Goal: Task Accomplishment & Management: Manage account settings

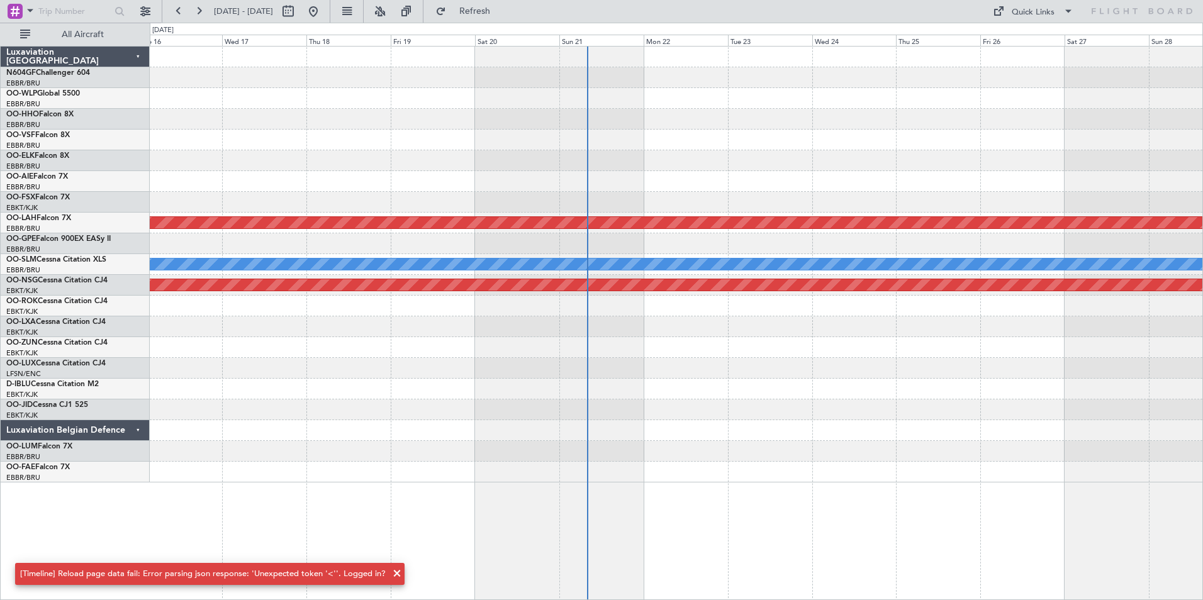
click at [627, 178] on div "Planned Maint [PERSON_NAME]-[GEOGRAPHIC_DATA][PERSON_NAME] ([GEOGRAPHIC_DATA][P…" at bounding box center [676, 265] width 1052 height 436
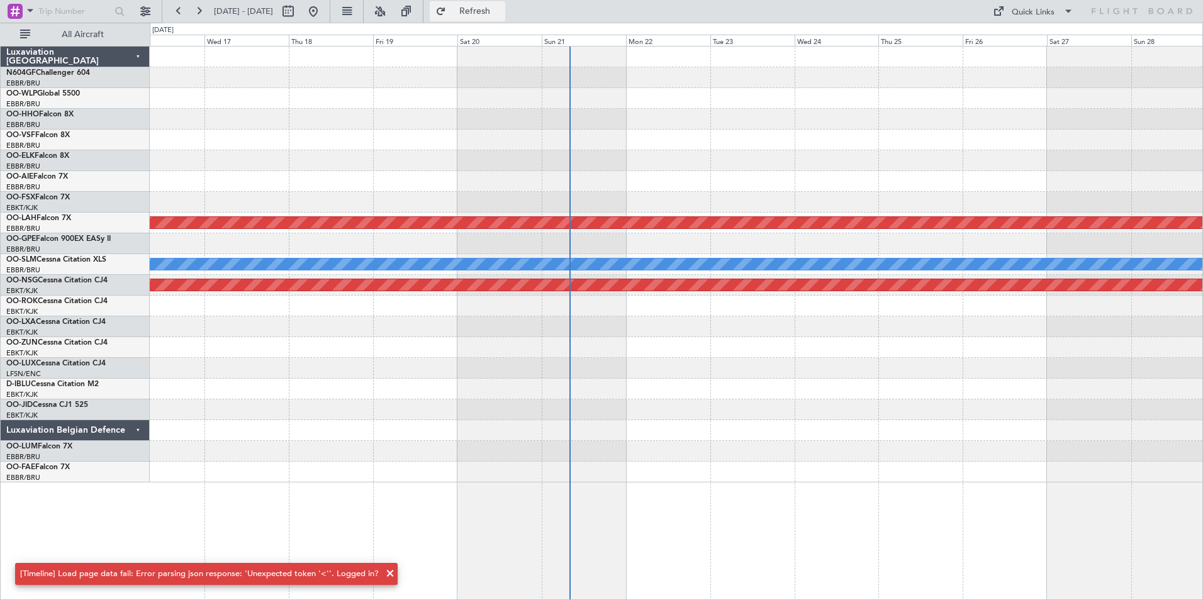
click at [489, 8] on span "Refresh" at bounding box center [475, 11] width 53 height 9
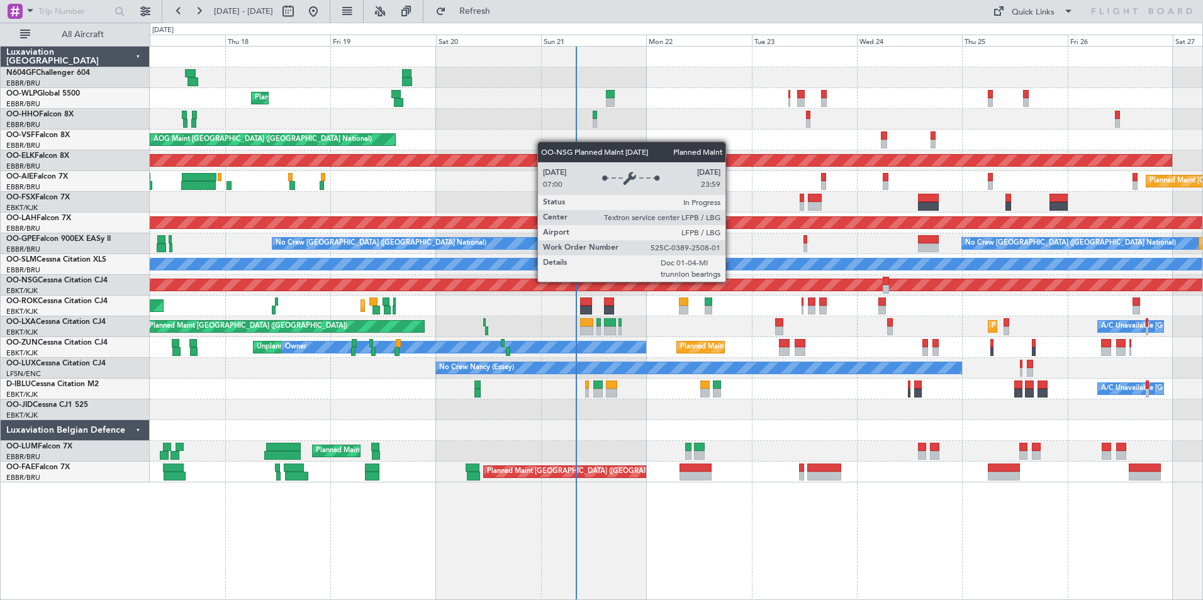
click at [630, 282] on div "Planned Maint [GEOGRAPHIC_DATA] ([GEOGRAPHIC_DATA])" at bounding box center [345, 284] width 2495 height 11
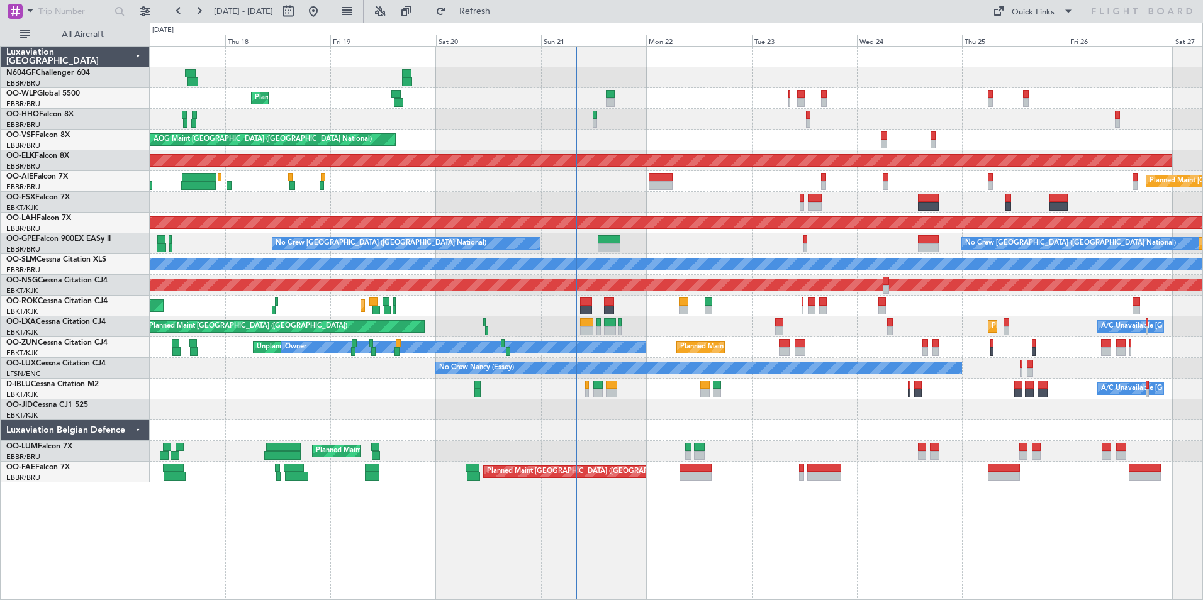
click at [662, 429] on div at bounding box center [676, 430] width 1052 height 21
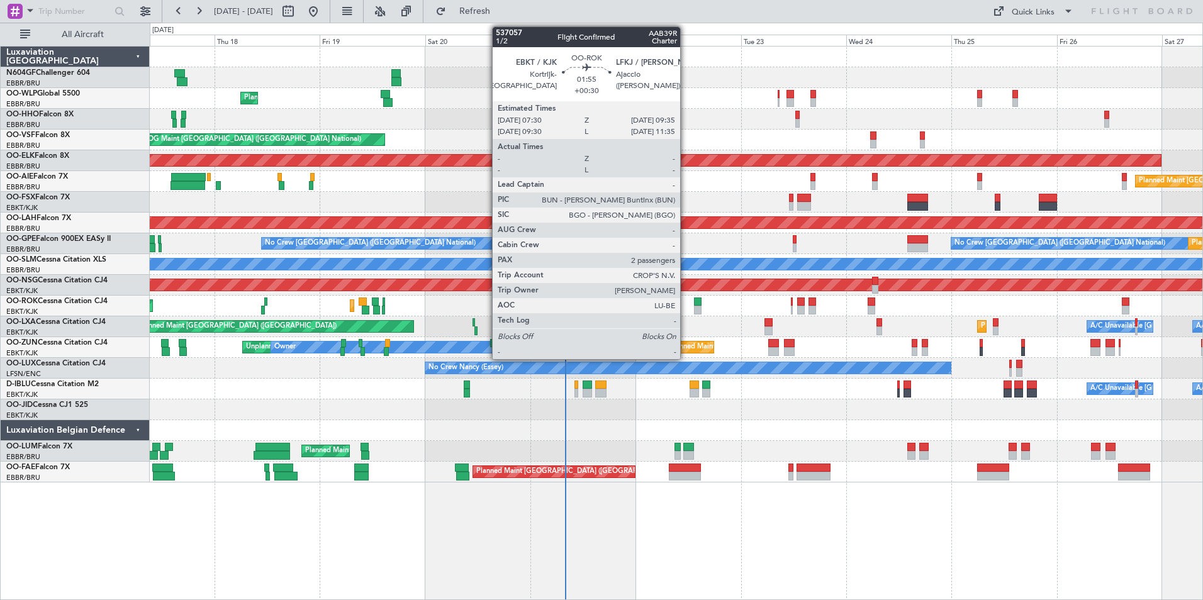
click at [673, 312] on div at bounding box center [672, 310] width 9 height 9
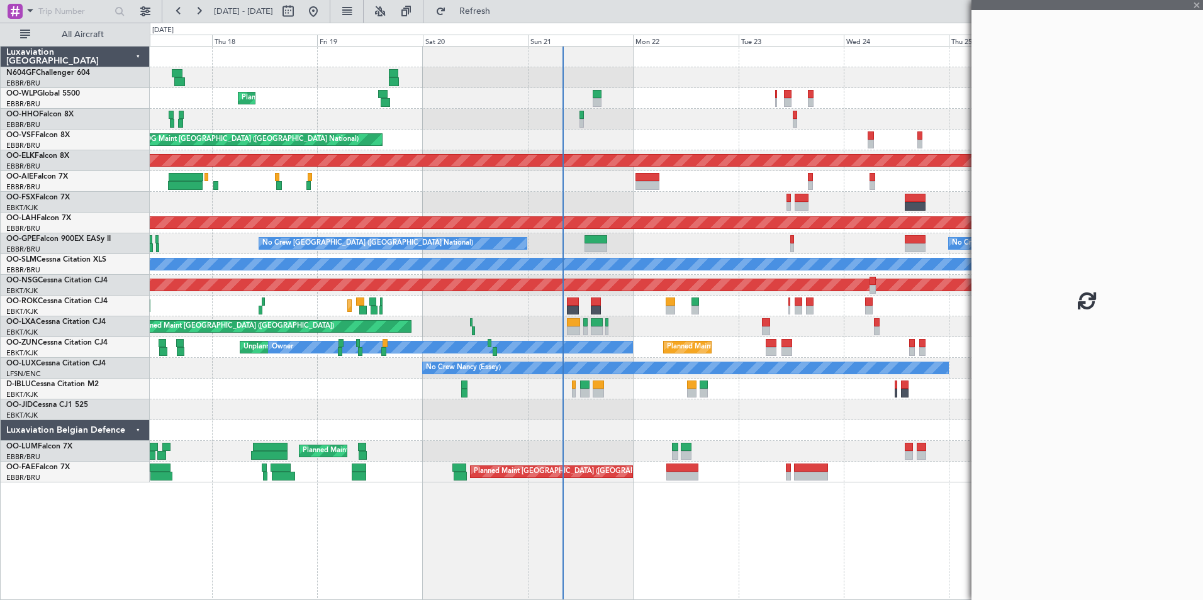
click at [805, 405] on div "Planned Maint Kortrijk-[GEOGRAPHIC_DATA]" at bounding box center [676, 409] width 1052 height 21
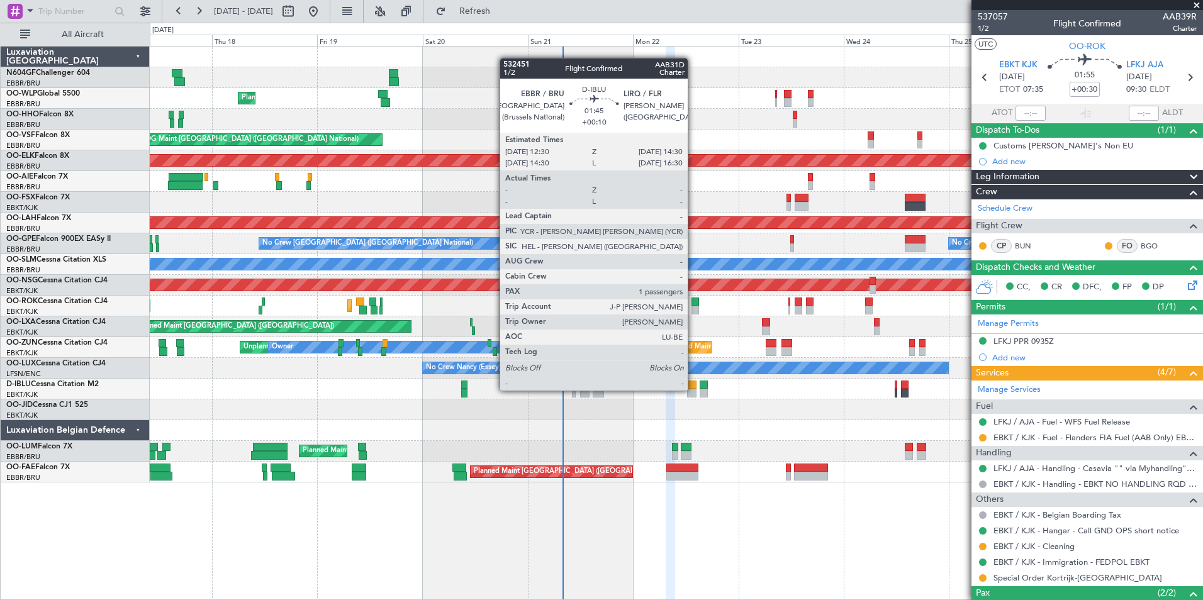
click at [693, 391] on div at bounding box center [691, 393] width 9 height 9
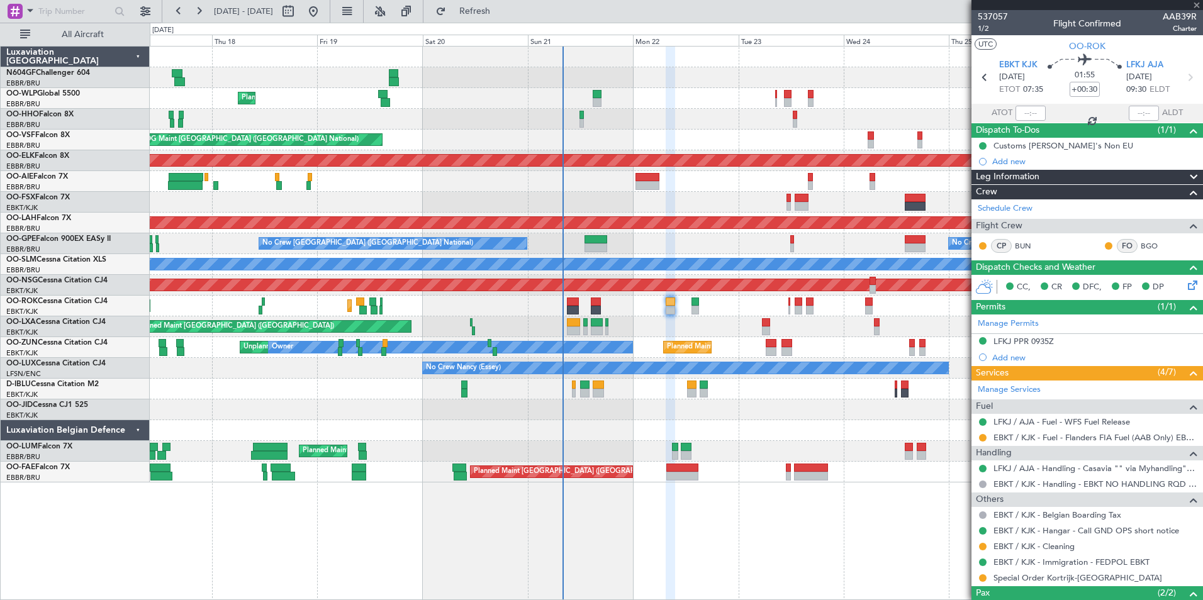
type input "+00:10"
type input "1"
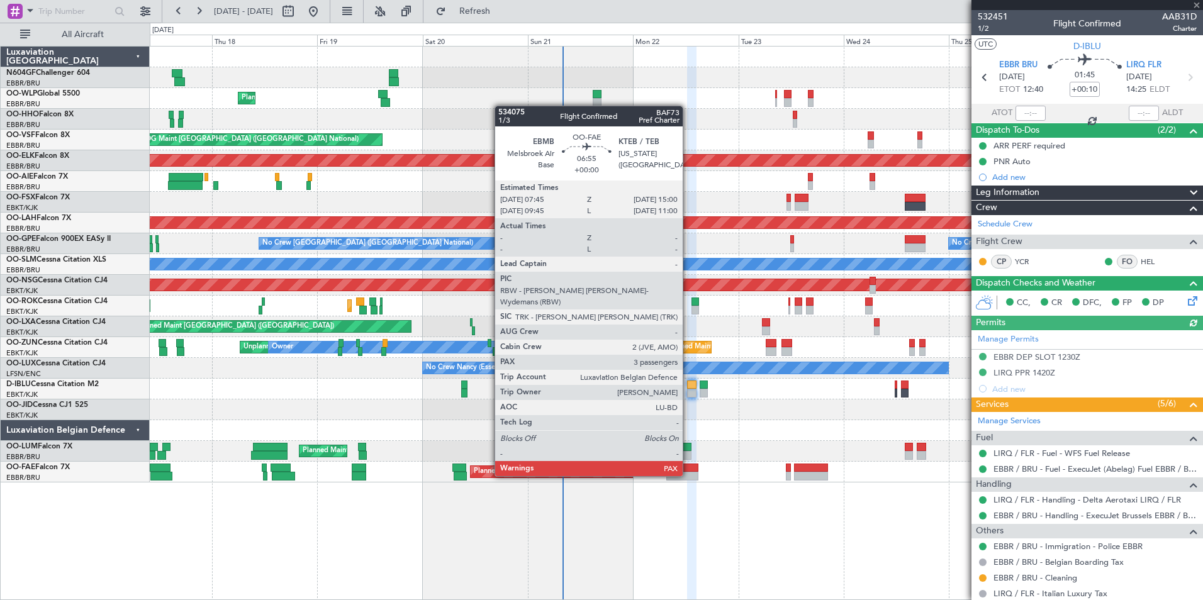
click at [688, 475] on div at bounding box center [682, 476] width 32 height 9
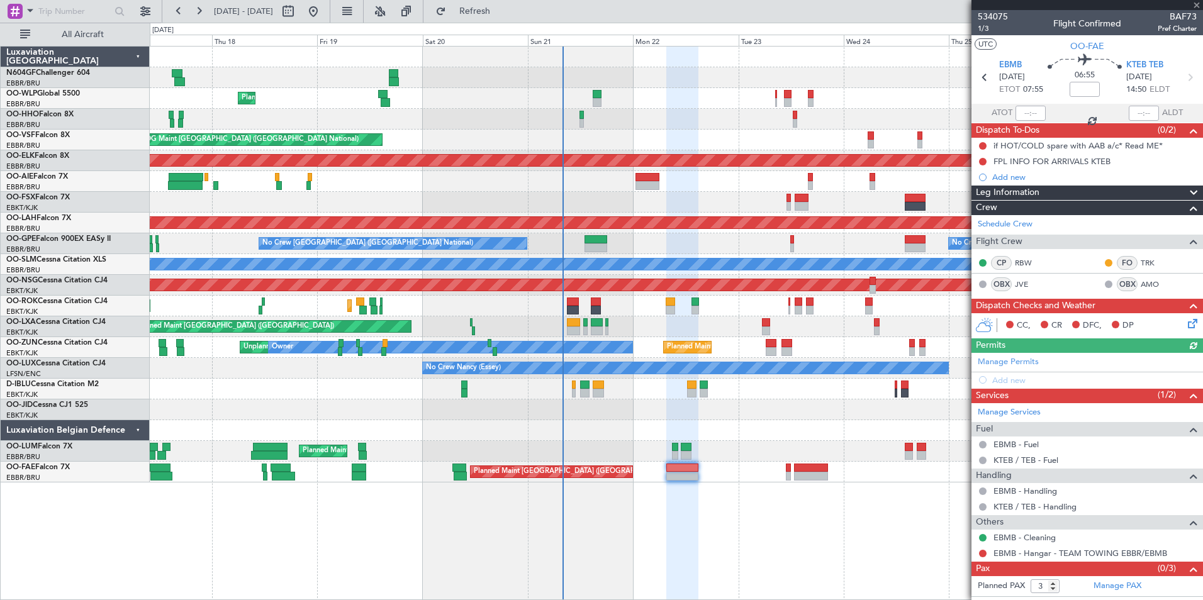
scroll to position [13, 0]
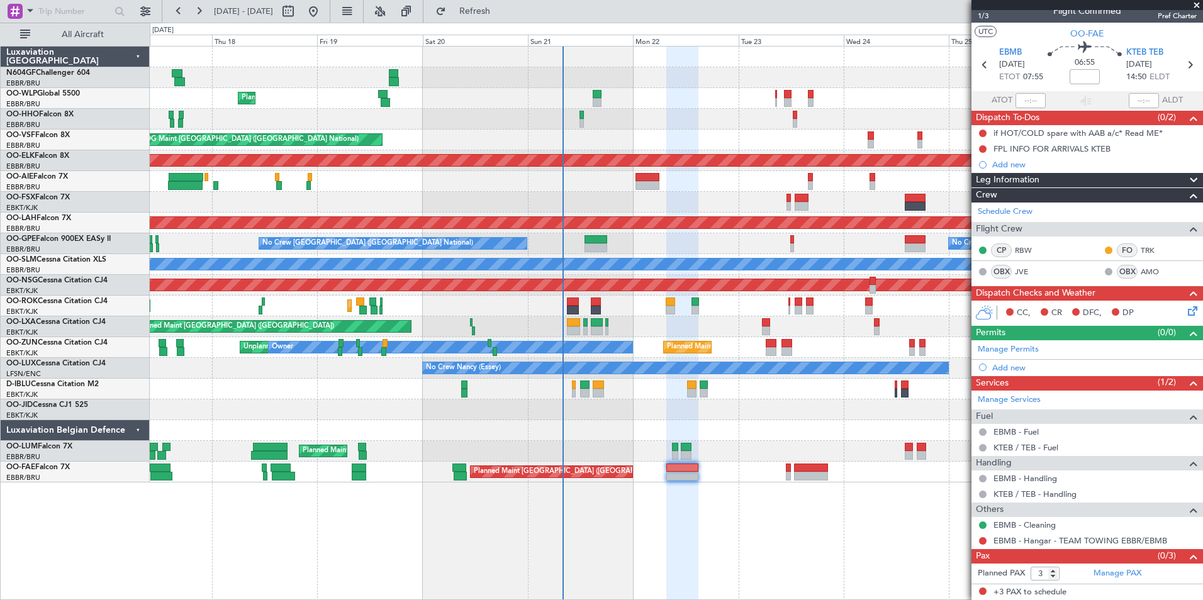
click at [871, 491] on div "Planned Maint Liege AOG Maint Brussels (Brussels National) Planned Maint Kortri…" at bounding box center [676, 323] width 1053 height 554
click at [1198, 5] on span at bounding box center [1196, 5] width 13 height 11
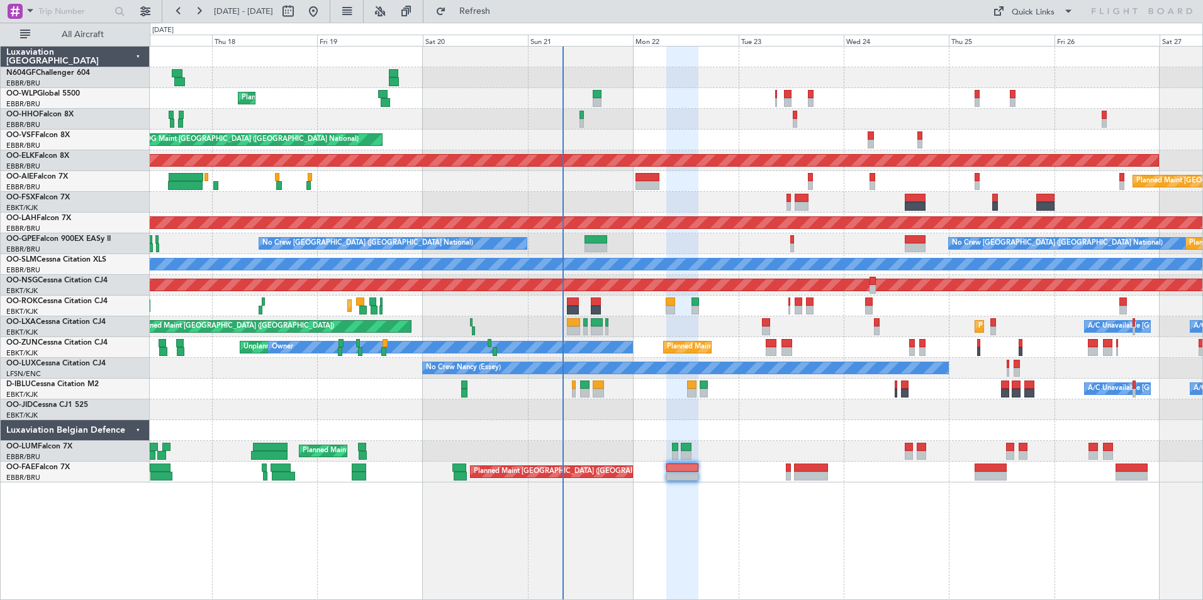
type input "0"
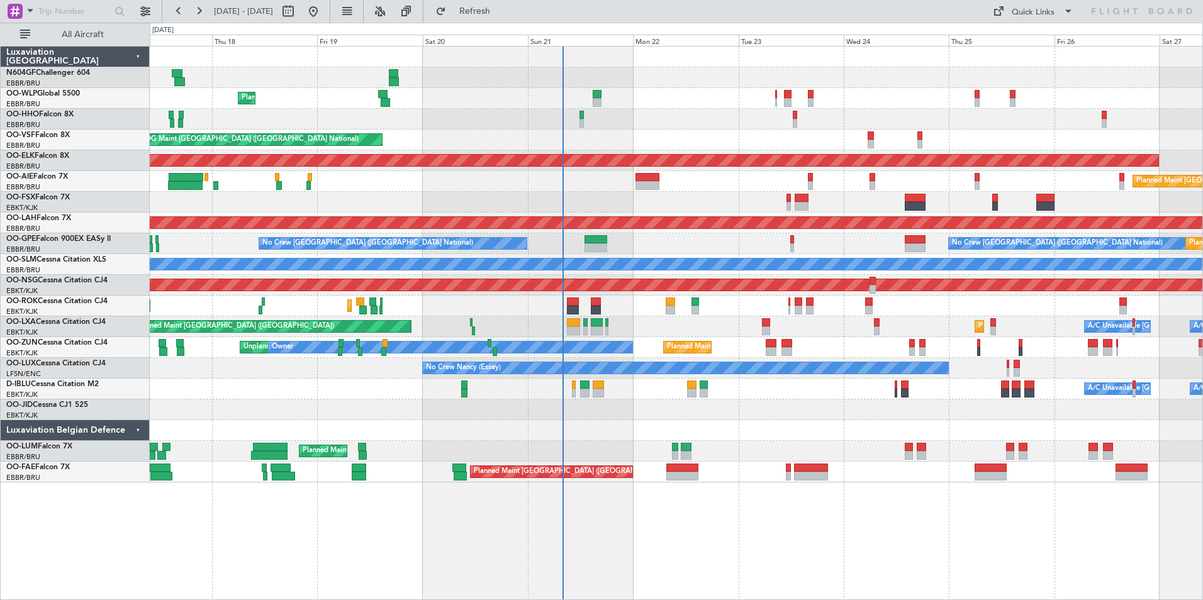
scroll to position [0, 0]
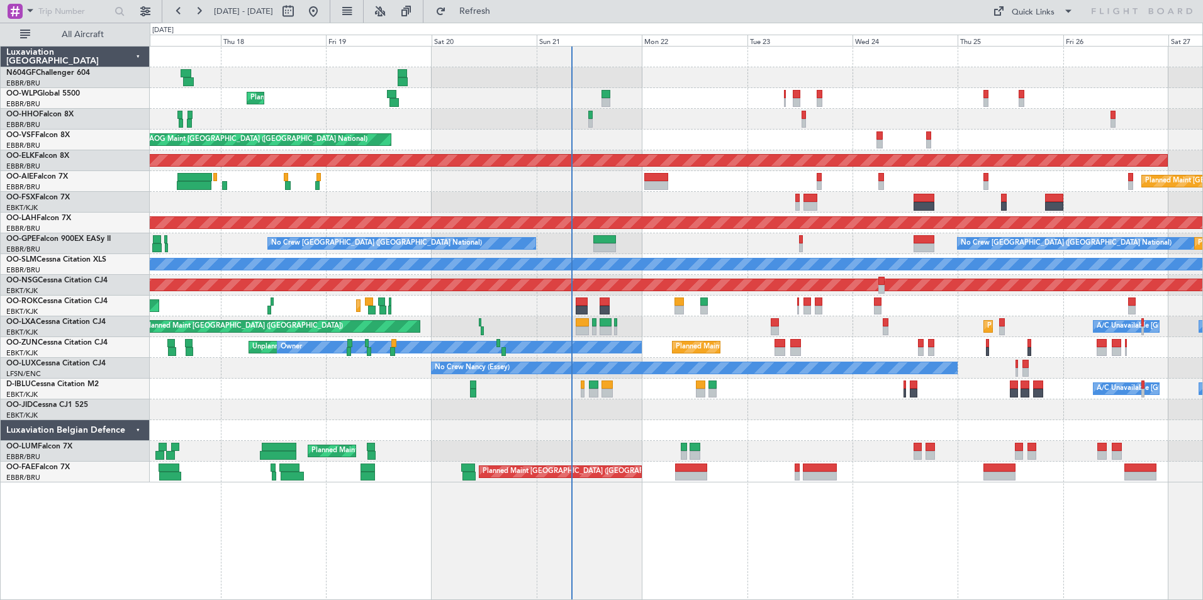
click at [661, 330] on div "Planned Maint Paris (Le Bourget) Planned Maint Kortrijk-Wevelgem A/C Unavailabl…" at bounding box center [676, 326] width 1052 height 21
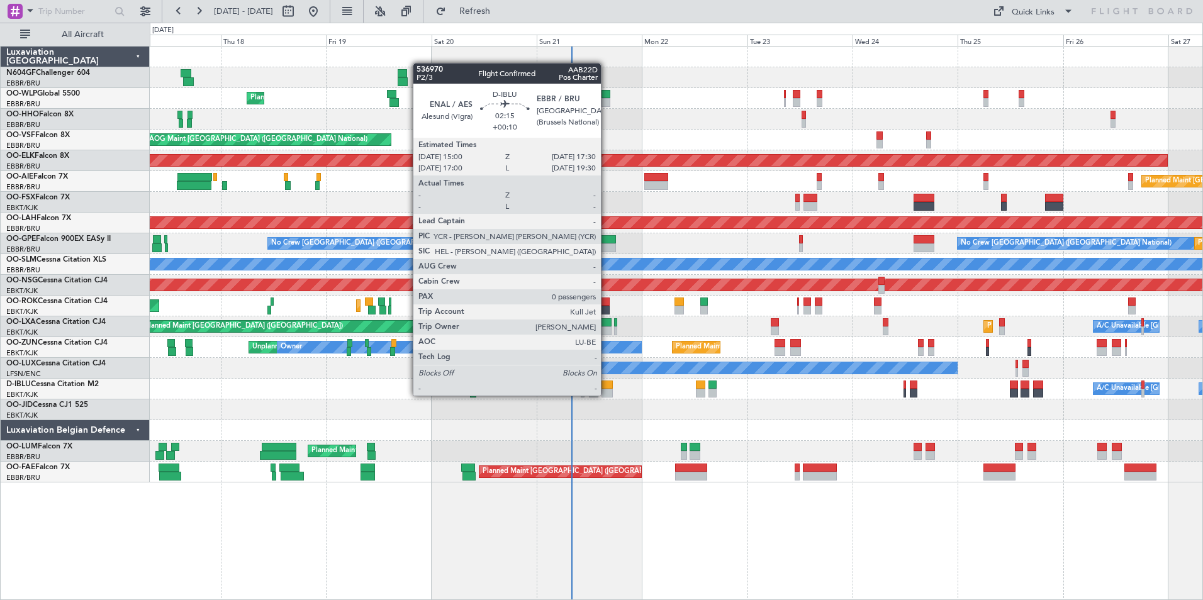
click at [606, 396] on div at bounding box center [606, 393] width 11 height 9
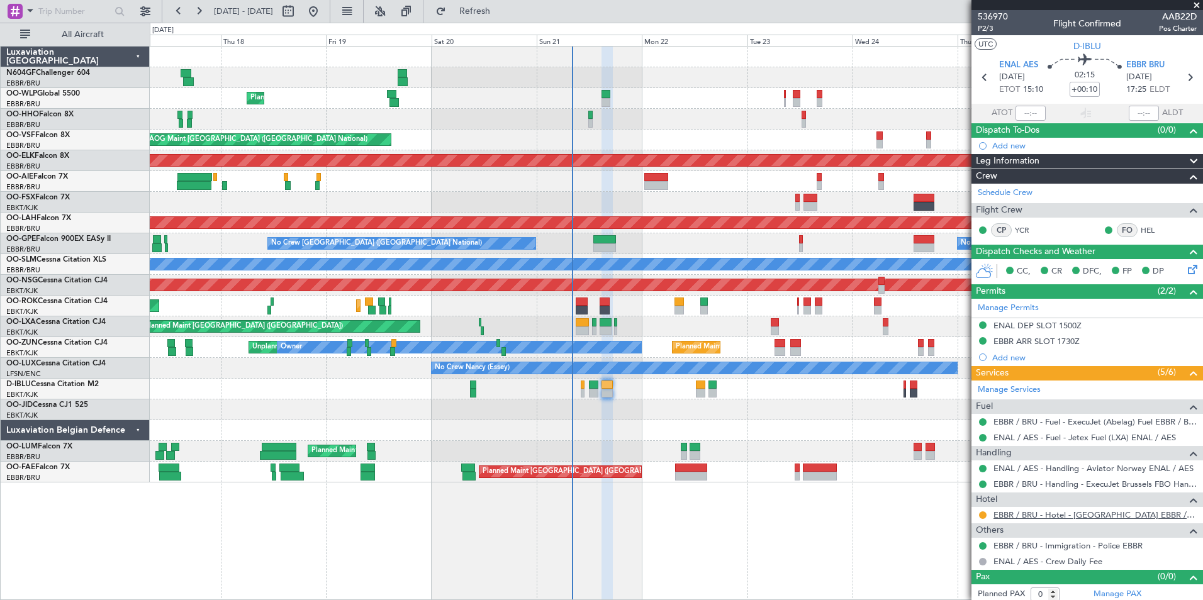
click at [1069, 513] on link "EBBR / BRU - Hotel - Hilton Garden Inn EBBR / BRU" at bounding box center [1094, 515] width 203 height 11
click at [1159, 515] on link "EBBR / BRU - Hotel - Hilton Garden Inn EBBR / BRU" at bounding box center [1094, 515] width 203 height 11
click at [505, 21] on button "Refresh" at bounding box center [467, 11] width 75 height 20
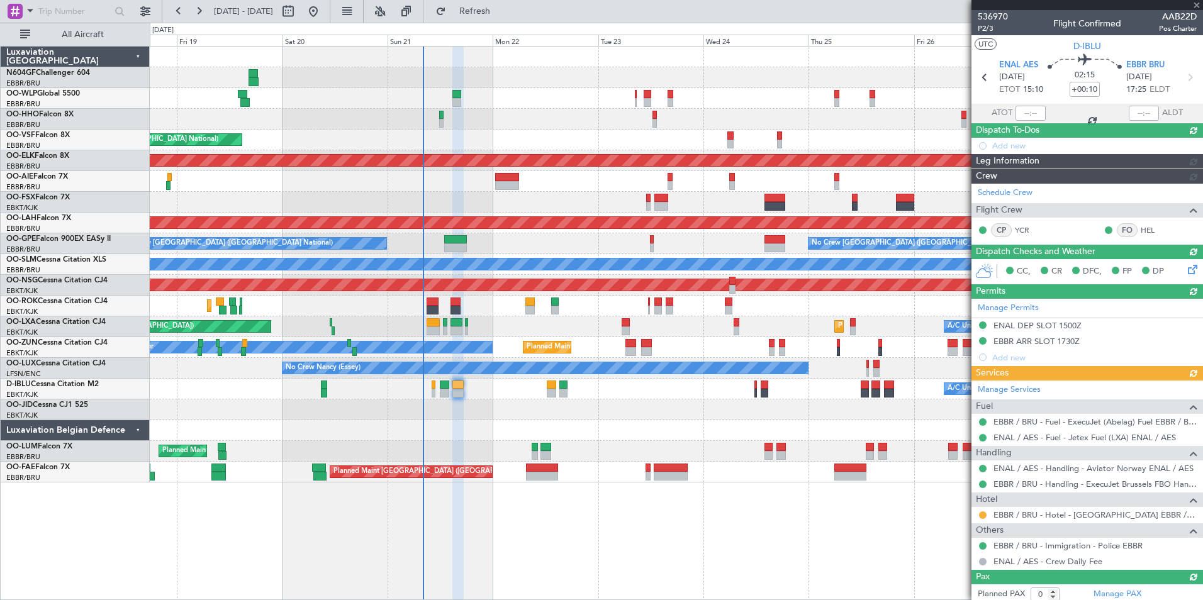
click at [488, 302] on div "Planned Maint Kortrijk-Wevelgem Owner Kortrijk-Wevelgem Planned Maint Paris (Le…" at bounding box center [676, 306] width 1052 height 21
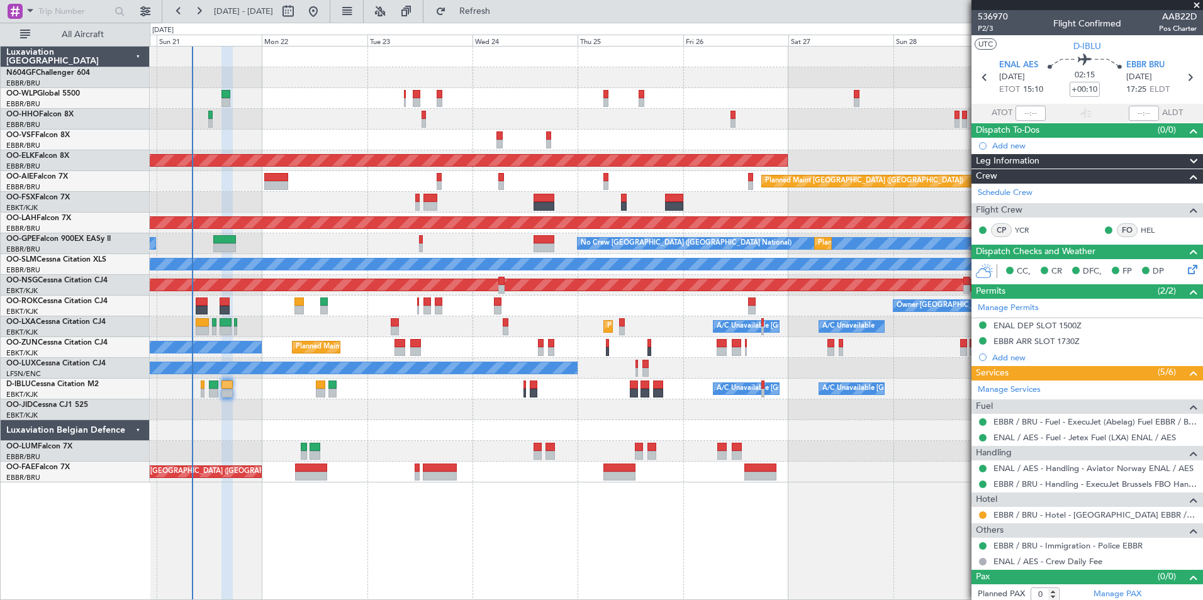
click at [638, 477] on div "Owner Melsbroek Air Base Planned Maint [GEOGRAPHIC_DATA] ([GEOGRAPHIC_DATA])" at bounding box center [676, 472] width 1052 height 21
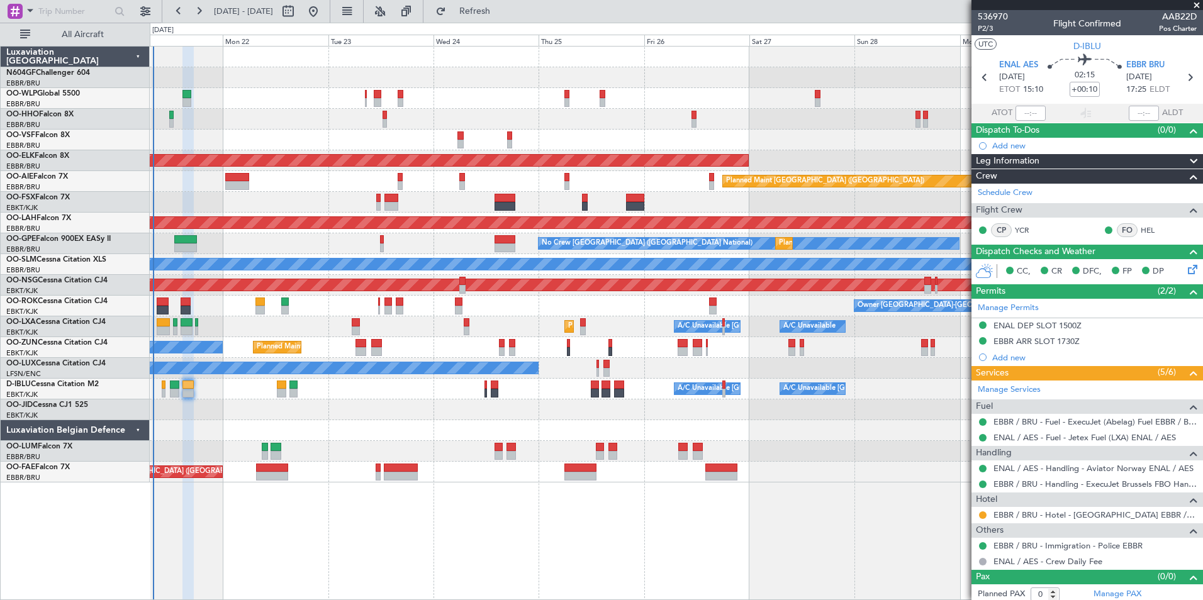
click at [493, 314] on div "Owner Kortrijk-Wevelgem Planned Maint Kortrijk-Wevelgem" at bounding box center [676, 306] width 1052 height 21
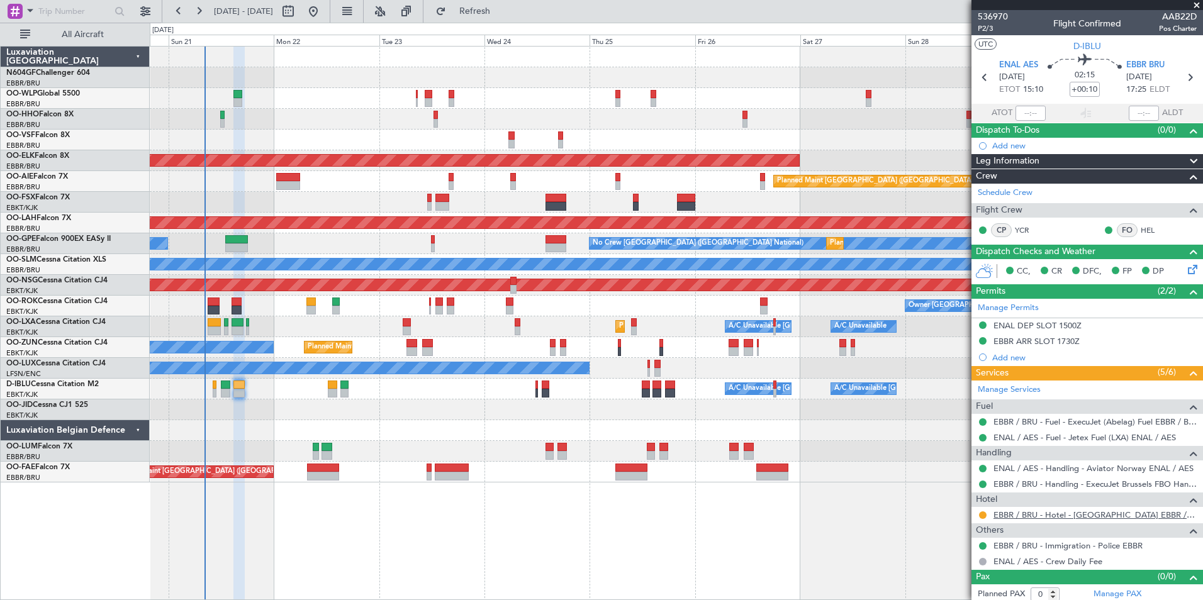
click at [1010, 515] on link "EBBR / BRU - Hotel - Hilton Garden Inn EBBR / BRU" at bounding box center [1094, 515] width 203 height 11
click at [501, 14] on span "Refresh" at bounding box center [475, 11] width 53 height 9
click at [983, 515] on button at bounding box center [983, 515] width 8 height 8
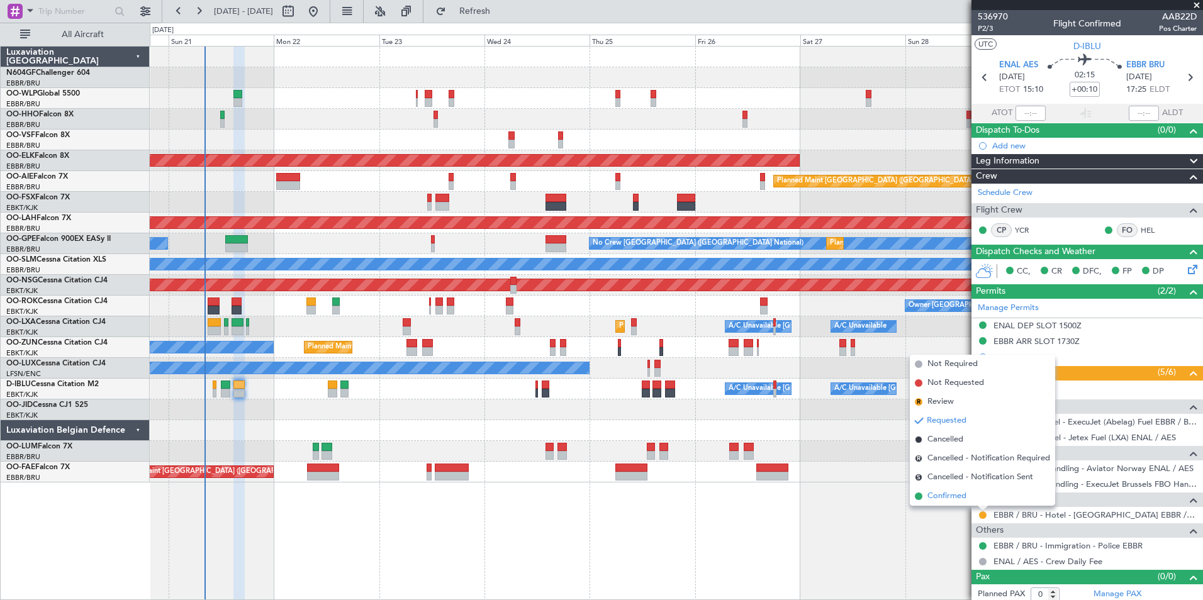
click at [956, 496] on span "Confirmed" at bounding box center [946, 496] width 39 height 13
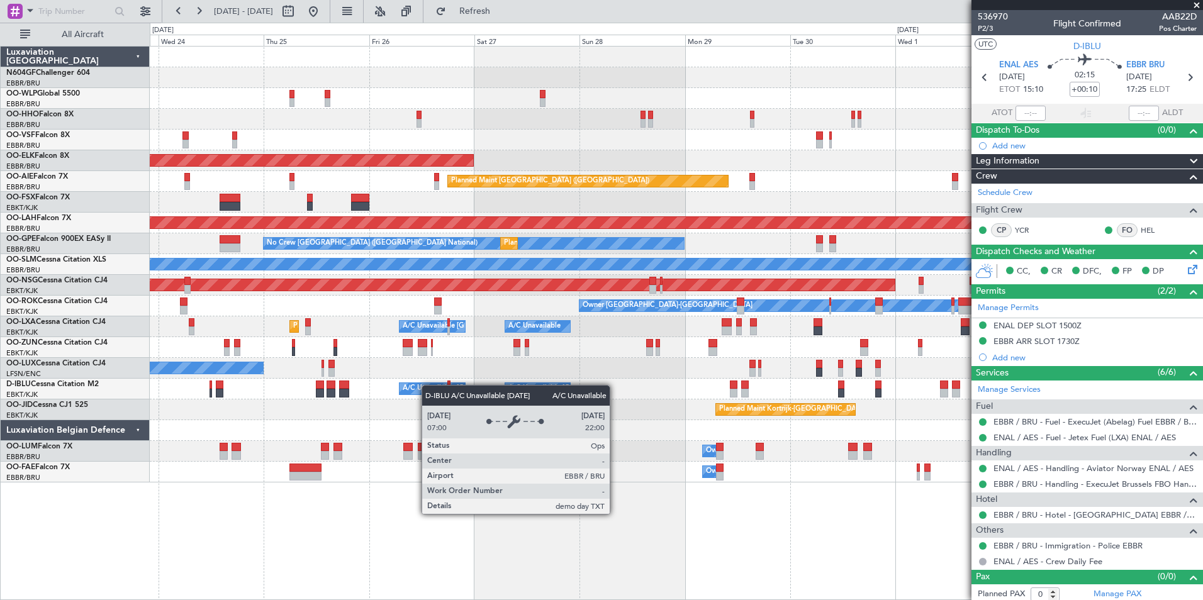
click at [405, 384] on div "Planned Maint Kortrijk-Wevelgem Planned Maint London (Farnborough) Planned Main…" at bounding box center [676, 265] width 1052 height 436
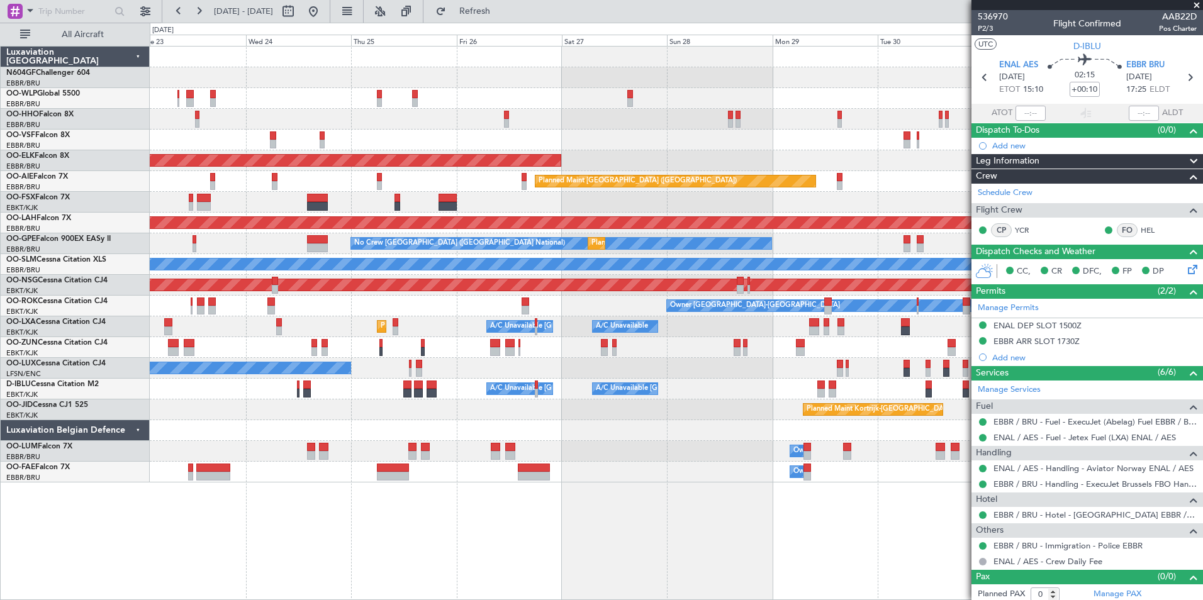
click at [266, 342] on div "Planned Maint Kortrijk-Wevelgem Planned Maint London (Farnborough) Planned Main…" at bounding box center [676, 265] width 1052 height 436
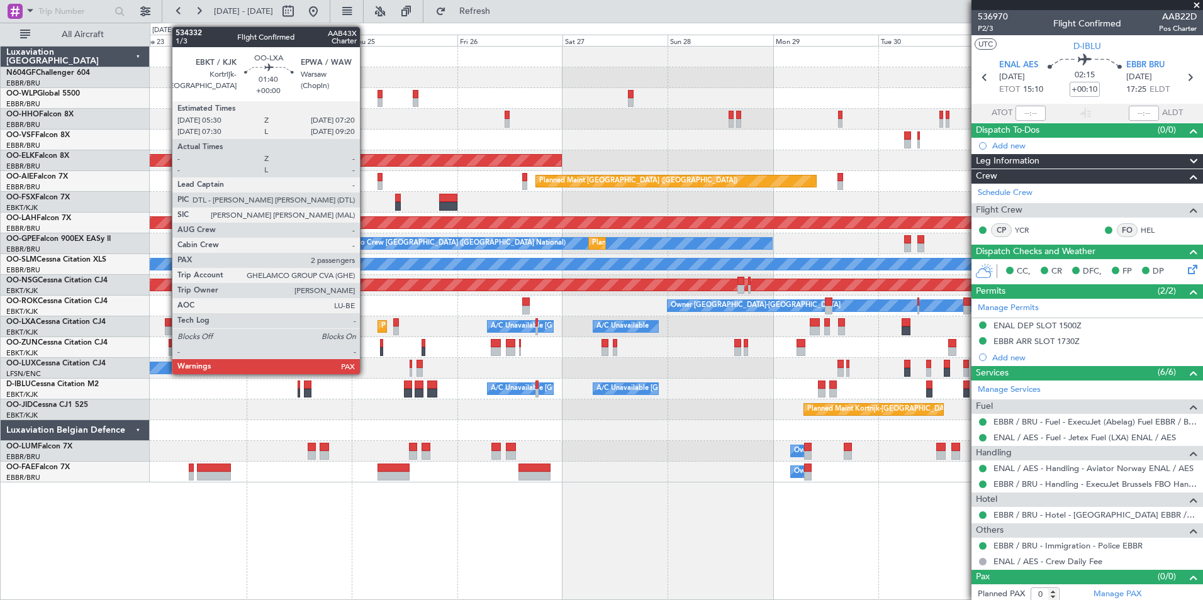
click at [165, 327] on div at bounding box center [169, 331] width 8 height 9
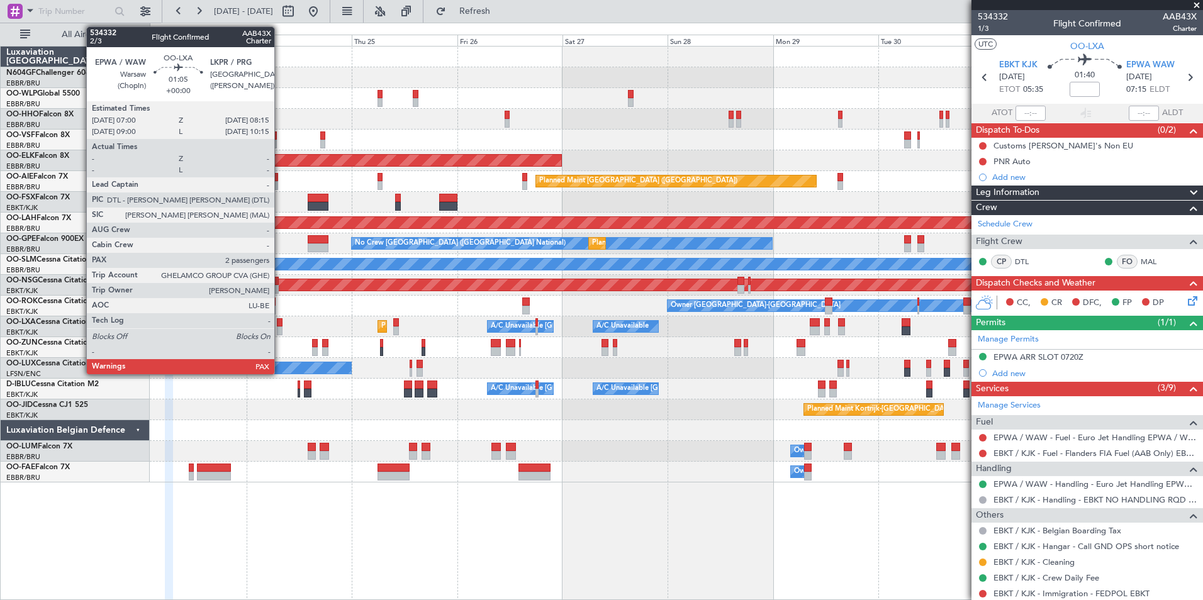
click at [280, 330] on div at bounding box center [280, 331] width 6 height 9
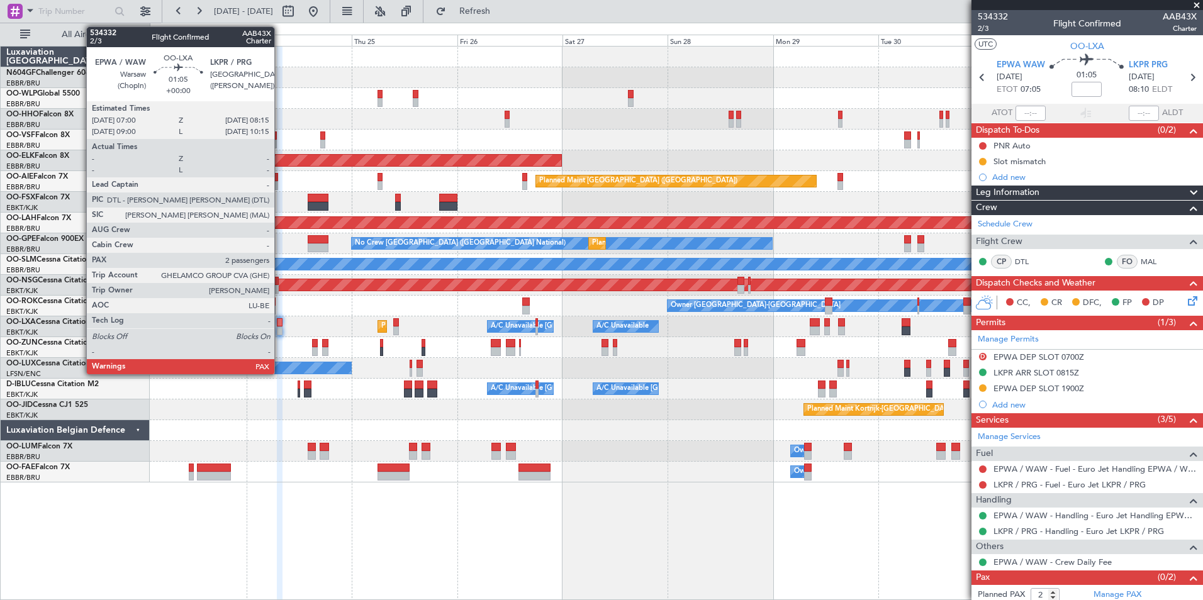
click at [280, 332] on div at bounding box center [280, 331] width 6 height 9
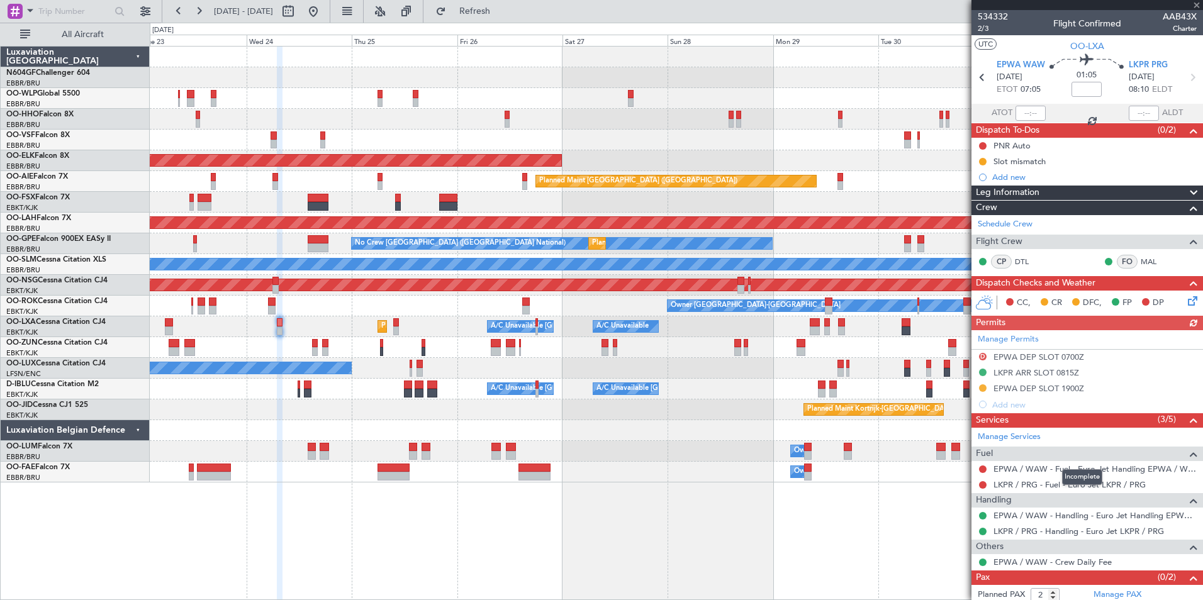
scroll to position [21, 0]
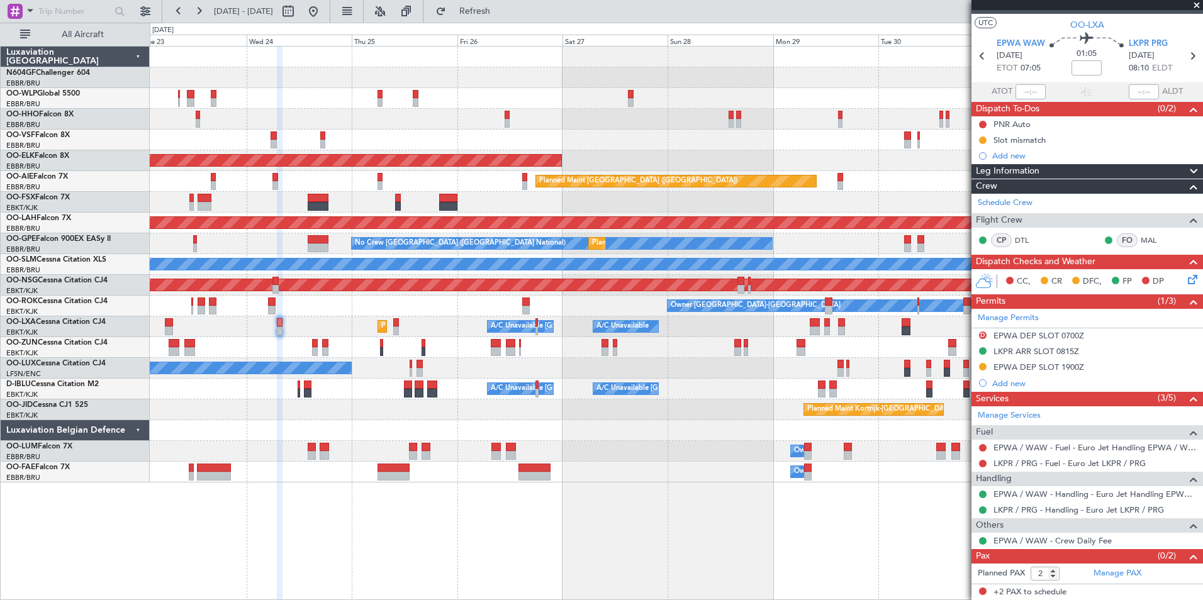
click at [706, 456] on div "Owner Melsbroek Air Base" at bounding box center [676, 451] width 1052 height 21
click at [720, 450] on div "Owner Melsbroek Air Base" at bounding box center [676, 451] width 1052 height 21
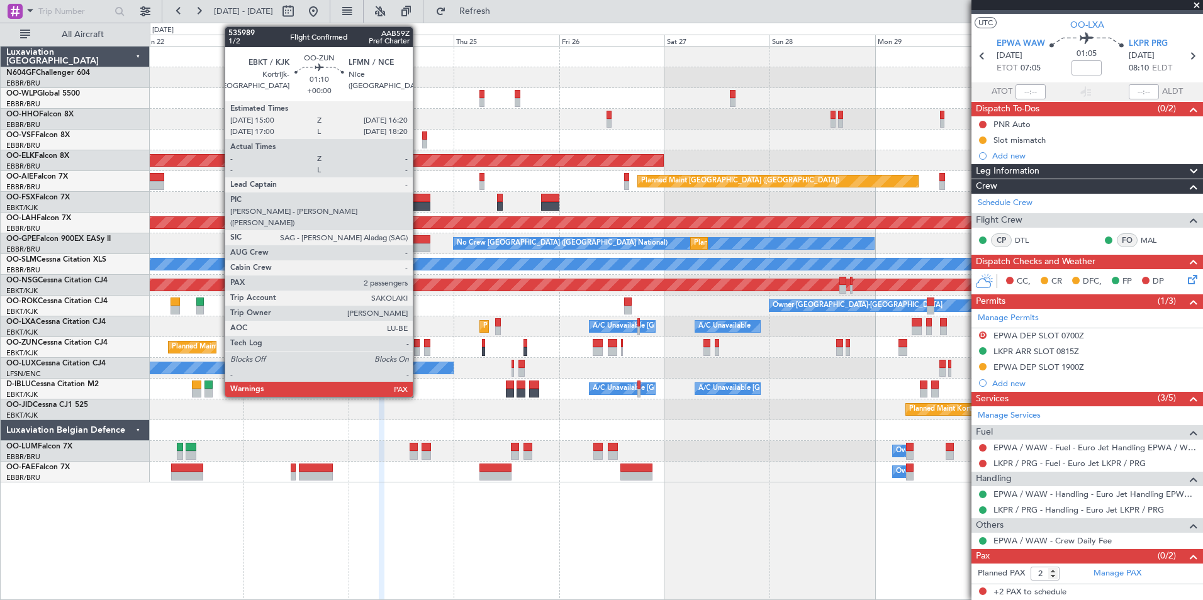
click at [578, 374] on div "AOG Maint Brussels (Brussels National) Planned Maint Kortrijk-Wevelgem Planned …" at bounding box center [676, 265] width 1052 height 436
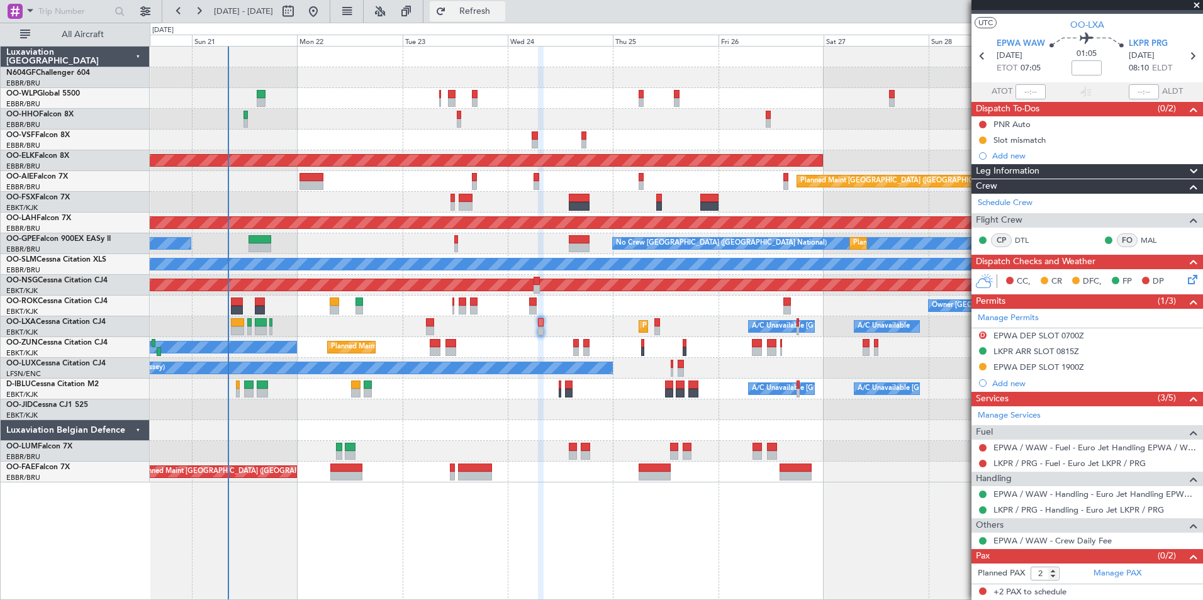
click at [490, 15] on span "Refresh" at bounding box center [475, 11] width 53 height 9
click at [511, 13] on fb-refresh-button "Refresh" at bounding box center [467, 11] width 88 height 23
click at [505, 12] on button "Refresh" at bounding box center [467, 11] width 75 height 20
click at [399, 413] on div "Planned Maint Liege AOG Maint Brussels (Brussels National) Planned Maint Kortri…" at bounding box center [676, 265] width 1052 height 436
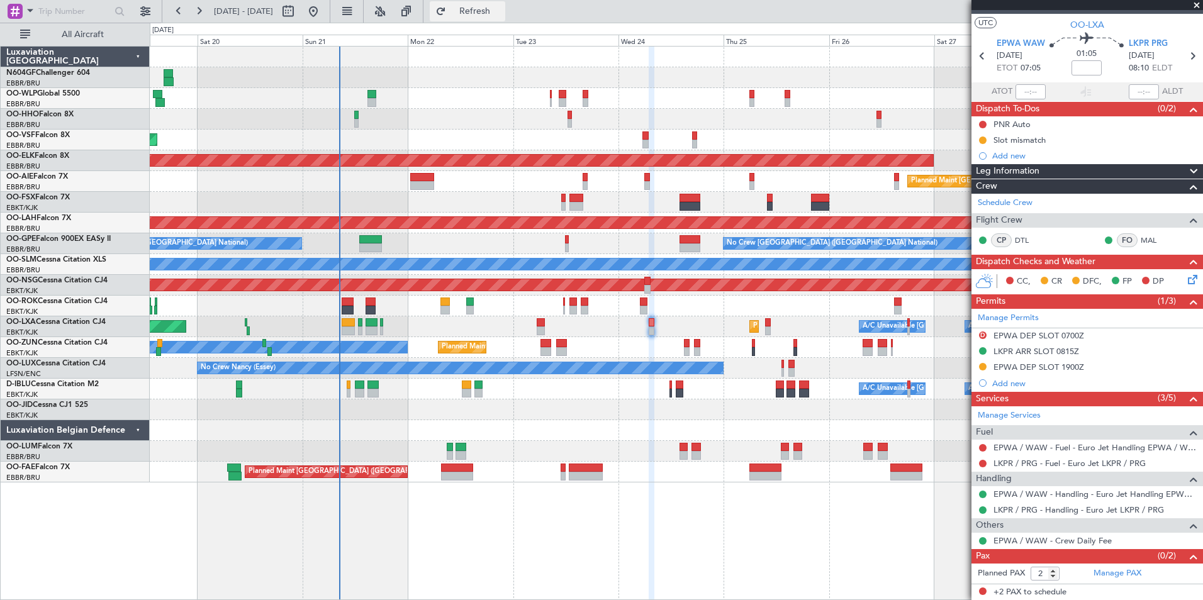
click at [501, 9] on span "Refresh" at bounding box center [475, 11] width 53 height 9
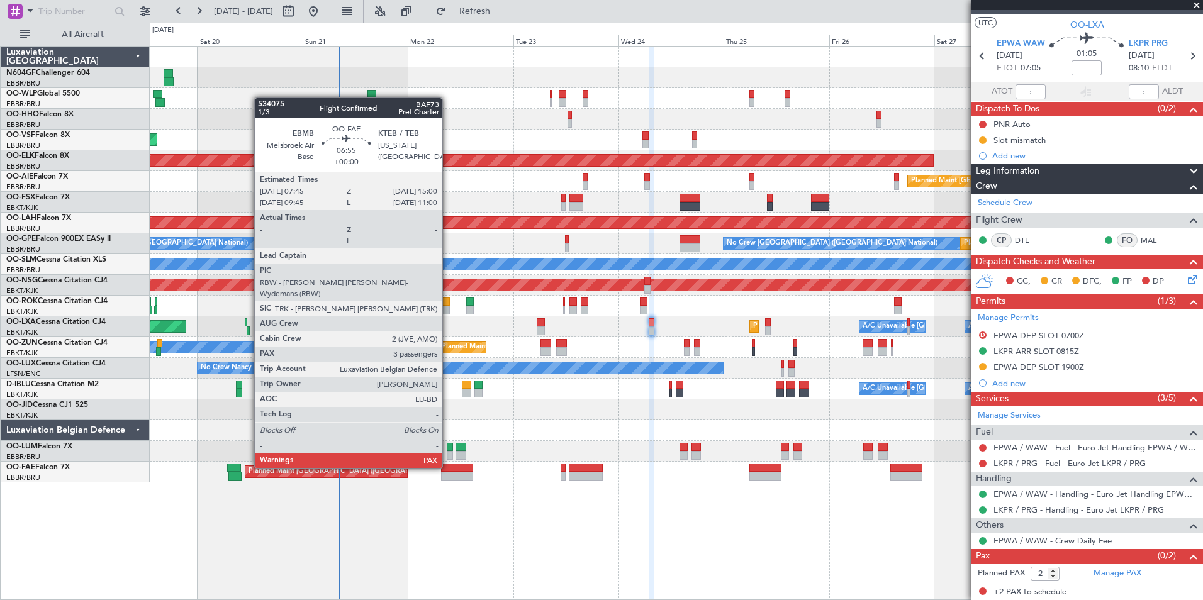
click at [448, 467] on div at bounding box center [457, 468] width 32 height 9
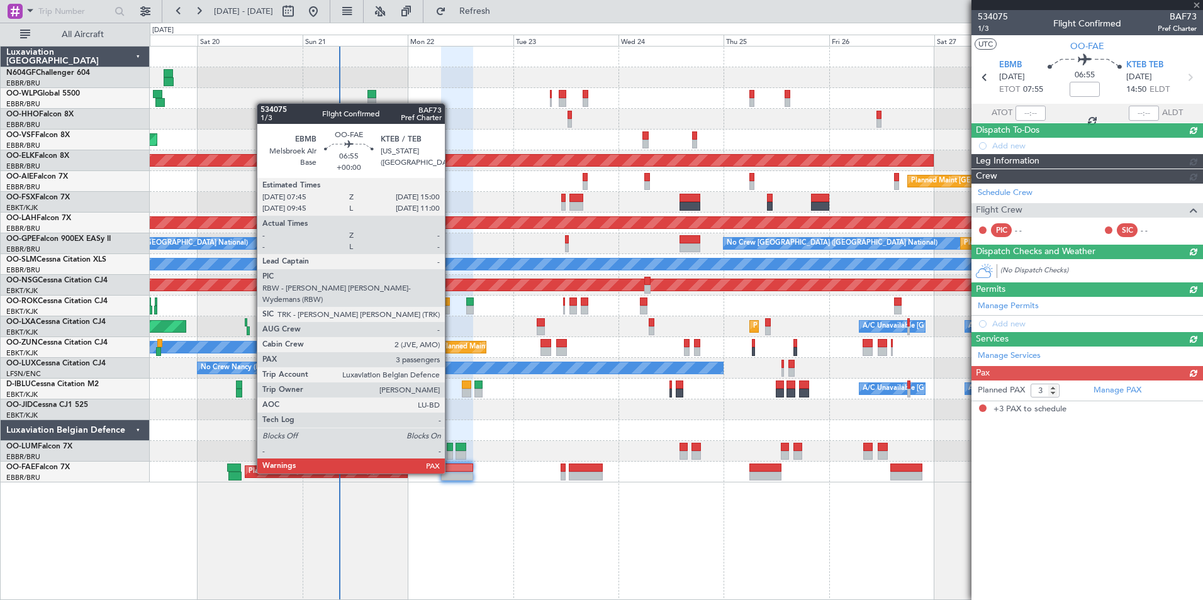
scroll to position [0, 0]
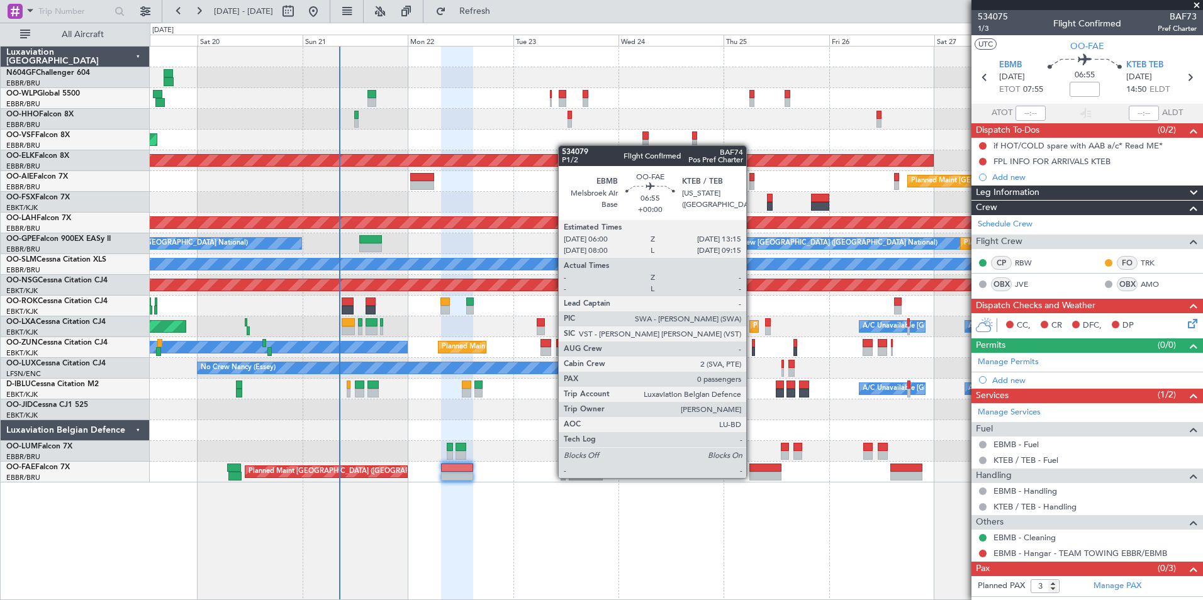
click at [588, 481] on div "Planned Maint Brussels (Brussels National) Owner Melsbroek Air Base" at bounding box center [676, 472] width 1052 height 21
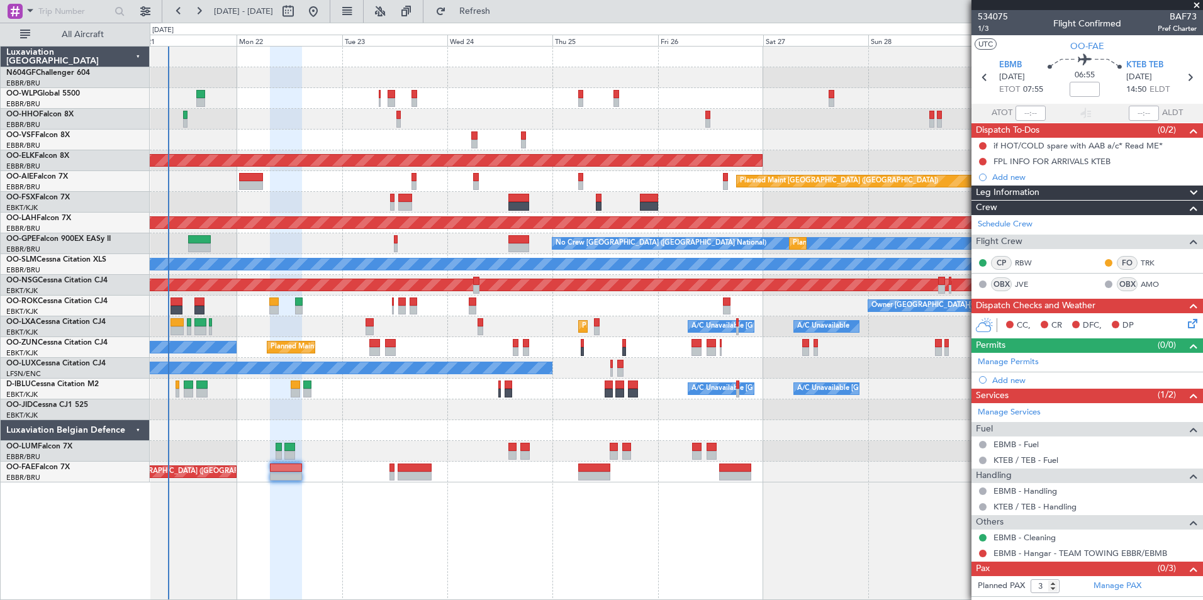
click at [497, 476] on div "AOG Maint Brussels (Brussels National) Planned Maint Kortrijk-Wevelgem Planned …" at bounding box center [676, 323] width 1053 height 554
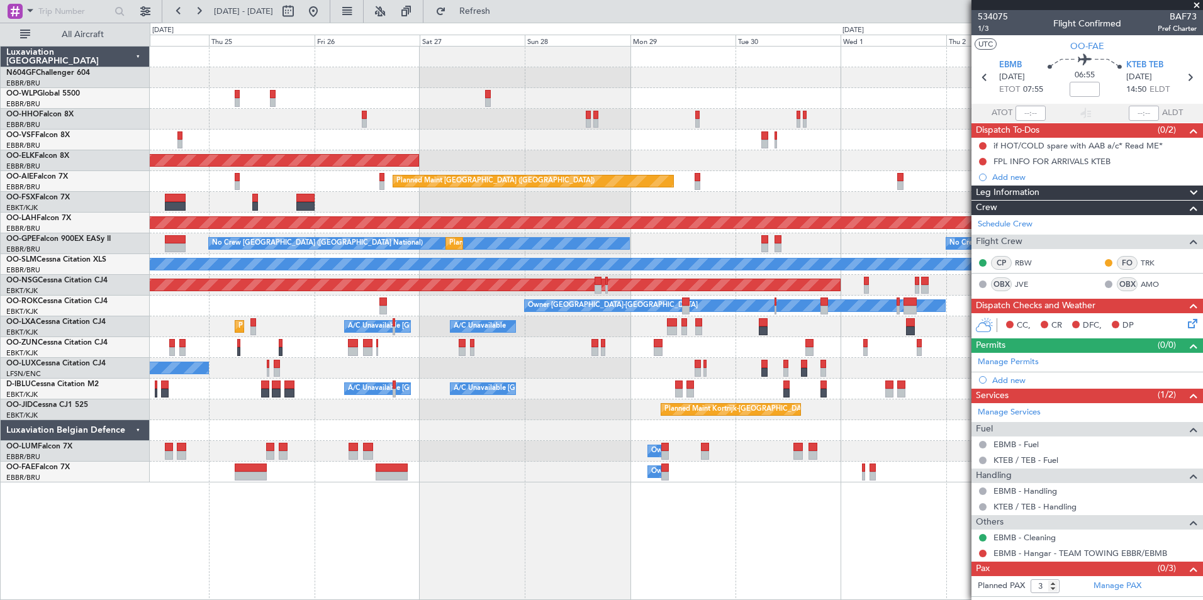
click at [588, 494] on div "Planned Maint Kortrijk-Wevelgem Planned Maint London (Farnborough) Planned Main…" at bounding box center [676, 323] width 1053 height 554
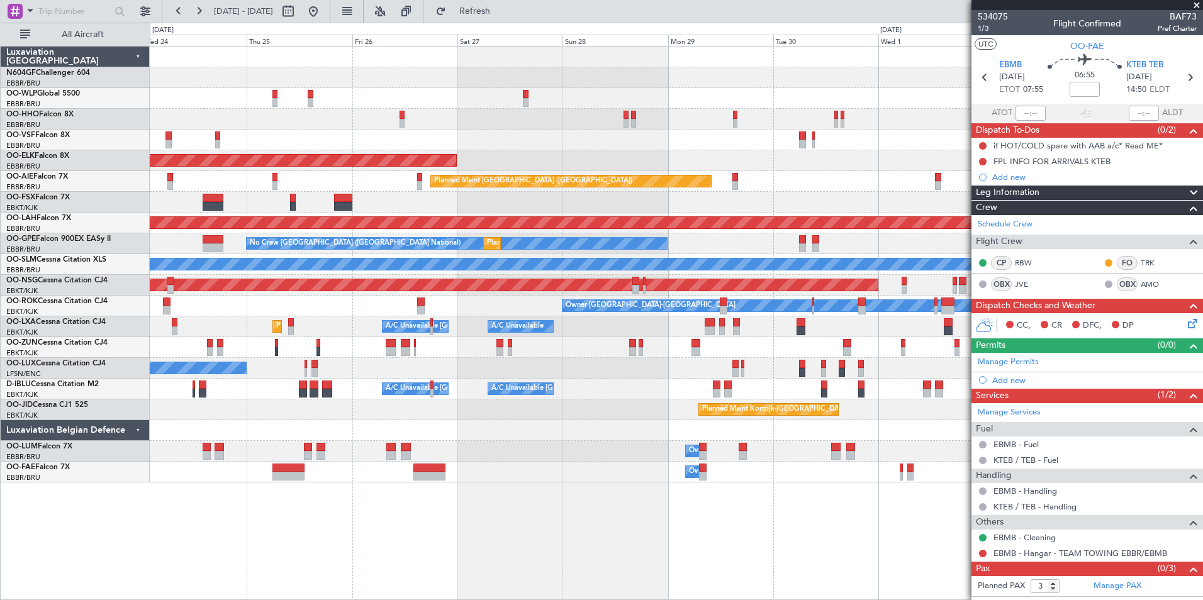
click at [283, 496] on div "Planned Maint Kortrijk-Wevelgem Planned Maint London (Farnborough) Planned Main…" at bounding box center [676, 323] width 1053 height 554
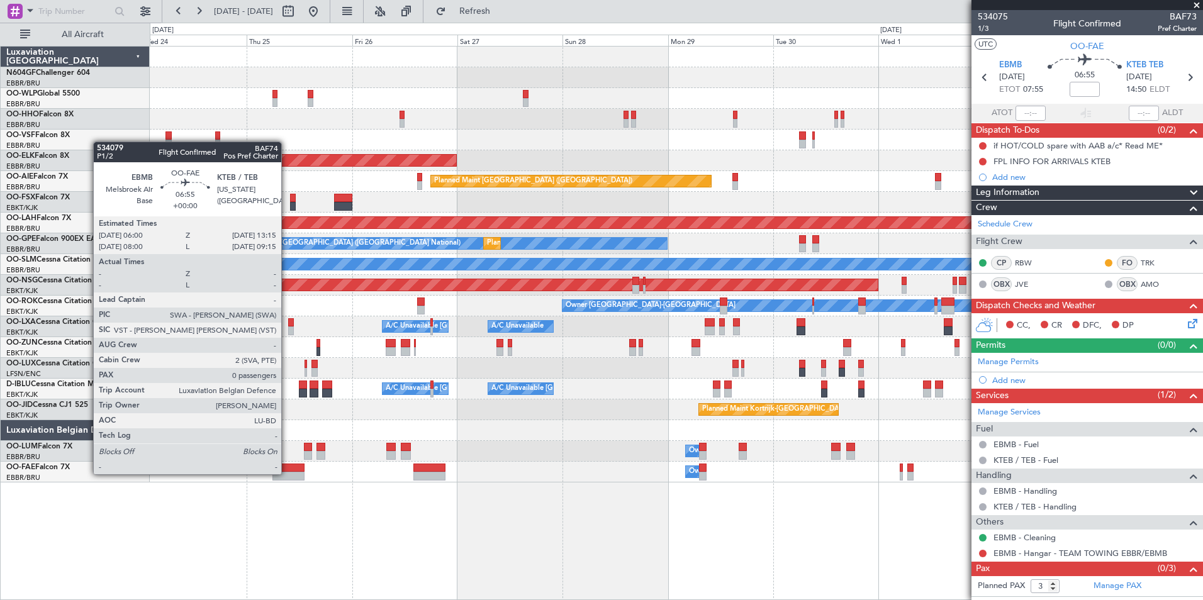
click at [287, 473] on div at bounding box center [288, 476] width 32 height 9
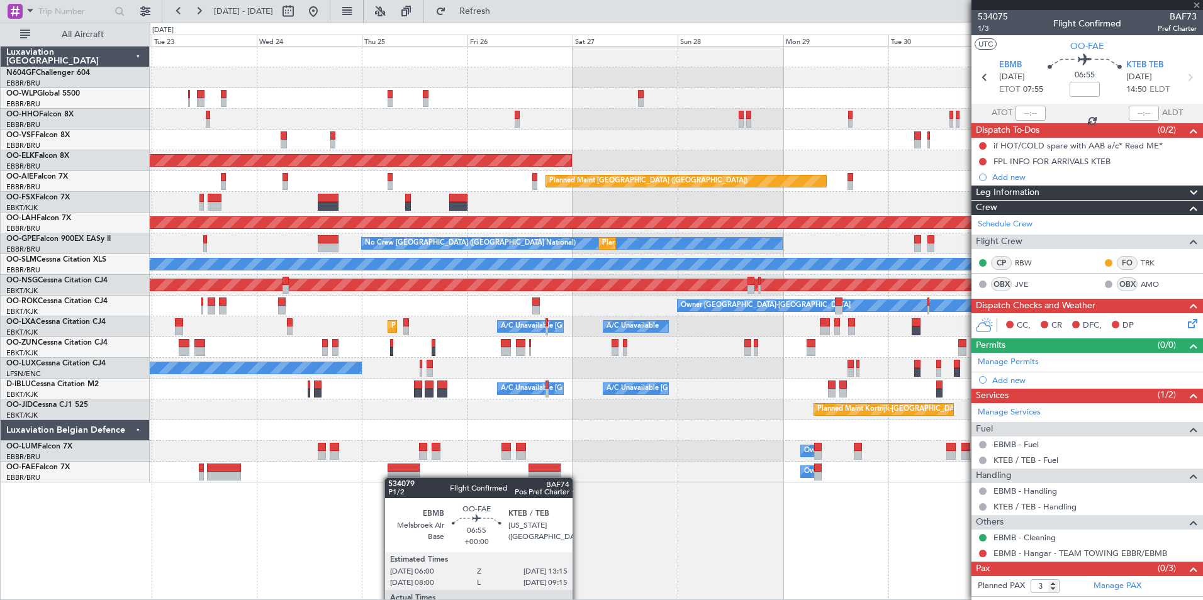
type input "0"
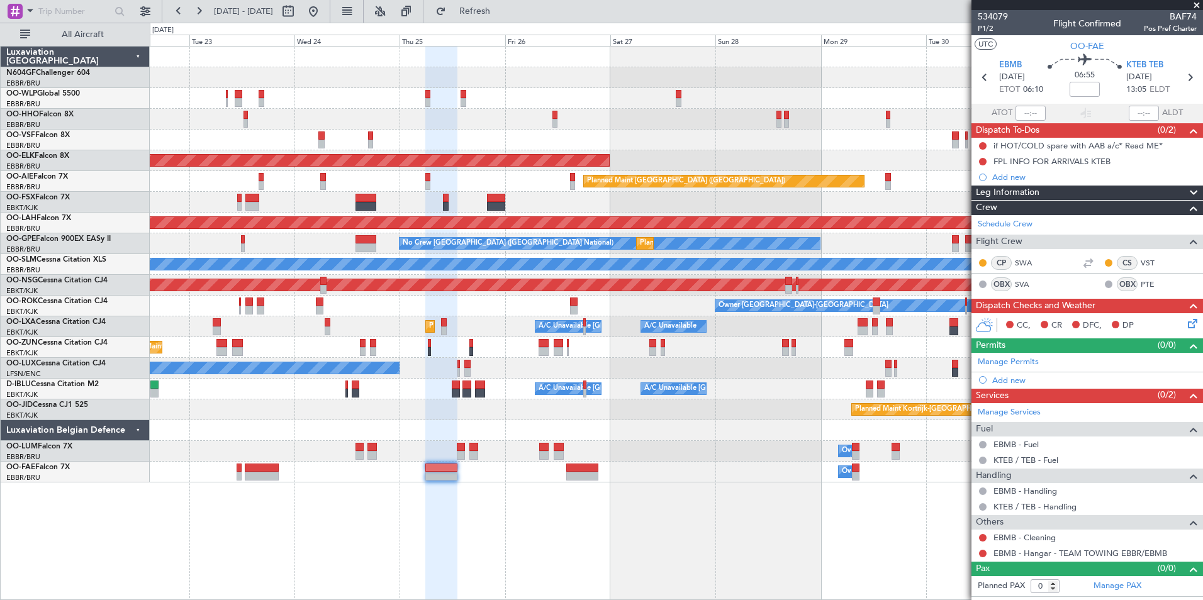
click at [457, 514] on div at bounding box center [441, 324] width 32 height 554
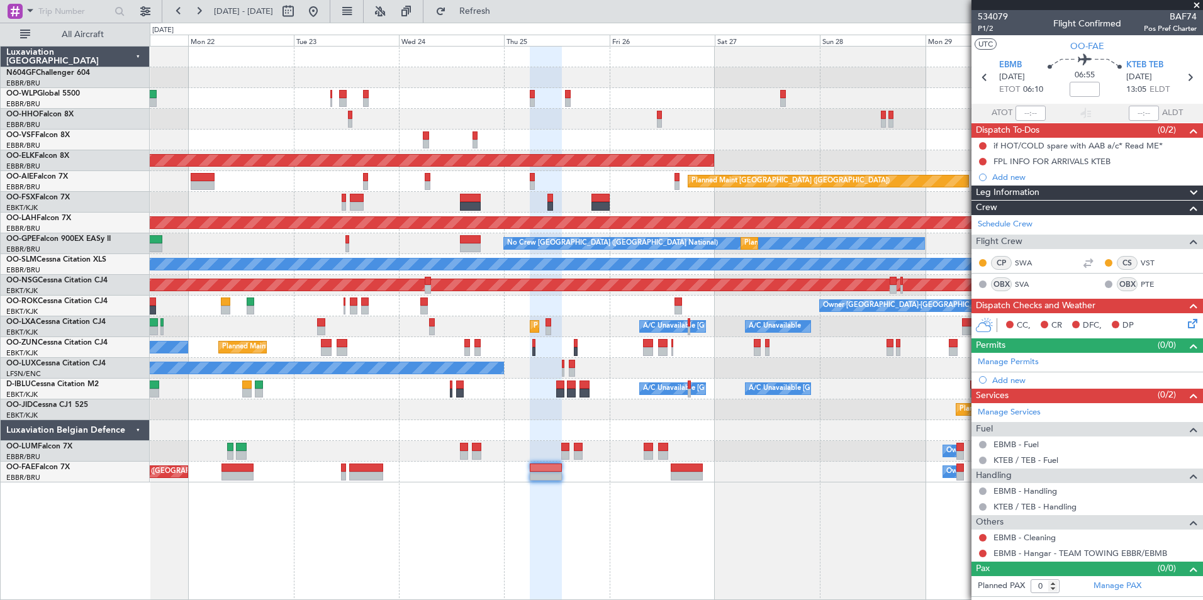
click at [576, 523] on div "AOG Maint Brussels (Brussels National) Planned Maint Kortrijk-Wevelgem Planned …" at bounding box center [676, 323] width 1053 height 554
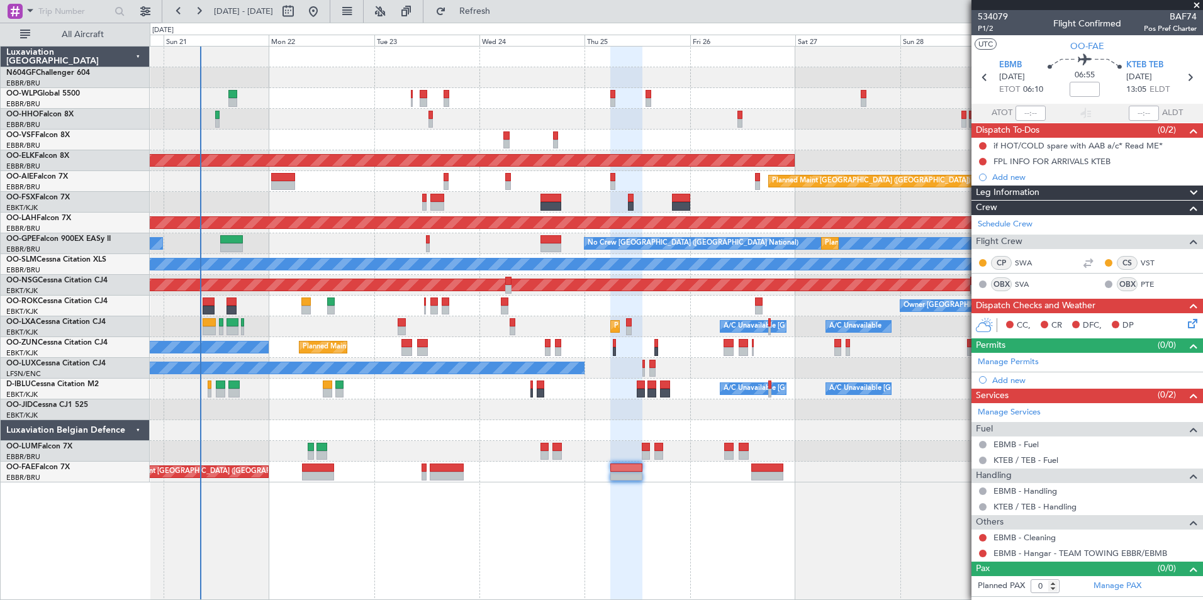
click at [663, 533] on div "Planned Maint Liege AOG Maint Brussels (Brussels National) Planned Maint Kortri…" at bounding box center [676, 323] width 1053 height 554
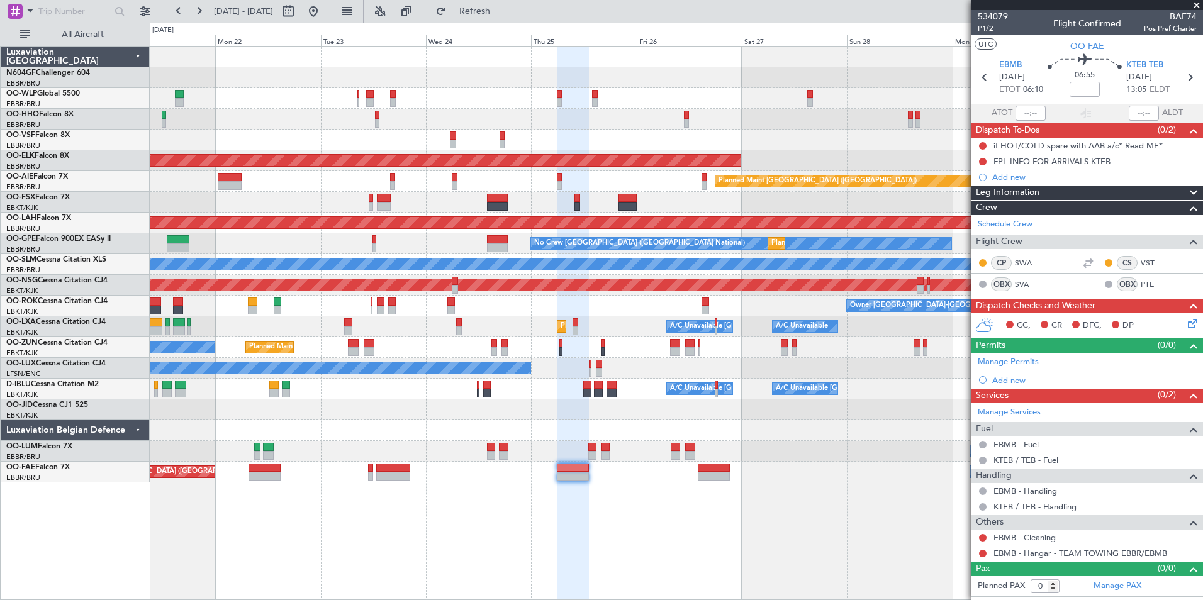
click at [584, 530] on div "AOG Maint Brussels (Brussels National) Planned Maint Kortrijk-Wevelgem Planned …" at bounding box center [676, 323] width 1053 height 554
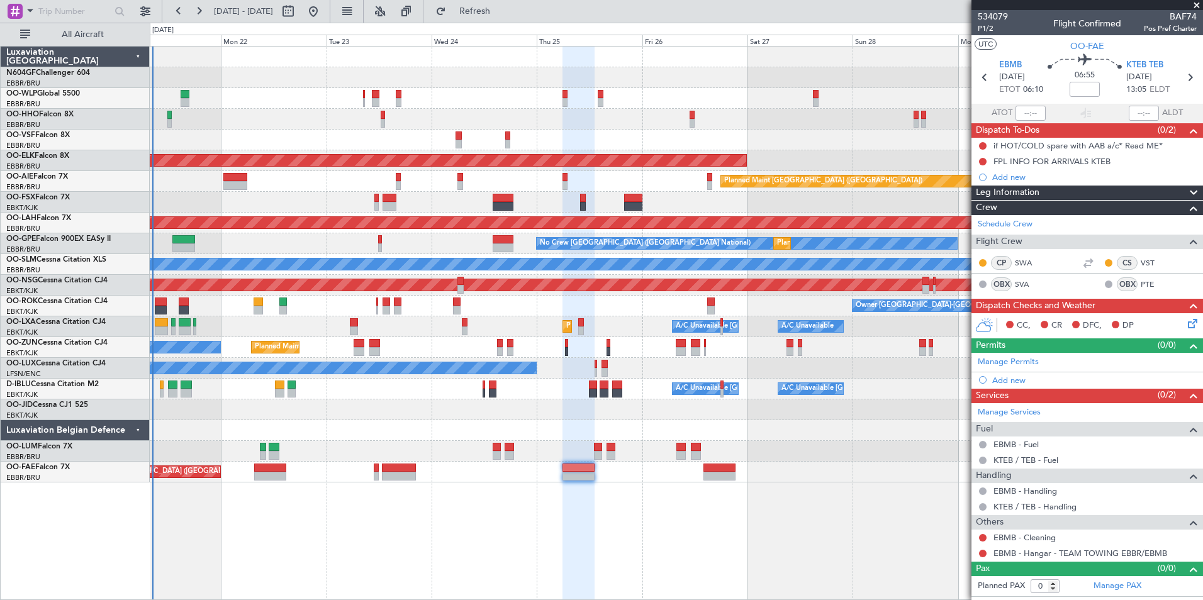
click at [622, 533] on div "AOG Maint Brussels (Brussels National) Planned Maint Kortrijk-Wevelgem Planned …" at bounding box center [676, 323] width 1053 height 554
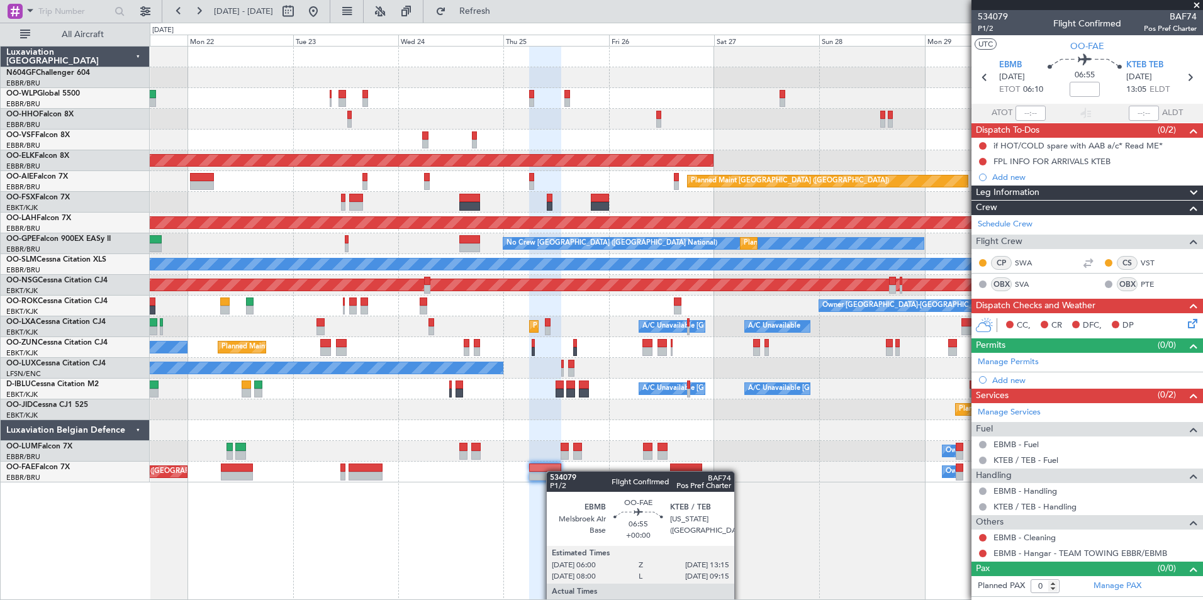
click at [554, 470] on div "Owner Melsbroek Air Base Planned Maint Brussels (Brussels National)" at bounding box center [676, 472] width 1052 height 21
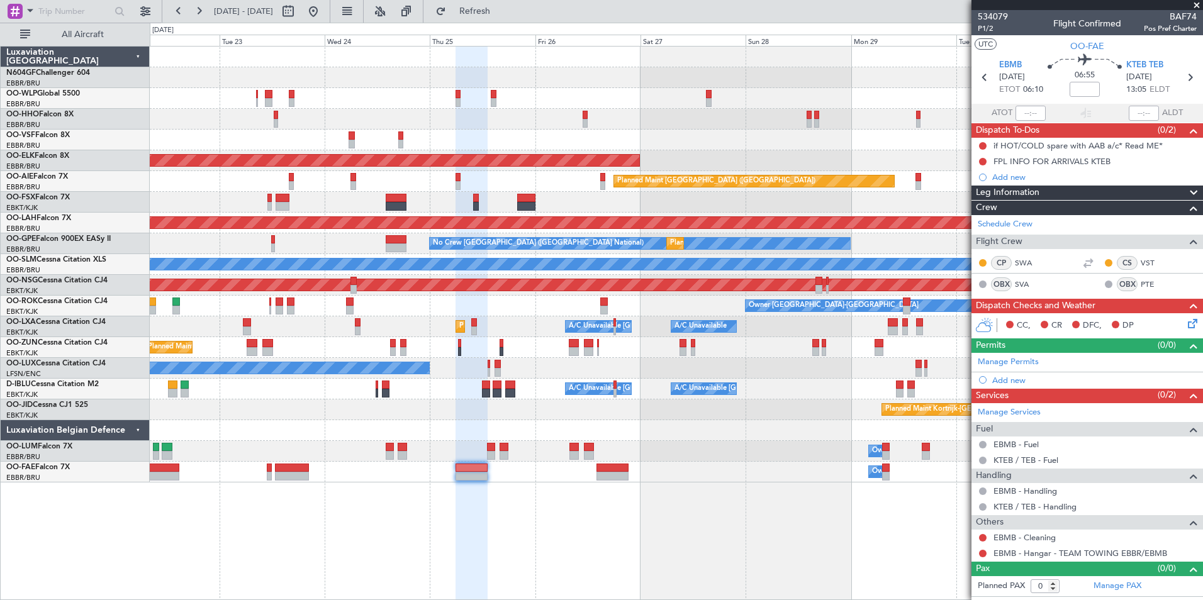
click at [632, 498] on div "Planned Maint Kortrijk-Wevelgem Planned Maint London (Farnborough) Planned Main…" at bounding box center [676, 323] width 1053 height 554
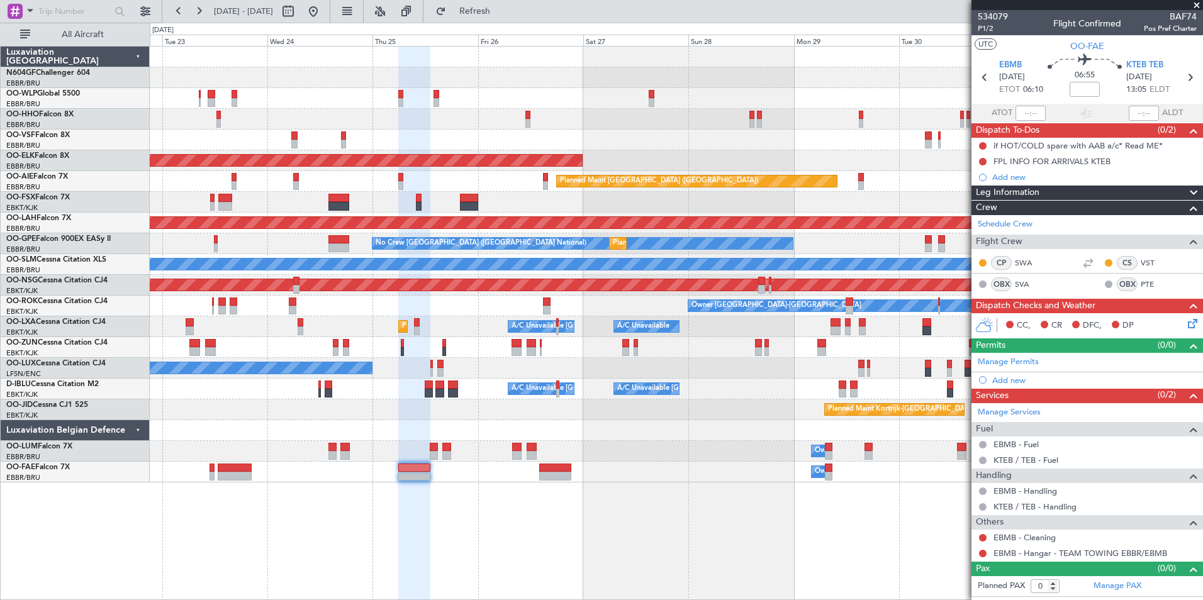
click at [680, 507] on div "Planned Maint Kortrijk-Wevelgem Planned Maint London (Farnborough) Planned Main…" at bounding box center [676, 323] width 1053 height 554
click at [1196, 6] on span at bounding box center [1196, 5] width 13 height 11
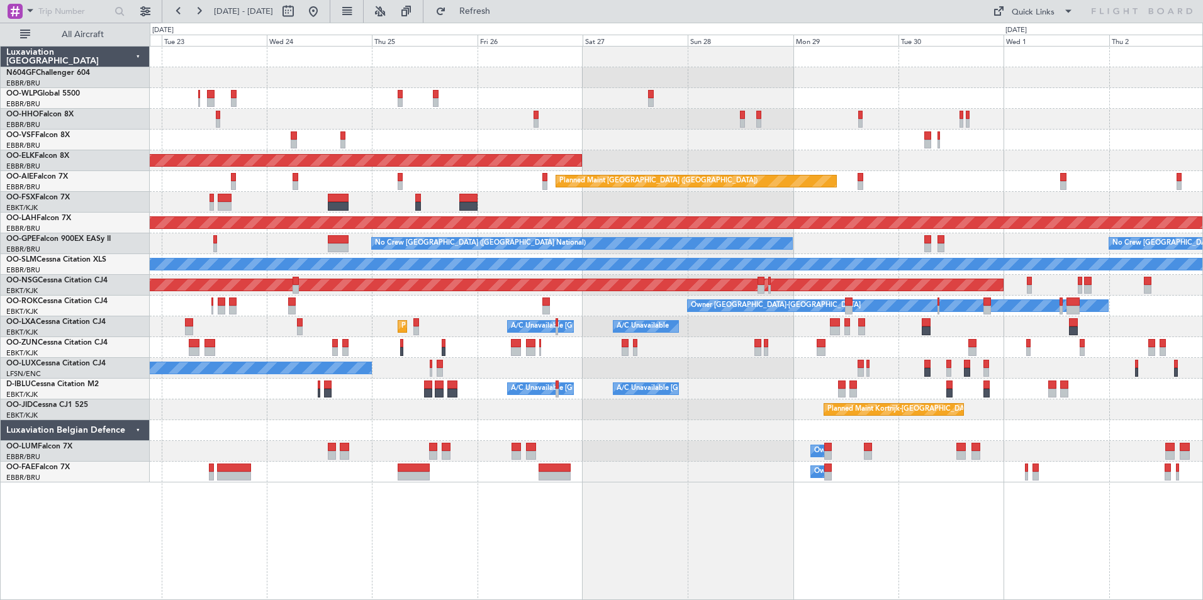
click at [919, 287] on div "Planned Maint Kortrijk-Wevelgem Planned Maint London (Farnborough) Planned Main…" at bounding box center [676, 265] width 1052 height 436
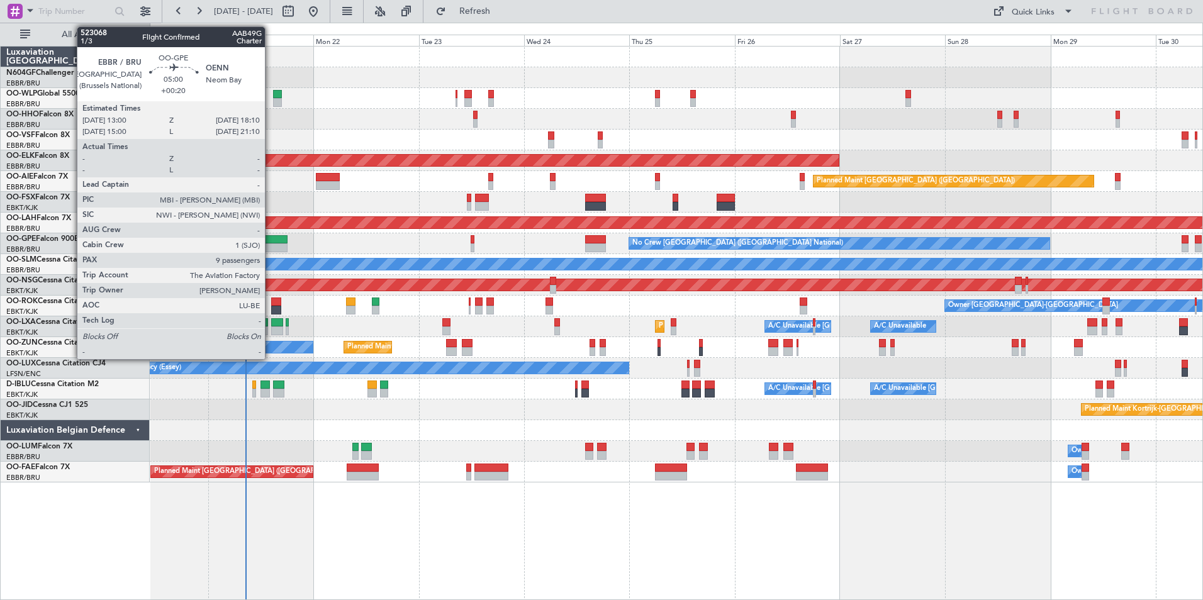
click at [271, 244] on div at bounding box center [276, 247] width 23 height 9
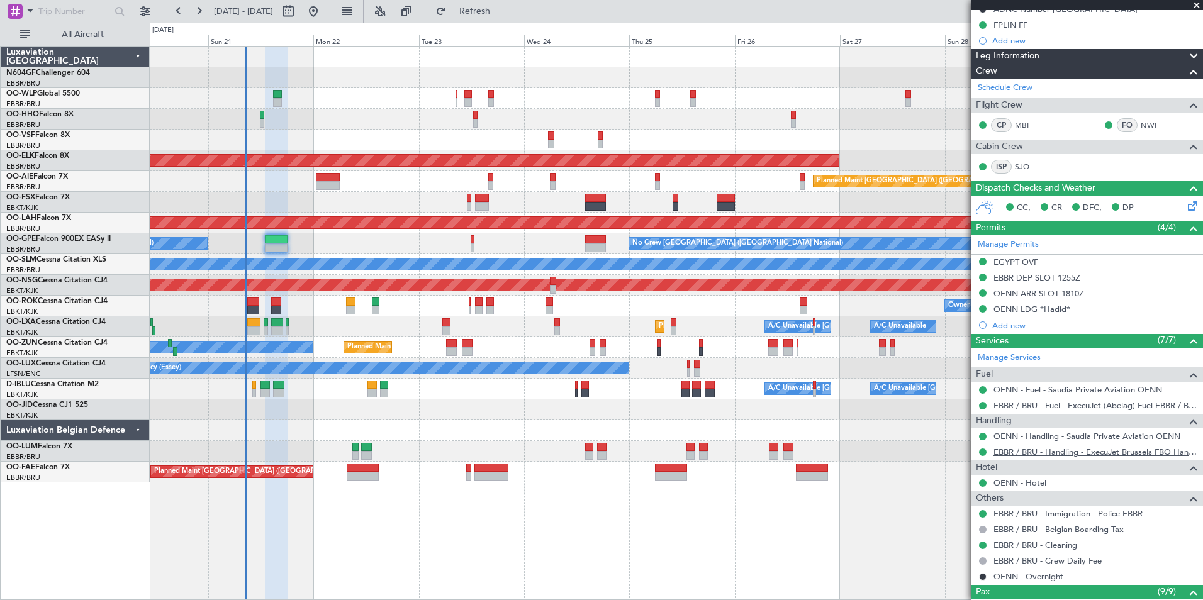
scroll to position [135, 0]
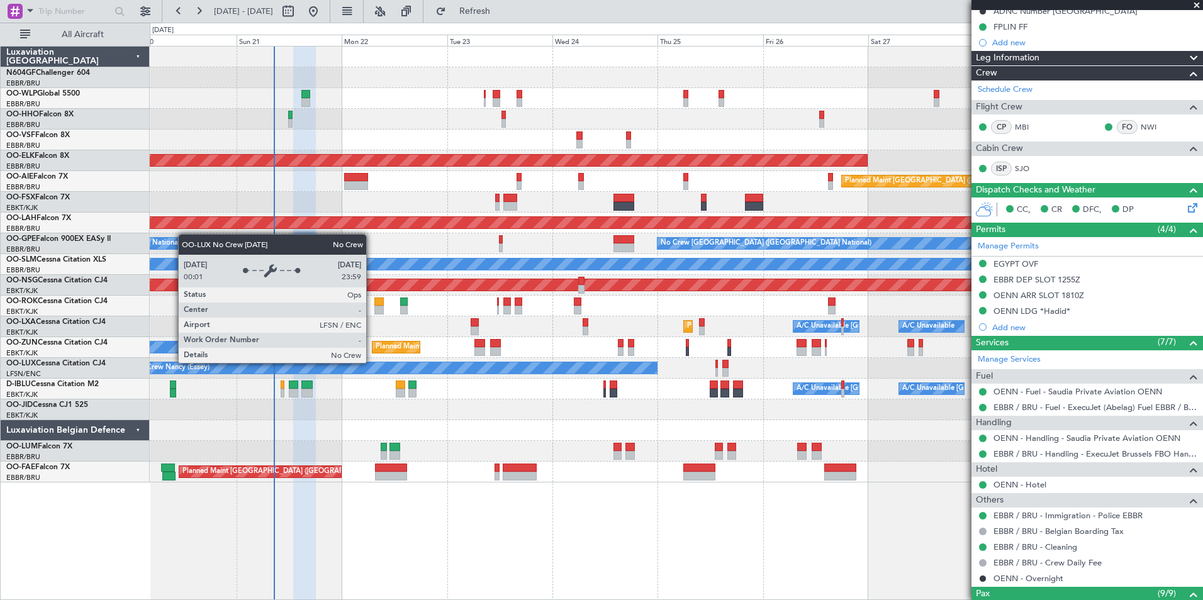
click at [400, 366] on div "No Crew Nancy (Essey)" at bounding box center [393, 367] width 525 height 11
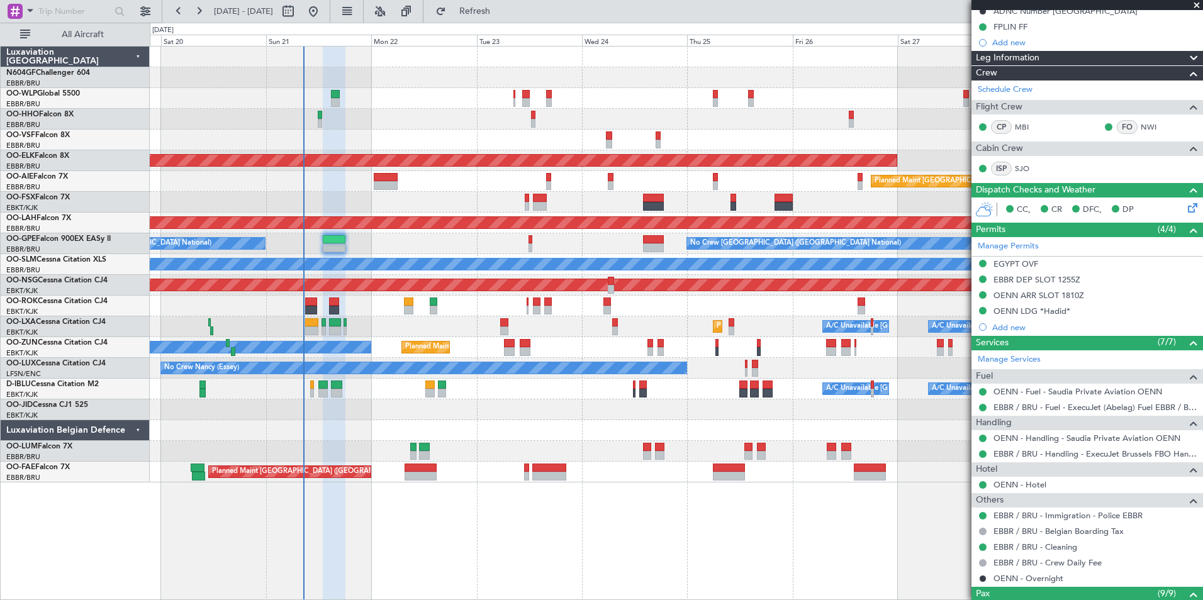
click at [555, 339] on div "Planned Maint Liege AOG Maint Brussels (Brussels National) Planned Maint Kortri…" at bounding box center [676, 265] width 1052 height 436
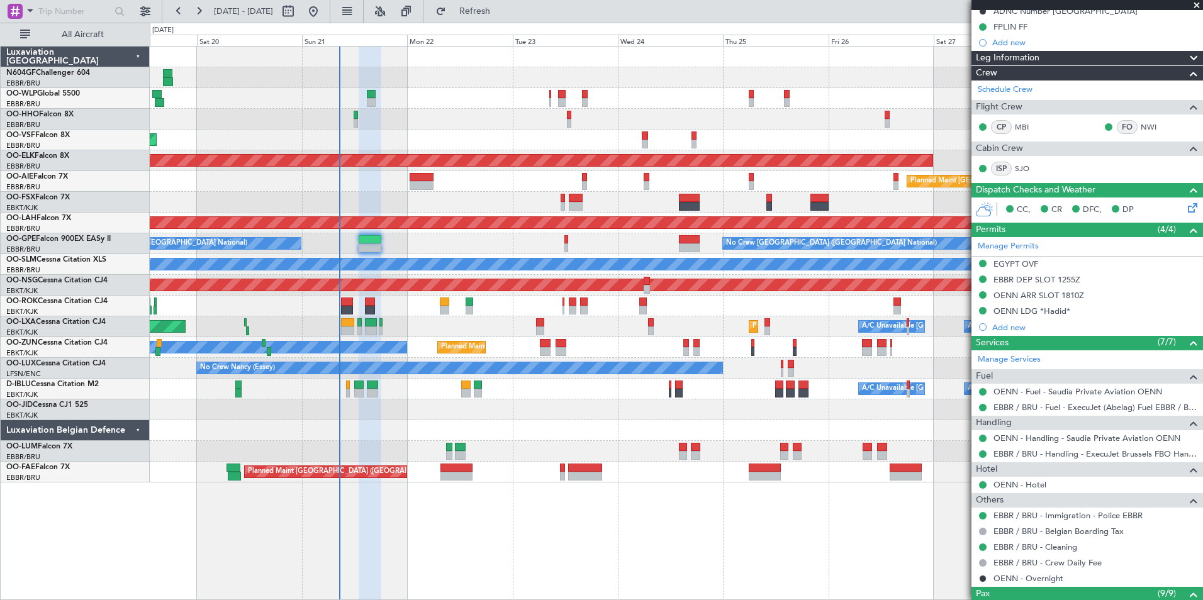
click at [457, 325] on div "Planned Maint Kortrijk-Wevelgem A/C Unavailable Brussels (Brussels National) A/…" at bounding box center [676, 326] width 1052 height 21
click at [501, 11] on span "Refresh" at bounding box center [475, 11] width 53 height 9
click at [505, 20] on button "Refresh" at bounding box center [467, 11] width 75 height 20
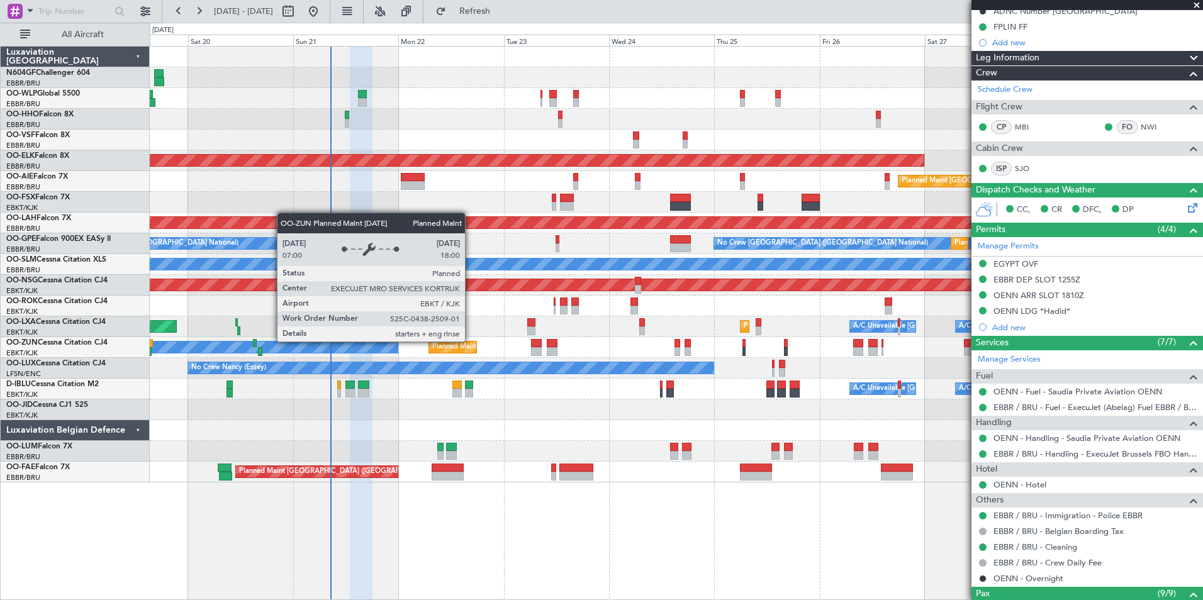
click at [462, 343] on div "Planned Maint Kortrijk-[GEOGRAPHIC_DATA]" at bounding box center [452, 347] width 48 height 13
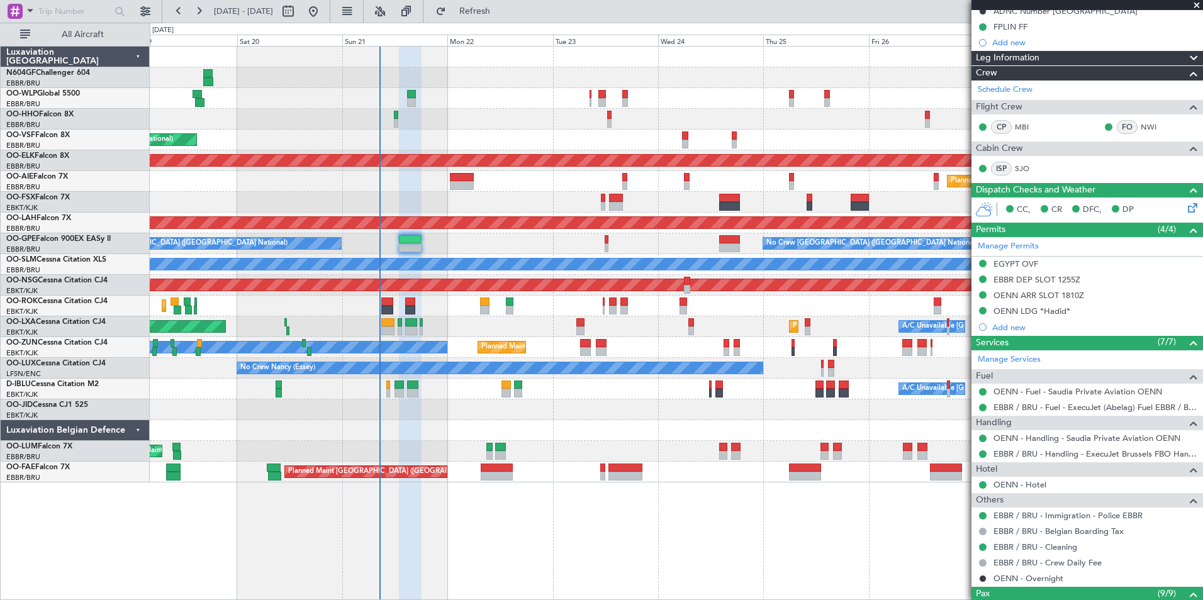
click at [549, 433] on div at bounding box center [676, 430] width 1052 height 21
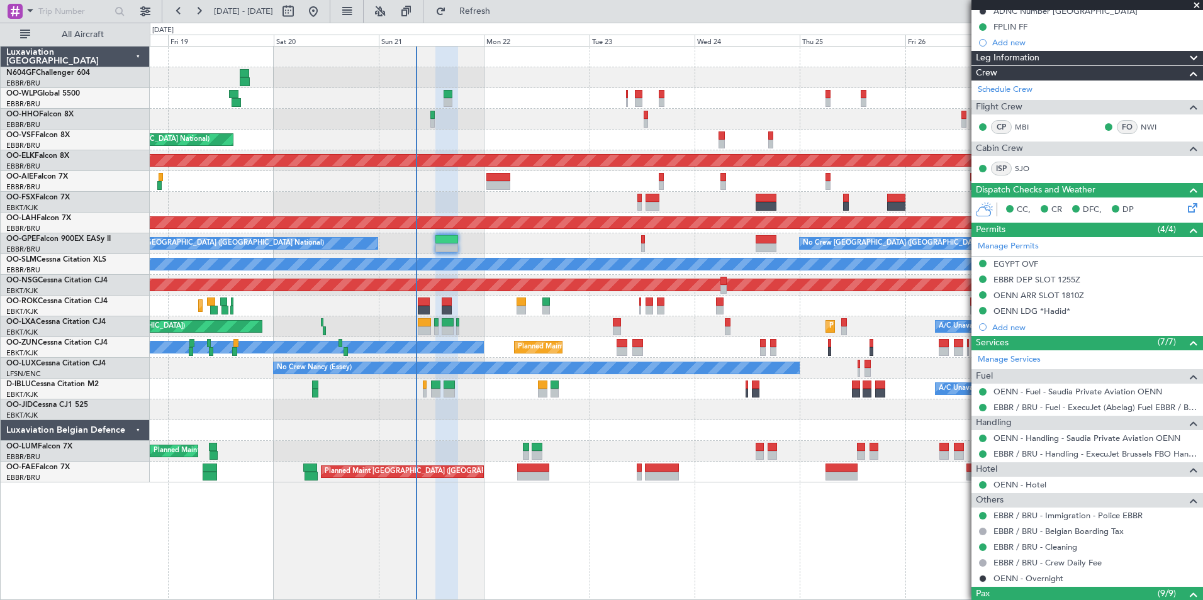
click at [544, 277] on div "Planned Maint Liege AOG Maint Brussels (Brussels National) Planned Maint Kortri…" at bounding box center [676, 265] width 1052 height 436
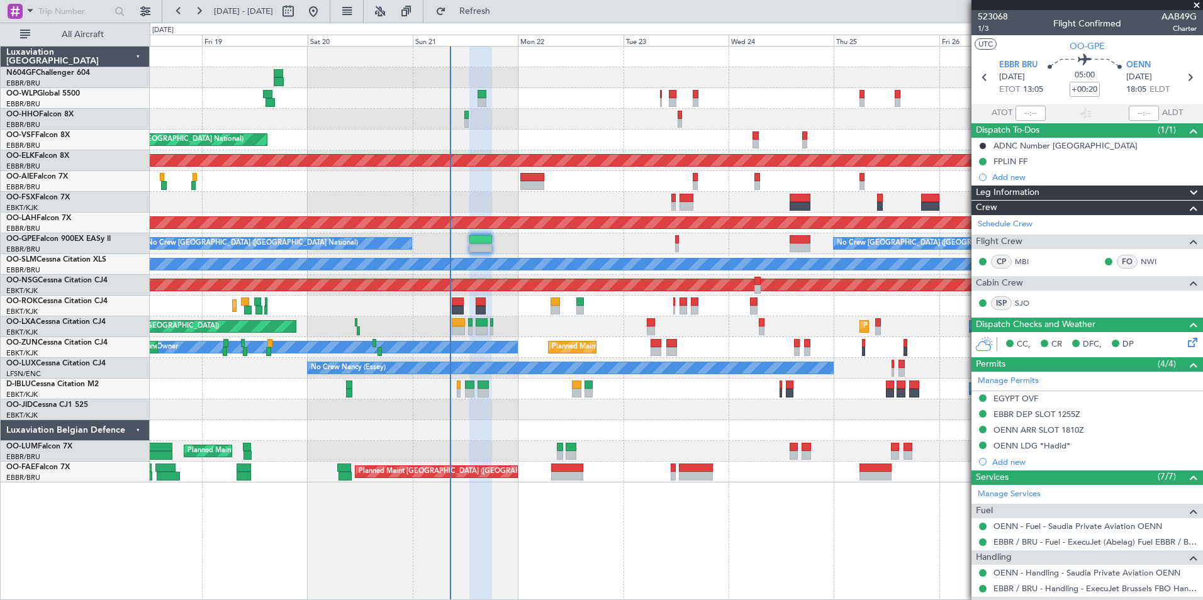
scroll to position [135, 0]
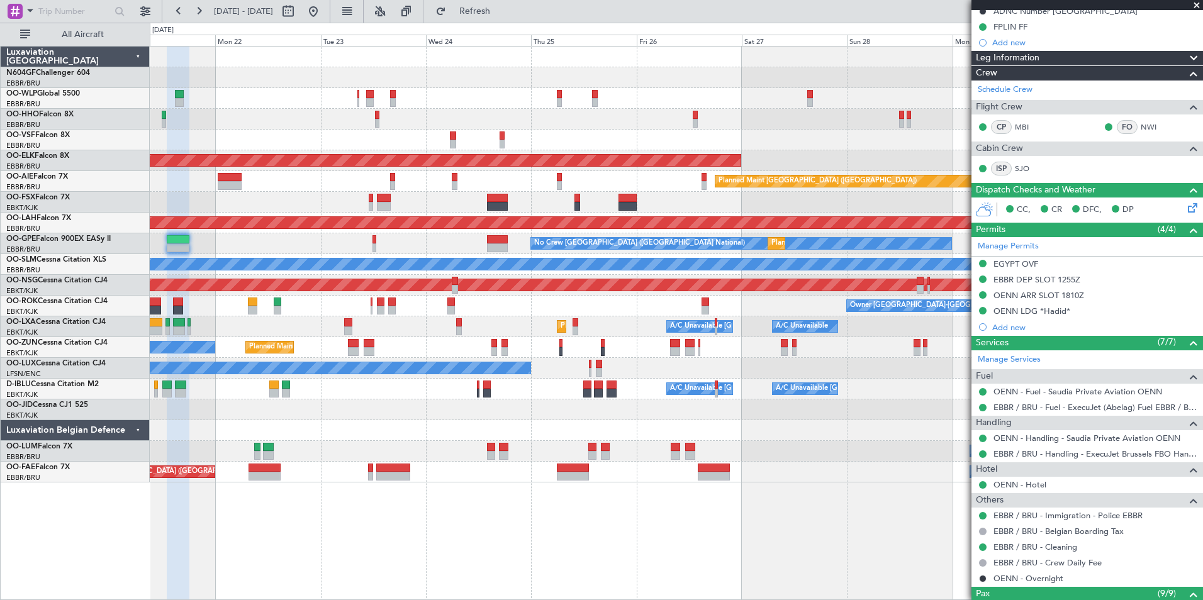
click at [355, 359] on div "No Crew Nancy (Essey)" at bounding box center [676, 368] width 1052 height 21
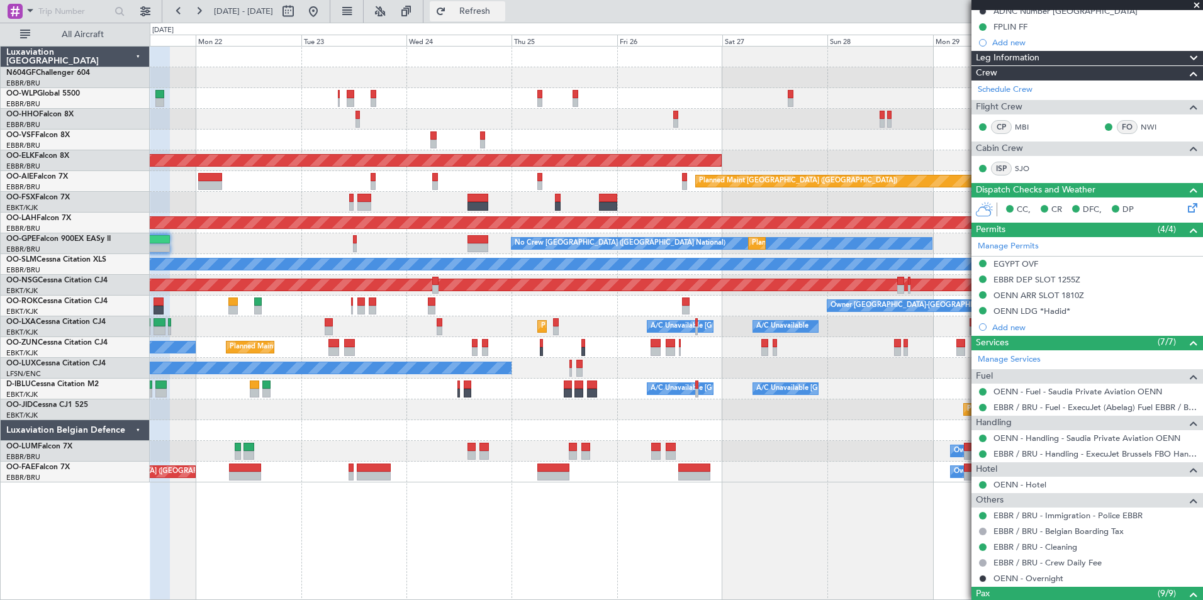
click at [495, 14] on span "Refresh" at bounding box center [475, 11] width 53 height 9
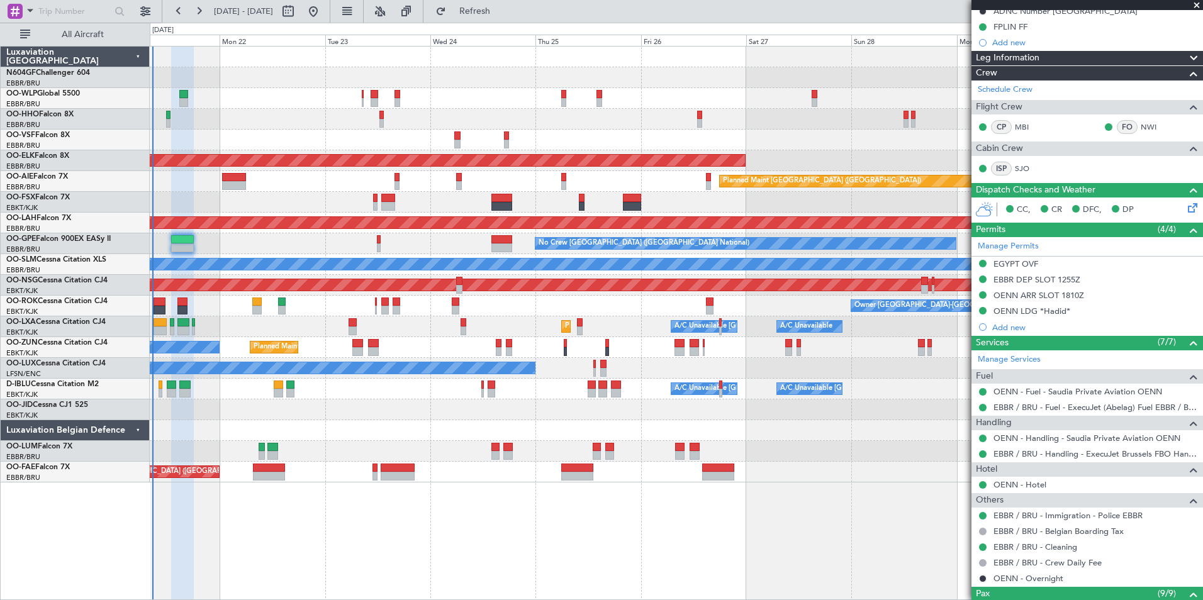
click at [423, 344] on div "AOG Maint Brussels (Brussels National) Planned Maint Kortrijk-Wevelgem Planned …" at bounding box center [676, 265] width 1052 height 436
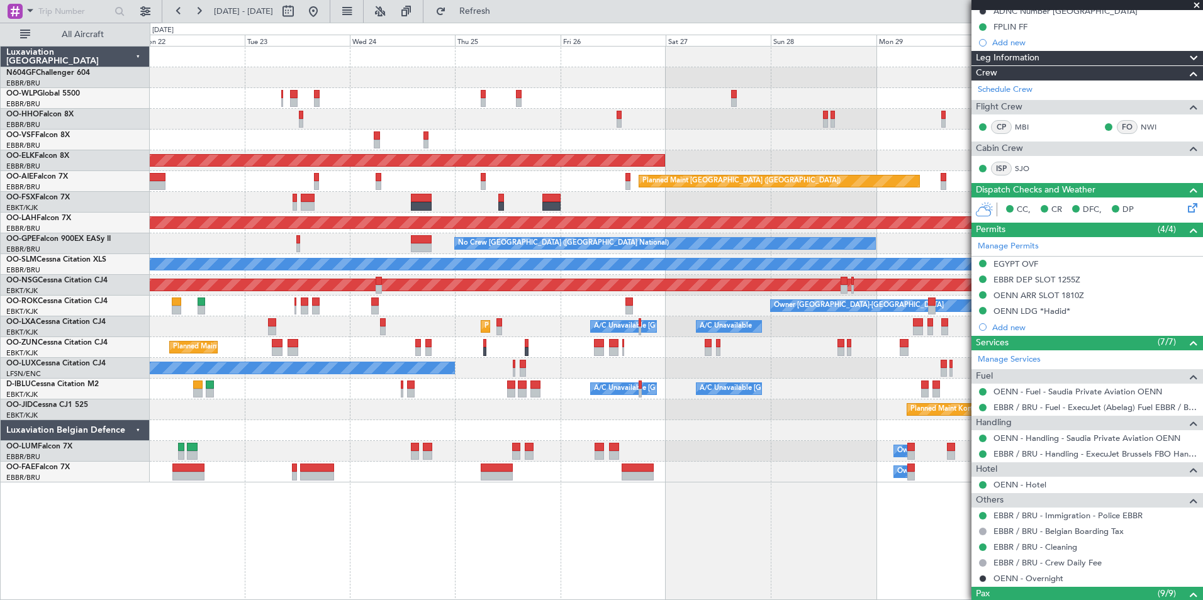
click at [719, 425] on div "AOG Maint Brussels (Brussels National) Planned Maint Kortrijk-Wevelgem Planned …" at bounding box center [676, 265] width 1052 height 436
drag, startPoint x: 684, startPoint y: 394, endPoint x: 795, endPoint y: 415, distance: 112.2
drag, startPoint x: 795, startPoint y: 415, endPoint x: 805, endPoint y: 416, distance: 10.7
click at [512, 408] on div "Planned Maint Kortrijk-Wevelgem" at bounding box center [676, 409] width 1052 height 21
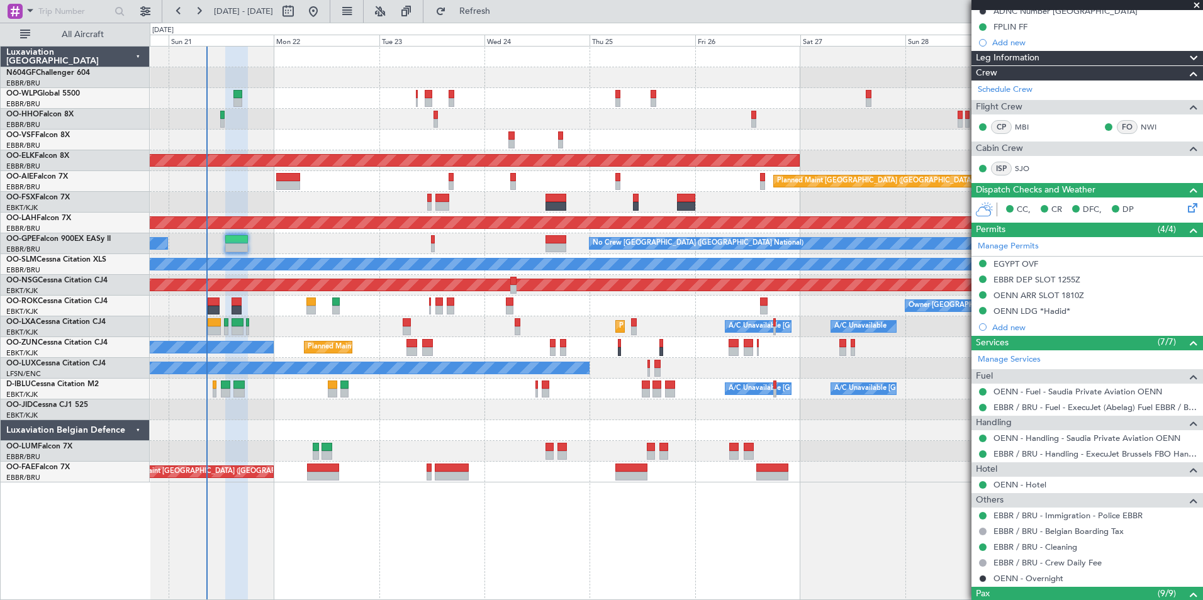
click at [584, 444] on div "Planned Maint Liege AOG Maint Brussels (Brussels National) Planned Maint Kortri…" at bounding box center [676, 265] width 1052 height 436
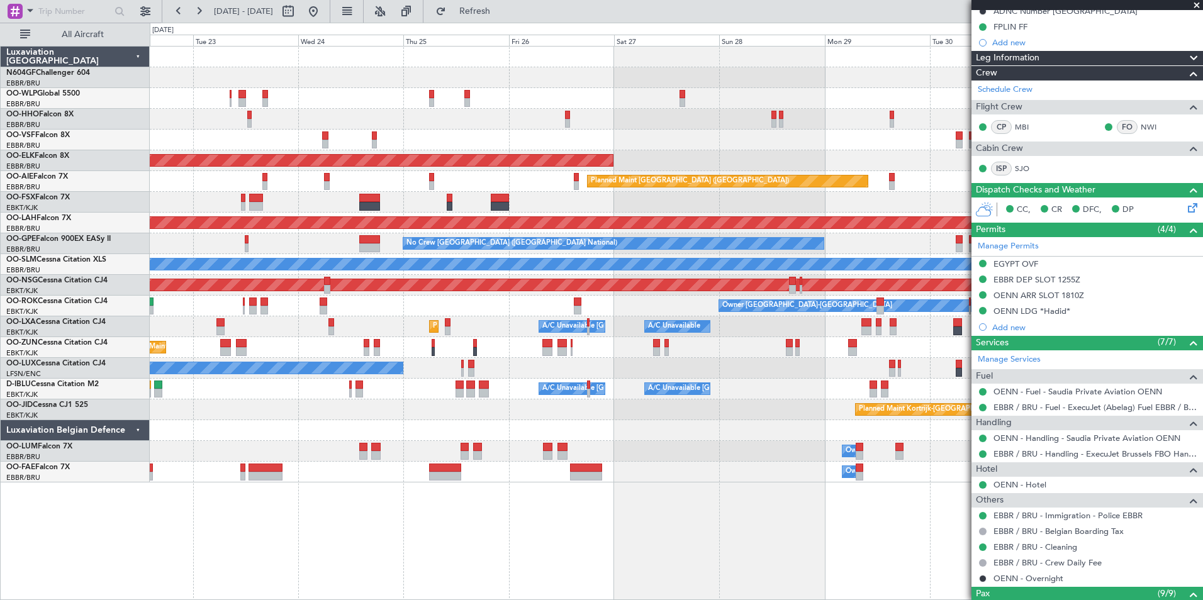
click at [446, 445] on div "Planned Maint Kortrijk-Wevelgem Planned Maint London (Farnborough) Planned Main…" at bounding box center [676, 265] width 1052 height 436
click at [381, 435] on div "Planned Maint Kortrijk-Wevelgem Planned Maint London (Farnborough) Planned Main…" at bounding box center [676, 265] width 1052 height 436
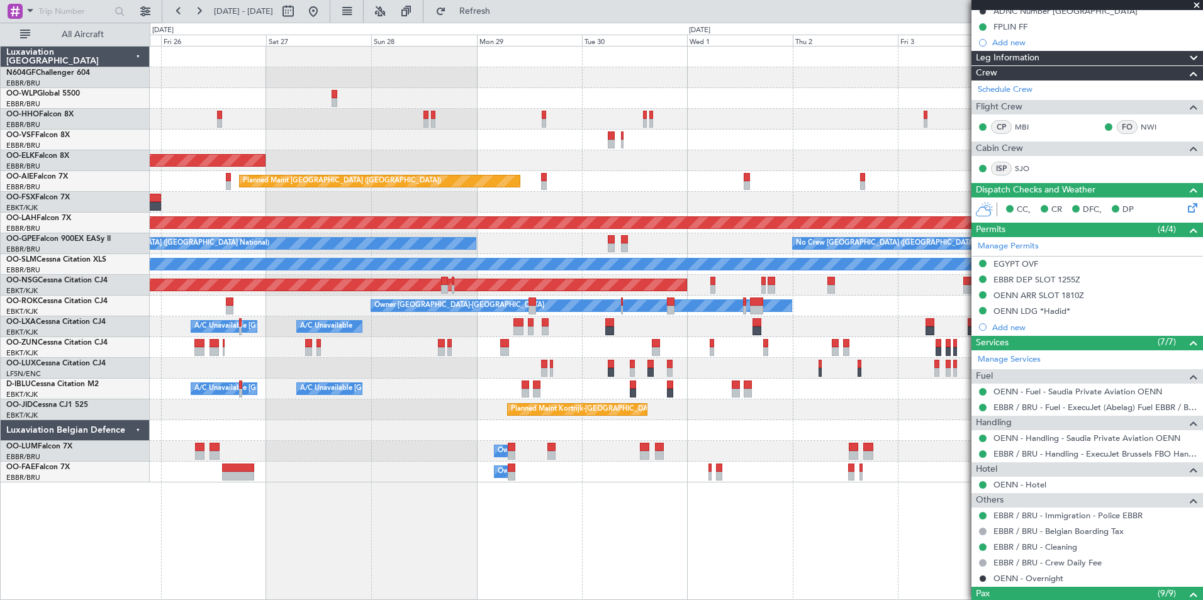
click at [358, 426] on div "Planned Maint Kortrijk-Wevelgem Planned Maint London (Farnborough) Planned Main…" at bounding box center [676, 265] width 1052 height 436
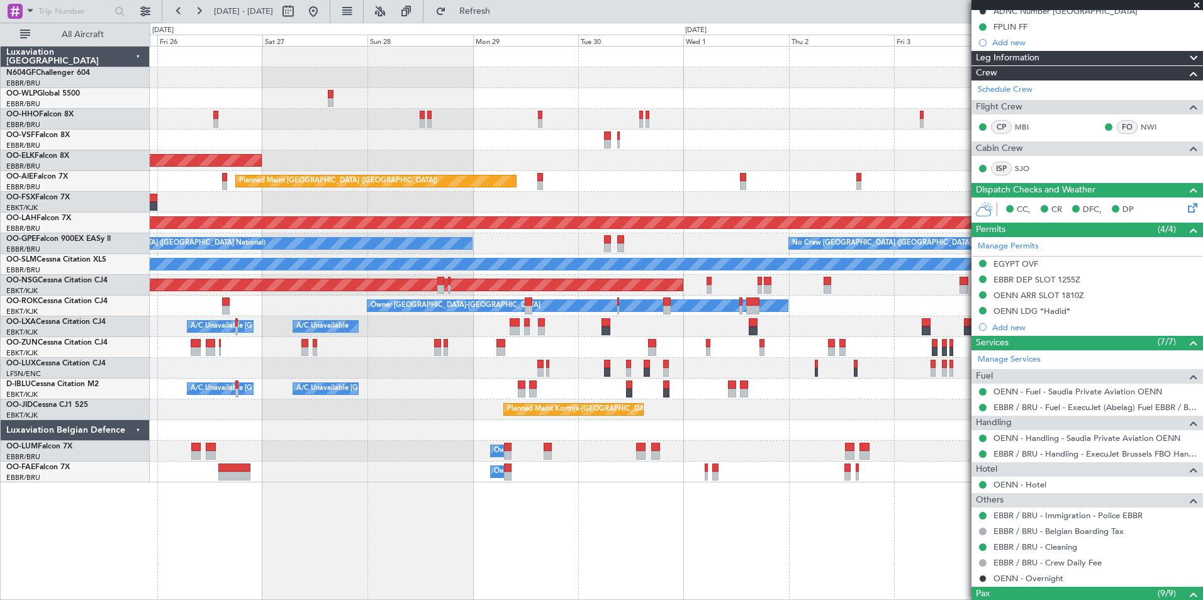
click at [427, 495] on div "Planned Maint Kortrijk-Wevelgem Planned Maint London (Farnborough) Planned Main…" at bounding box center [676, 323] width 1053 height 554
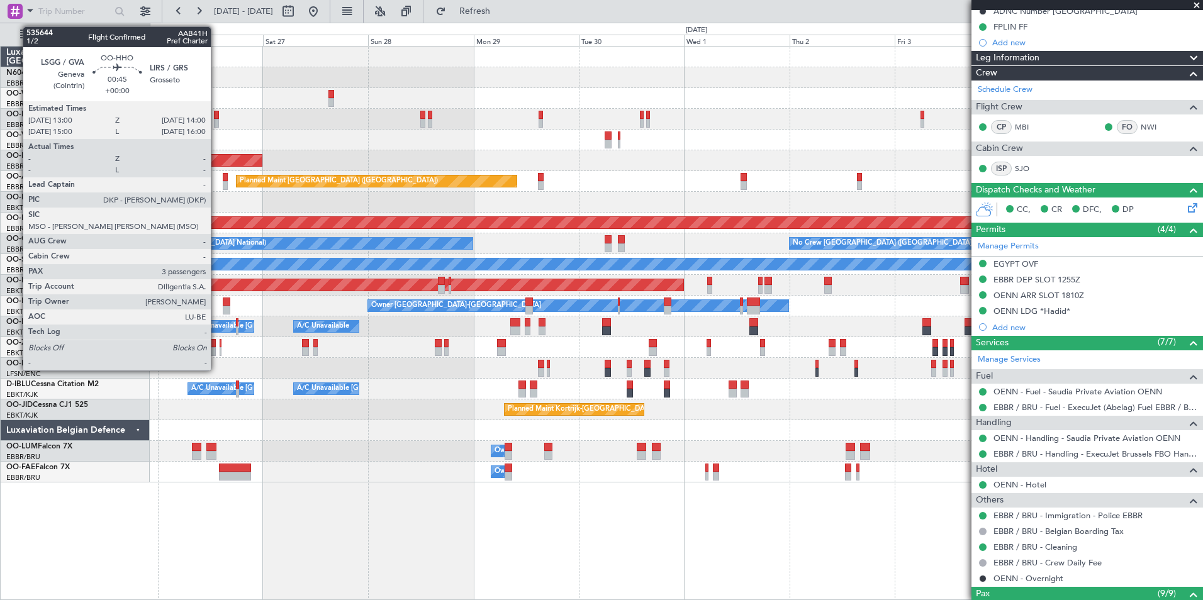
click at [216, 120] on div at bounding box center [216, 123] width 4 height 9
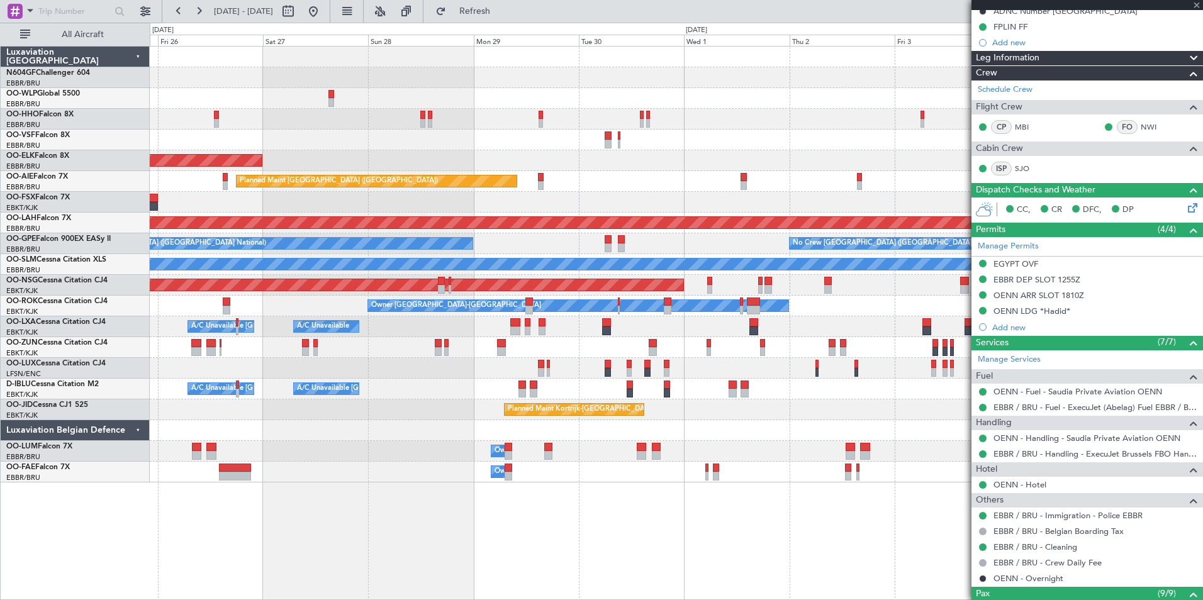
type input "3"
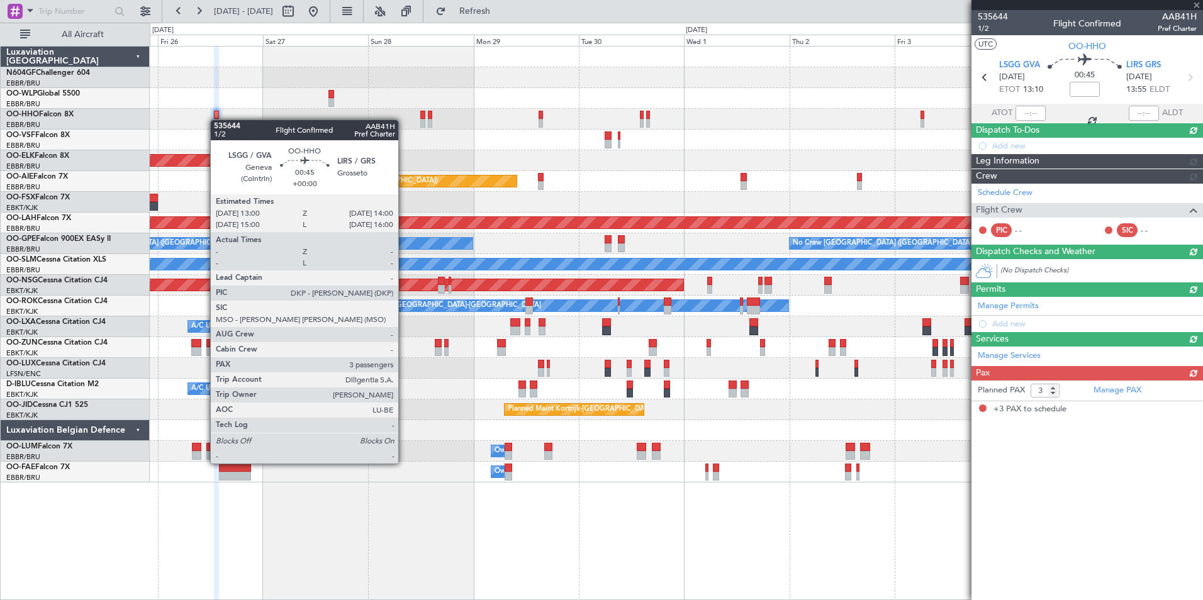
scroll to position [0, 0]
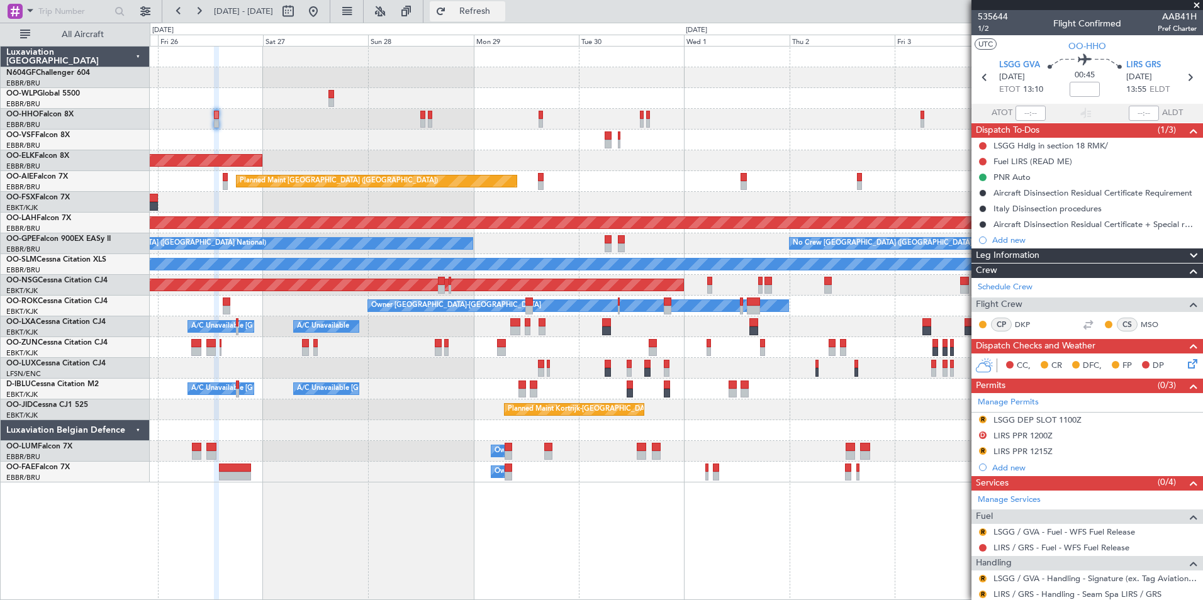
click at [494, 12] on span "Refresh" at bounding box center [475, 11] width 53 height 9
click at [994, 30] on span "1/2" at bounding box center [993, 28] width 30 height 11
click at [501, 9] on span "Refresh" at bounding box center [475, 11] width 53 height 9
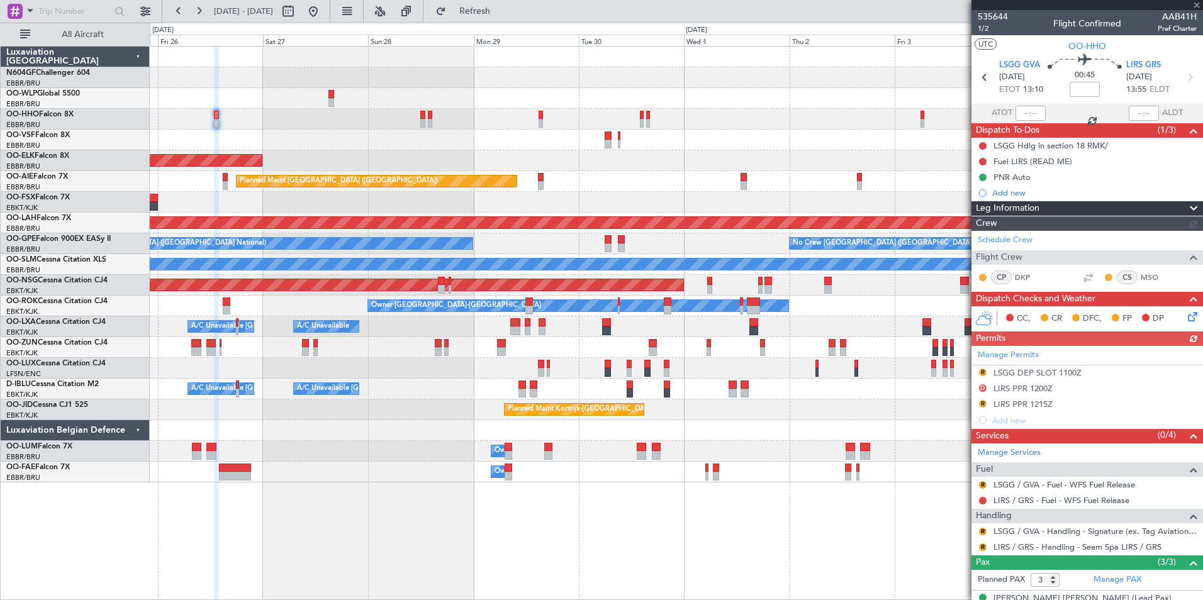
scroll to position [75, 0]
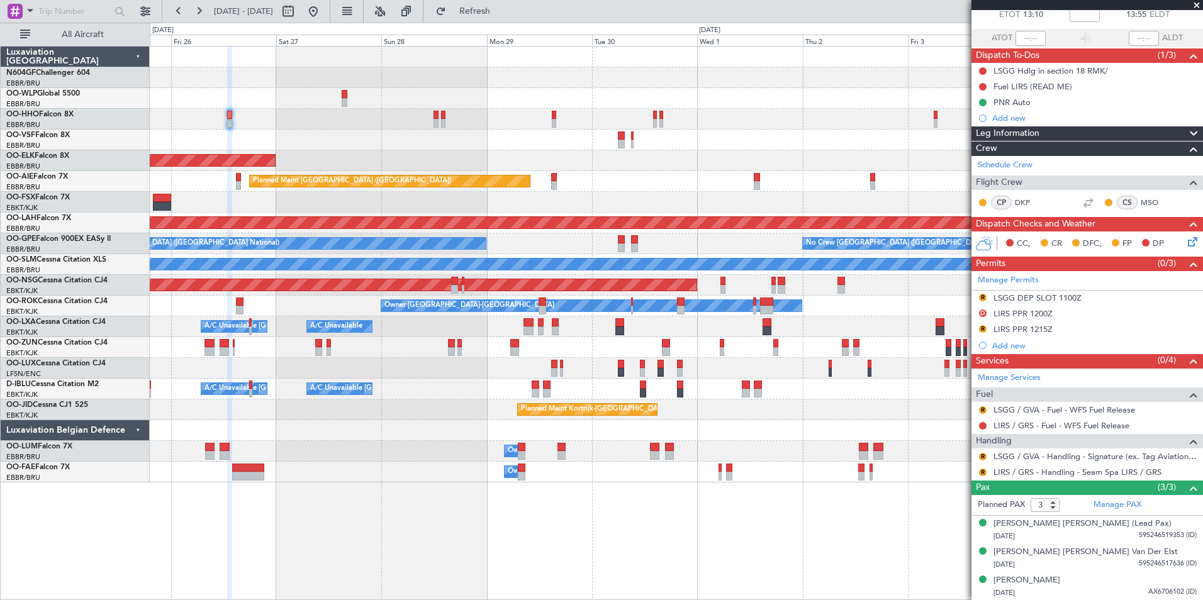
click at [356, 148] on div at bounding box center [676, 140] width 1052 height 21
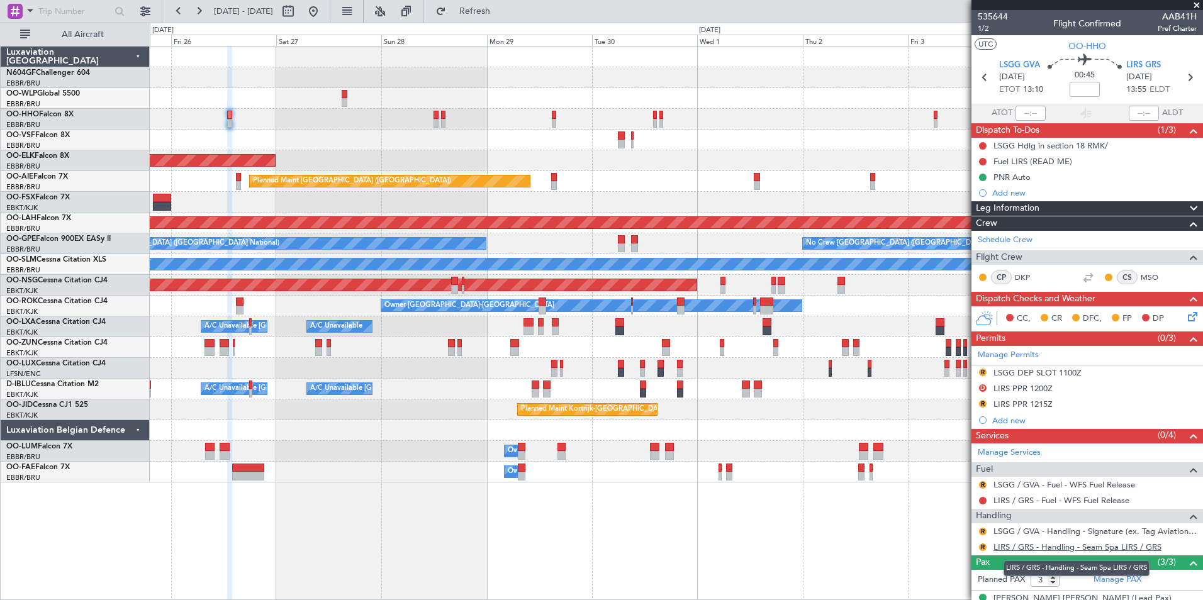
click at [1044, 548] on link "LIRS / GRS - Handling - Seam Spa LIRS / GRS" at bounding box center [1077, 547] width 168 height 11
click at [1015, 405] on div "LIRS PPR 1215Z" at bounding box center [1022, 404] width 59 height 11
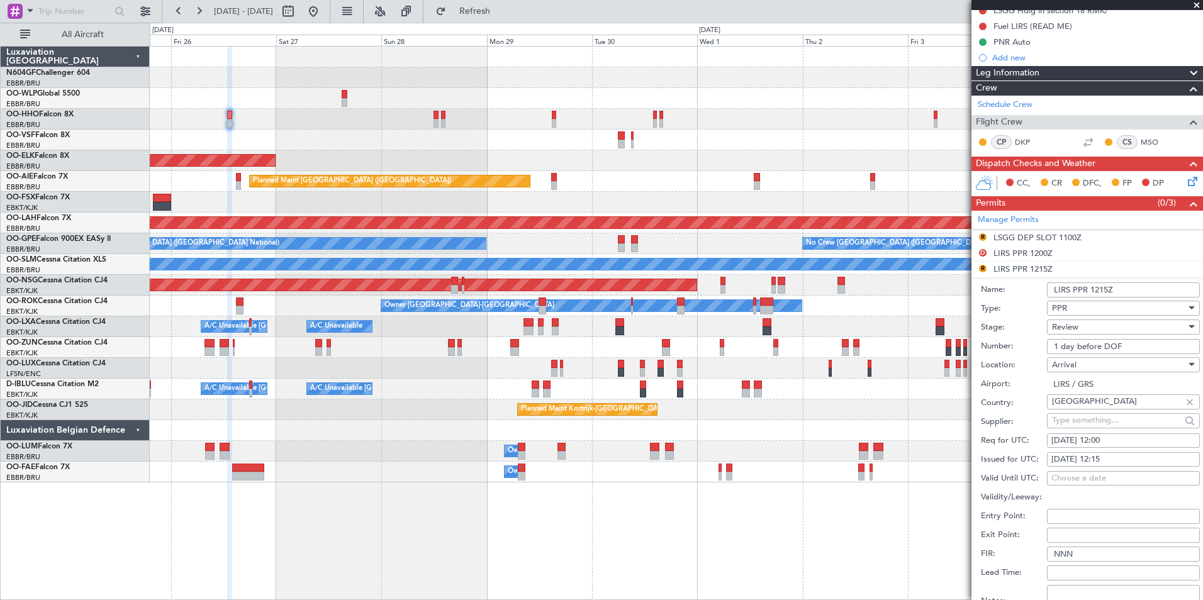
scroll to position [138, 0]
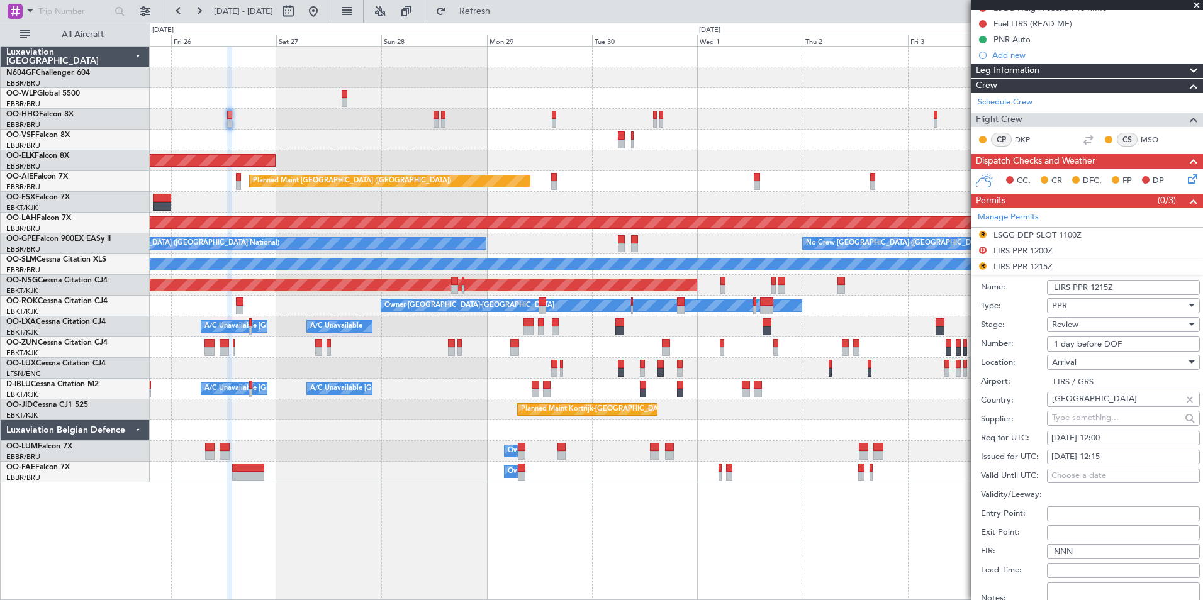
click at [1139, 440] on div "26/09/2025 12:00" at bounding box center [1123, 438] width 144 height 13
select select "9"
select select "2025"
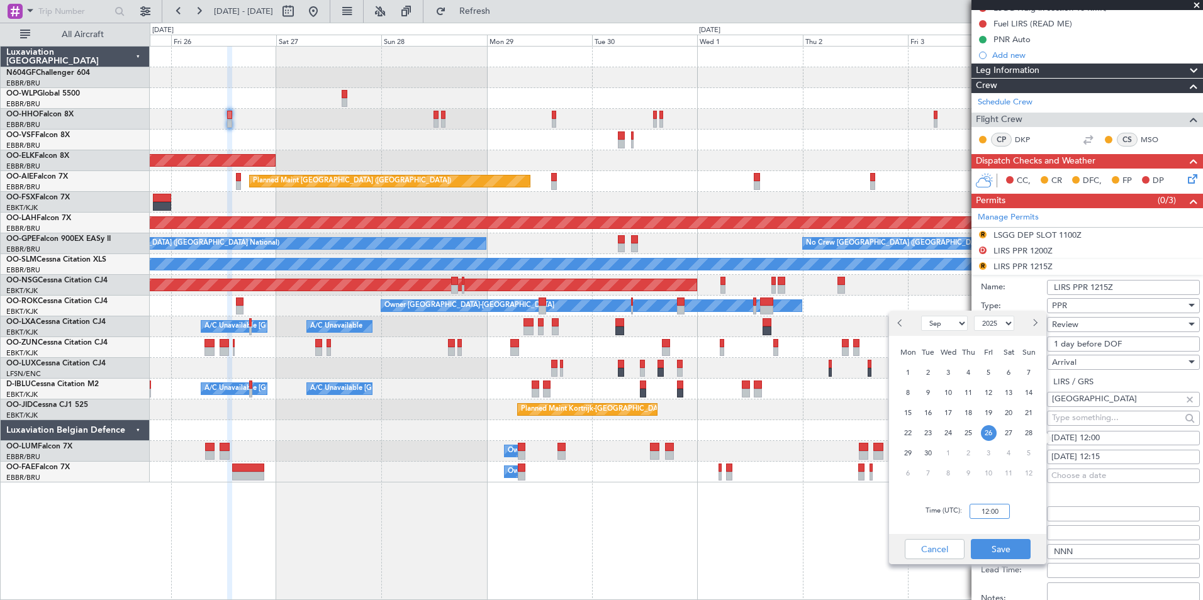
click at [1003, 506] on input "12:00" at bounding box center [989, 511] width 40 height 15
type input "14:00"
click at [1017, 552] on button "Save" at bounding box center [1001, 549] width 60 height 20
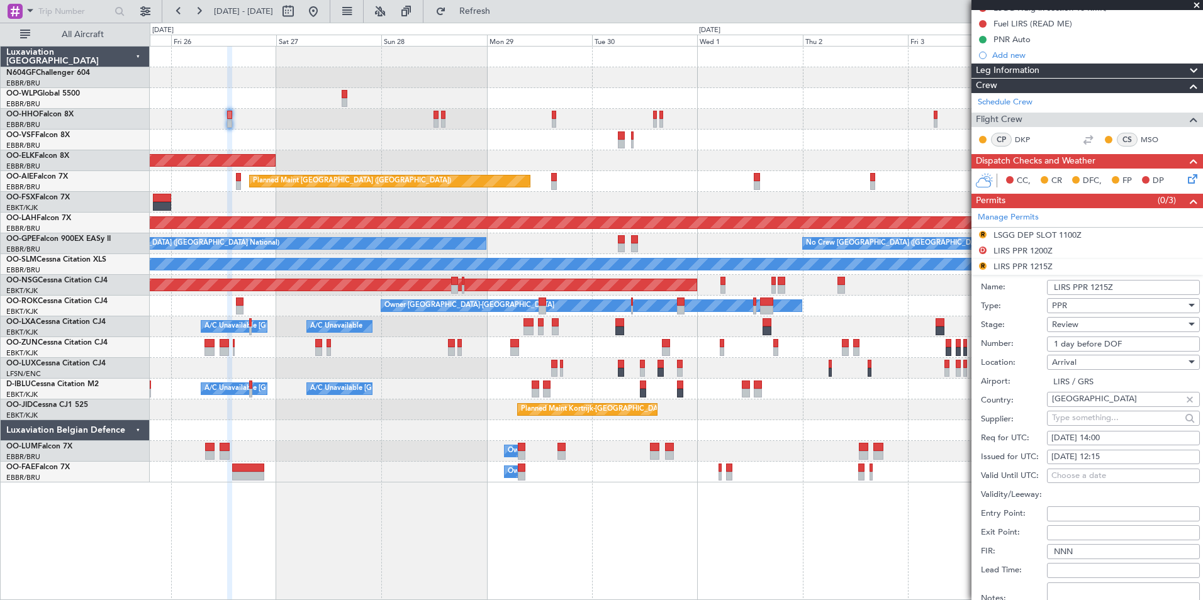
click at [1134, 455] on div "26/09/2025 12:15" at bounding box center [1123, 457] width 144 height 13
select select "9"
select select "2025"
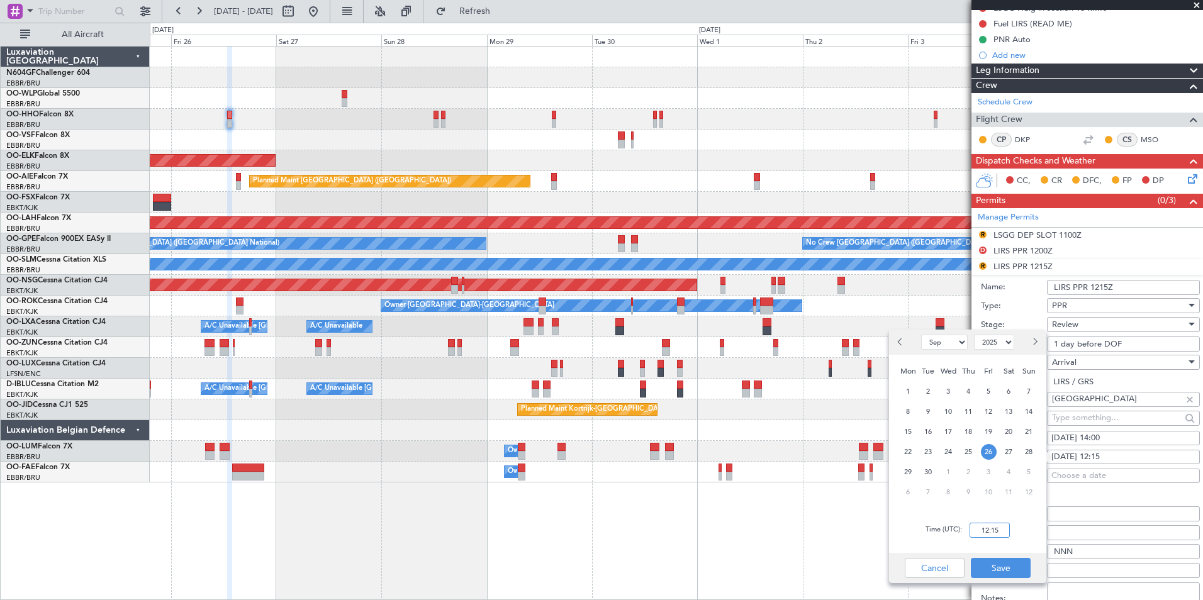
click at [1000, 526] on input "12:15" at bounding box center [989, 530] width 40 height 15
type input "14:00"
click at [1022, 561] on button "Save" at bounding box center [1001, 568] width 60 height 20
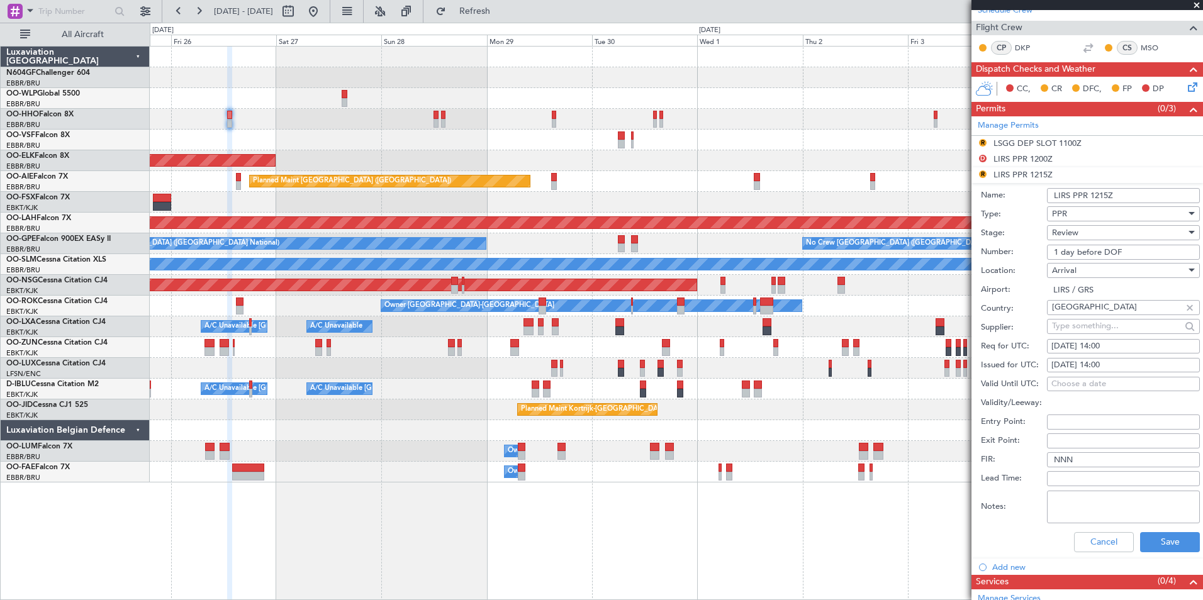
scroll to position [230, 0]
click at [1096, 233] on div "Review" at bounding box center [1119, 232] width 134 height 19
click at [1103, 319] on span "Requested" at bounding box center [1118, 313] width 132 height 19
click at [1153, 541] on button "Save" at bounding box center [1170, 542] width 60 height 20
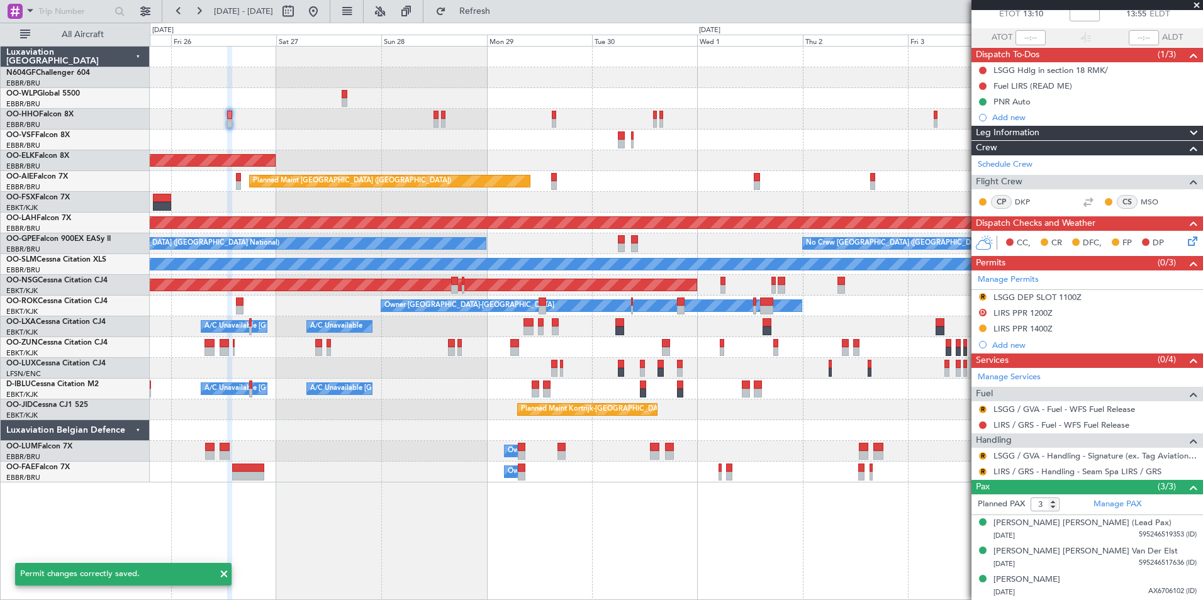
scroll to position [75, 0]
click at [983, 312] on button "D" at bounding box center [983, 314] width 8 height 8
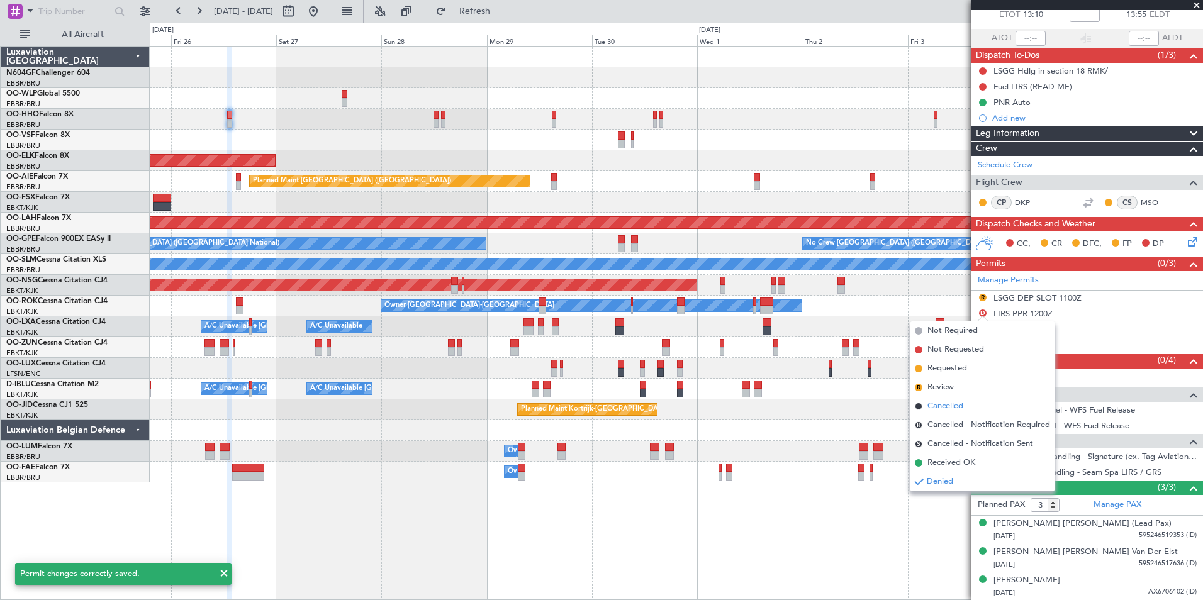
click at [961, 405] on span "Cancelled" at bounding box center [945, 406] width 36 height 13
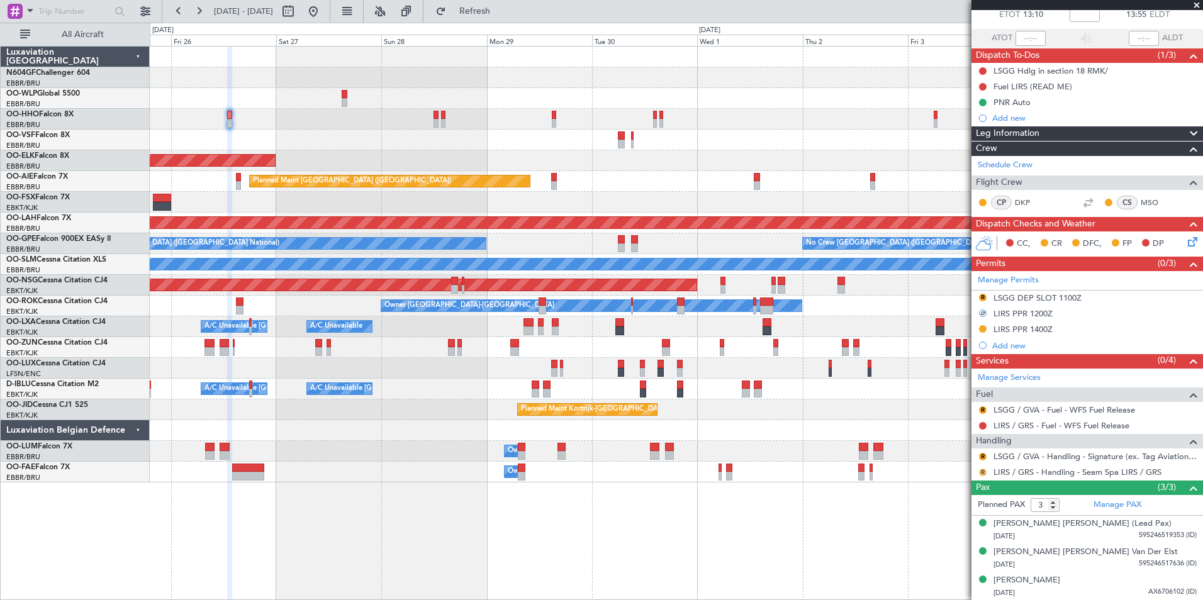
click at [982, 472] on button "R" at bounding box center [983, 473] width 8 height 8
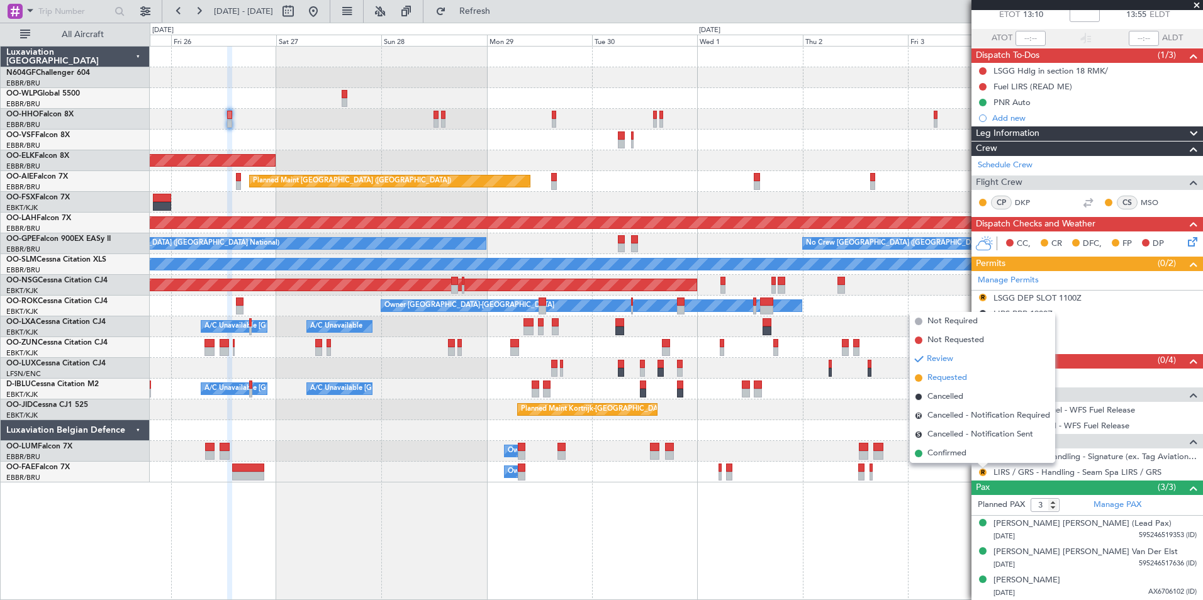
click at [966, 381] on span "Requested" at bounding box center [947, 378] width 40 height 13
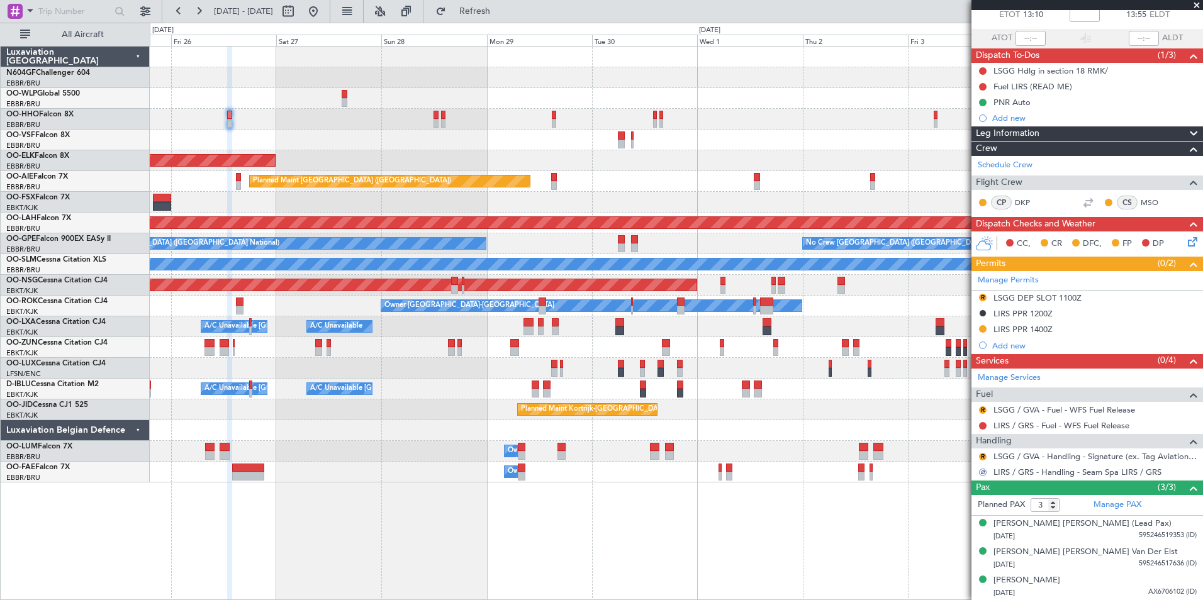
scroll to position [0, 0]
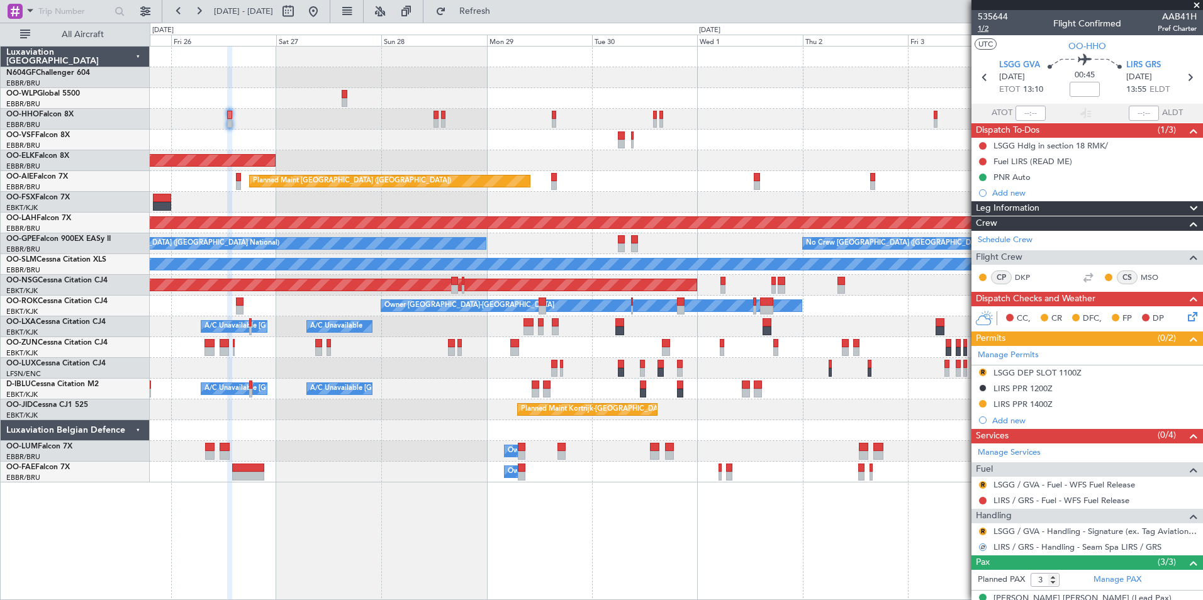
click at [985, 26] on span "1/2" at bounding box center [993, 28] width 30 height 11
click at [486, 16] on button "Refresh" at bounding box center [467, 11] width 75 height 20
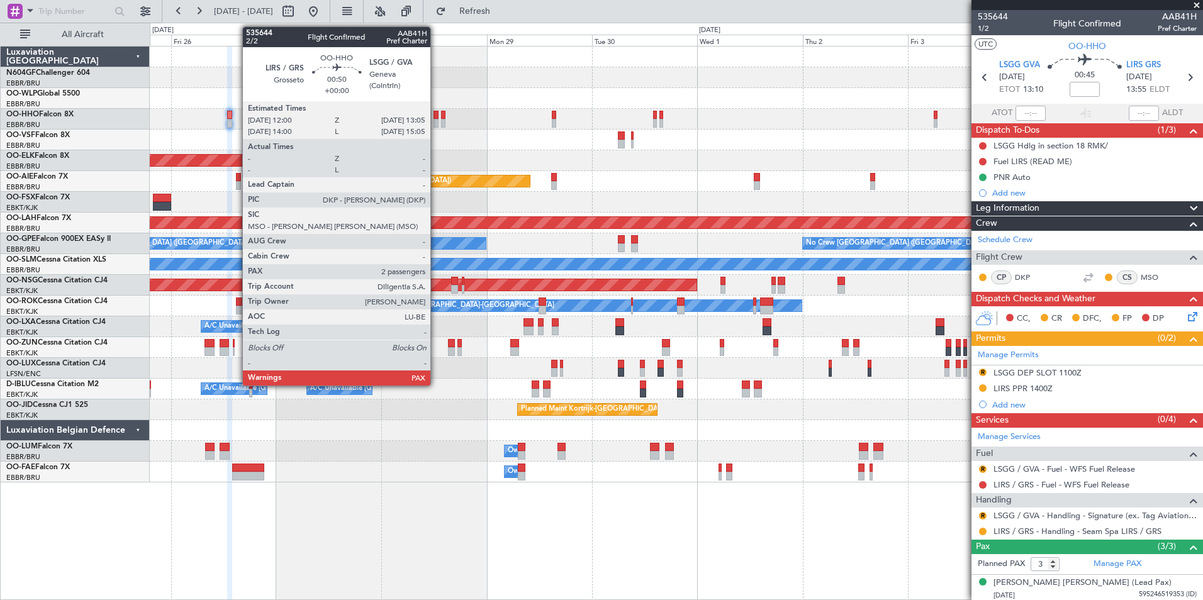
click at [436, 118] on div at bounding box center [435, 115] width 5 height 9
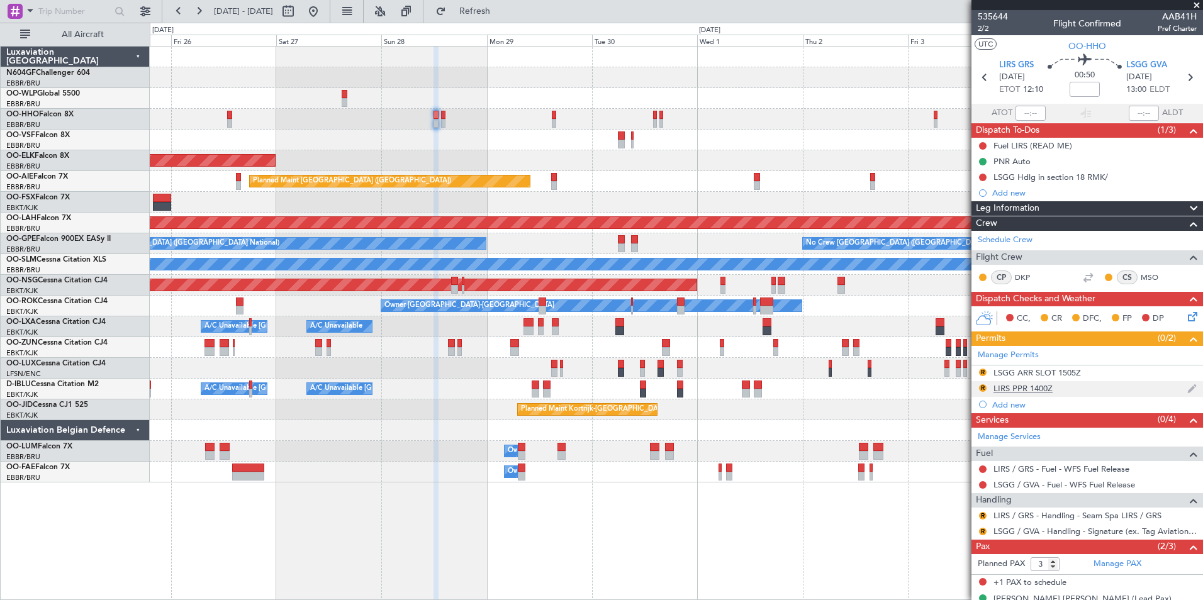
click at [1041, 388] on div "LIRS PPR 1400Z" at bounding box center [1022, 388] width 59 height 11
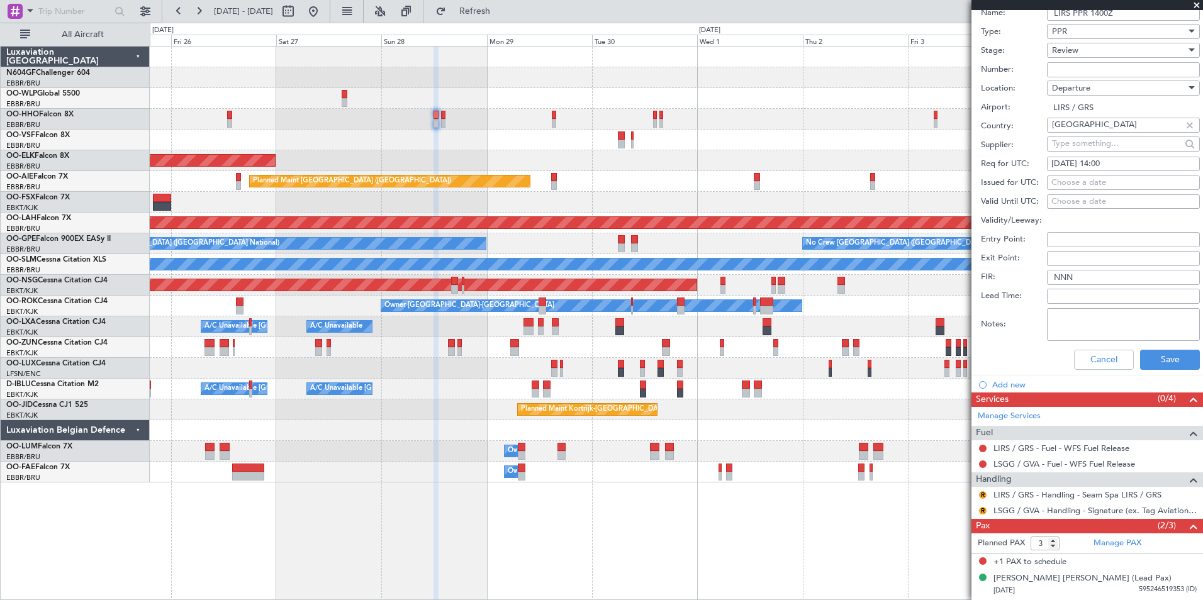
scroll to position [397, 0]
click at [1125, 165] on div "28/09/2025 14:00" at bounding box center [1123, 163] width 144 height 13
select select "9"
select select "2025"
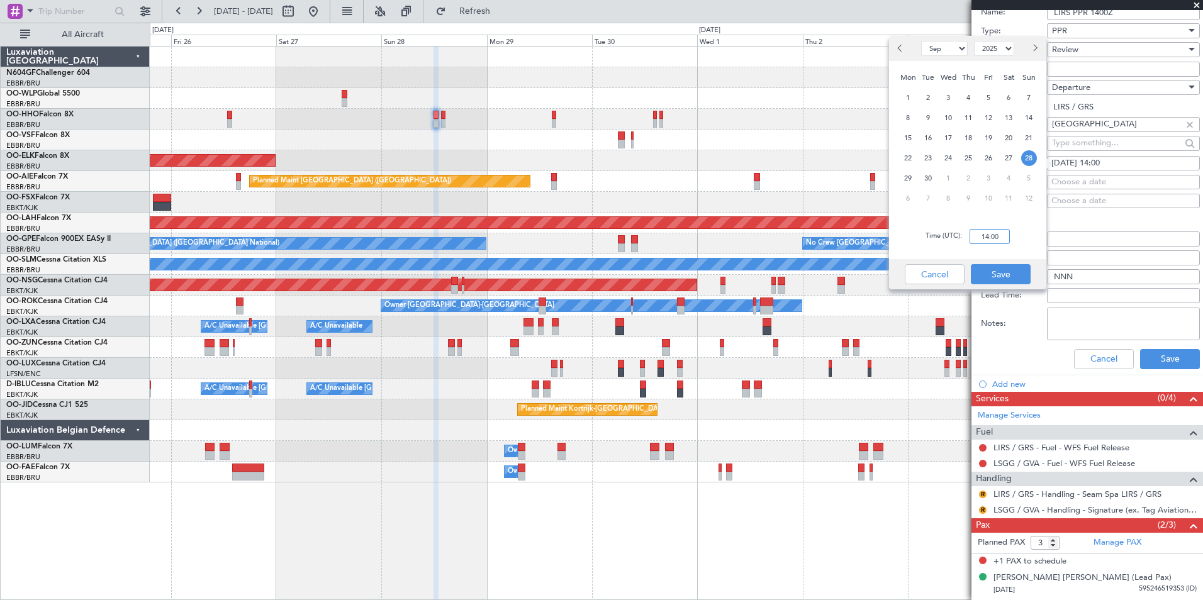
click at [995, 237] on input "14:00" at bounding box center [989, 236] width 40 height 15
type input "12:00"
click at [1005, 278] on button "Save" at bounding box center [1001, 274] width 60 height 20
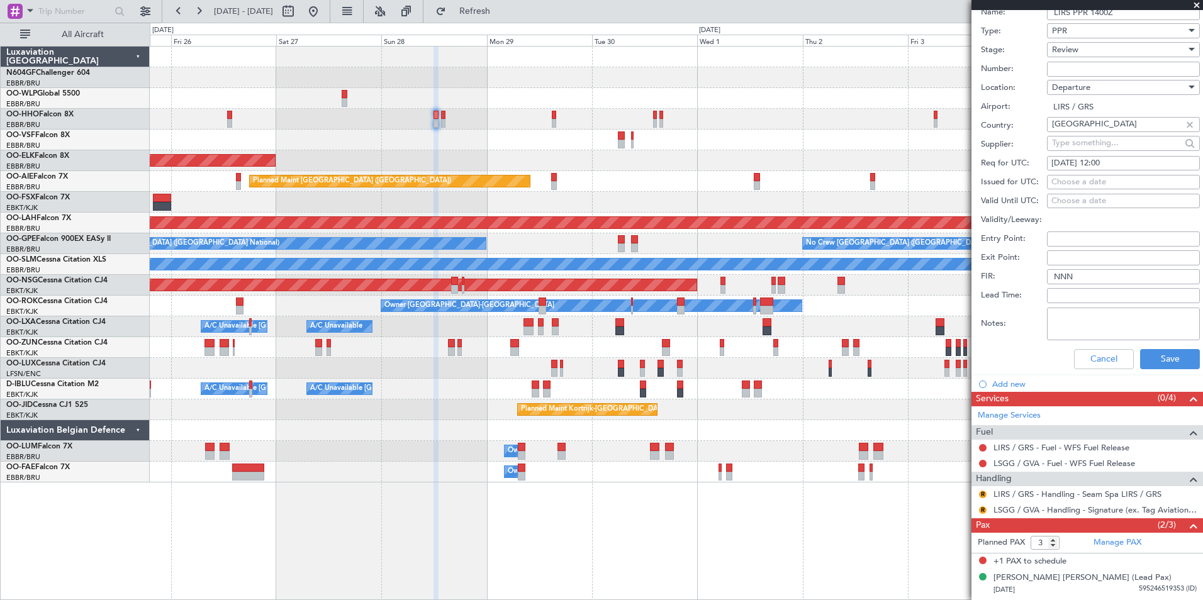
scroll to position [308, 0]
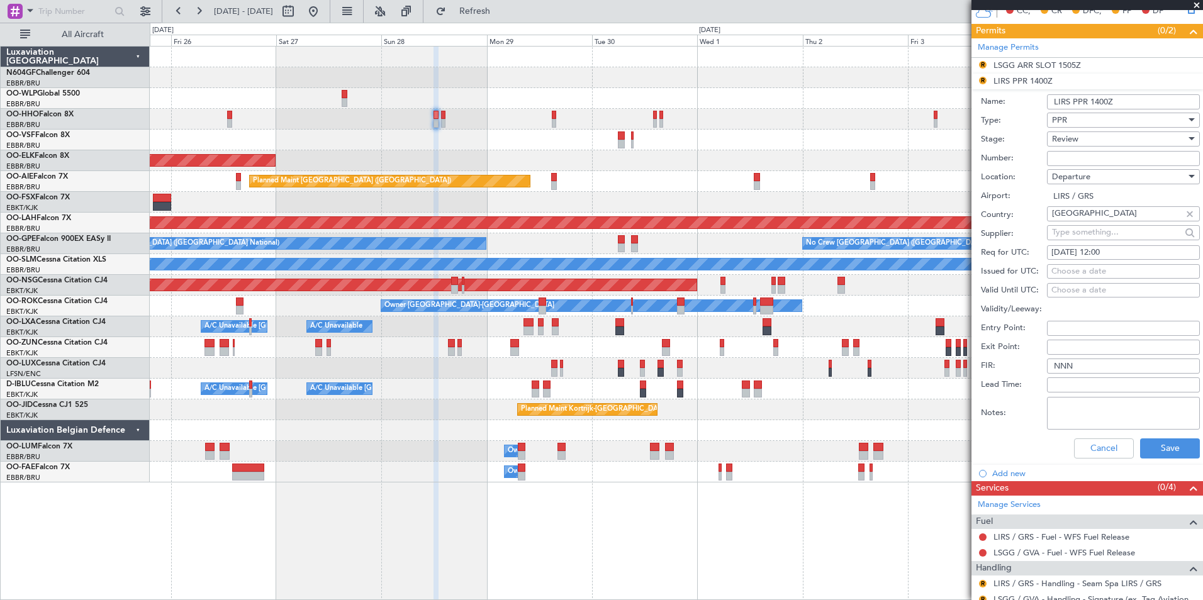
click at [1084, 139] on div "Review" at bounding box center [1119, 139] width 134 height 19
click at [1080, 222] on span "Requested" at bounding box center [1118, 220] width 132 height 19
click at [1164, 452] on button "Save" at bounding box center [1170, 448] width 60 height 20
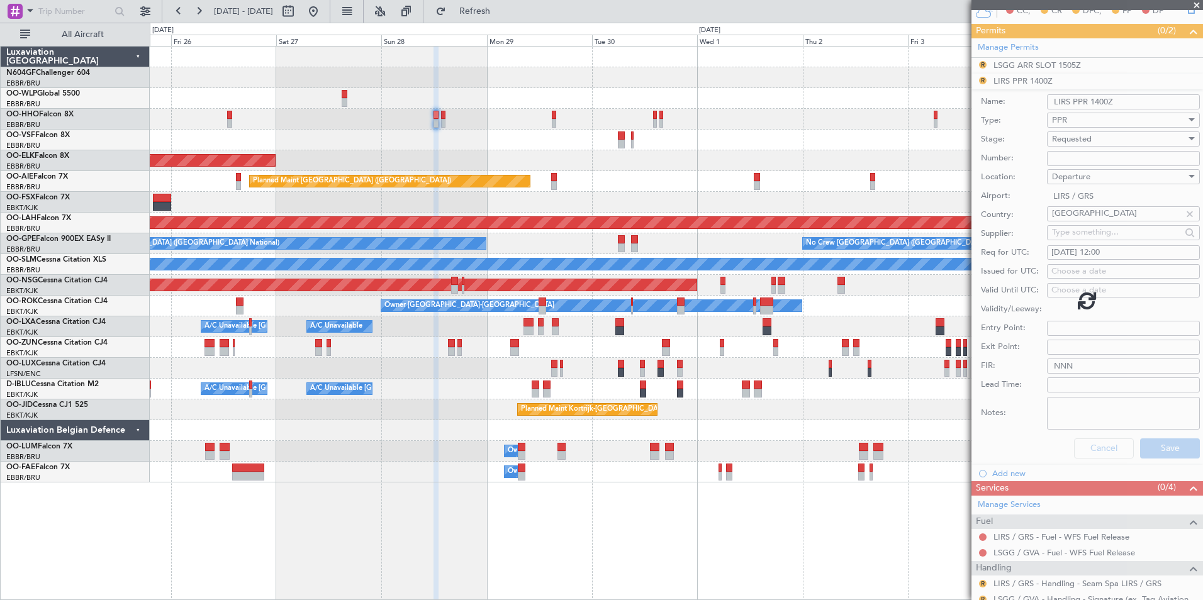
scroll to position [47, 0]
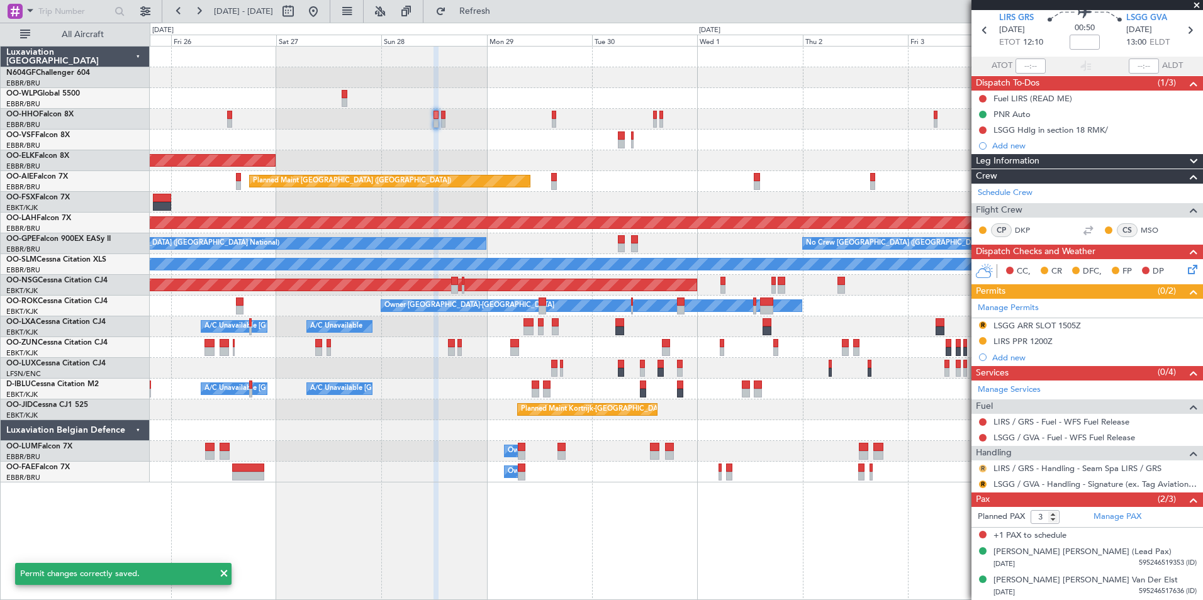
click at [983, 467] on button "R" at bounding box center [983, 469] width 8 height 8
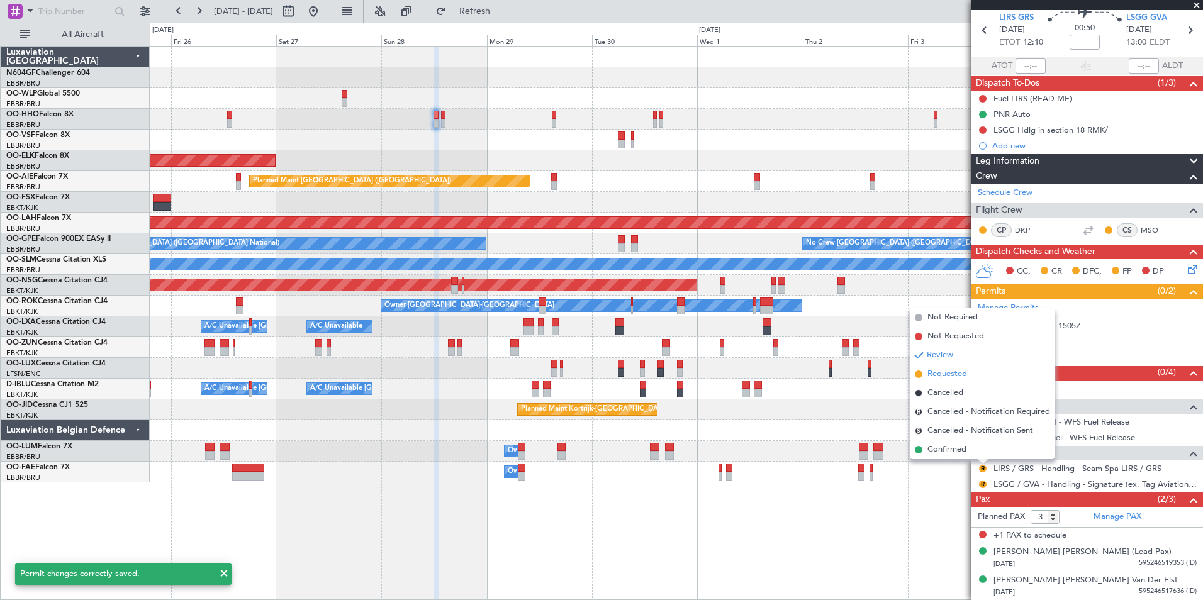
click at [970, 376] on li "Requested" at bounding box center [982, 374] width 145 height 19
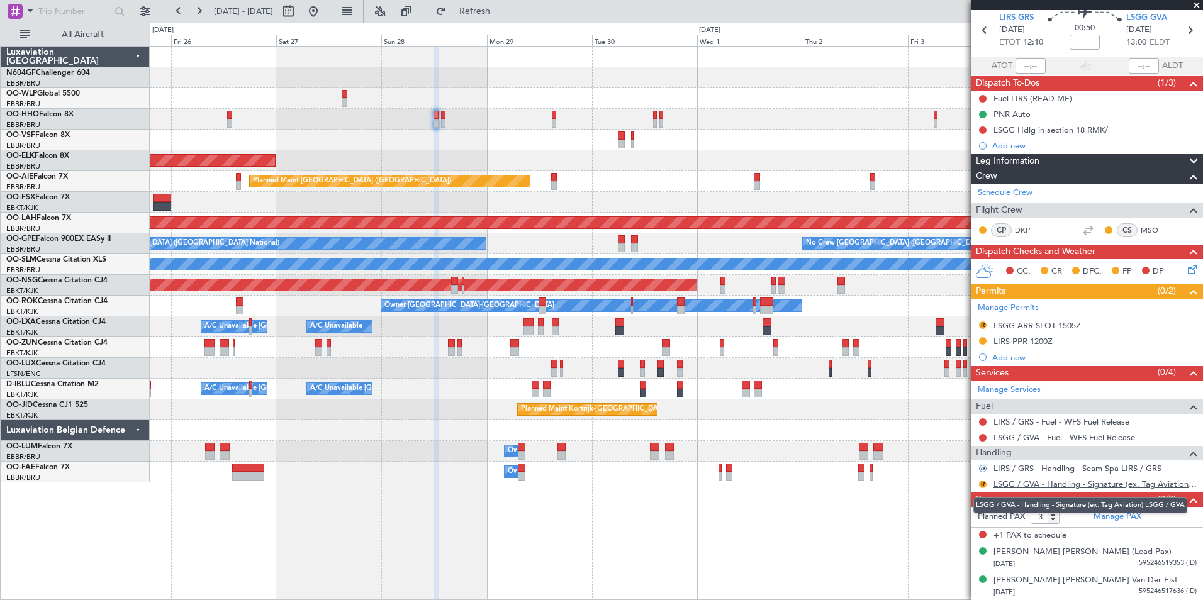
click at [1022, 481] on link "LSGG / GVA - Handling - Signature (ex. Tag Aviation) LSGG / GVA" at bounding box center [1094, 484] width 203 height 11
click at [480, 18] on button "Refresh" at bounding box center [467, 11] width 75 height 20
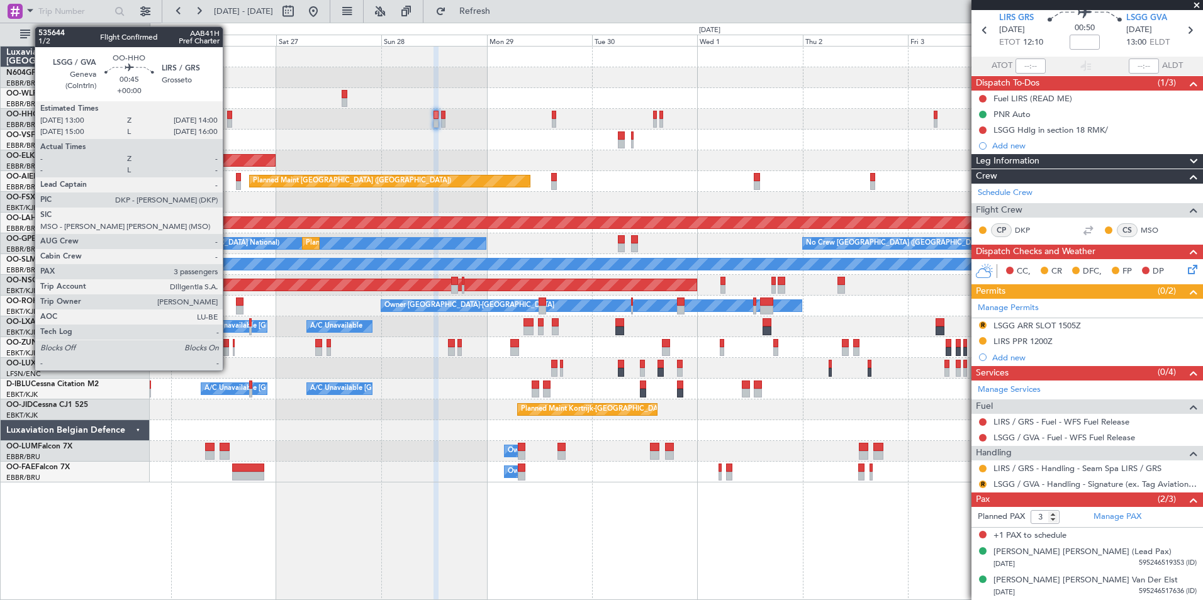
click at [228, 117] on div at bounding box center [229, 115] width 4 height 9
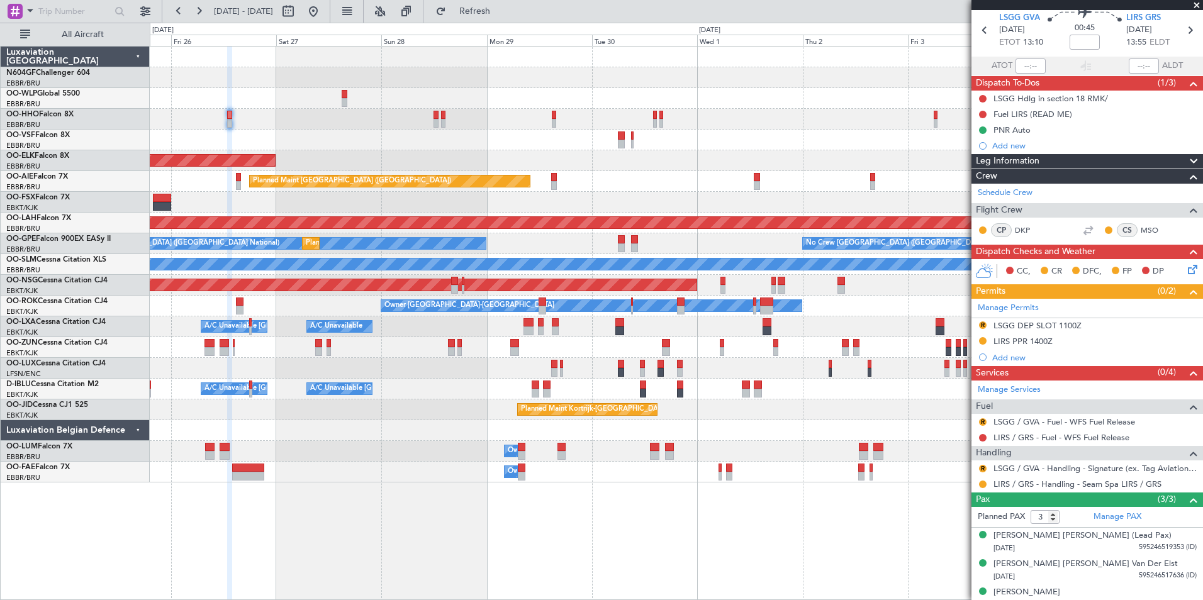
scroll to position [0, 0]
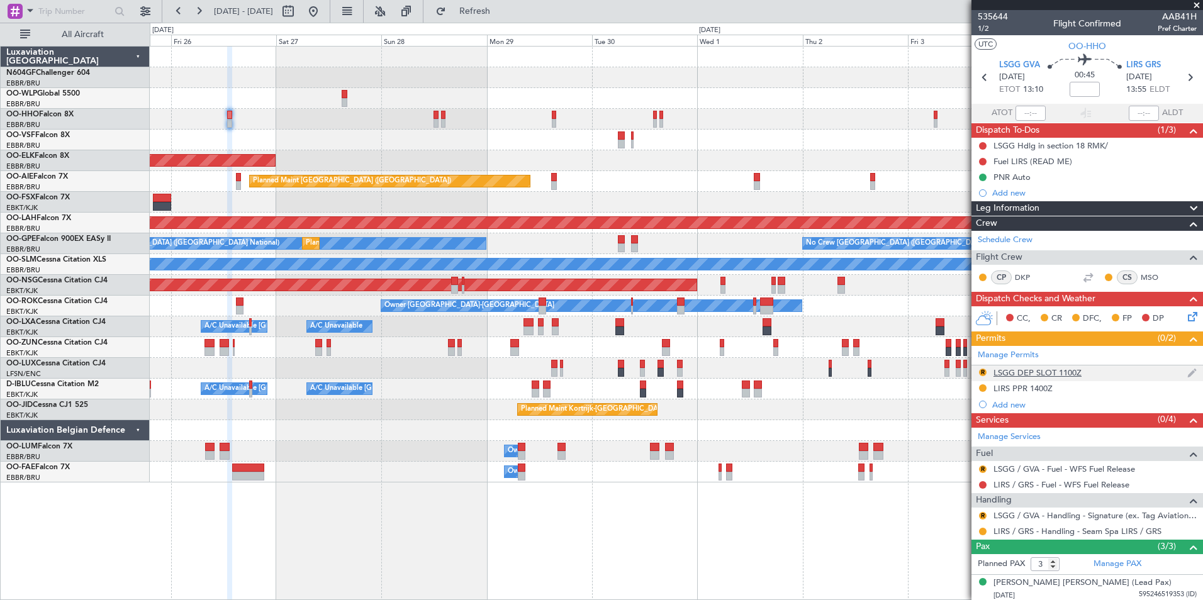
click at [1071, 371] on div "LSGG DEP SLOT 1100Z" at bounding box center [1037, 372] width 88 height 11
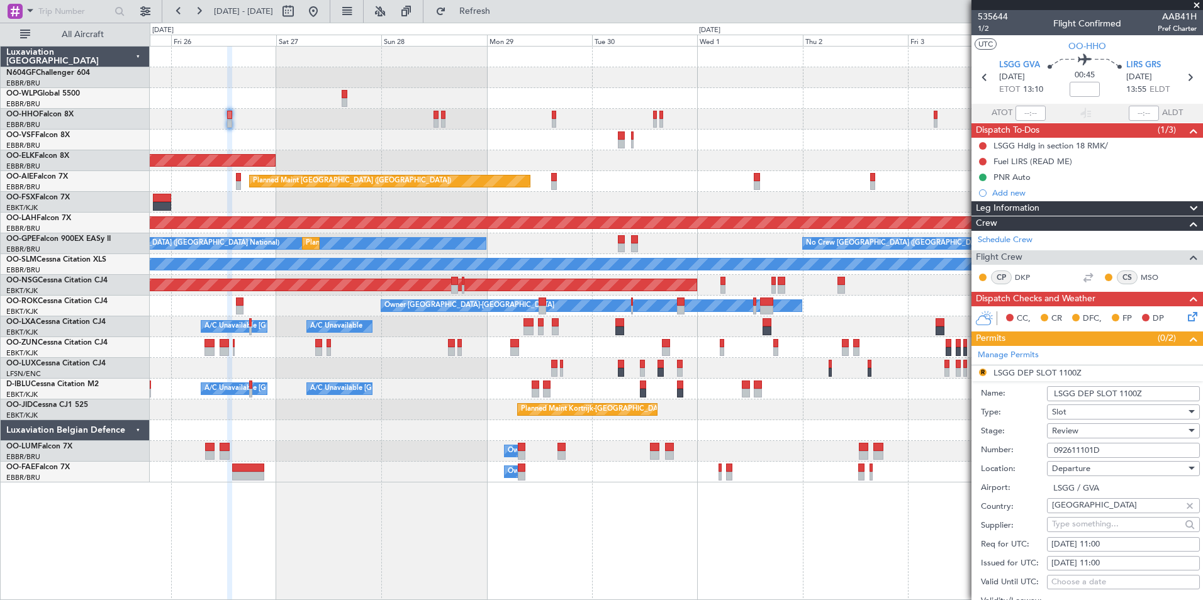
scroll to position [170, 0]
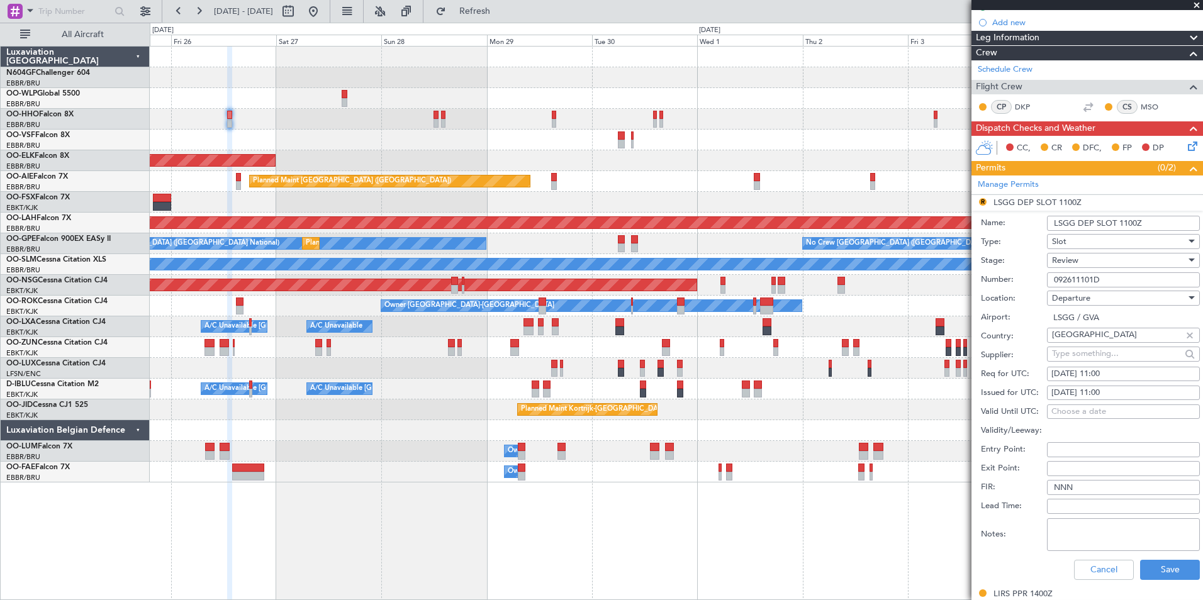
click at [1142, 371] on div "26/09/2025 11:00" at bounding box center [1123, 374] width 144 height 13
select select "9"
select select "2025"
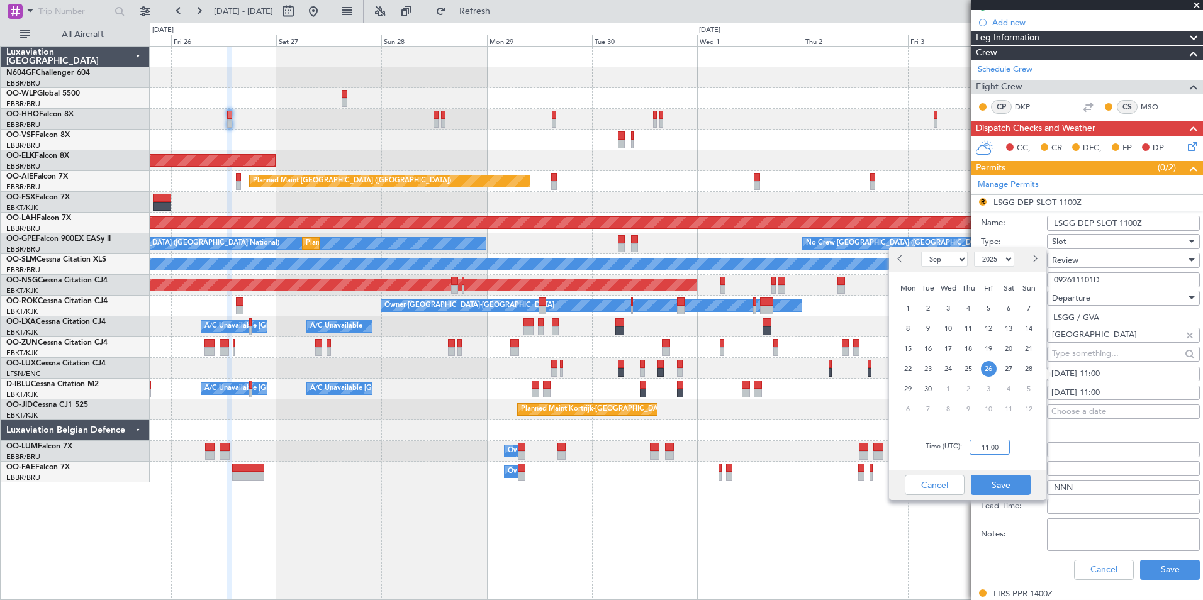
click at [1003, 446] on input "11:00" at bounding box center [989, 447] width 40 height 15
type input "13:00"
click at [1017, 485] on button "Save" at bounding box center [1001, 485] width 60 height 20
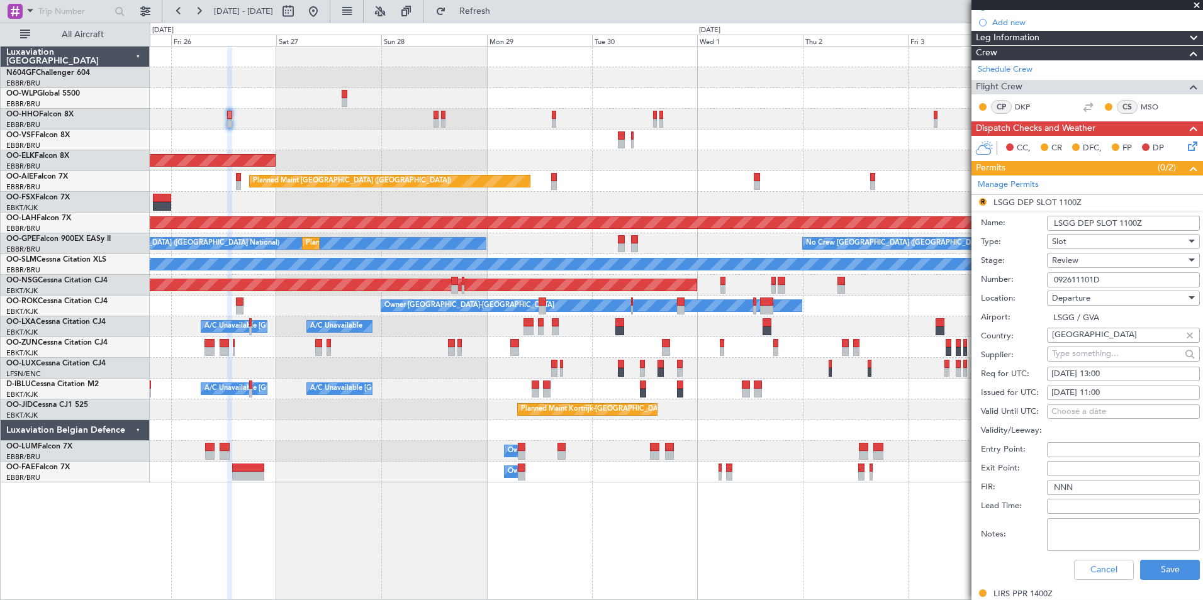
click at [1168, 387] on div "26/09/2025 11:00" at bounding box center [1123, 393] width 144 height 13
select select "9"
select select "2025"
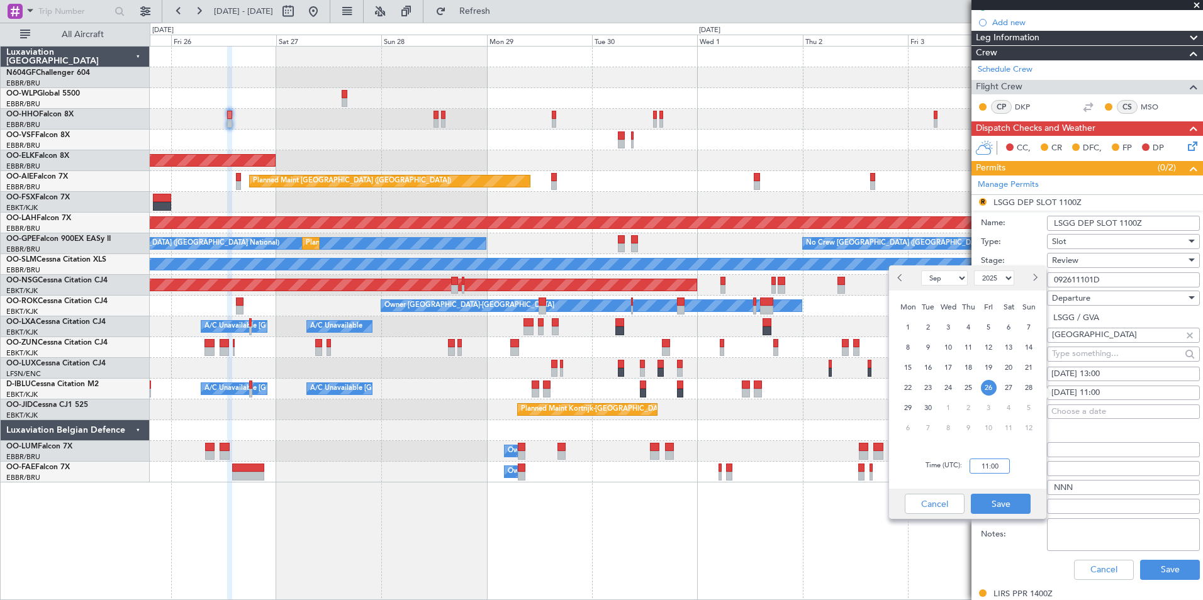
click at [974, 467] on input "11:00" at bounding box center [989, 466] width 40 height 15
type input "13:00"
click at [997, 505] on button "Save" at bounding box center [1001, 504] width 60 height 20
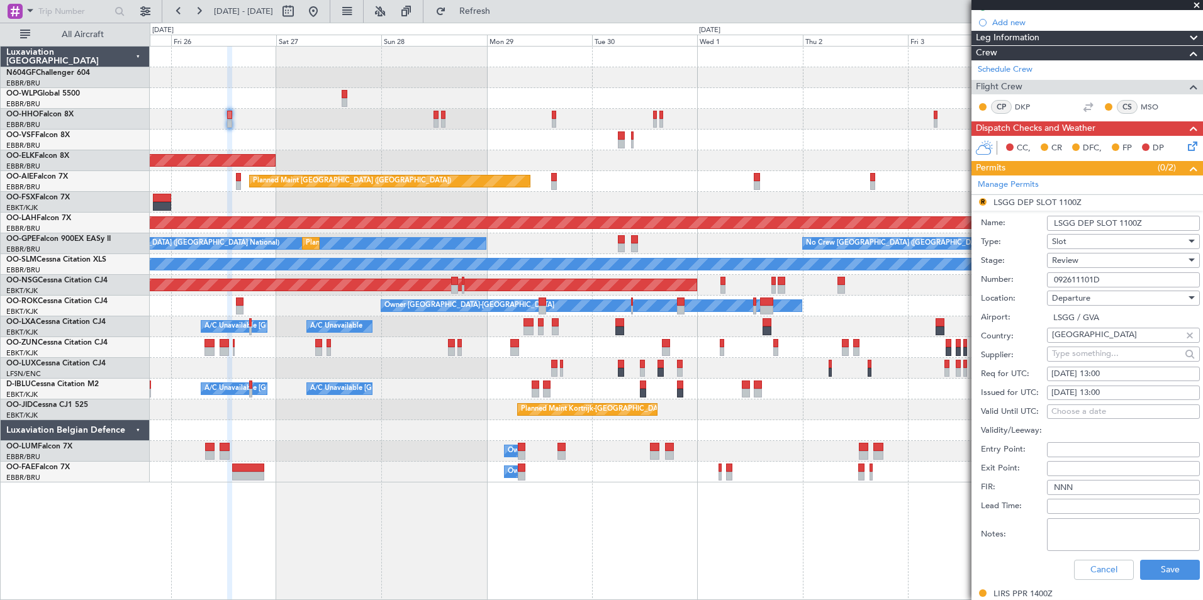
click at [1113, 266] on div "Review" at bounding box center [1119, 260] width 134 height 19
click at [1084, 337] on span "Requested" at bounding box center [1118, 342] width 132 height 19
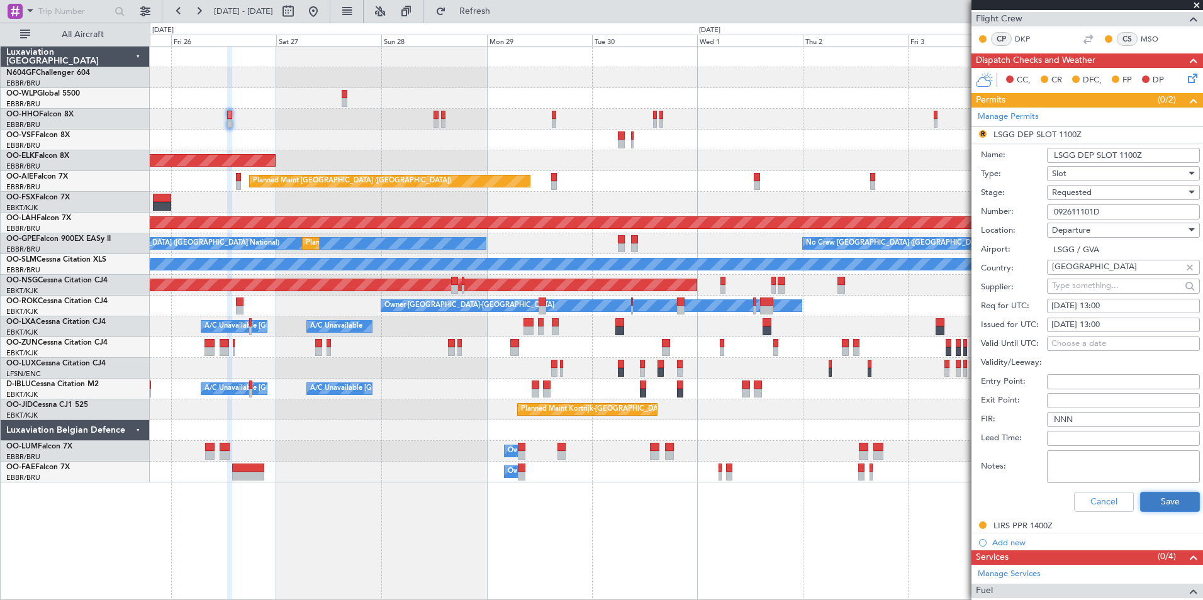
click at [1153, 498] on button "Save" at bounding box center [1170, 502] width 60 height 20
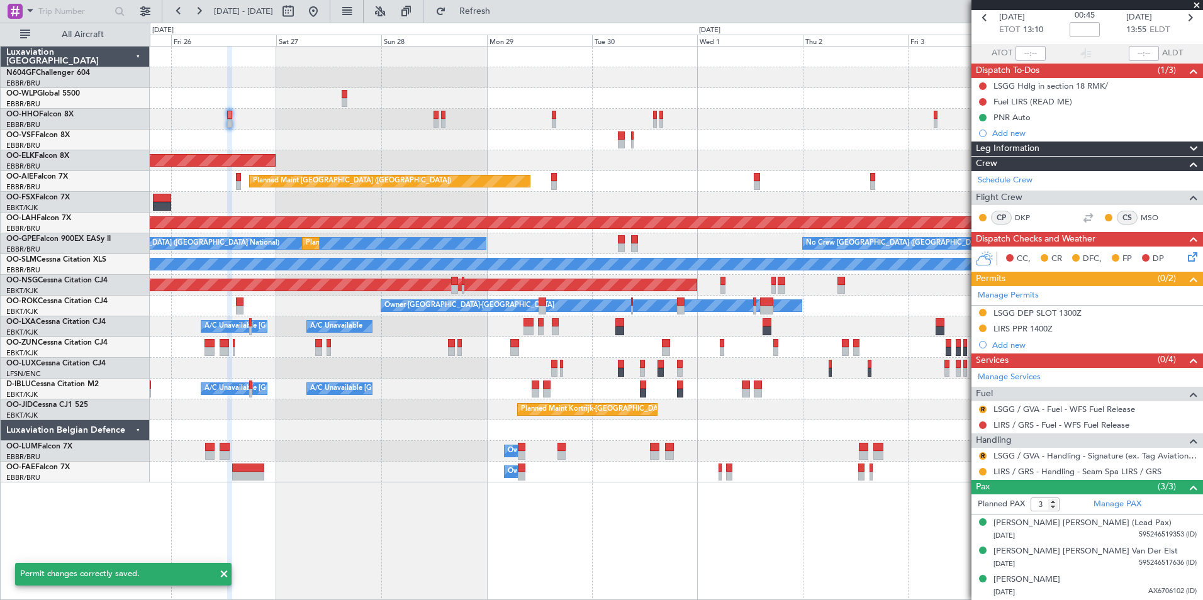
scroll to position [59, 0]
click at [983, 455] on button "R" at bounding box center [983, 457] width 8 height 8
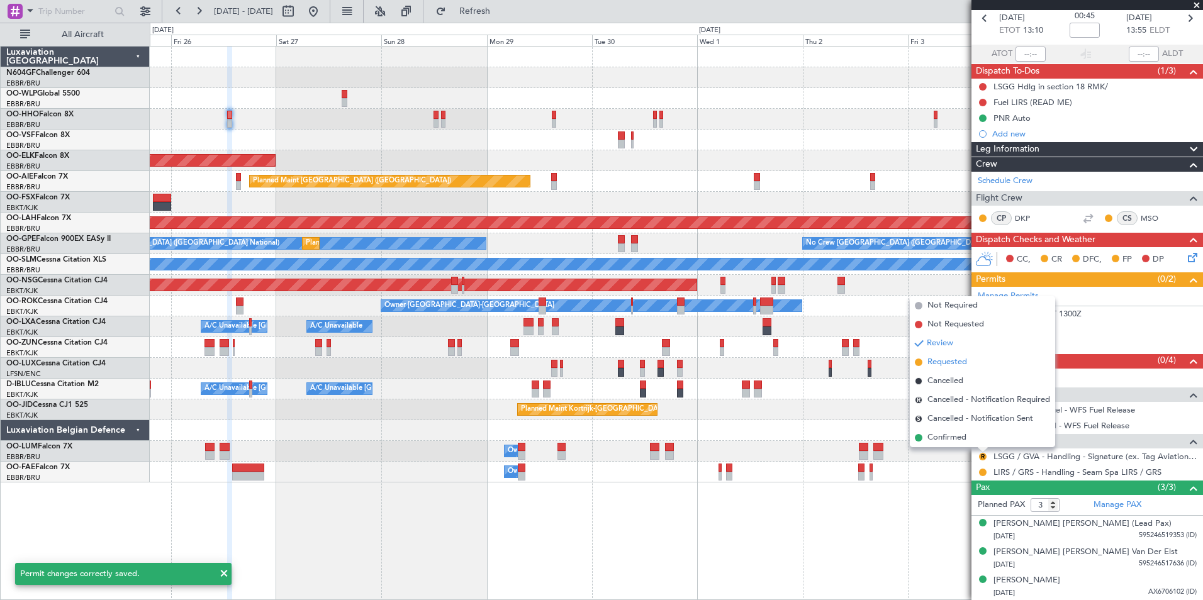
click at [950, 359] on span "Requested" at bounding box center [947, 362] width 40 height 13
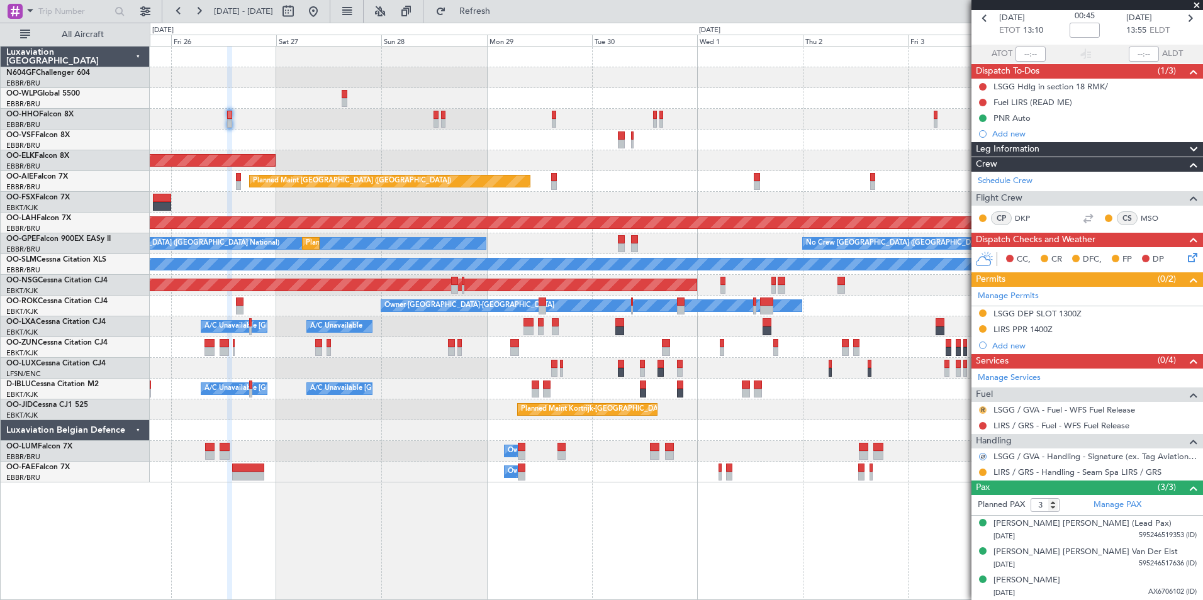
click at [982, 411] on button "R" at bounding box center [983, 410] width 8 height 8
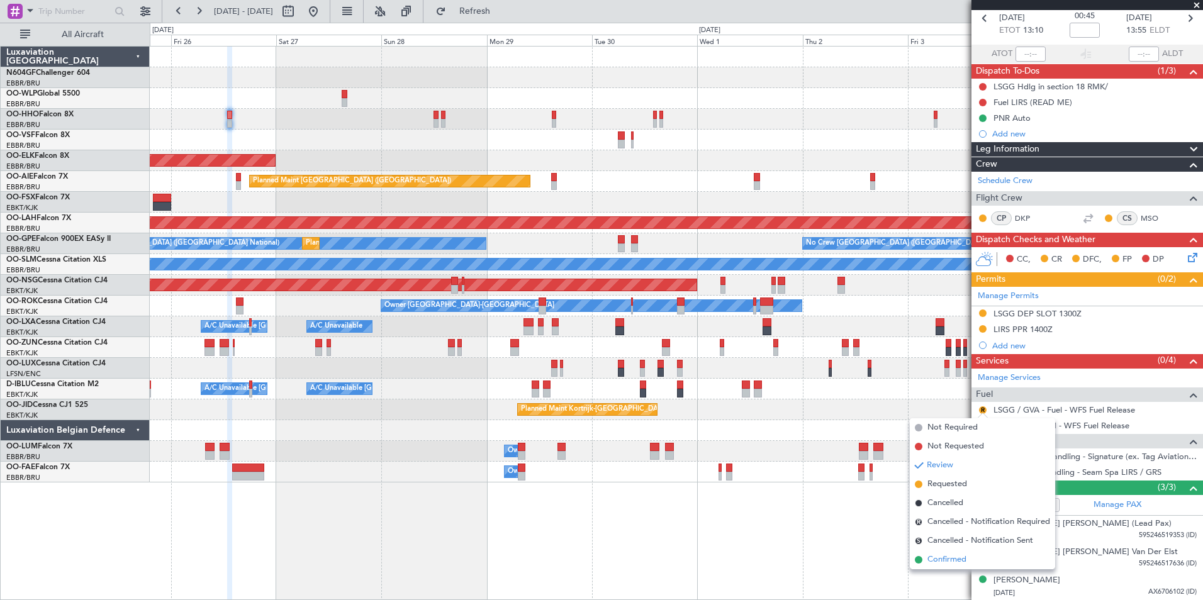
click at [954, 559] on span "Confirmed" at bounding box center [946, 560] width 39 height 13
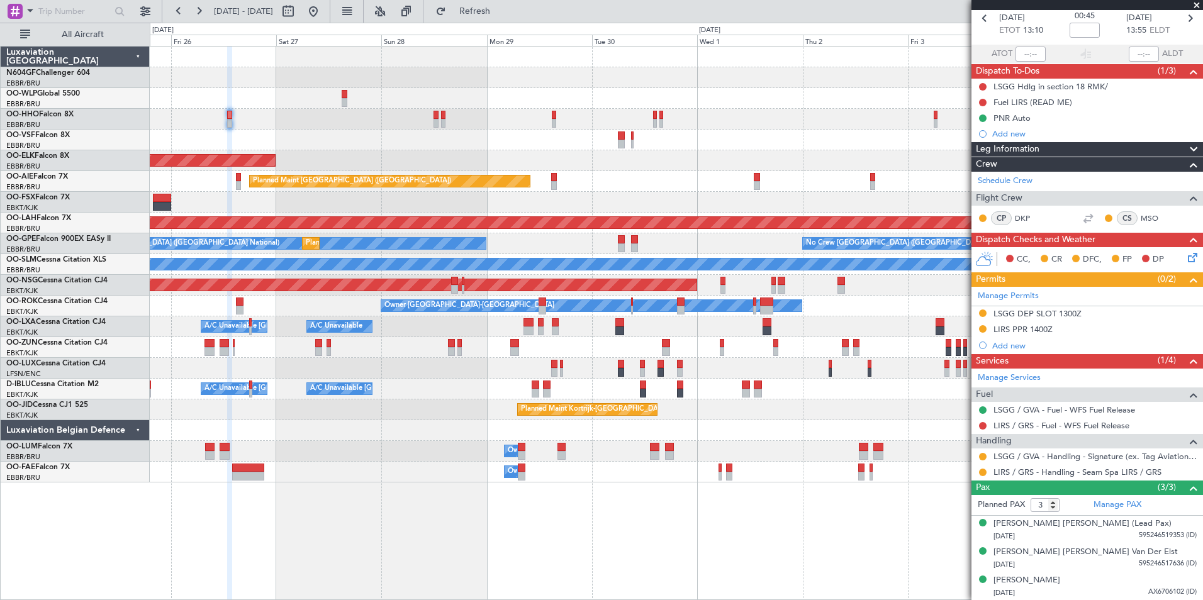
scroll to position [0, 0]
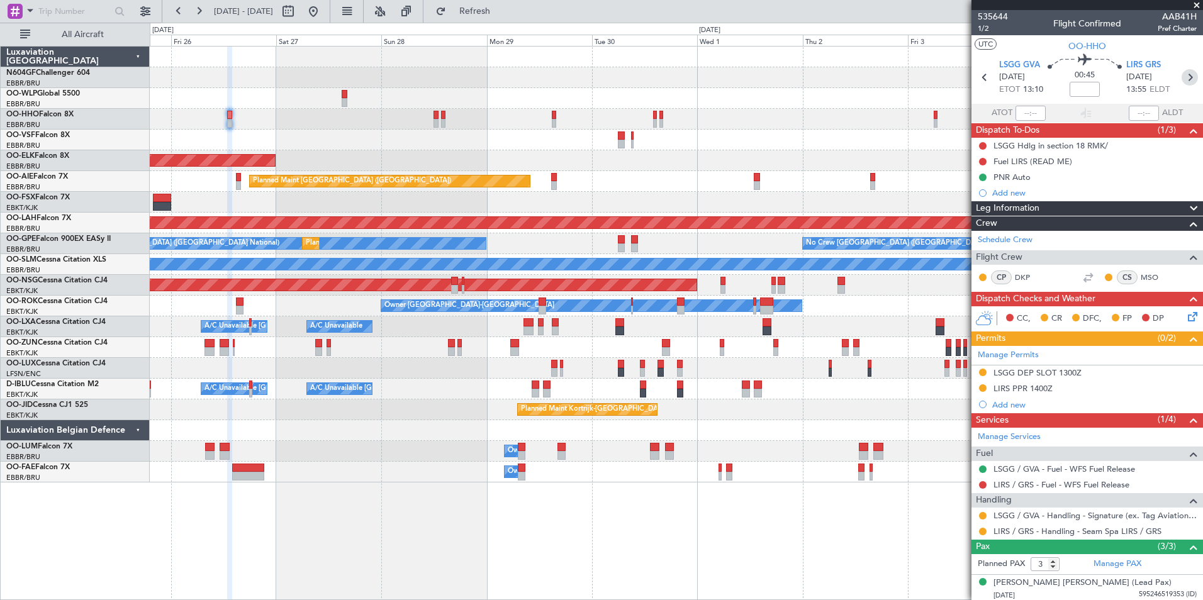
click at [1185, 83] on icon at bounding box center [1189, 77] width 16 height 16
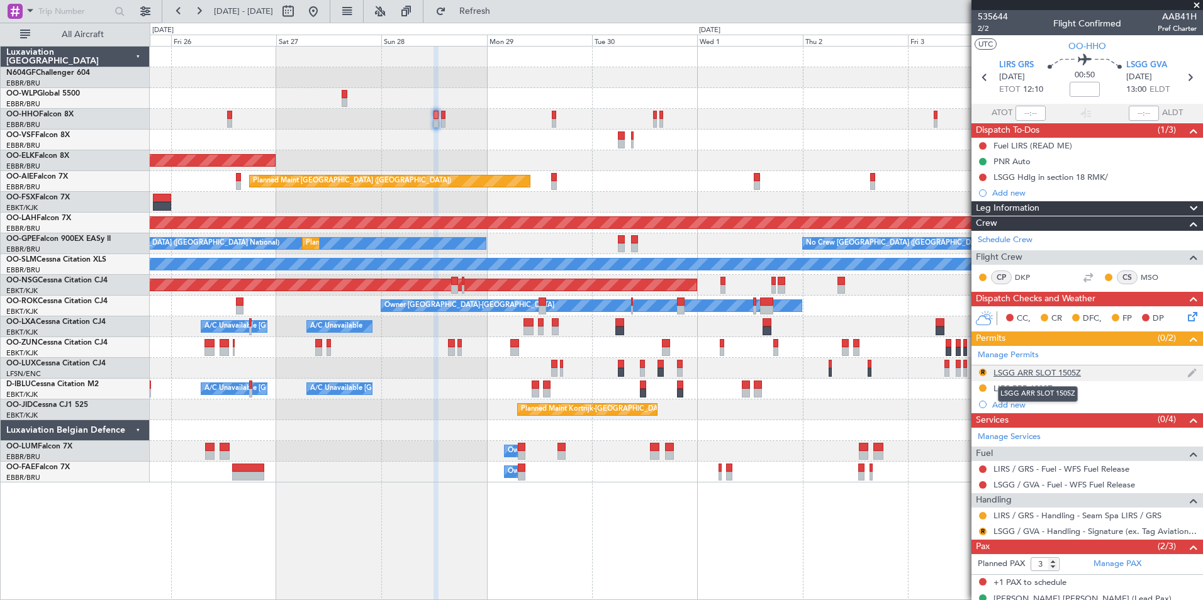
click at [1051, 374] on div "LSGG ARR SLOT 1505Z" at bounding box center [1036, 372] width 87 height 11
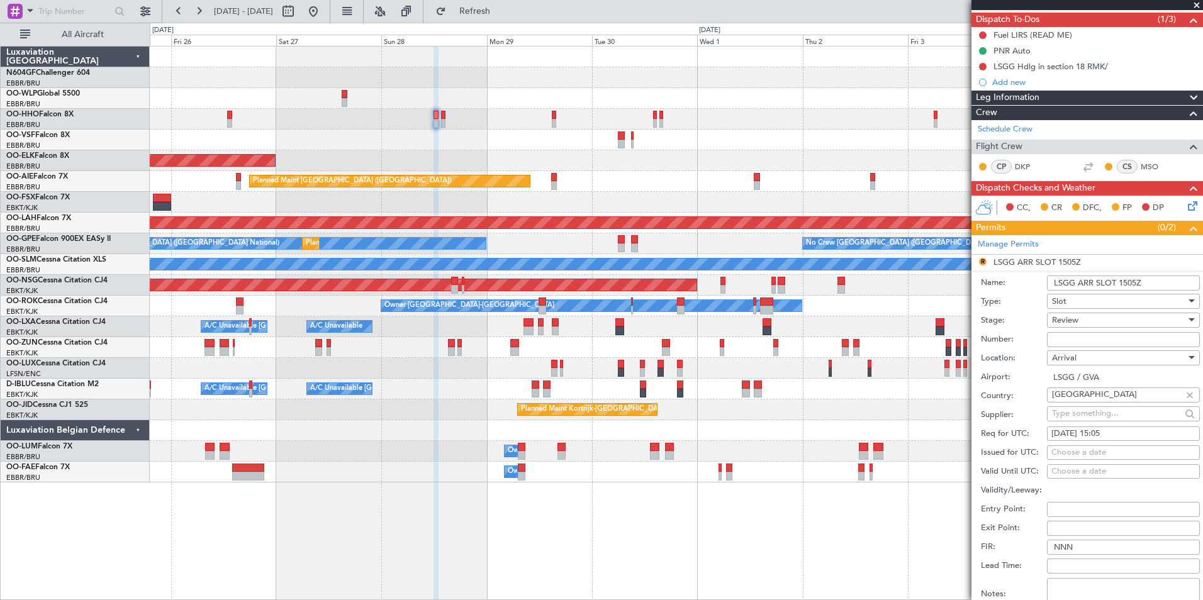
scroll to position [111, 0]
click at [1125, 434] on div "28/09/2025 15:05" at bounding box center [1123, 433] width 144 height 13
select select "9"
select select "2025"
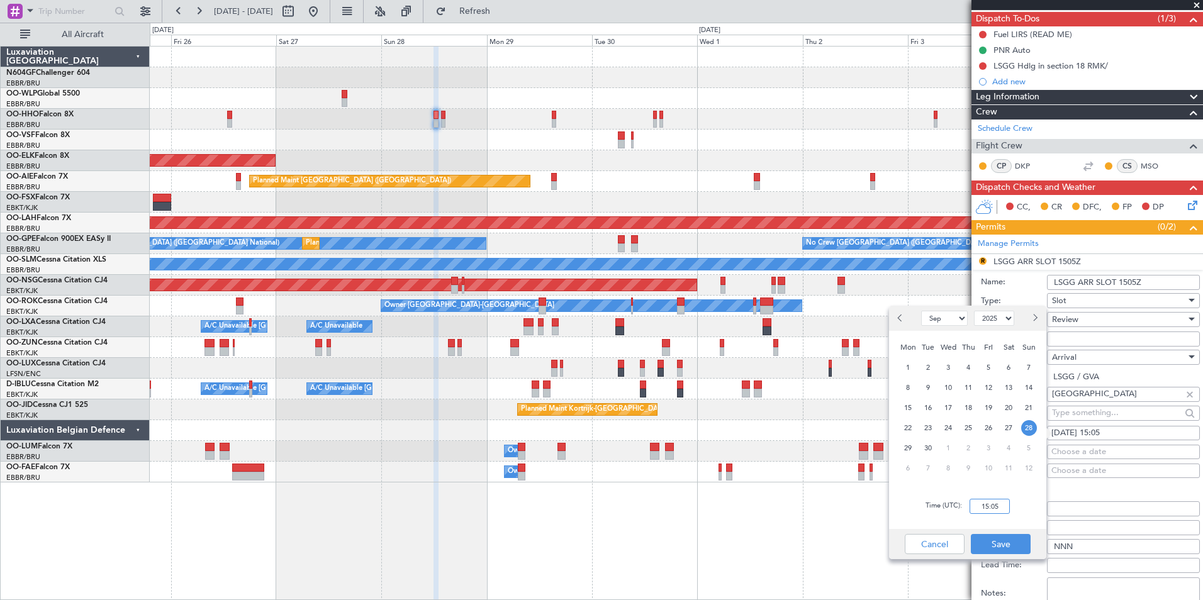
click at [993, 511] on input "15:05" at bounding box center [989, 506] width 40 height 15
type input "13:05"
click at [1001, 545] on button "Save" at bounding box center [1001, 544] width 60 height 20
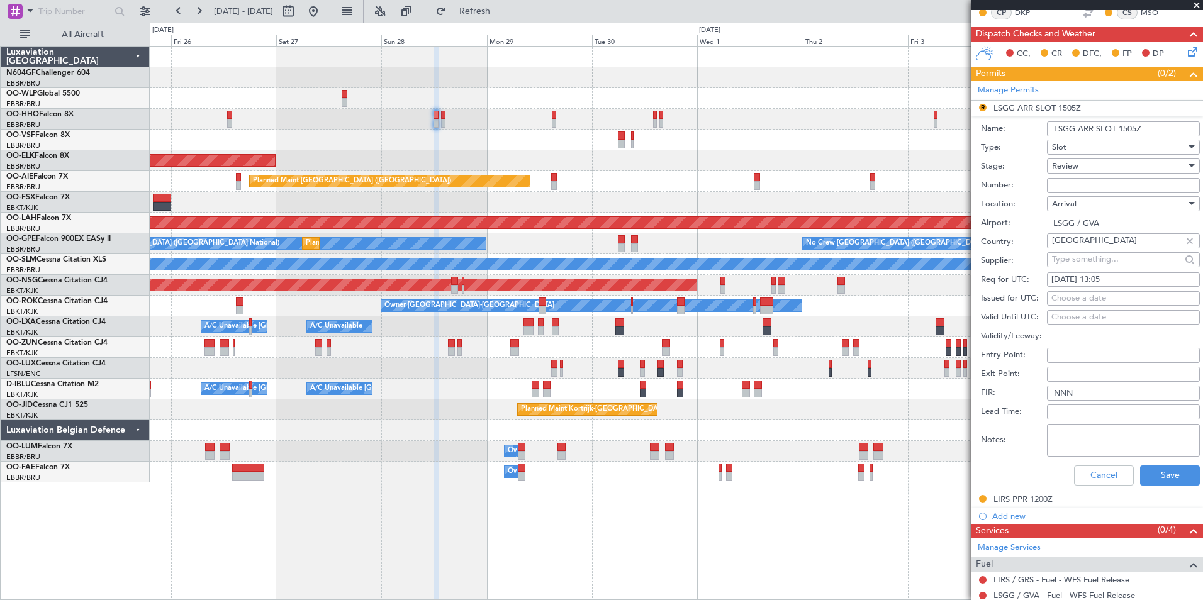
scroll to position [265, 0]
click at [1110, 162] on div "Review" at bounding box center [1119, 165] width 134 height 19
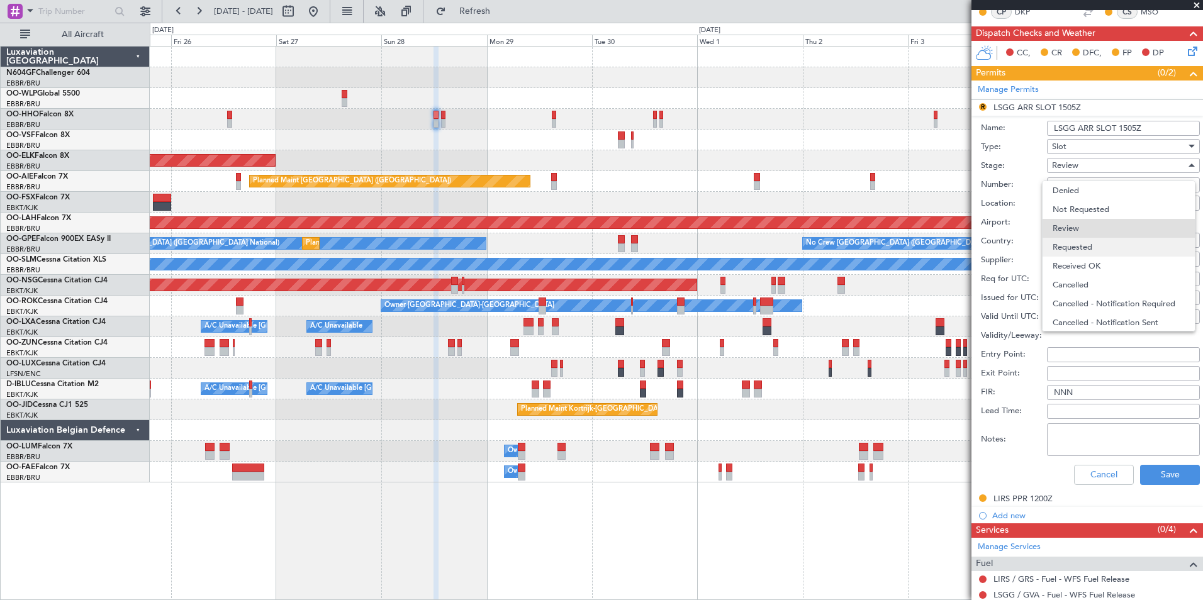
click at [1083, 250] on span "Requested" at bounding box center [1118, 247] width 132 height 19
click at [1140, 473] on button "Save" at bounding box center [1170, 475] width 60 height 20
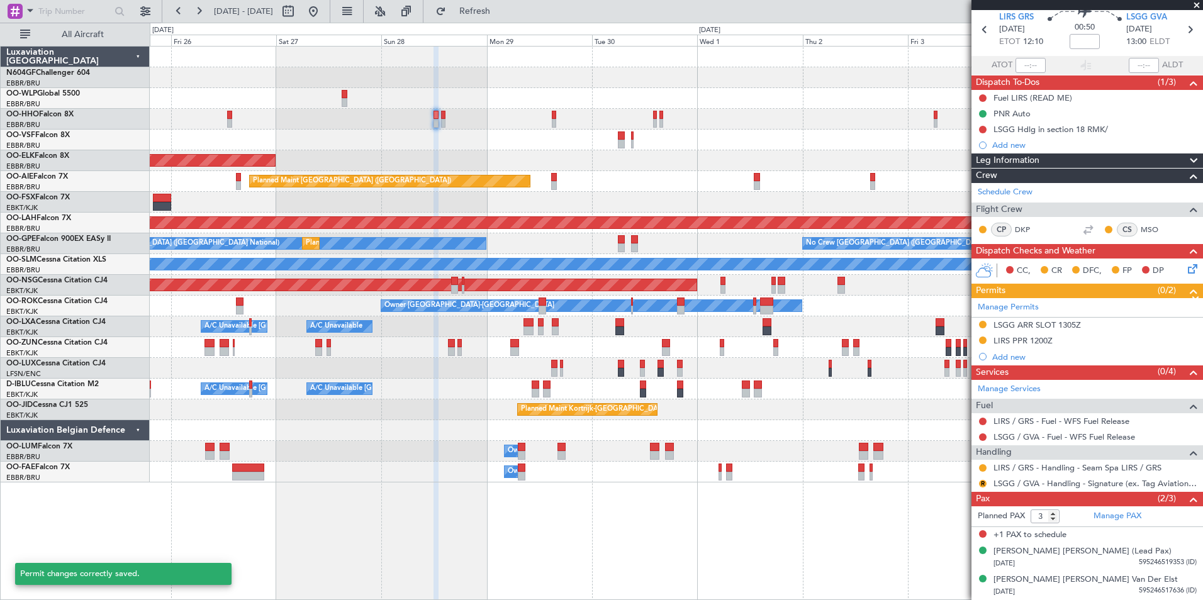
scroll to position [47, 0]
click at [980, 484] on button "R" at bounding box center [983, 485] width 8 height 8
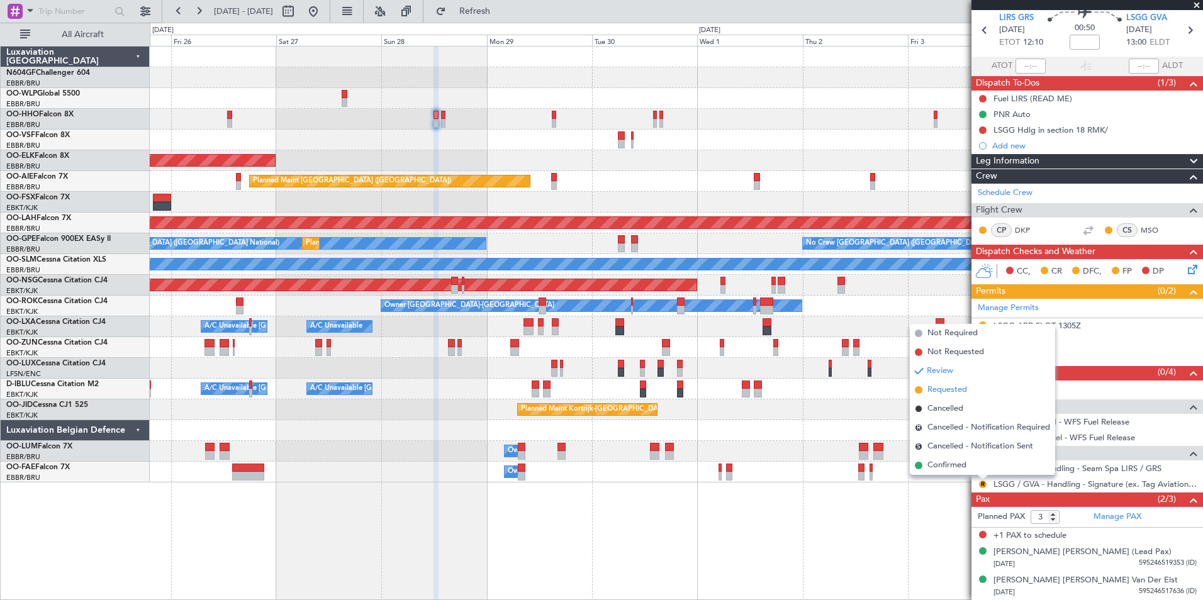
click at [966, 391] on span "Requested" at bounding box center [947, 390] width 40 height 13
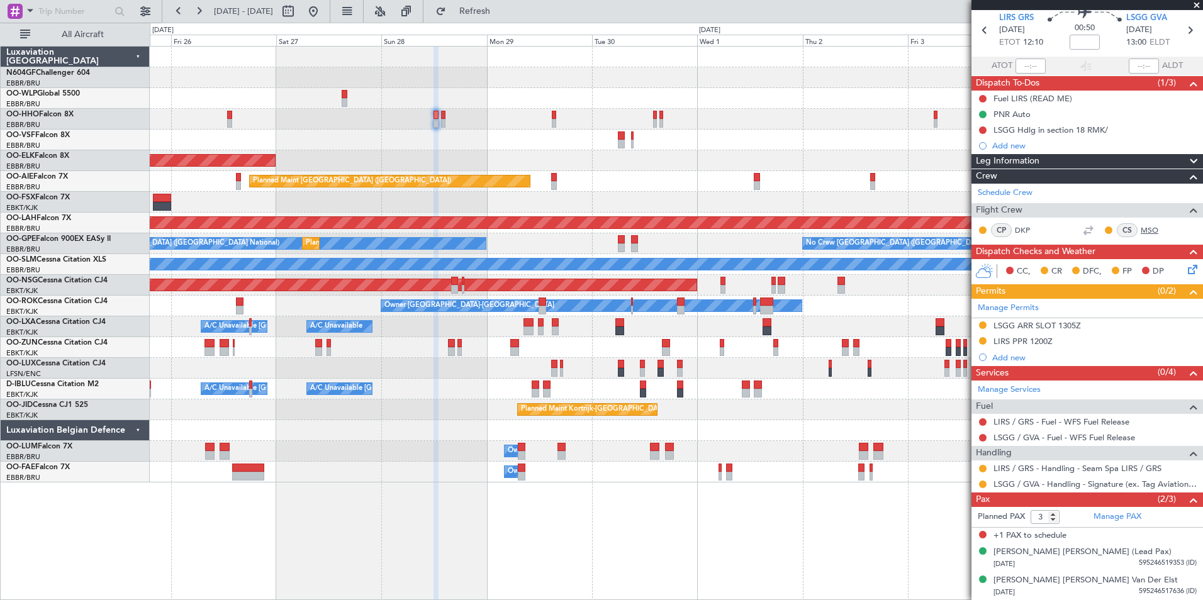
scroll to position [0, 0]
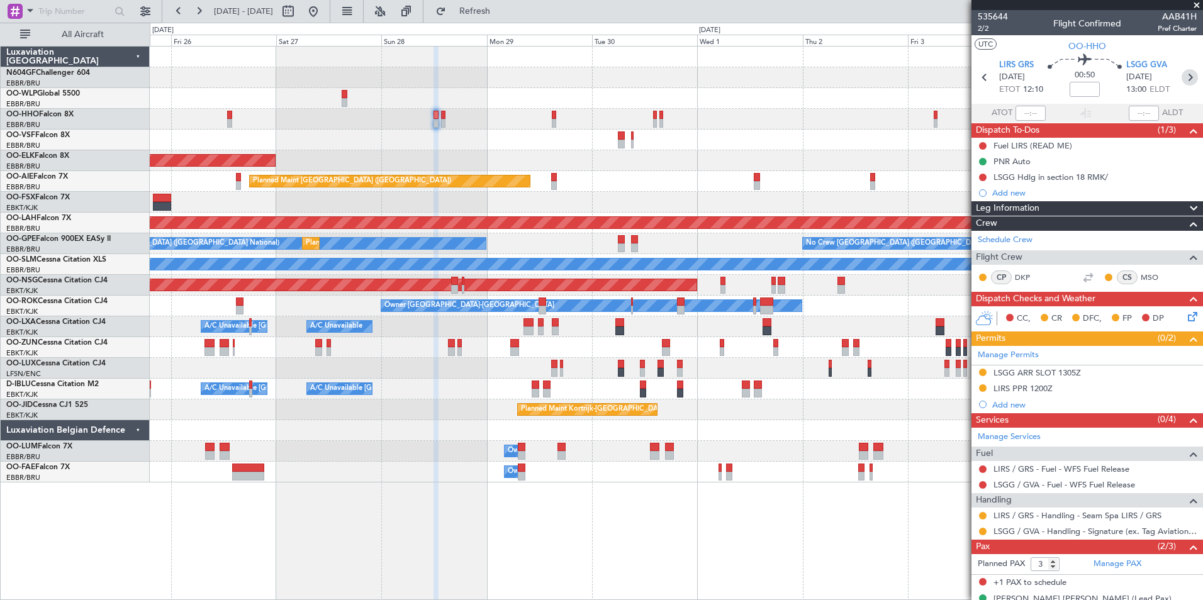
click at [1183, 79] on icon at bounding box center [1189, 77] width 16 height 16
type input "1"
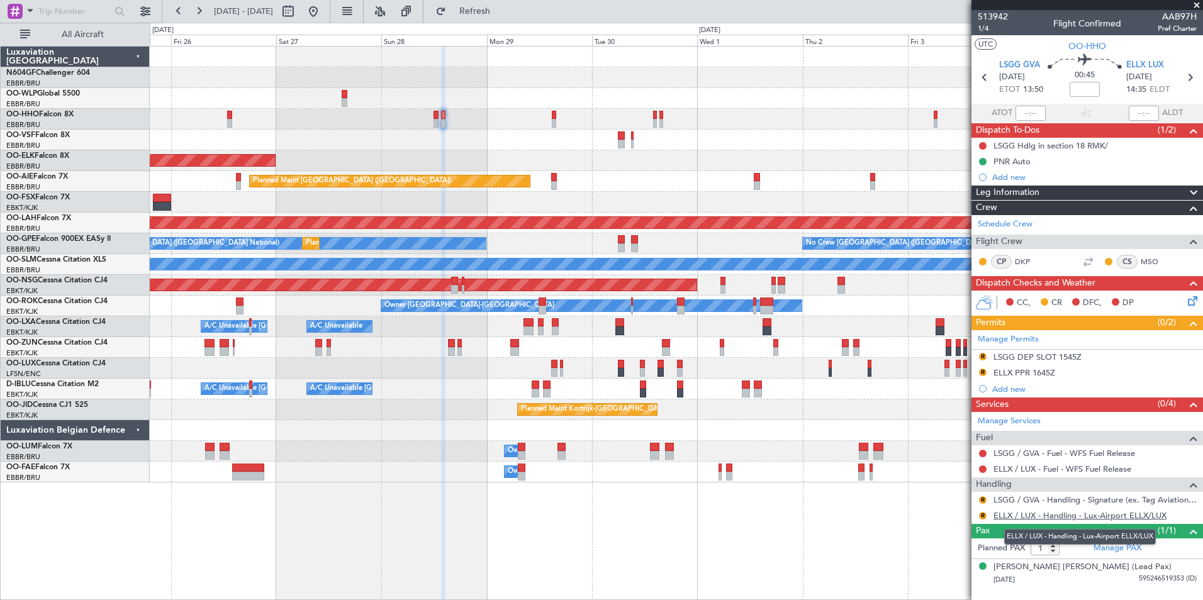
click at [1031, 515] on link "ELLX / LUX - Handling - Lux-Airport ELLX/LUX" at bounding box center [1079, 515] width 173 height 11
click at [1035, 374] on div "ELLX PPR 1645Z" at bounding box center [1024, 372] width 62 height 11
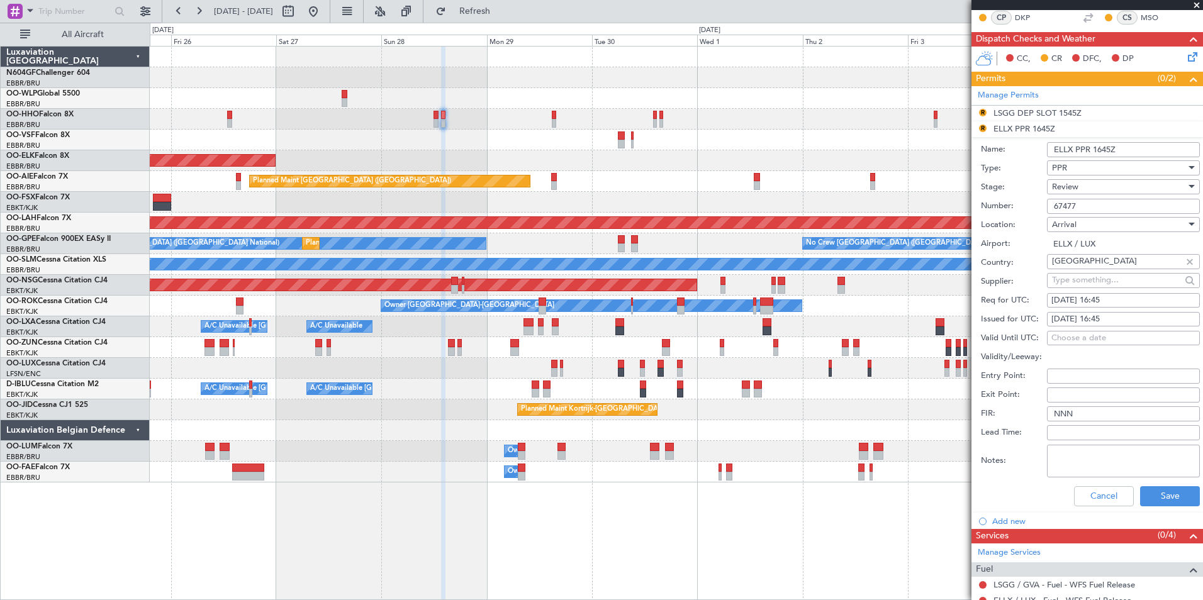
scroll to position [245, 0]
click at [1132, 300] on div "28/09/2025 16:45" at bounding box center [1123, 300] width 144 height 13
select select "9"
select select "2025"
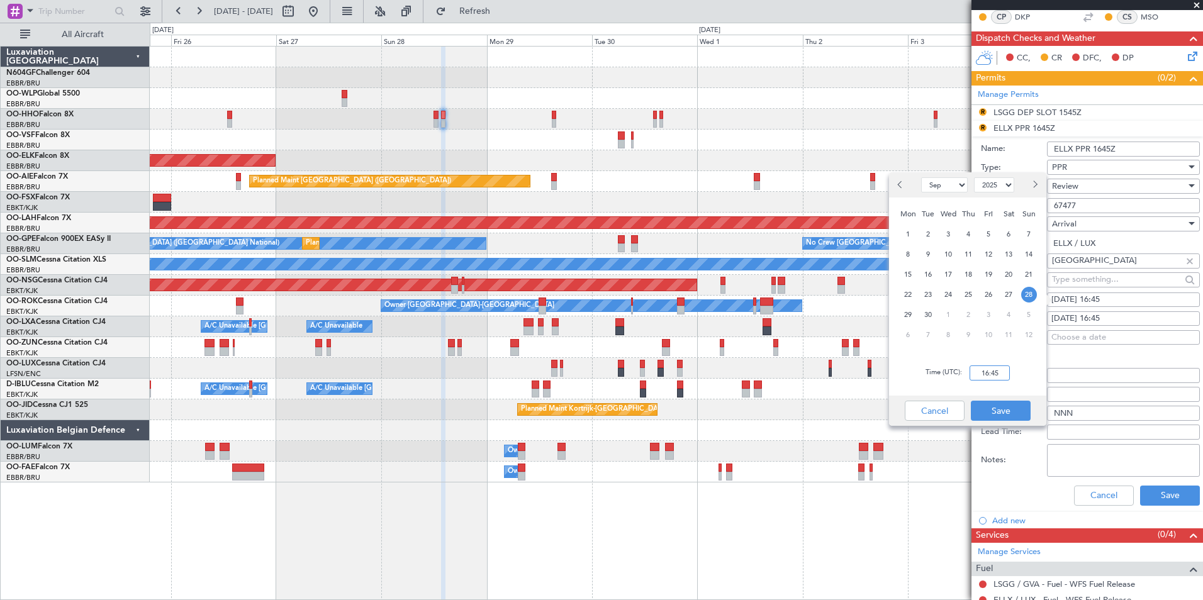
click at [985, 374] on input "16:45" at bounding box center [989, 373] width 40 height 15
type input "14:40"
click at [1006, 418] on button "Save" at bounding box center [1001, 411] width 60 height 20
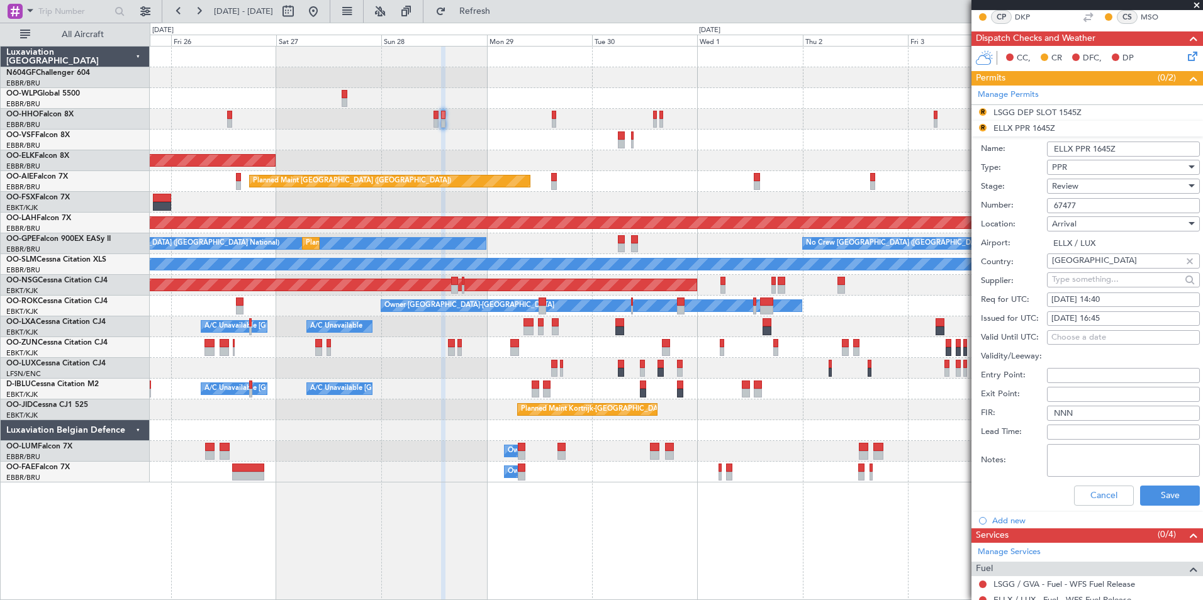
click at [1139, 316] on div "28/09/2025 16:45" at bounding box center [1123, 319] width 144 height 13
select select "9"
select select "2025"
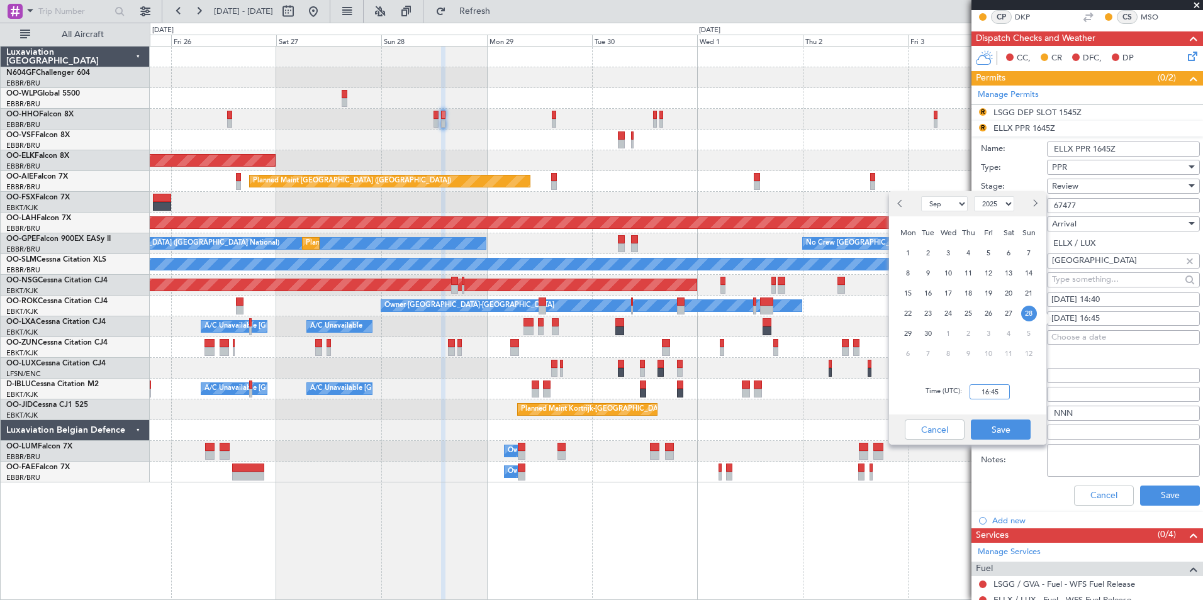
click at [1005, 391] on input "16:45" at bounding box center [989, 391] width 40 height 15
type input "14:40"
click at [1006, 435] on button "Save" at bounding box center [1001, 430] width 60 height 20
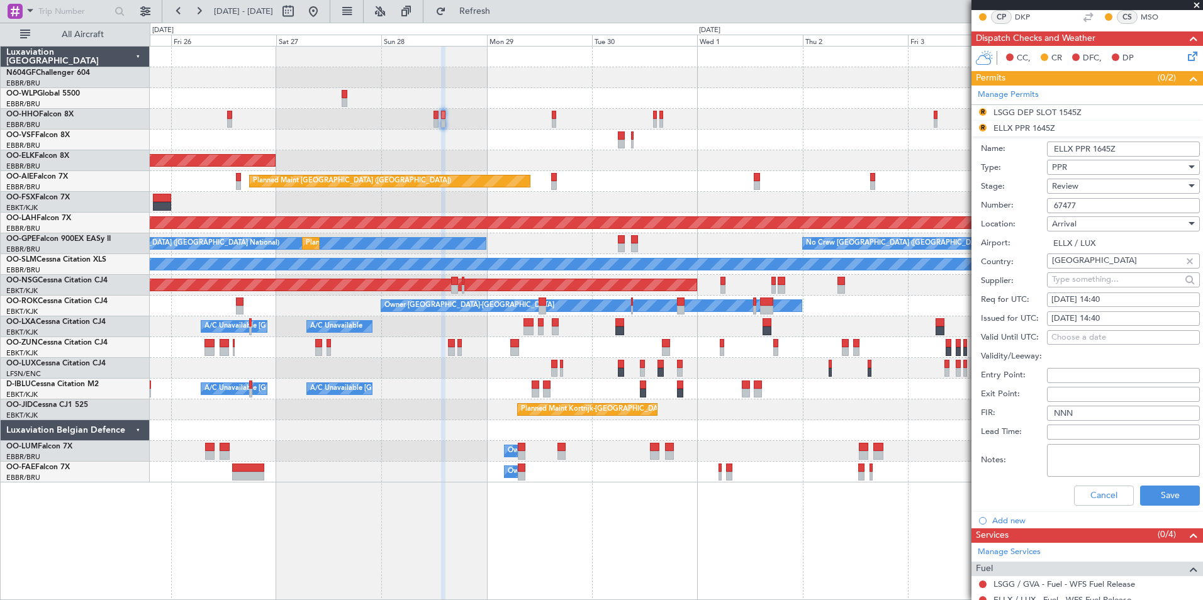
click at [1148, 188] on div "Review" at bounding box center [1119, 186] width 134 height 19
click at [1115, 271] on span "Requested" at bounding box center [1118, 268] width 132 height 19
click at [1169, 497] on button "Save" at bounding box center [1170, 496] width 60 height 20
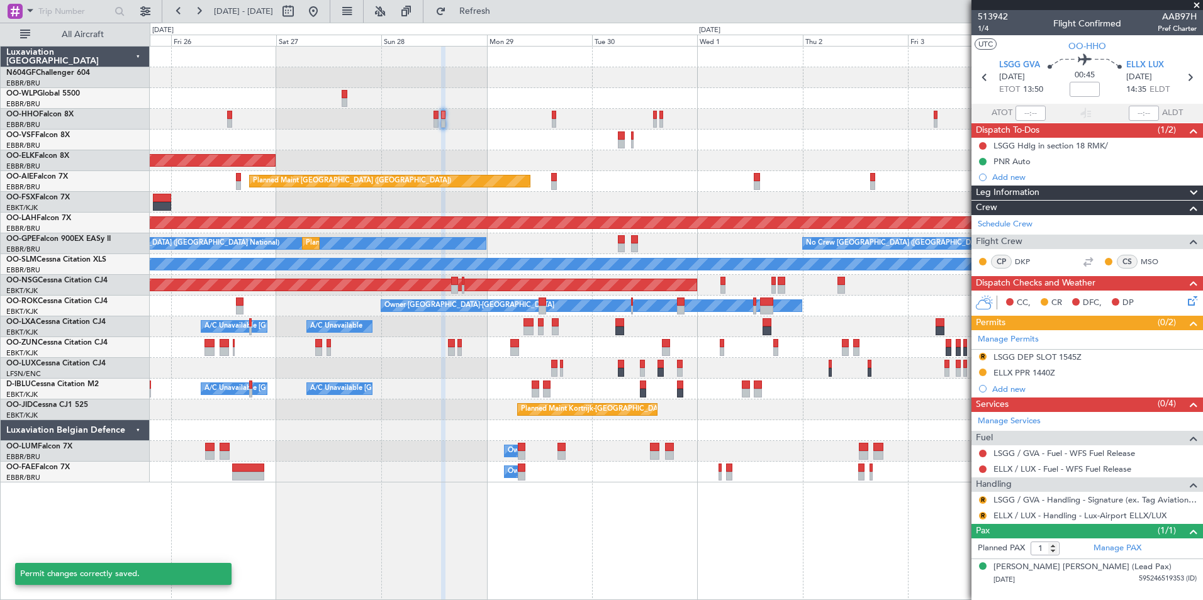
scroll to position [0, 0]
click at [981, 513] on button "R" at bounding box center [983, 516] width 8 height 8
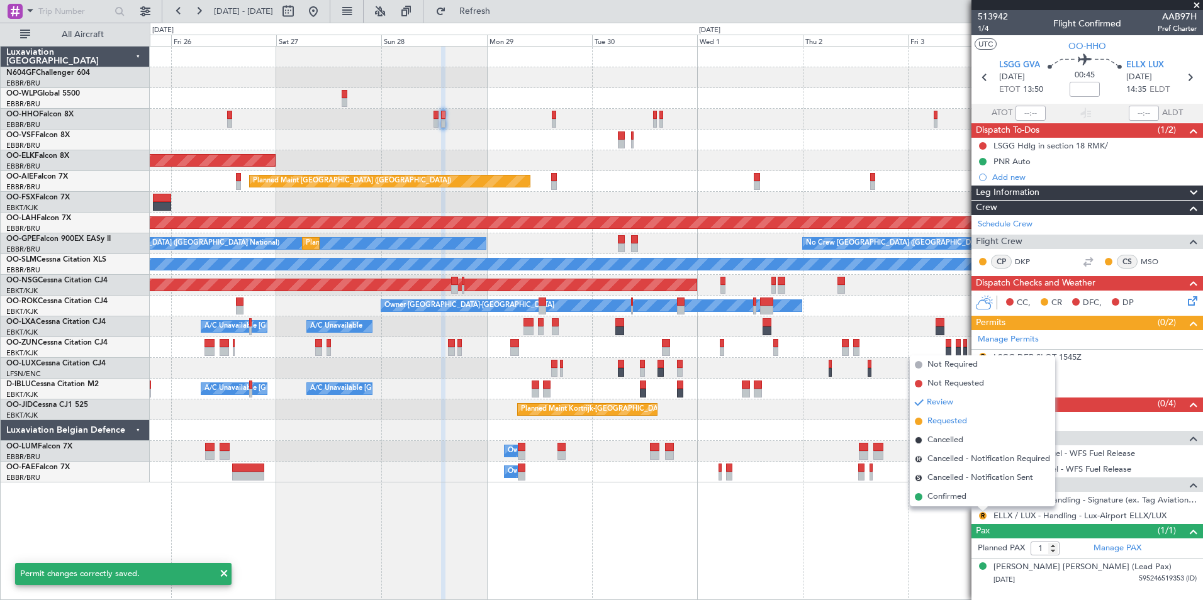
click at [949, 423] on span "Requested" at bounding box center [947, 421] width 40 height 13
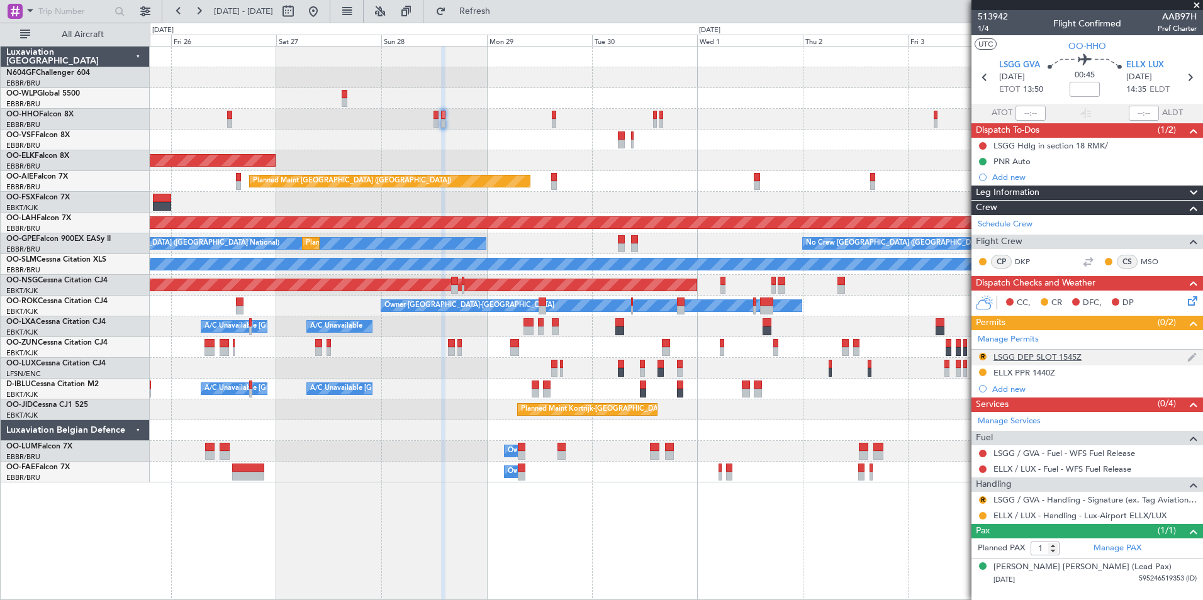
click at [1062, 354] on div "LSGG DEP SLOT 1545Z" at bounding box center [1037, 357] width 88 height 11
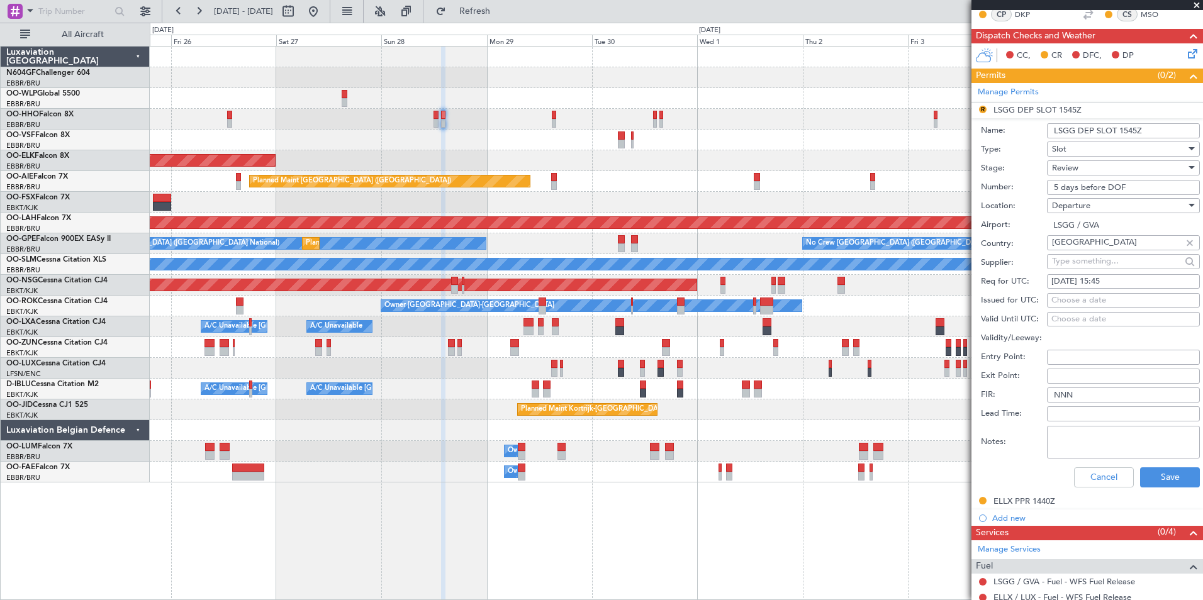
scroll to position [257, 0]
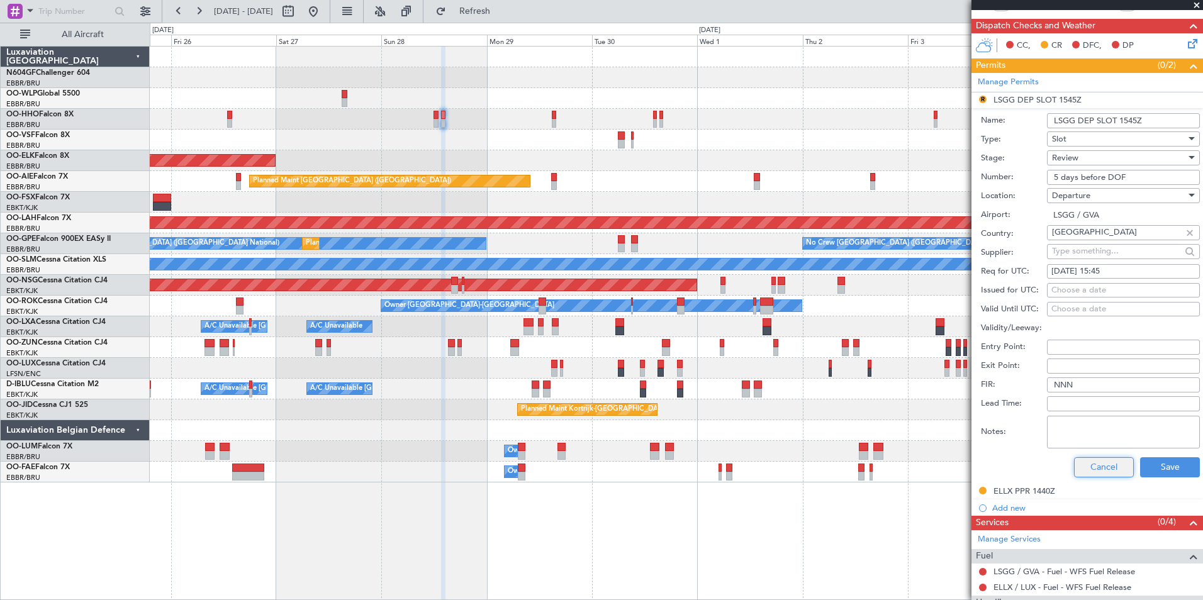
click at [1099, 462] on button "Cancel" at bounding box center [1104, 467] width 60 height 20
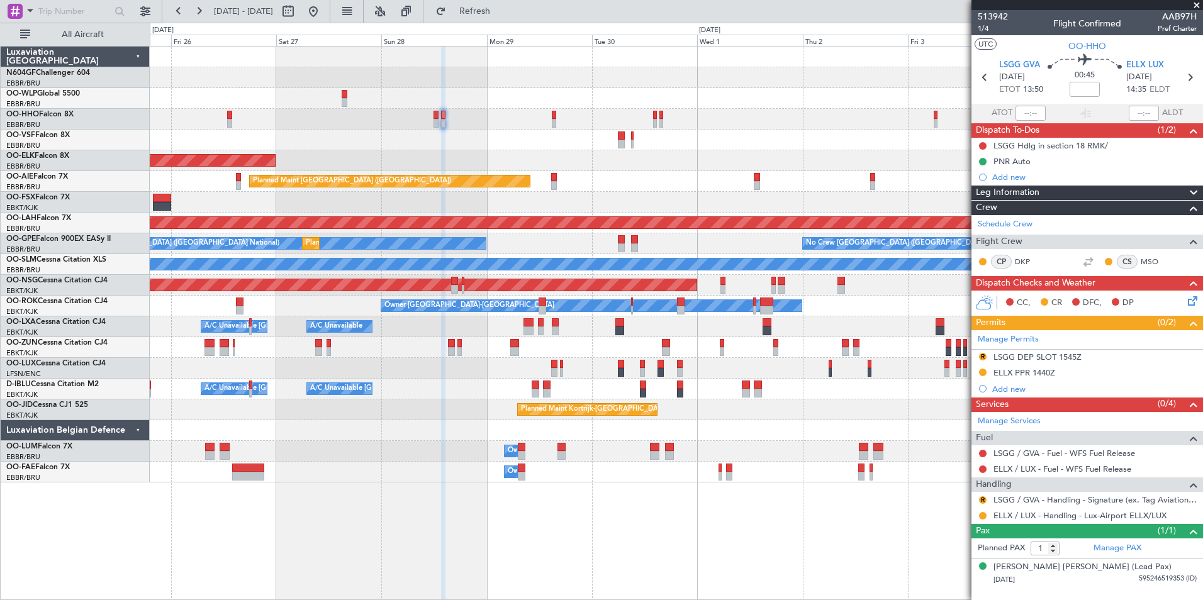
scroll to position [0, 0]
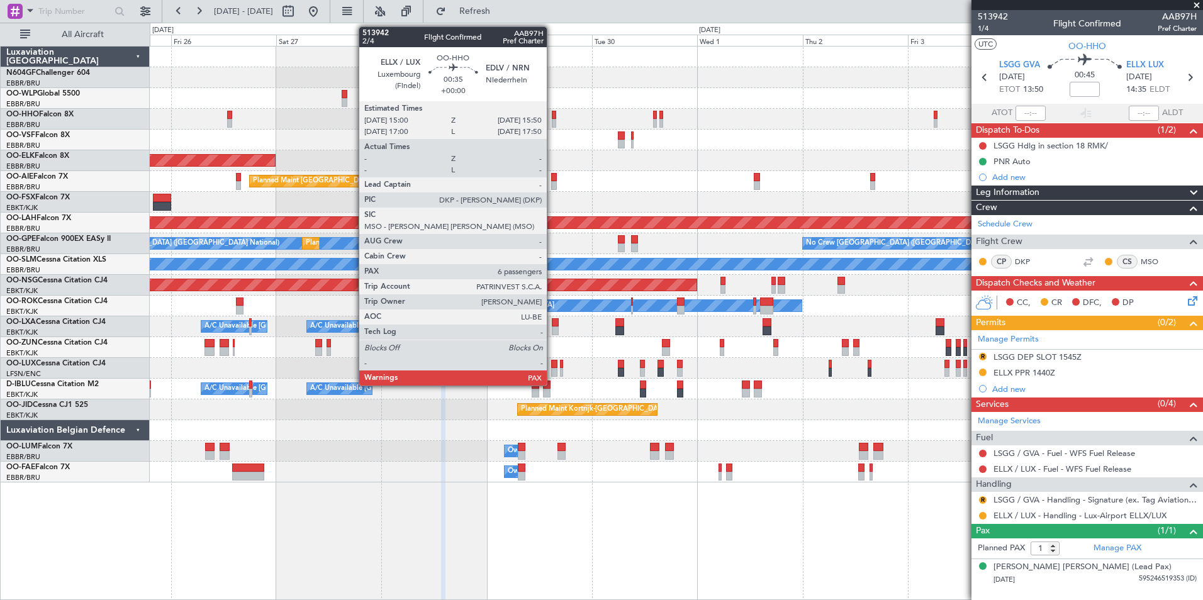
click at [552, 118] on div at bounding box center [554, 115] width 4 height 9
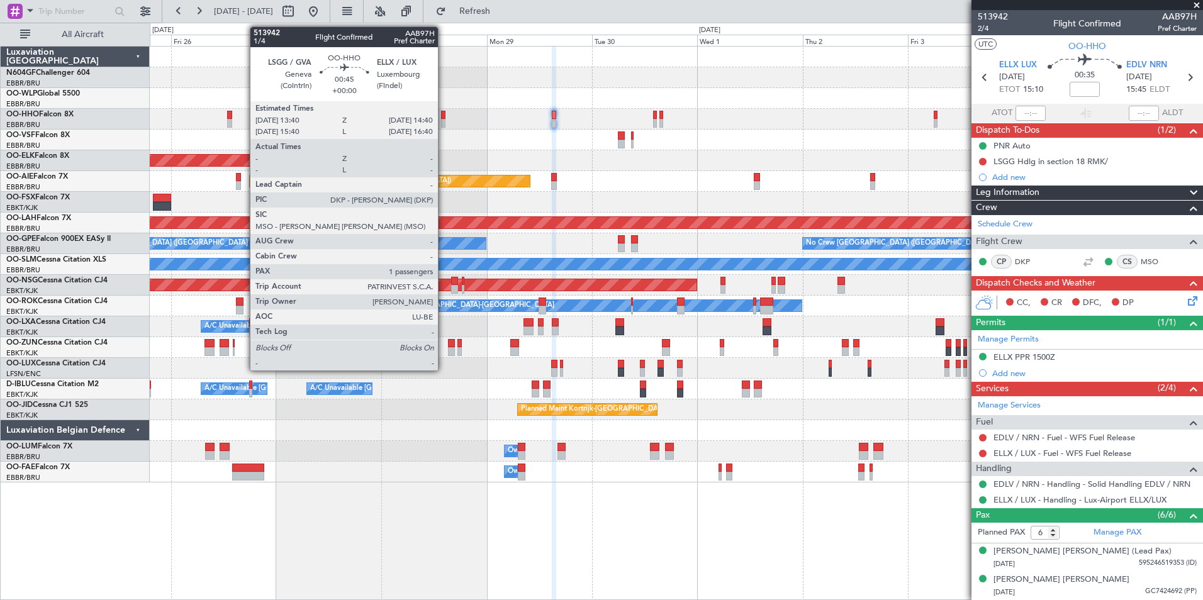
click at [444, 123] on div at bounding box center [443, 123] width 4 height 9
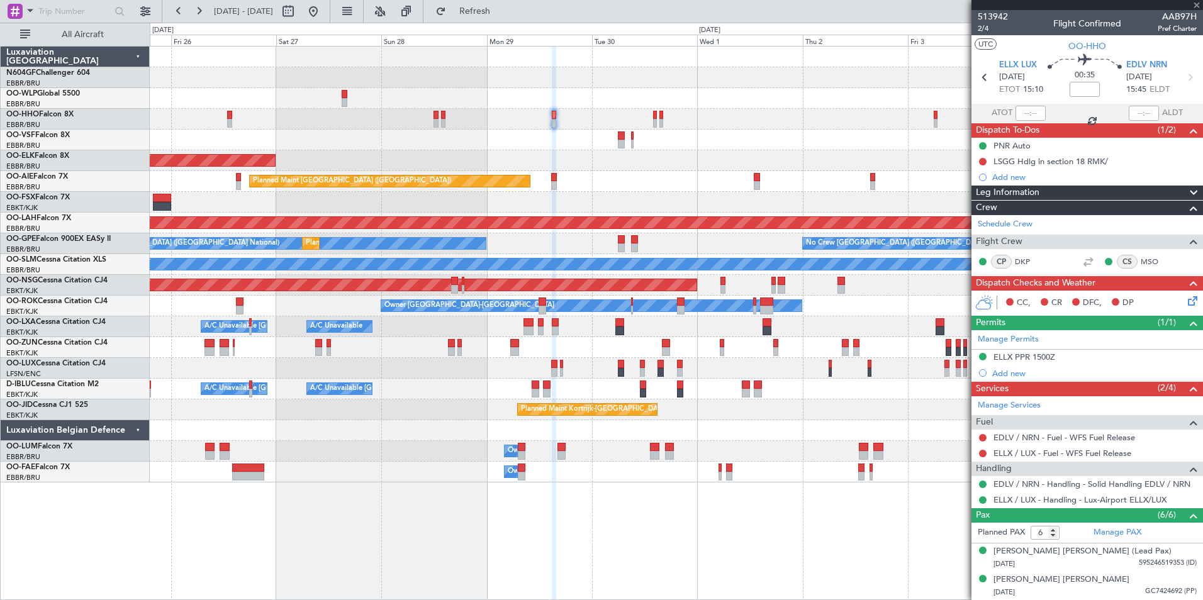
type input "1"
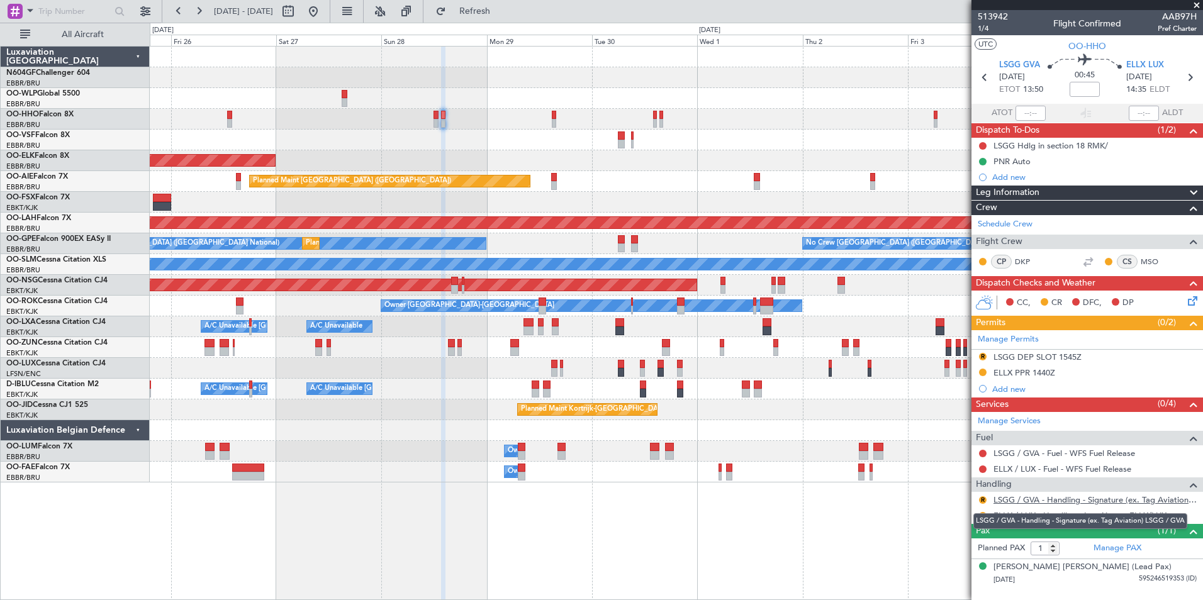
click at [1034, 500] on link "LSGG / GVA - Handling - Signature (ex. Tag Aviation) LSGG / GVA" at bounding box center [1094, 499] width 203 height 11
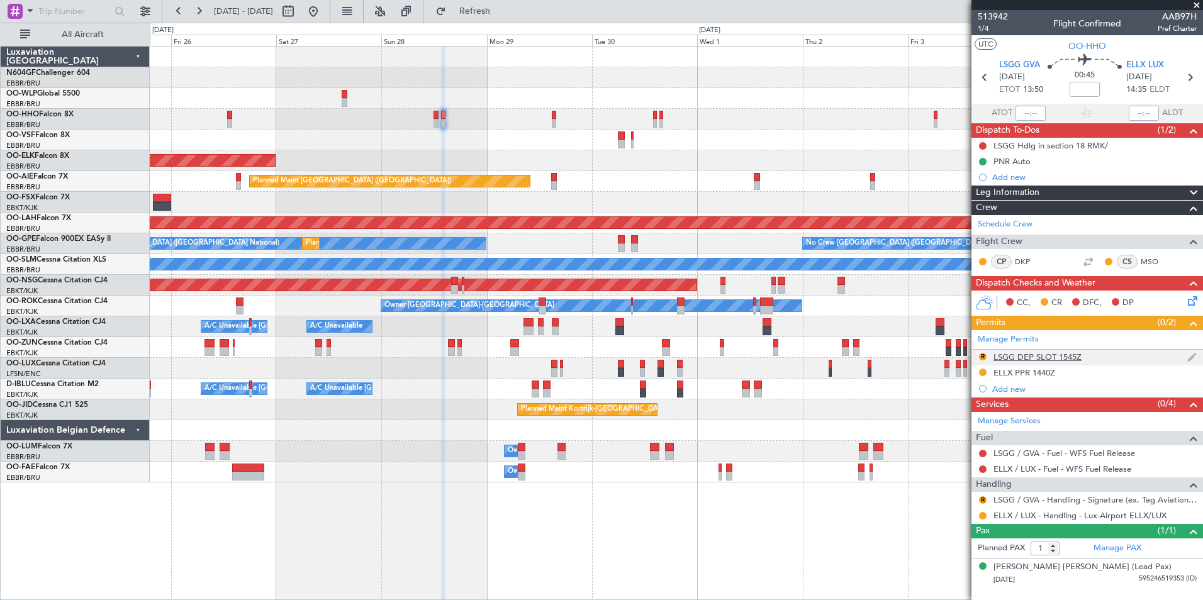
click at [1063, 355] on div "LSGG DEP SLOT 1545Z" at bounding box center [1037, 357] width 88 height 11
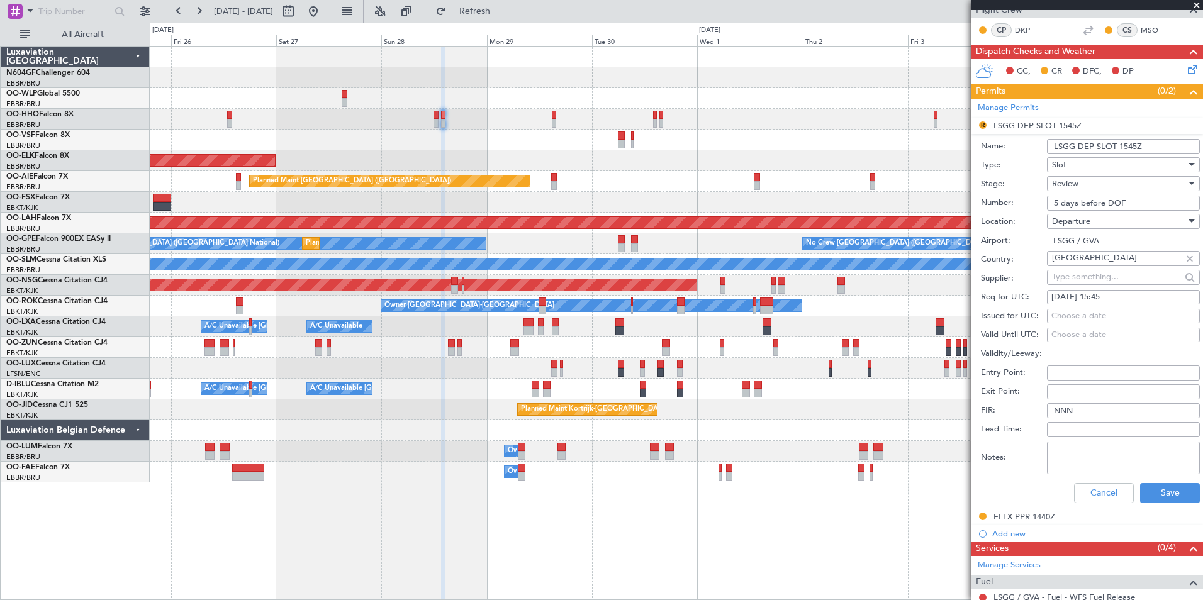
scroll to position [238, 0]
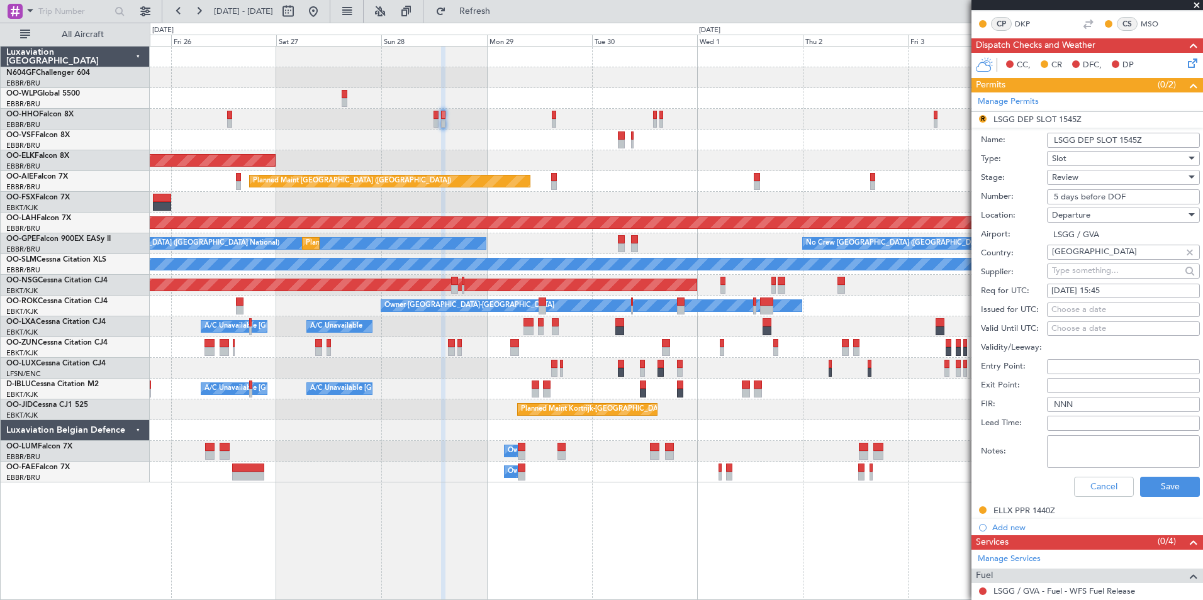
click at [1127, 287] on div "28/09/2025 15:45" at bounding box center [1123, 291] width 144 height 13
select select "9"
select select "2025"
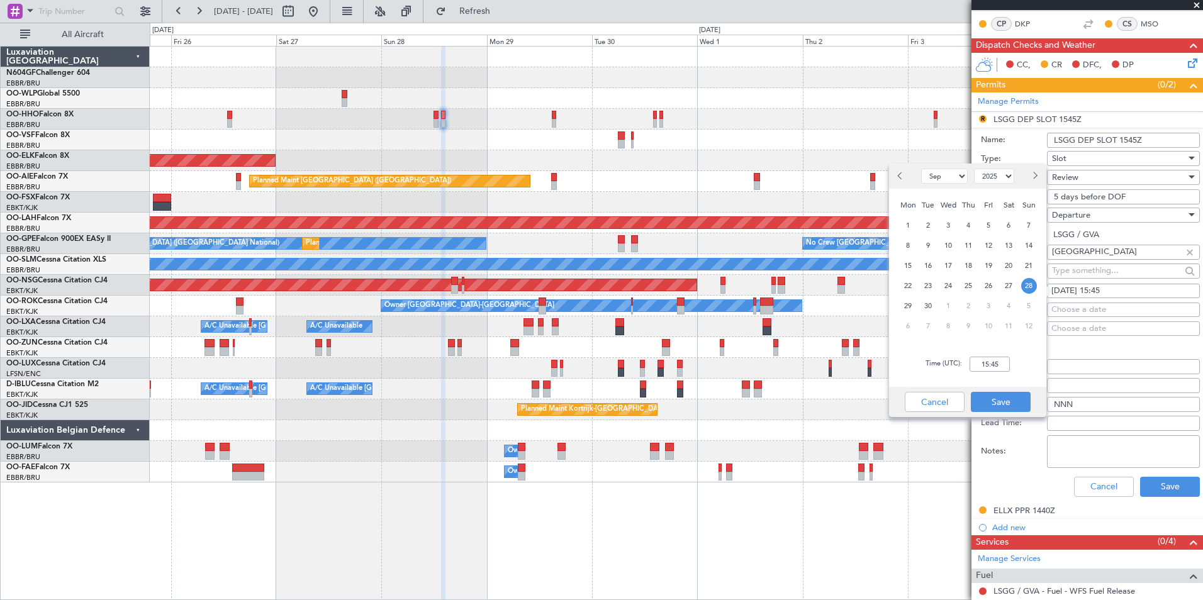
click at [981, 372] on div "Time (UTC): 15:45" at bounding box center [967, 364] width 157 height 45
click at [992, 364] on input "15:45" at bounding box center [989, 364] width 40 height 15
type input "13:40"
click at [1012, 403] on button "Save" at bounding box center [1001, 402] width 60 height 20
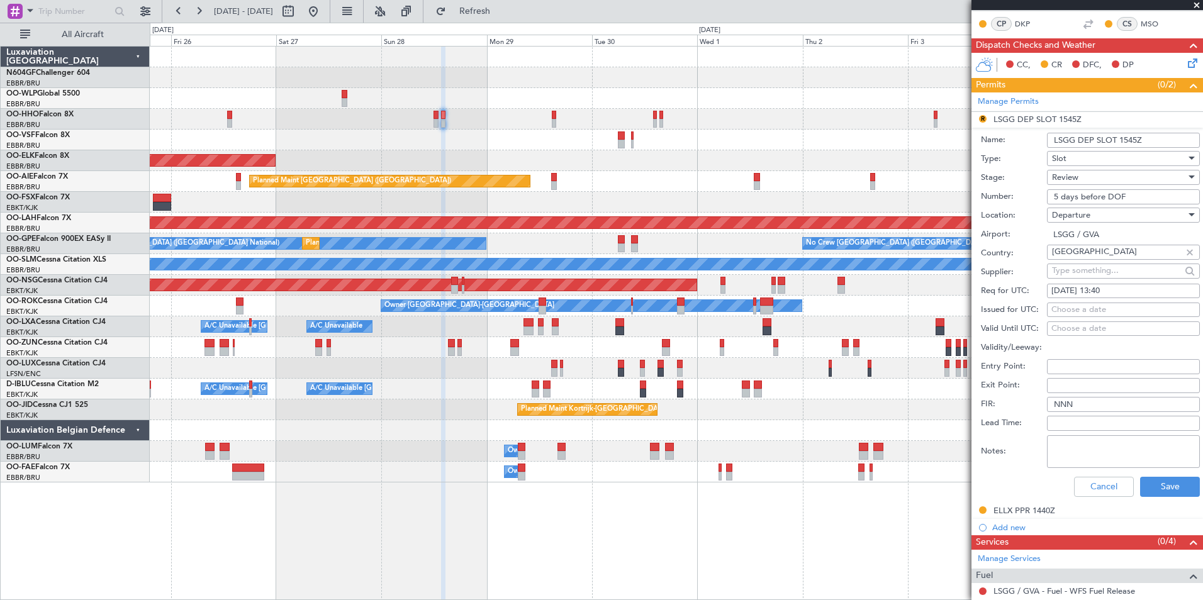
click at [1119, 177] on div "Review" at bounding box center [1119, 177] width 134 height 19
click at [1102, 262] on span "Requested" at bounding box center [1118, 259] width 132 height 19
click at [1158, 492] on button "Save" at bounding box center [1170, 487] width 60 height 20
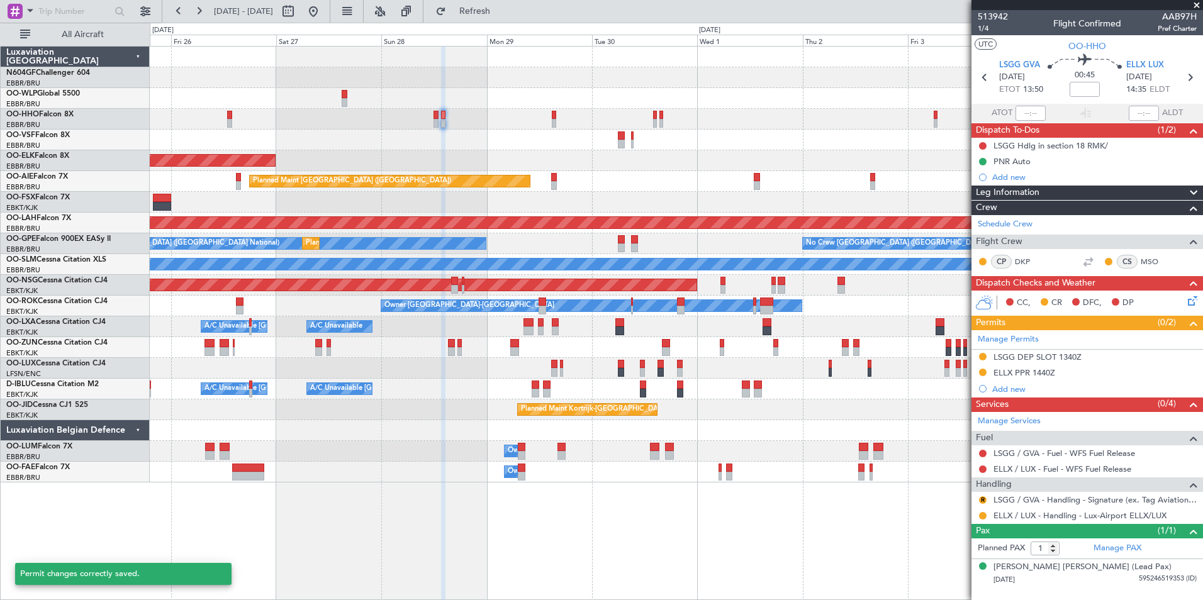
scroll to position [0, 0]
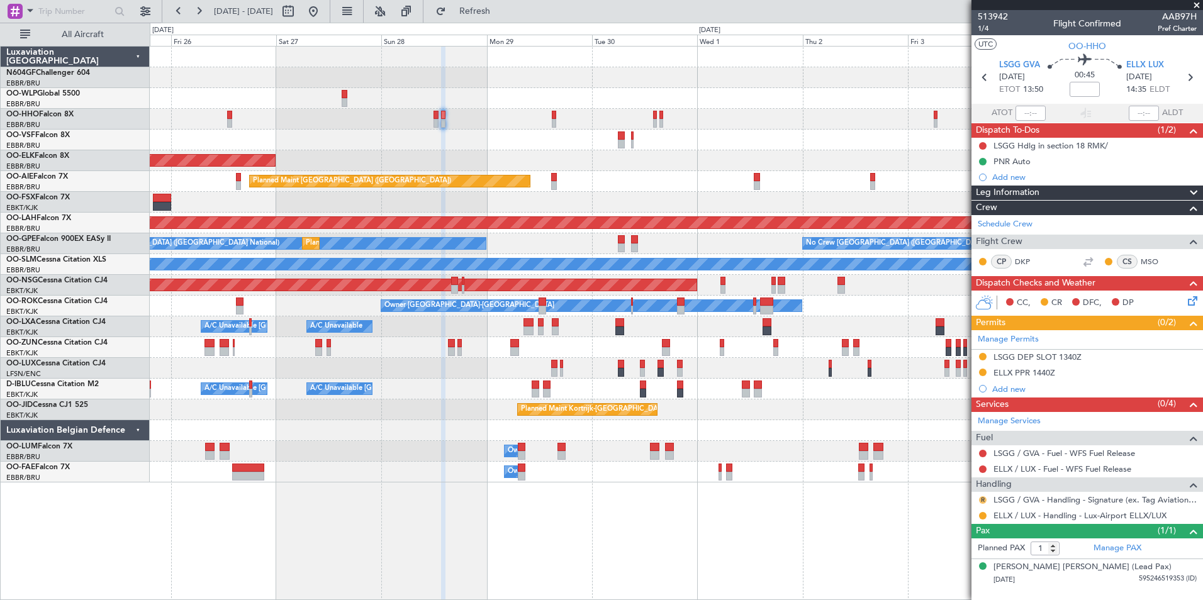
click at [983, 501] on button "R" at bounding box center [983, 500] width 8 height 8
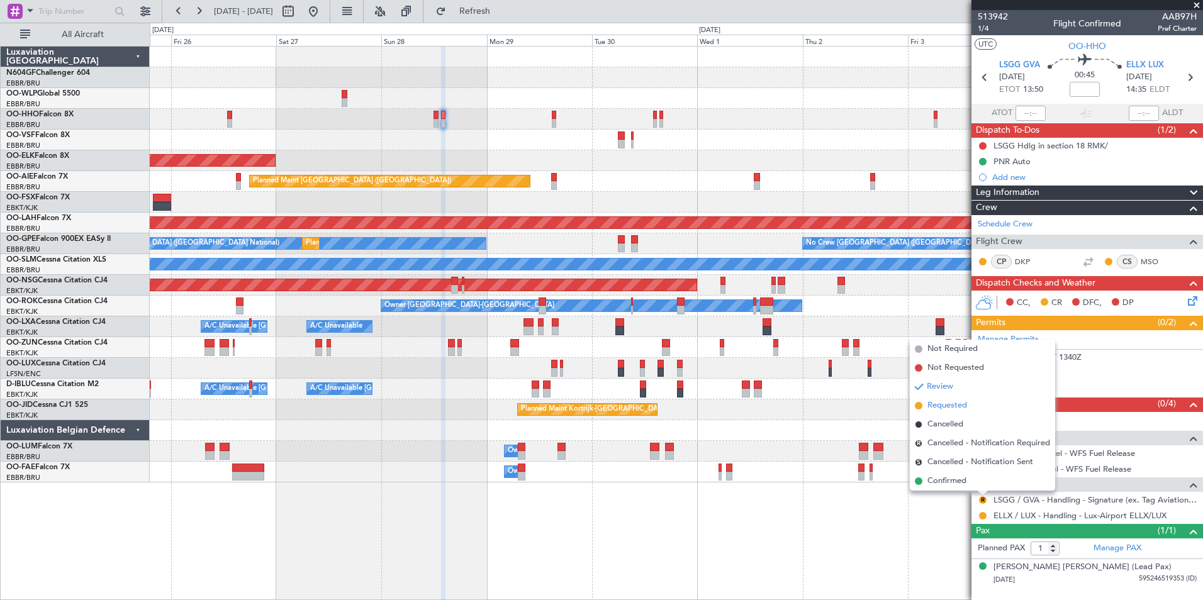
click at [952, 404] on span "Requested" at bounding box center [947, 405] width 40 height 13
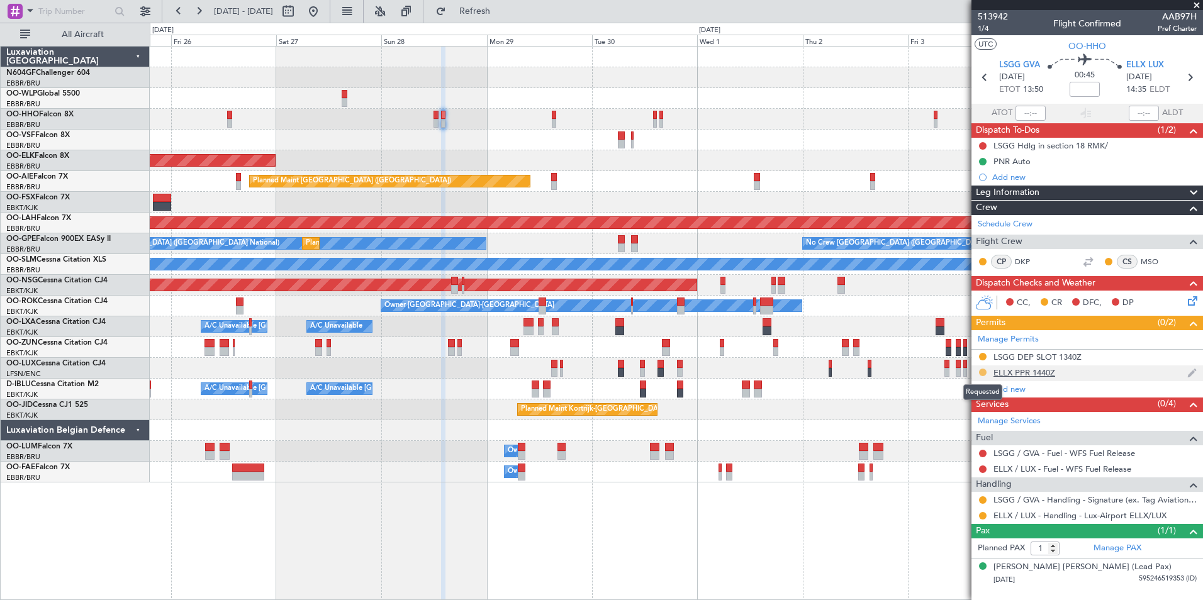
click at [984, 371] on button at bounding box center [983, 373] width 8 height 8
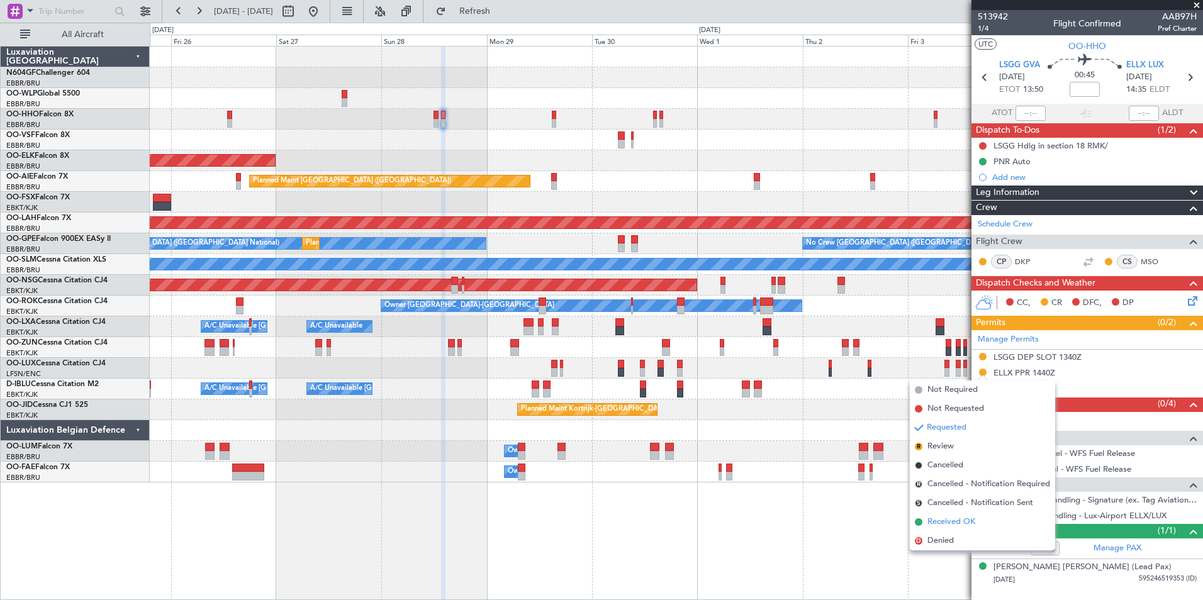
click at [967, 526] on span "Received OK" at bounding box center [951, 522] width 48 height 13
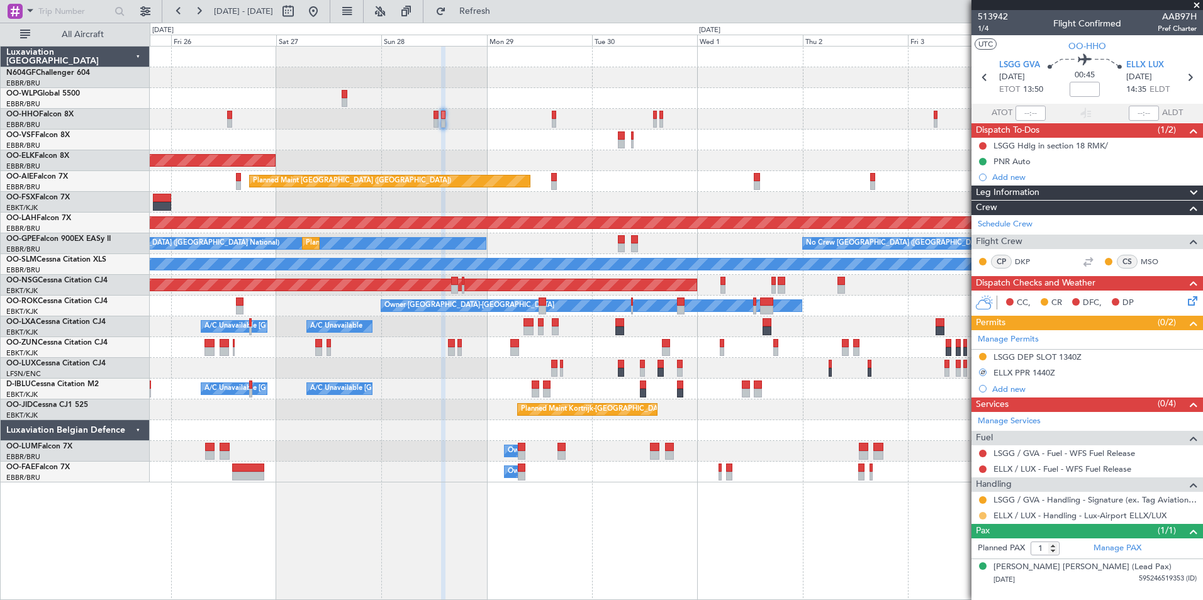
click at [981, 516] on button at bounding box center [983, 516] width 8 height 8
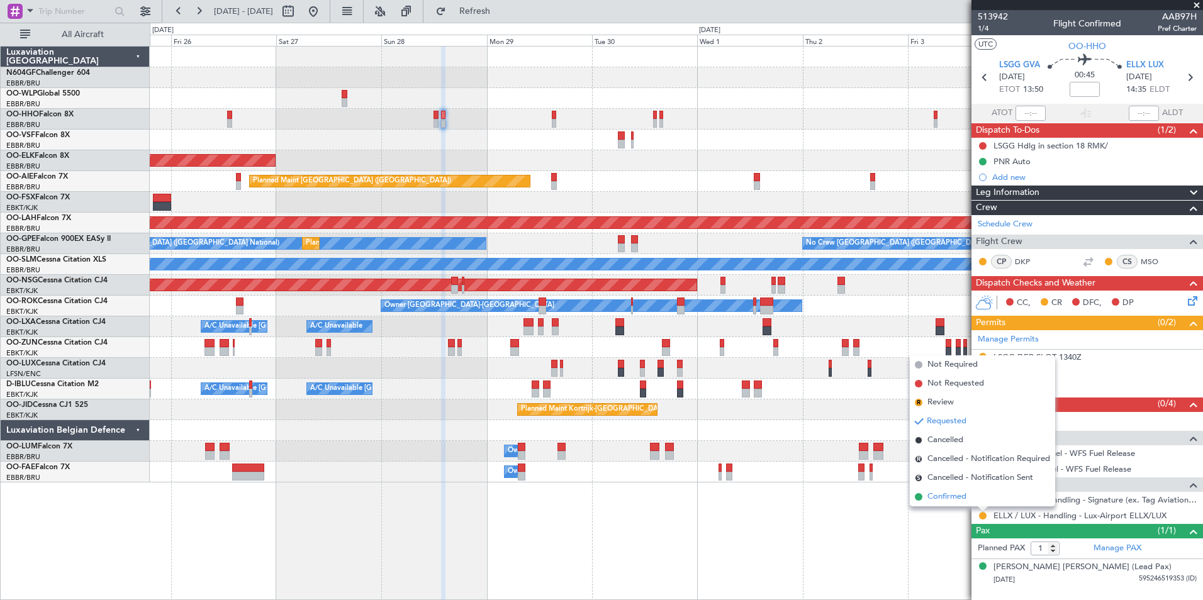
click at [950, 501] on span "Confirmed" at bounding box center [946, 497] width 39 height 13
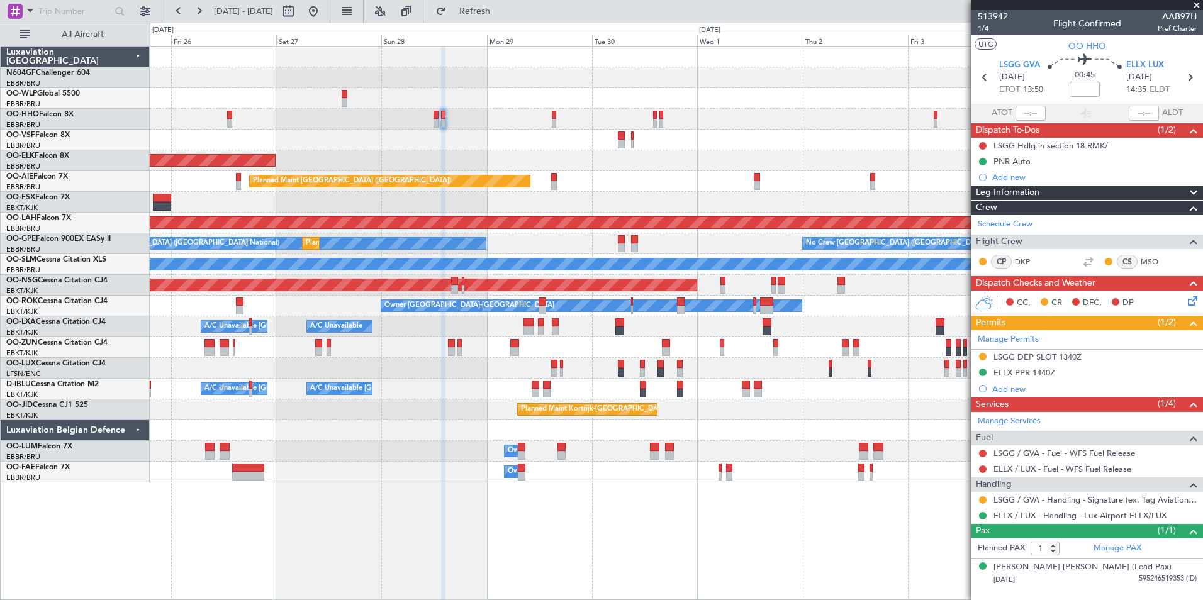
click at [511, 21] on fb-refresh-button "Refresh" at bounding box center [467, 11] width 88 height 23
click at [505, 18] on button "Refresh" at bounding box center [467, 11] width 75 height 20
click at [501, 14] on span "Refresh" at bounding box center [475, 11] width 53 height 9
click at [511, 1] on fb-refresh-button "Refresh" at bounding box center [467, 11] width 88 height 23
click at [501, 8] on span "Refresh" at bounding box center [475, 11] width 53 height 9
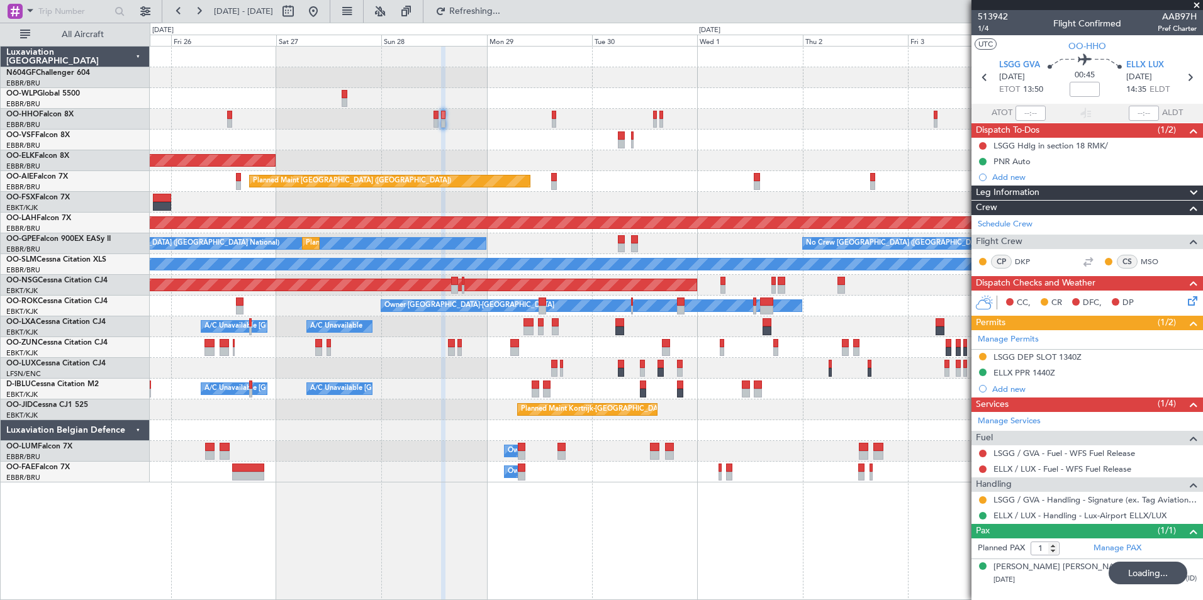
click at [323, 9] on div at bounding box center [300, 11] width 45 height 20
click at [323, 11] on button at bounding box center [313, 11] width 20 height 20
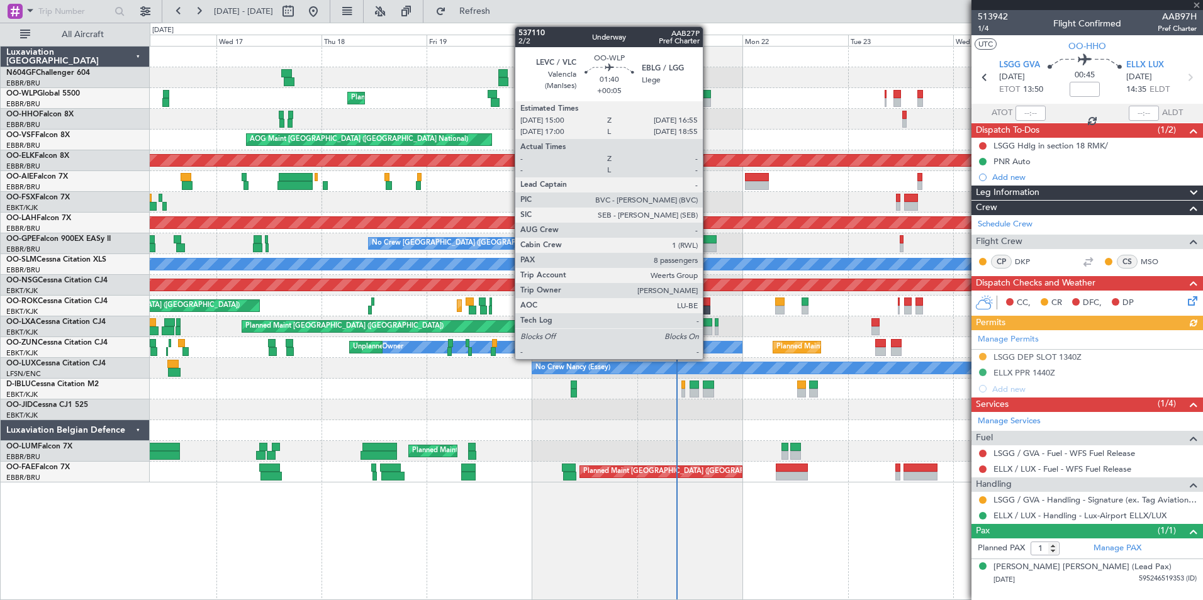
click at [708, 99] on div at bounding box center [707, 102] width 9 height 9
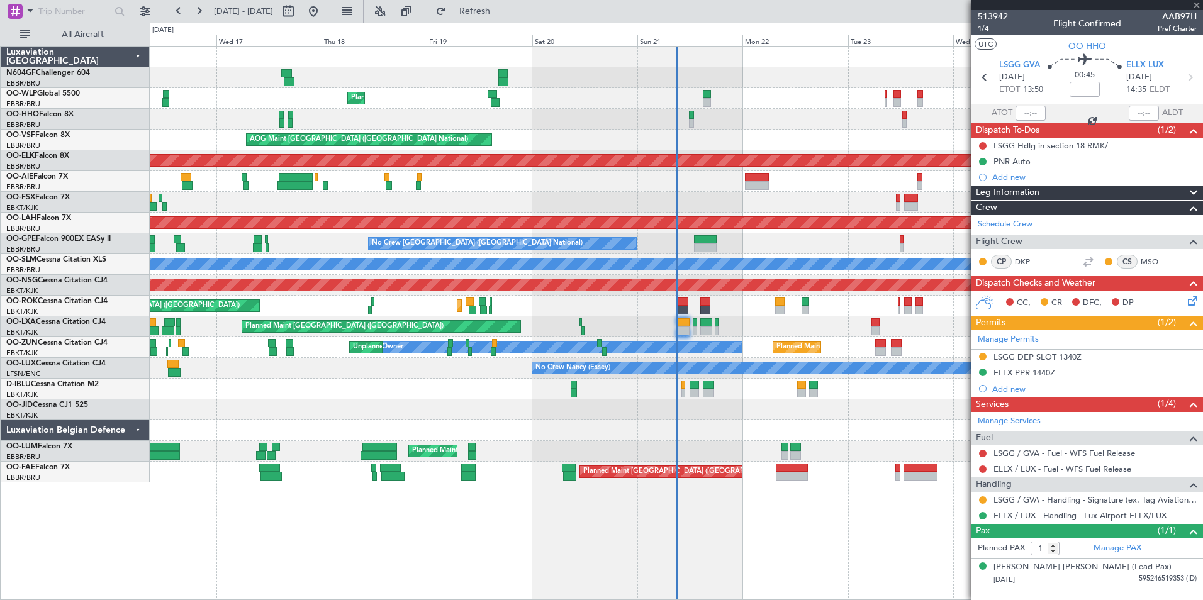
type input "+00:05"
type input "8"
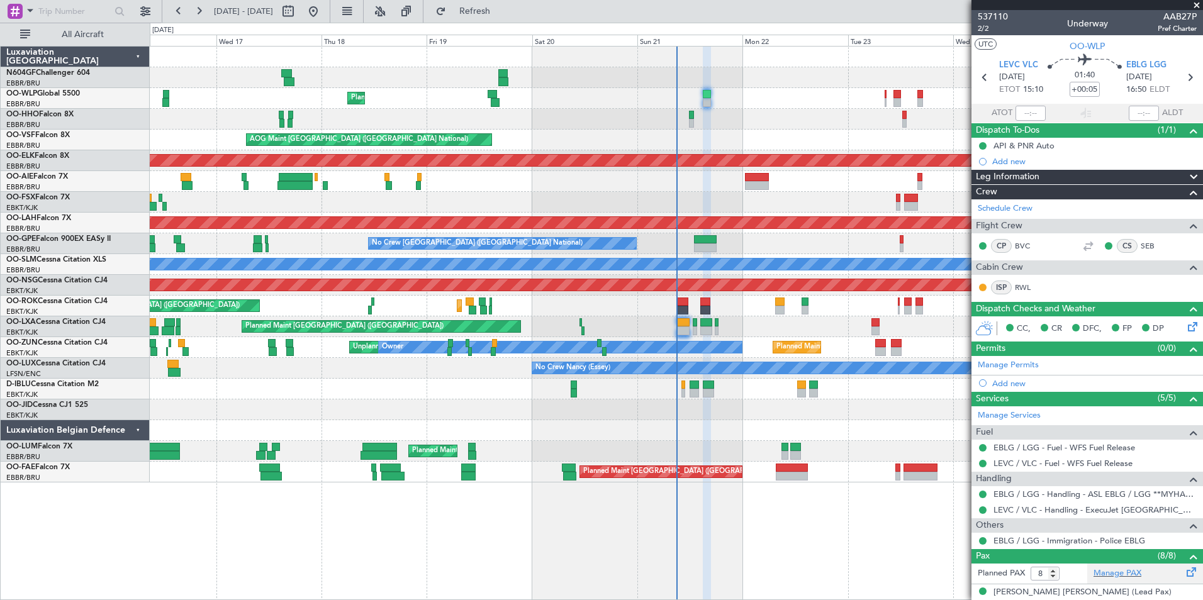
scroll to position [210, 0]
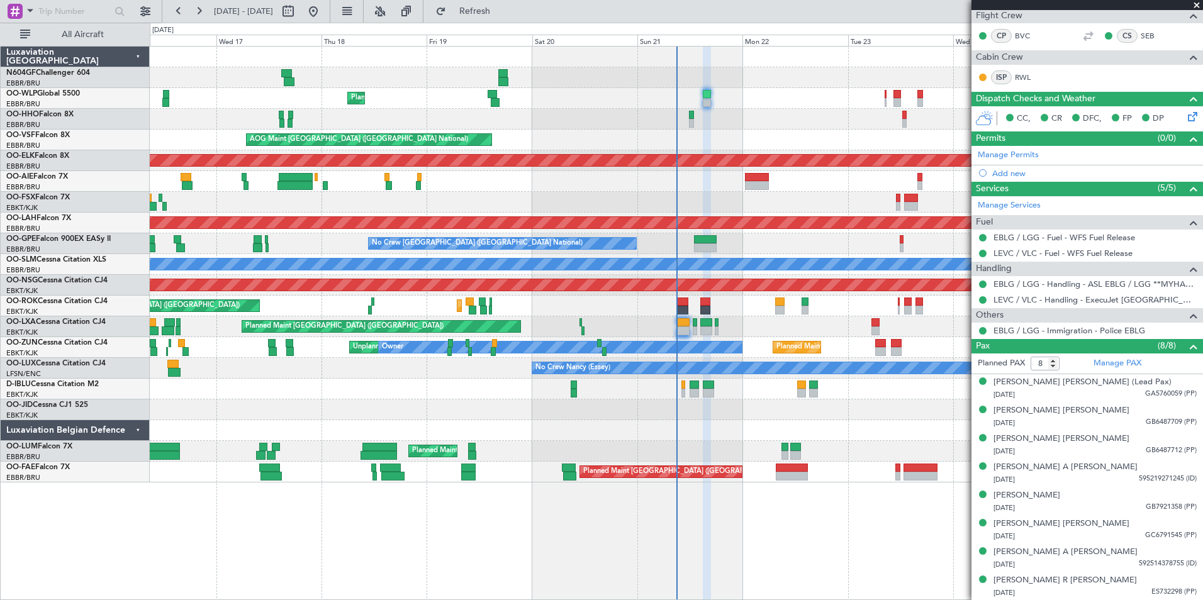
click at [370, 392] on div "Planned Maint Liege AOG Maint Brussels (Brussels National) Planned Maint Kortri…" at bounding box center [676, 265] width 1052 height 436
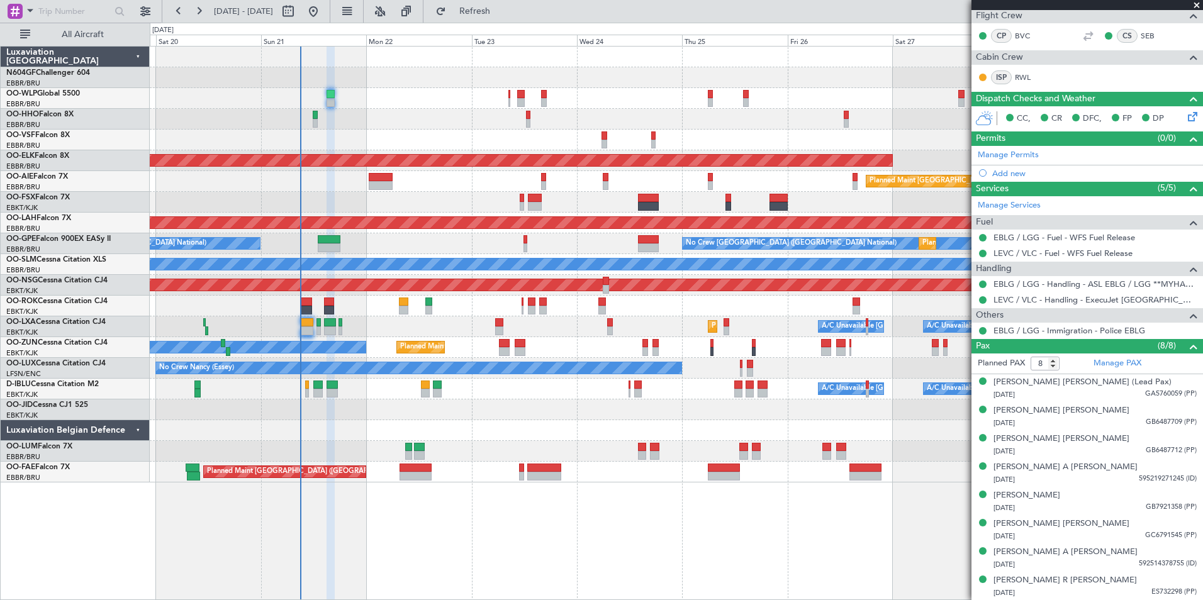
click at [530, 415] on div "Planned Maint Kortrijk-[GEOGRAPHIC_DATA]" at bounding box center [676, 409] width 1052 height 21
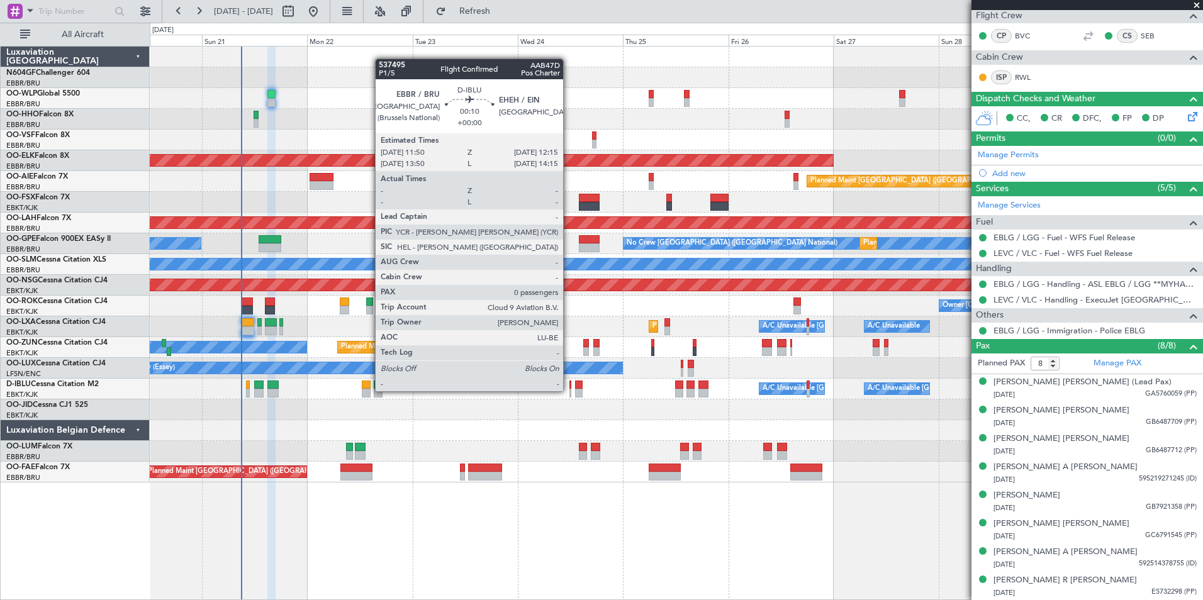
click at [569, 391] on div at bounding box center [570, 393] width 2 height 9
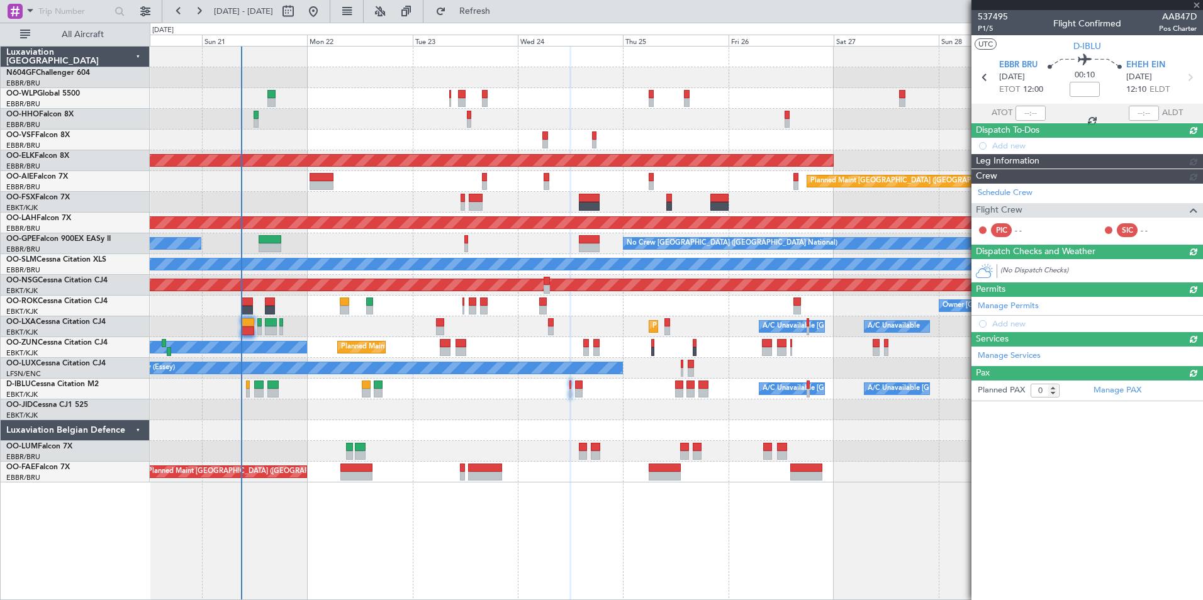
scroll to position [0, 0]
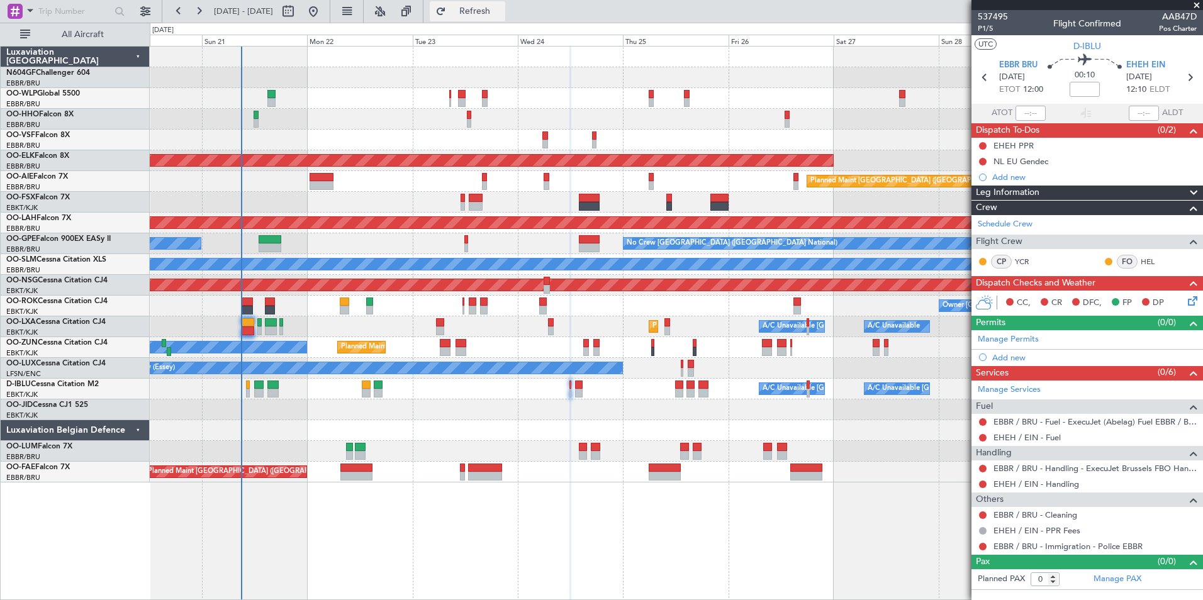
click at [501, 13] on span "Refresh" at bounding box center [475, 11] width 53 height 9
click at [430, 343] on div "Planned Maint Liege AOG Maint Brussels (Brussels National) Planned Maint Kortri…" at bounding box center [676, 265] width 1052 height 436
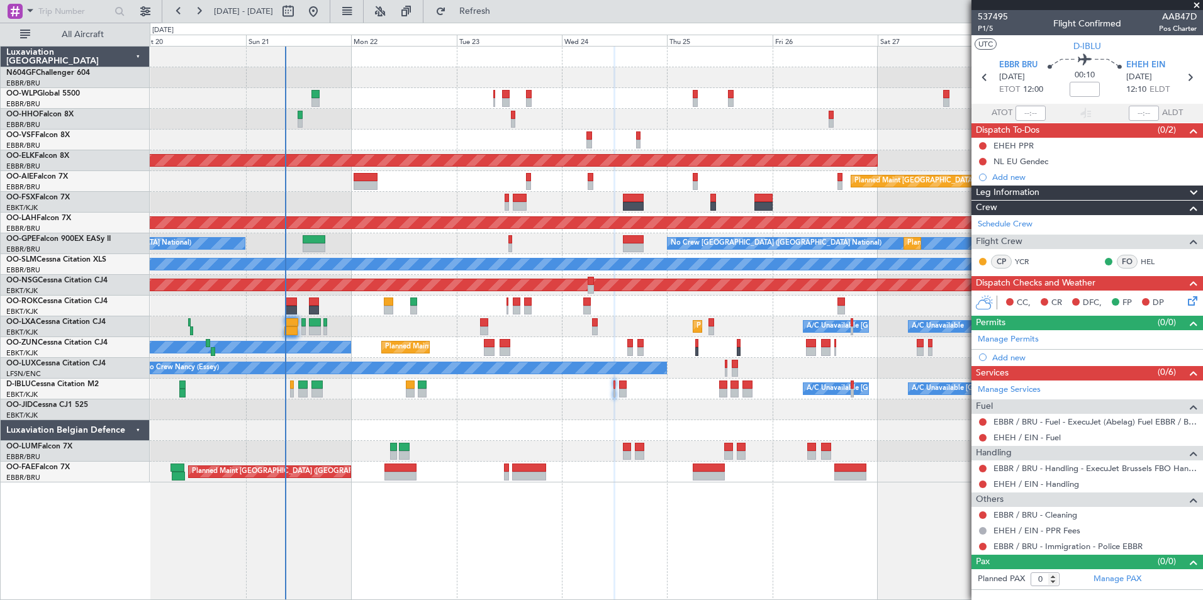
click at [531, 451] on div "Owner Melsbroek Air Base Planned Maint Brussels (Brussels National)" at bounding box center [676, 451] width 1052 height 21
click at [376, 345] on div "Owner Planned Maint Kortrijk-Wevelgem Unplanned Maint Kortrijk-Wevelgem" at bounding box center [676, 347] width 1052 height 21
click at [401, 399] on div "A/C Unavailable Brussels (Brussels National) A/C Unavailable Kortrijk-Wevelgem" at bounding box center [676, 389] width 1052 height 21
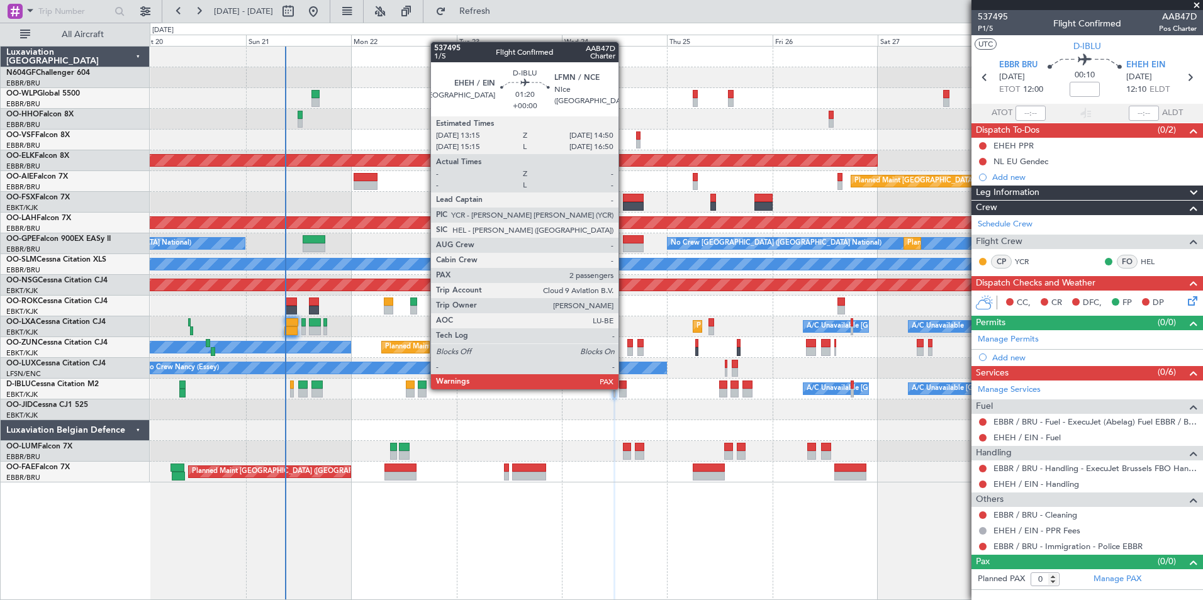
click at [624, 388] on div at bounding box center [623, 385] width 8 height 9
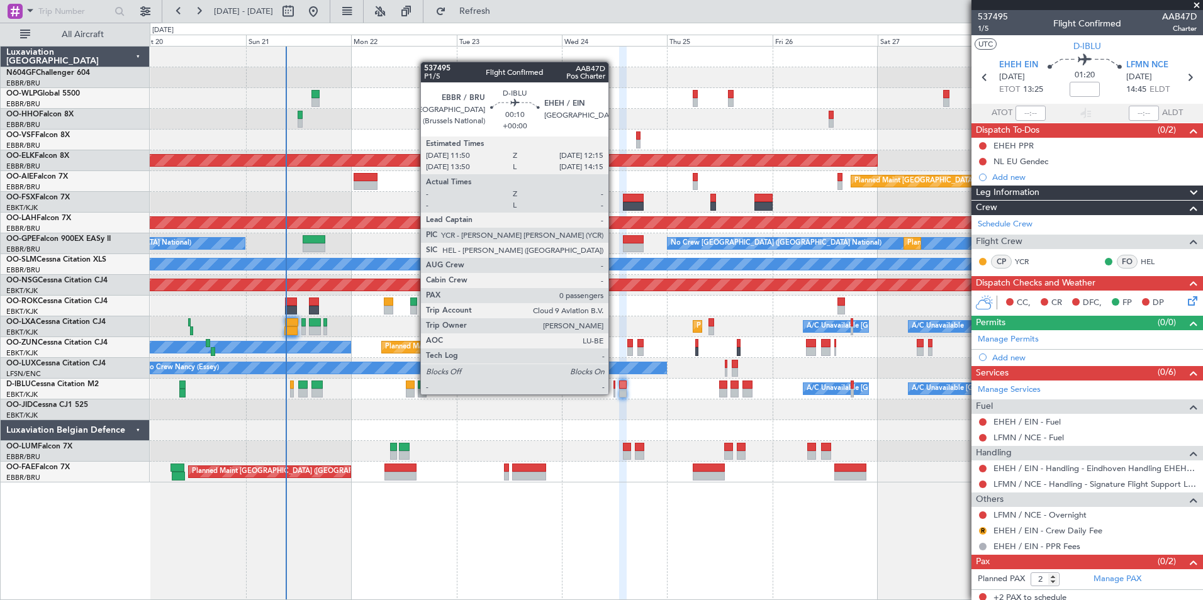
click at [614, 394] on div at bounding box center [614, 393] width 2 height 9
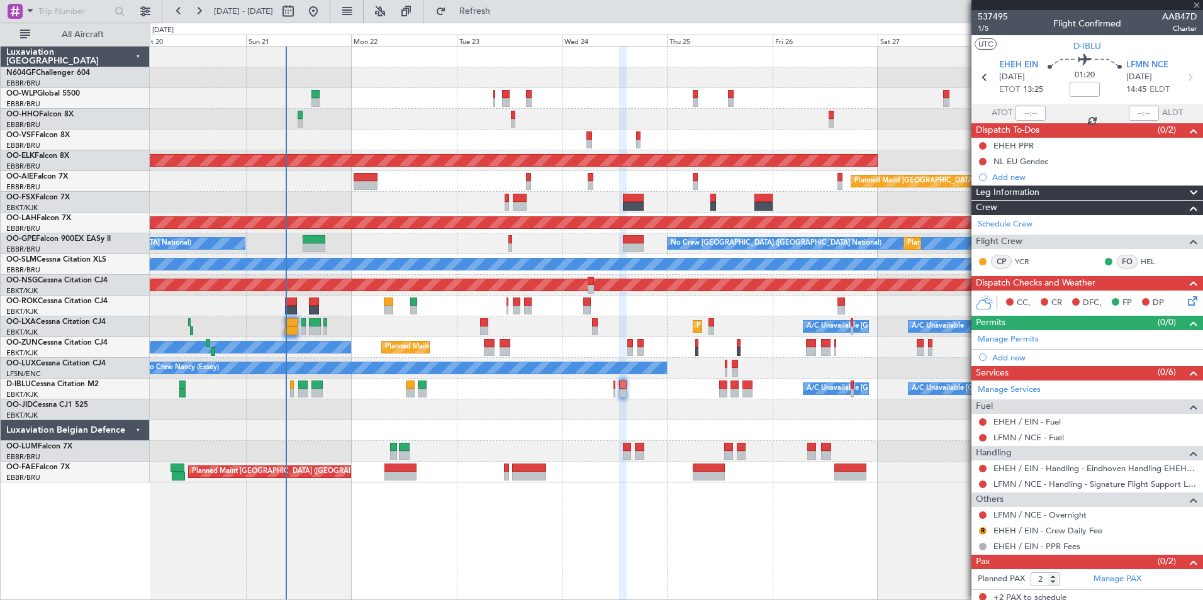
type input "0"
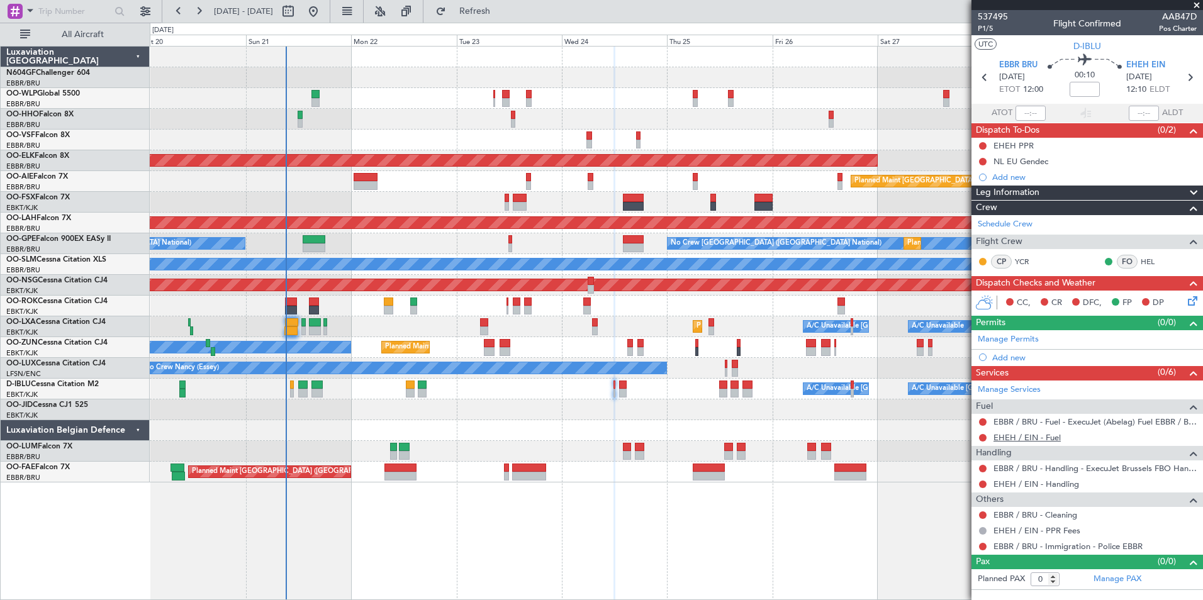
click at [1017, 438] on link "EHEH / EIN - Fuel" at bounding box center [1026, 437] width 67 height 11
click at [1066, 486] on link "EHEH / EIN - Handling" at bounding box center [1036, 484] width 86 height 11
click at [1149, 62] on span "EHEH EIN" at bounding box center [1145, 65] width 39 height 13
click at [1015, 359] on div "Add new" at bounding box center [1088, 357] width 193 height 11
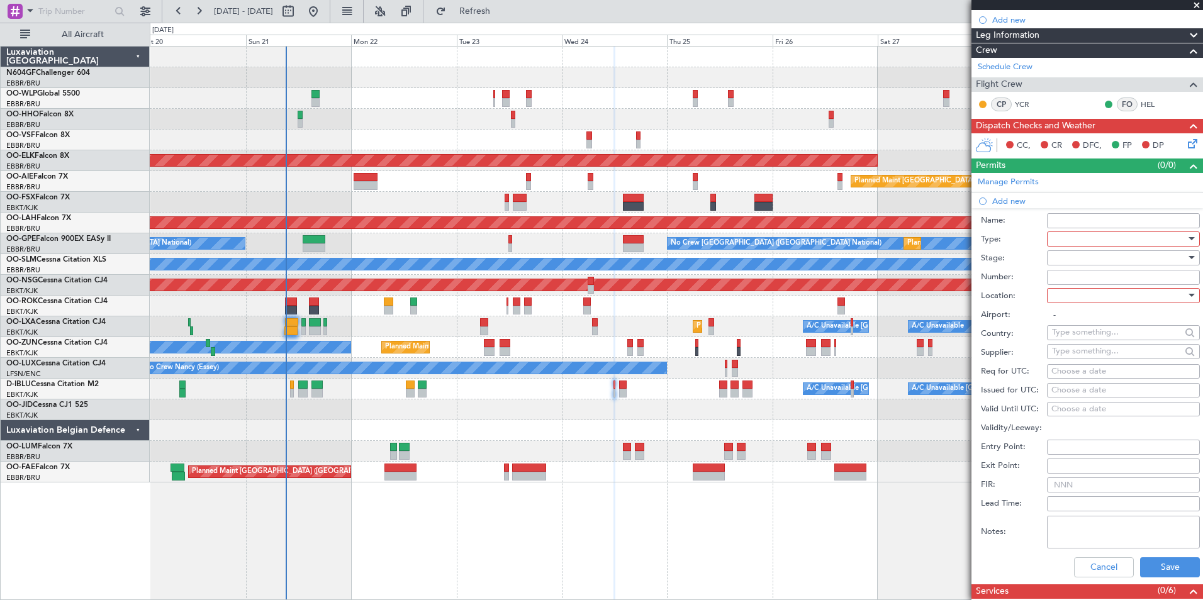
scroll to position [160, 0]
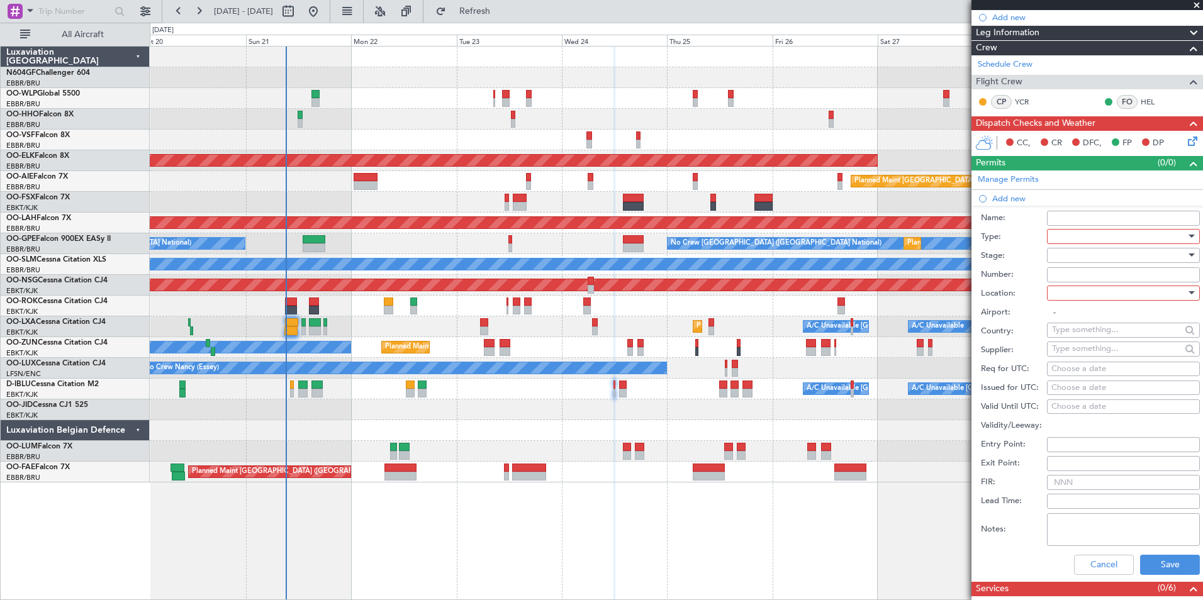
click at [1088, 235] on div at bounding box center [1119, 236] width 134 height 19
click at [1104, 379] on span "Slot" at bounding box center [1118, 376] width 132 height 19
click at [1096, 295] on div at bounding box center [1119, 293] width 134 height 19
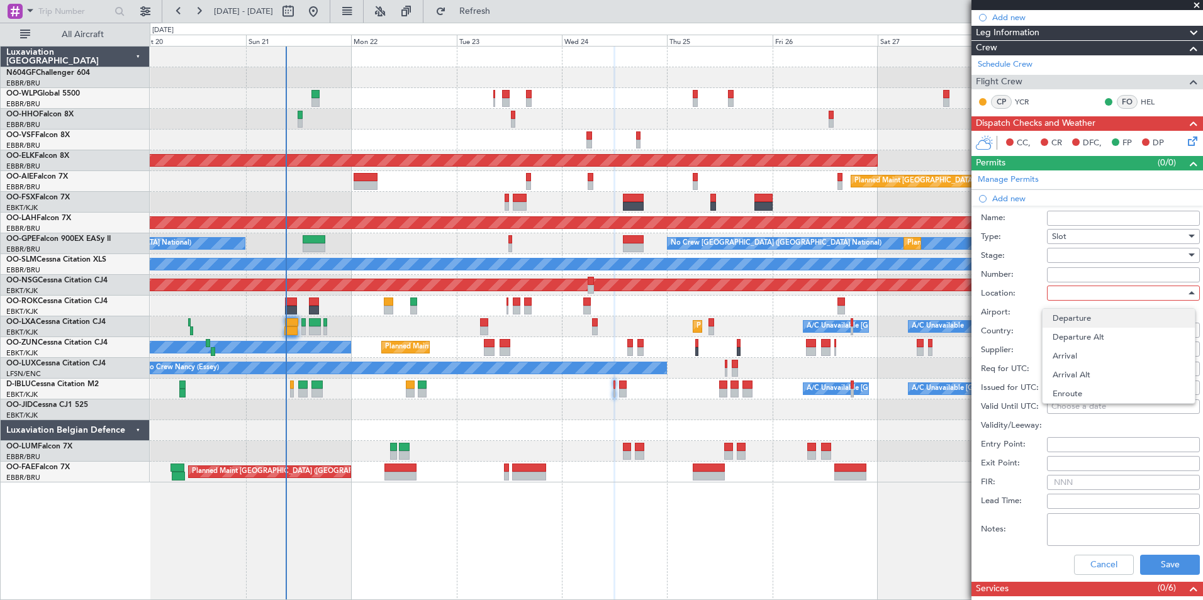
click at [1095, 316] on span "Departure" at bounding box center [1118, 318] width 132 height 19
type input "EBBR / BRU"
click at [1156, 370] on div "Choose a date" at bounding box center [1123, 369] width 144 height 13
select select "9"
select select "2025"
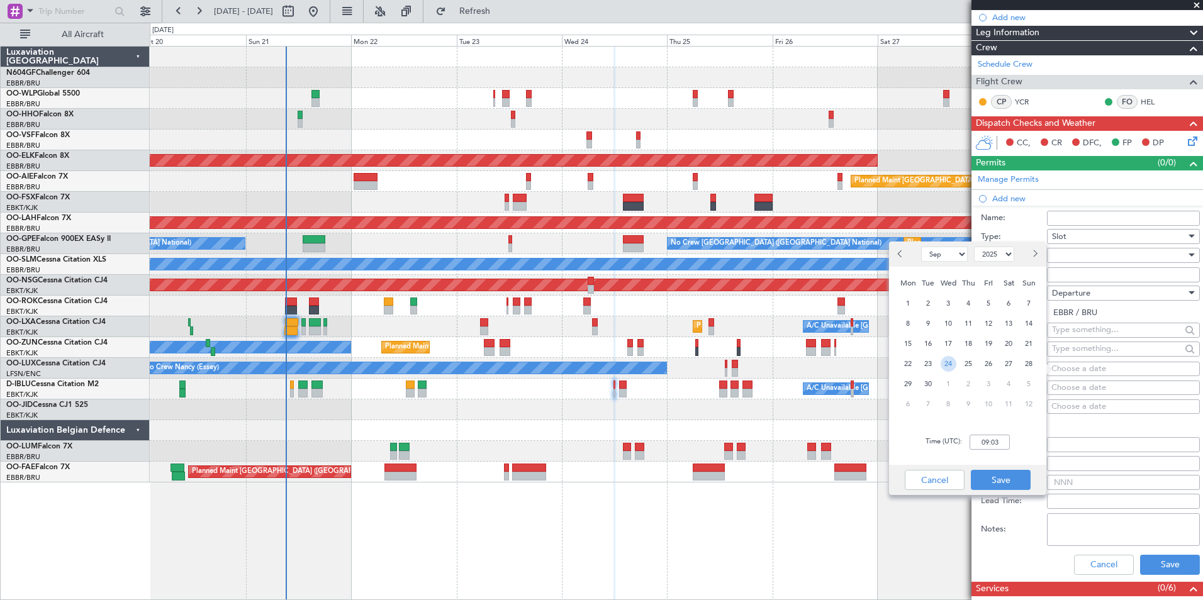
click at [948, 363] on span "24" at bounding box center [948, 364] width 16 height 16
click at [996, 440] on input "00:00" at bounding box center [989, 442] width 40 height 15
type input "11:50"
click at [1020, 477] on button "Save" at bounding box center [1001, 480] width 60 height 20
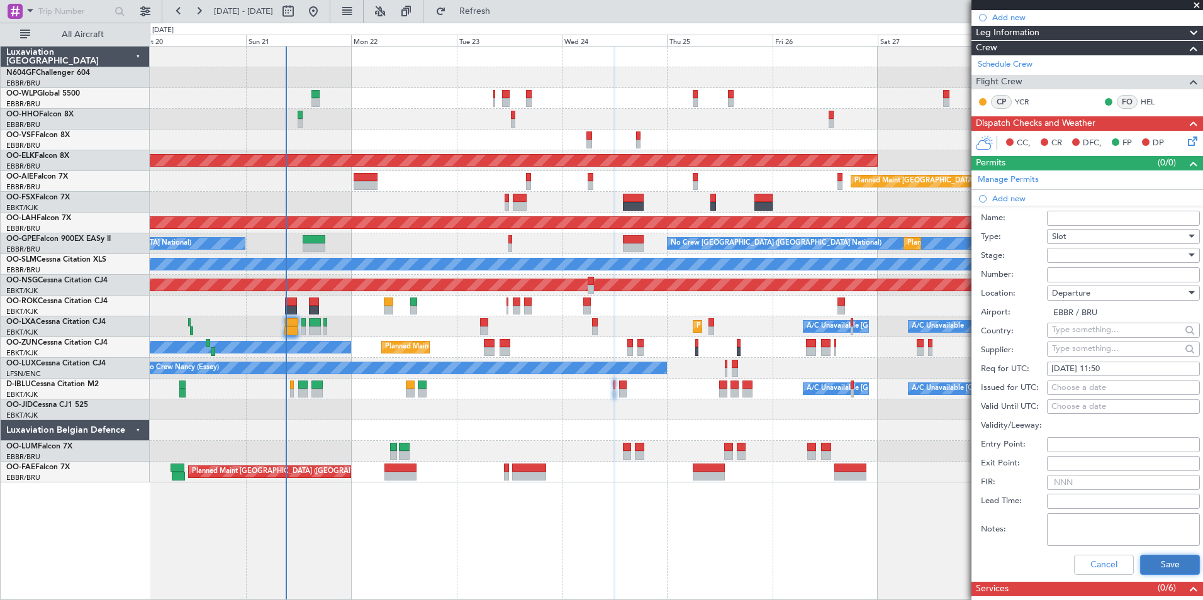
click at [1178, 559] on button "Save" at bounding box center [1170, 565] width 60 height 20
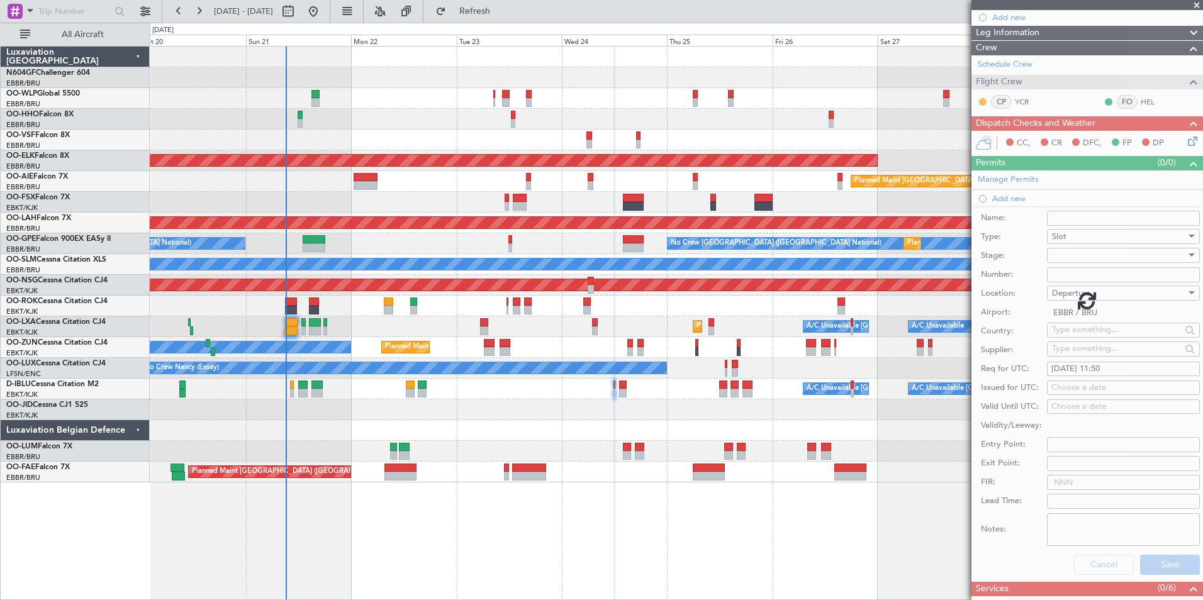
scroll to position [5, 0]
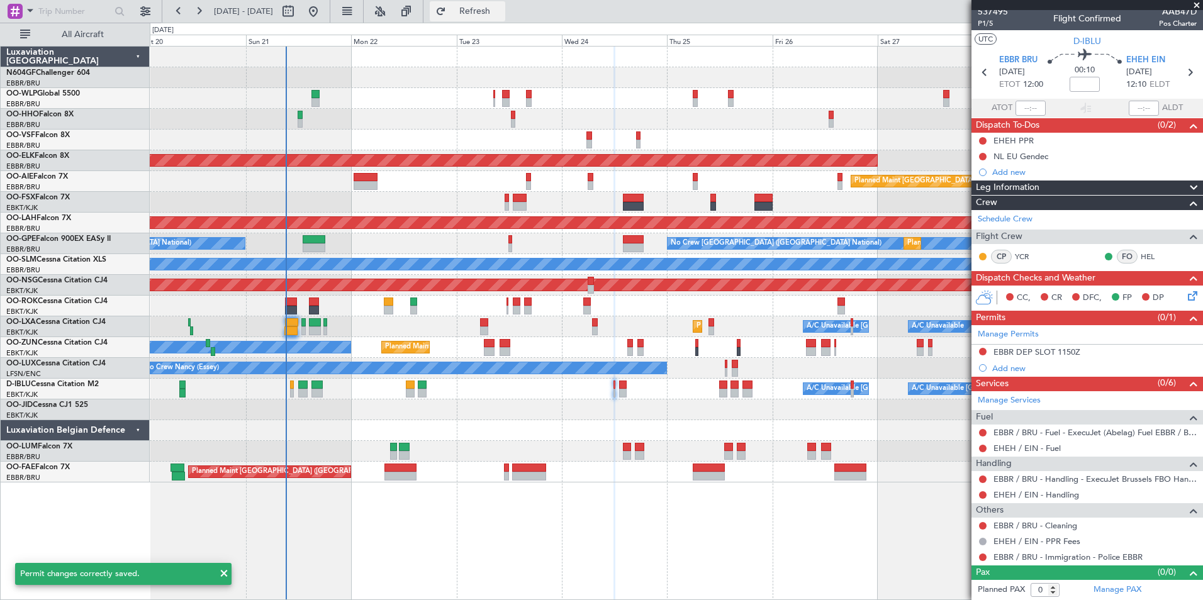
click at [505, 1] on button "Refresh" at bounding box center [467, 11] width 75 height 20
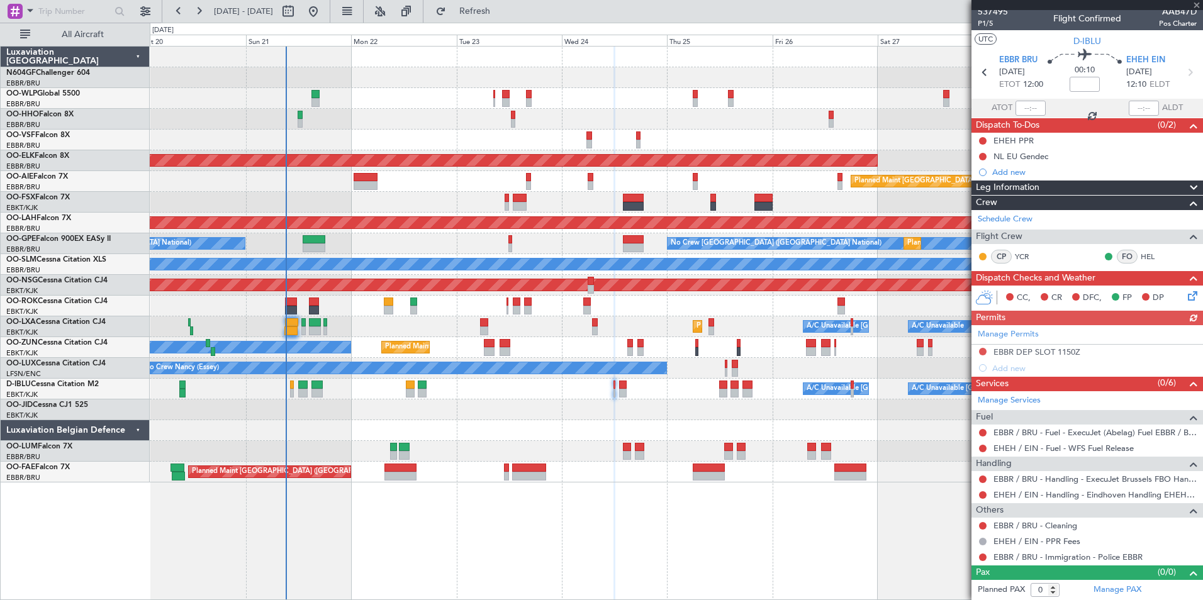
click at [1020, 370] on div "Manage Permits EBBR DEP SLOT 1150Z Add new" at bounding box center [1087, 350] width 232 height 51
click at [1013, 366] on div "Add new" at bounding box center [1088, 368] width 193 height 11
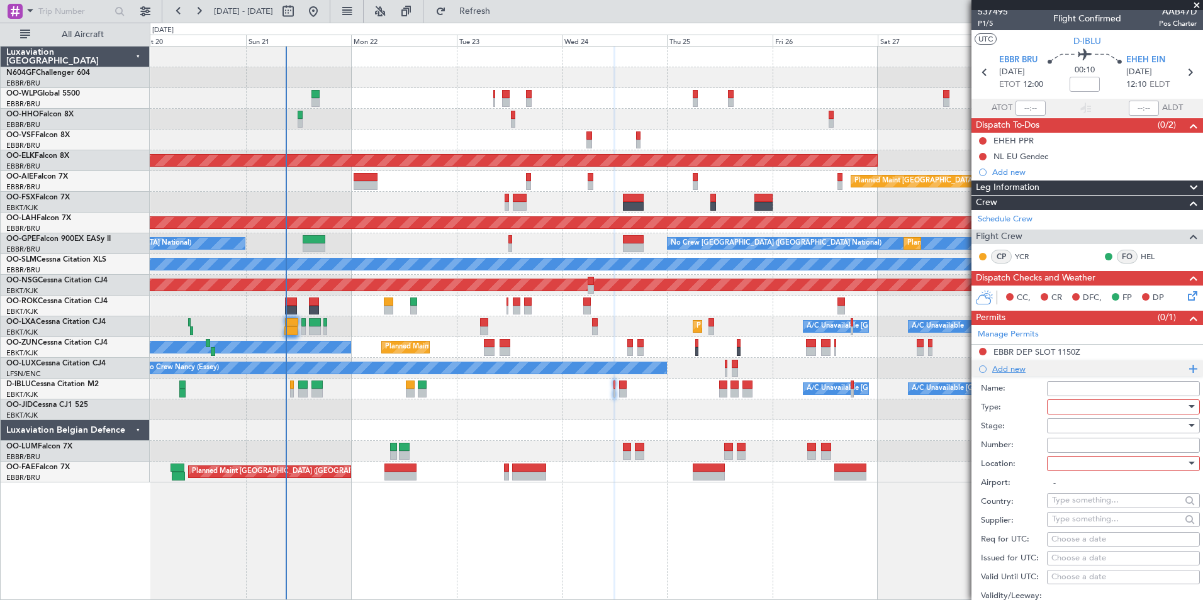
scroll to position [160, 0]
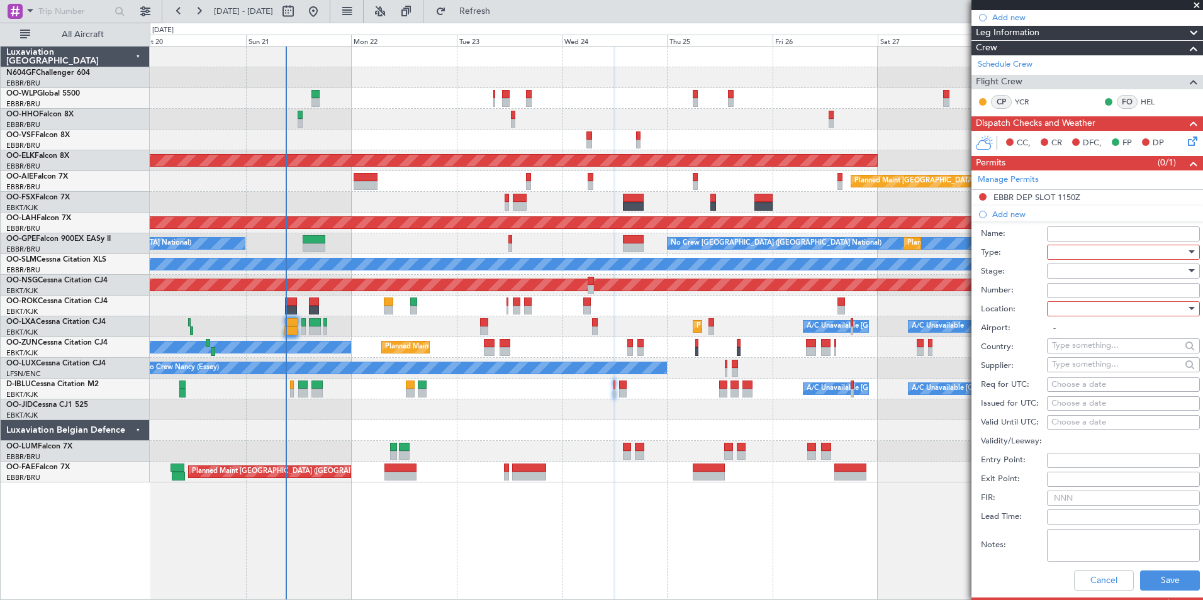
click at [1115, 254] on div at bounding box center [1119, 252] width 134 height 19
click at [1103, 357] on span "PPR" at bounding box center [1118, 356] width 132 height 19
click at [1103, 309] on div at bounding box center [1119, 308] width 134 height 19
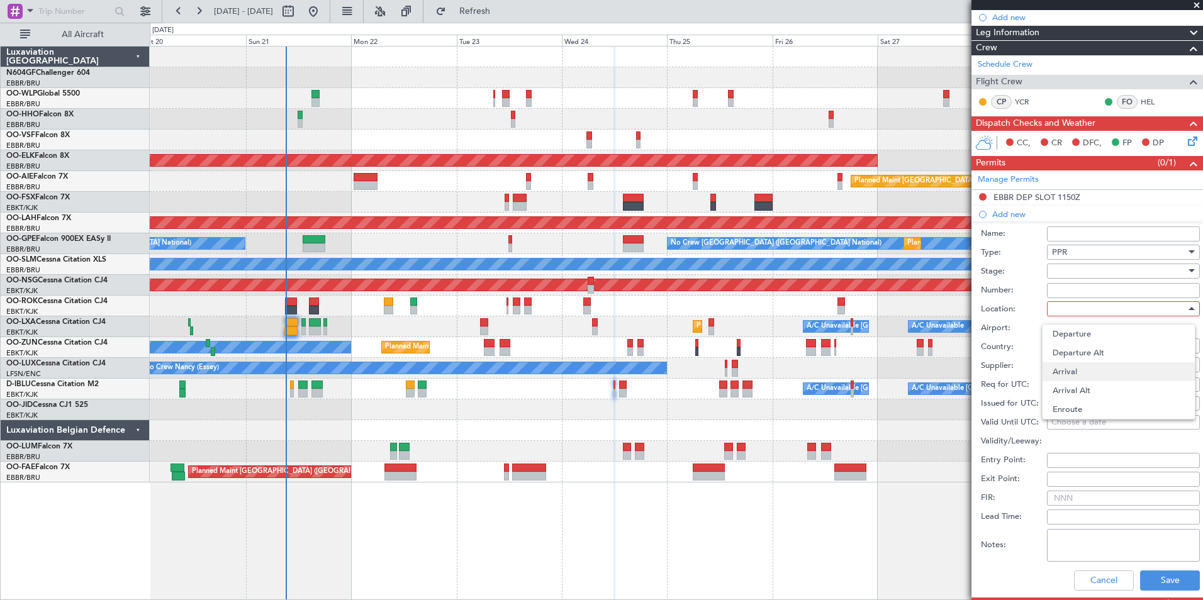
click at [1098, 371] on span "Arrival" at bounding box center [1118, 371] width 132 height 19
type input "EHEH / EIN"
click at [1083, 387] on div "Choose a date" at bounding box center [1123, 385] width 144 height 13
select select "9"
select select "2025"
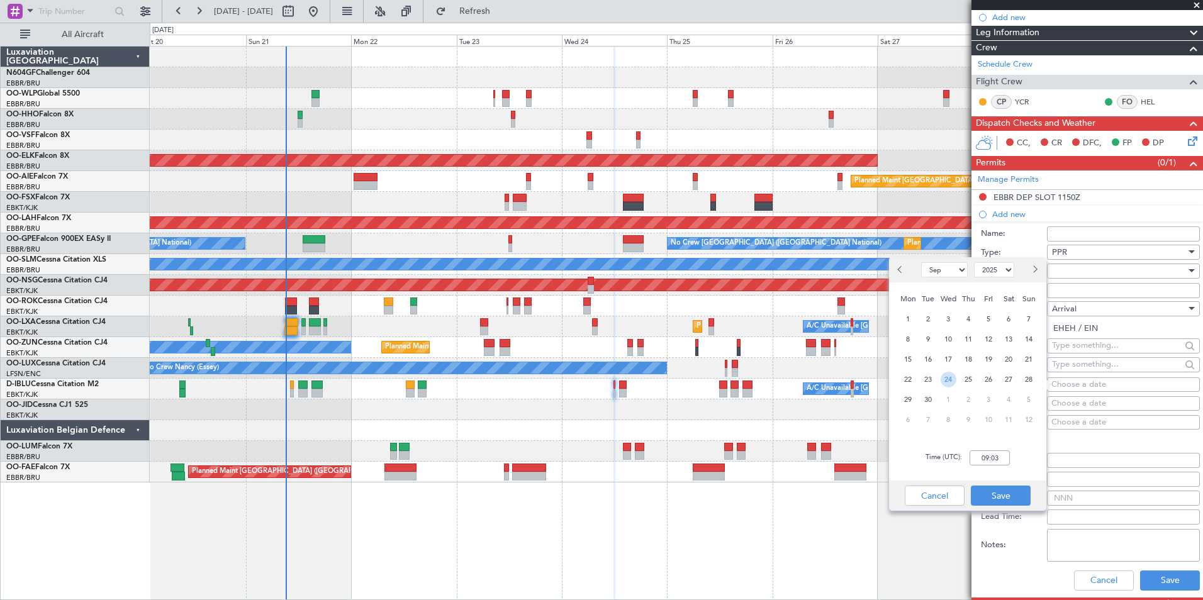
click at [951, 381] on span "24" at bounding box center [948, 380] width 16 height 16
click at [1000, 462] on input "00:00" at bounding box center [989, 457] width 40 height 15
type input "12:15"
click at [1000, 495] on button "Save" at bounding box center [1001, 496] width 60 height 20
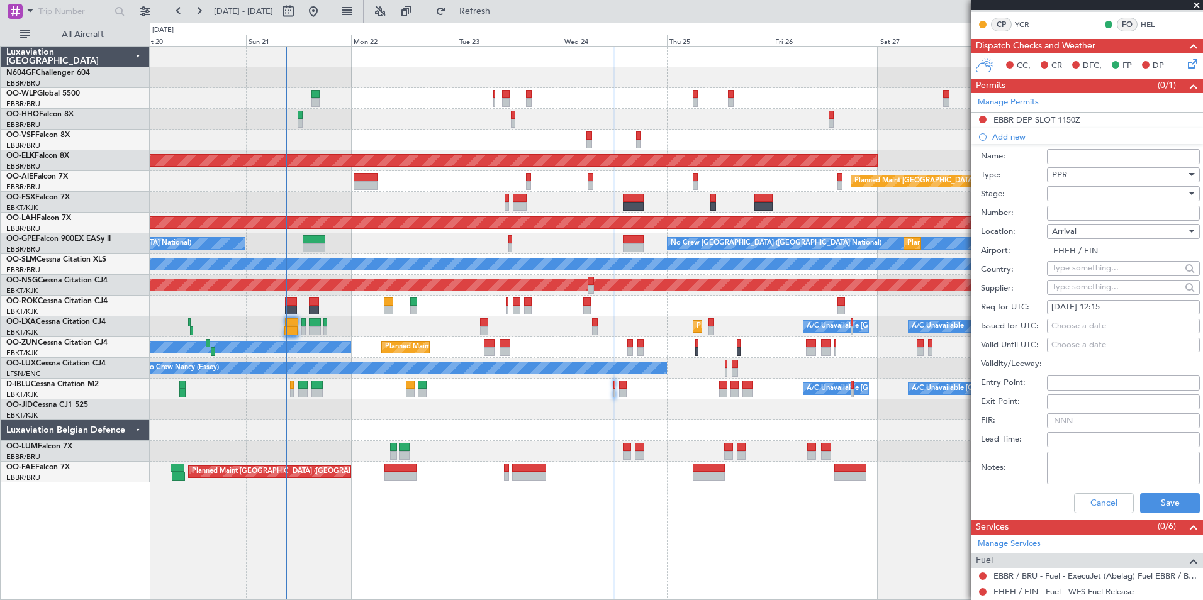
scroll to position [238, 0]
click at [1146, 503] on button "Save" at bounding box center [1170, 503] width 60 height 20
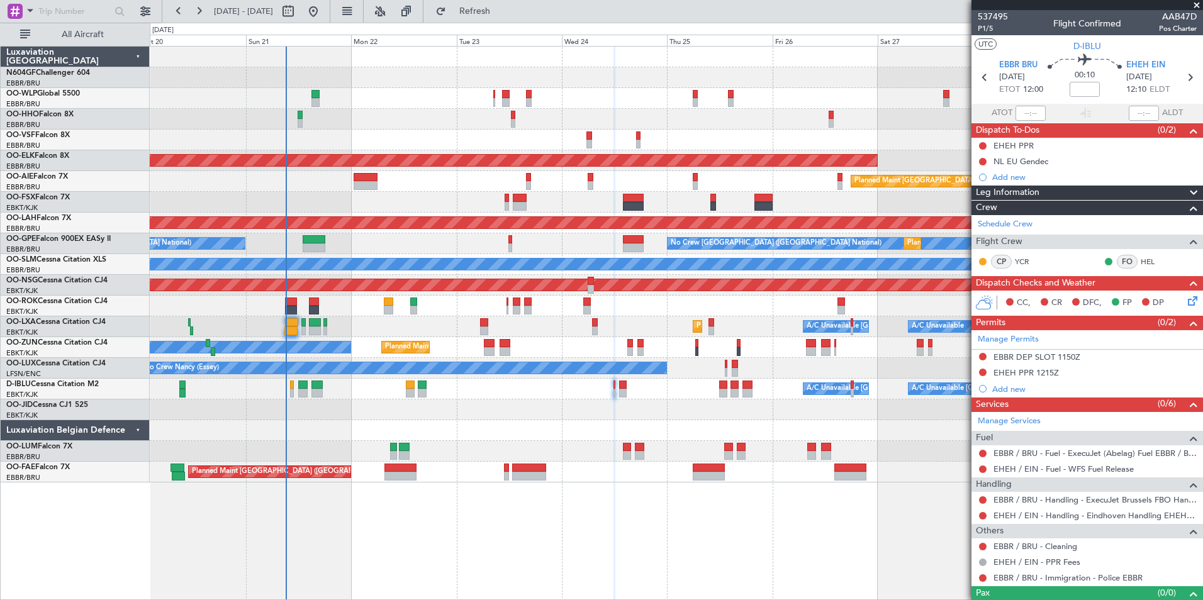
scroll to position [1, 0]
click at [1181, 77] on icon at bounding box center [1189, 77] width 16 height 16
type input "2"
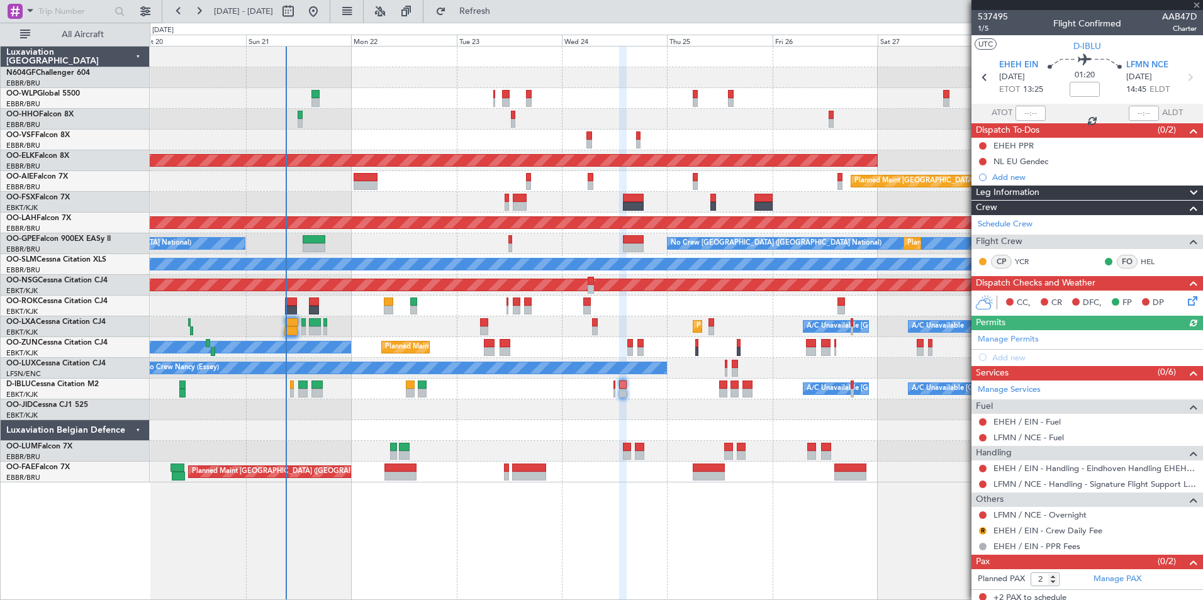
scroll to position [6, 0]
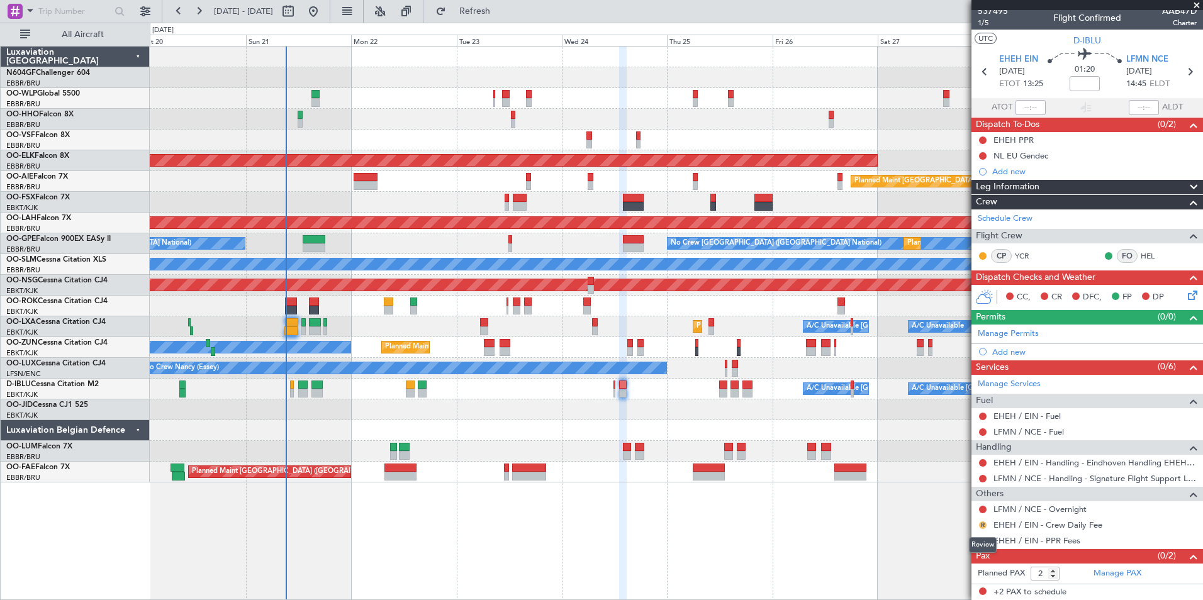
click at [984, 527] on button "R" at bounding box center [983, 526] width 8 height 8
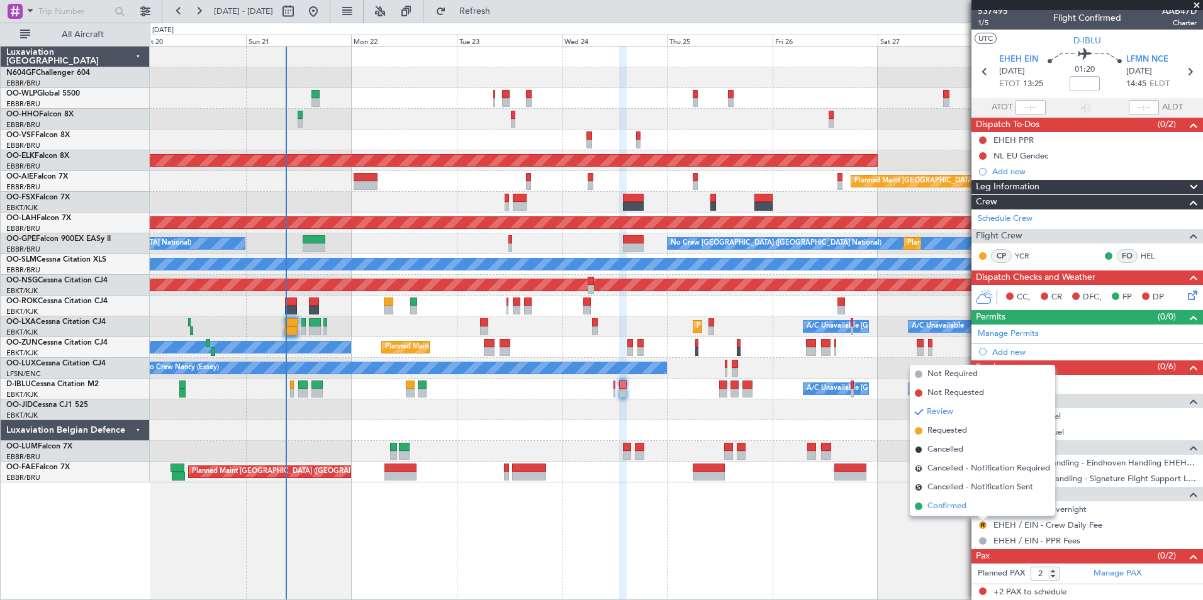
click at [956, 506] on span "Confirmed" at bounding box center [946, 506] width 39 height 13
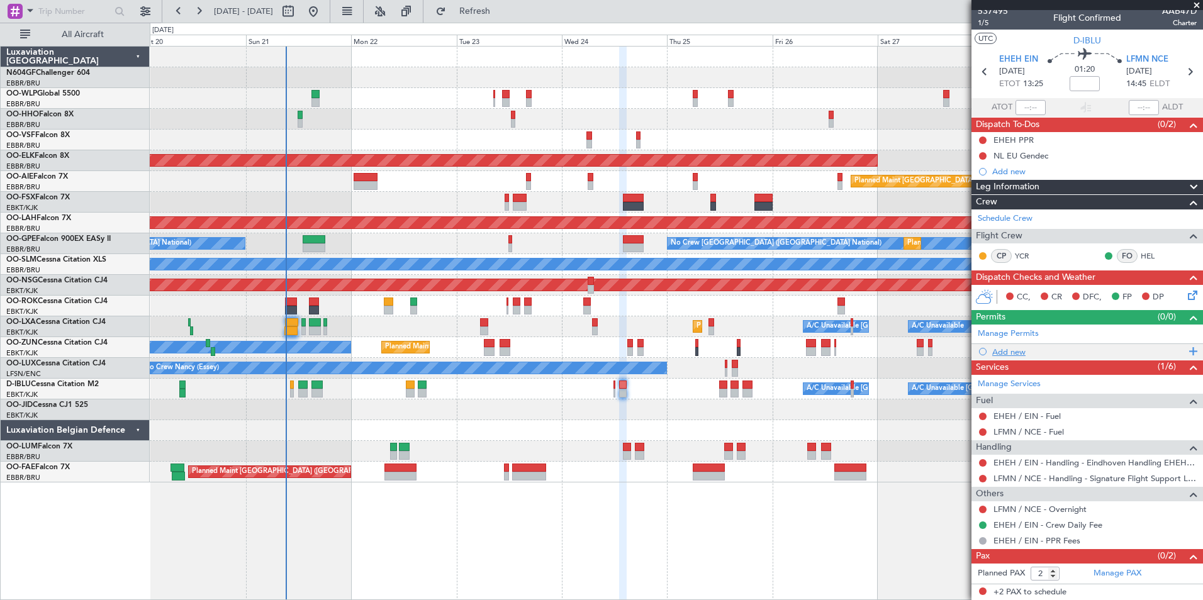
click at [1003, 352] on div "Add new" at bounding box center [1088, 352] width 193 height 11
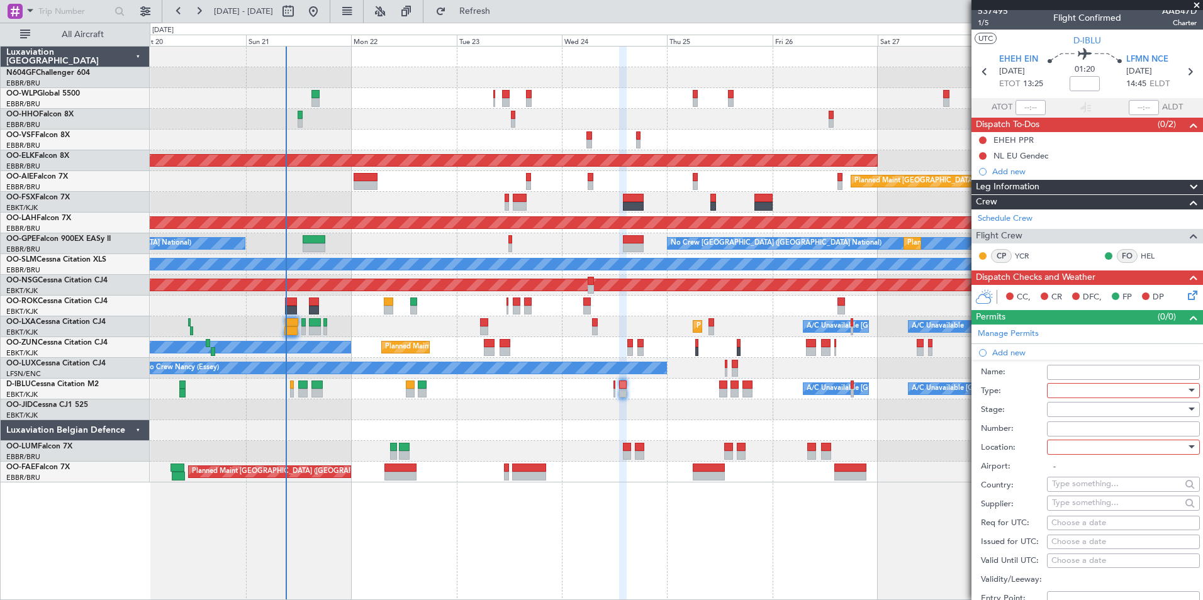
scroll to position [194, 0]
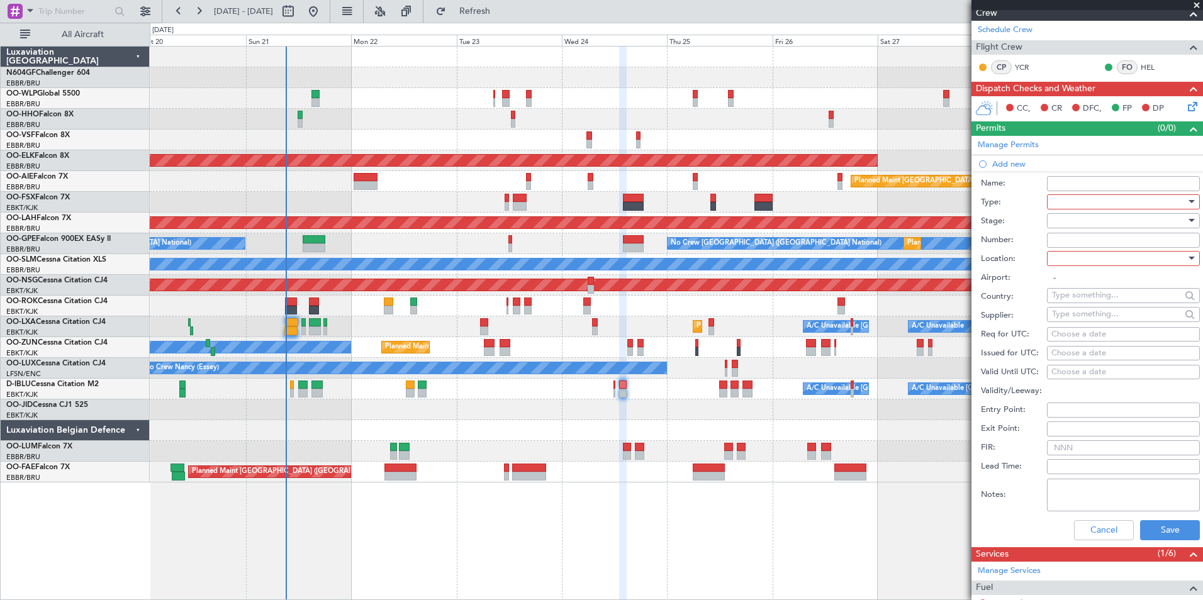
click at [1079, 201] on div at bounding box center [1119, 202] width 134 height 19
click at [1097, 317] on span "Slot" at bounding box center [1118, 320] width 132 height 19
click at [1093, 201] on div "Slot" at bounding box center [1119, 202] width 134 height 19
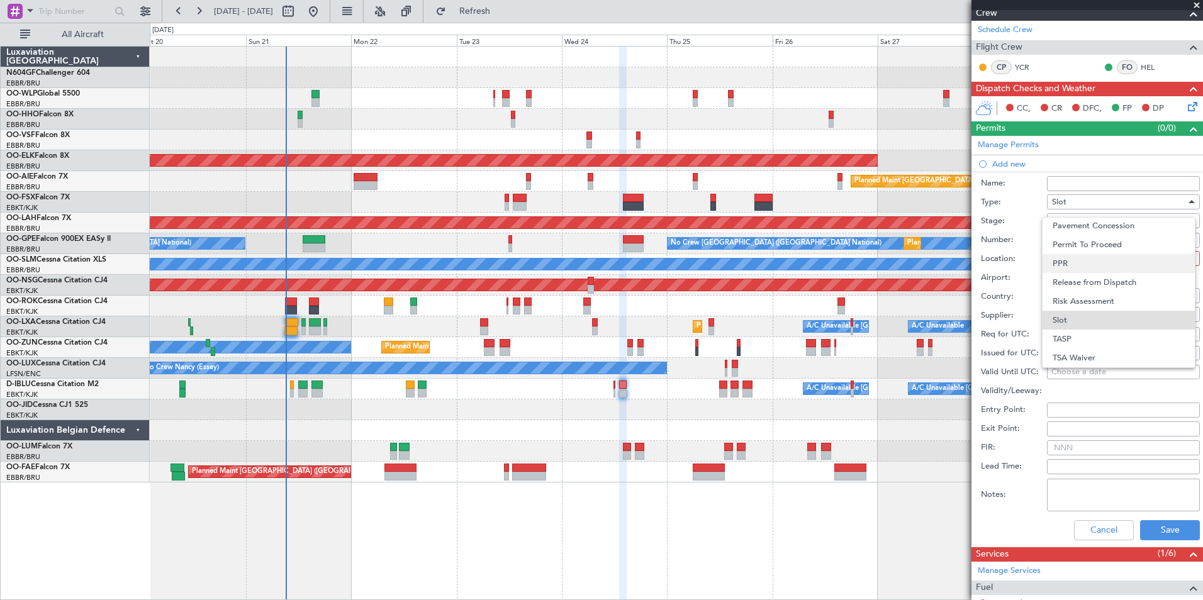
click at [1108, 259] on span "PPR" at bounding box center [1118, 263] width 132 height 19
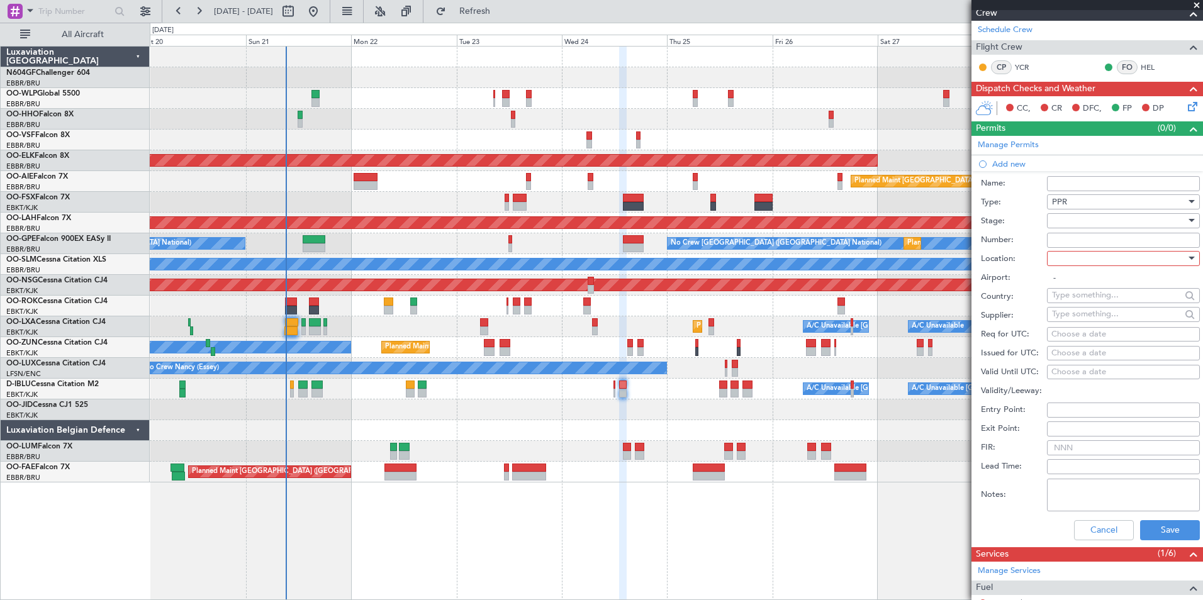
click at [1108, 250] on div at bounding box center [1119, 258] width 134 height 19
click at [1108, 284] on span "Departure" at bounding box center [1118, 283] width 132 height 19
type input "EHEH / EIN"
click at [1090, 336] on div "Choose a date" at bounding box center [1123, 334] width 144 height 13
select select "9"
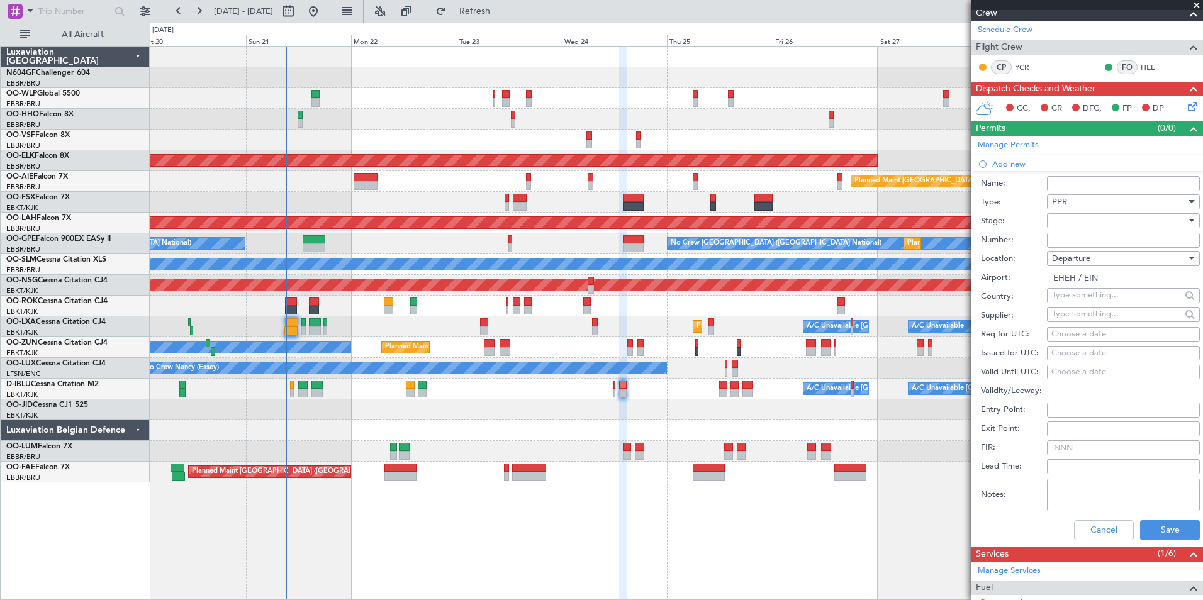
select select "2025"
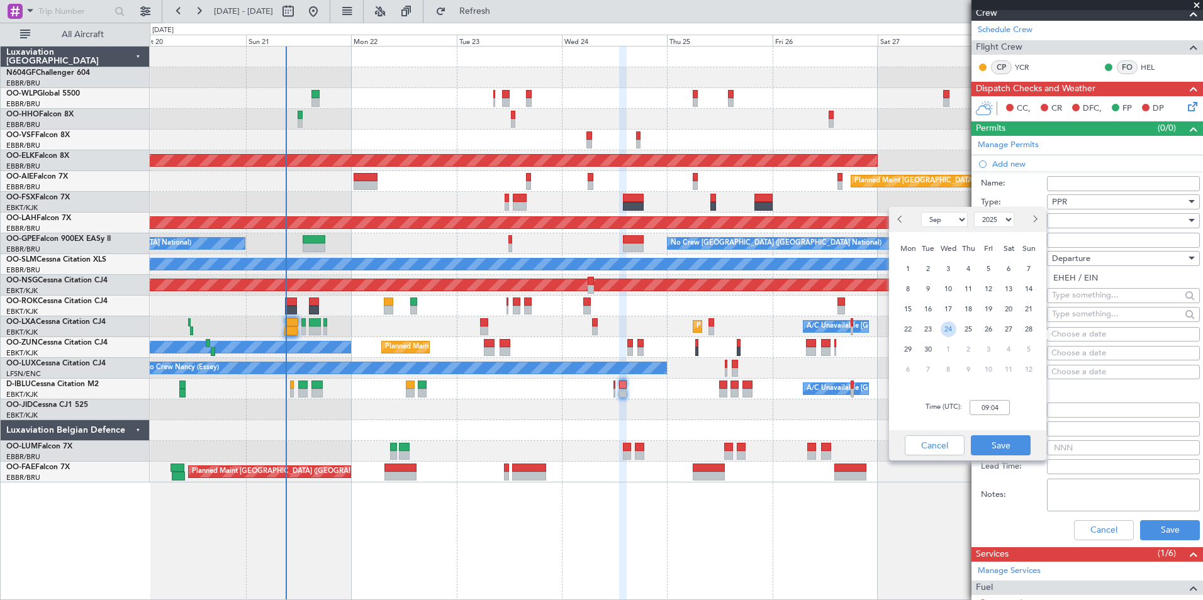
click at [951, 332] on span "24" at bounding box center [948, 329] width 16 height 16
click at [1002, 411] on input "00:00" at bounding box center [989, 407] width 40 height 15
type input "13:15"
click at [1014, 445] on button "Save" at bounding box center [1001, 445] width 60 height 20
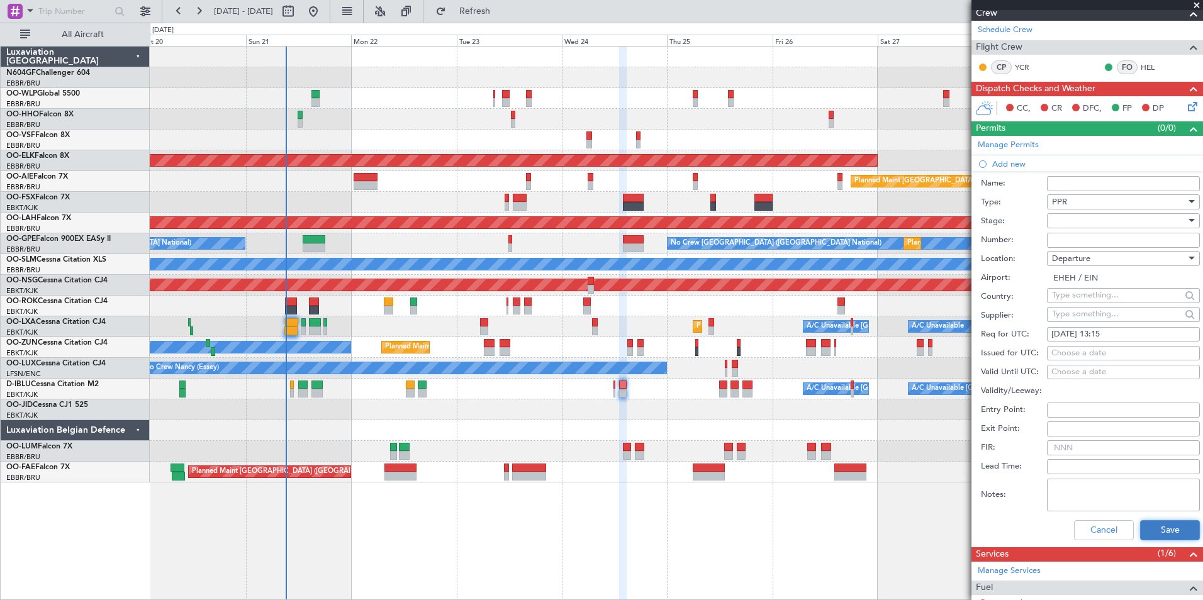
click at [1144, 527] on button "Save" at bounding box center [1170, 530] width 60 height 20
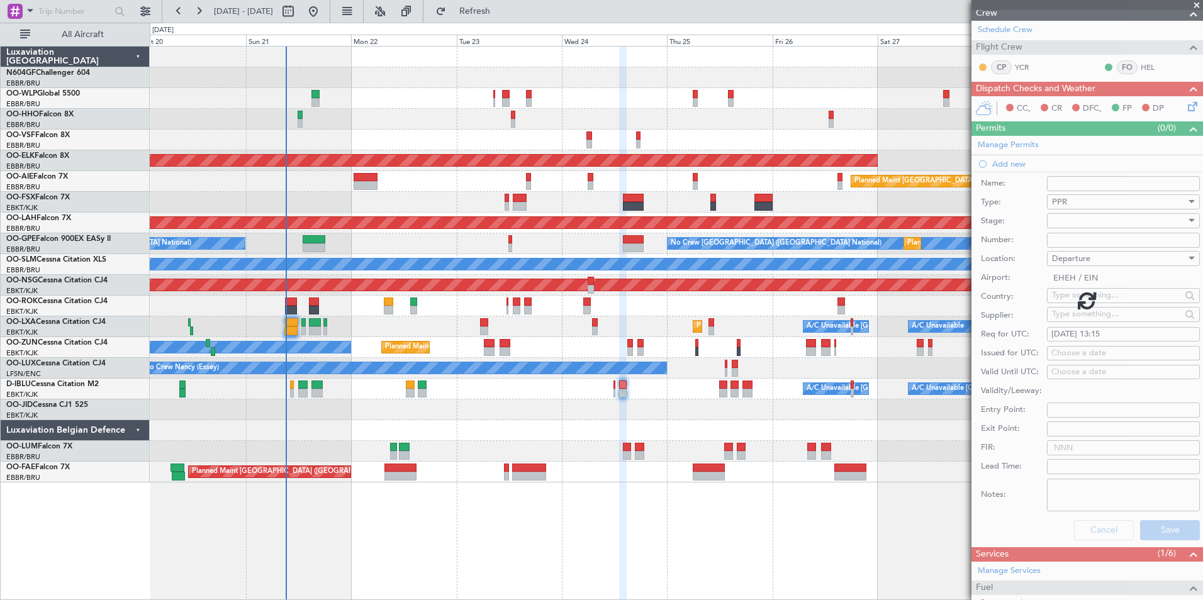
scroll to position [21, 0]
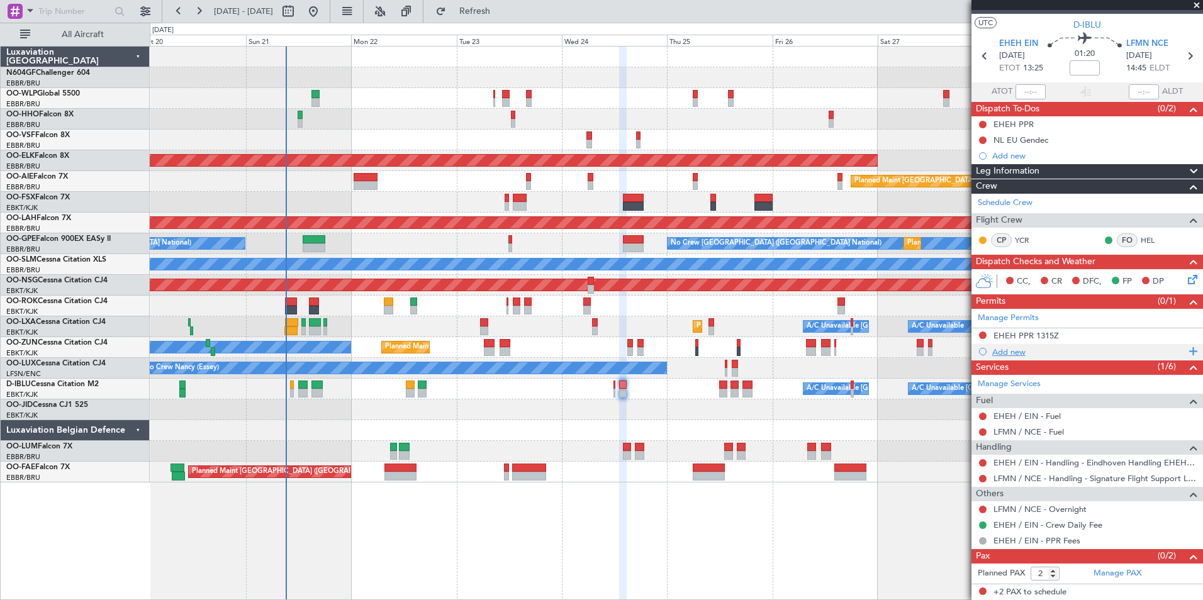
click at [1011, 350] on div "Add new" at bounding box center [1088, 352] width 193 height 11
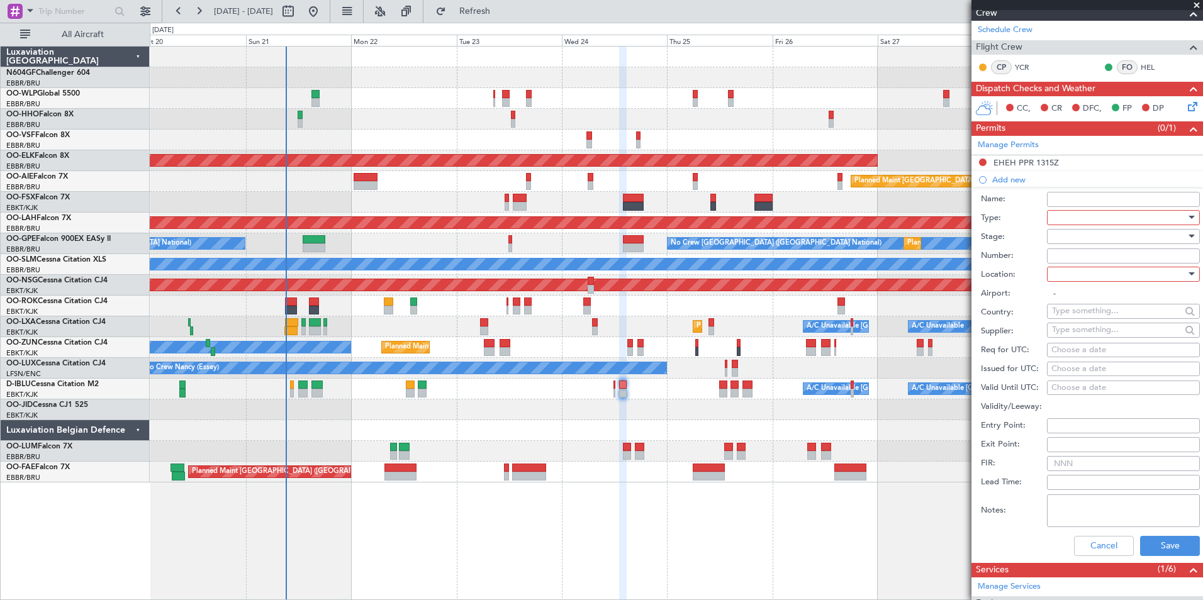
click at [1145, 214] on div at bounding box center [1119, 217] width 134 height 19
click at [999, 325] on div at bounding box center [601, 300] width 1203 height 600
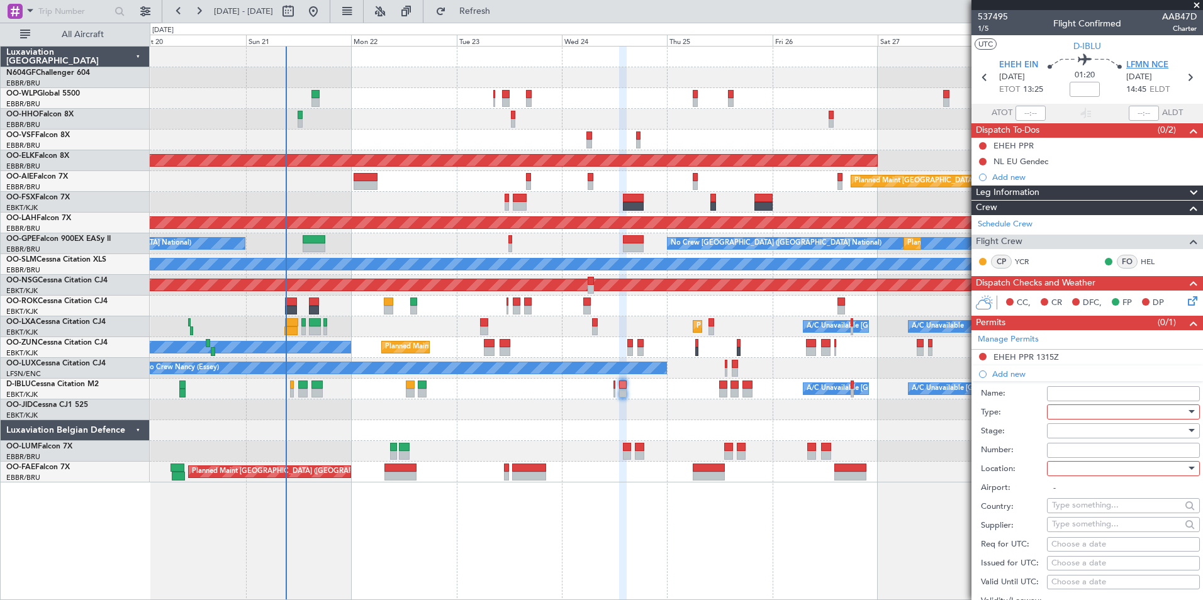
click at [1153, 67] on span "LFMN NCE" at bounding box center [1147, 65] width 42 height 13
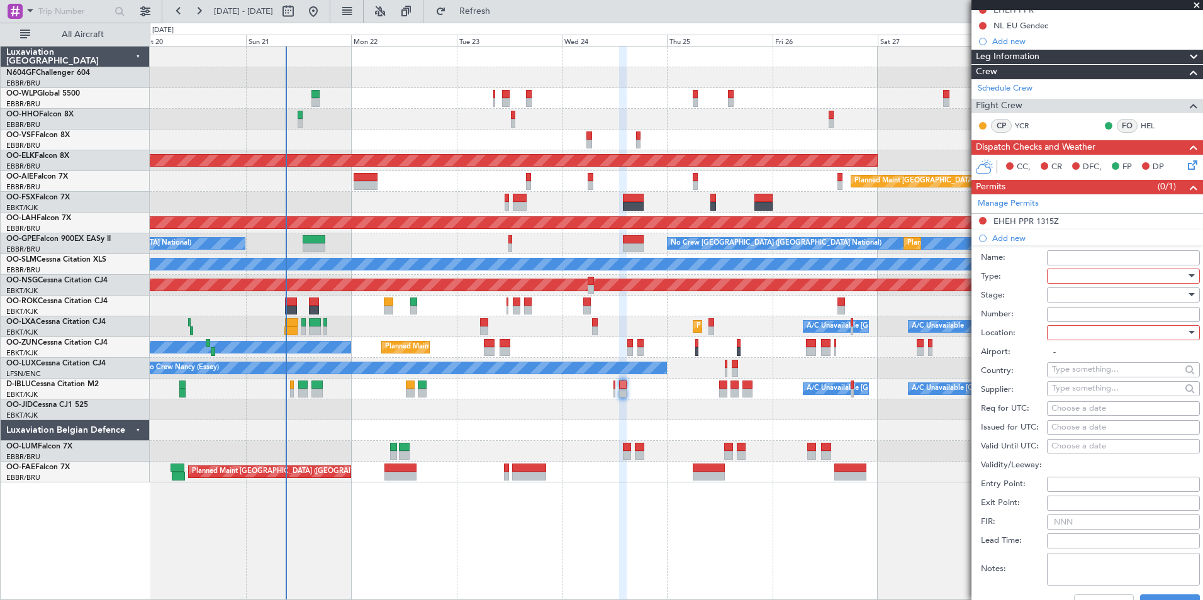
scroll to position [139, 0]
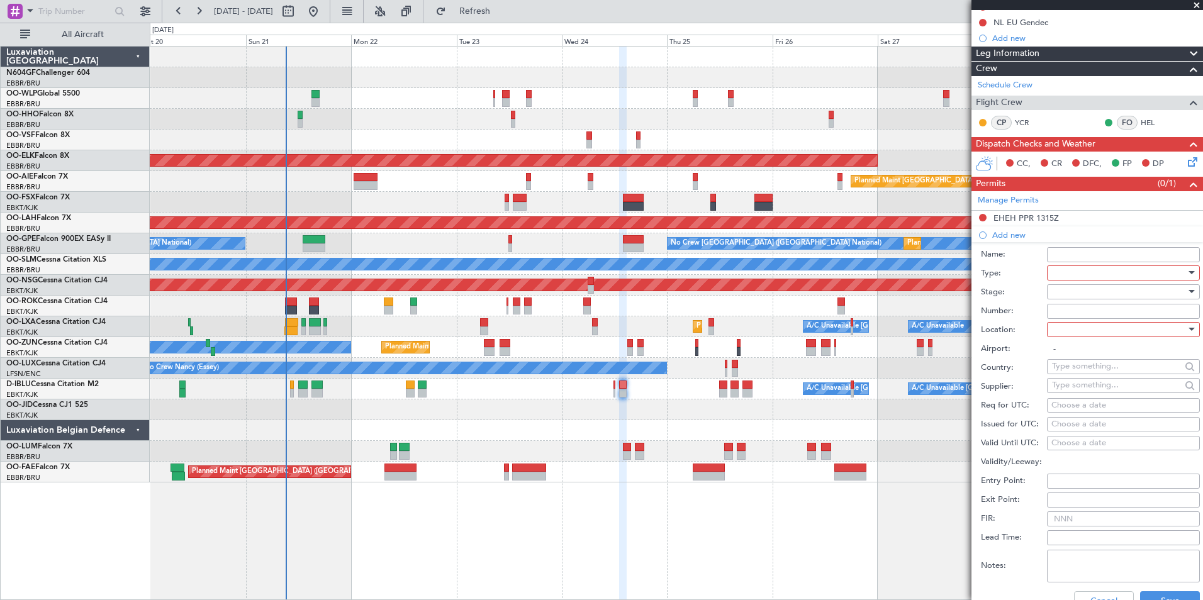
click at [1113, 270] on div at bounding box center [1119, 273] width 134 height 19
click at [1099, 393] on span "Slot" at bounding box center [1118, 391] width 132 height 19
click at [1100, 334] on div at bounding box center [1119, 329] width 134 height 19
click at [1094, 391] on span "Arrival" at bounding box center [1118, 392] width 132 height 19
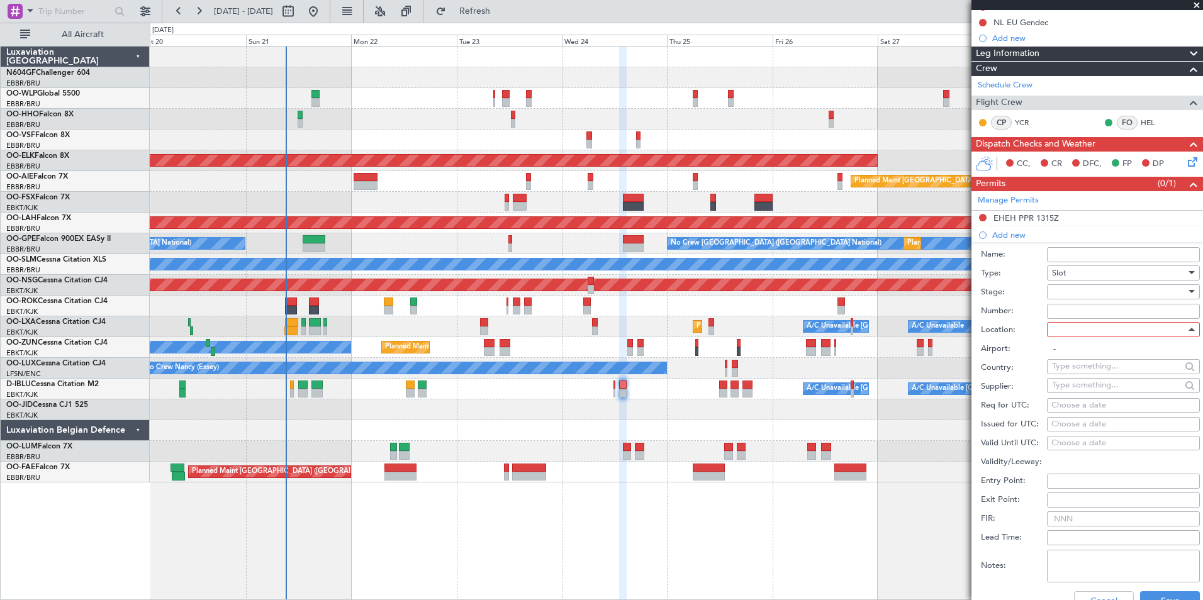
type input "LFMN / NCE"
click at [1091, 406] on div "Choose a date" at bounding box center [1123, 405] width 144 height 13
select select "9"
select select "2025"
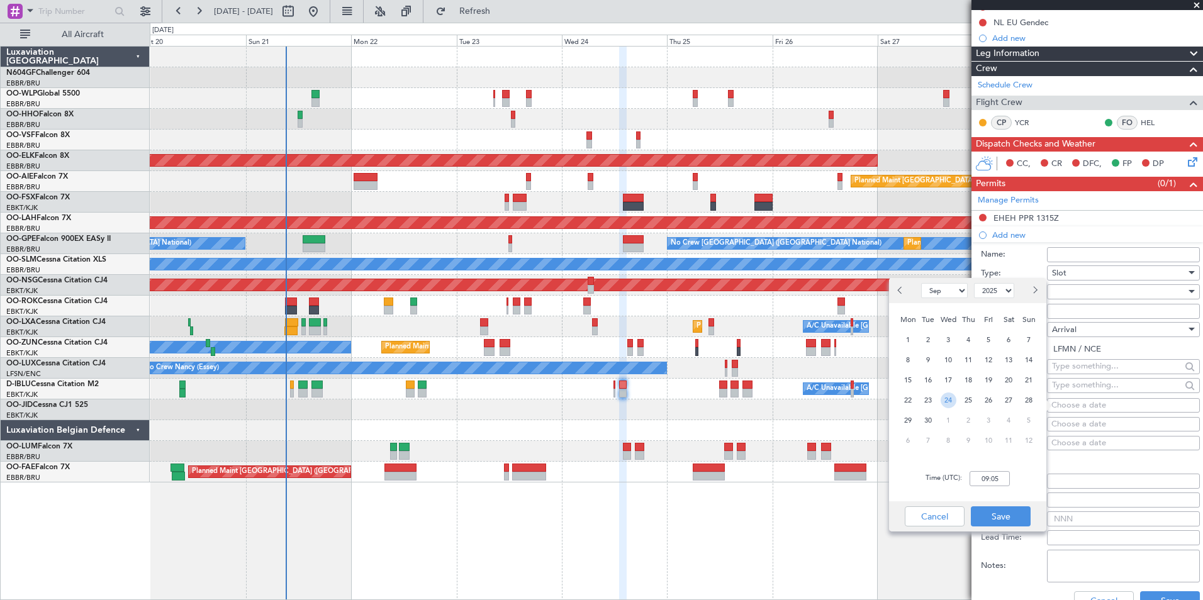
click at [951, 396] on span "24" at bounding box center [948, 401] width 16 height 16
click at [995, 481] on input "00:00" at bounding box center [989, 478] width 40 height 15
type input "14:50"
click at [1007, 510] on button "Save" at bounding box center [1001, 516] width 60 height 20
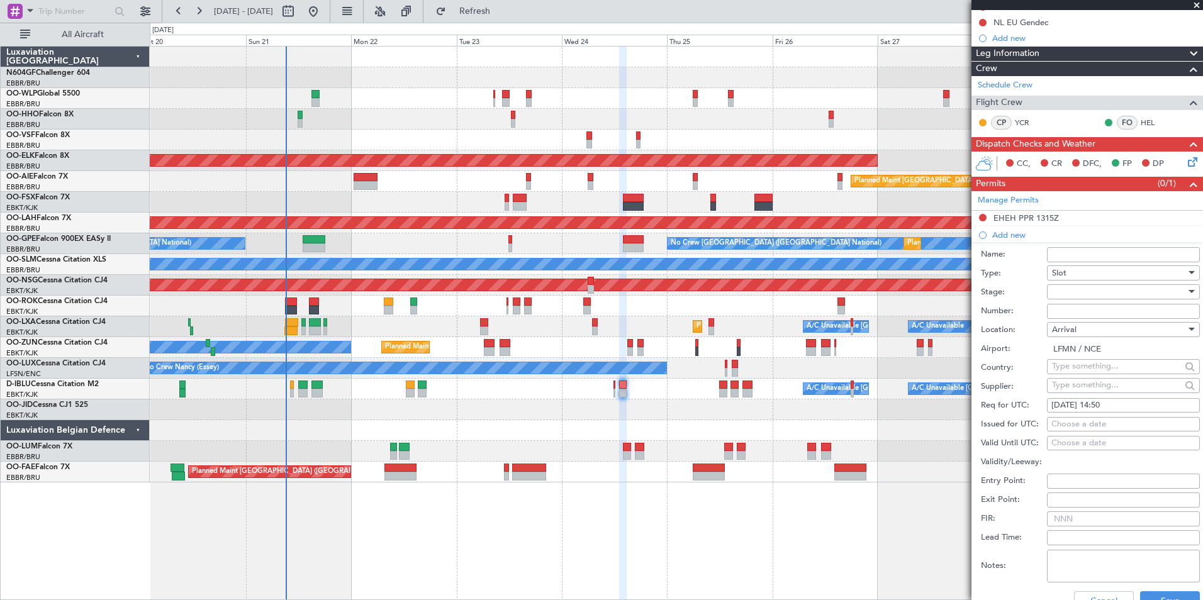
scroll to position [264, 0]
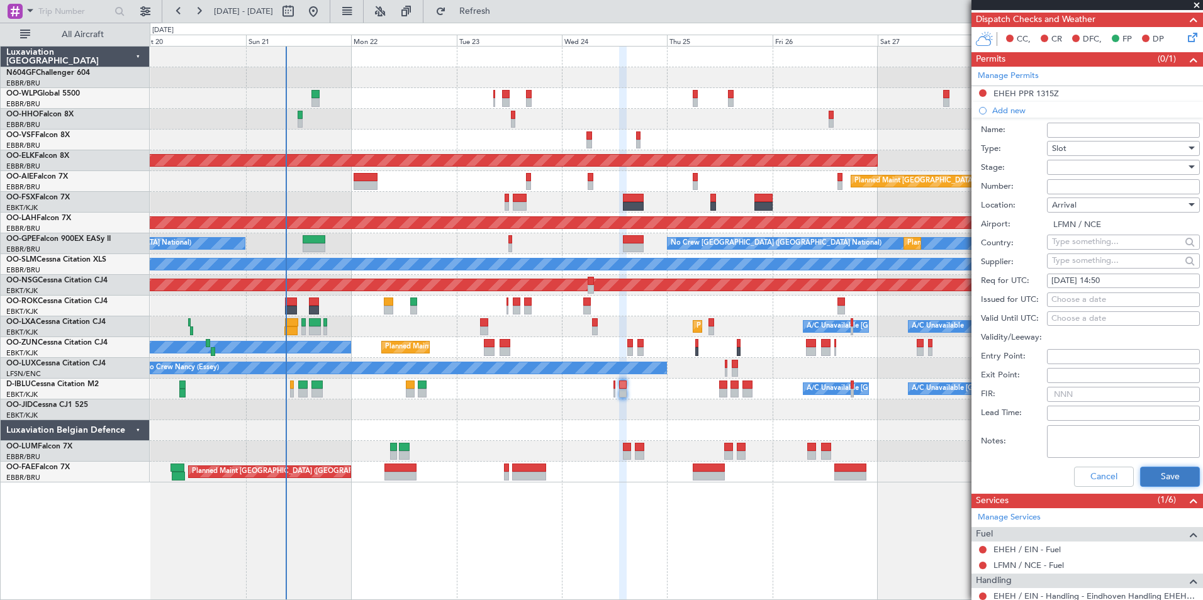
click at [1178, 481] on button "Save" at bounding box center [1170, 477] width 60 height 20
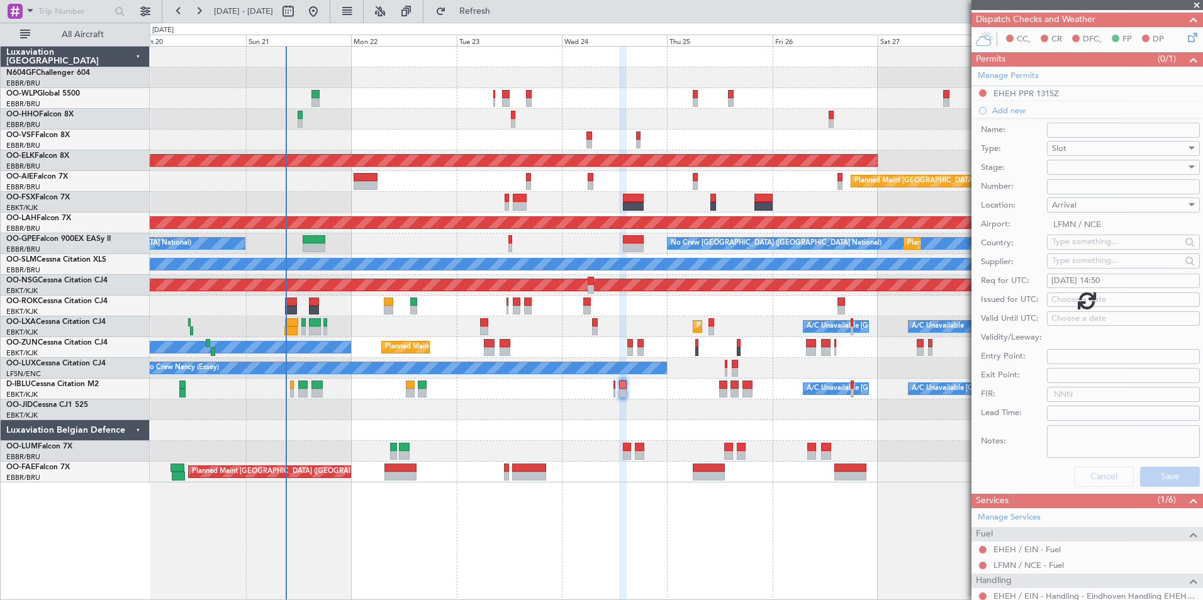
scroll to position [37, 0]
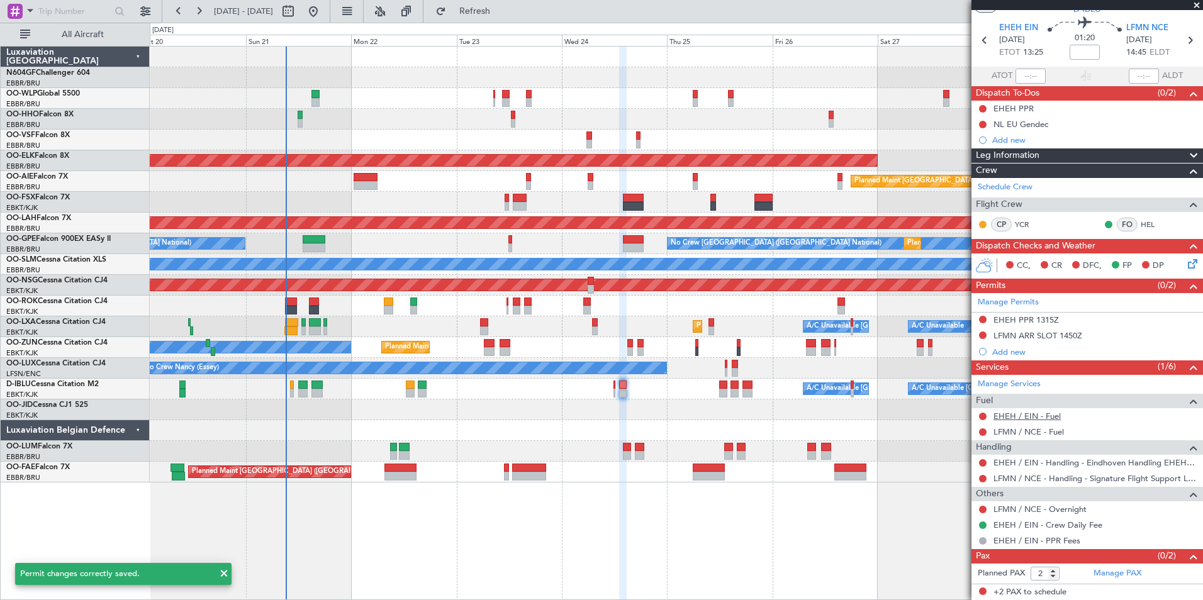
click at [1033, 416] on link "EHEH / EIN - Fuel" at bounding box center [1026, 416] width 67 height 11
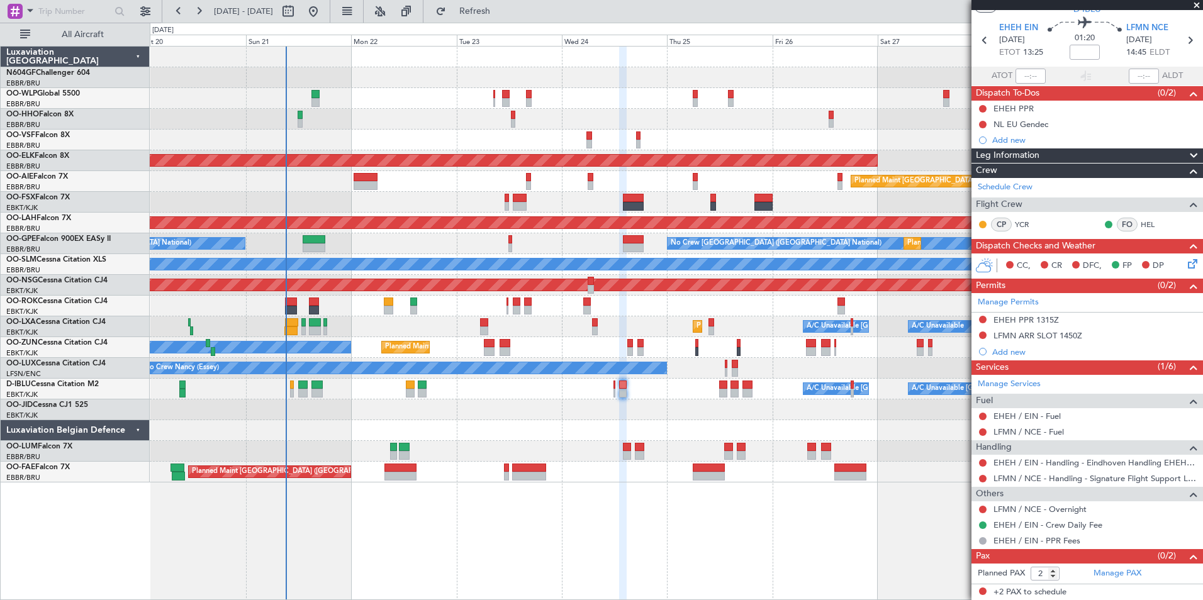
click at [1020, 425] on div "LFMN / NCE - Fuel" at bounding box center [1087, 432] width 232 height 16
click at [1020, 431] on link "LFMN / NCE - Fuel" at bounding box center [1028, 432] width 70 height 11
click at [501, 11] on span "Refresh" at bounding box center [475, 11] width 53 height 9
click at [1007, 352] on div "Add new" at bounding box center [1088, 352] width 193 height 11
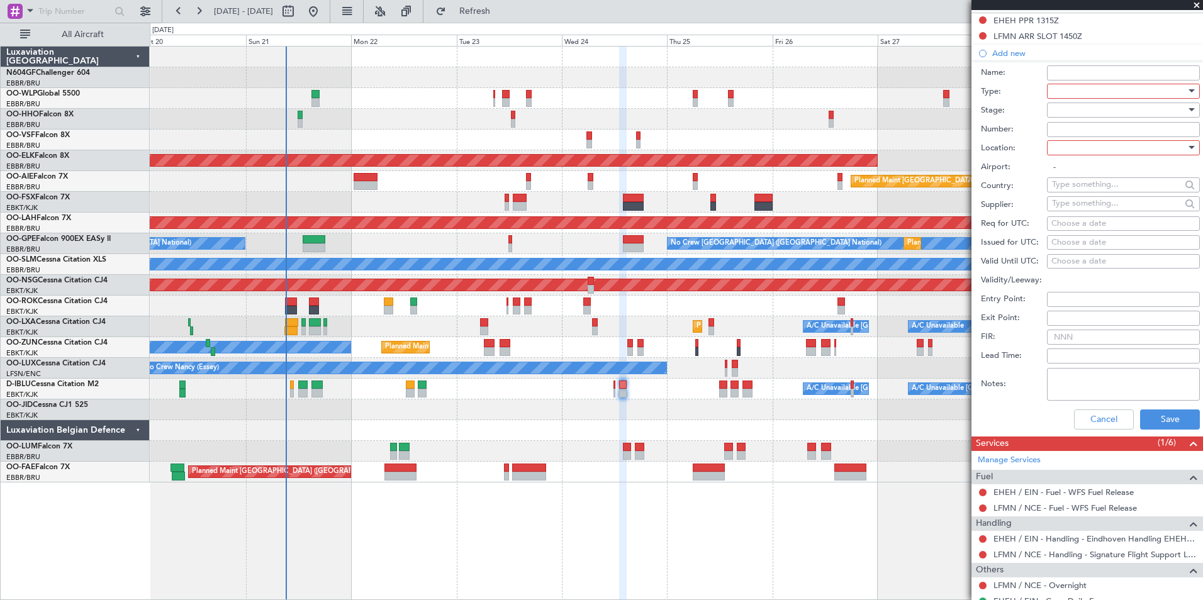
scroll to position [337, 0]
click at [1066, 89] on div at bounding box center [1119, 90] width 134 height 19
click at [1107, 148] on span "Parking" at bounding box center [1118, 146] width 132 height 19
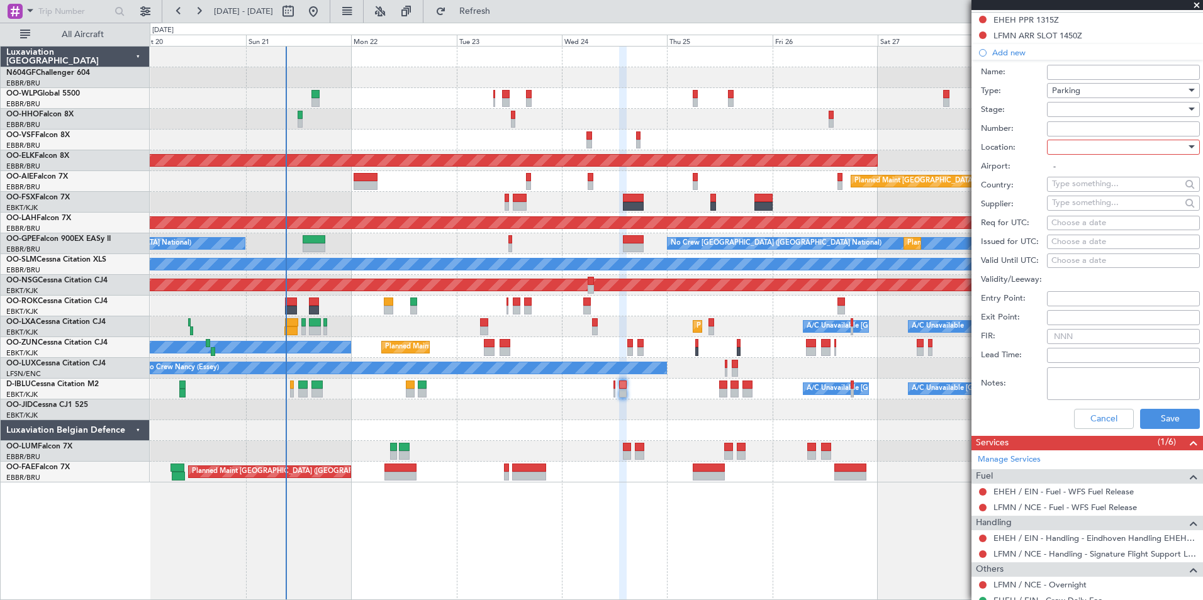
click at [1108, 147] on div at bounding box center [1119, 147] width 134 height 19
click at [1111, 212] on span "Arrival" at bounding box center [1118, 210] width 132 height 19
type input "LFMN / NCE"
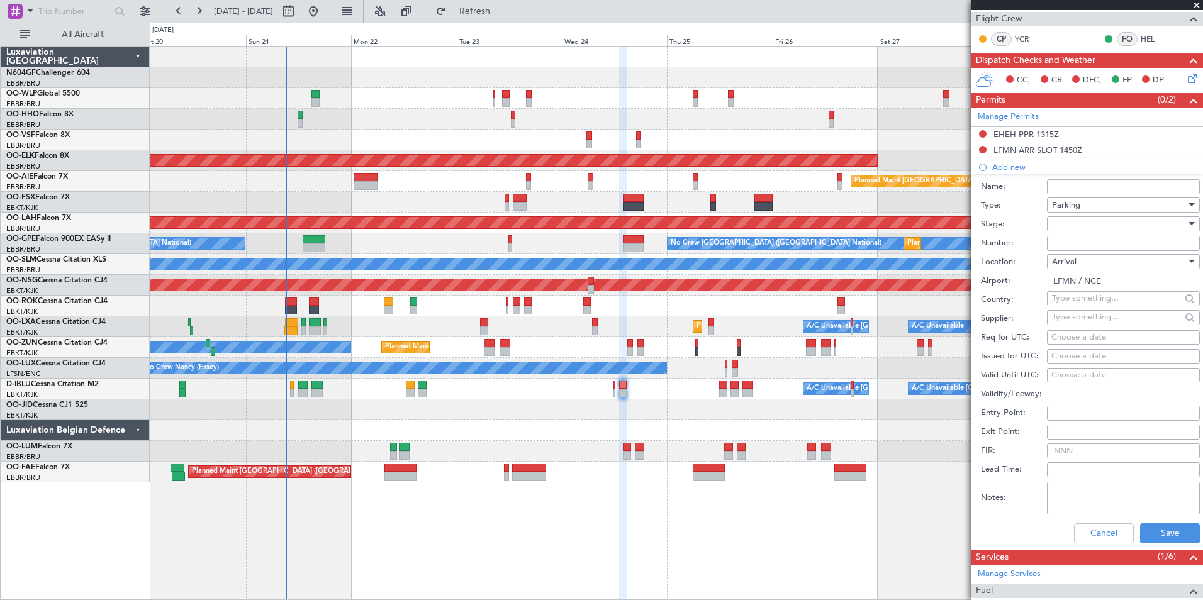
scroll to position [222, 0]
click at [1160, 536] on button "Save" at bounding box center [1170, 534] width 60 height 20
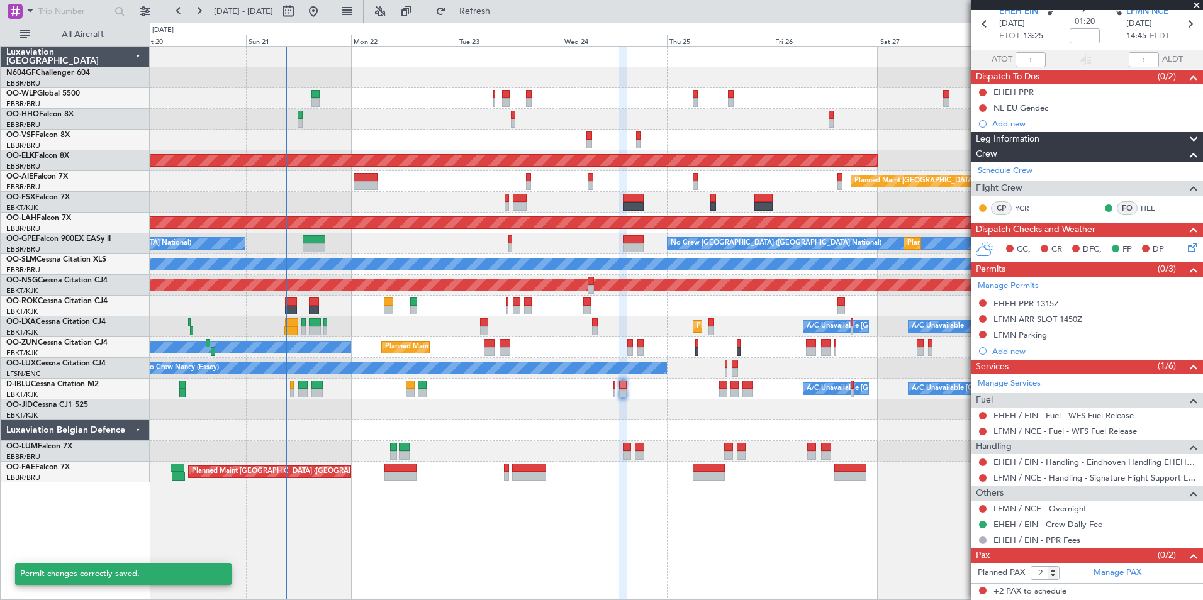
scroll to position [53, 0]
click at [1184, 382] on span at bounding box center [1191, 380] width 15 height 9
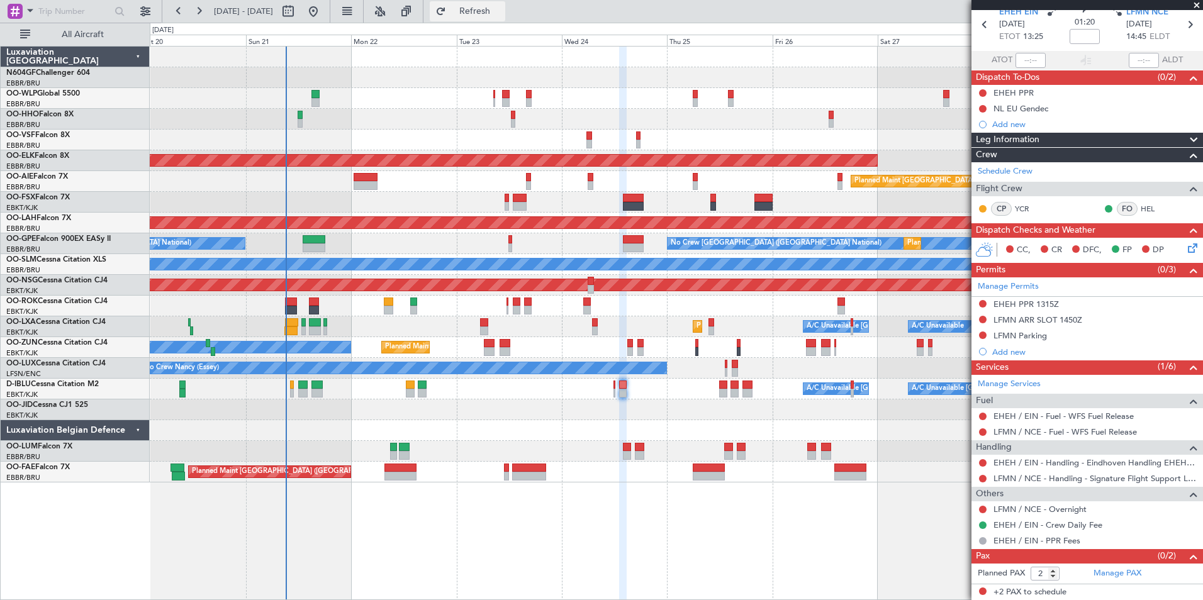
click at [501, 7] on span "Refresh" at bounding box center [475, 11] width 53 height 9
click at [1186, 26] on icon at bounding box center [1189, 24] width 16 height 16
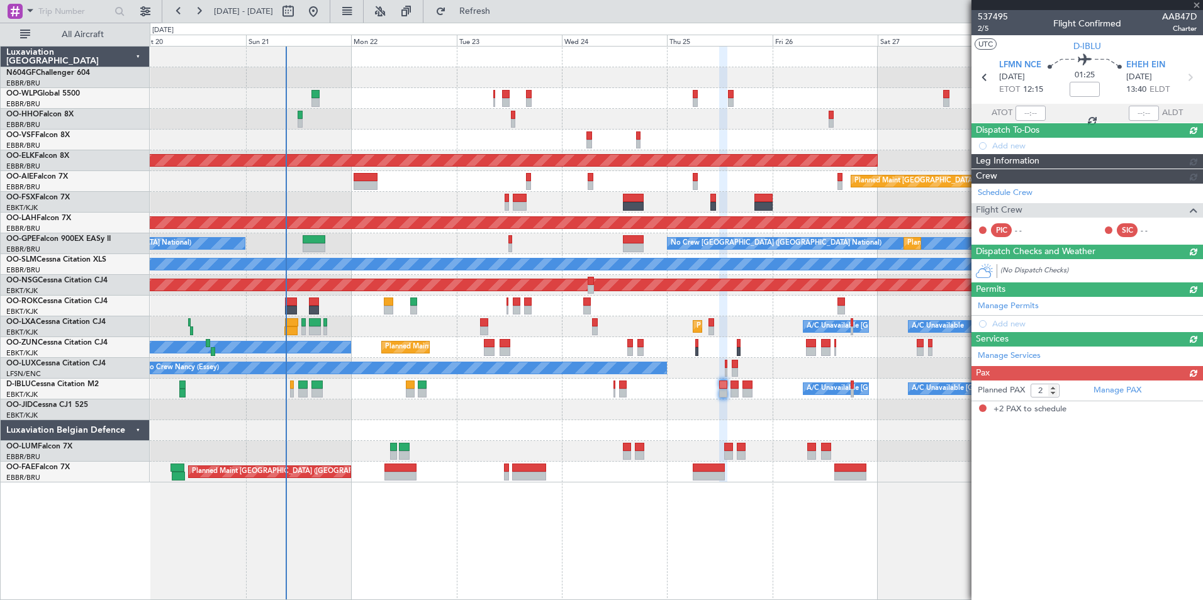
scroll to position [0, 0]
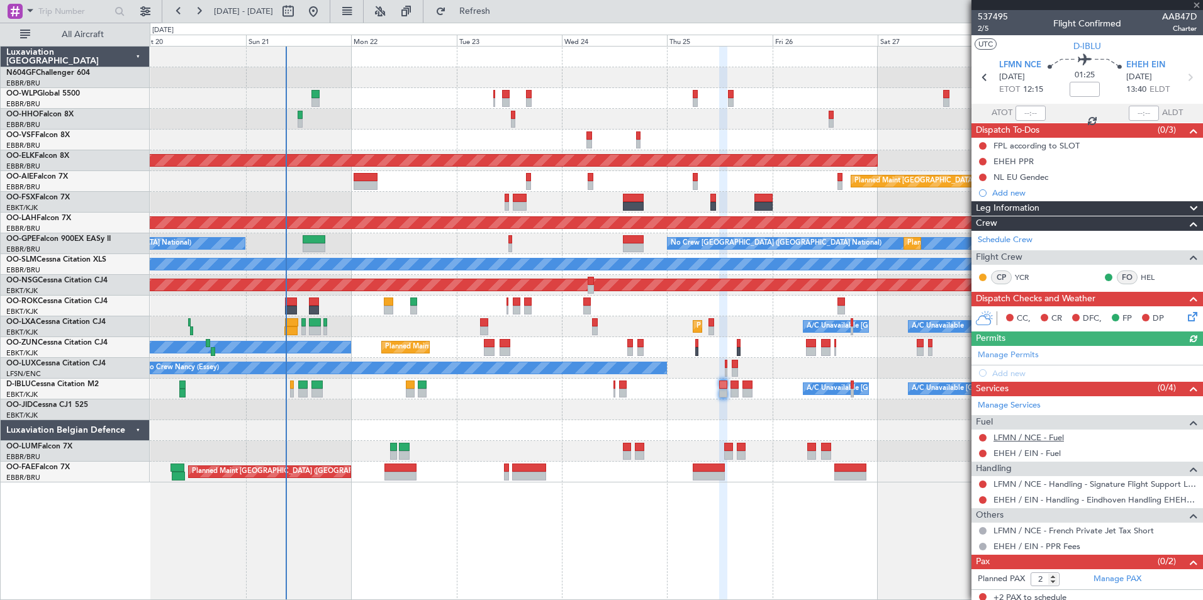
click at [1018, 435] on link "LFMN / NCE - Fuel" at bounding box center [1028, 437] width 70 height 11
click at [1002, 456] on mat-tooltip-component "LFMN / NCE - Fuel" at bounding box center [1029, 458] width 82 height 33
click at [1030, 454] on link "EHEH / EIN - Fuel" at bounding box center [1026, 453] width 67 height 11
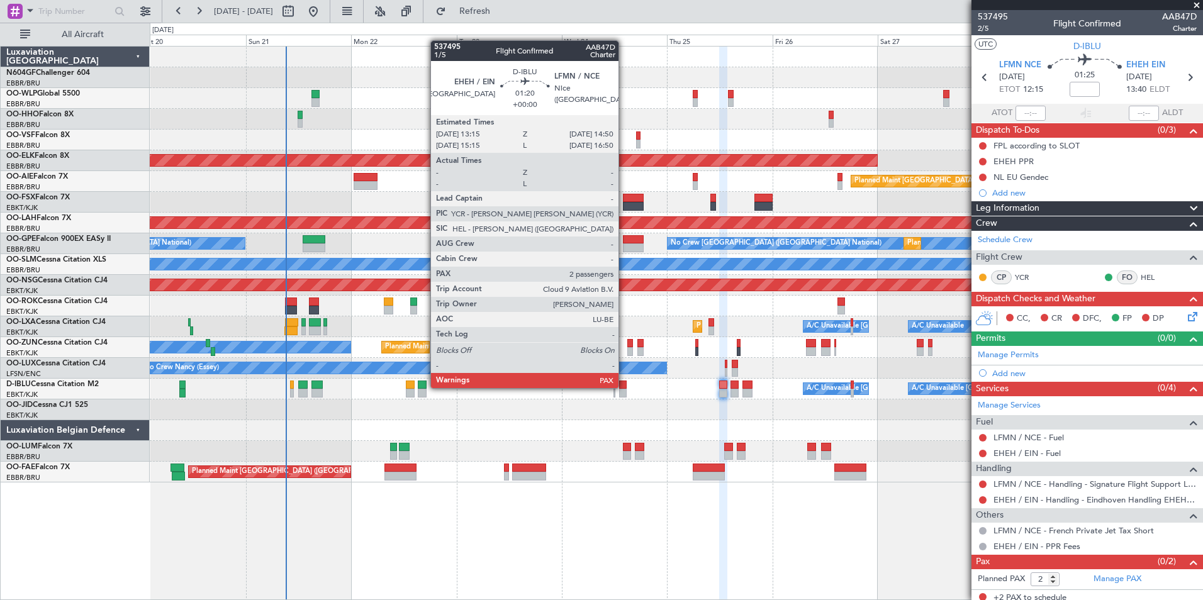
click at [624, 387] on div at bounding box center [623, 385] width 8 height 9
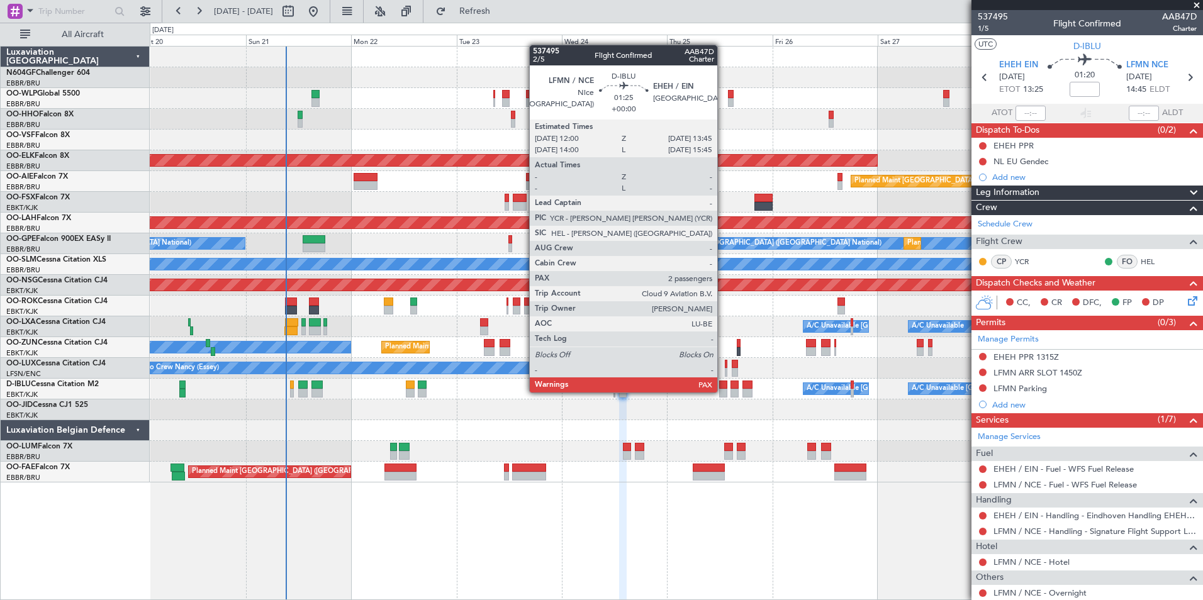
click at [723, 391] on div at bounding box center [723, 393] width 8 height 9
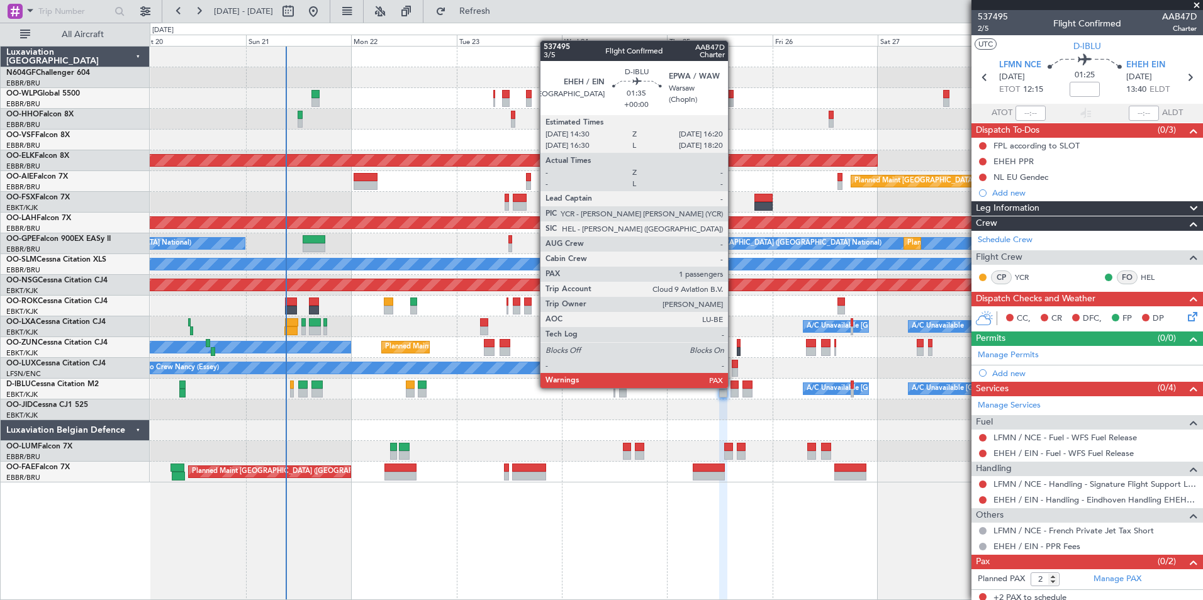
click at [734, 387] on div at bounding box center [734, 385] width 8 height 9
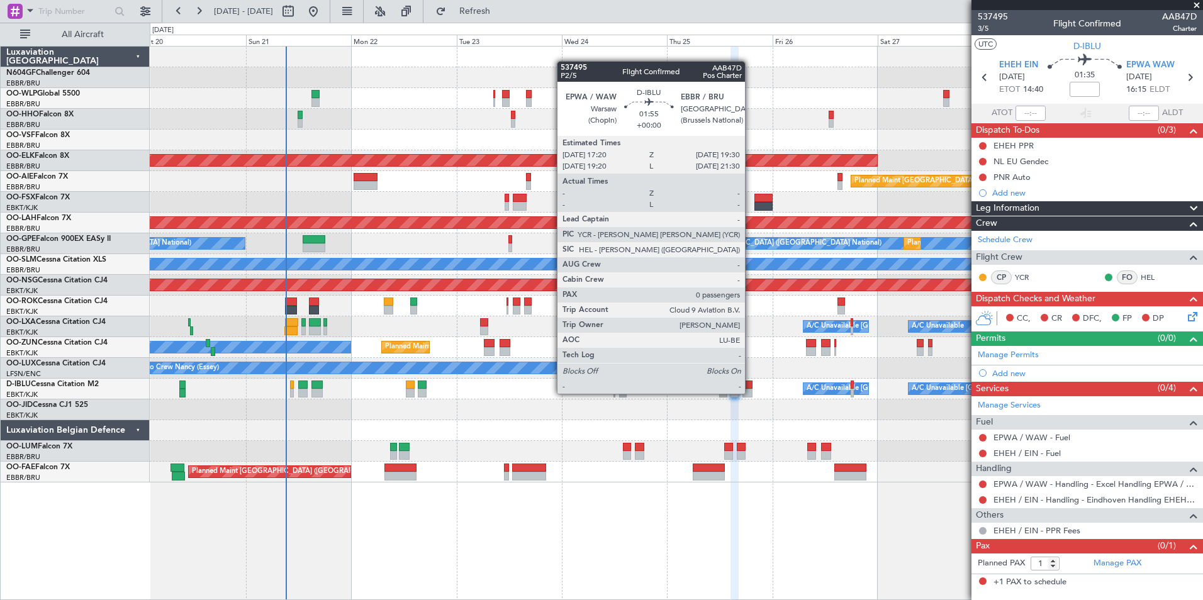
click at [751, 394] on div at bounding box center [747, 393] width 10 height 9
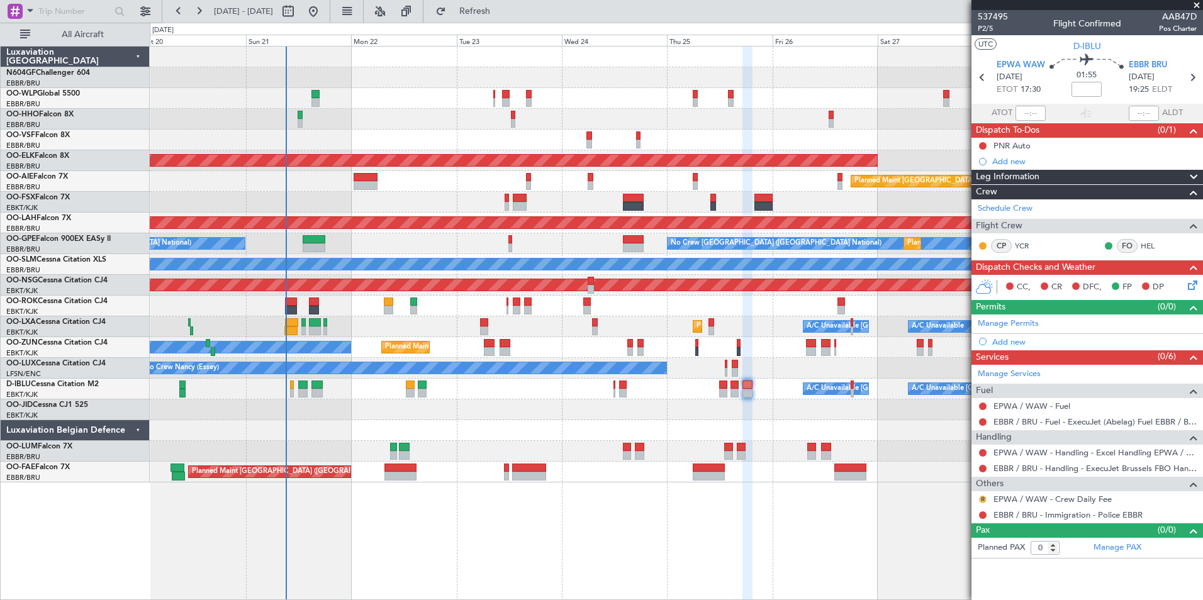
click at [981, 498] on button "R" at bounding box center [983, 500] width 8 height 8
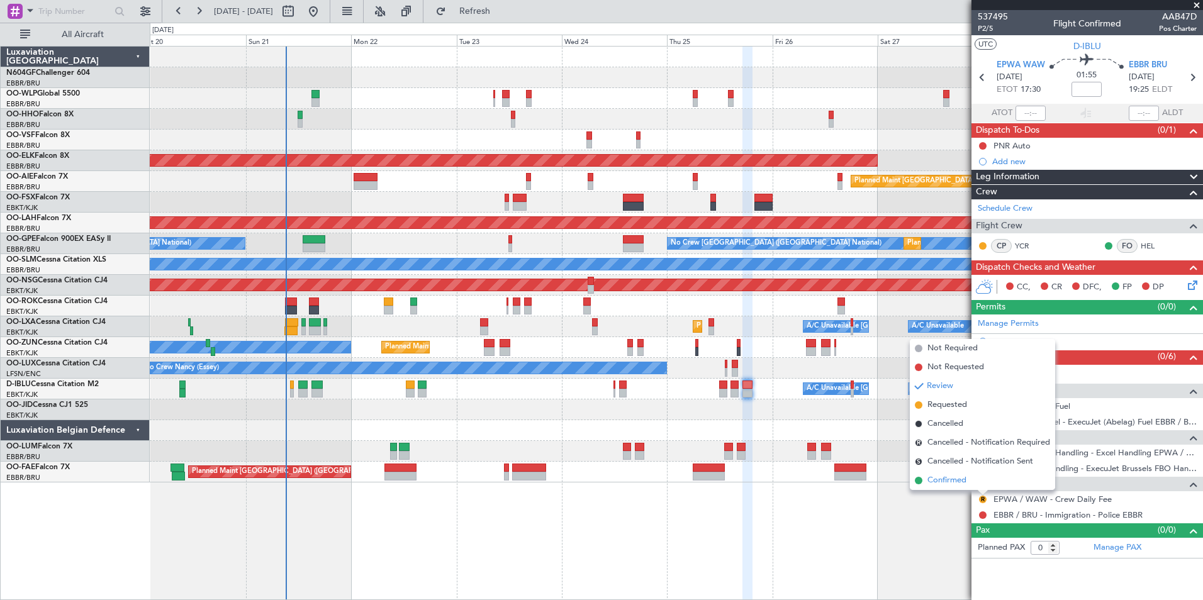
click at [973, 481] on li "Confirmed" at bounding box center [982, 480] width 145 height 19
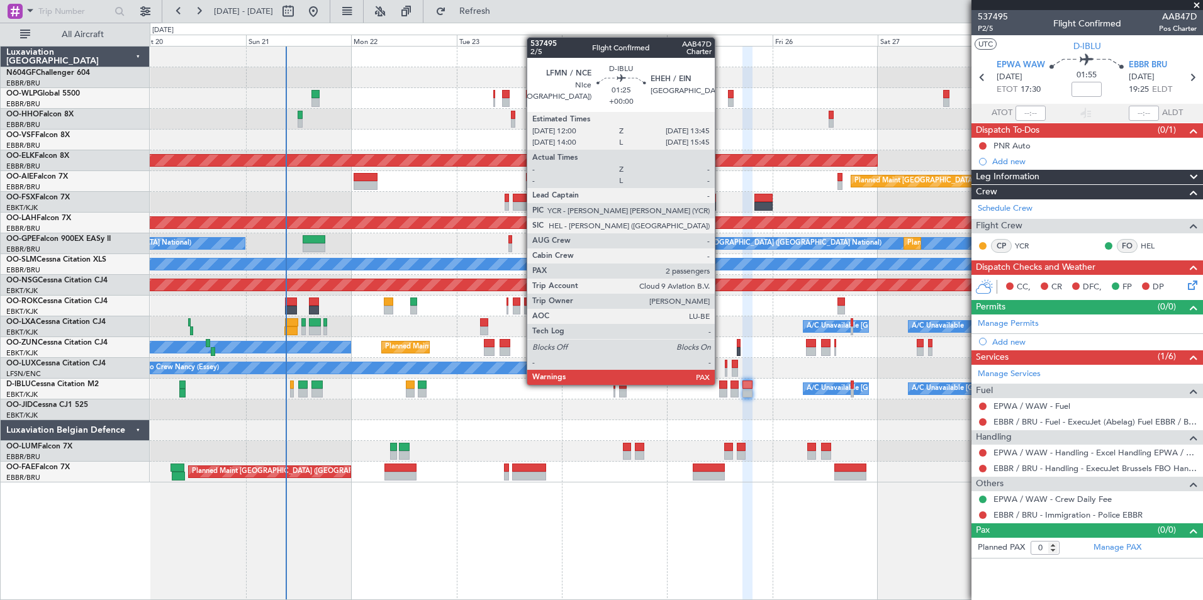
click at [720, 384] on div at bounding box center [723, 385] width 8 height 9
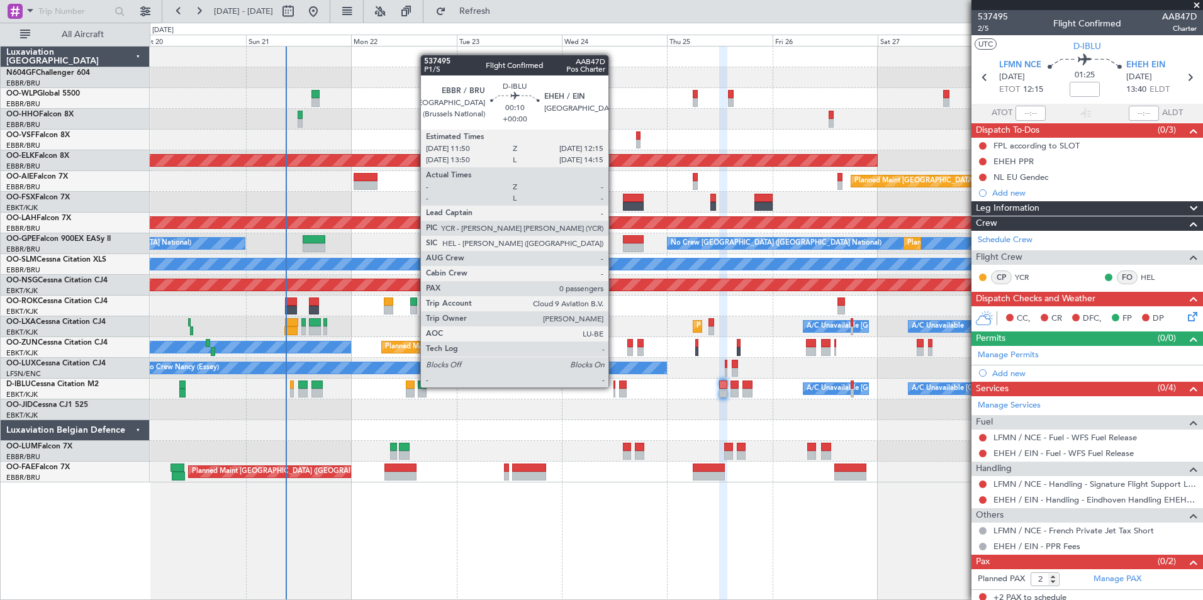
click at [614, 388] on div at bounding box center [614, 385] width 2 height 9
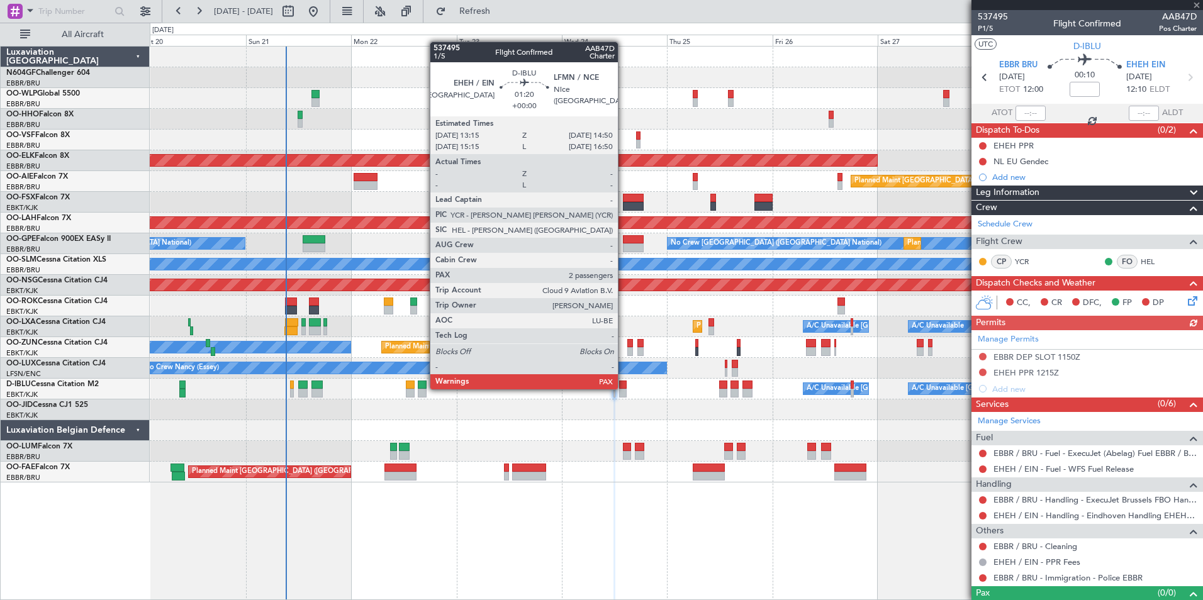
click at [623, 388] on div at bounding box center [623, 385] width 8 height 9
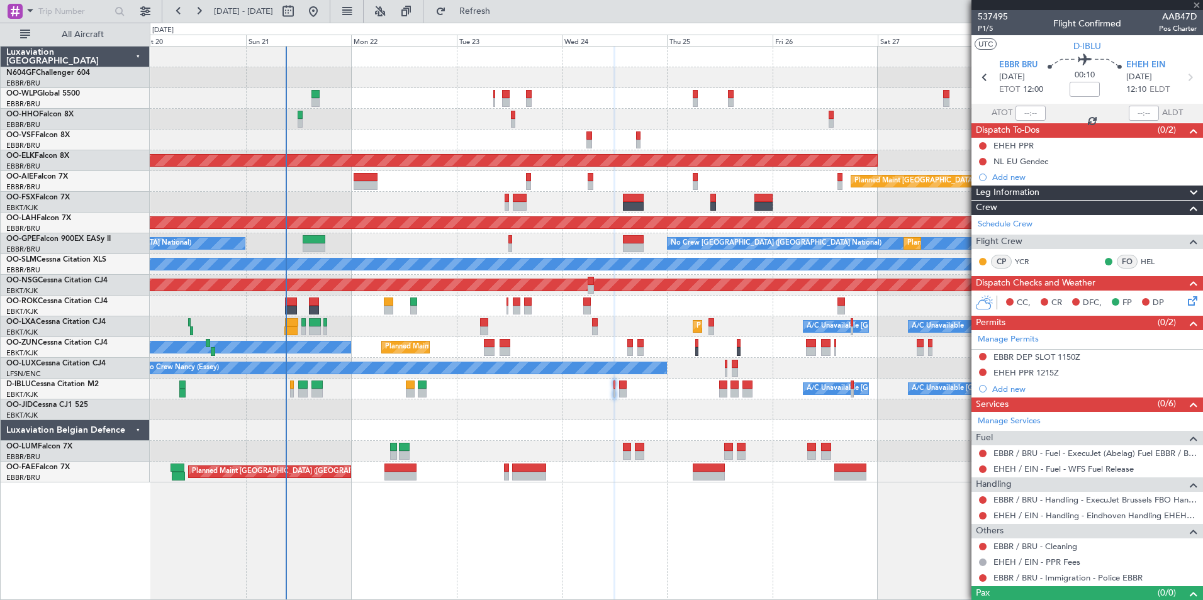
type input "2"
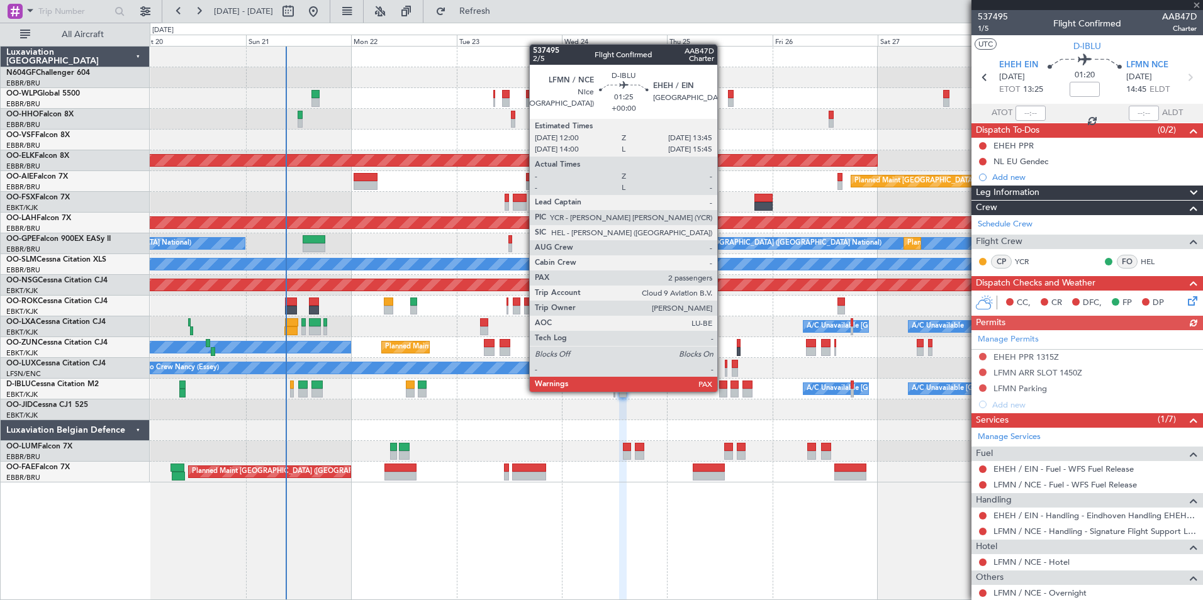
click at [723, 390] on div at bounding box center [723, 393] width 8 height 9
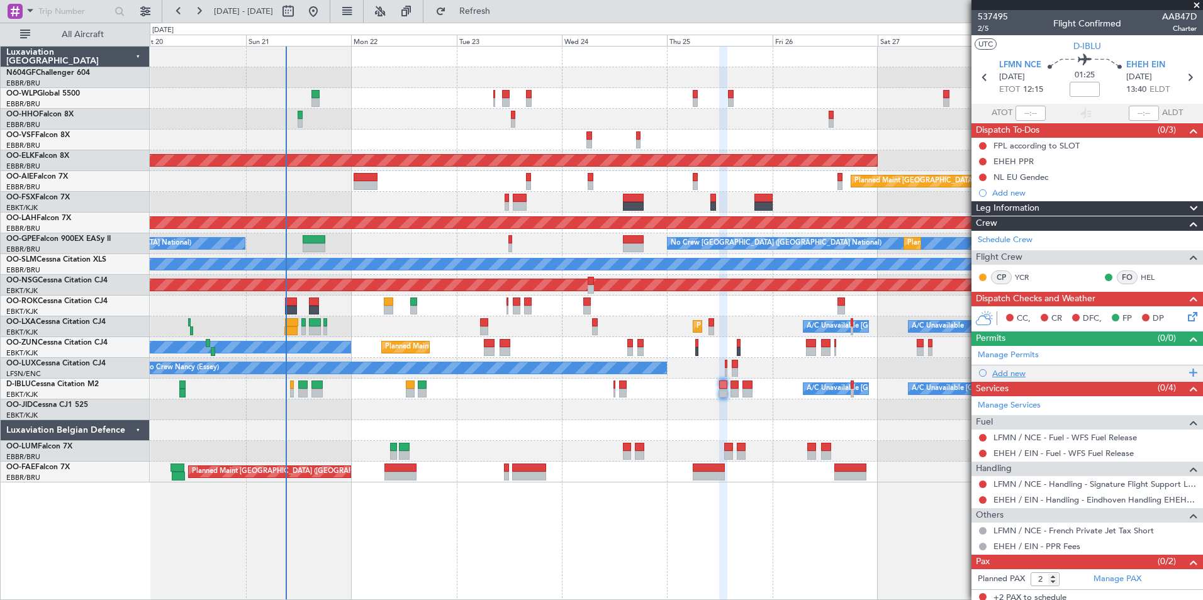
click at [1004, 375] on div "Add new" at bounding box center [1088, 373] width 193 height 11
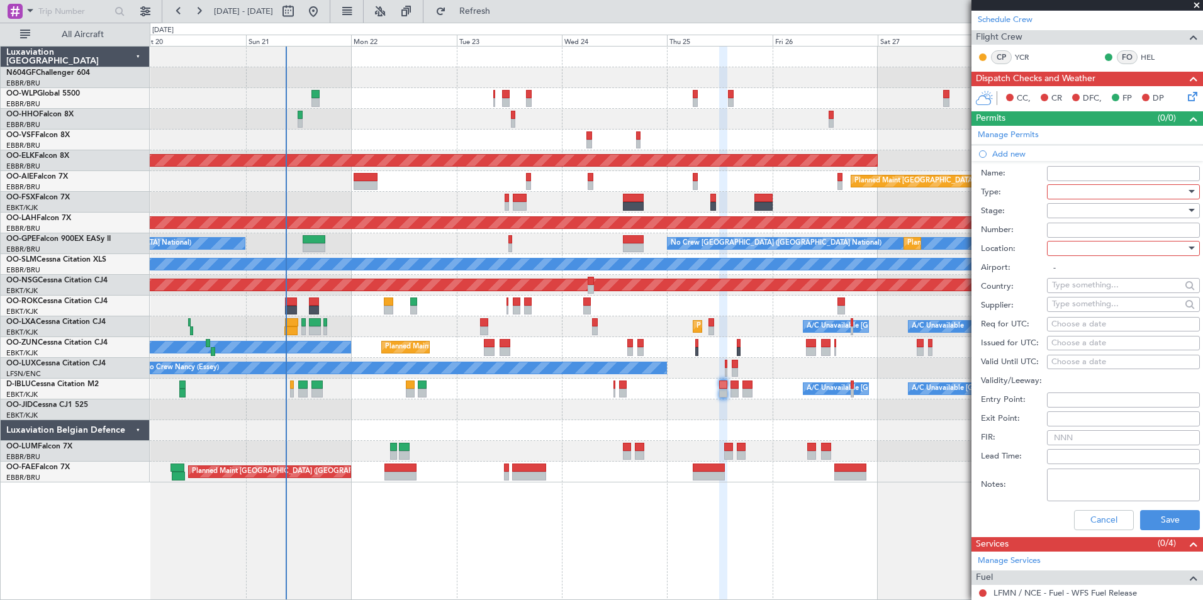
scroll to position [225, 0]
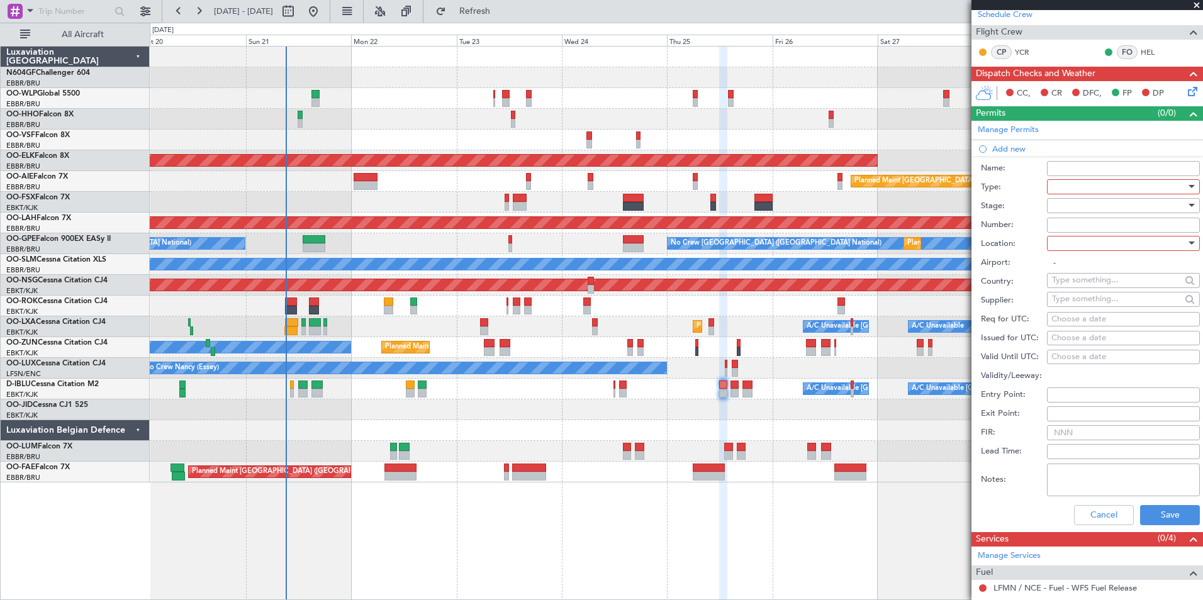
click at [1113, 187] on div at bounding box center [1119, 186] width 134 height 19
click at [1103, 335] on span "Slot" at bounding box center [1118, 337] width 132 height 19
click at [1106, 239] on div at bounding box center [1119, 243] width 134 height 19
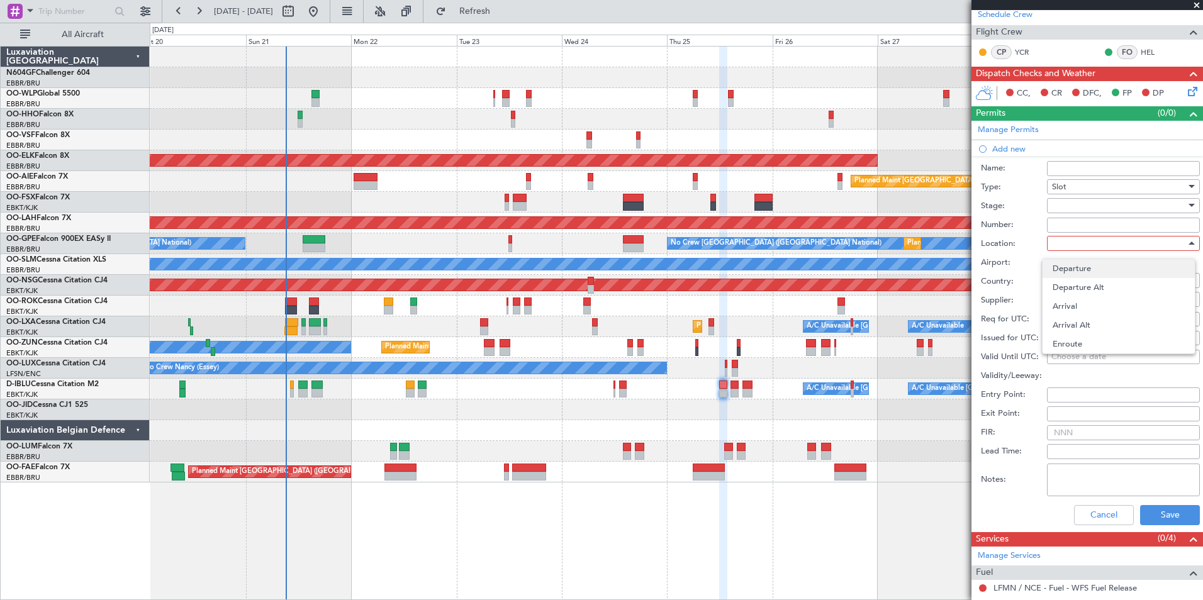
click at [1102, 274] on span "Departure" at bounding box center [1118, 268] width 132 height 19
type input "LFMN / NCE"
click at [1097, 319] on div "Choose a date" at bounding box center [1123, 319] width 144 height 13
select select "9"
select select "2025"
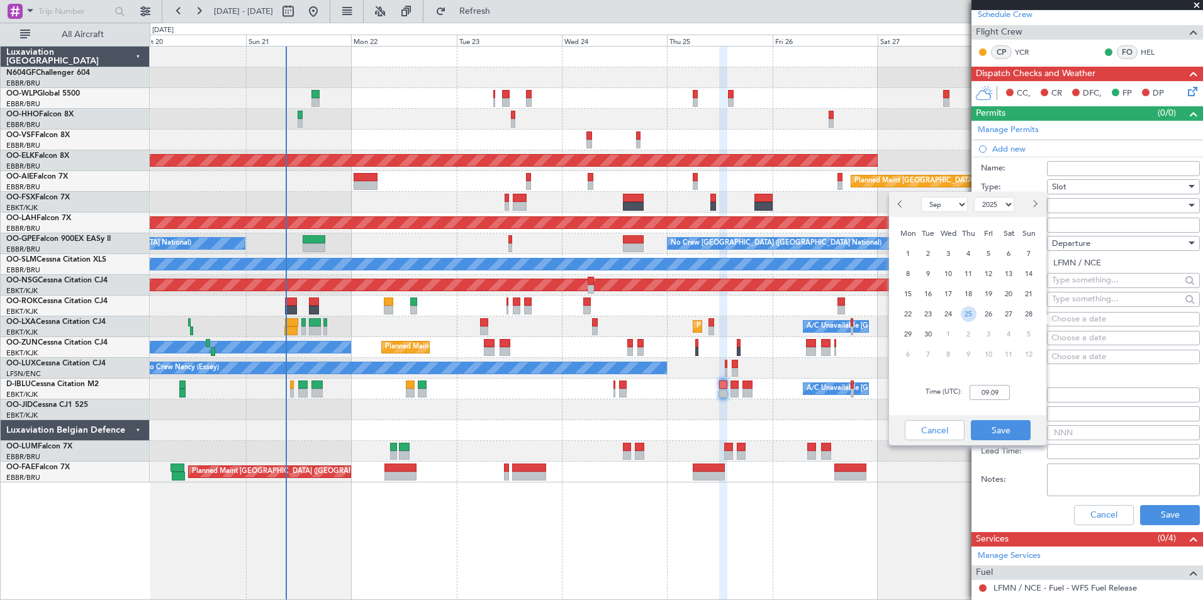
click at [968, 313] on span "25" at bounding box center [969, 314] width 16 height 16
click at [1003, 391] on input "00:00" at bounding box center [989, 392] width 40 height 15
type input "12:00"
click at [1015, 433] on button "Save" at bounding box center [1001, 430] width 60 height 20
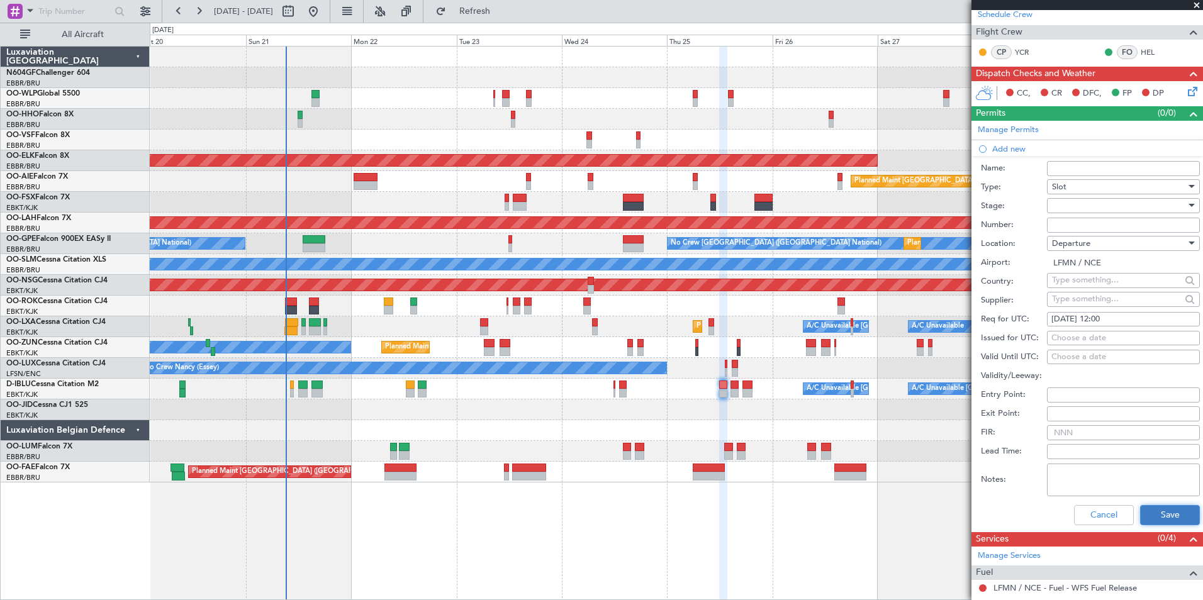
click at [1167, 512] on button "Save" at bounding box center [1170, 515] width 60 height 20
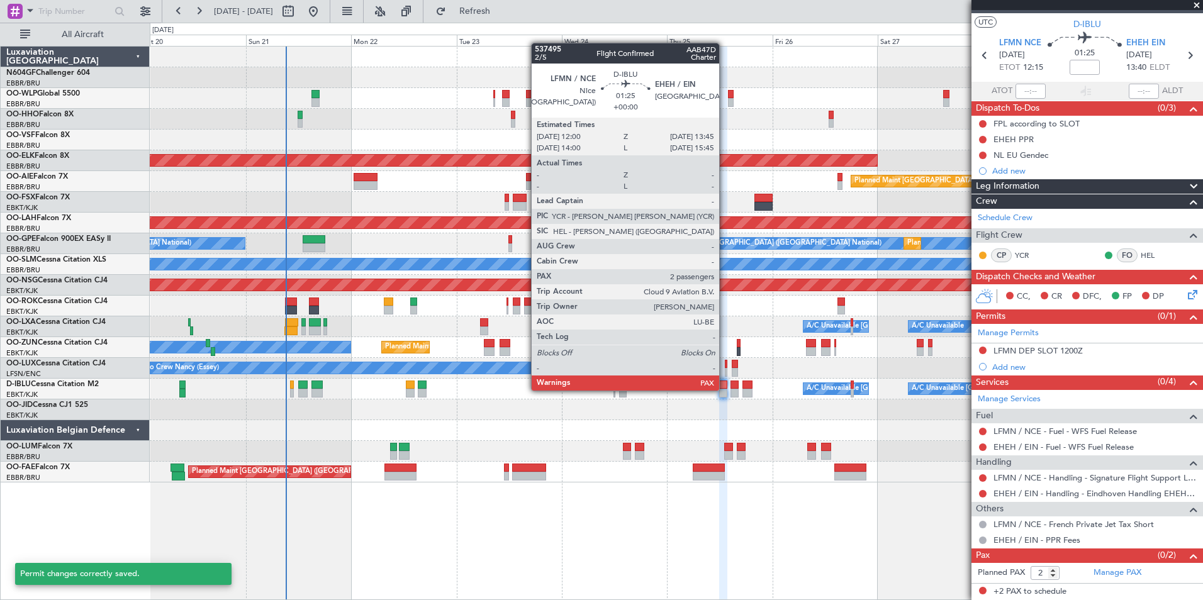
scroll to position [21, 0]
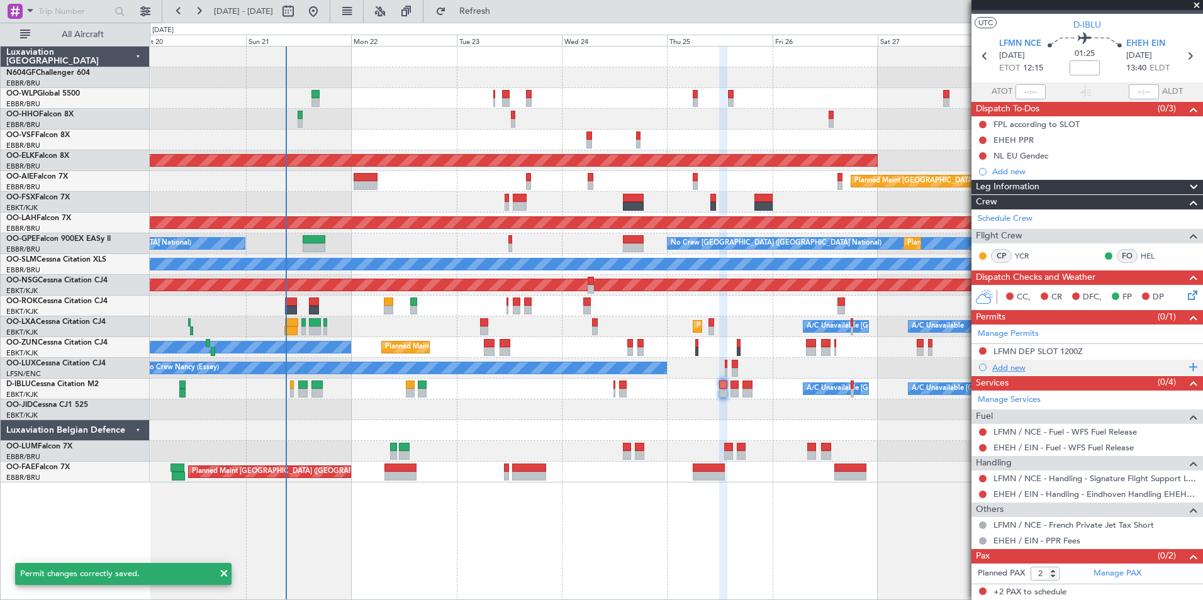
click at [1019, 367] on div "Add new" at bounding box center [1088, 367] width 193 height 11
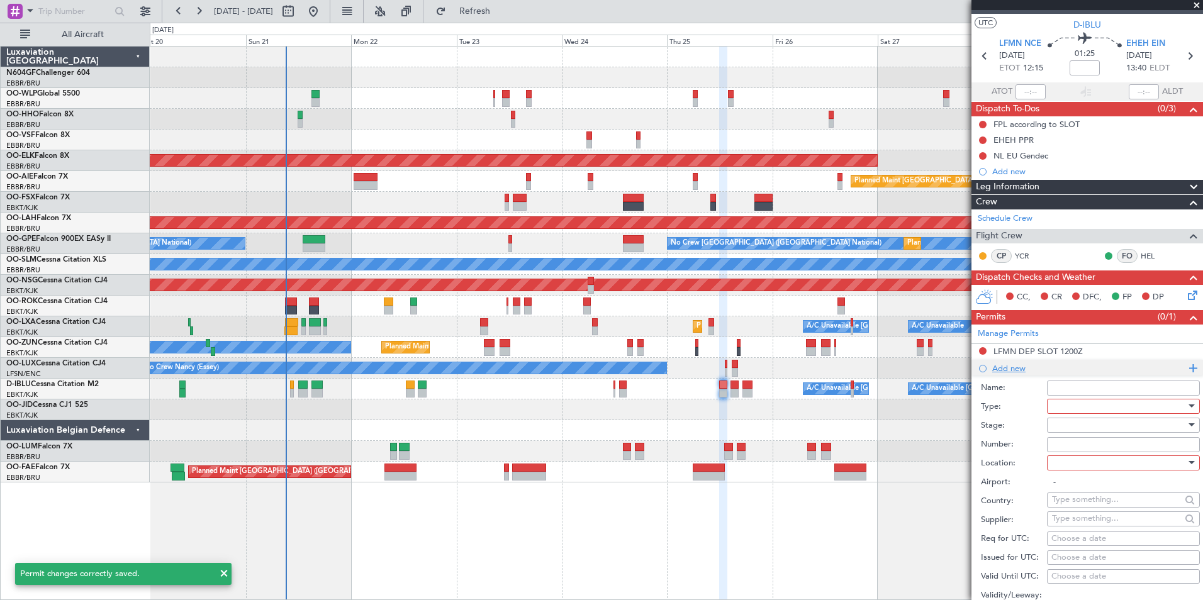
scroll to position [225, 0]
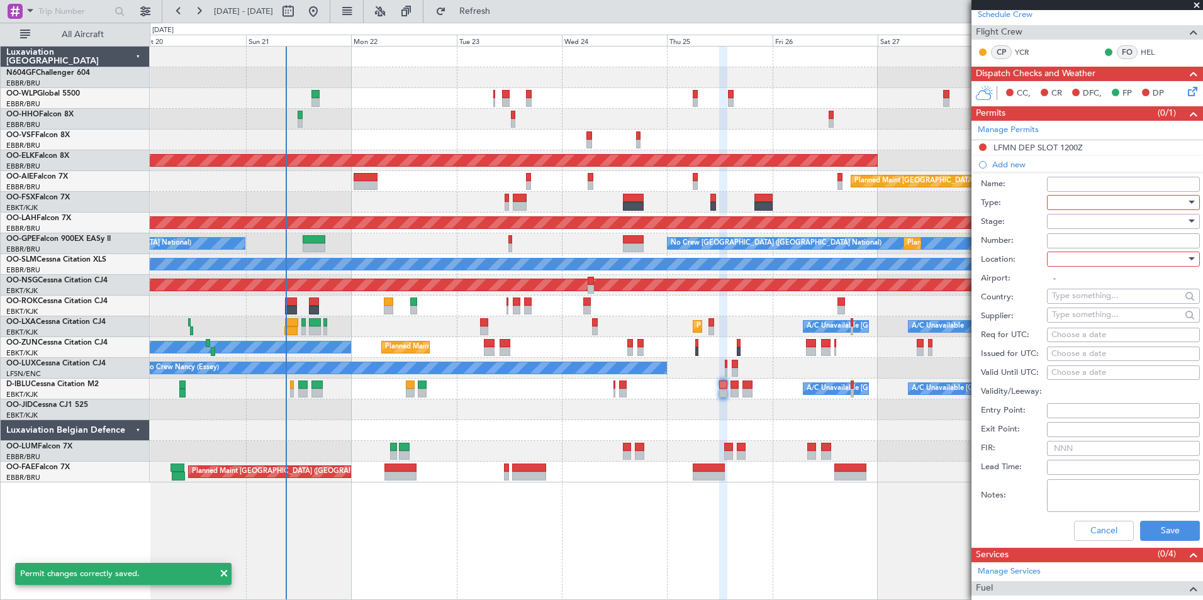
click at [1085, 200] on div at bounding box center [1119, 202] width 134 height 19
click at [1095, 321] on span "PPR" at bounding box center [1118, 316] width 132 height 19
click at [1095, 260] on div at bounding box center [1119, 259] width 134 height 19
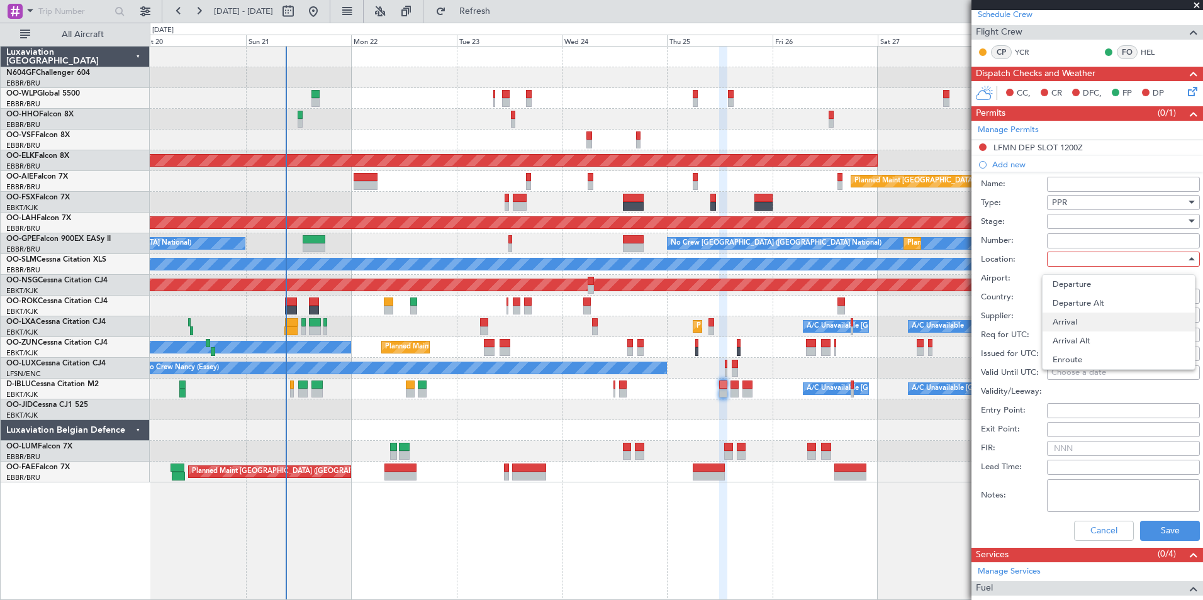
click at [1095, 325] on span "Arrival" at bounding box center [1118, 322] width 132 height 19
type input "EHEH / EIN"
click at [1091, 338] on div "Choose a date" at bounding box center [1123, 335] width 144 height 13
select select "9"
select select "2025"
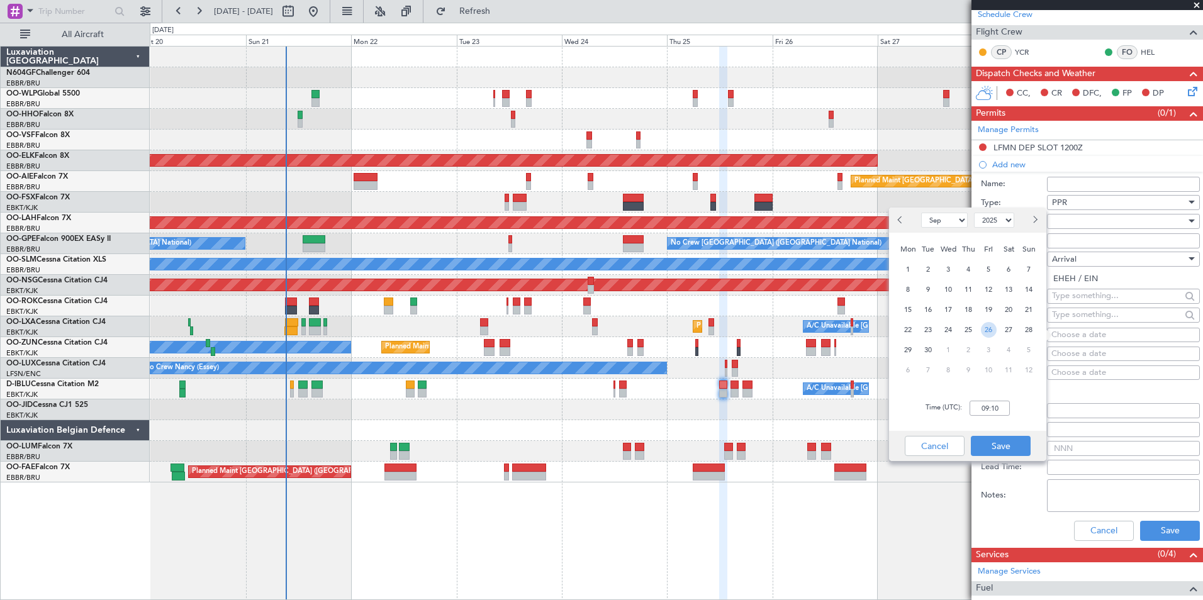
click at [990, 331] on span "26" at bounding box center [989, 330] width 16 height 16
click at [1003, 412] on input "00:00" at bounding box center [989, 408] width 40 height 15
type input "13:45"
click at [1018, 447] on button "Save" at bounding box center [1001, 446] width 60 height 20
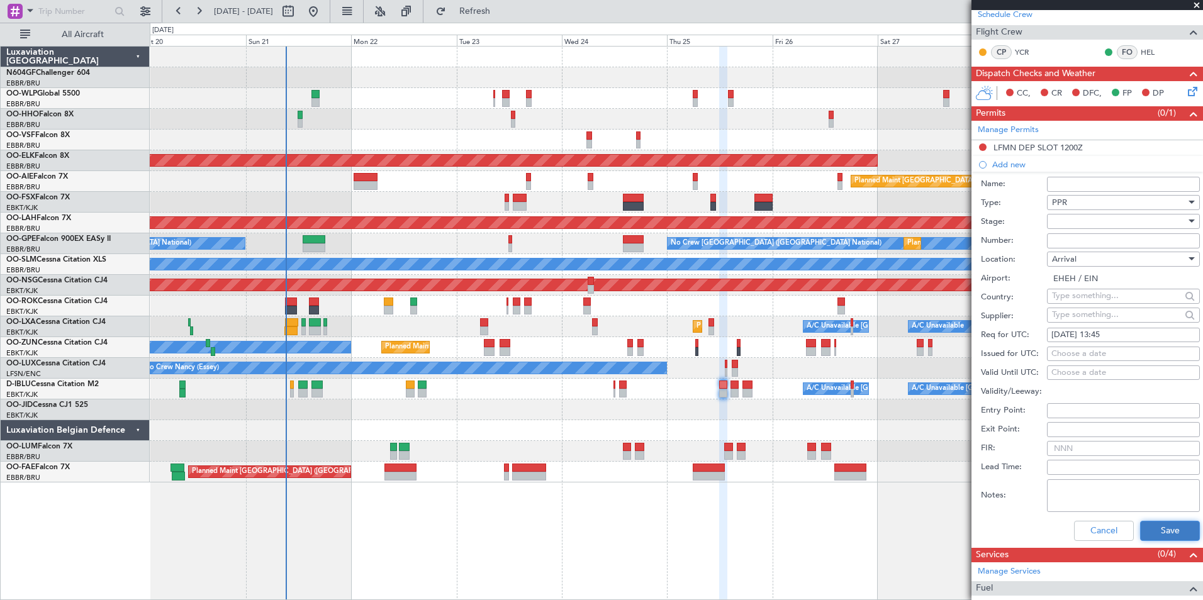
click at [1153, 532] on button "Save" at bounding box center [1170, 531] width 60 height 20
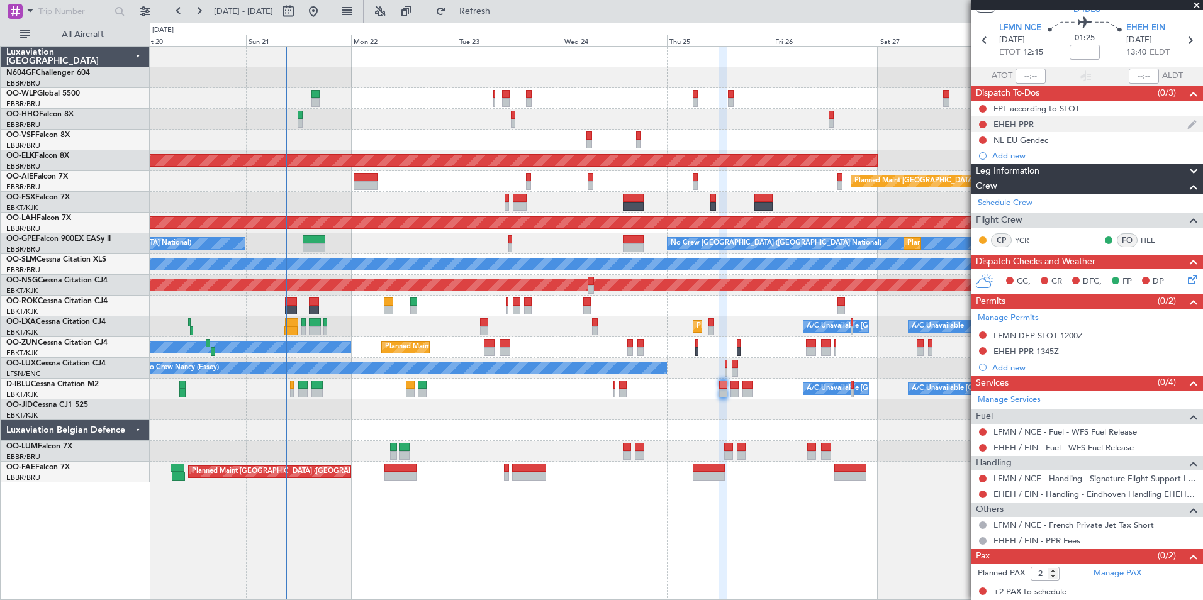
scroll to position [0, 0]
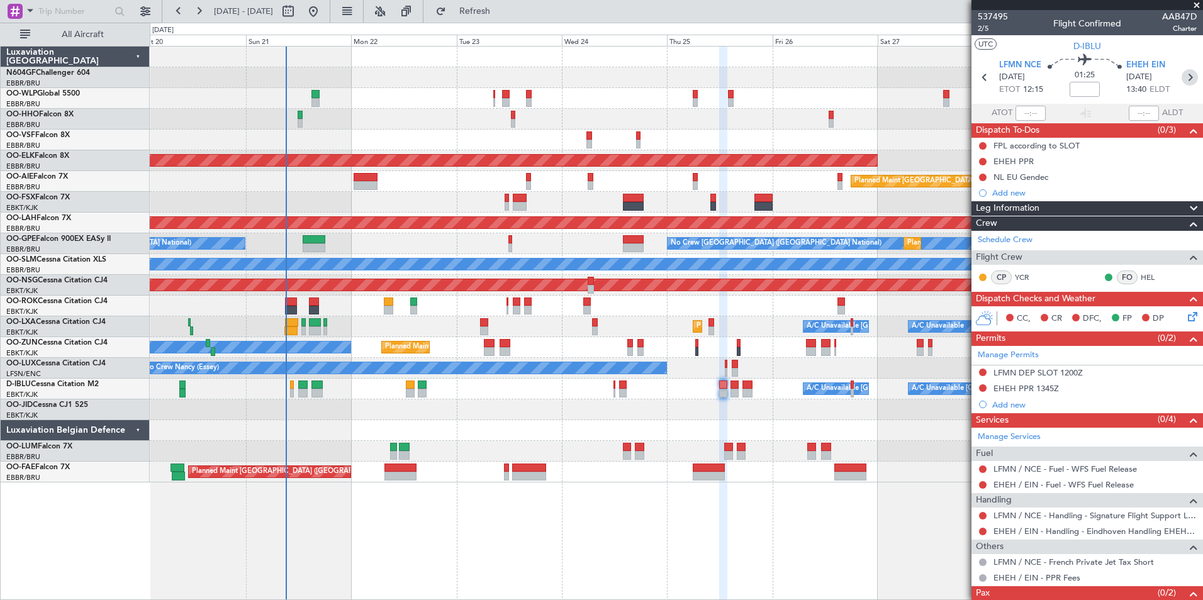
click at [1185, 76] on icon at bounding box center [1189, 77] width 16 height 16
type input "1"
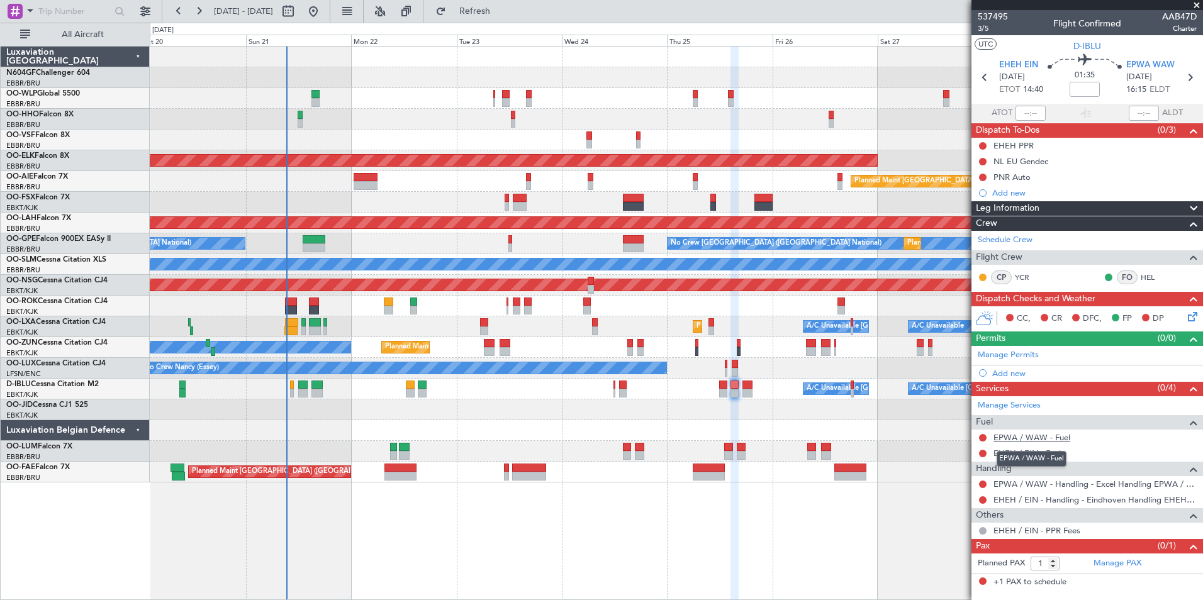
click at [1027, 436] on link "EPWA / WAW - Fuel" at bounding box center [1031, 437] width 77 height 11
click at [505, 1] on button "Refresh" at bounding box center [467, 11] width 75 height 20
click at [1045, 452] on link "EHEH / EIN - Fuel" at bounding box center [1026, 453] width 67 height 11
click at [501, 14] on span "Refresh" at bounding box center [475, 11] width 53 height 9
click at [1153, 59] on span "EPWA WAW" at bounding box center [1150, 65] width 48 height 13
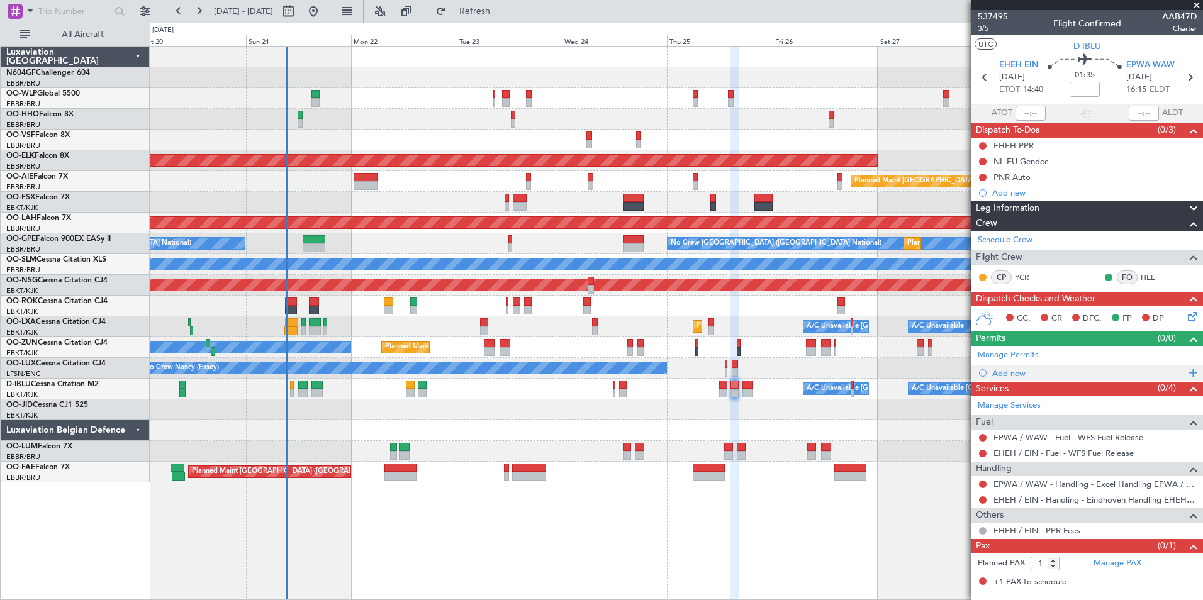
click at [1001, 374] on div "Add new" at bounding box center [1088, 373] width 193 height 11
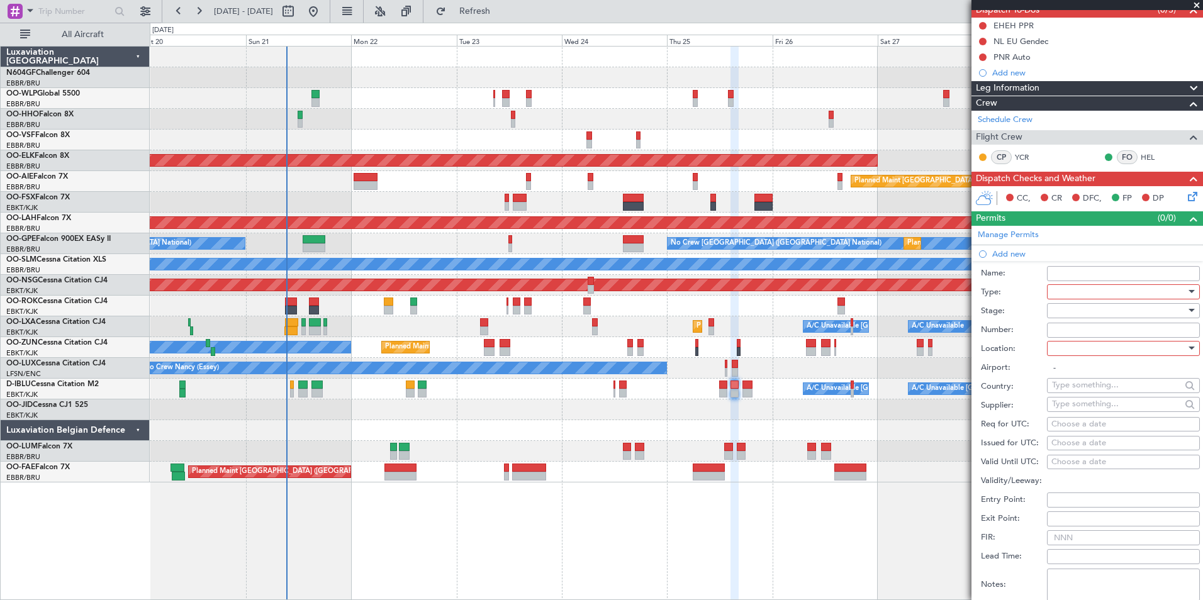
scroll to position [124, 0]
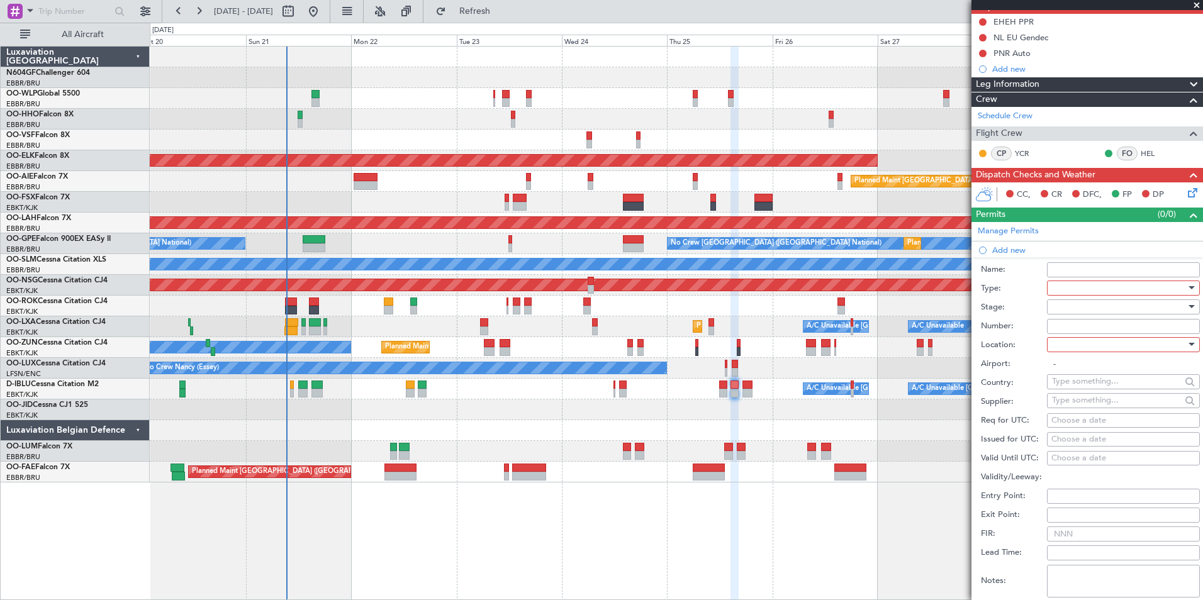
click at [1080, 289] on div at bounding box center [1119, 288] width 134 height 19
click at [1105, 349] on span "PPR" at bounding box center [1118, 349] width 132 height 19
click at [1105, 349] on div at bounding box center [1119, 344] width 134 height 19
click at [1098, 379] on span "Departure" at bounding box center [1118, 369] width 132 height 19
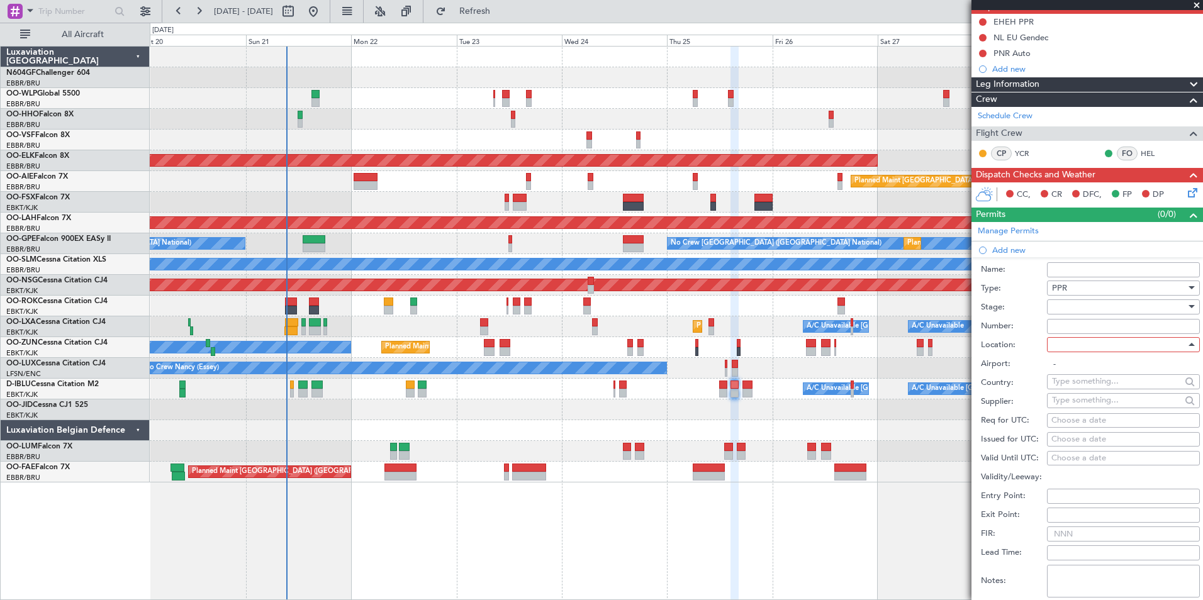
type input "EHEH / EIN"
click at [1088, 420] on div "Choose a date" at bounding box center [1123, 421] width 144 height 13
select select "9"
select select "2025"
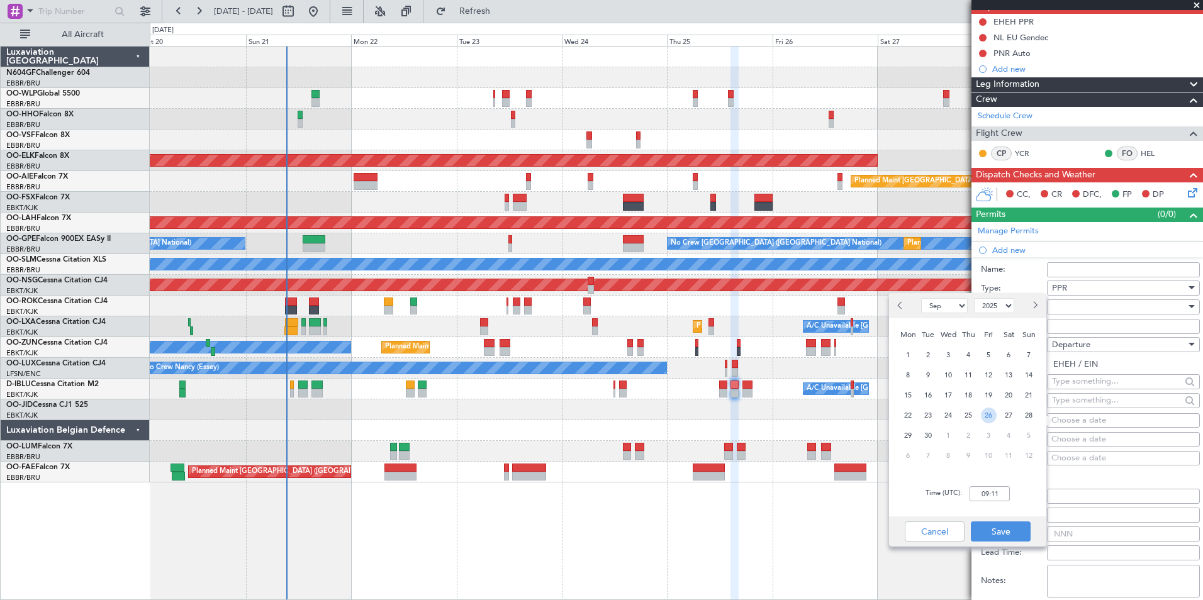
click at [985, 418] on span "26" at bounding box center [989, 416] width 16 height 16
click at [977, 500] on input "00:00" at bounding box center [989, 493] width 40 height 15
type input "14:30"
click at [1005, 529] on button "Save" at bounding box center [1001, 532] width 60 height 20
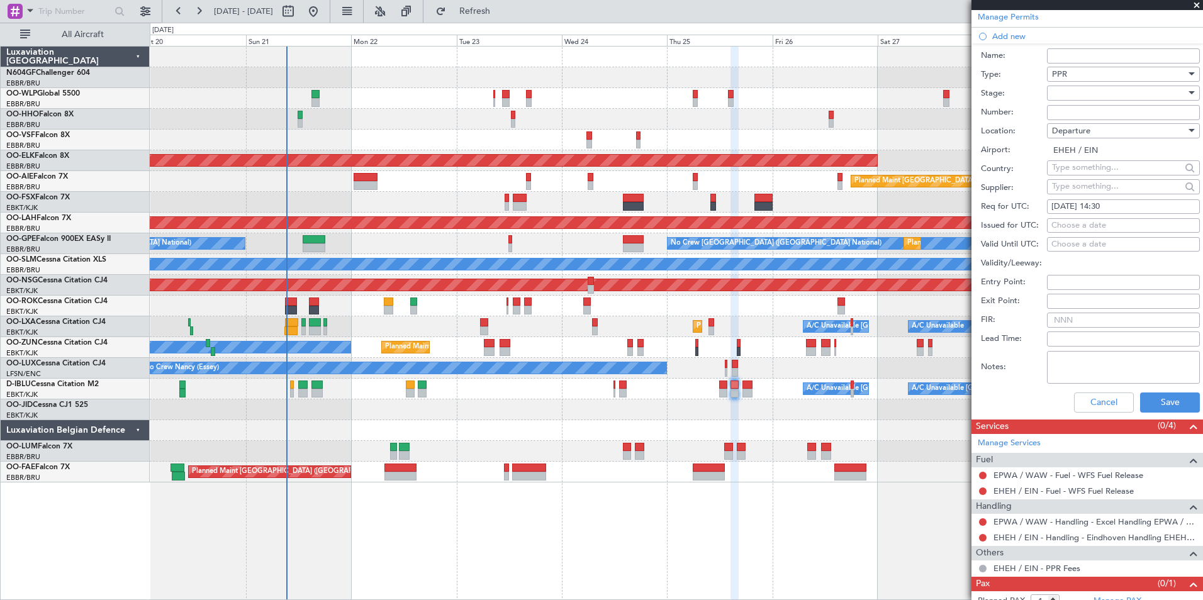
scroll to position [366, 0]
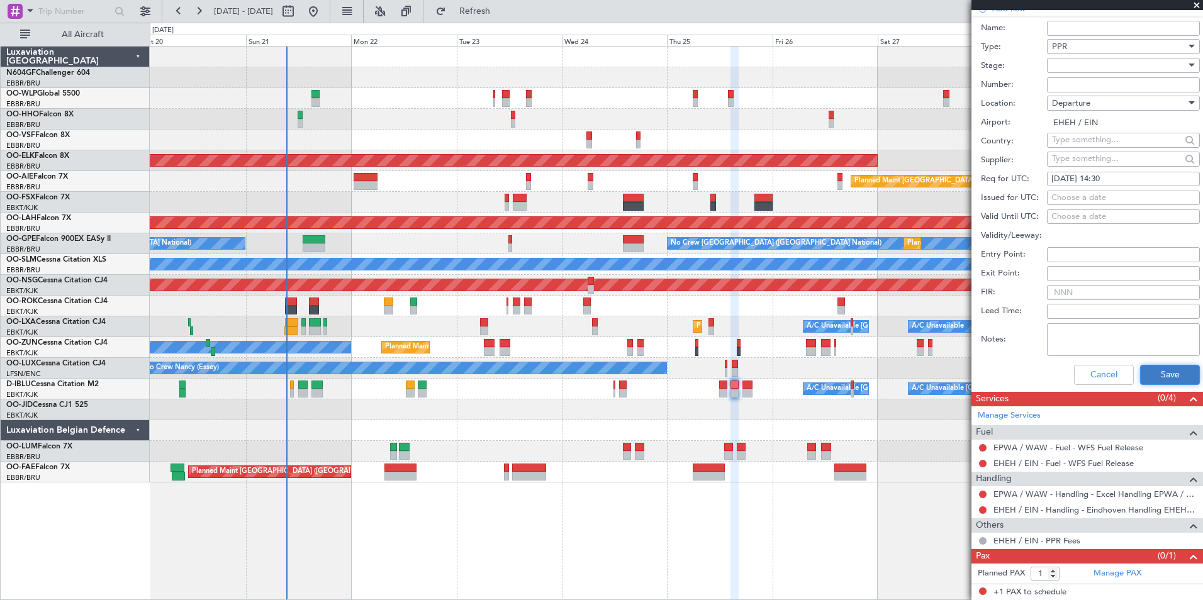
click at [1180, 376] on button "Save" at bounding box center [1170, 375] width 60 height 20
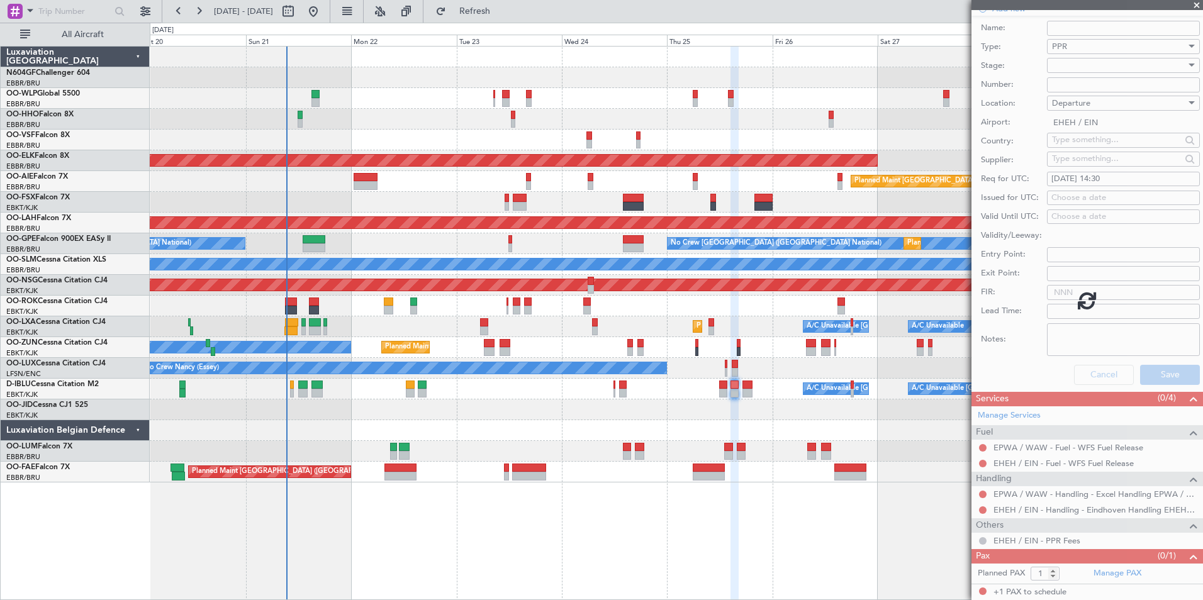
scroll to position [6, 0]
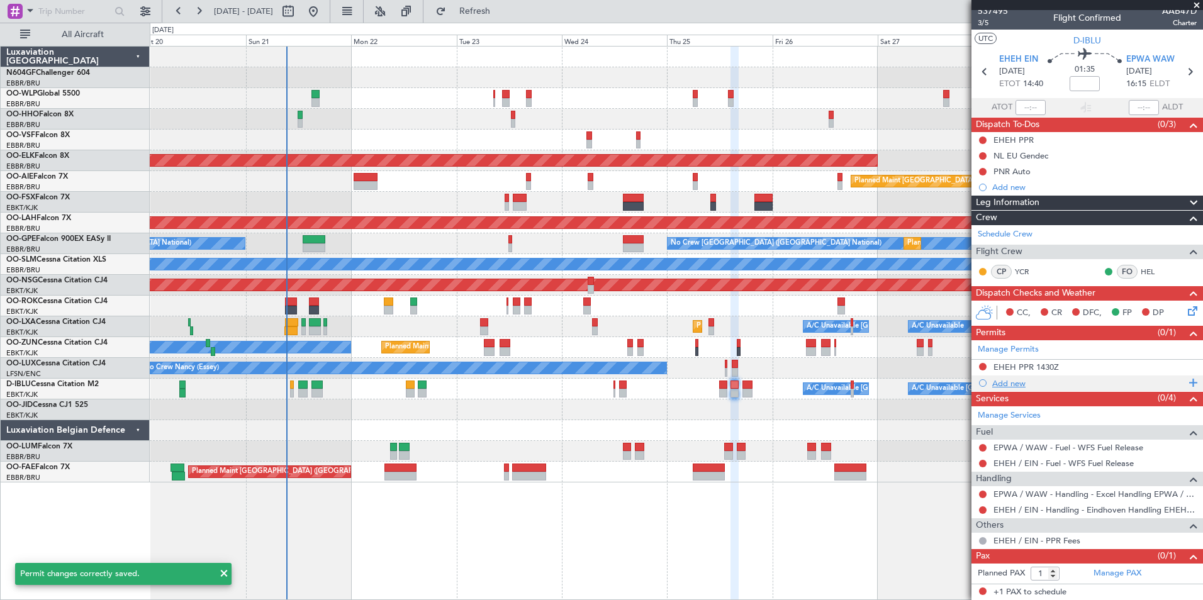
click at [1012, 379] on div "Add new" at bounding box center [1088, 383] width 193 height 11
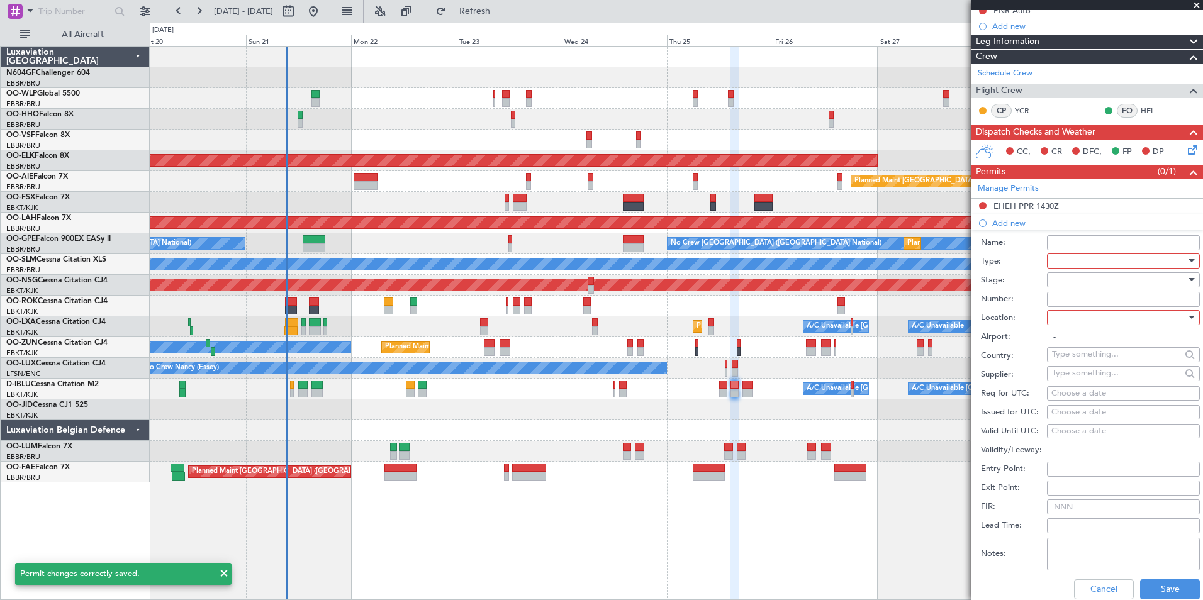
scroll to position [173, 0]
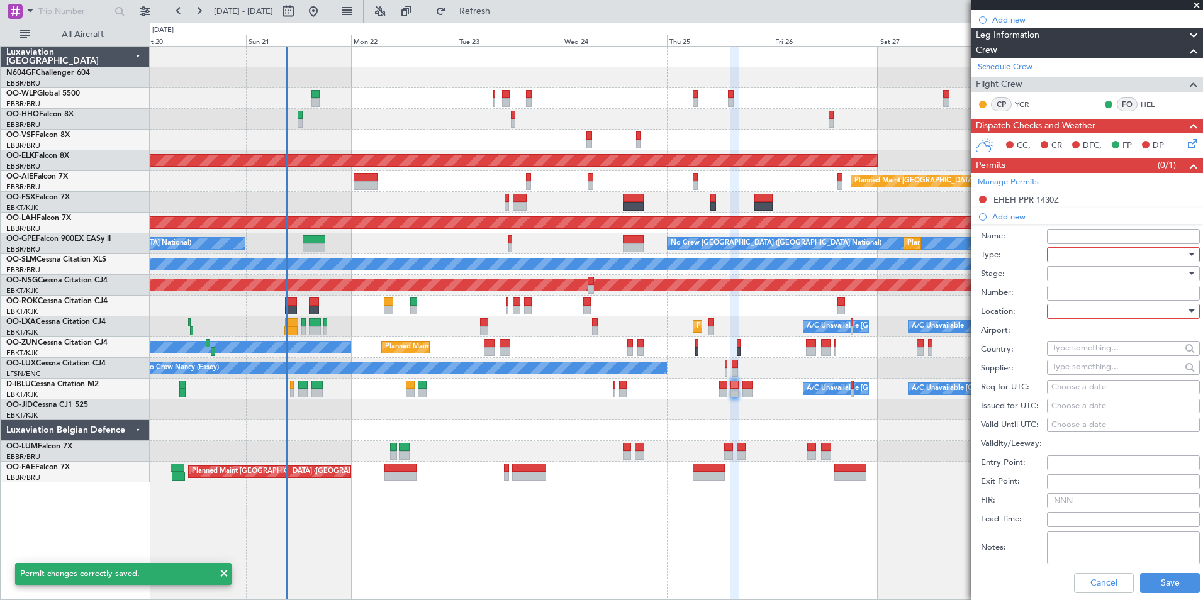
click at [1088, 250] on div at bounding box center [1119, 254] width 134 height 19
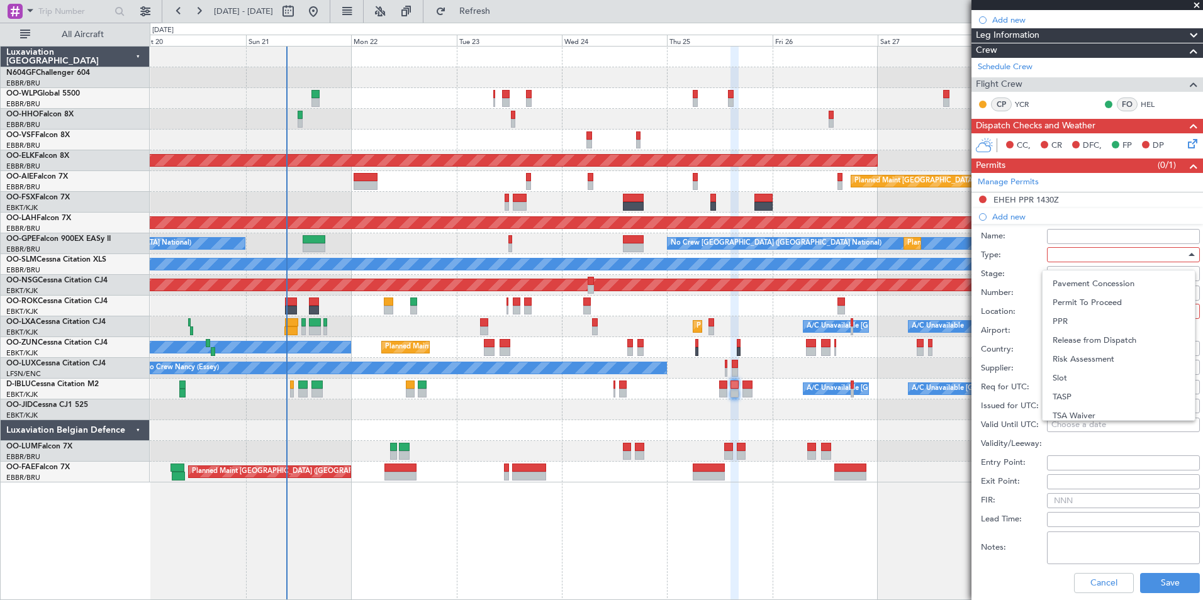
scroll to position [379, 0]
click at [1085, 375] on span "Slot" at bounding box center [1118, 373] width 132 height 19
click at [1071, 314] on div at bounding box center [1119, 311] width 134 height 19
click at [1076, 377] on span "Arrival" at bounding box center [1118, 374] width 132 height 19
type input "EPWA / WAW"
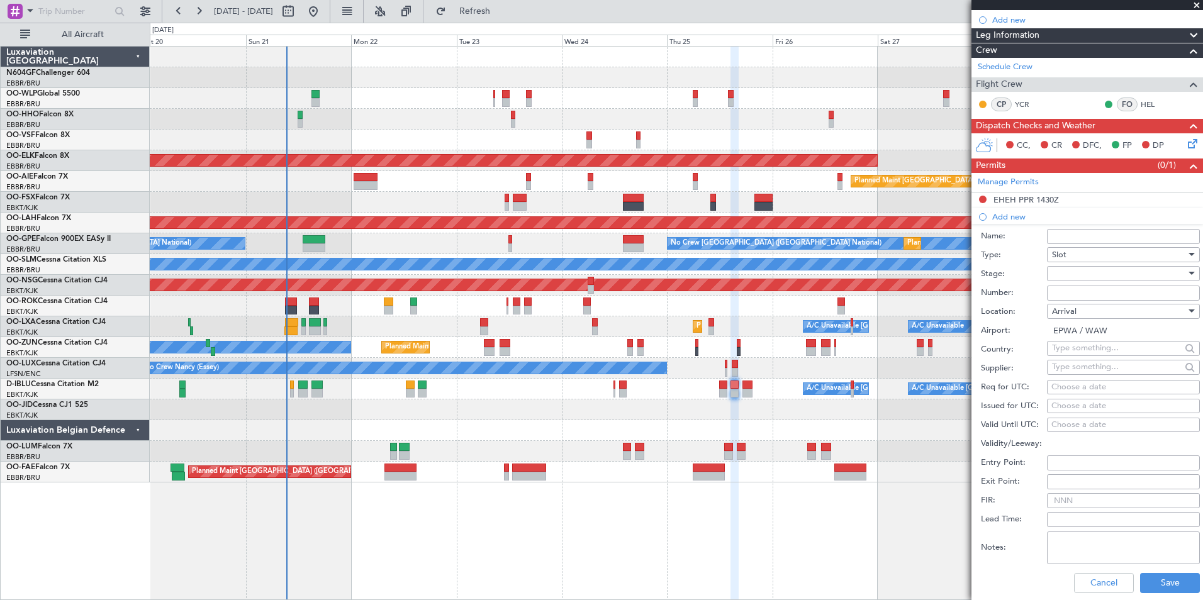
click at [1098, 391] on div "Choose a date" at bounding box center [1123, 387] width 144 height 13
select select "9"
select select "2025"
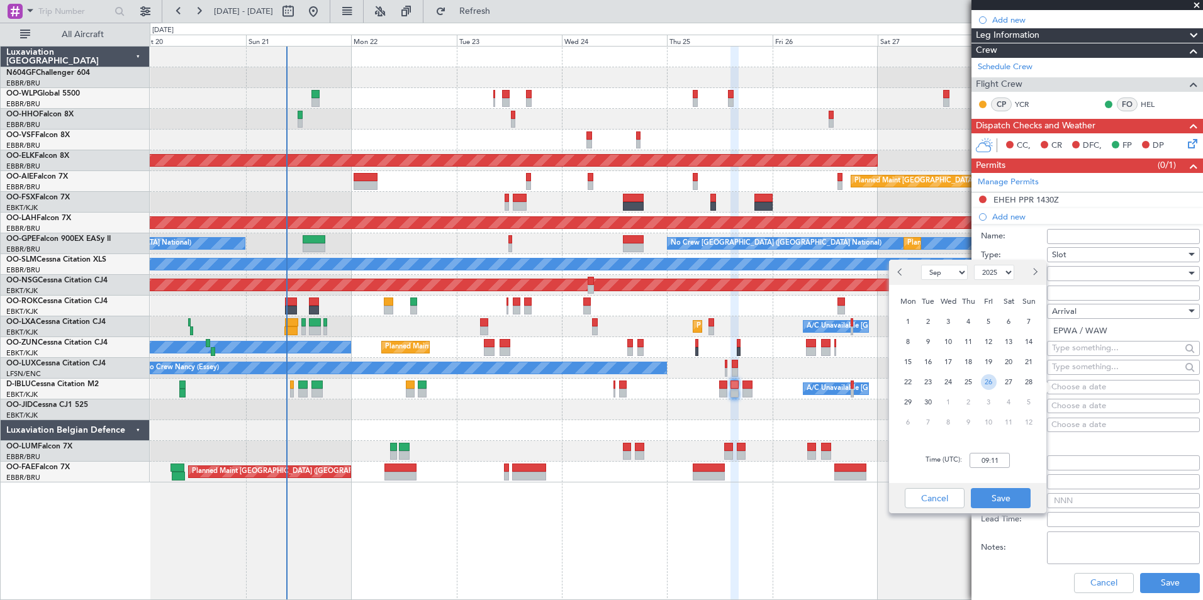
click at [991, 381] on span "26" at bounding box center [989, 382] width 16 height 16
click at [966, 384] on span "25" at bounding box center [969, 382] width 16 height 16
click at [997, 460] on input "00:00" at bounding box center [989, 460] width 40 height 15
type input "16:20"
click at [1003, 501] on button "Save" at bounding box center [1001, 498] width 60 height 20
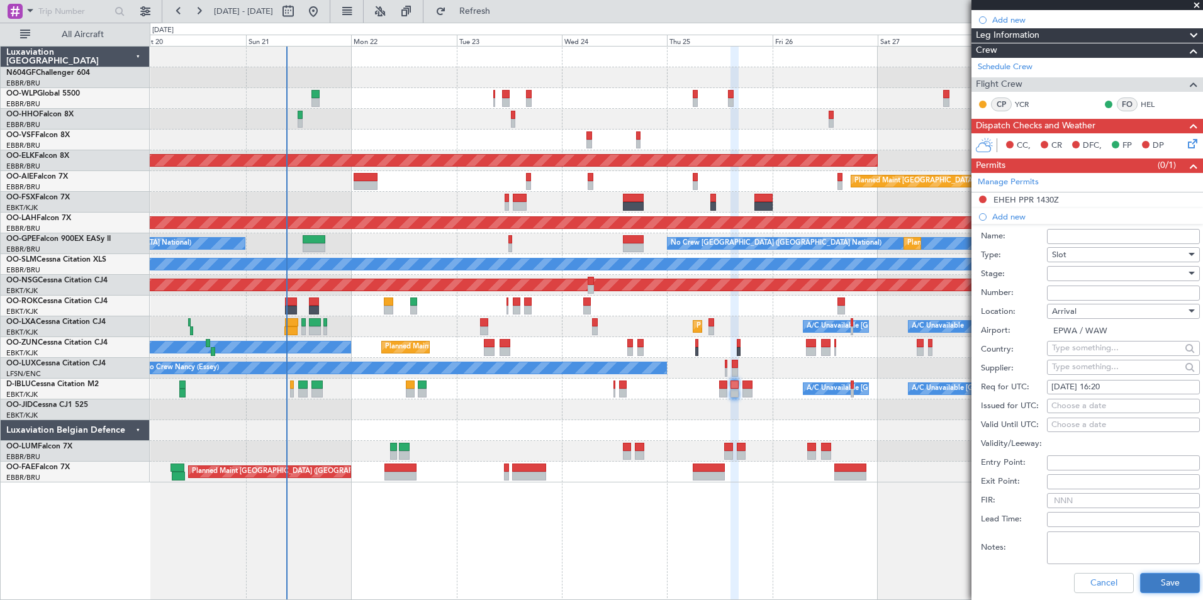
click at [1143, 577] on button "Save" at bounding box center [1170, 583] width 60 height 20
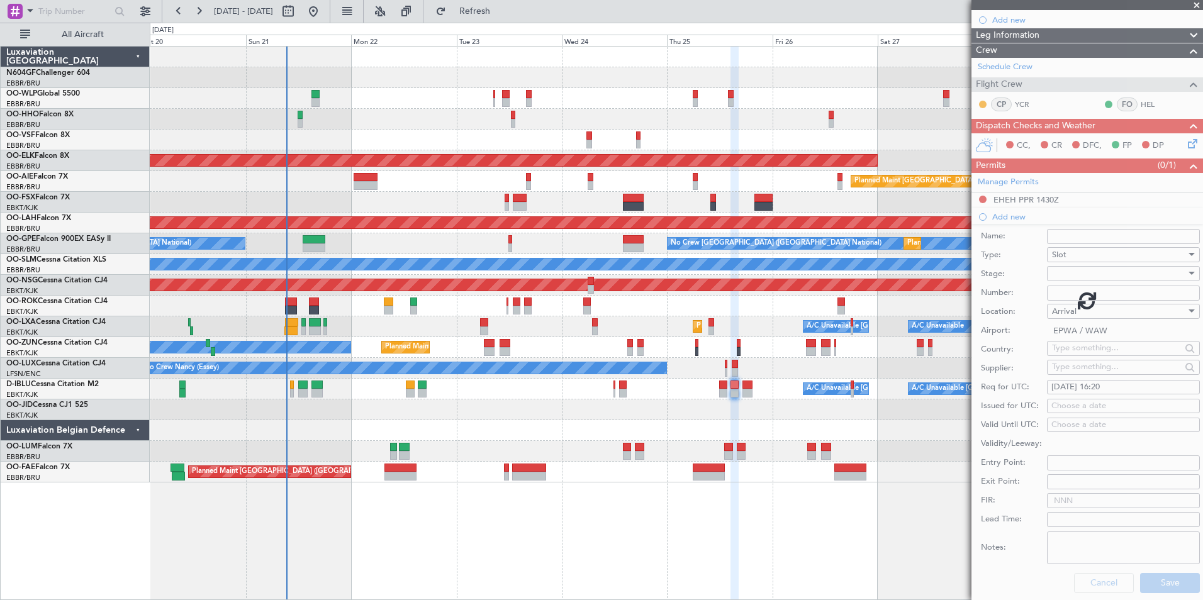
scroll to position [21, 0]
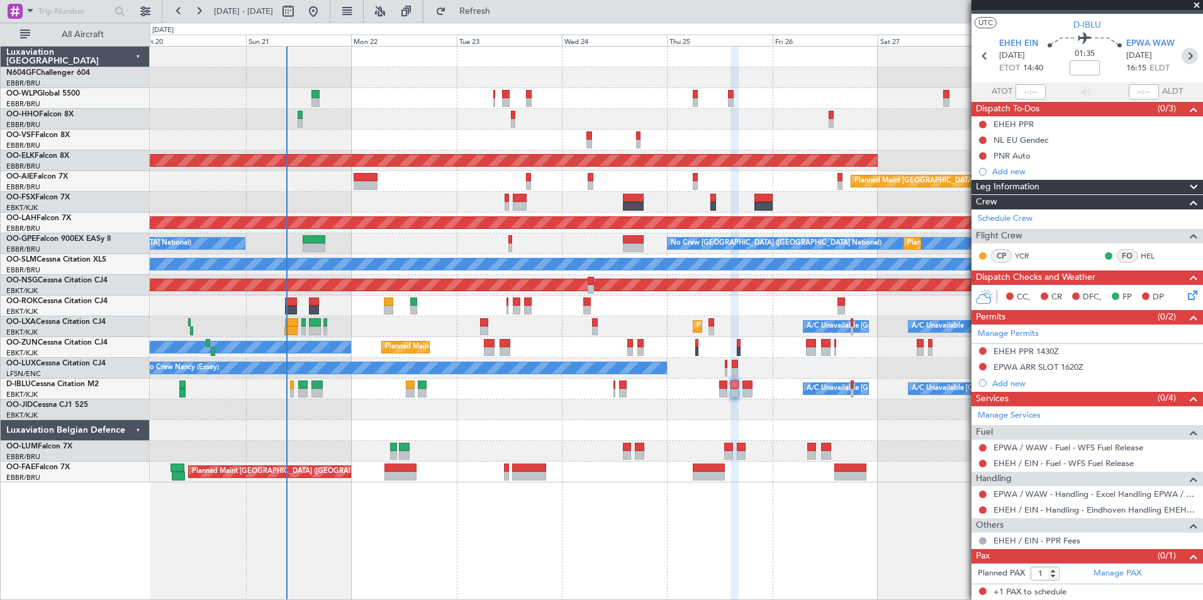
click at [1186, 53] on icon at bounding box center [1189, 56] width 16 height 16
type input "0"
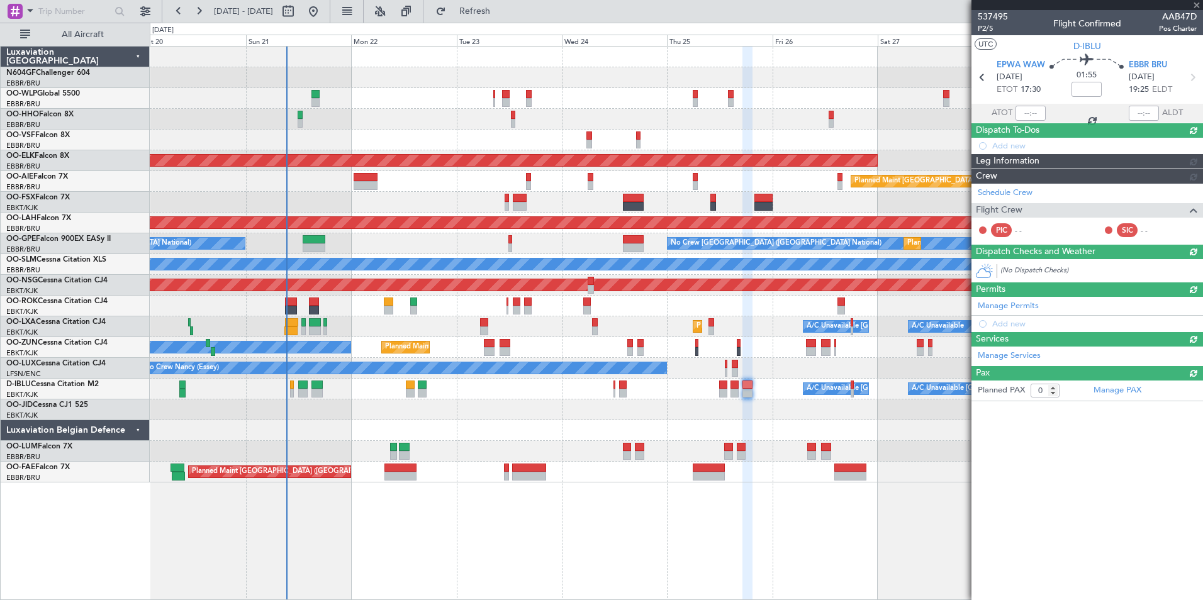
scroll to position [0, 0]
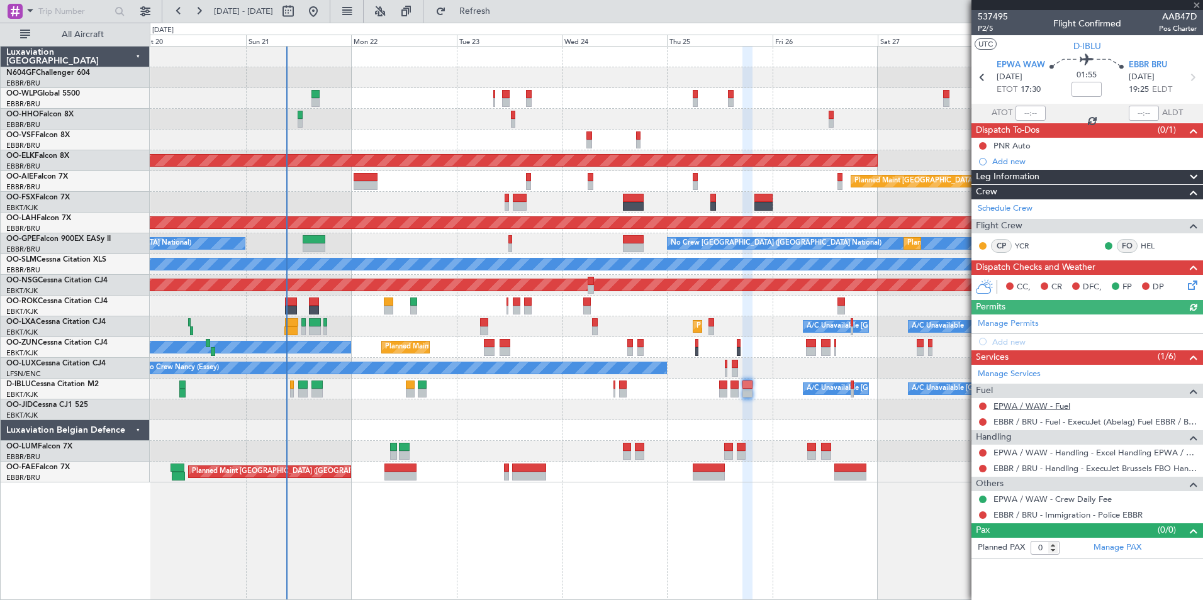
click at [1048, 405] on link "EPWA / WAW - Fuel" at bounding box center [1031, 406] width 77 height 11
click at [500, 18] on button "Refresh" at bounding box center [467, 11] width 75 height 20
click at [1016, 341] on div "Add new" at bounding box center [1094, 342] width 204 height 11
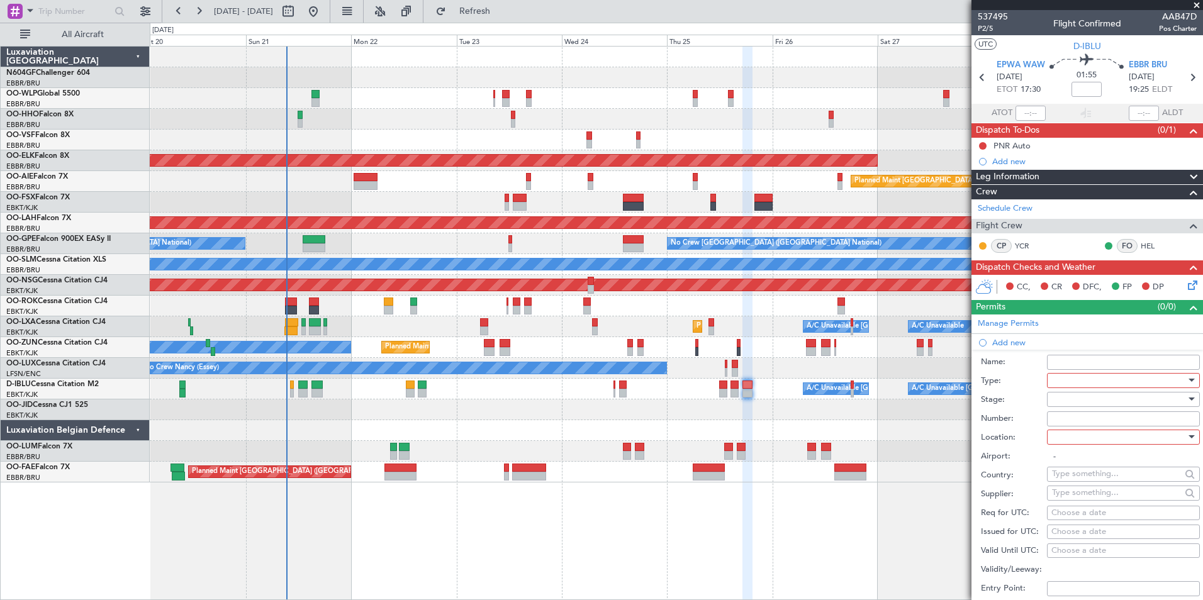
click at [1097, 381] on div at bounding box center [1119, 380] width 134 height 19
click at [1108, 541] on span "Slot" at bounding box center [1118, 536] width 132 height 19
click at [1081, 401] on div at bounding box center [1119, 399] width 134 height 19
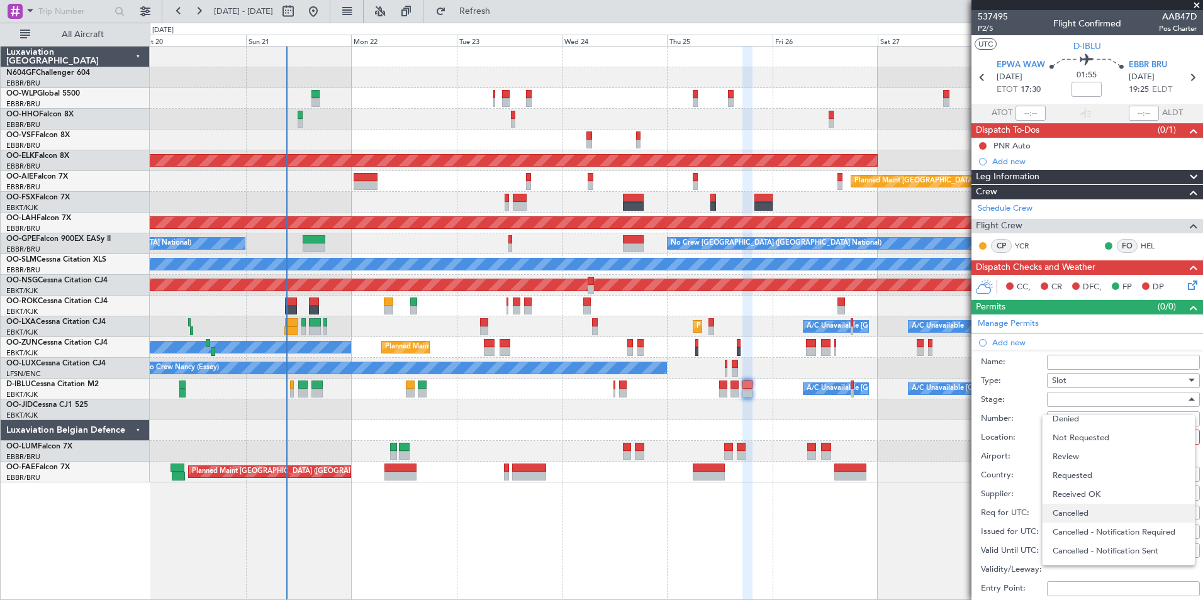
scroll to position [6, 0]
click at [1012, 439] on div at bounding box center [601, 300] width 1203 height 600
click at [1068, 433] on div at bounding box center [1119, 437] width 134 height 19
click at [1095, 504] on span "Arrival" at bounding box center [1118, 500] width 132 height 19
type input "EBBR / BRU"
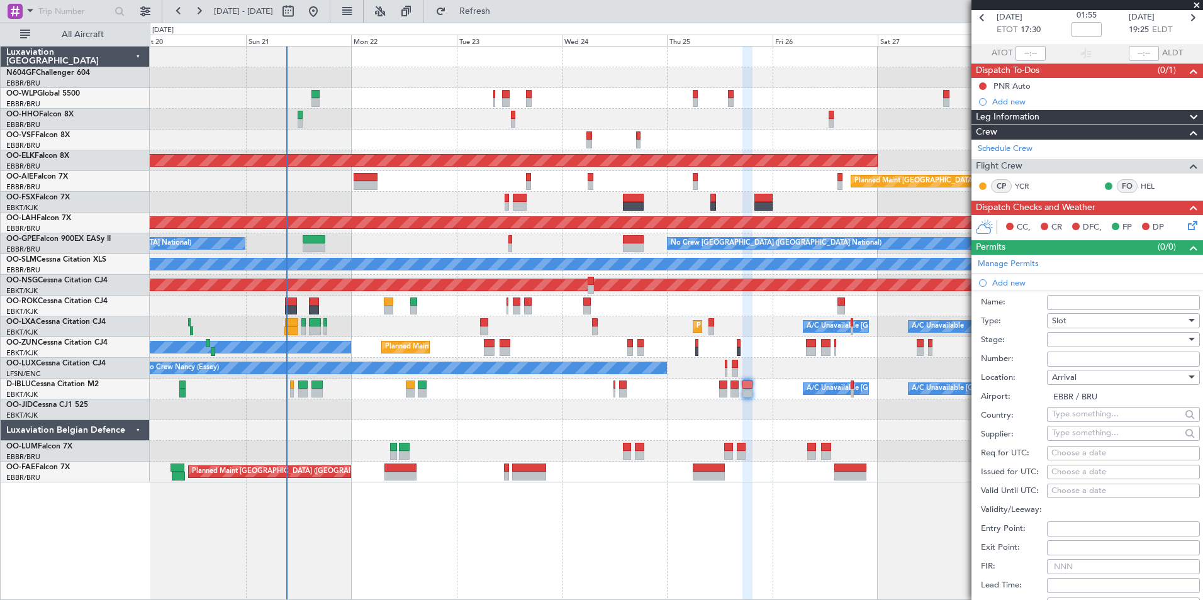
scroll to position [63, 0]
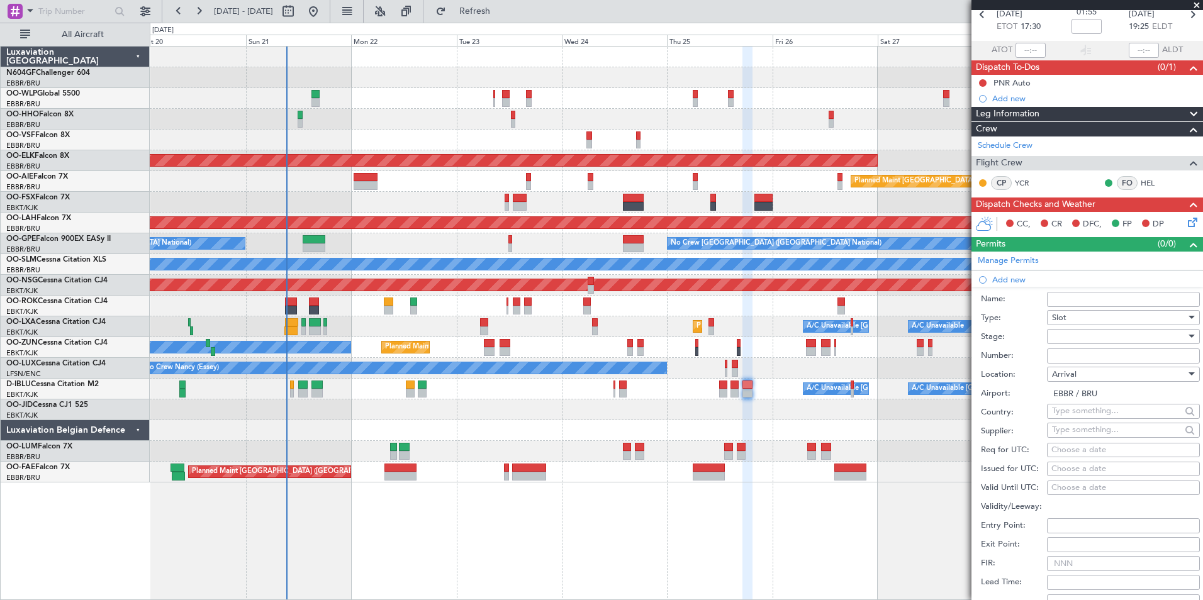
click at [1086, 451] on div "Choose a date" at bounding box center [1123, 450] width 144 height 13
select select "9"
select select "2025"
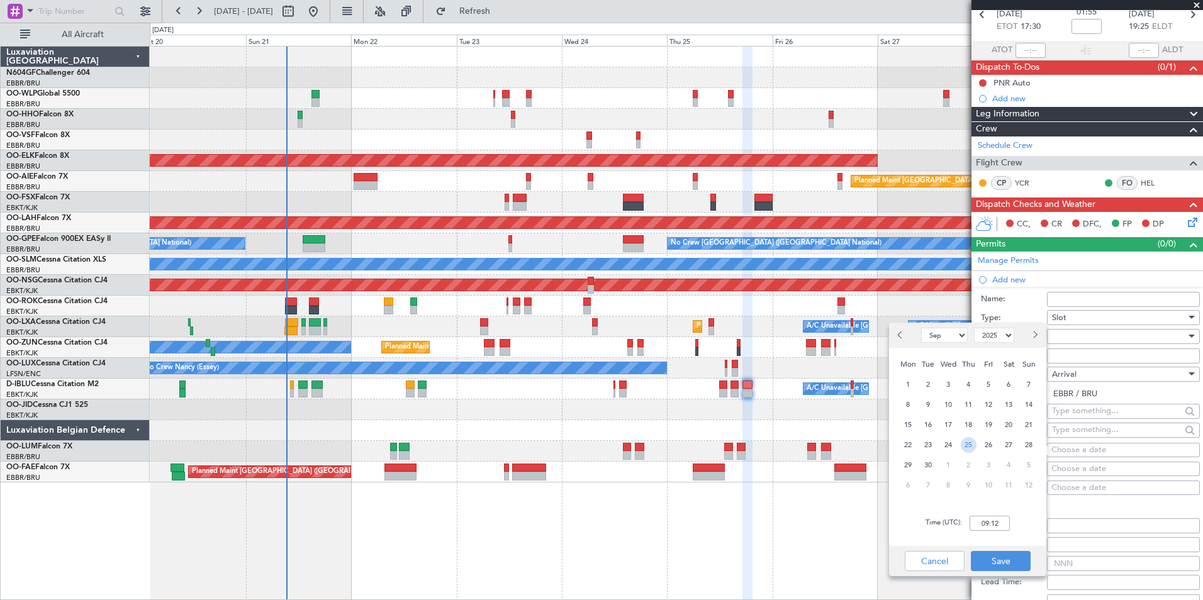
click at [965, 445] on span "25" at bounding box center [969, 445] width 16 height 16
click at [980, 524] on input "00:00" at bounding box center [989, 523] width 40 height 15
type input "17:20"
click at [1003, 557] on button "Save" at bounding box center [1001, 561] width 60 height 20
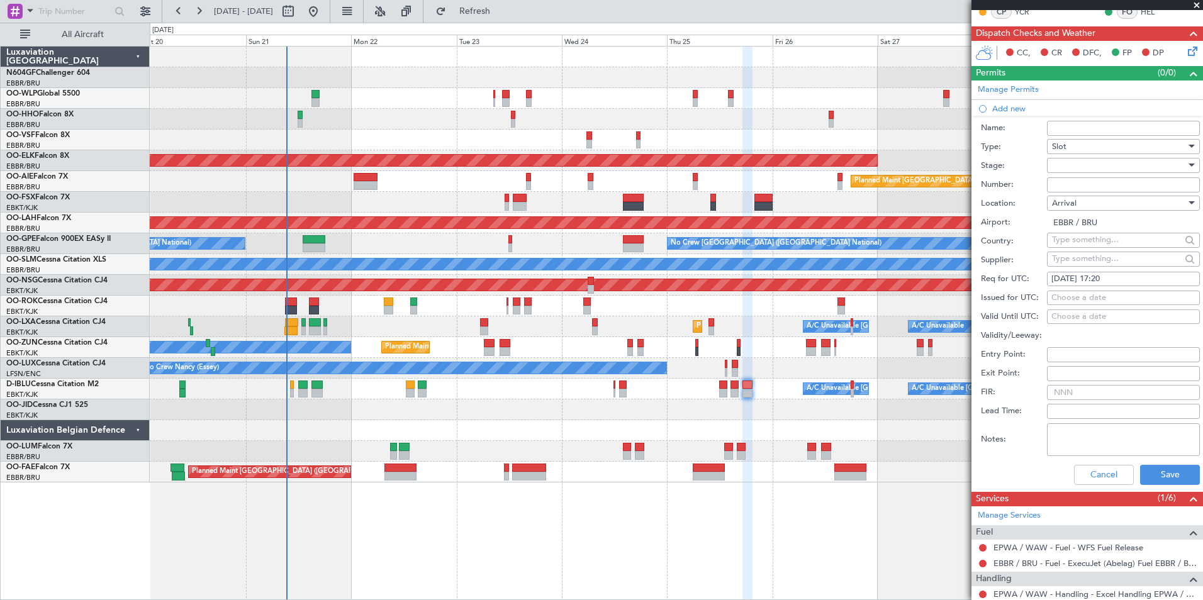
scroll to position [236, 0]
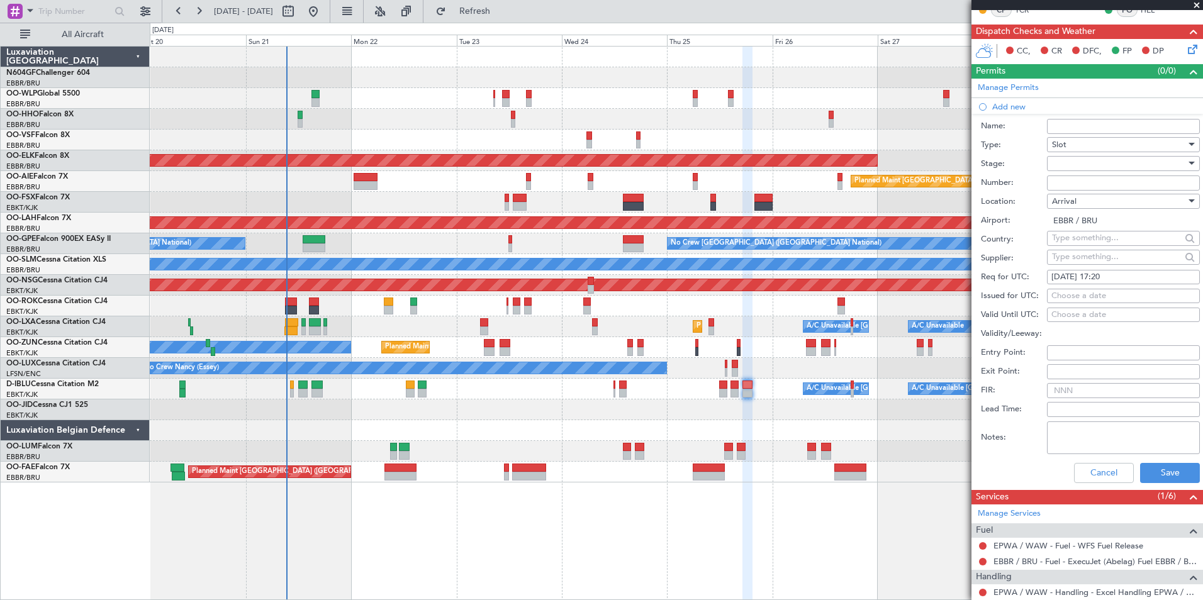
click at [1144, 278] on div "25/09/2025 17:20" at bounding box center [1123, 277] width 144 height 13
select select "9"
select select "2025"
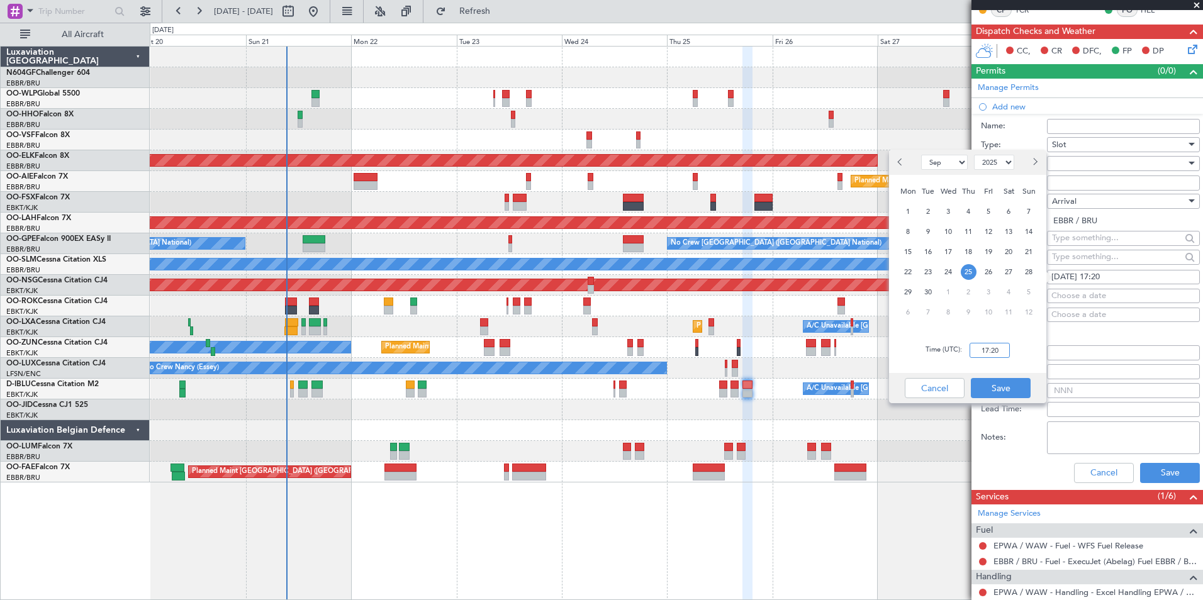
click at [1003, 350] on input "17:20" at bounding box center [989, 350] width 40 height 15
type input "19:30"
click at [1010, 385] on button "Save" at bounding box center [1001, 388] width 60 height 20
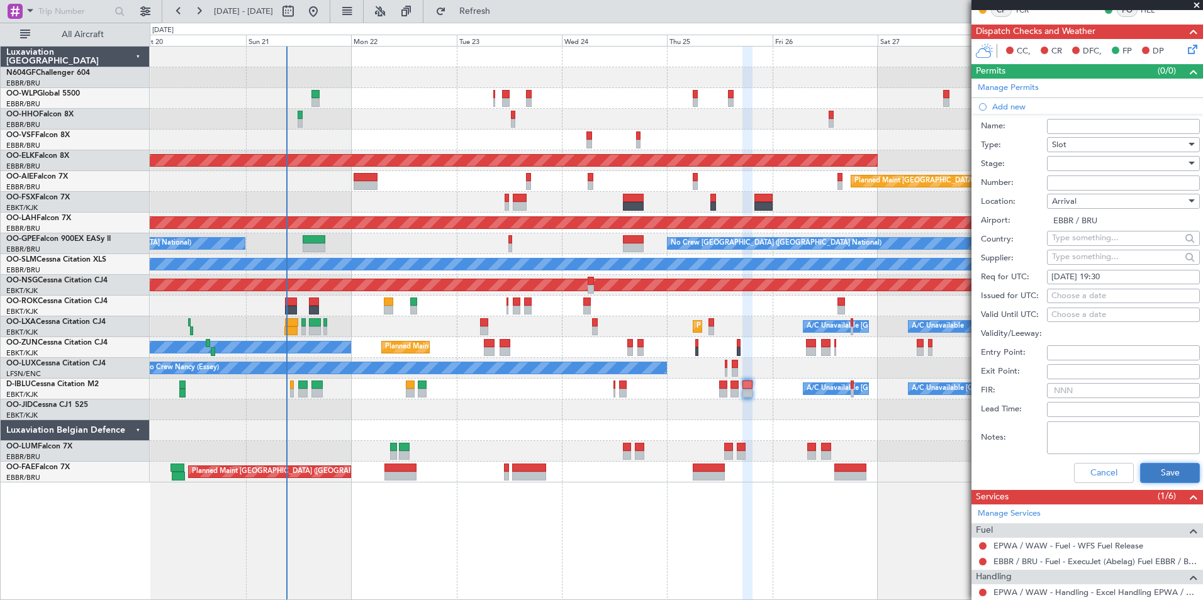
click at [1167, 468] on button "Save" at bounding box center [1170, 473] width 60 height 20
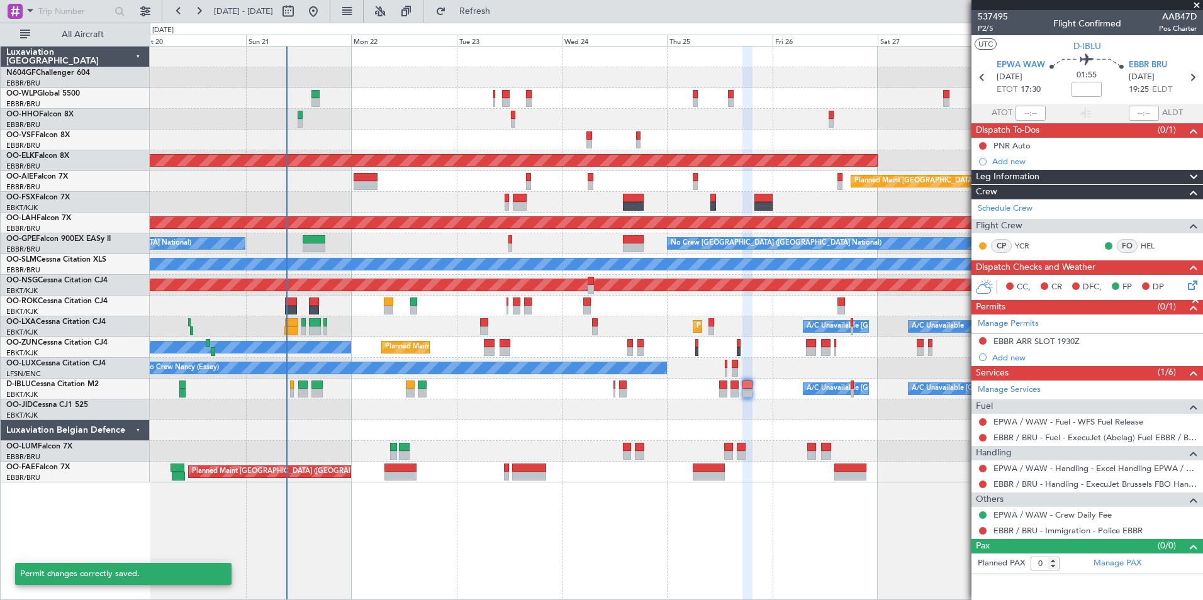
scroll to position [0, 0]
click at [1008, 361] on div "Add new" at bounding box center [1088, 357] width 193 height 11
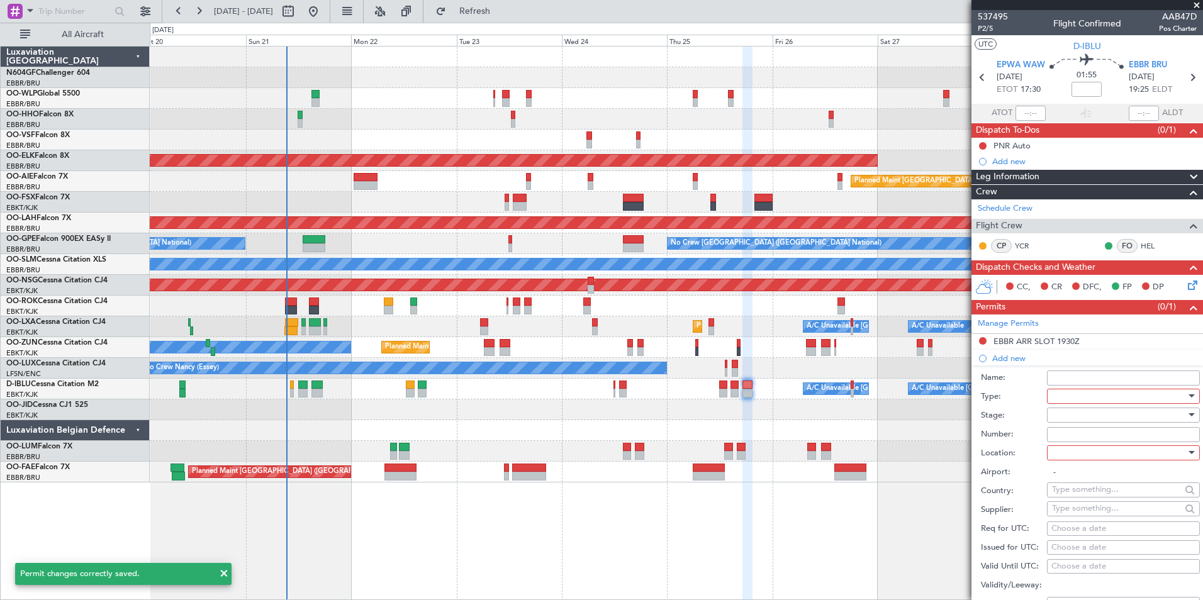
click at [1076, 394] on div at bounding box center [1119, 396] width 134 height 19
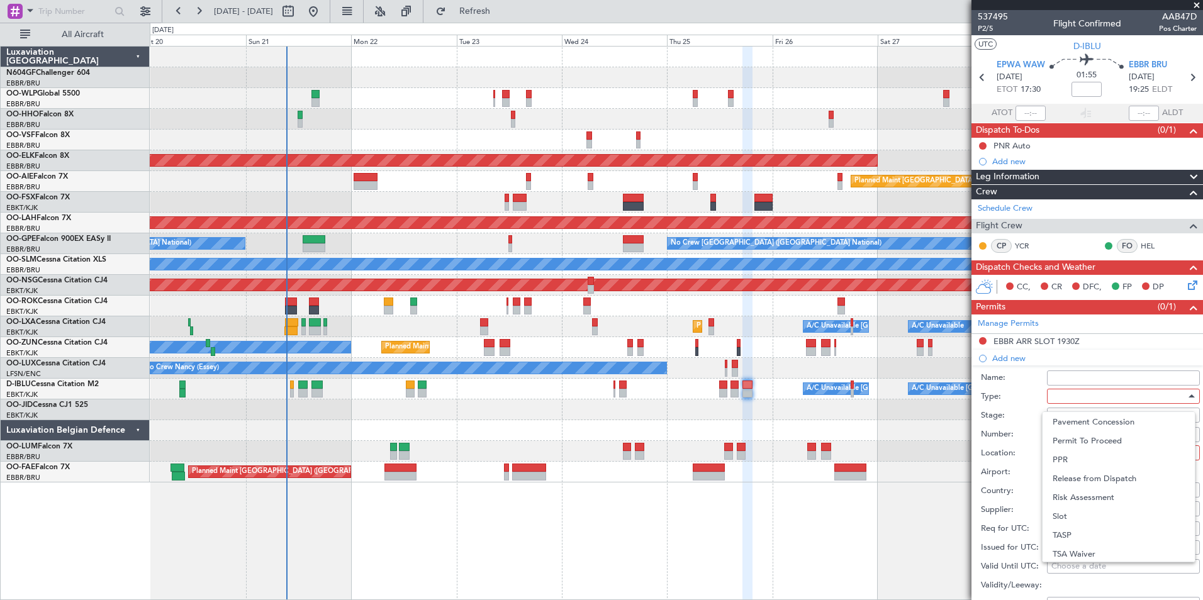
scroll to position [379, 0]
click at [1088, 511] on span "Slot" at bounding box center [1118, 514] width 132 height 19
click at [1091, 452] on div at bounding box center [1119, 453] width 134 height 19
click at [1091, 474] on span "Departure" at bounding box center [1118, 478] width 132 height 19
type input "EPWA / WAW"
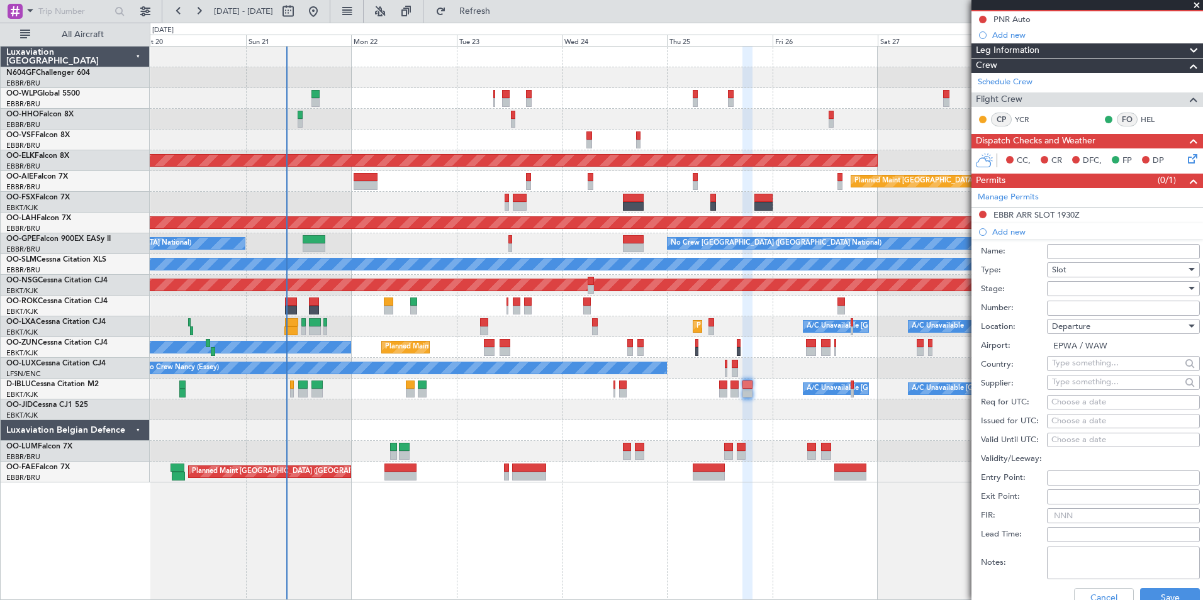
scroll to position [128, 0]
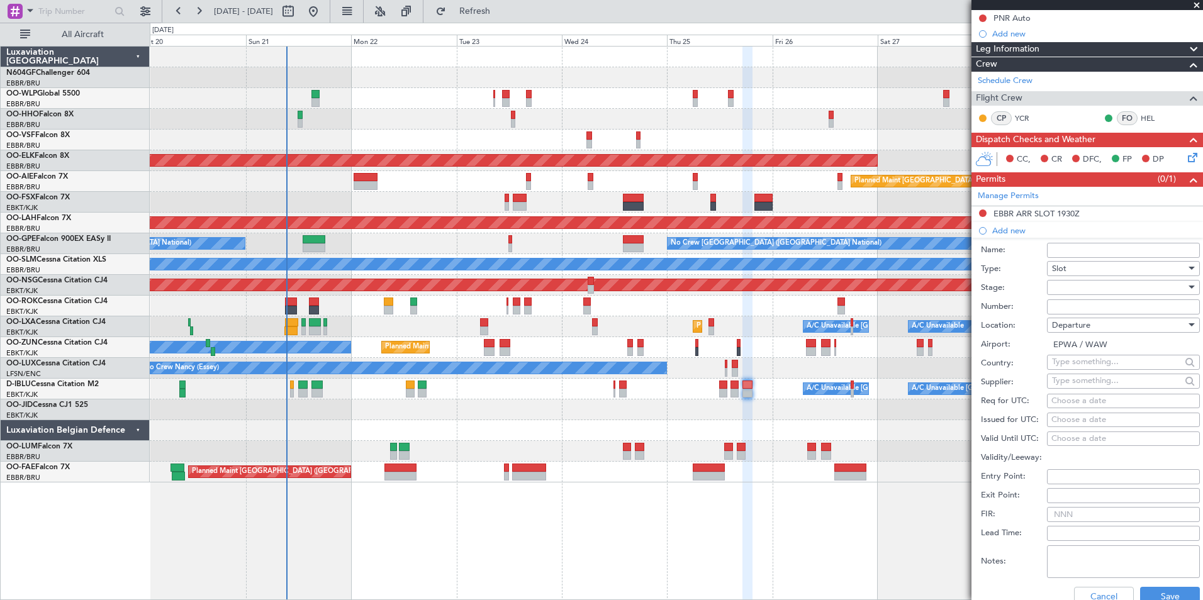
click at [1091, 400] on div "Choose a date" at bounding box center [1123, 401] width 144 height 13
select select "9"
select select "2025"
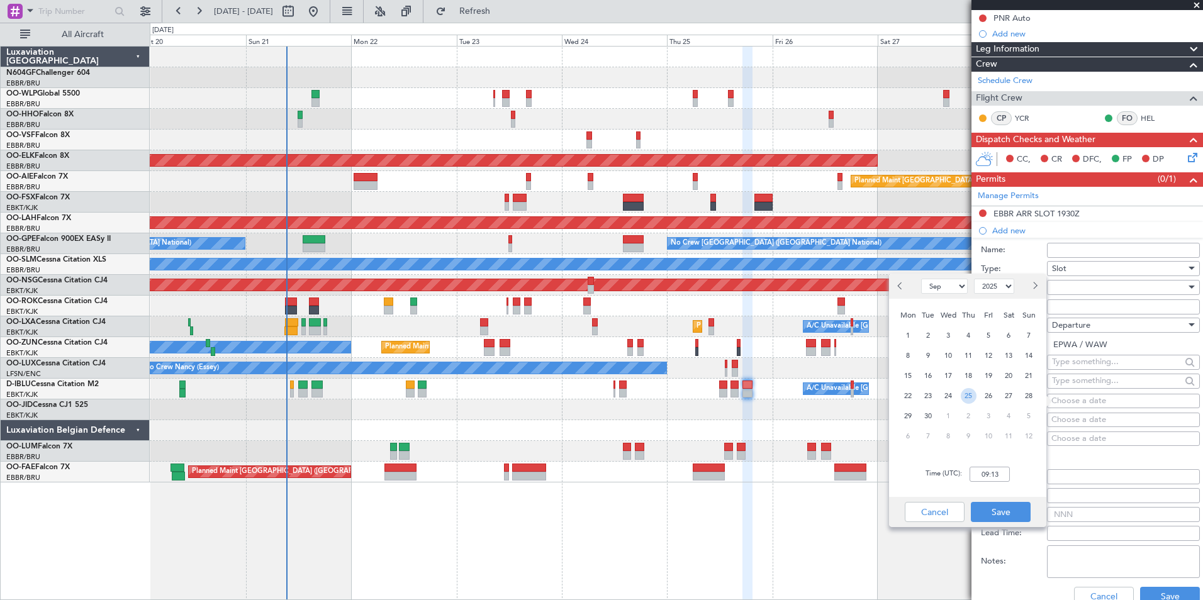
click at [969, 393] on span "25" at bounding box center [969, 396] width 16 height 16
click at [988, 470] on input "00:00" at bounding box center [989, 474] width 40 height 15
type input "17:20"
click at [1015, 507] on button "Save" at bounding box center [1001, 512] width 60 height 20
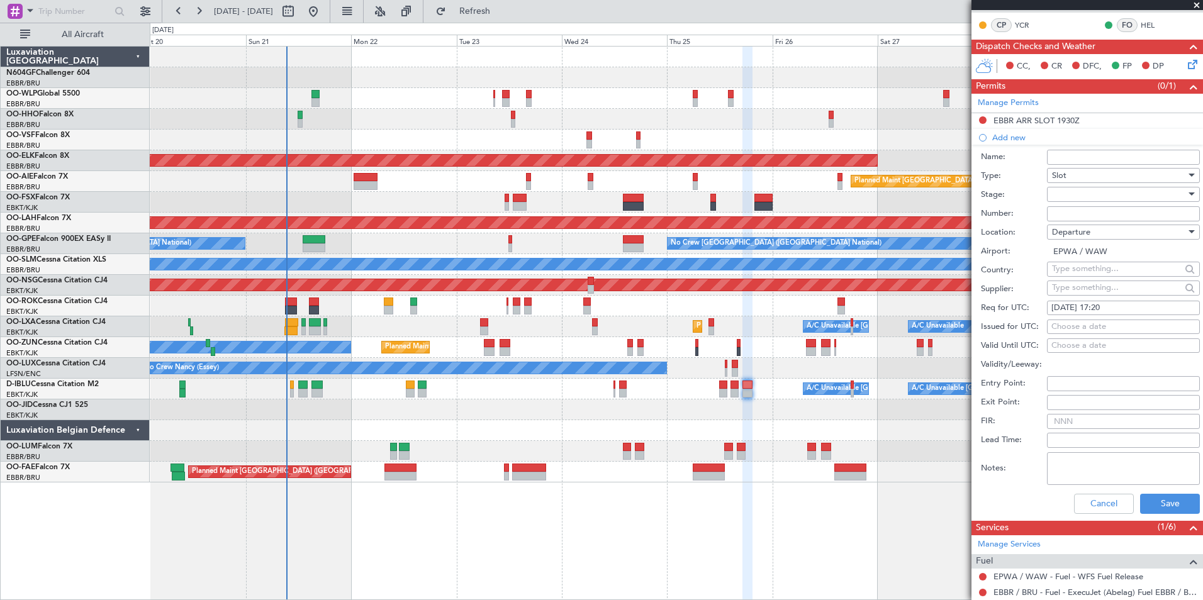
scroll to position [221, 0]
click at [1156, 496] on button "Save" at bounding box center [1170, 503] width 60 height 20
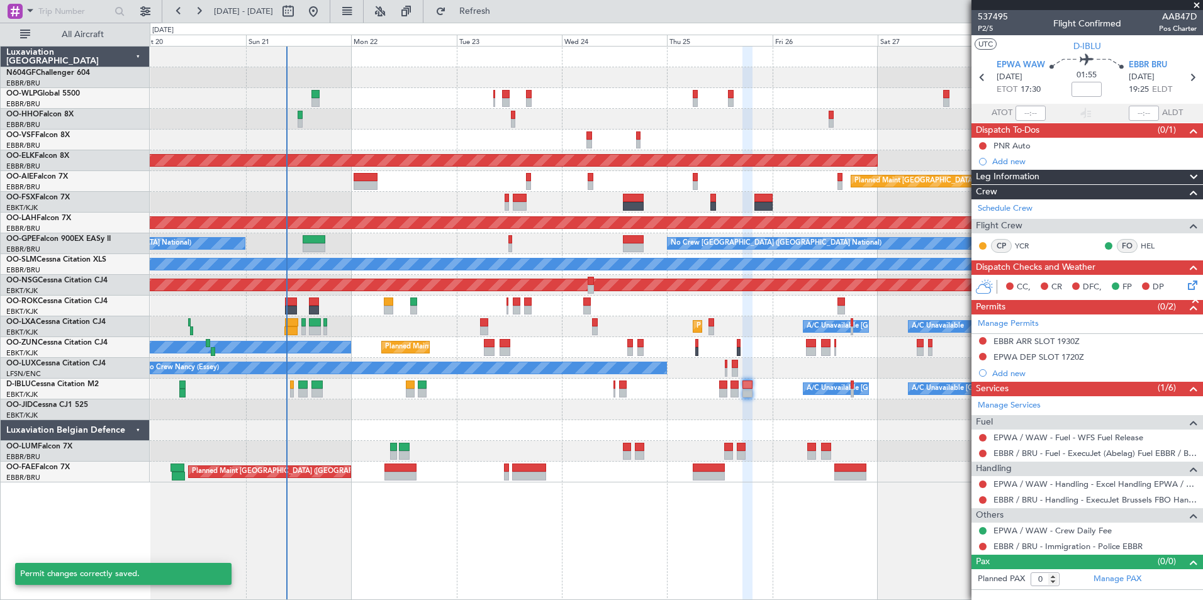
scroll to position [0, 0]
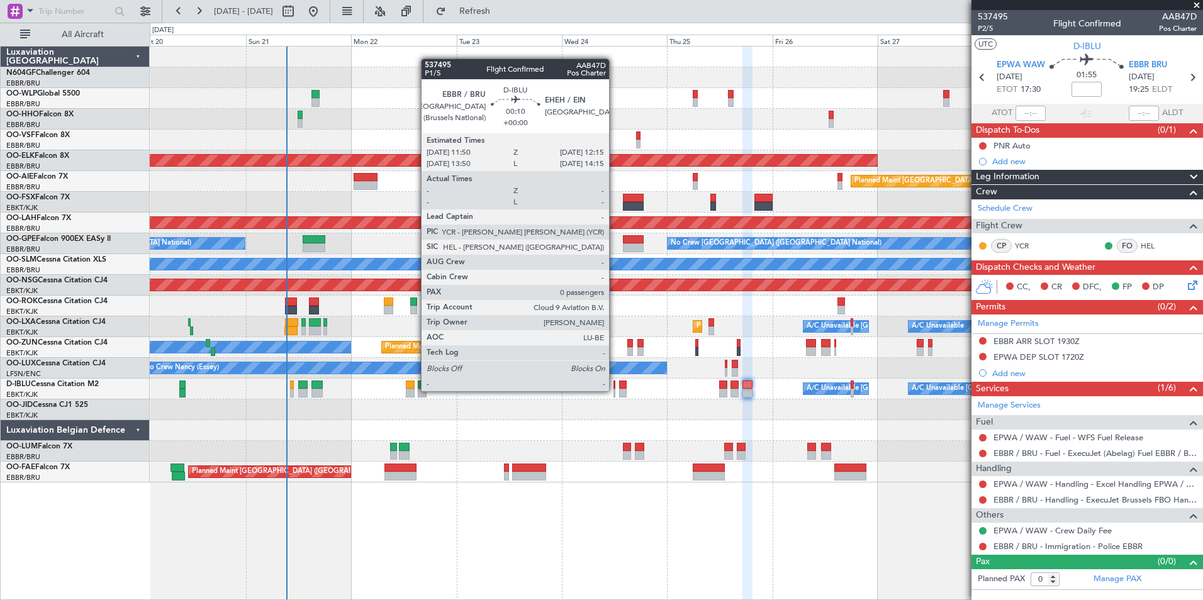
click at [615, 391] on div at bounding box center [614, 393] width 2 height 9
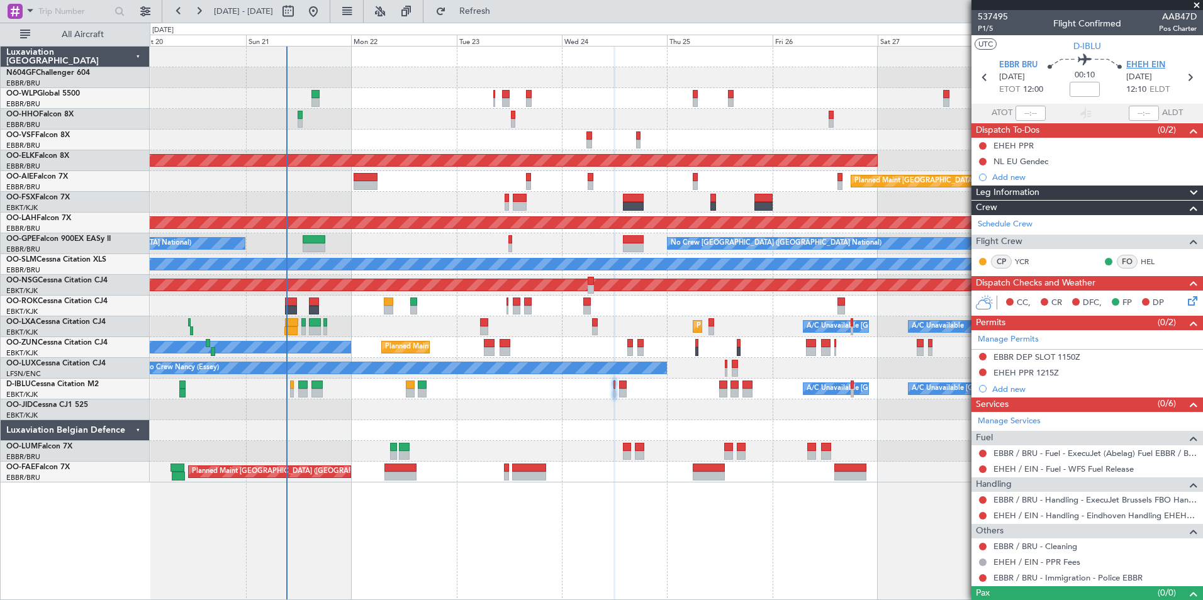
click at [1146, 65] on span "EHEH EIN" at bounding box center [1145, 65] width 39 height 13
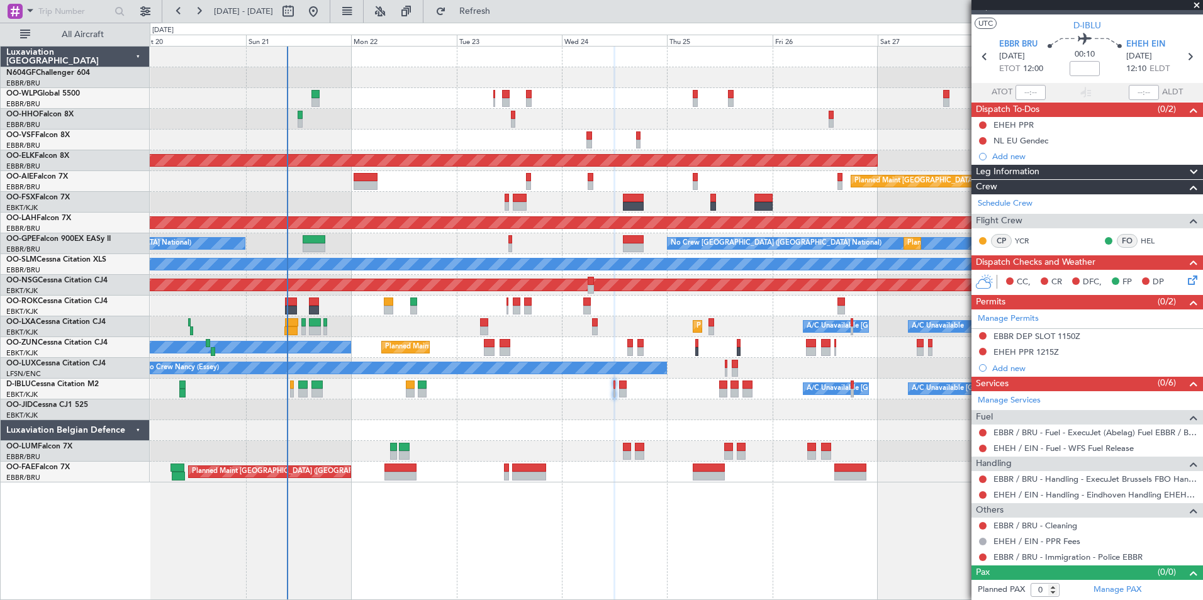
click at [615, 383] on div "A/C Unavailable [GEOGRAPHIC_DATA] ([GEOGRAPHIC_DATA] National) A/C Unavailable …" at bounding box center [676, 389] width 1052 height 21
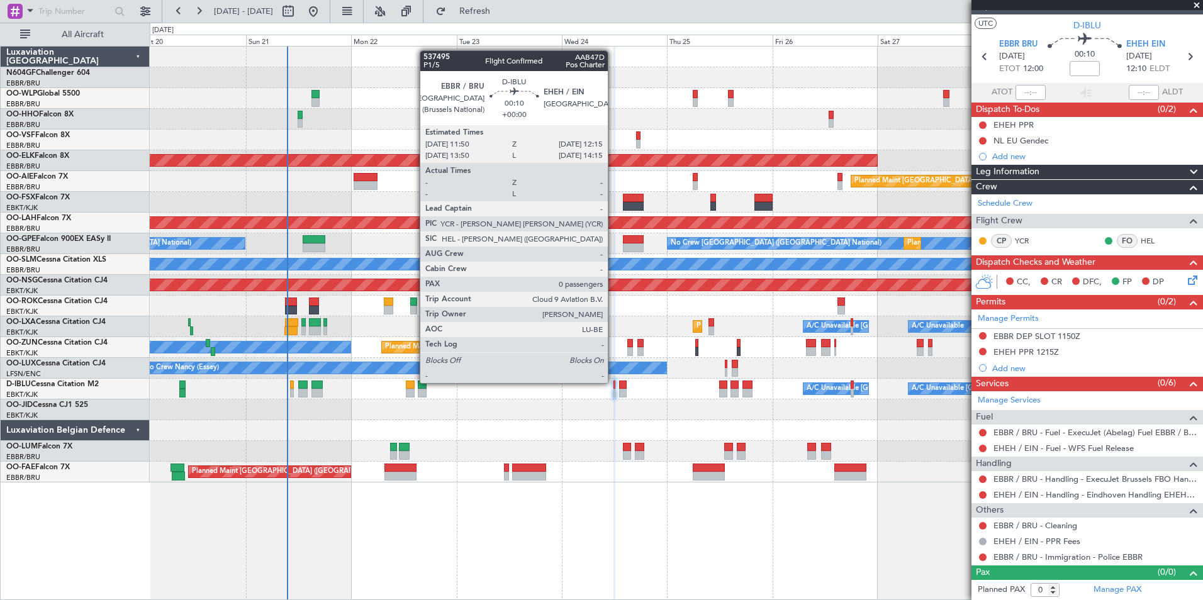
click at [613, 383] on div at bounding box center [614, 385] width 2 height 9
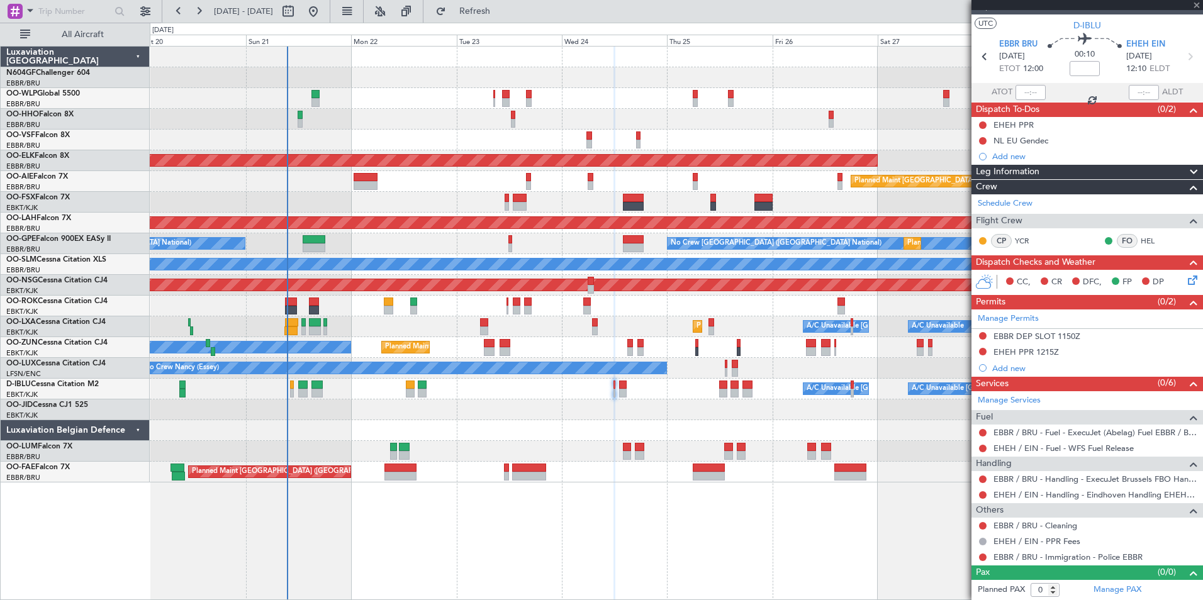
scroll to position [0, 0]
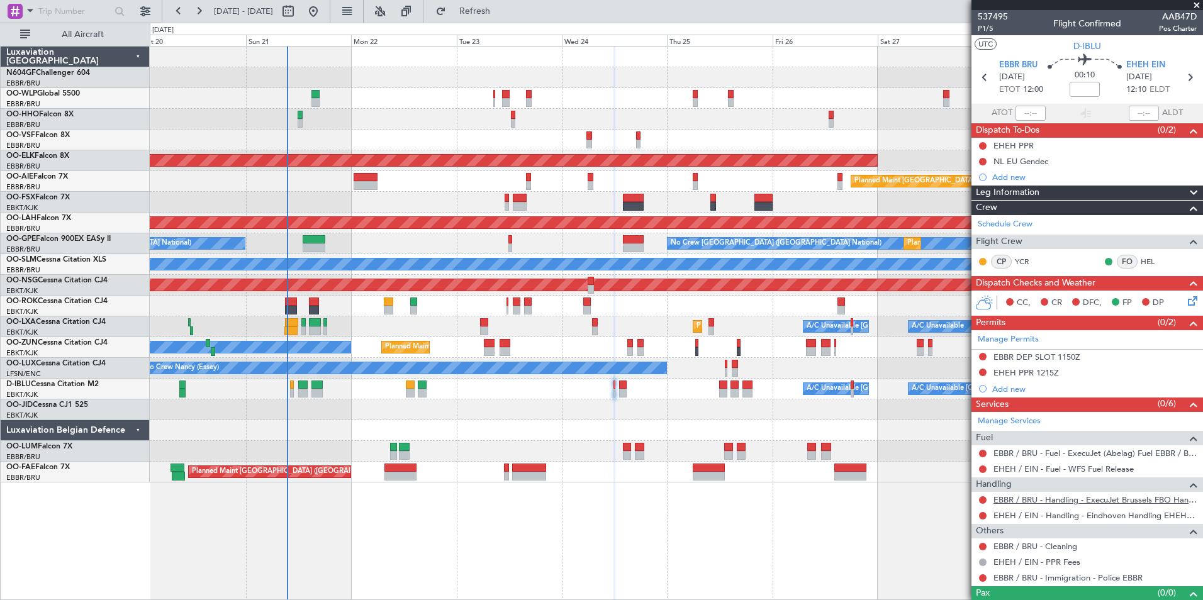
click at [1048, 499] on link "EBBR / BRU - Handling - ExecuJet Brussels FBO Handling Abelag" at bounding box center [1094, 499] width 203 height 11
click at [501, 9] on span "Refresh" at bounding box center [475, 11] width 53 height 9
click at [1064, 517] on link "EHEH / EIN - Handling - Eindhoven Handling EHEH / EIN" at bounding box center [1094, 515] width 203 height 11
click at [501, 10] on span "Refresh" at bounding box center [475, 11] width 53 height 9
click at [982, 357] on div "Manage Permits EBBR DEP SLOT 1150Z EHEH PPR 1215Z Add new" at bounding box center [1087, 363] width 232 height 67
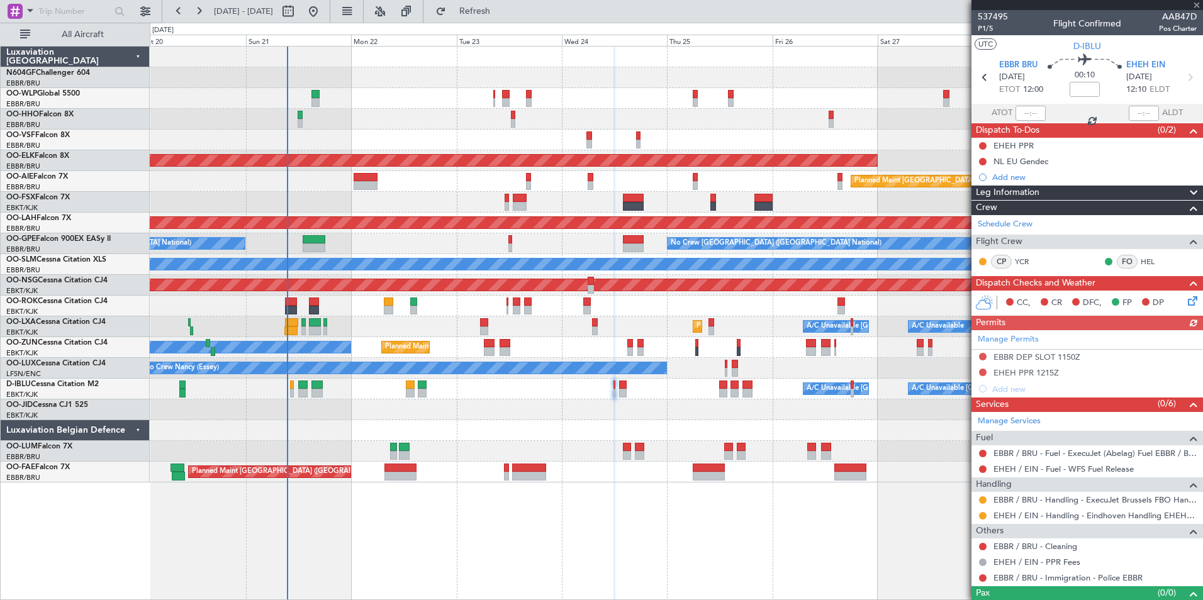
click at [982, 356] on div "Manage Permits EBBR DEP SLOT 1150Z EHEH PPR 1215Z Add new" at bounding box center [1087, 363] width 232 height 67
click at [981, 355] on button at bounding box center [983, 357] width 8 height 8
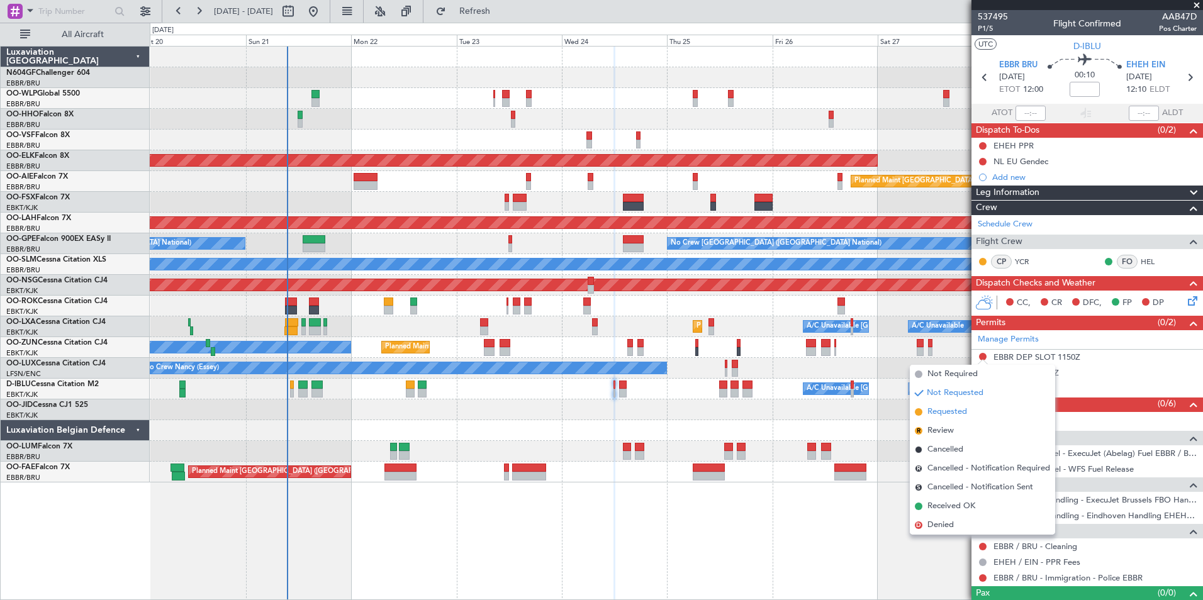
click at [959, 413] on span "Requested" at bounding box center [947, 412] width 40 height 13
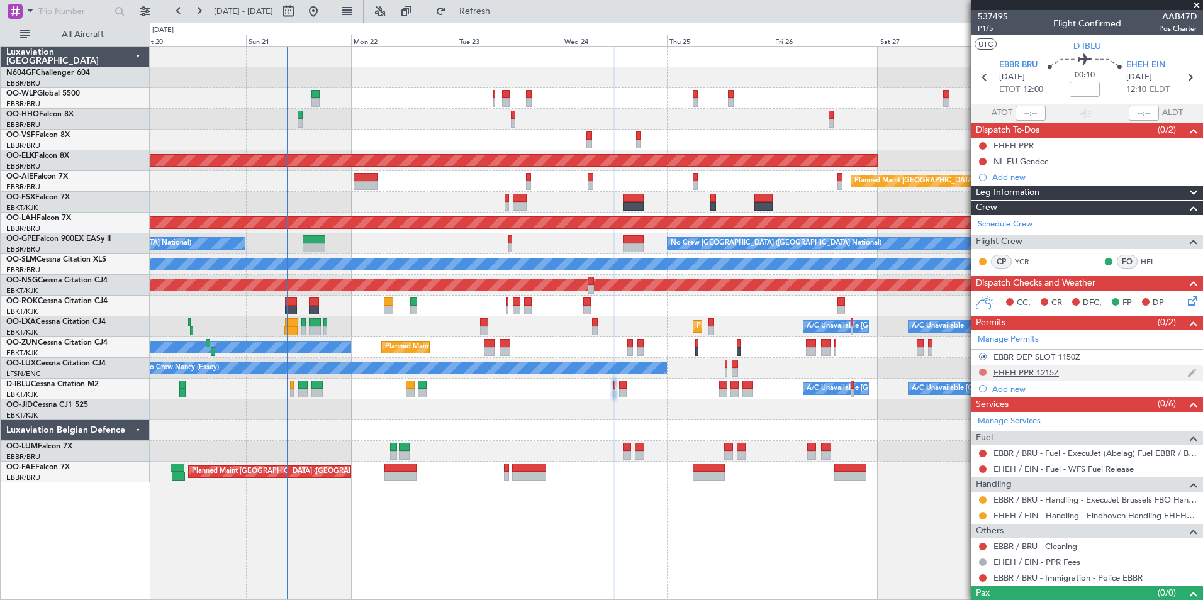
click at [984, 371] on button at bounding box center [983, 373] width 8 height 8
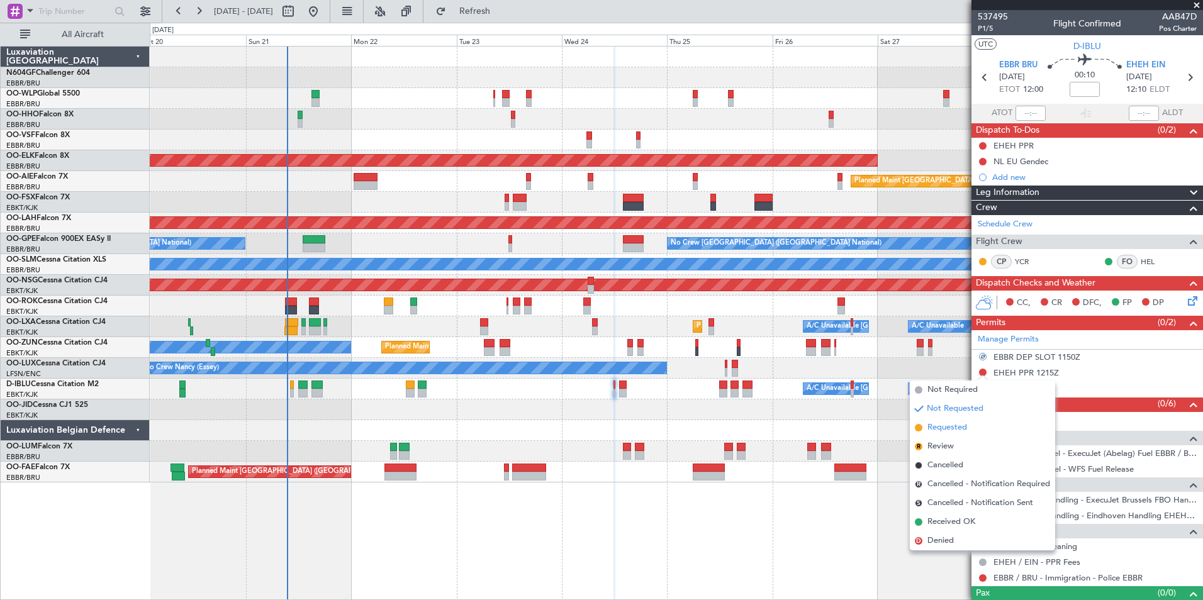
click at [956, 430] on span "Requested" at bounding box center [947, 427] width 40 height 13
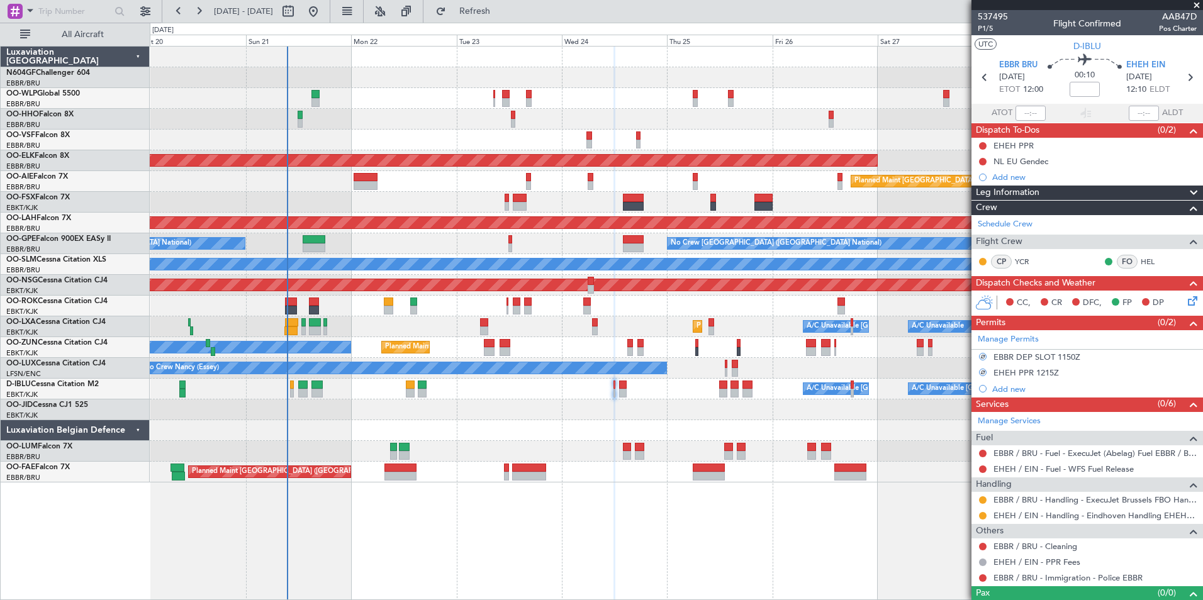
scroll to position [21, 0]
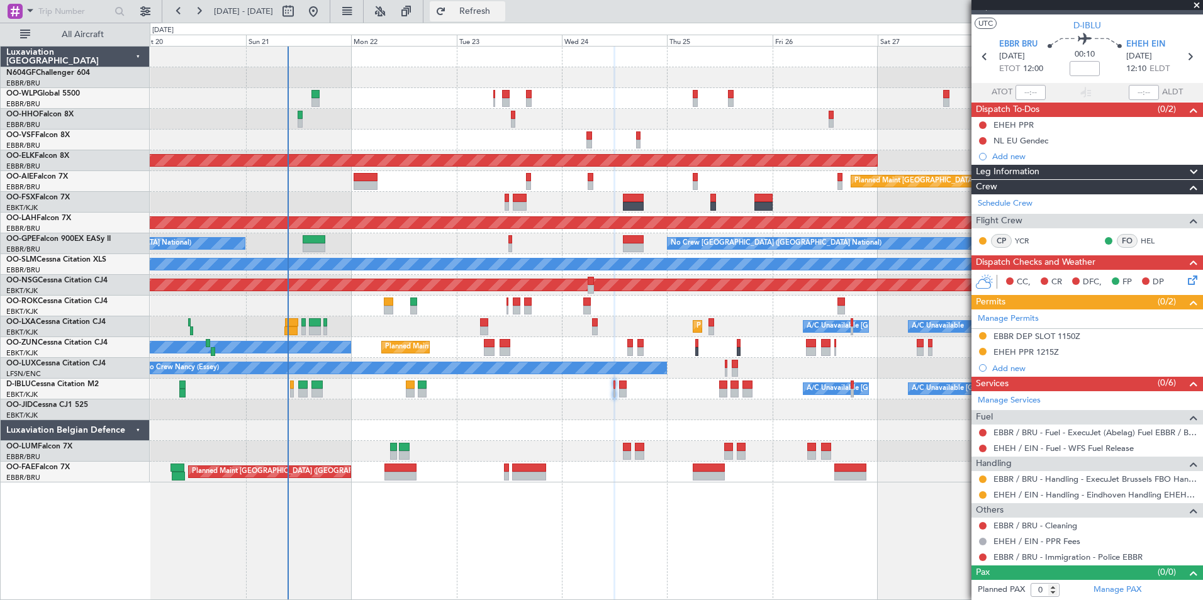
click at [501, 13] on span "Refresh" at bounding box center [475, 11] width 53 height 9
click at [1181, 59] on icon at bounding box center [1189, 56] width 16 height 16
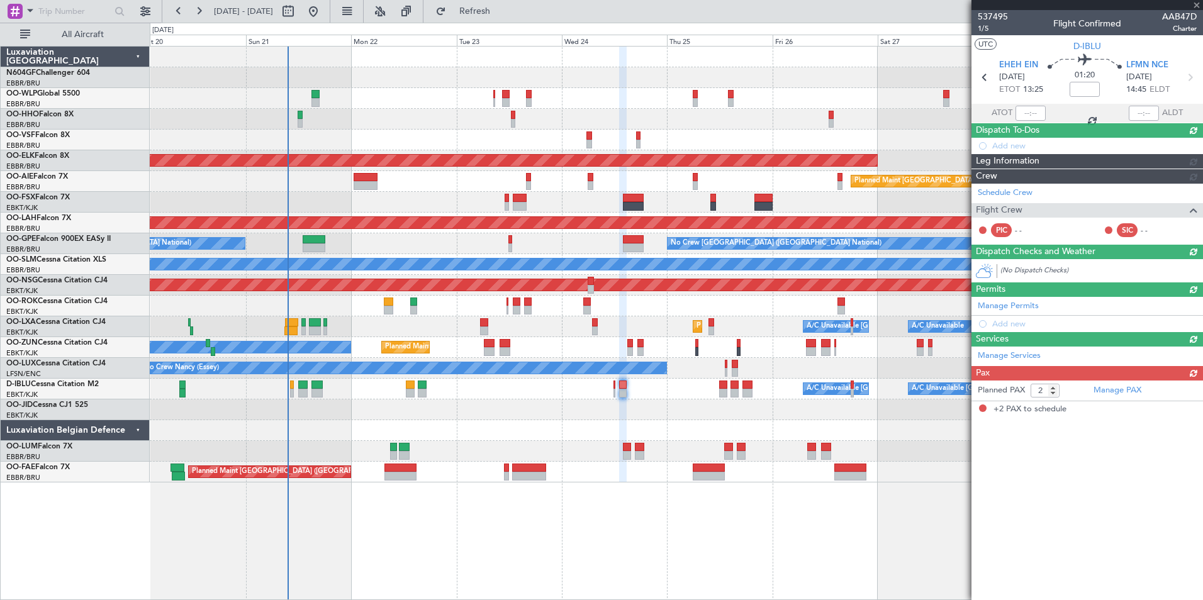
scroll to position [0, 0]
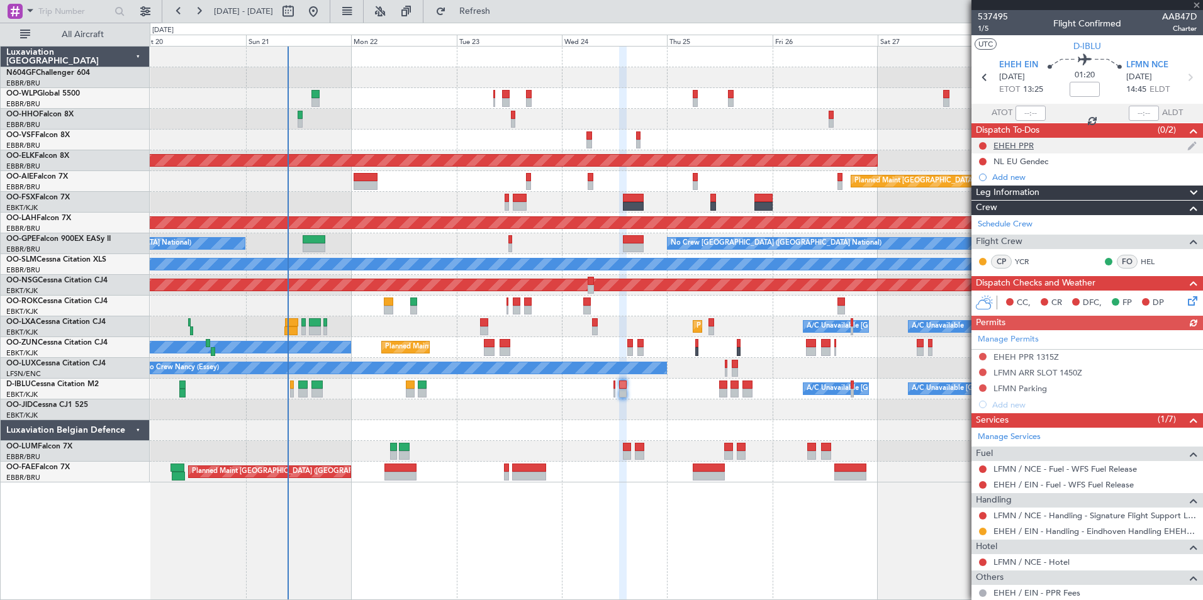
click at [1037, 145] on div "EHEH PPR" at bounding box center [1087, 146] width 232 height 16
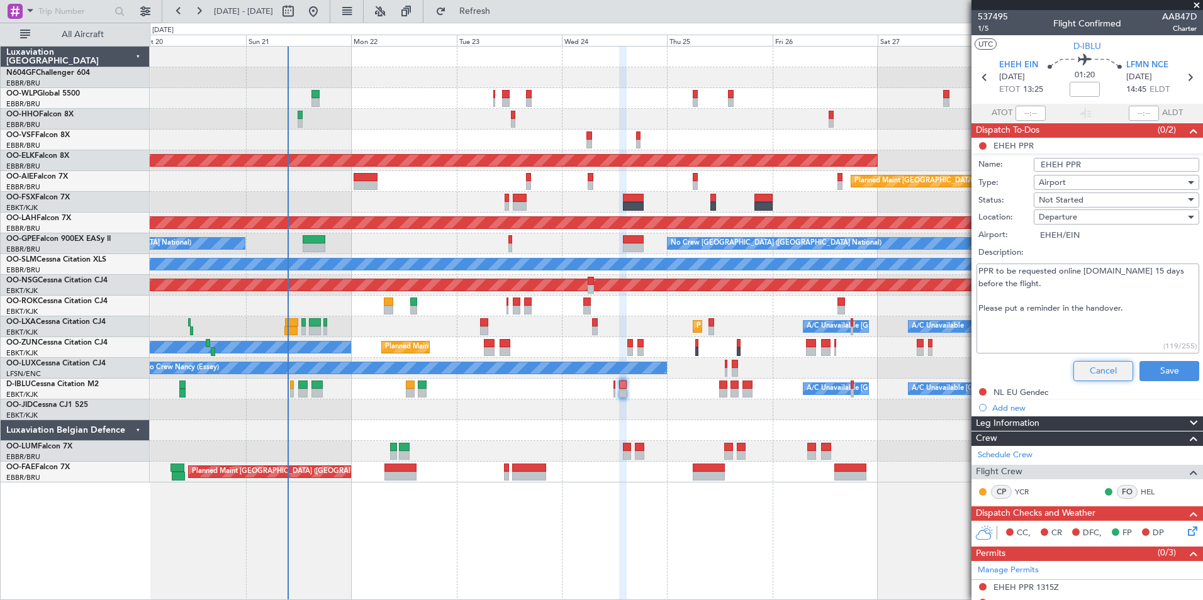
click at [1093, 370] on button "Cancel" at bounding box center [1103, 371] width 60 height 20
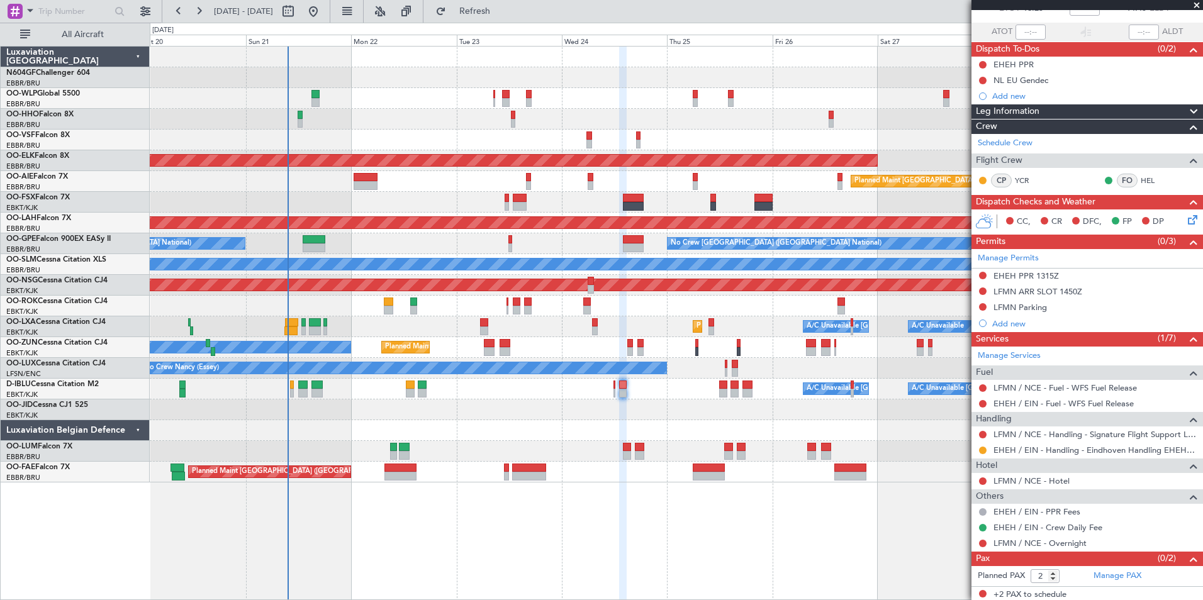
scroll to position [84, 0]
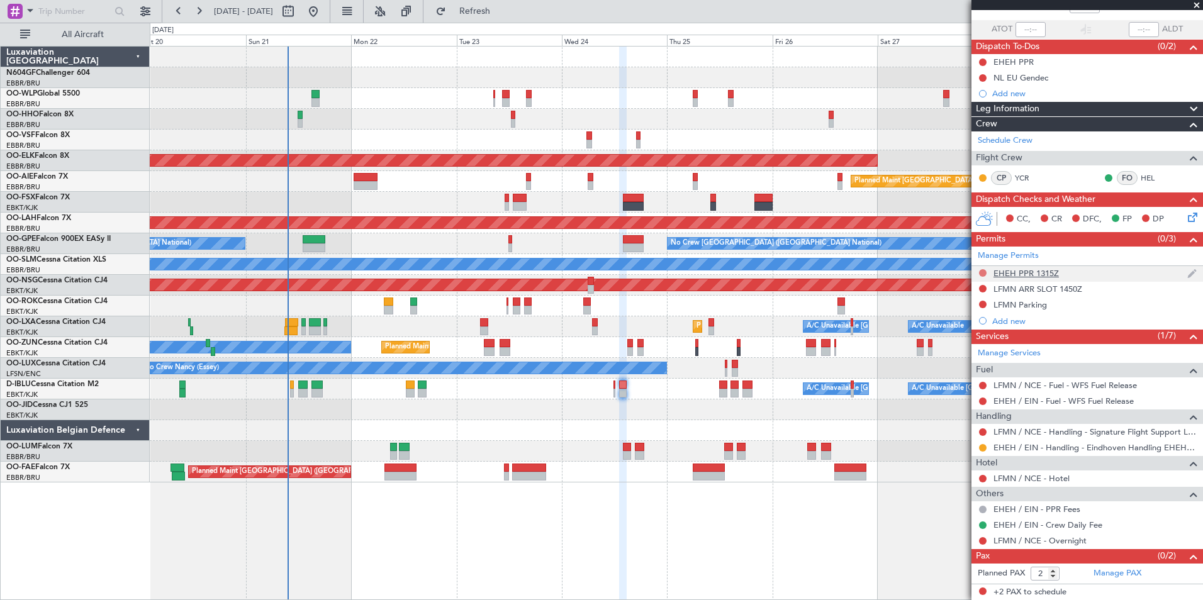
click at [983, 274] on button at bounding box center [983, 273] width 8 height 8
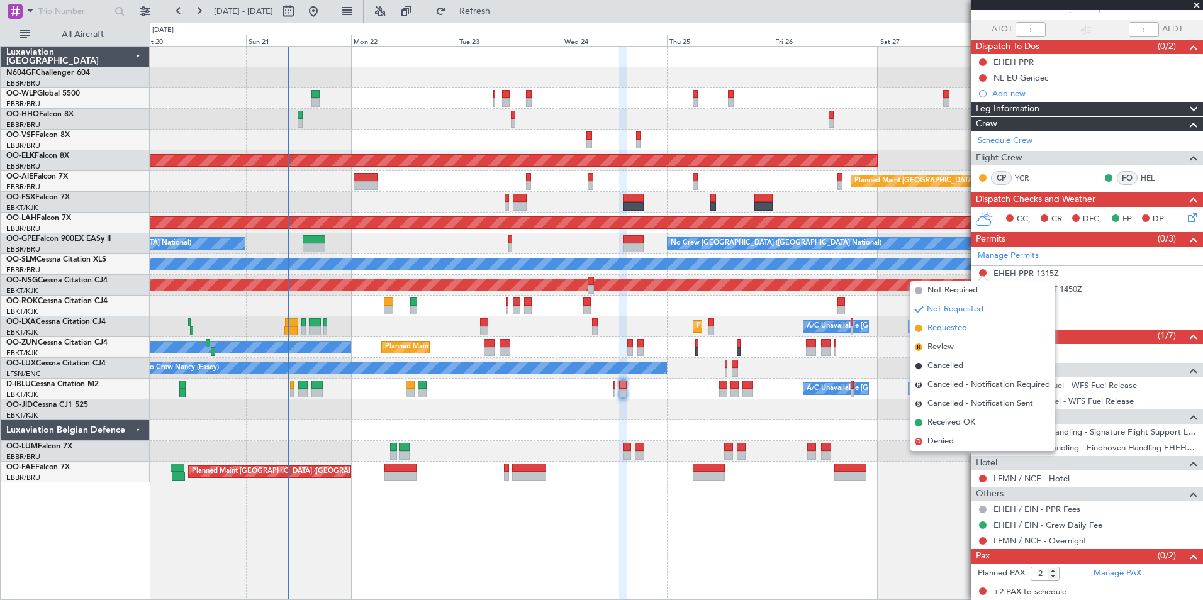
click at [974, 330] on li "Requested" at bounding box center [982, 328] width 145 height 19
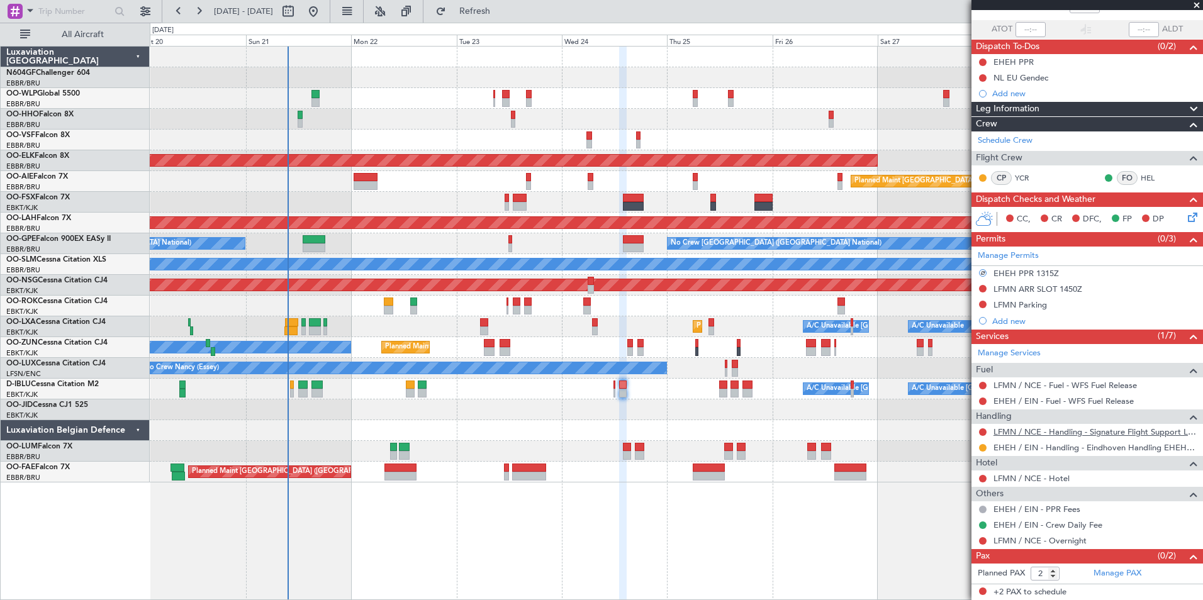
click at [1030, 434] on link "LFMN / NCE - Handling - Signature Flight Support LFMN / NCE" at bounding box center [1094, 432] width 203 height 11
click at [496, 215] on div "Planned Maint Liege AOG Maint Brussels (Brussels National) Planned Maint Kortri…" at bounding box center [676, 265] width 1052 height 436
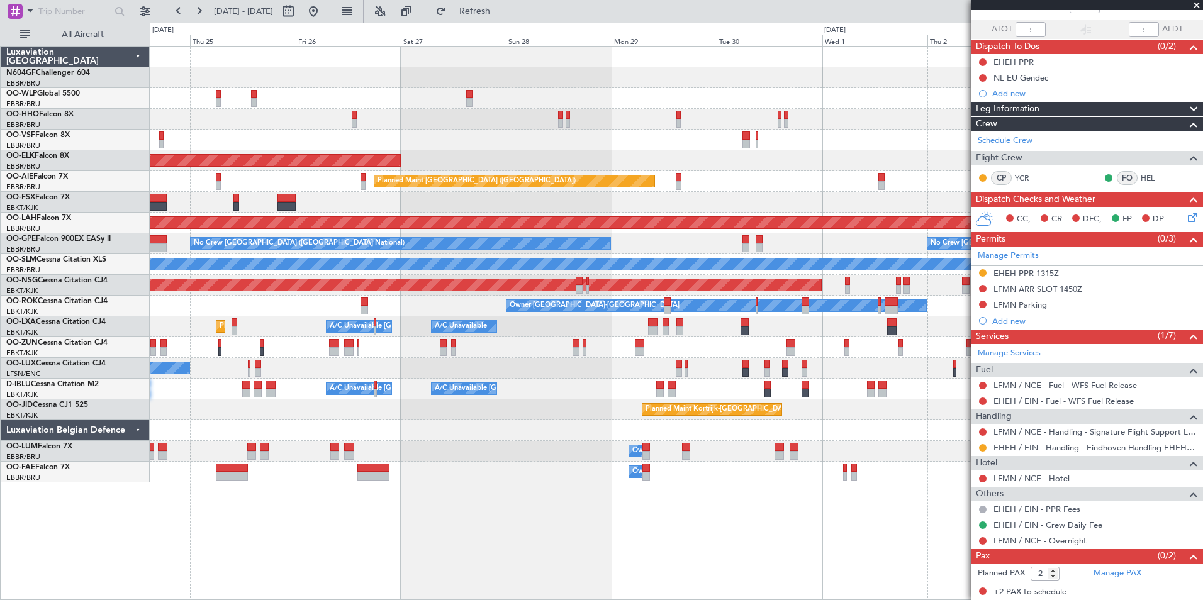
drag, startPoint x: 489, startPoint y: 147, endPoint x: 449, endPoint y: 150, distance: 40.3
click at [430, 106] on div at bounding box center [676, 98] width 1052 height 21
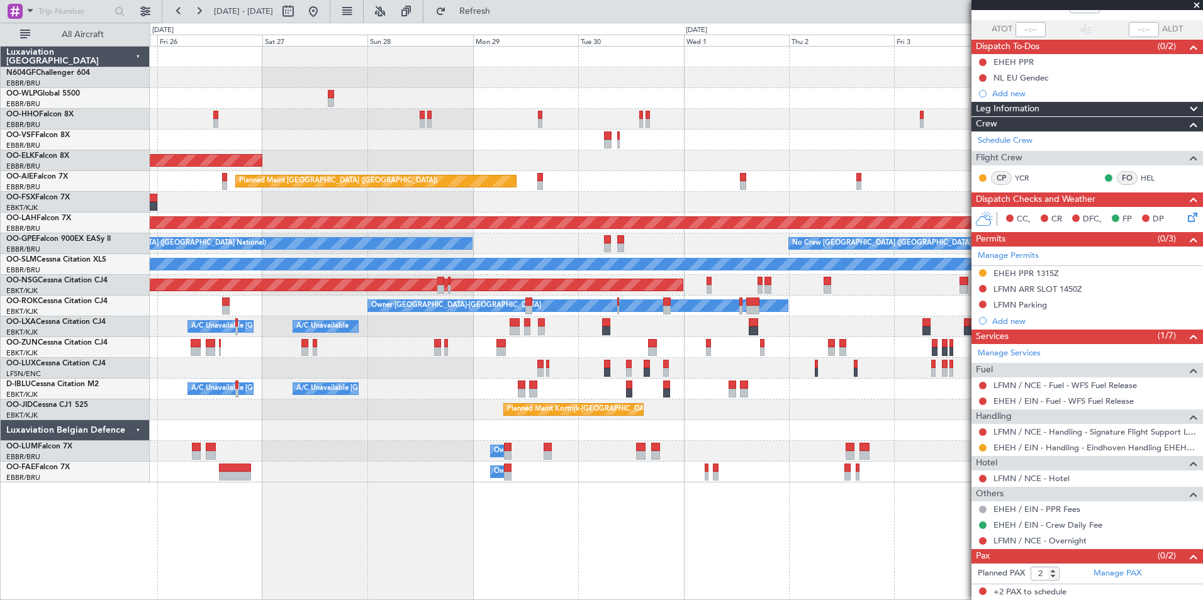
click at [377, 133] on div "Planned Maint Kortrijk-Wevelgem Planned Maint London (Farnborough) Planned Main…" at bounding box center [676, 265] width 1052 height 436
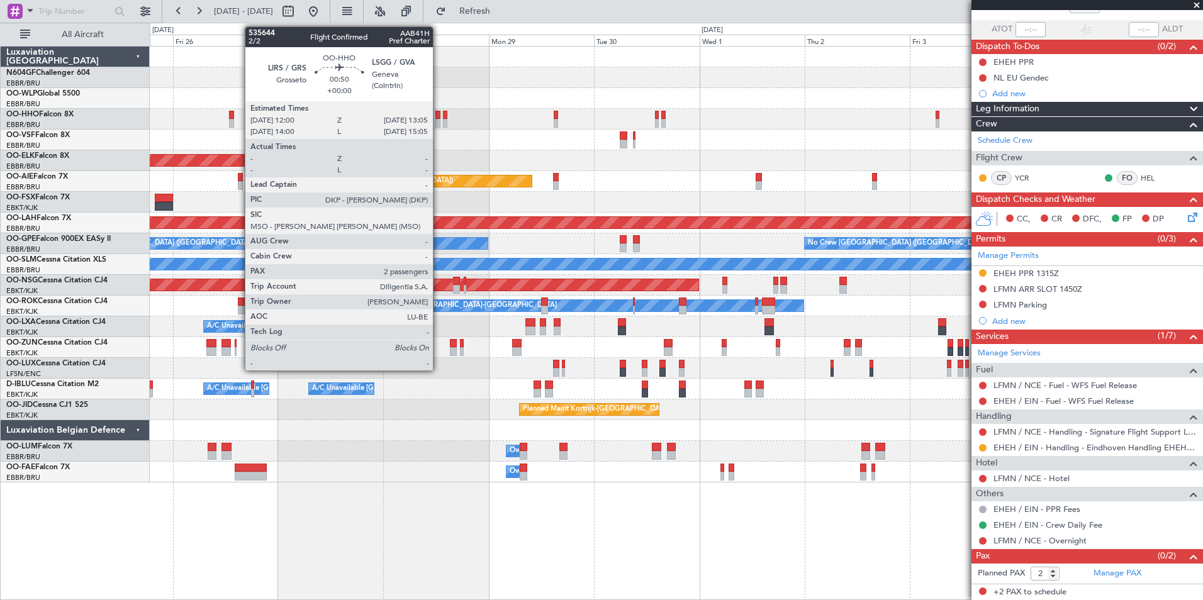
click at [438, 121] on div at bounding box center [437, 123] width 5 height 9
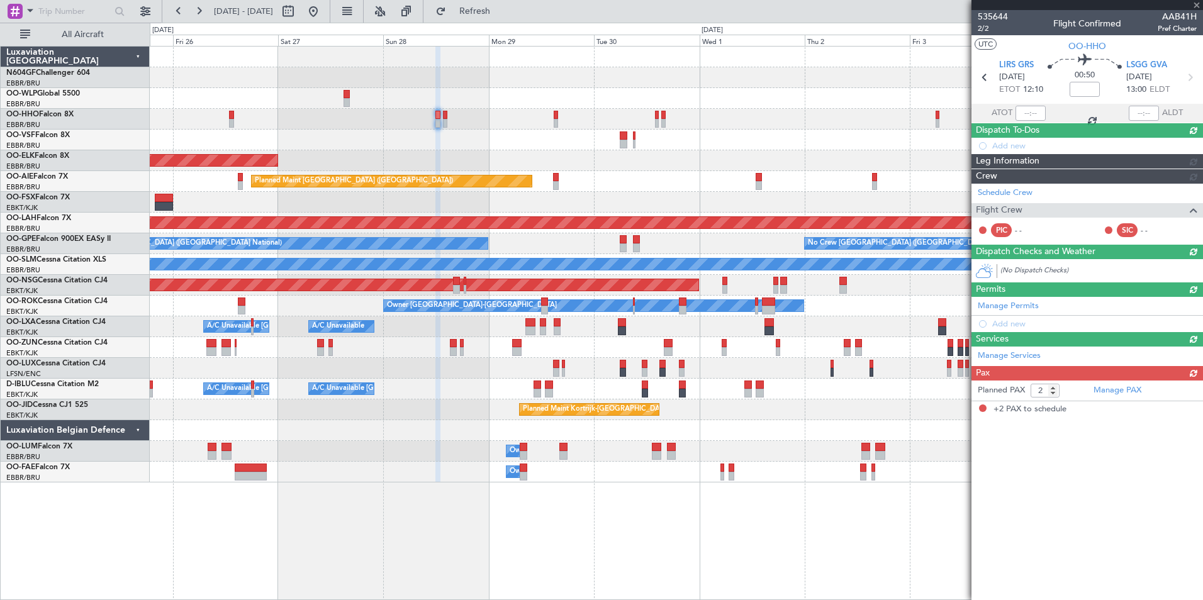
scroll to position [0, 0]
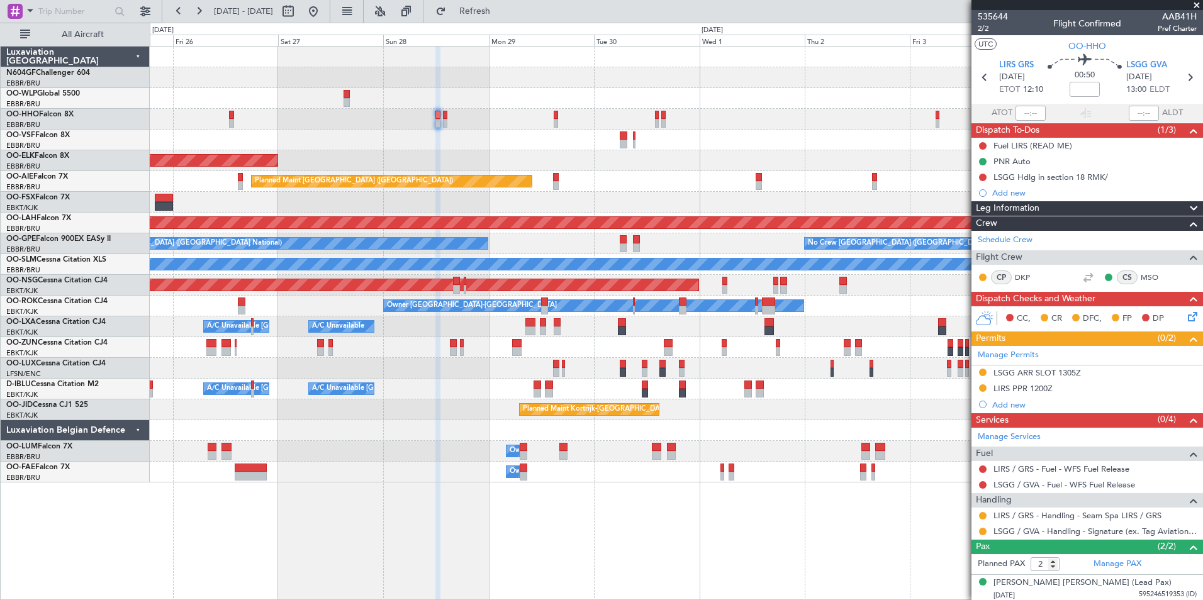
click at [575, 375] on div "No Crew Nancy (Essey)" at bounding box center [676, 368] width 1052 height 21
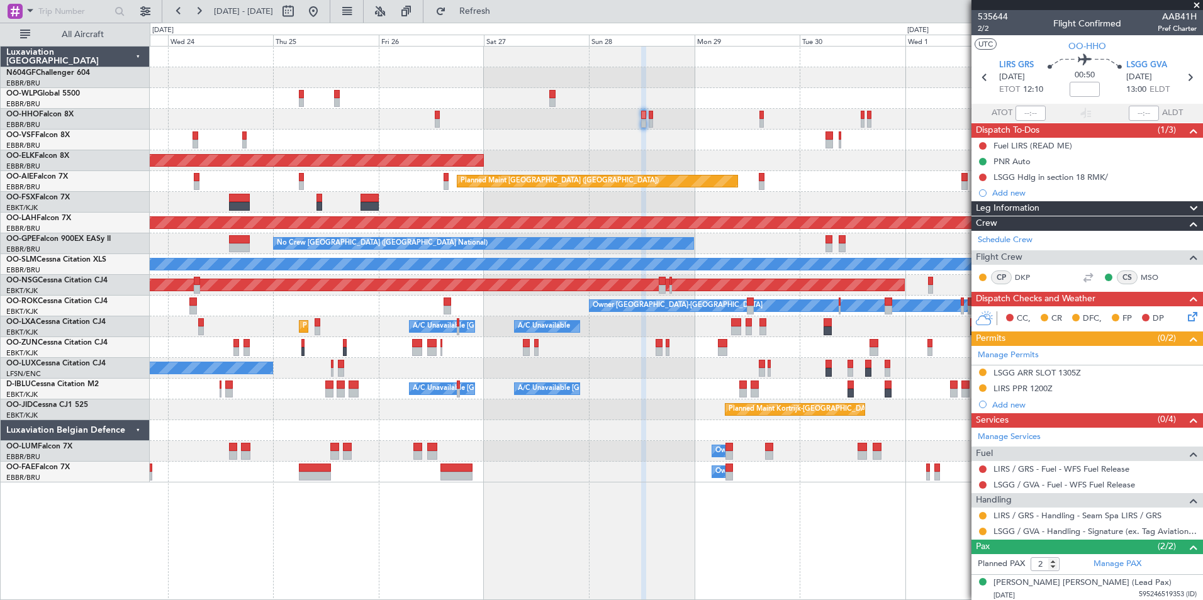
click at [707, 369] on div "No Crew Nancy (Essey)" at bounding box center [676, 368] width 1052 height 21
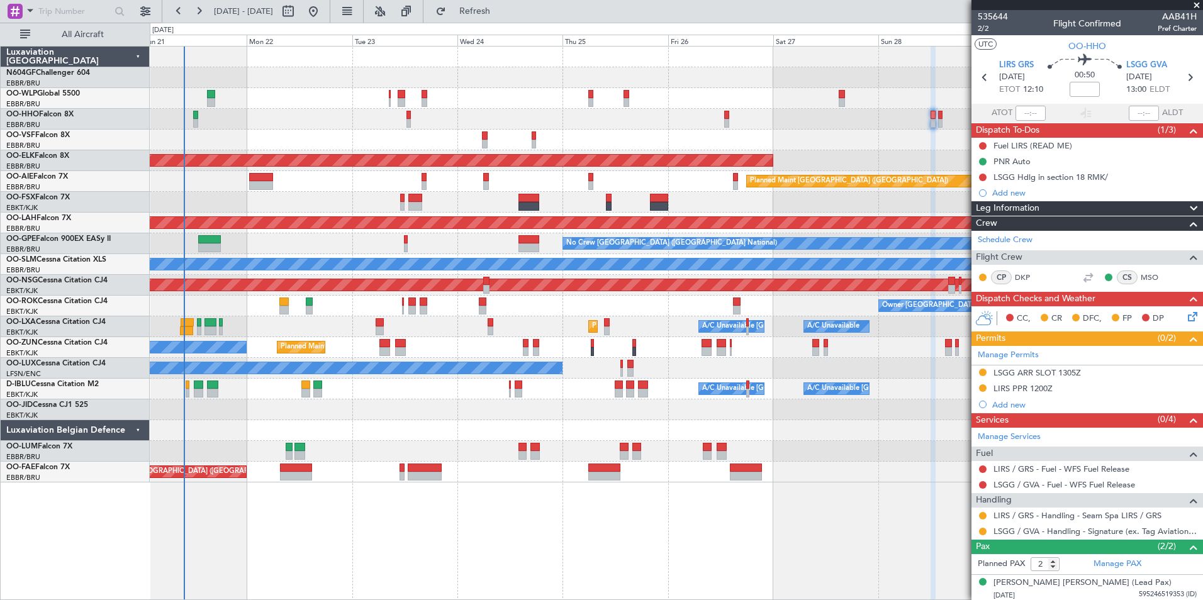
click at [756, 375] on div "No Crew Nancy (Essey)" at bounding box center [676, 368] width 1052 height 21
click at [525, 393] on div "A/C Unavailable [GEOGRAPHIC_DATA] ([GEOGRAPHIC_DATA] National) A/C Unavailable …" at bounding box center [676, 389] width 1052 height 21
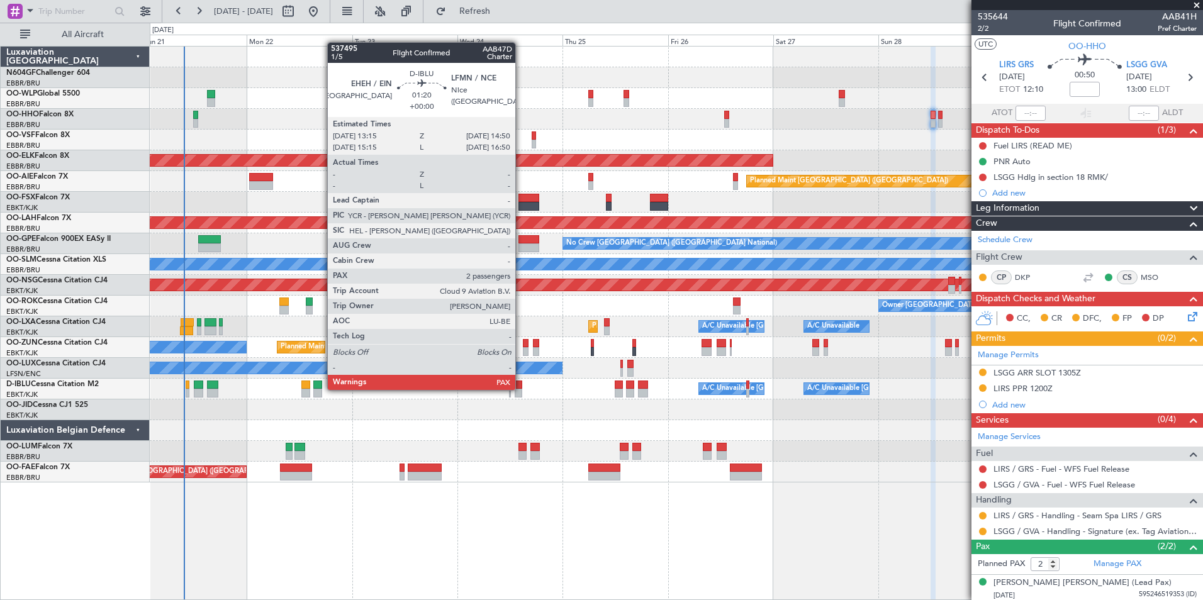
click at [521, 389] on div at bounding box center [519, 393] width 8 height 9
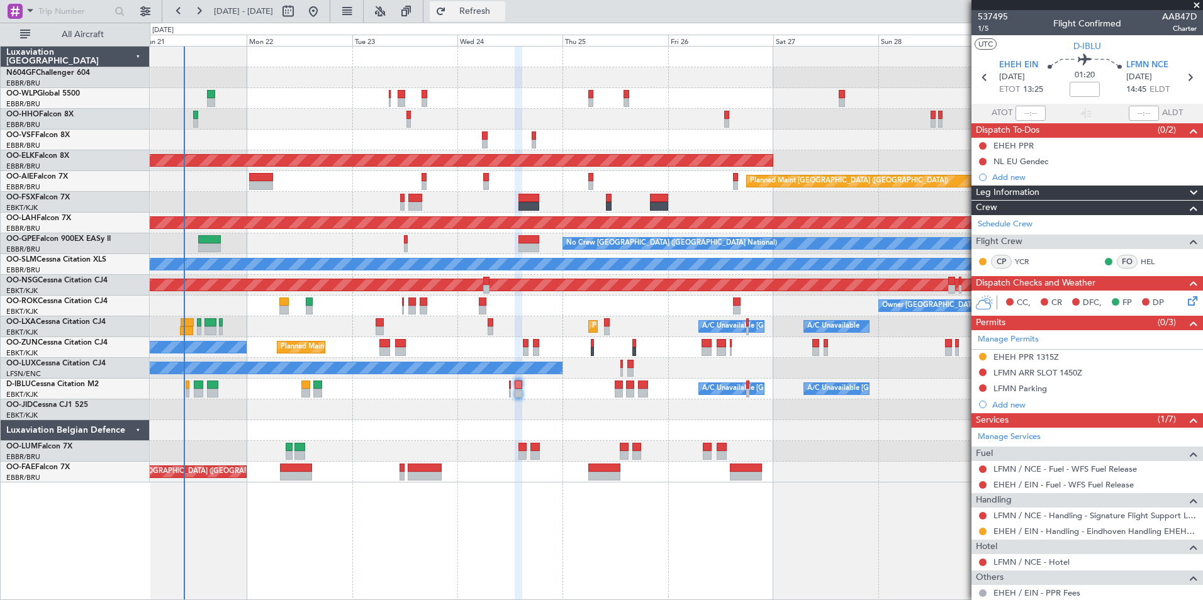
click at [501, 14] on span "Refresh" at bounding box center [475, 11] width 53 height 9
click at [985, 373] on div "Manage Permits EHEH PPR 1315Z LFMN ARR SLOT 1450Z LFMN Parking Add new" at bounding box center [1087, 371] width 232 height 82
click at [939, 415] on div "Planned Maint Kortrijk-[GEOGRAPHIC_DATA]" at bounding box center [676, 409] width 1052 height 21
click at [981, 372] on button at bounding box center [983, 373] width 8 height 8
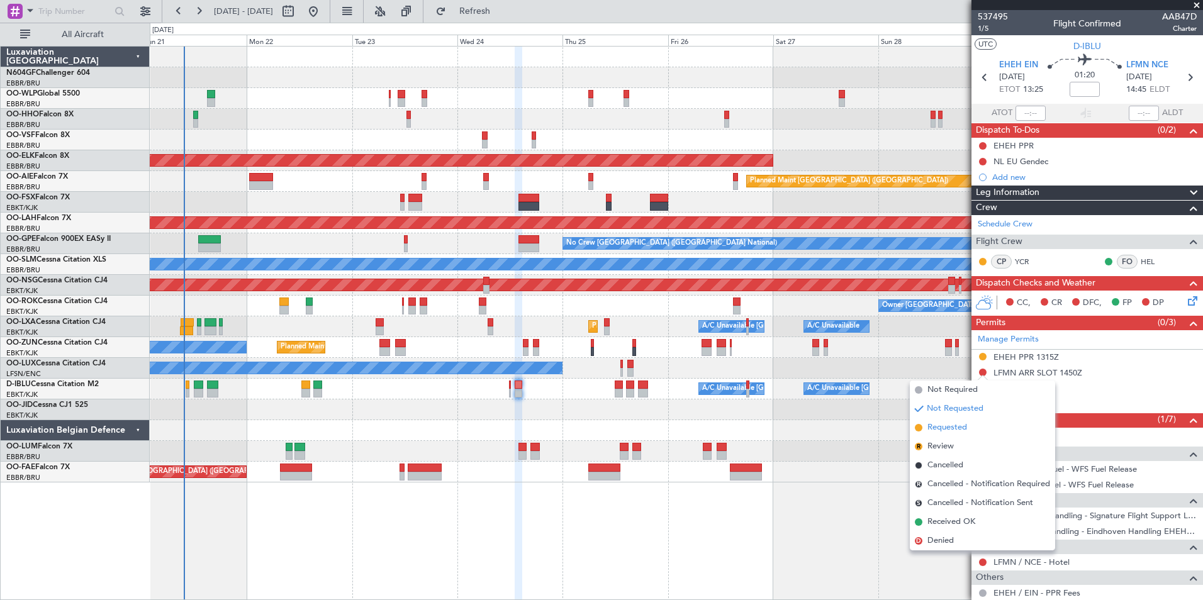
click at [969, 425] on li "Requested" at bounding box center [982, 427] width 145 height 19
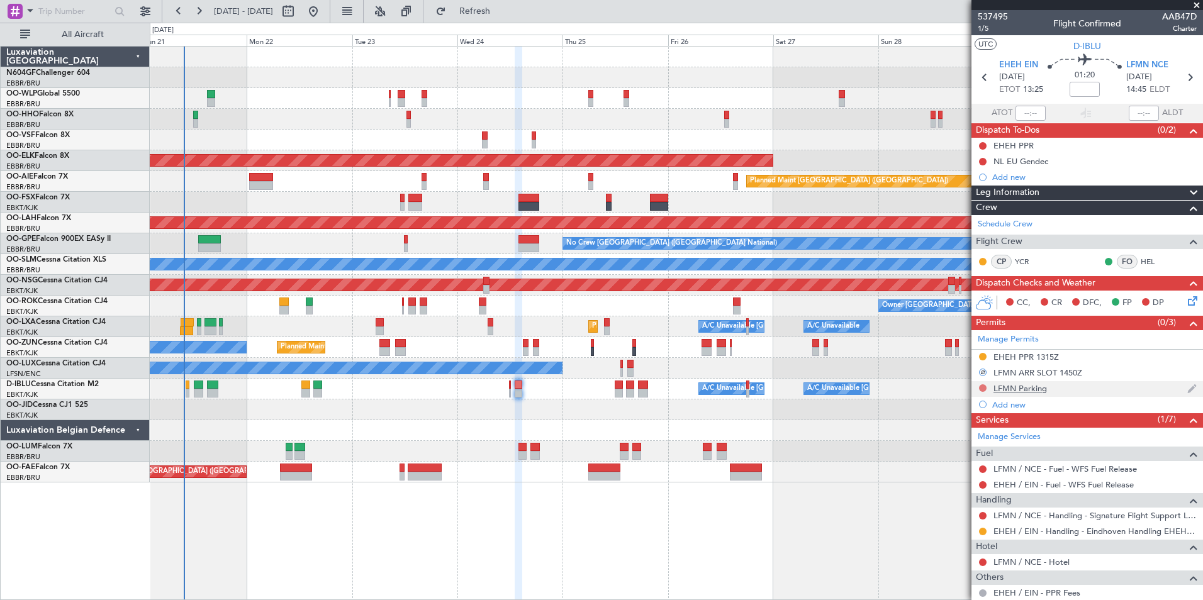
click at [981, 386] on button at bounding box center [983, 388] width 8 height 8
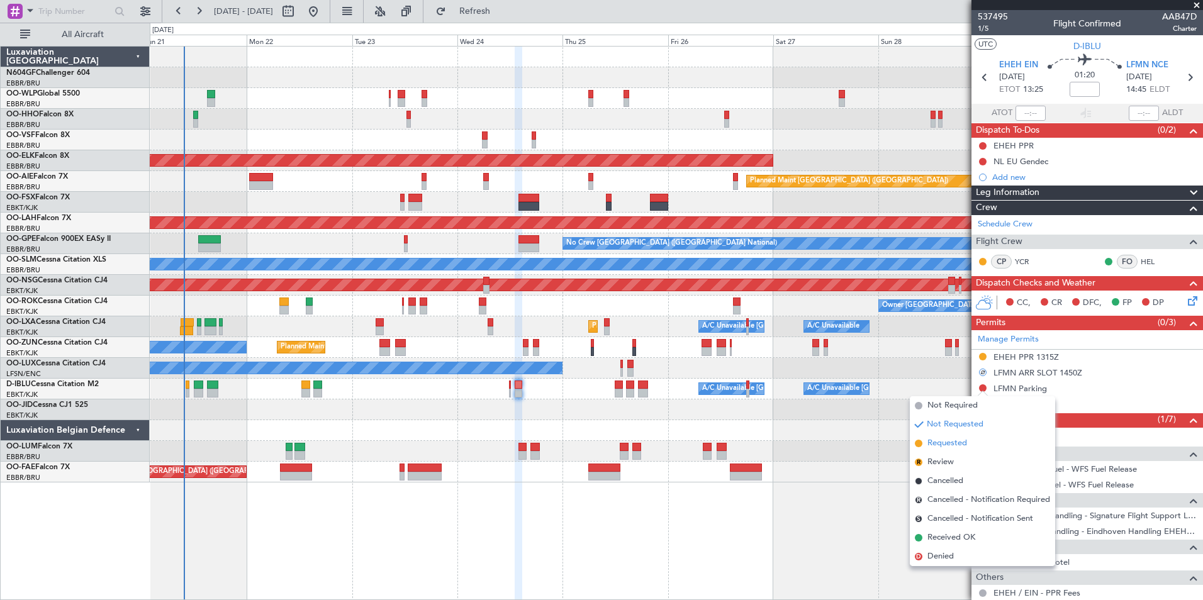
click at [951, 445] on span "Requested" at bounding box center [947, 443] width 40 height 13
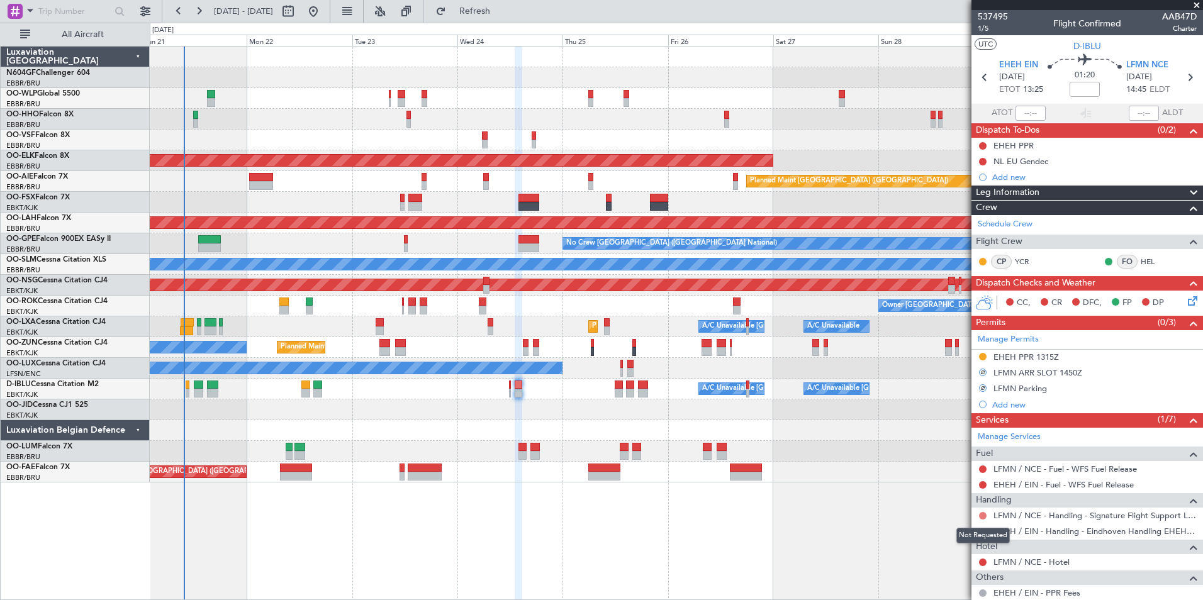
click at [981, 516] on button at bounding box center [983, 516] width 8 height 8
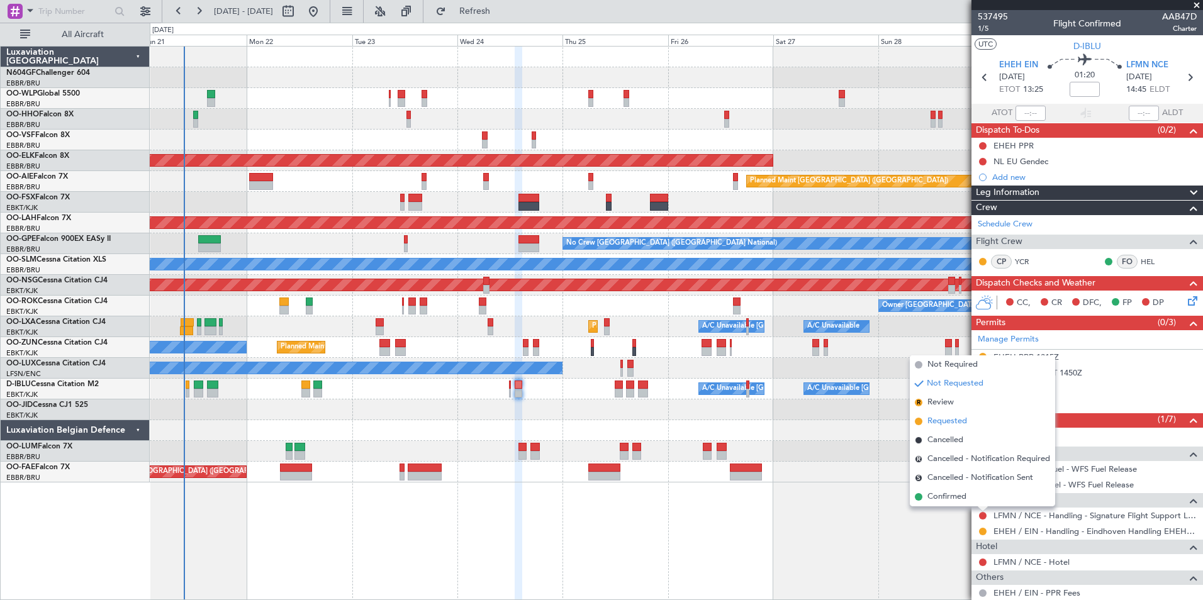
click at [961, 423] on span "Requested" at bounding box center [947, 421] width 40 height 13
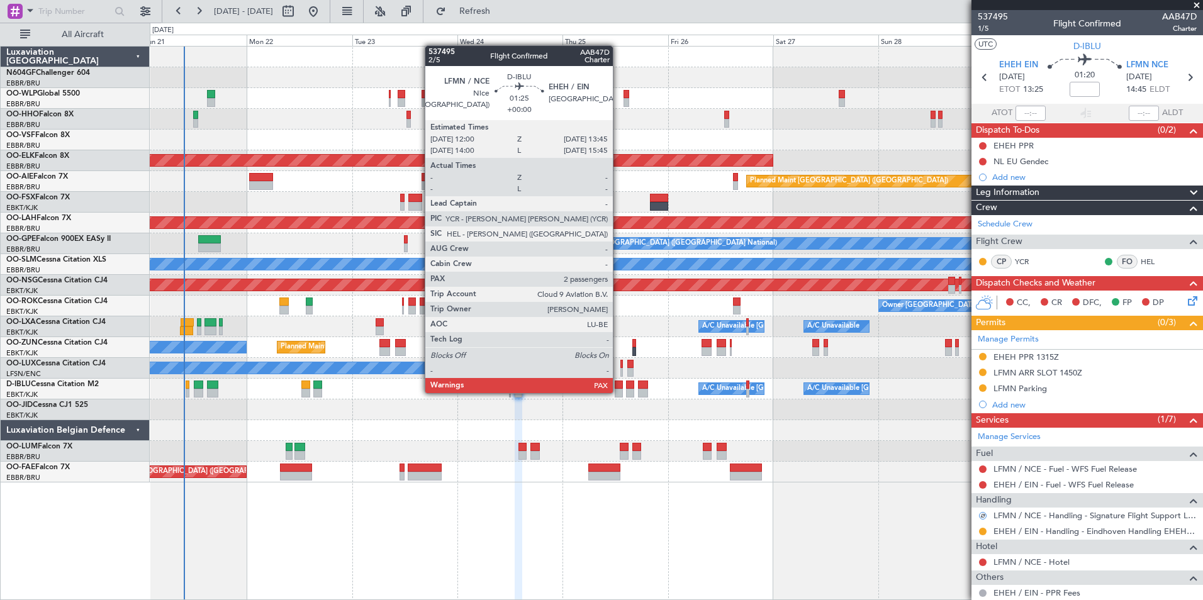
click at [618, 392] on div at bounding box center [619, 393] width 8 height 9
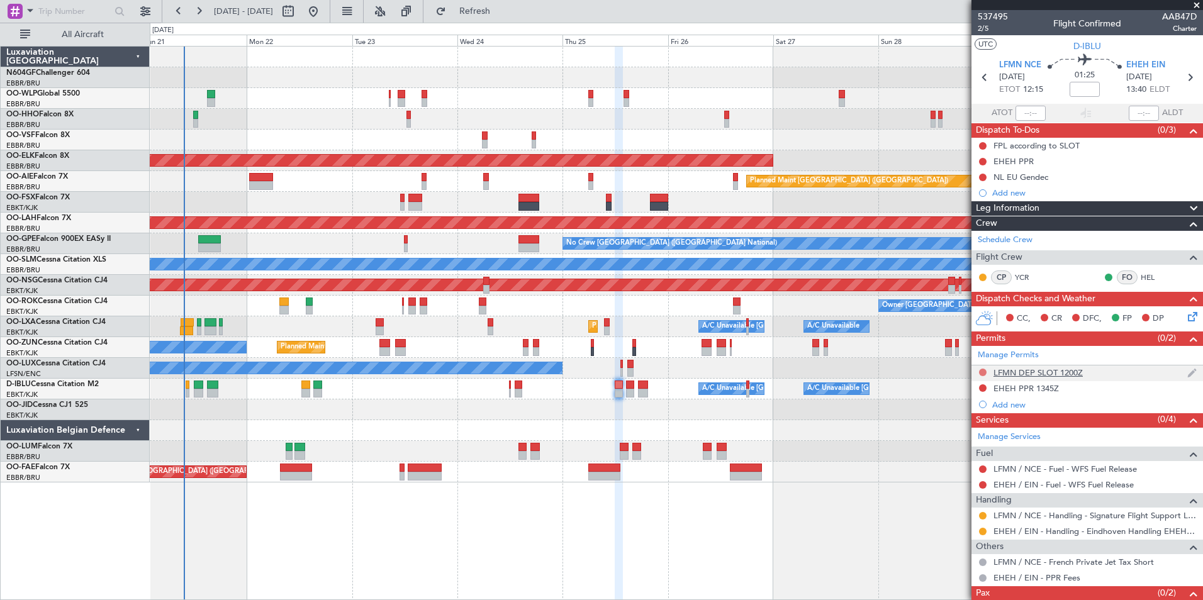
click at [983, 371] on button at bounding box center [983, 373] width 8 height 8
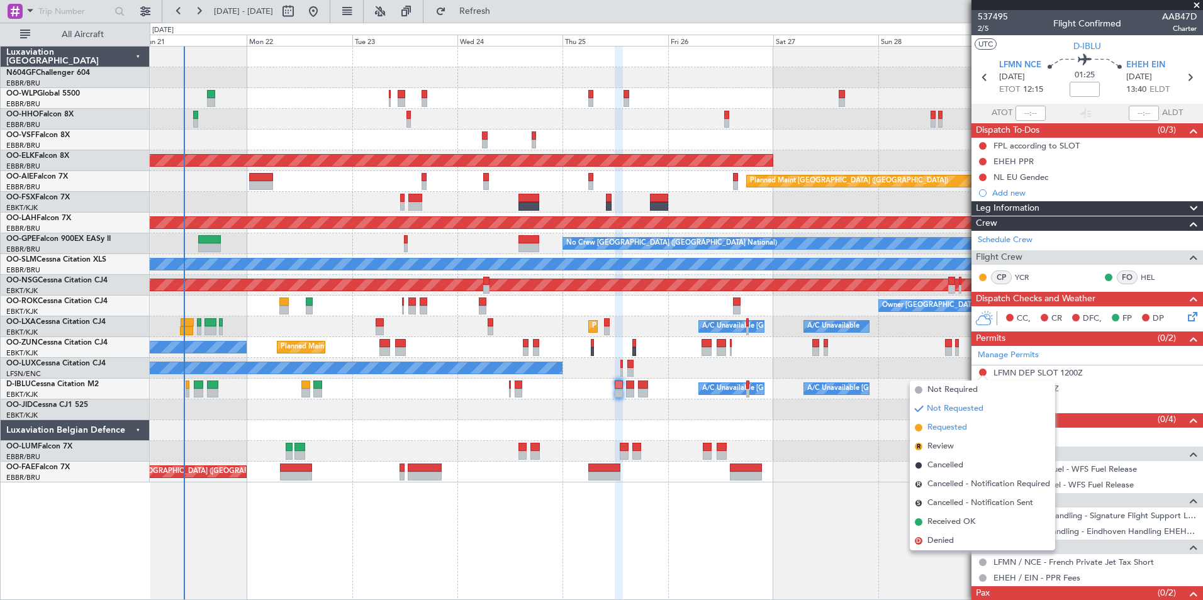
click at [972, 425] on li "Requested" at bounding box center [982, 427] width 145 height 19
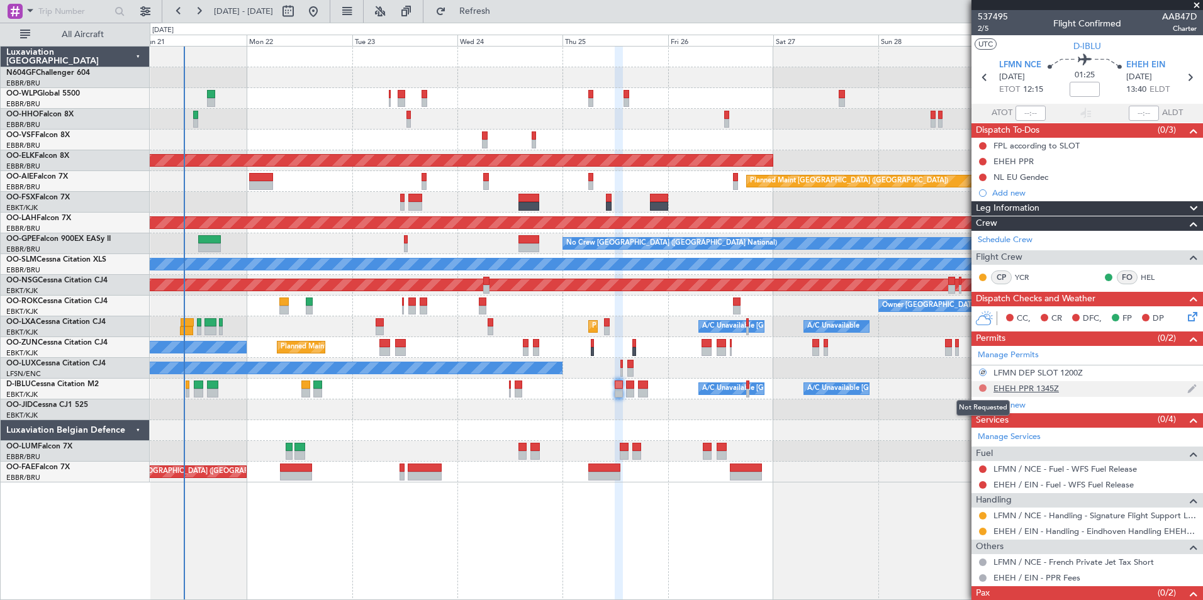
click at [981, 388] on button at bounding box center [983, 388] width 8 height 8
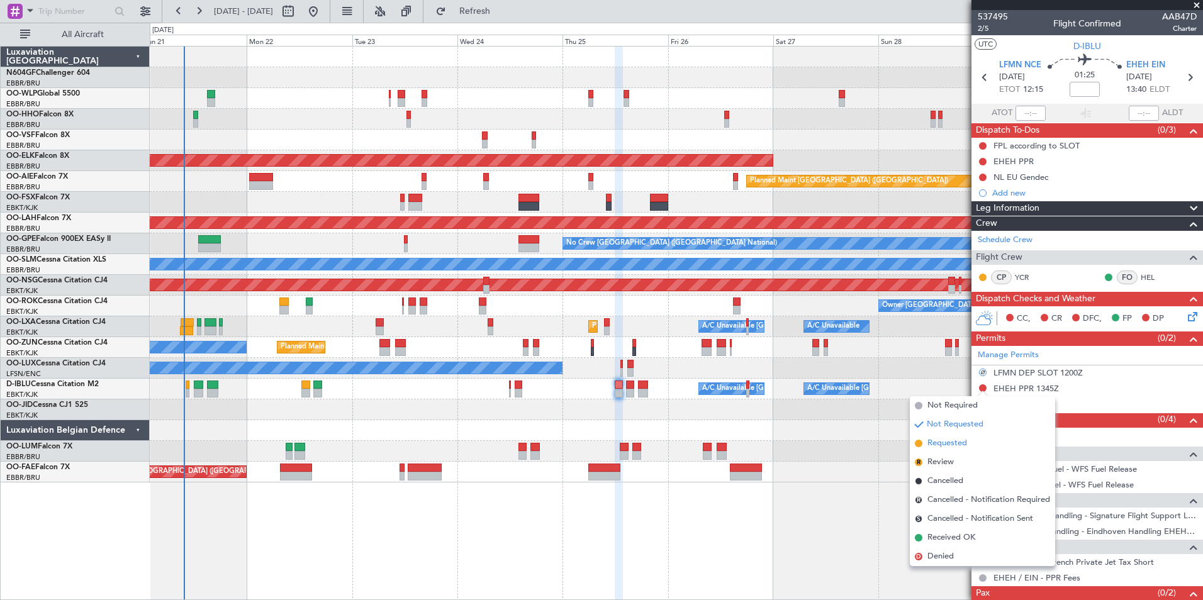
click at [959, 445] on span "Requested" at bounding box center [947, 443] width 40 height 13
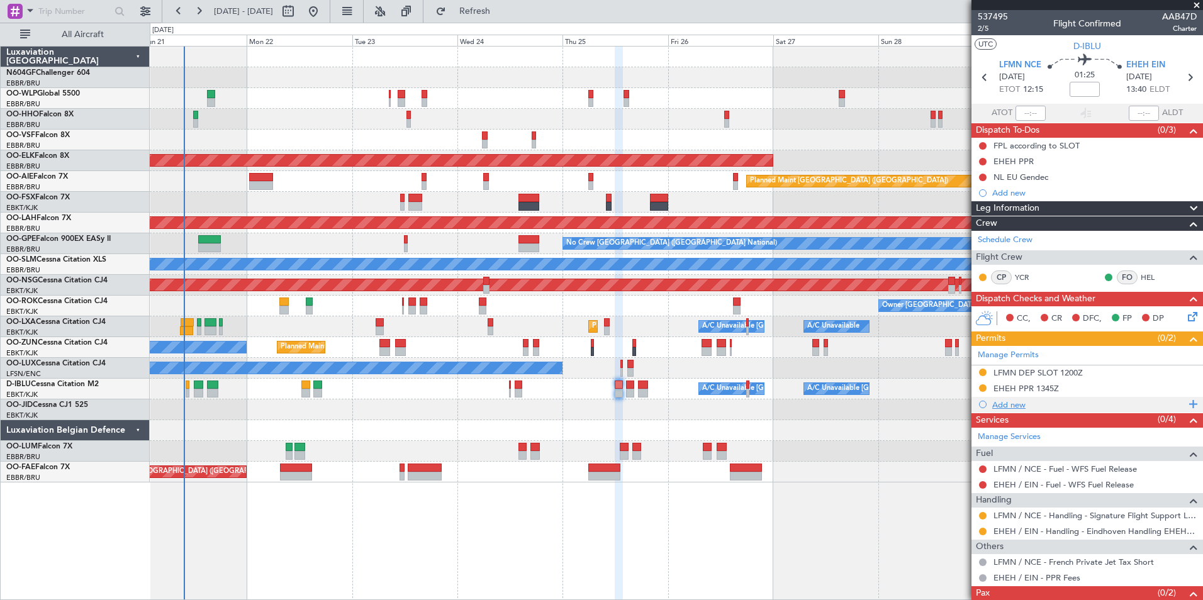
scroll to position [37, 0]
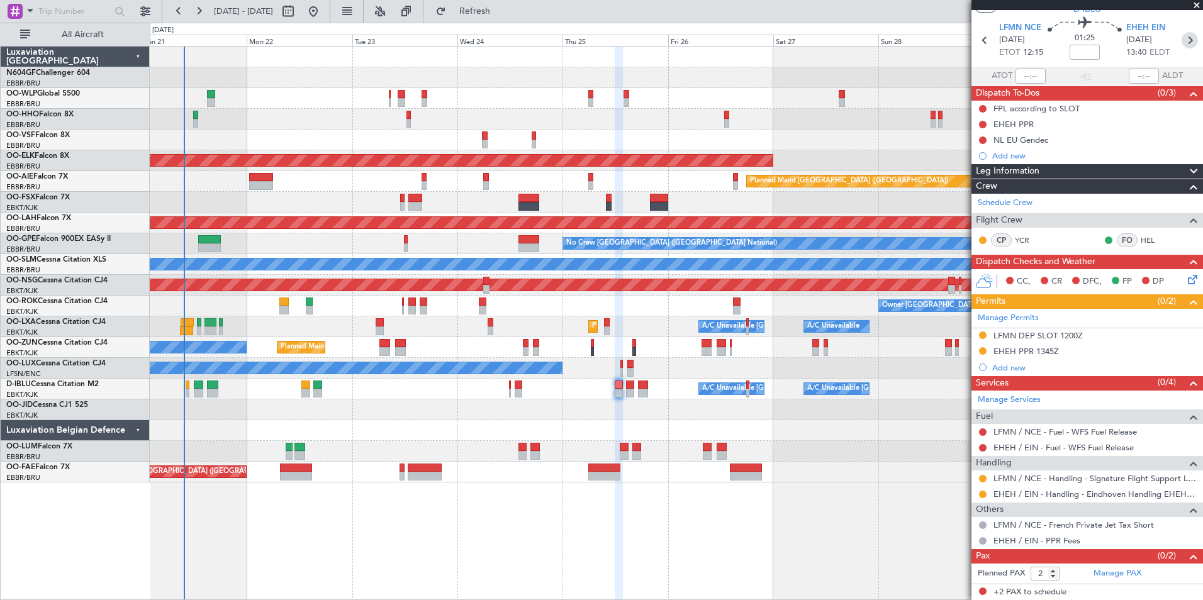
click at [1181, 47] on icon at bounding box center [1189, 40] width 16 height 16
type input "1"
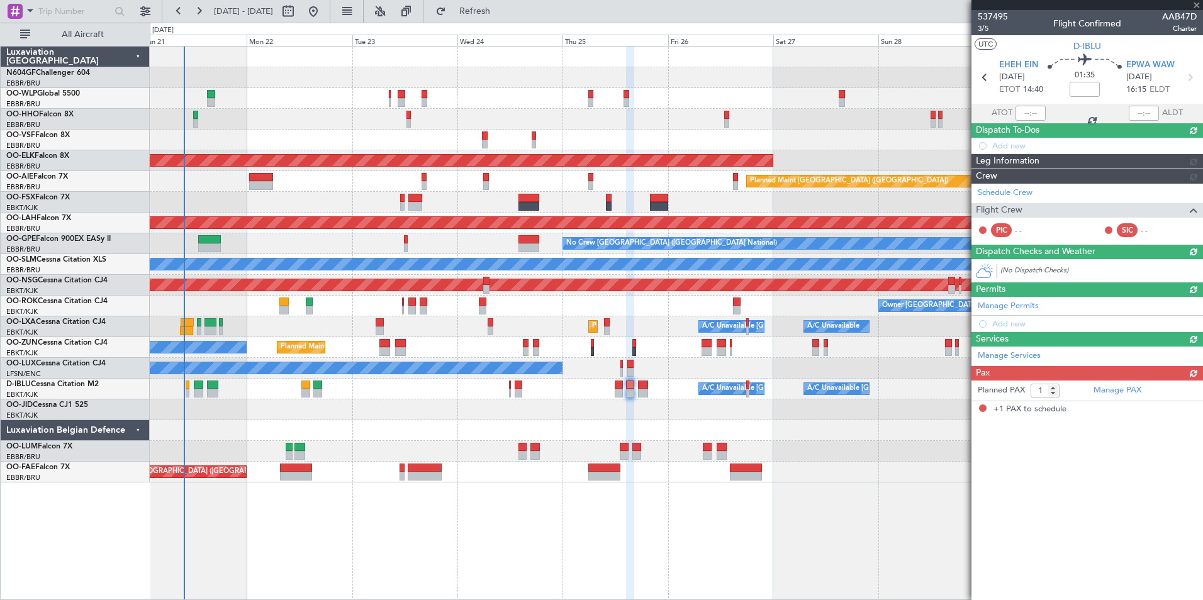
scroll to position [0, 0]
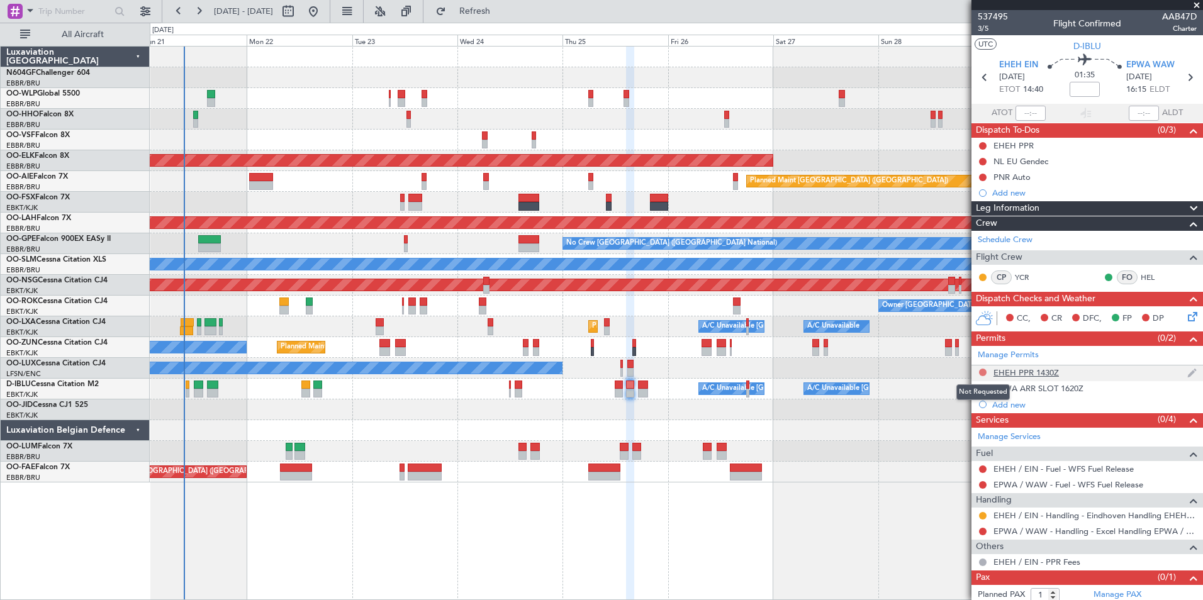
click at [983, 372] on button at bounding box center [983, 373] width 8 height 8
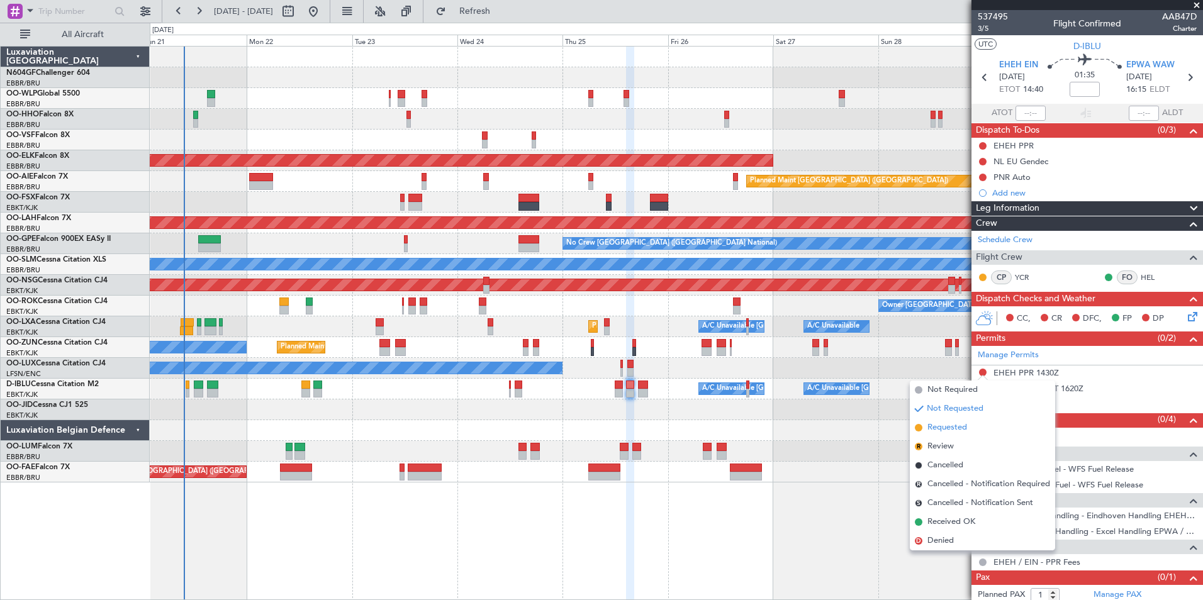
click at [958, 432] on span "Requested" at bounding box center [947, 427] width 40 height 13
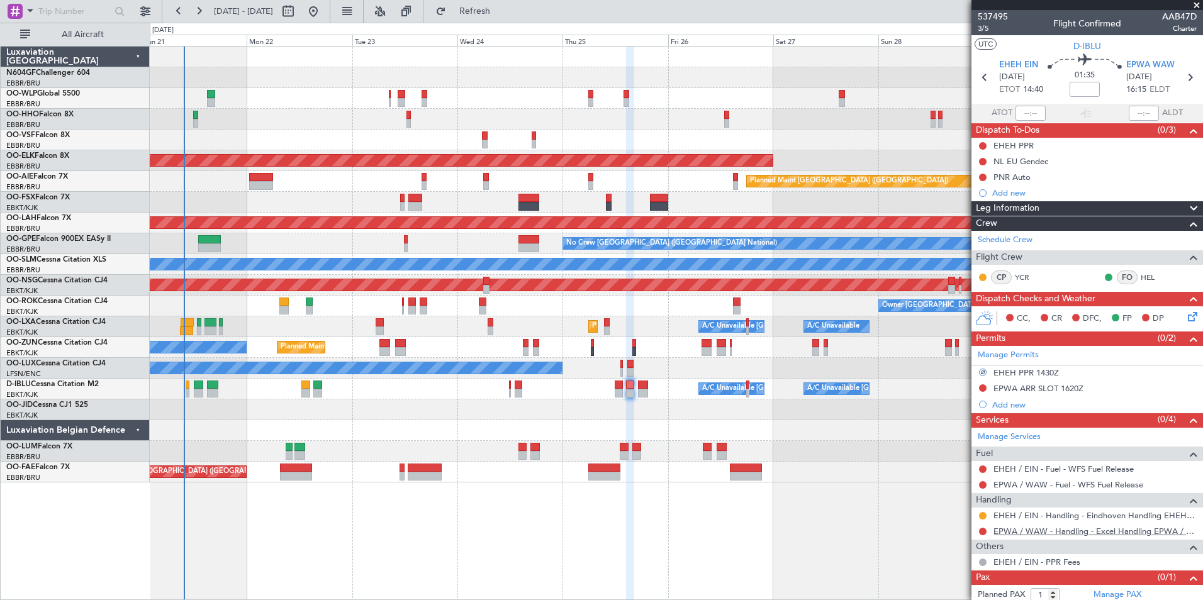
click at [1022, 530] on link "EPWA / WAW - Handling - Excel Handling EPWA / WAW" at bounding box center [1094, 531] width 203 height 11
click at [505, 18] on button "Refresh" at bounding box center [467, 11] width 75 height 20
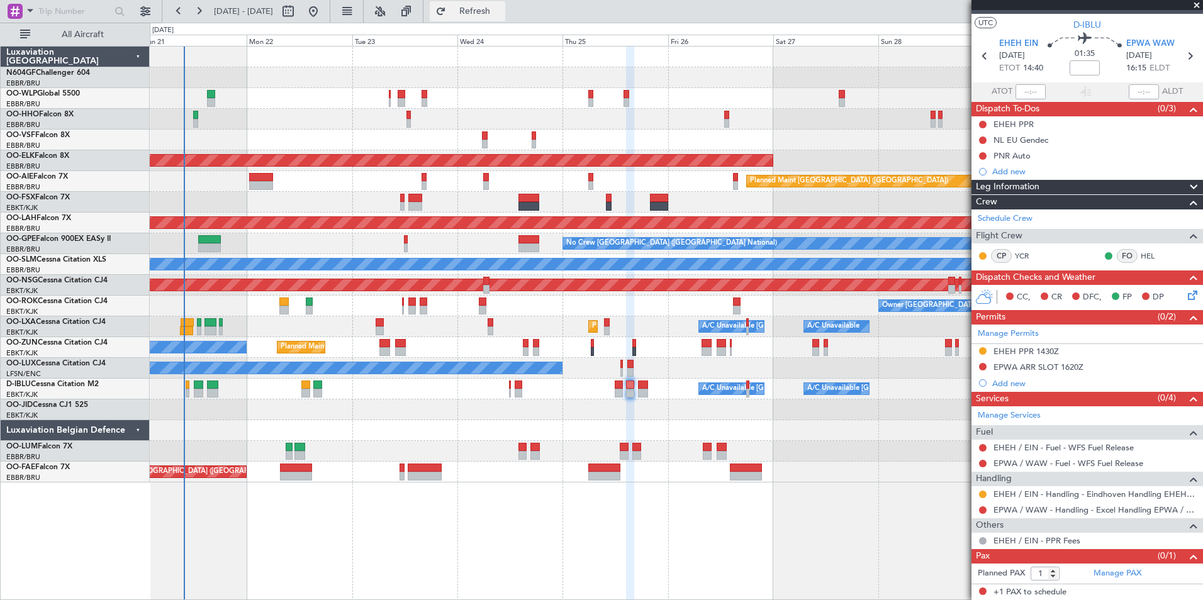
click at [501, 15] on span "Refresh" at bounding box center [475, 11] width 53 height 9
click at [983, 368] on div "Manage Permits EHEH PPR 1430Z EPWA ARR SLOT 1620Z Add new" at bounding box center [1087, 358] width 232 height 67
click at [983, 368] on button at bounding box center [983, 367] width 8 height 8
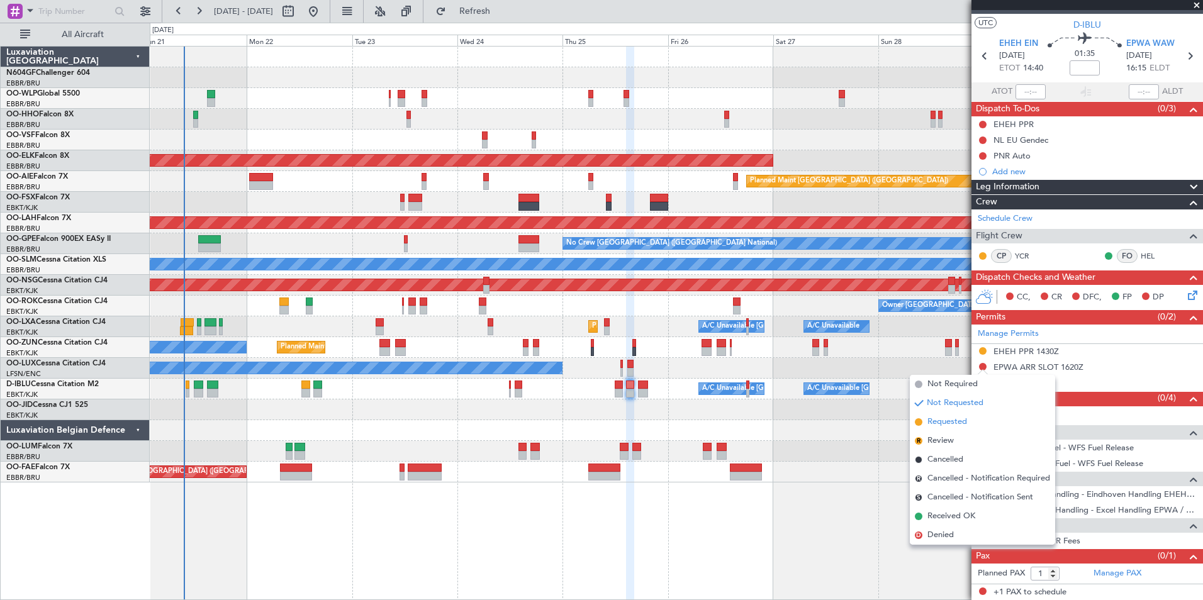
click at [966, 417] on span "Requested" at bounding box center [947, 422] width 40 height 13
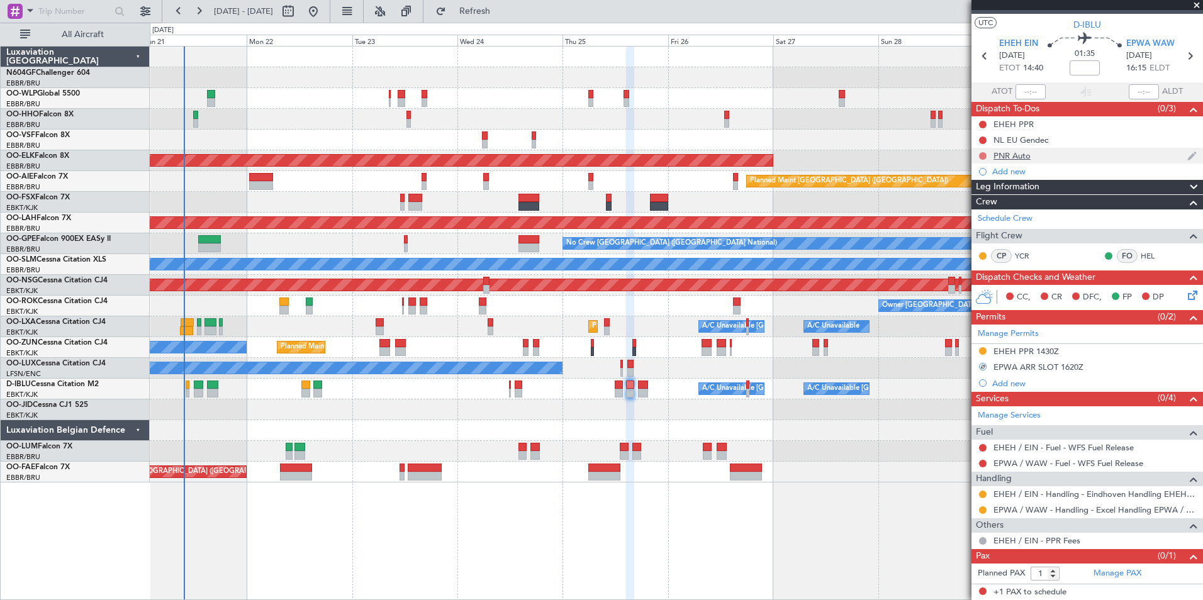
click at [982, 153] on button at bounding box center [983, 156] width 8 height 8
click at [981, 210] on span "Completed" at bounding box center [989, 211] width 42 height 13
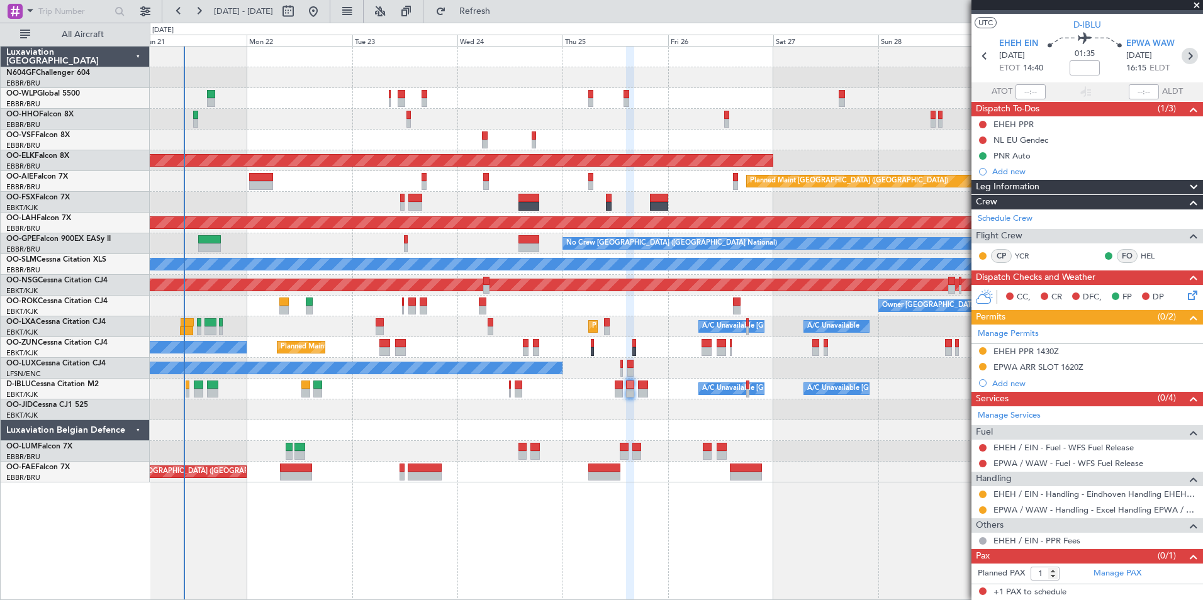
click at [1182, 57] on icon at bounding box center [1189, 56] width 16 height 16
type input "0"
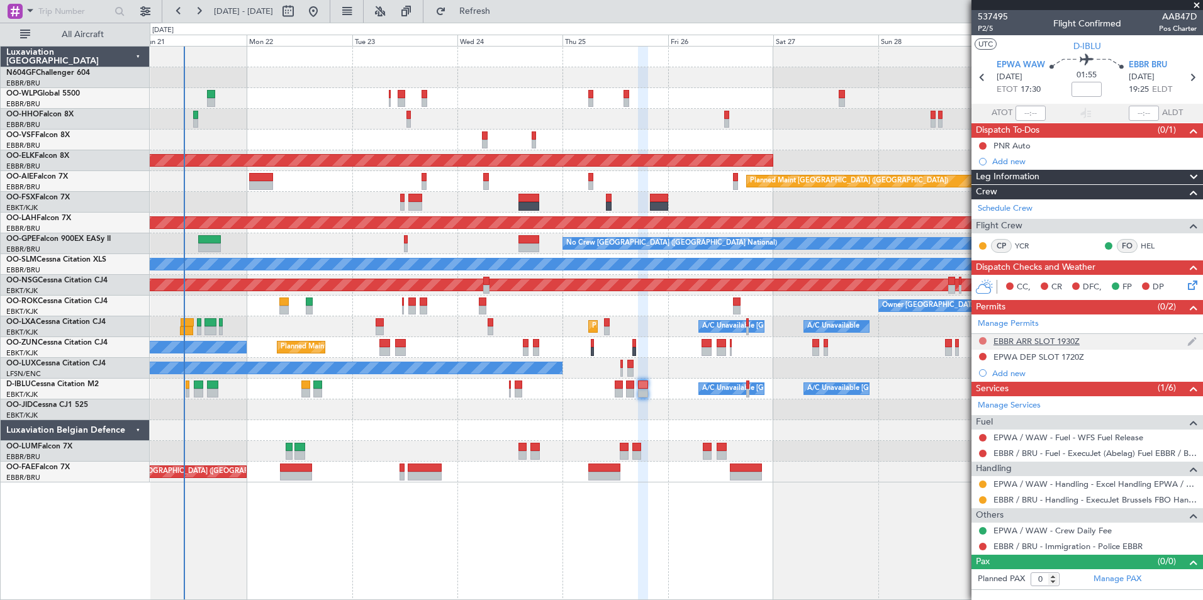
click at [983, 342] on button at bounding box center [983, 341] width 8 height 8
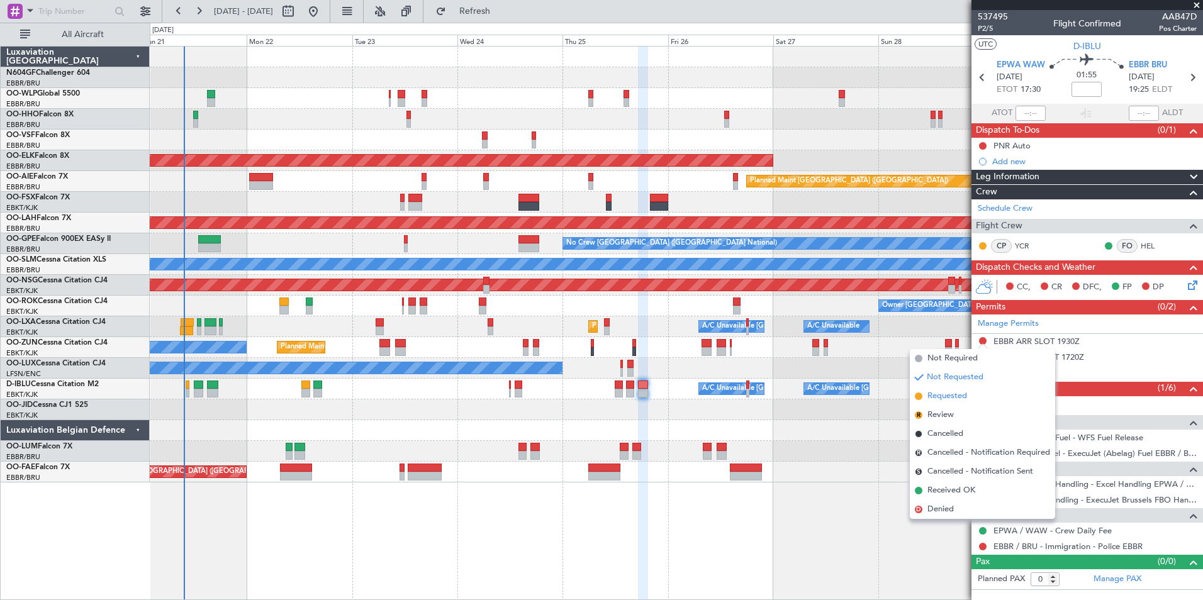
click at [971, 401] on li "Requested" at bounding box center [982, 396] width 145 height 19
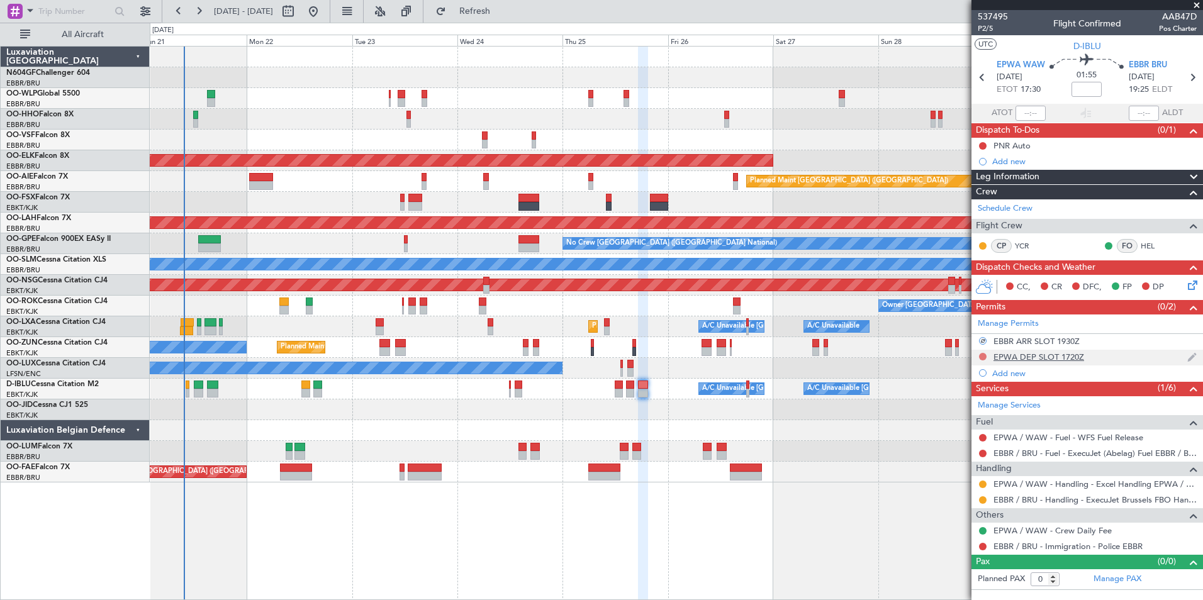
click at [984, 357] on button at bounding box center [983, 357] width 8 height 8
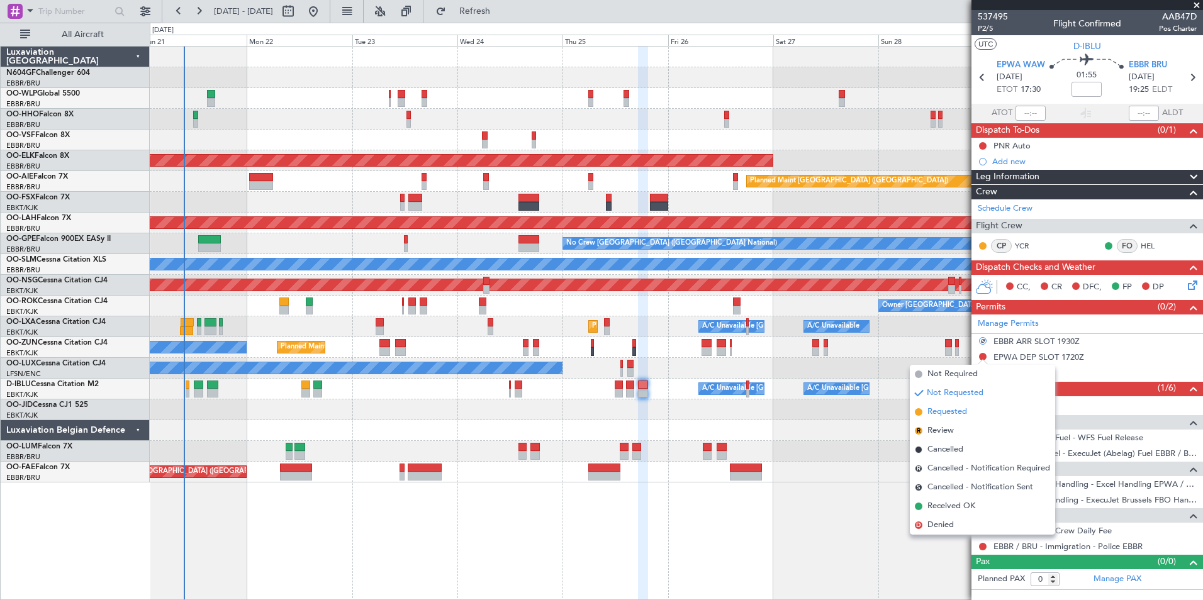
click at [971, 414] on li "Requested" at bounding box center [982, 412] width 145 height 19
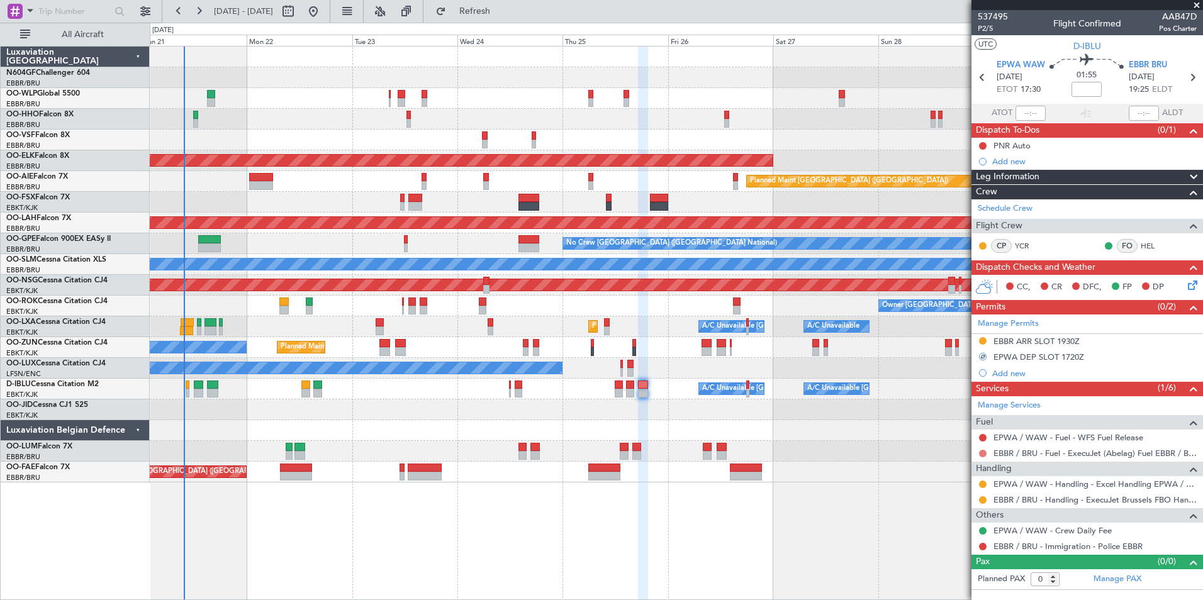
click at [983, 454] on button at bounding box center [983, 454] width 8 height 8
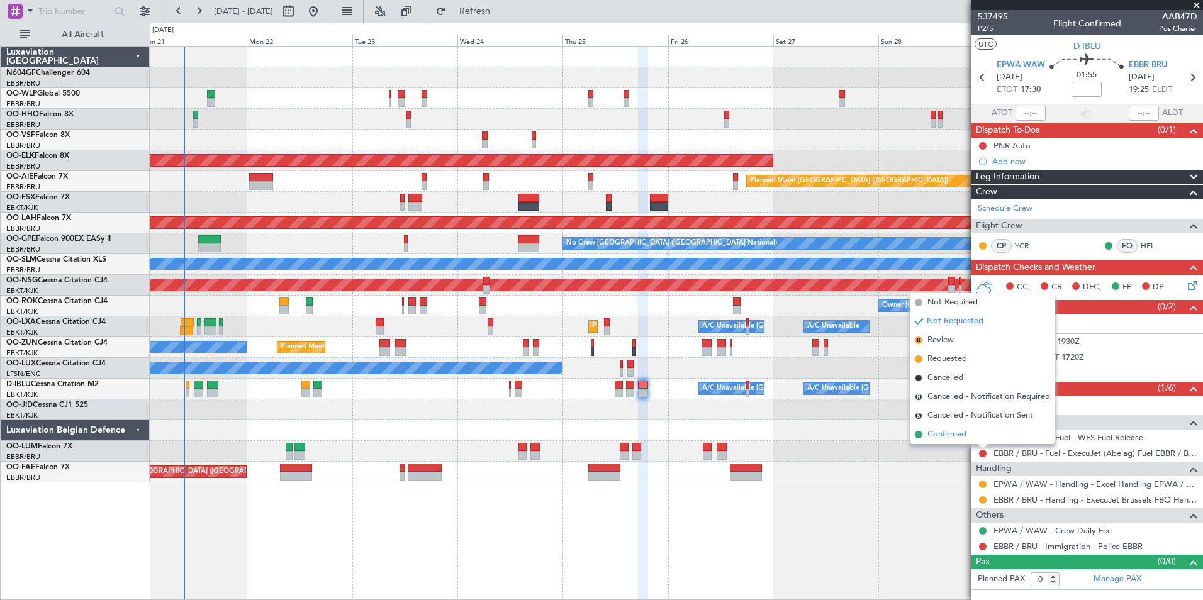
click at [964, 433] on span "Confirmed" at bounding box center [946, 434] width 39 height 13
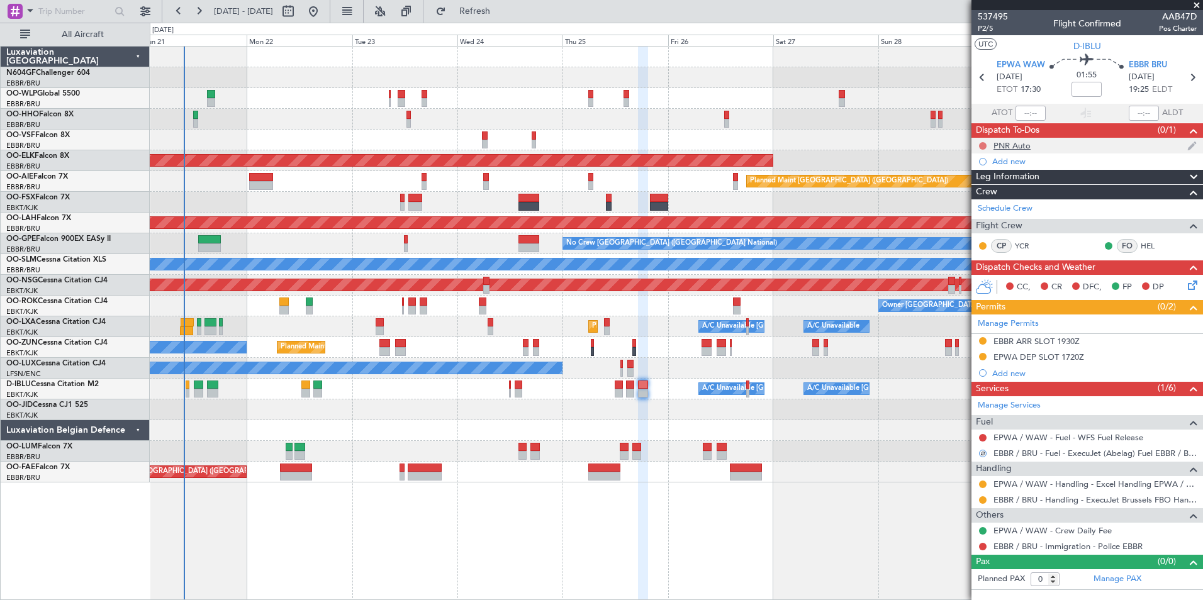
click at [981, 143] on button at bounding box center [983, 146] width 8 height 8
click at [982, 200] on span "Completed" at bounding box center [989, 201] width 42 height 13
click at [501, 7] on span "Refresh" at bounding box center [475, 11] width 53 height 9
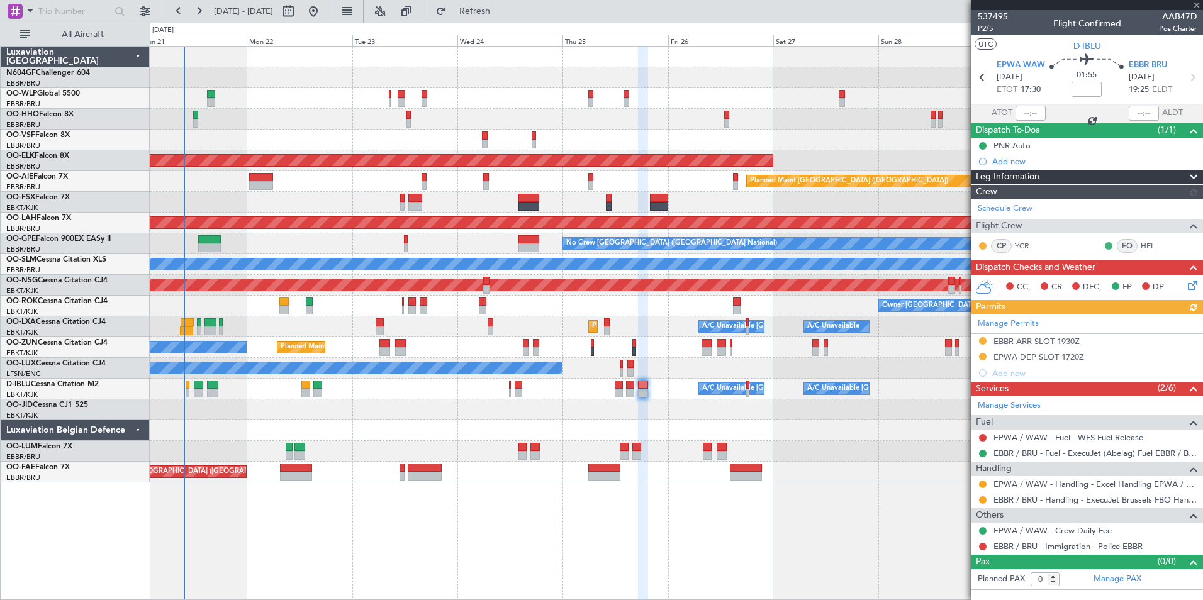
click at [730, 410] on div "Planned Maint Kortrijk-[GEOGRAPHIC_DATA]" at bounding box center [676, 409] width 1052 height 21
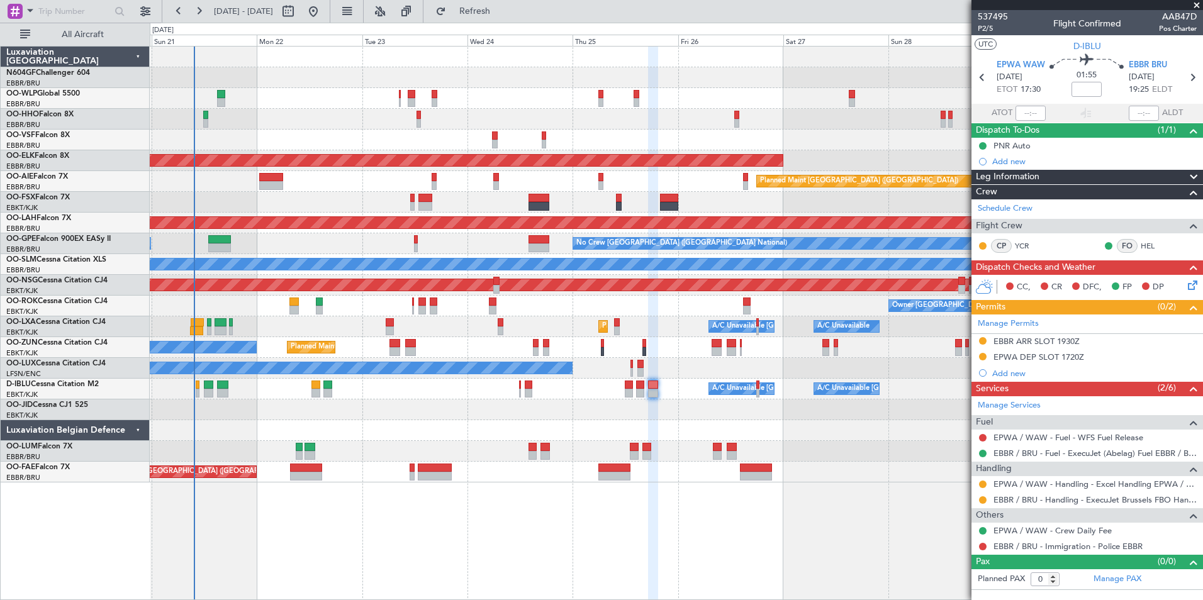
click at [518, 390] on div "A/C Unavailable [GEOGRAPHIC_DATA] ([GEOGRAPHIC_DATA] National) A/C Unavailable …" at bounding box center [676, 389] width 1052 height 21
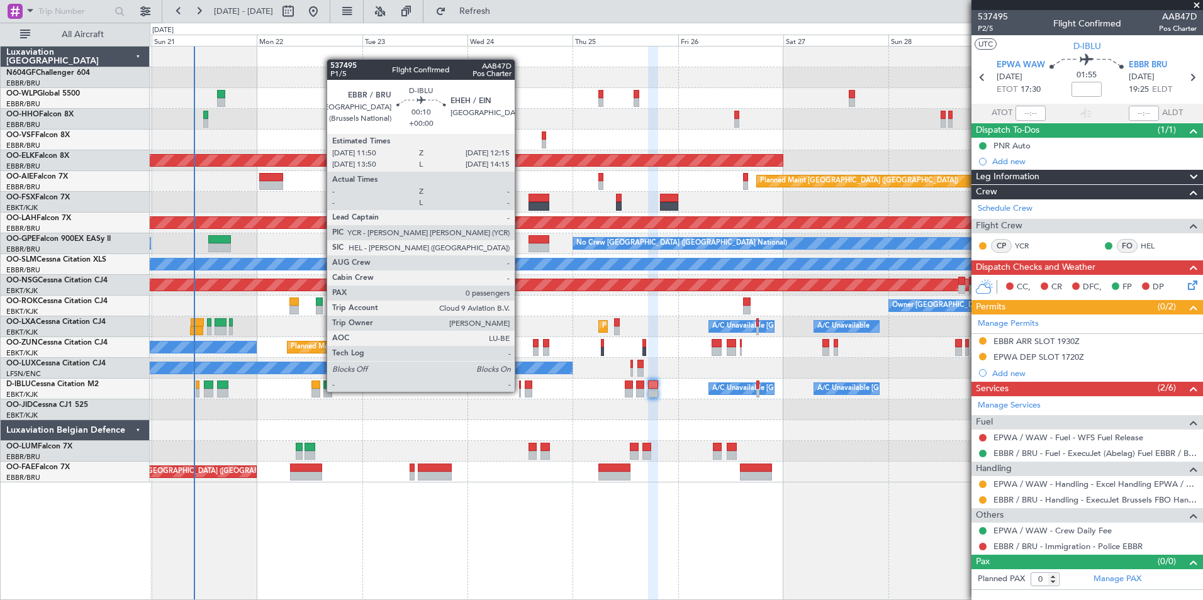
click at [520, 392] on div at bounding box center [520, 393] width 2 height 9
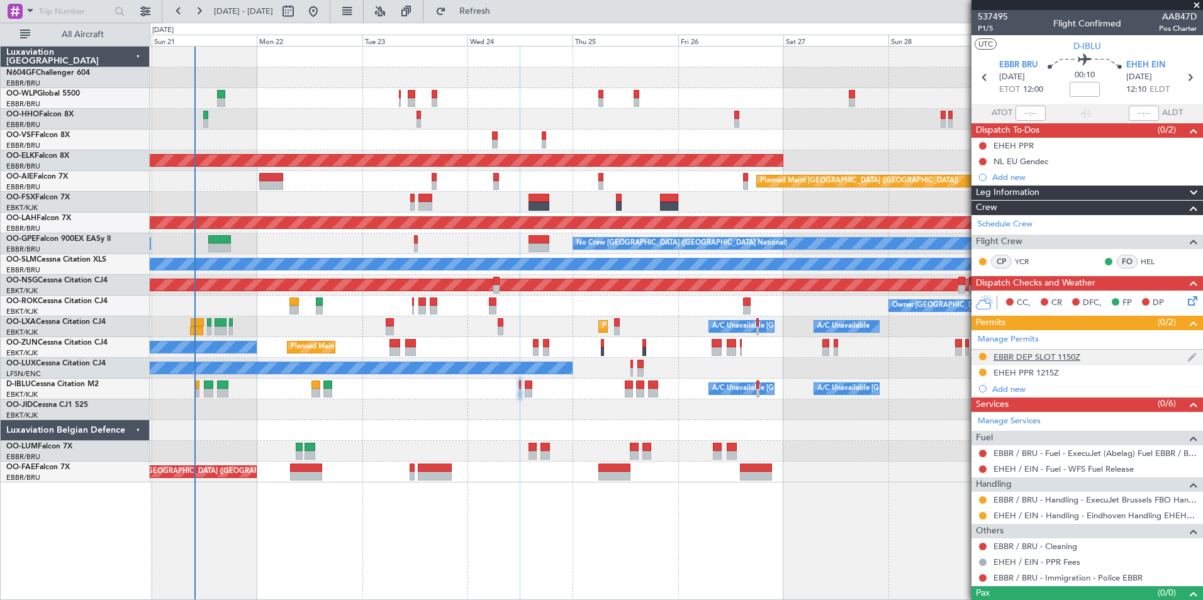
click at [1018, 359] on div "EBBR DEP SLOT 1150Z" at bounding box center [1036, 357] width 87 height 11
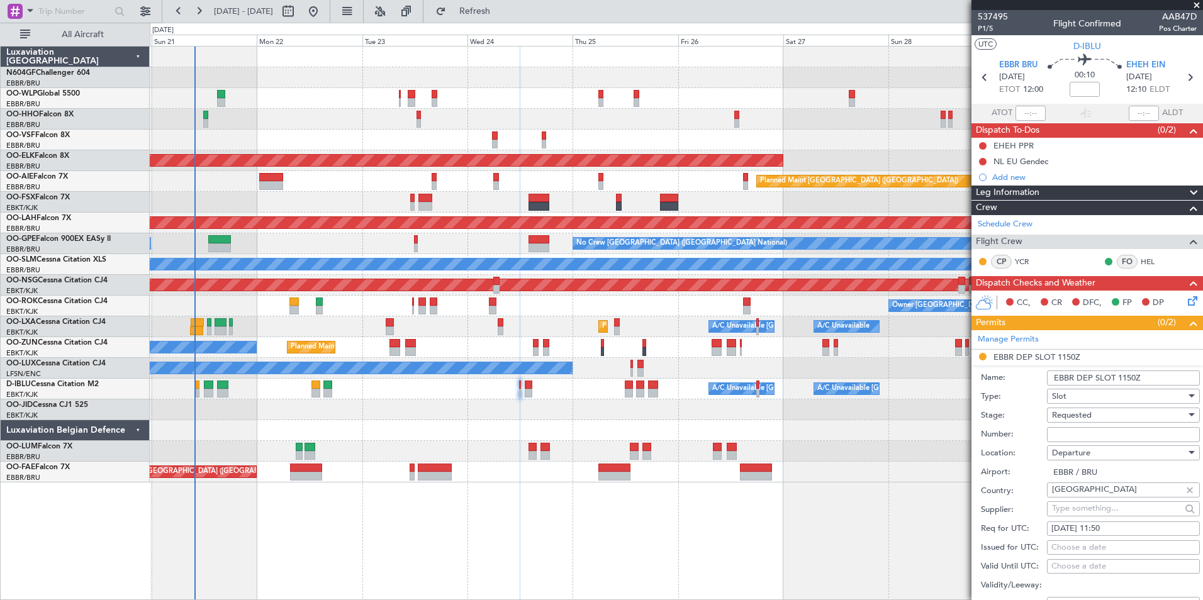
click at [1076, 431] on input "Number:" at bounding box center [1123, 434] width 153 height 15
paste input "EBBRAAB7419D00"
type input "EBBRAAB7419D00"
click at [1081, 418] on span "Requested" at bounding box center [1072, 415] width 40 height 11
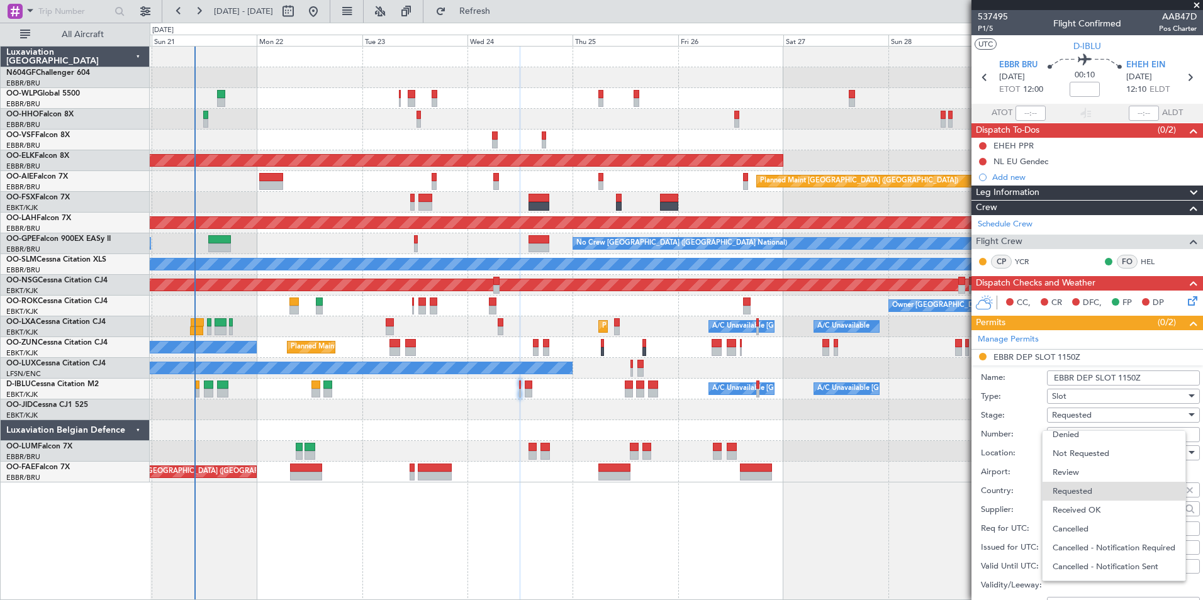
click at [1081, 418] on div at bounding box center [601, 300] width 1203 height 600
click at [1081, 418] on span "Requested" at bounding box center [1072, 415] width 40 height 11
click at [1100, 513] on span "Received OK" at bounding box center [1118, 510] width 132 height 19
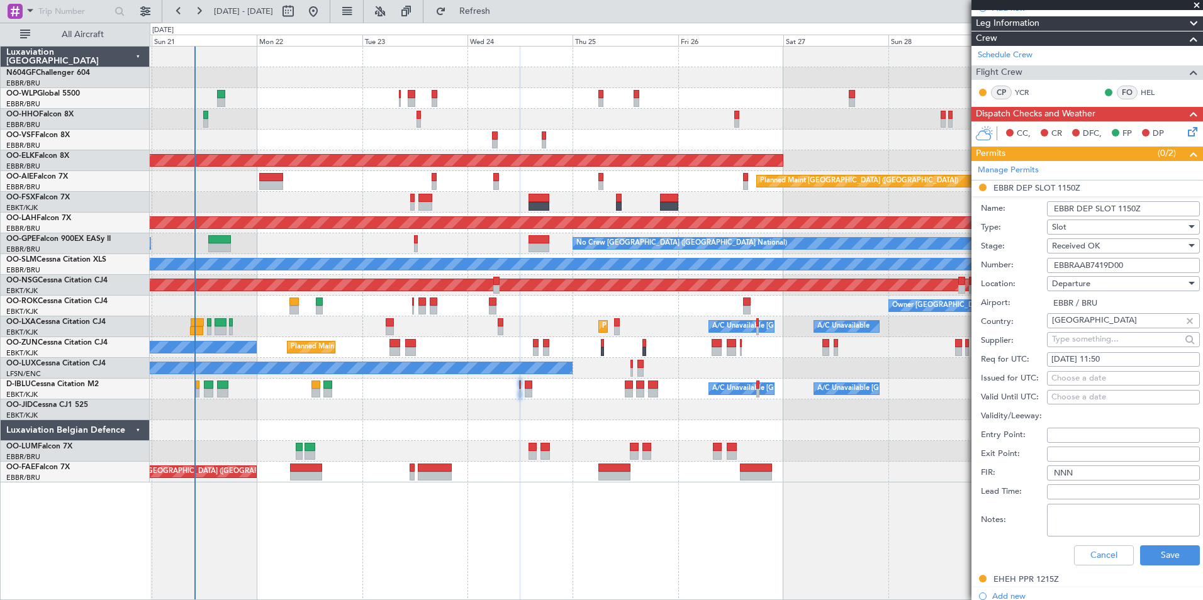
scroll to position [172, 0]
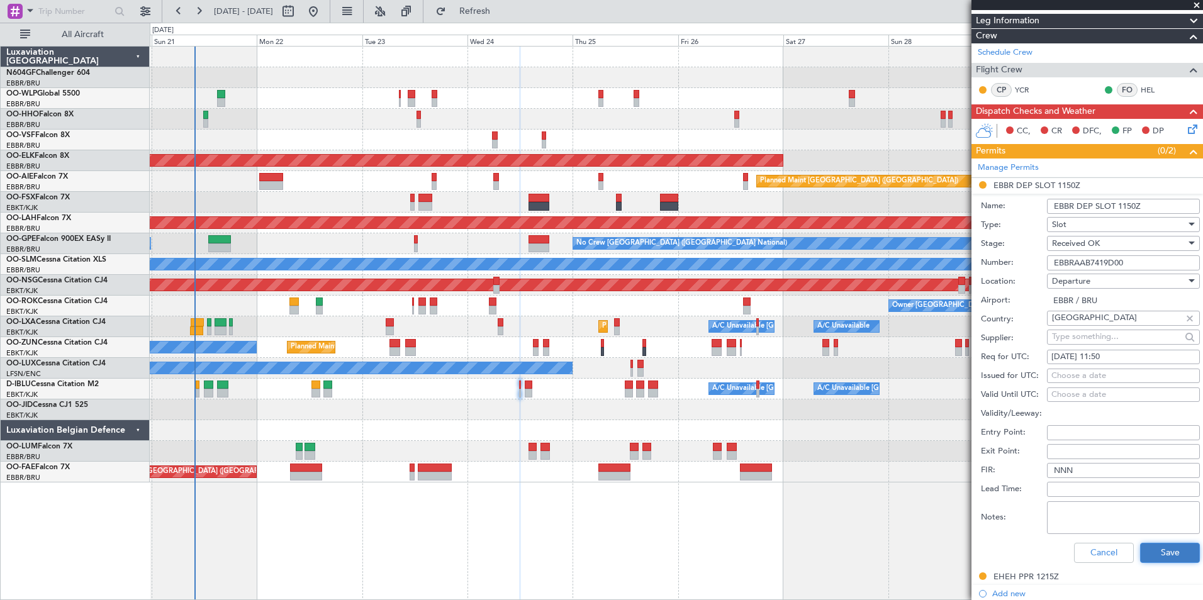
click at [1153, 552] on button "Save" at bounding box center [1170, 553] width 60 height 20
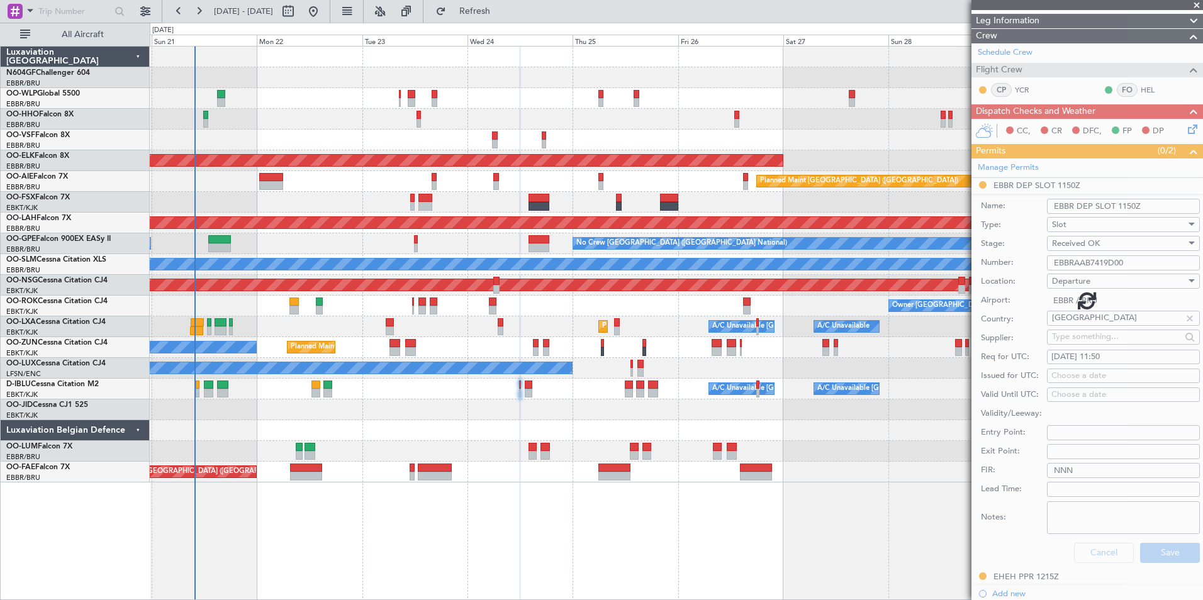
scroll to position [21, 0]
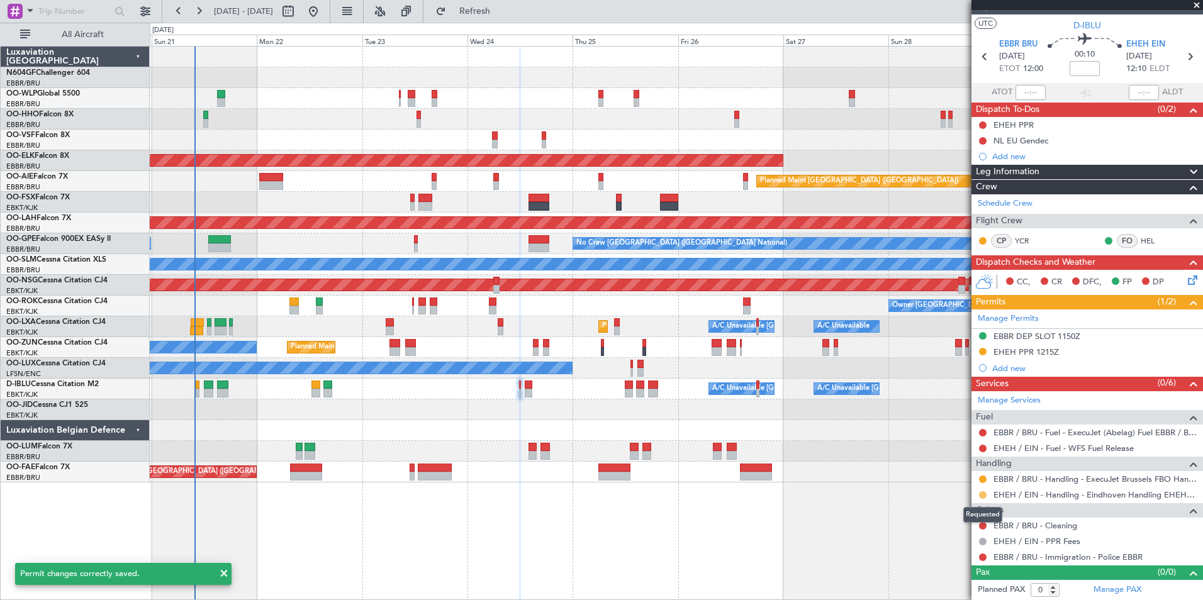
click at [982, 493] on button at bounding box center [983, 495] width 8 height 8
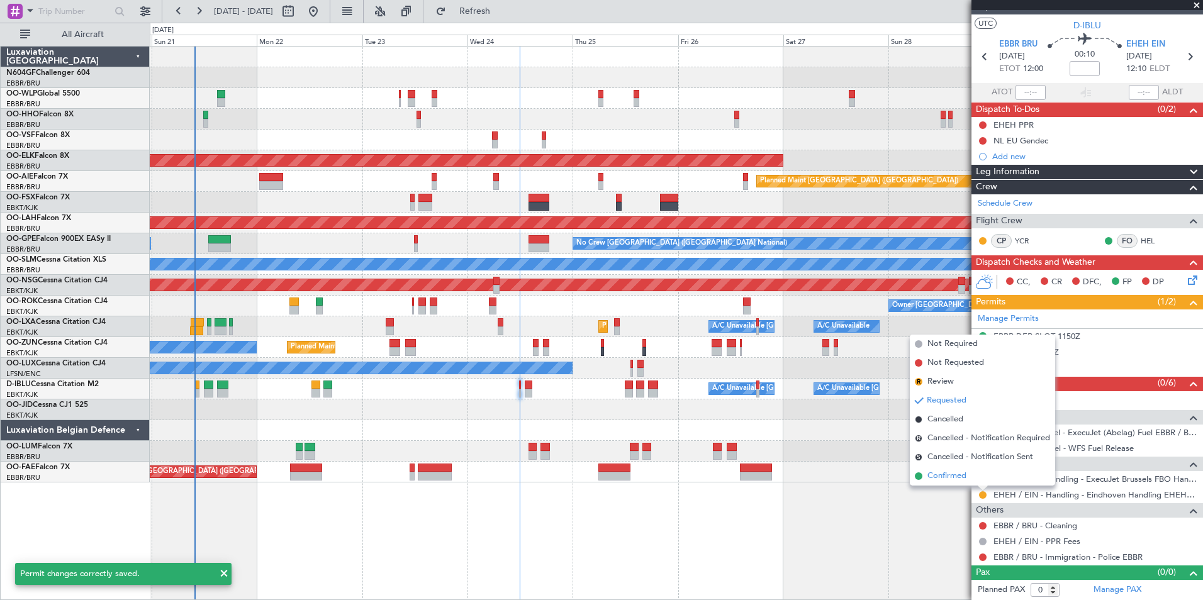
click at [949, 474] on span "Confirmed" at bounding box center [946, 476] width 39 height 13
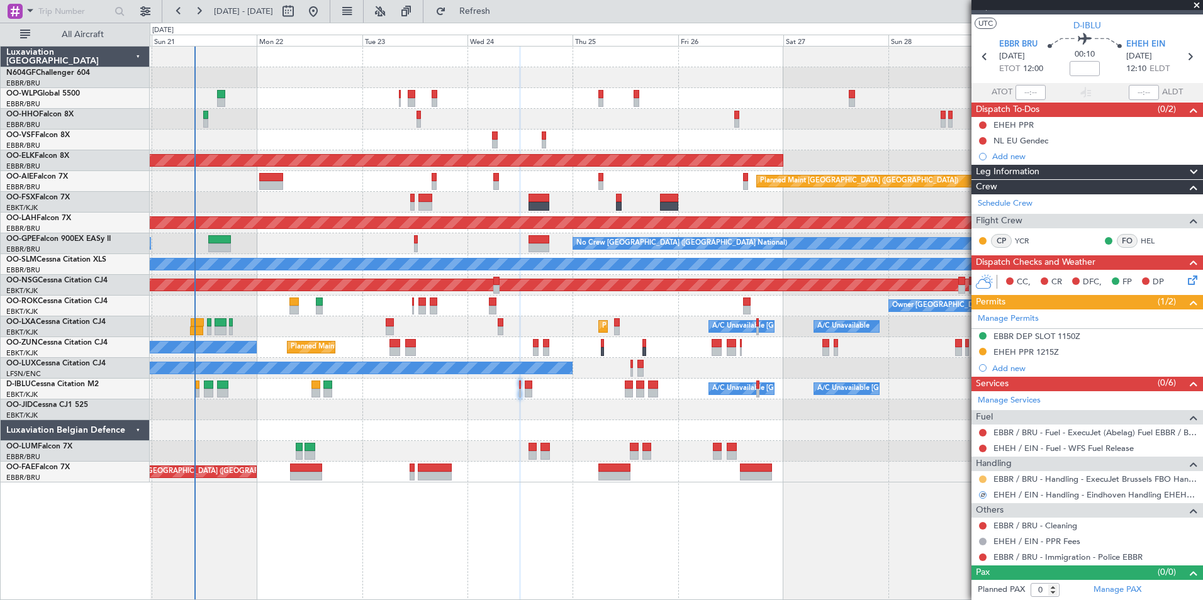
click at [985, 478] on button at bounding box center [983, 480] width 8 height 8
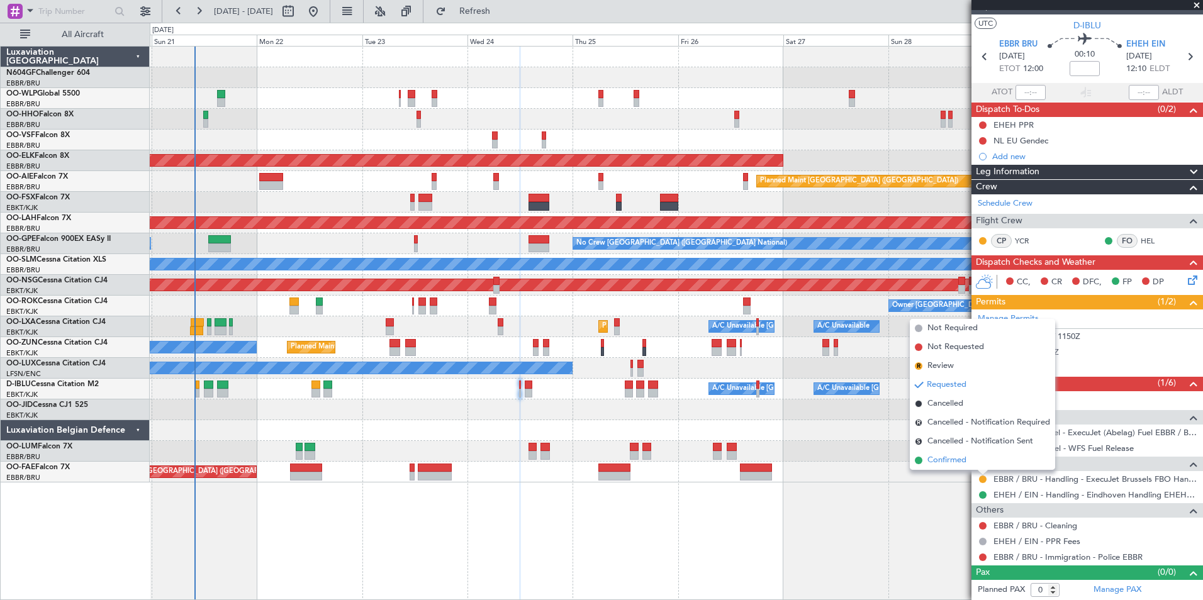
click at [974, 459] on li "Confirmed" at bounding box center [982, 460] width 145 height 19
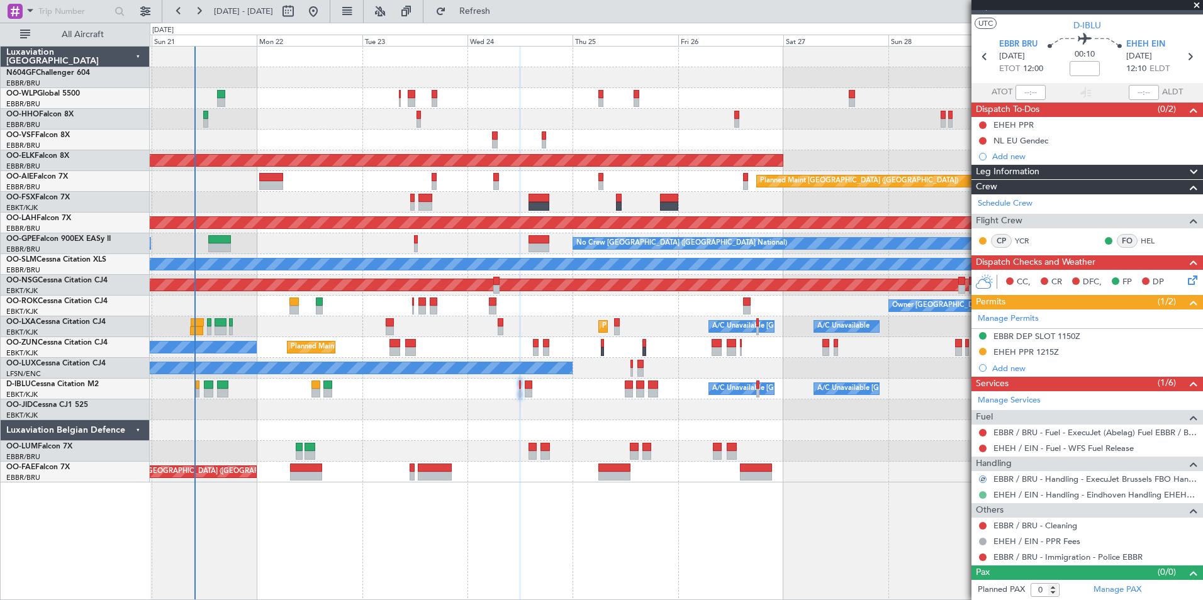
click at [983, 496] on button at bounding box center [983, 495] width 8 height 8
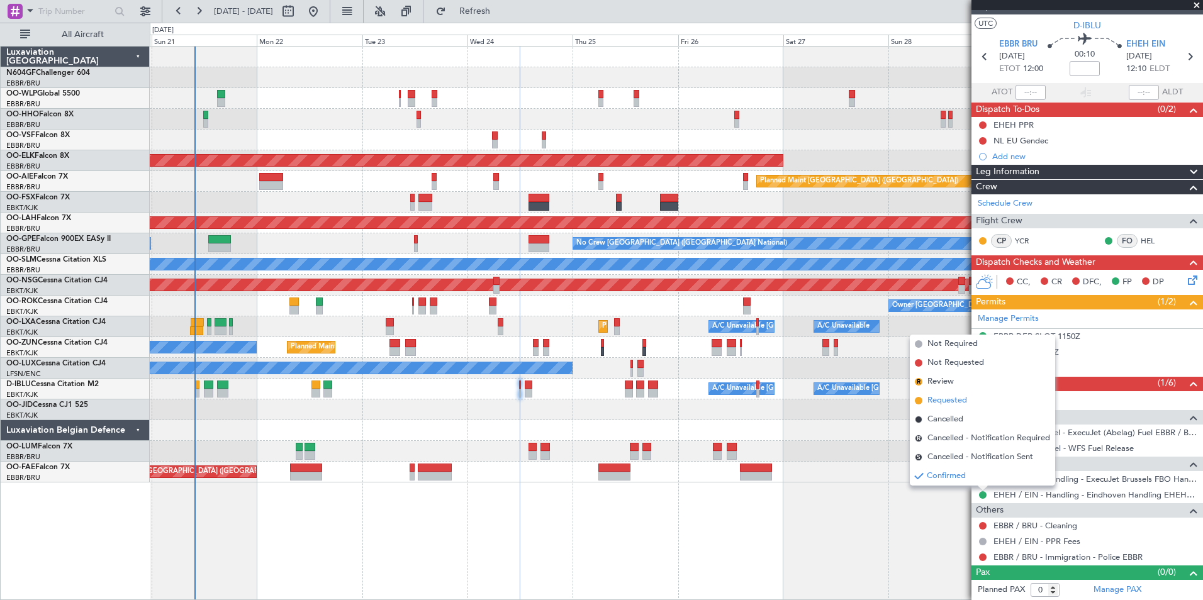
click at [952, 404] on span "Requested" at bounding box center [947, 400] width 40 height 13
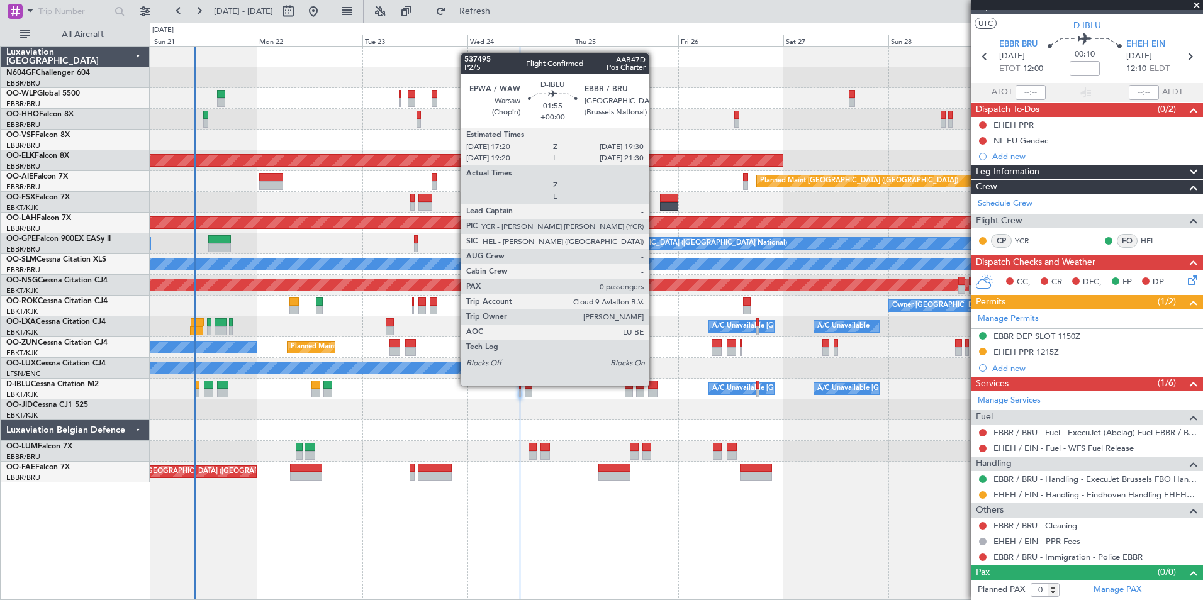
click at [654, 386] on div at bounding box center [653, 385] width 10 height 9
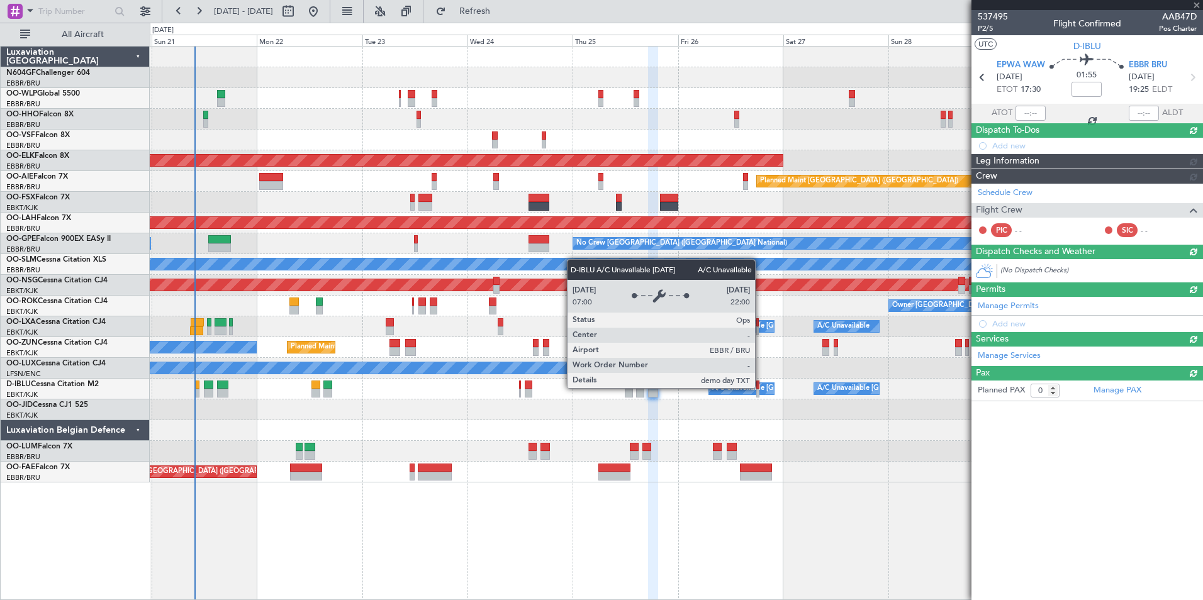
scroll to position [0, 0]
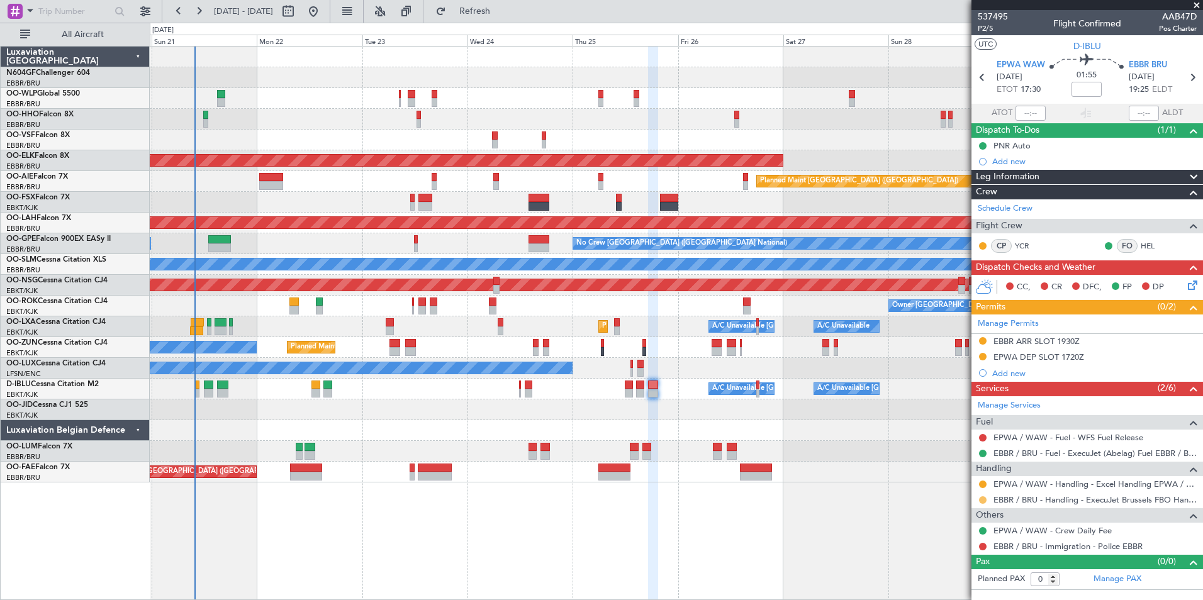
click at [983, 499] on button at bounding box center [983, 500] width 8 height 8
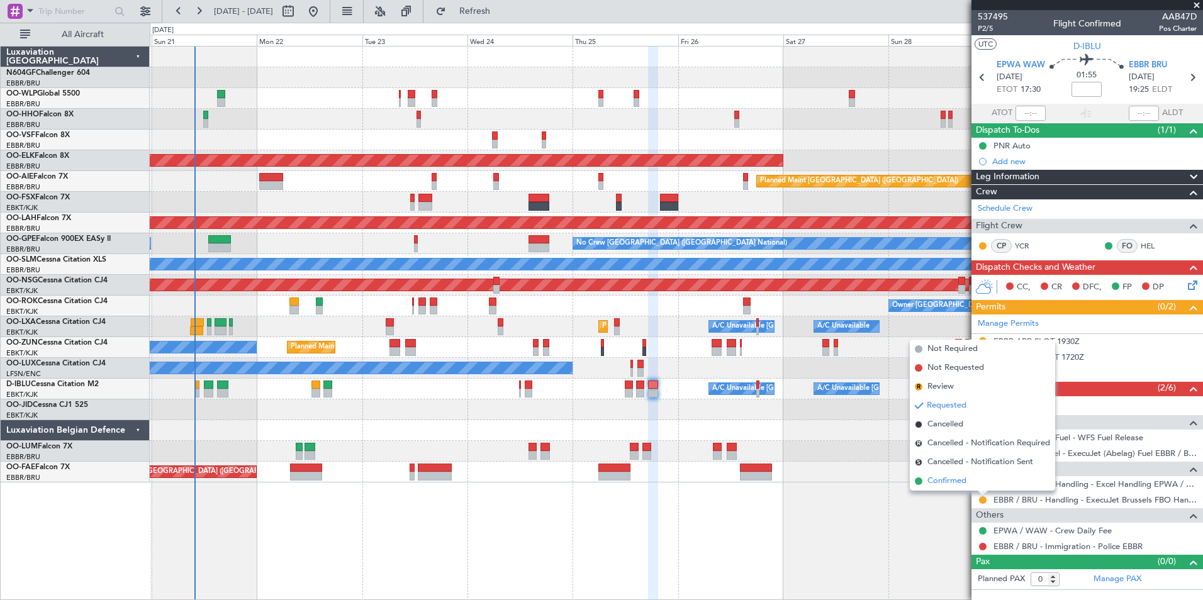
click at [976, 481] on li "Confirmed" at bounding box center [982, 481] width 145 height 19
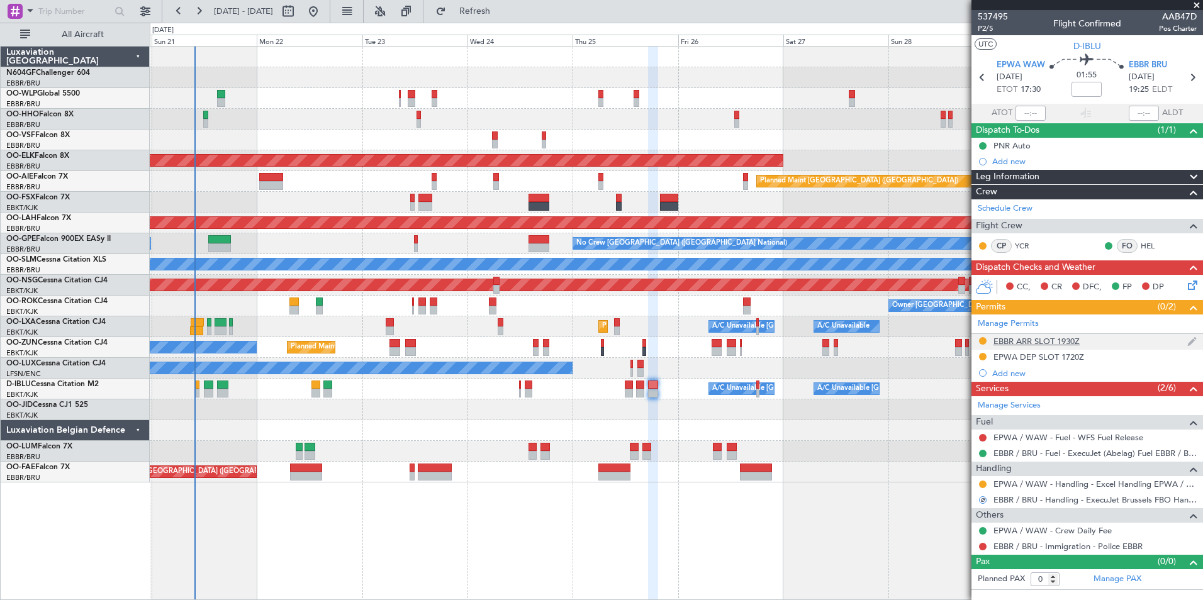
click at [1036, 342] on div "EBBR ARR SLOT 1930Z" at bounding box center [1036, 341] width 86 height 11
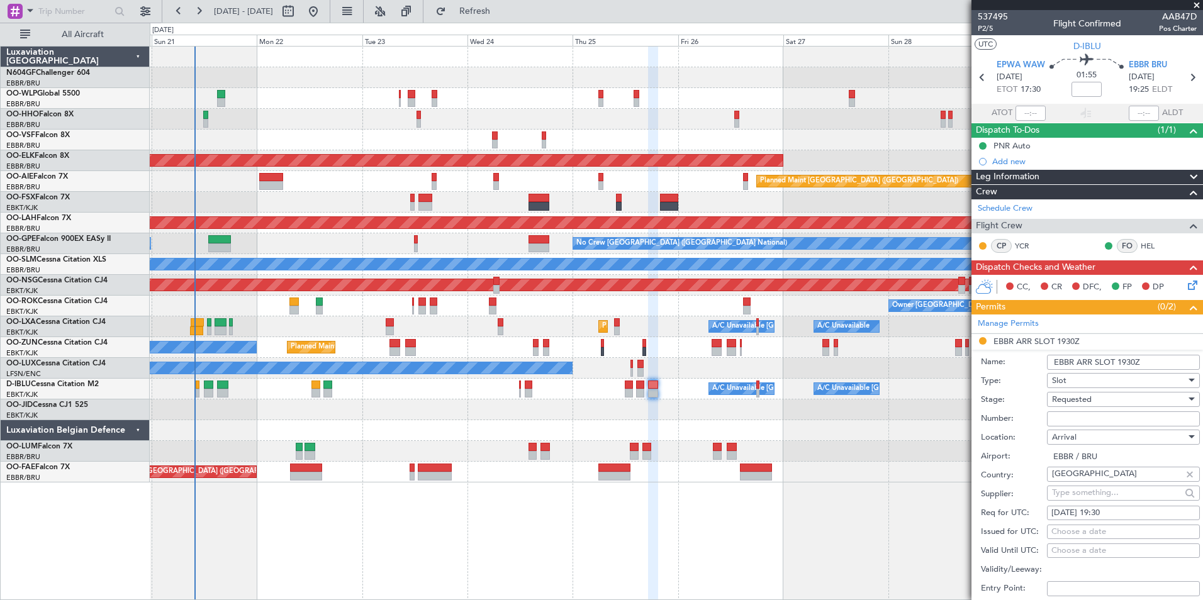
click at [1119, 411] on input "Number:" at bounding box center [1123, 418] width 153 height 15
paste input "EBBRAAB7508A"
click at [1129, 401] on div "Requested" at bounding box center [1119, 399] width 134 height 19
click at [1096, 496] on span "Received OK" at bounding box center [1118, 494] width 132 height 19
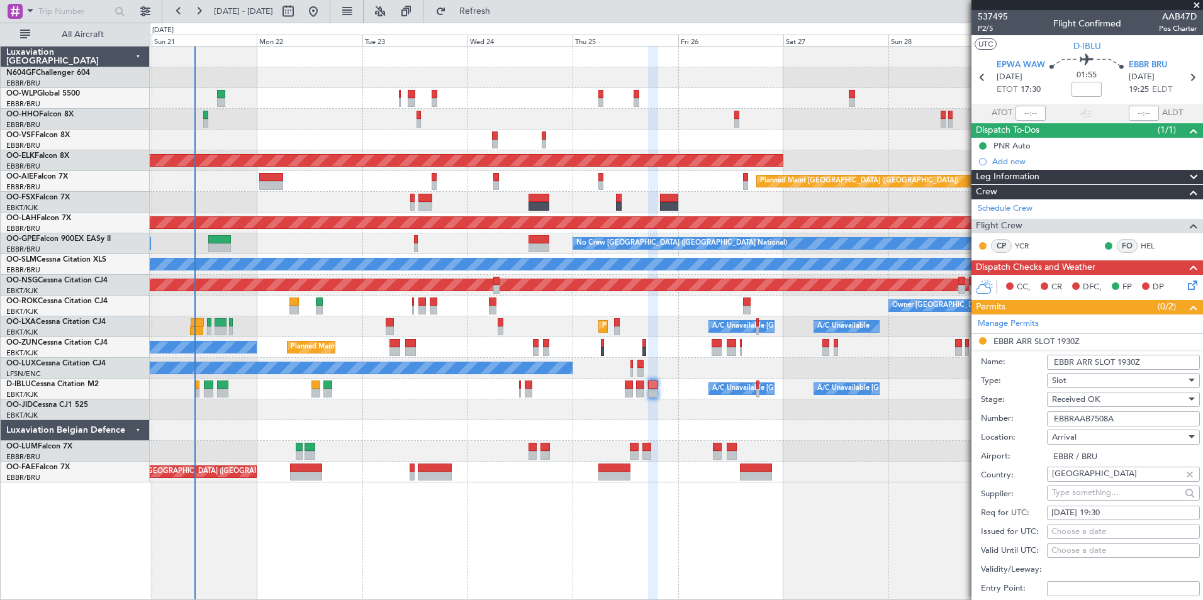
click at [1143, 416] on input "EBBRAAB7508A" at bounding box center [1123, 418] width 153 height 15
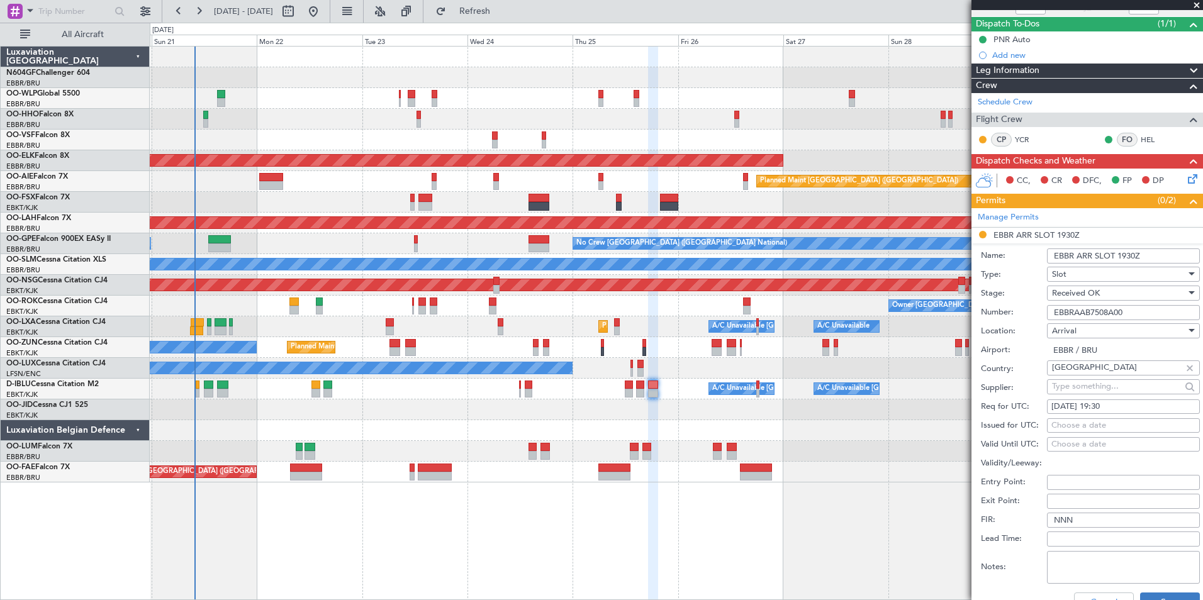
scroll to position [107, 0]
type input "EBBRAAB7508A00"
click at [1175, 594] on button "Save" at bounding box center [1170, 602] width 60 height 20
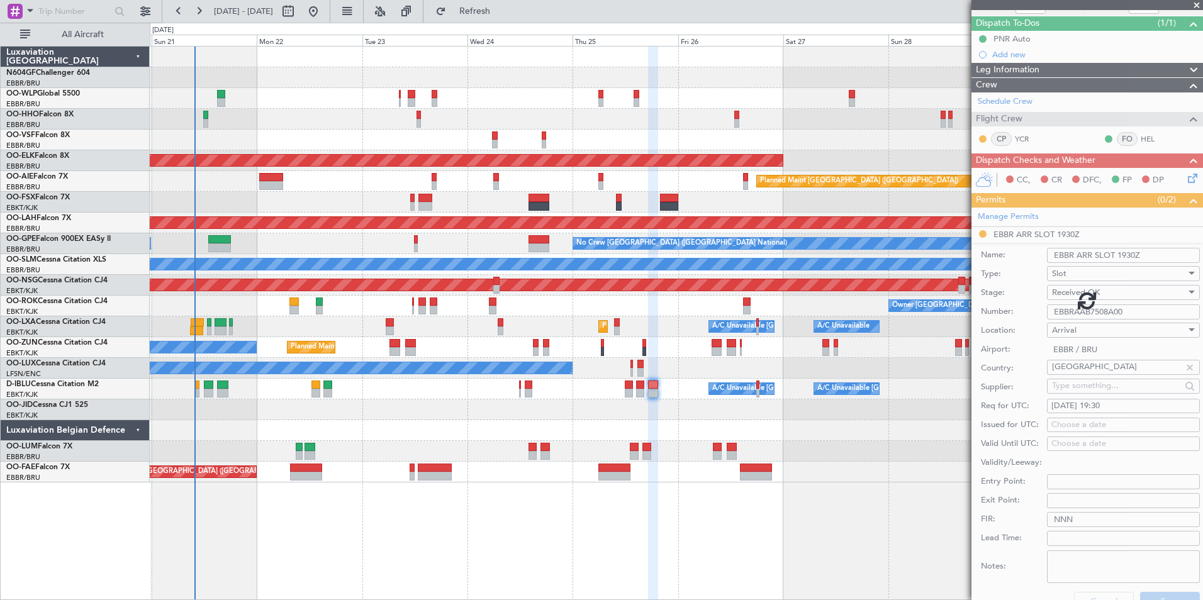
scroll to position [0, 0]
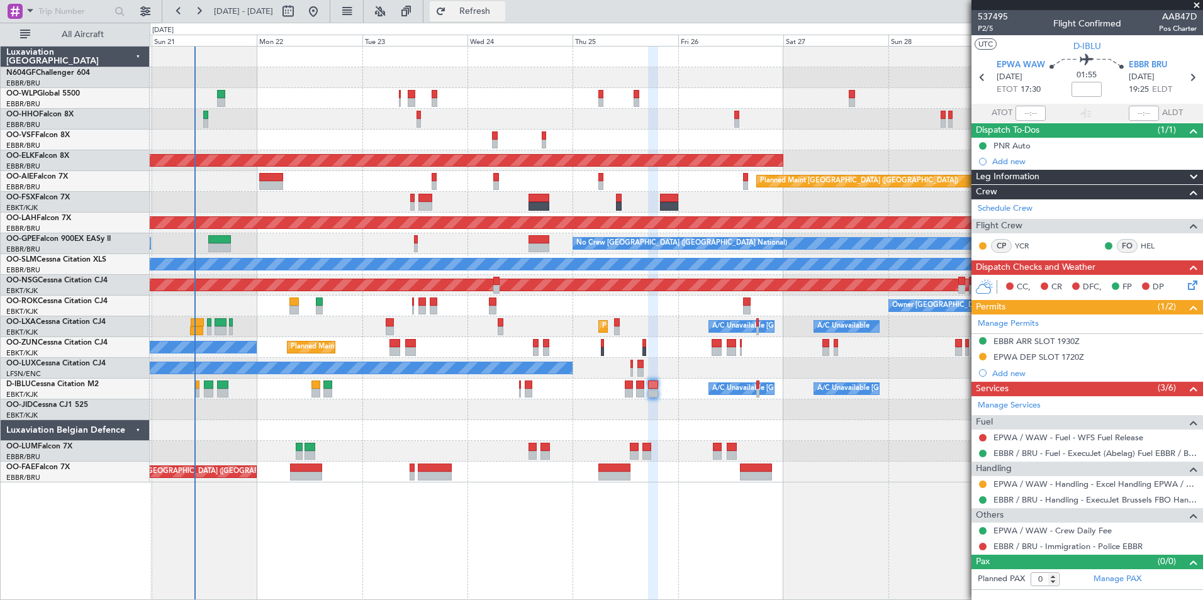
click at [501, 16] on span "Refresh" at bounding box center [475, 11] width 53 height 9
click at [501, 15] on span "Refresh" at bounding box center [475, 11] width 53 height 9
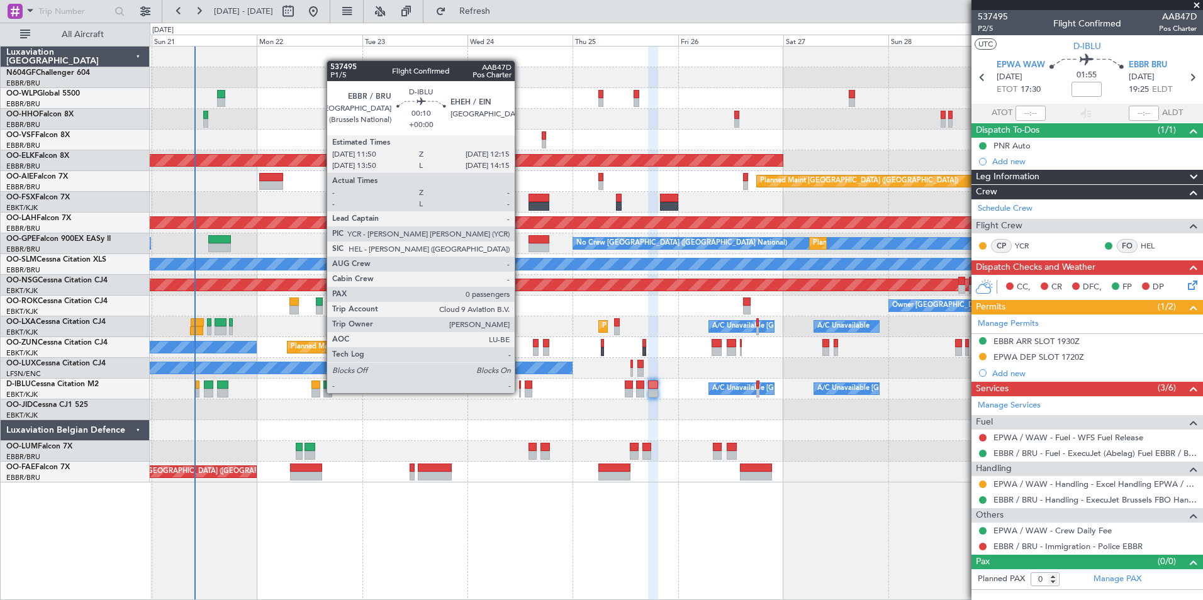
click at [520, 393] on div at bounding box center [520, 393] width 2 height 9
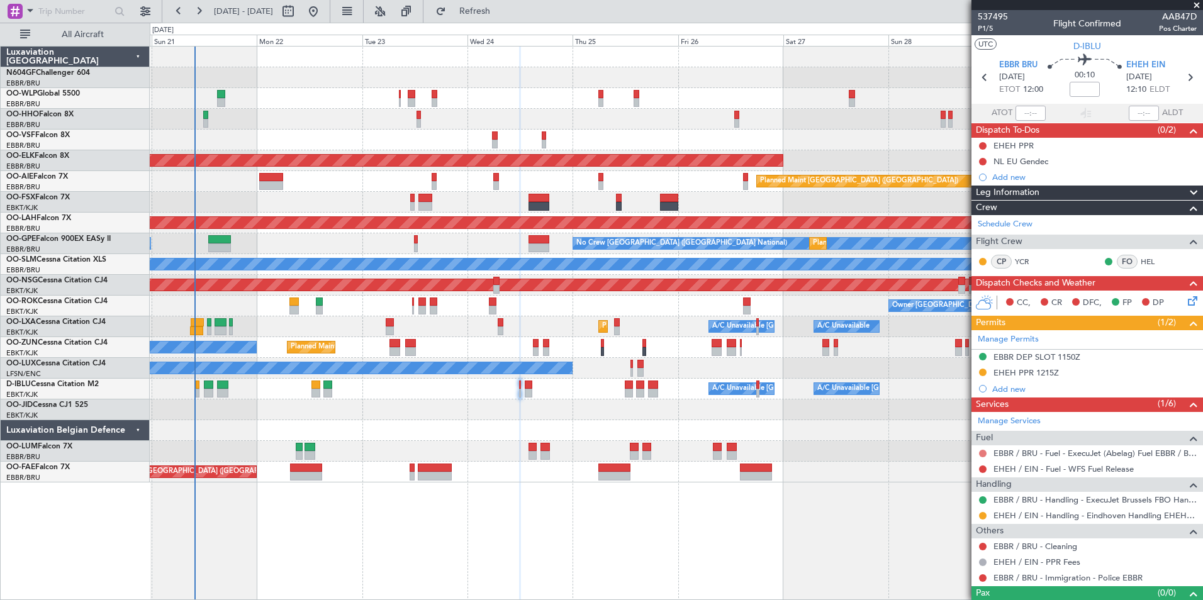
click at [985, 451] on button at bounding box center [983, 454] width 8 height 8
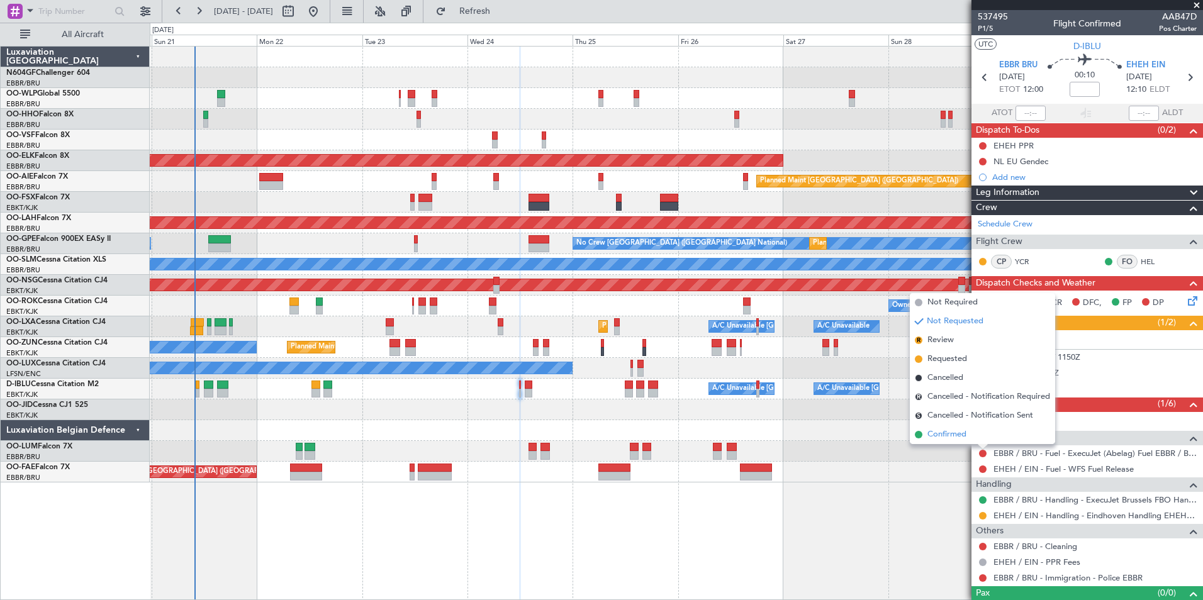
click at [974, 434] on li "Confirmed" at bounding box center [982, 434] width 145 height 19
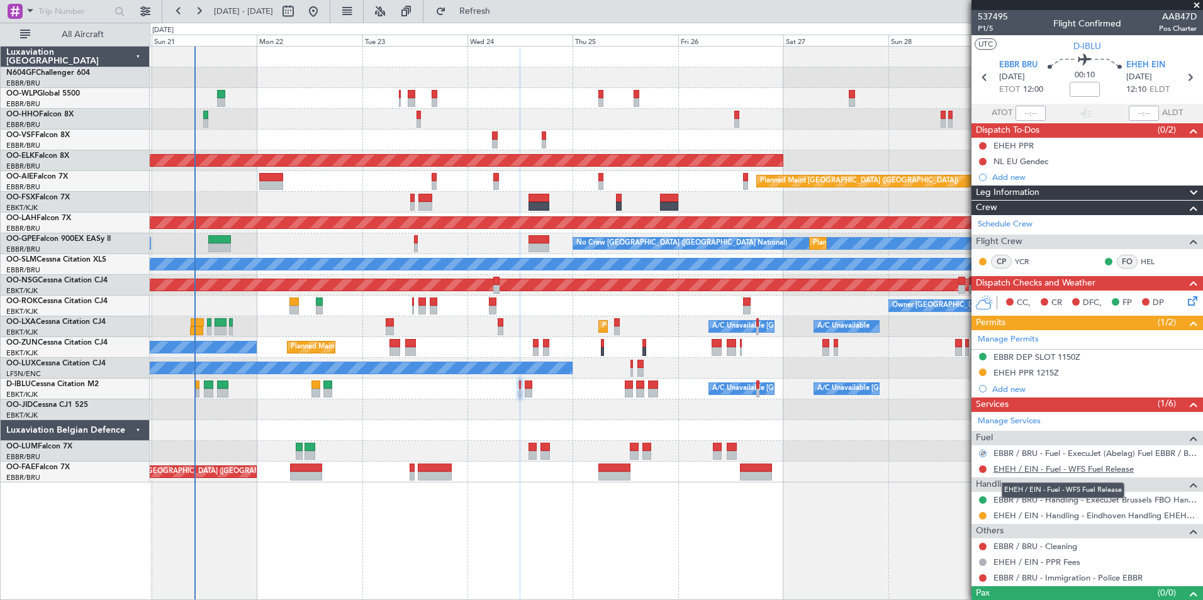
click at [1063, 470] on link "EHEH / EIN - Fuel - WFS Fuel Release" at bounding box center [1063, 469] width 140 height 11
click at [501, 10] on span "Refresh" at bounding box center [475, 11] width 53 height 9
click at [505, 2] on button "Refresh" at bounding box center [467, 11] width 75 height 20
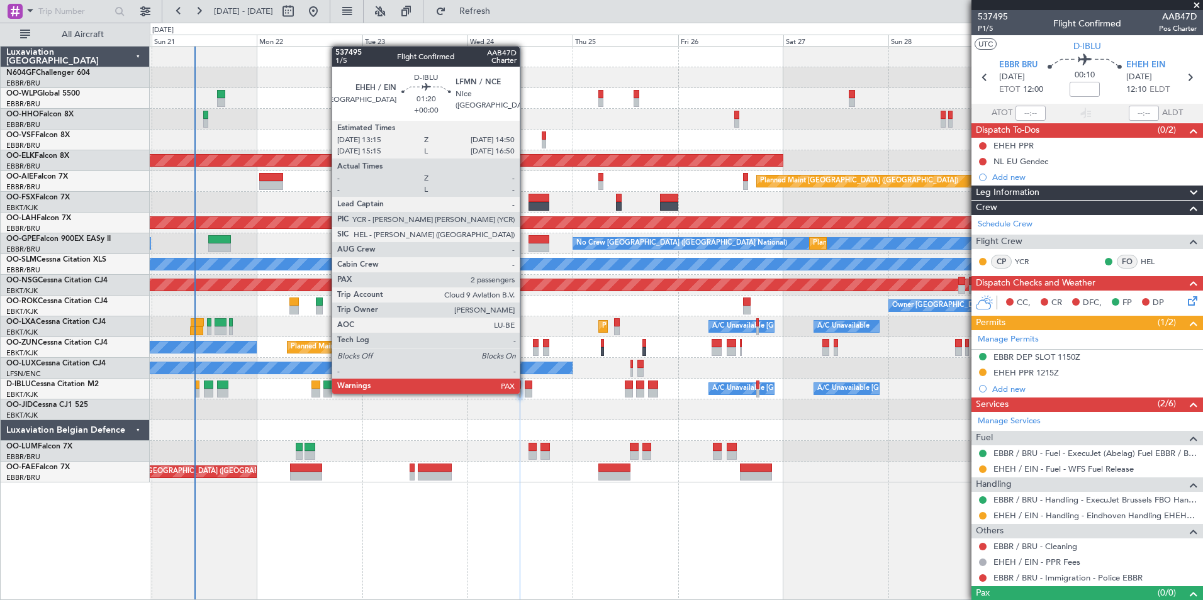
click at [526, 391] on div at bounding box center [529, 393] width 8 height 9
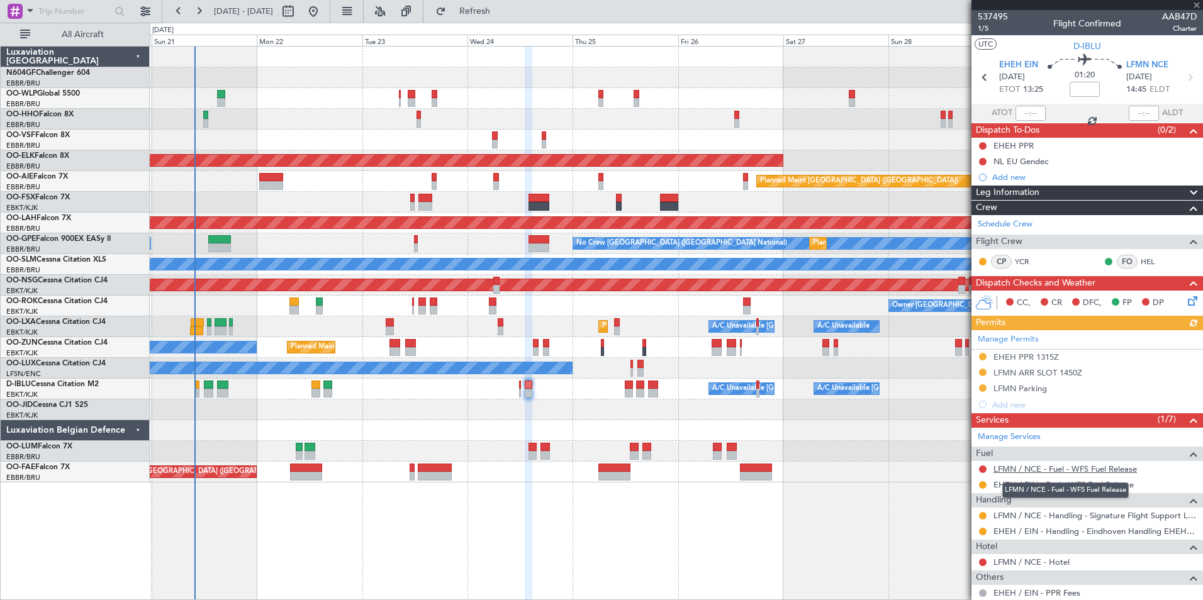
click at [1044, 472] on link "LFMN / NCE - Fuel - WFS Fuel Release" at bounding box center [1064, 469] width 143 height 11
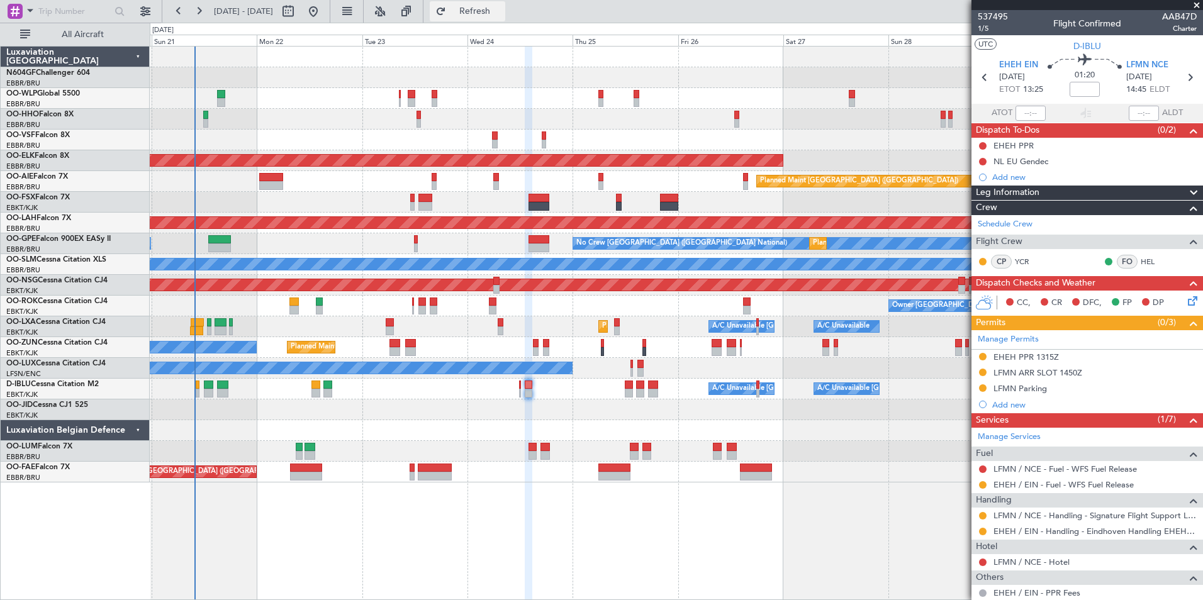
click at [492, 11] on span "Refresh" at bounding box center [475, 11] width 53 height 9
click at [1188, 86] on section "EHEH EIN [DATE] ETOT 13:25 01:20 LFMN NCE [DATE] 14:45 ELDT" at bounding box center [1087, 79] width 232 height 50
click at [1186, 83] on icon at bounding box center [1189, 77] width 16 height 16
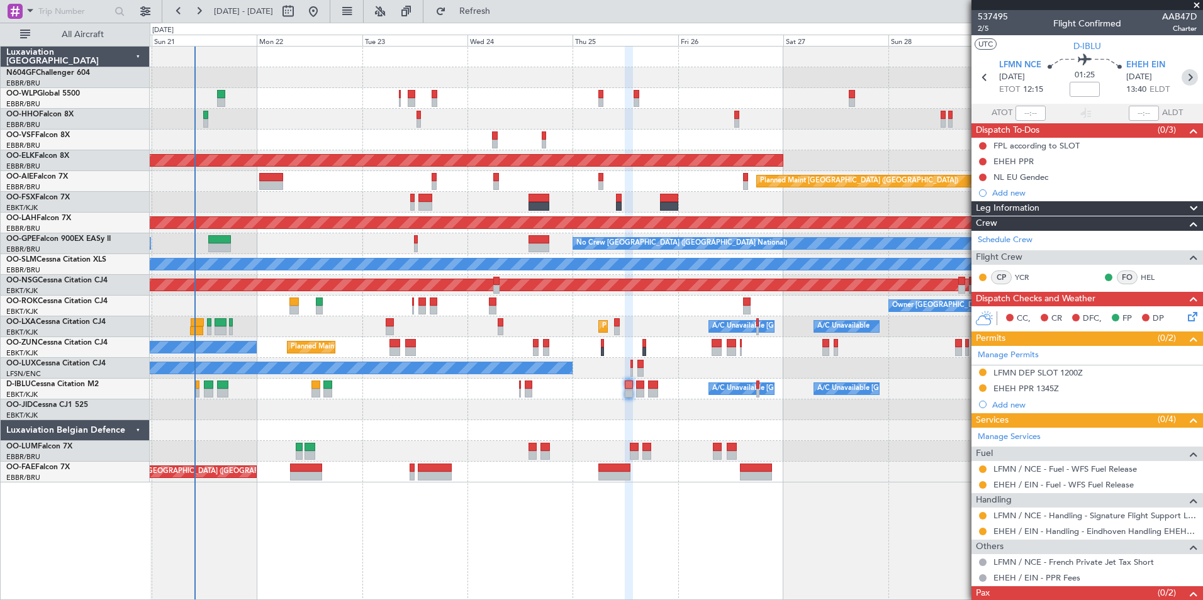
click at [1186, 75] on icon at bounding box center [1189, 77] width 16 height 16
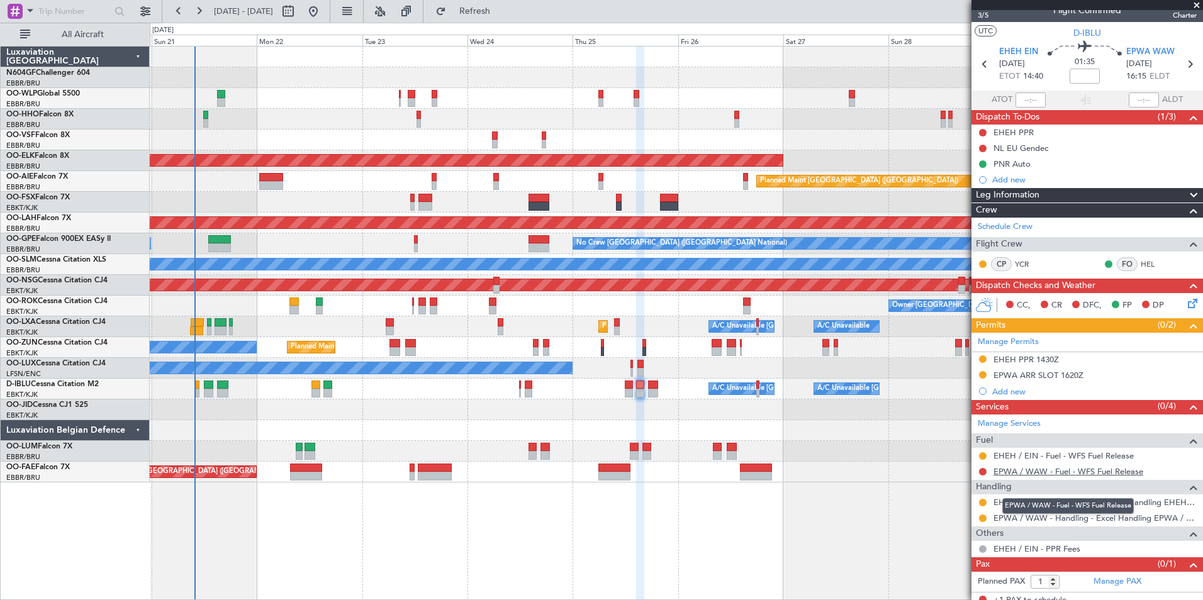
scroll to position [13, 0]
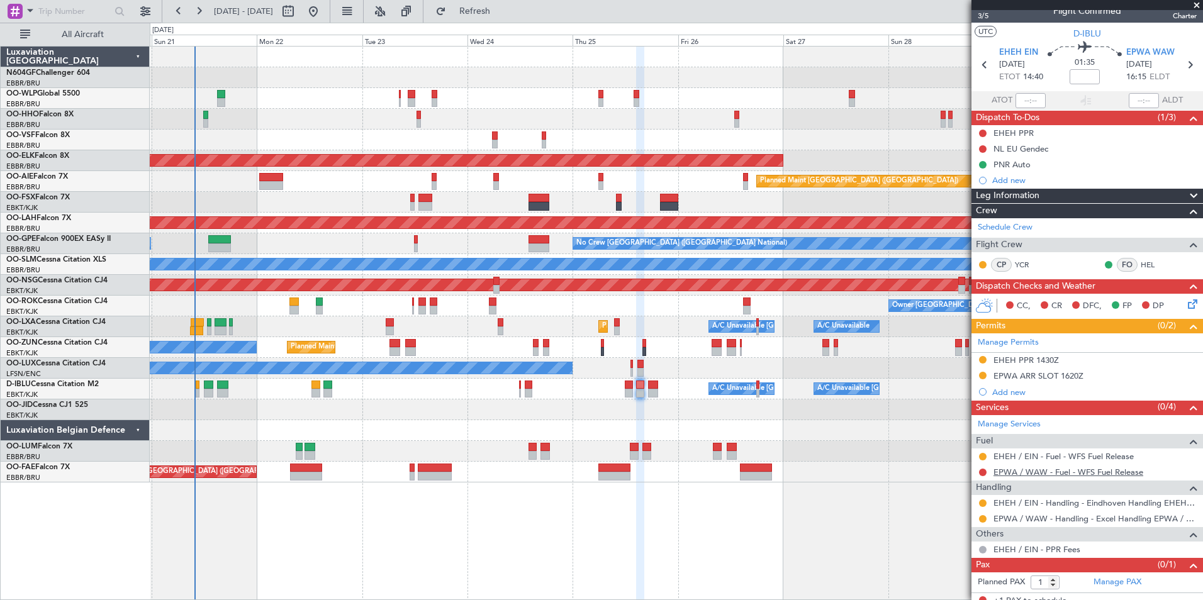
click at [1058, 472] on link "EPWA / WAW - Fuel - WFS Fuel Release" at bounding box center [1068, 472] width 150 height 11
click at [505, 4] on button "Refresh" at bounding box center [467, 11] width 75 height 20
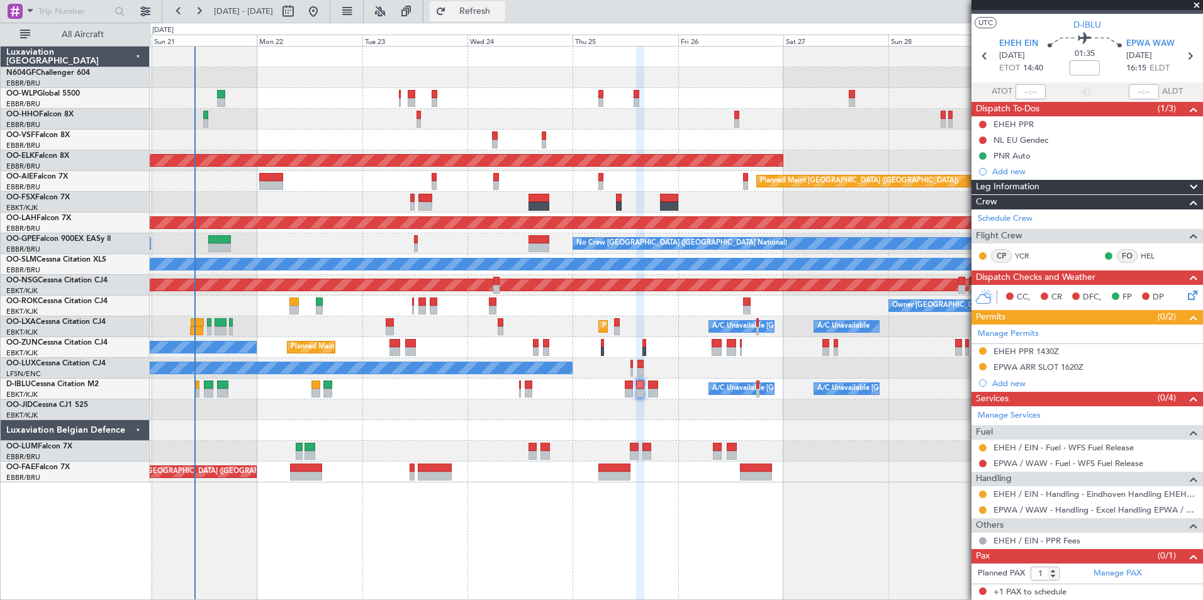
click at [505, 16] on button "Refresh" at bounding box center [467, 11] width 75 height 20
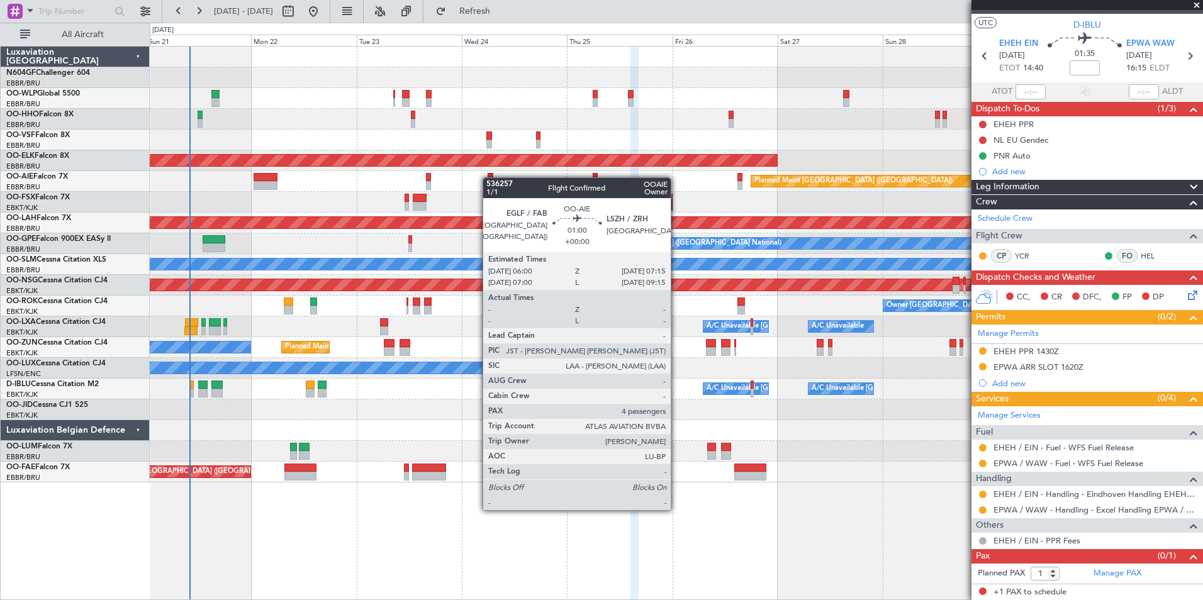
click at [488, 177] on div at bounding box center [491, 177] width 6 height 9
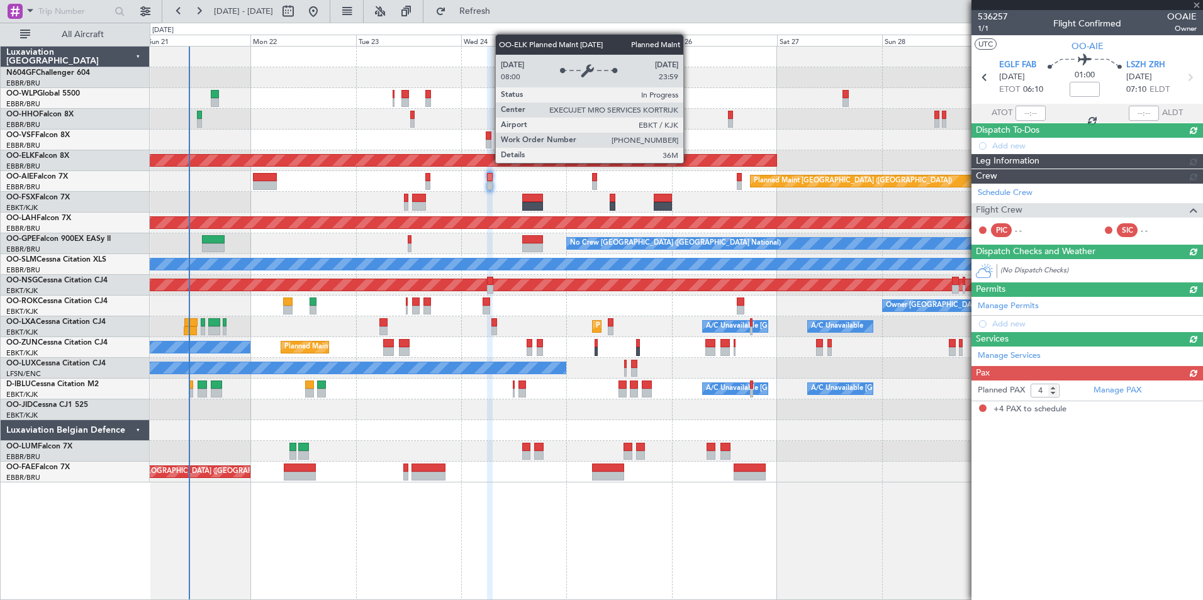
scroll to position [0, 0]
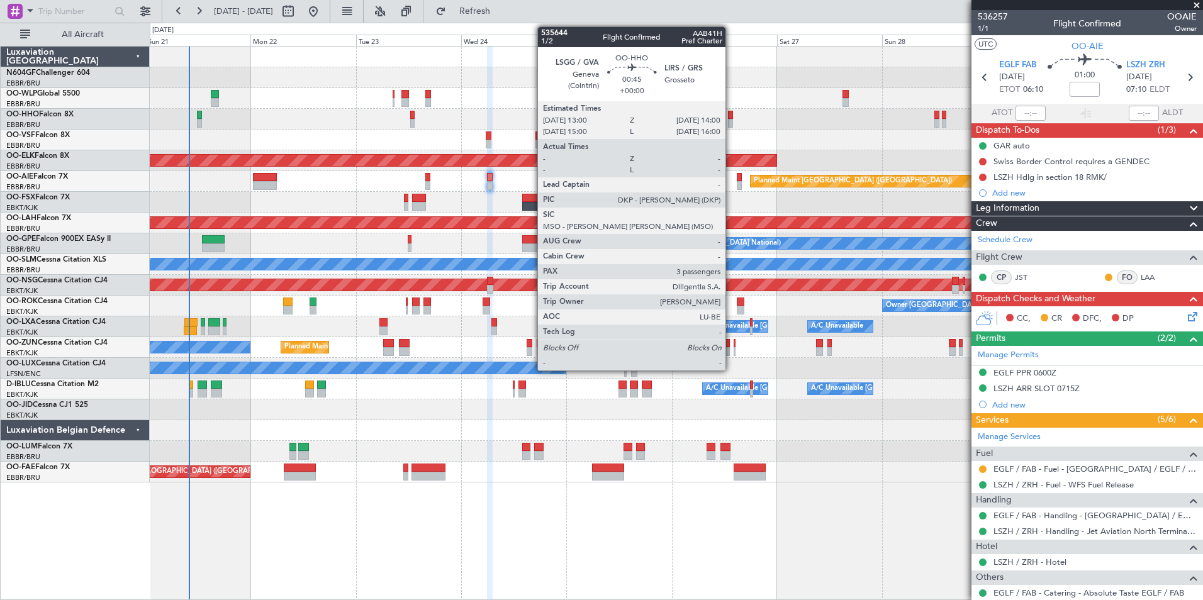
click at [731, 116] on div at bounding box center [730, 115] width 4 height 9
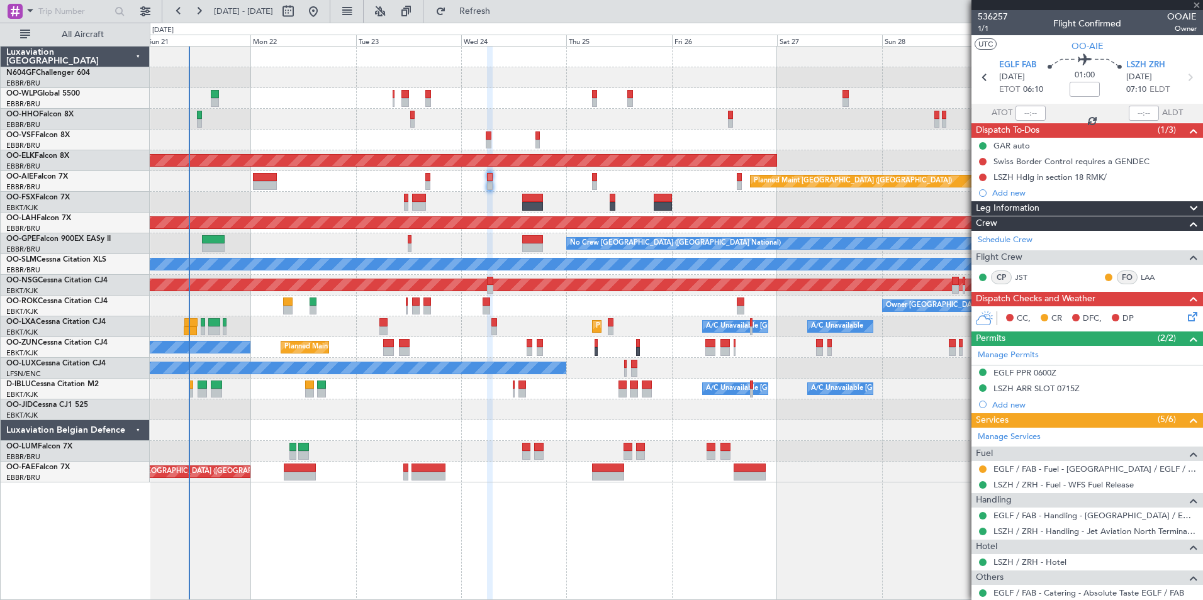
type input "3"
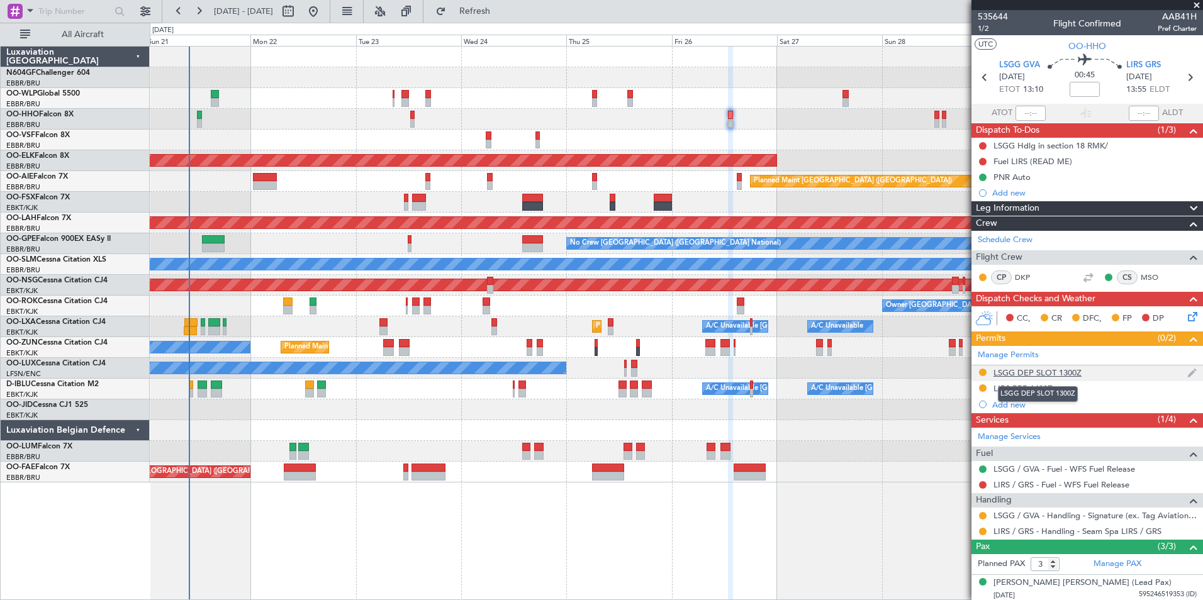
click at [1029, 374] on div "LSGG DEP SLOT 1300Z" at bounding box center [1037, 372] width 88 height 11
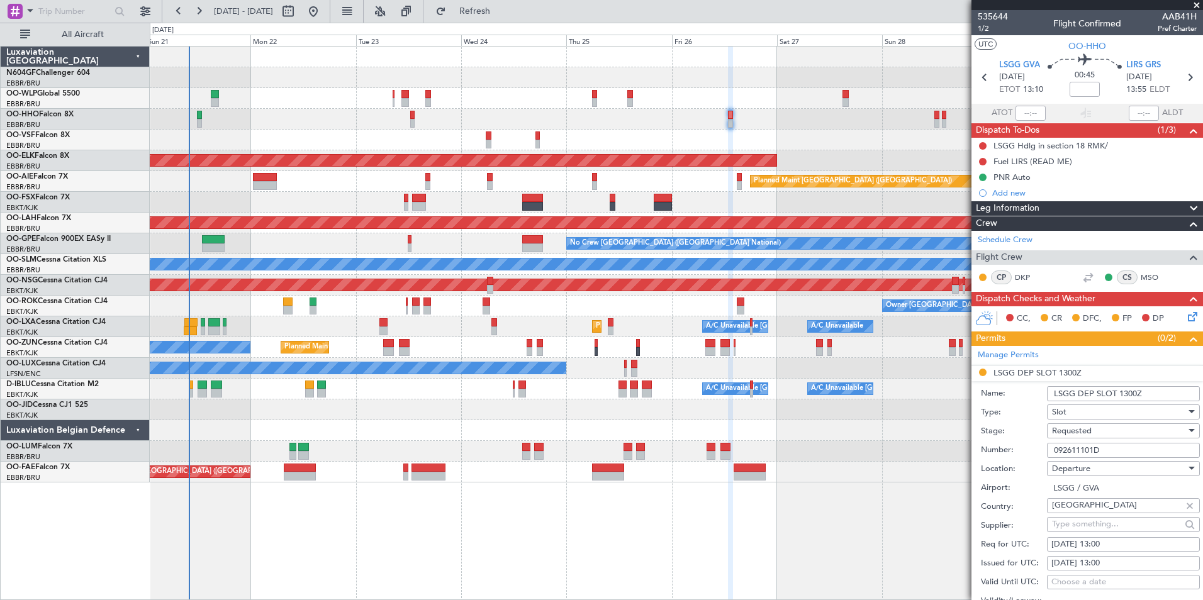
click at [1124, 451] on input "092611101D" at bounding box center [1123, 450] width 153 height 15
click at [1107, 452] on input "092611101D" at bounding box center [1123, 450] width 153 height 15
paste input "3104D"
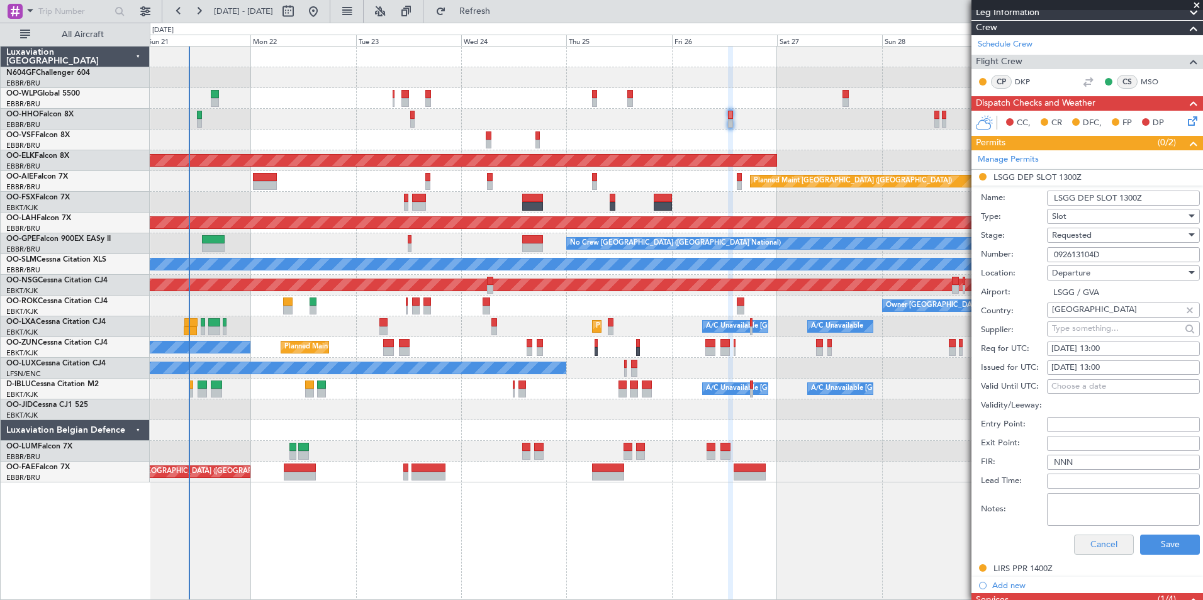
type input "092613104D"
click at [1110, 550] on button "Cancel" at bounding box center [1104, 545] width 60 height 20
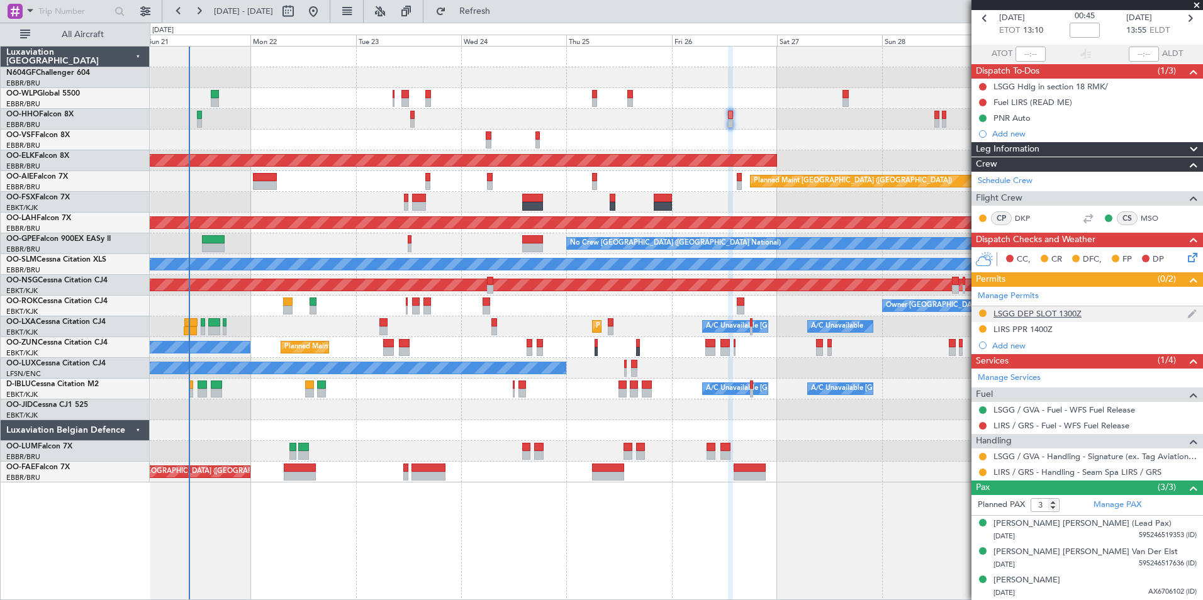
click at [1052, 313] on div "LSGG DEP SLOT 1300Z" at bounding box center [1037, 313] width 88 height 11
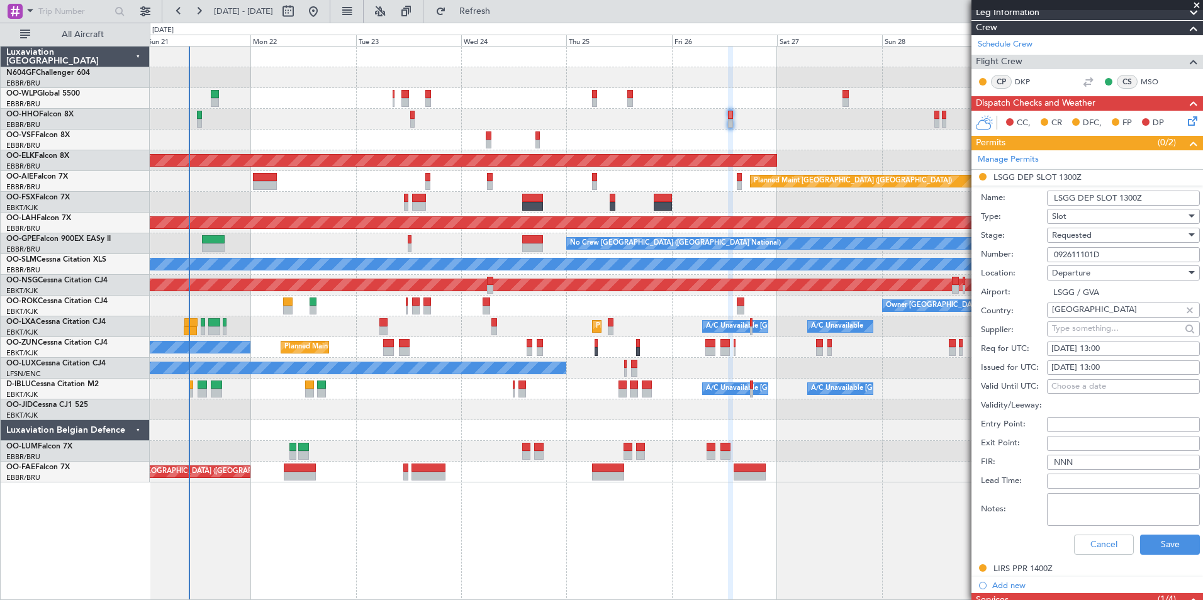
click at [1141, 256] on input "092611101D" at bounding box center [1123, 254] width 153 height 15
paste input "3104D"
type input "092613104D"
click at [1080, 232] on span "Requested" at bounding box center [1072, 235] width 40 height 11
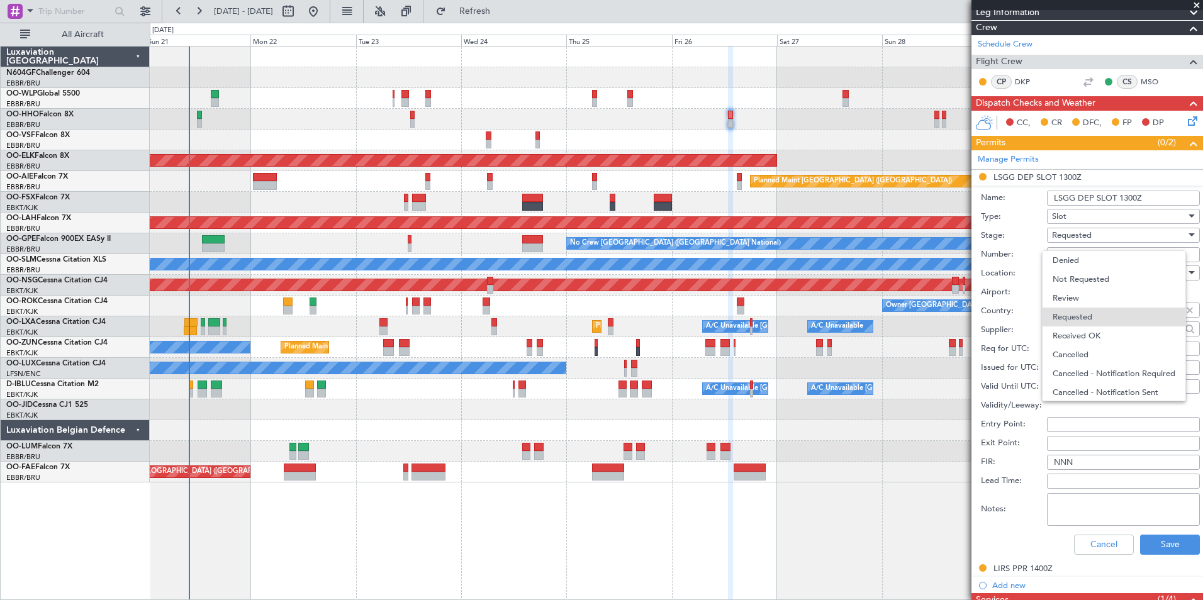
scroll to position [6, 0]
click at [1095, 333] on span "Received OK" at bounding box center [1118, 330] width 132 height 19
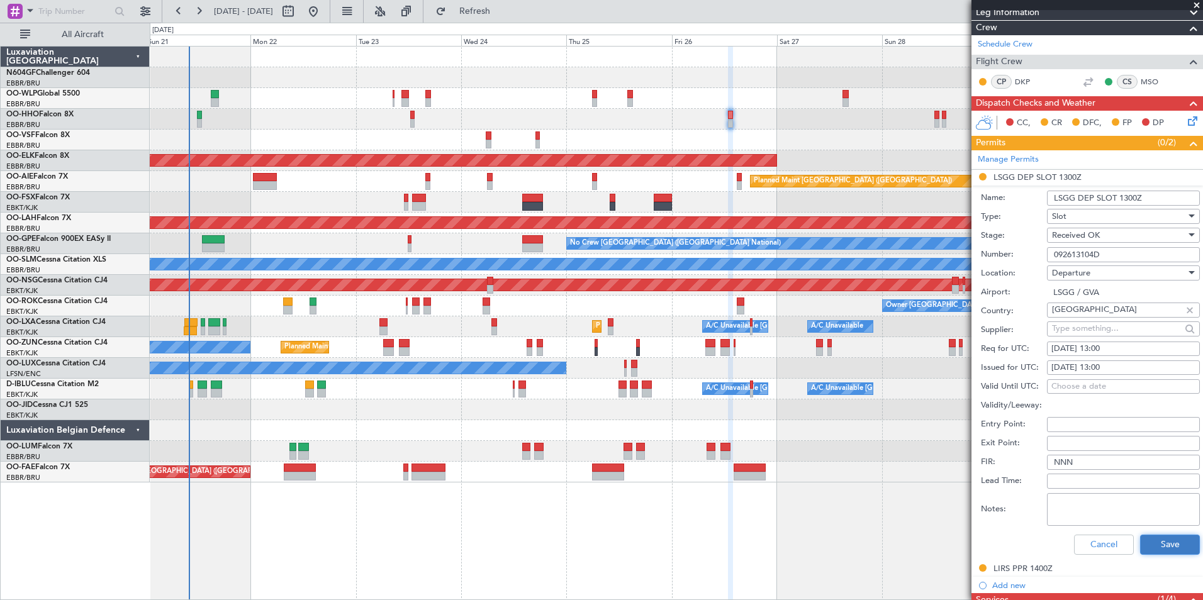
click at [1153, 540] on button "Save" at bounding box center [1170, 545] width 60 height 20
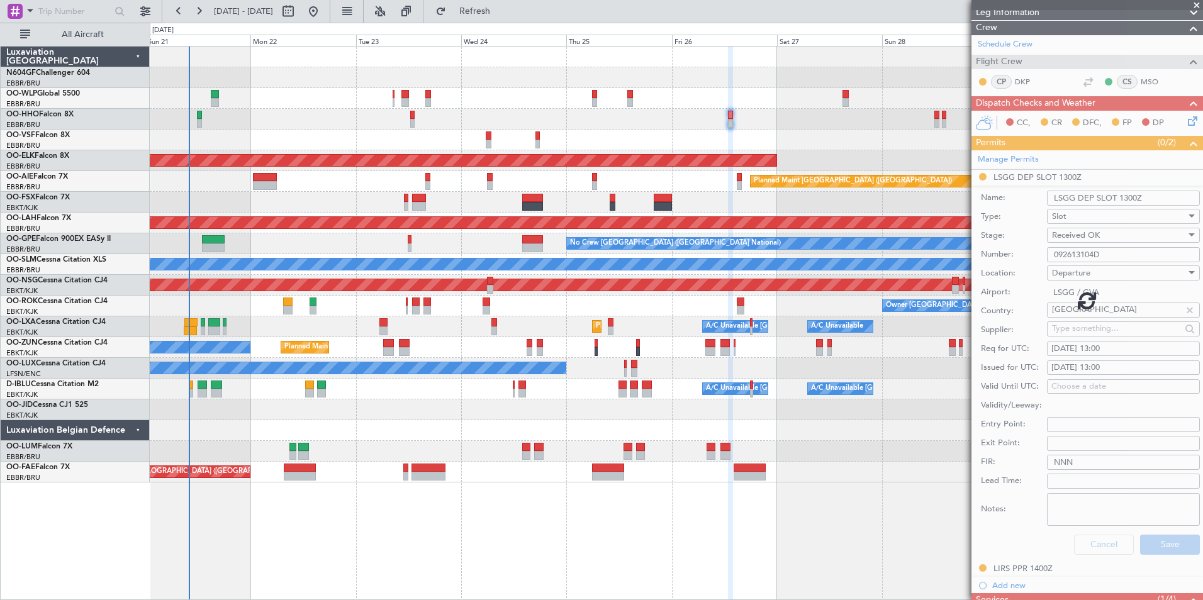
scroll to position [59, 0]
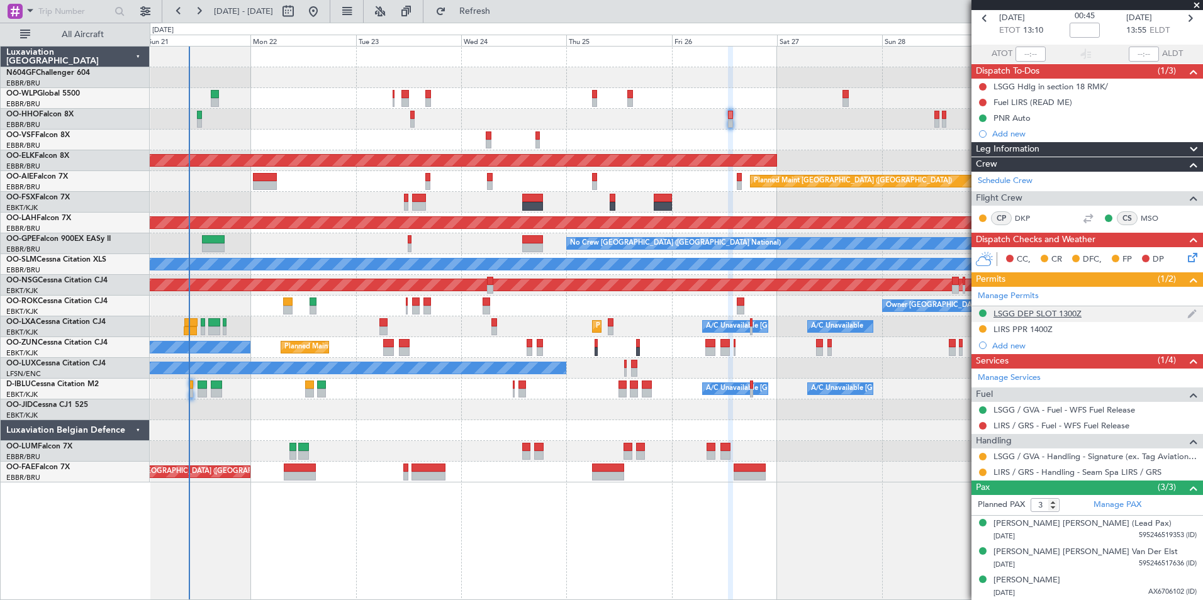
click at [1055, 312] on div "LSGG DEP SLOT 1300Z" at bounding box center [1037, 313] width 88 height 11
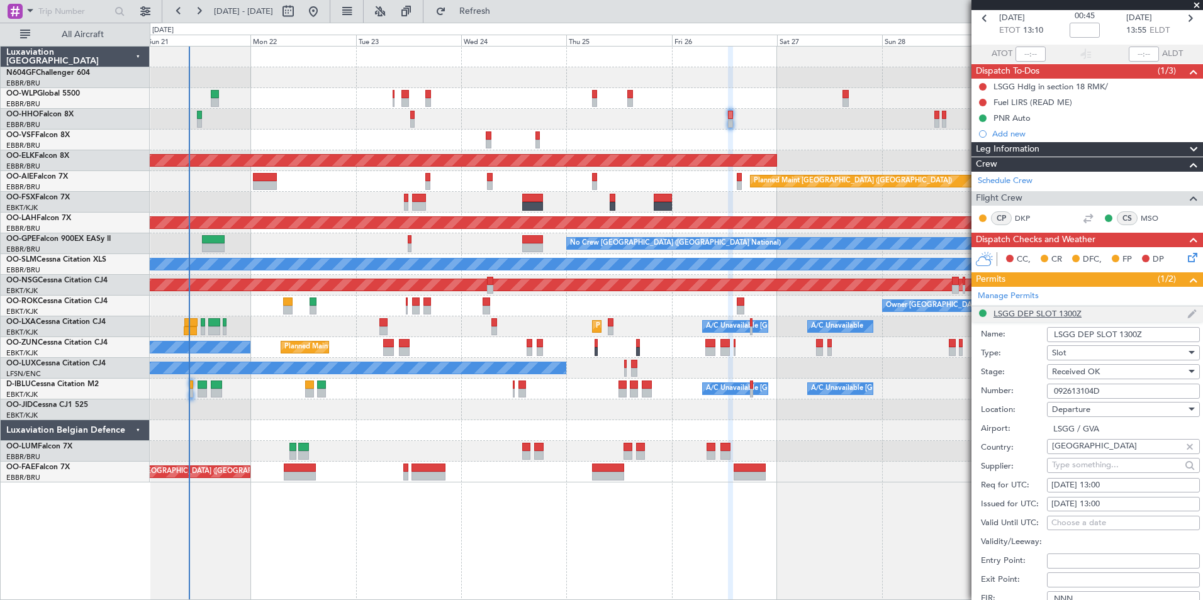
scroll to position [196, 0]
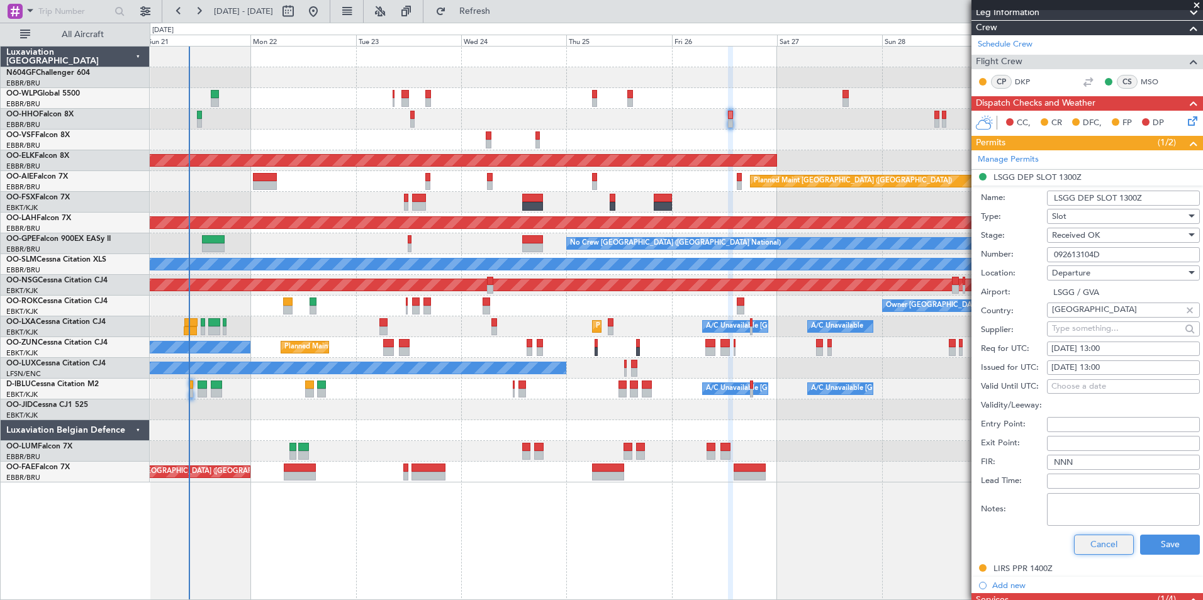
click at [1088, 547] on button "Cancel" at bounding box center [1104, 545] width 60 height 20
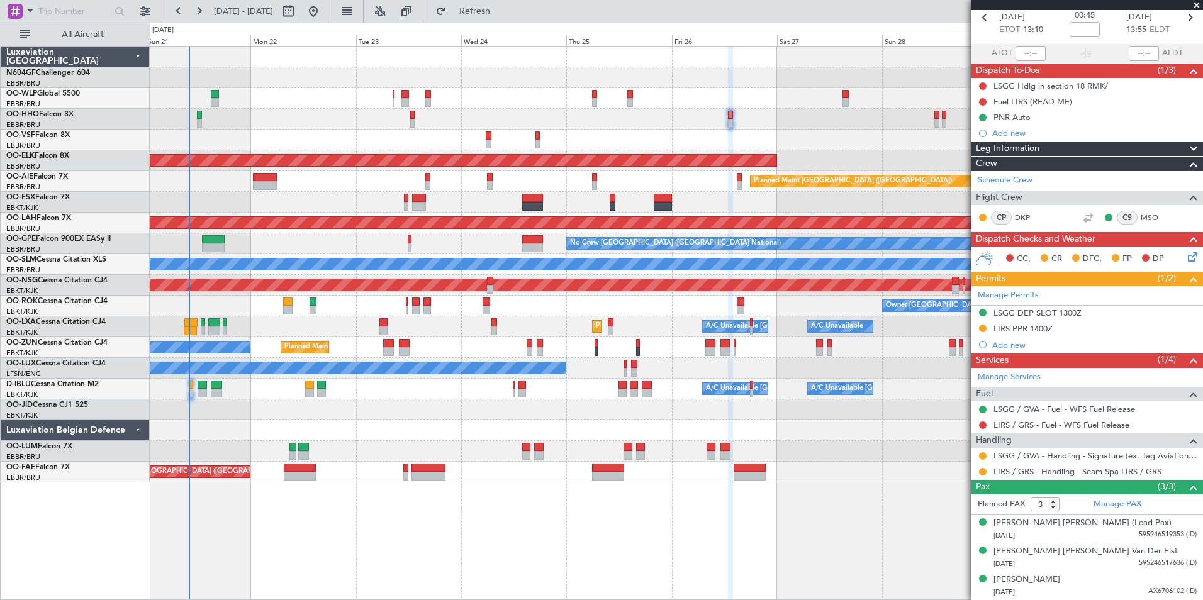
scroll to position [59, 0]
click at [981, 455] on button at bounding box center [983, 457] width 8 height 8
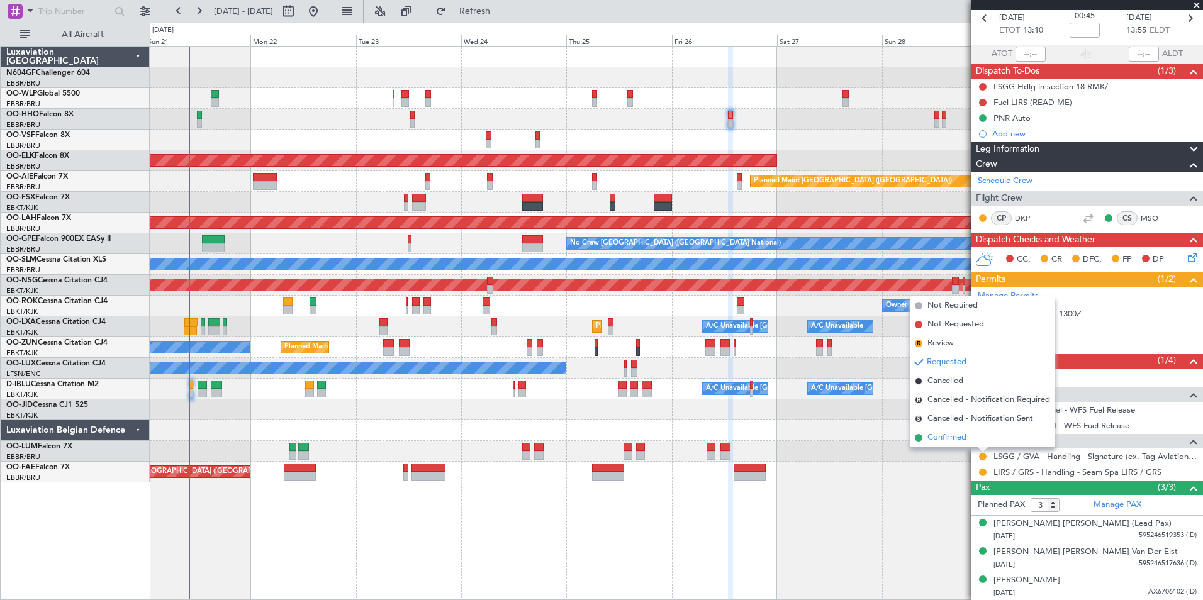
click at [971, 436] on li "Confirmed" at bounding box center [982, 437] width 145 height 19
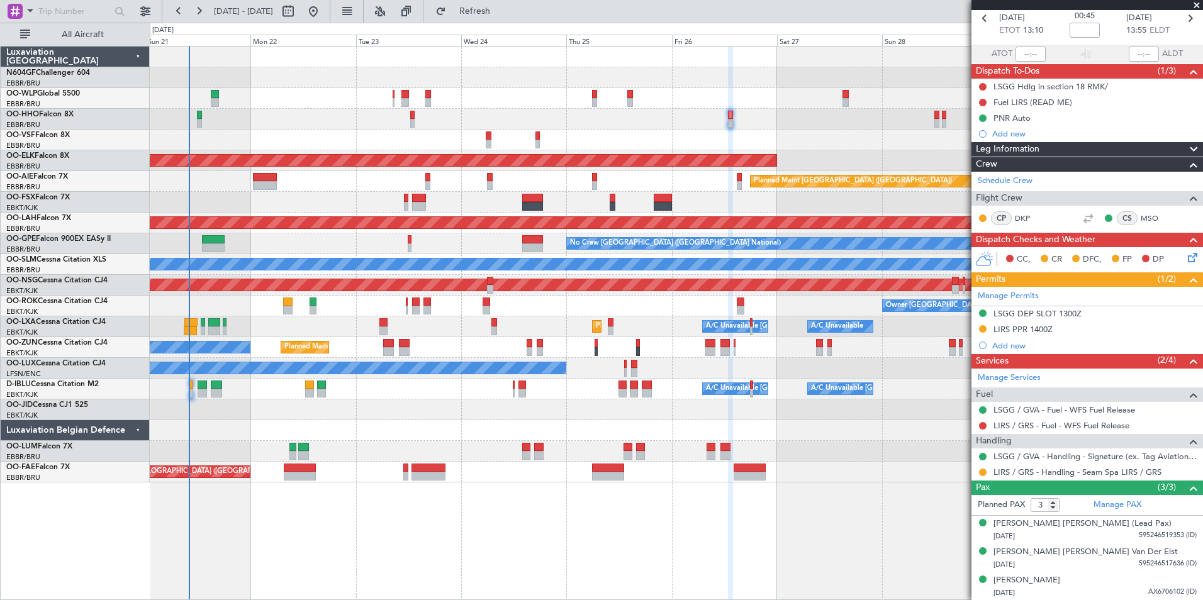
scroll to position [0, 0]
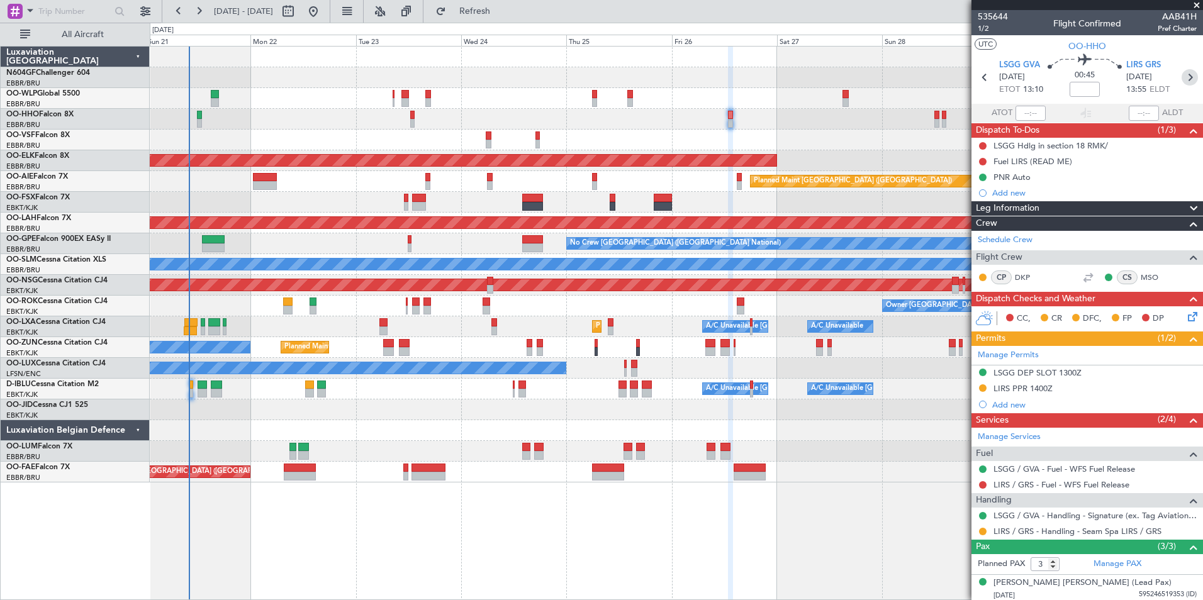
click at [1185, 79] on icon at bounding box center [1189, 77] width 16 height 16
type input "2"
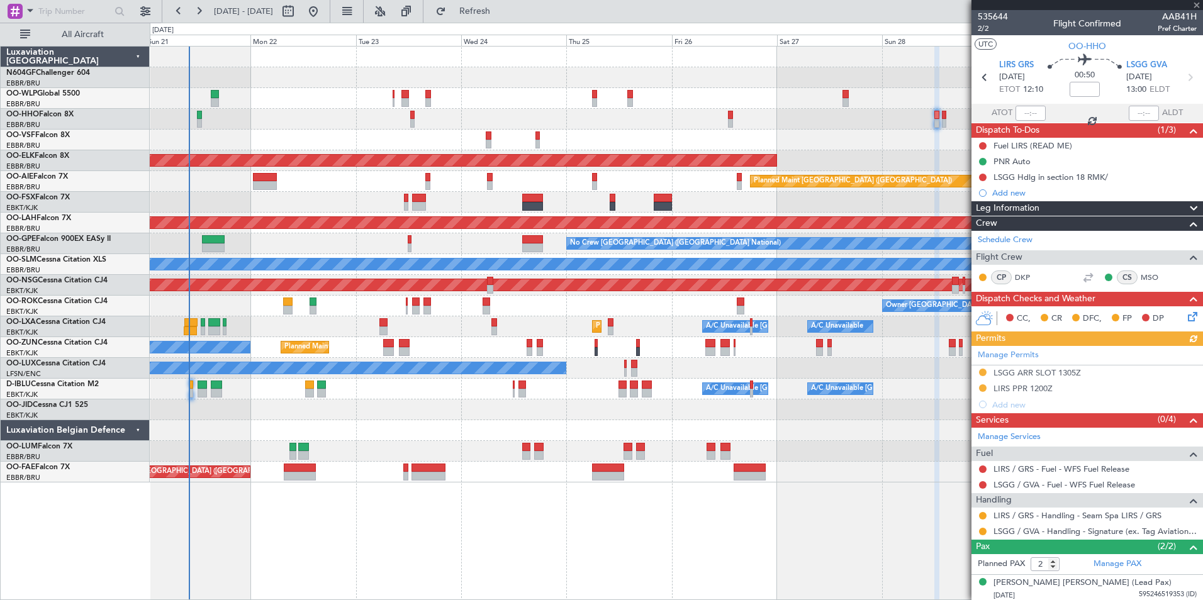
click at [1059, 374] on div "Manage Permits LSGG ARR SLOT 1305Z LIRS PPR 1200Z Add new" at bounding box center [1087, 379] width 232 height 67
click at [1041, 376] on div "LSGG ARR SLOT 1305Z" at bounding box center [1036, 372] width 87 height 11
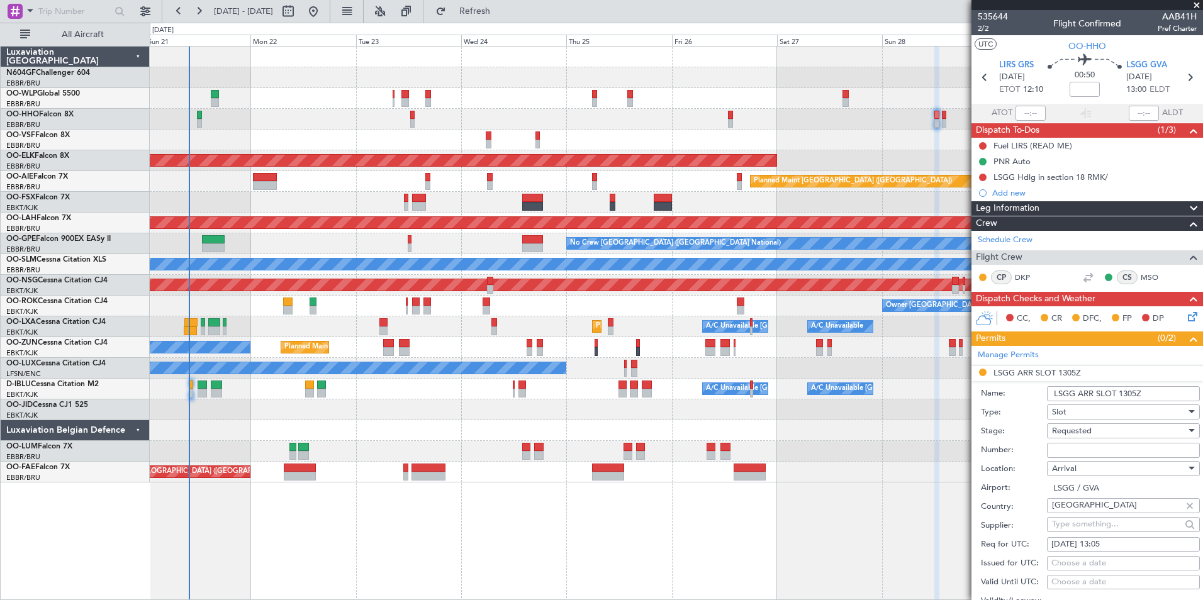
click at [1083, 452] on input "Number:" at bounding box center [1123, 450] width 153 height 15
type input "5 DAYS PRIOR DOF"
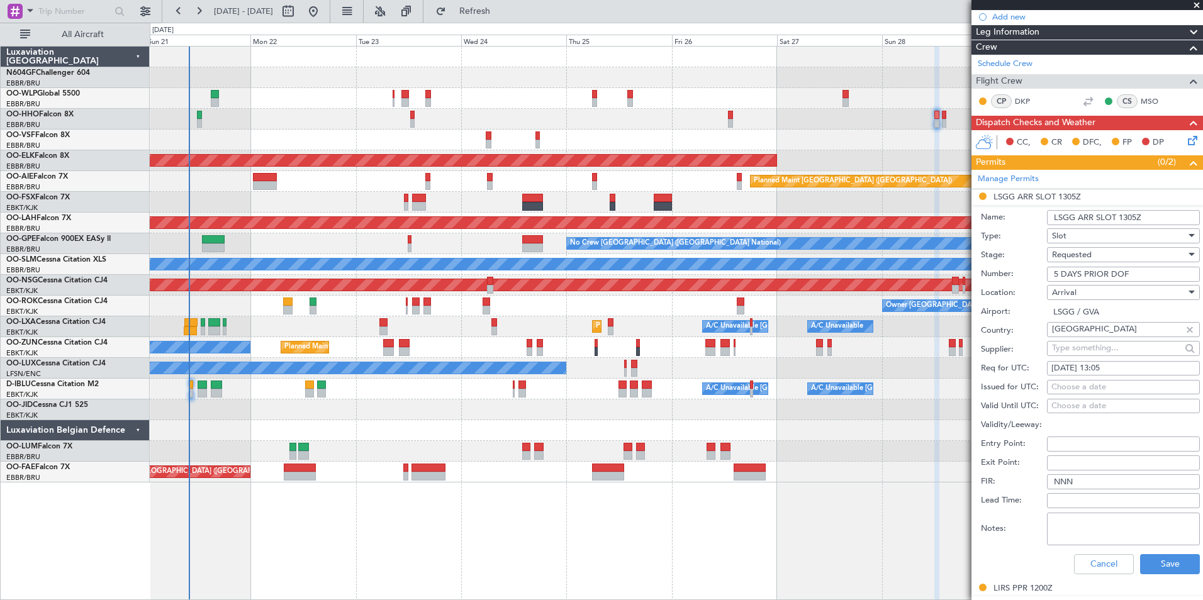
scroll to position [177, 0]
click at [1156, 566] on button "Save" at bounding box center [1170, 564] width 60 height 20
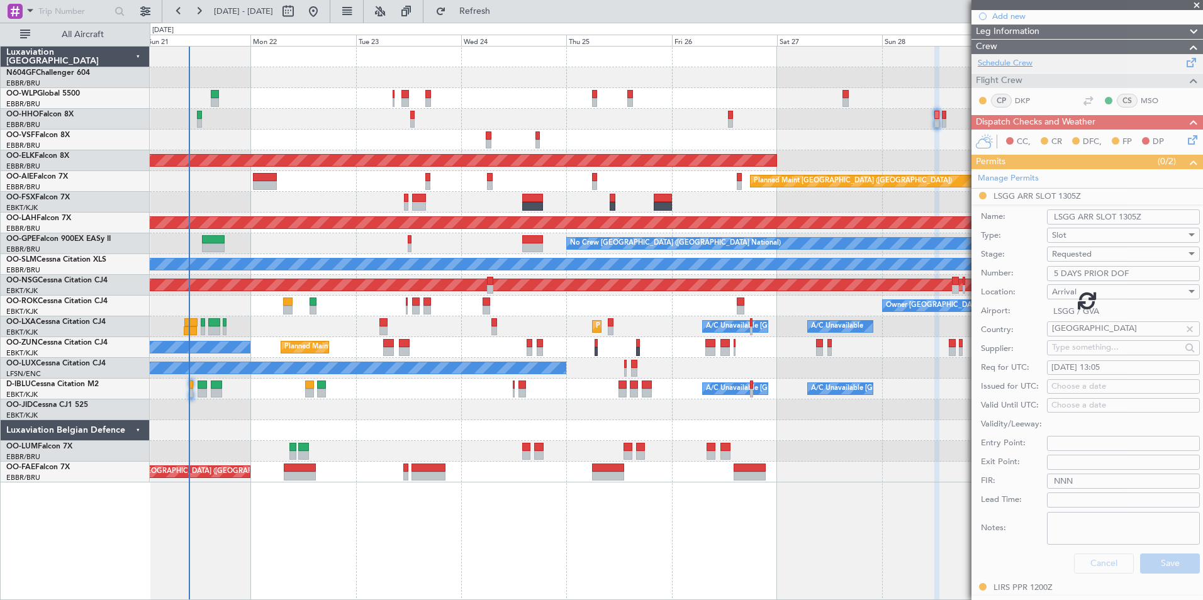
scroll to position [31, 0]
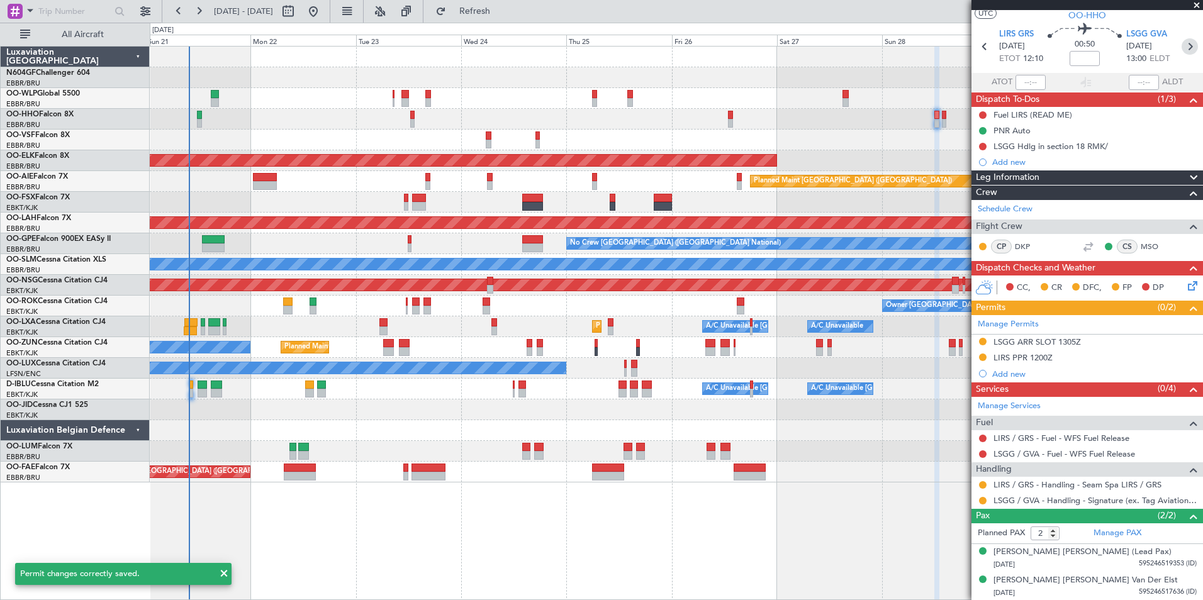
click at [1183, 48] on icon at bounding box center [1189, 46] width 16 height 16
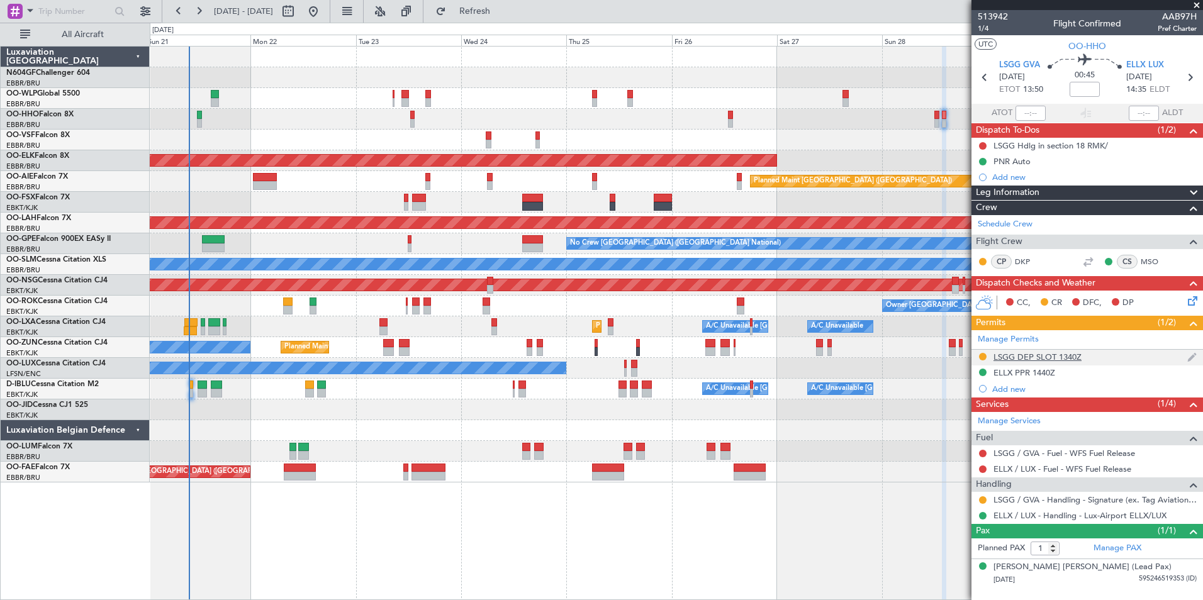
click at [1046, 357] on div "LSGG DEP SLOT 1340Z" at bounding box center [1037, 357] width 88 height 11
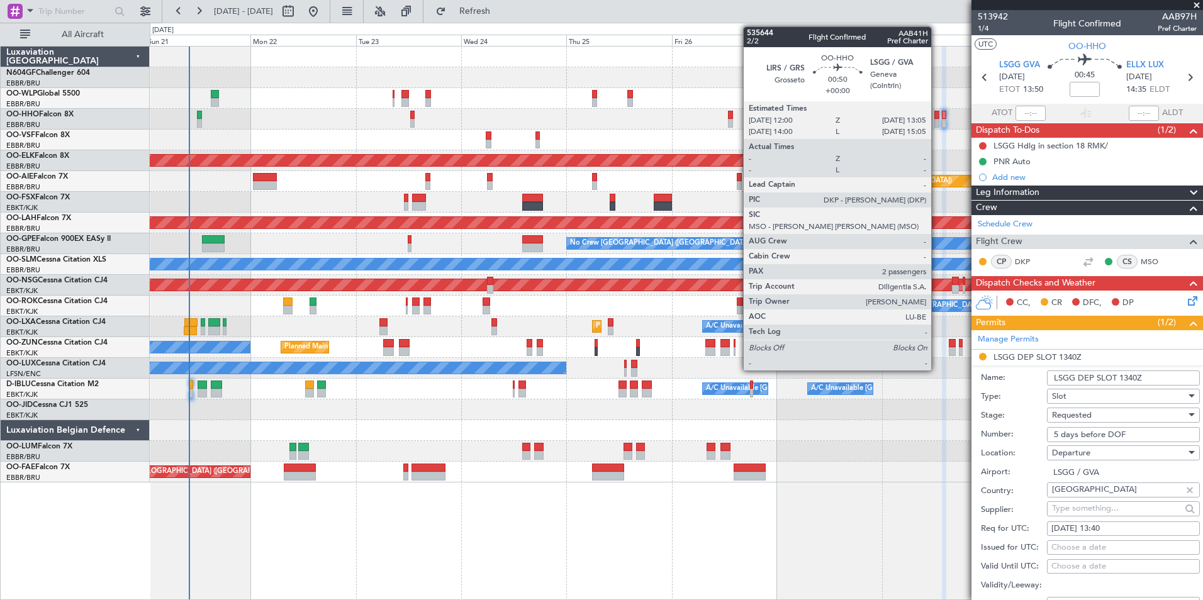
click at [937, 123] on div at bounding box center [936, 123] width 5 height 9
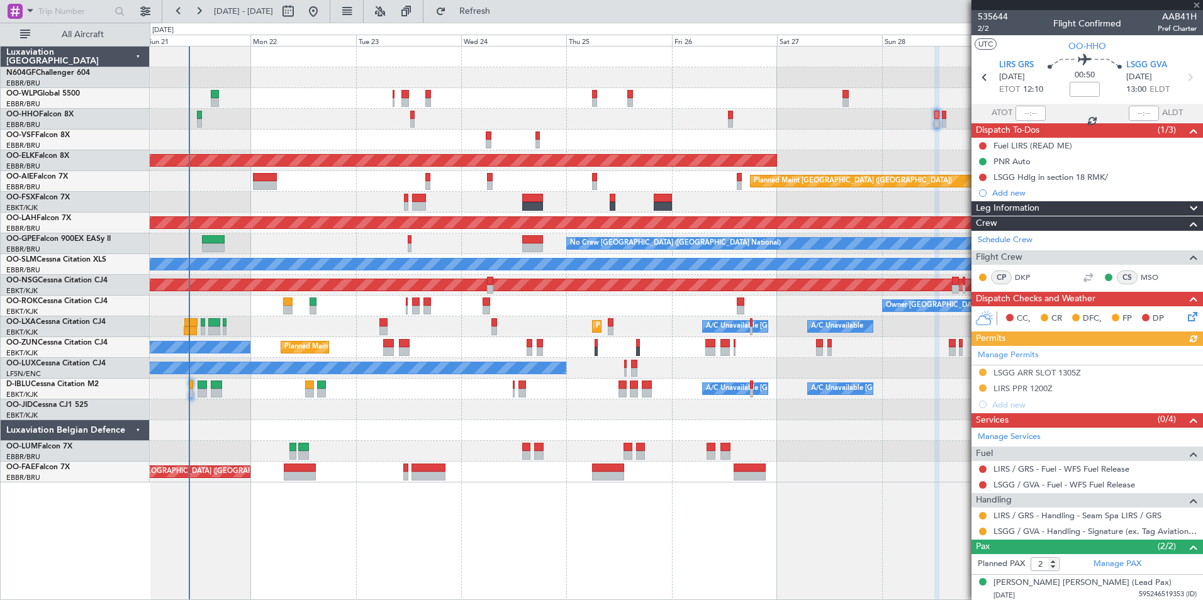
click at [1053, 371] on div "Manage Permits LSGG ARR SLOT 1305Z LIRS PPR 1200Z Add new" at bounding box center [1087, 379] width 232 height 67
click at [1044, 372] on div "LSGG ARR SLOT 1305Z" at bounding box center [1036, 372] width 87 height 11
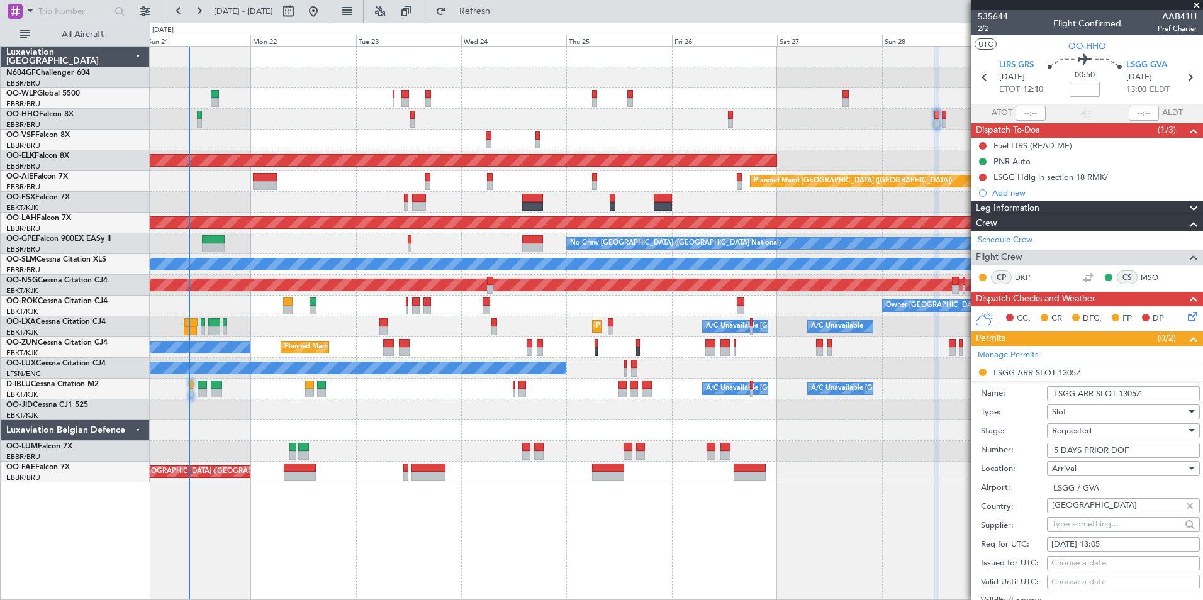
click at [880, 466] on div "Planned Maint [GEOGRAPHIC_DATA] ([GEOGRAPHIC_DATA] National) Owner [GEOGRAPHIC_…" at bounding box center [676, 472] width 1052 height 21
click at [1197, 7] on span at bounding box center [1196, 5] width 13 height 11
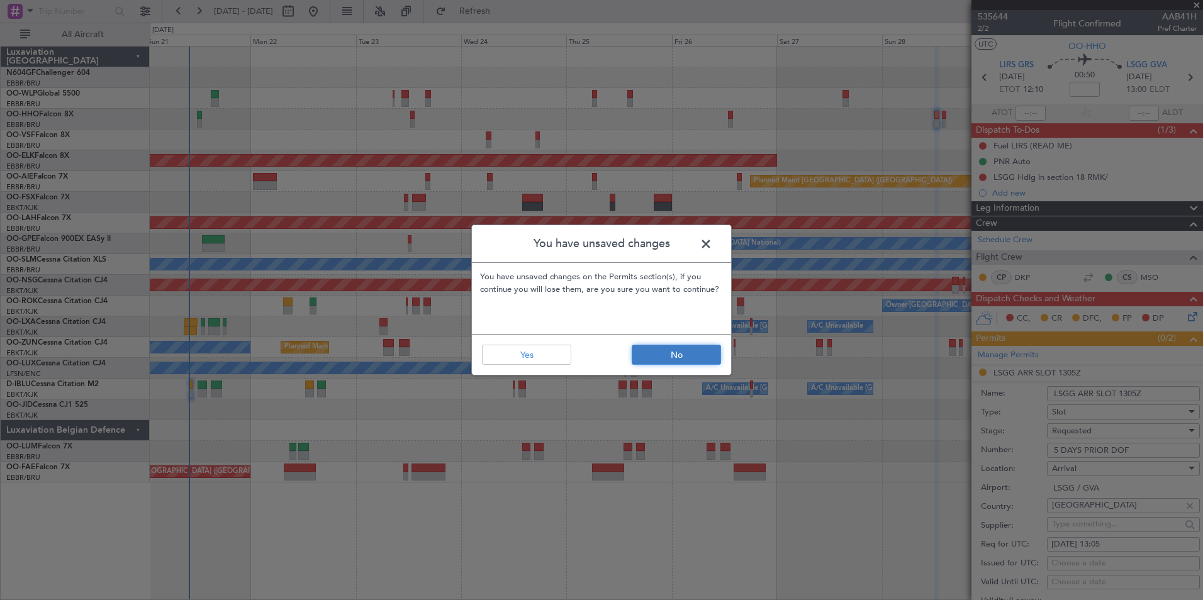
click at [650, 354] on button "No" at bounding box center [676, 355] width 89 height 20
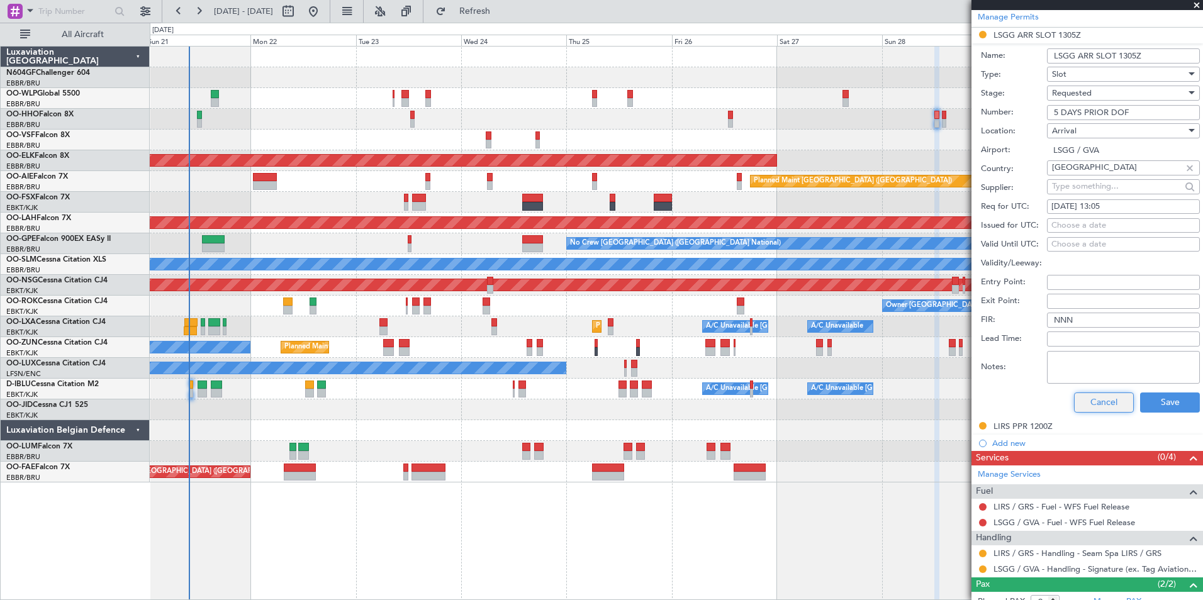
click at [1115, 406] on button "Cancel" at bounding box center [1104, 403] width 60 height 20
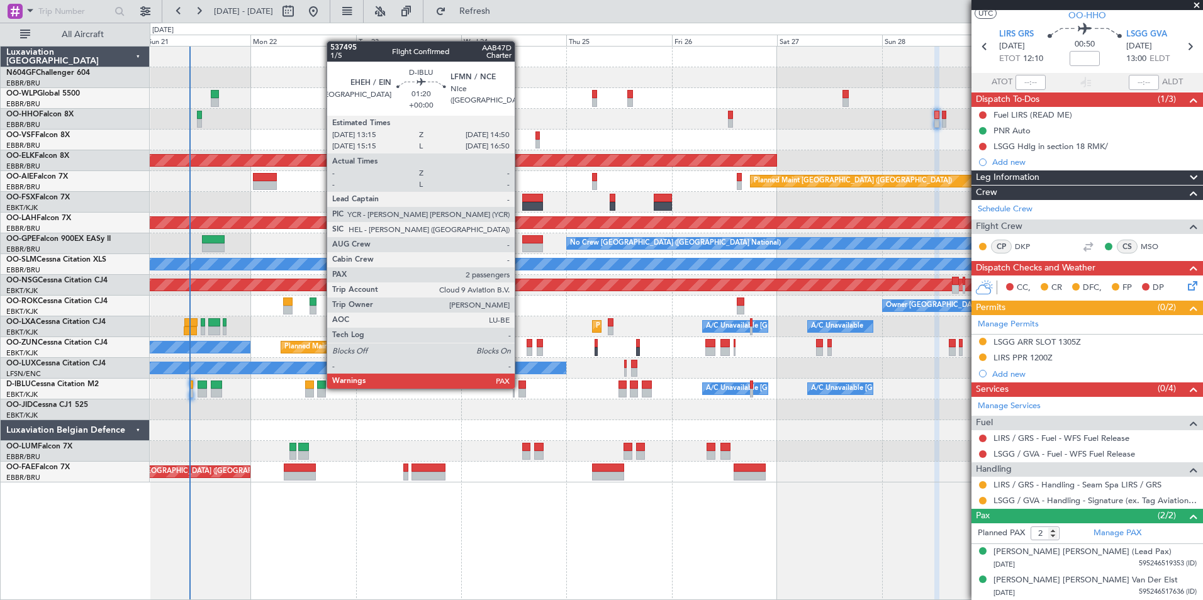
click at [520, 388] on div at bounding box center [522, 385] width 8 height 9
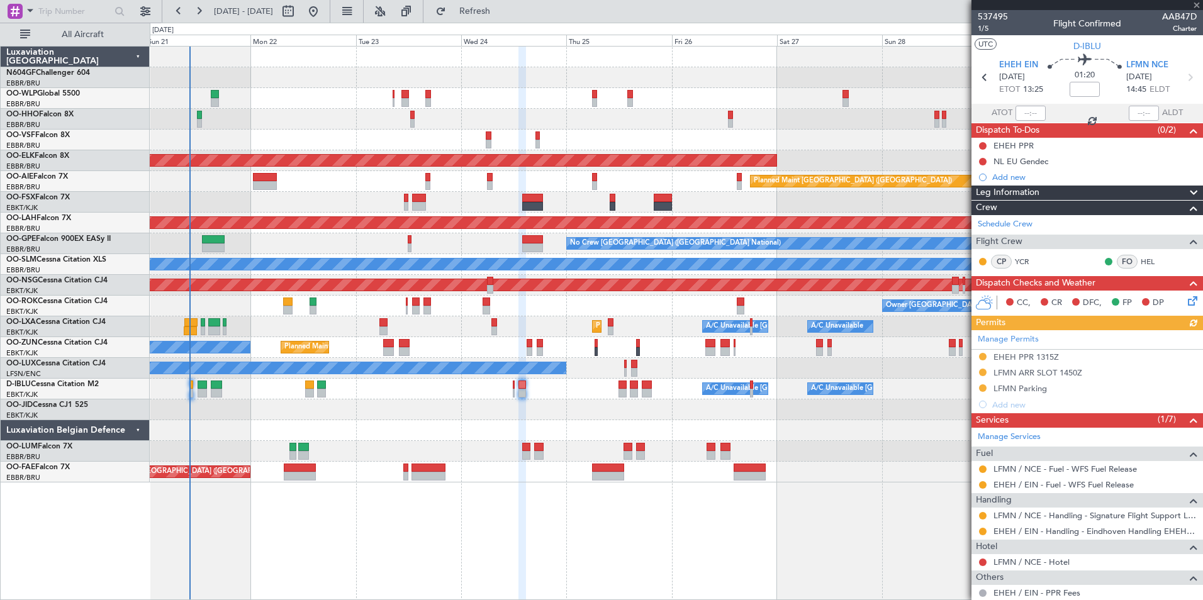
scroll to position [84, 0]
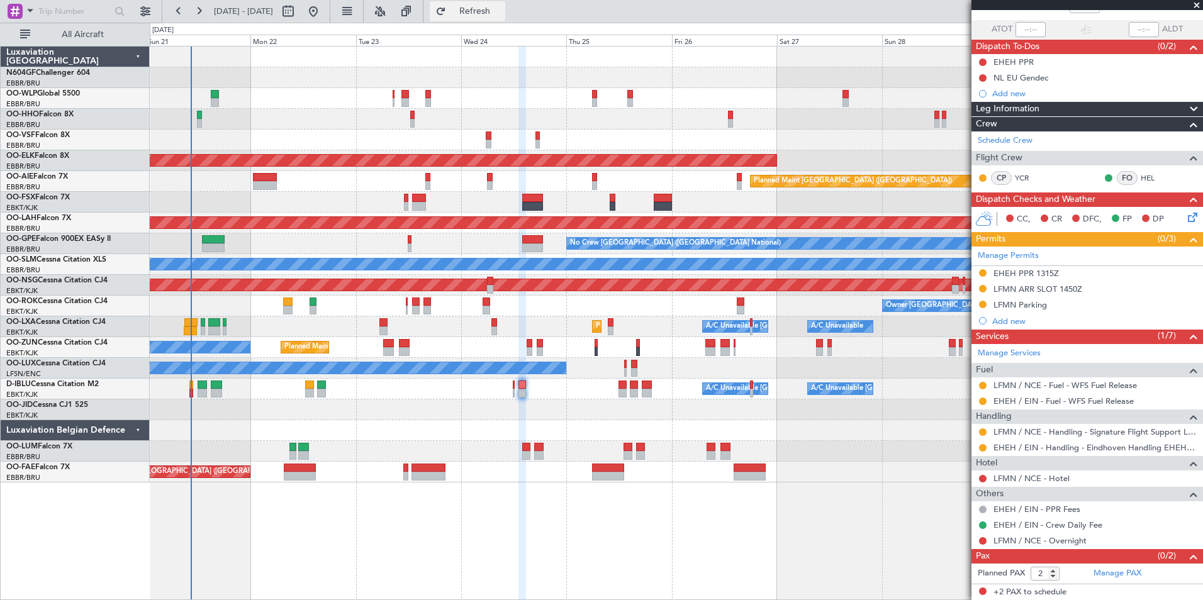
click at [501, 16] on span "Refresh" at bounding box center [475, 11] width 53 height 9
click at [982, 383] on button at bounding box center [983, 386] width 8 height 8
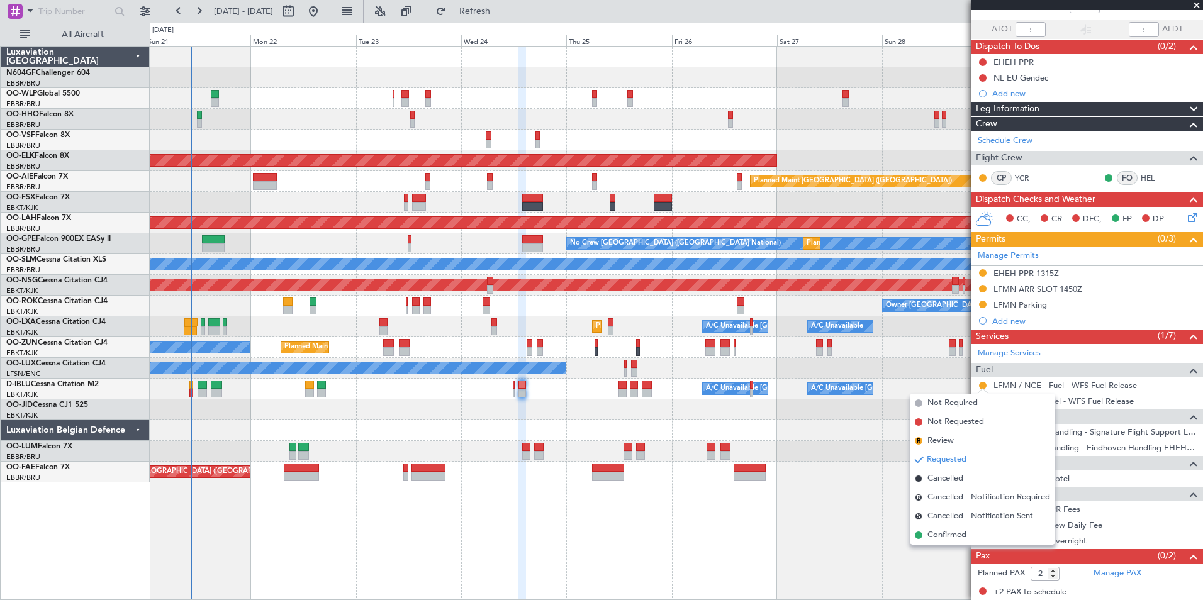
click at [922, 355] on div "Planned Maint Kortrijk-[GEOGRAPHIC_DATA] Owner Unplanned Maint [GEOGRAPHIC_DATA…" at bounding box center [676, 347] width 1052 height 21
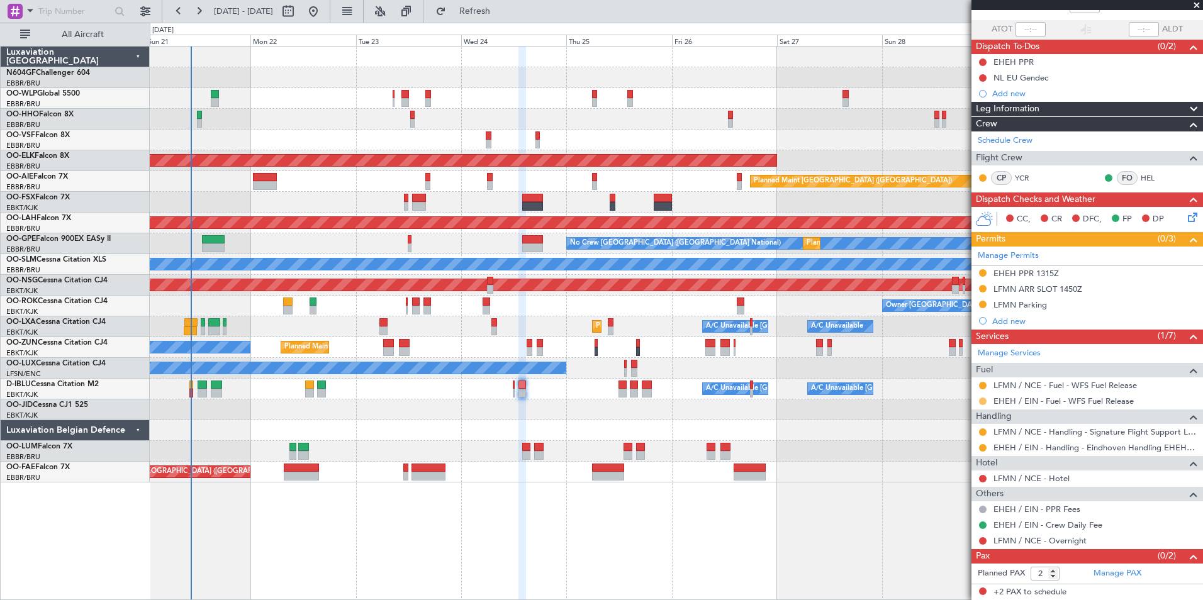
click at [984, 400] on button at bounding box center [983, 402] width 8 height 8
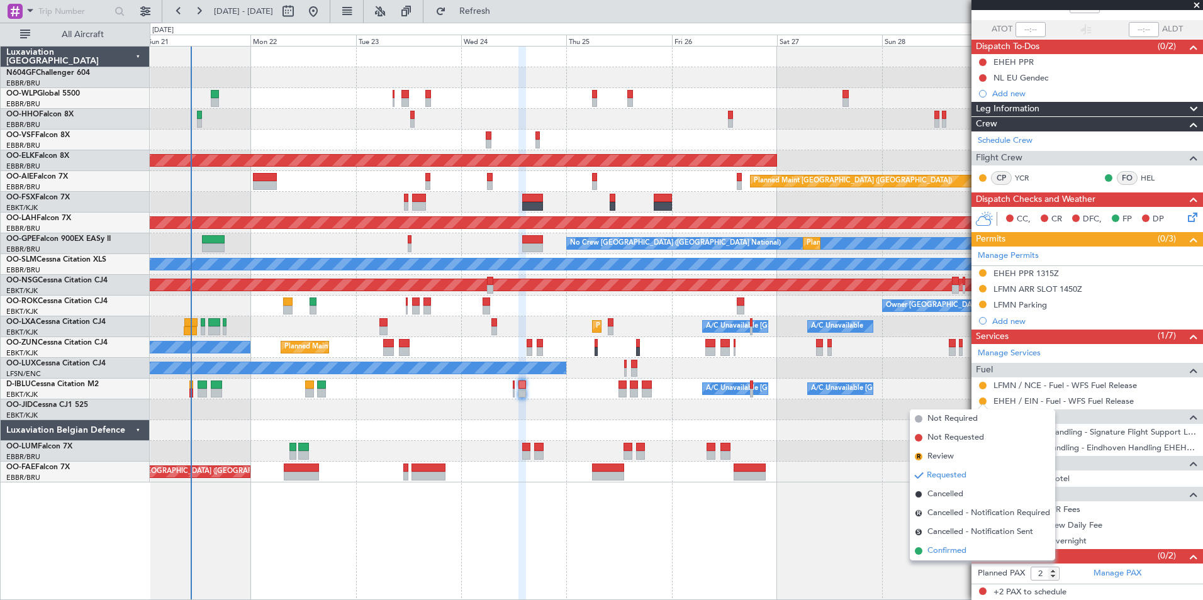
click at [947, 552] on span "Confirmed" at bounding box center [946, 551] width 39 height 13
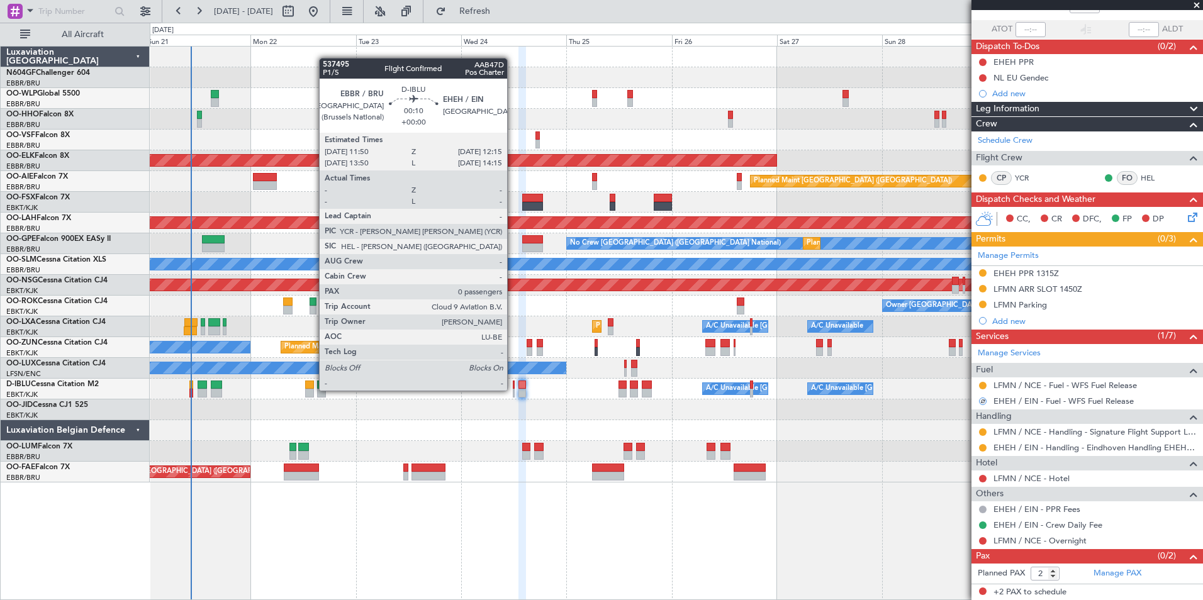
click at [513, 391] on div at bounding box center [514, 393] width 2 height 9
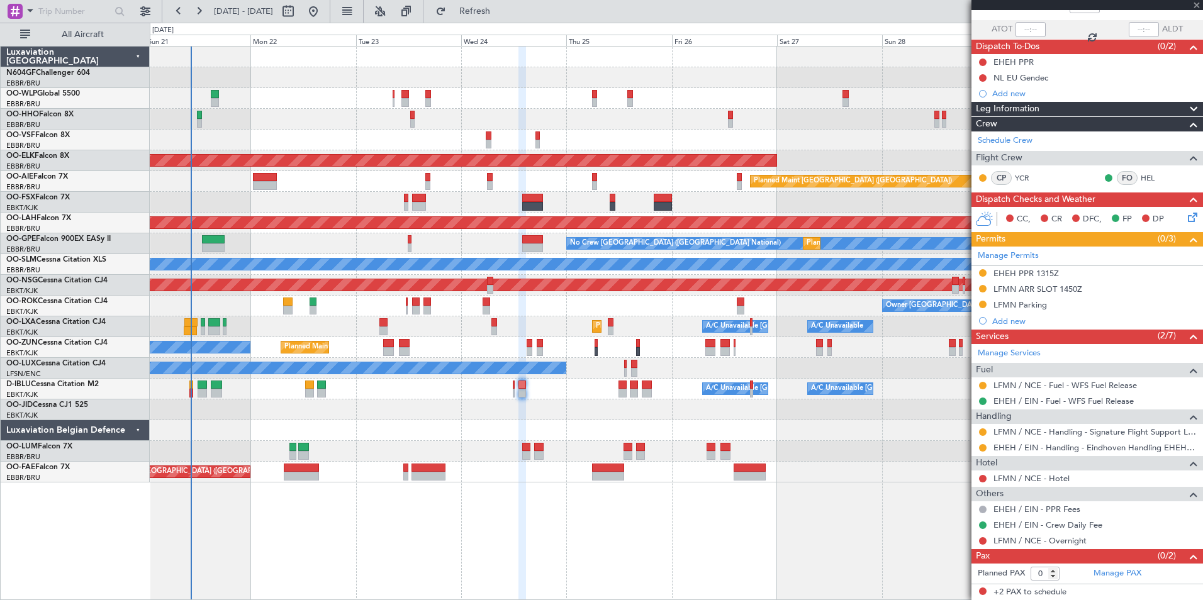
scroll to position [0, 0]
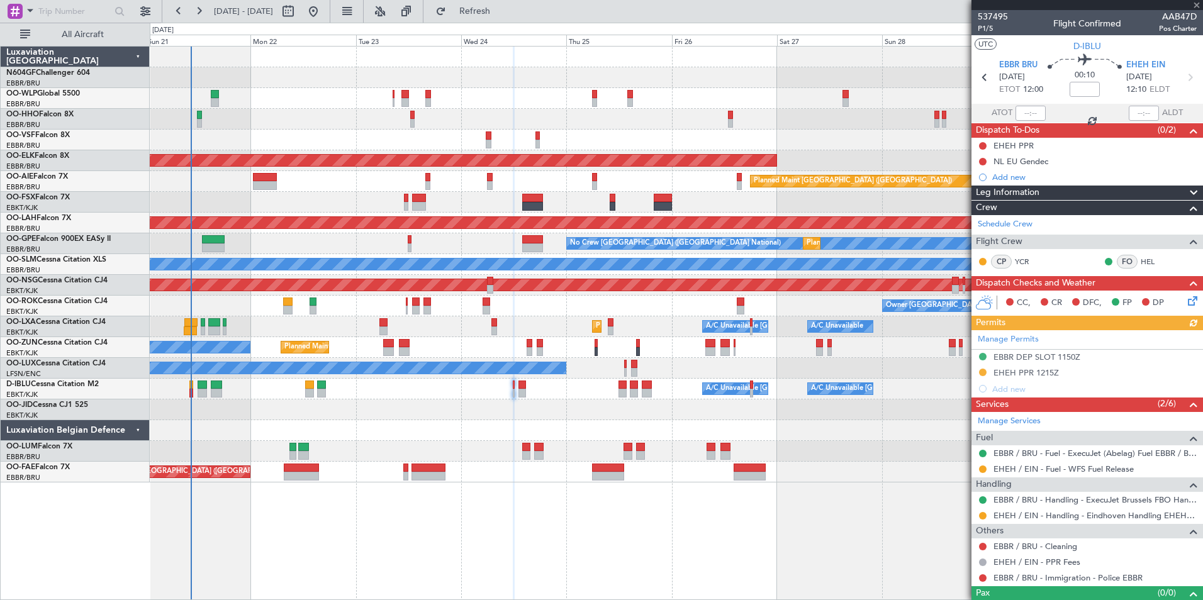
click at [985, 369] on div "Manage Permits EBBR DEP SLOT 1150Z EHEH PPR 1215Z Add new" at bounding box center [1087, 363] width 232 height 67
click at [985, 466] on button at bounding box center [983, 470] width 8 height 8
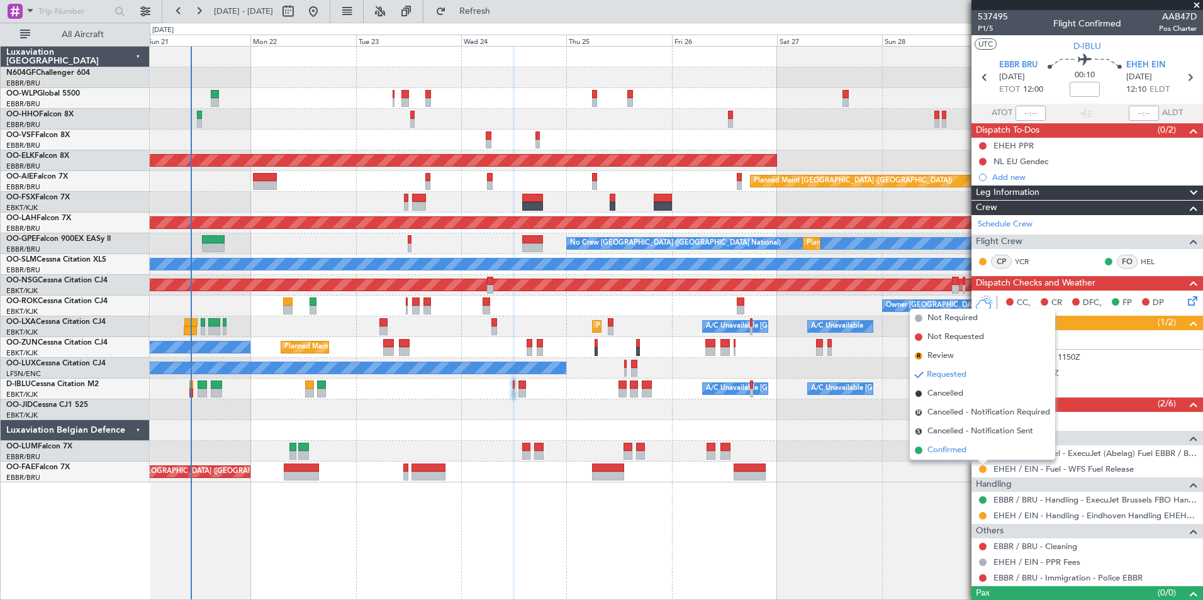
click at [959, 452] on span "Confirmed" at bounding box center [946, 450] width 39 height 13
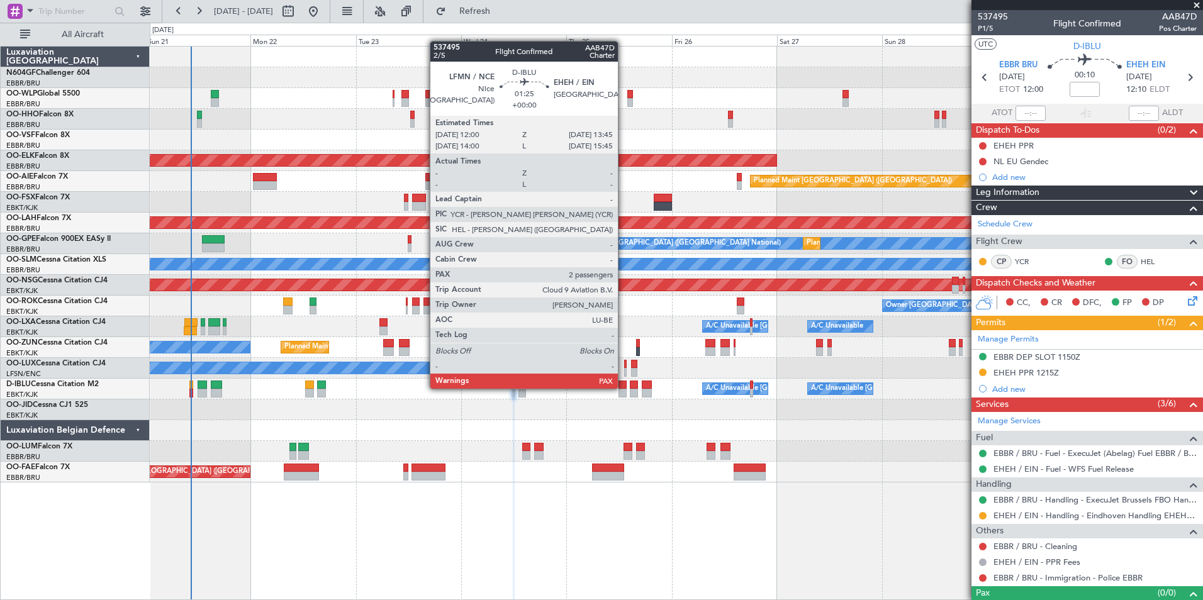
click at [623, 388] on div at bounding box center [622, 385] width 8 height 9
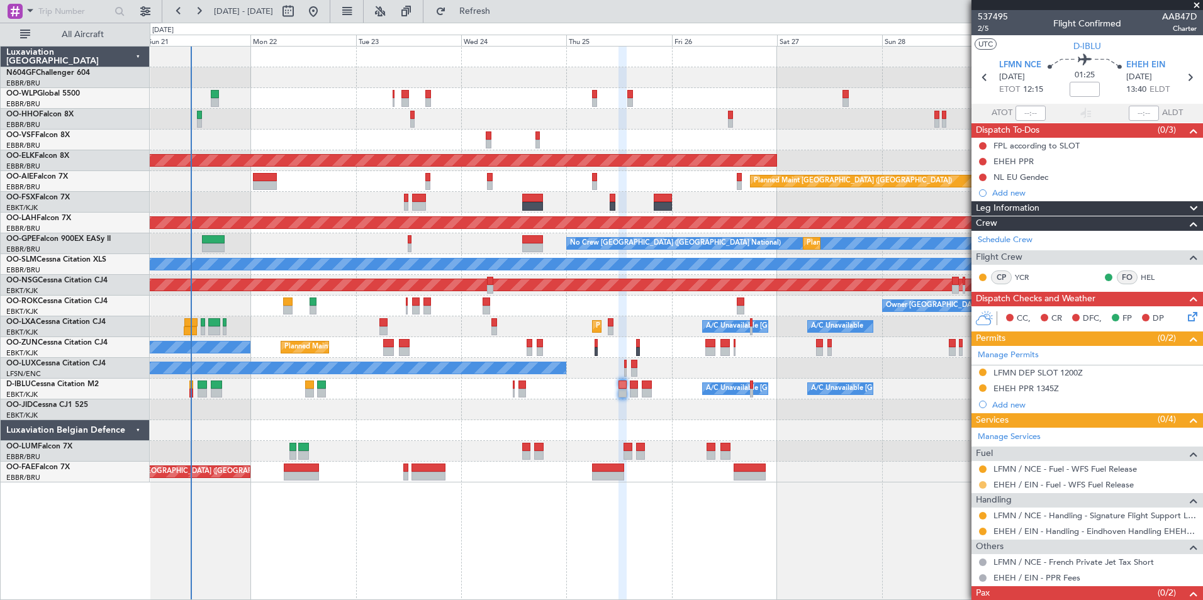
click at [983, 484] on button at bounding box center [983, 485] width 8 height 8
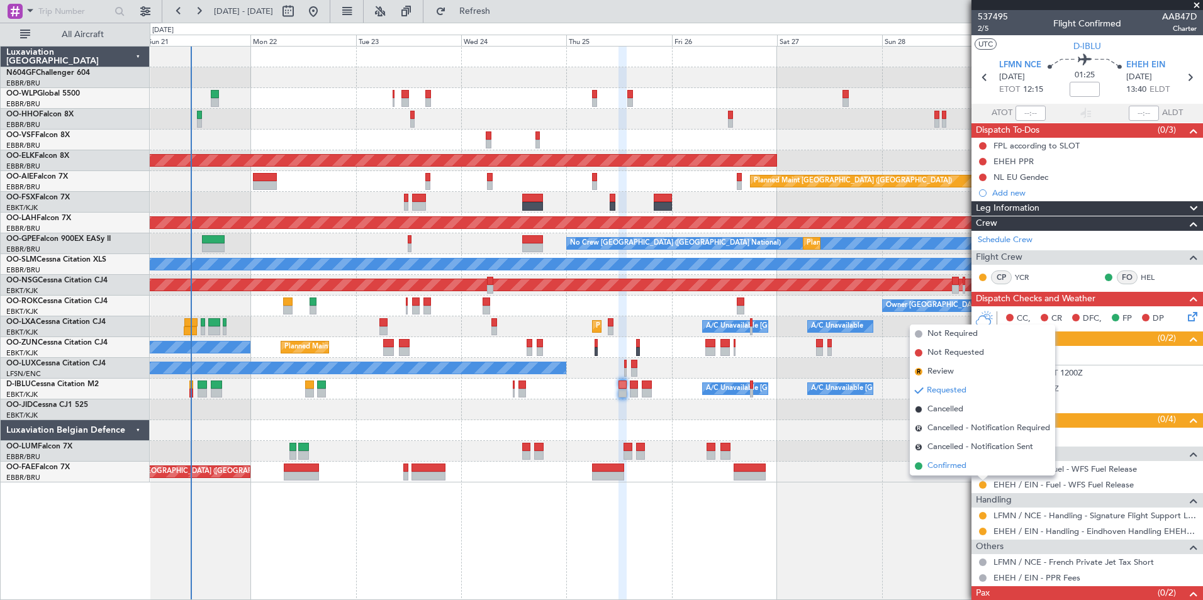
click at [956, 465] on span "Confirmed" at bounding box center [946, 466] width 39 height 13
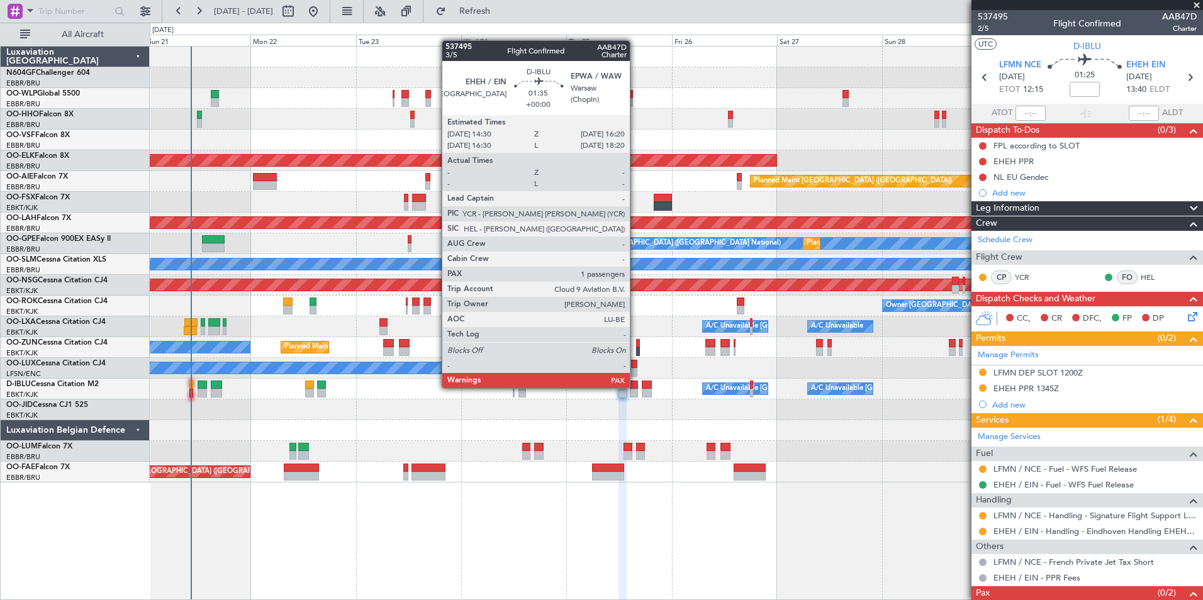
click at [635, 387] on div at bounding box center [634, 385] width 8 height 9
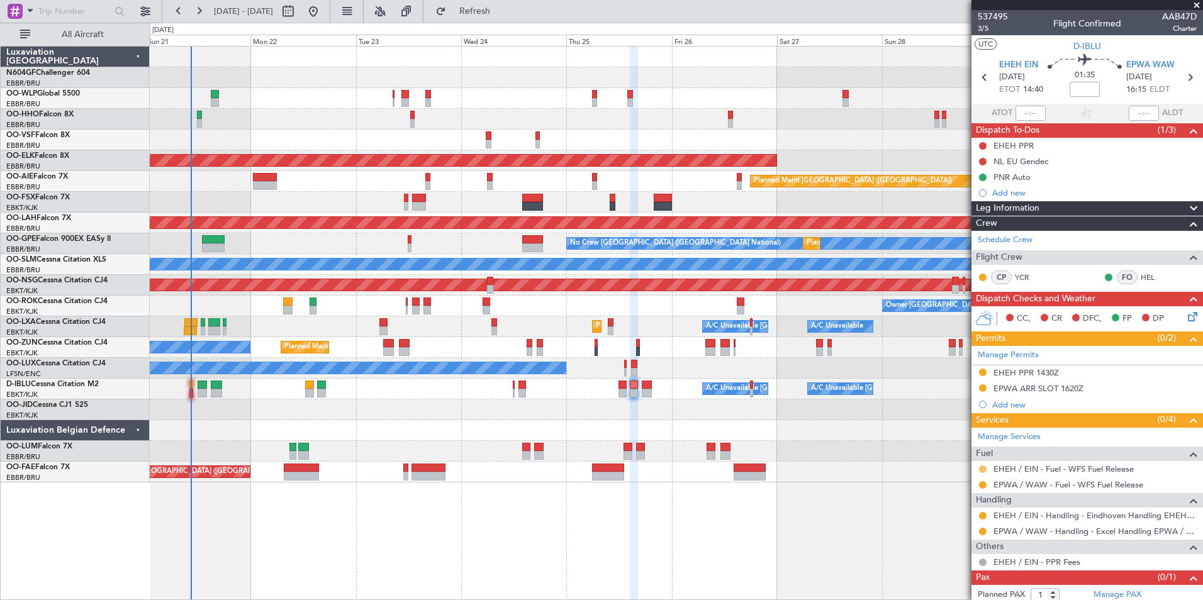
click at [983, 467] on button at bounding box center [983, 470] width 8 height 8
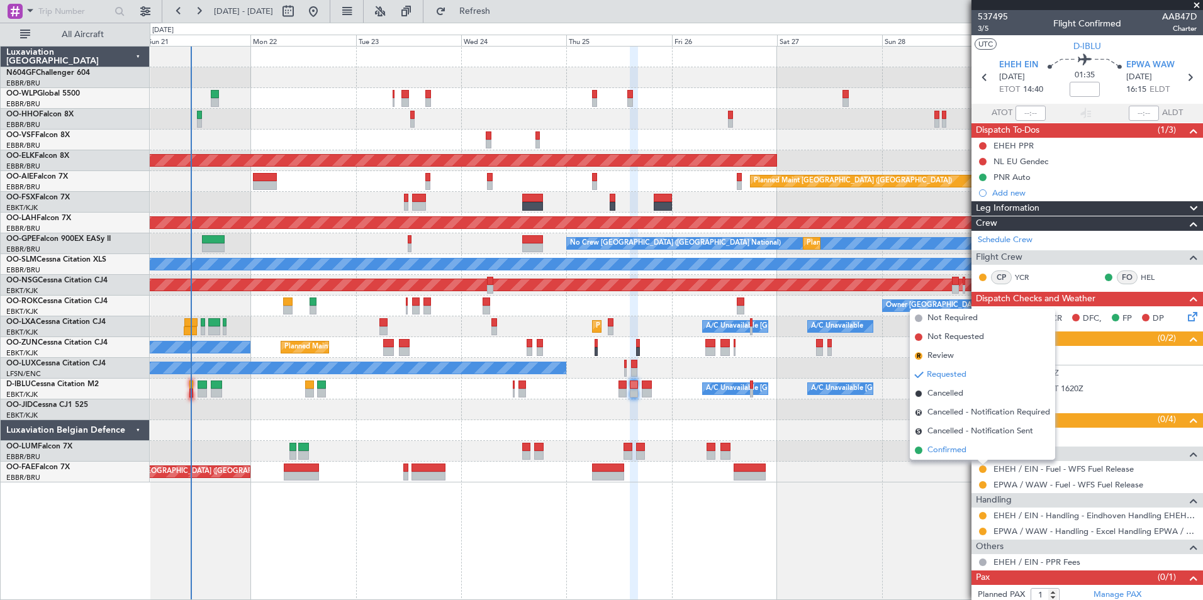
click at [957, 449] on span "Confirmed" at bounding box center [946, 450] width 39 height 13
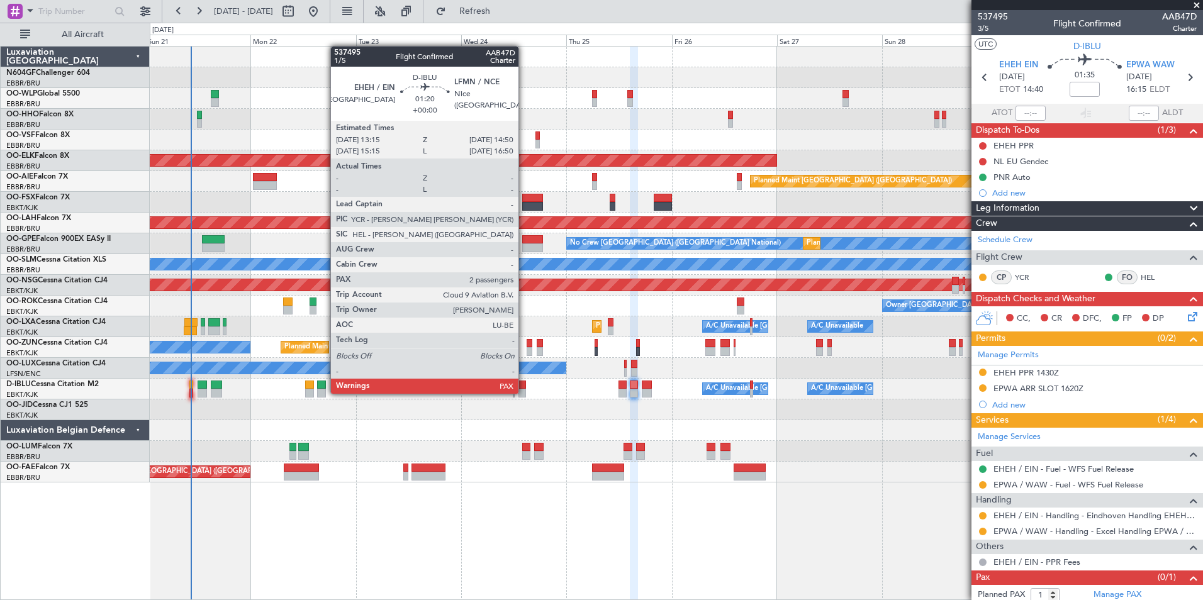
click at [523, 393] on div at bounding box center [522, 393] width 8 height 9
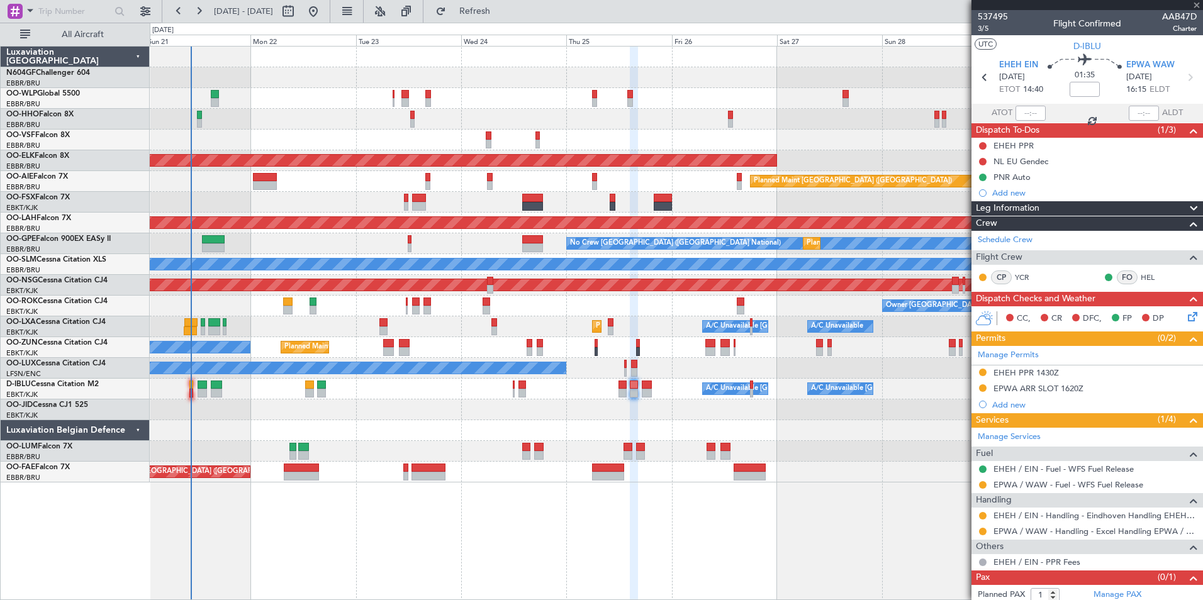
type input "2"
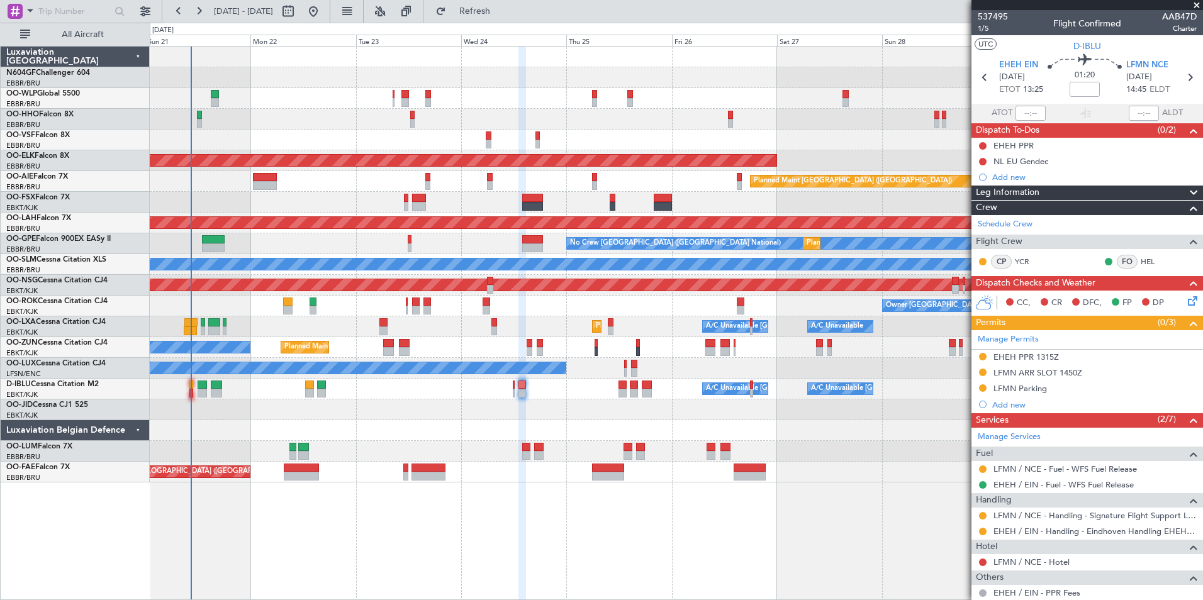
click at [983, 472] on div at bounding box center [983, 469] width 10 height 10
click at [983, 468] on button at bounding box center [983, 470] width 8 height 8
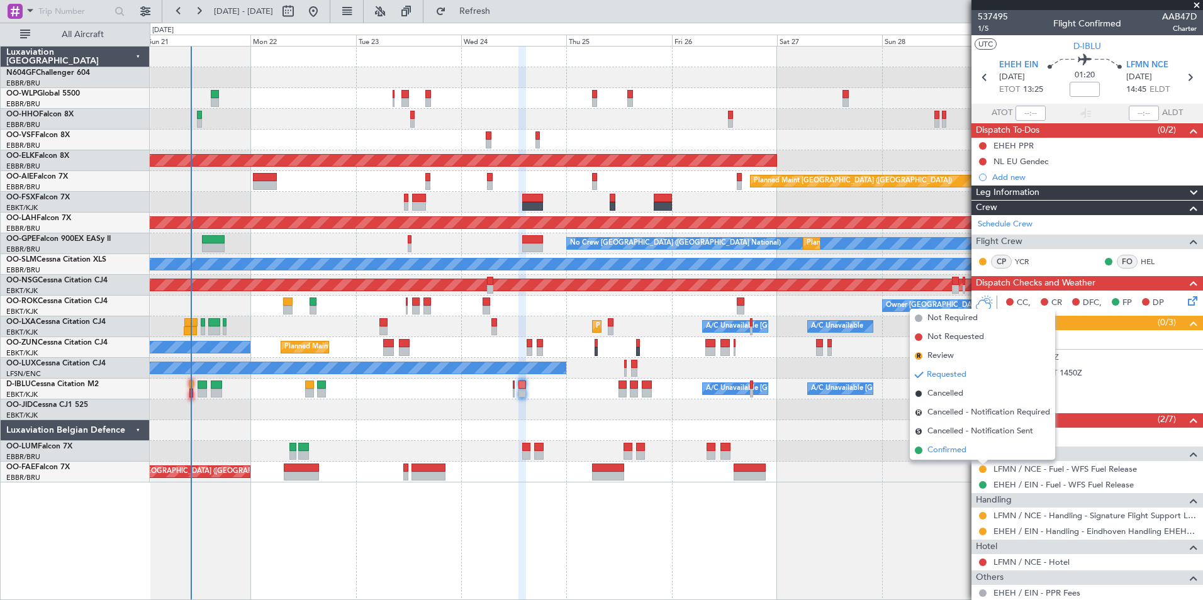
click at [962, 452] on span "Confirmed" at bounding box center [946, 450] width 39 height 13
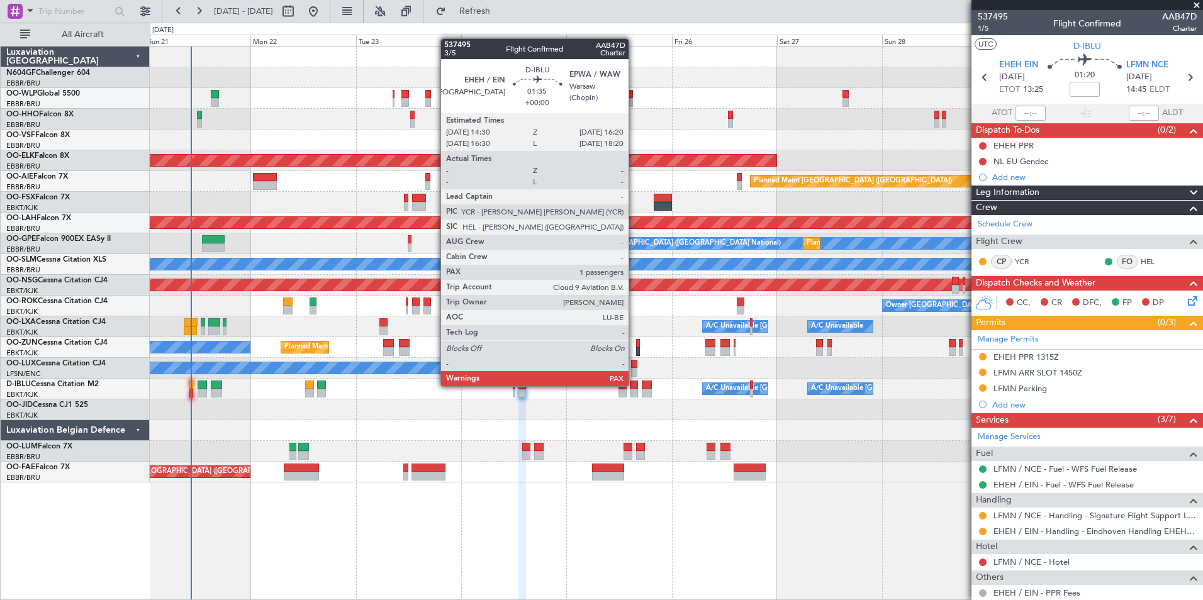
click at [634, 385] on div at bounding box center [634, 385] width 8 height 9
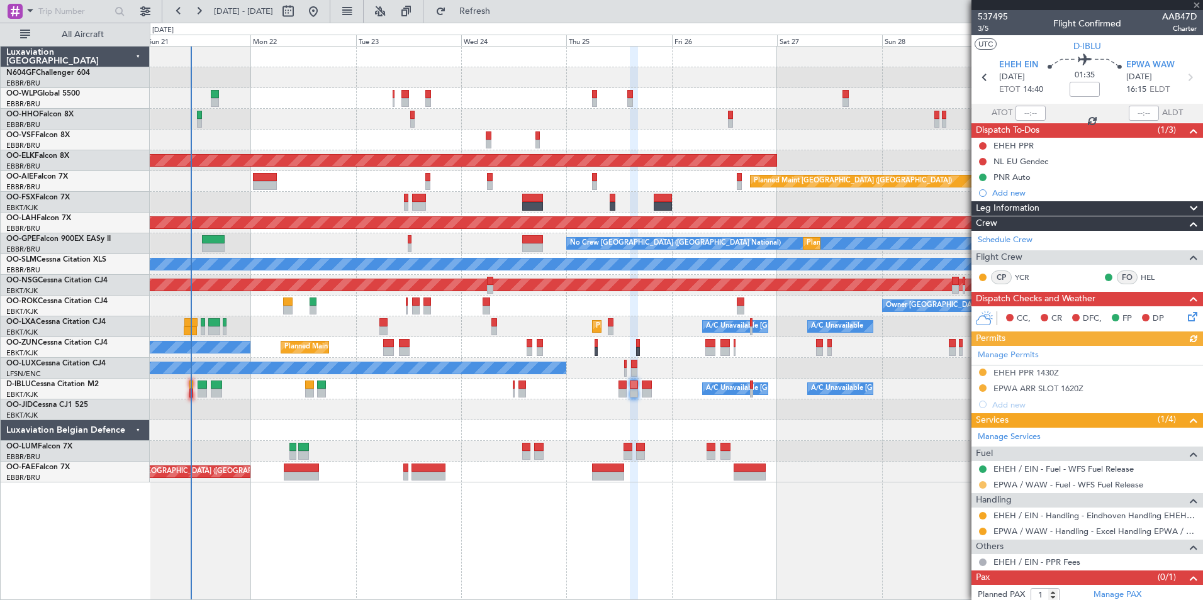
click at [982, 483] on button at bounding box center [983, 485] width 8 height 8
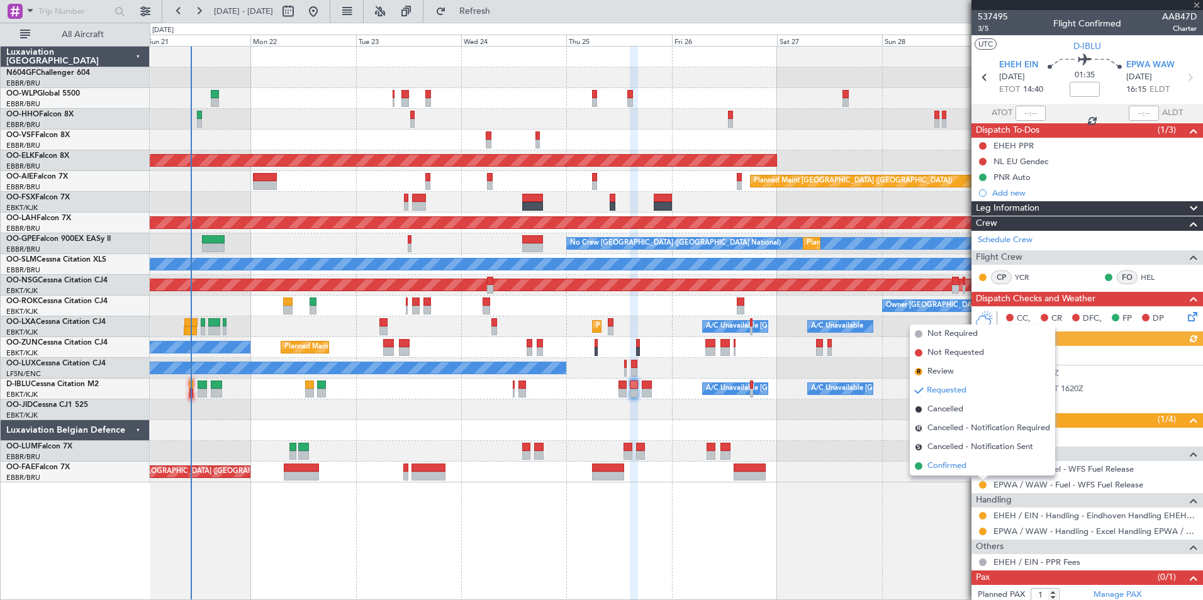
click at [966, 461] on span "Confirmed" at bounding box center [946, 466] width 39 height 13
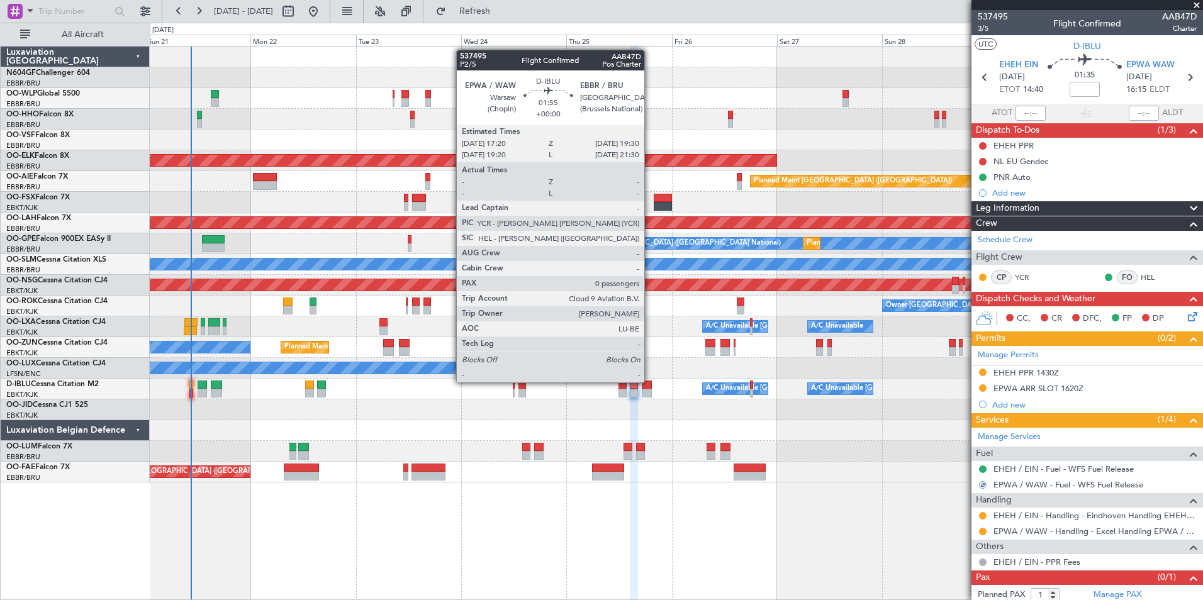
click at [650, 382] on div at bounding box center [647, 385] width 10 height 9
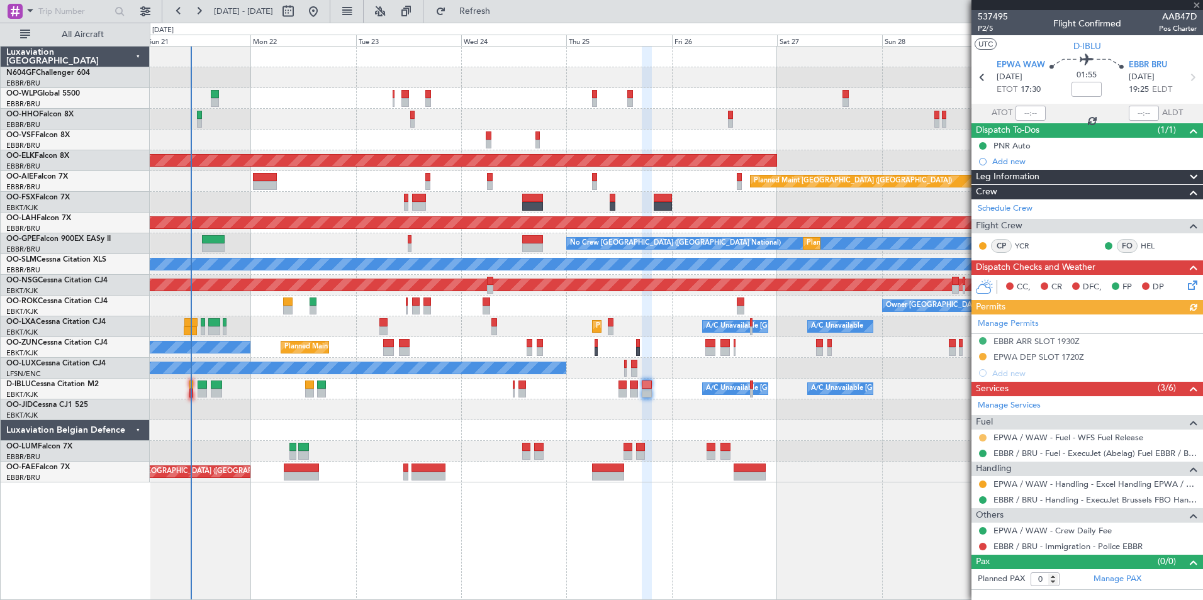
click at [980, 435] on button at bounding box center [983, 438] width 8 height 8
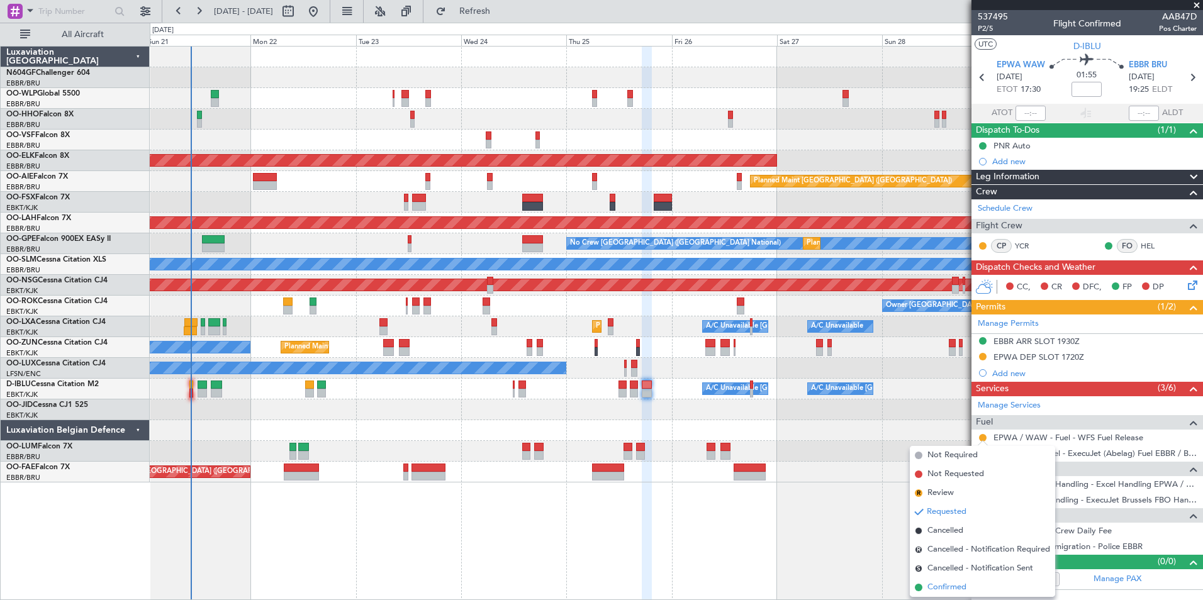
click at [943, 592] on span "Confirmed" at bounding box center [946, 587] width 39 height 13
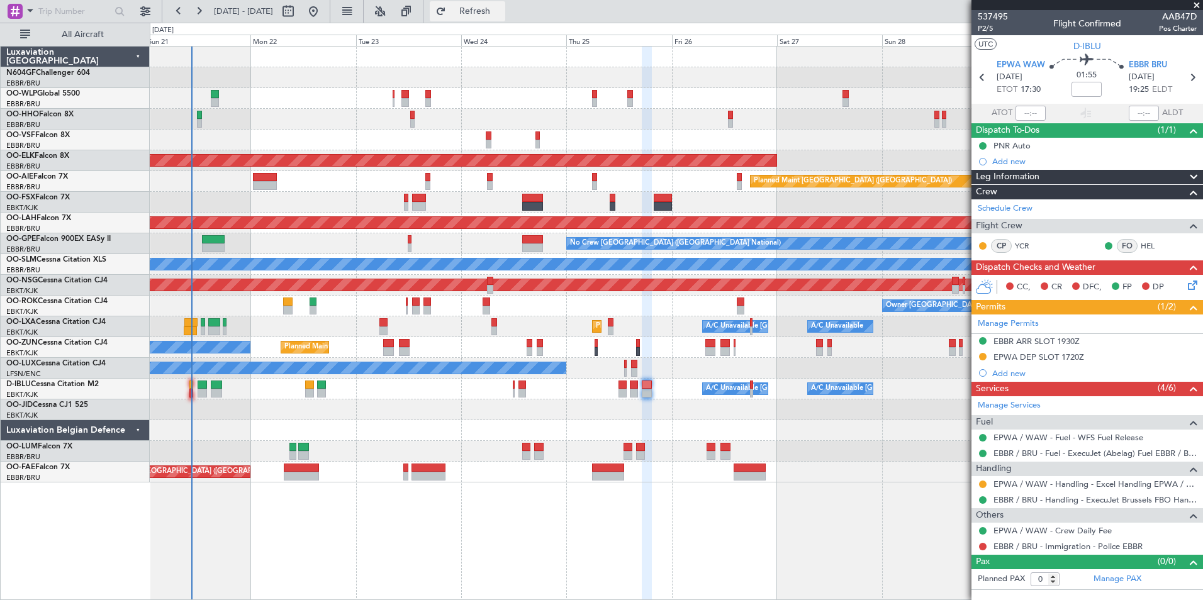
click at [501, 14] on span "Refresh" at bounding box center [475, 11] width 53 height 9
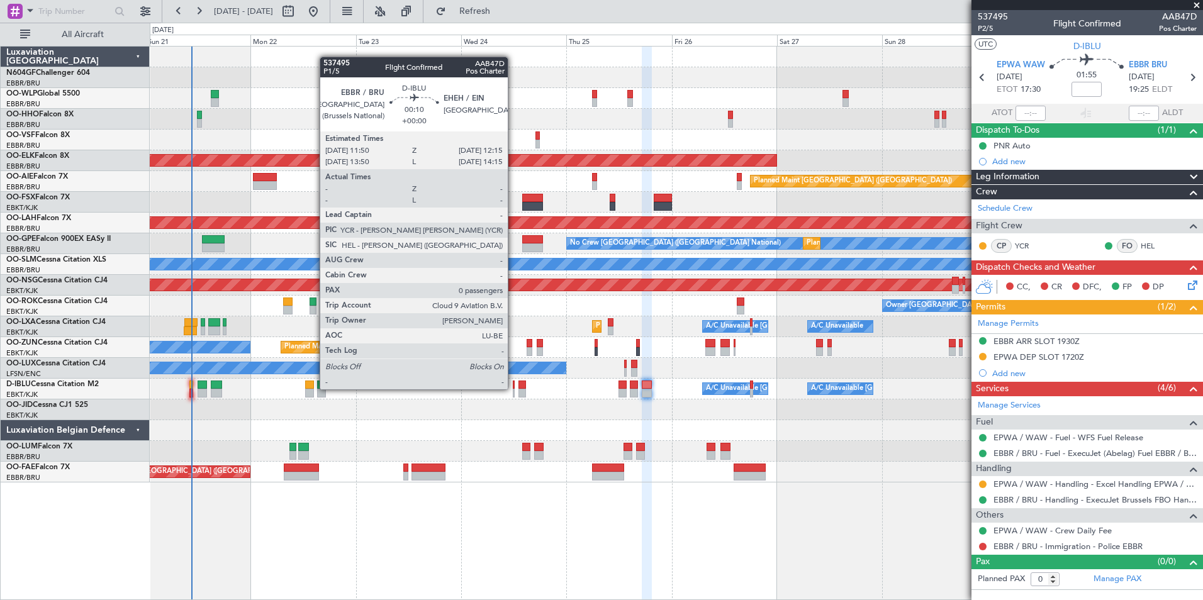
click at [513, 389] on div at bounding box center [514, 393] width 2 height 9
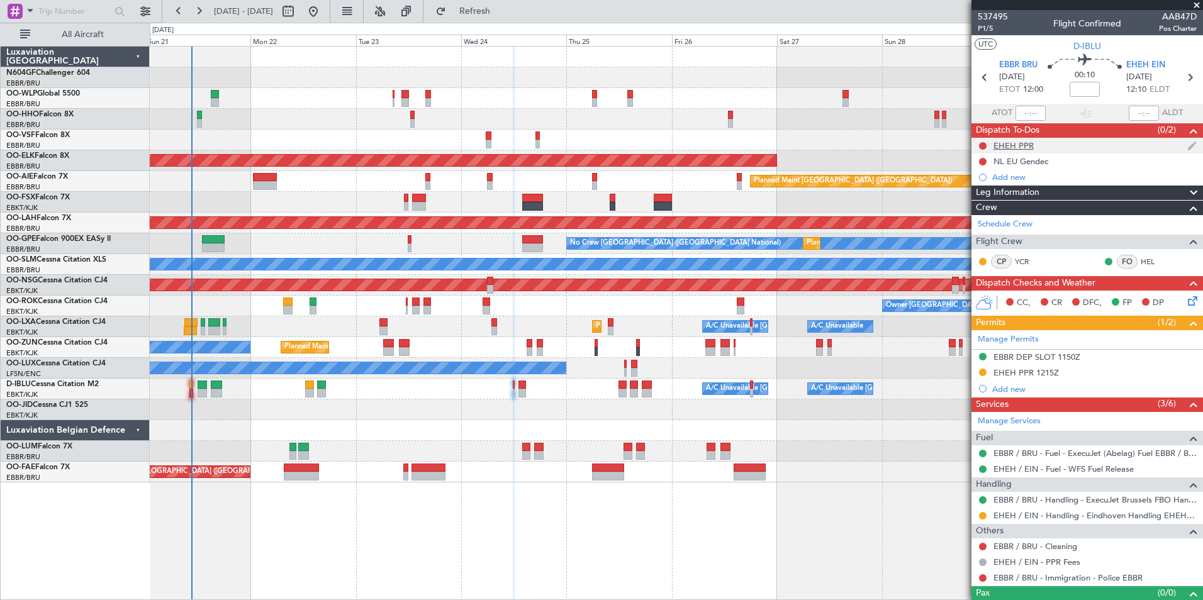
click at [1034, 147] on div "EHEH PPR" at bounding box center [1087, 146] width 232 height 16
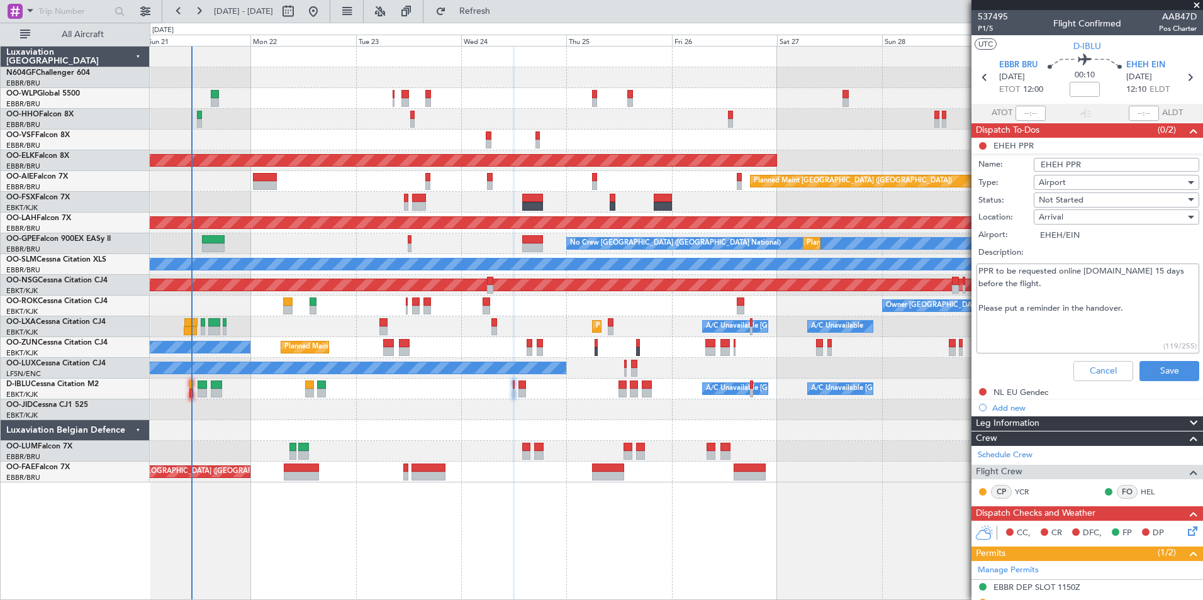
click at [1084, 325] on textarea "PPR to be requested online ppr.eindhovenairport.nl 15 days before the flight. P…" at bounding box center [1087, 309] width 223 height 90
click at [1066, 285] on textarea "PPR to be requested online ppr.eindhovenairport.nl 15 days before the flight. P…" at bounding box center [1087, 309] width 223 height 90
click at [1117, 284] on textarea "PPR to be requested online ppr.eindhovenairport.nl 15 days before the flight. P…" at bounding box center [1087, 309] width 223 height 90
drag, startPoint x: 1081, startPoint y: 271, endPoint x: 1169, endPoint y: 273, distance: 88.7
click at [1169, 273] on textarea "PPR to be requested online ppr.eindhovenairport.nl 15 days before the flight. P…" at bounding box center [1087, 309] width 223 height 90
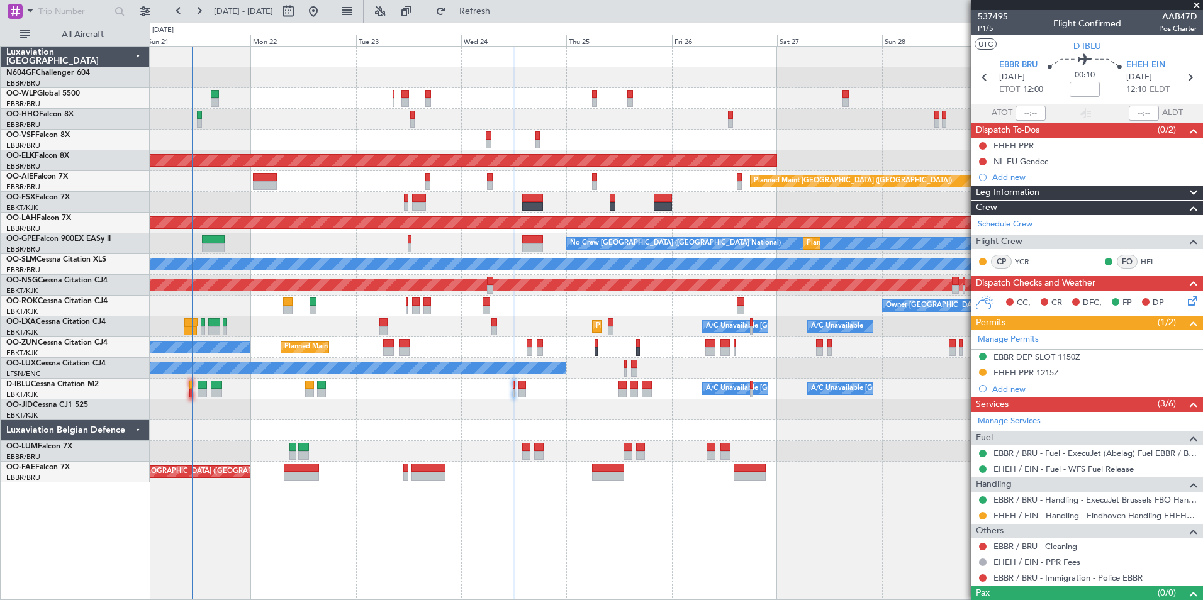
click at [823, 571] on div "AOG Maint Brussels (Brussels National) Planned Maint Kortrijk-Wevelgem Planned …" at bounding box center [676, 323] width 1053 height 554
click at [394, 282] on div "AOG Maint Brussels (Brussels National) Planned Maint Kortrijk-Wevelgem Planned …" at bounding box center [676, 265] width 1052 height 436
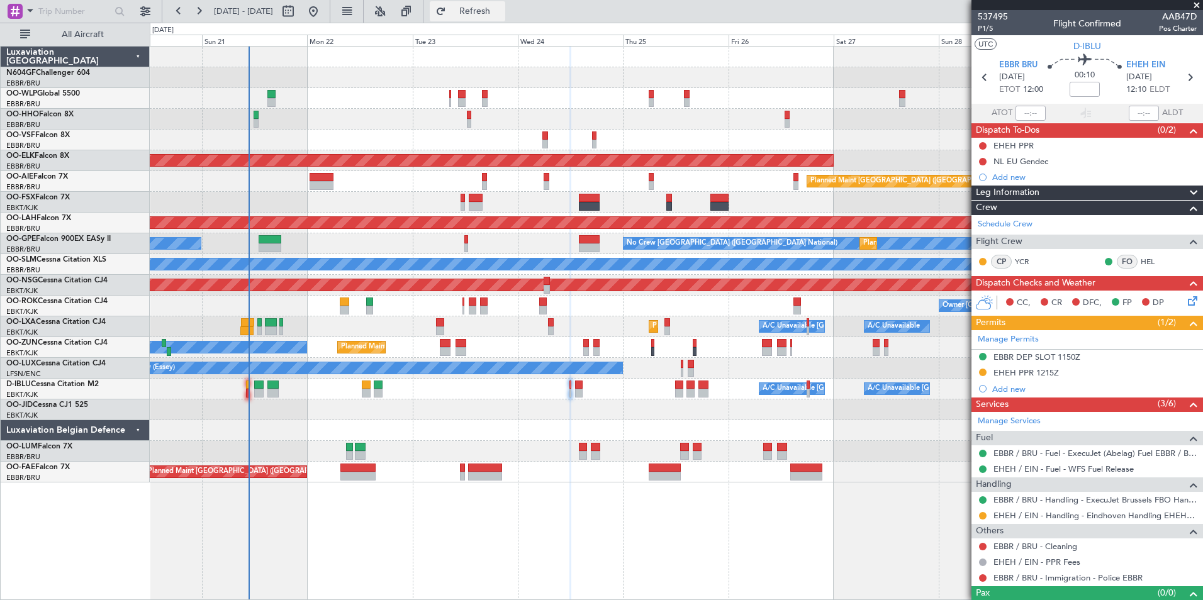
click at [501, 9] on span "Refresh" at bounding box center [475, 11] width 53 height 9
click at [328, 391] on div "A/C Unavailable Brussels (Brussels National) A/C Unavailable Kortrijk-Wevelgem" at bounding box center [676, 389] width 1052 height 21
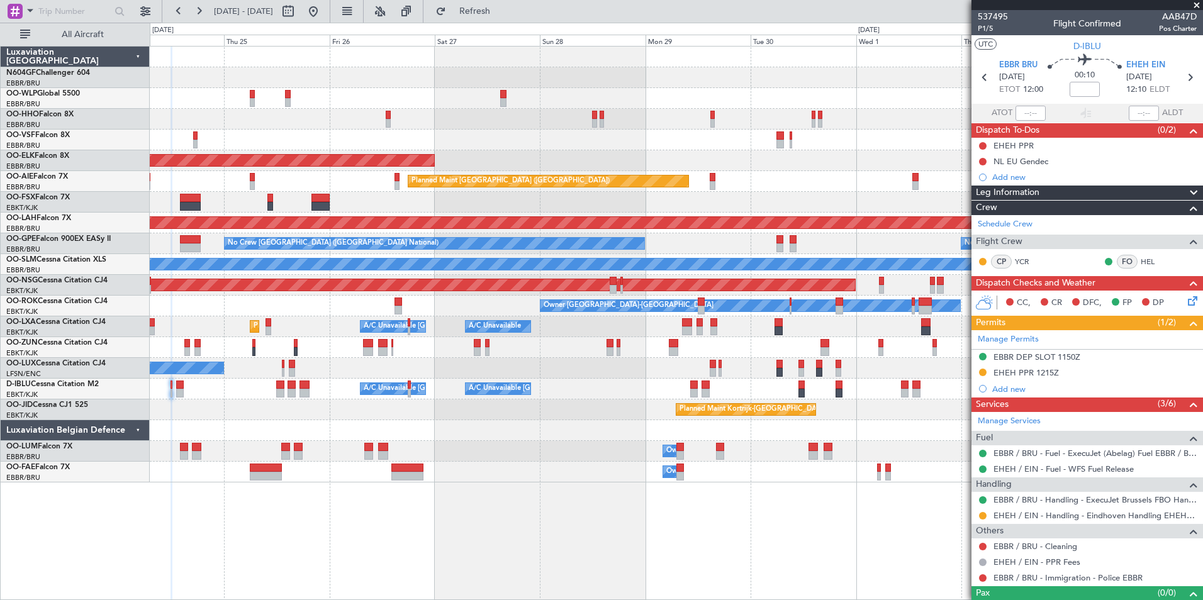
click at [447, 377] on div "Planned Maint Kortrijk-Wevelgem Planned Maint London (Farnborough) Planned Main…" at bounding box center [676, 265] width 1052 height 436
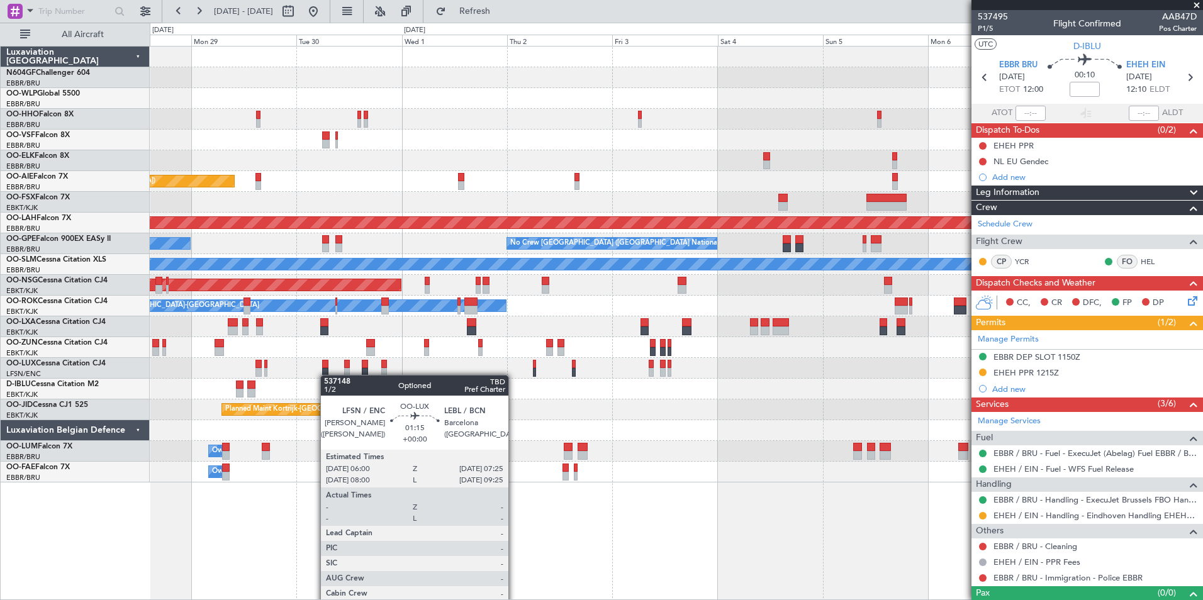
click at [322, 374] on div "Planned Maint Kortrijk-Wevelgem Planned Maint London (Farnborough) Planned Main…" at bounding box center [676, 265] width 1052 height 436
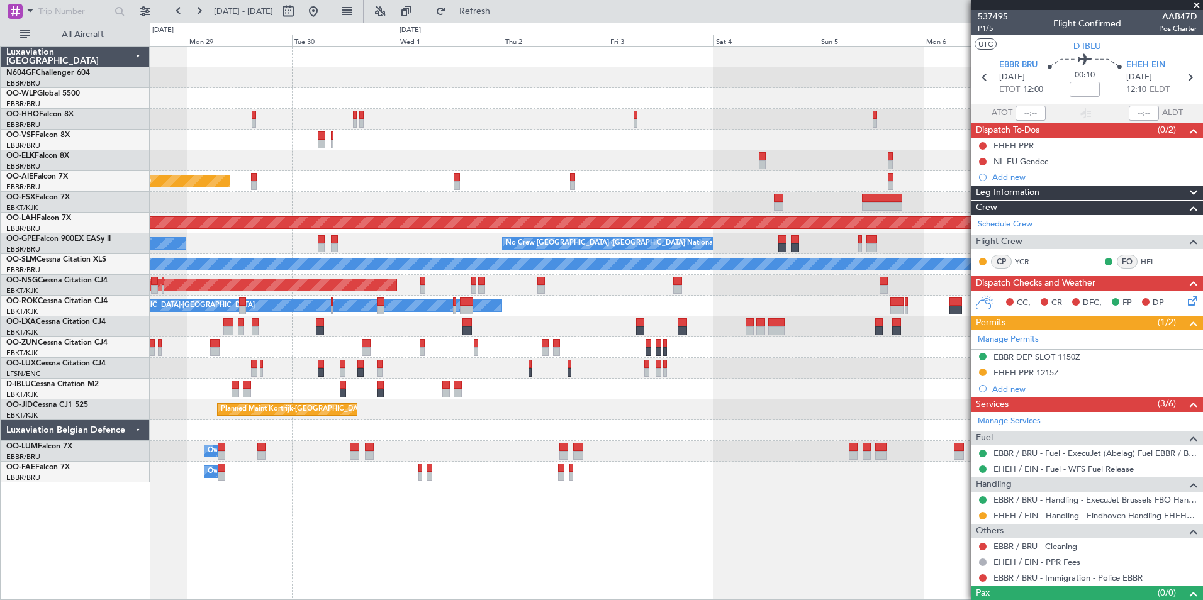
click at [389, 366] on div "Planned Maint Kortrijk-Wevelgem Planned Maint London (Farnborough) Planned Main…" at bounding box center [676, 265] width 1052 height 436
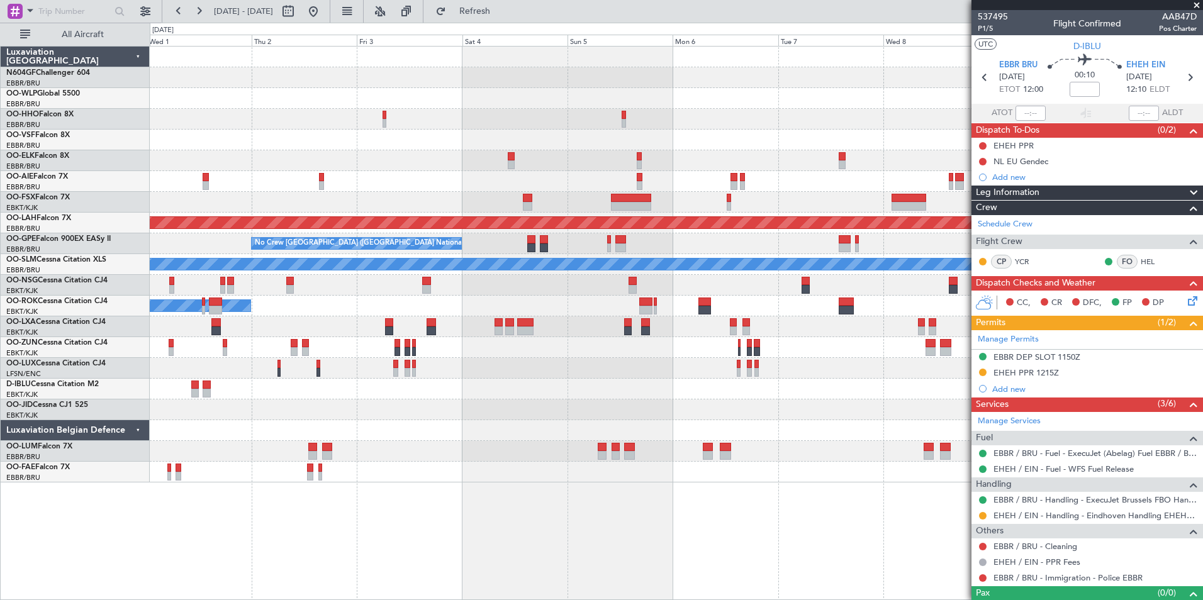
click at [314, 406] on div "Planned Maint Kortrijk-[GEOGRAPHIC_DATA]" at bounding box center [676, 409] width 1052 height 21
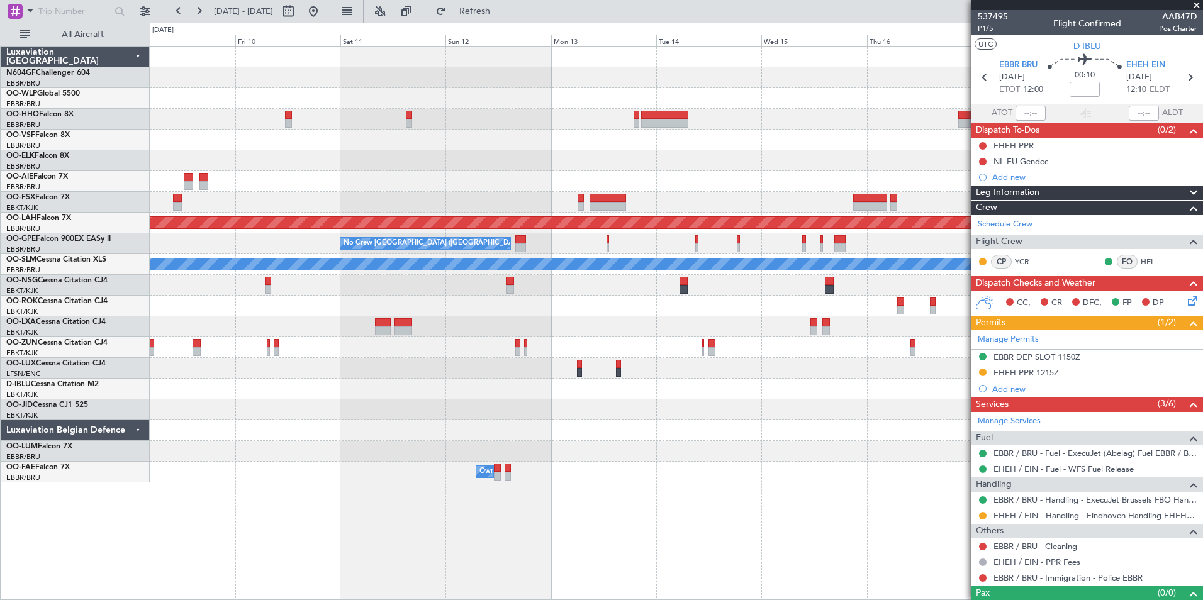
click at [315, 444] on div at bounding box center [676, 451] width 1052 height 21
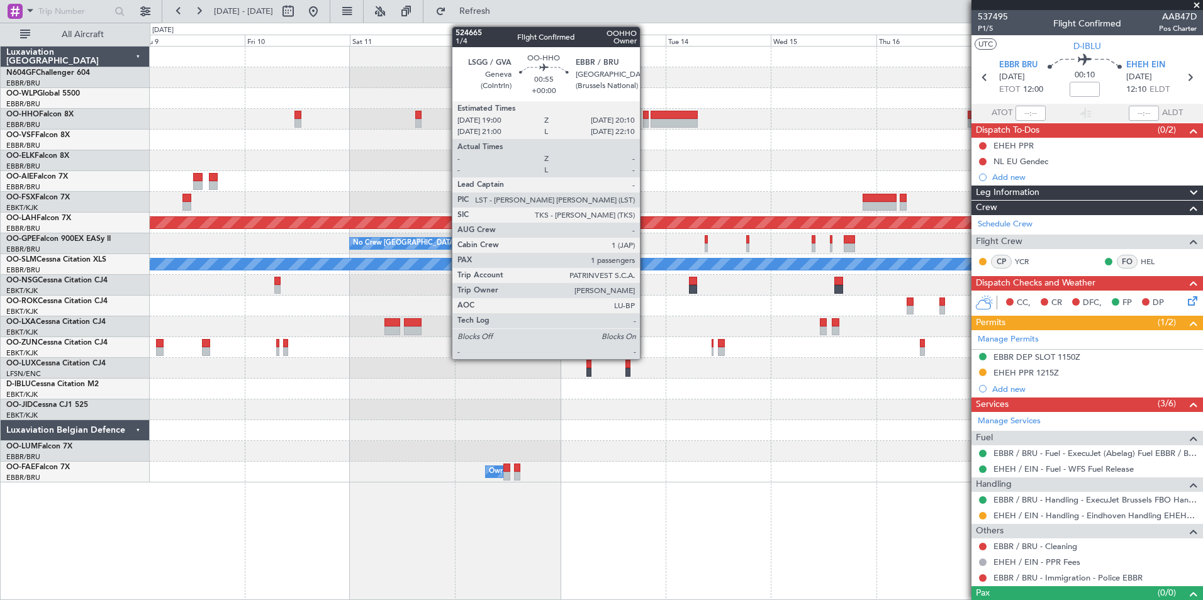
click at [645, 125] on div at bounding box center [646, 123] width 6 height 9
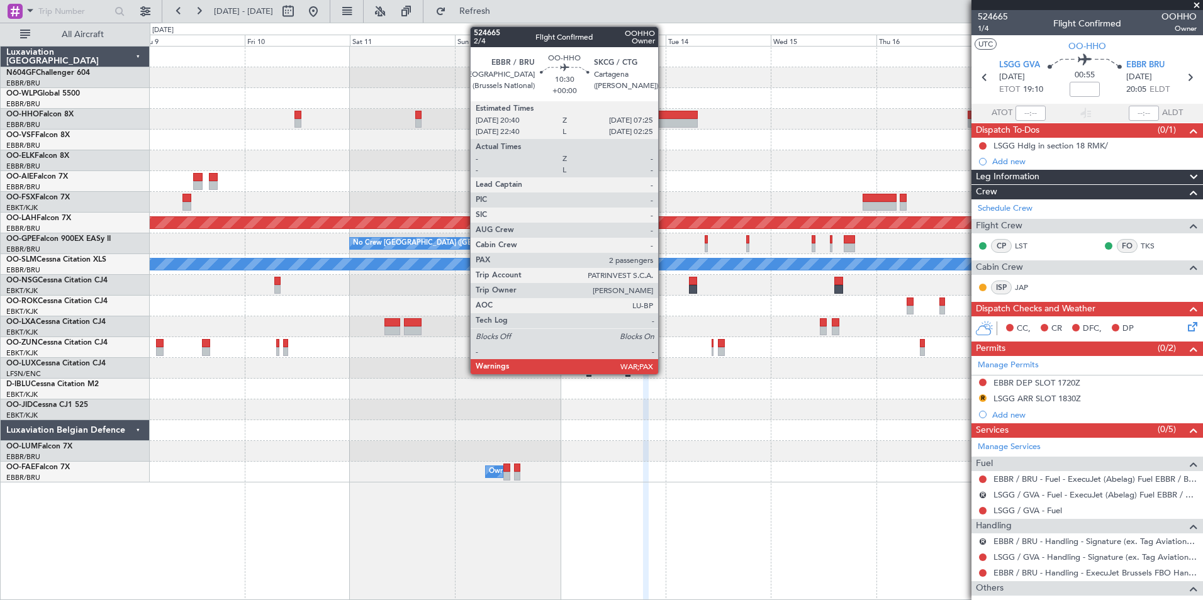
click at [664, 122] on div at bounding box center [673, 123] width 47 height 9
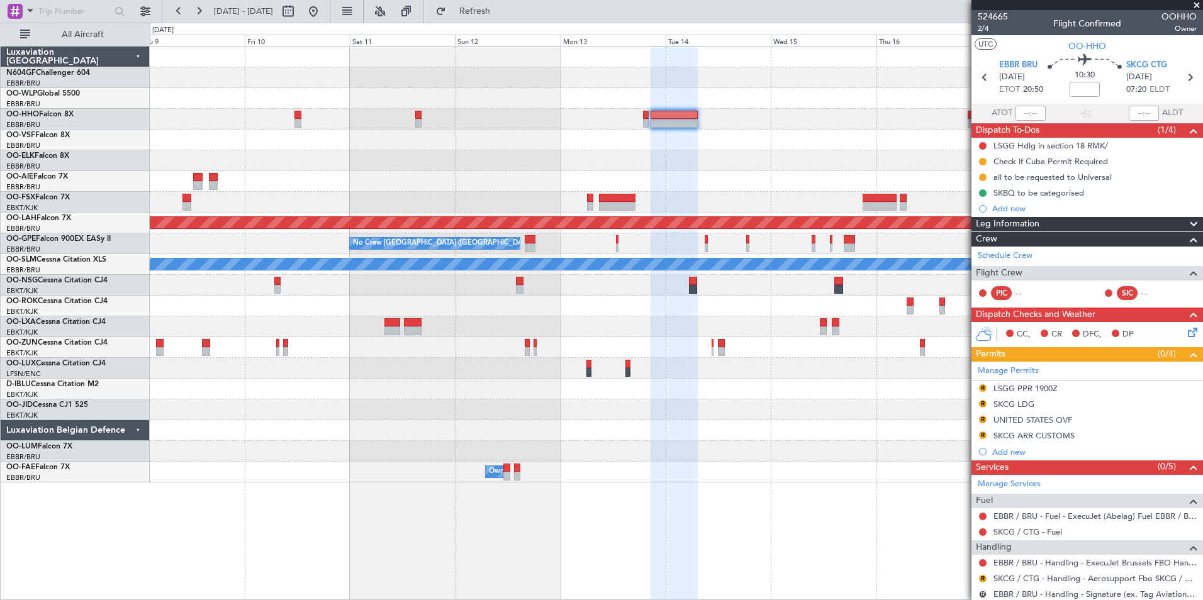
click at [812, 346] on div "Planned Maint Alton-st Louis (St Louis Regl) No Crew Brussels (Brussels Nationa…" at bounding box center [676, 265] width 1052 height 436
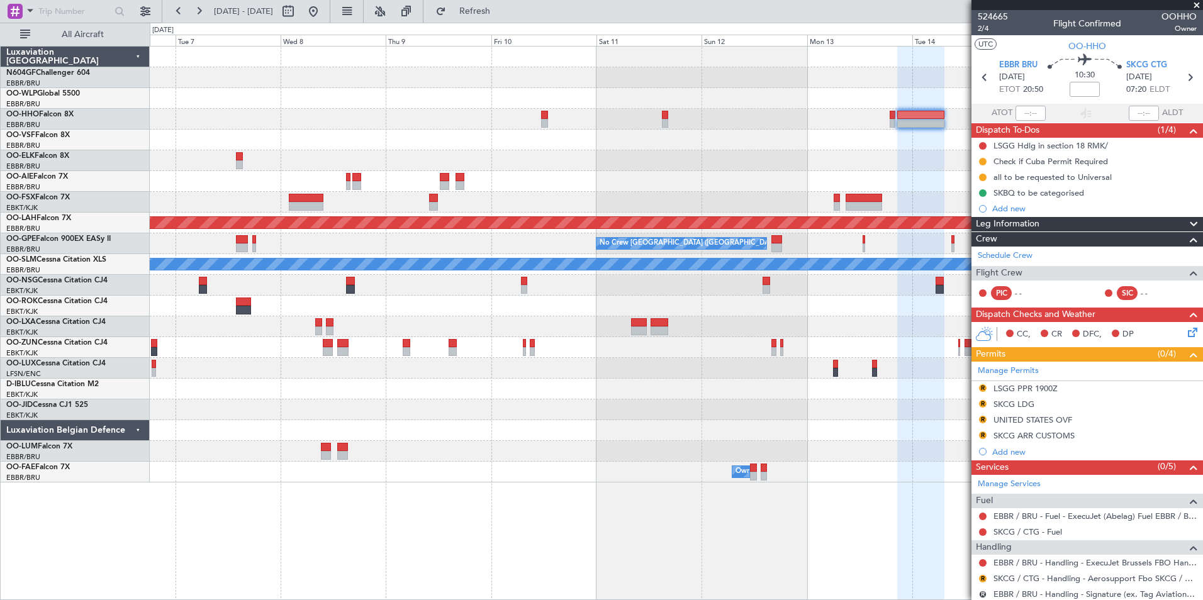
click at [802, 410] on div "Planned Maint Alton-st Louis (St Louis Regl) No Crew Brussels (Brussels Nationa…" at bounding box center [676, 265] width 1052 height 436
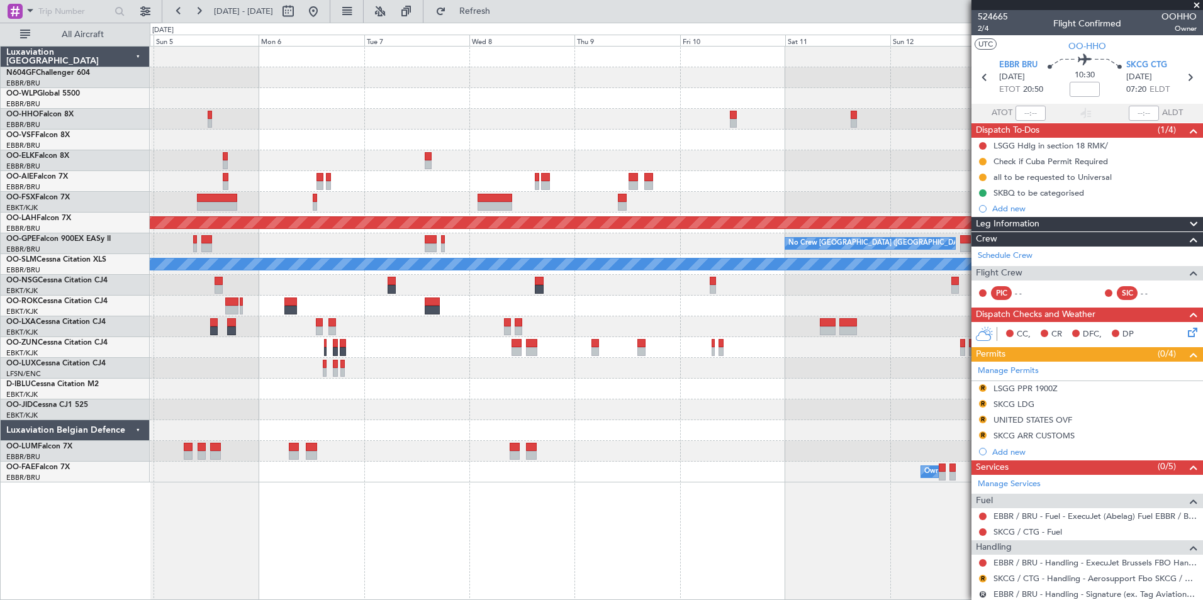
click at [682, 439] on div "Planned Maint Alton-st Louis (St Louis Regl) No Crew Brussels (Brussels Nationa…" at bounding box center [676, 265] width 1052 height 436
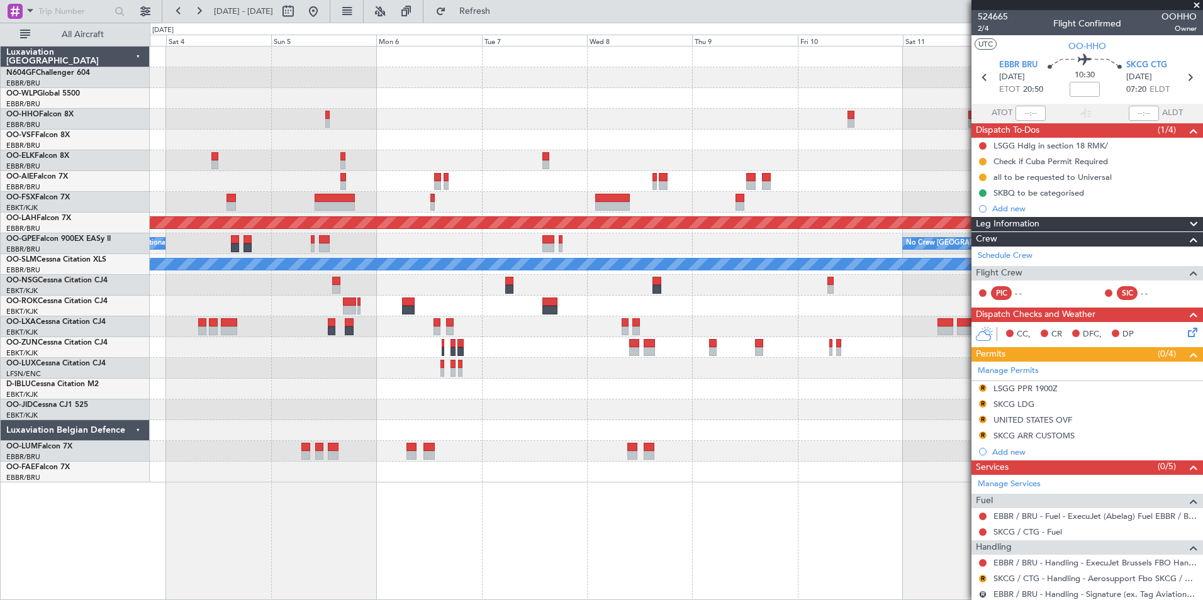
click at [757, 410] on div "Planned Maint Alton-st Louis (St Louis Regl) No Crew Brussels (Brussels Nationa…" at bounding box center [676, 265] width 1052 height 436
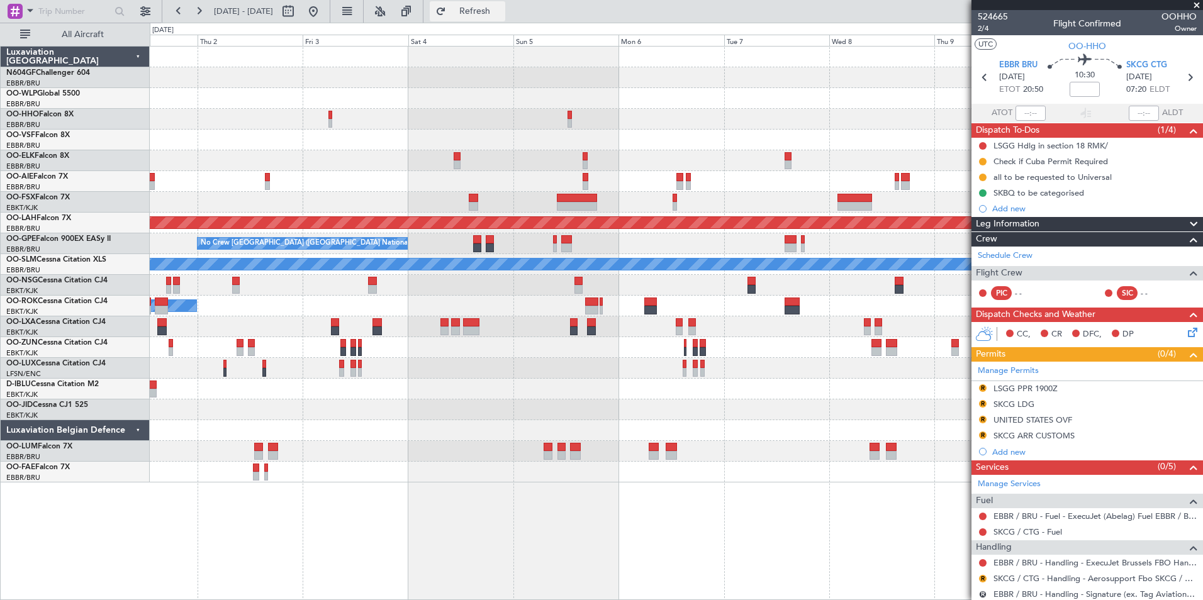
click at [501, 13] on span "Refresh" at bounding box center [475, 11] width 53 height 9
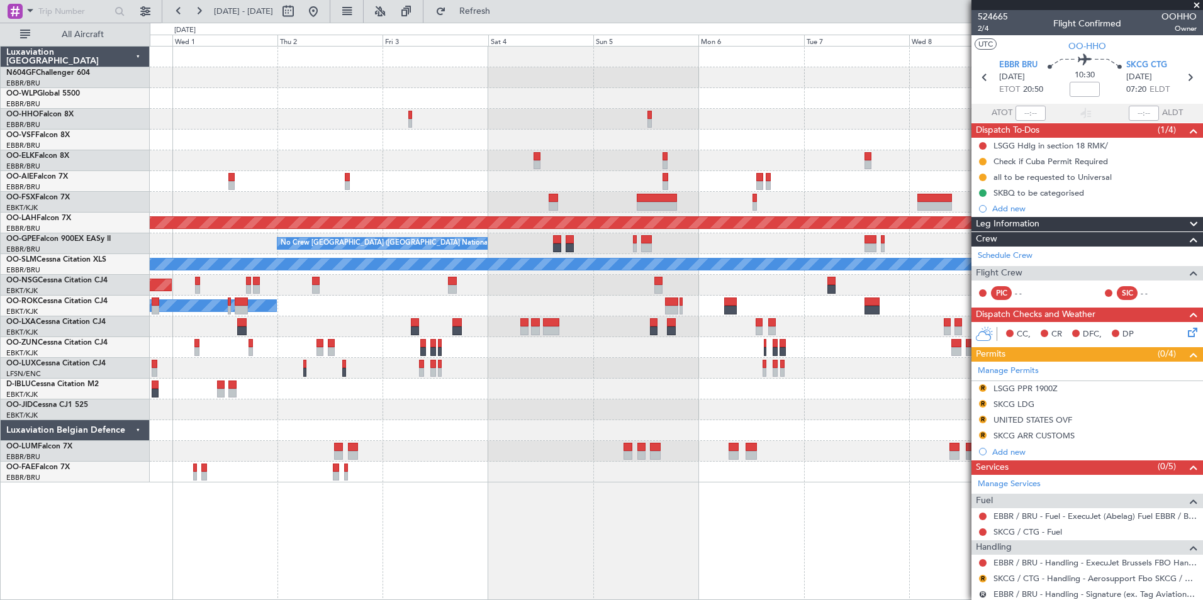
click at [664, 354] on div at bounding box center [676, 347] width 1052 height 21
click at [708, 372] on div at bounding box center [676, 368] width 1052 height 21
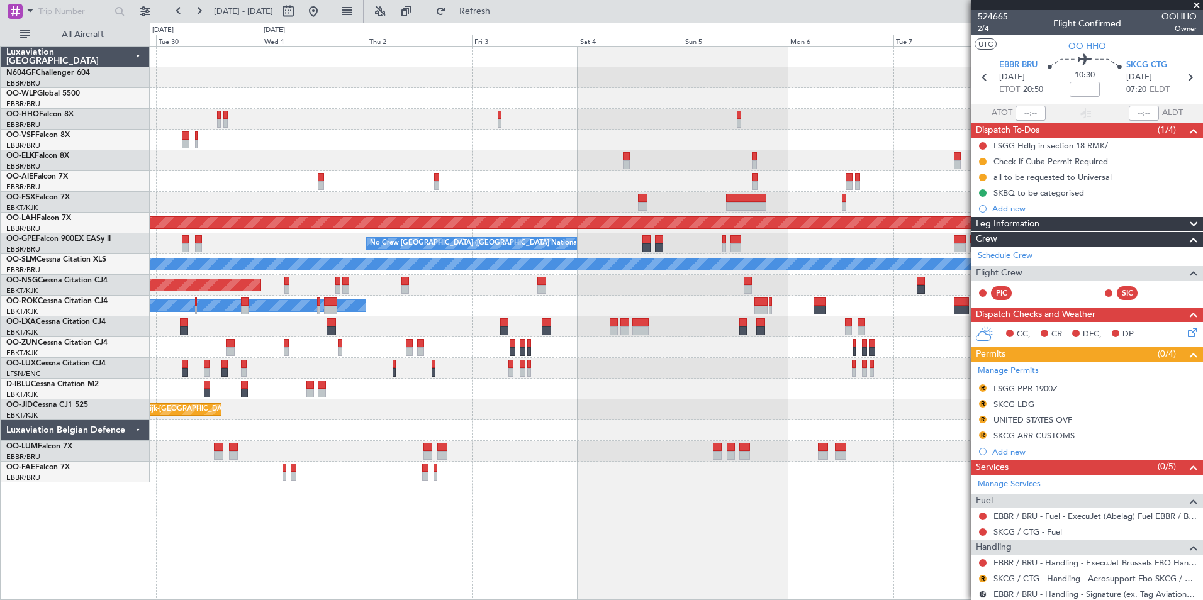
click at [699, 380] on div "Planned Maint London (Farnborough) Planned Maint Alton-st Louis (St Louis Regl)…" at bounding box center [676, 265] width 1052 height 436
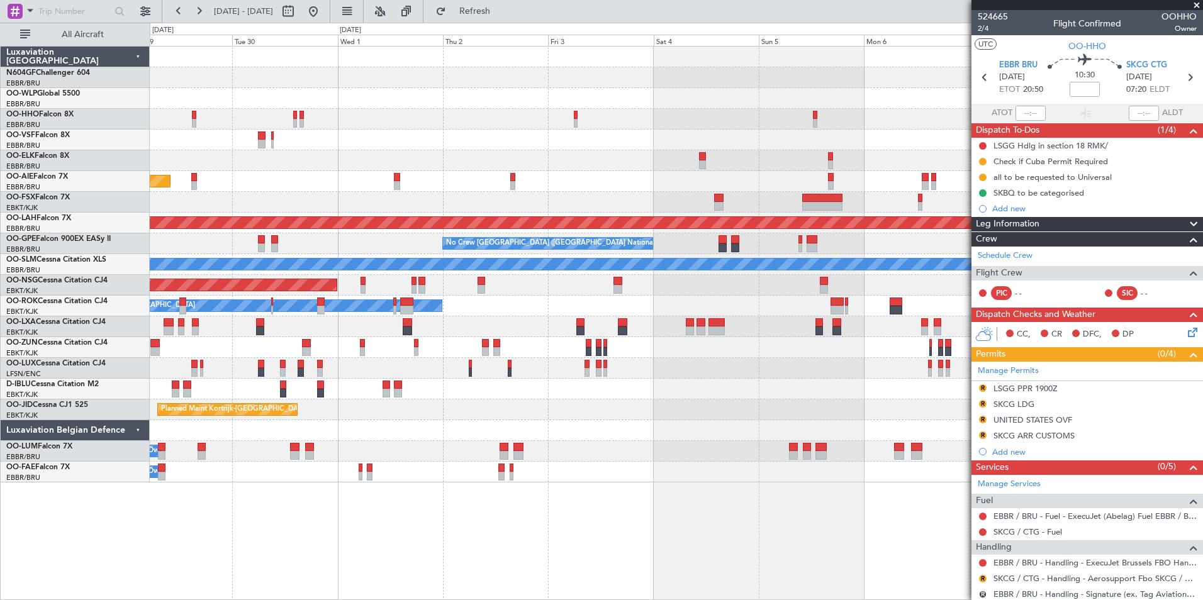
click at [733, 386] on div "Planned Maint Kortrijk-Wevelgem Planned Maint London (Farnborough) Planned Main…" at bounding box center [676, 265] width 1052 height 436
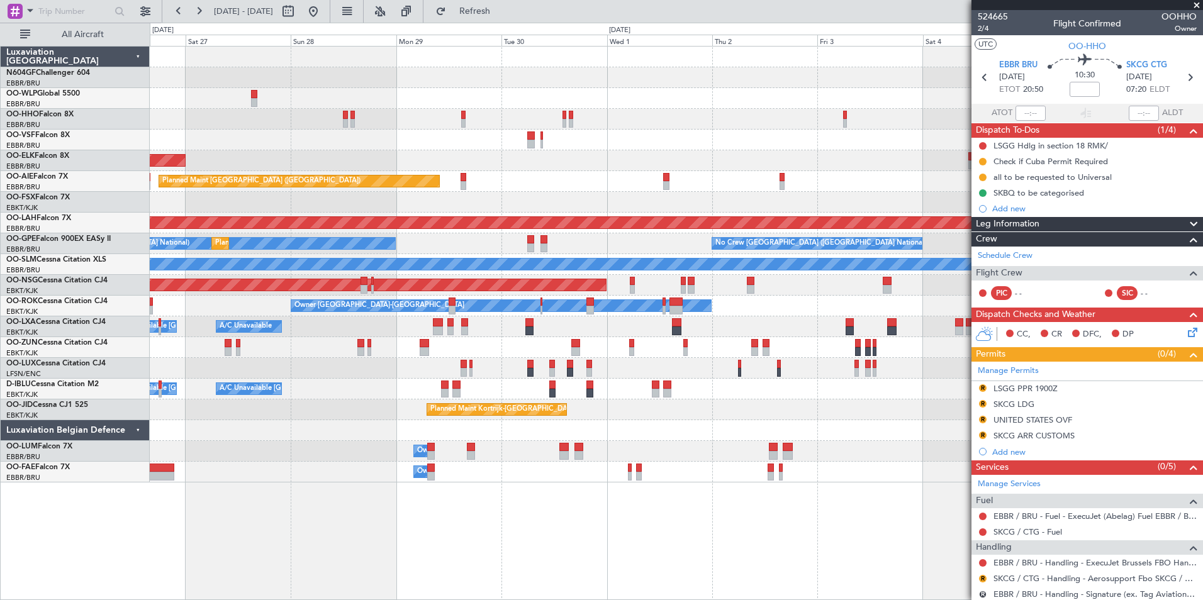
click at [761, 403] on div "Planned Maint Kortrijk-Wevelgem Planned Maint London (Farnborough) Planned Main…" at bounding box center [676, 265] width 1052 height 436
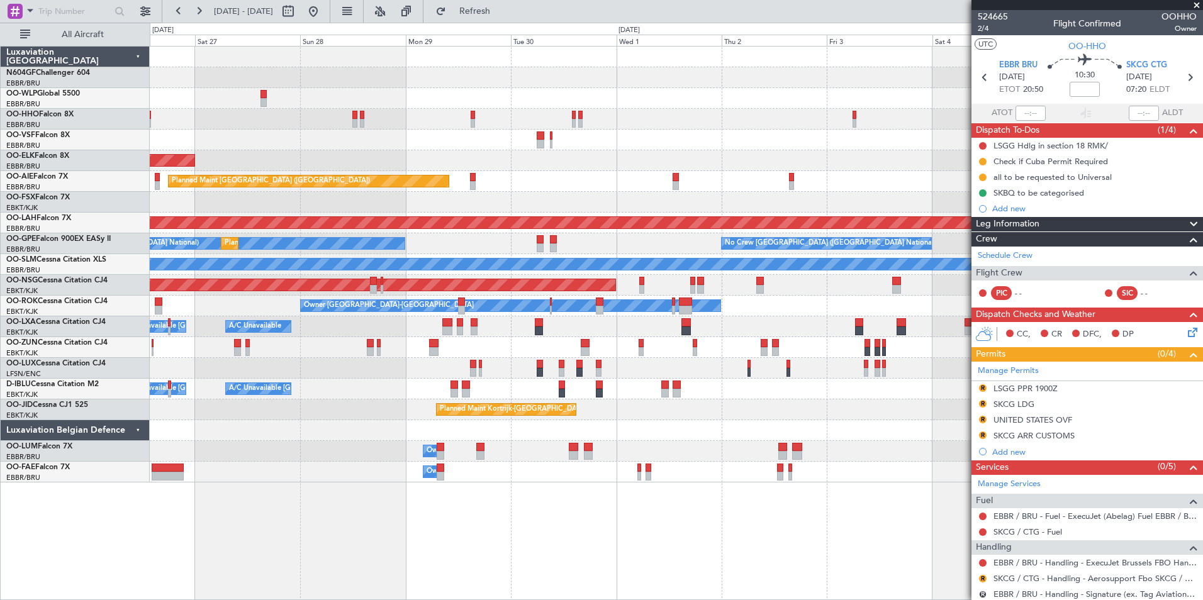
click at [726, 384] on div "Planned Maint Kortrijk-Wevelgem Planned Maint London (Farnborough) Planned Main…" at bounding box center [676, 265] width 1052 height 436
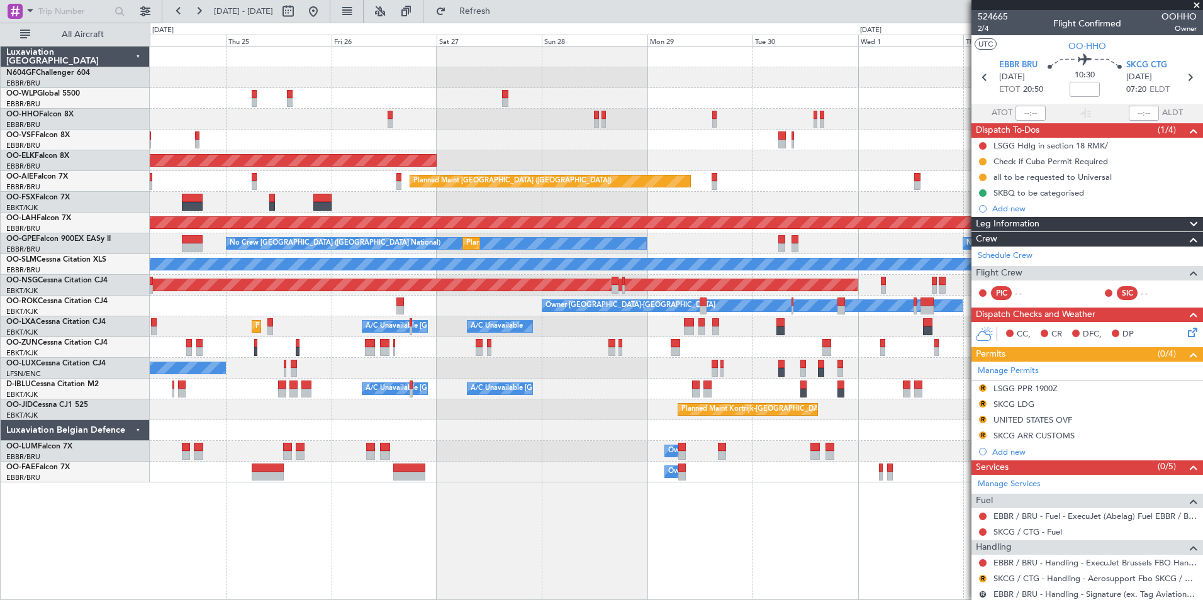
click at [687, 373] on div "No Crew Nancy (Essey)" at bounding box center [676, 368] width 1052 height 21
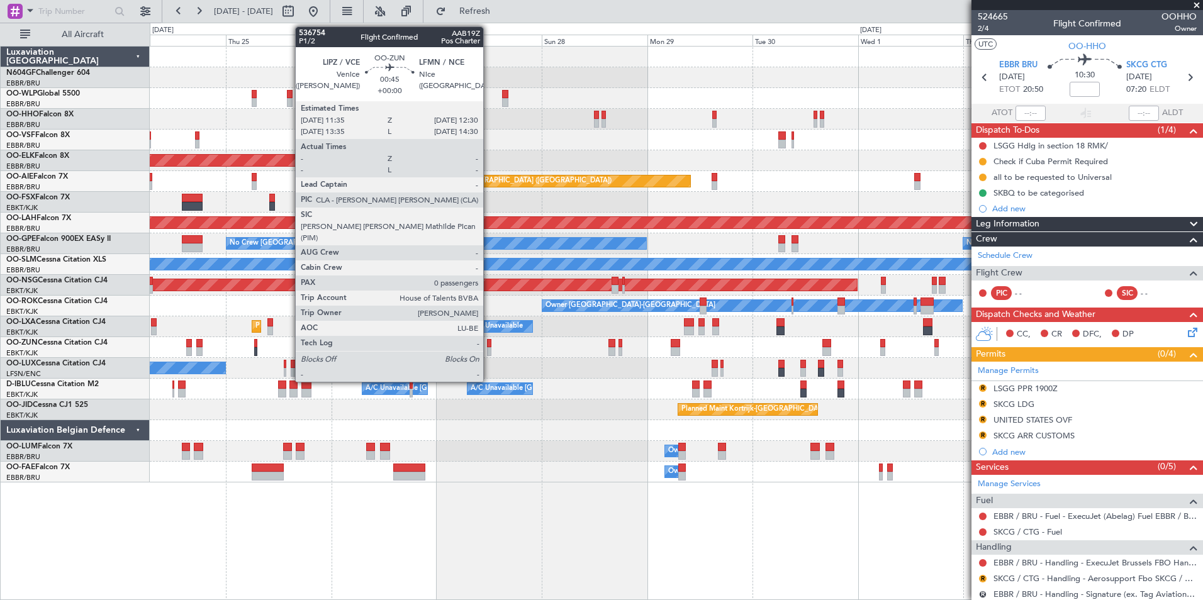
click at [642, 364] on div "Planned Maint Kortrijk-Wevelgem Planned Maint London (Farnborough) Planned Main…" at bounding box center [676, 265] width 1052 height 436
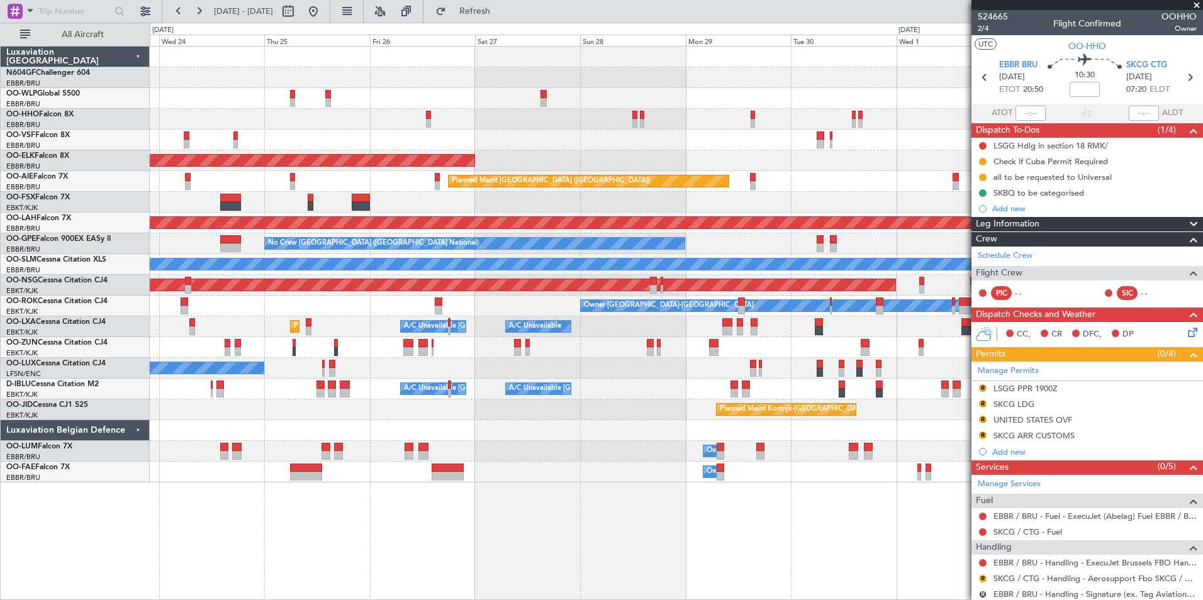
click at [343, 344] on div "Planned Maint Kortrijk-Wevelgem Owner" at bounding box center [676, 347] width 1052 height 21
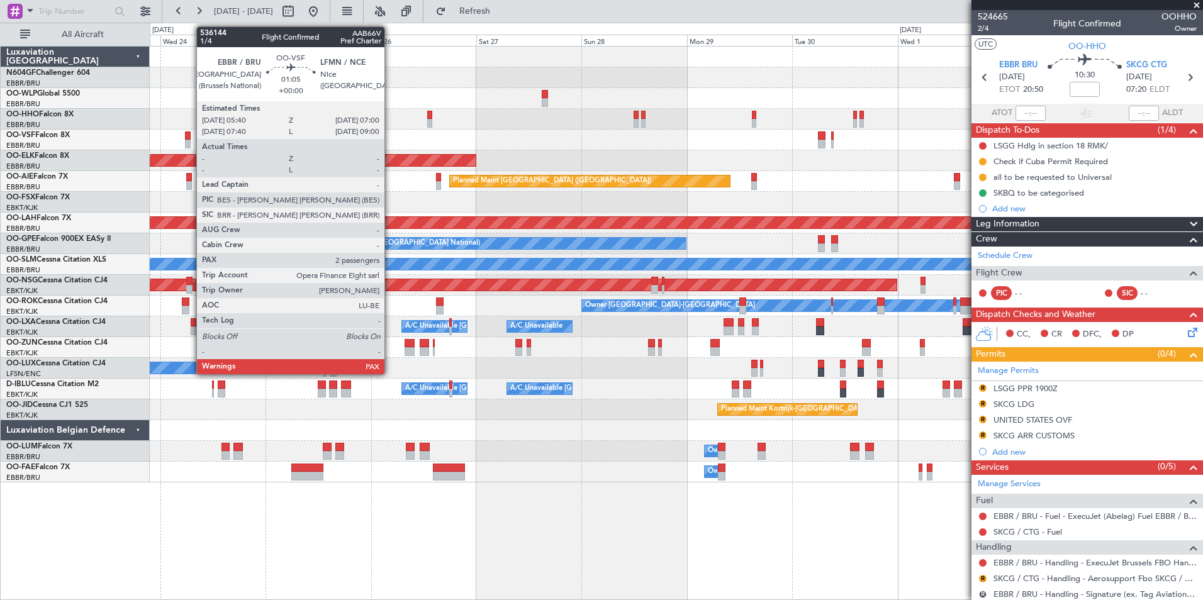
click at [190, 143] on div at bounding box center [188, 144] width 6 height 9
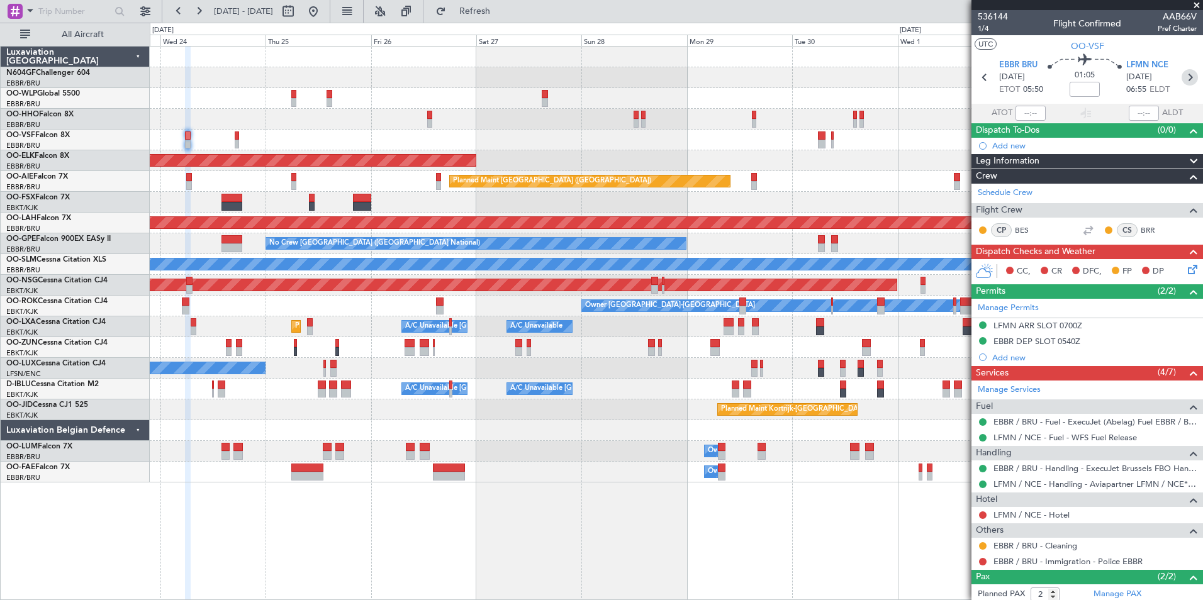
click at [1184, 75] on icon at bounding box center [1189, 77] width 16 height 16
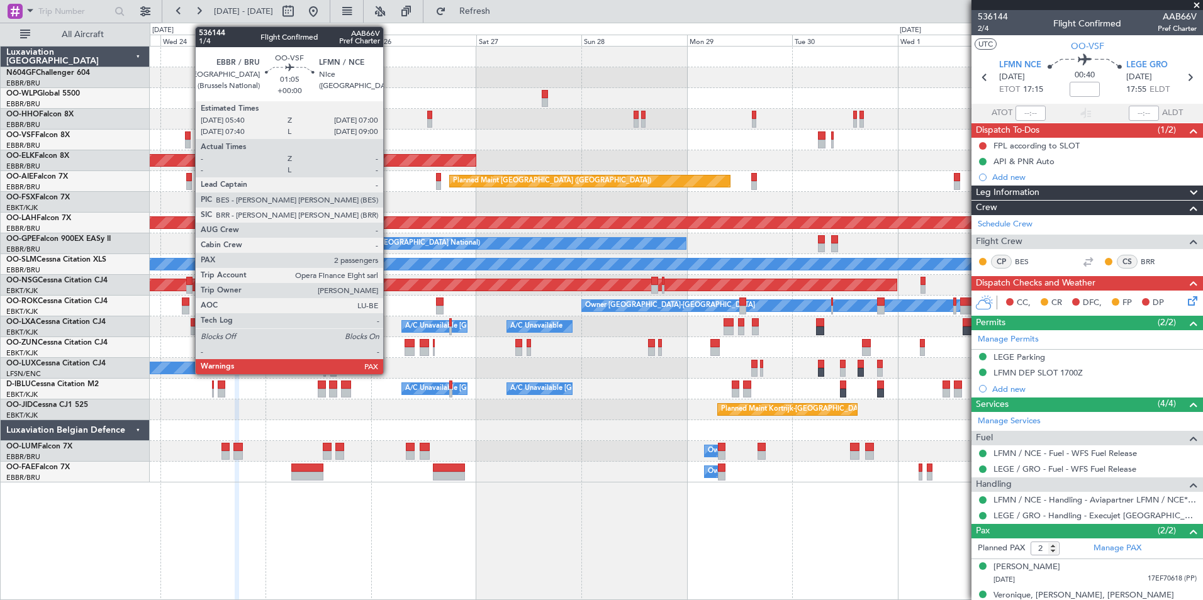
click at [189, 141] on div at bounding box center [188, 144] width 6 height 9
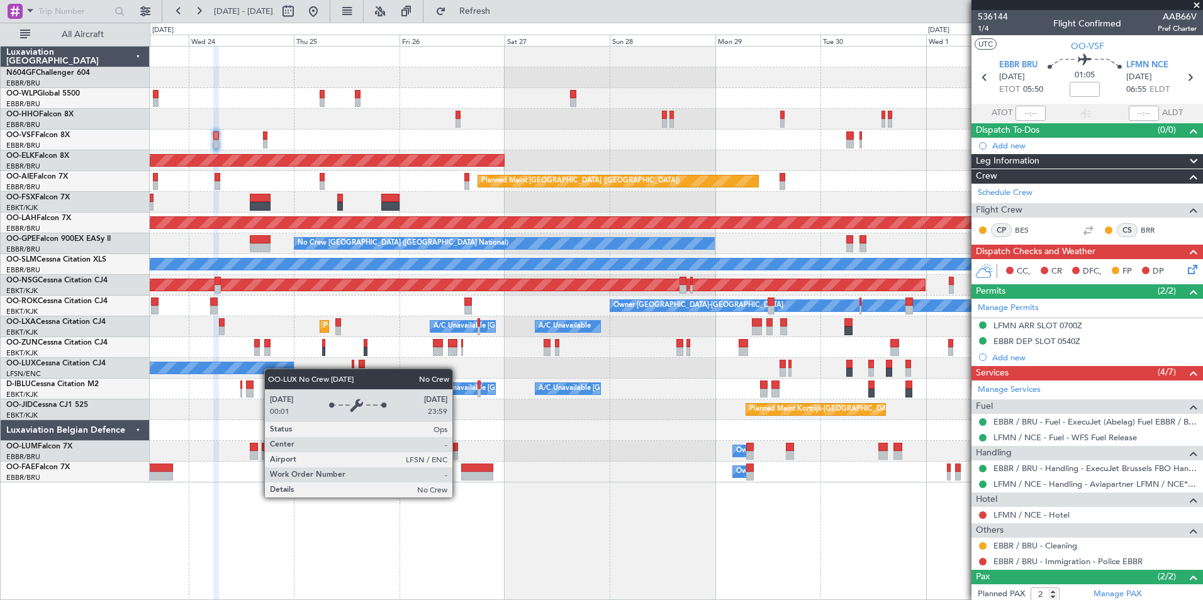
click at [275, 369] on div "No Crew Nancy (Essey)" at bounding box center [30, 367] width 525 height 11
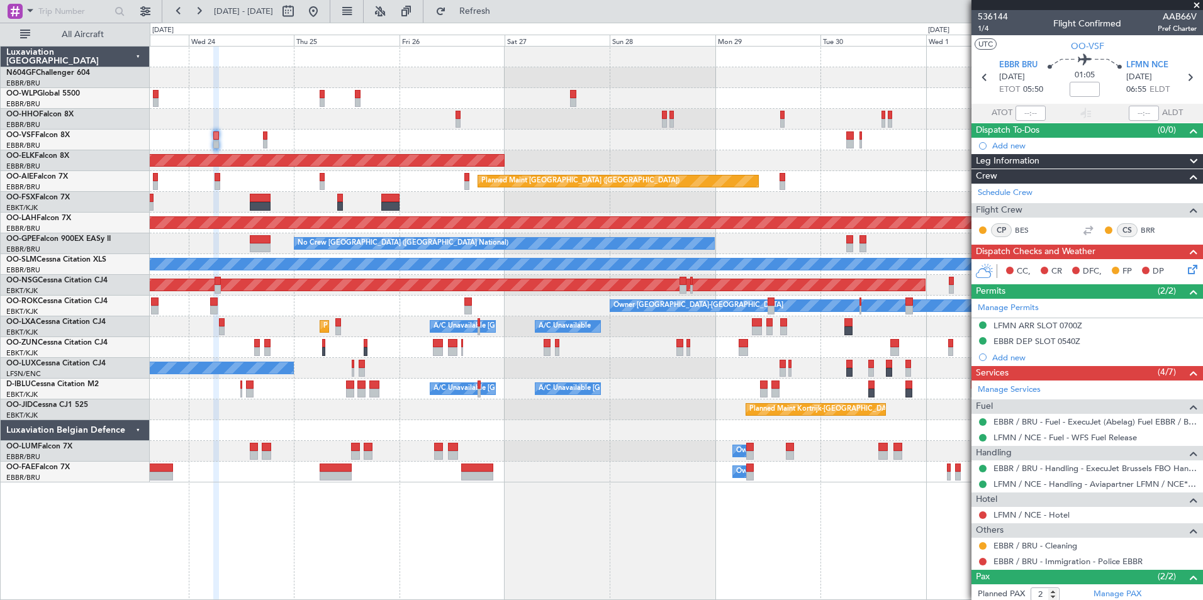
click at [331, 470] on div "Owner Melsbroek Air Base Planned Maint Brussels (Brussels National)" at bounding box center [676, 472] width 1052 height 21
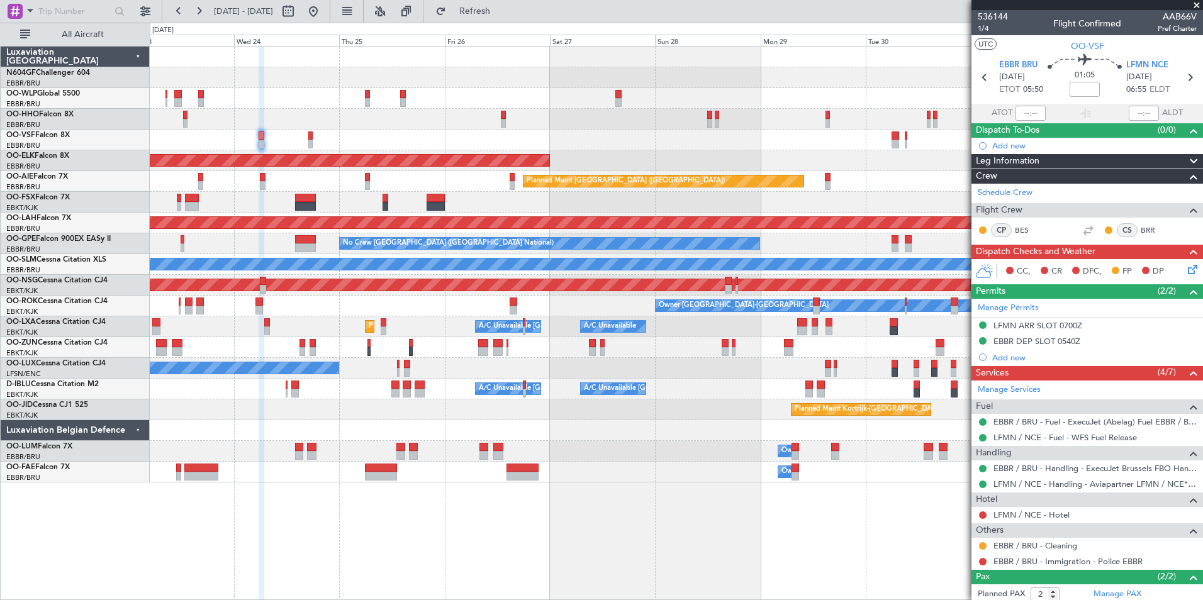
click at [437, 443] on div "Planned Maint Kortrijk-Wevelgem Planned Maint London (Farnborough) Planned Main…" at bounding box center [676, 265] width 1052 height 436
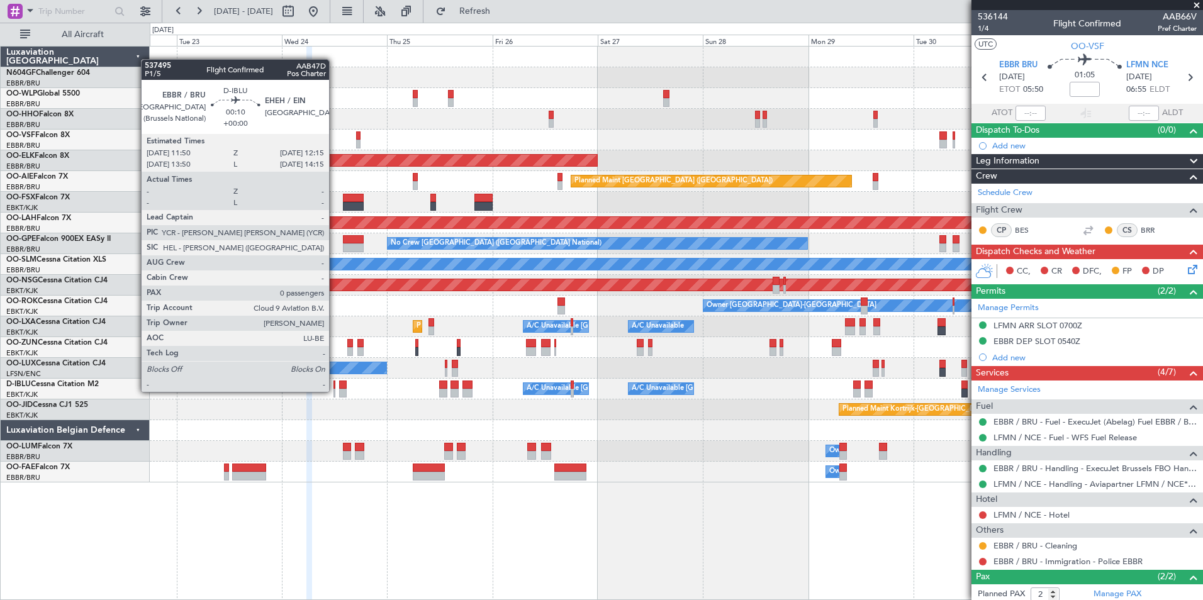
click at [335, 392] on div at bounding box center [334, 393] width 2 height 9
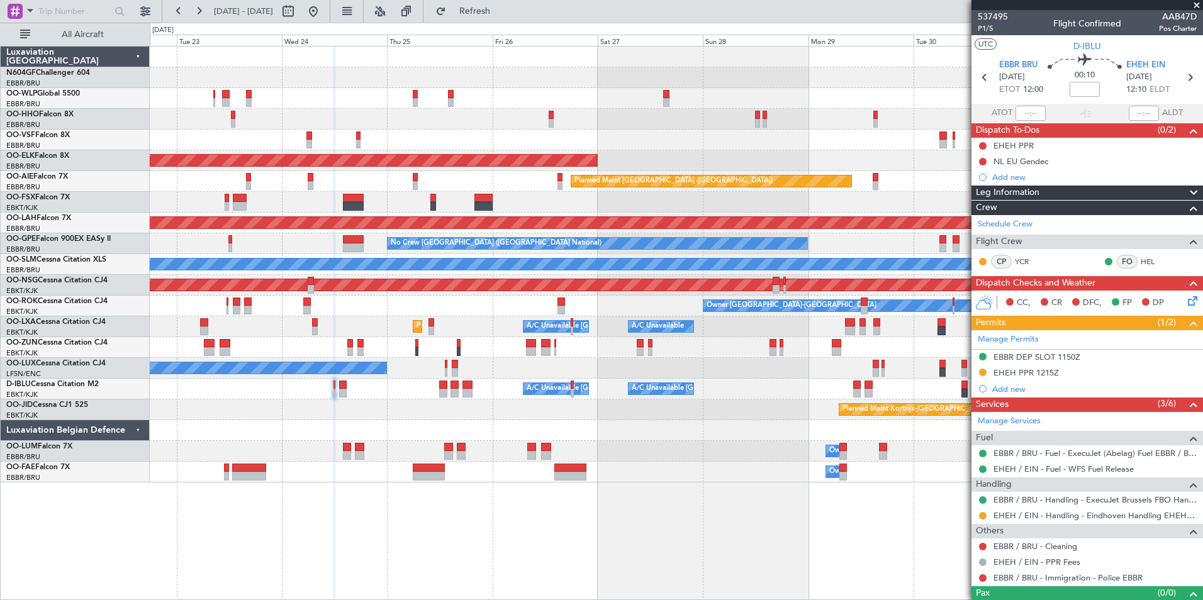
click at [1186, 301] on icon at bounding box center [1190, 299] width 10 height 10
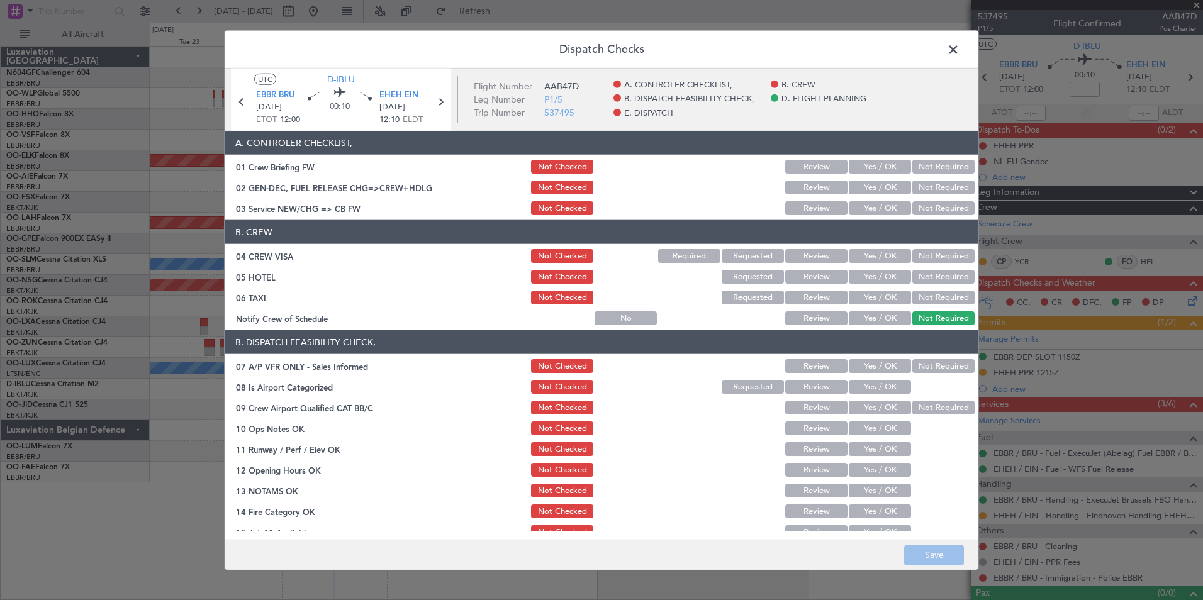
click at [874, 203] on button "Yes / OK" at bounding box center [880, 208] width 62 height 14
click at [942, 262] on button "Not Required" at bounding box center [943, 256] width 62 height 14
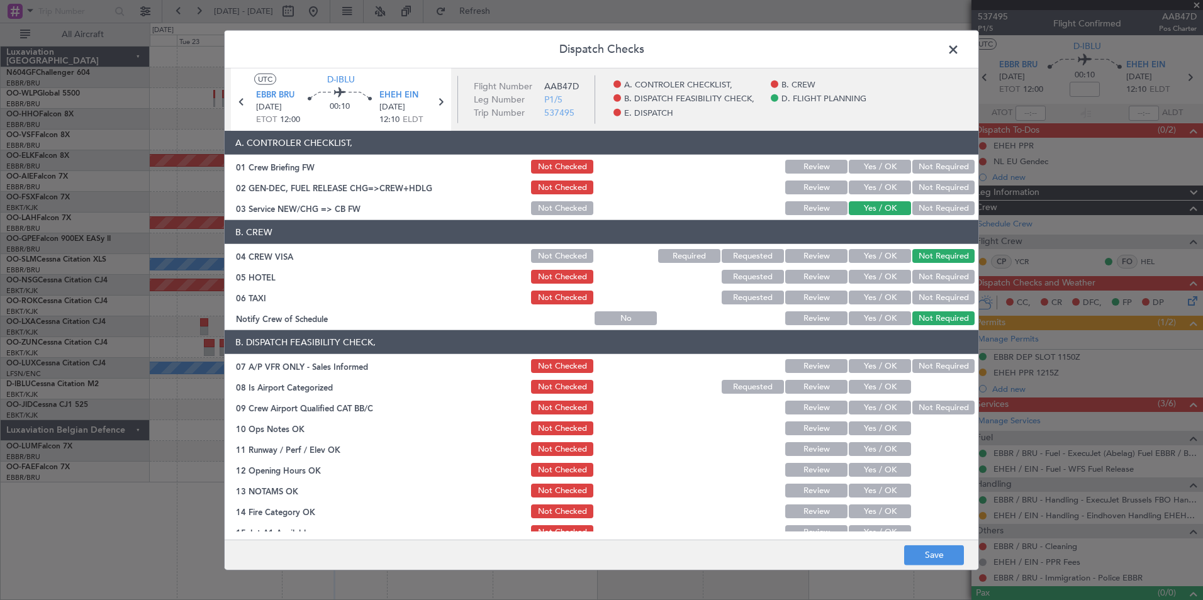
click at [945, 280] on button "Not Required" at bounding box center [943, 277] width 62 height 14
click at [945, 296] on button "Not Required" at bounding box center [943, 298] width 62 height 14
click at [884, 313] on button "Yes / OK" at bounding box center [880, 318] width 62 height 14
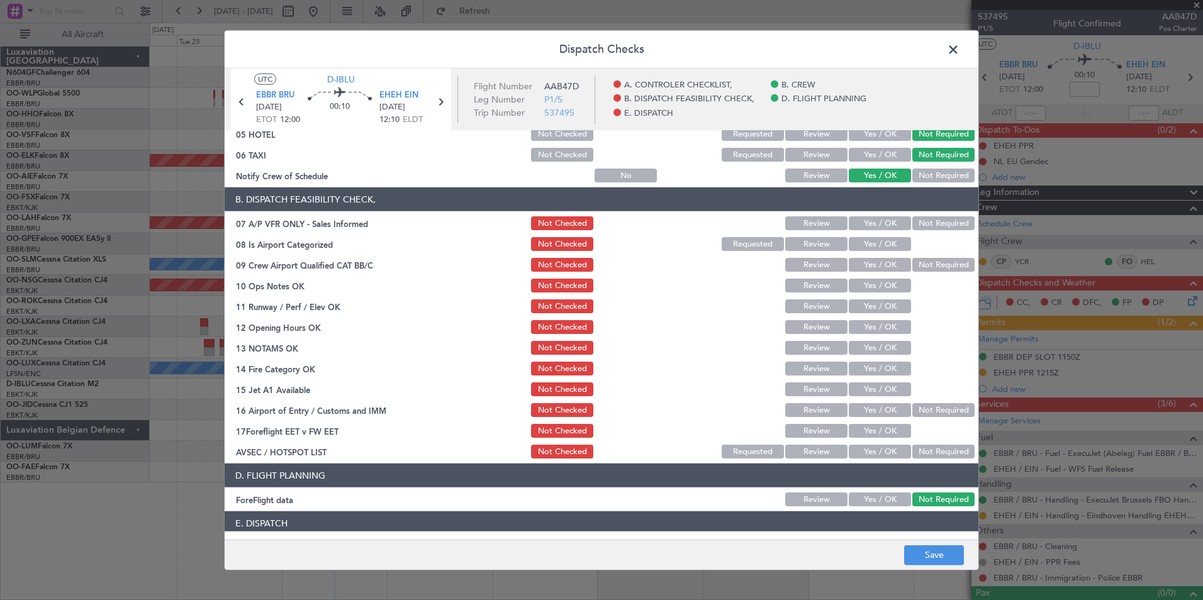
scroll to position [143, 0]
click at [929, 214] on div "Not Required" at bounding box center [942, 223] width 64 height 18
click at [932, 221] on button "Not Required" at bounding box center [943, 223] width 62 height 14
click at [878, 252] on div "Yes / OK" at bounding box center [879, 244] width 64 height 18
click at [878, 247] on button "Yes / OK" at bounding box center [880, 244] width 62 height 14
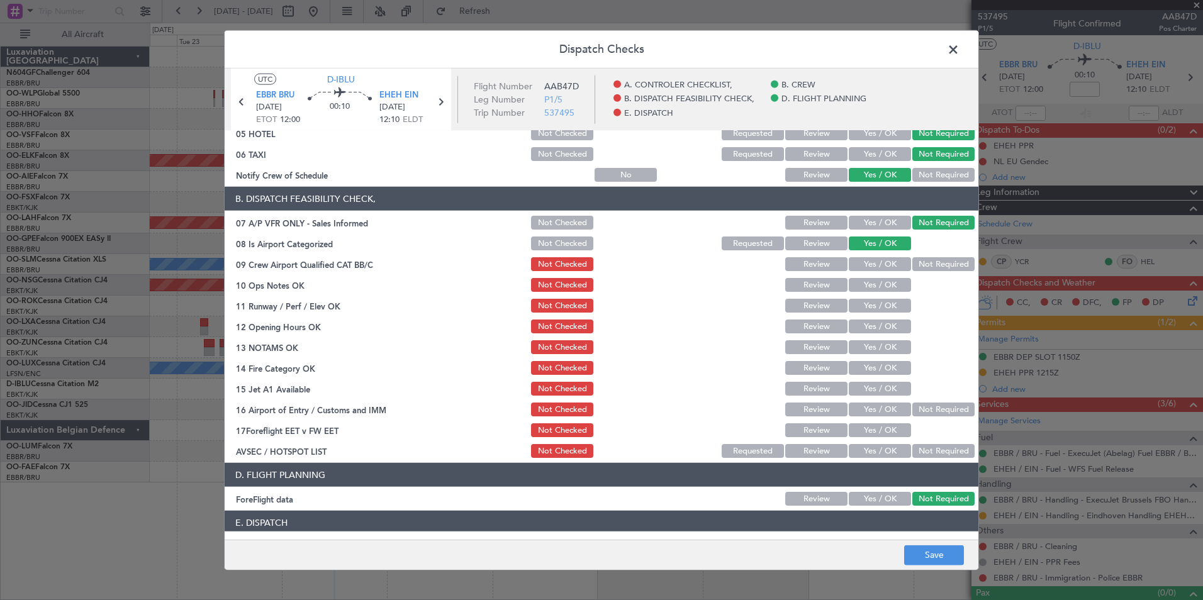
click at [933, 265] on button "Not Required" at bounding box center [943, 264] width 62 height 14
click at [882, 291] on button "Yes / OK" at bounding box center [880, 285] width 62 height 14
click at [883, 302] on button "Yes / OK" at bounding box center [880, 306] width 62 height 14
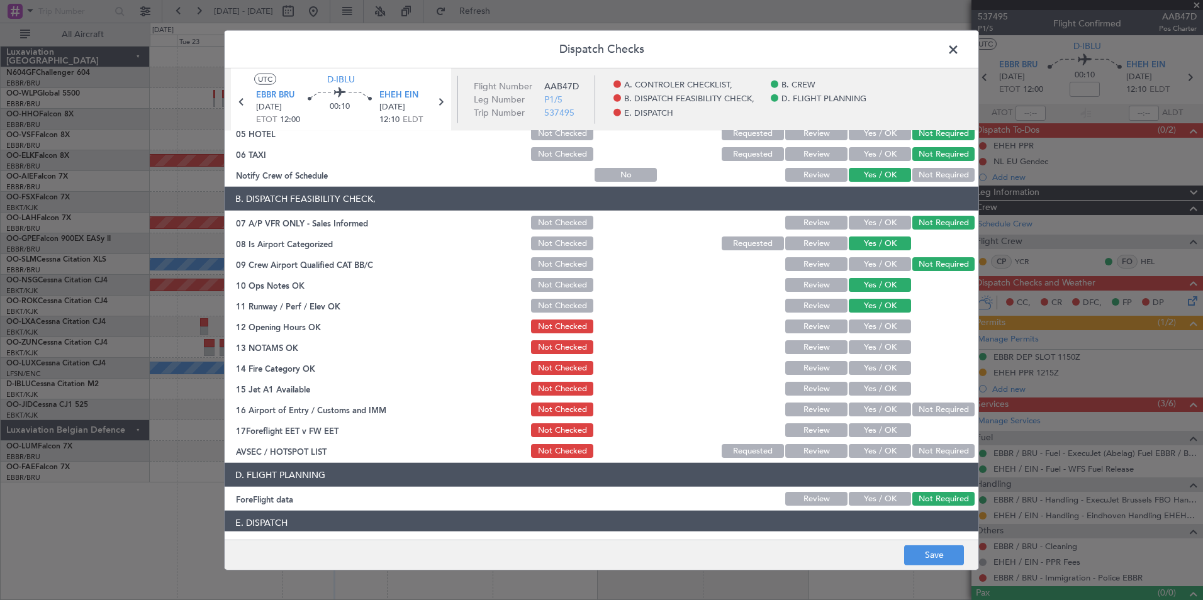
click at [879, 338] on section "B. DISPATCH FEASIBILITY CHECK, 07 A/P VFR ONLY - Sales Informed Not Checked Rev…" at bounding box center [602, 323] width 754 height 273
click at [879, 333] on div "Yes / OK" at bounding box center [879, 327] width 64 height 18
click at [879, 328] on button "Yes / OK" at bounding box center [880, 327] width 62 height 14
click at [880, 347] on button "Yes / OK" at bounding box center [880, 347] width 62 height 14
click at [885, 361] on button "Yes / OK" at bounding box center [880, 368] width 62 height 14
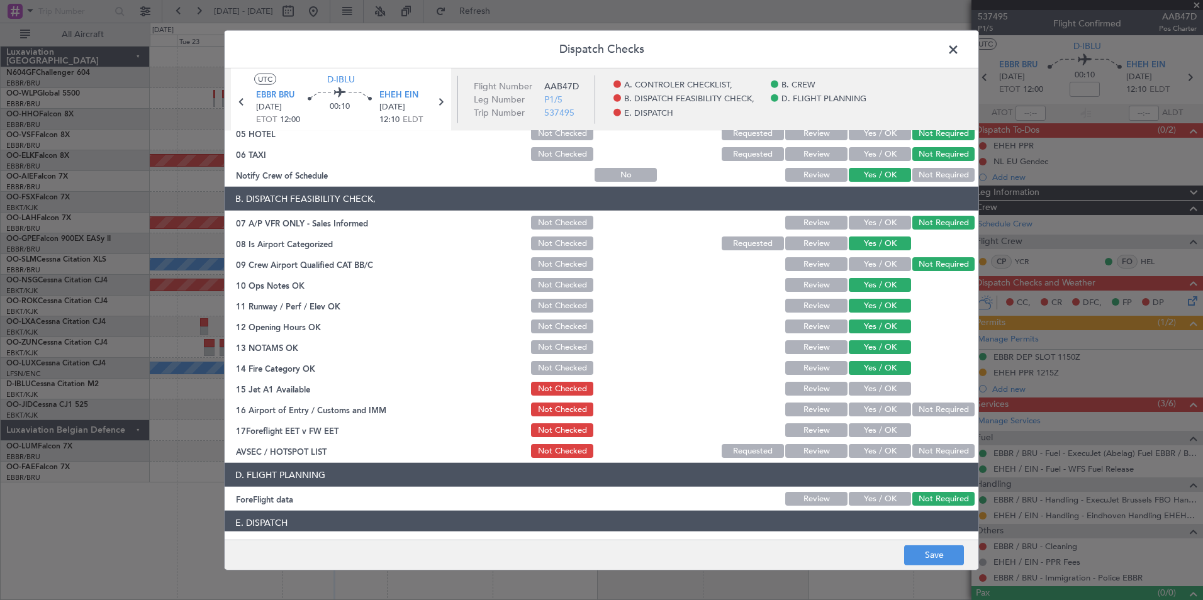
click at [893, 391] on button "Yes / OK" at bounding box center [880, 389] width 62 height 14
click at [945, 420] on section "B. DISPATCH FEASIBILITY CHECK, 07 A/P VFR ONLY - Sales Informed Not Checked Rev…" at bounding box center [602, 323] width 754 height 273
click at [945, 415] on button "Not Required" at bounding box center [943, 410] width 62 height 14
click at [893, 447] on button "Yes / OK" at bounding box center [880, 451] width 62 height 14
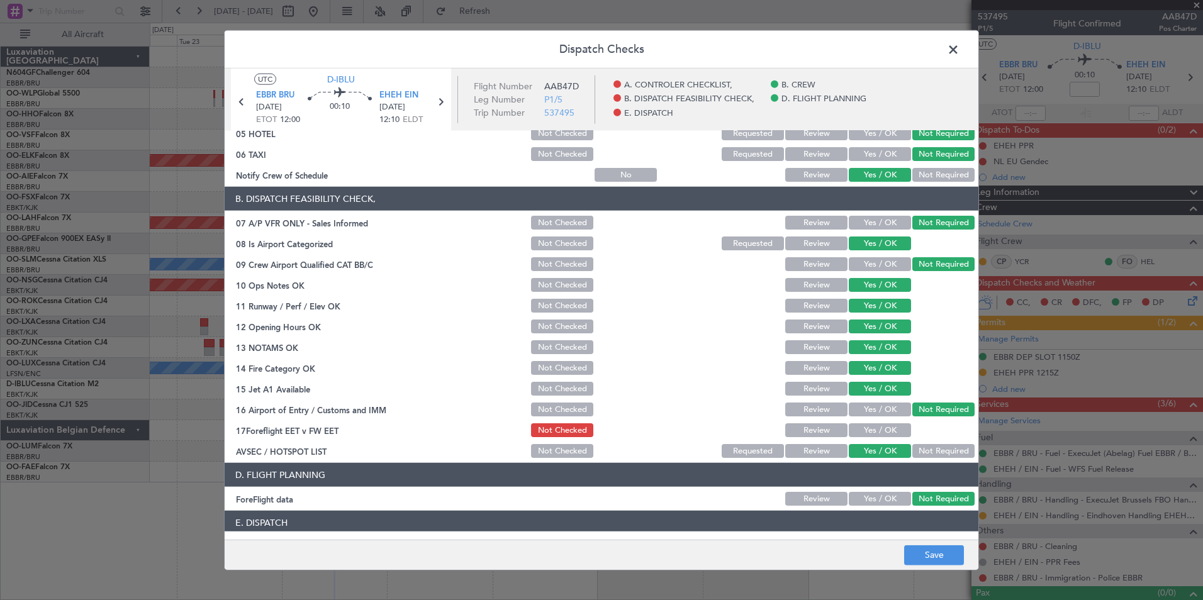
scroll to position [233, 0]
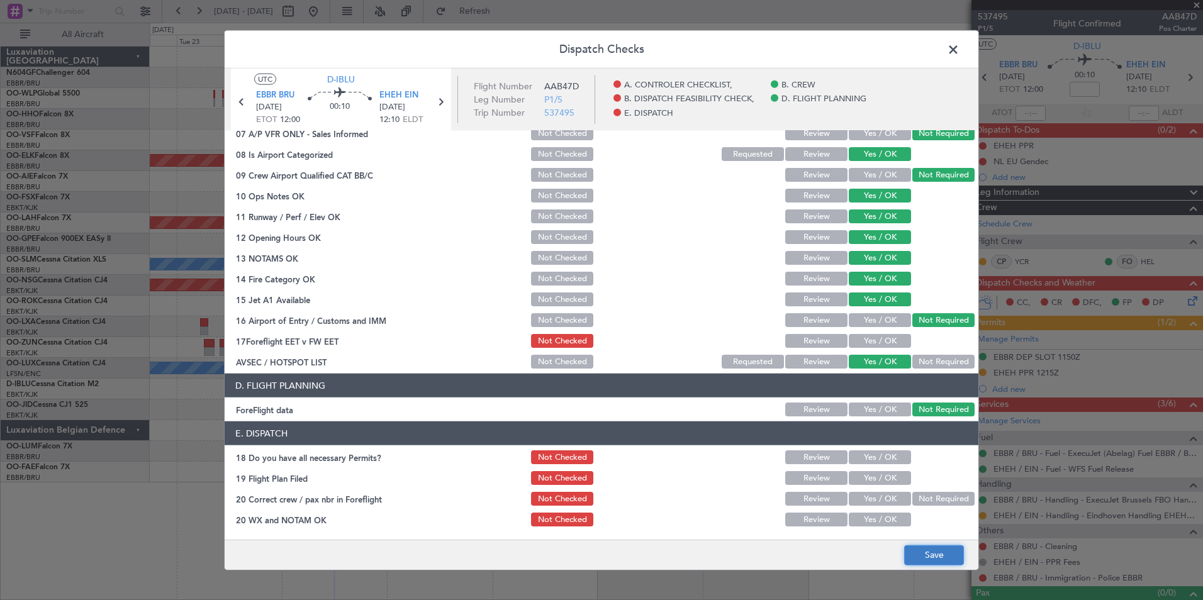
click at [929, 554] on button "Save" at bounding box center [934, 555] width 60 height 20
click at [959, 54] on span at bounding box center [959, 52] width 0 height 25
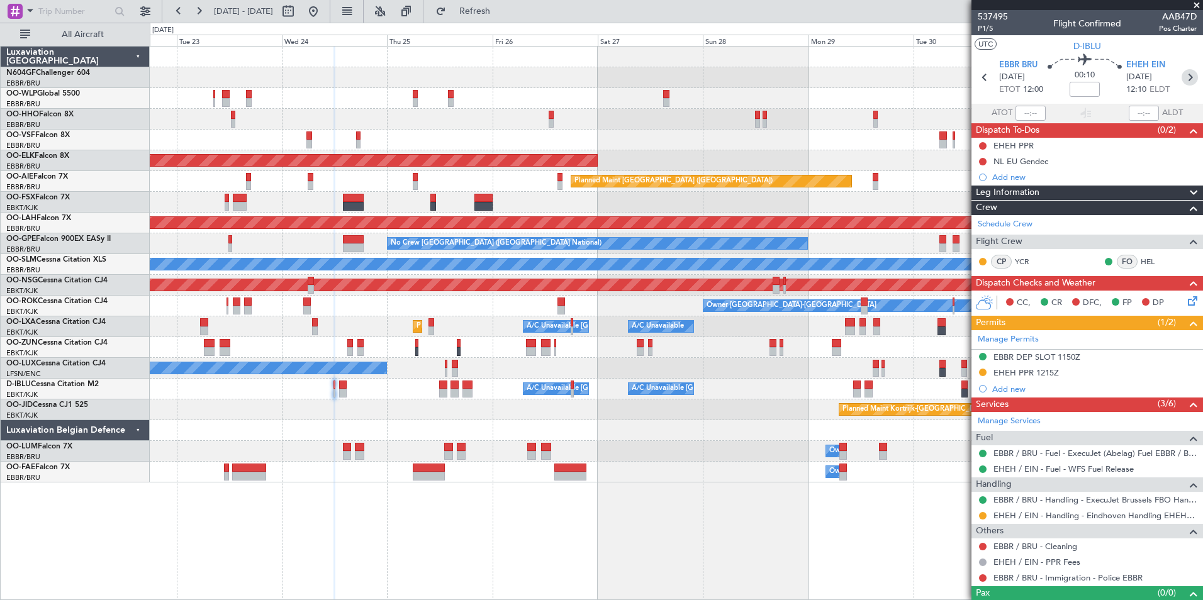
click at [1184, 73] on icon at bounding box center [1189, 77] width 16 height 16
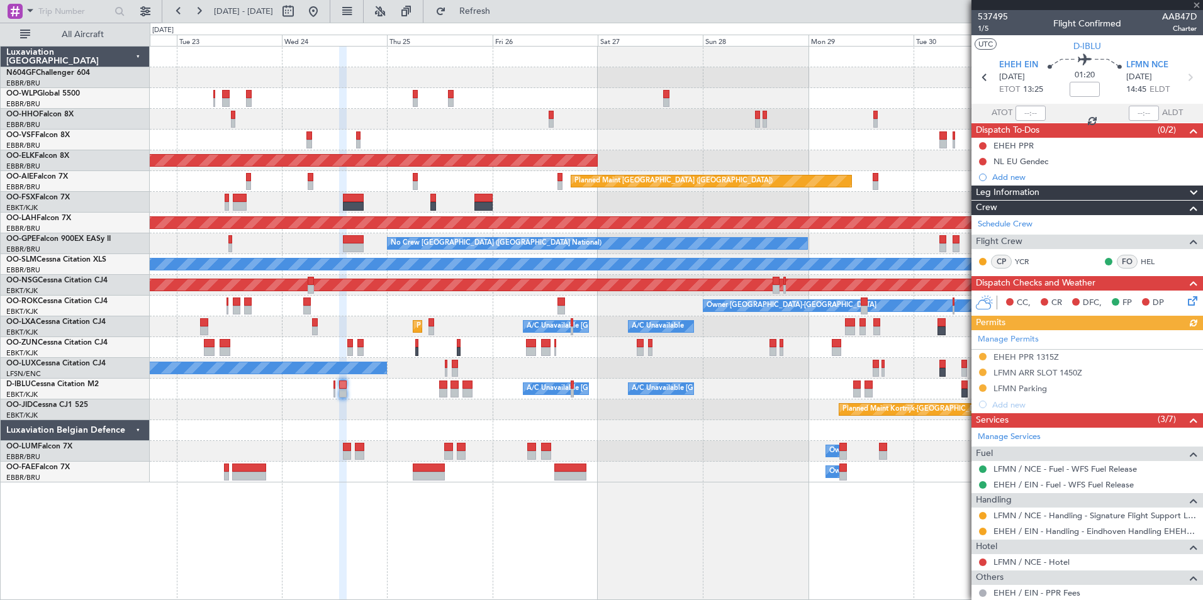
click at [1185, 294] on icon at bounding box center [1190, 299] width 10 height 10
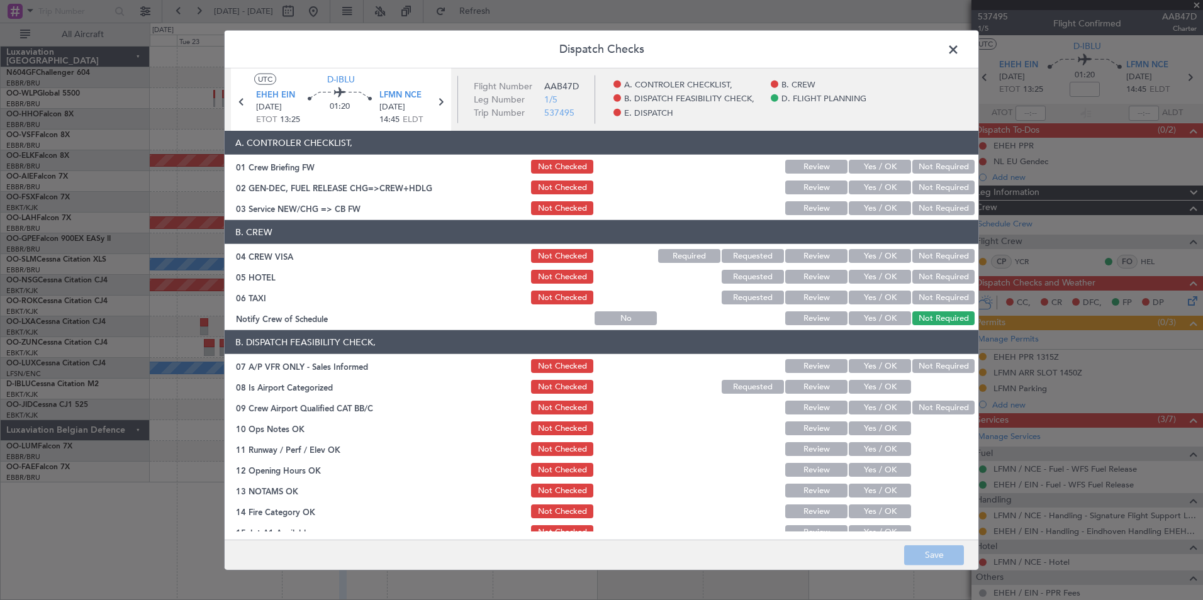
click at [866, 208] on button "Yes / OK" at bounding box center [880, 208] width 62 height 14
click at [925, 250] on button "Not Required" at bounding box center [943, 256] width 62 height 14
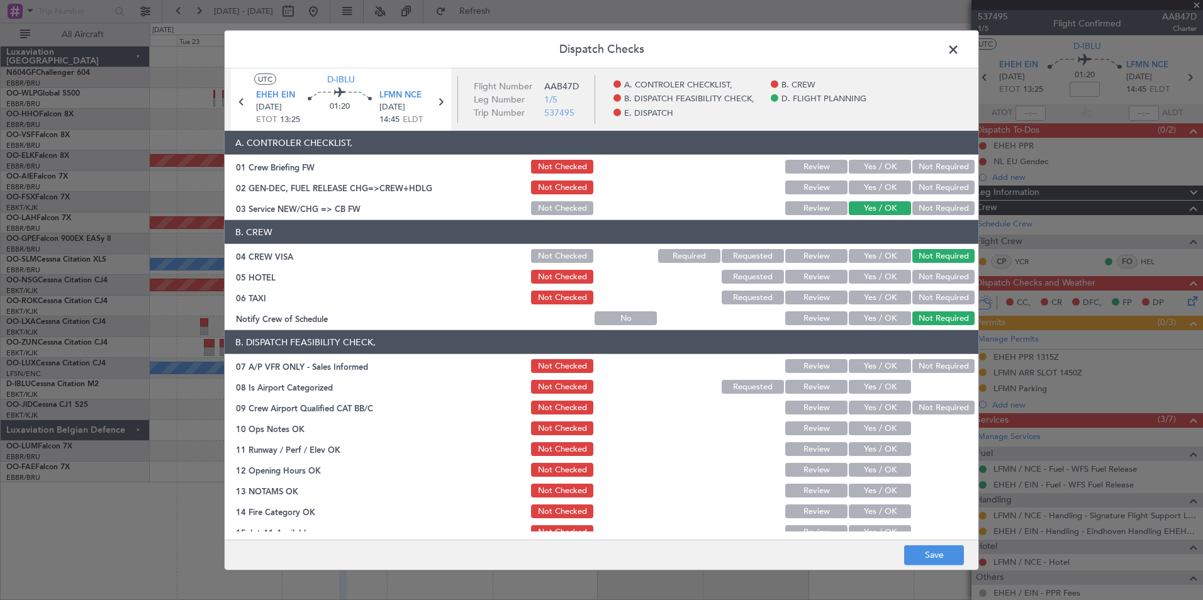
click at [744, 279] on button "Requested" at bounding box center [753, 277] width 62 height 14
click at [564, 277] on button "Not Checked" at bounding box center [562, 277] width 62 height 14
click at [944, 299] on button "Not Required" at bounding box center [943, 298] width 62 height 14
click at [890, 316] on button "Yes / OK" at bounding box center [880, 318] width 62 height 14
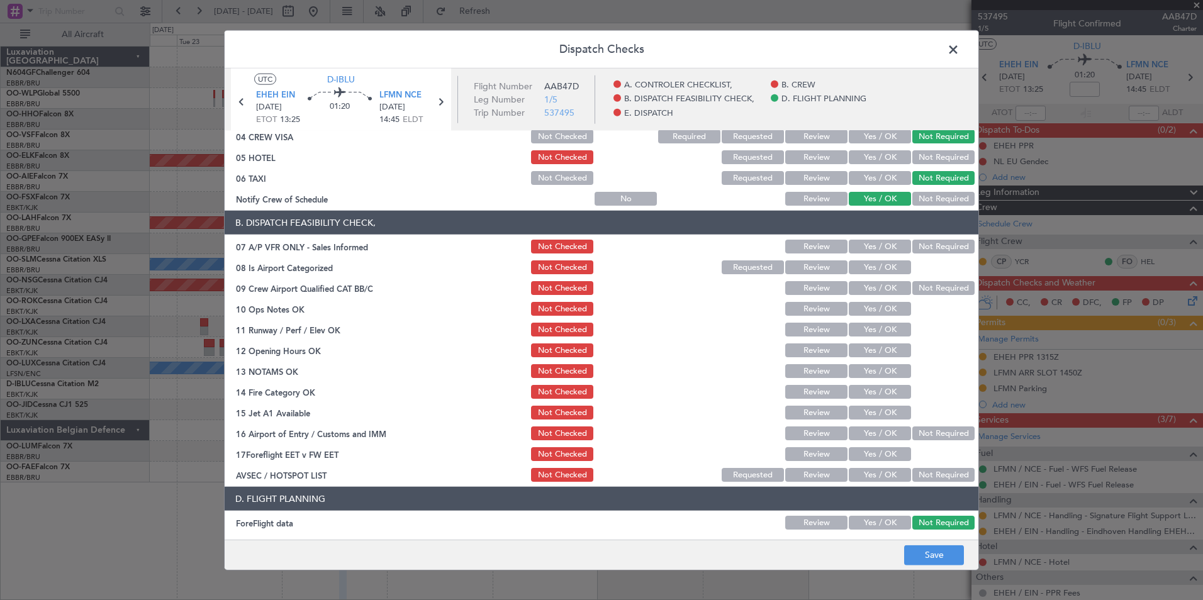
scroll to position [121, 0]
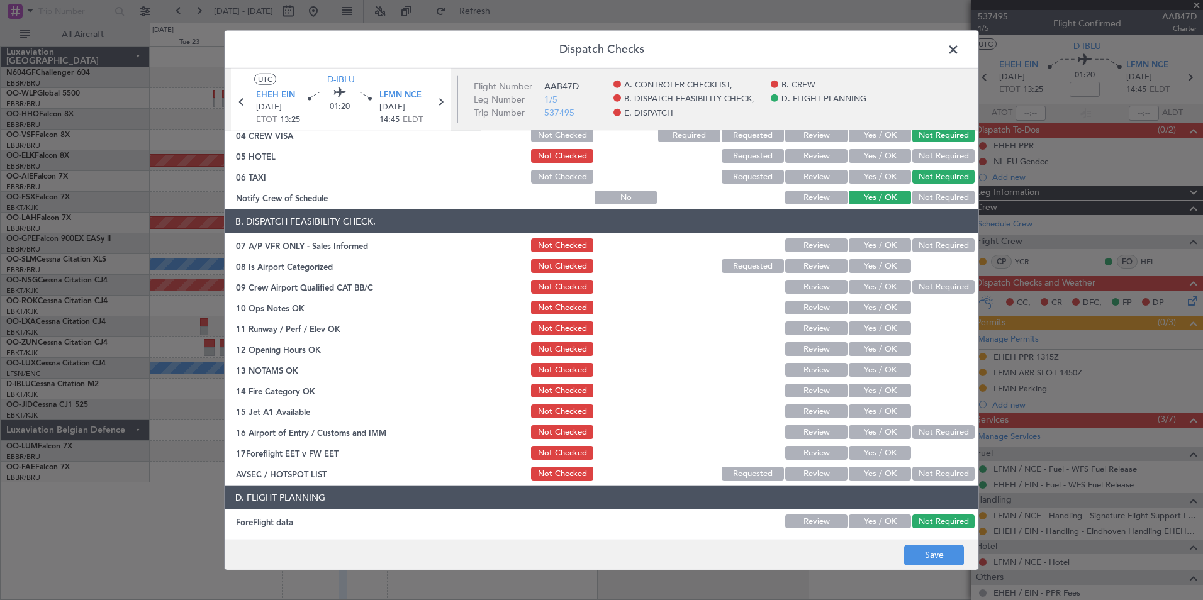
click at [937, 241] on button "Not Required" at bounding box center [943, 245] width 62 height 14
click at [880, 269] on button "Yes / OK" at bounding box center [880, 266] width 62 height 14
click at [929, 287] on button "Not Required" at bounding box center [943, 287] width 62 height 14
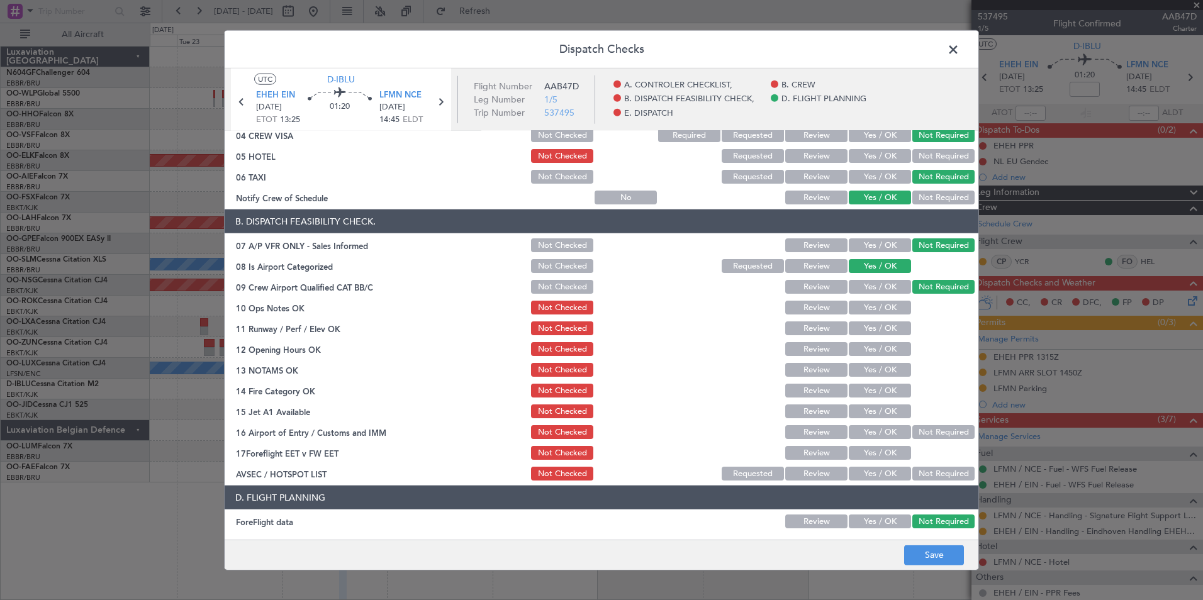
click at [873, 305] on button "Yes / OK" at bounding box center [880, 308] width 62 height 14
click at [878, 321] on div "Yes / OK" at bounding box center [879, 329] width 64 height 18
click at [881, 341] on div "Yes / OK" at bounding box center [879, 349] width 64 height 18
click at [881, 331] on button "Yes / OK" at bounding box center [880, 328] width 62 height 14
click at [881, 345] on button "Yes / OK" at bounding box center [880, 349] width 62 height 14
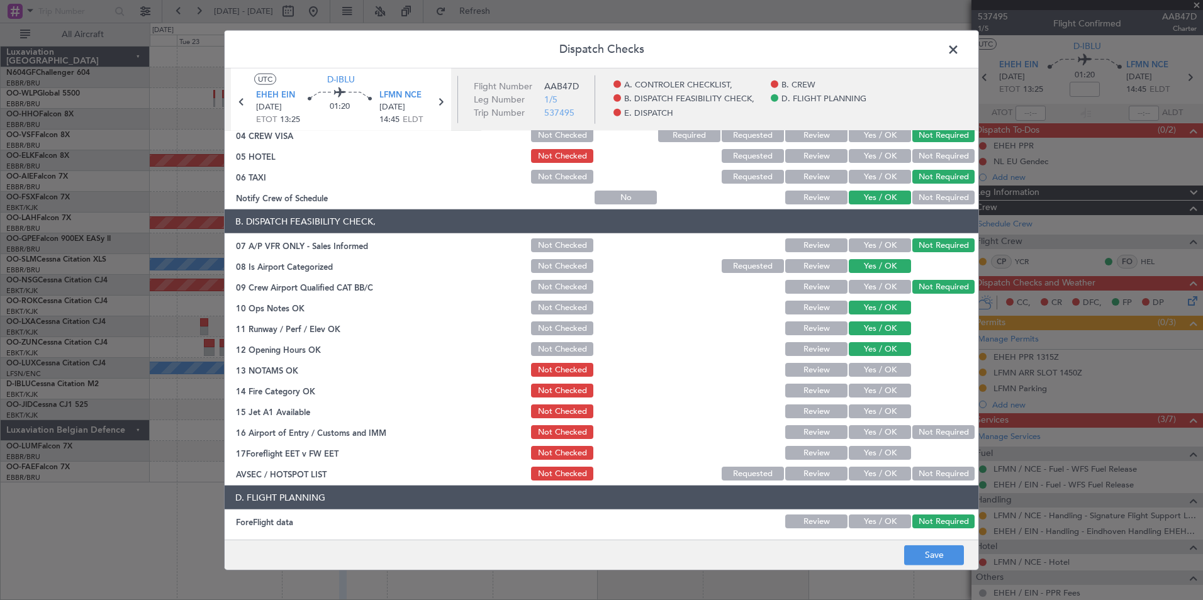
click at [881, 368] on button "Yes / OK" at bounding box center [880, 370] width 62 height 14
click at [881, 383] on div "Yes / OK" at bounding box center [879, 391] width 64 height 18
click at [882, 389] on button "Yes / OK" at bounding box center [880, 391] width 62 height 14
click at [883, 408] on button "Yes / OK" at bounding box center [880, 412] width 62 height 14
click at [912, 421] on section "B. DISPATCH FEASIBILITY CHECK, 07 A/P VFR ONLY - Sales Informed Not Checked Rev…" at bounding box center [602, 345] width 754 height 273
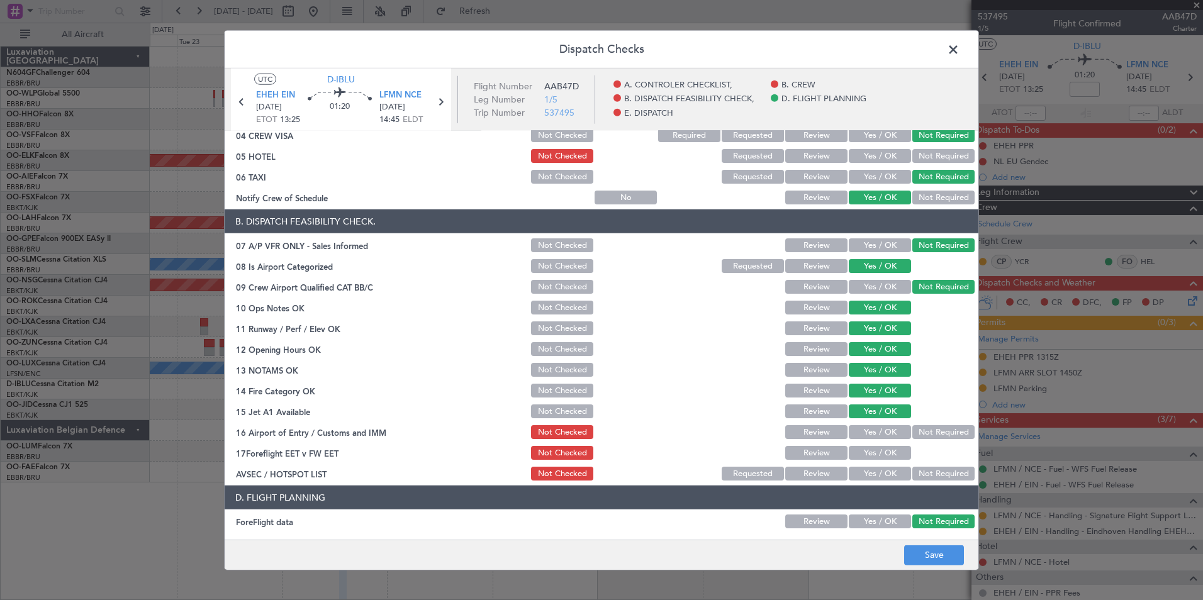
click at [920, 436] on button "Not Required" at bounding box center [943, 432] width 62 height 14
click at [888, 467] on button "Yes / OK" at bounding box center [880, 474] width 62 height 14
drag, startPoint x: 888, startPoint y: 467, endPoint x: 922, endPoint y: 313, distance: 157.8
click at [922, 313] on section "B. DISPATCH FEASIBILITY CHECK, 07 A/P VFR ONLY - Sales Informed Not Checked Rev…" at bounding box center [602, 345] width 754 height 273
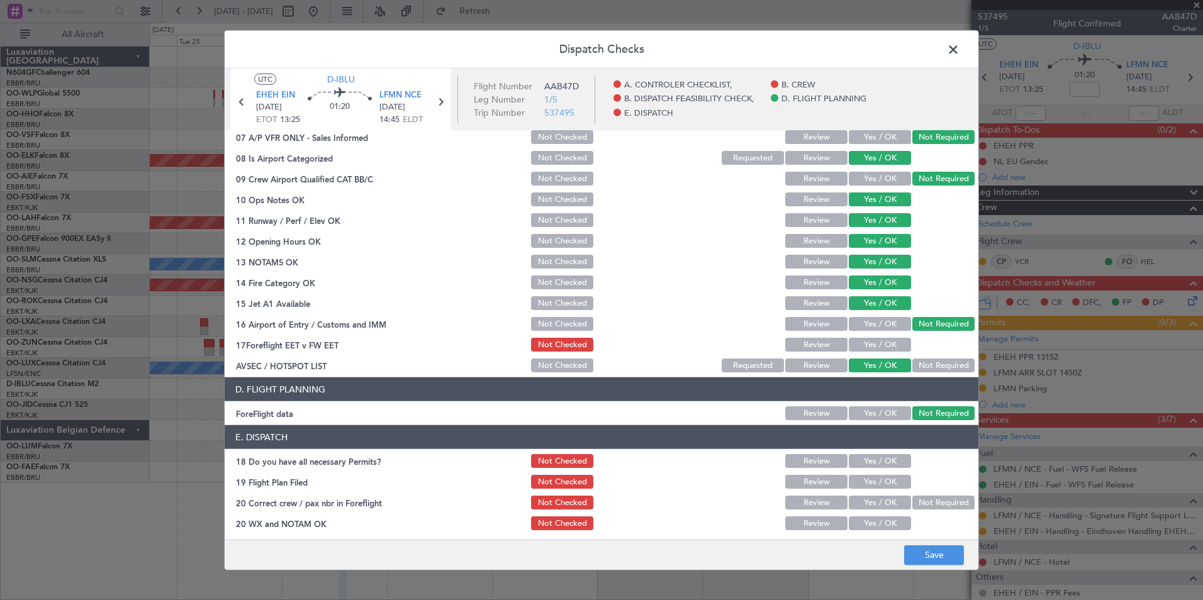
scroll to position [233, 0]
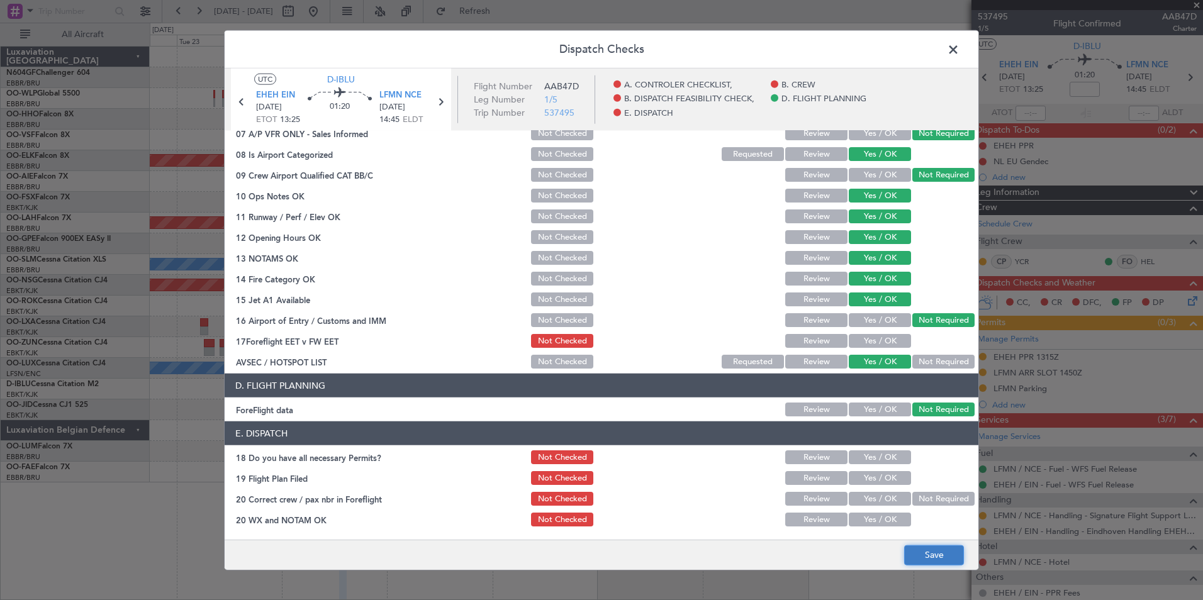
click at [936, 550] on button "Save" at bounding box center [934, 555] width 60 height 20
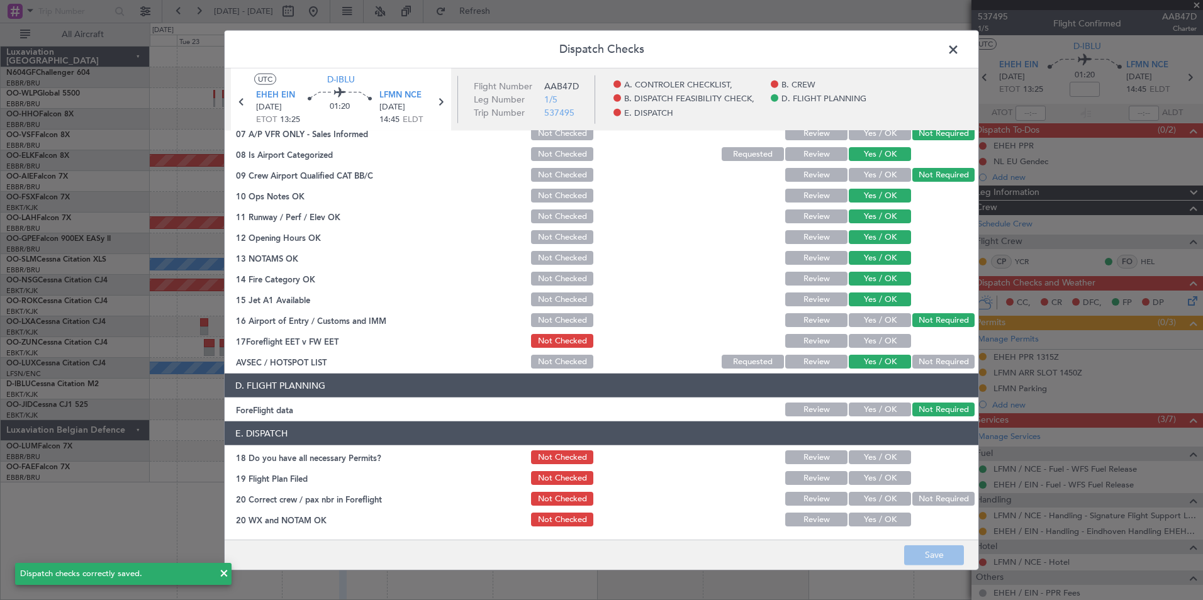
click at [959, 55] on span at bounding box center [959, 52] width 0 height 25
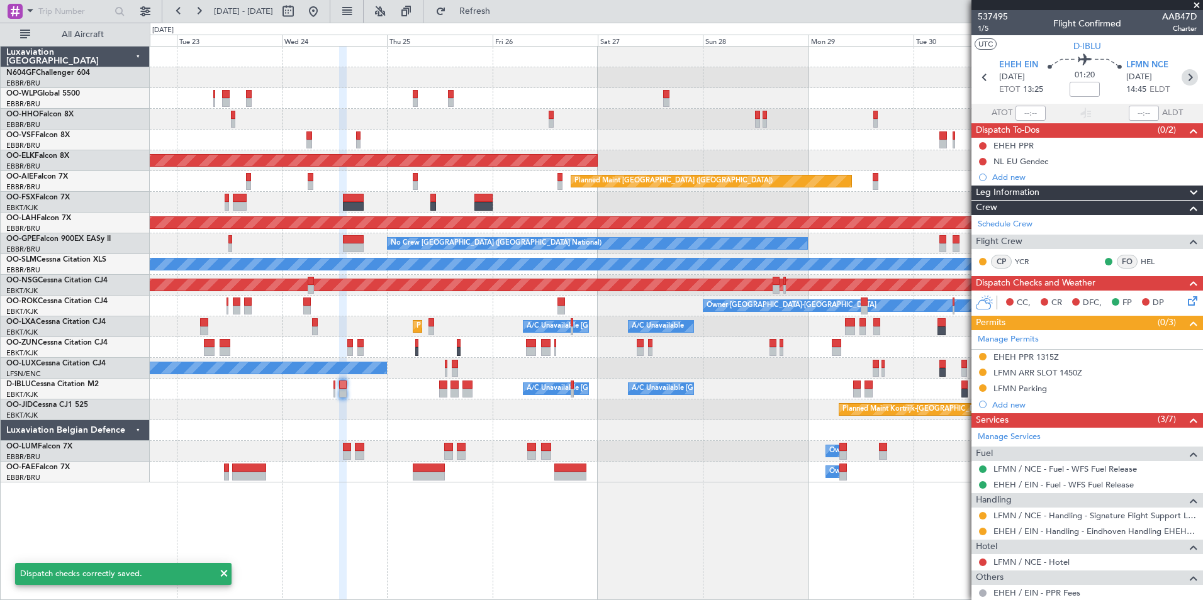
click at [1183, 79] on icon at bounding box center [1189, 77] width 16 height 16
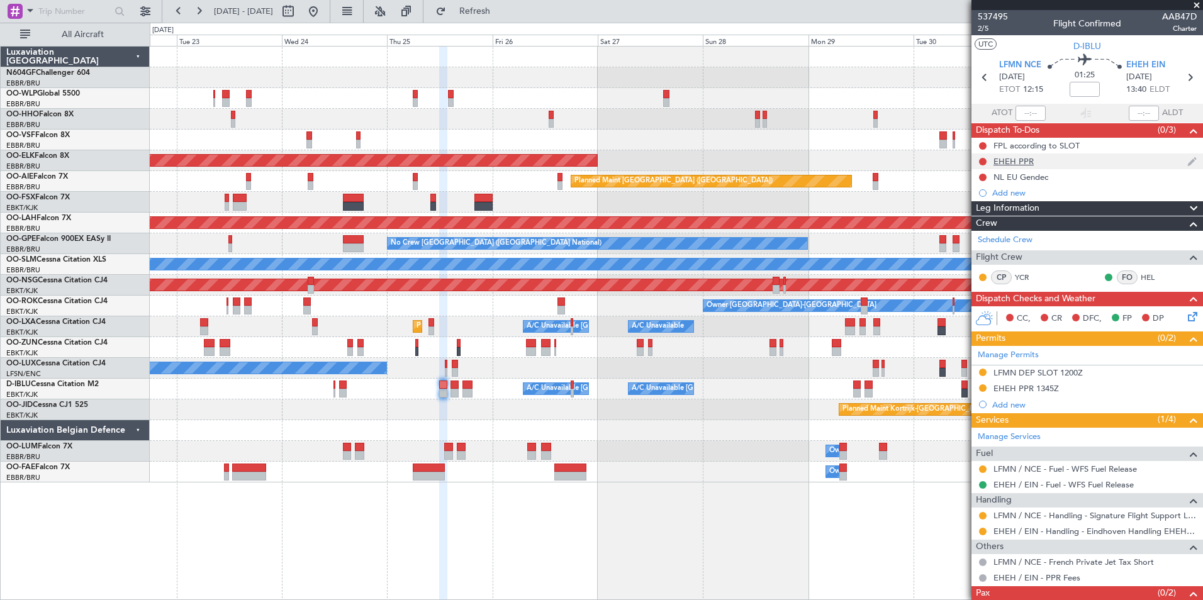
scroll to position [37, 0]
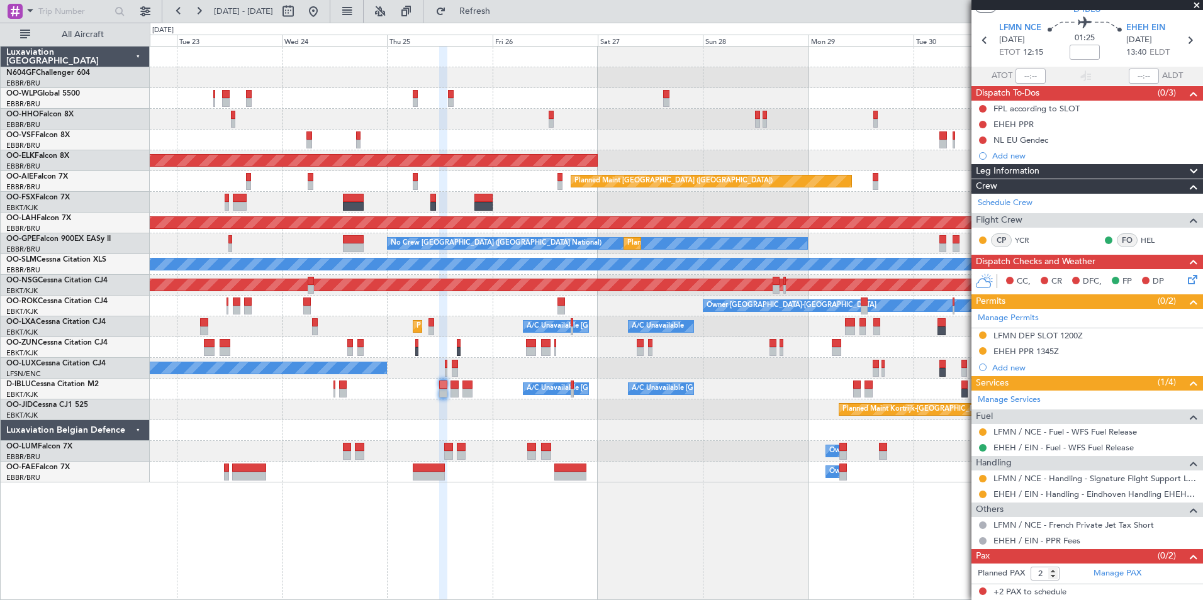
click at [1185, 279] on icon at bounding box center [1190, 277] width 10 height 10
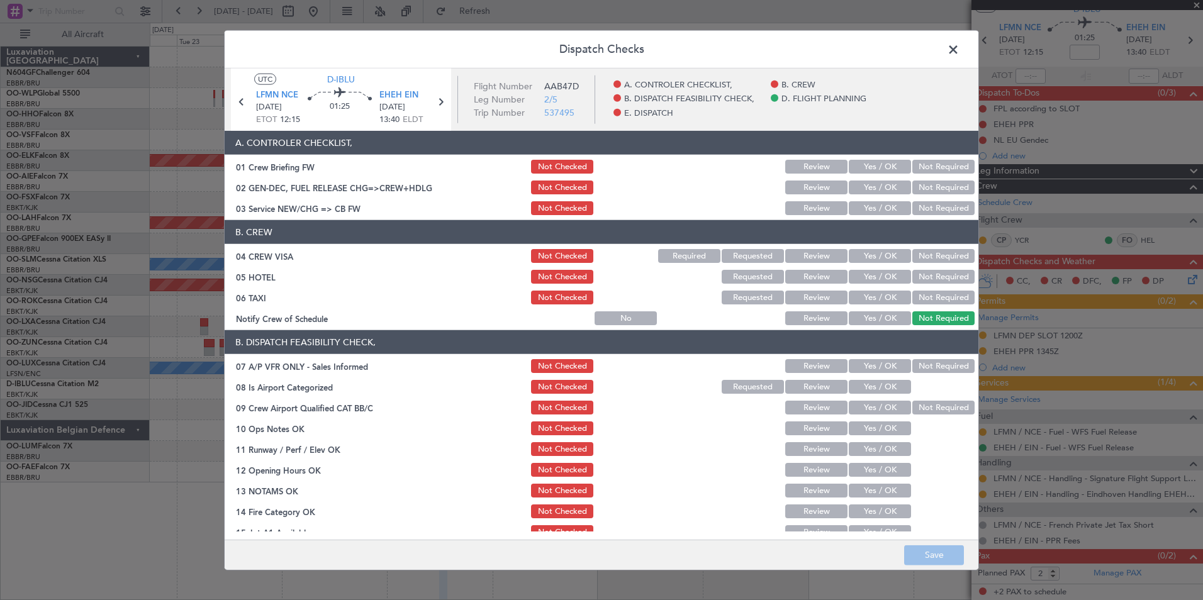
click at [856, 208] on button "Yes / OK" at bounding box center [880, 208] width 62 height 14
click at [913, 248] on div "Not Required" at bounding box center [942, 256] width 64 height 18
click at [920, 259] on button "Not Required" at bounding box center [943, 256] width 62 height 14
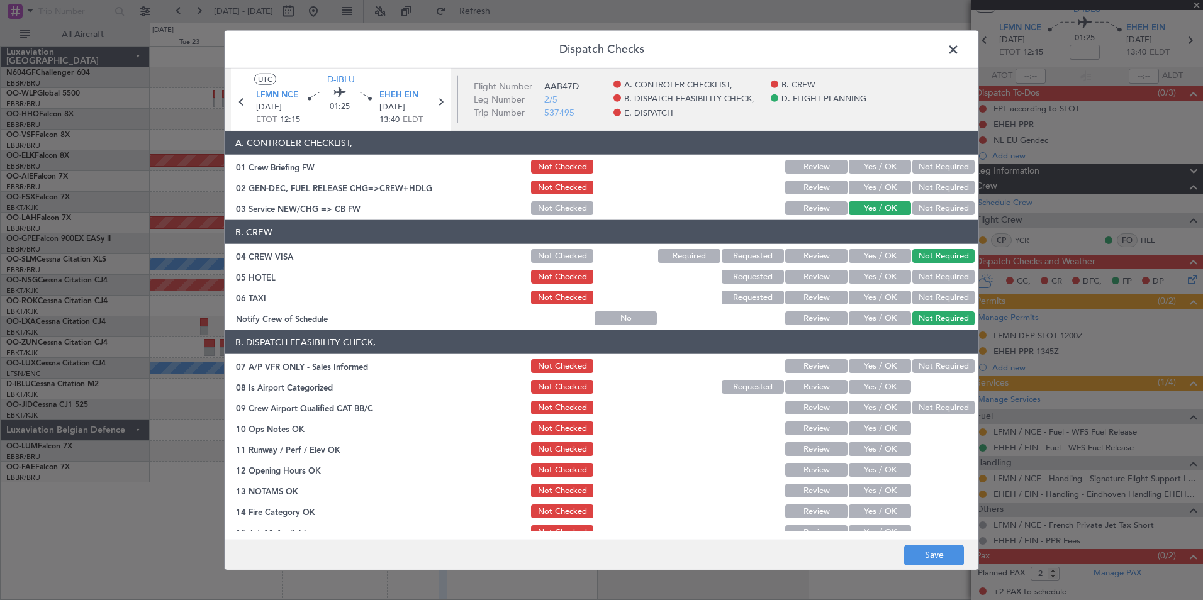
click at [935, 286] on section "B. CREW 04 CREW VISA Not Checked Required Requested Review Yes / OK Not Require…" at bounding box center [602, 273] width 754 height 107
click at [932, 274] on button "Not Required" at bounding box center [943, 277] width 62 height 14
click at [938, 304] on div "Not Required" at bounding box center [942, 298] width 64 height 18
click at [929, 298] on button "Not Required" at bounding box center [943, 298] width 62 height 14
click at [880, 314] on button "Yes / OK" at bounding box center [880, 318] width 62 height 14
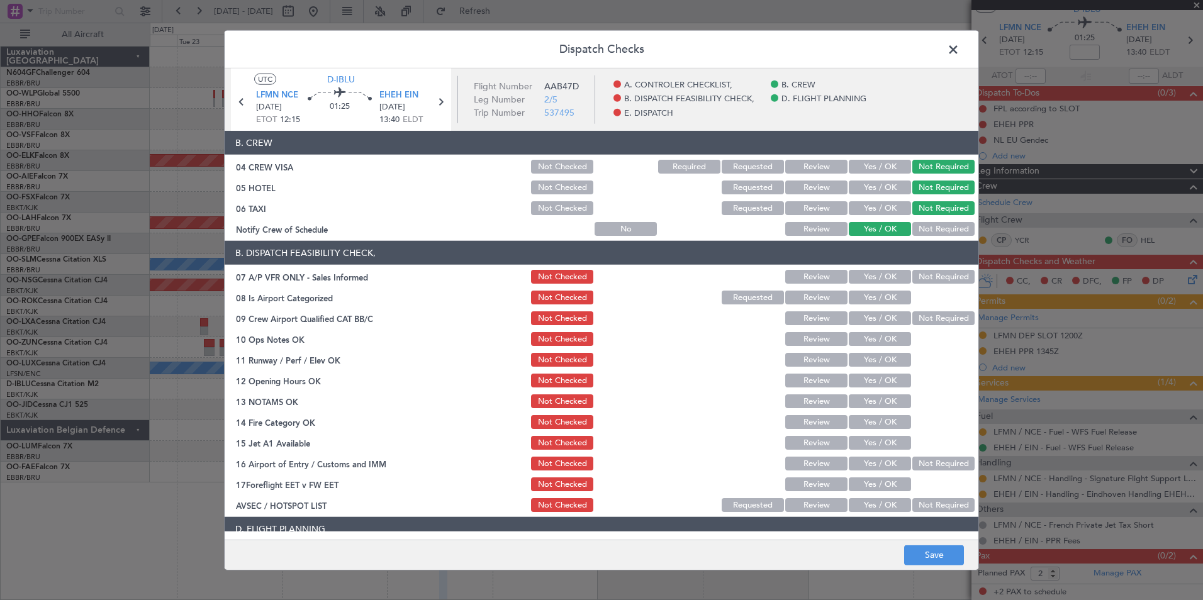
scroll to position [92, 0]
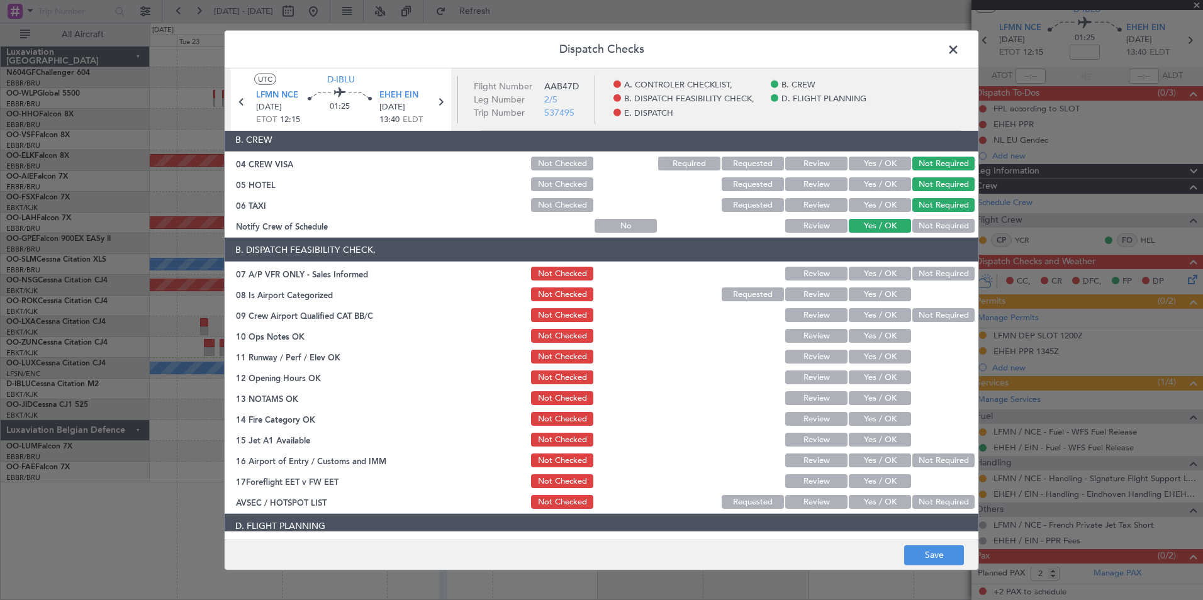
click at [912, 276] on button "Not Required" at bounding box center [943, 274] width 62 height 14
click at [871, 296] on button "Yes / OK" at bounding box center [880, 294] width 62 height 14
click at [936, 321] on button "Not Required" at bounding box center [943, 315] width 62 height 14
click at [886, 342] on button "Yes / OK" at bounding box center [880, 336] width 62 height 14
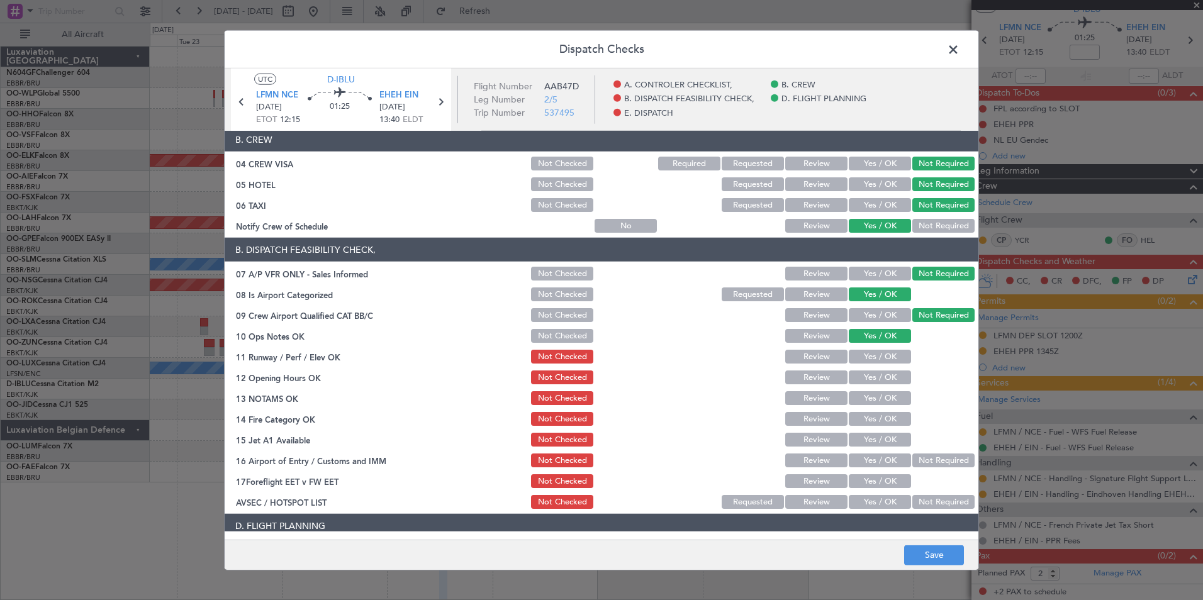
click at [889, 353] on button "Yes / OK" at bounding box center [880, 357] width 62 height 14
click at [892, 378] on button "Yes / OK" at bounding box center [880, 378] width 62 height 14
click at [890, 403] on button "Yes / OK" at bounding box center [880, 398] width 62 height 14
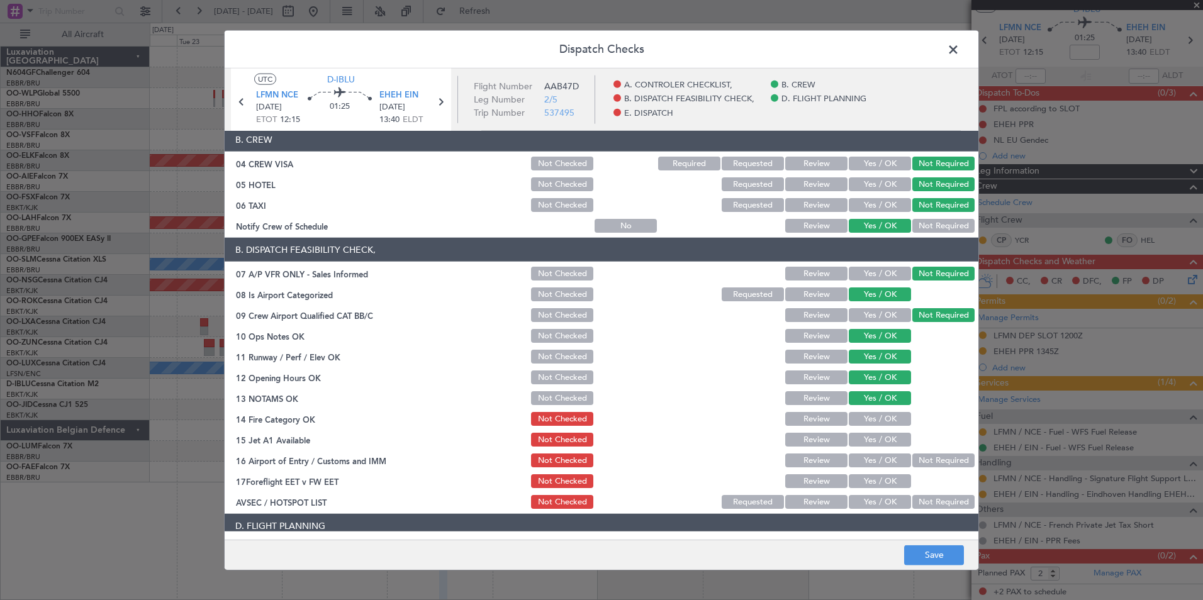
click at [890, 418] on button "Yes / OK" at bounding box center [880, 419] width 62 height 14
click at [890, 445] on button "Yes / OK" at bounding box center [880, 440] width 62 height 14
click at [922, 463] on button "Not Required" at bounding box center [943, 461] width 62 height 14
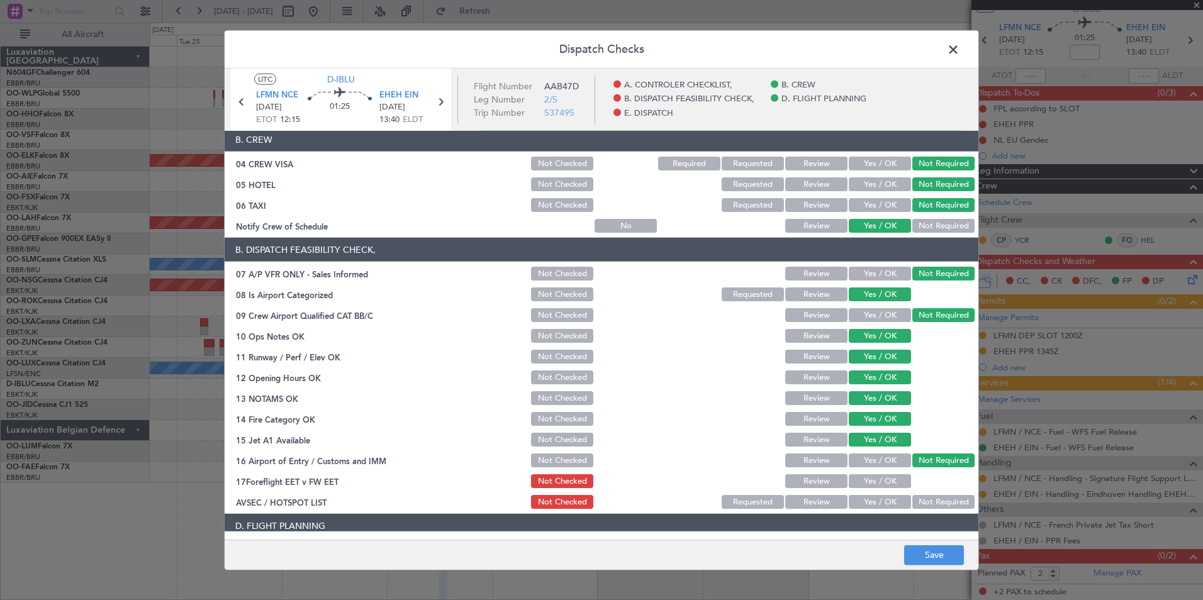
click at [888, 493] on div "Yes / OK" at bounding box center [879, 502] width 64 height 18
click at [888, 510] on div "Yes / OK" at bounding box center [879, 502] width 64 height 18
click at [888, 504] on button "Yes / OK" at bounding box center [880, 502] width 62 height 14
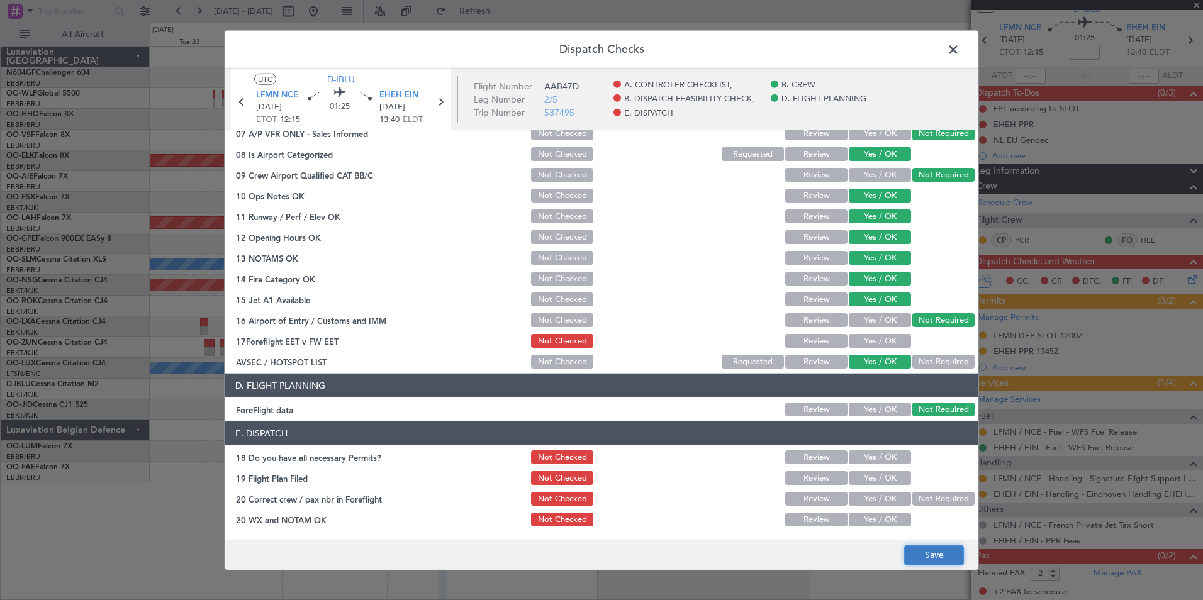
click at [925, 559] on button "Save" at bounding box center [934, 555] width 60 height 20
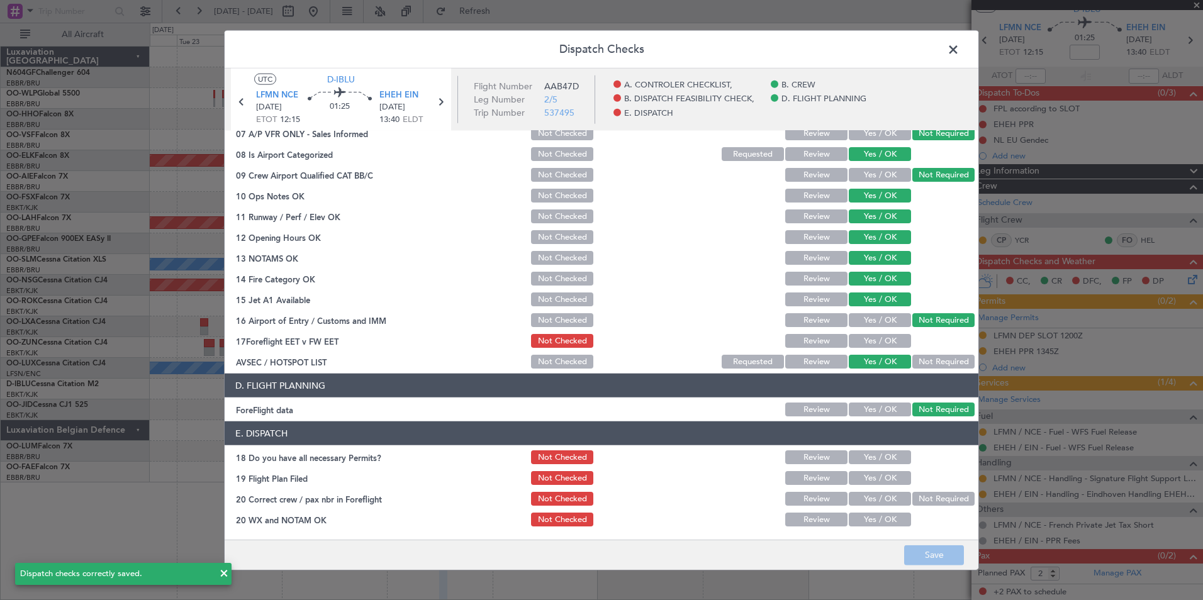
click at [959, 49] on span at bounding box center [959, 52] width 0 height 25
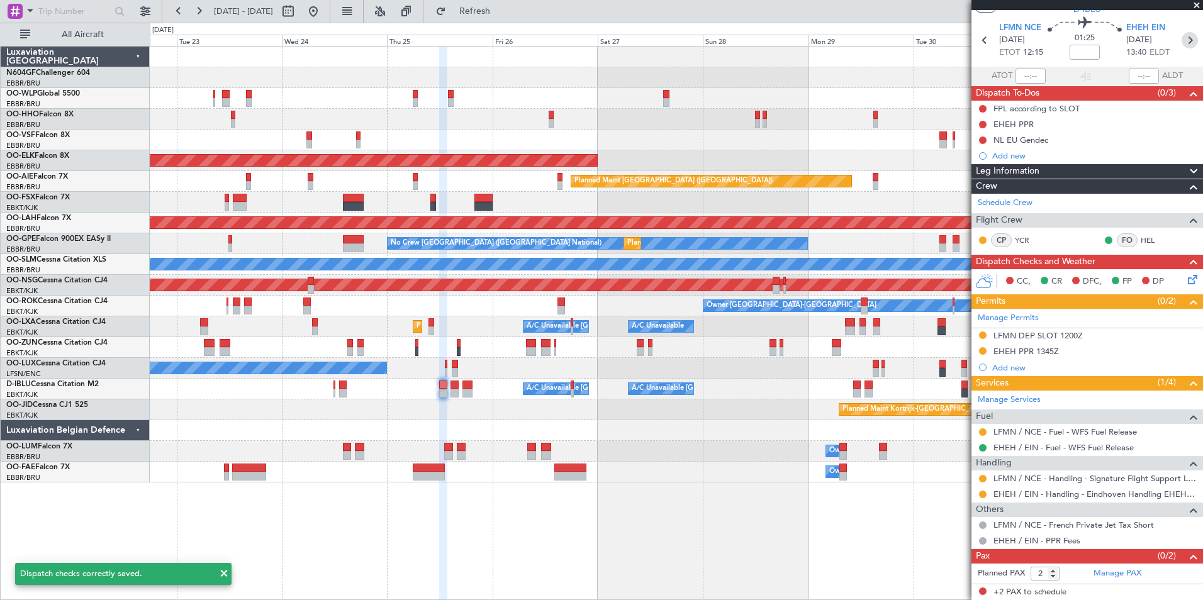
click at [1183, 47] on icon at bounding box center [1189, 40] width 16 height 16
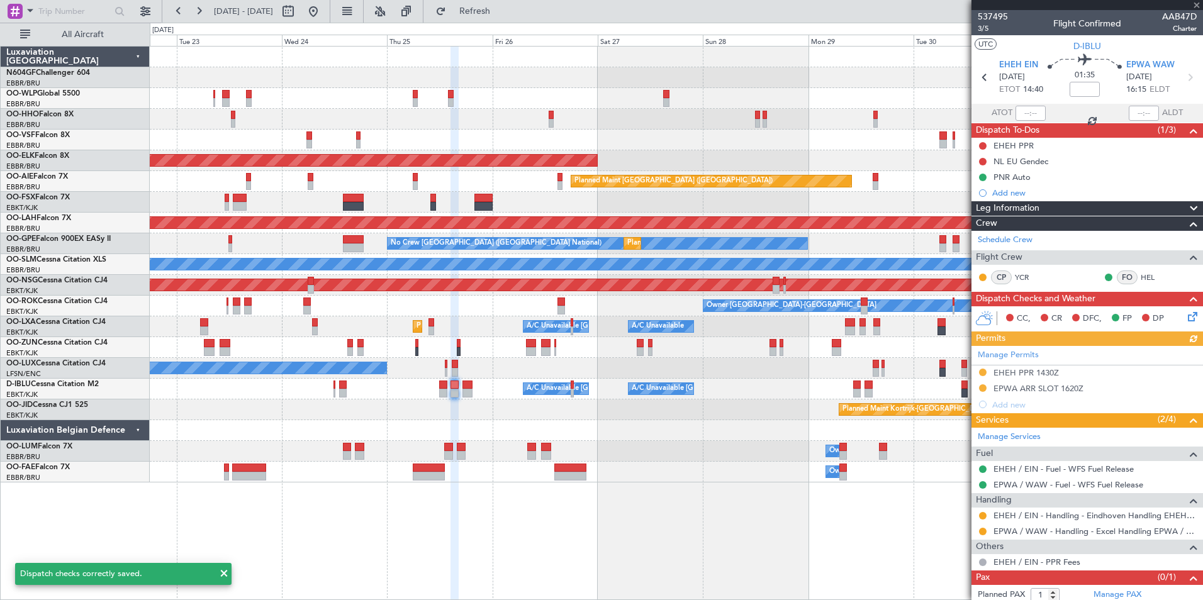
click at [1185, 318] on icon at bounding box center [1190, 315] width 10 height 10
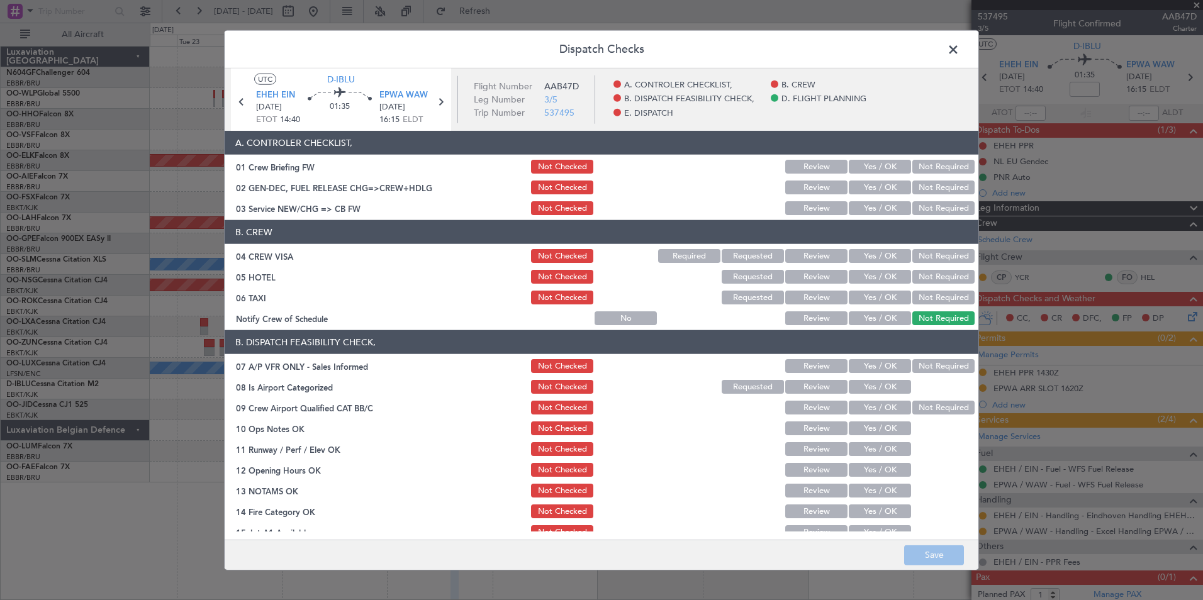
click at [874, 211] on button "Yes / OK" at bounding box center [880, 208] width 62 height 14
click at [908, 243] on header "B. CREW" at bounding box center [602, 232] width 754 height 24
click at [914, 255] on button "Not Required" at bounding box center [943, 256] width 62 height 14
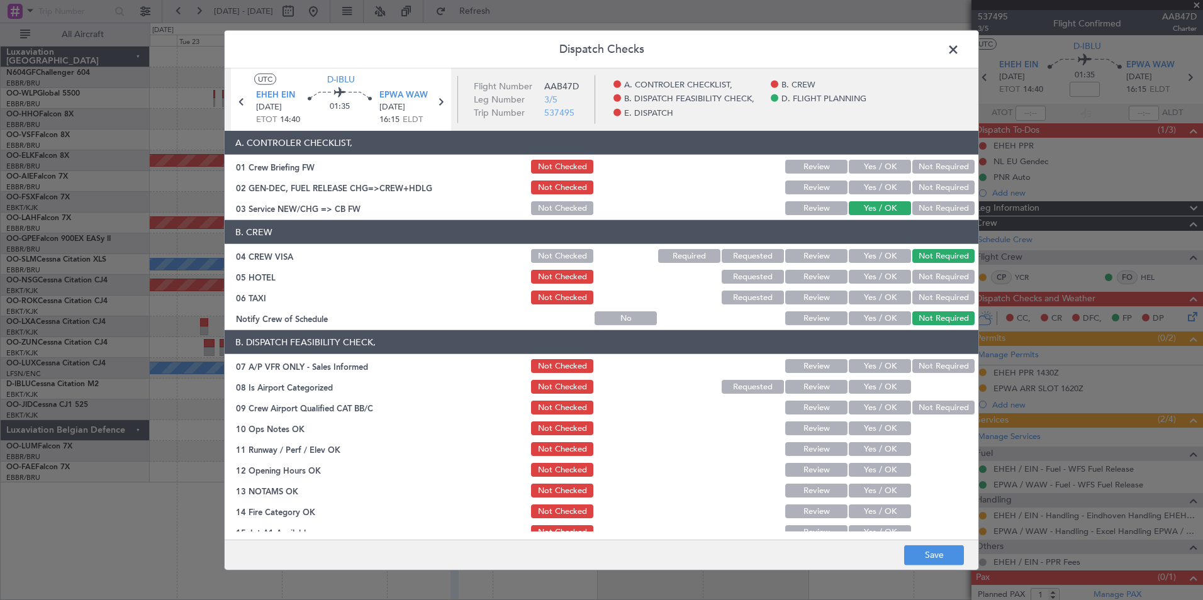
click at [924, 280] on button "Not Required" at bounding box center [943, 277] width 62 height 14
click at [930, 300] on button "Not Required" at bounding box center [943, 298] width 62 height 14
click at [885, 318] on button "Yes / OK" at bounding box center [880, 318] width 62 height 14
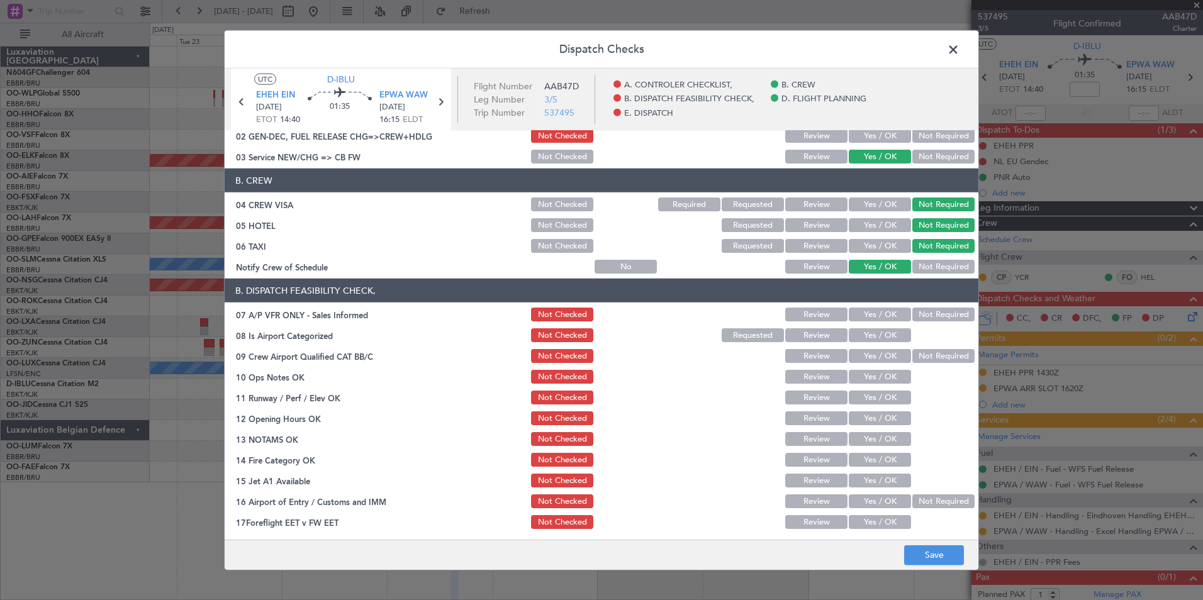
scroll to position [52, 0]
click at [923, 310] on button "Not Required" at bounding box center [943, 314] width 62 height 14
click at [884, 331] on button "Yes / OK" at bounding box center [880, 335] width 62 height 14
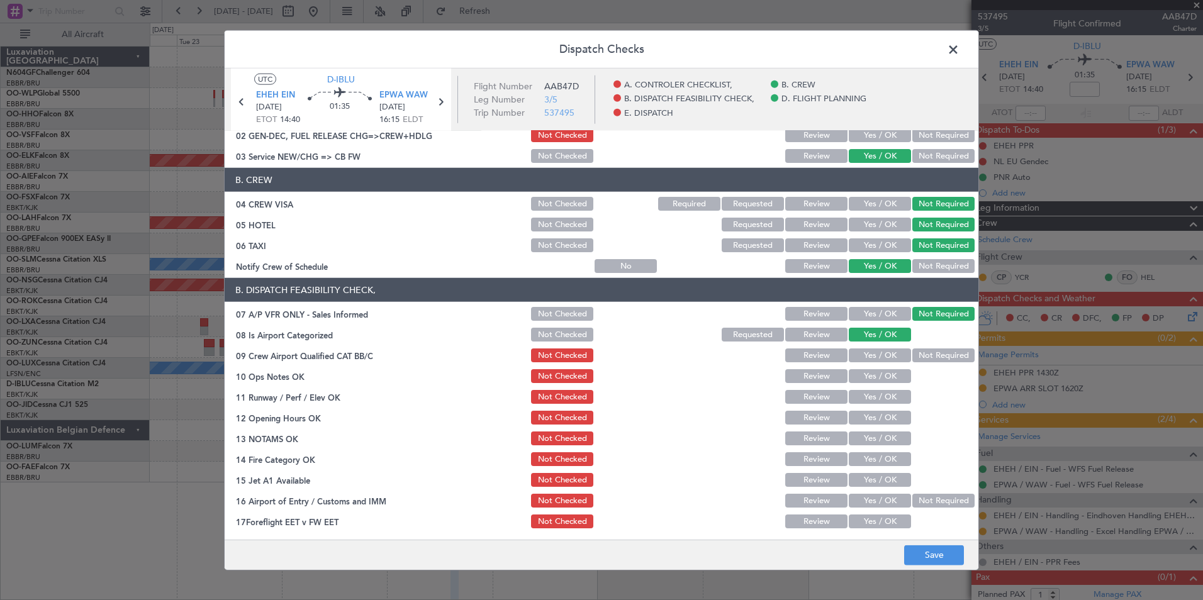
click at [912, 352] on button "Not Required" at bounding box center [943, 356] width 62 height 14
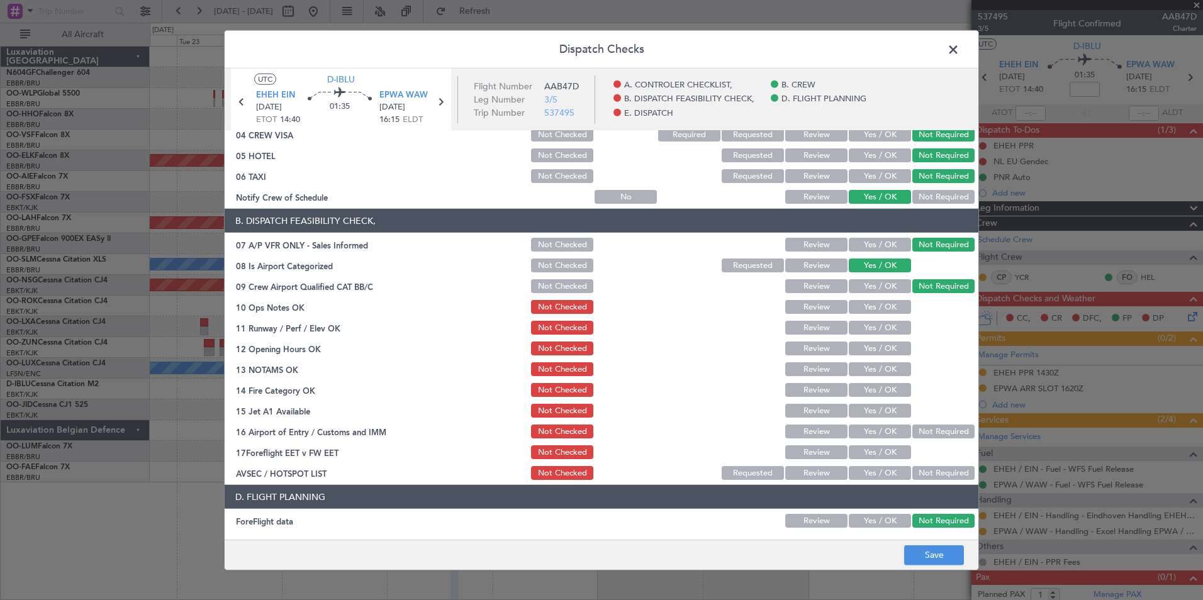
scroll to position [123, 0]
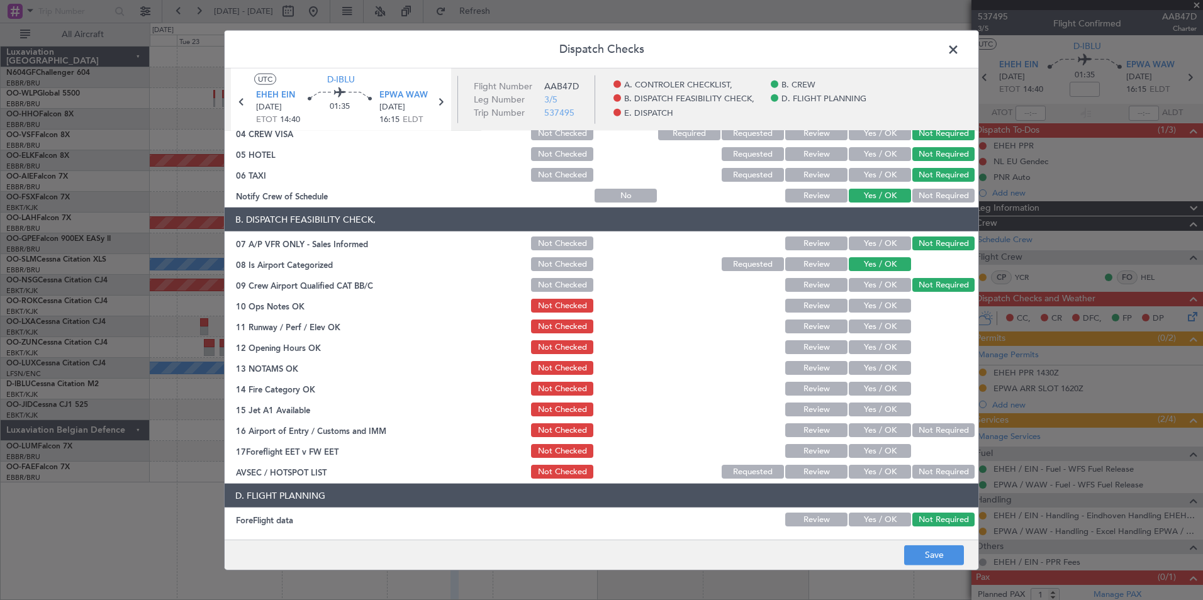
click at [880, 310] on button "Yes / OK" at bounding box center [880, 306] width 62 height 14
click at [883, 324] on button "Yes / OK" at bounding box center [880, 327] width 62 height 14
click at [886, 339] on div "Yes / OK" at bounding box center [879, 347] width 64 height 18
click at [889, 350] on button "Yes / OK" at bounding box center [880, 347] width 62 height 14
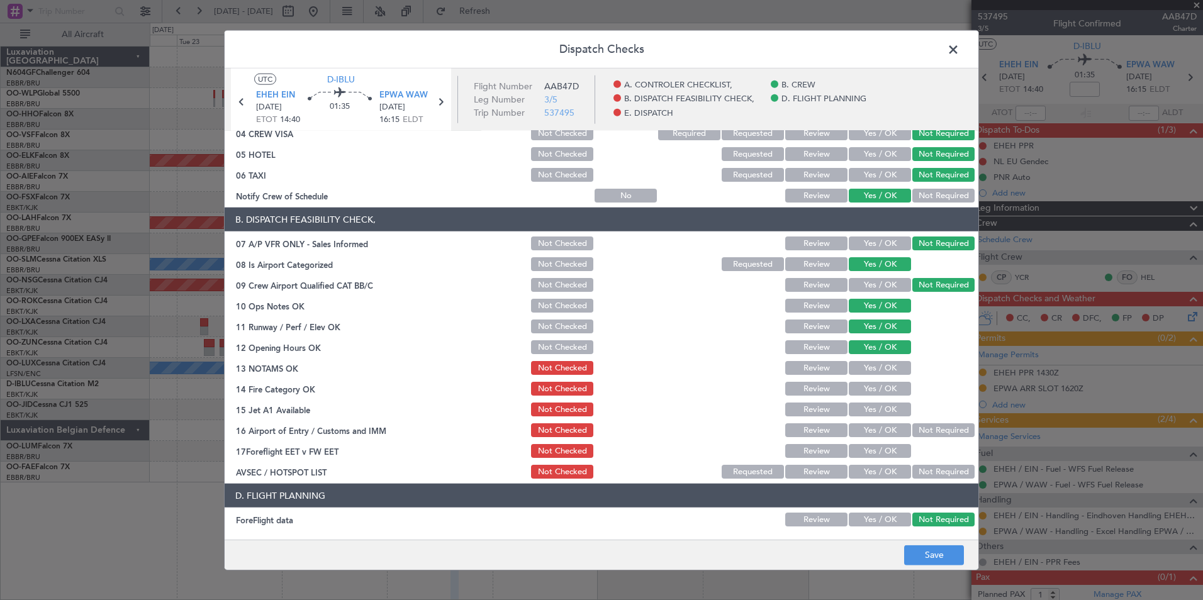
click at [891, 366] on button "Yes / OK" at bounding box center [880, 368] width 62 height 14
click at [891, 390] on button "Yes / OK" at bounding box center [880, 389] width 62 height 14
click at [891, 408] on button "Yes / OK" at bounding box center [880, 410] width 62 height 14
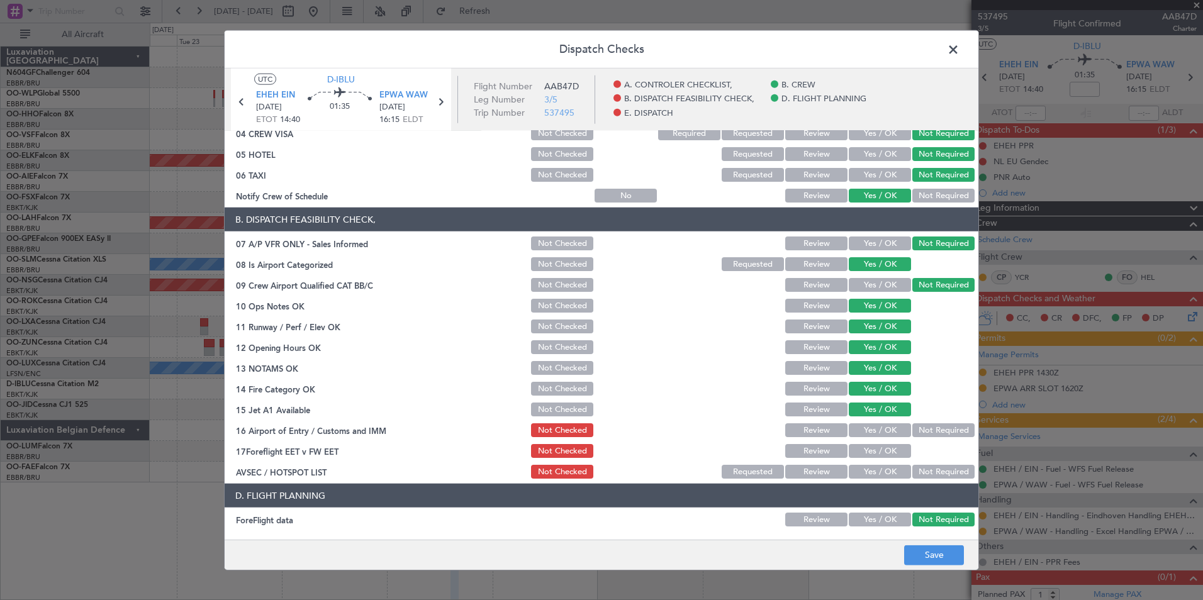
click at [926, 435] on button "Not Required" at bounding box center [943, 430] width 62 height 14
click at [877, 469] on button "Yes / OK" at bounding box center [880, 472] width 62 height 14
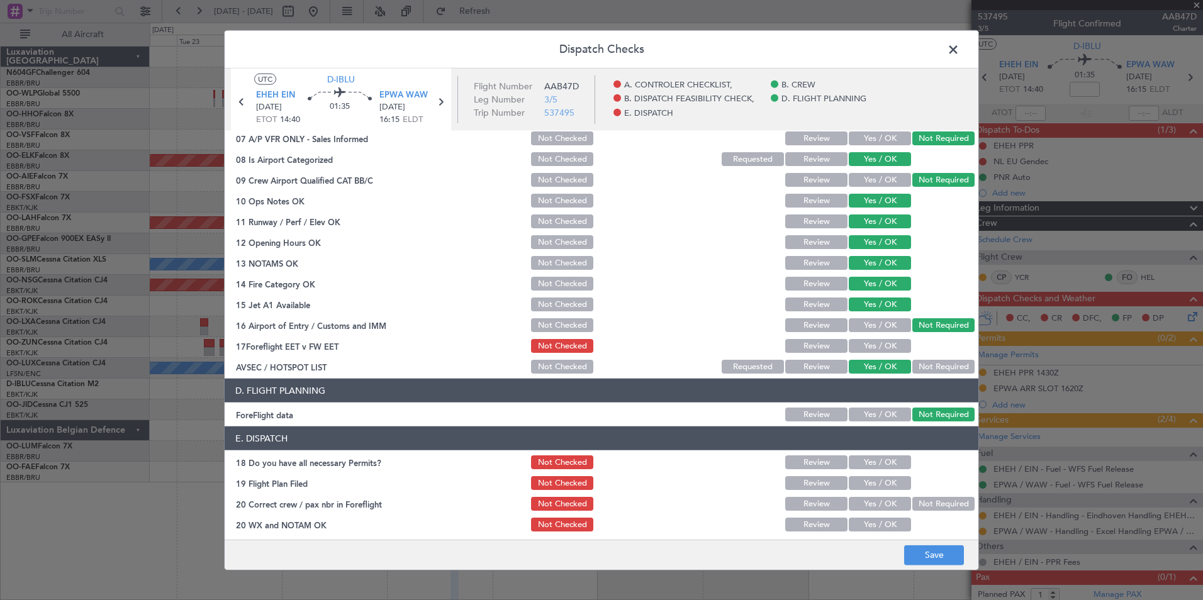
scroll to position [230, 0]
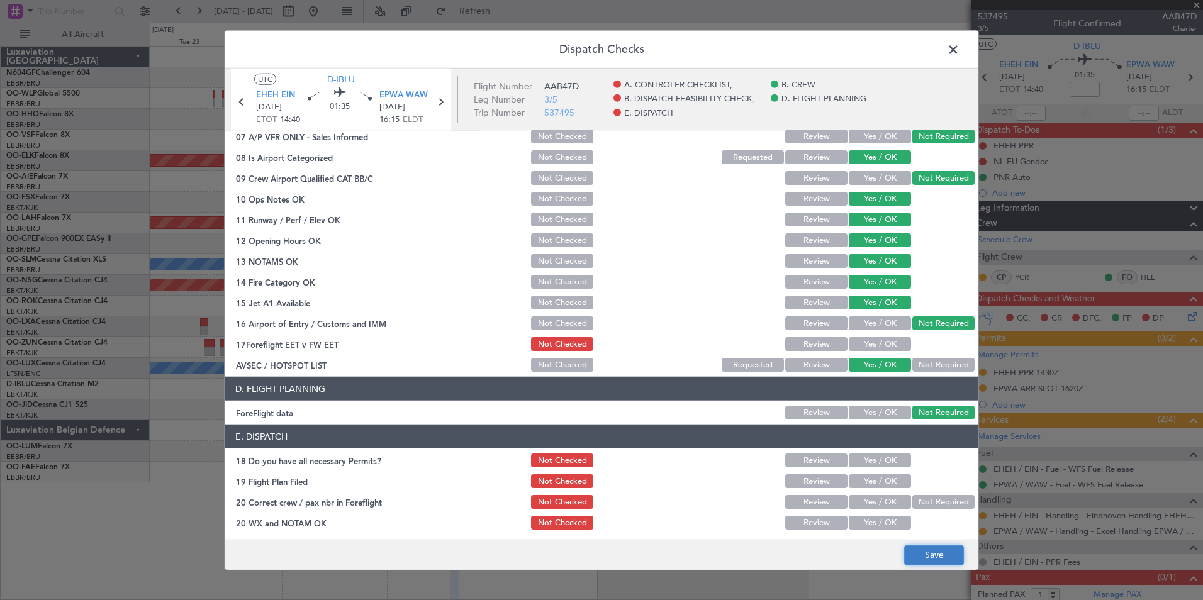
click at [930, 554] on button "Save" at bounding box center [934, 555] width 60 height 20
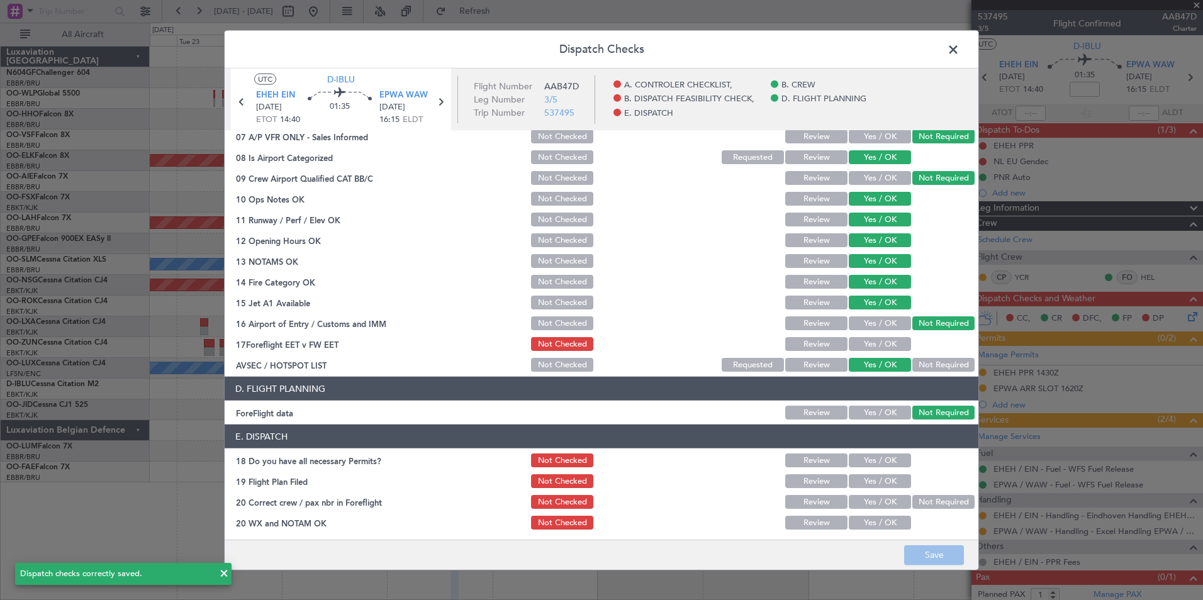
click at [959, 55] on span at bounding box center [959, 52] width 0 height 25
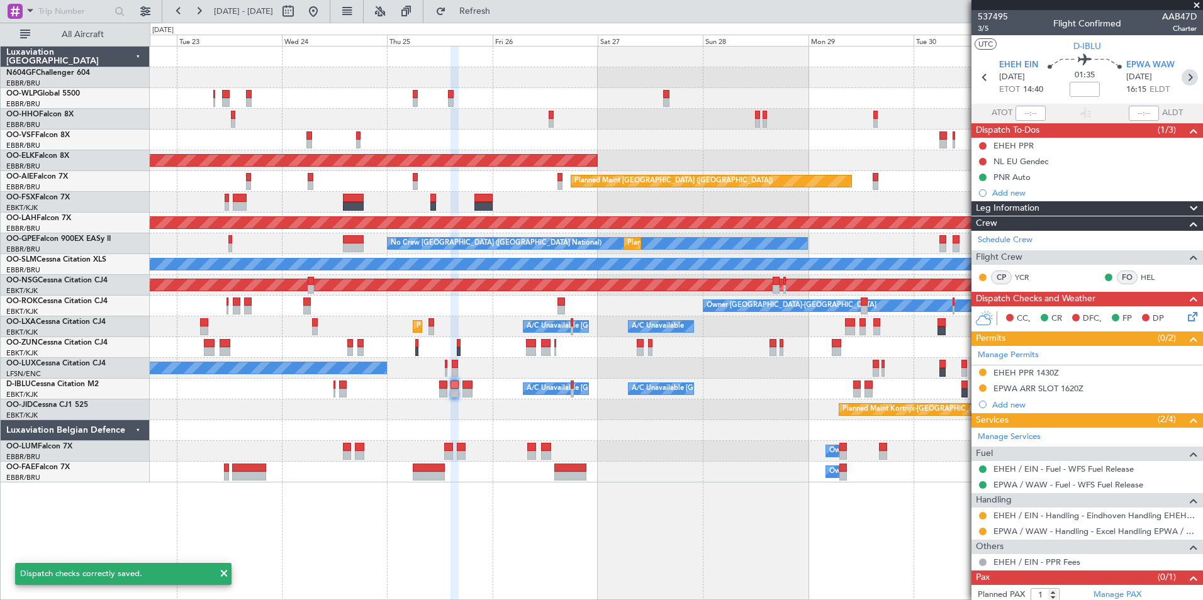
click at [1185, 81] on icon at bounding box center [1189, 77] width 16 height 16
type input "0"
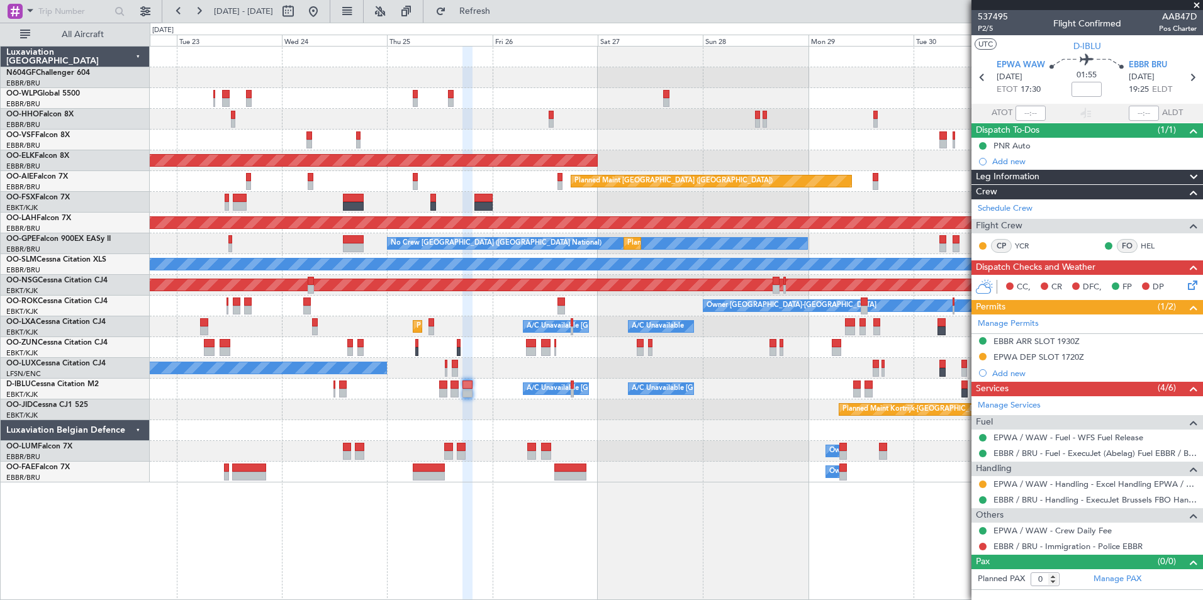
click at [1194, 281] on icon at bounding box center [1190, 283] width 10 height 10
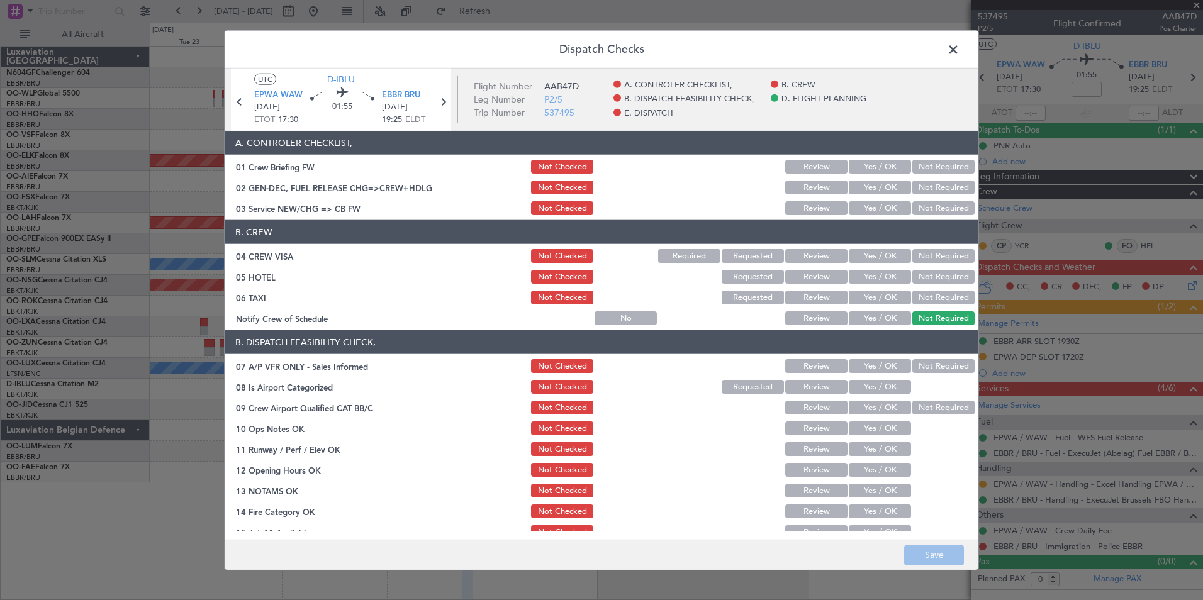
click at [887, 209] on button "Yes / OK" at bounding box center [880, 208] width 62 height 14
click at [916, 248] on div "Not Required" at bounding box center [942, 256] width 64 height 18
click at [921, 258] on button "Not Required" at bounding box center [943, 256] width 62 height 14
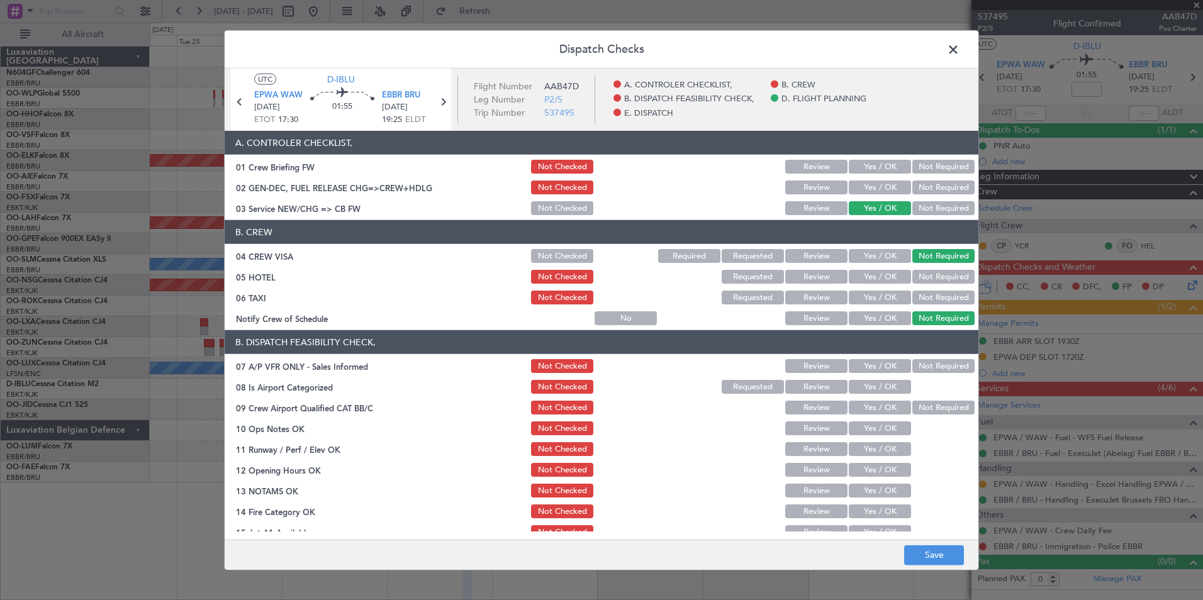
click at [930, 283] on button "Not Required" at bounding box center [943, 277] width 62 height 14
click at [934, 301] on button "Not Required" at bounding box center [943, 298] width 62 height 14
click at [897, 314] on button "Yes / OK" at bounding box center [880, 318] width 62 height 14
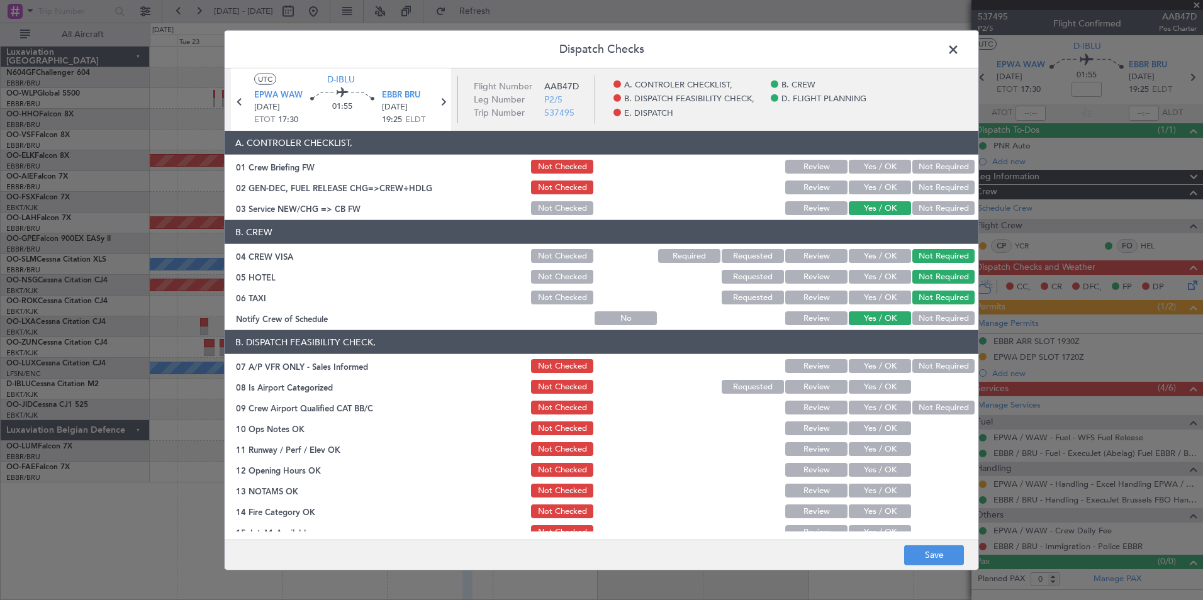
scroll to position [48, 0]
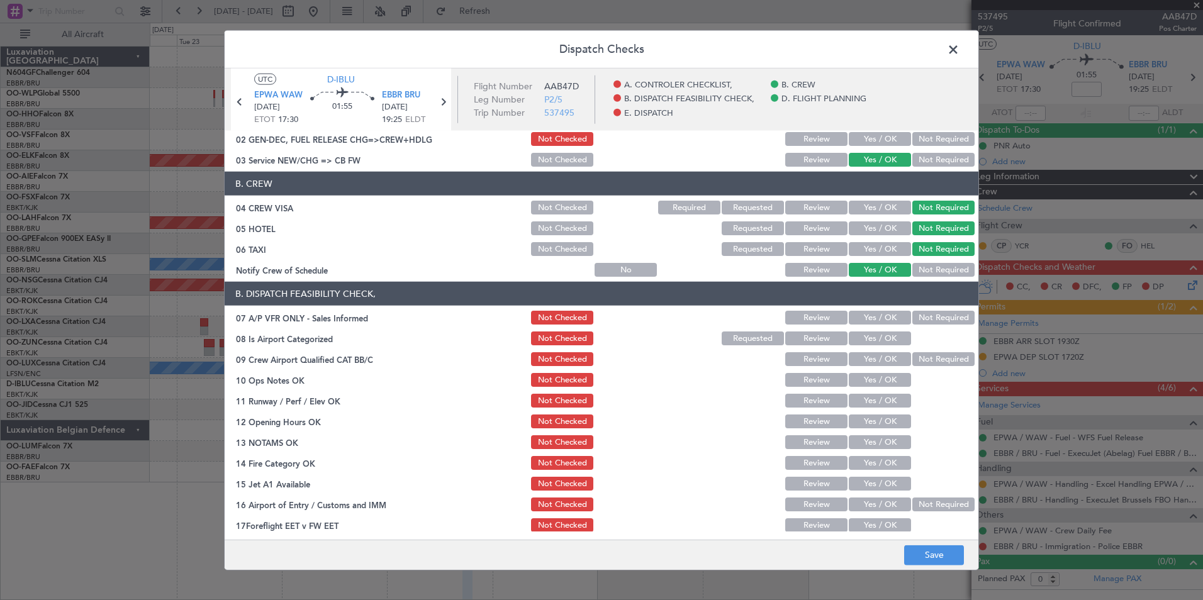
click at [912, 316] on button "Not Required" at bounding box center [943, 318] width 62 height 14
click at [885, 333] on button "Yes / OK" at bounding box center [880, 339] width 62 height 14
click at [922, 357] on button "Not Required" at bounding box center [943, 359] width 62 height 14
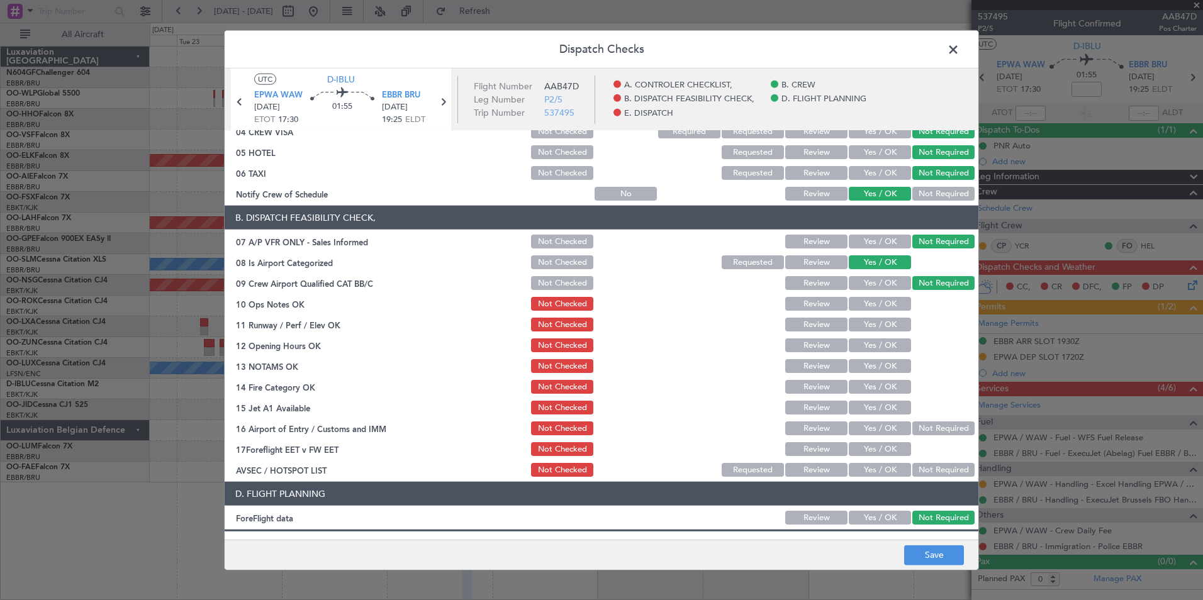
scroll to position [147, 0]
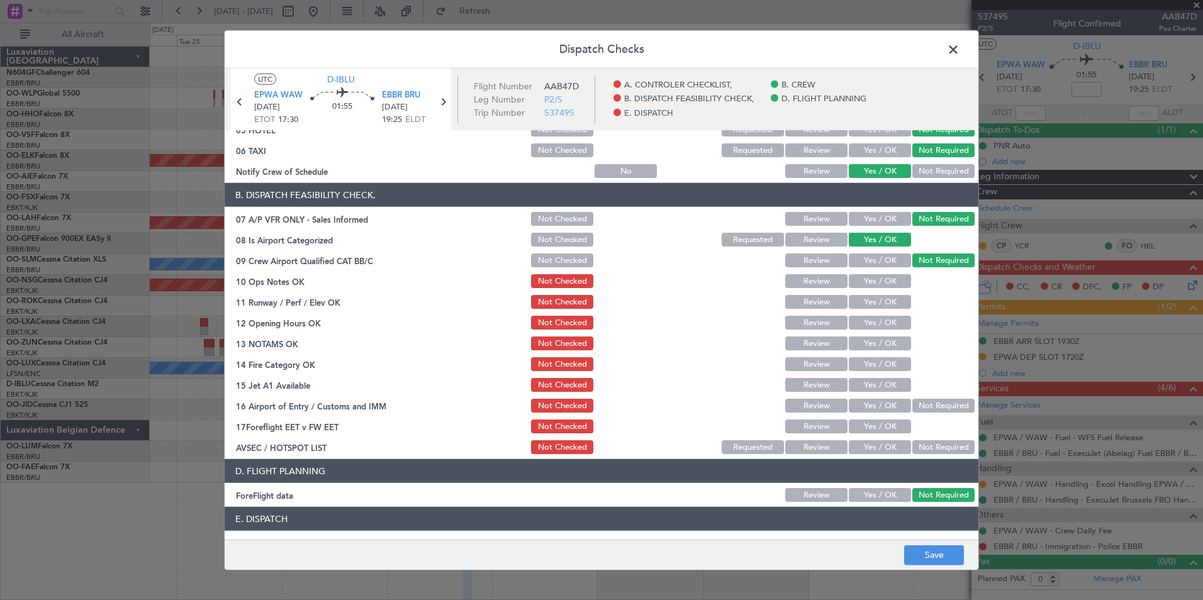
click at [878, 282] on button "Yes / OK" at bounding box center [880, 281] width 62 height 14
click at [883, 299] on button "Yes / OK" at bounding box center [880, 302] width 62 height 14
click at [886, 320] on button "Yes / OK" at bounding box center [880, 323] width 62 height 14
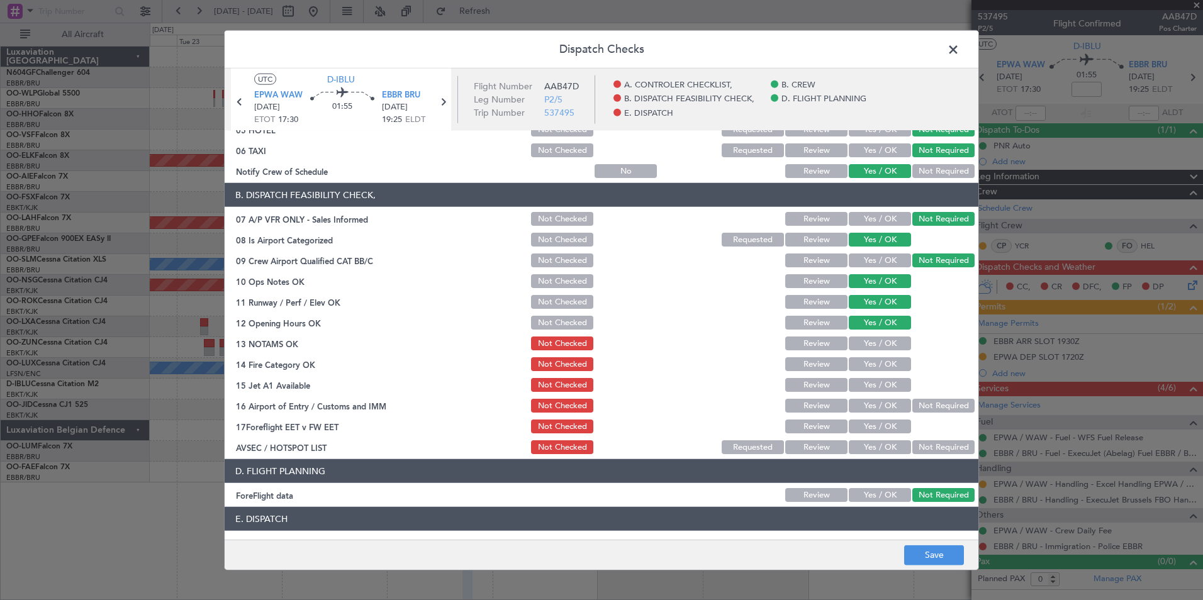
click at [887, 345] on button "Yes / OK" at bounding box center [880, 344] width 62 height 14
click at [890, 368] on button "Yes / OK" at bounding box center [880, 364] width 62 height 14
click at [893, 385] on button "Yes / OK" at bounding box center [880, 385] width 62 height 14
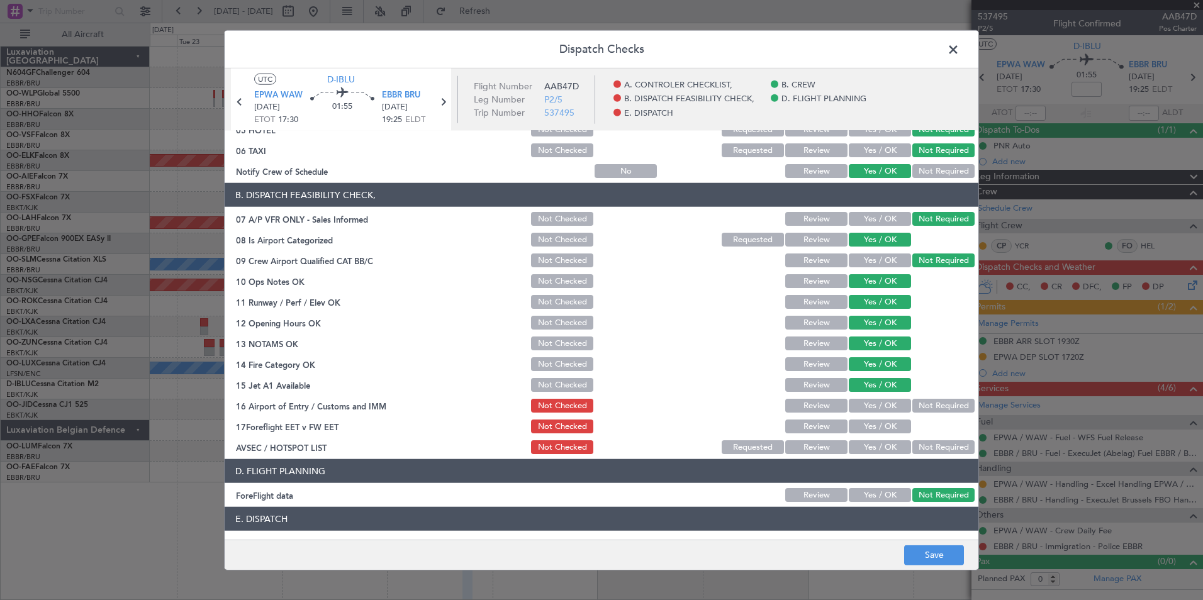
click at [912, 402] on button "Not Required" at bounding box center [943, 406] width 62 height 14
click at [868, 443] on button "Yes / OK" at bounding box center [880, 447] width 62 height 14
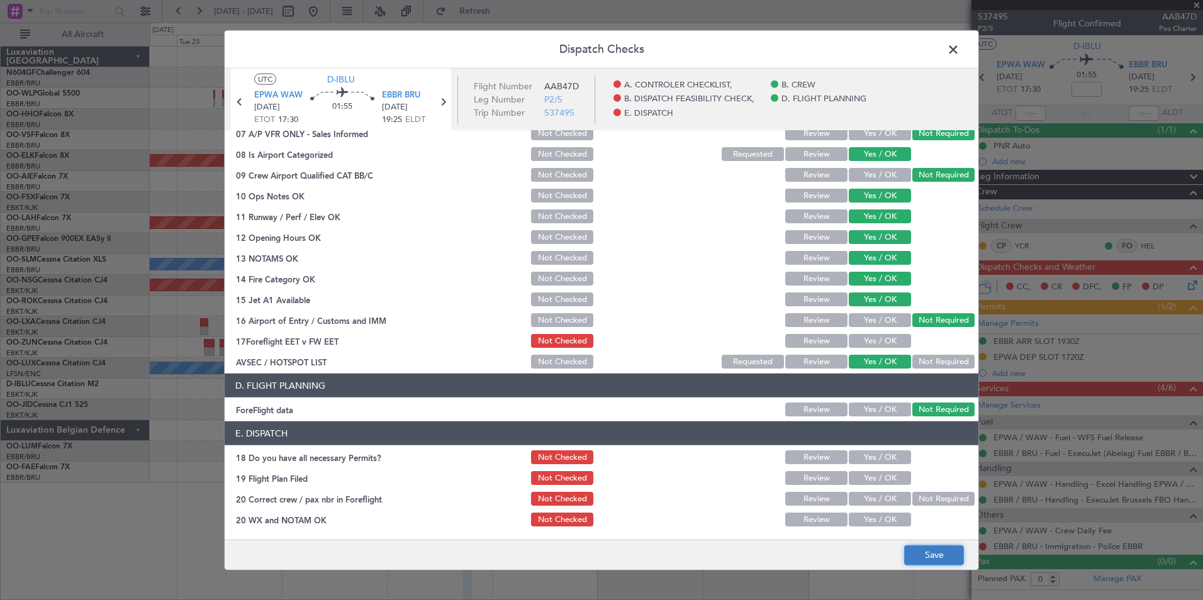
click at [932, 554] on button "Save" at bounding box center [934, 555] width 60 height 20
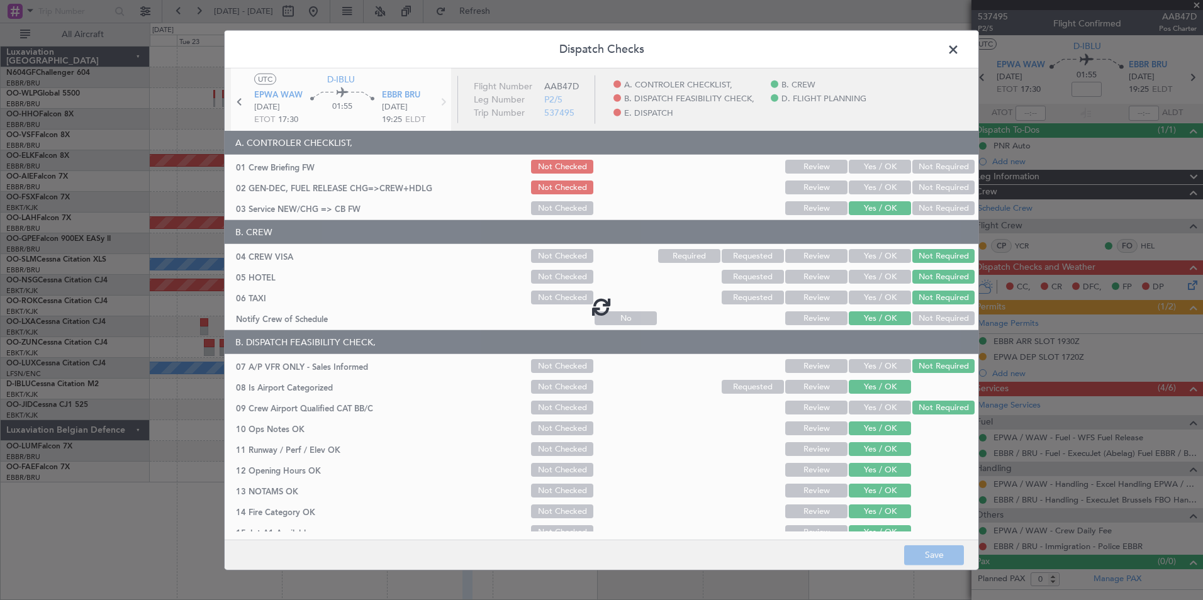
scroll to position [233, 0]
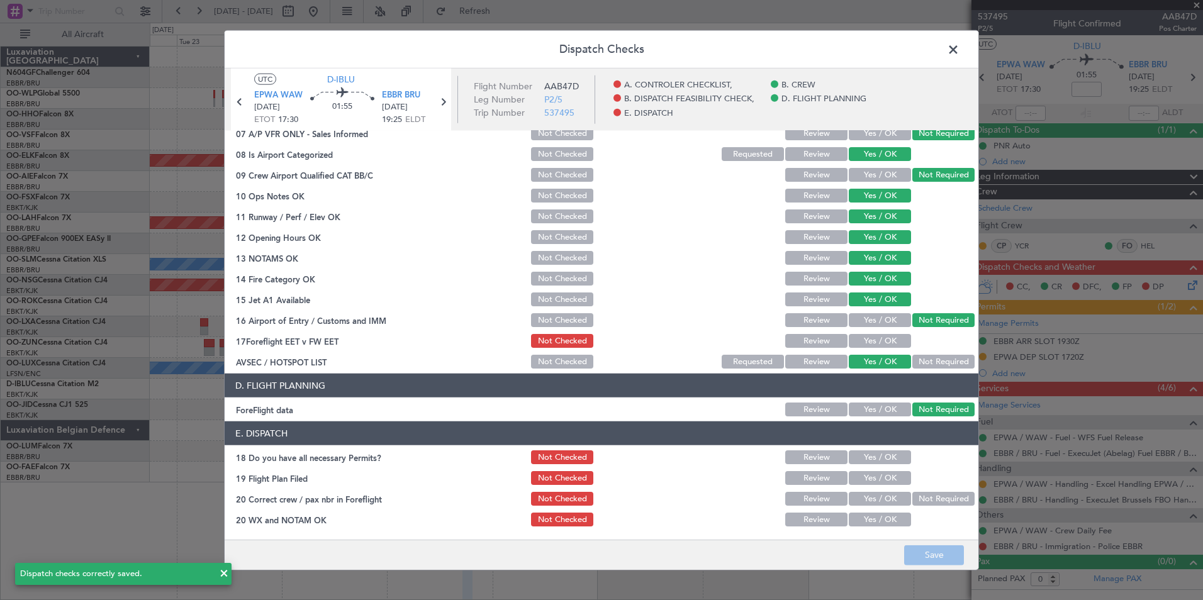
click at [959, 53] on span at bounding box center [959, 52] width 0 height 25
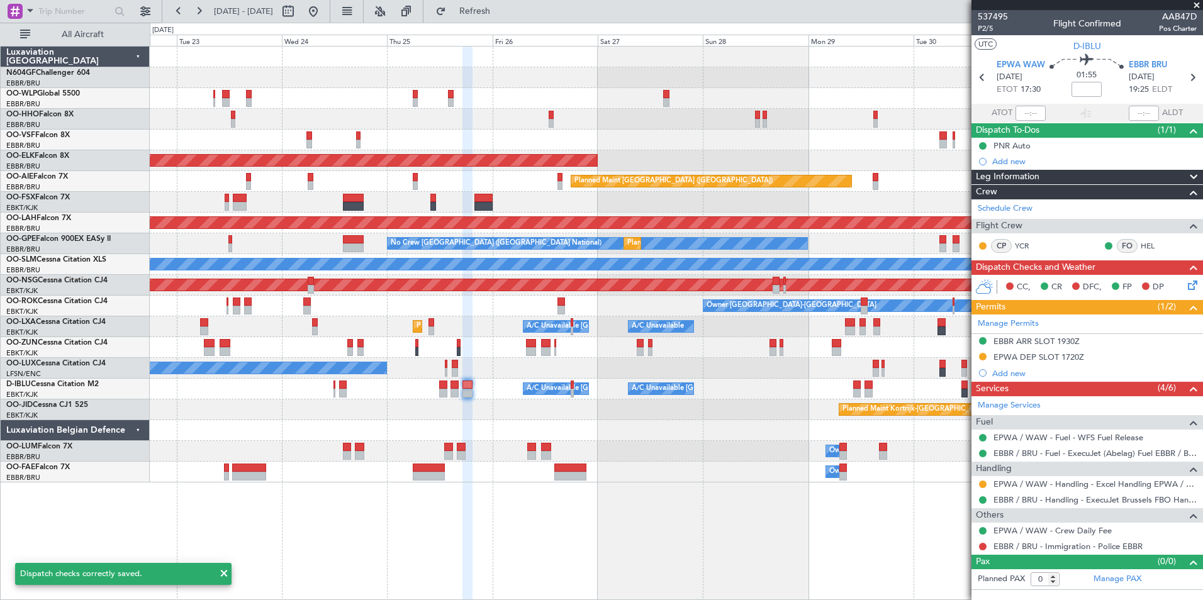
click at [796, 404] on div "Planned Maint Kortrijk-[GEOGRAPHIC_DATA]" at bounding box center [676, 409] width 1052 height 21
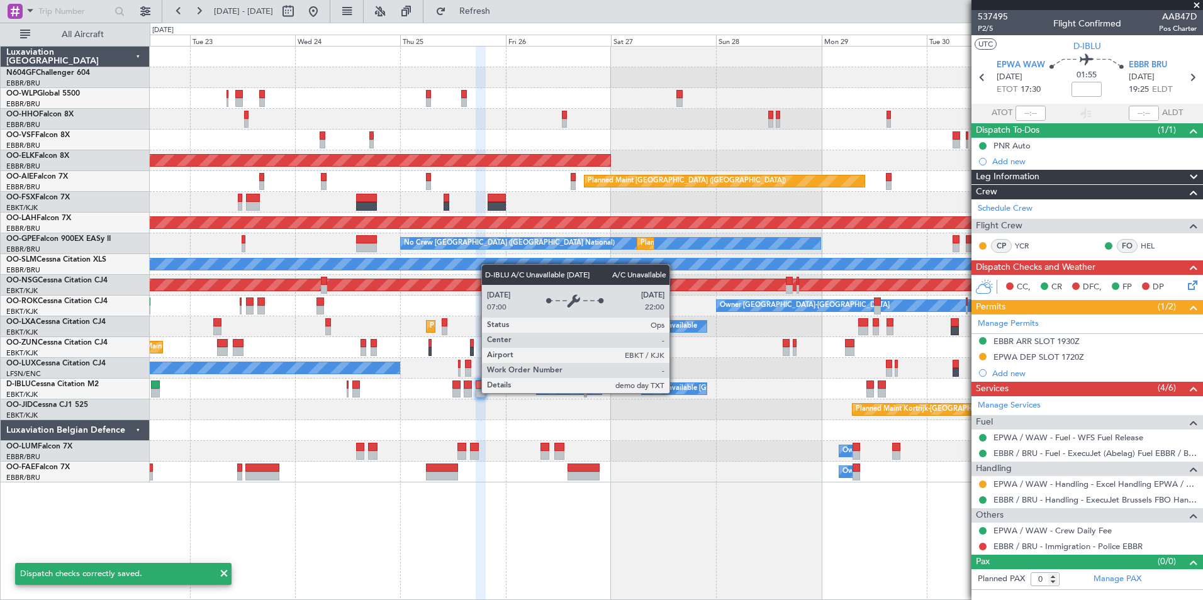
click at [697, 399] on div "A/C Unavailable [GEOGRAPHIC_DATA] ([GEOGRAPHIC_DATA] National) A/C Unavailable …" at bounding box center [676, 389] width 1052 height 21
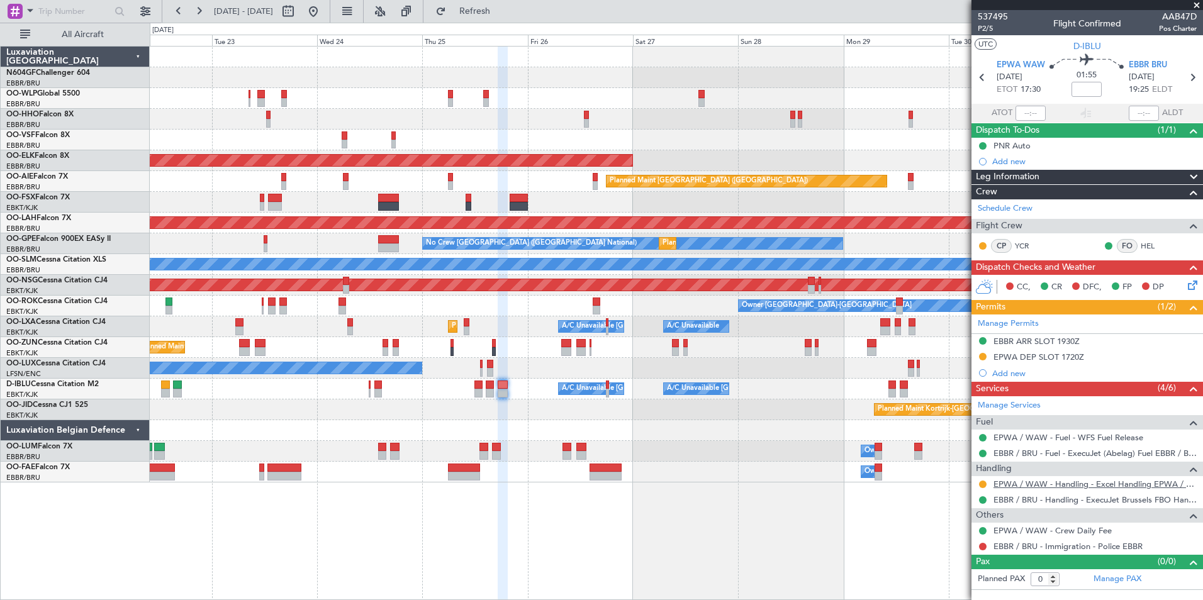
click at [1099, 487] on link "EPWA / WAW - Handling - Excel Handling EPWA / WAW" at bounding box center [1094, 484] width 203 height 11
click at [501, 7] on span "Refresh" at bounding box center [475, 11] width 53 height 9
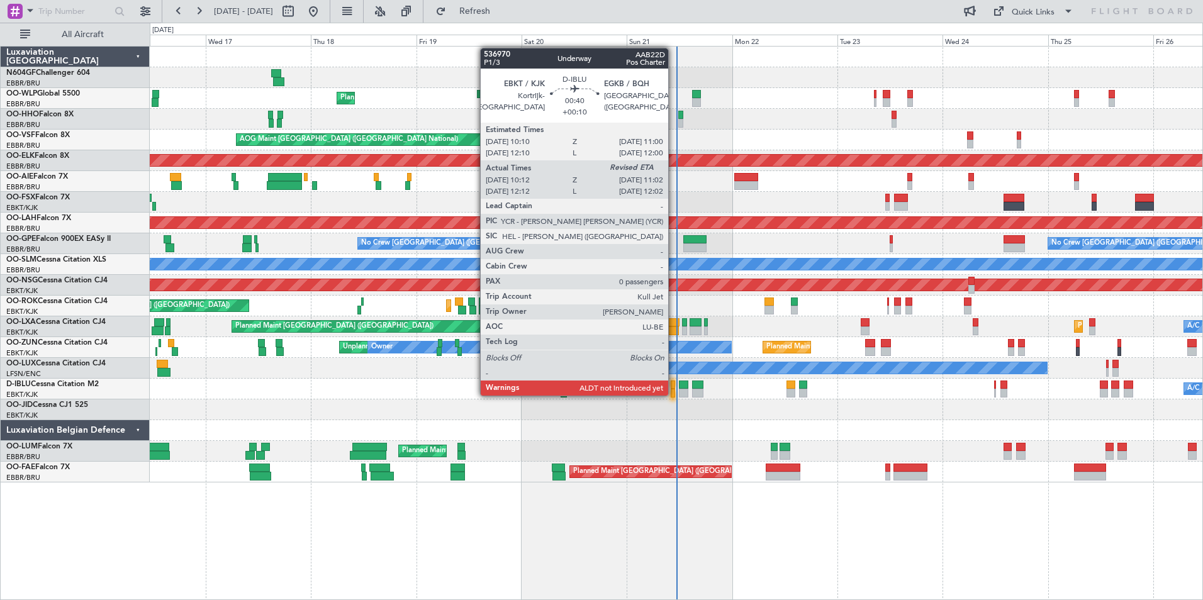
click at [674, 394] on div at bounding box center [673, 393] width 4 height 9
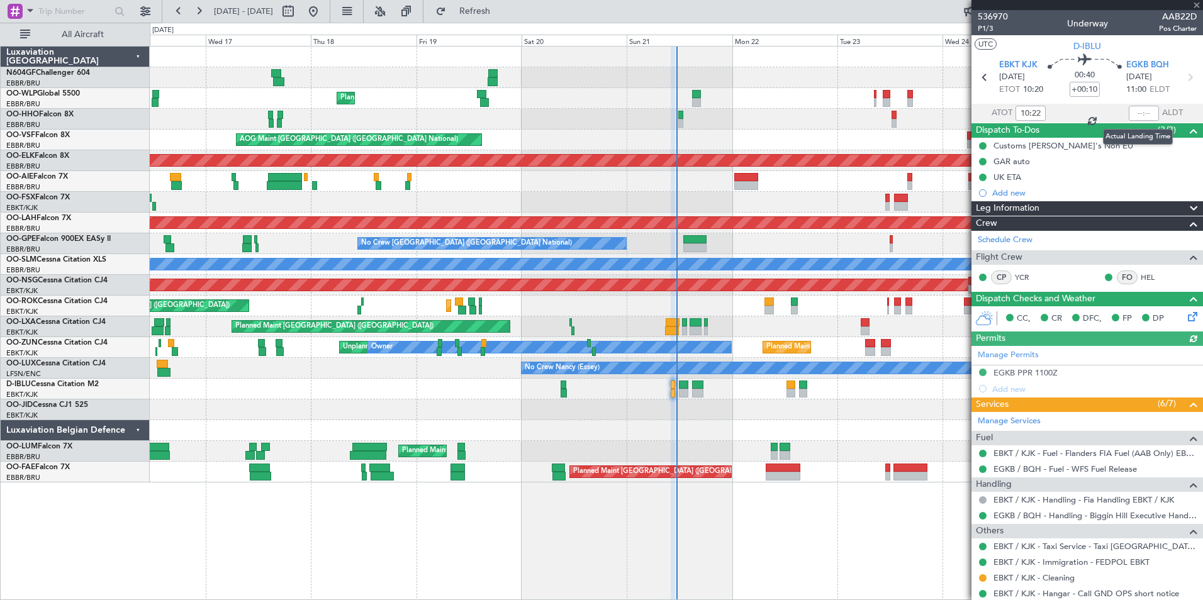
click at [1132, 117] on div at bounding box center [1144, 113] width 30 height 15
click at [1131, 111] on input "text" at bounding box center [1144, 113] width 30 height 15
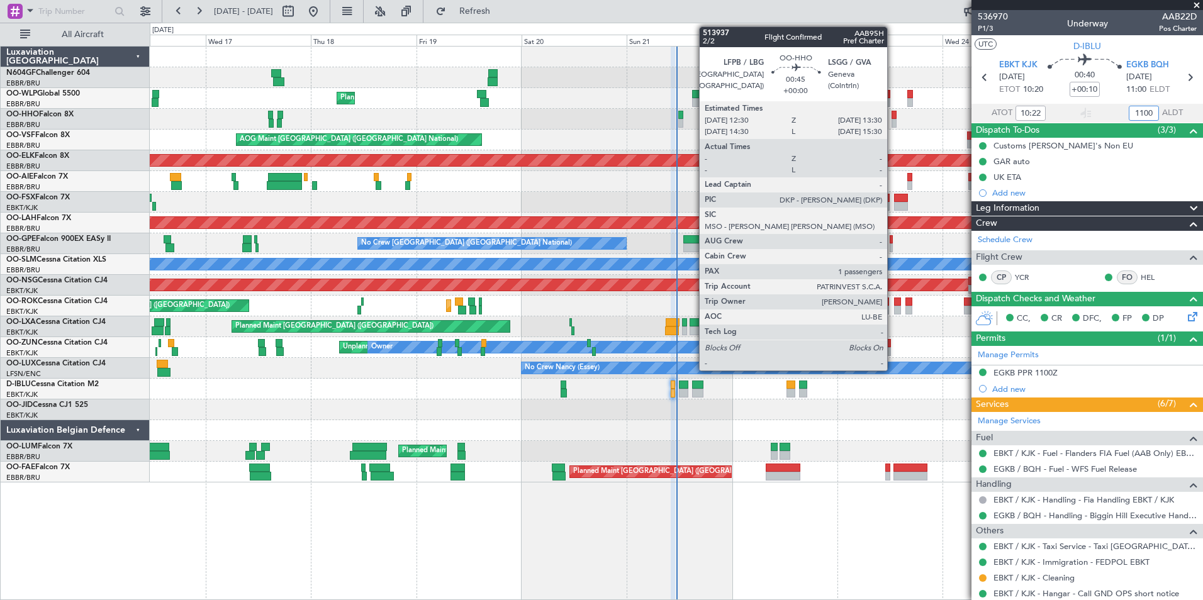
click at [893, 117] on div at bounding box center [893, 115] width 4 height 9
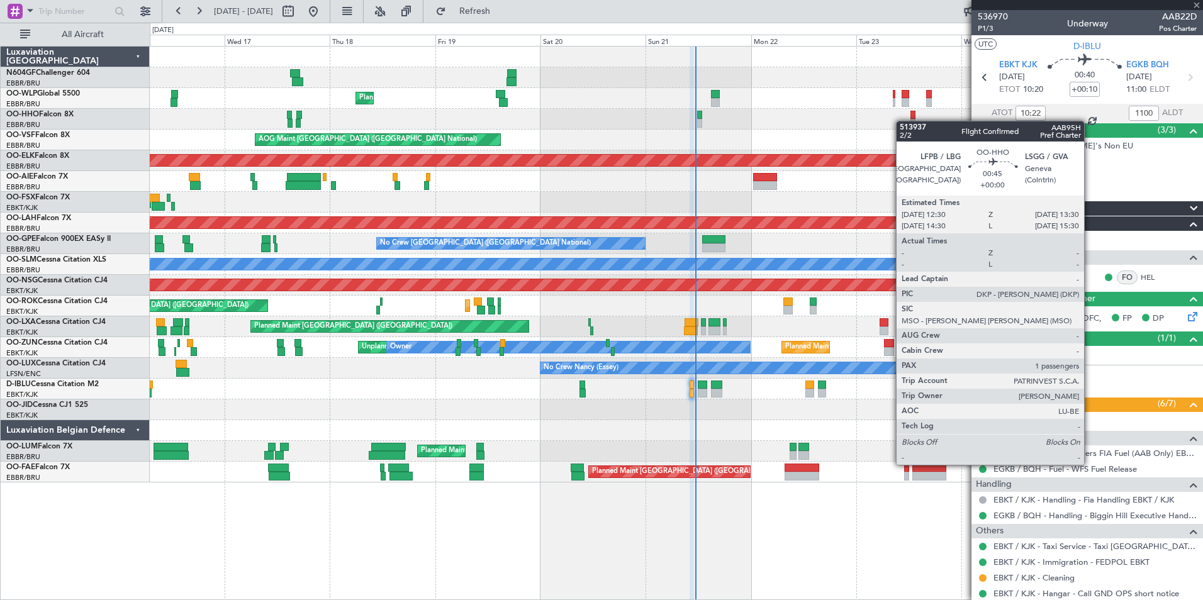
click at [912, 123] on div at bounding box center [676, 119] width 1052 height 21
type input "11:00"
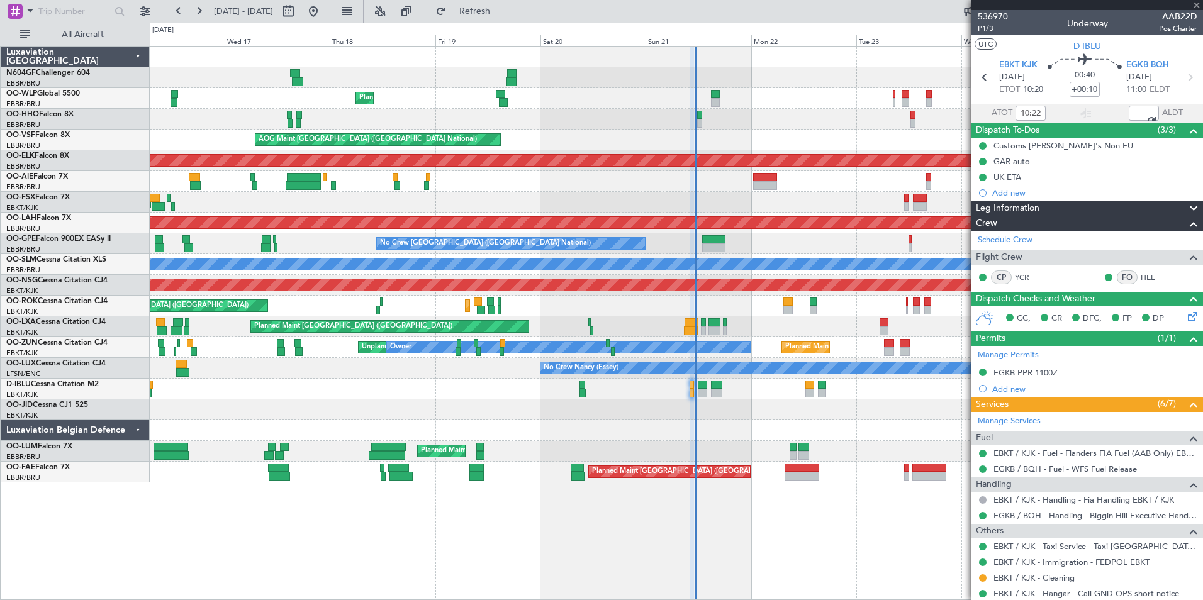
type input "1"
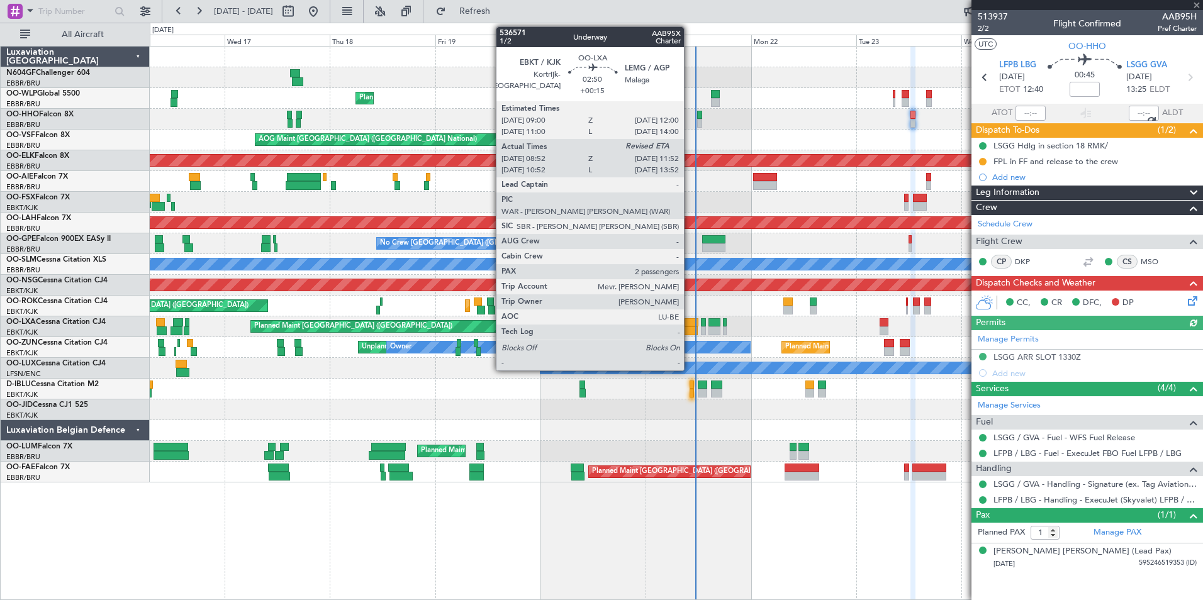
click at [689, 328] on div at bounding box center [690, 331] width 13 height 9
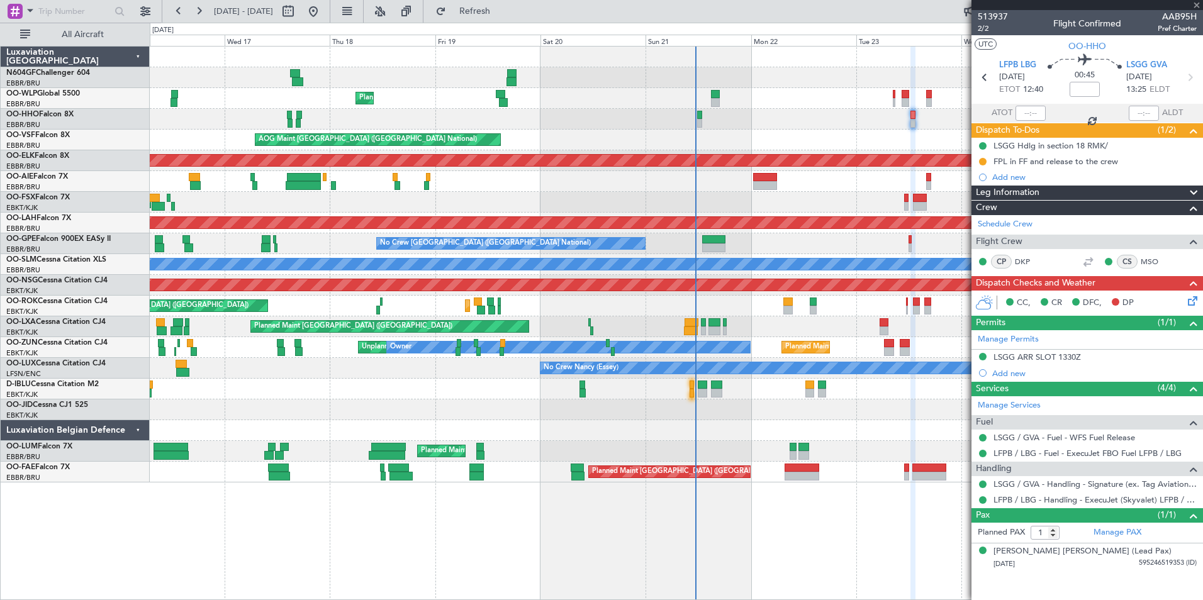
type input "+00:15"
type input "08:57"
type input "2"
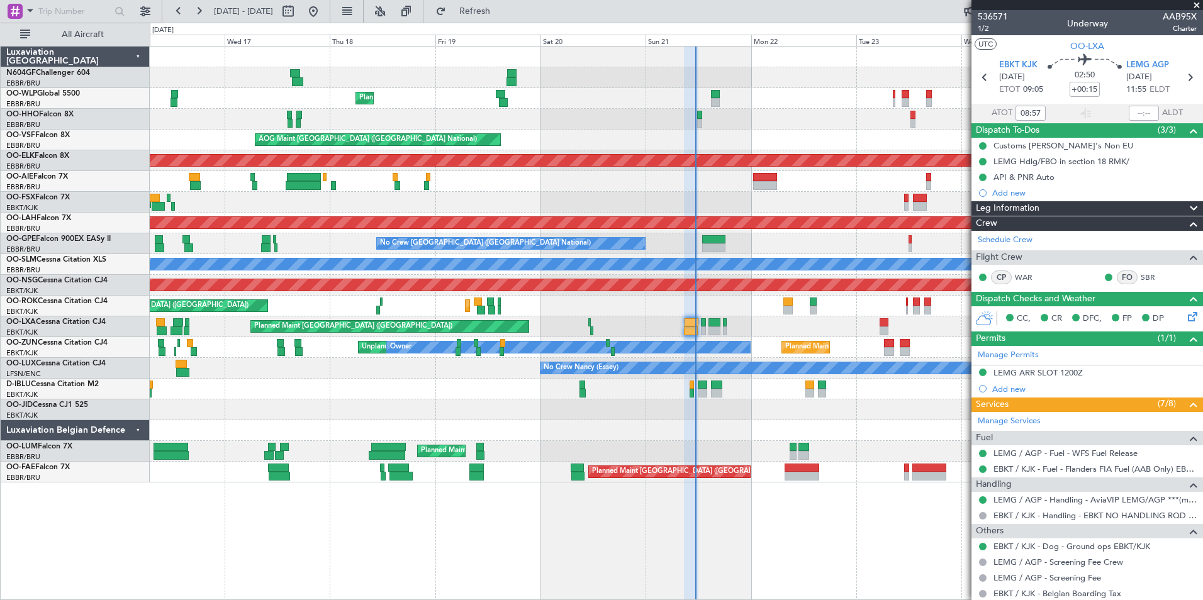
click at [714, 413] on div at bounding box center [676, 409] width 1052 height 21
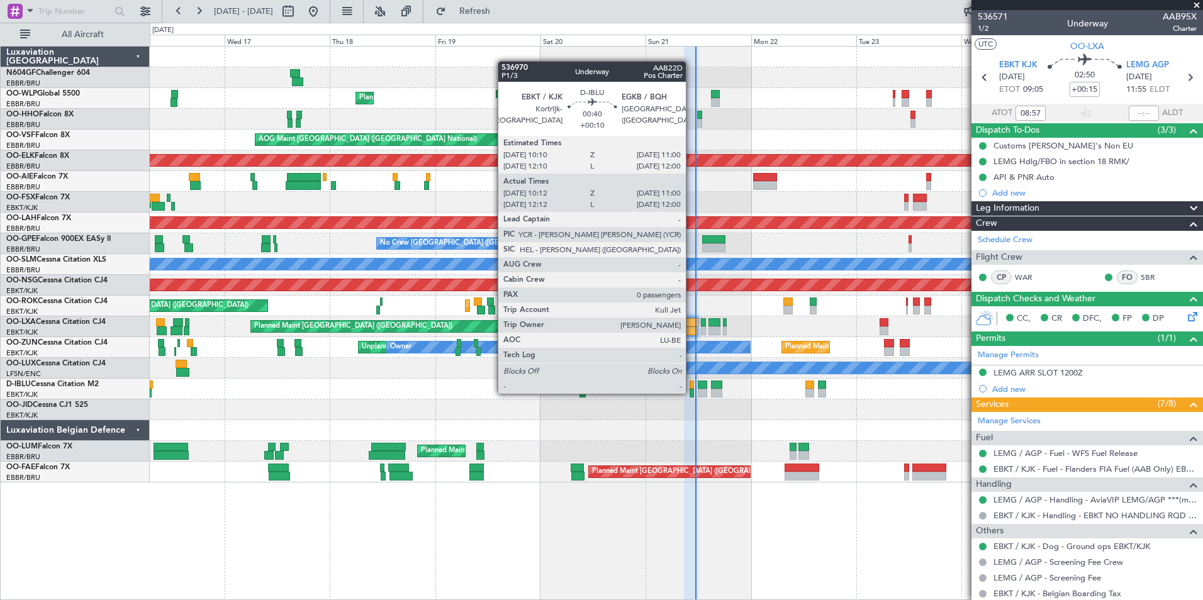
click at [691, 393] on div at bounding box center [691, 393] width 4 height 9
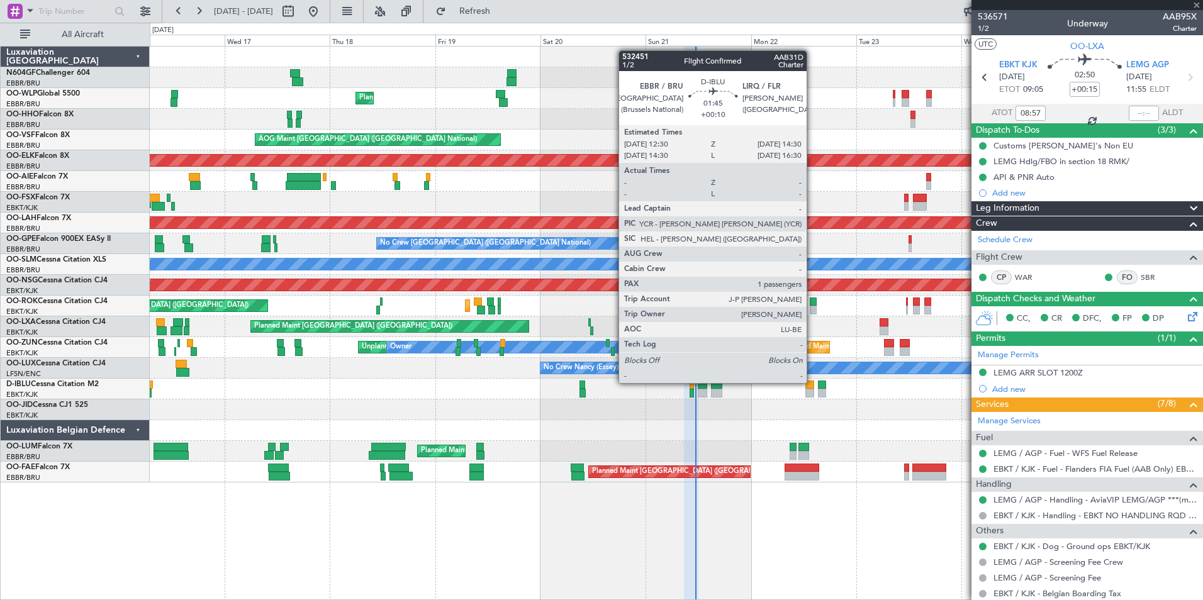
type input "+00:10"
type input "10:22"
type input "0"
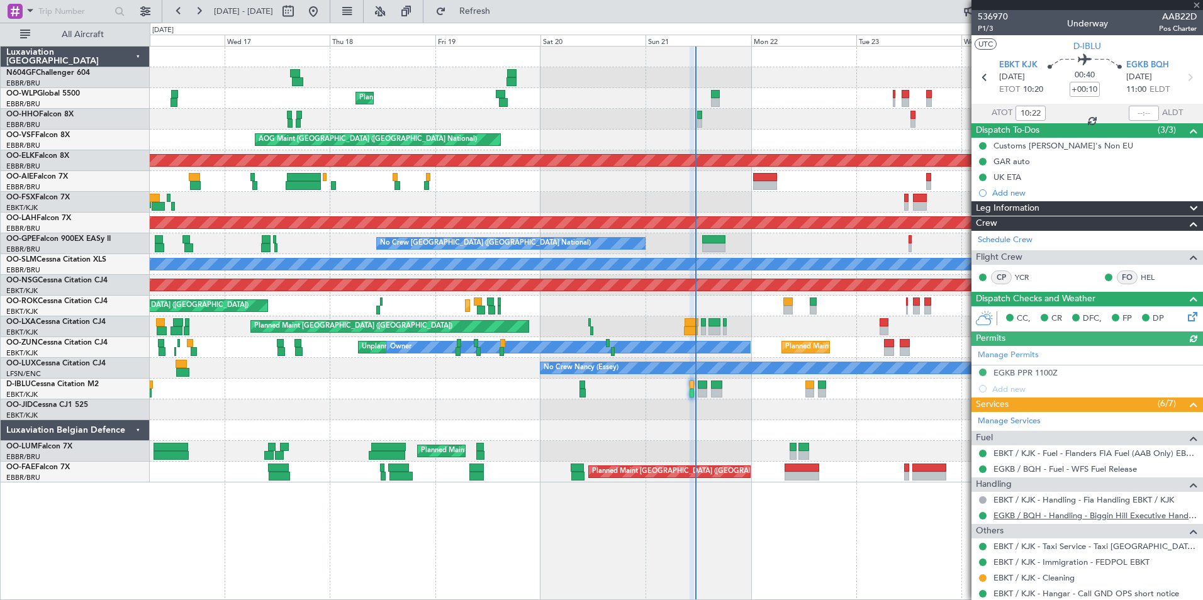
scroll to position [36, 0]
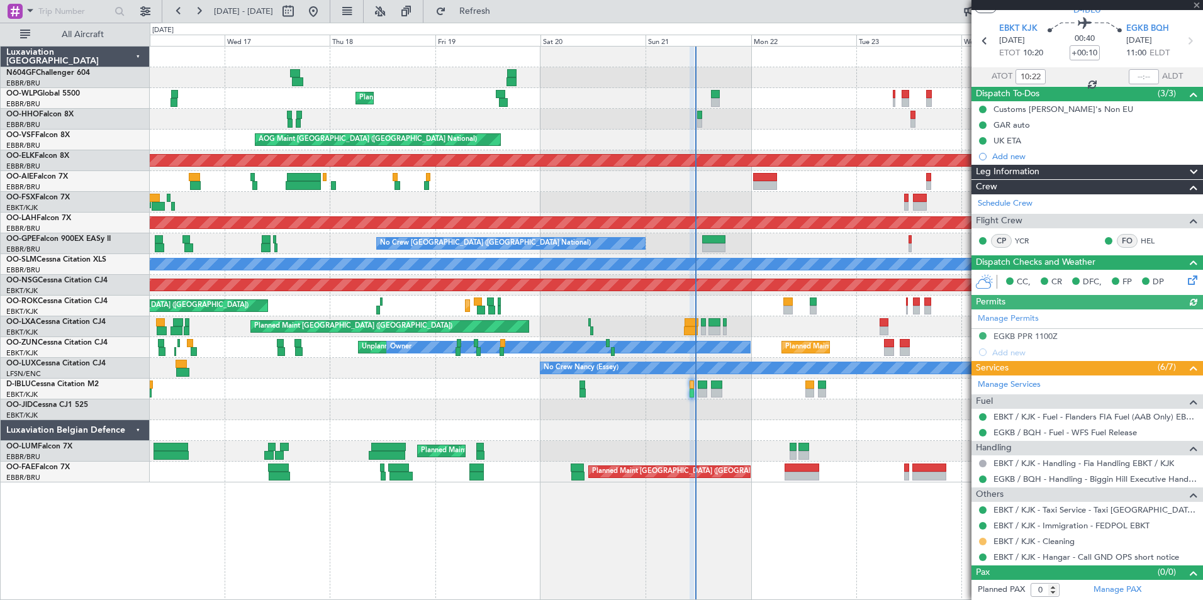
click at [980, 544] on button at bounding box center [983, 542] width 8 height 8
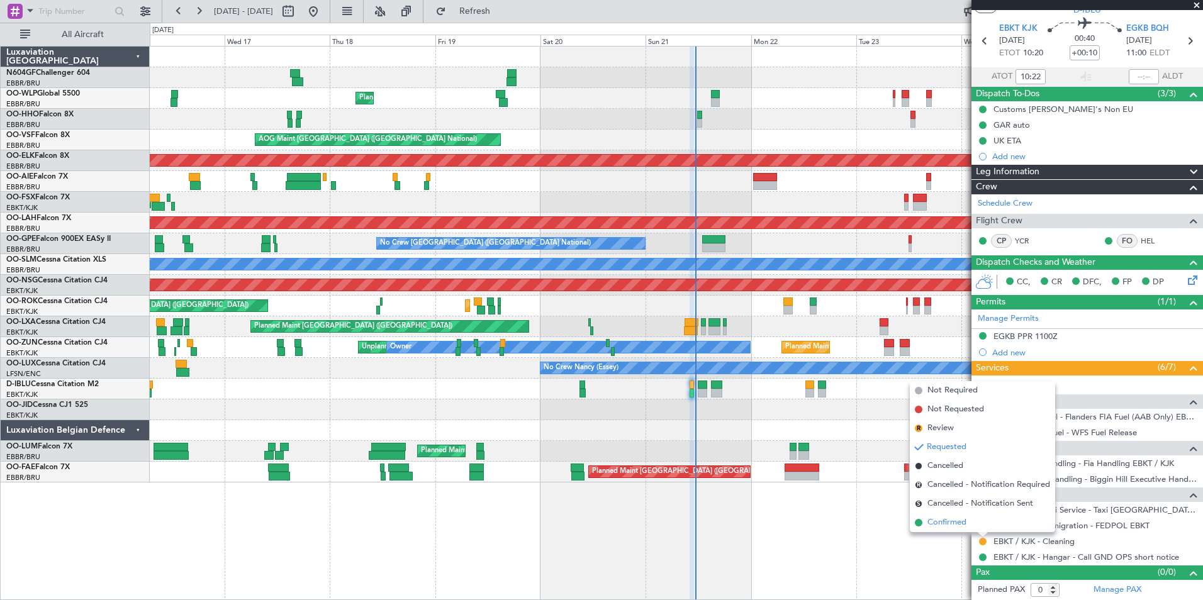
click at [968, 528] on li "Confirmed" at bounding box center [982, 522] width 145 height 19
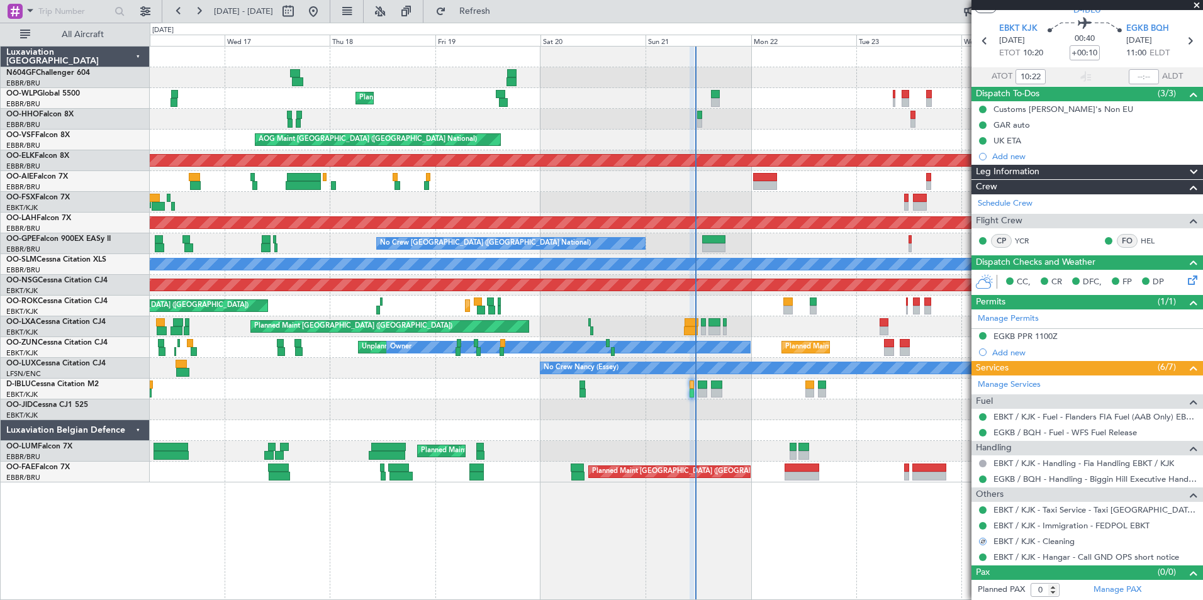
click at [857, 523] on div "Planned Maint Liege AOG Maint [GEOGRAPHIC_DATA] ([GEOGRAPHIC_DATA]) Planned Mai…" at bounding box center [676, 323] width 1053 height 554
click at [727, 413] on div at bounding box center [676, 409] width 1052 height 21
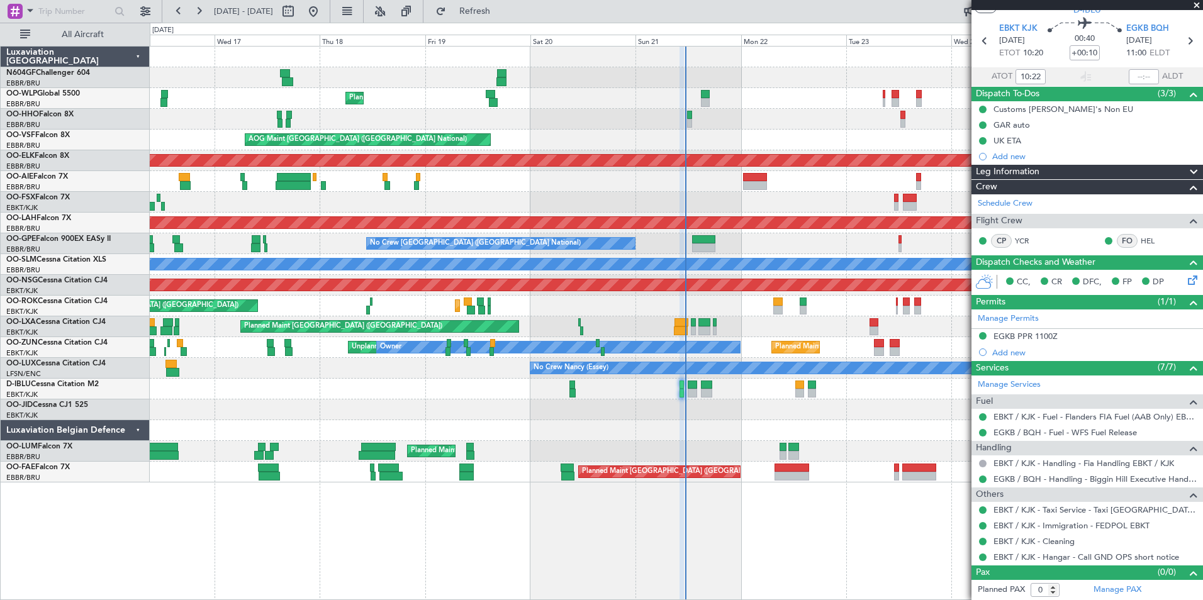
click at [806, 435] on div at bounding box center [676, 430] width 1052 height 21
click at [1198, 8] on span at bounding box center [1196, 5] width 13 height 11
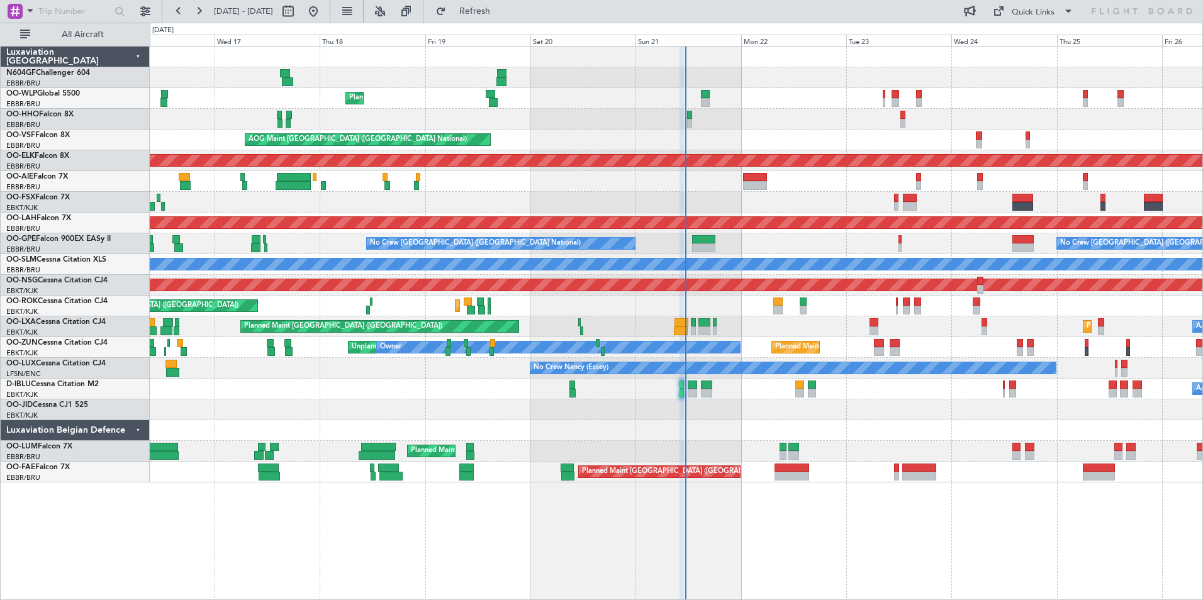
scroll to position [0, 0]
click at [818, 298] on div "Planned Maint Liege AOG Maint [GEOGRAPHIC_DATA] ([GEOGRAPHIC_DATA]) Planned Mai…" at bounding box center [676, 265] width 1052 height 436
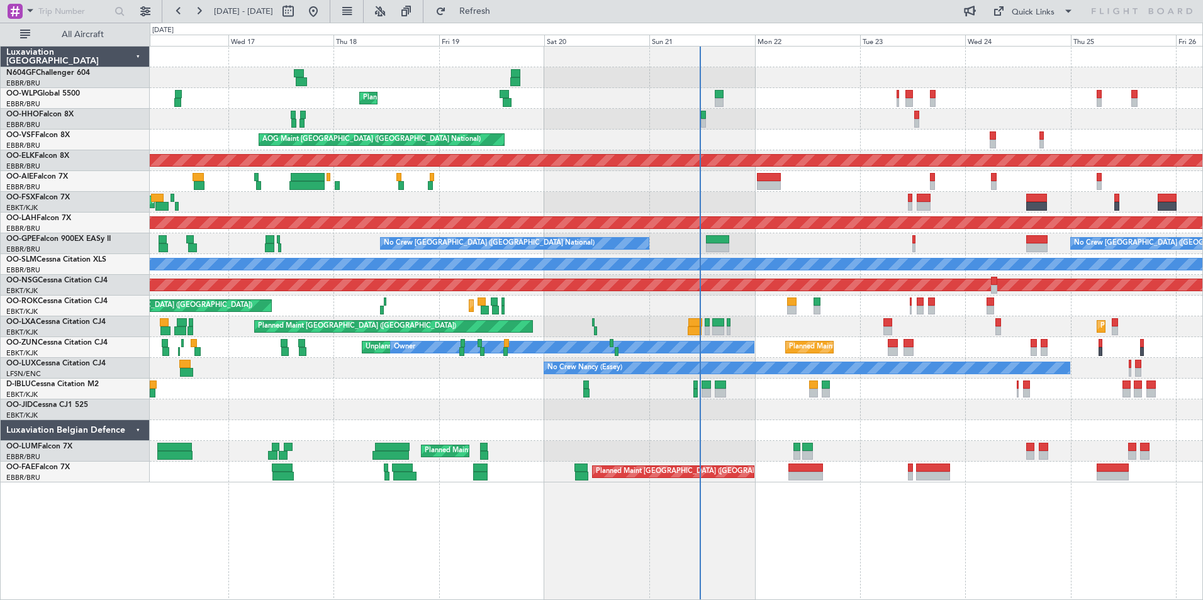
click at [781, 422] on div at bounding box center [676, 430] width 1052 height 21
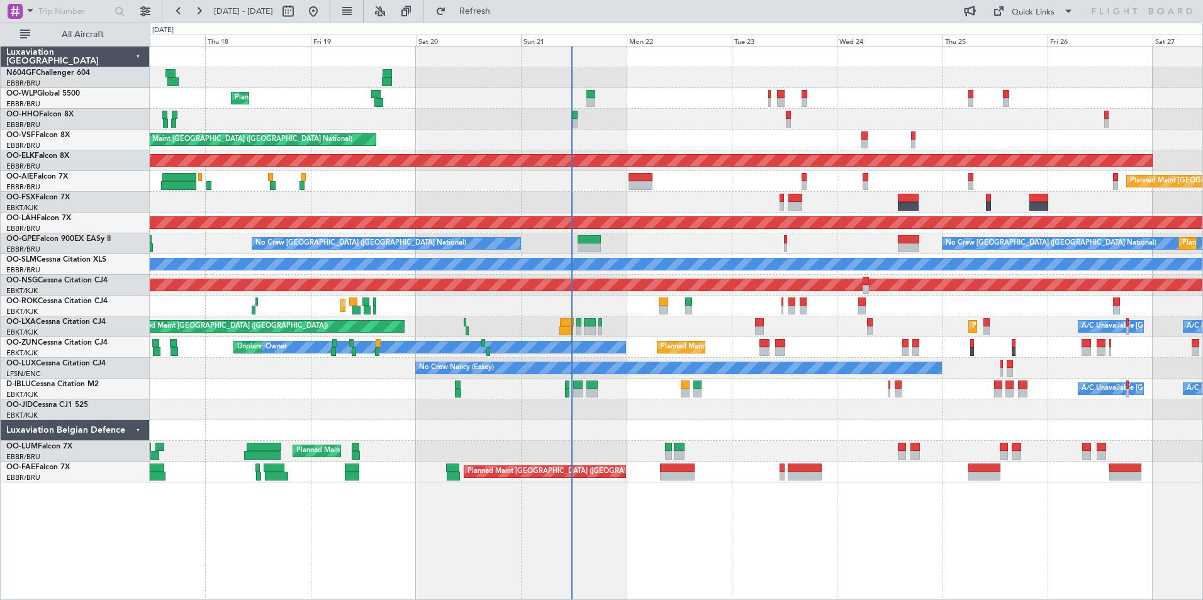
click at [810, 270] on div "A/C Unavailable [GEOGRAPHIC_DATA]" at bounding box center [676, 264] width 1052 height 21
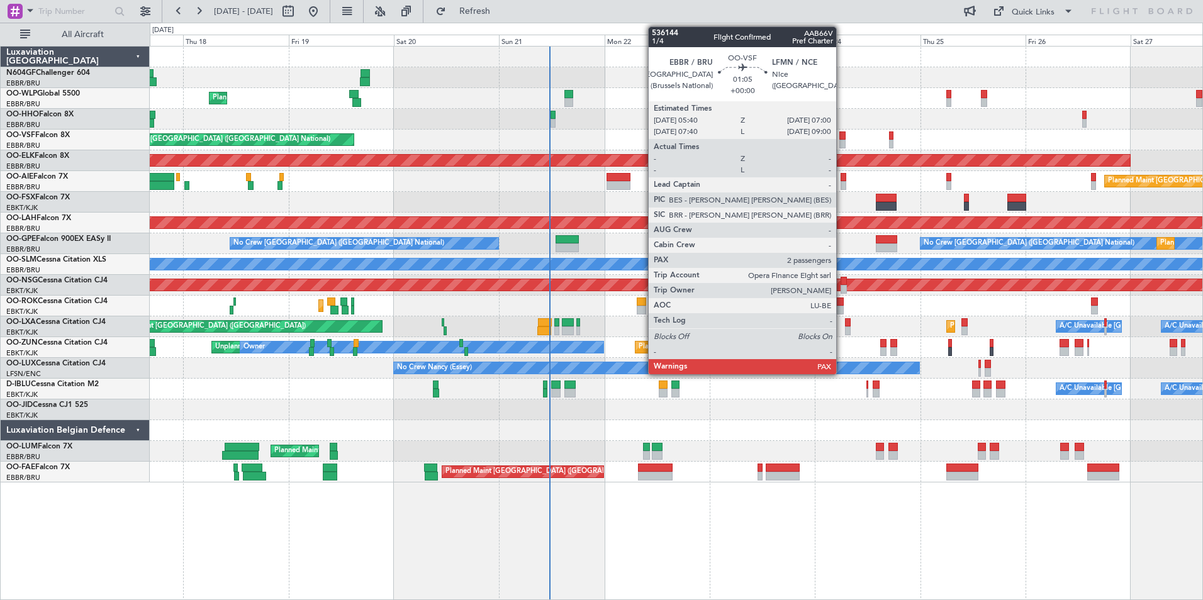
click at [842, 140] on div at bounding box center [842, 144] width 6 height 9
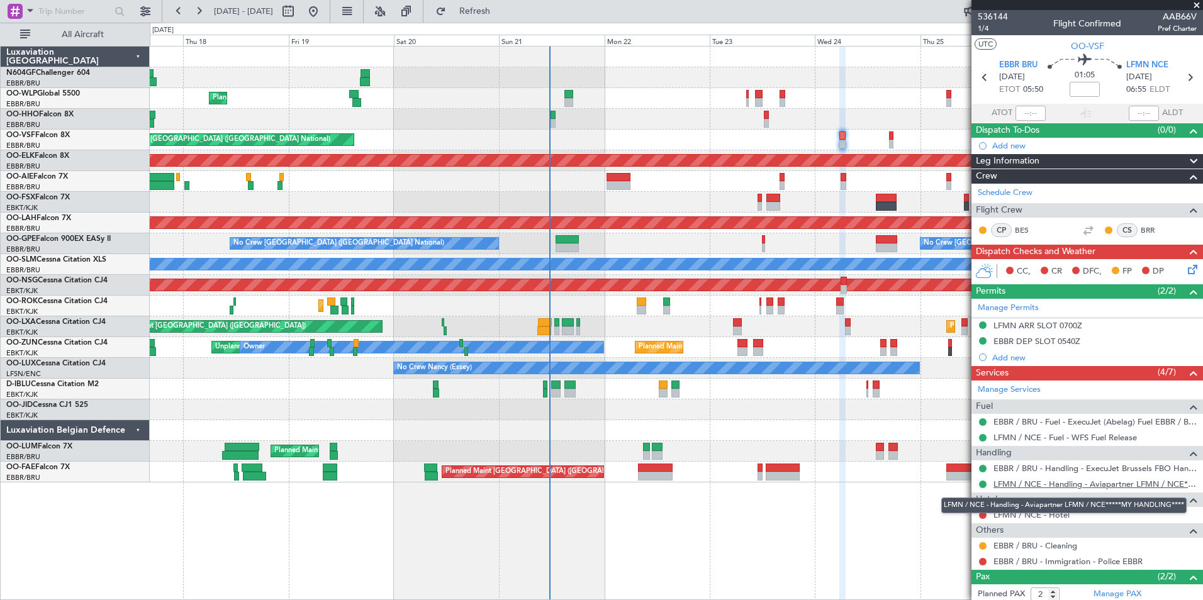
click at [1069, 480] on link "LFMN / NCE - Handling - Aviapartner LFMN / NCE*****MY HANDLING****" at bounding box center [1094, 484] width 203 height 11
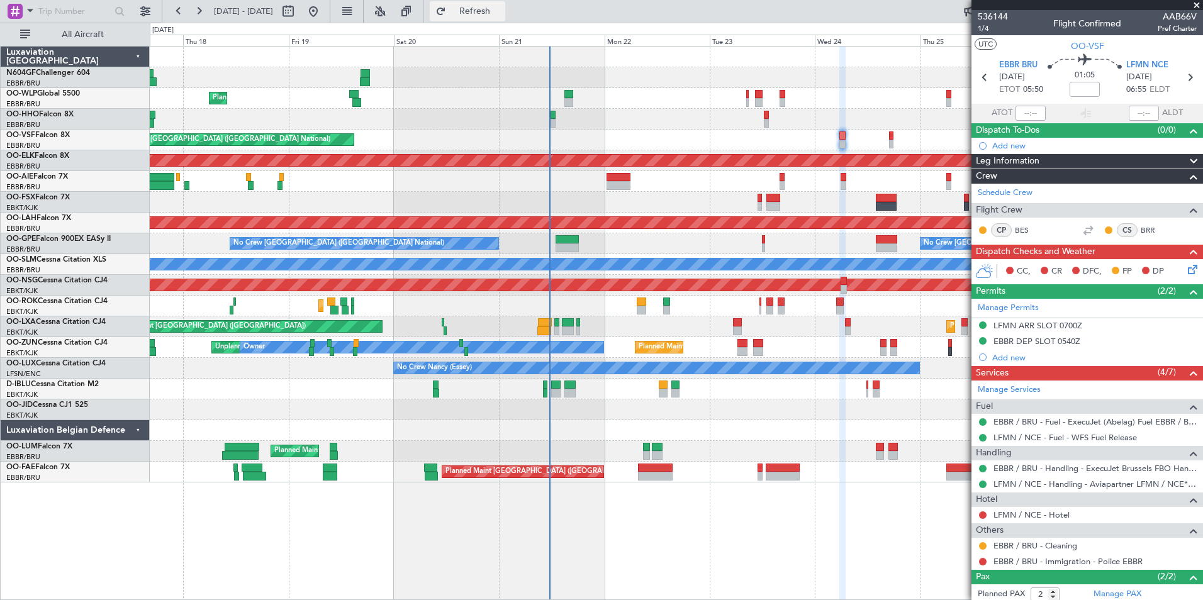
click at [505, 20] on button "Refresh" at bounding box center [467, 11] width 75 height 20
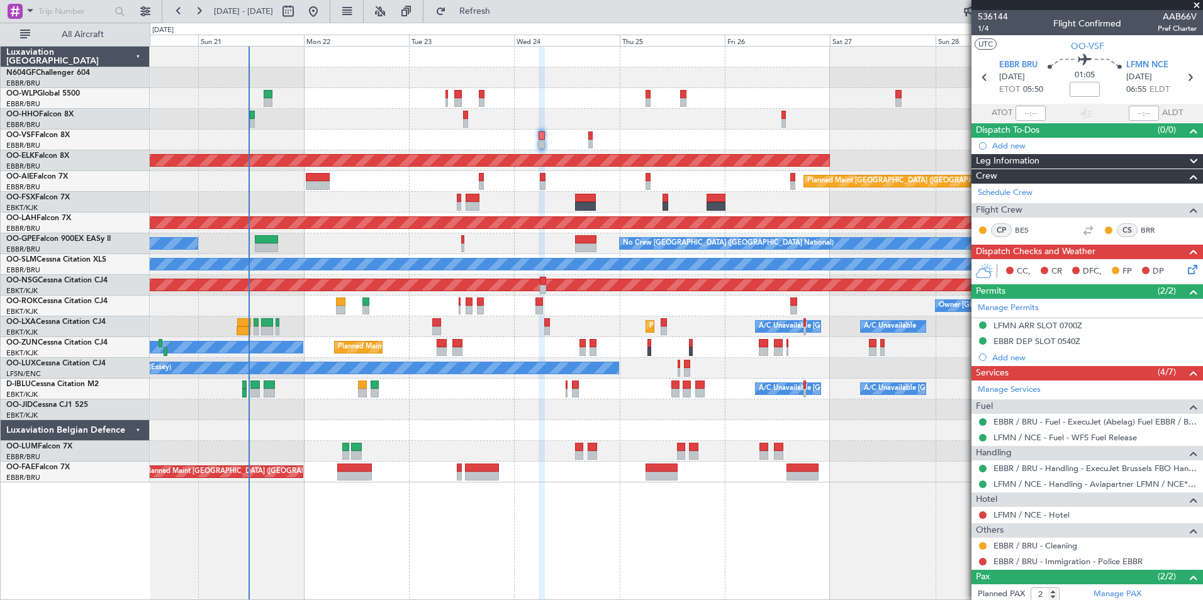
click at [405, 416] on div "Planned Maint Liege AOG Maint [GEOGRAPHIC_DATA] ([GEOGRAPHIC_DATA]) Planned Mai…" at bounding box center [676, 265] width 1052 height 436
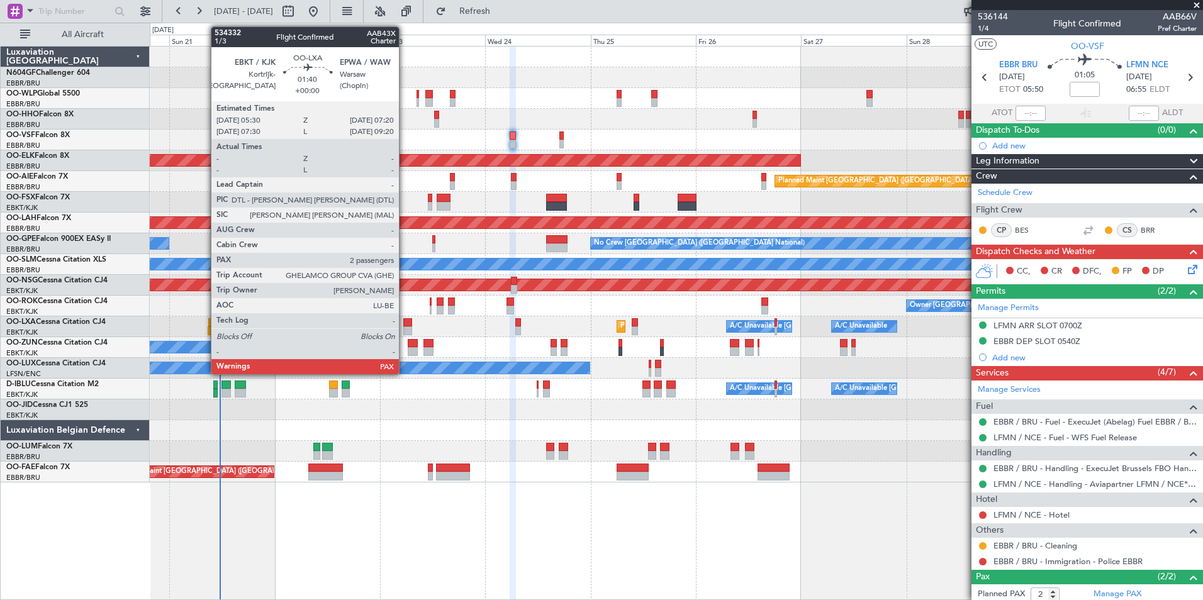
click at [405, 323] on div at bounding box center [407, 322] width 8 height 9
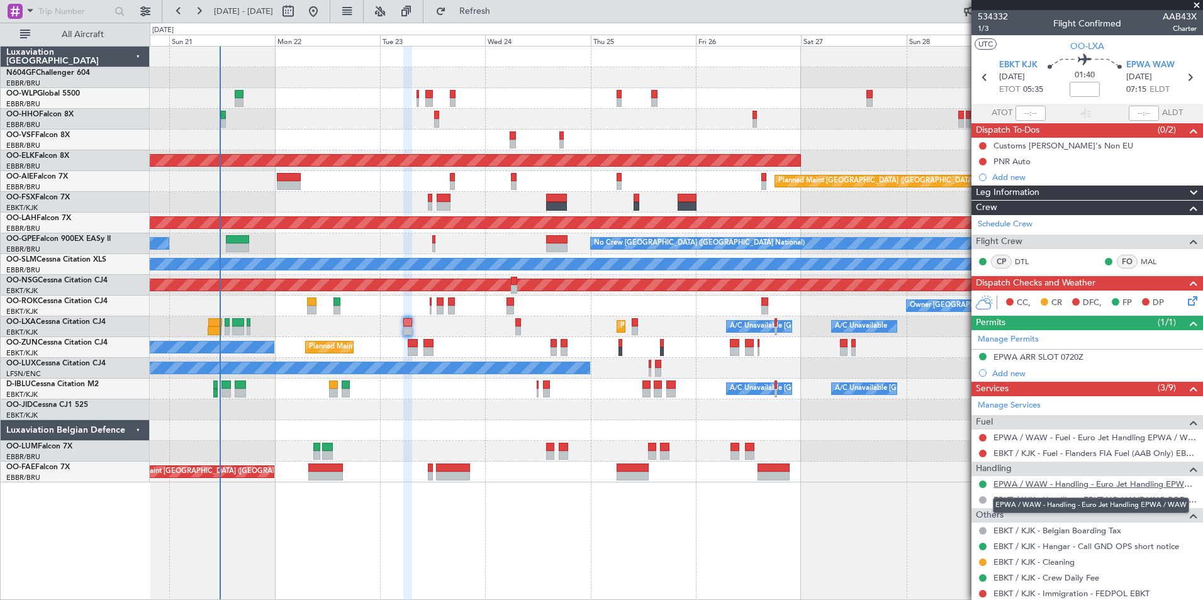
click at [1142, 486] on link "EPWA / WAW - Handling - Euro Jet Handling EPWA / WAW" at bounding box center [1094, 484] width 203 height 11
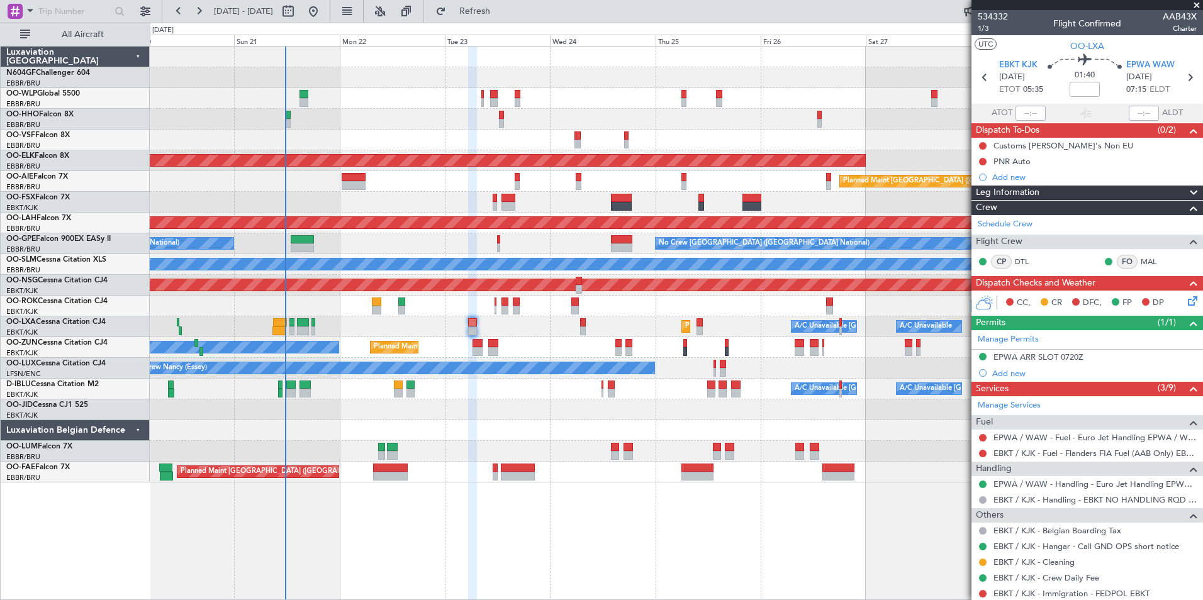
click at [384, 235] on div "Planned Maint Liege AOG Maint [GEOGRAPHIC_DATA] ([GEOGRAPHIC_DATA]) Planned Mai…" at bounding box center [676, 265] width 1052 height 436
click at [484, 16] on button "Refresh" at bounding box center [467, 11] width 75 height 20
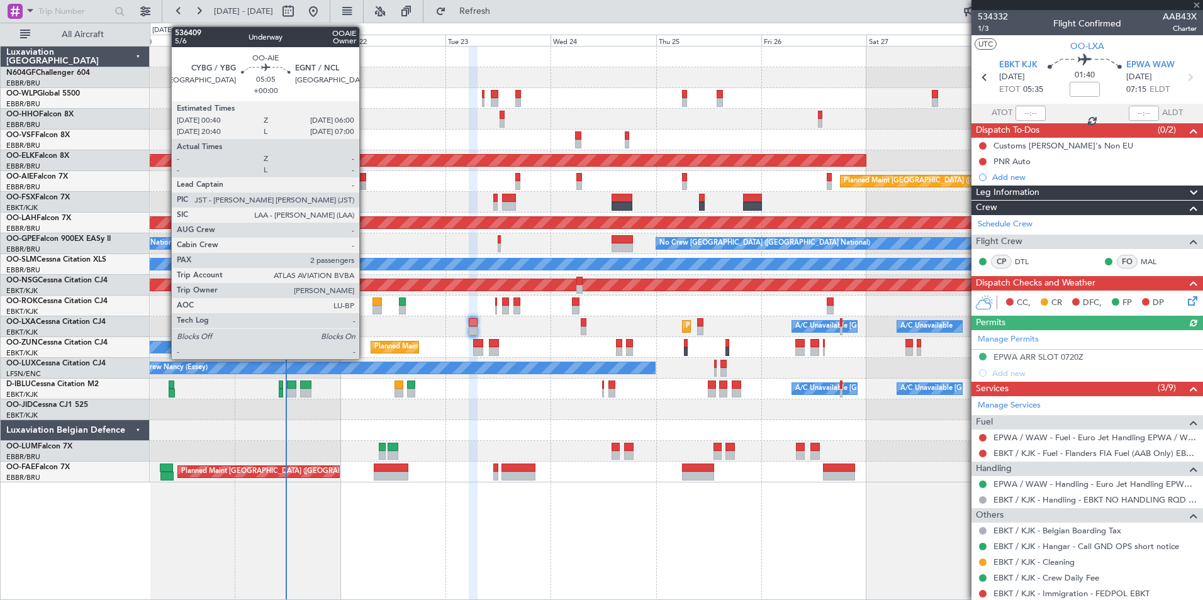
click at [365, 178] on div at bounding box center [354, 177] width 24 height 9
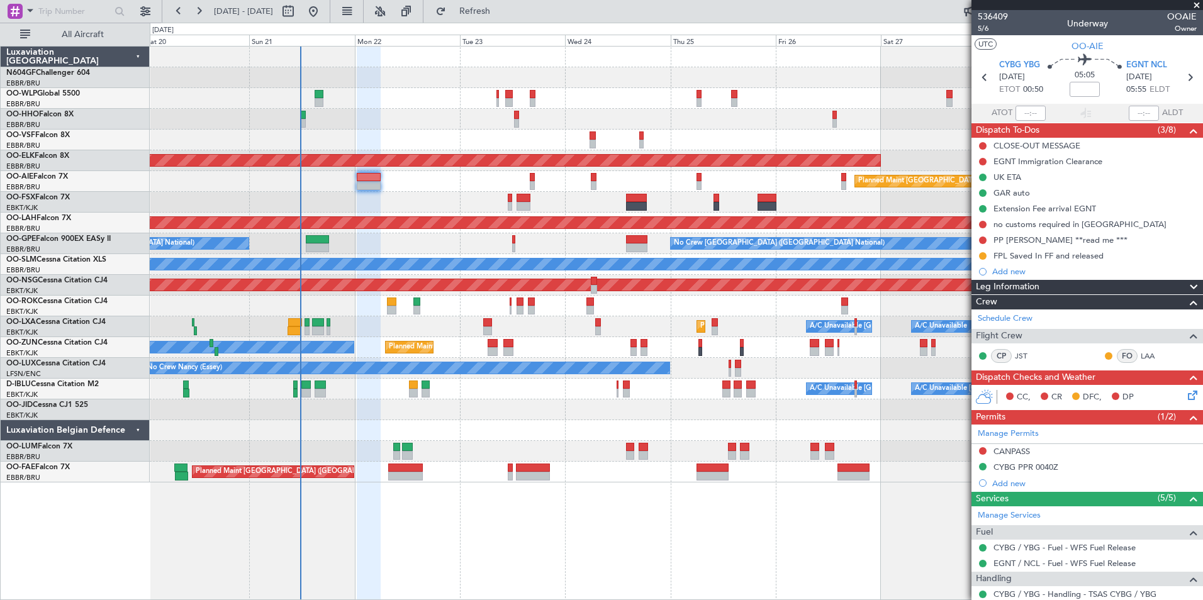
click at [364, 325] on div "Planned Maint Kortrijk-[GEOGRAPHIC_DATA] A/C Unavailable [GEOGRAPHIC_DATA] ([GE…" at bounding box center [676, 326] width 1052 height 21
click at [408, 315] on div "Planned Maint Liege AOG Maint [GEOGRAPHIC_DATA] ([GEOGRAPHIC_DATA]) Planned Mai…" at bounding box center [676, 265] width 1052 height 436
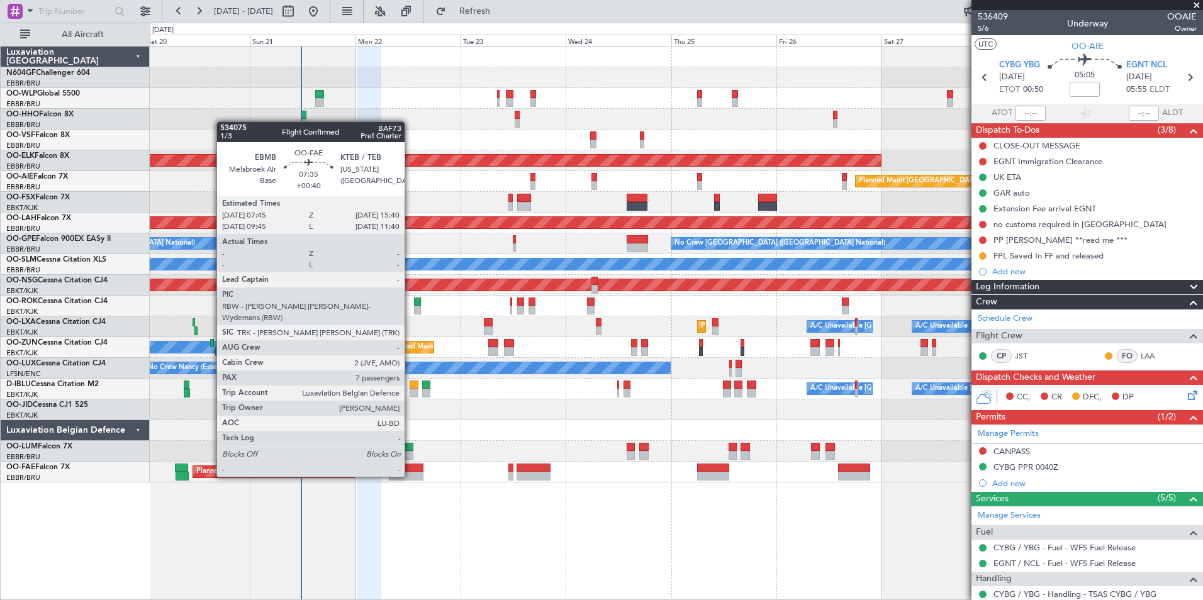
click at [410, 476] on div at bounding box center [406, 476] width 35 height 9
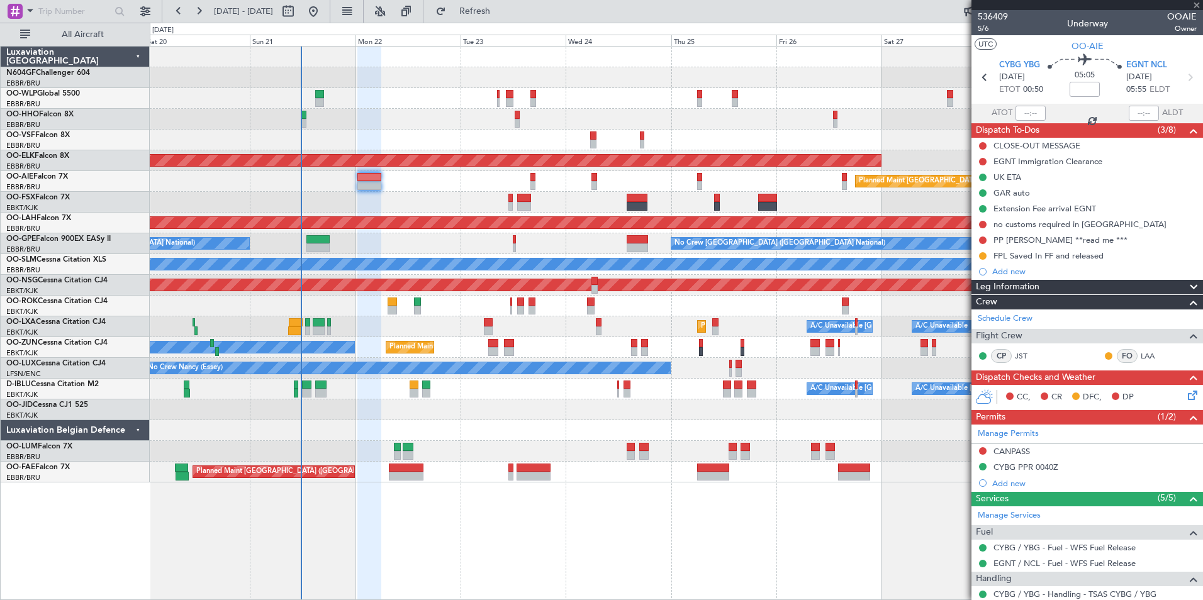
type input "+00:40"
type input "7"
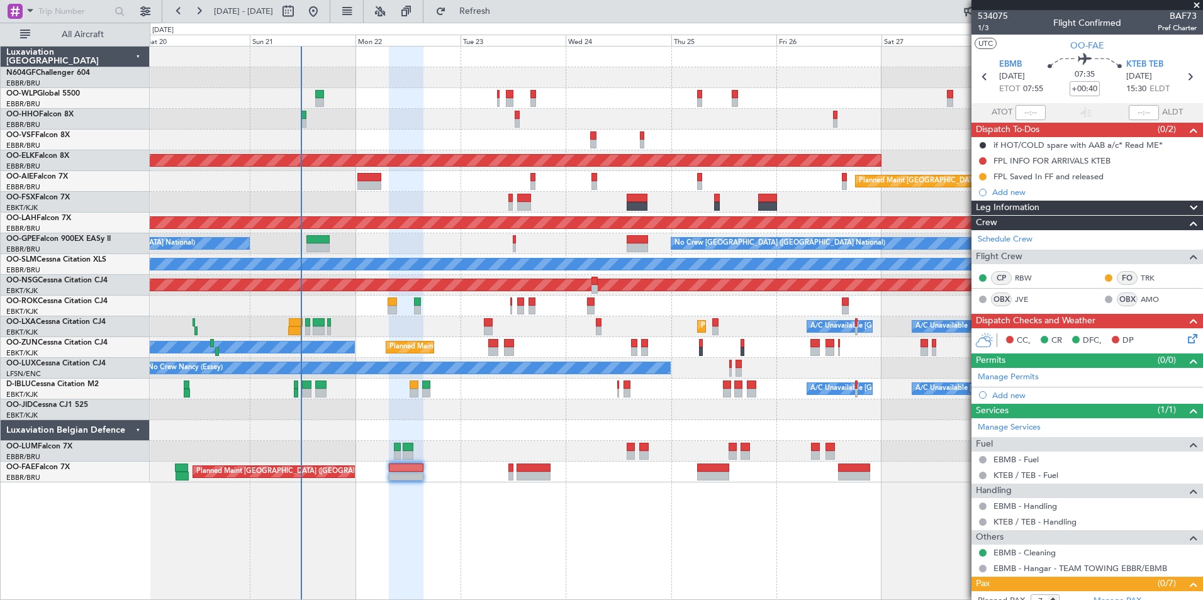
scroll to position [1, 0]
click at [505, 18] on button "Refresh" at bounding box center [467, 11] width 75 height 20
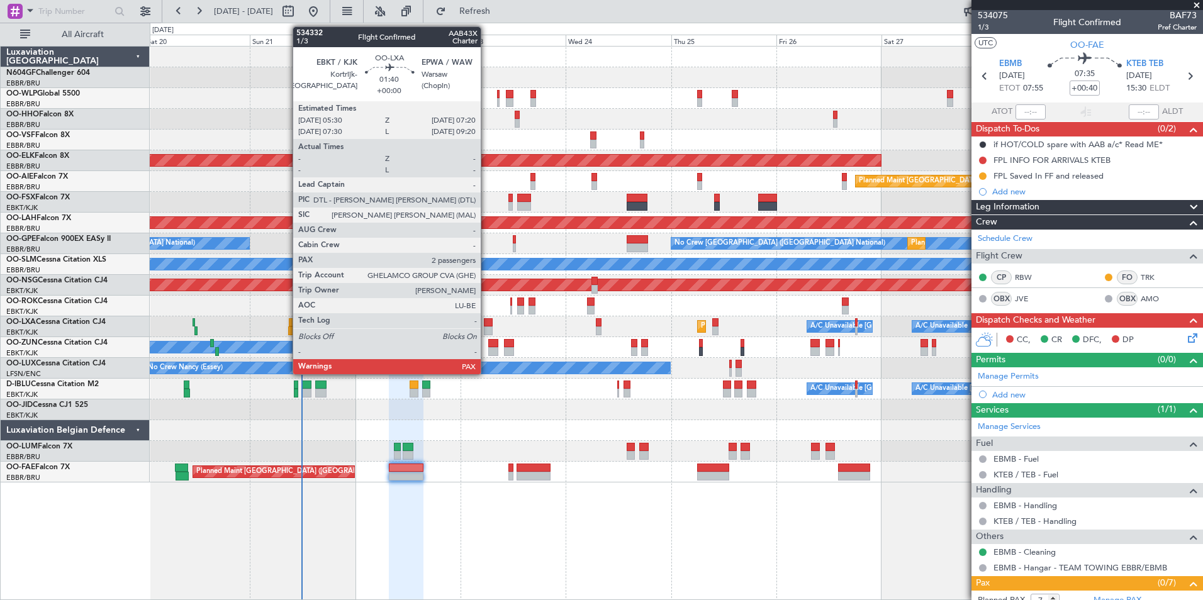
click at [486, 324] on div at bounding box center [488, 322] width 8 height 9
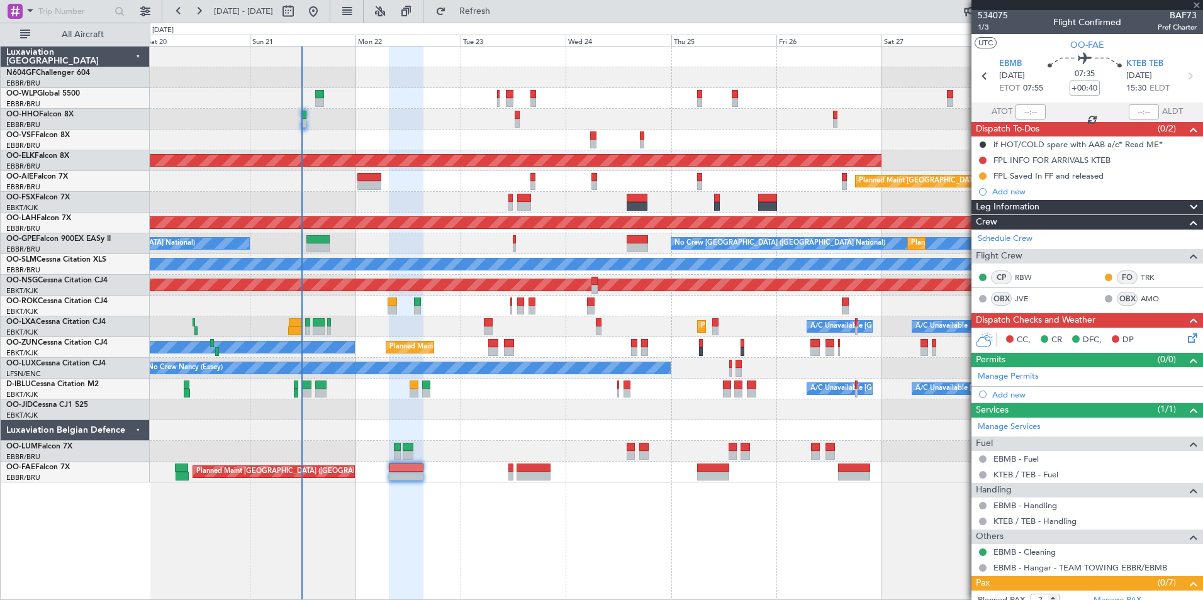
type input "2"
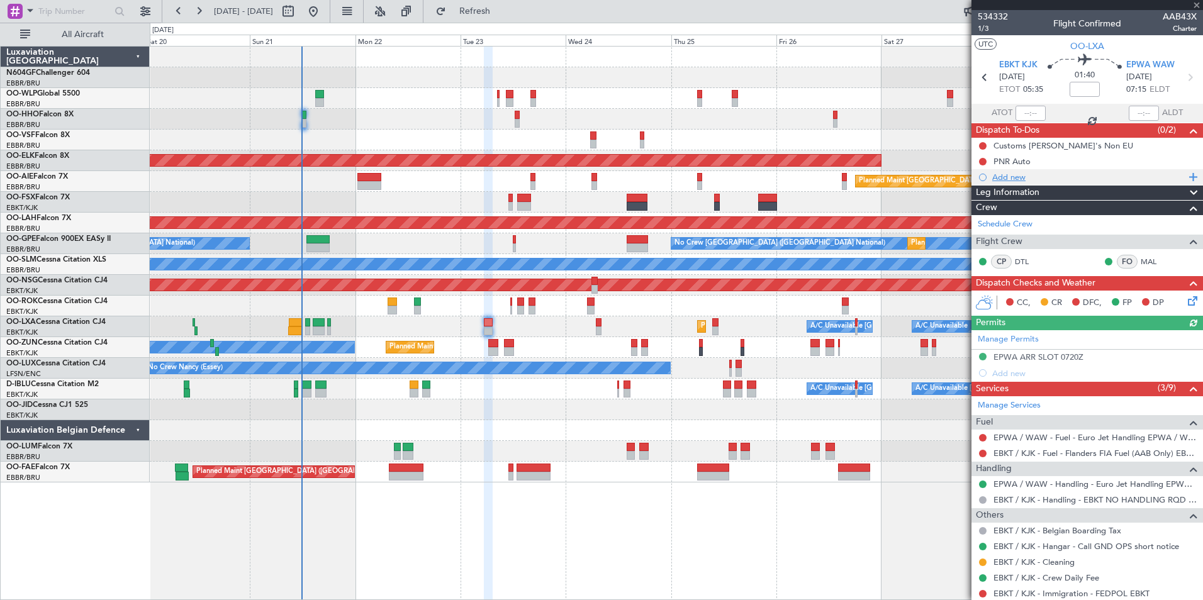
click at [1019, 174] on div "Add new" at bounding box center [1088, 177] width 193 height 11
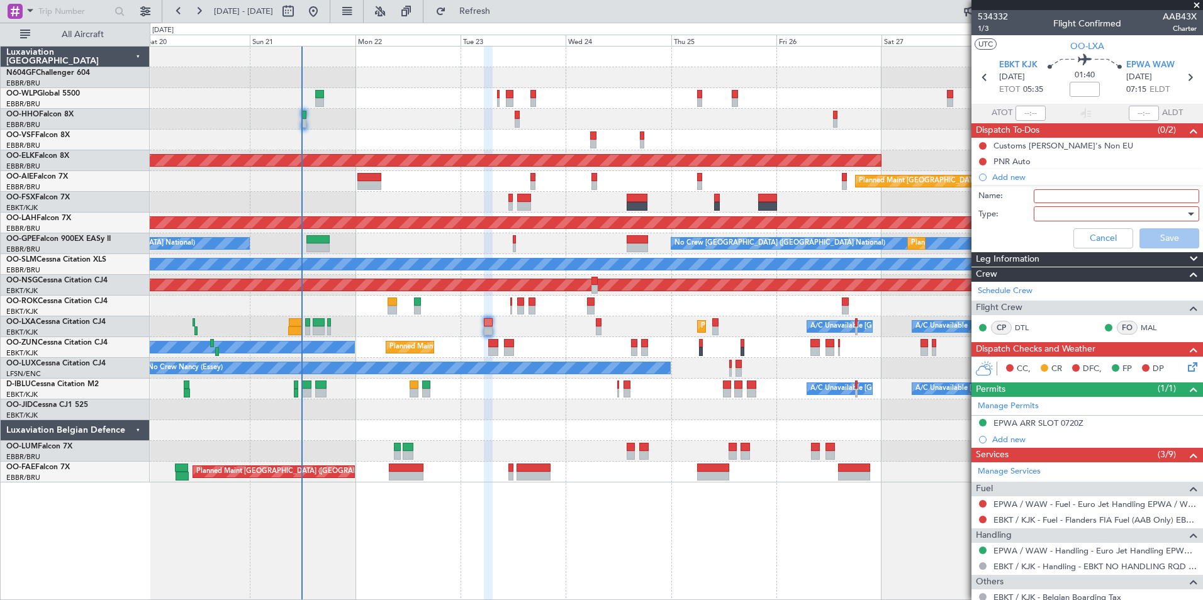
click at [1039, 196] on input "Name:" at bounding box center [1116, 196] width 165 height 14
type input "EPMO as back up"
click at [1055, 211] on div at bounding box center [1112, 213] width 147 height 19
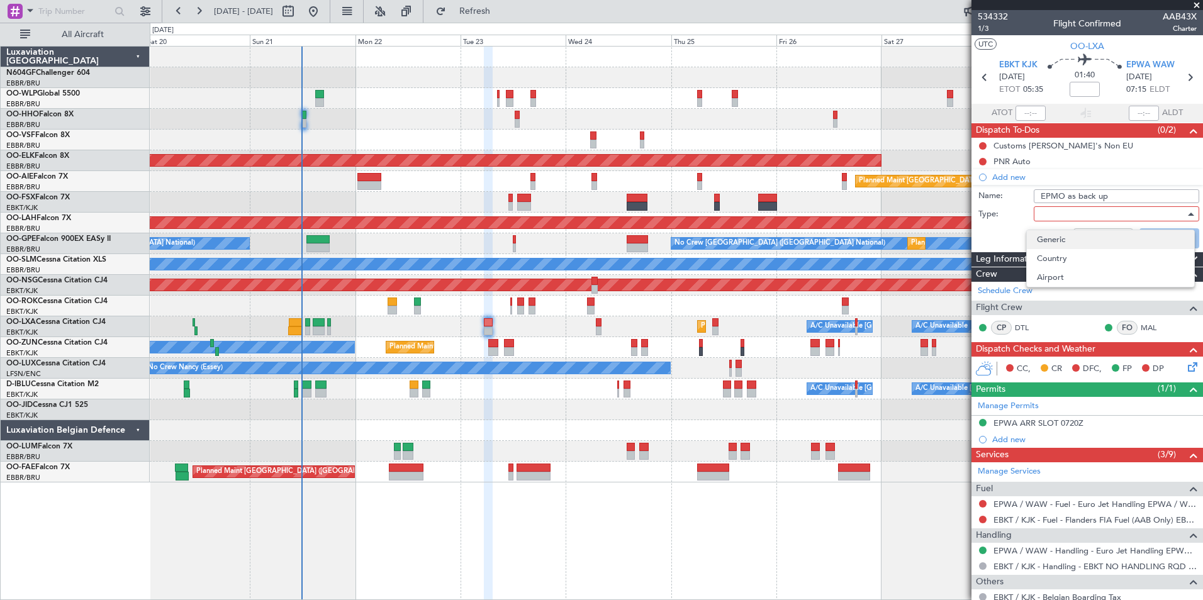
click at [1063, 237] on span "Generic" at bounding box center [1110, 239] width 147 height 19
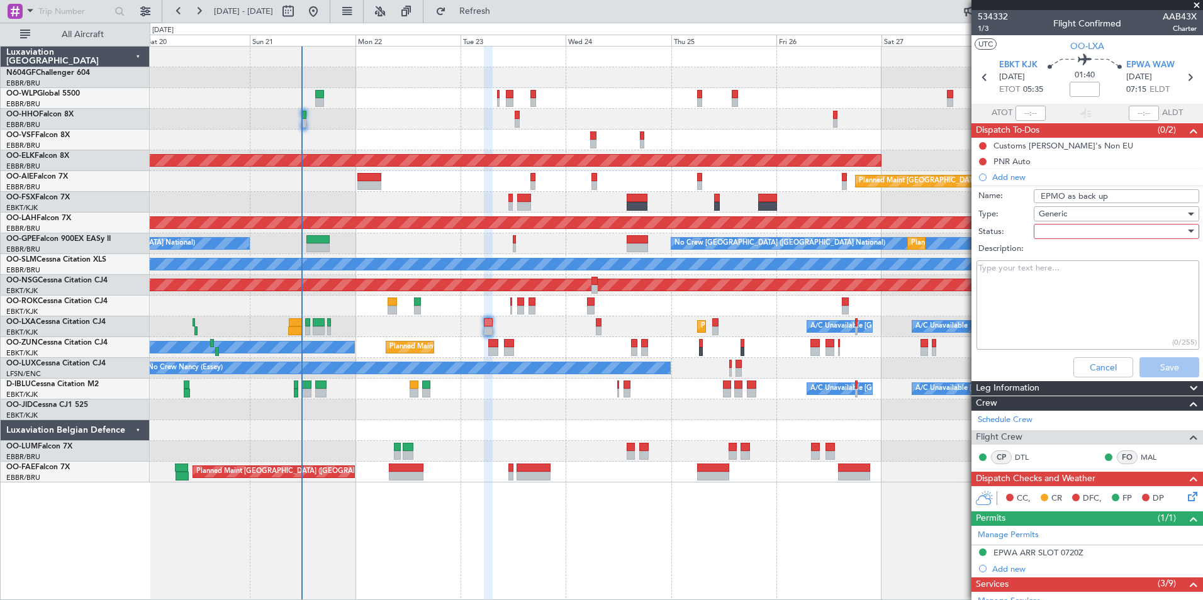
click at [1064, 233] on div at bounding box center [1112, 231] width 147 height 19
click at [1076, 274] on span "In Progress" at bounding box center [1110, 275] width 147 height 19
click at [1076, 274] on textarea "Description:" at bounding box center [1087, 305] width 223 height 90
drag, startPoint x: 1080, startPoint y: 294, endPoint x: 974, endPoint y: 271, distance: 108.4
click at [974, 271] on div "EPMO as back up Excel handling (30/255)" at bounding box center [1087, 305] width 244 height 95
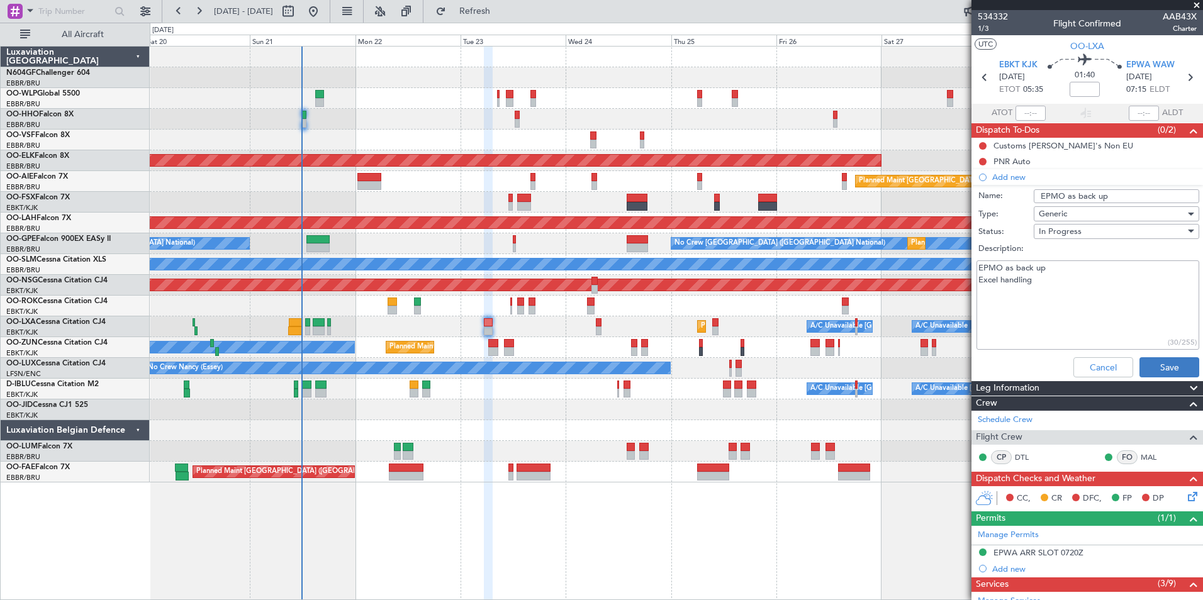
type textarea "EPMO as back up Excel handling"
click at [1147, 367] on button "Save" at bounding box center [1169, 367] width 60 height 20
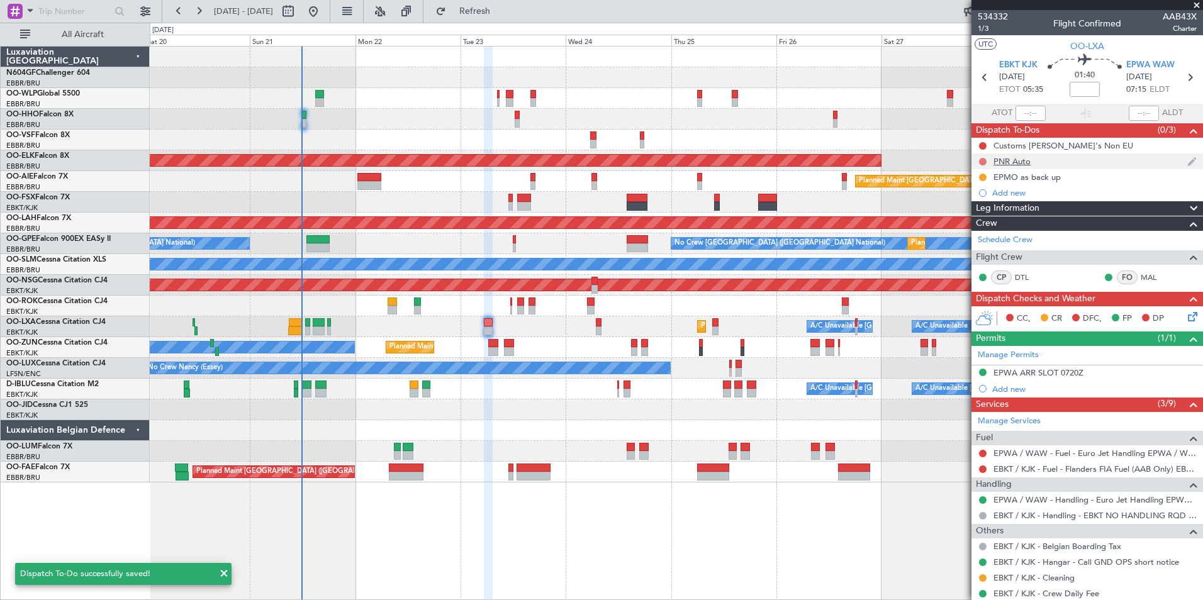
click at [981, 159] on button at bounding box center [983, 162] width 8 height 8
click at [986, 212] on span "Completed" at bounding box center [989, 217] width 42 height 13
click at [1181, 77] on icon at bounding box center [1189, 77] width 16 height 16
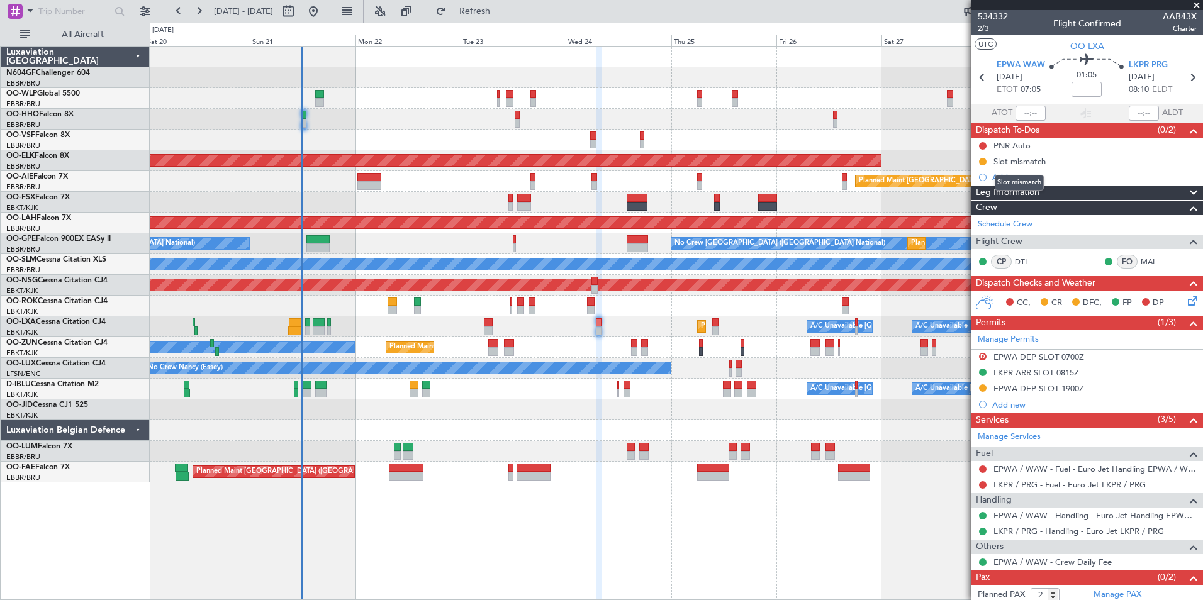
click at [1019, 172] on mat-tooltip-component "Slot mismatch" at bounding box center [1019, 182] width 67 height 33
click at [1015, 177] on div "Add new" at bounding box center [1088, 177] width 193 height 11
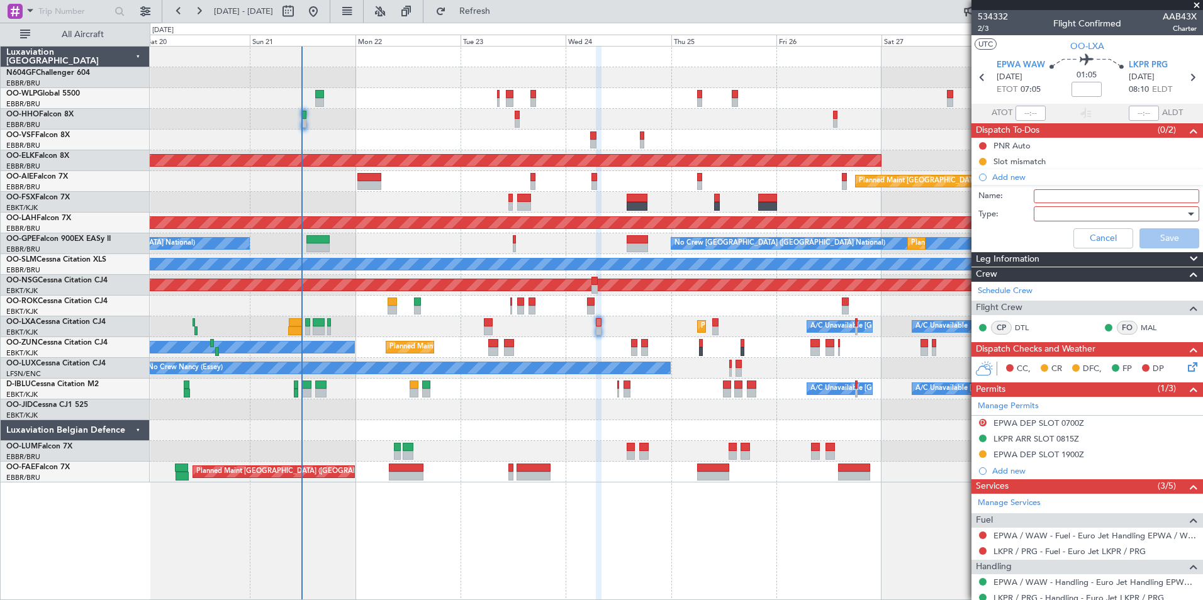
click at [1045, 199] on input "Name:" at bounding box center [1116, 196] width 165 height 14
click at [1046, 194] on input "Name:" at bounding box center [1116, 196] width 165 height 14
type input "EPMO as back up"
click at [1067, 215] on div at bounding box center [1112, 213] width 147 height 19
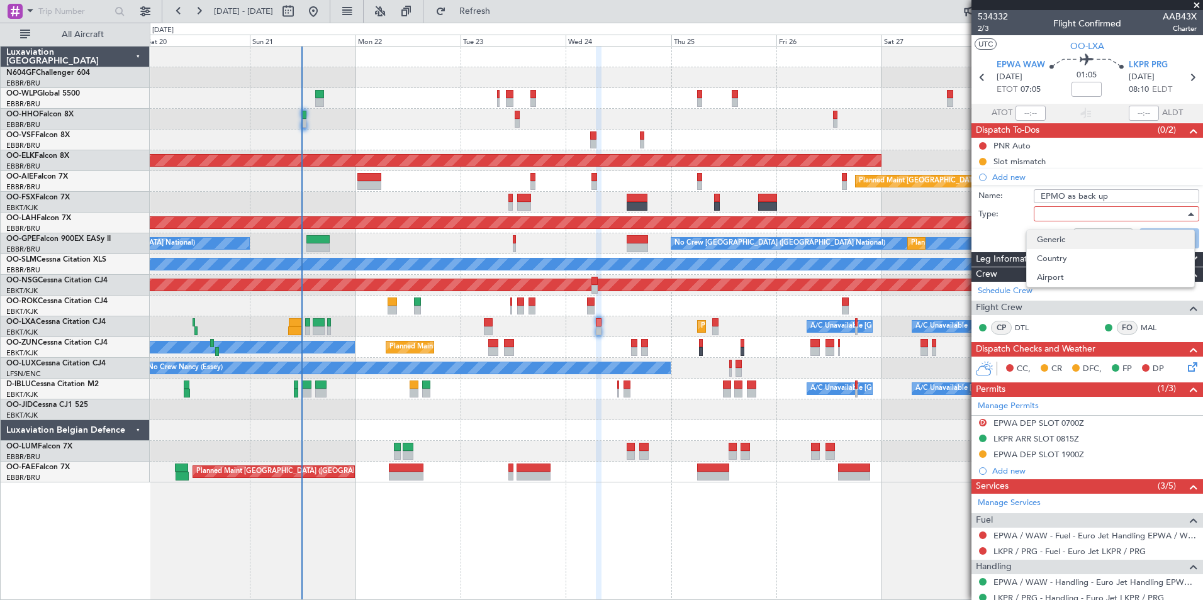
click at [1060, 245] on span "Generic" at bounding box center [1110, 239] width 147 height 19
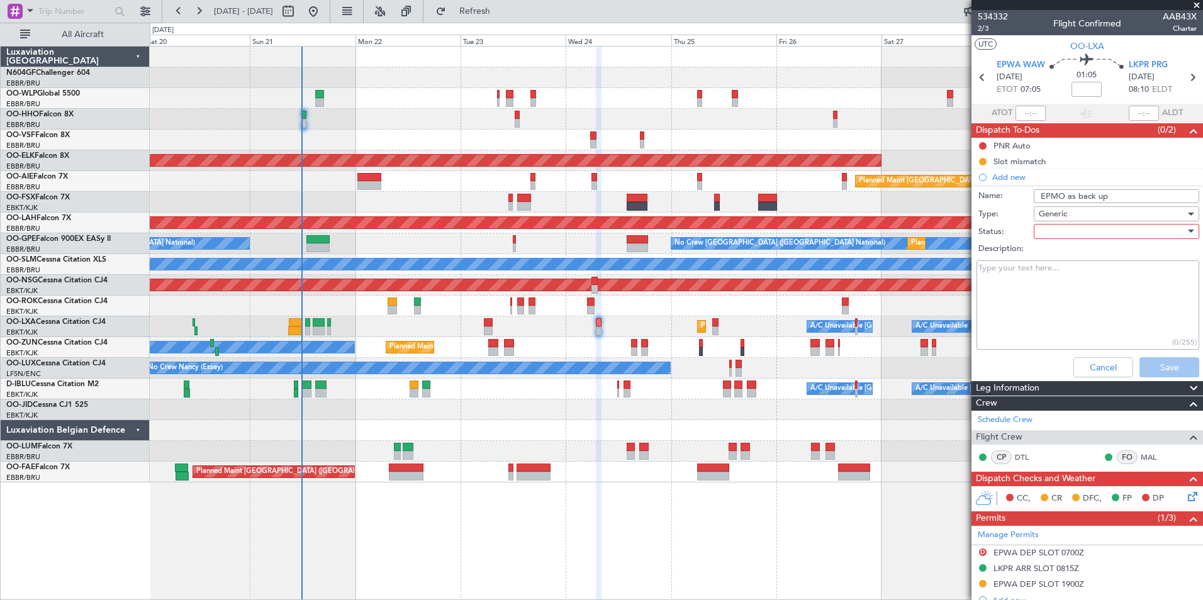
click at [1061, 233] on div at bounding box center [1112, 231] width 147 height 19
click at [1063, 274] on span "In Progress" at bounding box center [1110, 275] width 147 height 19
click at [1063, 274] on textarea "Description:" at bounding box center [1087, 305] width 223 height 90
paste textarea "EPMO as back up Excel handling"
type textarea "EPMO as back up Excel handling"
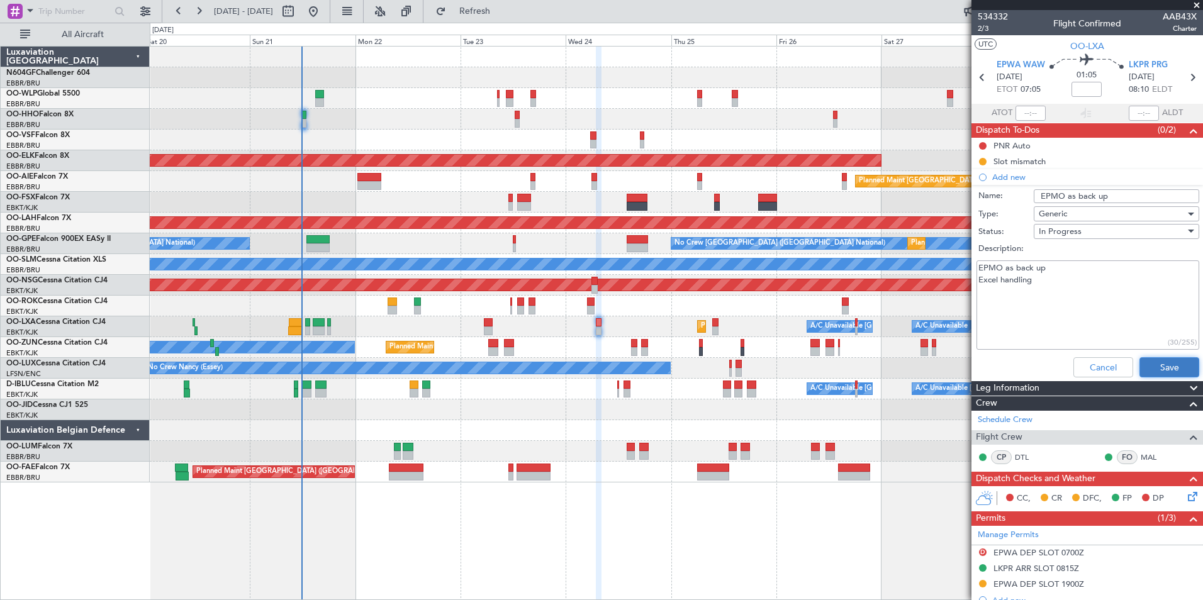
click at [1151, 367] on button "Save" at bounding box center [1169, 367] width 60 height 20
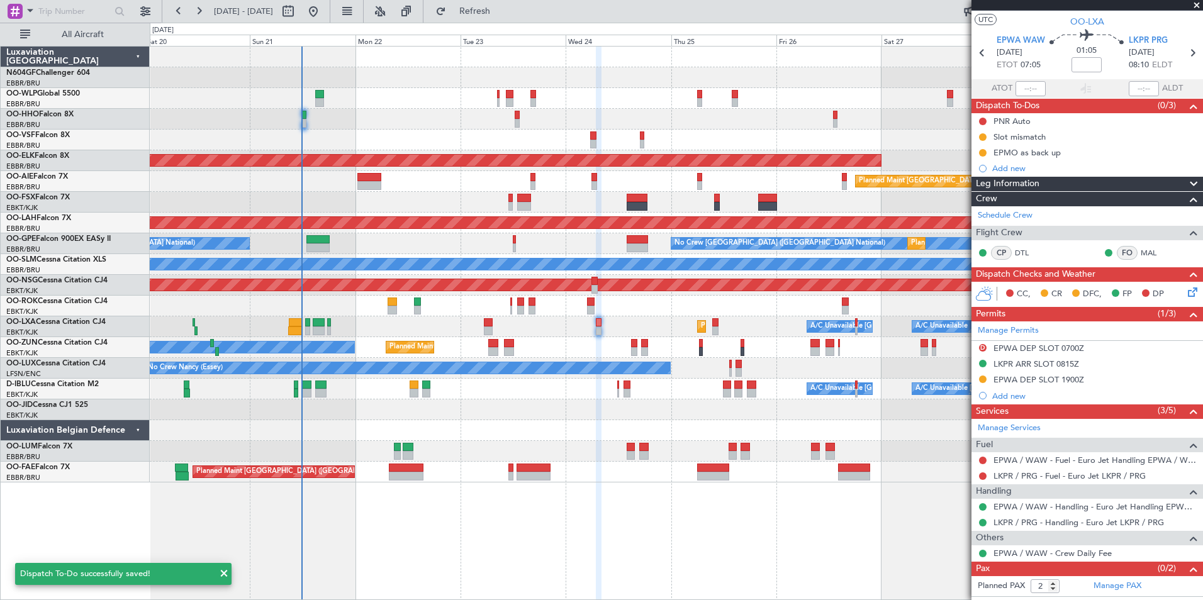
scroll to position [37, 0]
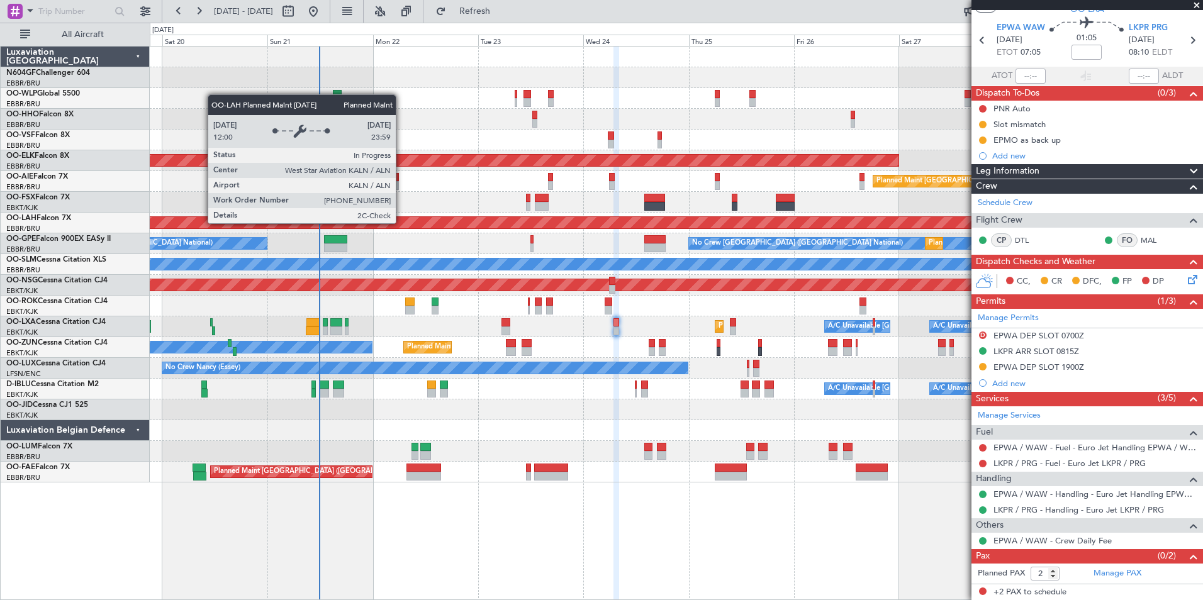
click at [419, 225] on div "Planned Maint [PERSON_NAME]-[GEOGRAPHIC_DATA][PERSON_NAME] ([GEOGRAPHIC_DATA][P…" at bounding box center [676, 222] width 3157 height 11
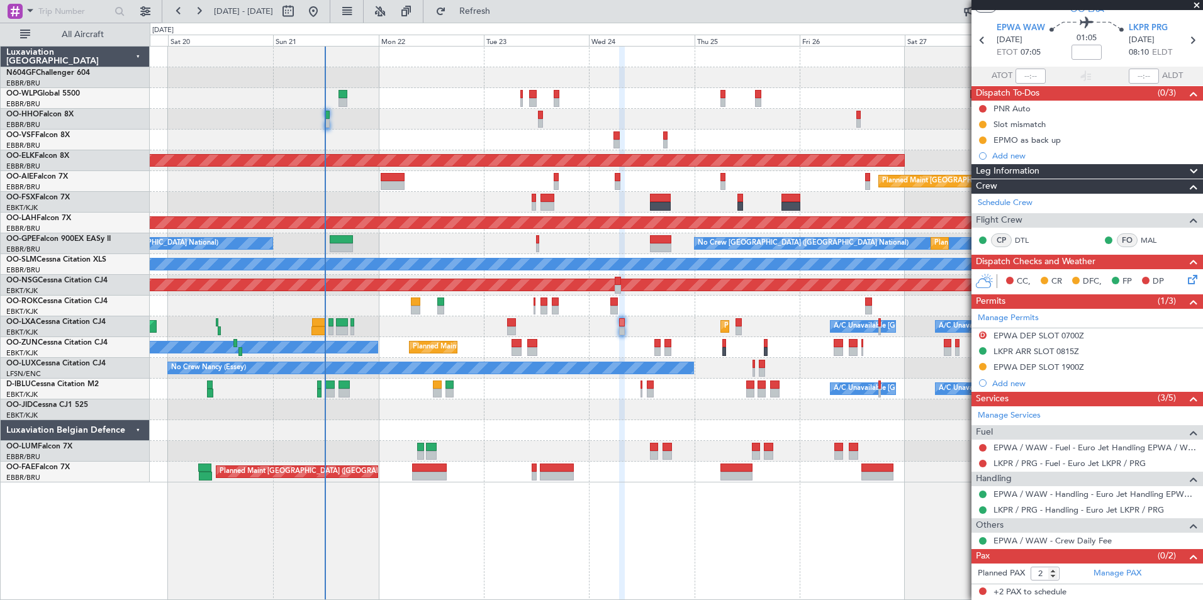
click at [437, 489] on div "Planned Maint Liege AOG Maint [GEOGRAPHIC_DATA] ([GEOGRAPHIC_DATA]) Planned Mai…" at bounding box center [676, 323] width 1053 height 554
drag, startPoint x: 436, startPoint y: 471, endPoint x: 481, endPoint y: 476, distance: 44.9
click at [457, 489] on div "Planned Maint Liege AOG Maint [GEOGRAPHIC_DATA] ([GEOGRAPHIC_DATA]) Planned Mai…" at bounding box center [676, 323] width 1053 height 554
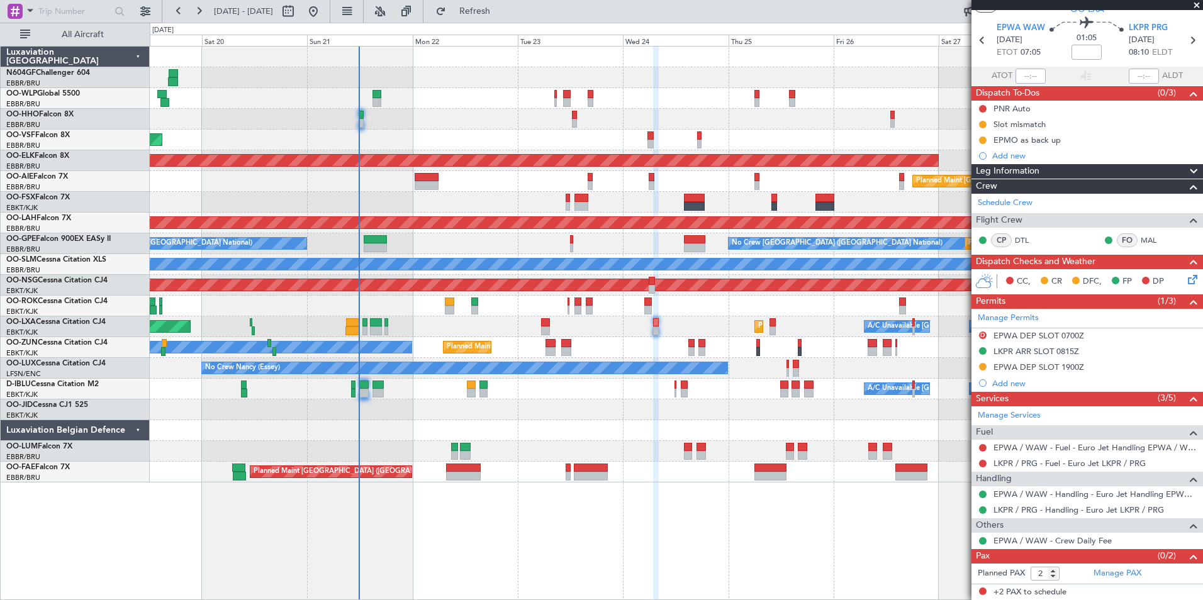
click at [413, 306] on div "Owner [GEOGRAPHIC_DATA]-[GEOGRAPHIC_DATA] Planned Maint [GEOGRAPHIC_DATA]-[GEOG…" at bounding box center [676, 306] width 1052 height 21
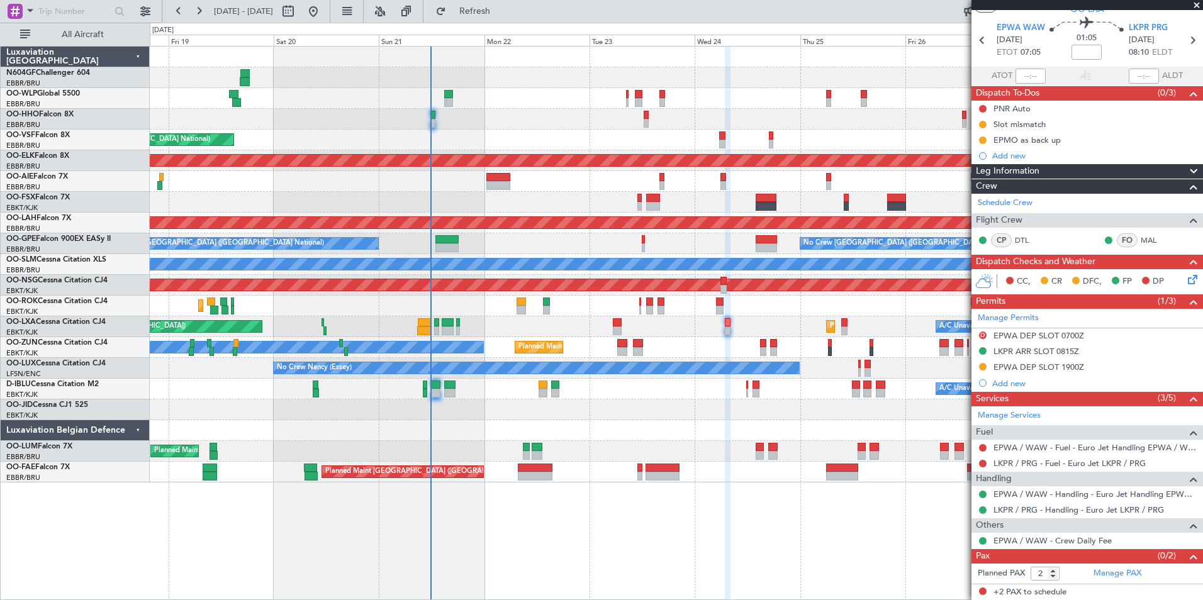
click at [511, 301] on div "Planned Maint Liege AOG Maint [GEOGRAPHIC_DATA] ([GEOGRAPHIC_DATA]) Planned Mai…" at bounding box center [676, 265] width 1052 height 436
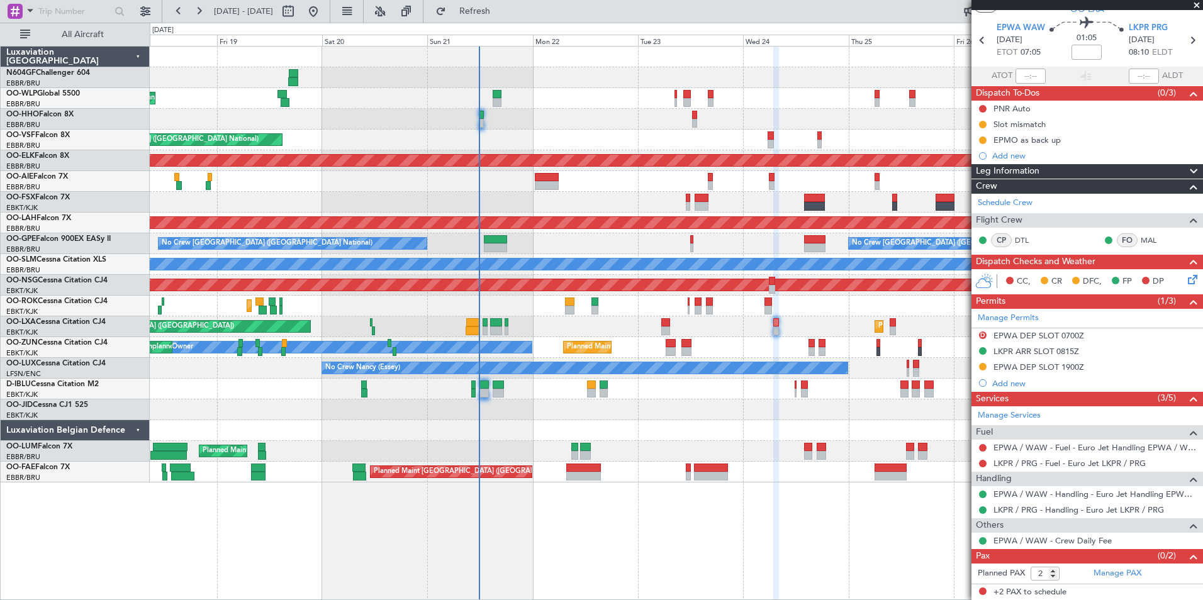
click at [689, 379] on div "Planned Maint Liege AOG Maint [GEOGRAPHIC_DATA] ([GEOGRAPHIC_DATA]) Planned Mai…" at bounding box center [676, 265] width 1052 height 436
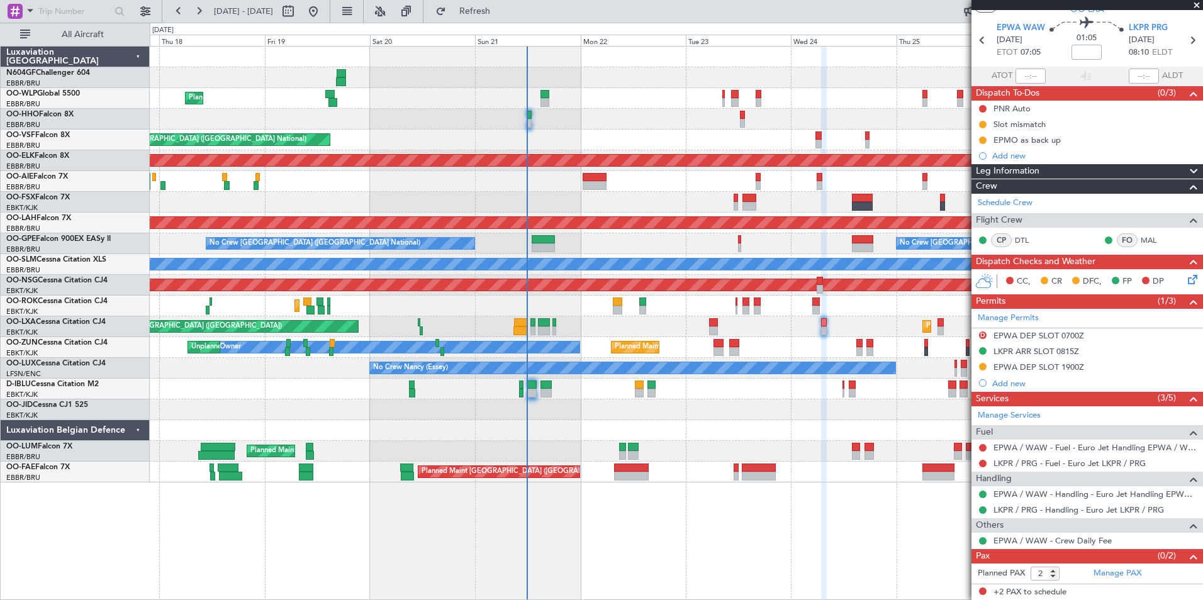
click at [556, 408] on div "Planned Maint Kortrijk-[GEOGRAPHIC_DATA]" at bounding box center [676, 409] width 1052 height 21
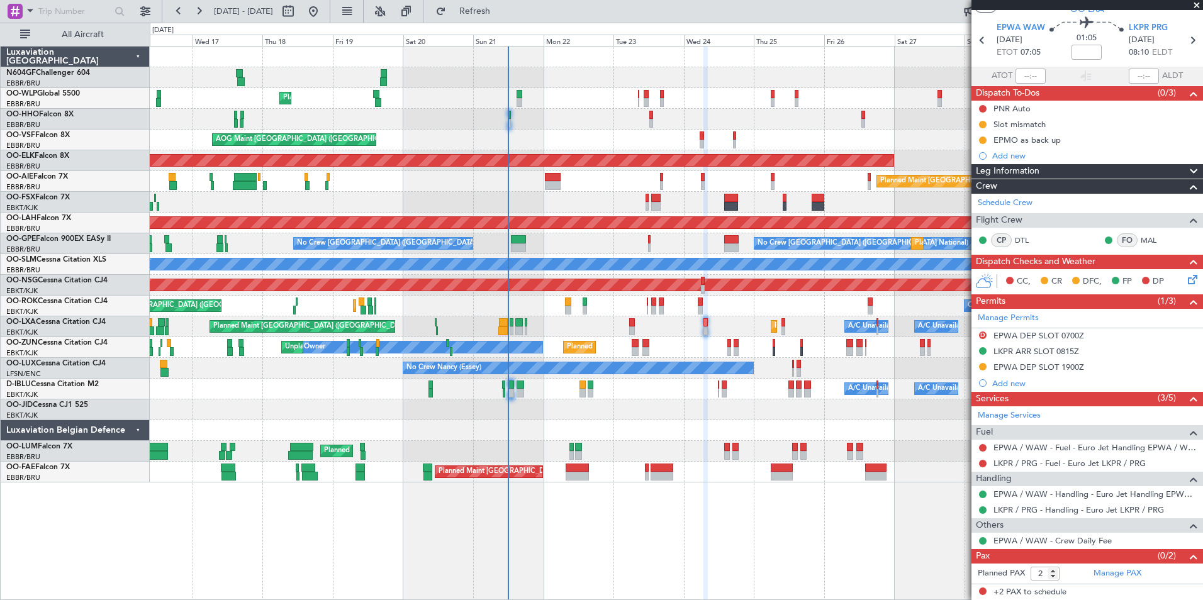
click at [617, 407] on div "Planned Maint Kortrijk-[GEOGRAPHIC_DATA]" at bounding box center [676, 409] width 1052 height 21
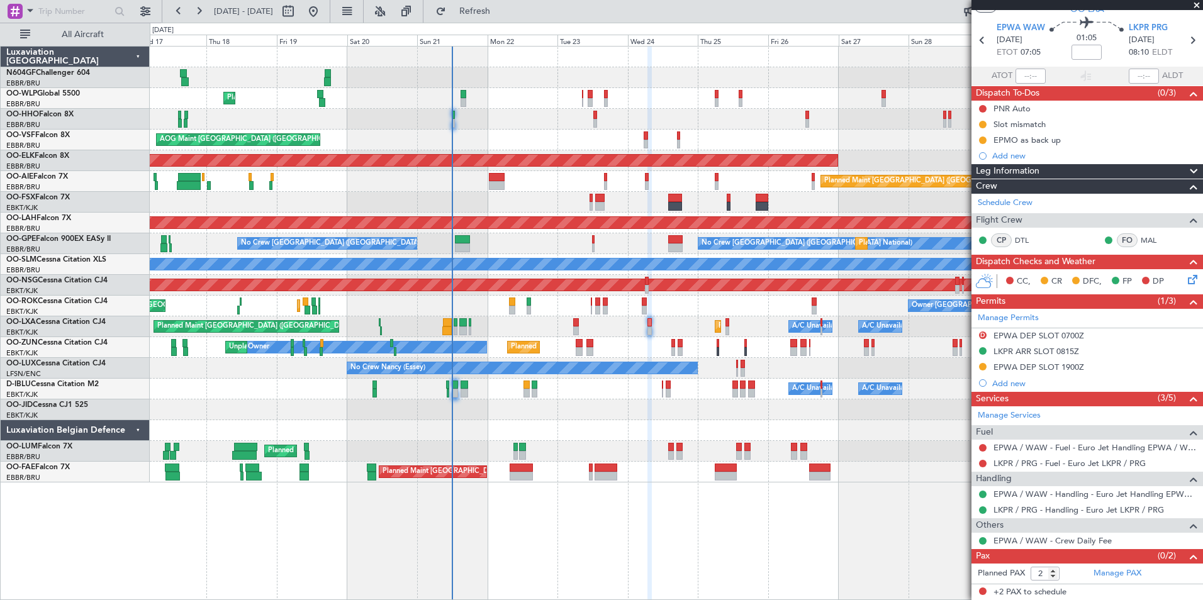
click at [607, 420] on div "Planned Maint Liege AOG Maint [GEOGRAPHIC_DATA] ([GEOGRAPHIC_DATA]) Planned Mai…" at bounding box center [676, 265] width 1052 height 436
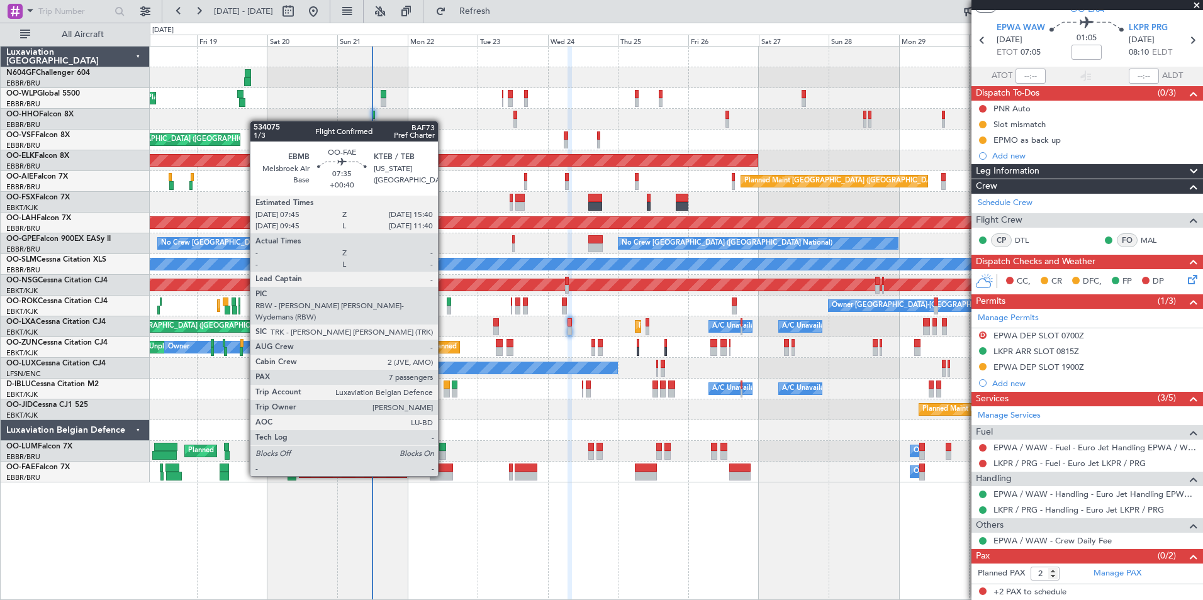
click at [444, 475] on div at bounding box center [441, 476] width 23 height 9
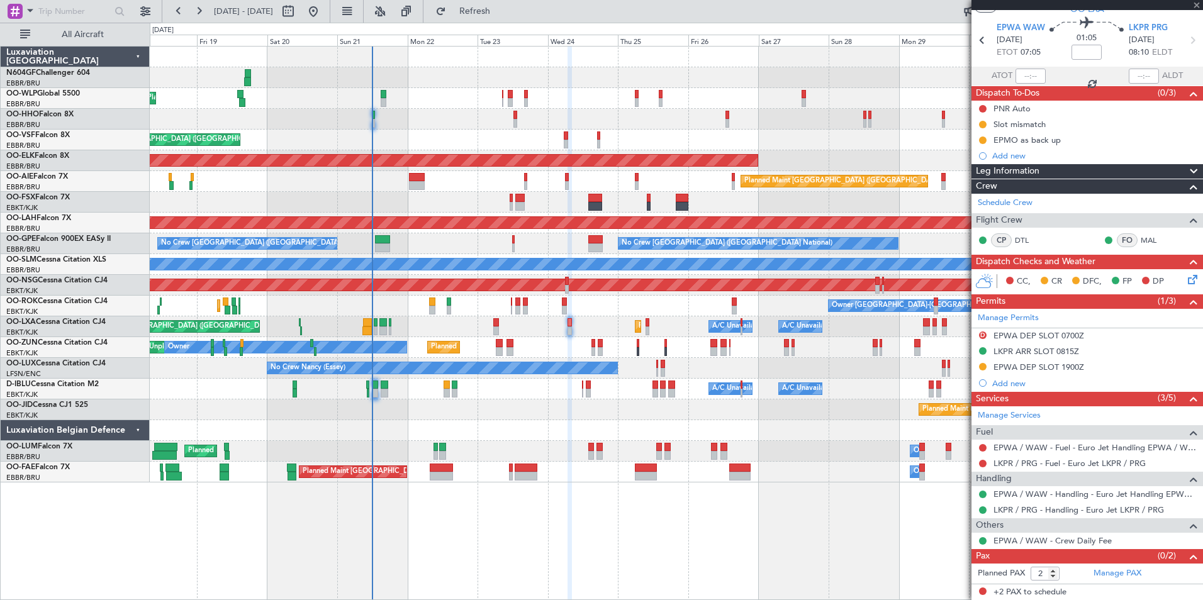
type input "+00:40"
type input "7"
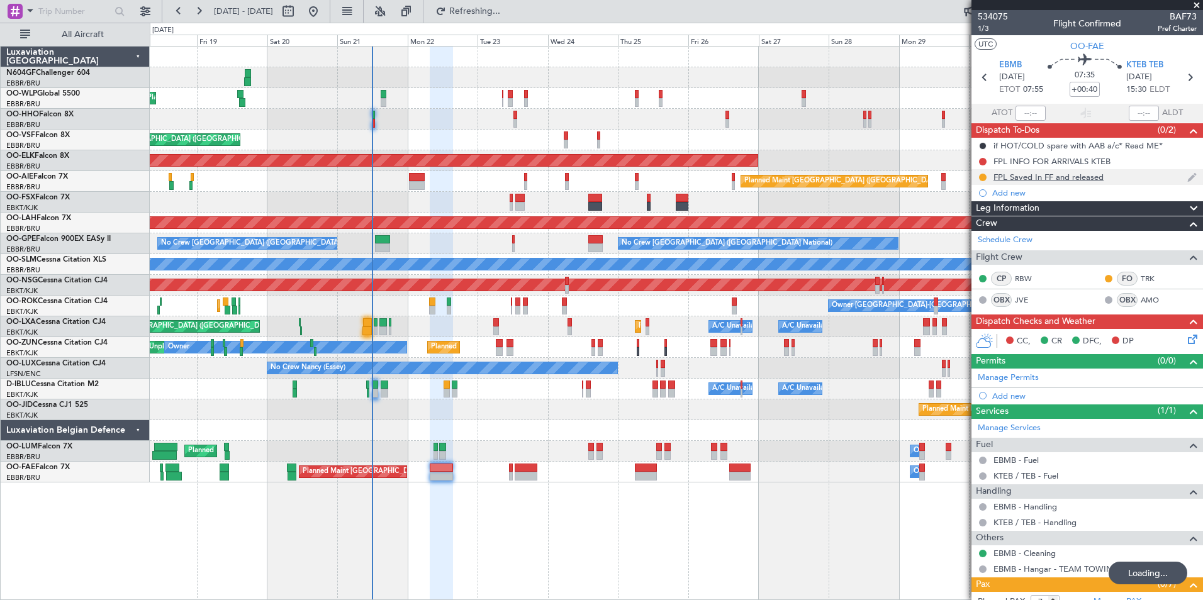
click at [1097, 183] on div "FPL Saved In FF and released" at bounding box center [1087, 177] width 232 height 16
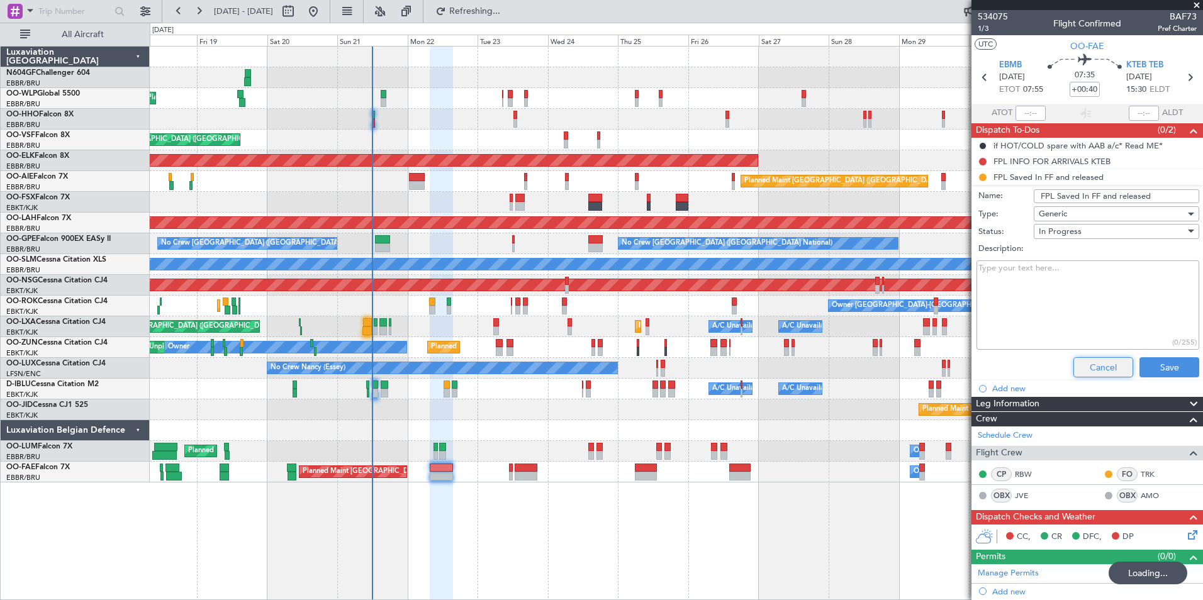
click at [1100, 371] on button "Cancel" at bounding box center [1103, 367] width 60 height 20
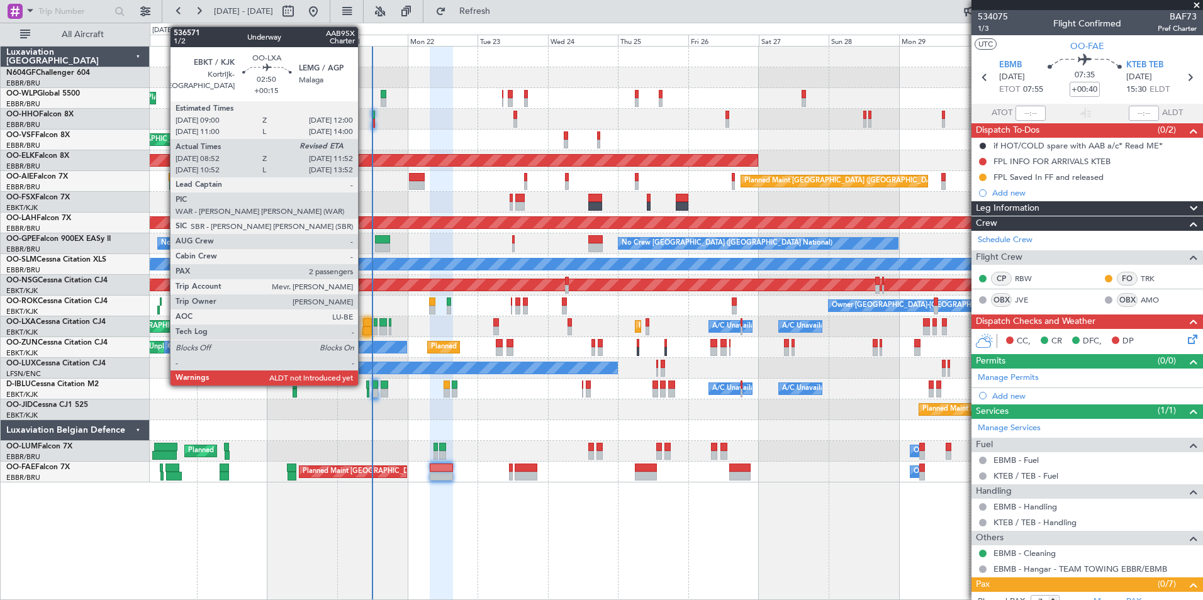
click at [364, 326] on div at bounding box center [367, 322] width 9 height 9
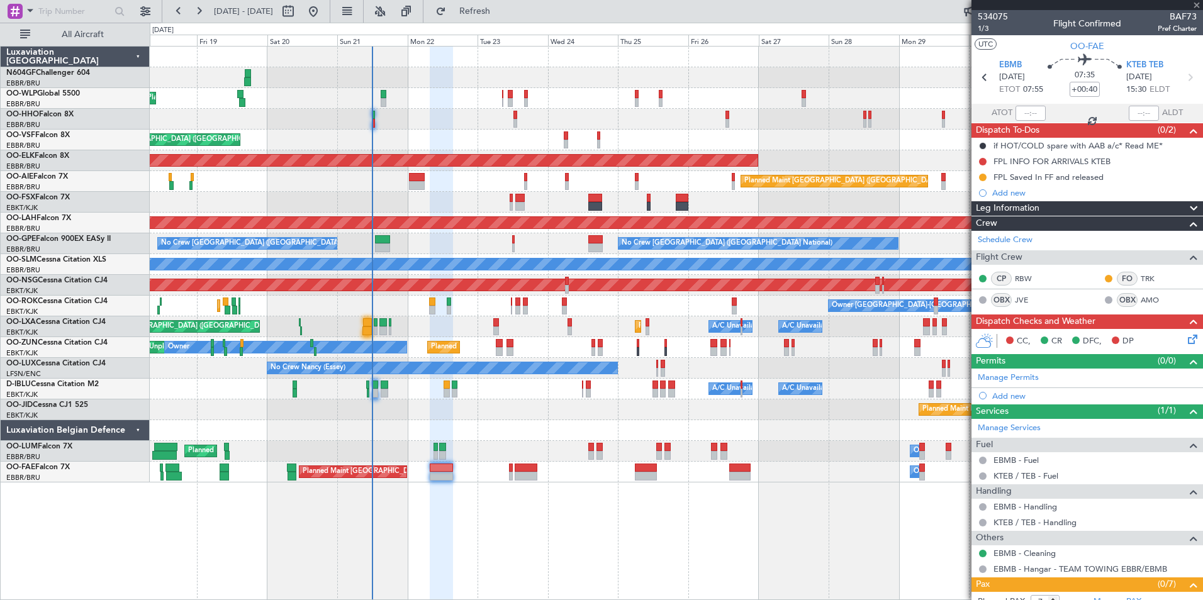
type input "+00:15"
type input "08:57"
type input "2"
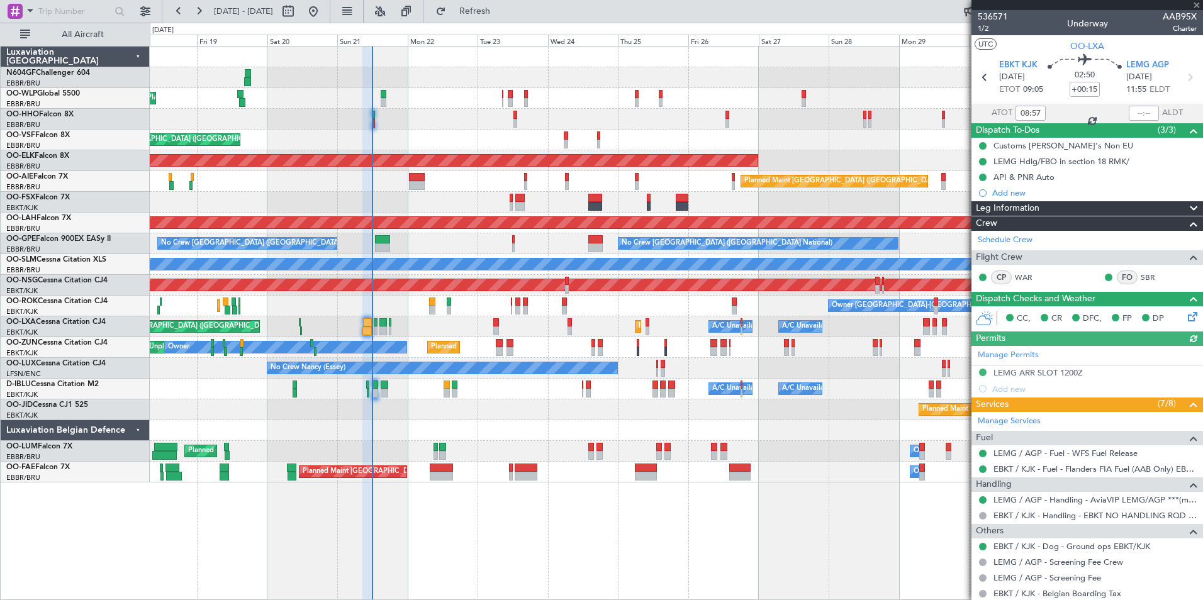
click at [1129, 113] on div at bounding box center [1144, 113] width 30 height 15
click at [1134, 111] on div at bounding box center [1144, 113] width 30 height 15
click at [1129, 113] on input "text" at bounding box center [1144, 113] width 30 height 15
click at [868, 102] on div "Planned Maint Liege" at bounding box center [676, 98] width 1052 height 21
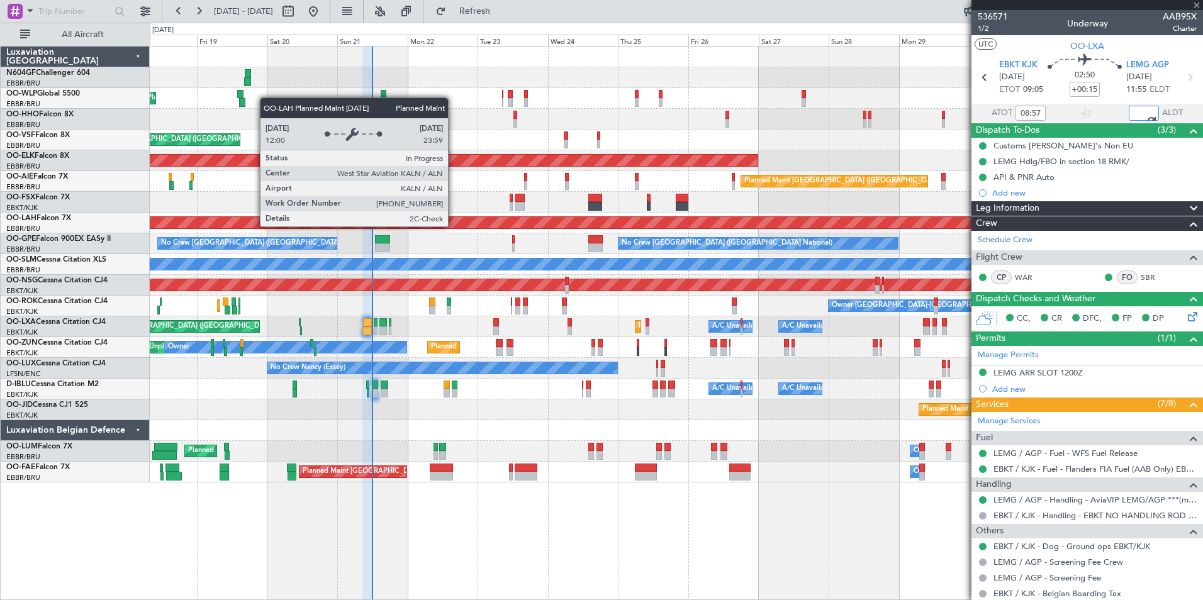
click at [472, 232] on div "Planned Maint [PERSON_NAME]-[GEOGRAPHIC_DATA][PERSON_NAME] ([GEOGRAPHIC_DATA][P…" at bounding box center [676, 223] width 1052 height 21
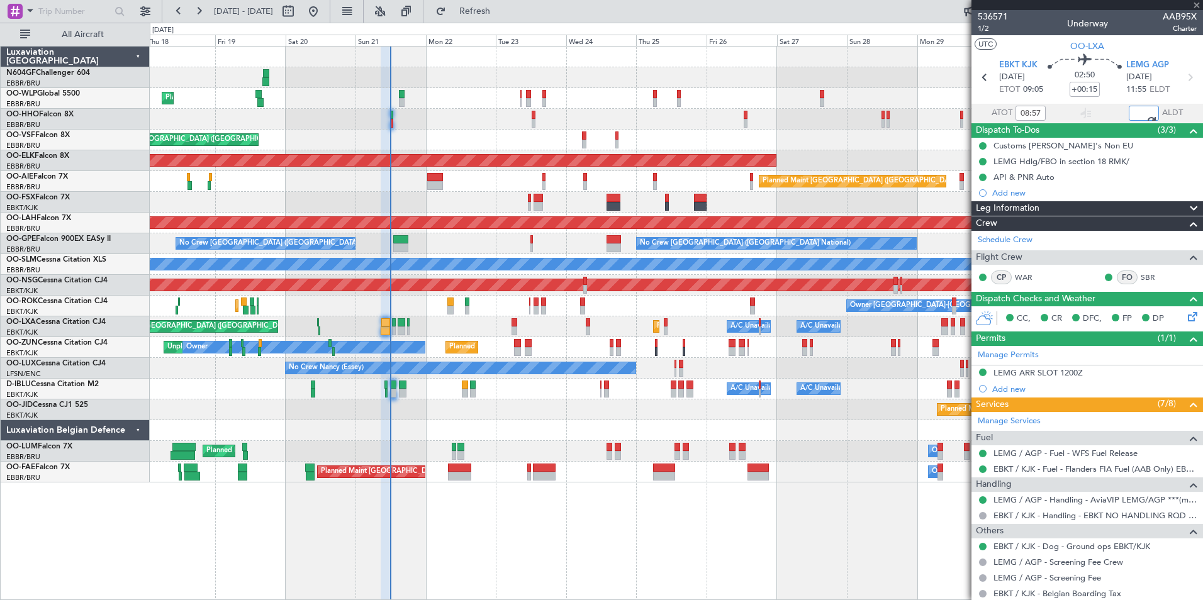
type input "11:52"
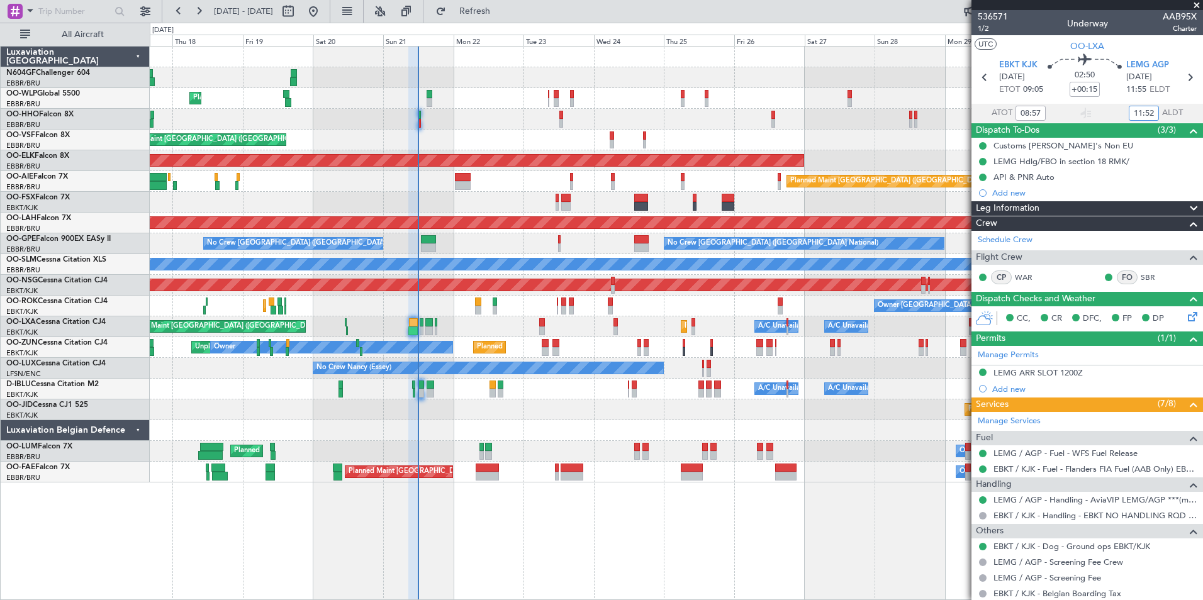
click at [444, 377] on div "No Crew Nancy (Essey)" at bounding box center [676, 368] width 1052 height 21
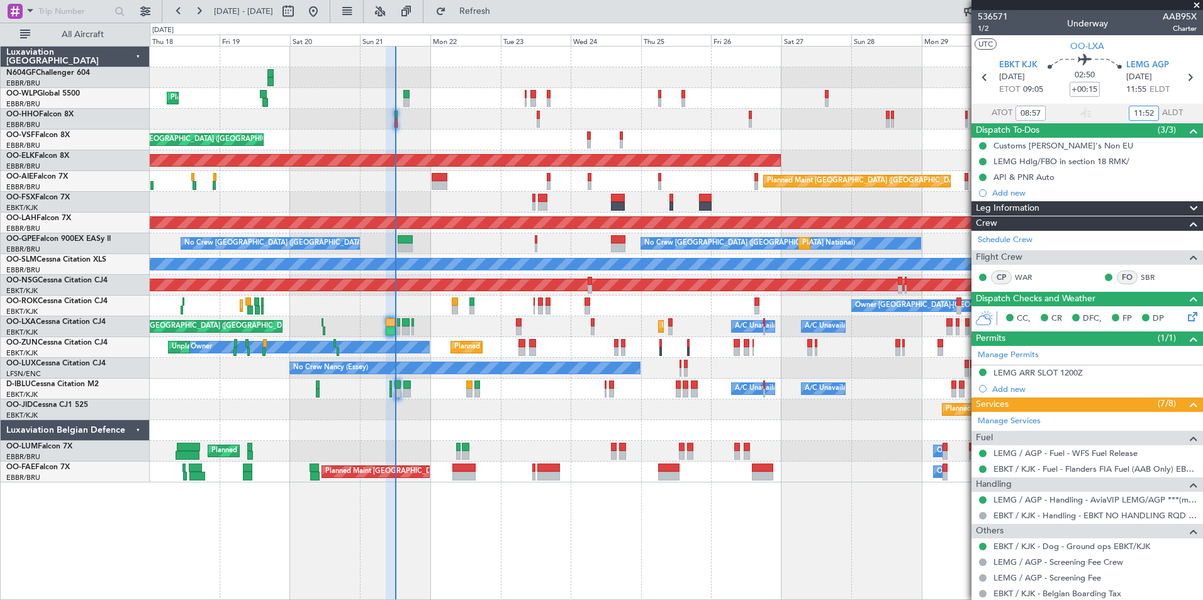
click at [567, 420] on div "Planned Maint Kortrijk-[GEOGRAPHIC_DATA]" at bounding box center [676, 409] width 1052 height 21
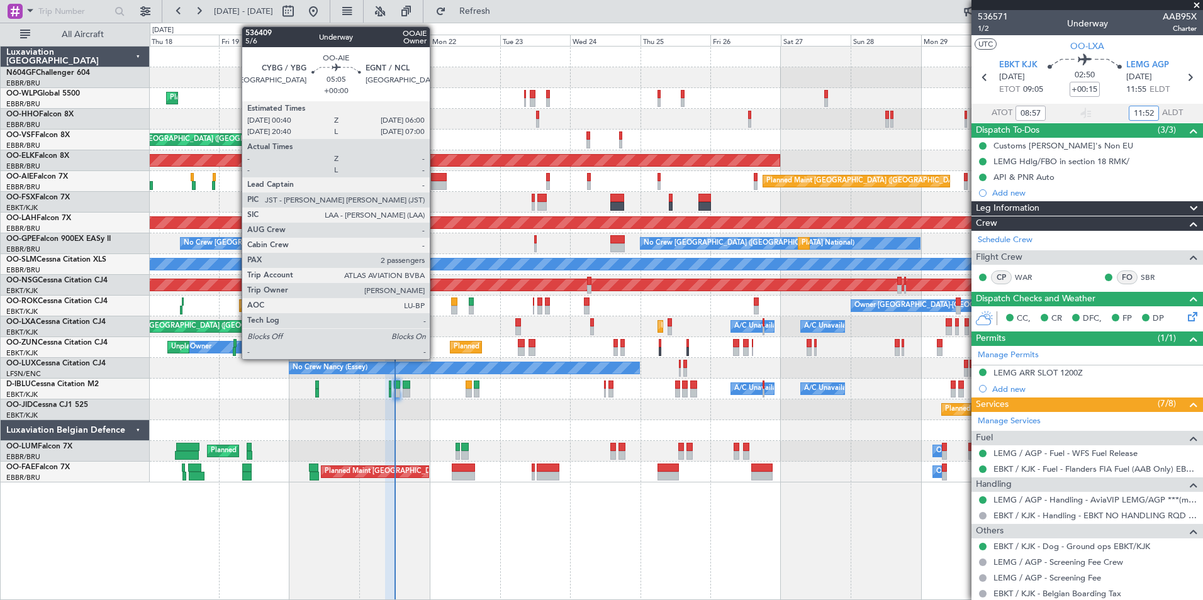
click at [435, 178] on div at bounding box center [439, 177] width 16 height 9
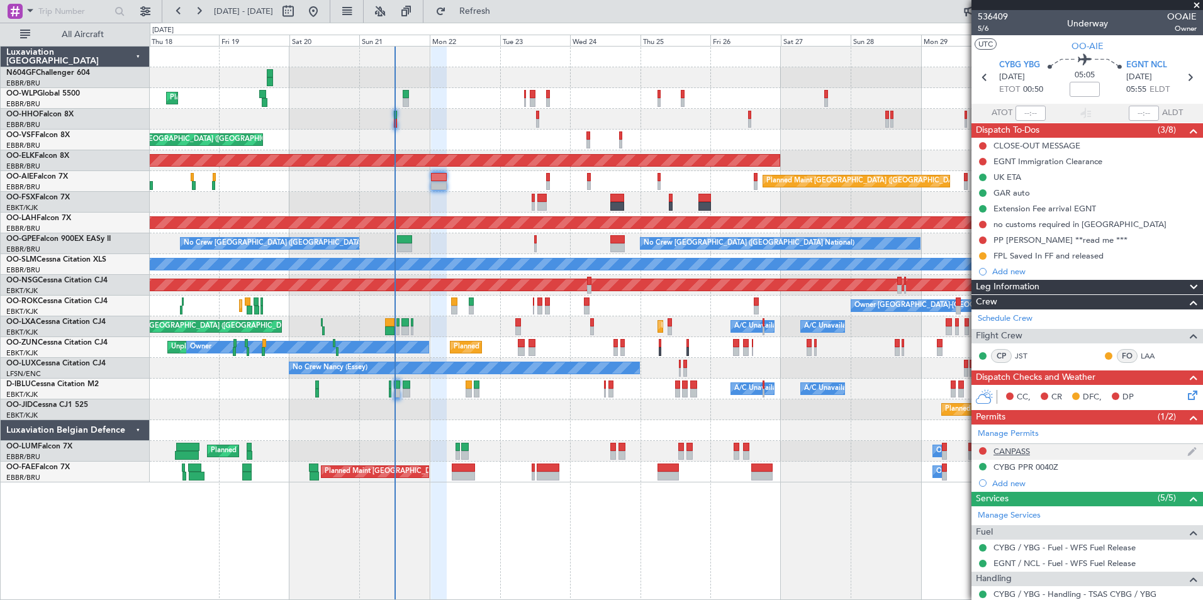
click at [1031, 451] on div "CANPASS" at bounding box center [1087, 452] width 232 height 16
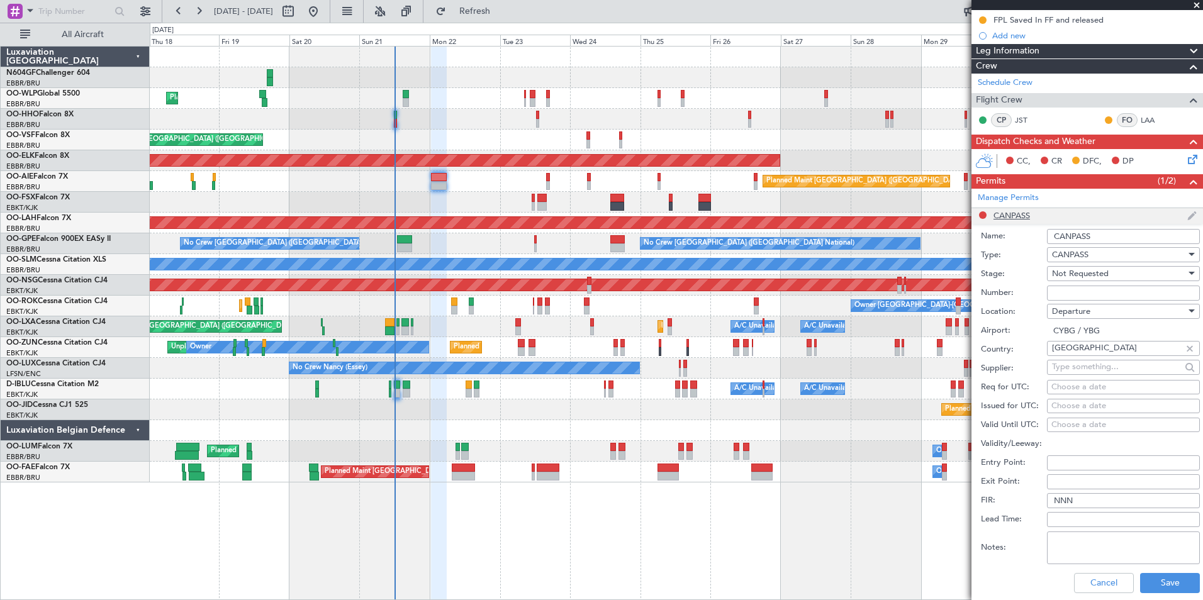
scroll to position [240, 0]
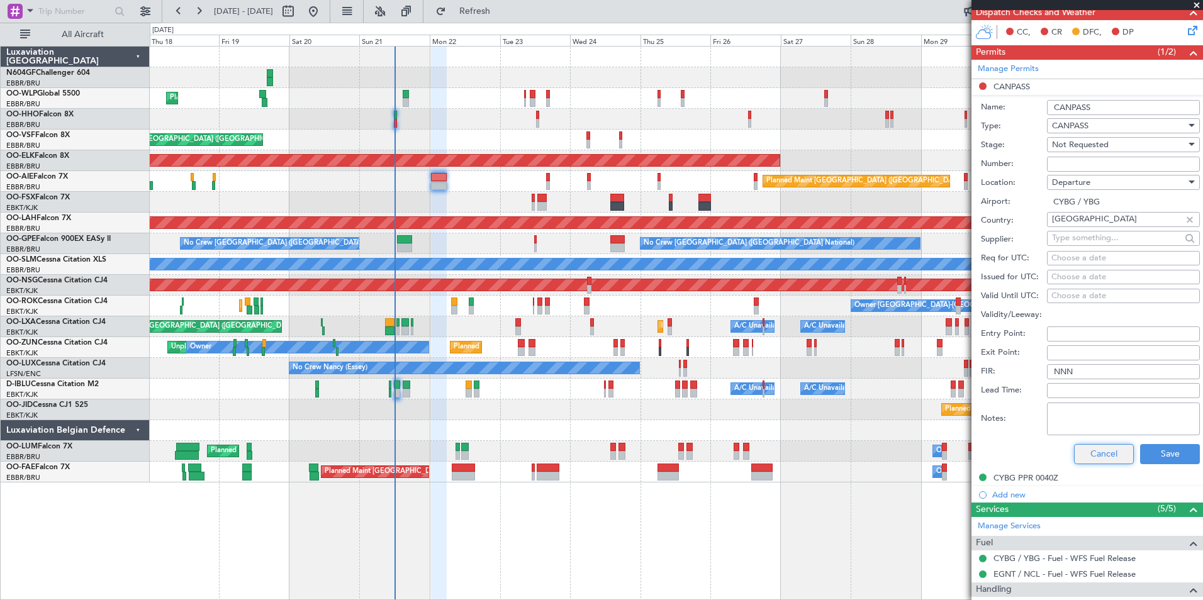
click at [1107, 449] on button "Cancel" at bounding box center [1104, 454] width 60 height 20
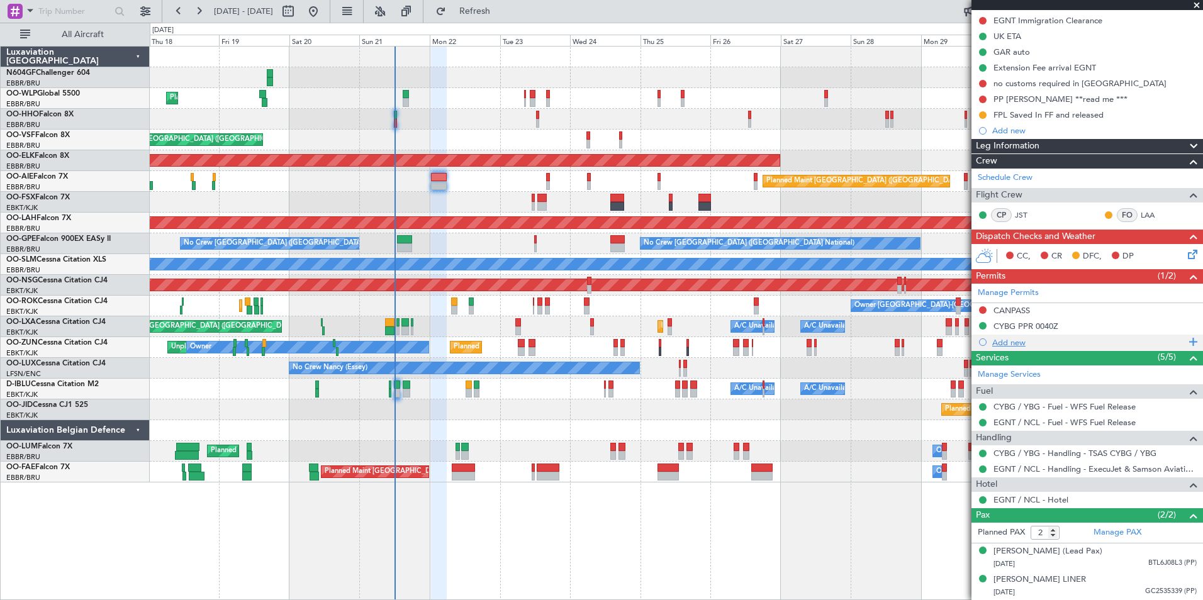
scroll to position [0, 0]
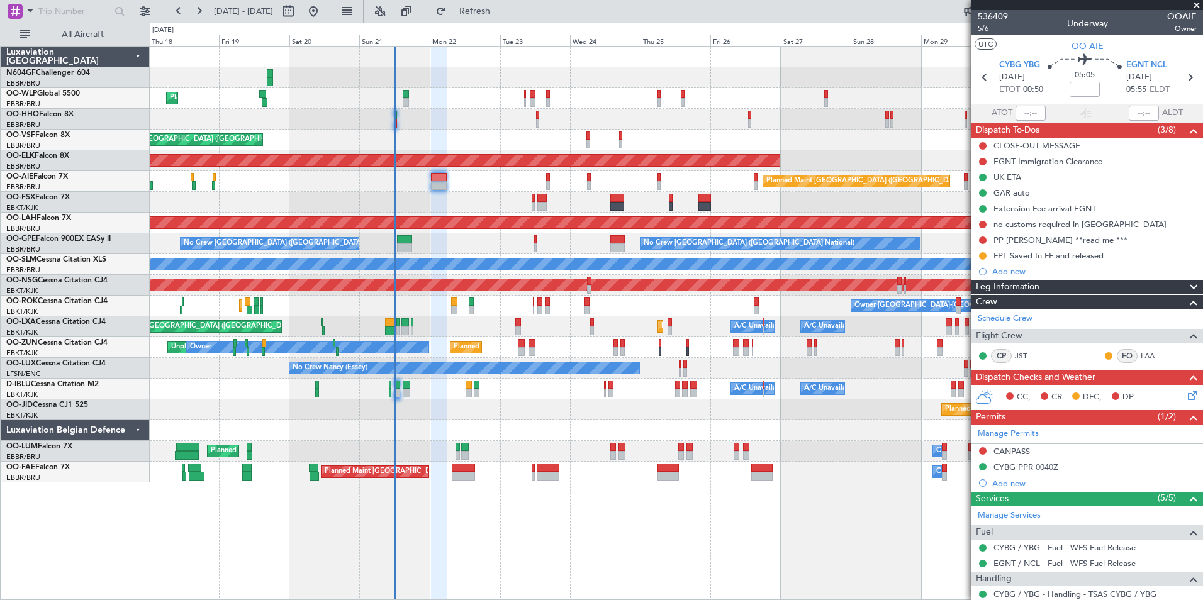
click at [547, 349] on div "Planned Maint Kortrijk-[GEOGRAPHIC_DATA] Unplanned Maint [GEOGRAPHIC_DATA]-[GEO…" at bounding box center [676, 347] width 1052 height 21
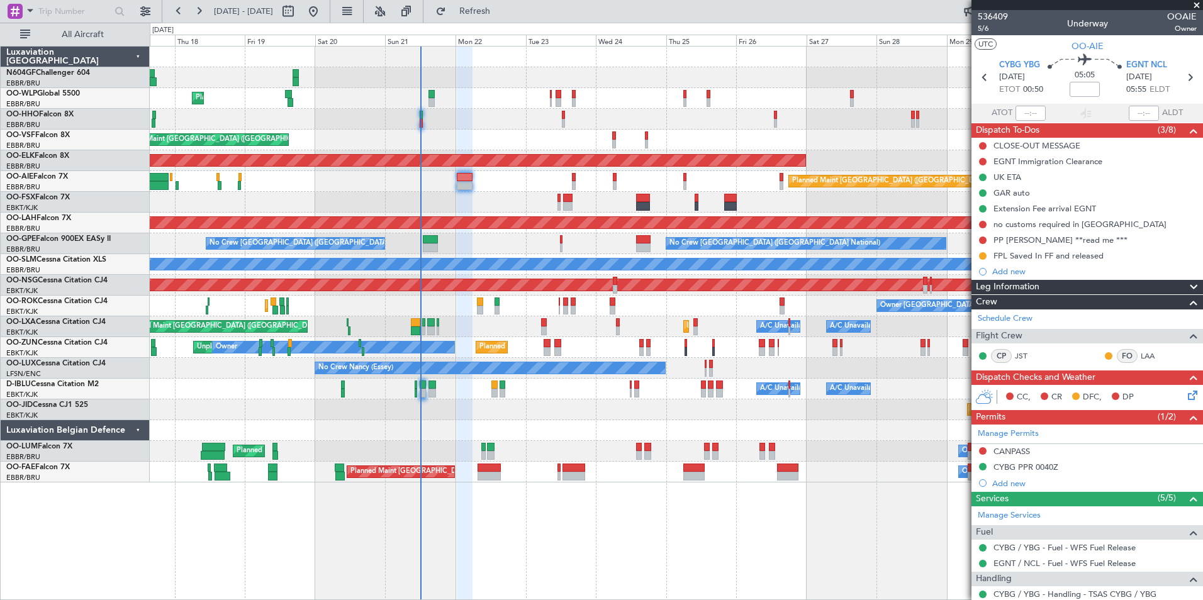
click at [557, 426] on div at bounding box center [676, 430] width 1052 height 21
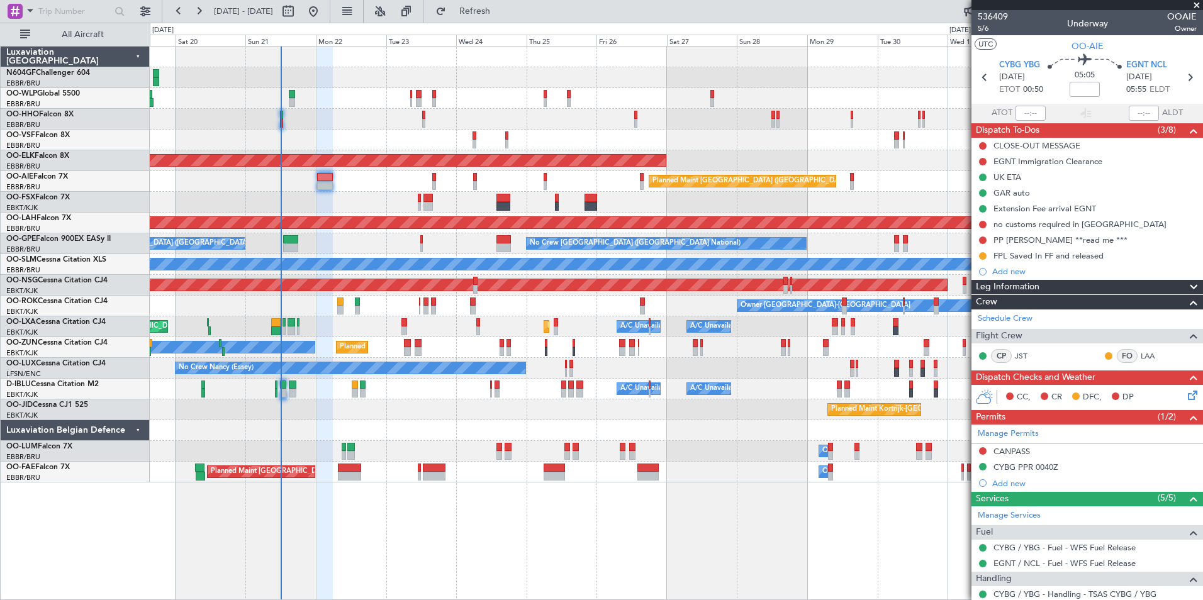
click at [495, 425] on div at bounding box center [676, 430] width 1052 height 21
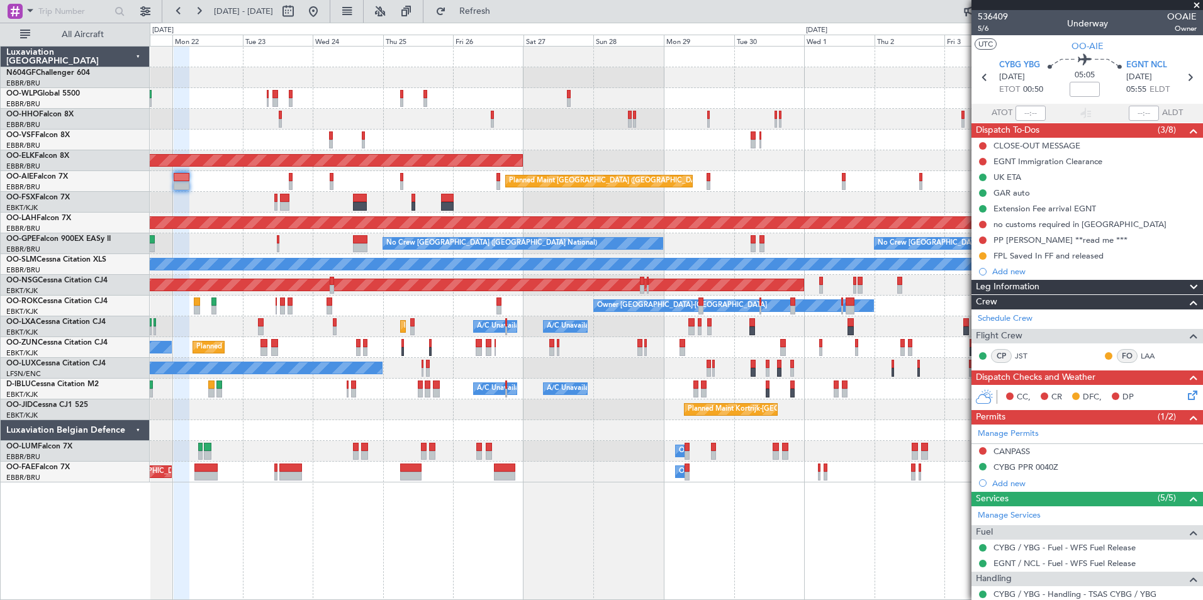
click at [420, 415] on div "Planned Maint Kortrijk-[GEOGRAPHIC_DATA]" at bounding box center [676, 409] width 1052 height 21
click at [388, 411] on div "Planned Maint Kortrijk-[GEOGRAPHIC_DATA]" at bounding box center [676, 409] width 1052 height 21
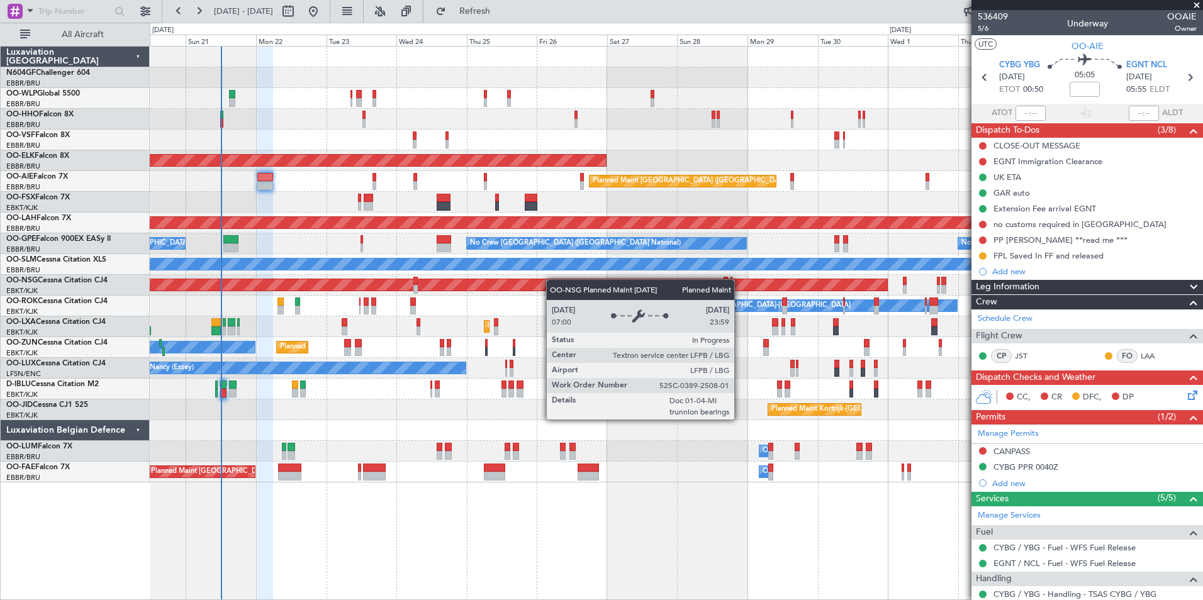
click at [579, 289] on div "Planned Maint Liege AOG Maint [GEOGRAPHIC_DATA] ([GEOGRAPHIC_DATA]) Planned Mai…" at bounding box center [676, 265] width 1052 height 436
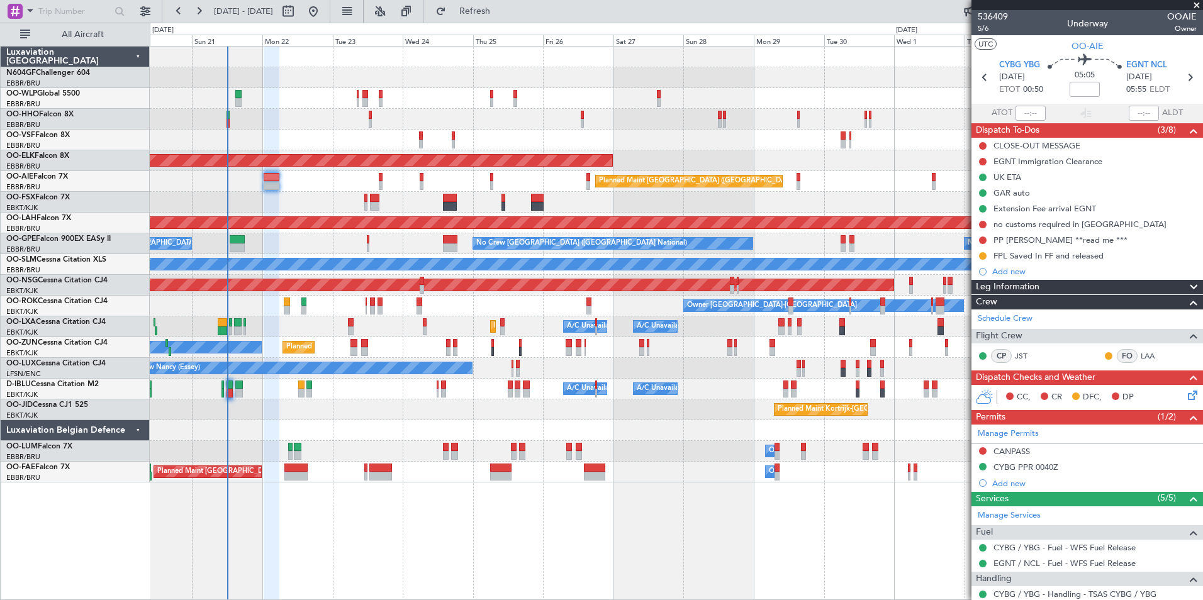
click at [684, 215] on div "Planned Maint Liege AOG Maint [GEOGRAPHIC_DATA] ([GEOGRAPHIC_DATA]) Planned Mai…" at bounding box center [676, 265] width 1052 height 436
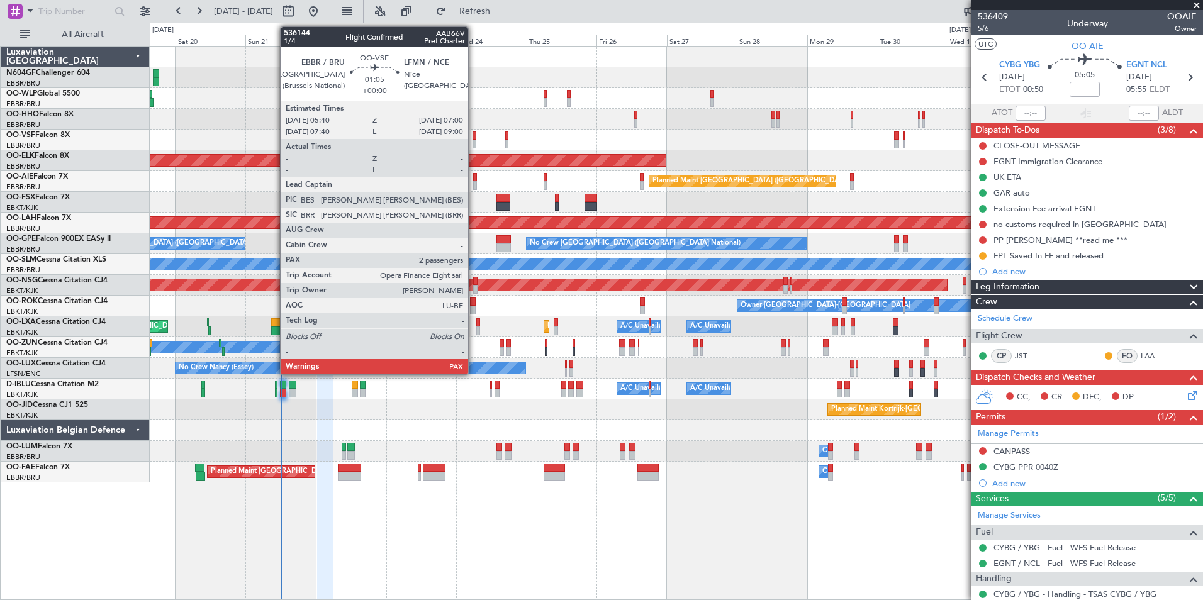
click at [474, 137] on div at bounding box center [474, 135] width 4 height 9
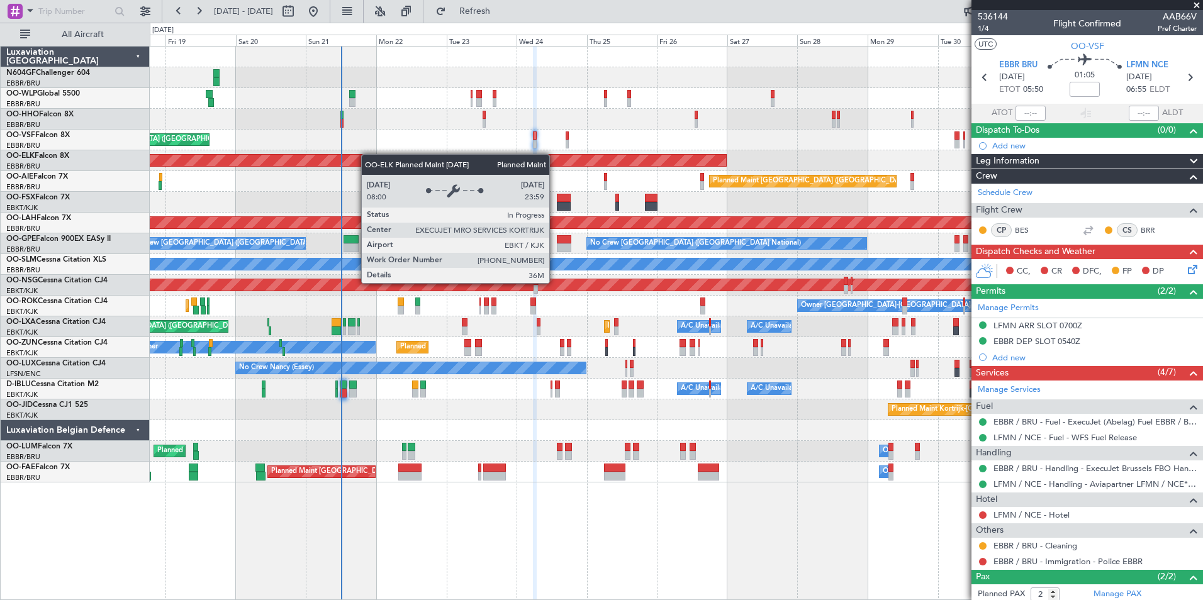
click at [430, 157] on div "Planned Maint Kortrijk-[GEOGRAPHIC_DATA]" at bounding box center [676, 160] width 1052 height 21
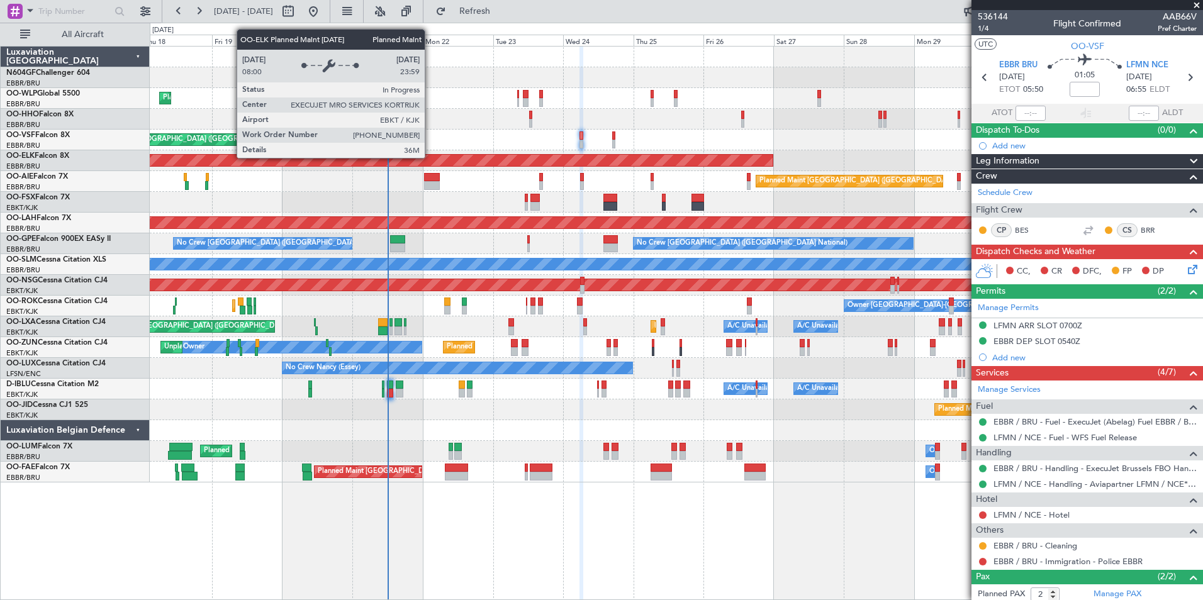
click at [430, 157] on div "Planned Maint Kortrijk-[GEOGRAPHIC_DATA]" at bounding box center [117, 160] width 1309 height 11
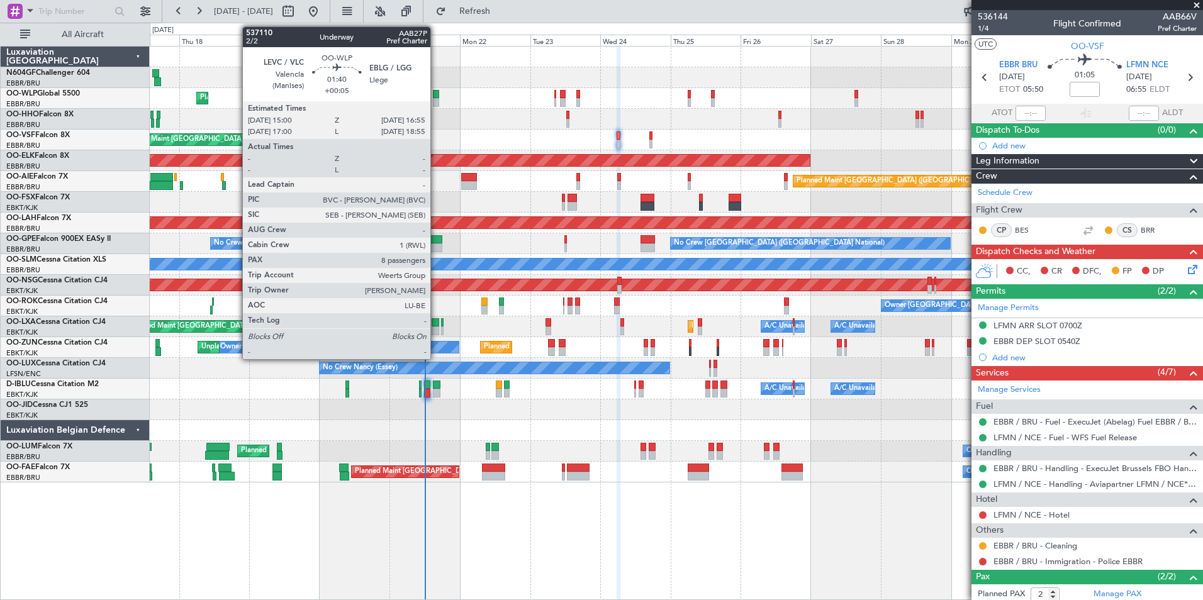
click at [434, 96] on div at bounding box center [436, 94] width 6 height 9
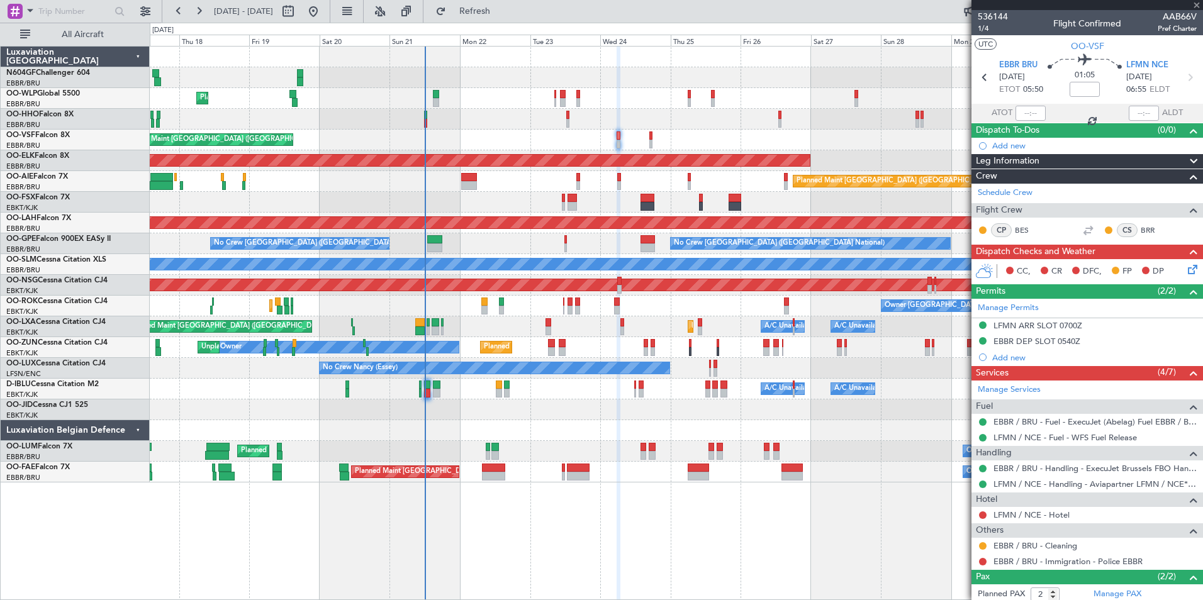
type input "+00:05"
type input "8"
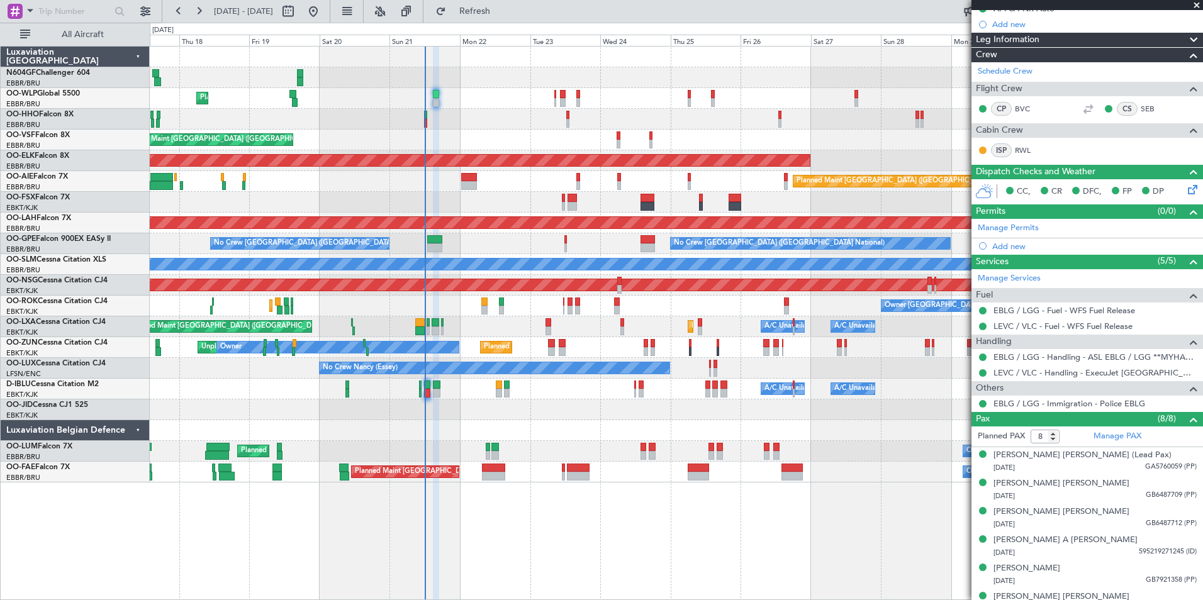
scroll to position [137, 0]
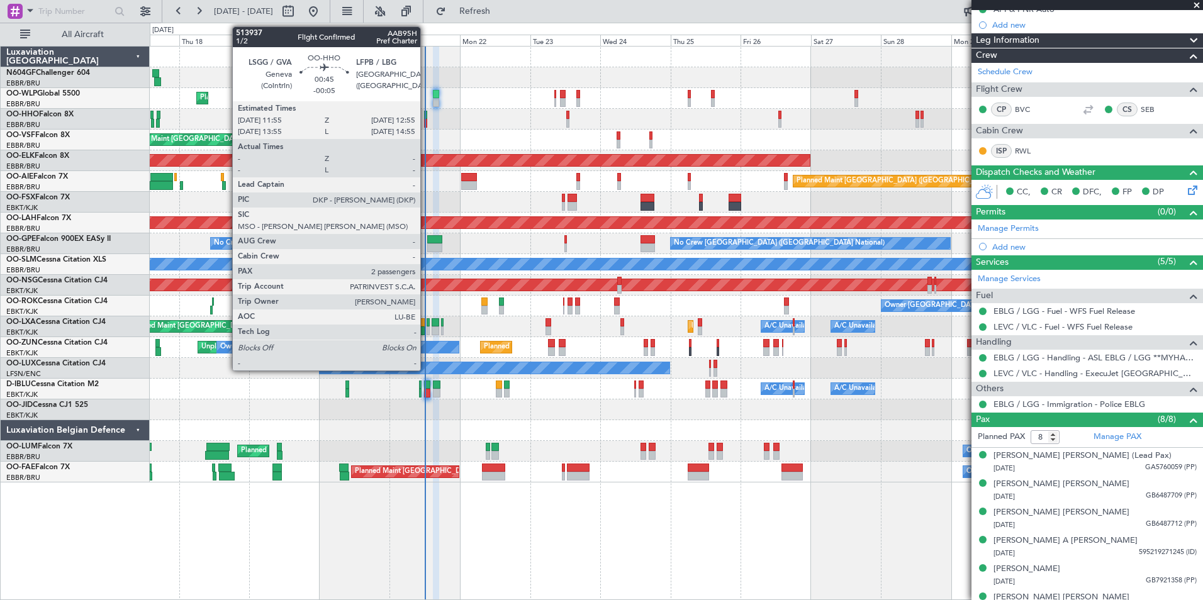
click at [426, 121] on div at bounding box center [425, 123] width 3 height 9
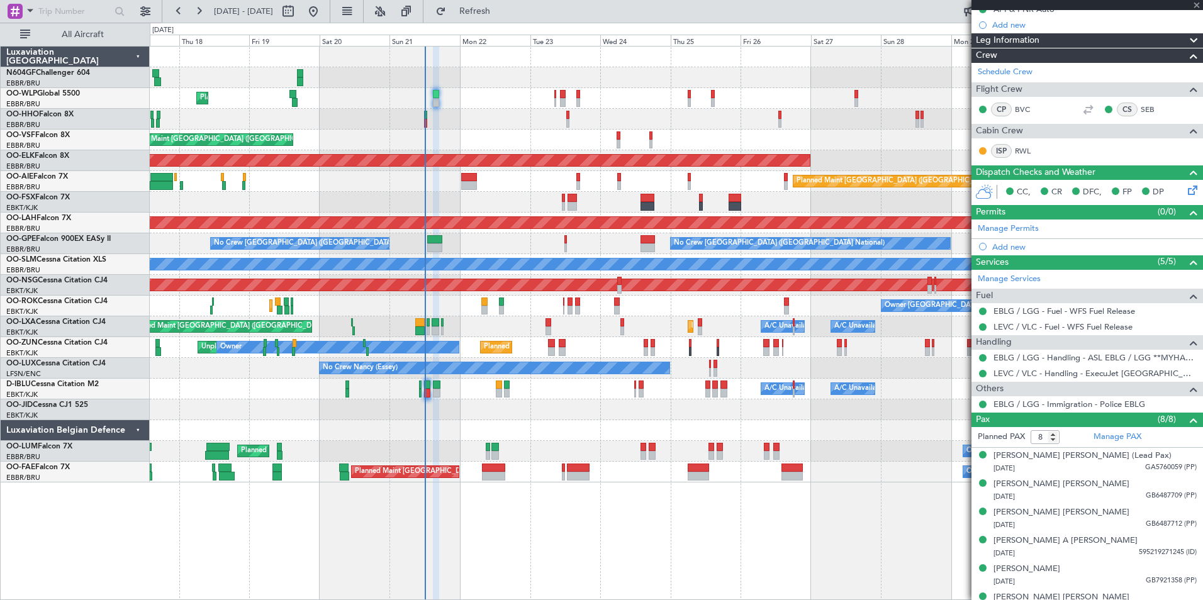
type input "-00:05"
type input "2"
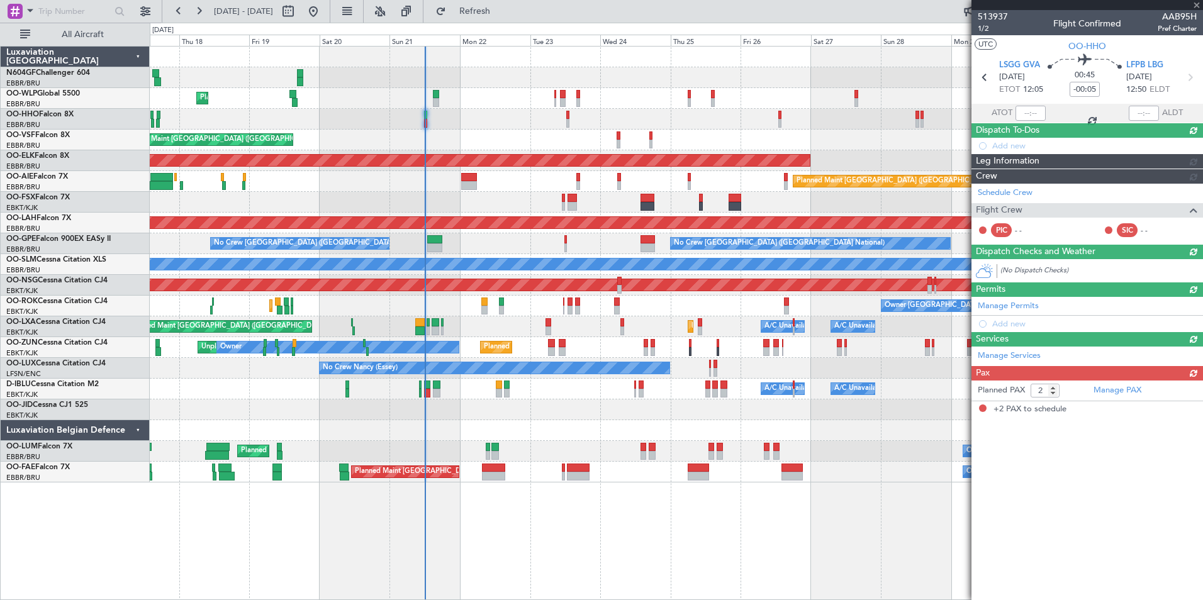
scroll to position [0, 0]
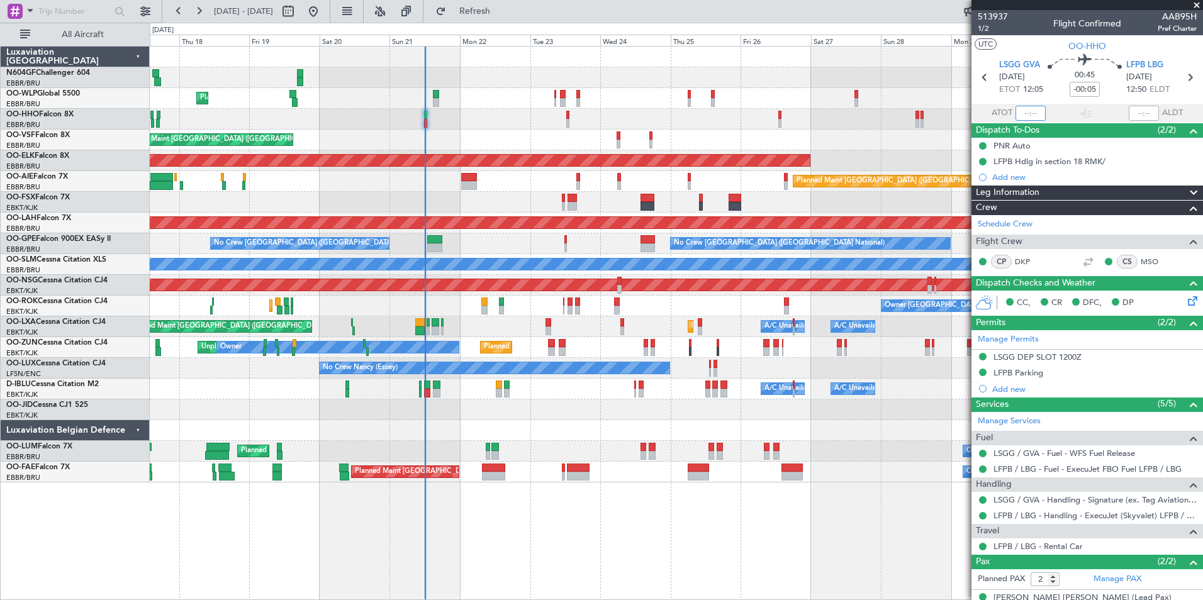
click at [1024, 112] on input "text" at bounding box center [1030, 113] width 30 height 15
click at [907, 92] on div "Planned Maint Liege" at bounding box center [676, 98] width 1052 height 21
click at [481, 135] on div "AOG Maint [GEOGRAPHIC_DATA] ([GEOGRAPHIC_DATA] National)" at bounding box center [676, 140] width 1052 height 21
click at [497, 135] on div "Planned Maint Liege AOG Maint [GEOGRAPHIC_DATA] ([GEOGRAPHIC_DATA]) Planned Mai…" at bounding box center [676, 265] width 1052 height 436
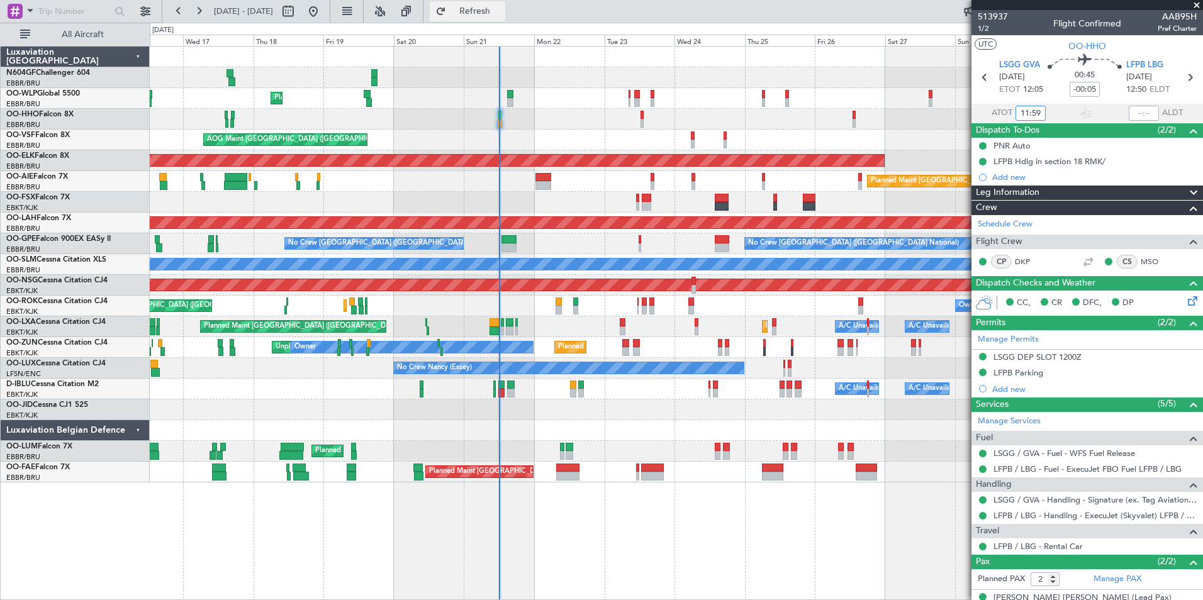
type input "11:59"
click at [501, 16] on span "Refresh" at bounding box center [475, 11] width 53 height 9
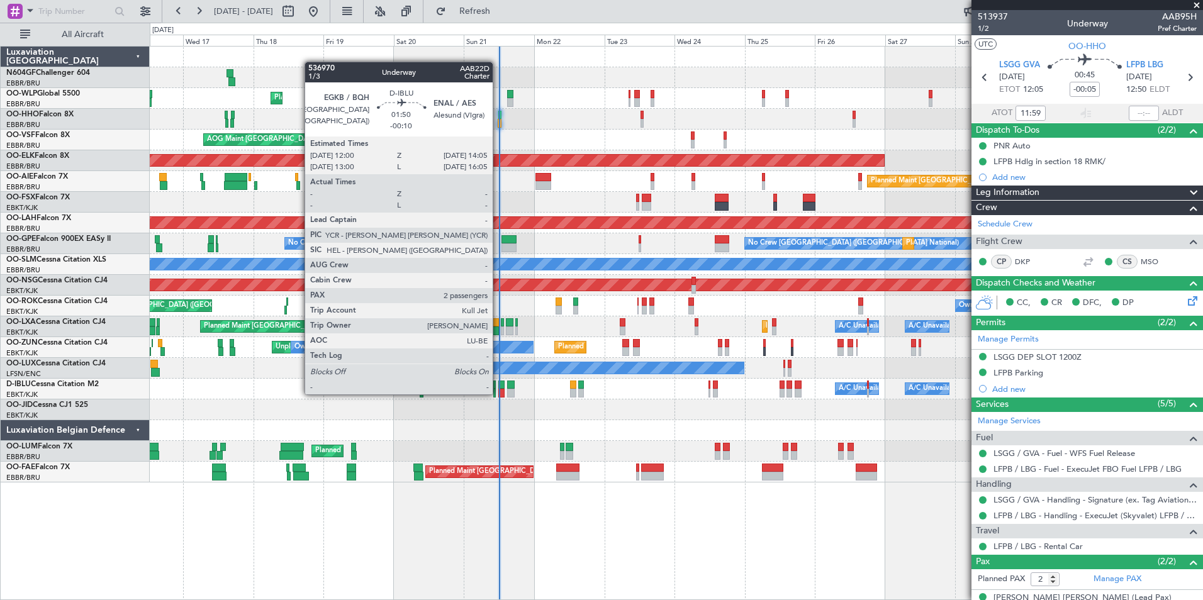
click at [498, 391] on div at bounding box center [501, 393] width 6 height 9
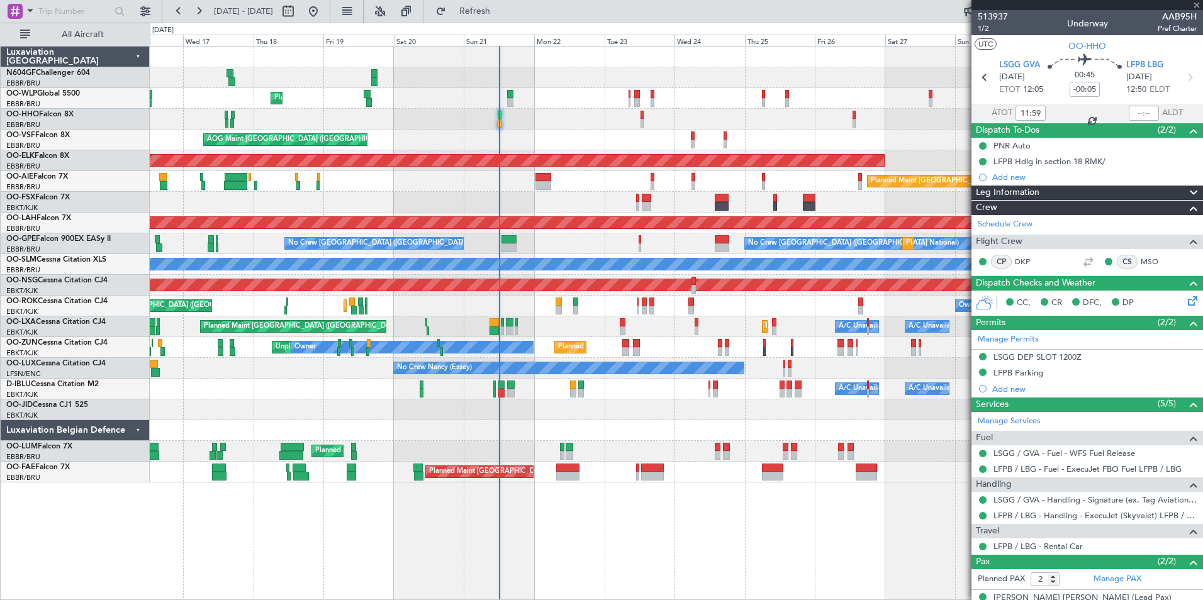
type input "-00:10"
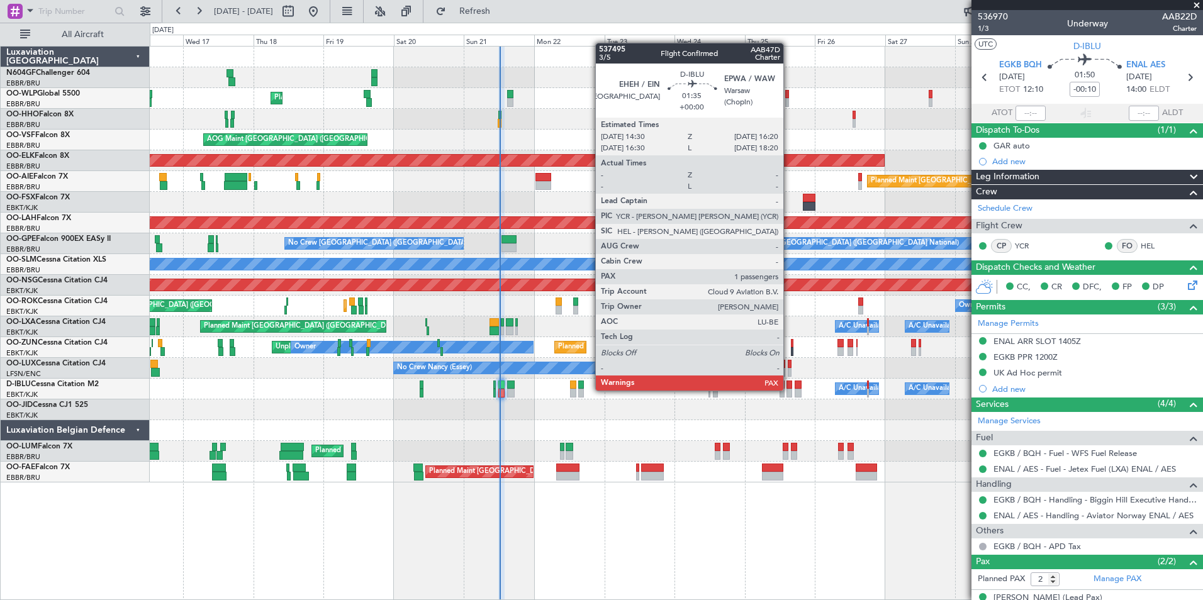
click at [789, 389] on div at bounding box center [789, 393] width 6 height 9
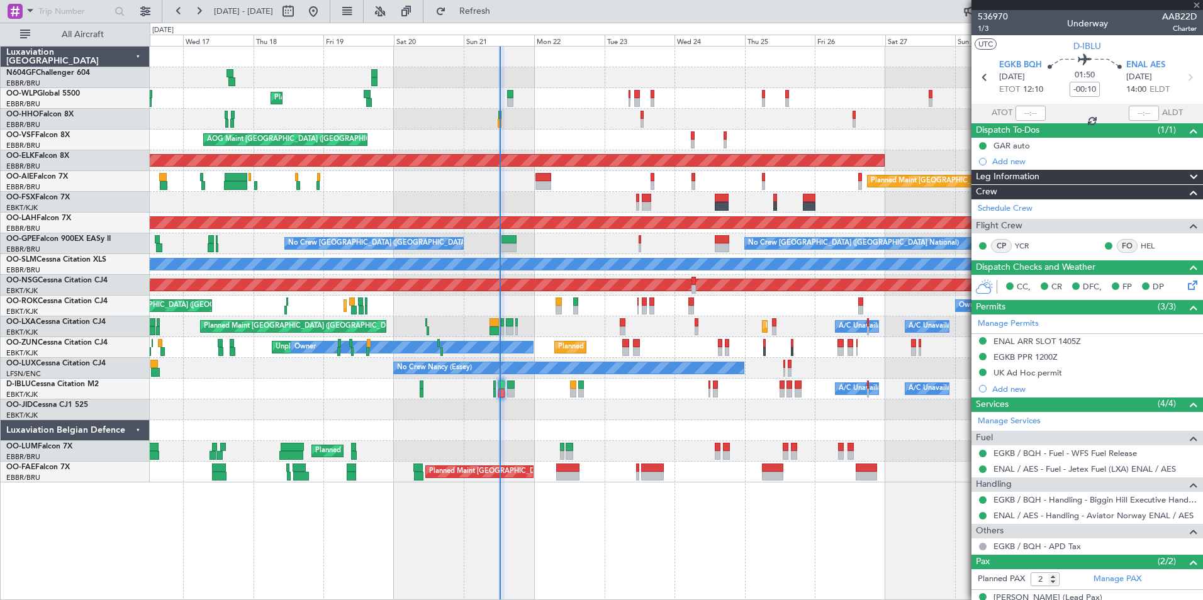
type input "1"
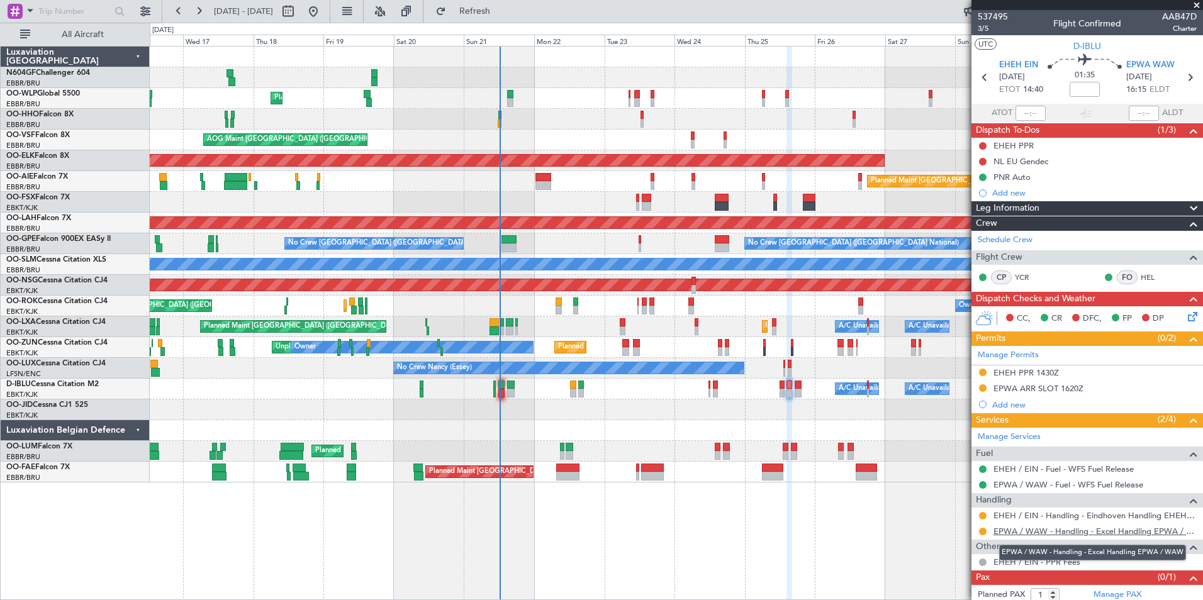
click at [1032, 531] on link "EPWA / WAW - Handling - Excel Handling EPWA / WAW" at bounding box center [1094, 531] width 203 height 11
click at [1010, 191] on div "Add new" at bounding box center [1088, 192] width 193 height 11
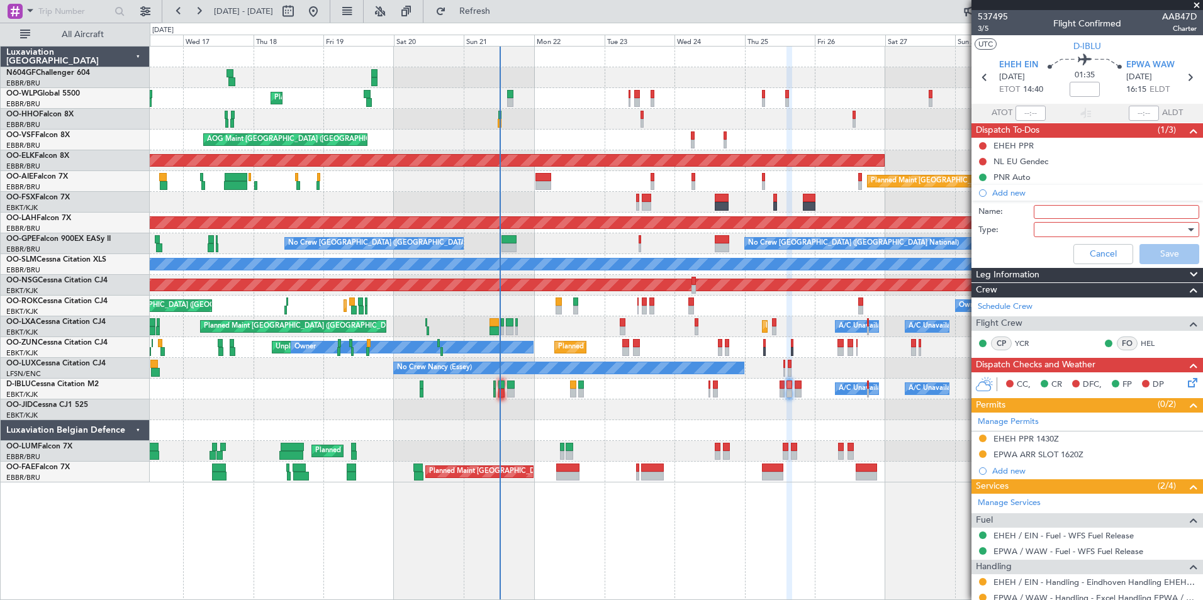
click at [1102, 207] on input "Name:" at bounding box center [1116, 212] width 165 height 14
type input "EPMO as back up"
click at [1093, 226] on div at bounding box center [1112, 229] width 147 height 19
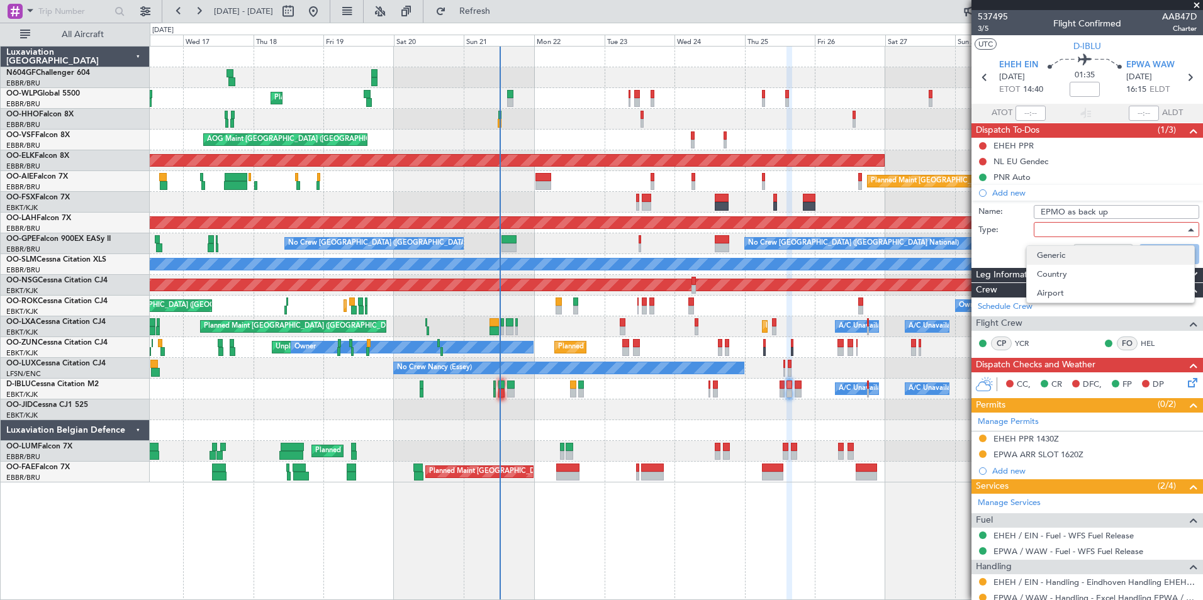
click at [1081, 251] on span "Generic" at bounding box center [1110, 255] width 147 height 19
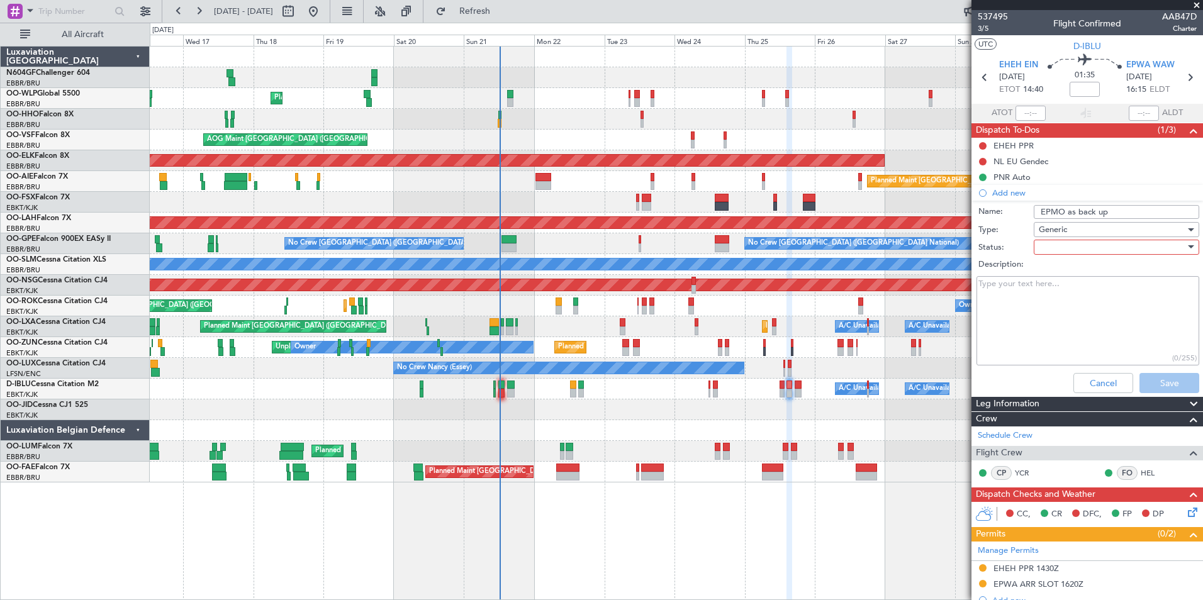
click at [1081, 244] on div at bounding box center [1112, 247] width 147 height 19
click at [1070, 293] on span "In Progress" at bounding box center [1110, 291] width 147 height 19
click at [1070, 293] on textarea "Description:" at bounding box center [1087, 321] width 223 height 90
type textarea "e"
drag, startPoint x: 1078, startPoint y: 332, endPoint x: 980, endPoint y: 285, distance: 109.2
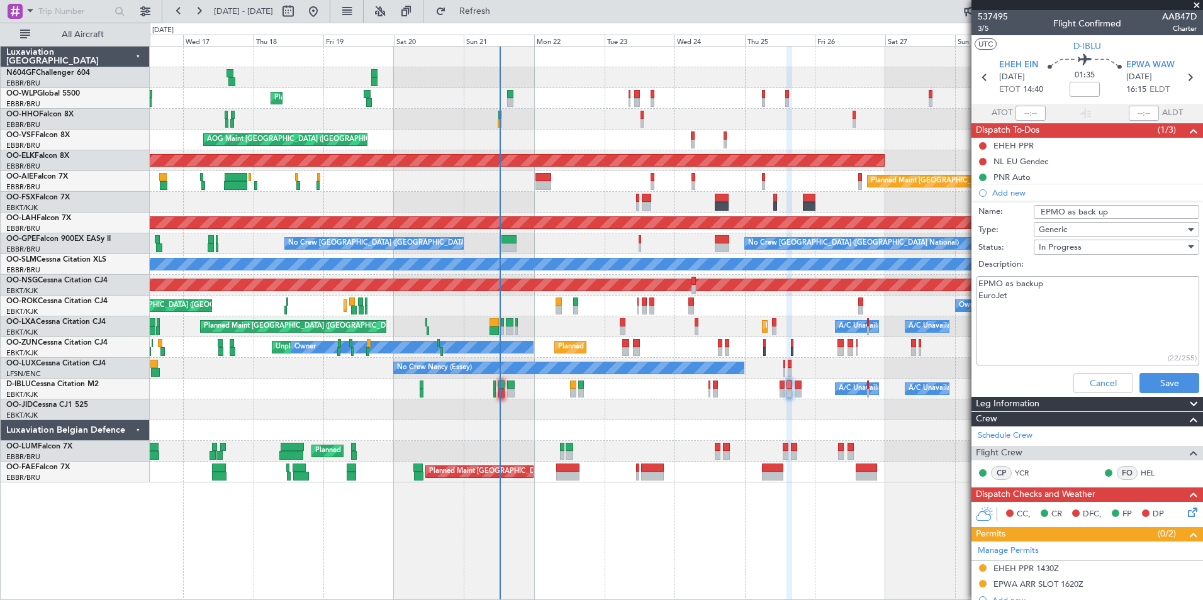
click at [980, 285] on textarea "EPMO as backup EuroJet" at bounding box center [1087, 321] width 223 height 90
type textarea "EPMO as backup EuroJet"
click at [1166, 379] on button "Save" at bounding box center [1169, 383] width 60 height 20
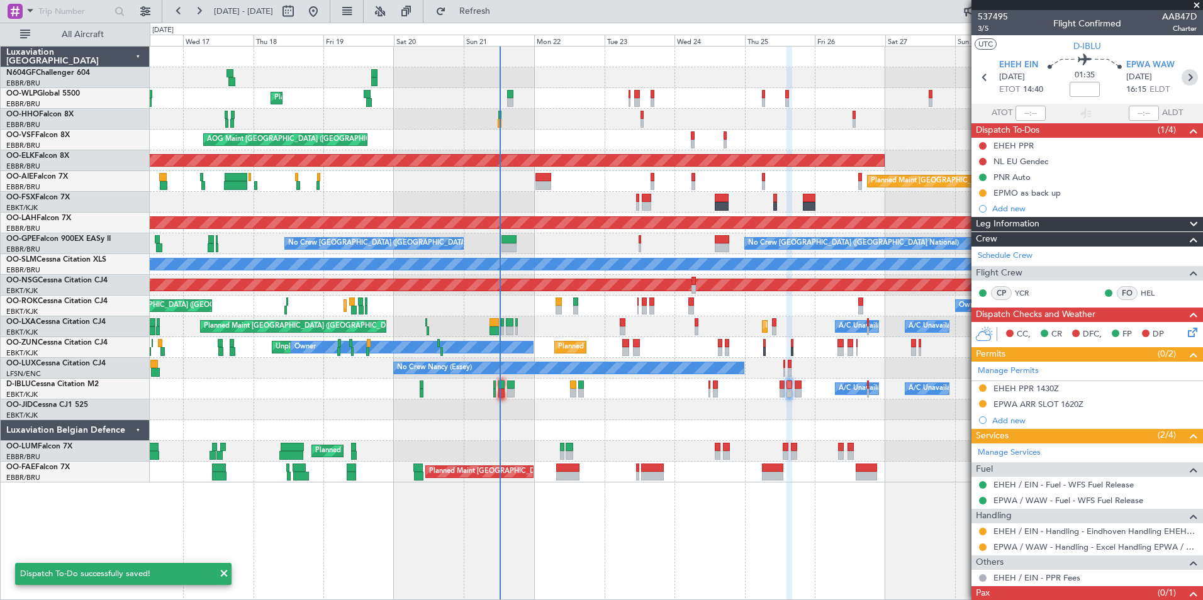
click at [1187, 75] on icon at bounding box center [1189, 77] width 16 height 16
type input "0"
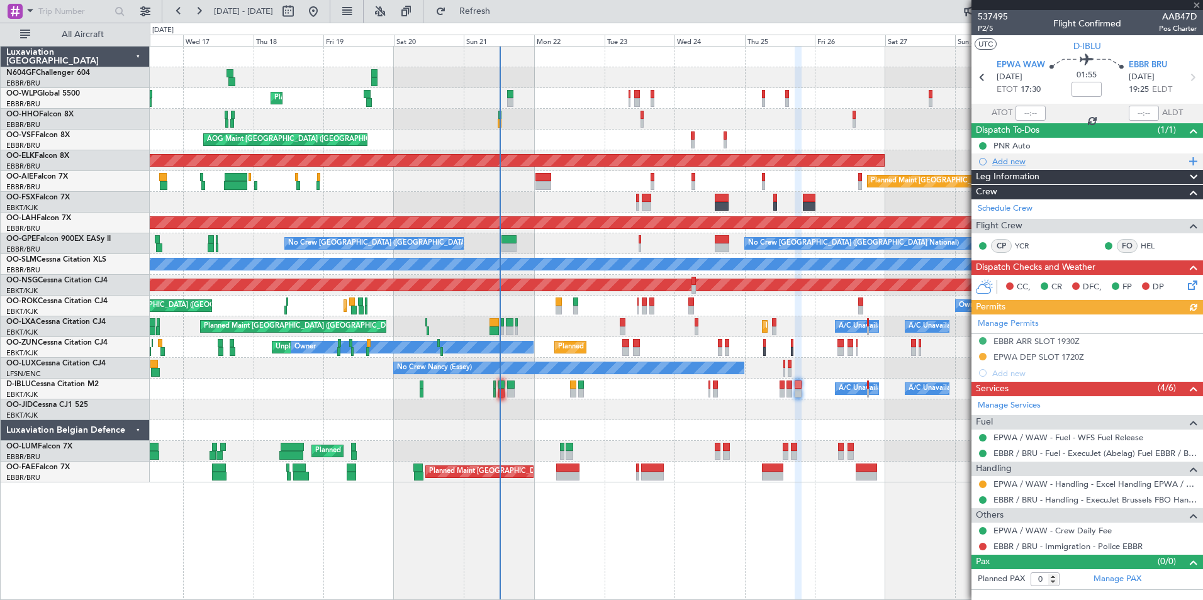
click at [1013, 160] on div "Add new" at bounding box center [1088, 161] width 193 height 11
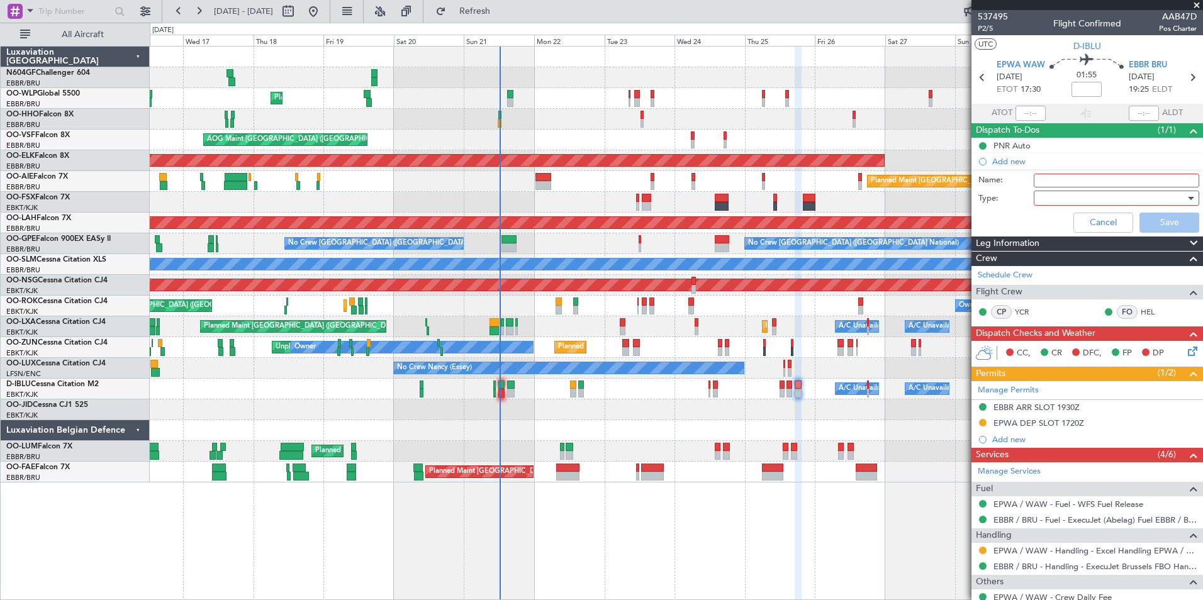
click at [1058, 186] on input "Name:" at bounding box center [1116, 181] width 165 height 14
type input "EPMO as back up"
click at [1078, 201] on div at bounding box center [1112, 198] width 147 height 19
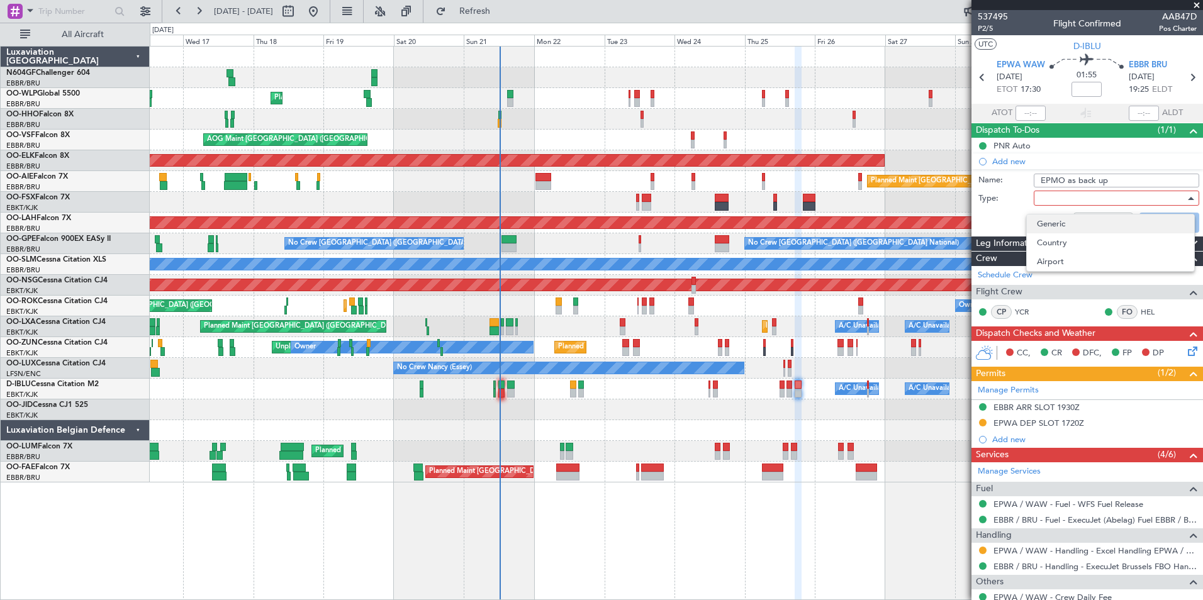
click at [1069, 229] on span "Generic" at bounding box center [1110, 224] width 147 height 19
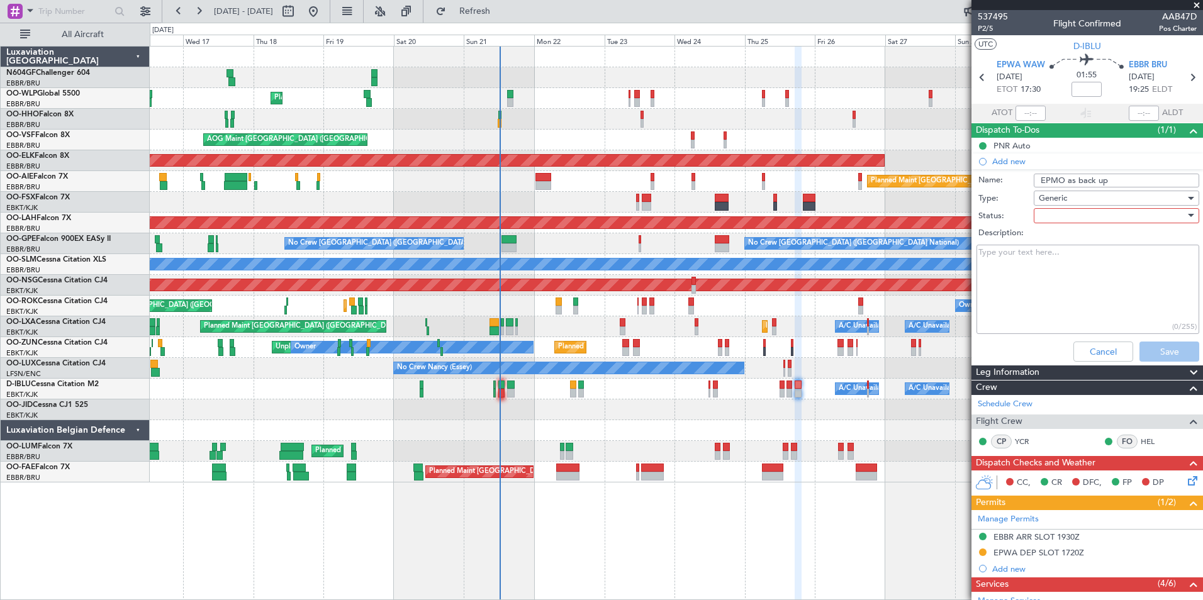
click at [1068, 222] on div at bounding box center [1112, 215] width 147 height 19
click at [1073, 254] on span "In Progress" at bounding box center [1110, 259] width 147 height 19
click at [1073, 254] on textarea "Description:" at bounding box center [1087, 290] width 223 height 90
paste textarea "EPMO as backup EuroJet"
type textarea "EPMO as backup EuroJet"
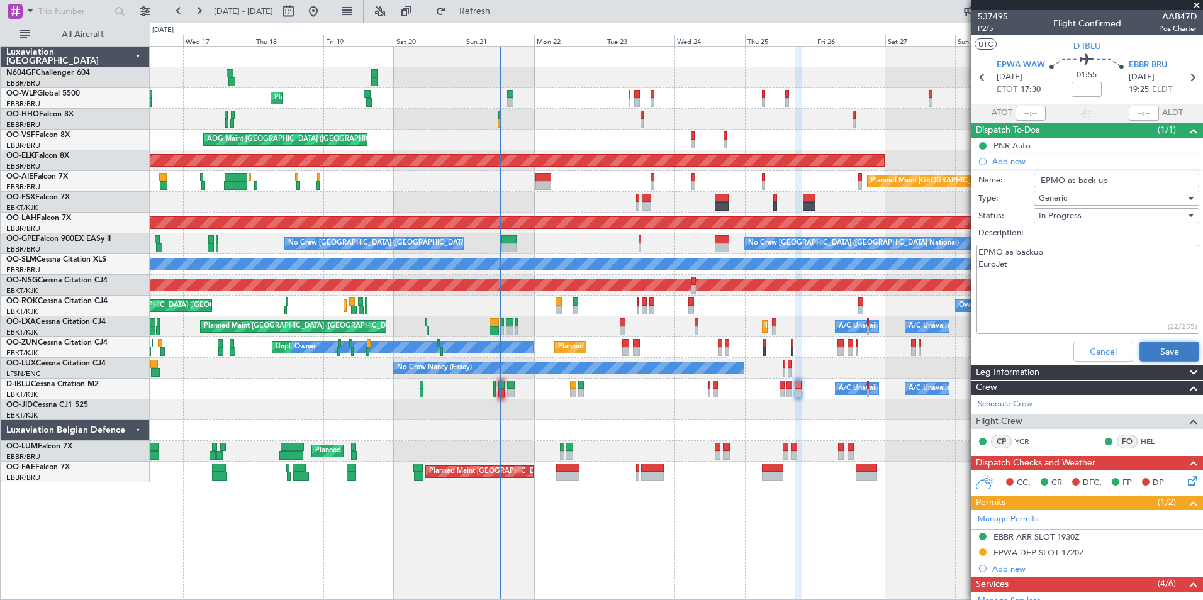
click at [1144, 342] on button "Save" at bounding box center [1169, 352] width 60 height 20
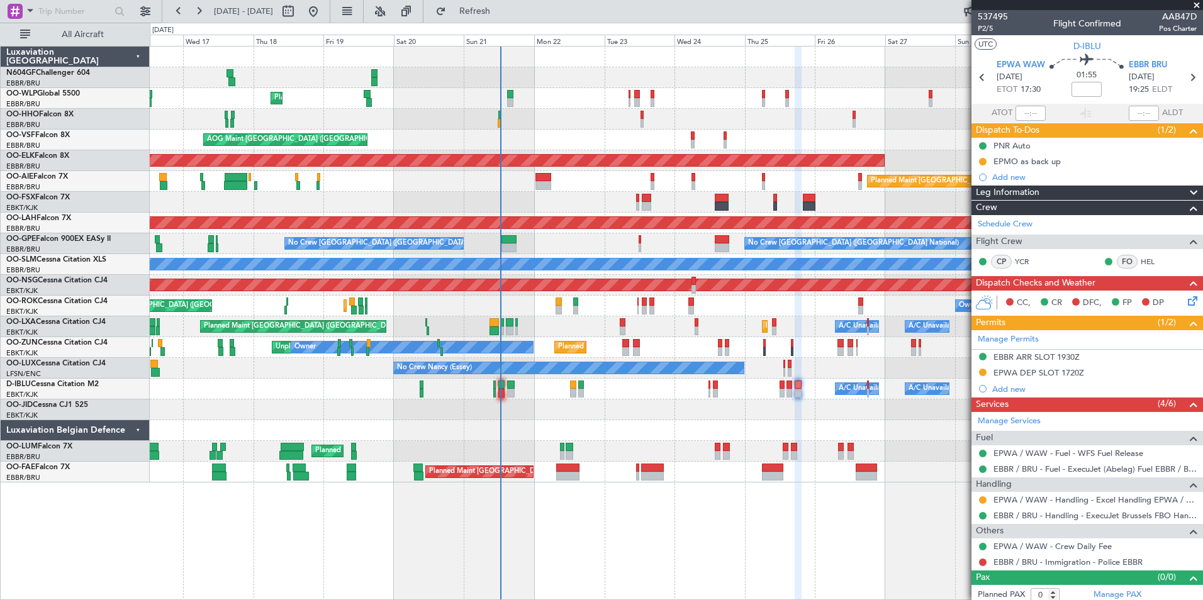
click at [524, 178] on div "Planned Maint Liege AOG Maint [GEOGRAPHIC_DATA] ([GEOGRAPHIC_DATA]) Planned Mai…" at bounding box center [676, 265] width 1052 height 436
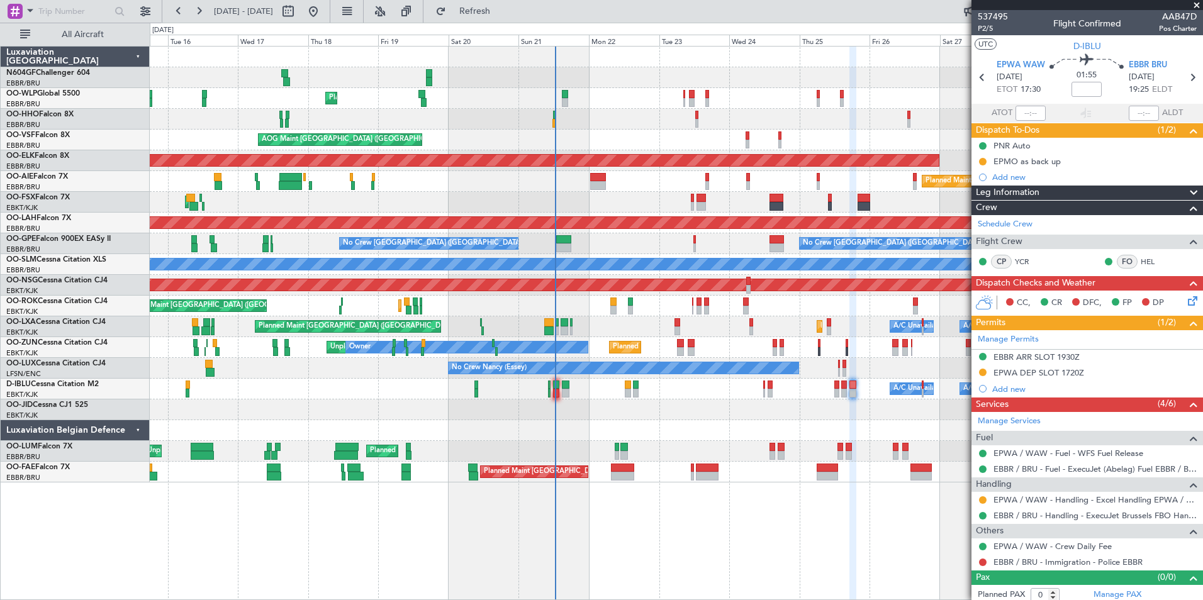
click at [602, 417] on div "Planned Maint Kortrijk-[GEOGRAPHIC_DATA]" at bounding box center [676, 409] width 1052 height 21
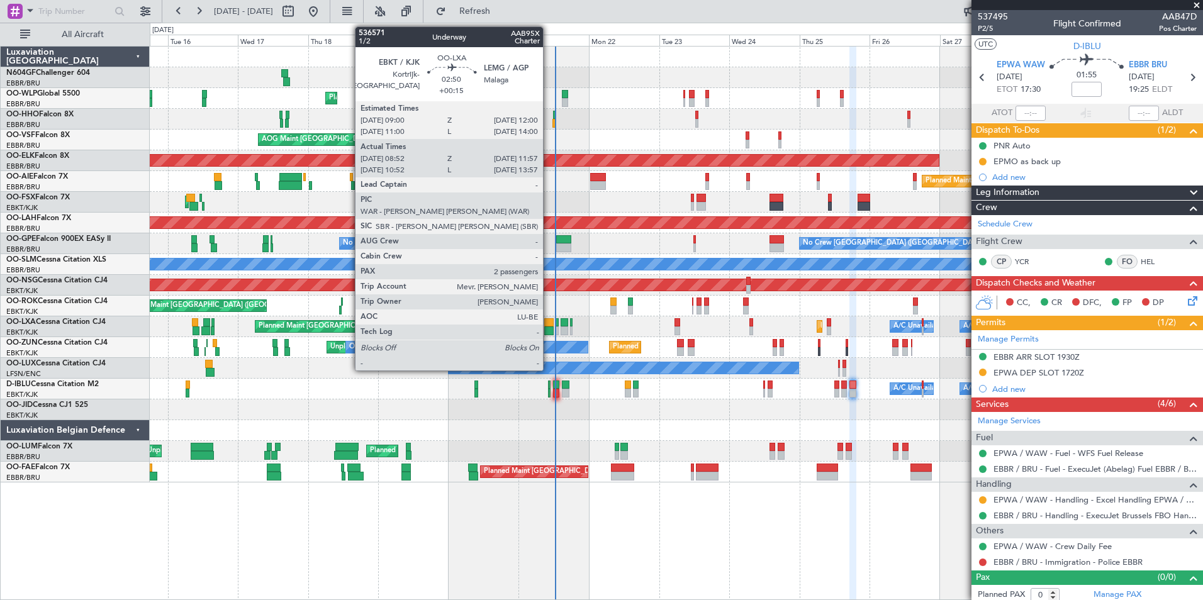
click at [549, 328] on div at bounding box center [548, 331] width 9 height 9
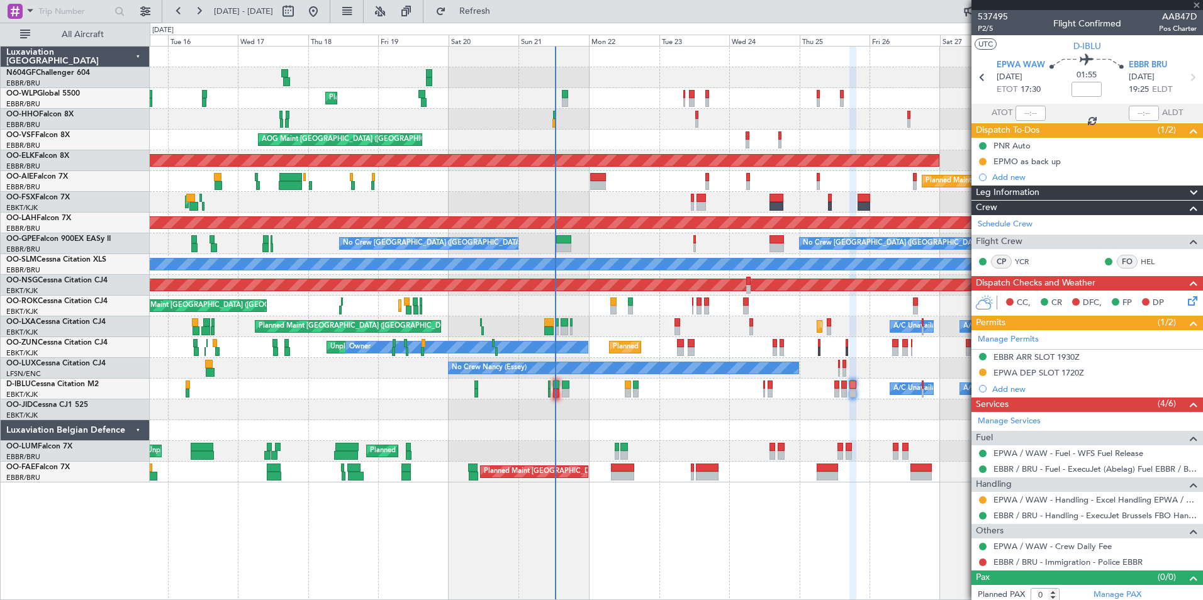
type input "+00:15"
type input "08:57"
type input "11:52"
type input "2"
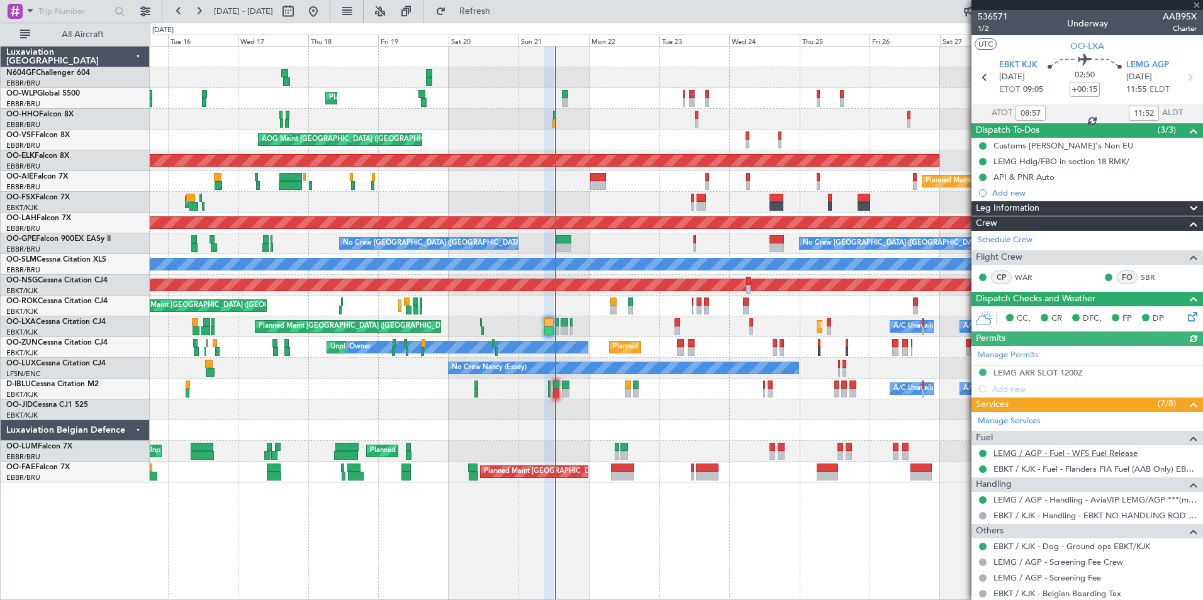
scroll to position [156, 0]
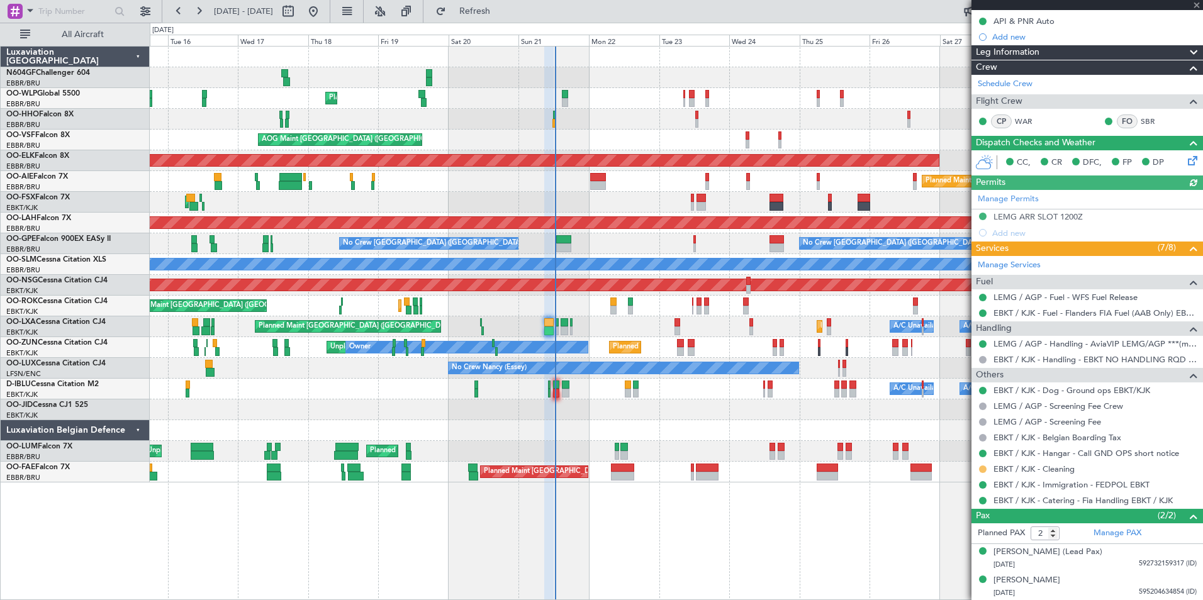
click at [982, 469] on button at bounding box center [983, 470] width 8 height 8
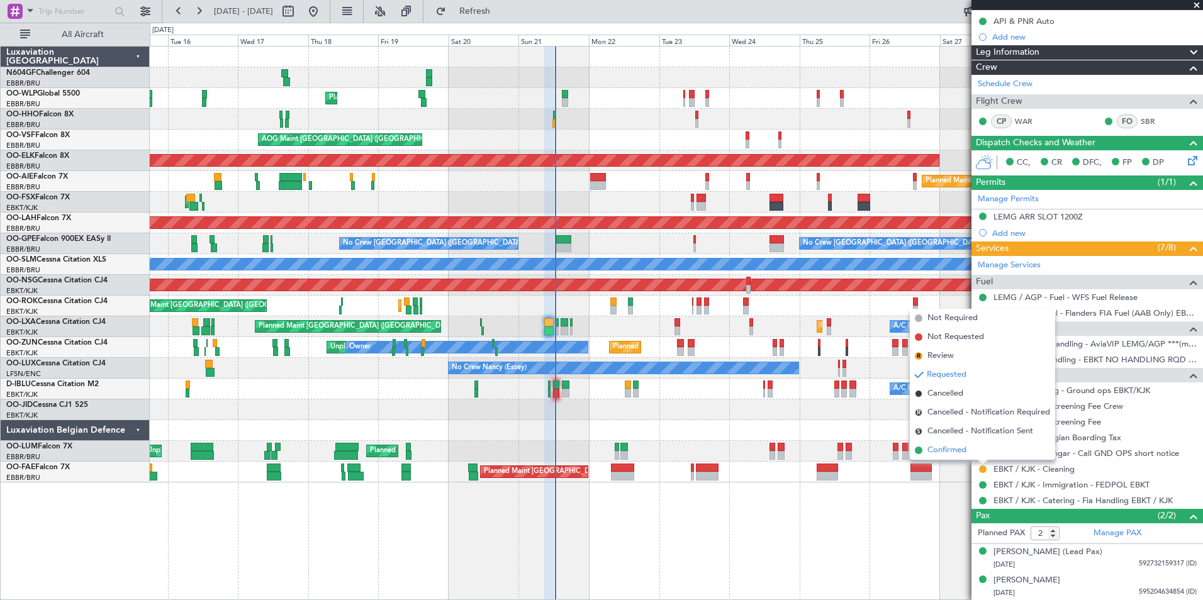
click at [963, 452] on span "Confirmed" at bounding box center [946, 450] width 39 height 13
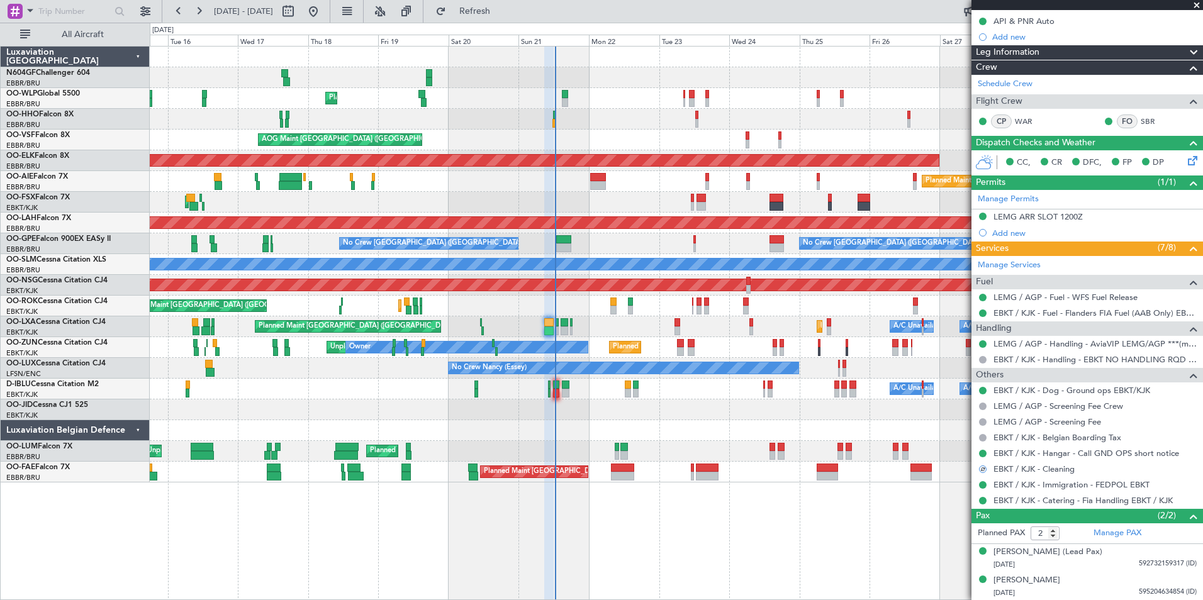
scroll to position [0, 0]
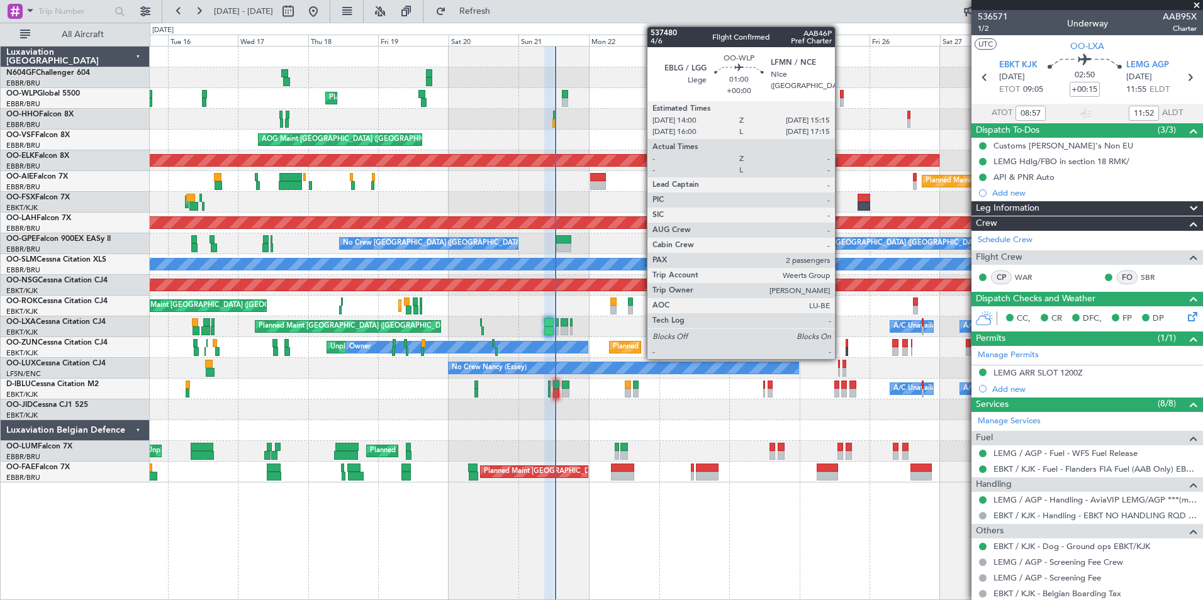
click at [840, 99] on div at bounding box center [842, 102] width 4 height 9
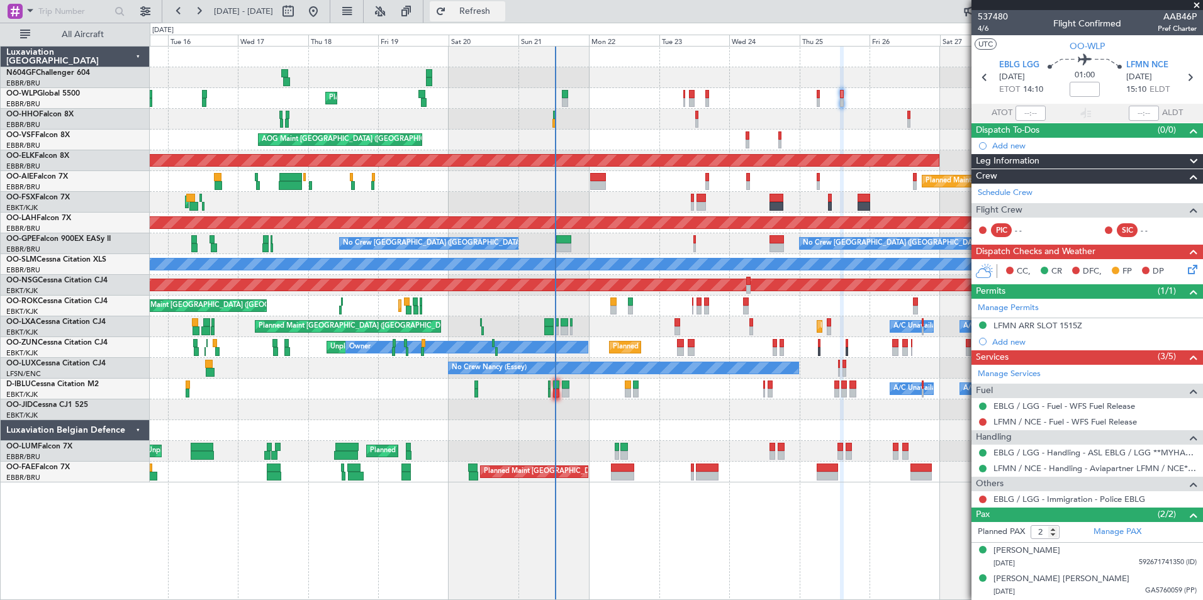
click at [501, 7] on span "Refresh" at bounding box center [475, 11] width 53 height 9
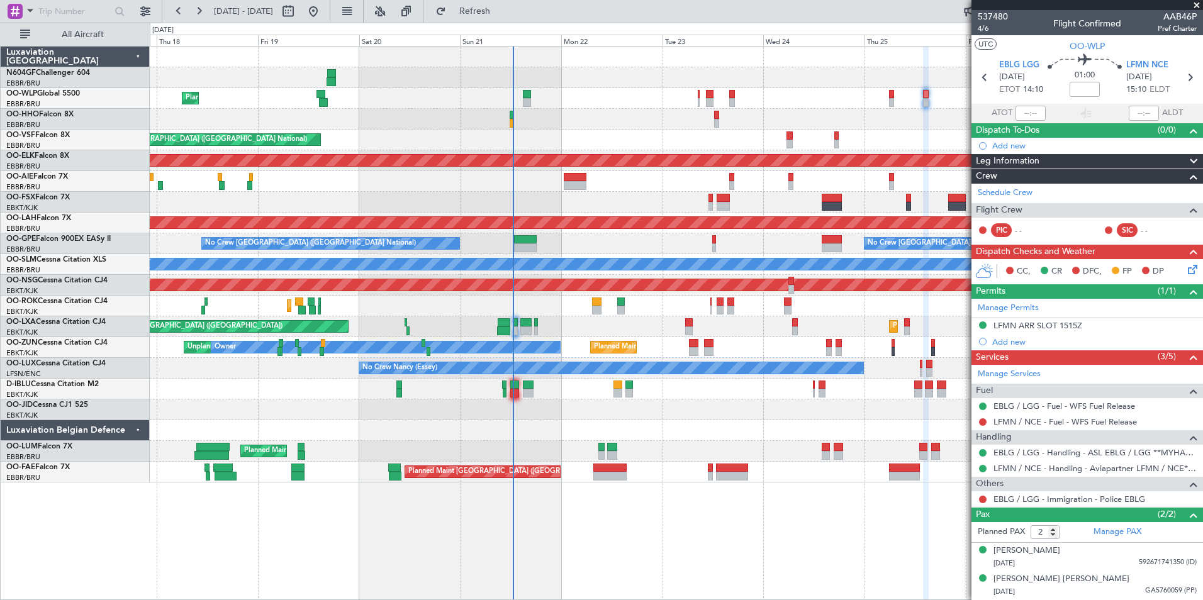
click at [755, 109] on div "Planned Maint Liege AOG Maint [GEOGRAPHIC_DATA] ([GEOGRAPHIC_DATA]) Planned Mai…" at bounding box center [676, 265] width 1052 height 436
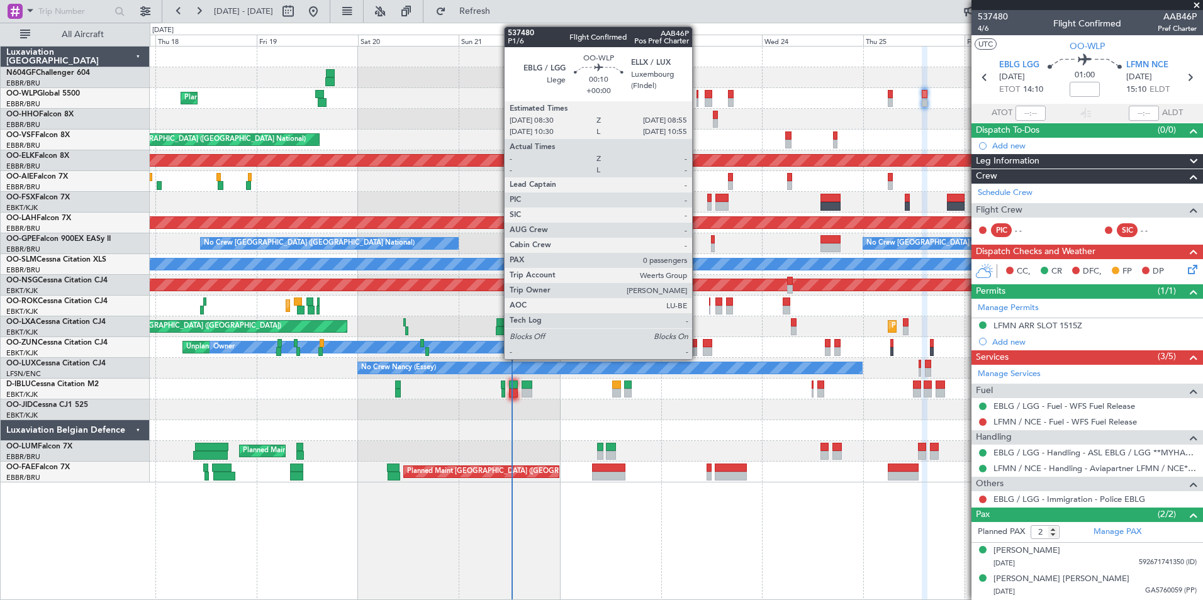
click at [698, 101] on div at bounding box center [697, 102] width 2 height 9
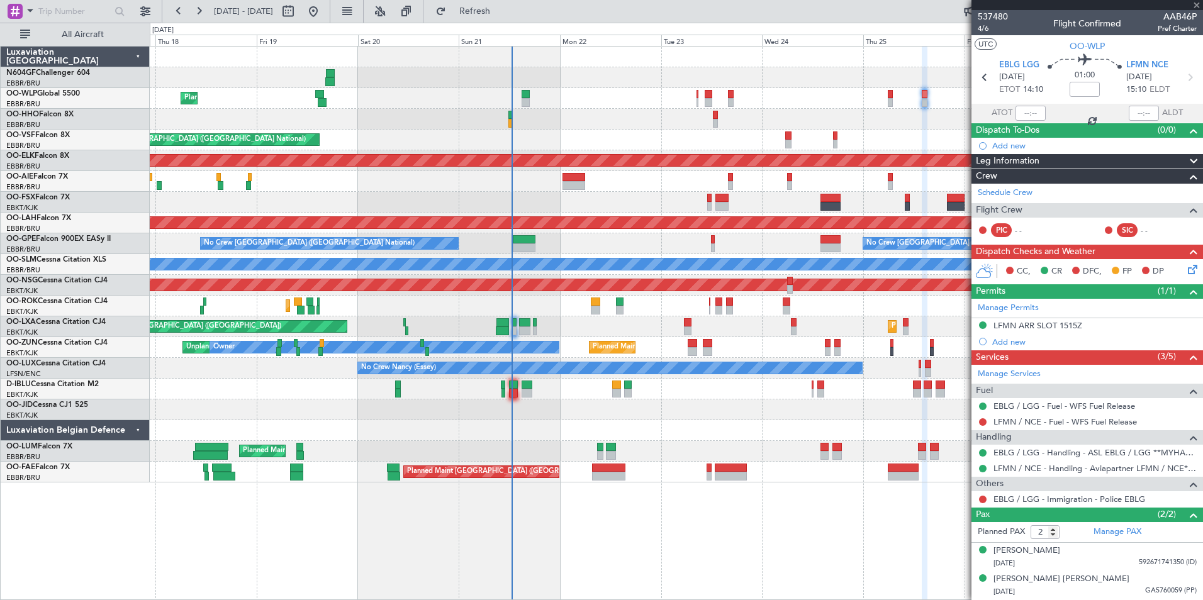
type input "0"
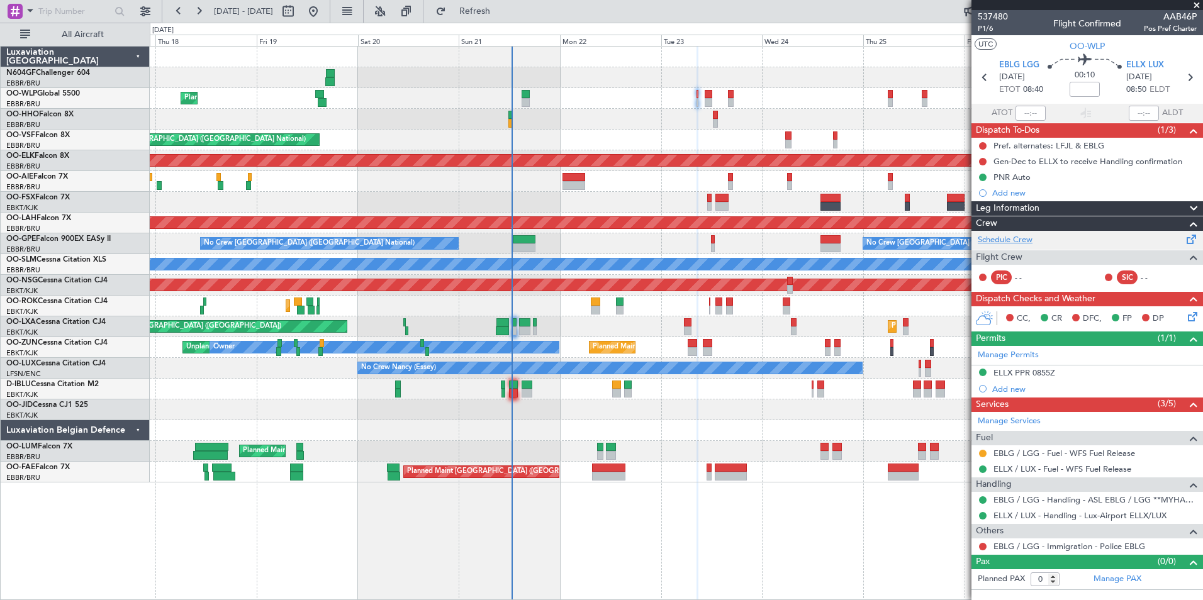
click at [1022, 237] on link "Schedule Crew" at bounding box center [1005, 240] width 55 height 13
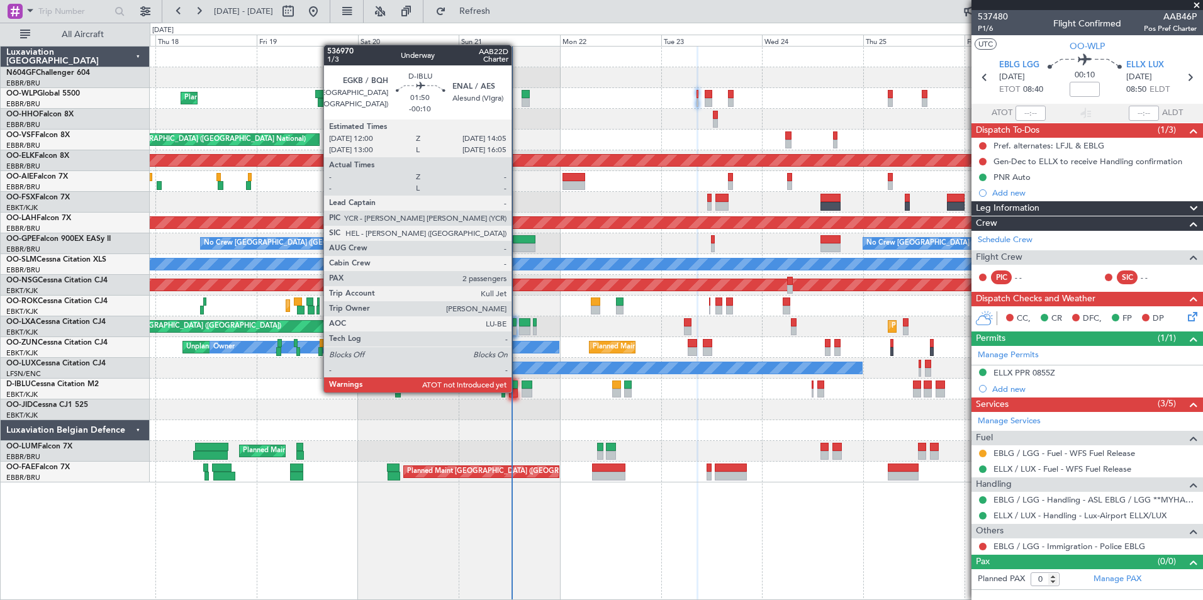
click at [517, 391] on div at bounding box center [513, 393] width 9 height 9
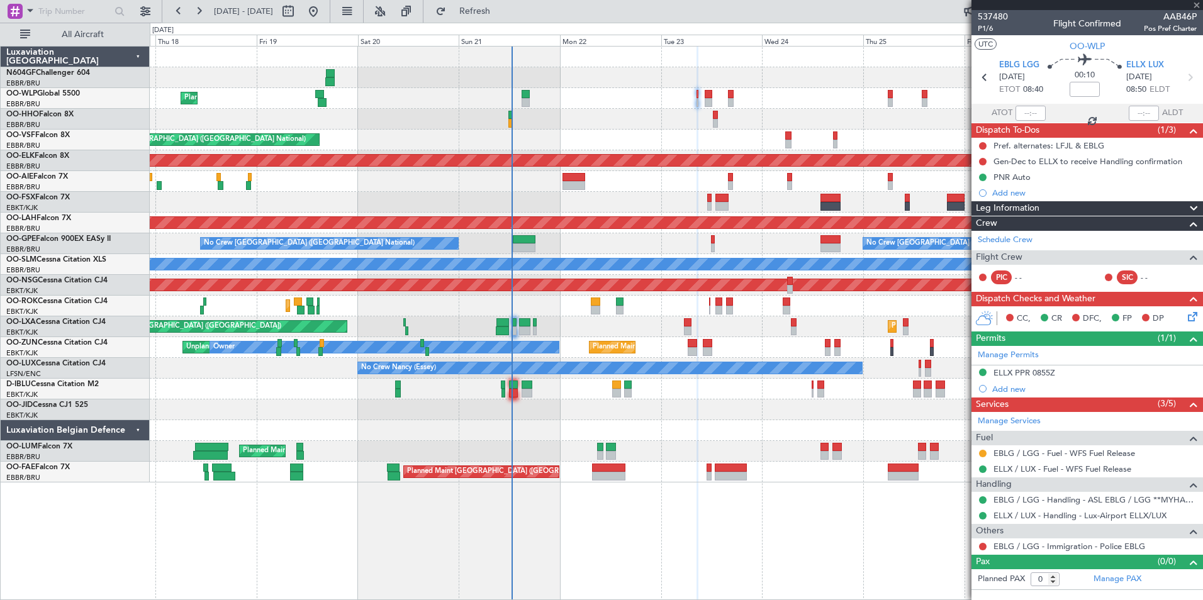
type input "-00:10"
type input "2"
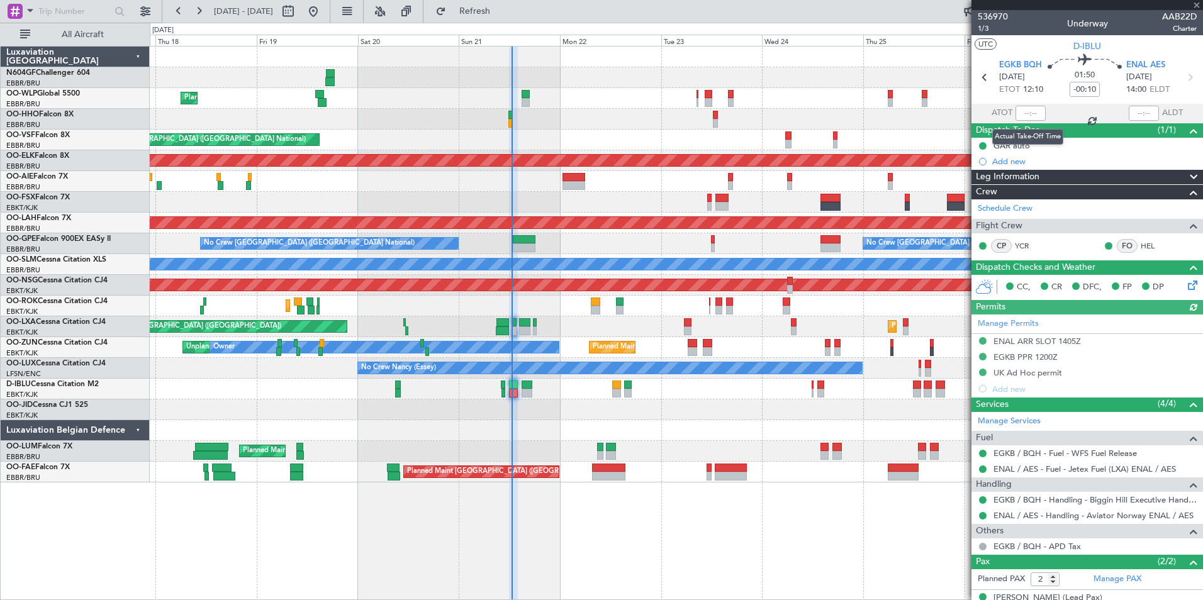
click at [1024, 114] on div at bounding box center [1030, 113] width 30 height 15
click at [1024, 114] on input "text" at bounding box center [1030, 113] width 30 height 15
click at [898, 108] on div "Planned Maint Liege" at bounding box center [676, 98] width 1052 height 21
type input "12:29"
click at [501, 7] on span "Refresh" at bounding box center [475, 11] width 53 height 9
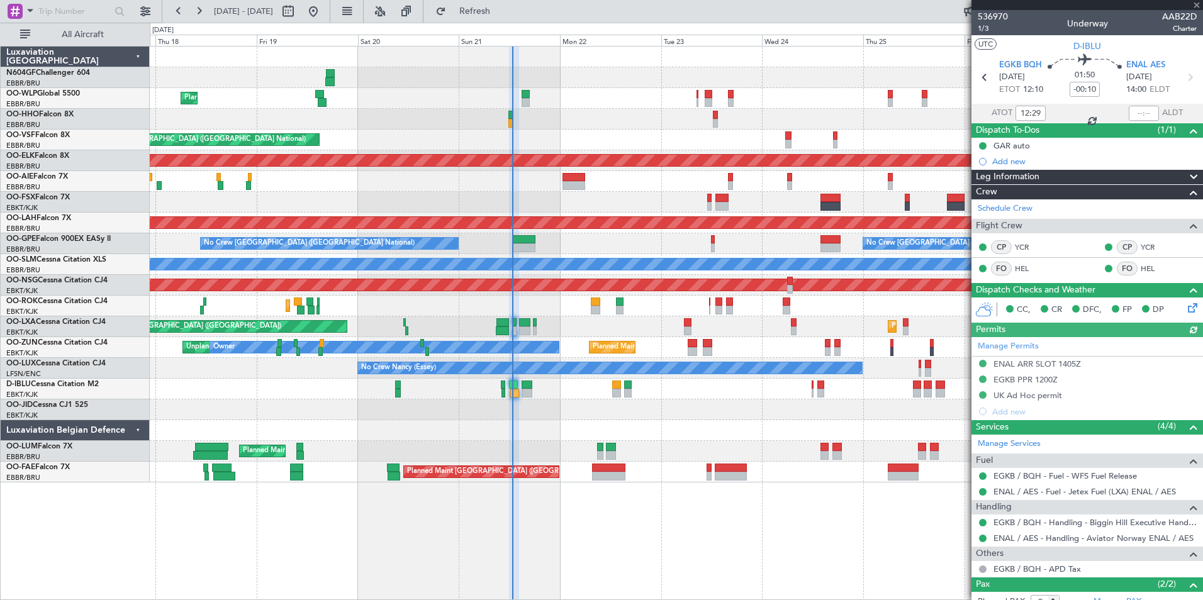
click at [698, 101] on div "Planned Maint Liege" at bounding box center [676, 98] width 1052 height 21
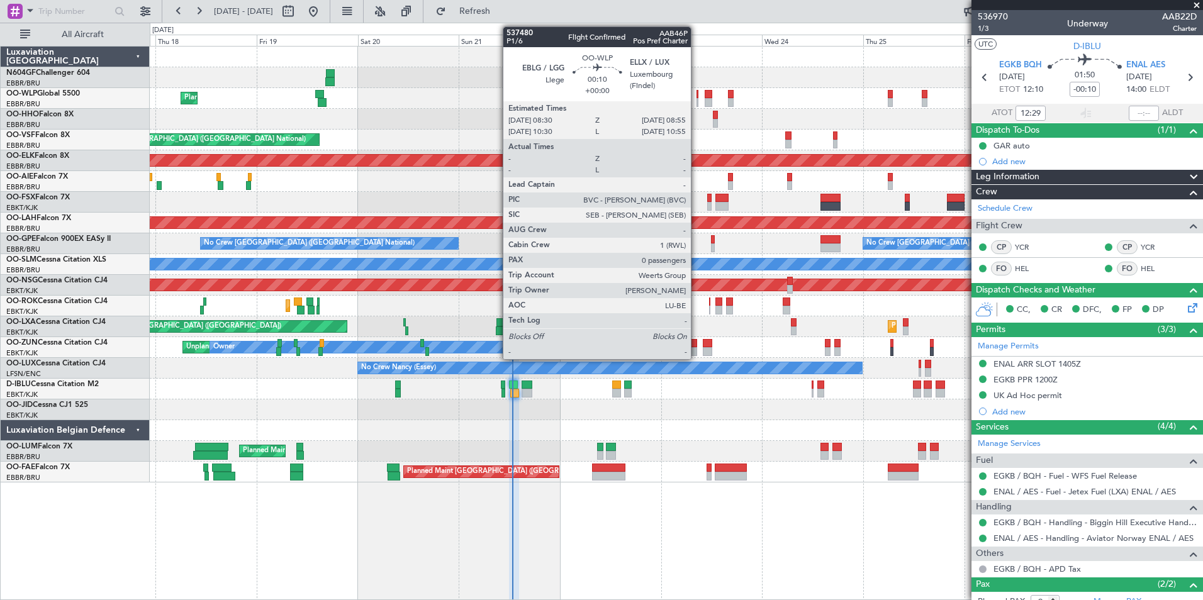
click at [696, 101] on div at bounding box center [697, 102] width 2 height 9
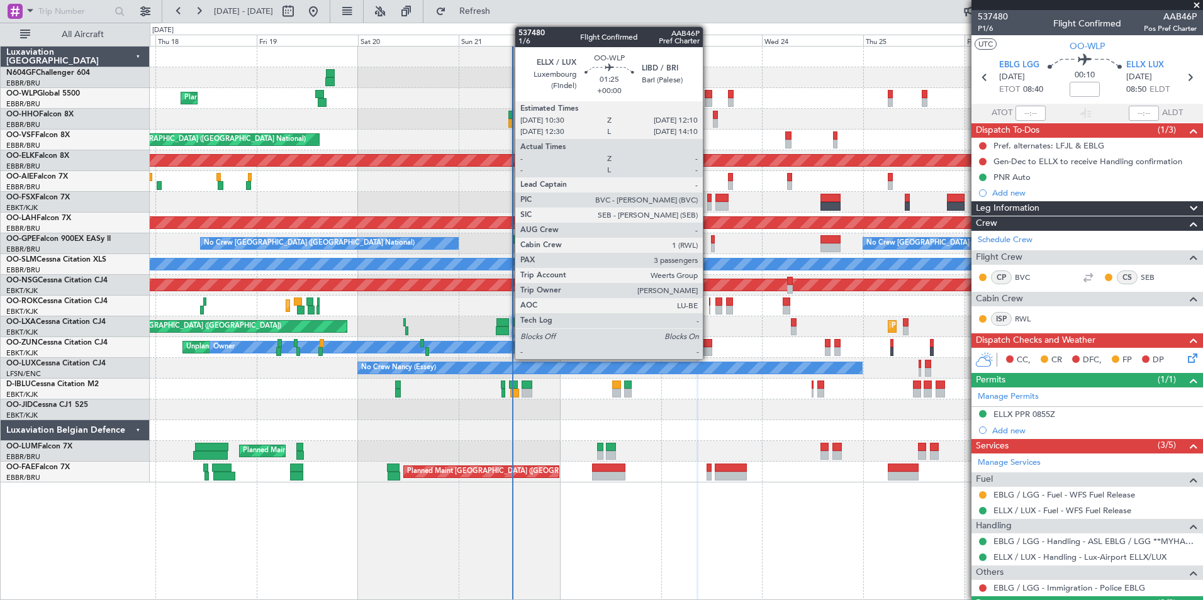
click at [708, 101] on div at bounding box center [709, 102] width 8 height 9
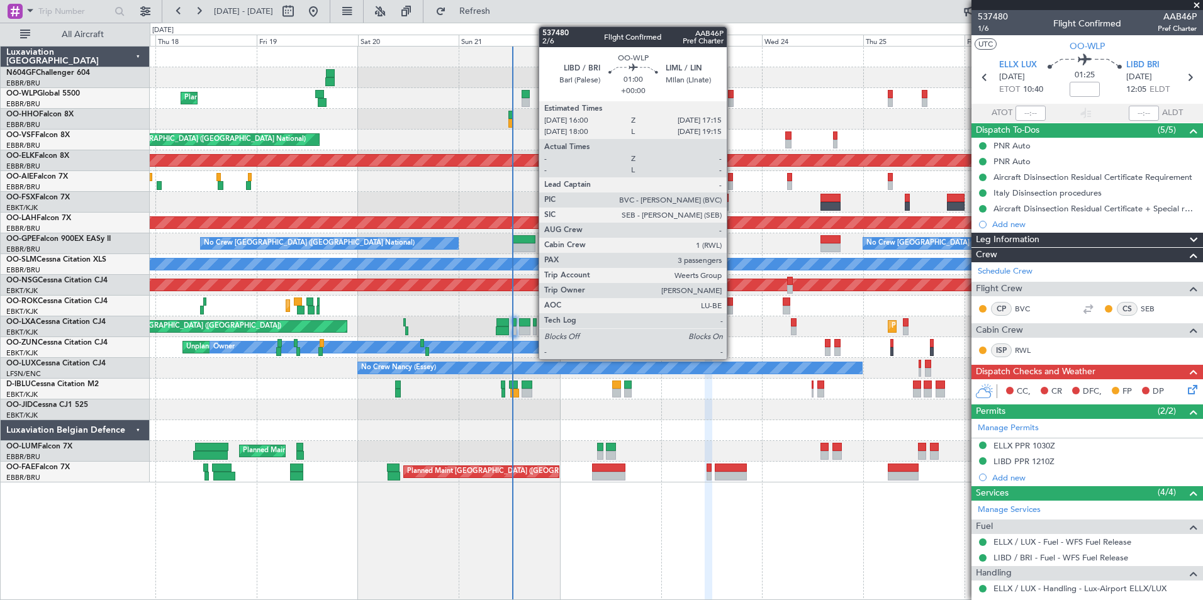
click at [732, 98] on div at bounding box center [731, 94] width 6 height 9
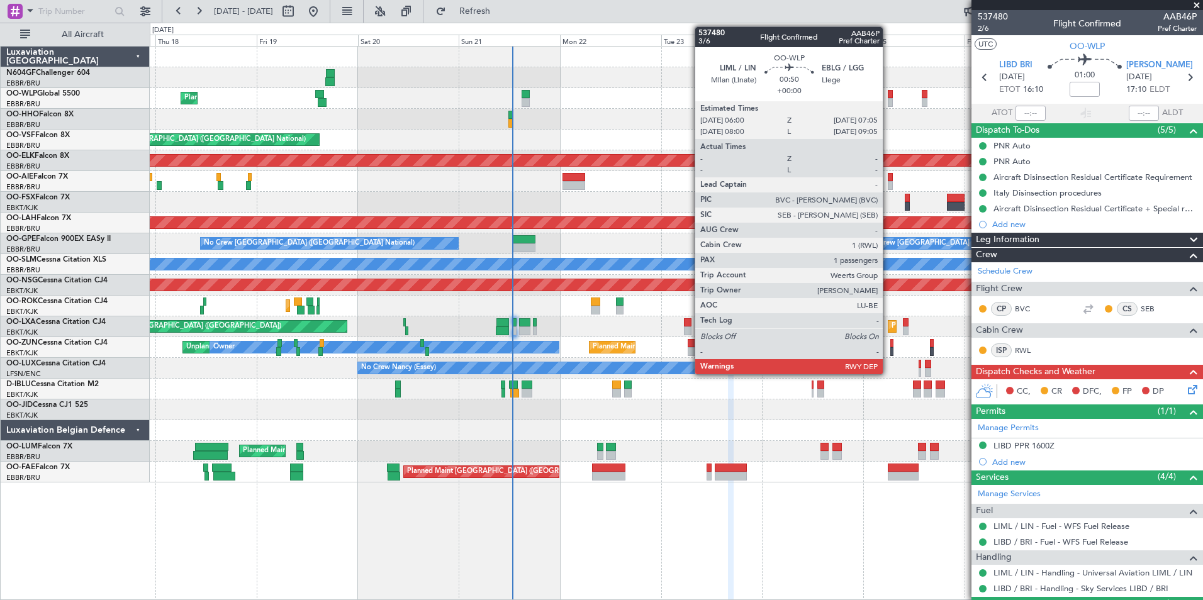
click at [889, 100] on div at bounding box center [890, 102] width 5 height 9
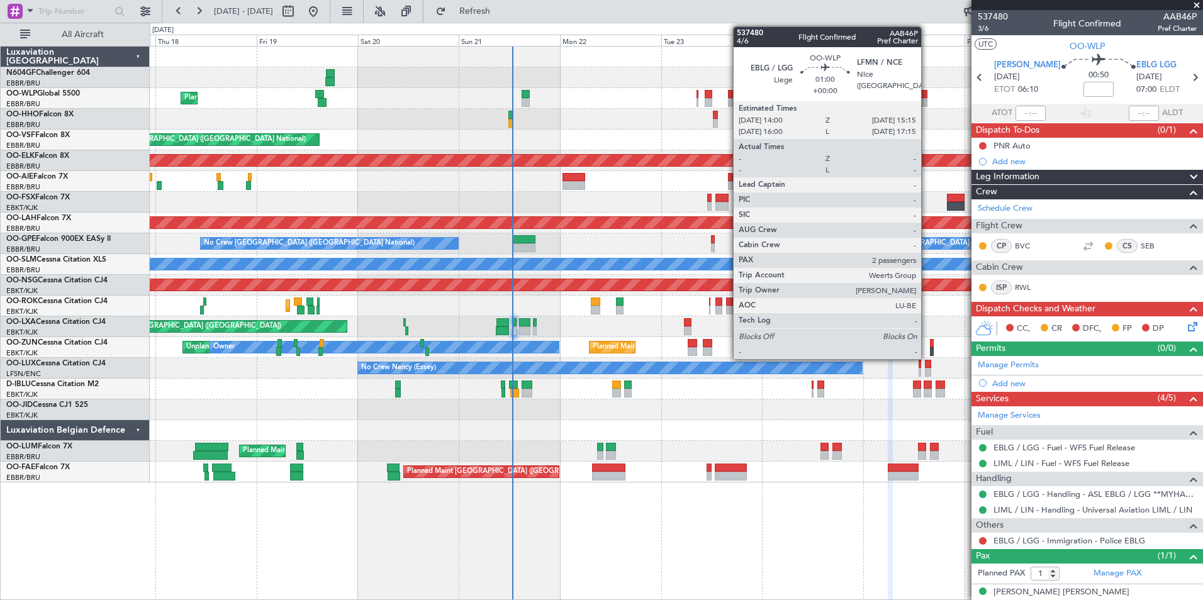
click at [927, 98] on div at bounding box center [925, 94] width 6 height 9
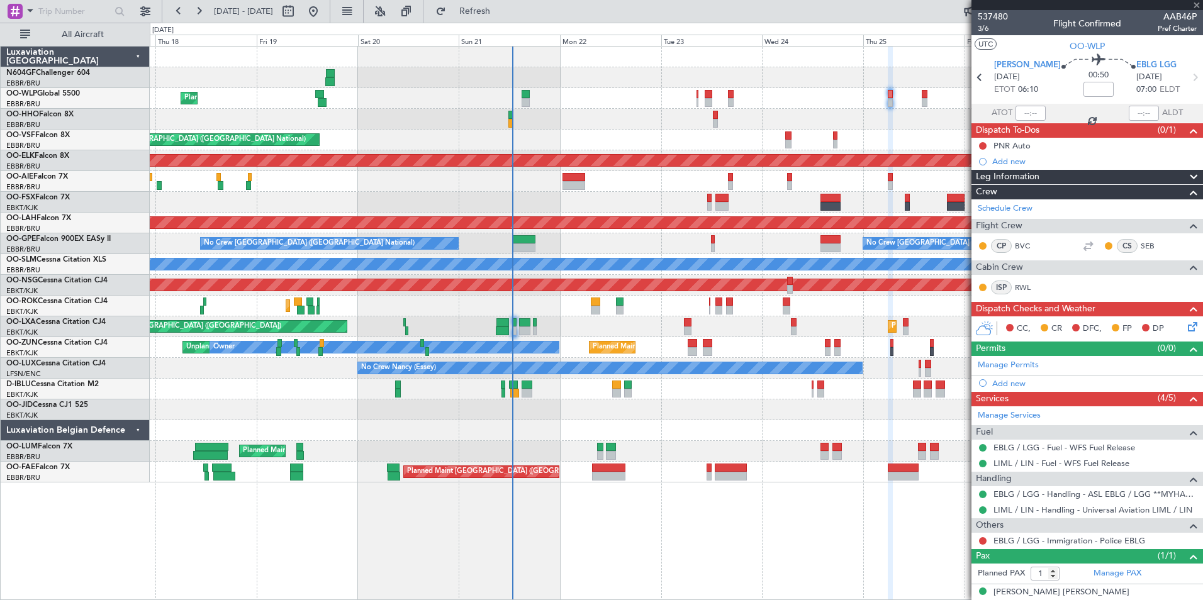
type input "2"
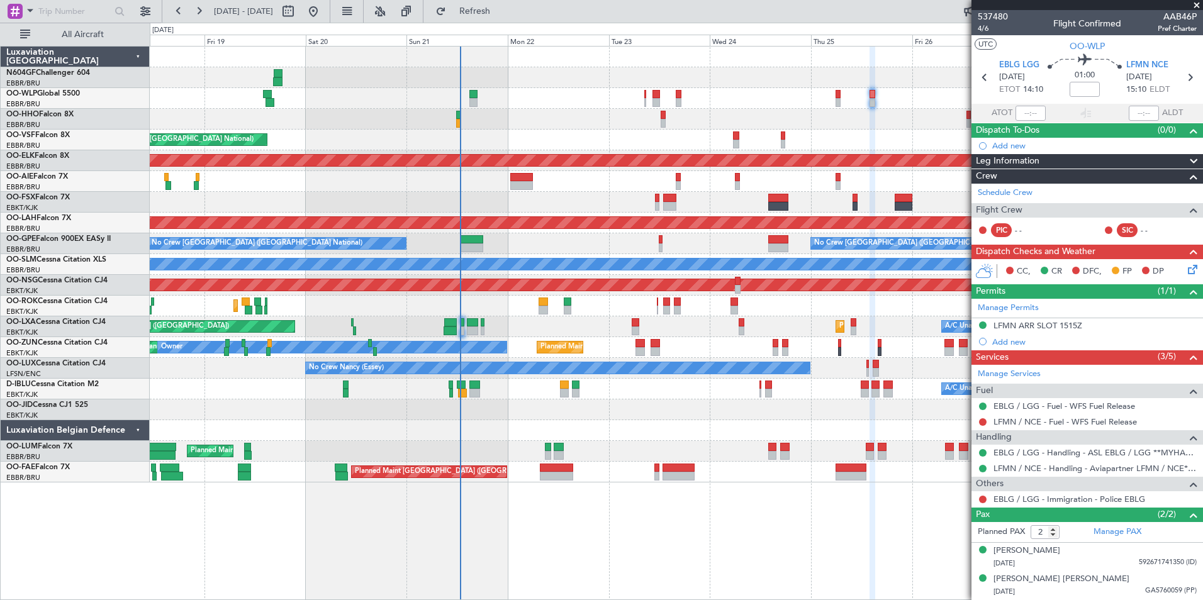
click at [831, 174] on div "Planned Maint Liege AOG Maint [GEOGRAPHIC_DATA] ([GEOGRAPHIC_DATA]) Planned Mai…" at bounding box center [676, 265] width 1052 height 436
click at [713, 143] on div "AOG Maint [GEOGRAPHIC_DATA] ([GEOGRAPHIC_DATA] National)" at bounding box center [676, 140] width 1052 height 21
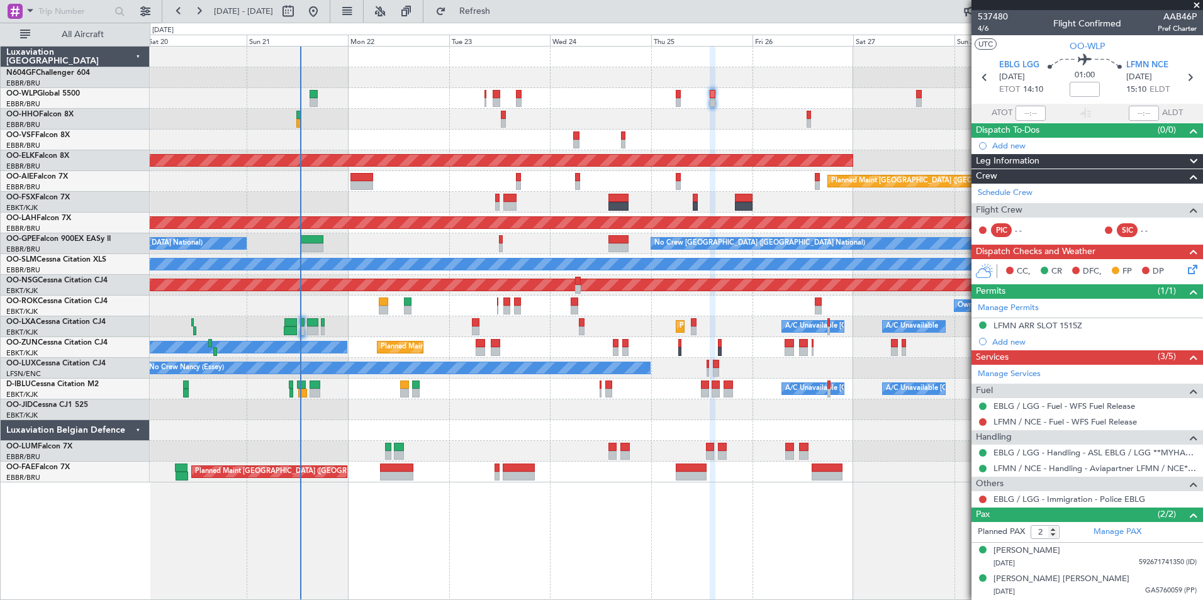
click at [709, 138] on div "AOG Maint [GEOGRAPHIC_DATA] ([GEOGRAPHIC_DATA] National)" at bounding box center [676, 140] width 1052 height 21
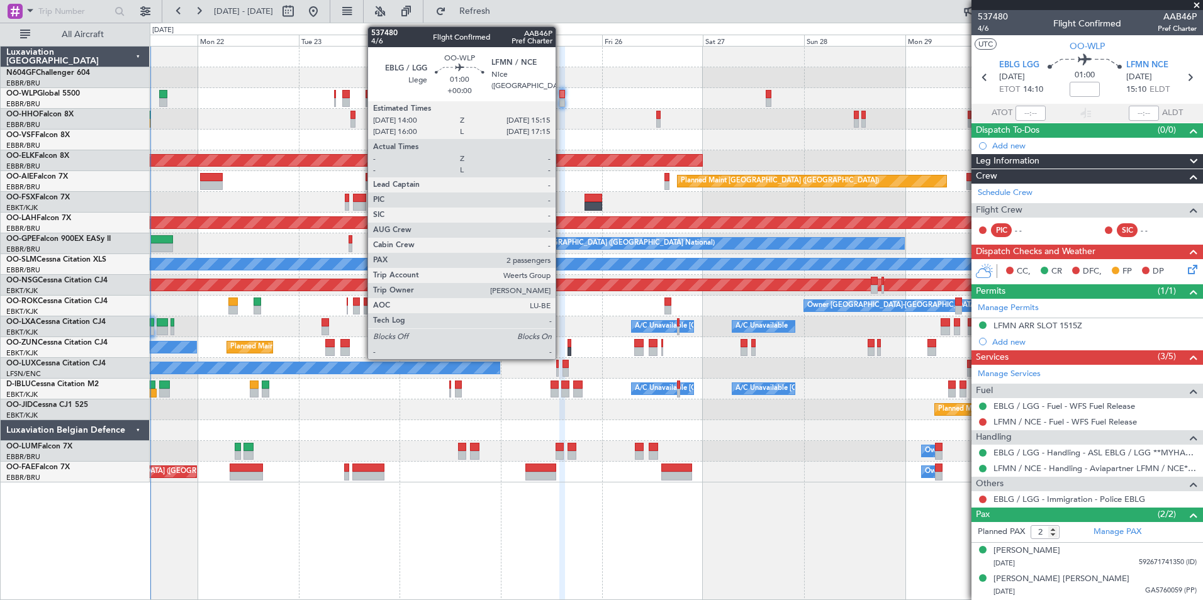
click at [561, 94] on div at bounding box center [562, 94] width 6 height 9
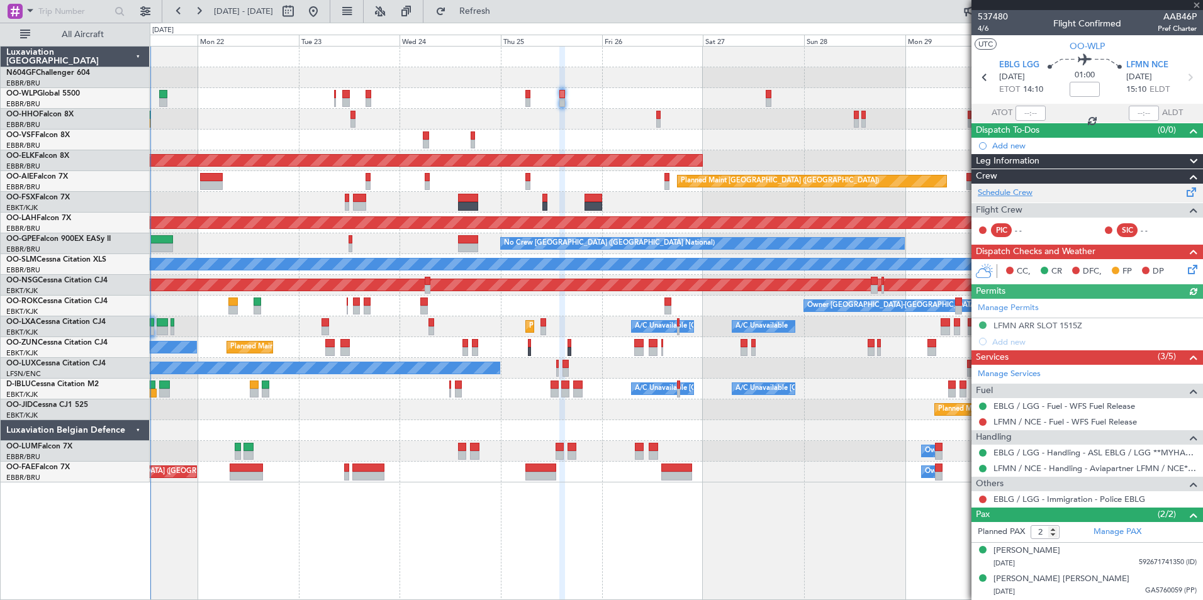
click at [1017, 194] on link "Schedule Crew" at bounding box center [1005, 193] width 55 height 13
click at [501, 15] on span "Refresh" at bounding box center [475, 11] width 53 height 9
click at [446, 140] on div "AOG Maint Brussels (Brussels National) Planned Maint Kortrijk-Wevelgem Planned …" at bounding box center [676, 265] width 1052 height 436
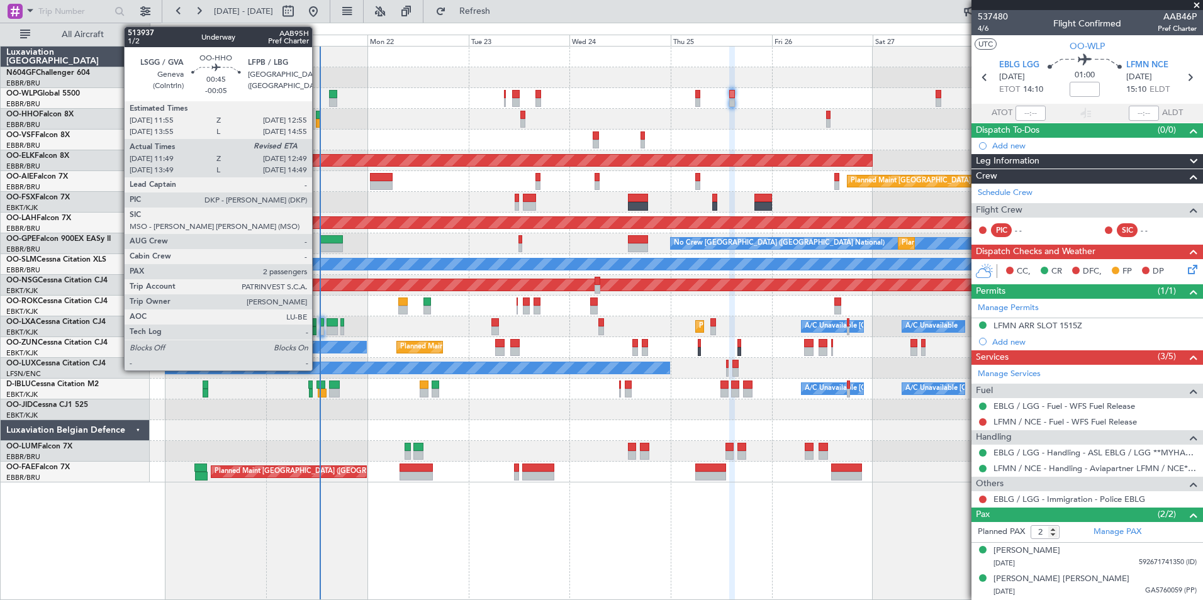
click at [317, 114] on div at bounding box center [318, 115] width 4 height 9
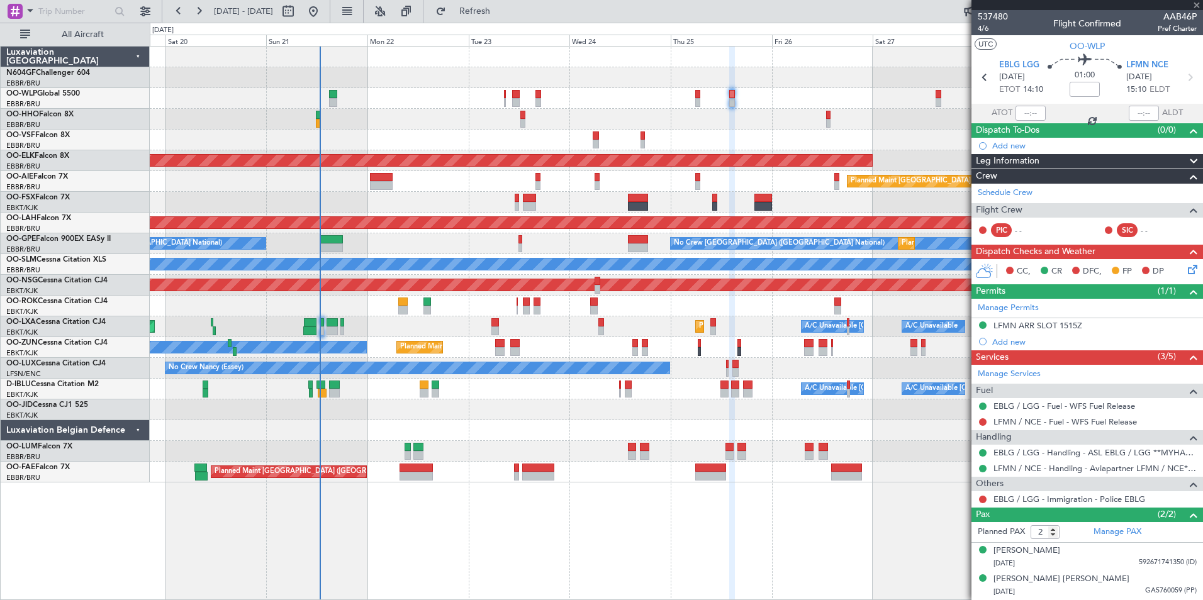
type input "-00:05"
type input "11:59"
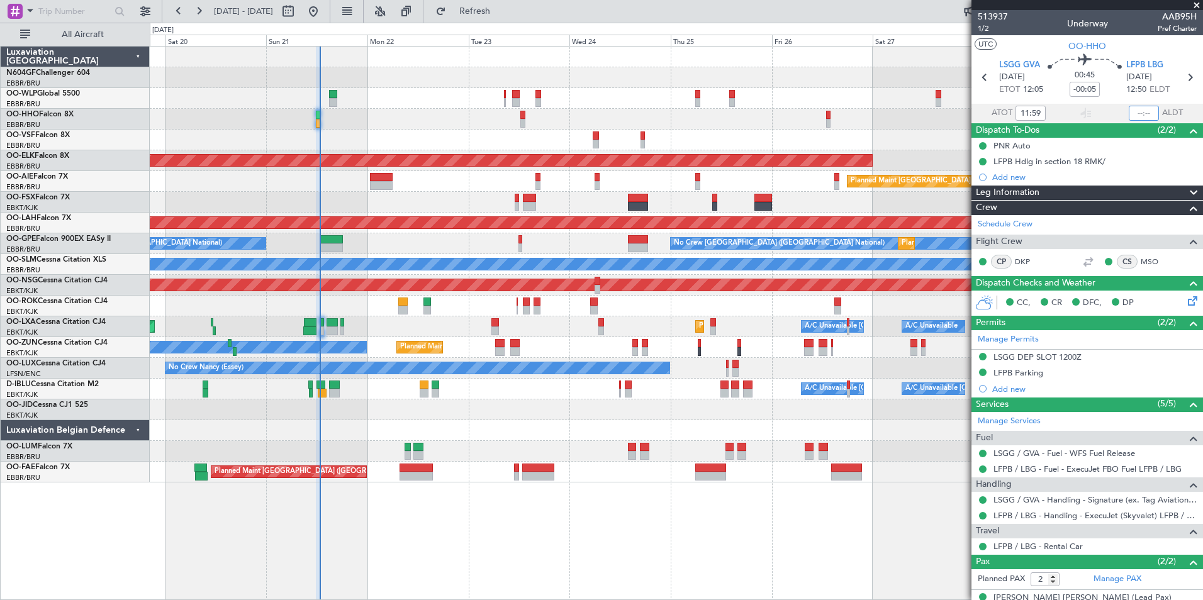
click at [1132, 114] on input "text" at bounding box center [1144, 113] width 30 height 15
click at [893, 105] on div "Planned Maint Liege" at bounding box center [676, 98] width 1052 height 21
type input "12:42"
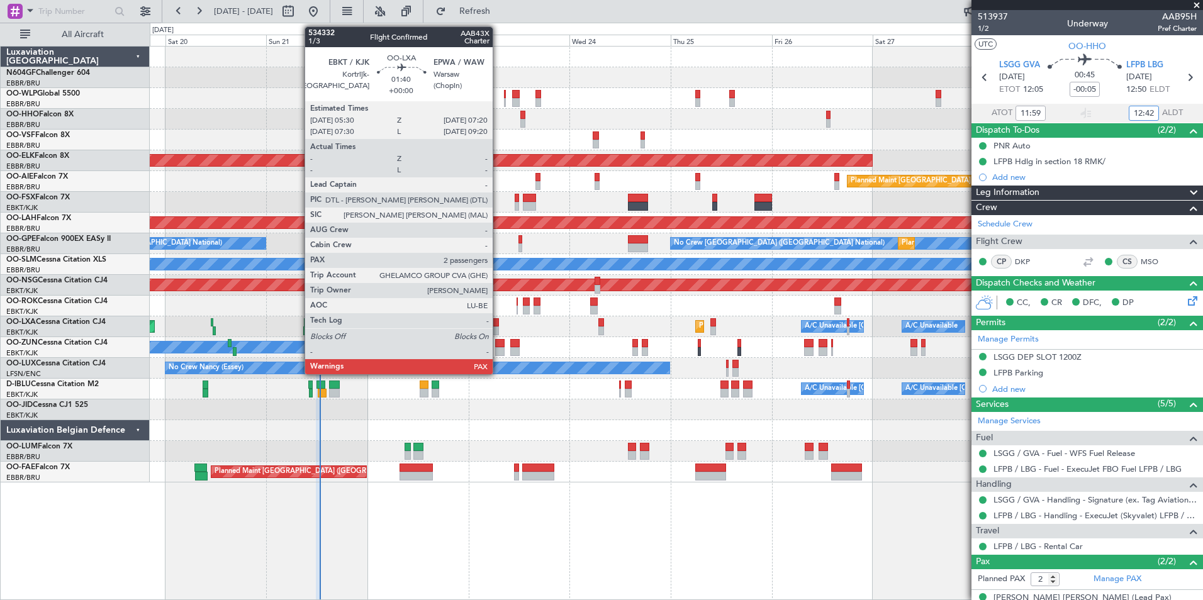
click at [498, 329] on div at bounding box center [495, 331] width 8 height 9
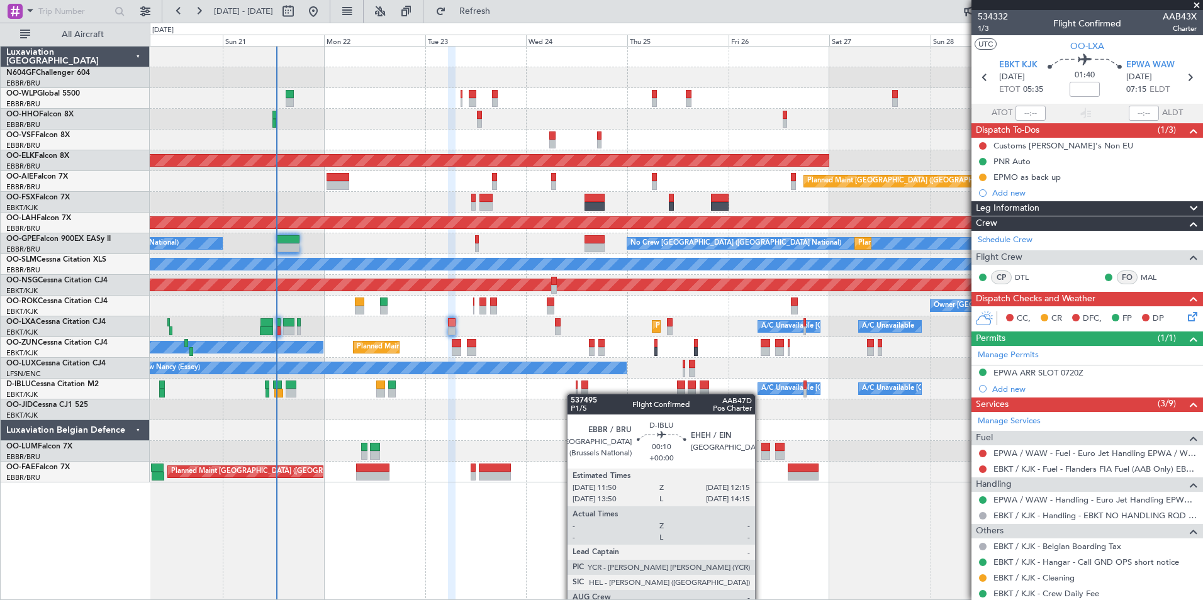
click at [578, 397] on div "A/C Unavailable Brussels (Brussels National) A/C Unavailable Kortrijk-Wevelgem" at bounding box center [676, 389] width 1052 height 21
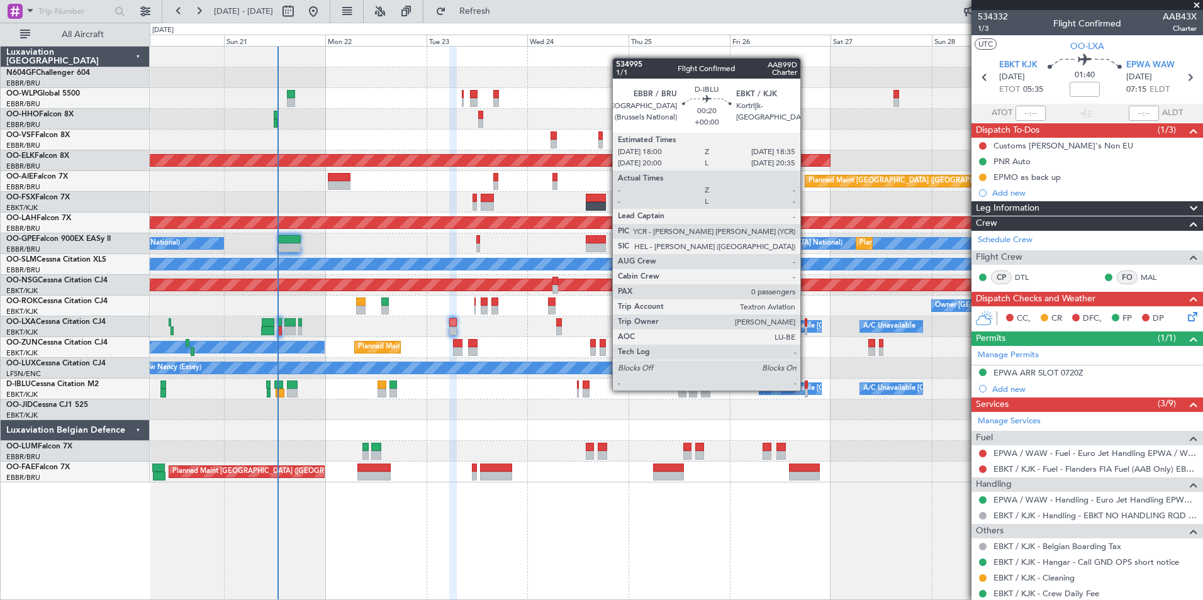
click at [806, 391] on div at bounding box center [806, 393] width 3 height 9
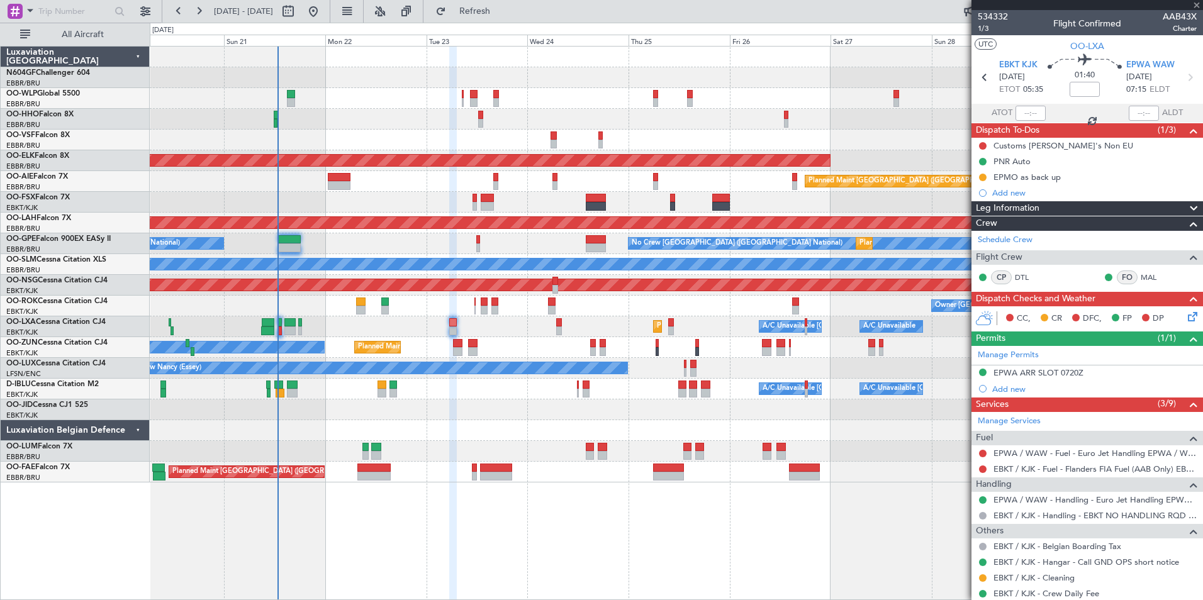
type input "0"
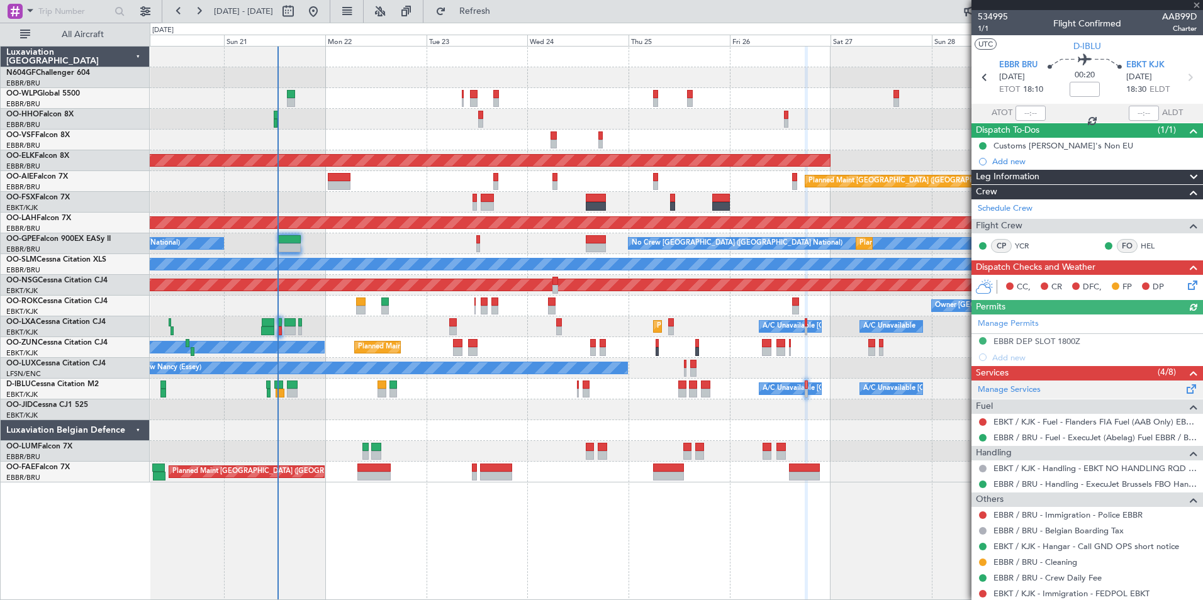
scroll to position [36, 0]
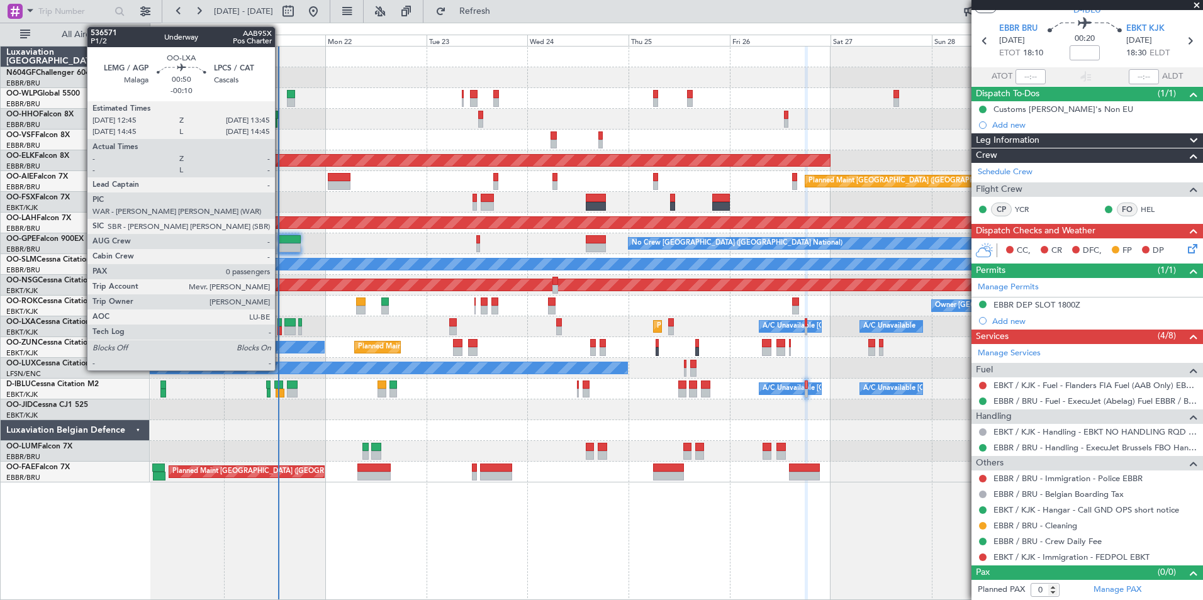
click at [280, 328] on div at bounding box center [279, 331] width 4 height 9
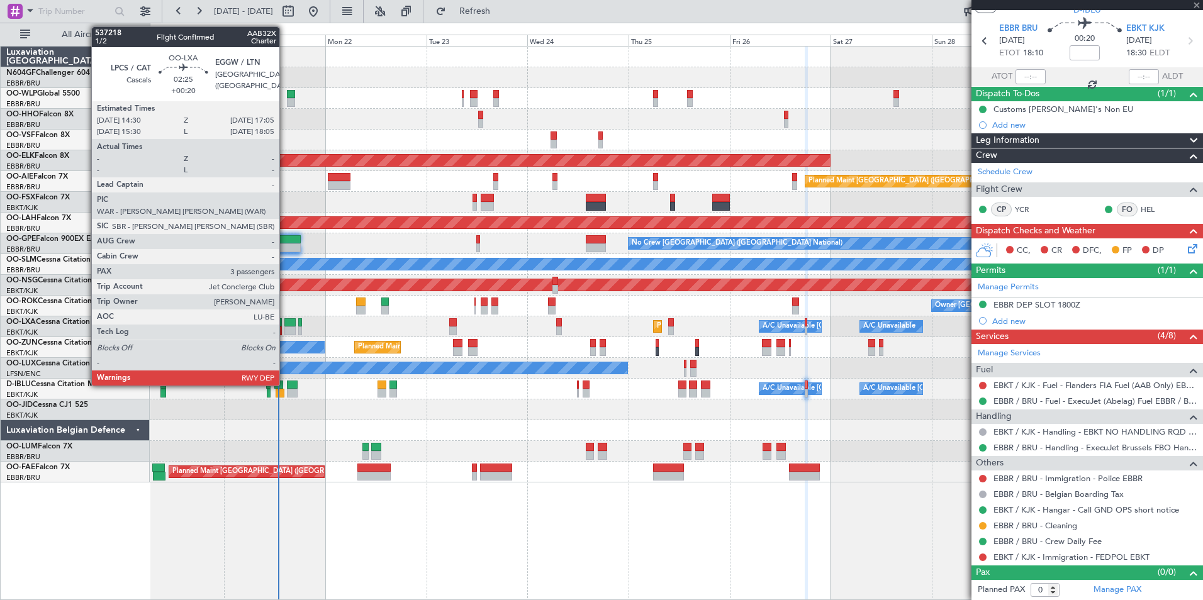
type input "-00:10"
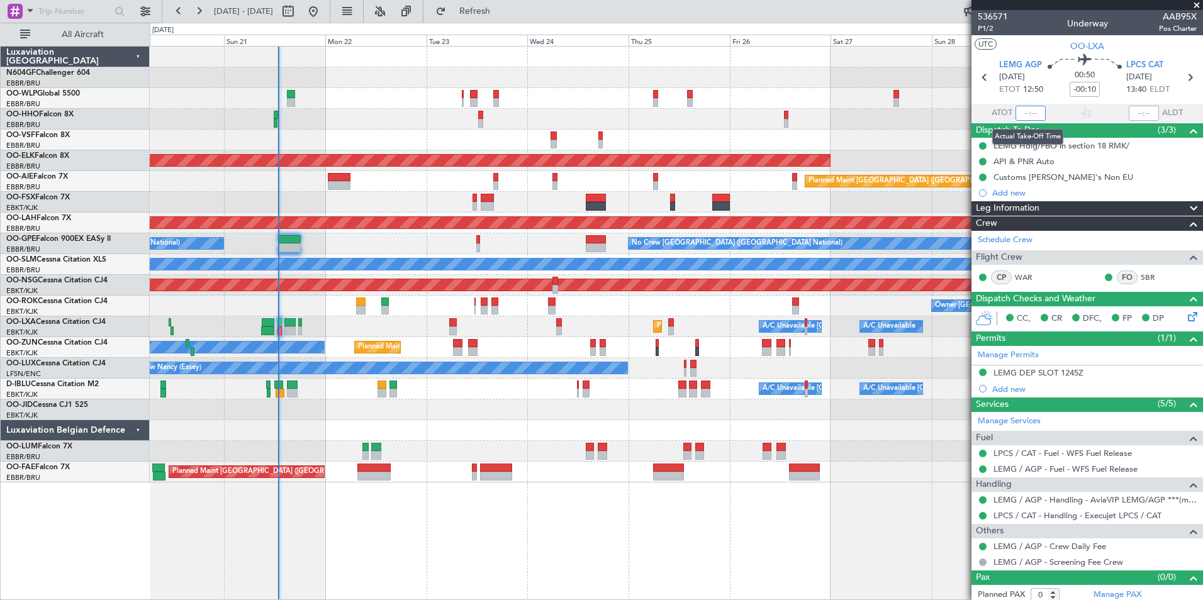
click at [1020, 115] on input "text" at bounding box center [1030, 113] width 30 height 15
click at [896, 111] on div at bounding box center [676, 119] width 1052 height 21
type input "12:49"
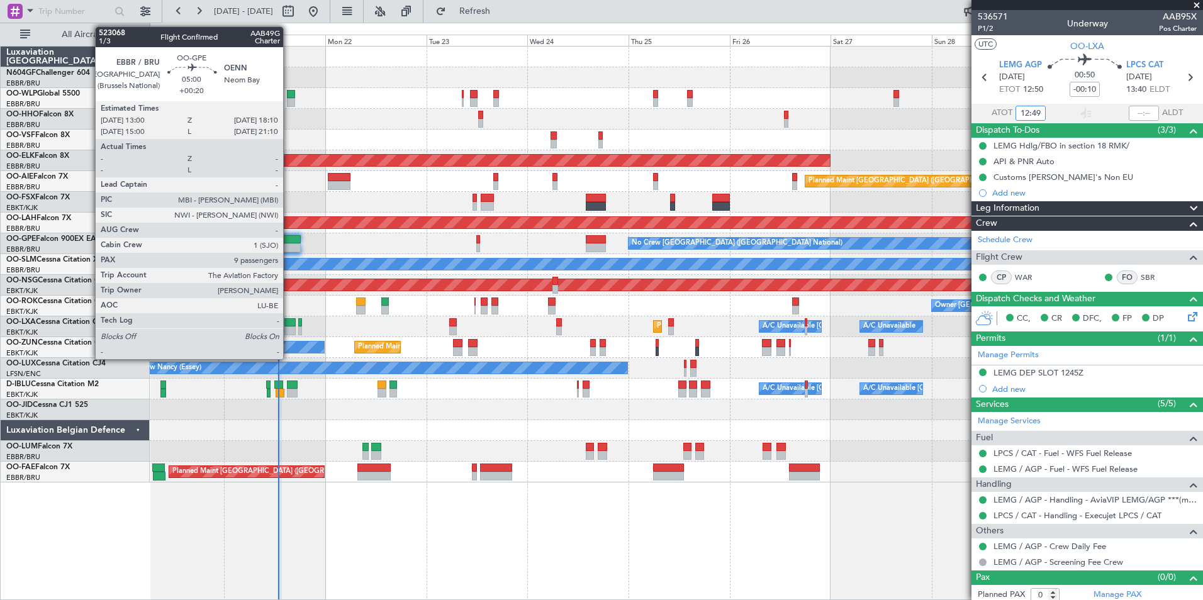
click at [289, 243] on div at bounding box center [289, 239] width 22 height 9
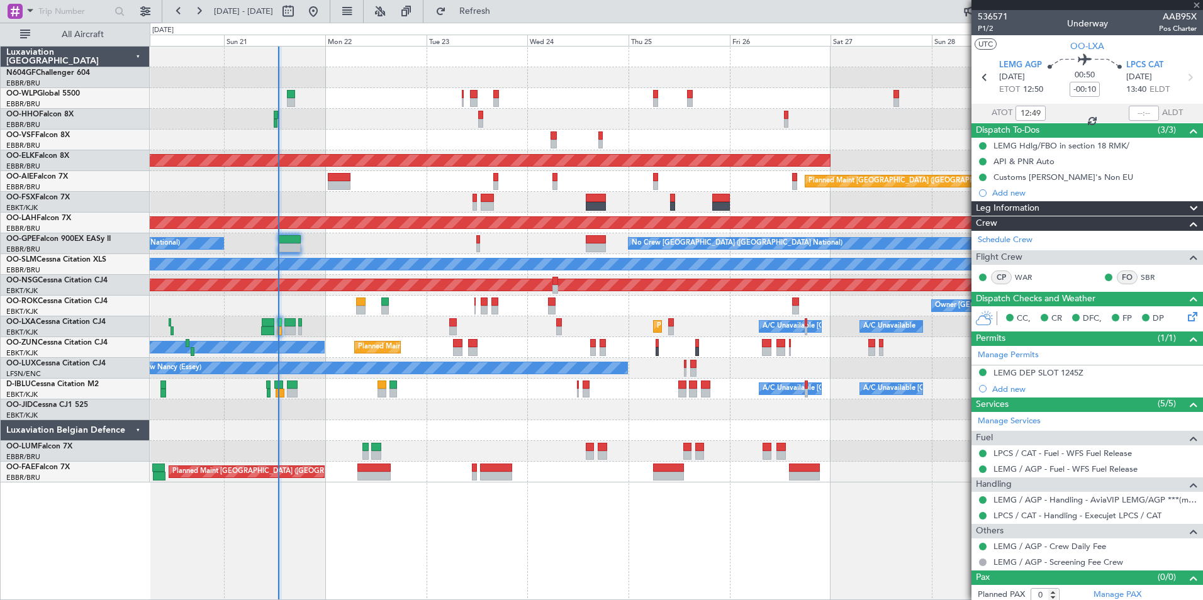
type input "+00:20"
type input "9"
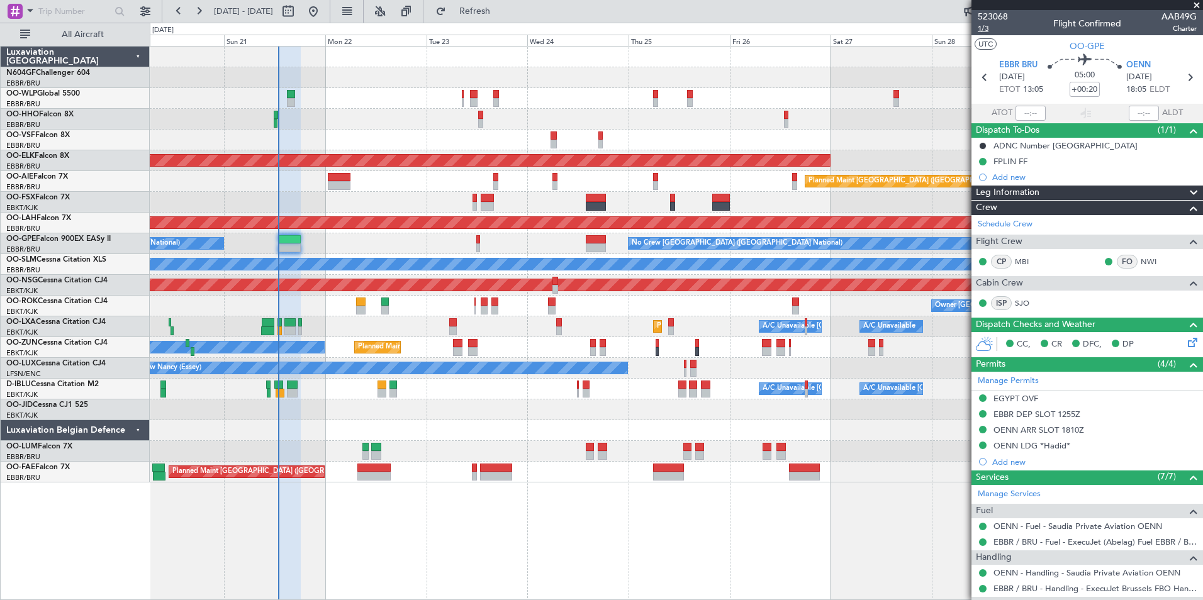
click at [990, 29] on span "1/3" at bounding box center [993, 28] width 30 height 11
click at [501, 7] on span "Refresh" at bounding box center [475, 11] width 53 height 9
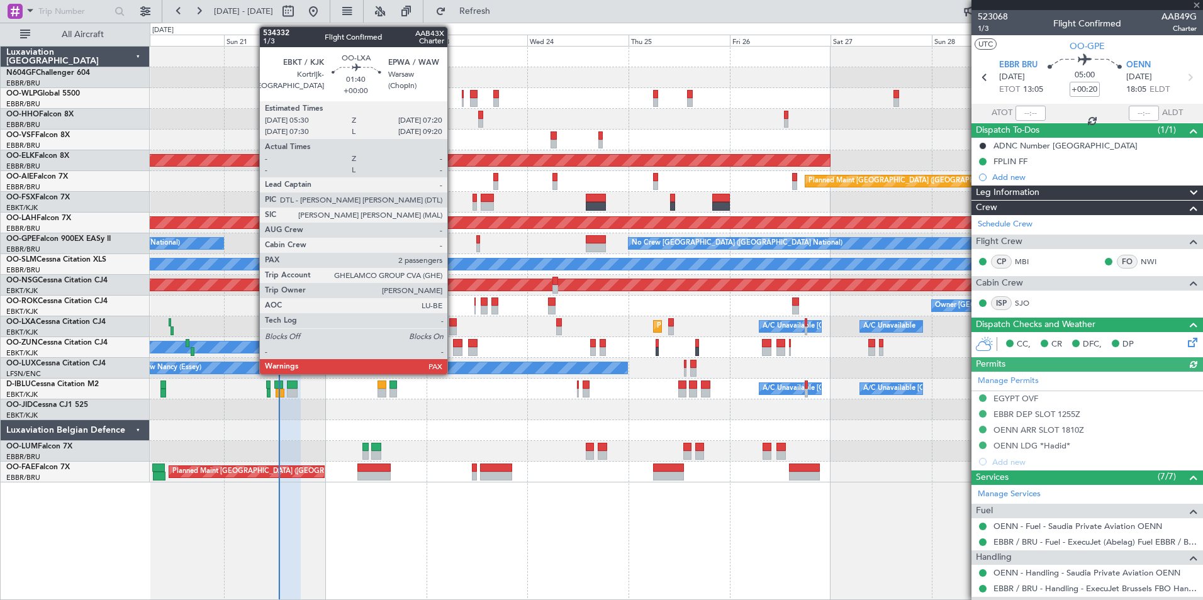
click at [453, 326] on div at bounding box center [453, 322] width 8 height 9
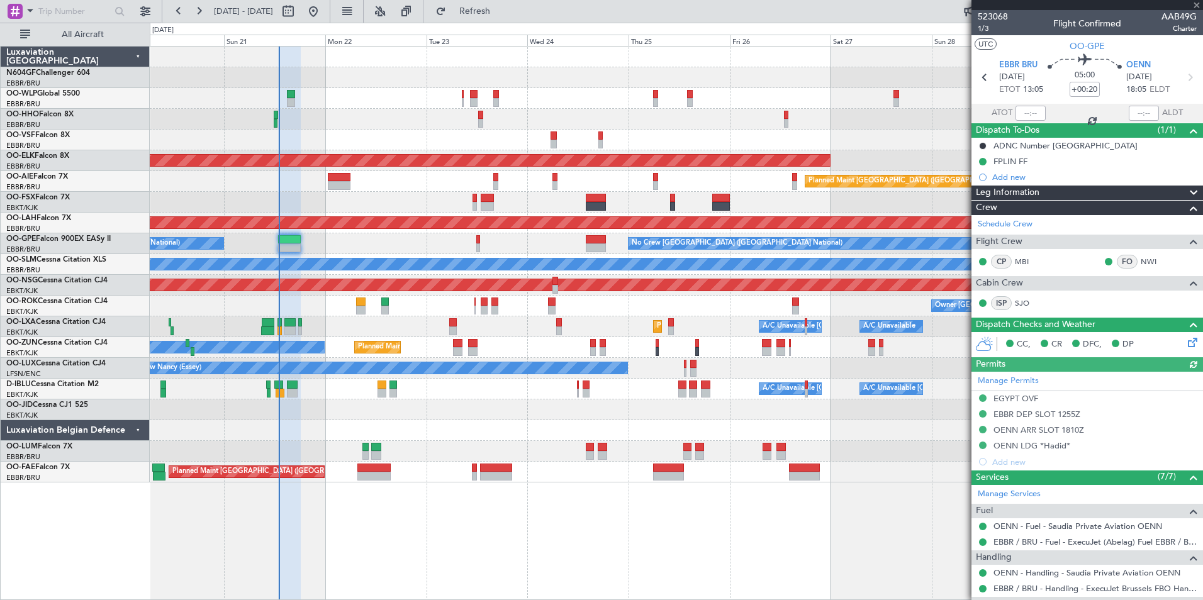
type input "2"
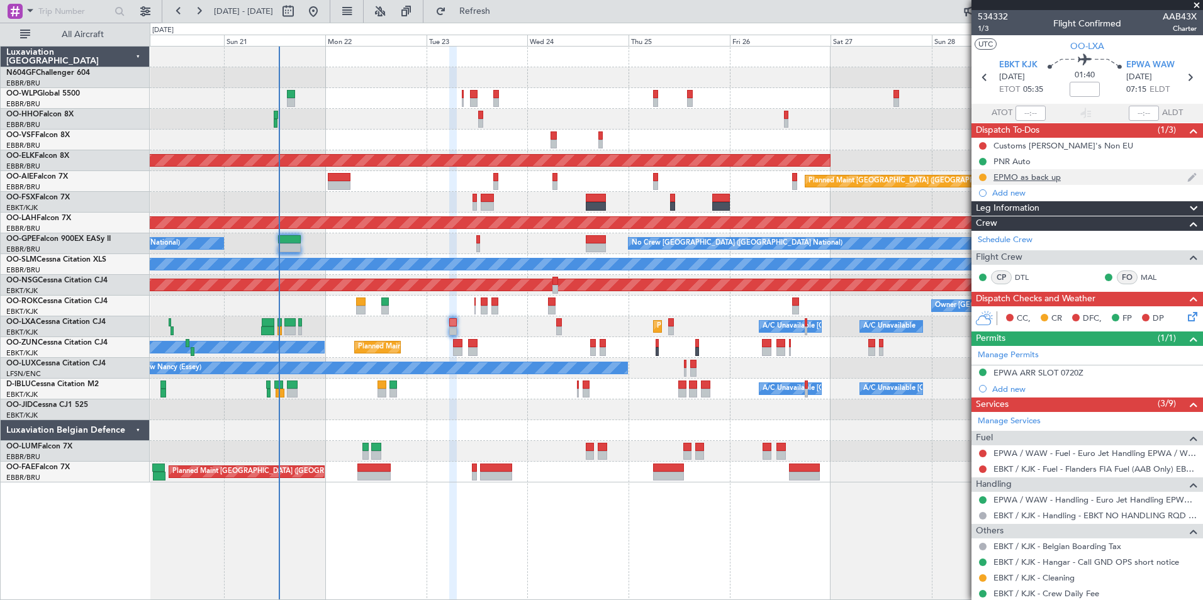
click at [999, 179] on div "EPMO as back up" at bounding box center [1026, 177] width 67 height 11
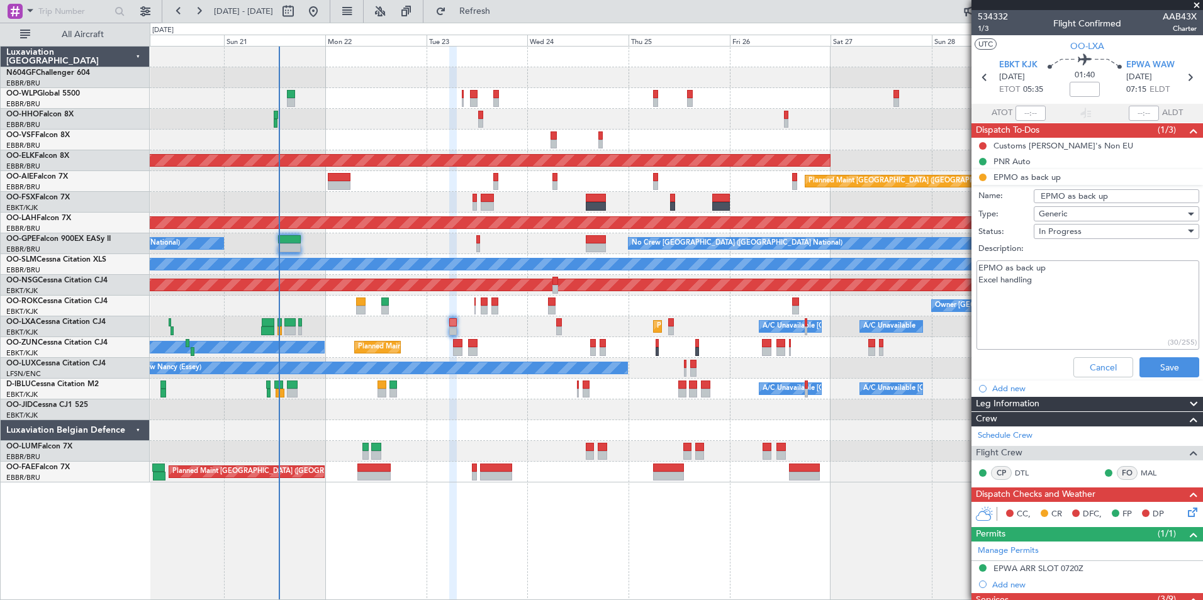
click at [1094, 289] on textarea "EPMO as back up Excel handling" at bounding box center [1087, 305] width 223 height 90
type textarea "EPMO as back up Eurojet"
click at [1149, 366] on button "Save" at bounding box center [1169, 367] width 60 height 20
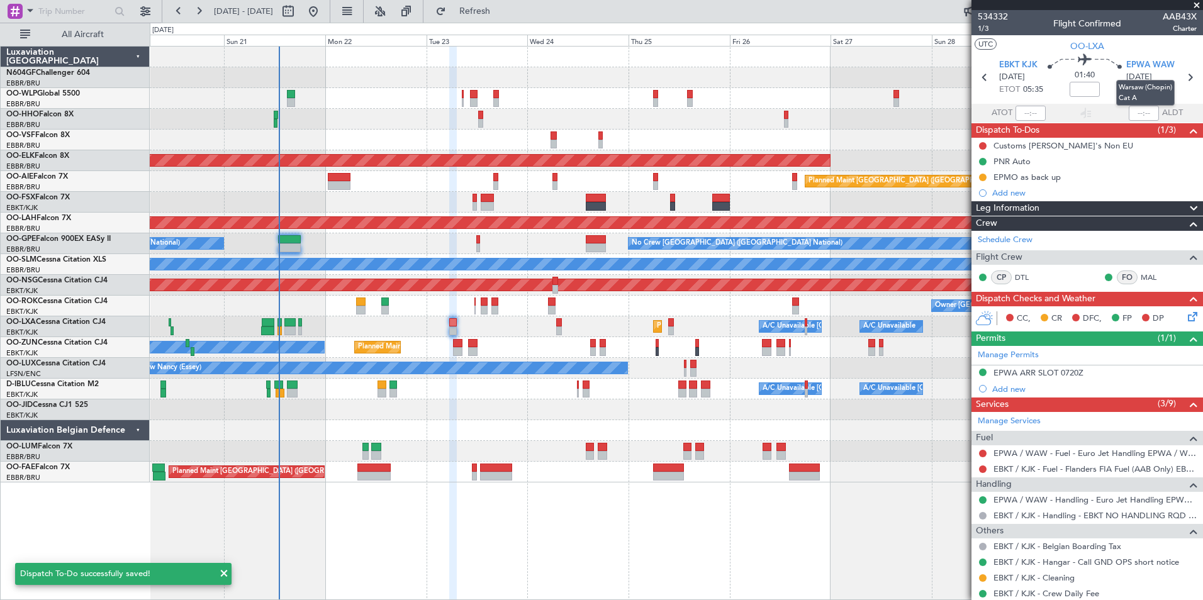
click at [1182, 74] on mat-tooltip-component "Warsaw (Chopin) Cat A" at bounding box center [1145, 92] width 76 height 43
click at [1184, 74] on icon at bounding box center [1189, 77] width 16 height 16
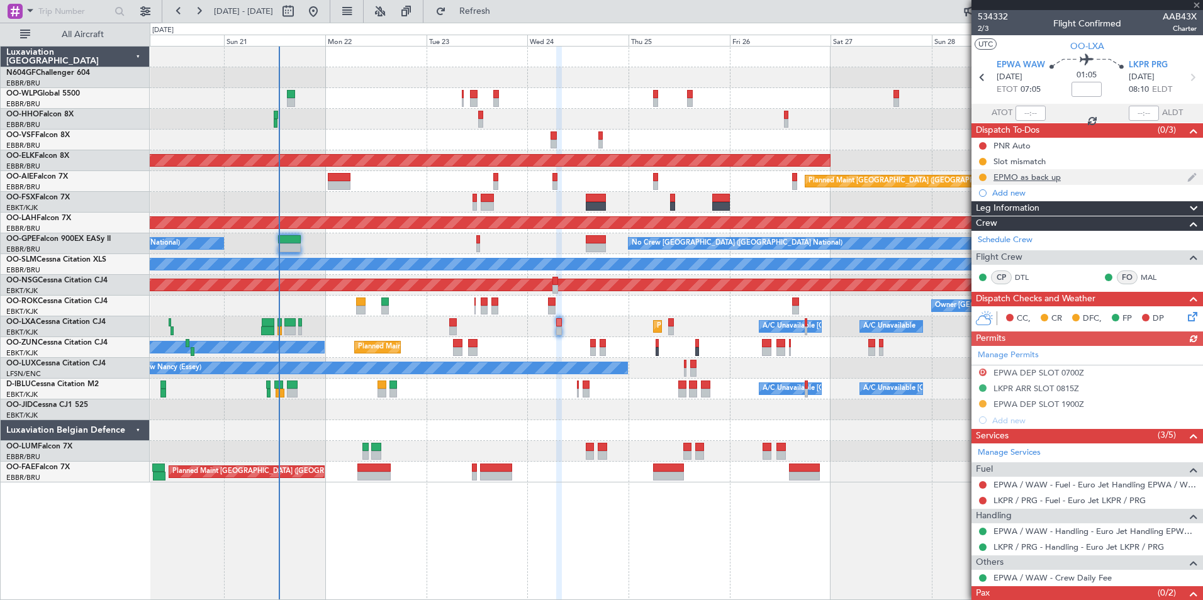
click at [1041, 179] on div "EPMO as back up" at bounding box center [1026, 177] width 67 height 11
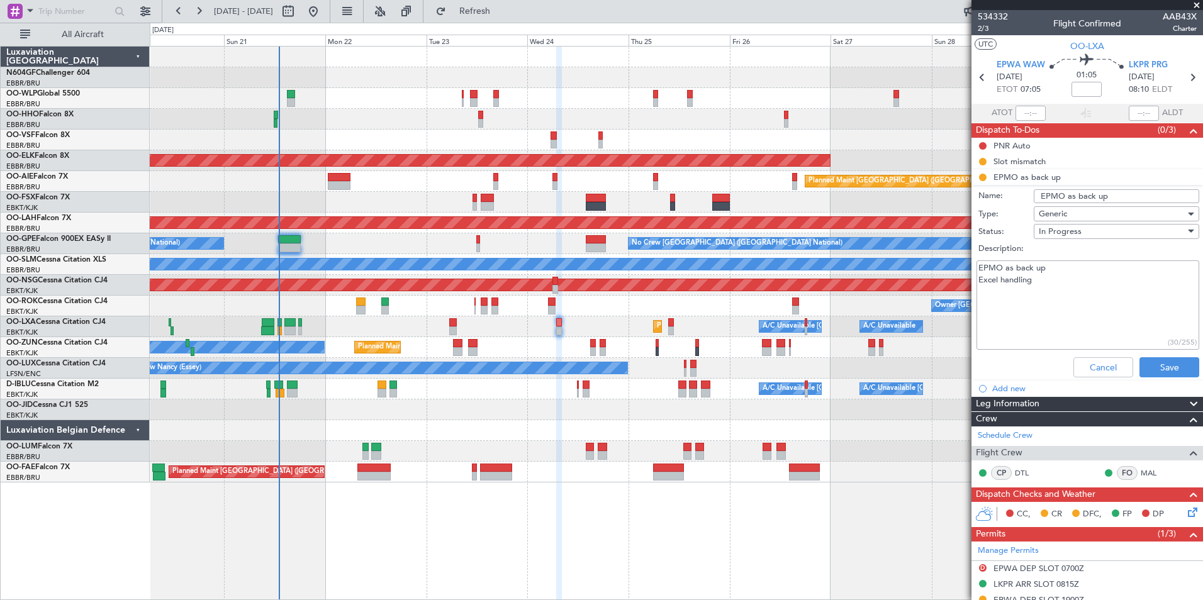
click at [1037, 291] on textarea "EPMO as back up Excel handling" at bounding box center [1087, 305] width 223 height 90
drag, startPoint x: 1047, startPoint y: 279, endPoint x: 974, endPoint y: 280, distance: 73.0
click at [974, 280] on div "EPMO as back up Excel handling (30/255)" at bounding box center [1087, 305] width 244 height 95
type textarea "EPMO as back up Eurojet"
click at [1141, 367] on button "Save" at bounding box center [1169, 367] width 60 height 20
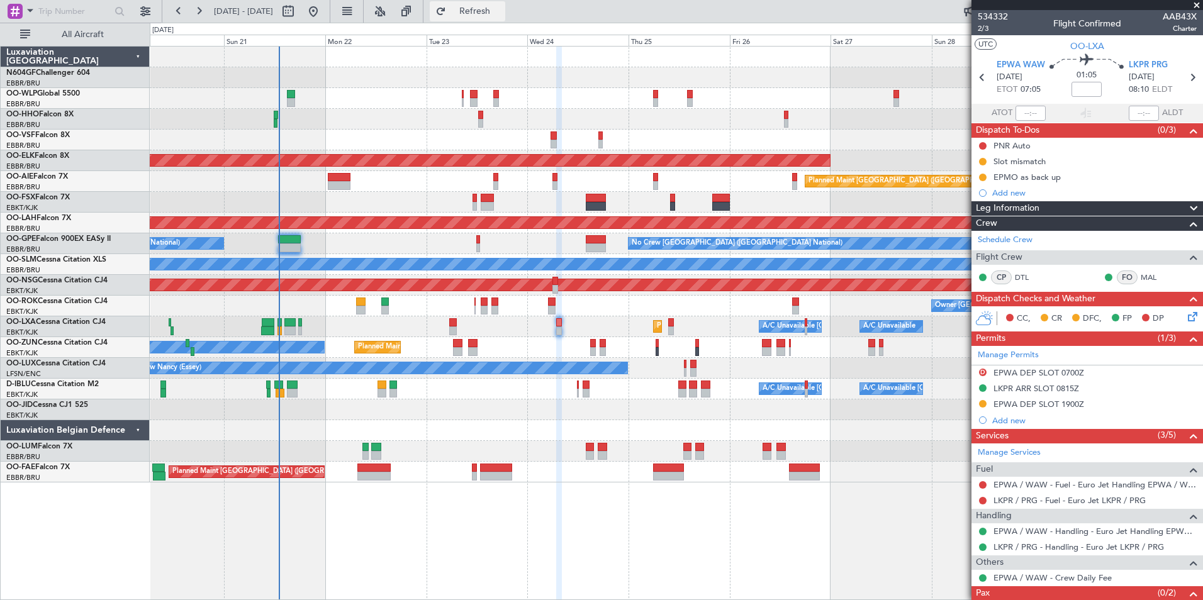
click at [488, 7] on button "Refresh" at bounding box center [467, 11] width 75 height 20
click at [981, 143] on button at bounding box center [983, 146] width 8 height 8
click at [981, 198] on span "Completed" at bounding box center [989, 201] width 42 height 13
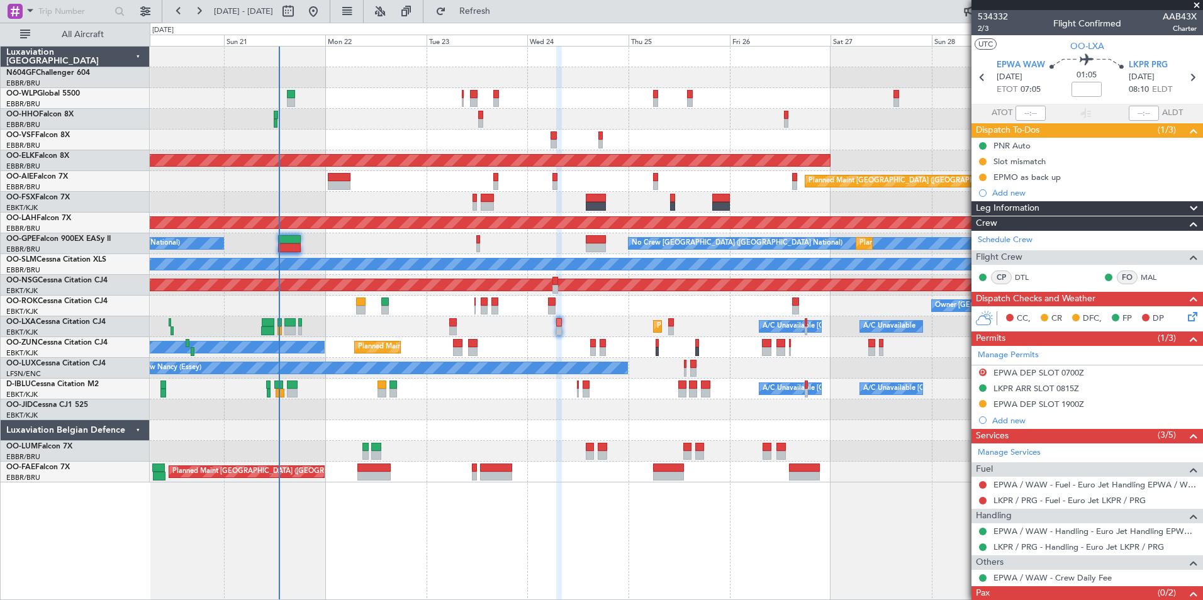
click at [790, 421] on div at bounding box center [676, 430] width 1052 height 21
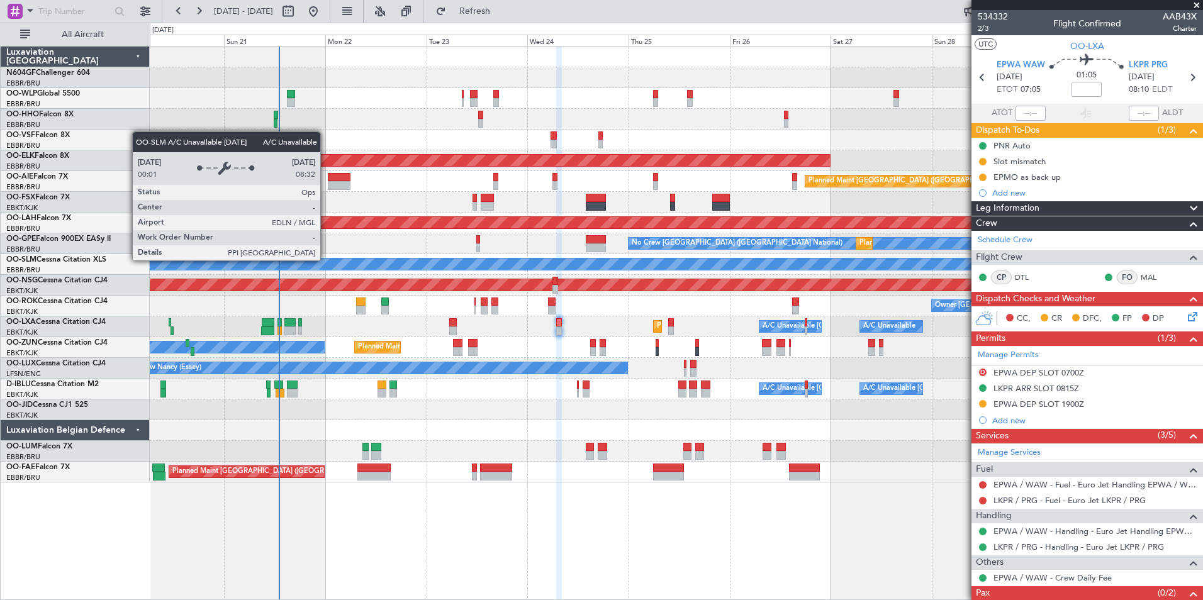
click at [349, 265] on div "A/C Unavailable [GEOGRAPHIC_DATA]" at bounding box center [676, 264] width 3157 height 11
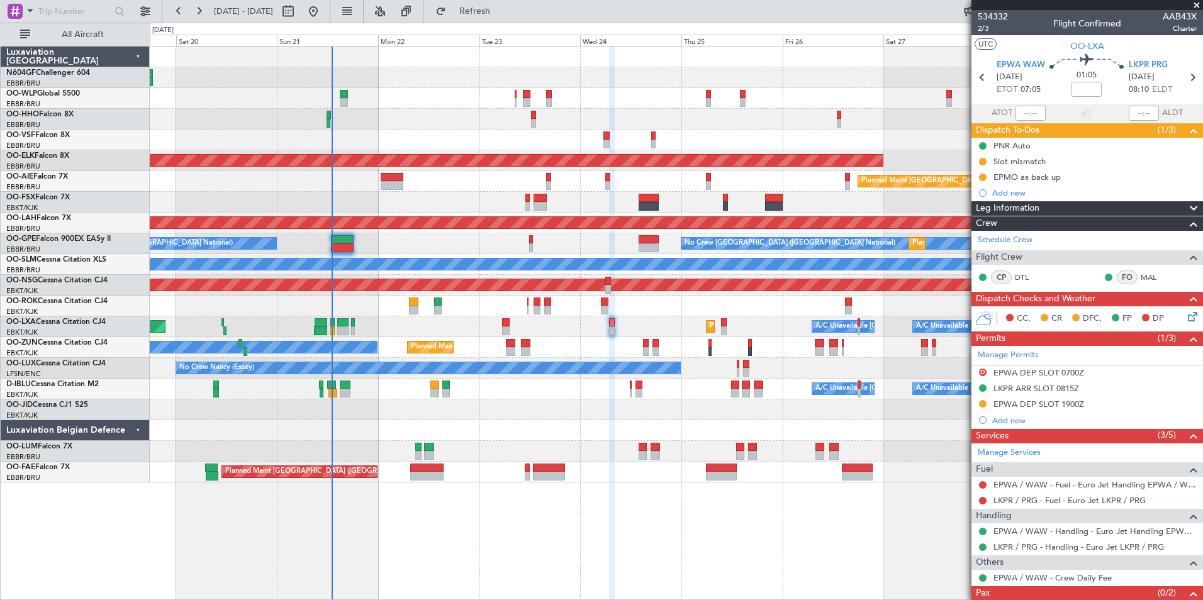
click at [376, 257] on div "Planned Maint Liege AOG Maint Brussels (Brussels National) Planned Maint Kortri…" at bounding box center [676, 265] width 1052 height 436
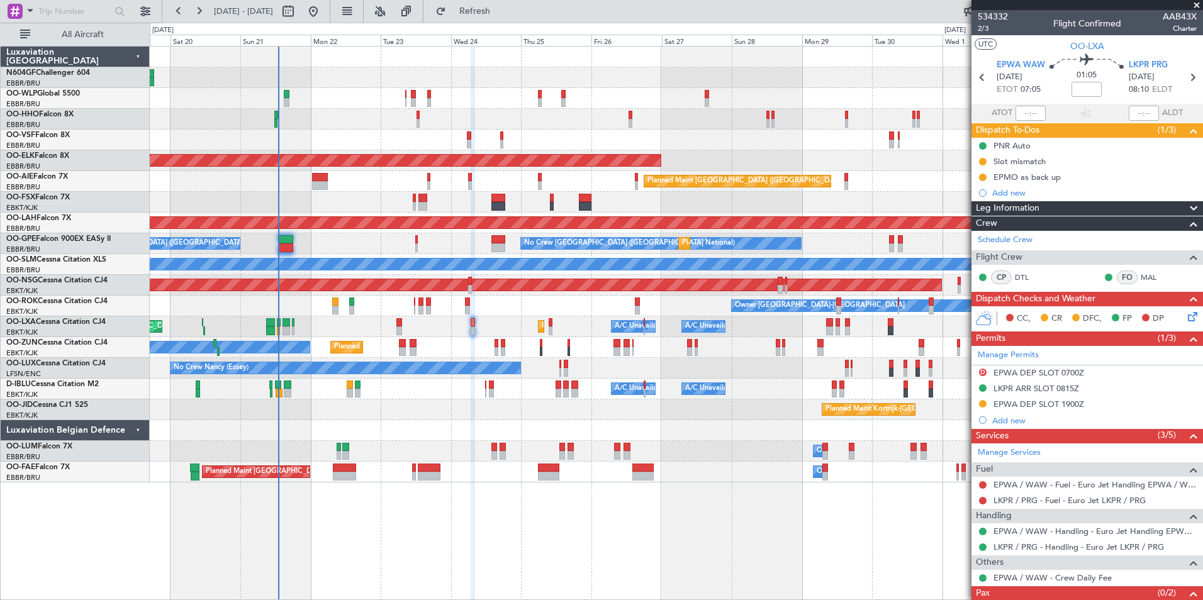
click at [392, 324] on div "Planned Maint Kortrijk-Wevelgem A/C Unavailable Brussels (Brussels National) A/…" at bounding box center [676, 326] width 1052 height 21
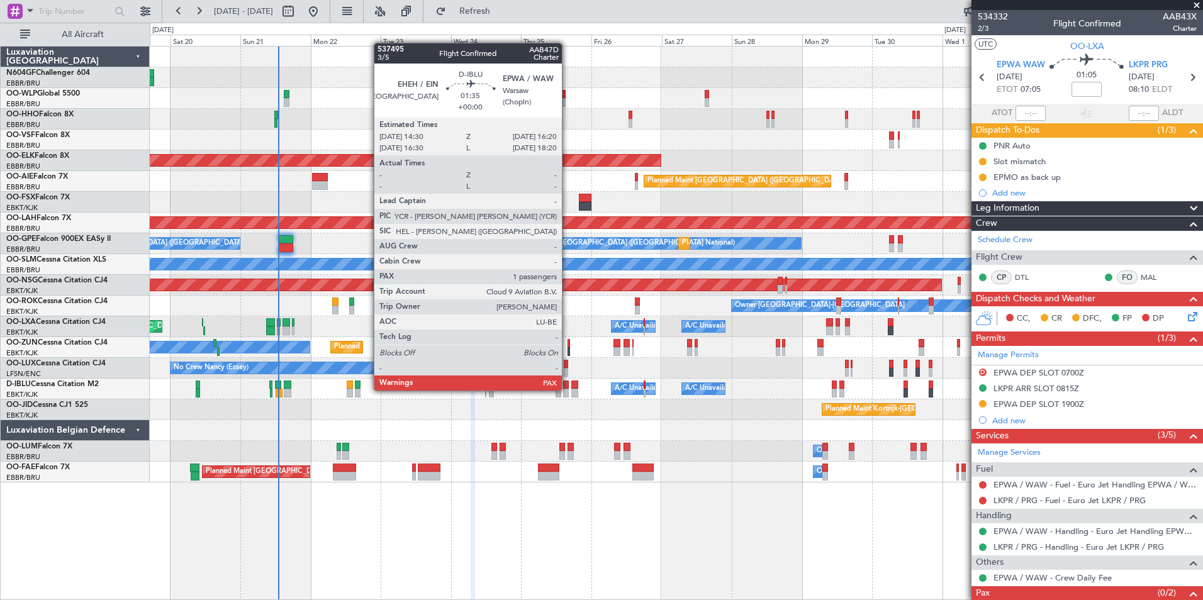
click at [567, 389] on div at bounding box center [566, 393] width 6 height 9
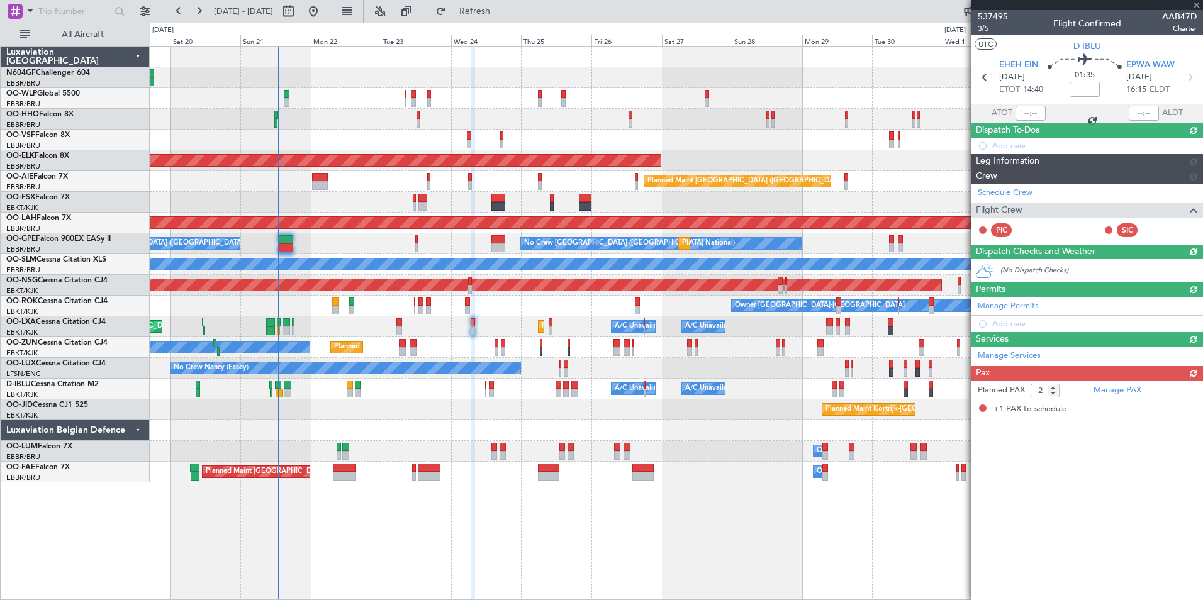
type input "1"
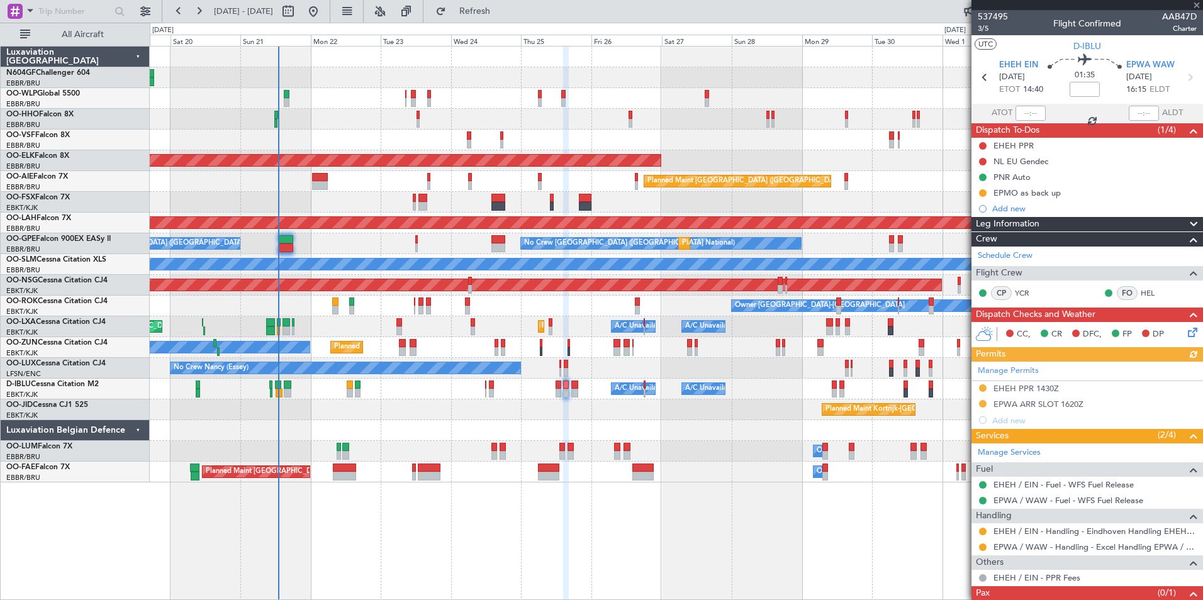
scroll to position [37, 0]
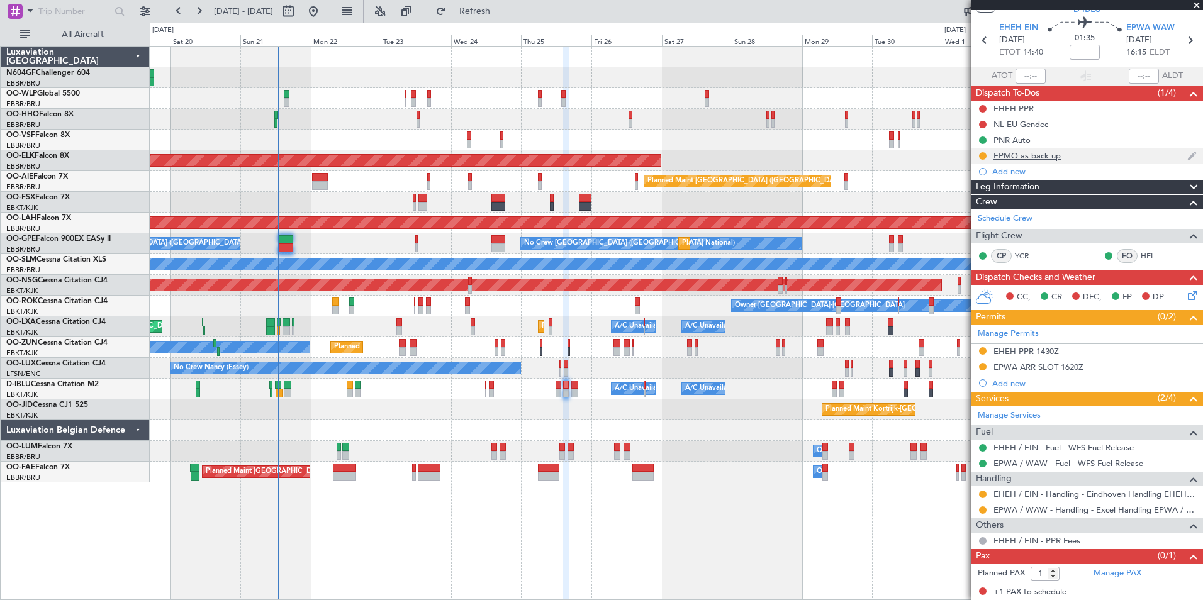
click at [1036, 156] on div "EPMO as back up" at bounding box center [1026, 155] width 67 height 11
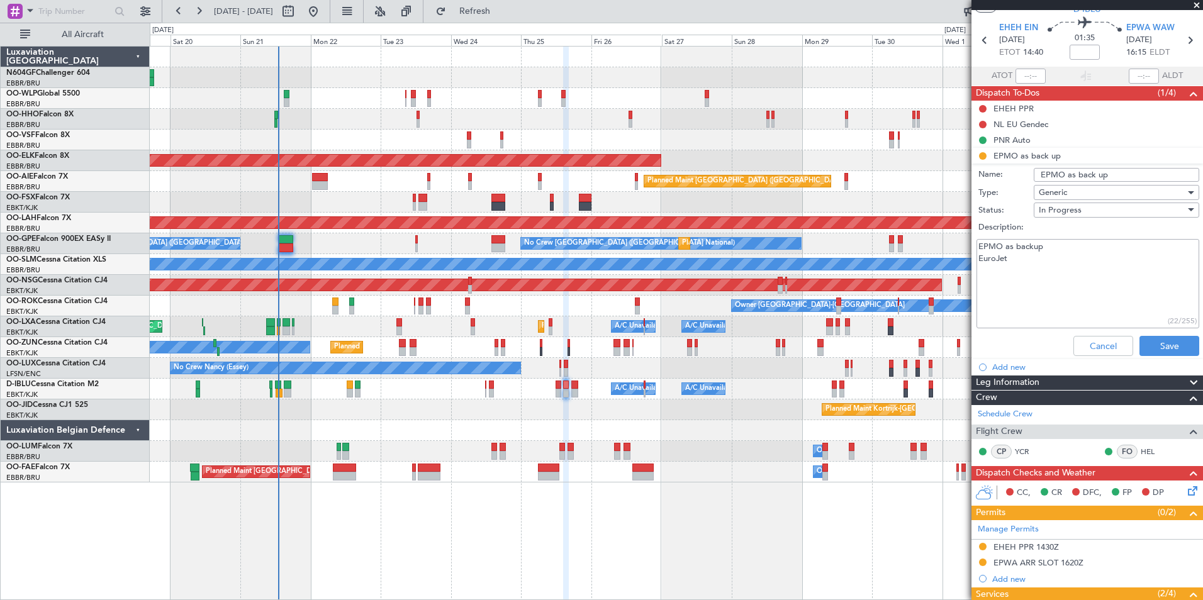
click at [1051, 259] on textarea "EPMO as backup EuroJet" at bounding box center [1087, 284] width 223 height 90
type textarea "EPMO as backup Excel"
click at [1139, 343] on button "Save" at bounding box center [1169, 346] width 60 height 20
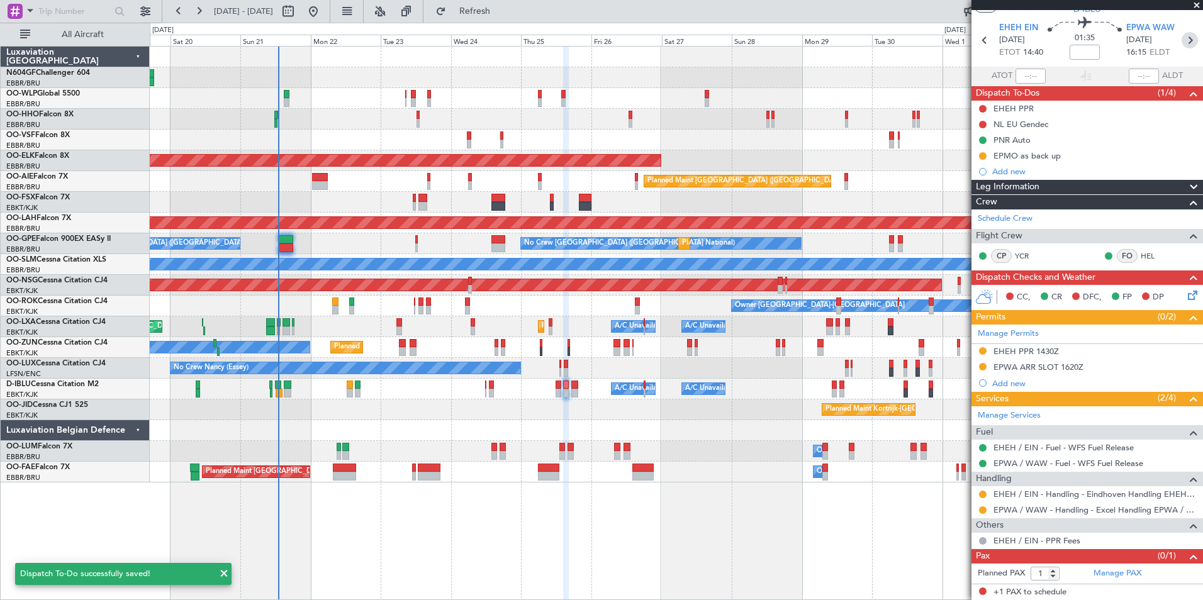
click at [1188, 43] on icon at bounding box center [1189, 40] width 16 height 16
type input "0"
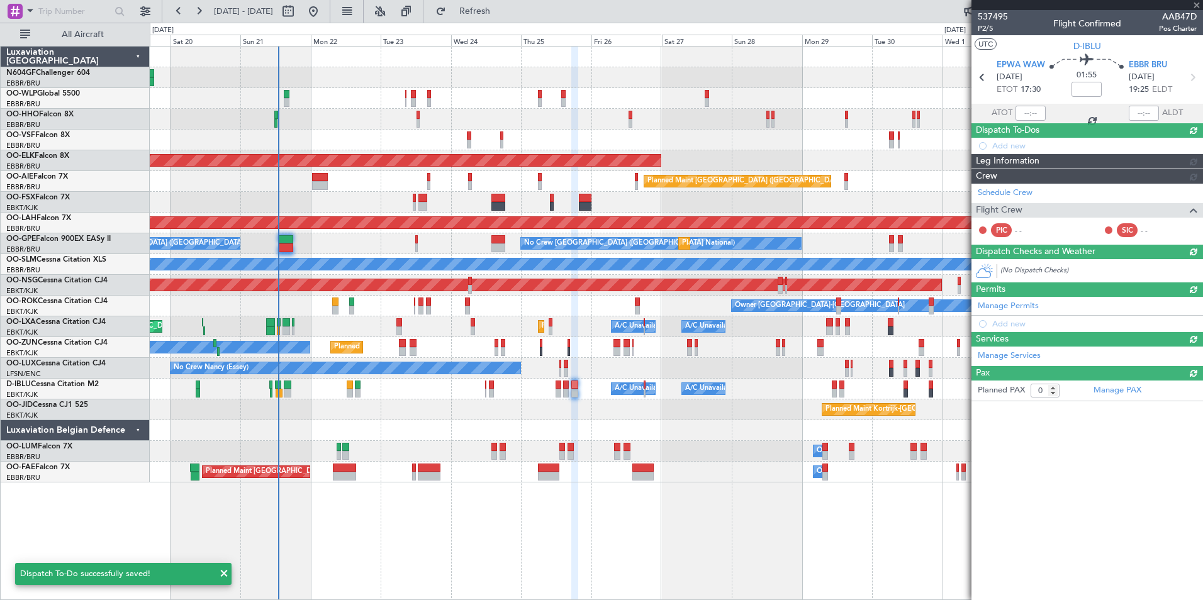
scroll to position [0, 0]
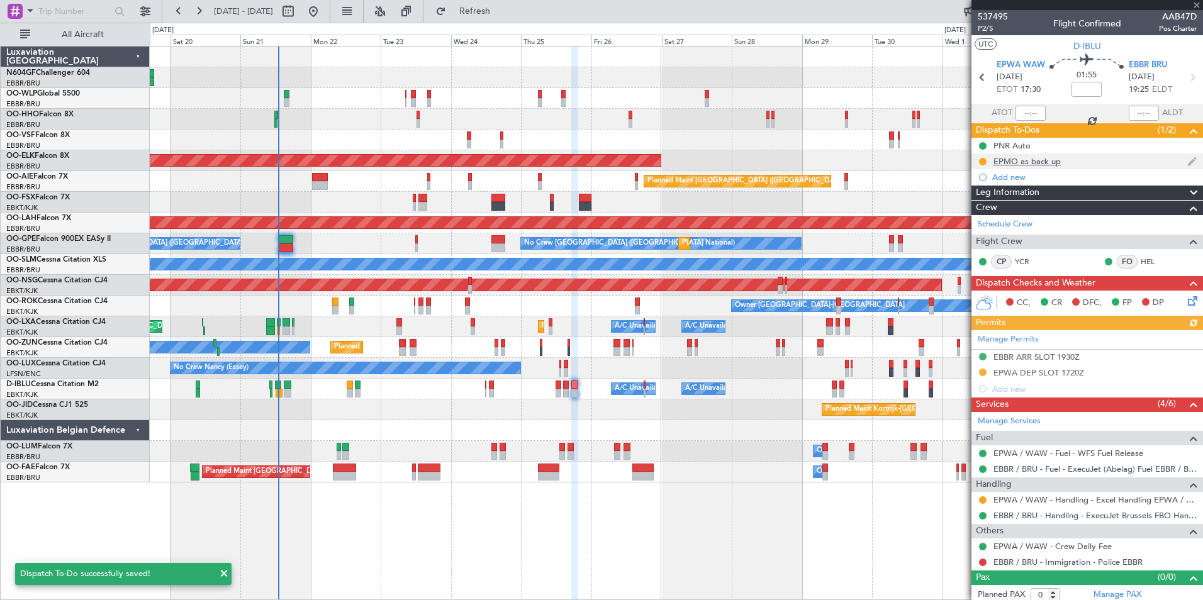
click at [1039, 165] on div "EPMO as back up" at bounding box center [1026, 161] width 67 height 11
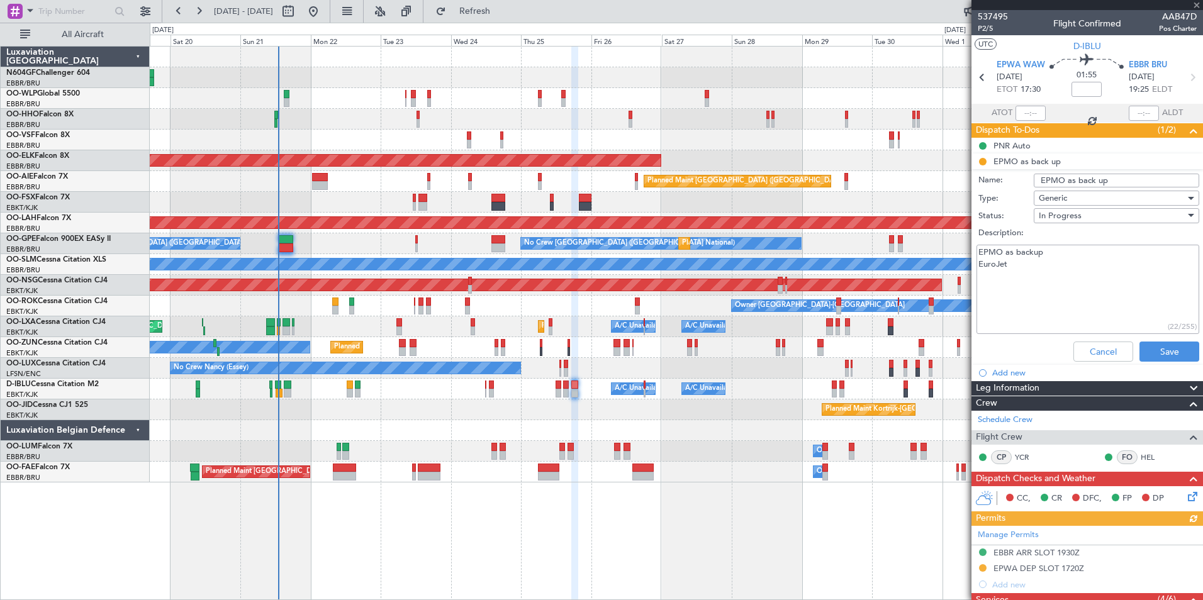
click at [1044, 271] on textarea "EPMO as backup EuroJet" at bounding box center [1087, 290] width 223 height 90
type textarea "EPMO as backup Excel"
click at [1159, 360] on button "Save" at bounding box center [1169, 352] width 60 height 20
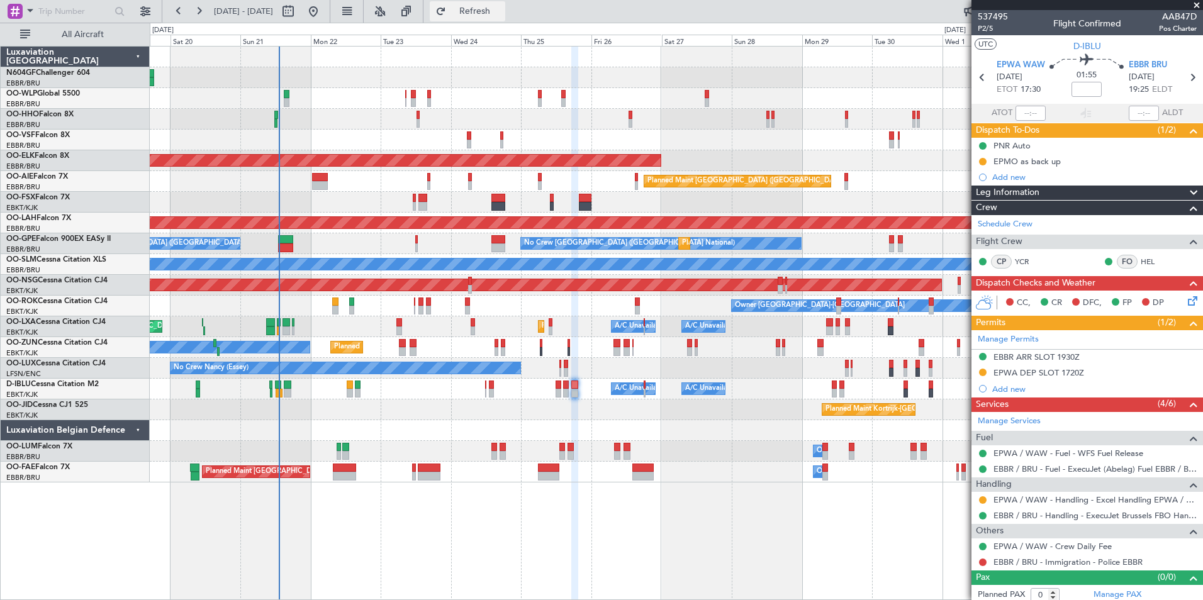
click at [484, 8] on button "Refresh" at bounding box center [467, 11] width 75 height 20
click at [1047, 160] on div "EPMO as back up" at bounding box center [1026, 161] width 67 height 11
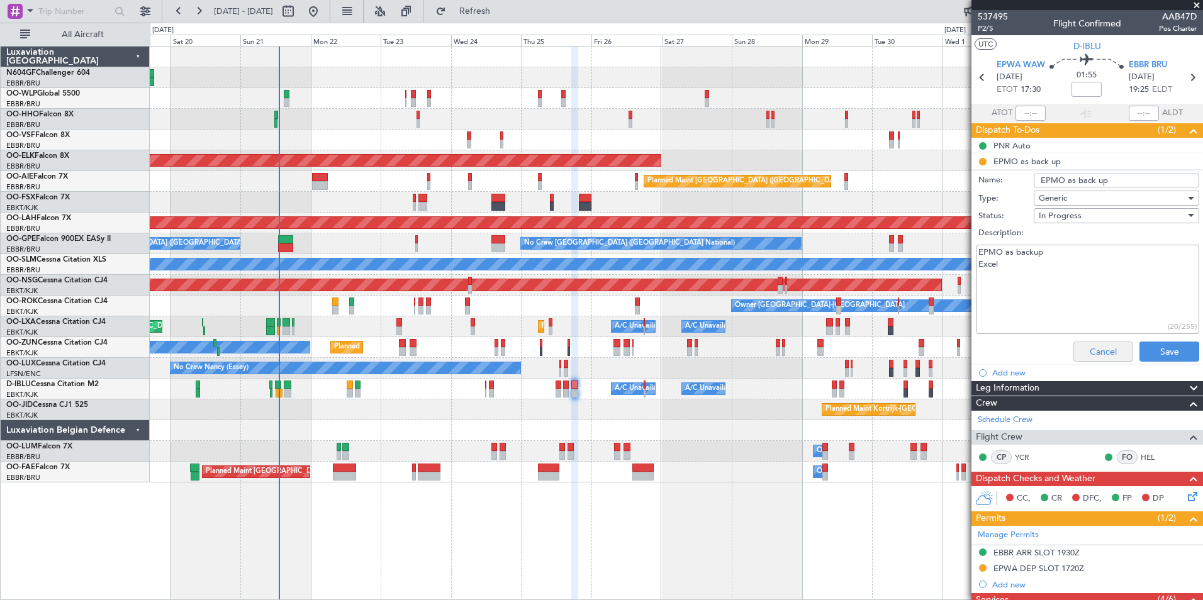
scroll to position [201, 0]
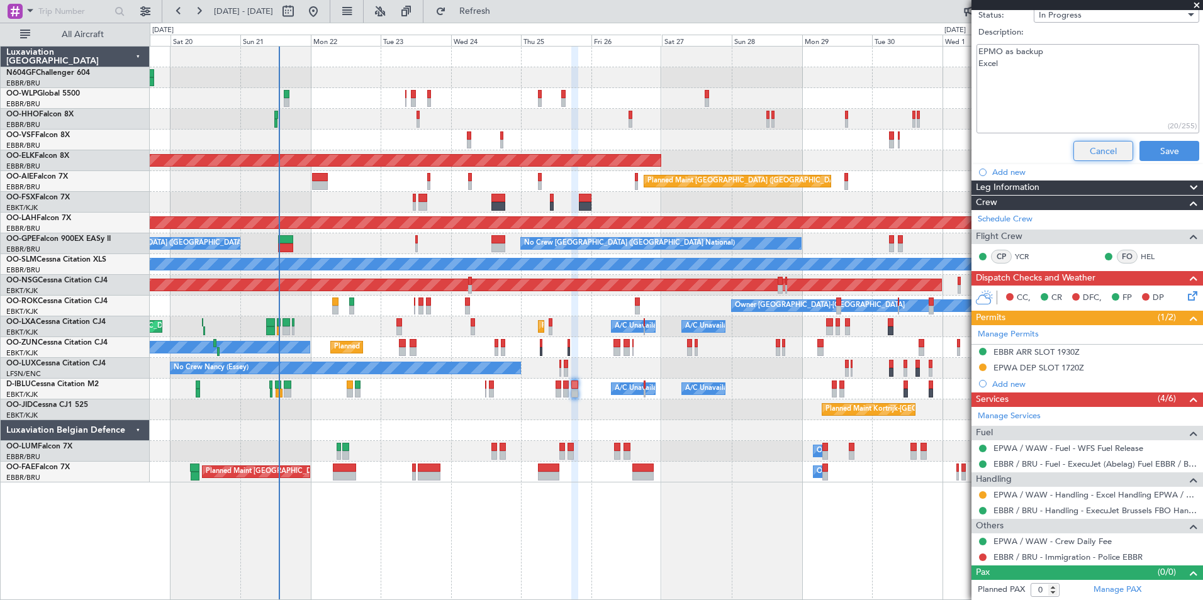
click at [1094, 147] on button "Cancel" at bounding box center [1103, 151] width 60 height 20
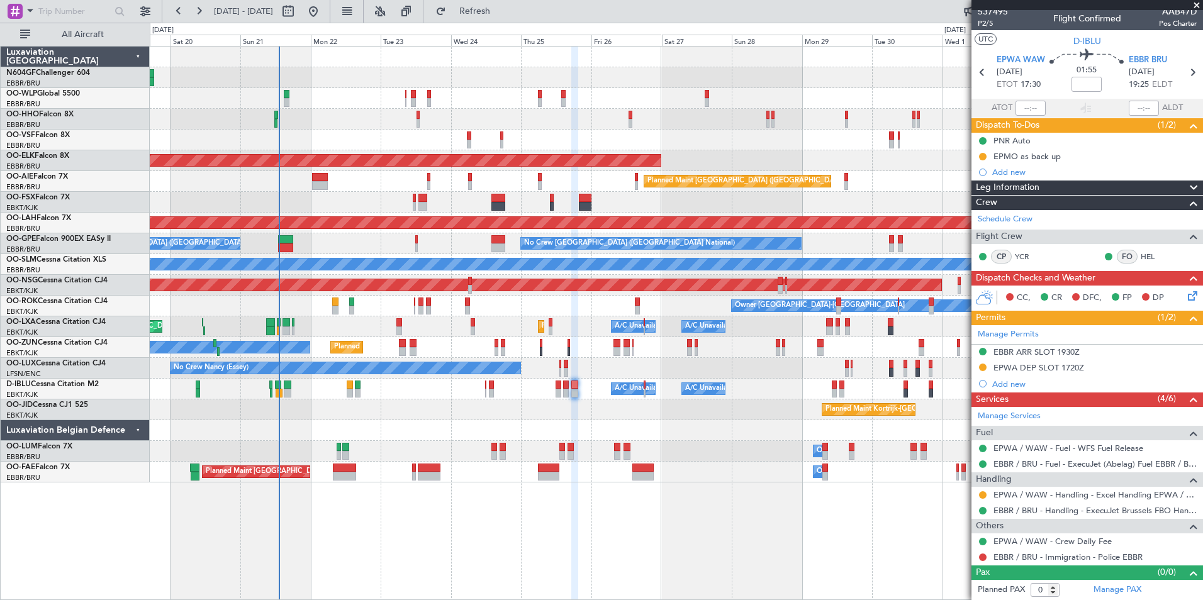
scroll to position [0, 0]
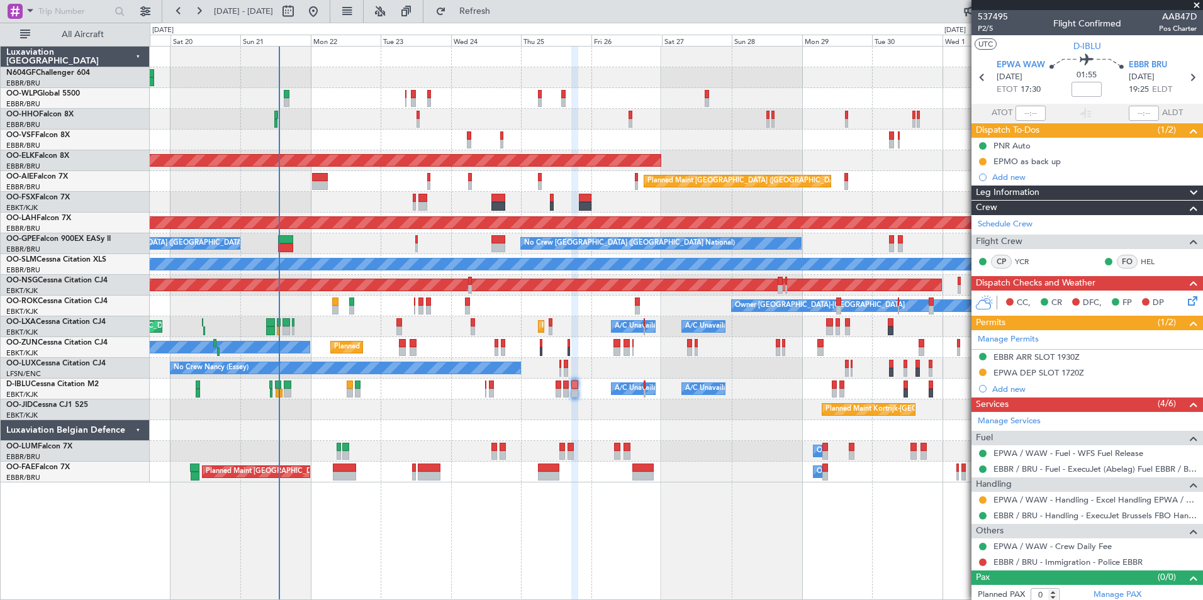
click at [873, 117] on div at bounding box center [676, 119] width 1052 height 21
click at [505, 8] on button "Refresh" at bounding box center [467, 11] width 75 height 20
click at [720, 405] on div "Planned Maint Liege AOG Maint Brussels (Brussels National) Planned Maint Kortri…" at bounding box center [676, 265] width 1052 height 436
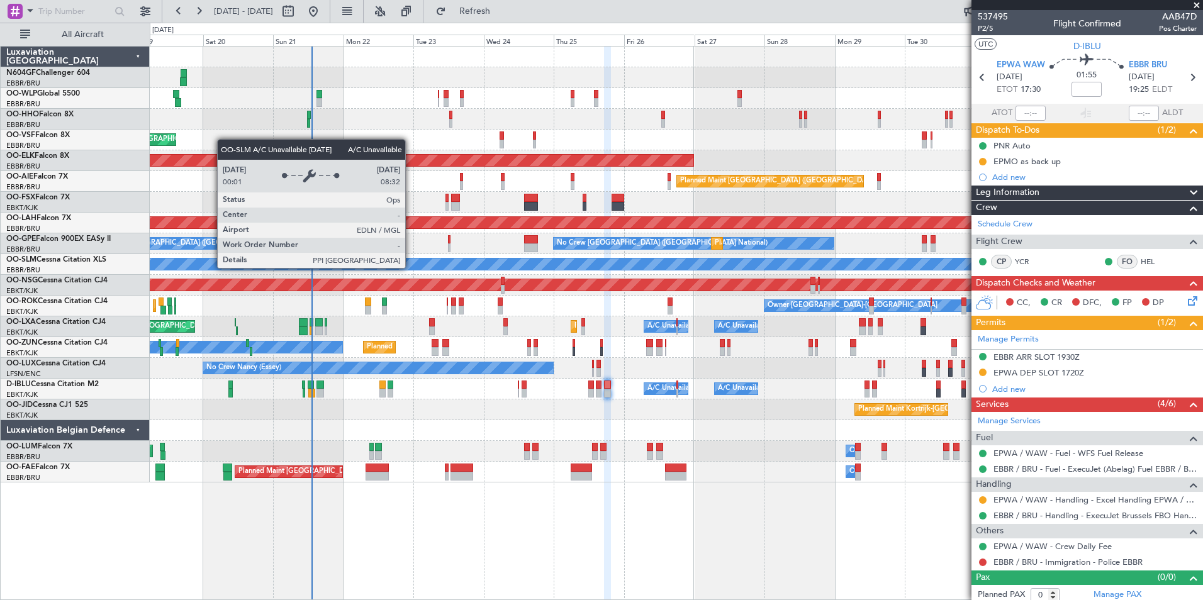
click at [411, 267] on div "A/C Unavailable [GEOGRAPHIC_DATA]" at bounding box center [676, 264] width 3157 height 11
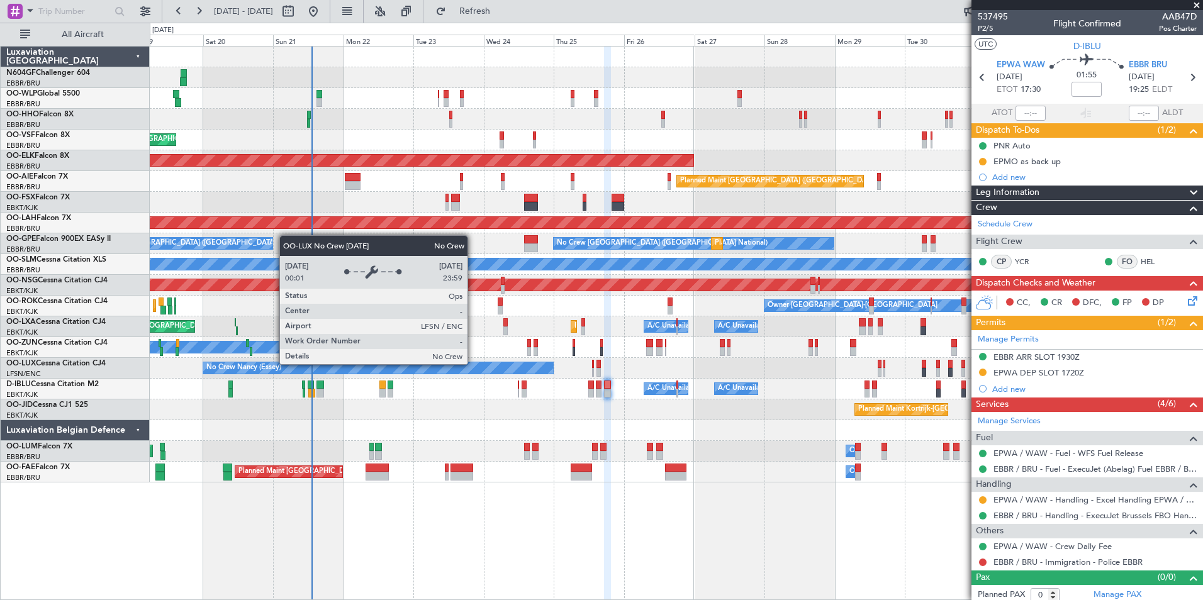
click at [519, 375] on div "No Crew Nancy (Essey)" at bounding box center [676, 368] width 1052 height 21
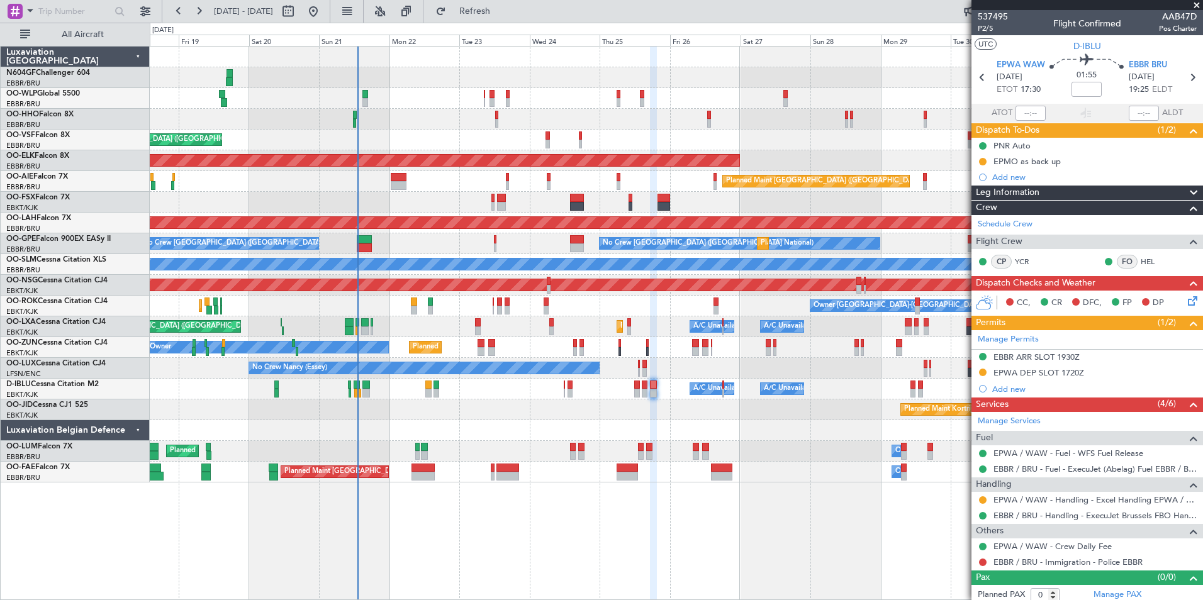
click at [523, 457] on div "Owner Melsbroek Air Base Planned Maint Brussels (Brussels National) Unplanned M…" at bounding box center [676, 451] width 1052 height 21
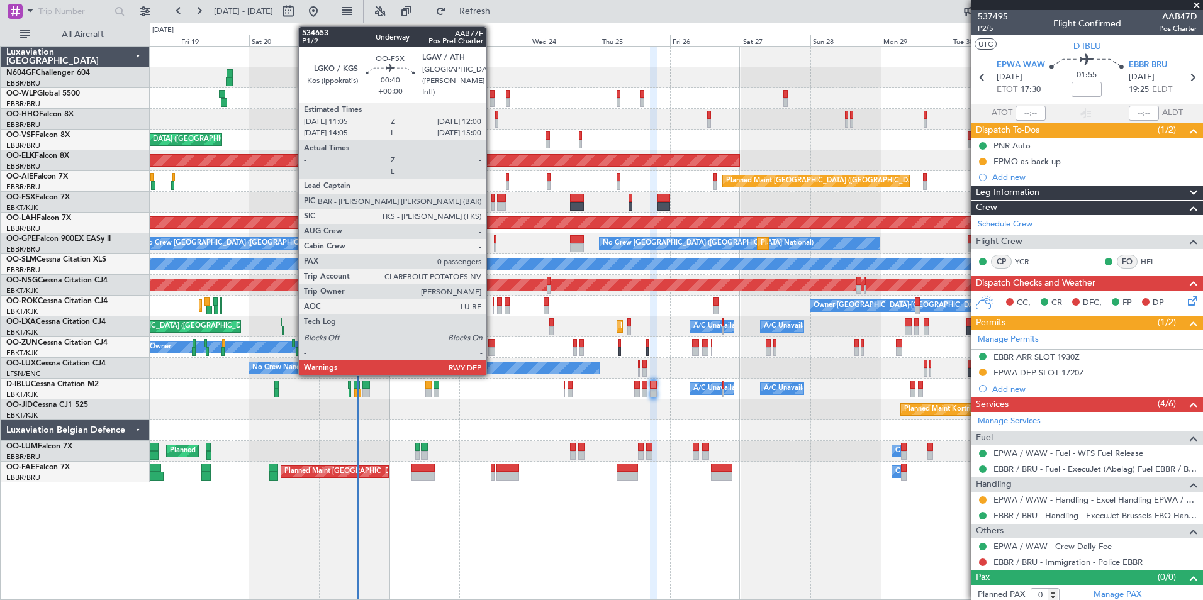
click at [492, 200] on div at bounding box center [492, 198] width 3 height 9
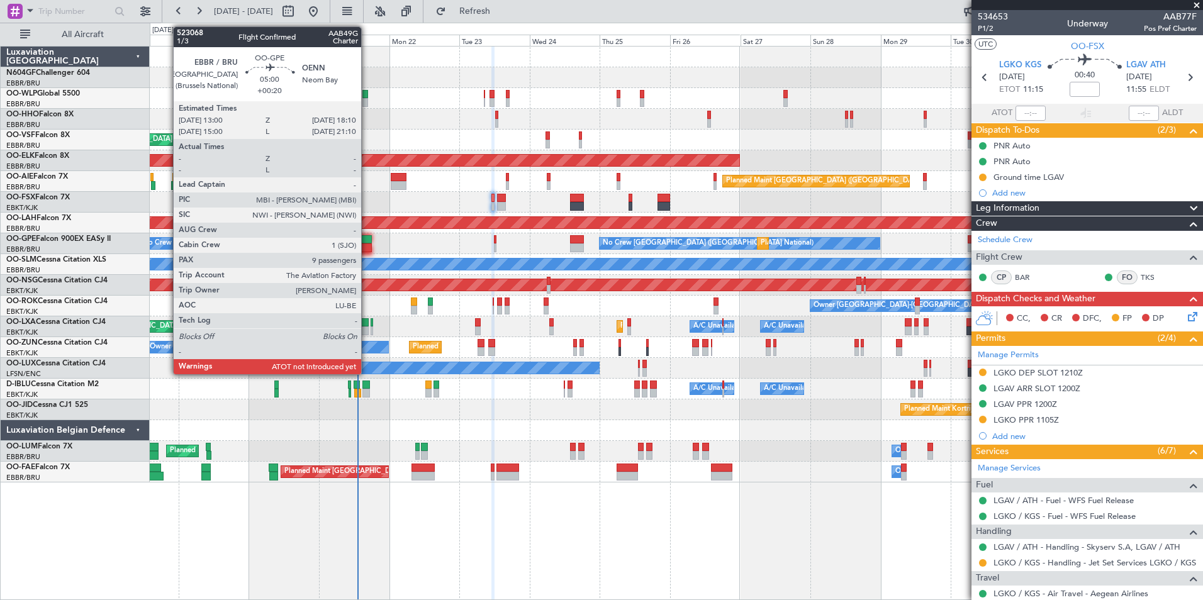
click at [366, 237] on div at bounding box center [365, 239] width 16 height 9
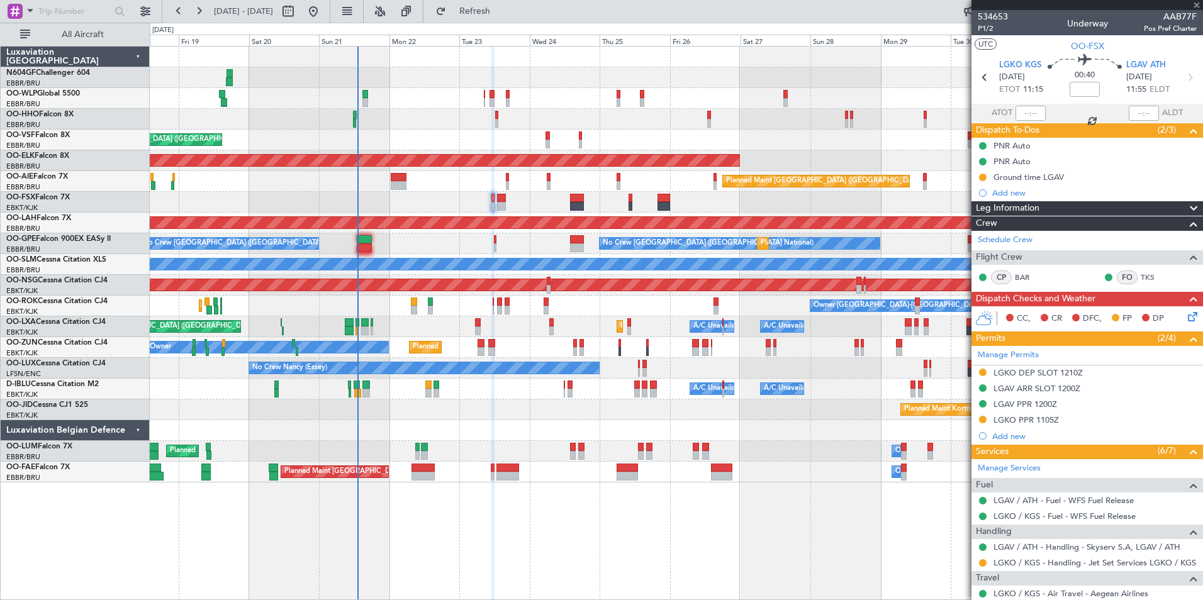
type input "+00:20"
type input "9"
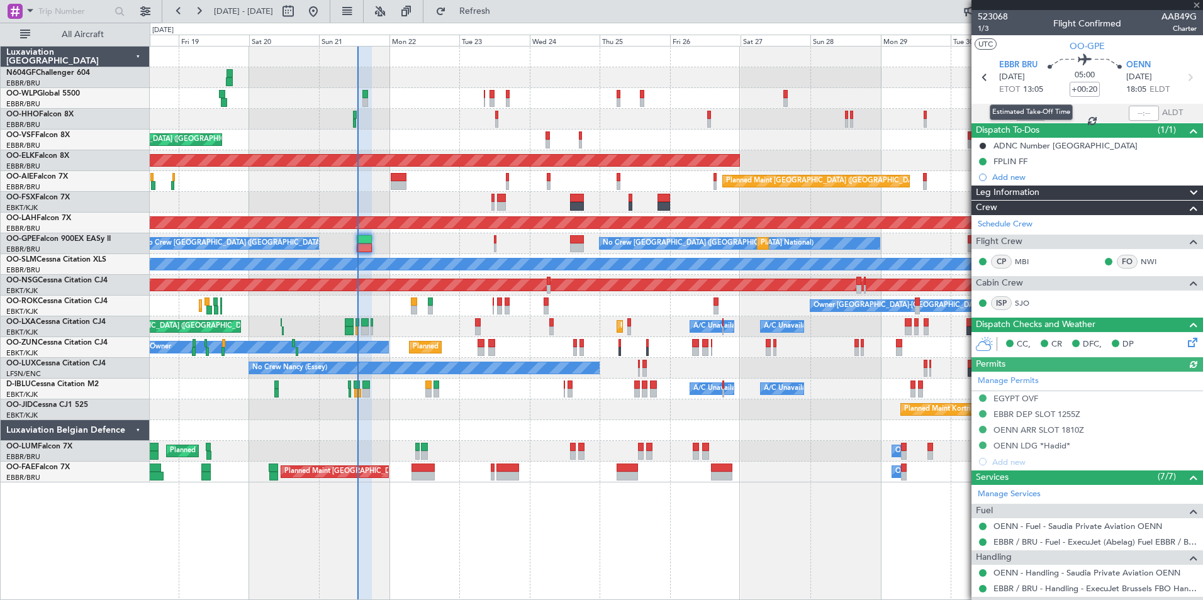
click at [1027, 106] on div "Estimated Take-Off Time" at bounding box center [1031, 112] width 83 height 16
click at [1026, 109] on mat-tooltip-component "Estimated Take-Off Time" at bounding box center [1031, 112] width 101 height 33
click at [1027, 113] on input "text" at bounding box center [1030, 113] width 30 height 15
click at [884, 120] on div at bounding box center [676, 119] width 1052 height 21
type input "13:12"
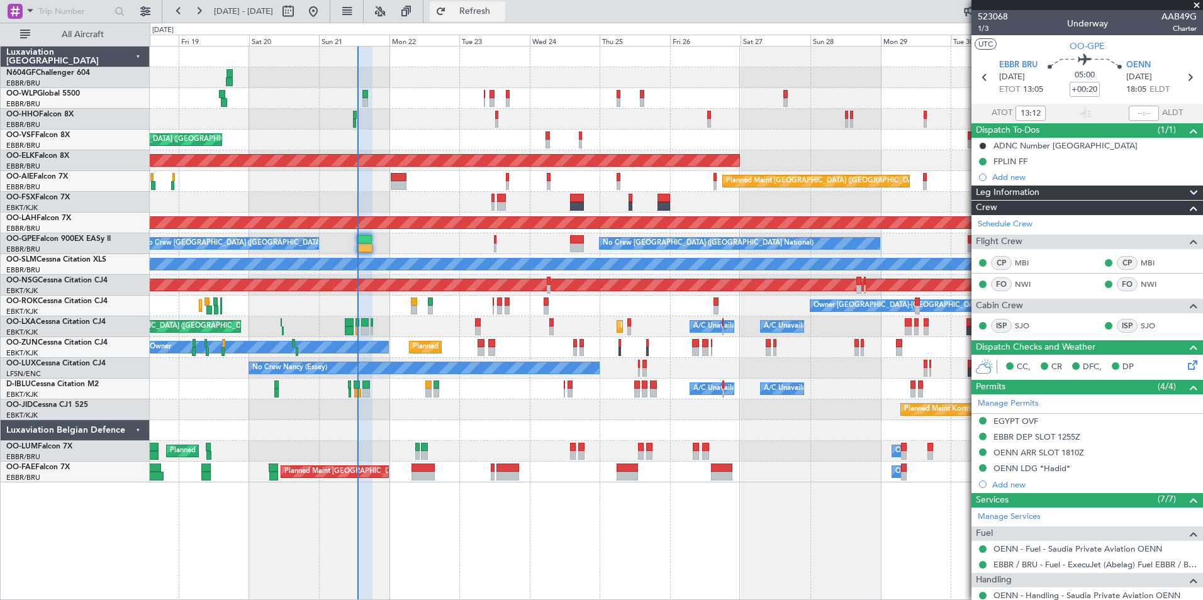
click at [494, 13] on span "Refresh" at bounding box center [475, 11] width 53 height 9
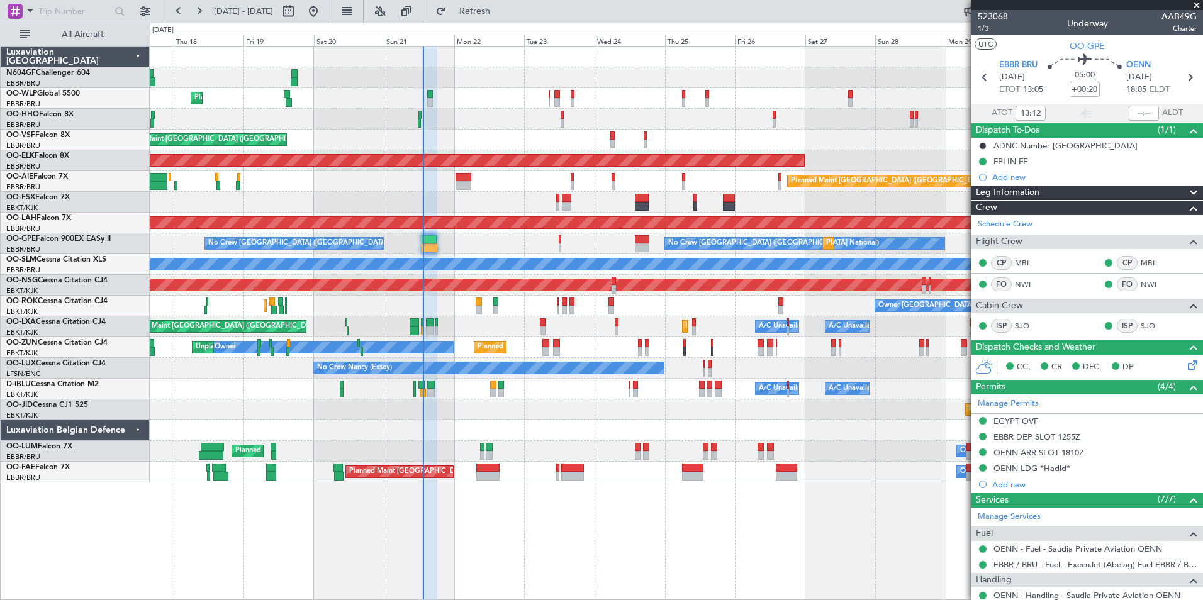
click at [700, 316] on div "Planned Maint Liege AOG Maint [GEOGRAPHIC_DATA] ([GEOGRAPHIC_DATA]) Planned Mai…" at bounding box center [676, 265] width 1052 height 436
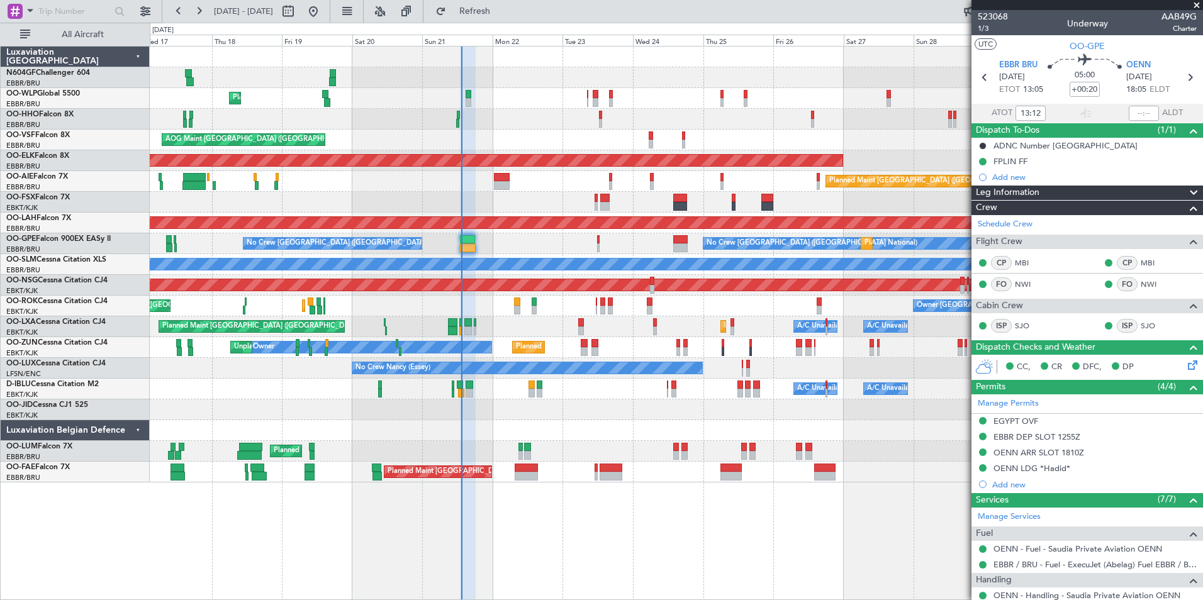
drag, startPoint x: 500, startPoint y: 183, endPoint x: 549, endPoint y: 196, distance: 51.4
click at [528, 191] on div "Planned Maint [GEOGRAPHIC_DATA] ([GEOGRAPHIC_DATA])" at bounding box center [676, 181] width 1052 height 21
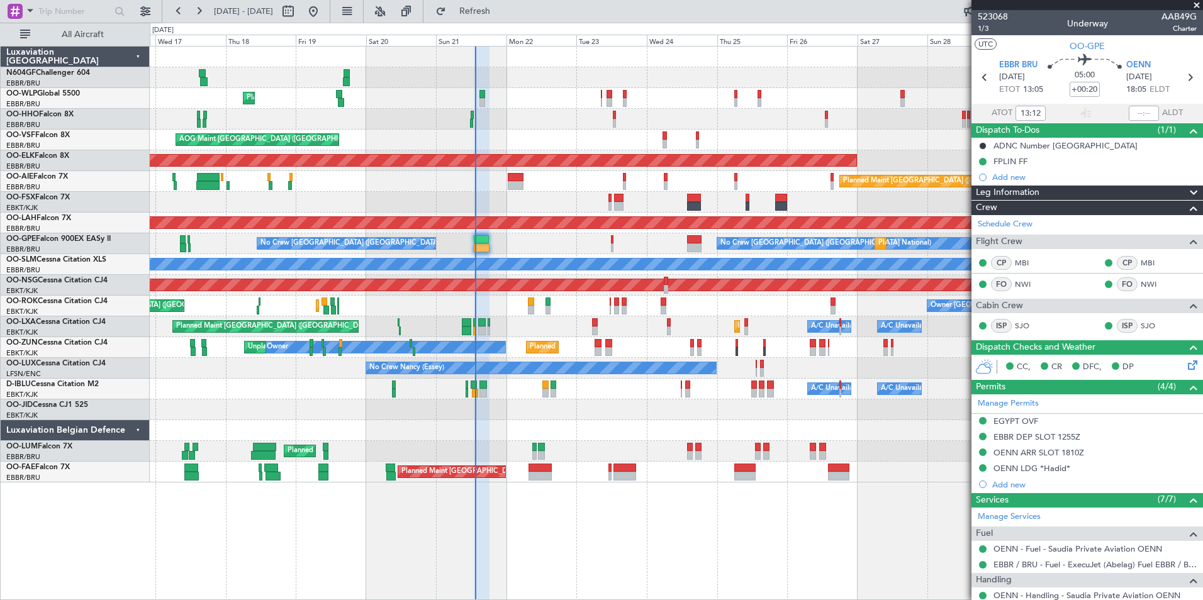
click at [550, 185] on div "Planned Maint [GEOGRAPHIC_DATA] ([GEOGRAPHIC_DATA])" at bounding box center [676, 181] width 1052 height 21
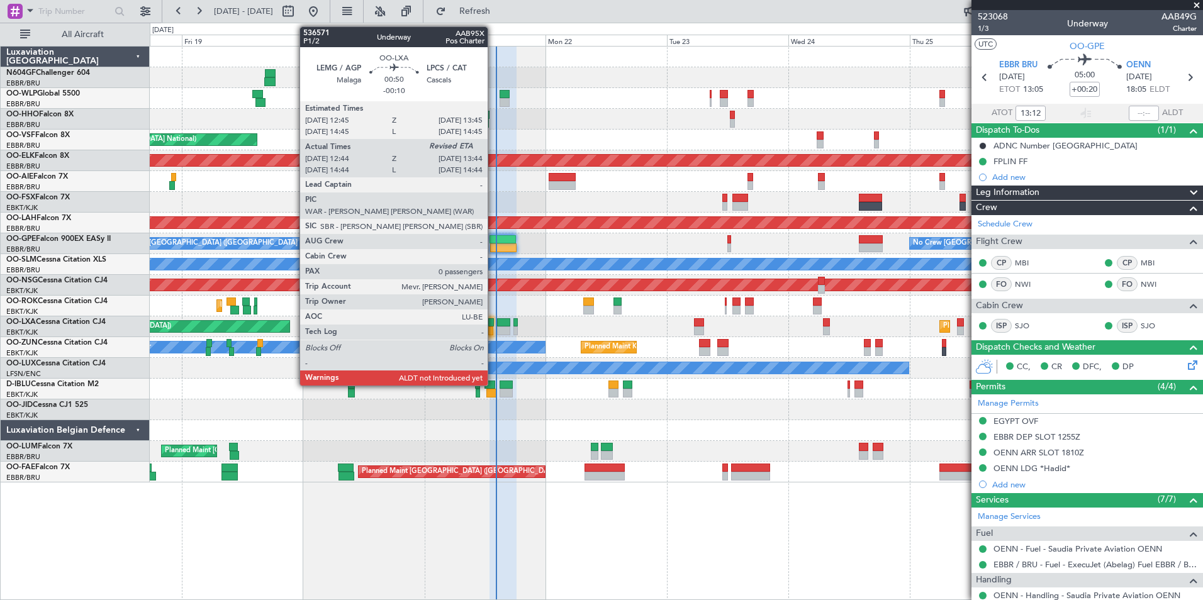
click at [493, 330] on div at bounding box center [491, 331] width 6 height 9
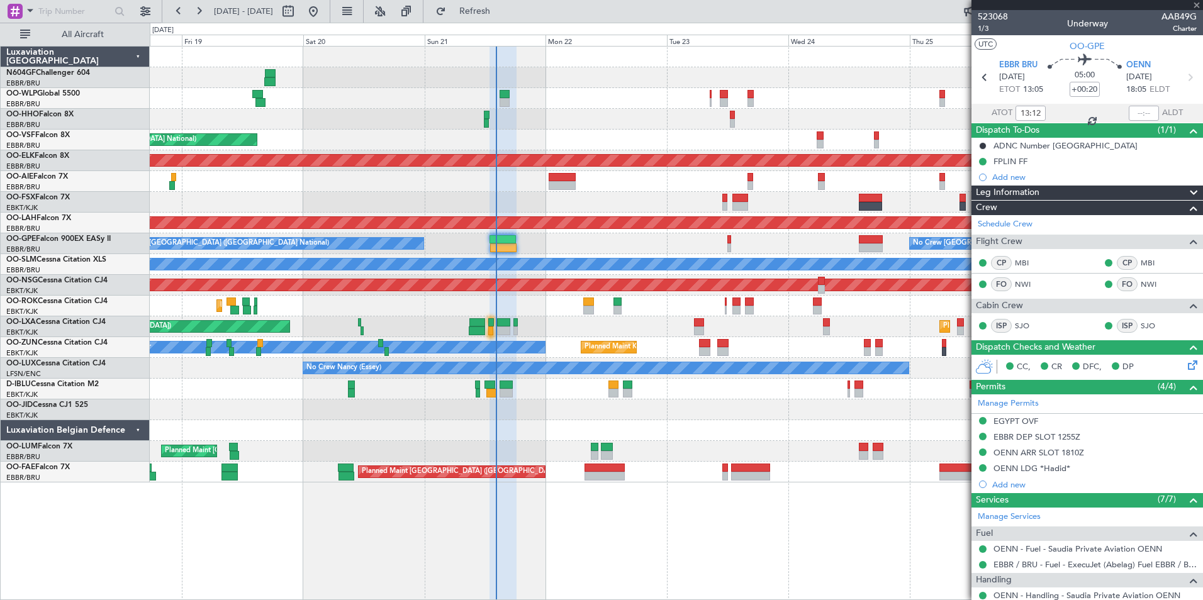
type input "-00:10"
type input "12:49"
type input "0"
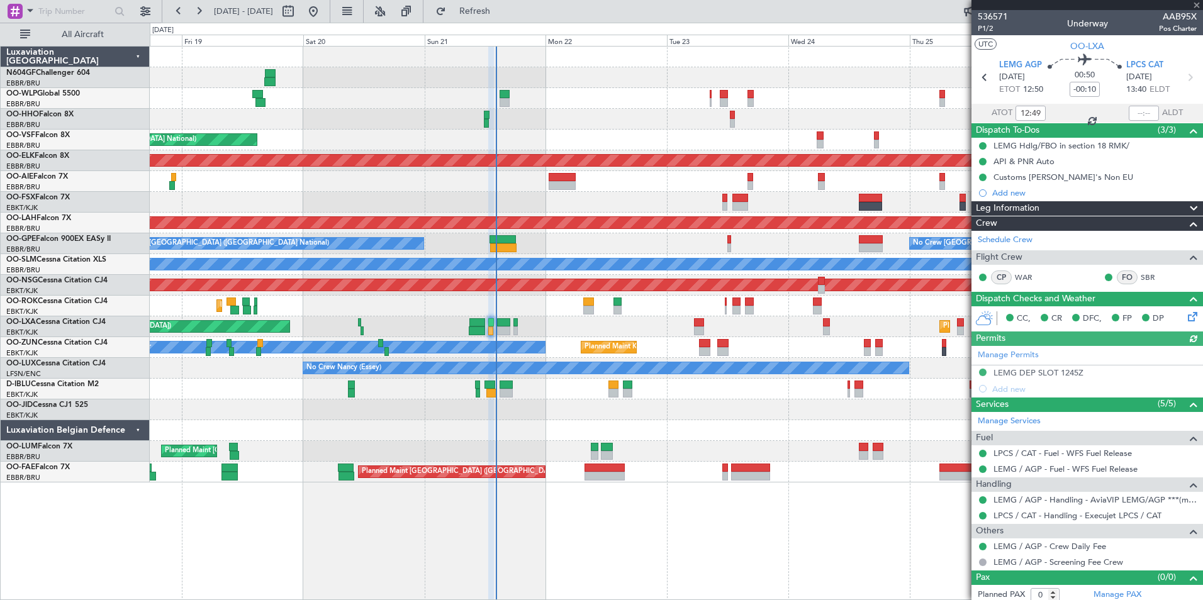
click at [1139, 113] on div at bounding box center [1144, 113] width 30 height 15
click at [1129, 113] on input "text" at bounding box center [1144, 113] width 30 height 15
click at [907, 118] on div at bounding box center [676, 119] width 1052 height 21
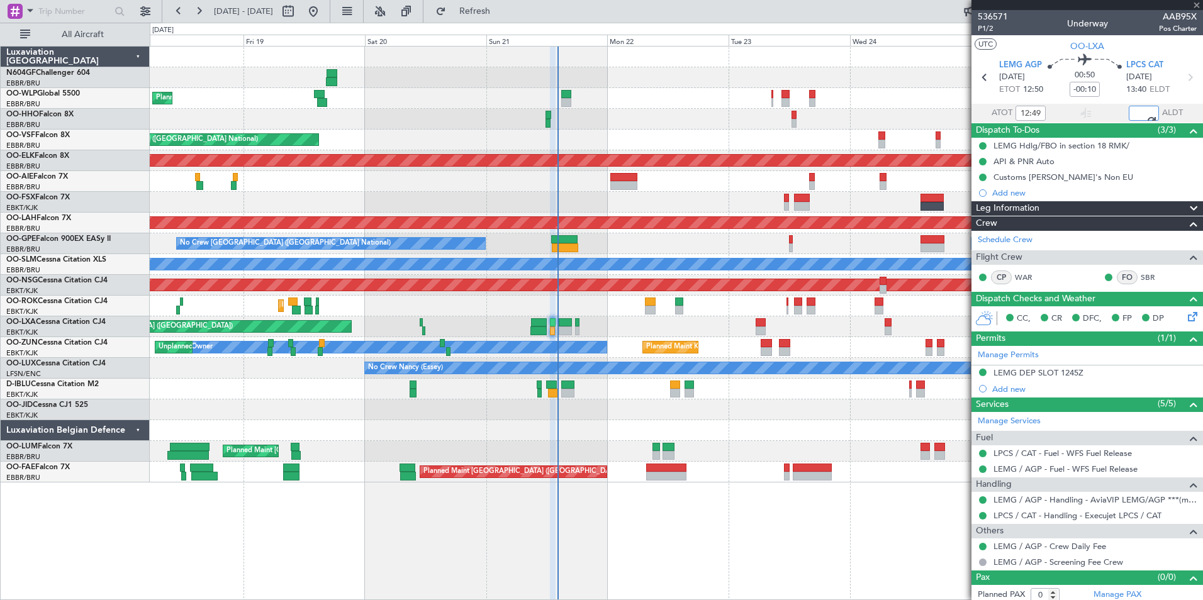
click at [667, 254] on div "Planned Maint Liege AOG Maint Brussels (Brussels National) Planned Maint Kortri…" at bounding box center [676, 265] width 1052 height 436
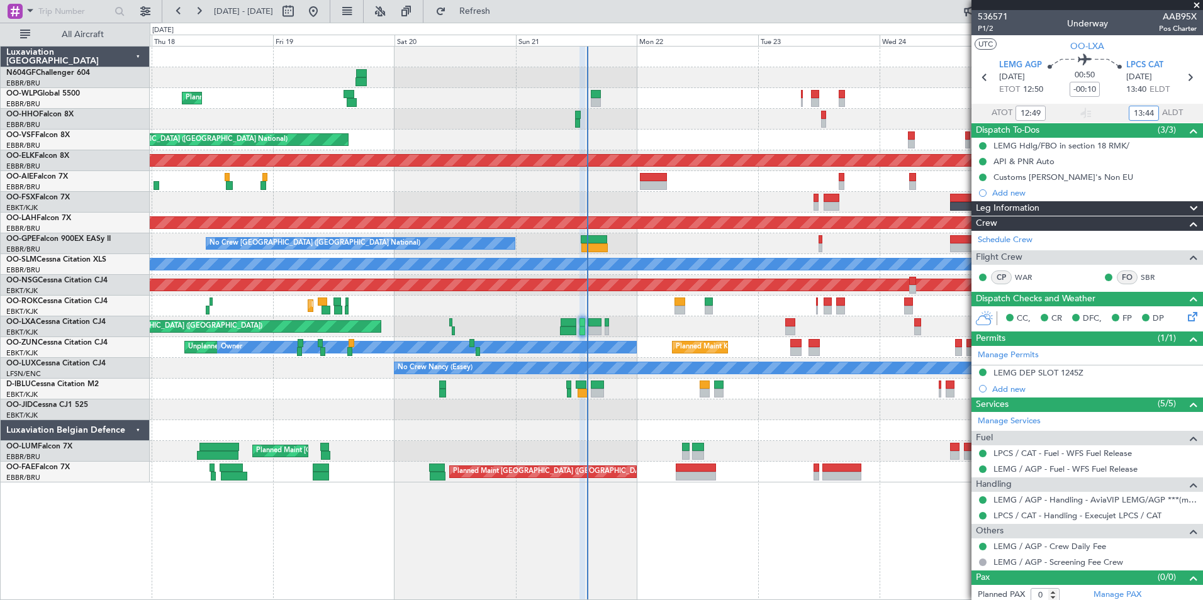
type input "13:44"
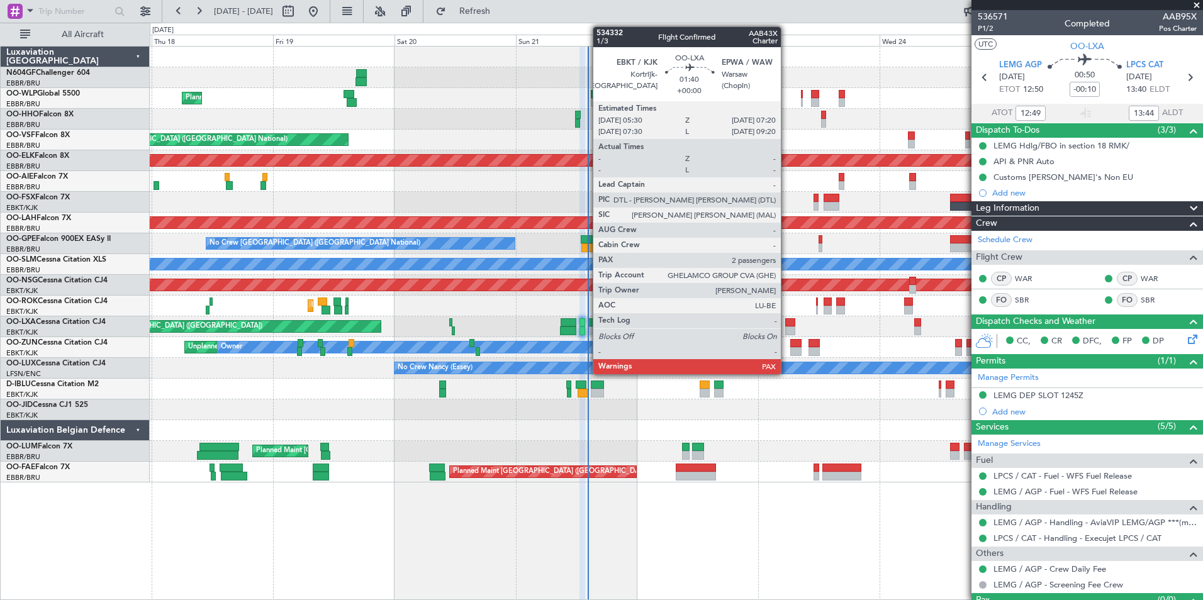
click at [785, 318] on div at bounding box center [789, 322] width 9 height 9
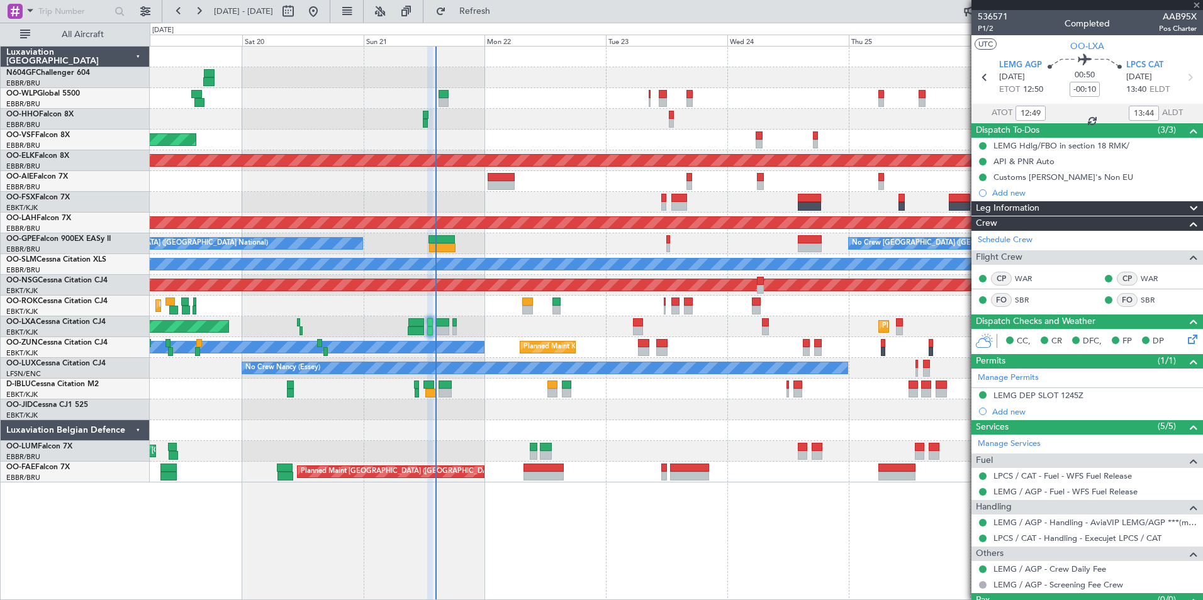
click at [691, 322] on div "Planned Maint Kortrijk-Wevelgem A/C Unavailable Brussels (Brussels National) Pl…" at bounding box center [676, 326] width 1052 height 21
type input "2"
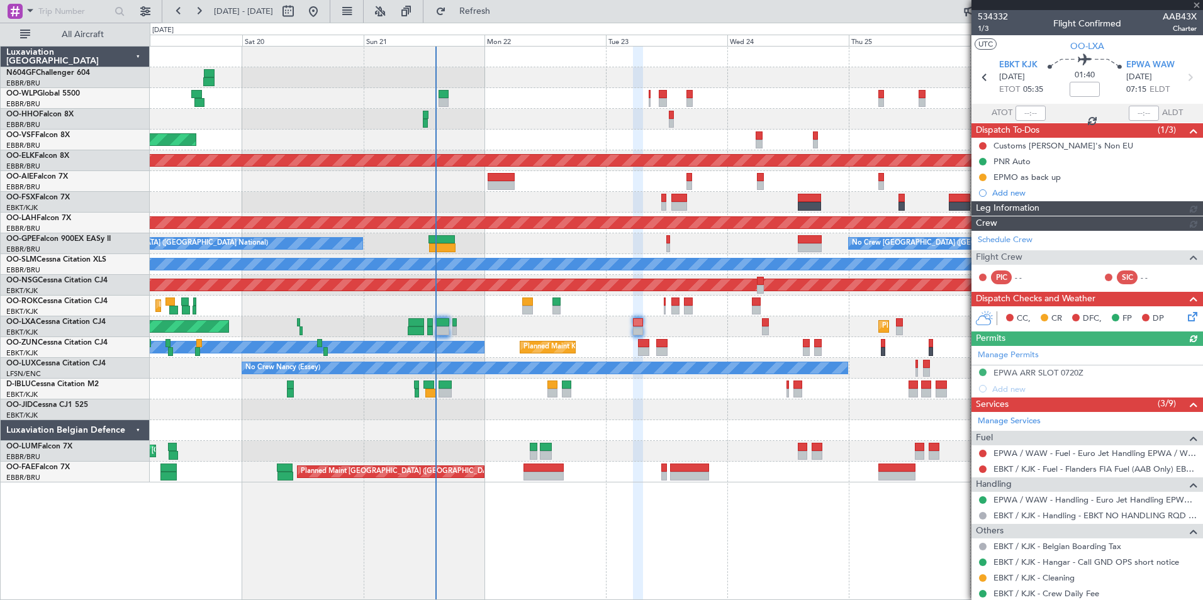
click at [502, 21] on fb-refresh-button "Refresh" at bounding box center [467, 11] width 88 height 23
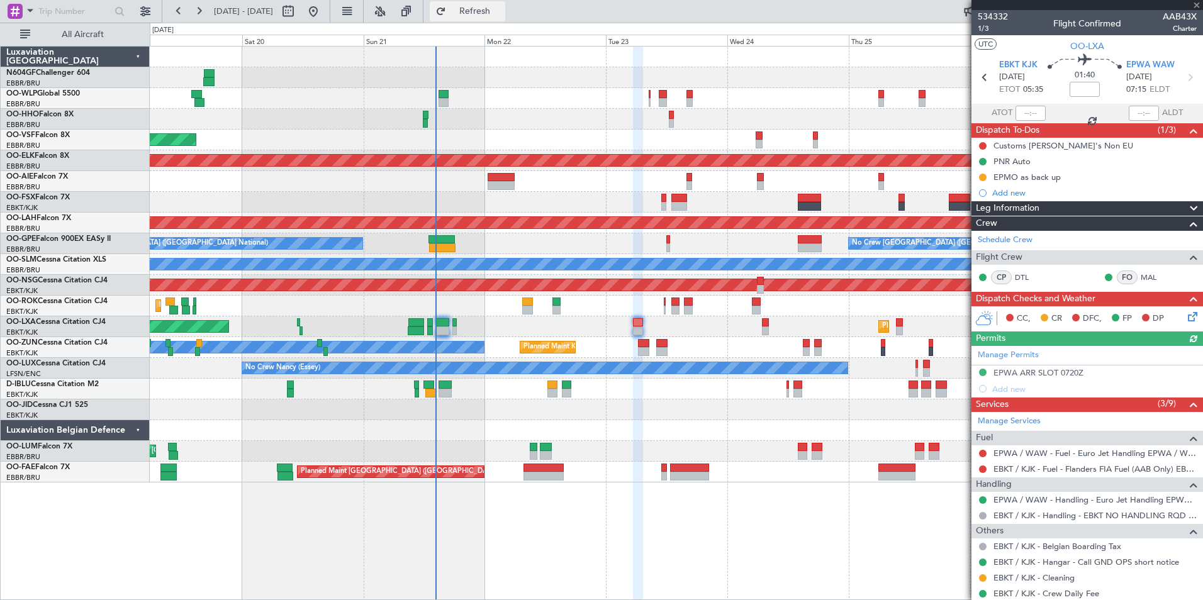
click at [501, 15] on span "Refresh" at bounding box center [475, 11] width 53 height 9
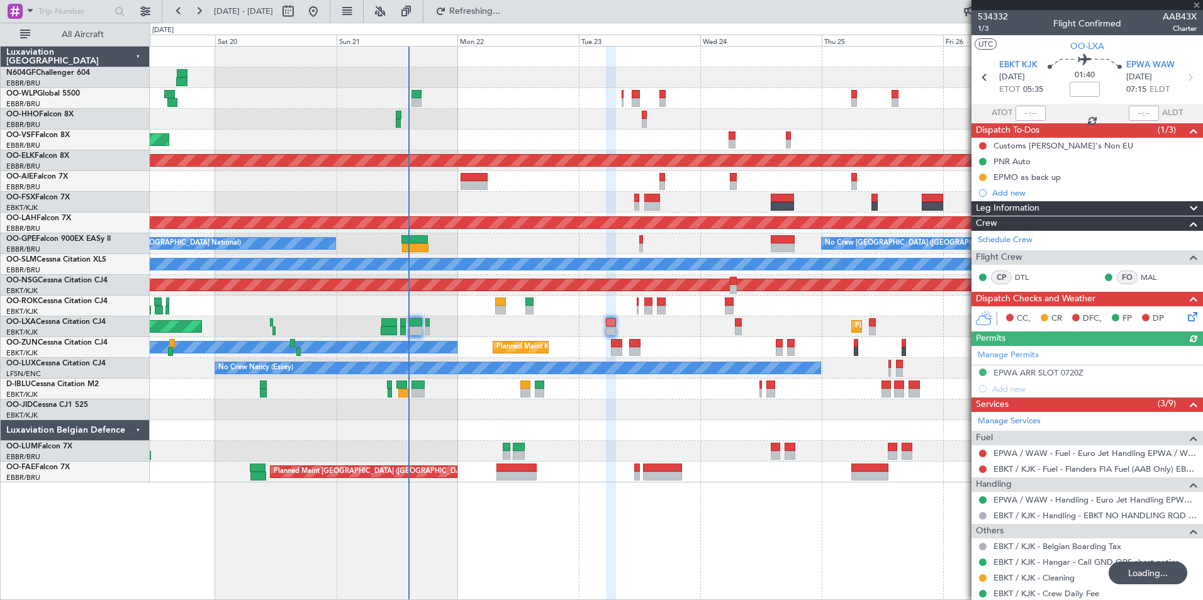
click at [734, 194] on div "Planned Maint Liege AOG Maint Brussels (Brussels National) Planned Maint Kortri…" at bounding box center [676, 265] width 1052 height 436
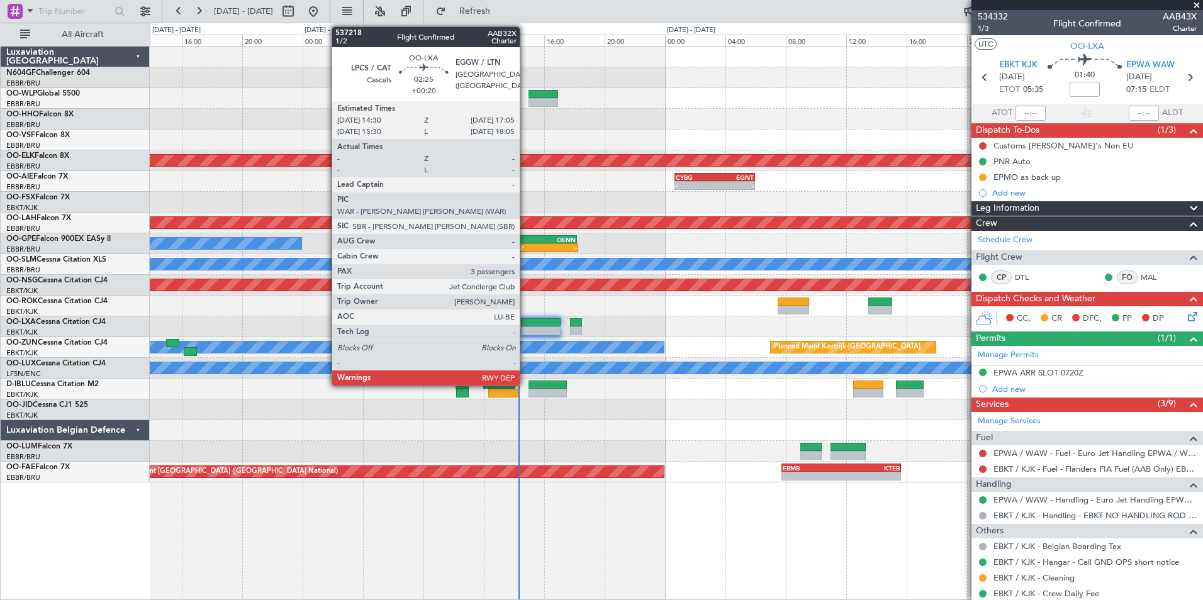
click at [544, 329] on div at bounding box center [540, 331] width 39 height 9
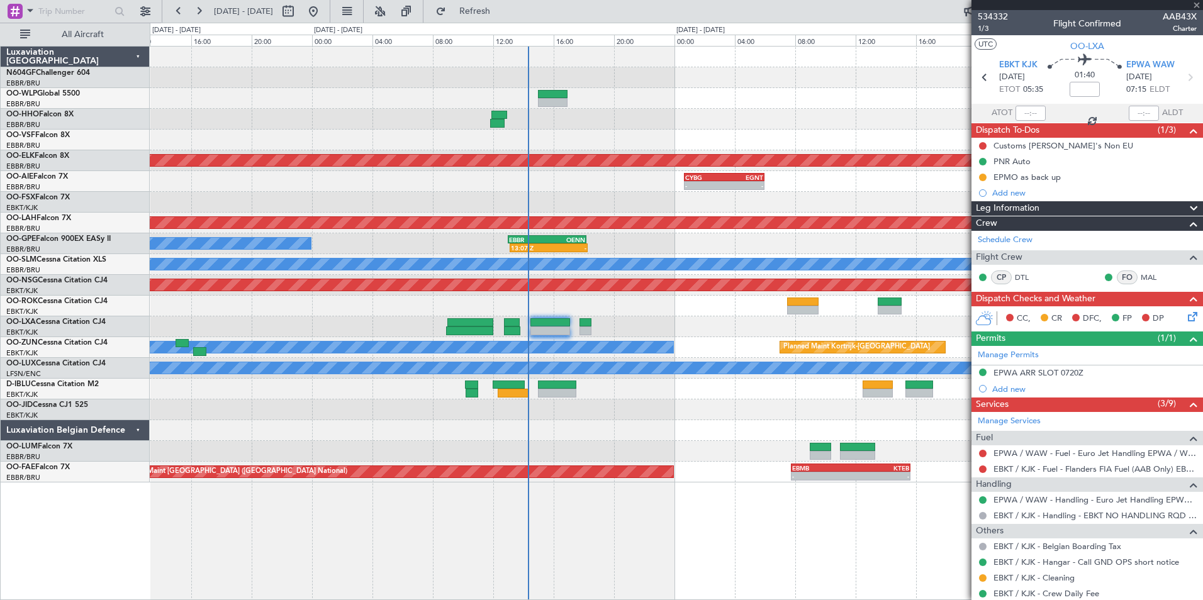
type input "+00:20"
type input "3"
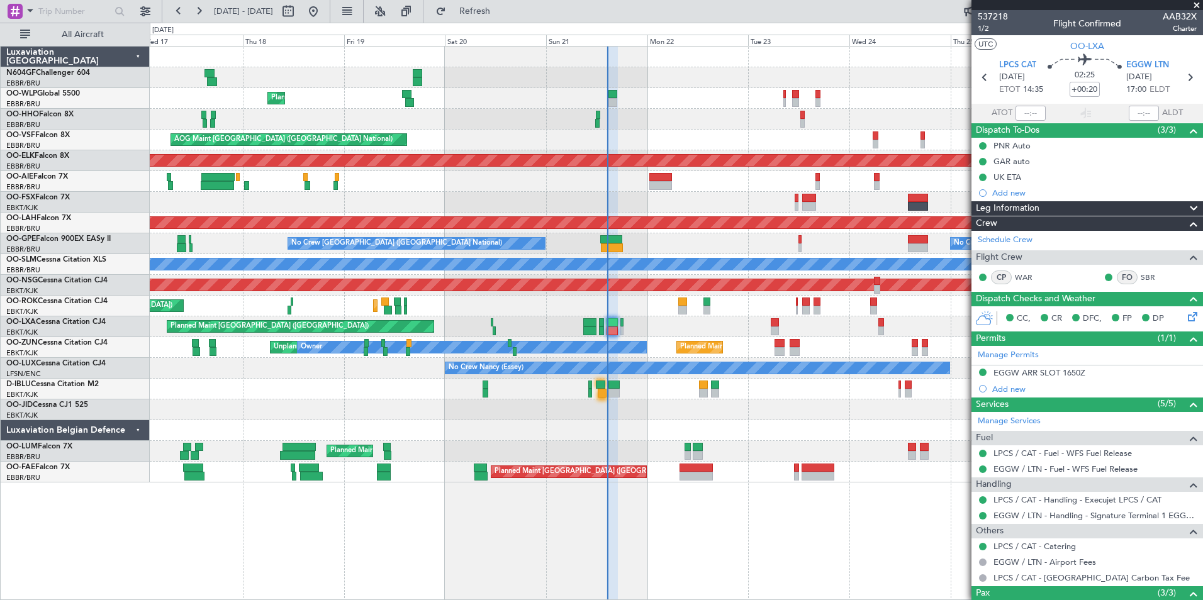
click at [667, 421] on div at bounding box center [676, 430] width 1052 height 21
click at [394, 389] on div "Planned Maint Liege AOG Maint Brussels (Brussels National) Planned Maint Kortri…" at bounding box center [676, 265] width 1052 height 436
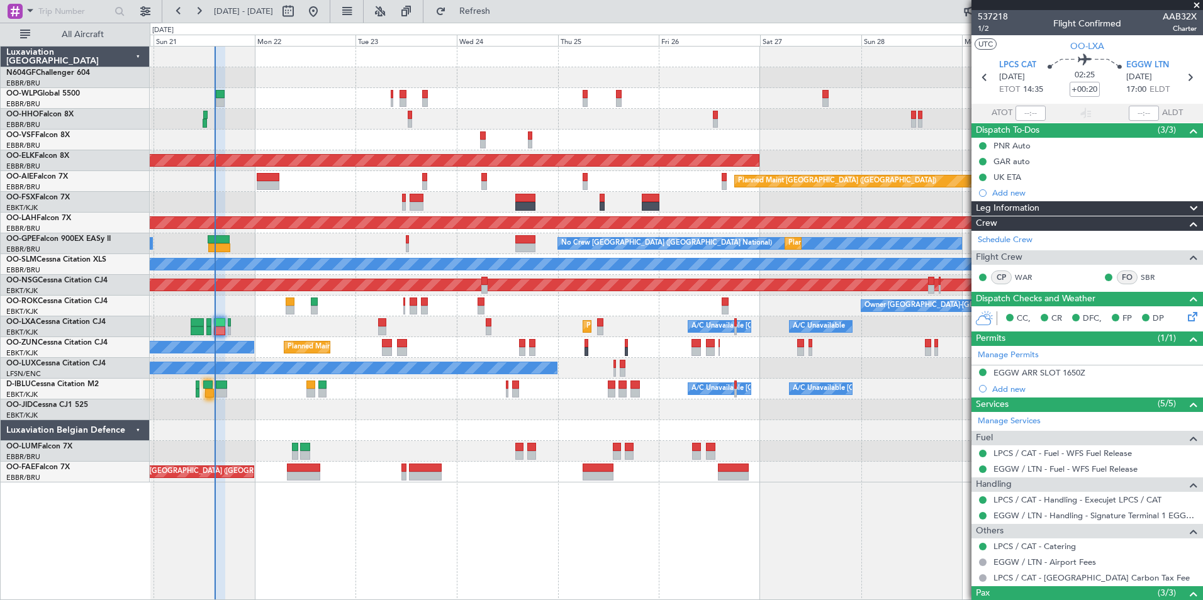
click at [519, 379] on div "A/C Unavailable Brussels (Brussels National) A/C Unavailable Kortrijk-Wevelgem" at bounding box center [676, 389] width 1052 height 21
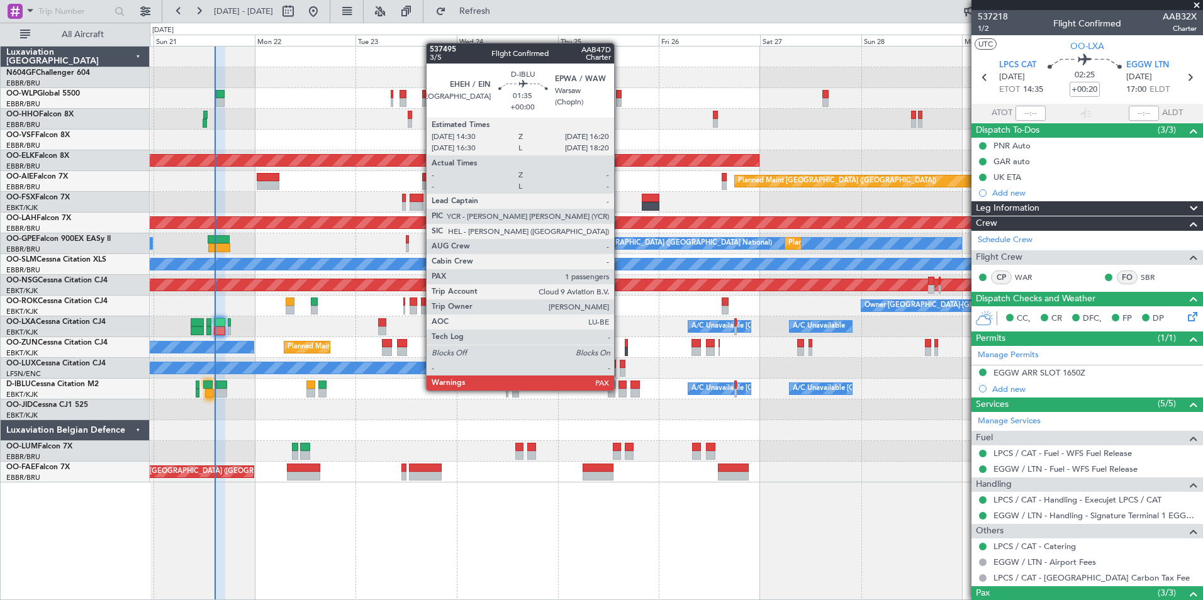
click at [619, 389] on div at bounding box center [622, 393] width 8 height 9
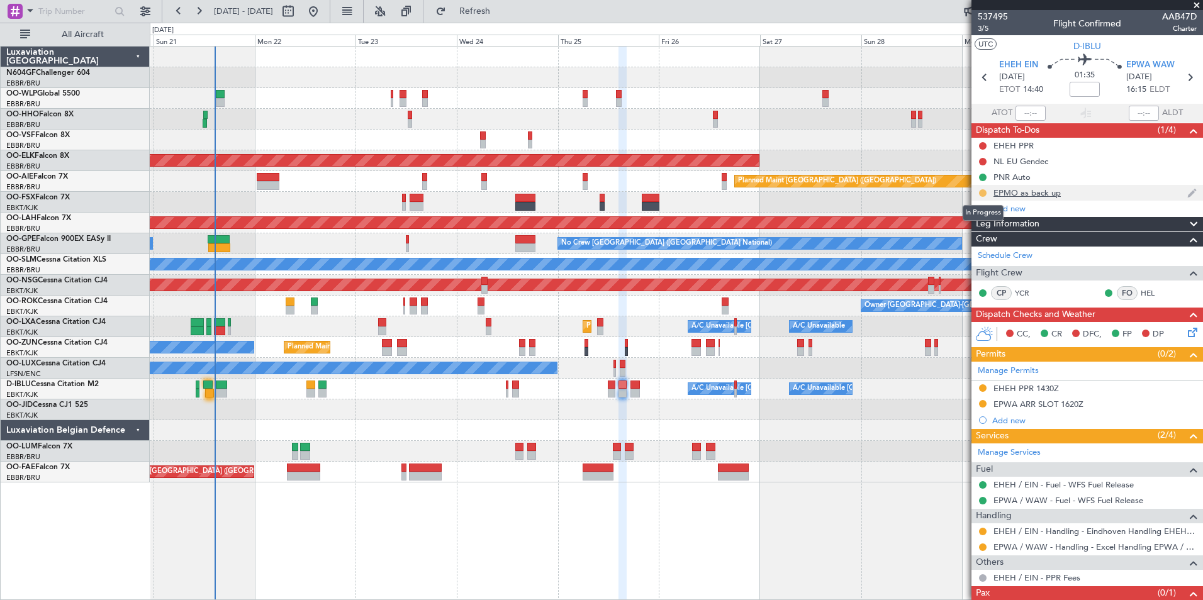
click at [985, 193] on button at bounding box center [983, 193] width 8 height 8
click at [985, 249] on span "Completed" at bounding box center [988, 248] width 42 height 13
click at [981, 403] on button at bounding box center [983, 404] width 8 height 8
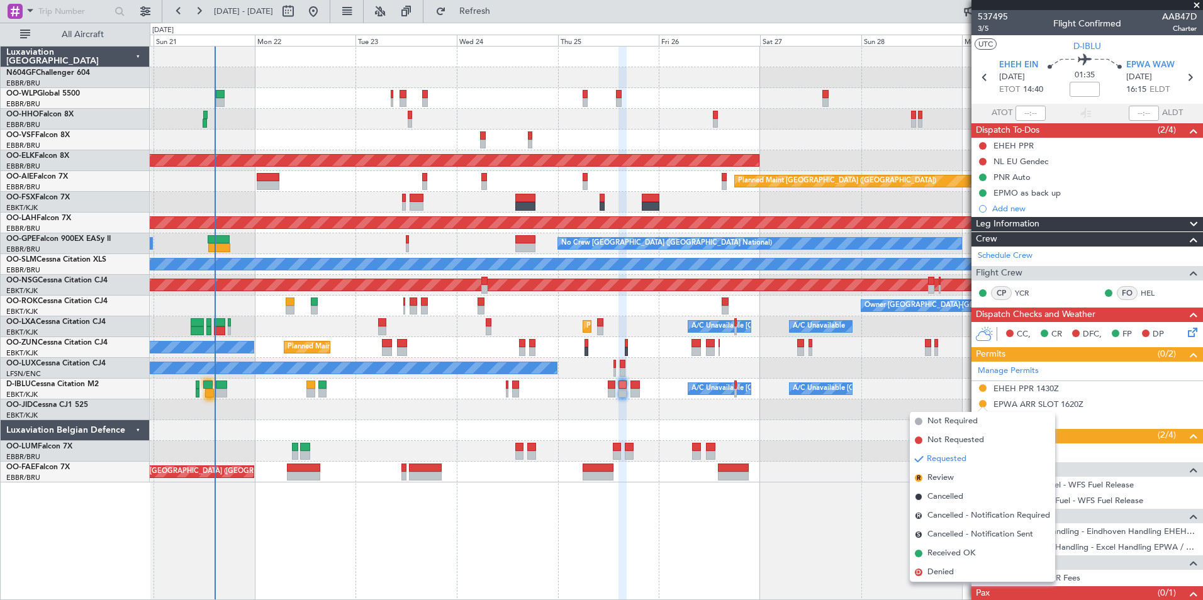
click at [876, 481] on div "Planned Maint Brussels (Brussels National) Owner Melsbroek Air Base" at bounding box center [676, 472] width 1052 height 21
click at [912, 389] on div "A/C Unavailable Brussels (Brussels National) A/C Unavailable Kortrijk-Wevelgem" at bounding box center [676, 389] width 1052 height 21
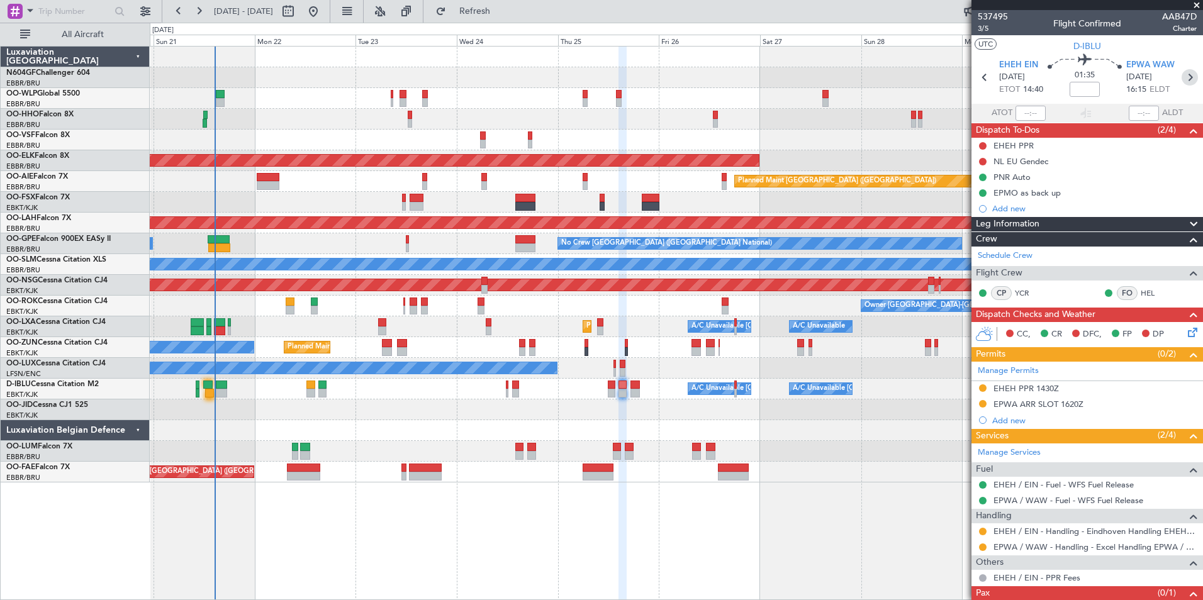
click at [1184, 73] on icon at bounding box center [1189, 77] width 16 height 16
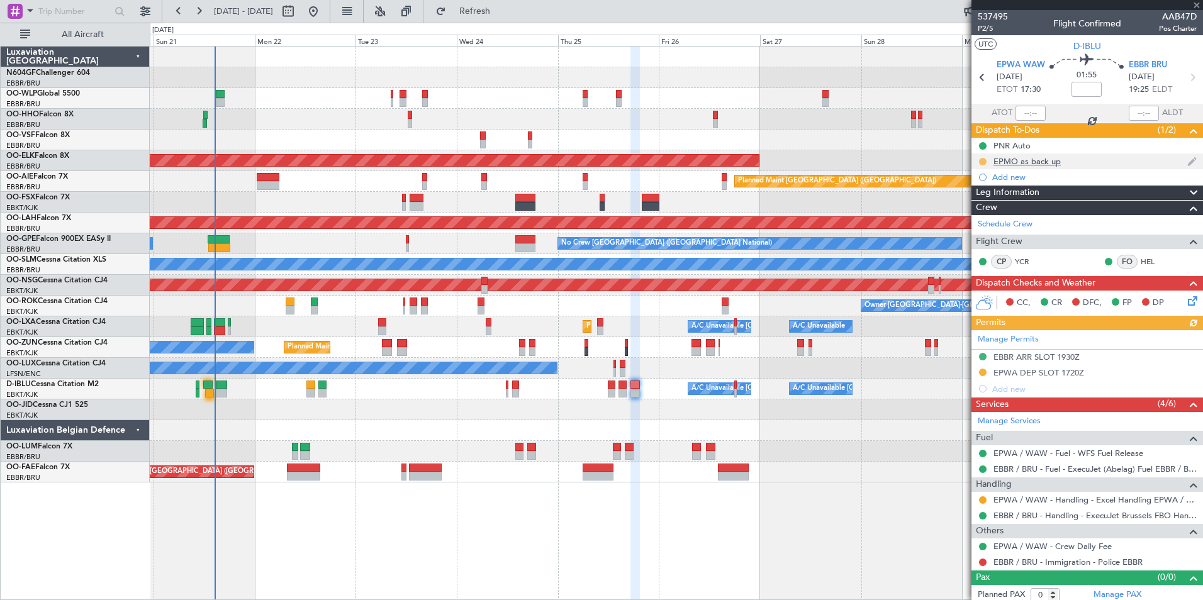
click at [981, 160] on button at bounding box center [983, 162] width 8 height 8
click at [984, 215] on span "Completed" at bounding box center [988, 217] width 42 height 13
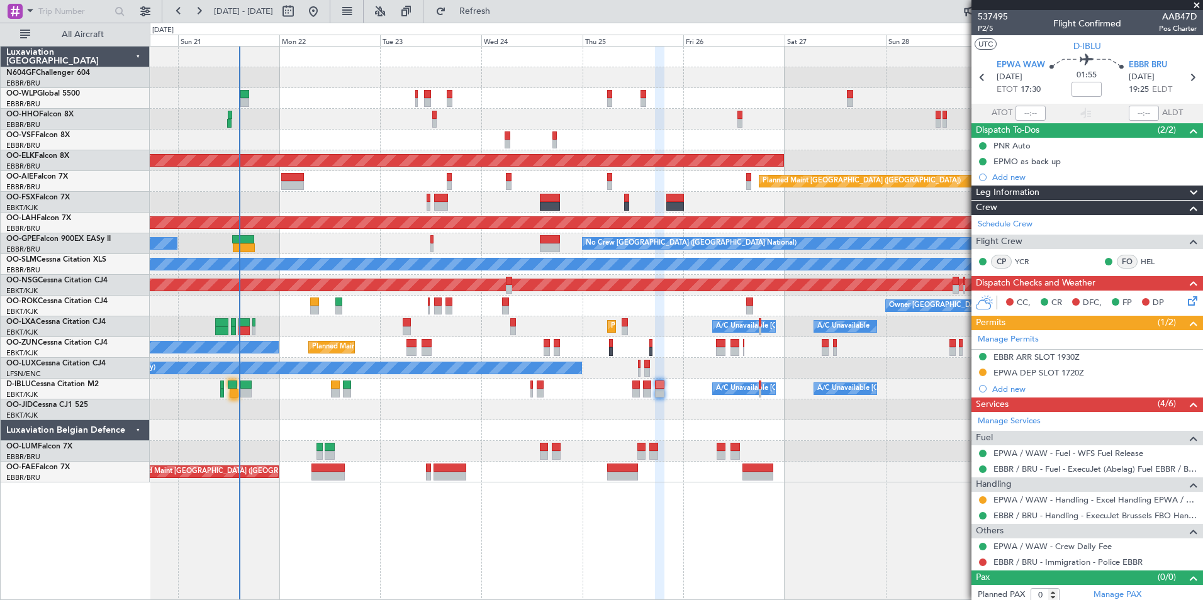
click at [255, 133] on div "Planned Maint Liege AOG Maint Brussels (Brussels National) Planned Maint Kortri…" at bounding box center [676, 265] width 1052 height 436
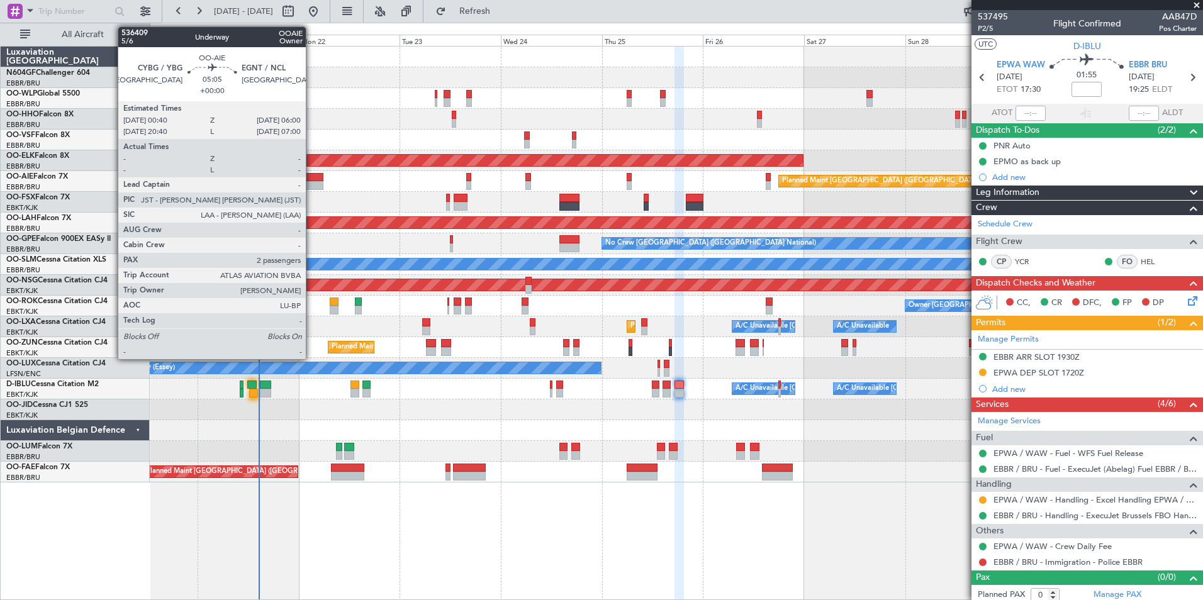
click at [311, 186] on div at bounding box center [312, 185] width 23 height 9
type input "2"
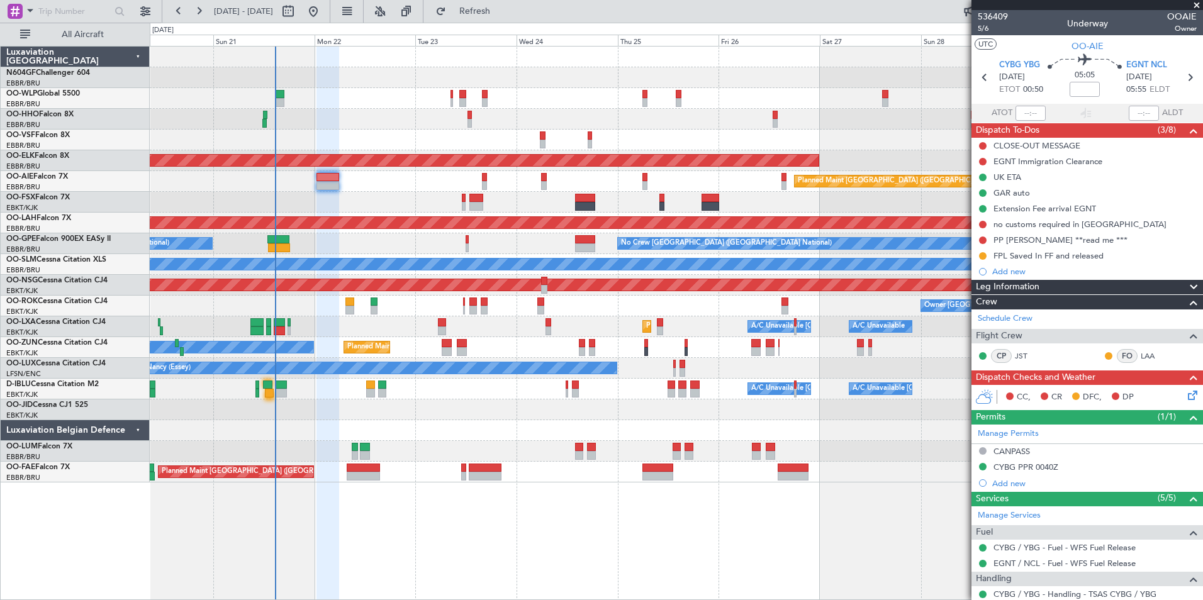
click at [387, 307] on div "Owner [GEOGRAPHIC_DATA]-[GEOGRAPHIC_DATA] Planned Maint [GEOGRAPHIC_DATA]-[GEOG…" at bounding box center [676, 306] width 1052 height 21
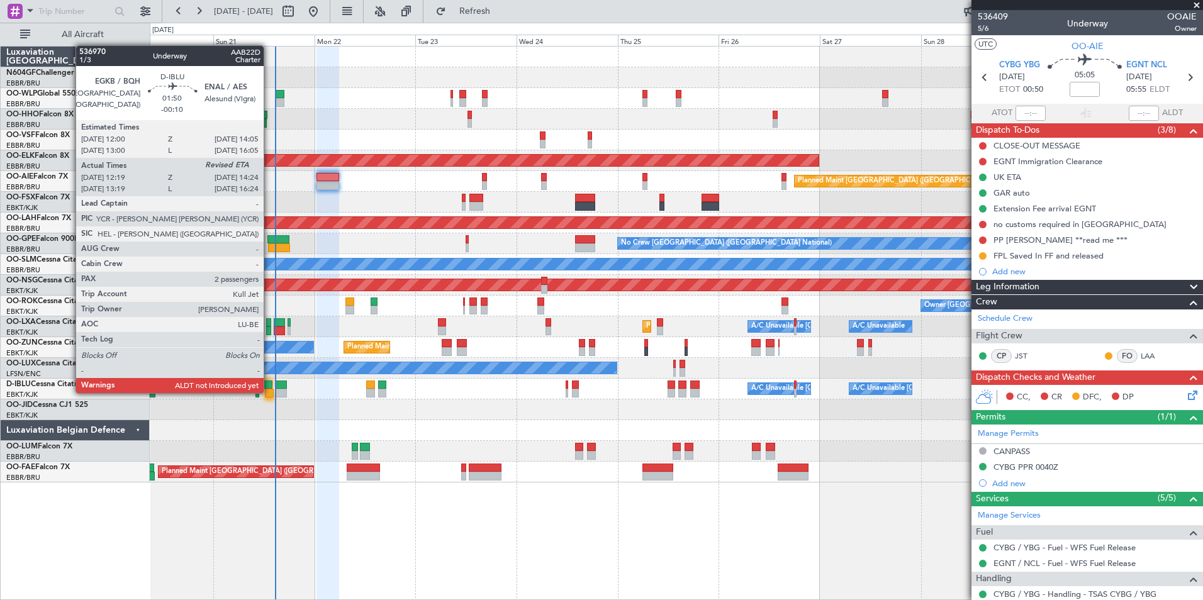
click at [269, 392] on div at bounding box center [269, 393] width 9 height 9
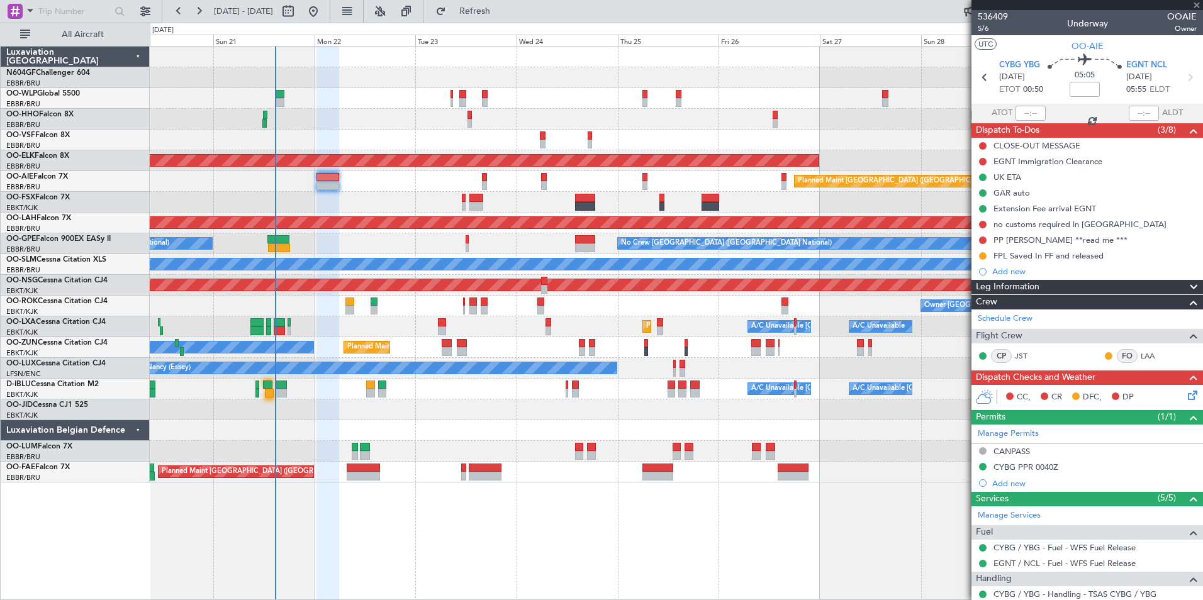
type input "-00:10"
type input "12:29"
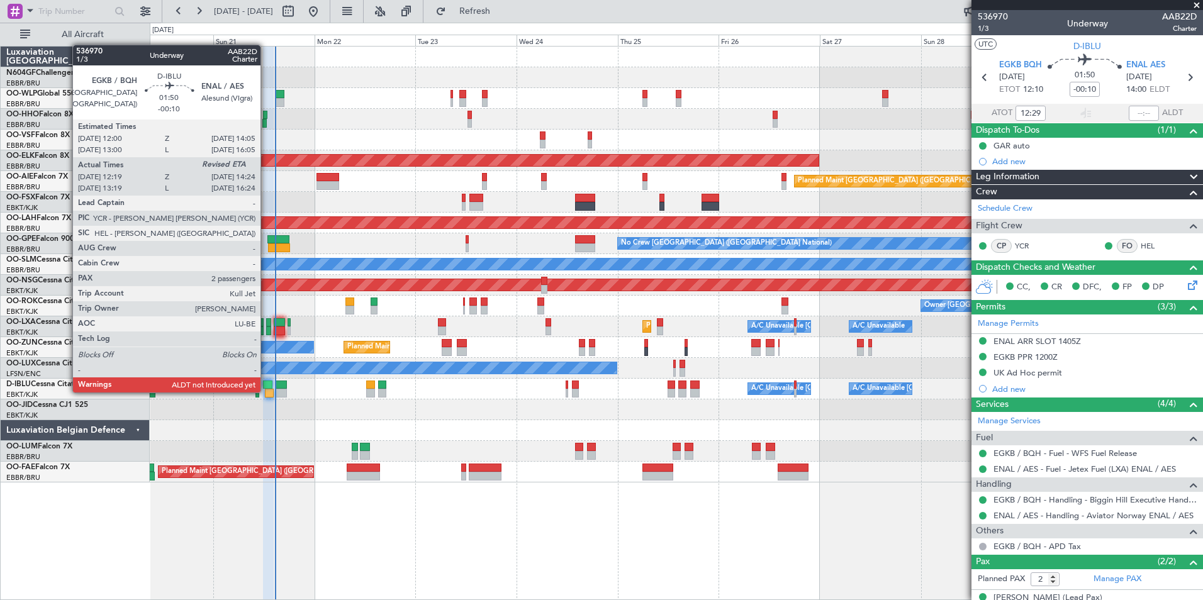
click at [266, 391] on div at bounding box center [269, 393] width 9 height 9
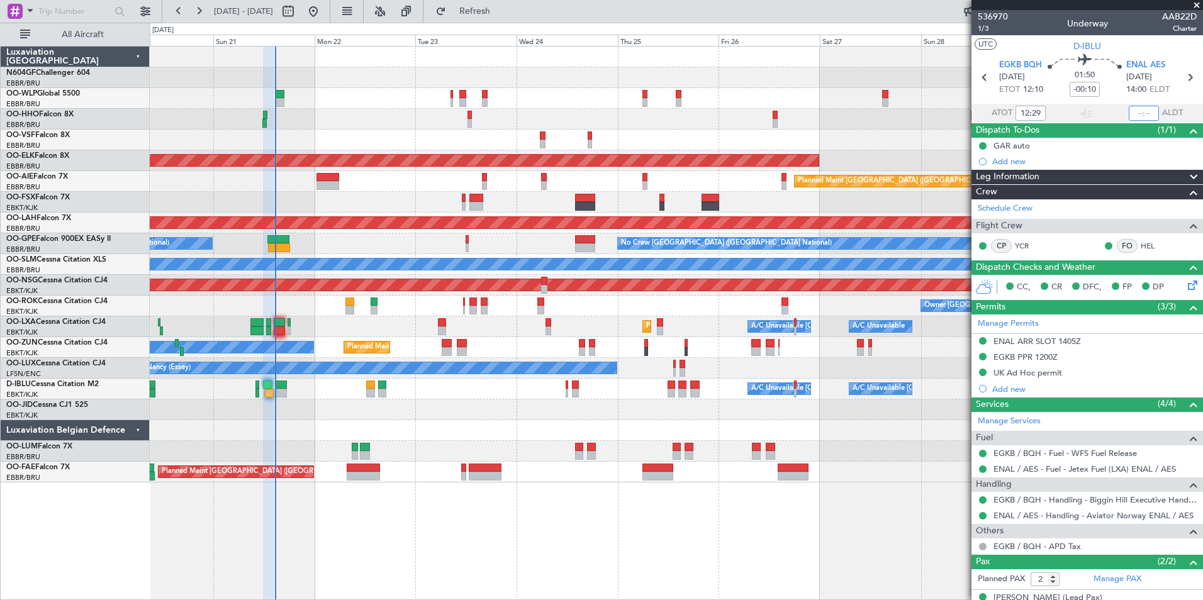
click at [1130, 112] on input "text" at bounding box center [1144, 113] width 30 height 15
click at [886, 114] on div at bounding box center [676, 119] width 1052 height 21
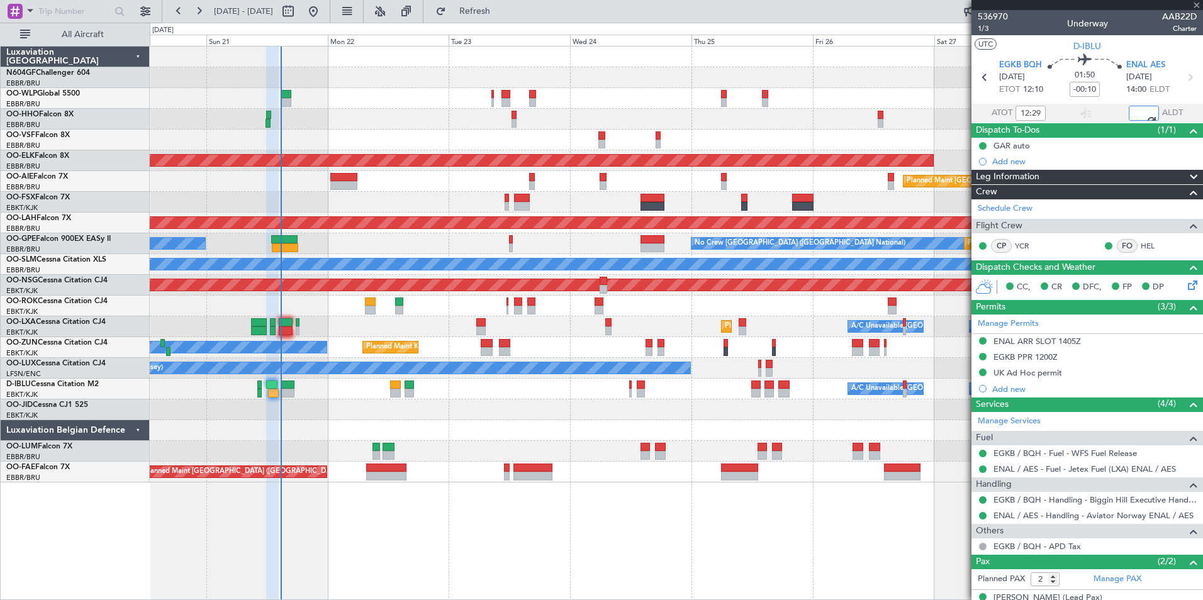
type input "14:34"
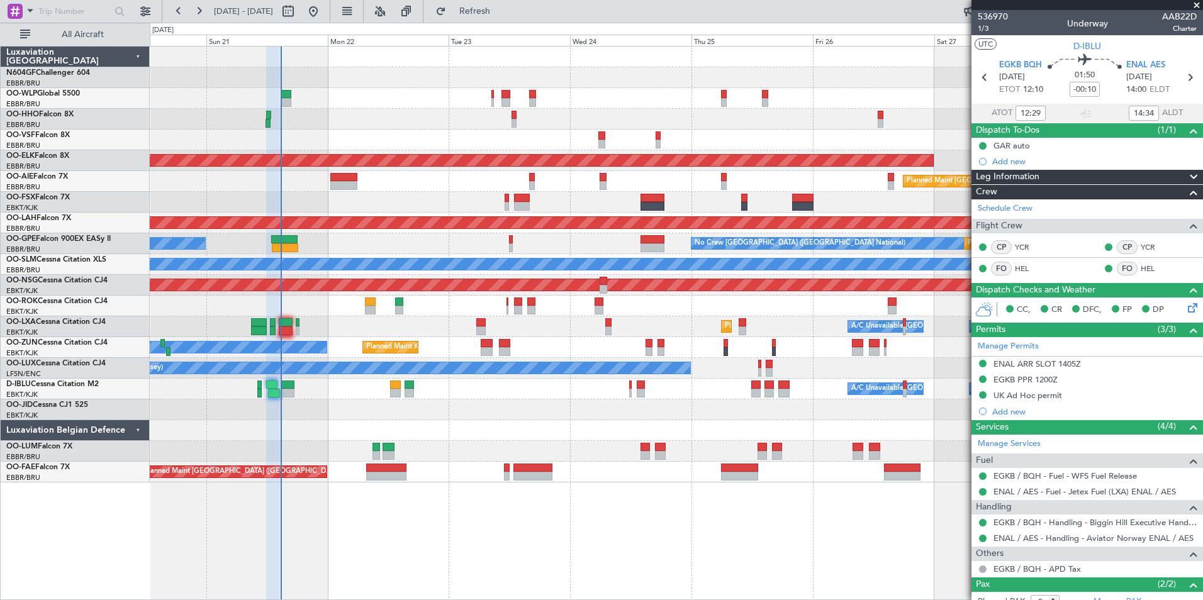
click at [882, 556] on div "Planned Maint Liege AOG Maint [GEOGRAPHIC_DATA] ([GEOGRAPHIC_DATA]) Planned Mai…" at bounding box center [676, 323] width 1053 height 554
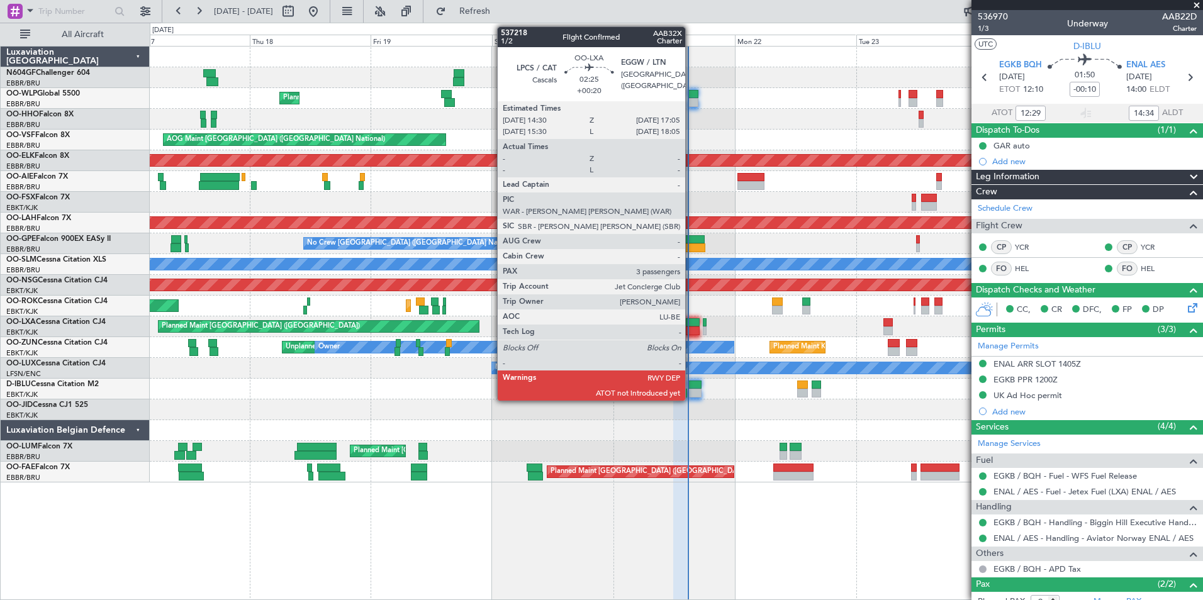
click at [691, 324] on div at bounding box center [692, 322] width 13 height 9
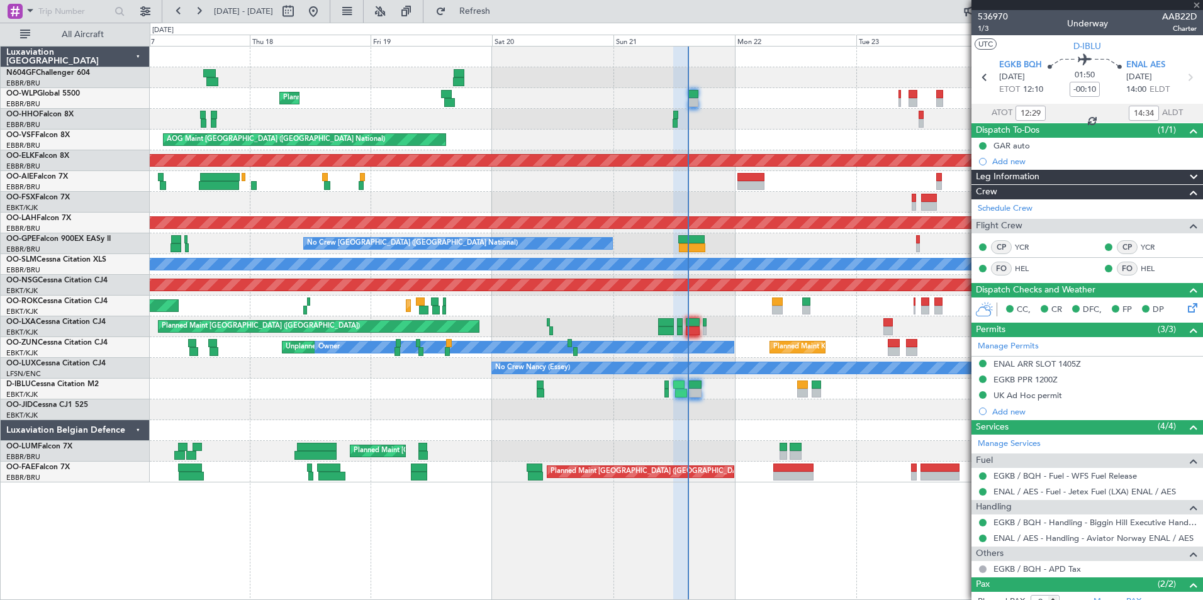
type input "+00:20"
type input "3"
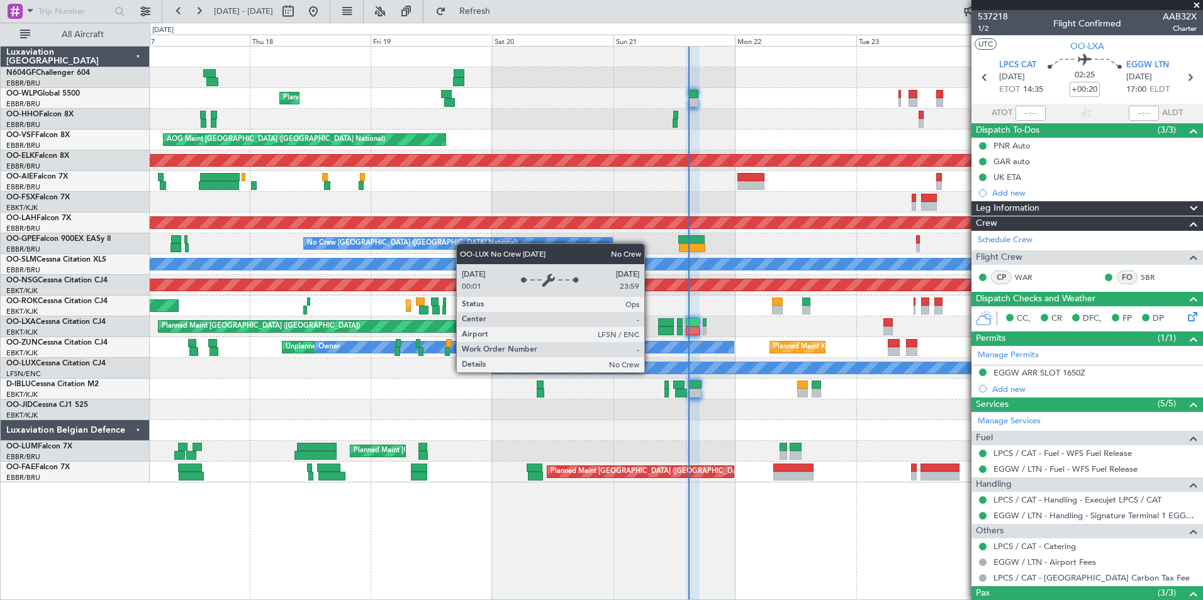
click at [674, 379] on div "Planned Maint Liege AOG Maint [GEOGRAPHIC_DATA] ([GEOGRAPHIC_DATA]) Planned Mai…" at bounding box center [676, 265] width 1052 height 436
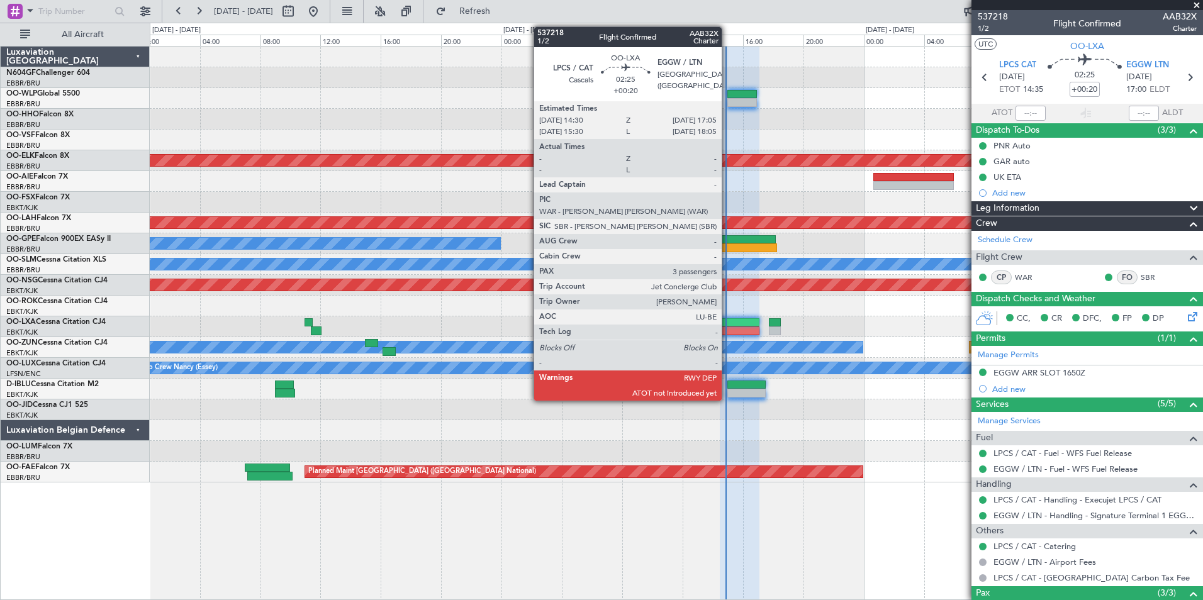
click at [729, 327] on div at bounding box center [739, 331] width 39 height 9
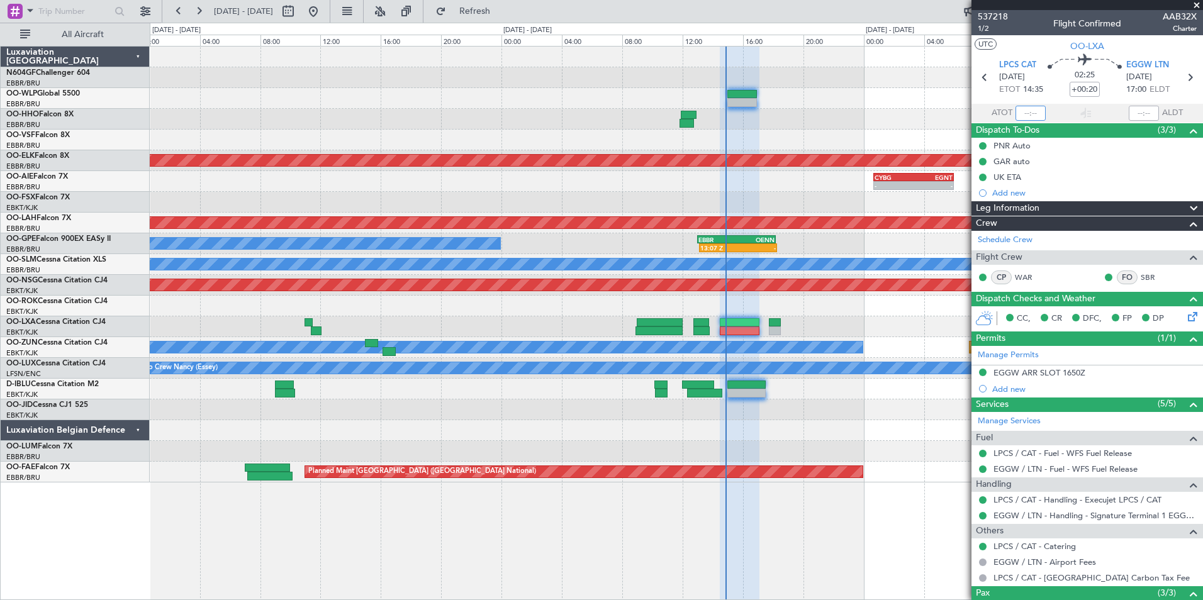
click at [1022, 106] on input "text" at bounding box center [1030, 113] width 30 height 15
click at [859, 147] on div "AOG Maint [GEOGRAPHIC_DATA] ([GEOGRAPHIC_DATA] National)" at bounding box center [676, 140] width 1052 height 21
type input "14:44"
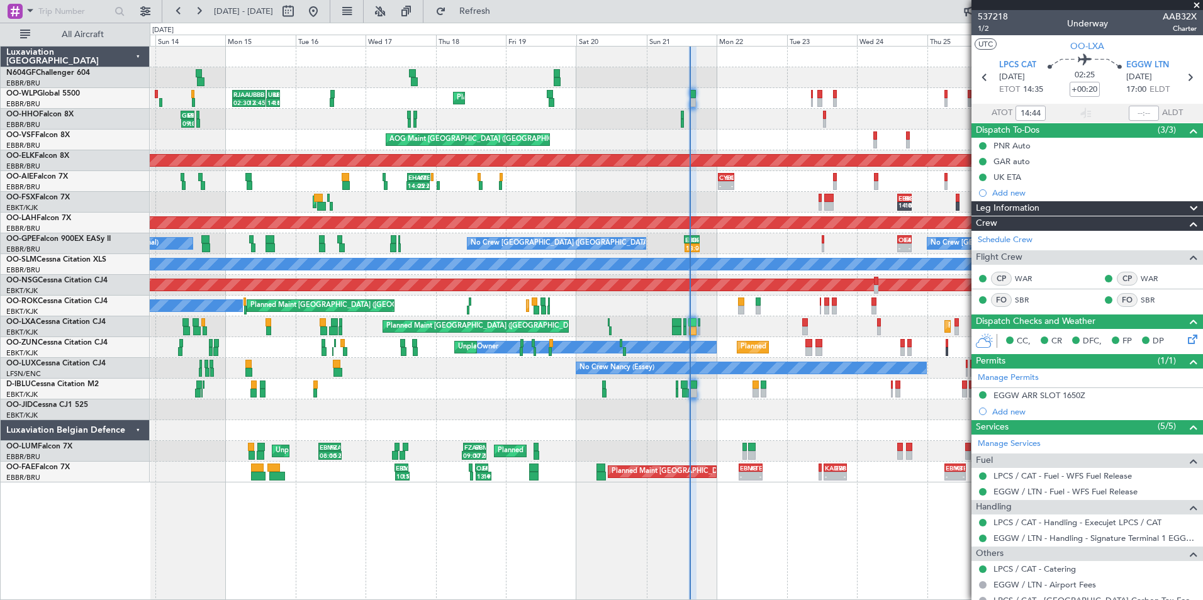
click at [477, 454] on div "Planned Maint [GEOGRAPHIC_DATA] ([GEOGRAPHIC_DATA] National) FZAA 09:30 Z EBMB …" at bounding box center [676, 451] width 1052 height 21
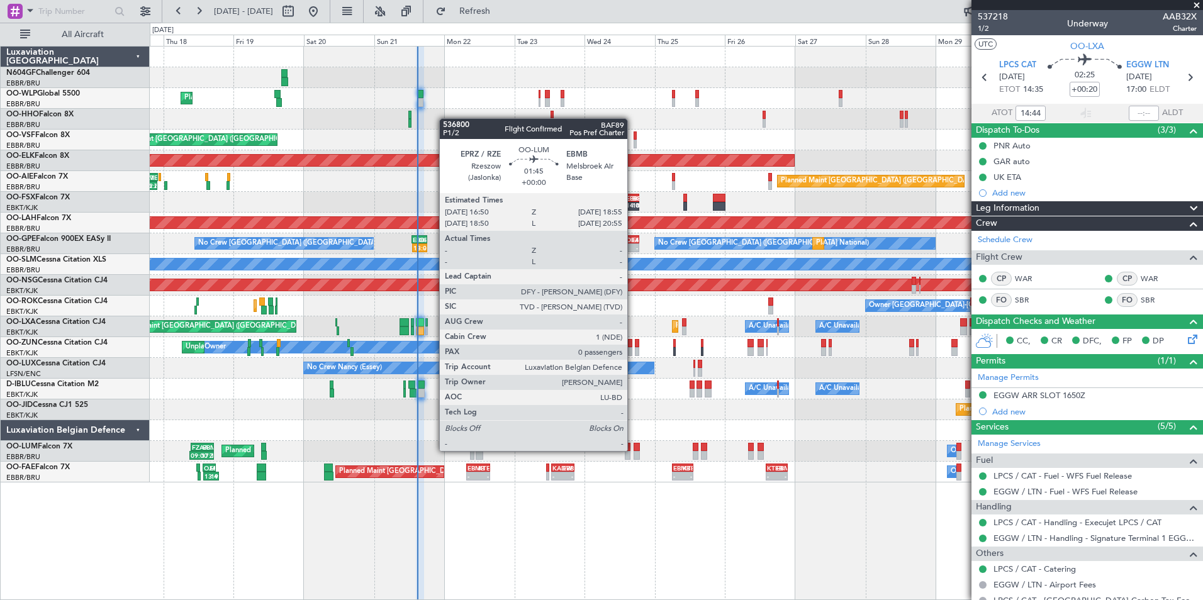
click at [633, 447] on div at bounding box center [636, 447] width 6 height 9
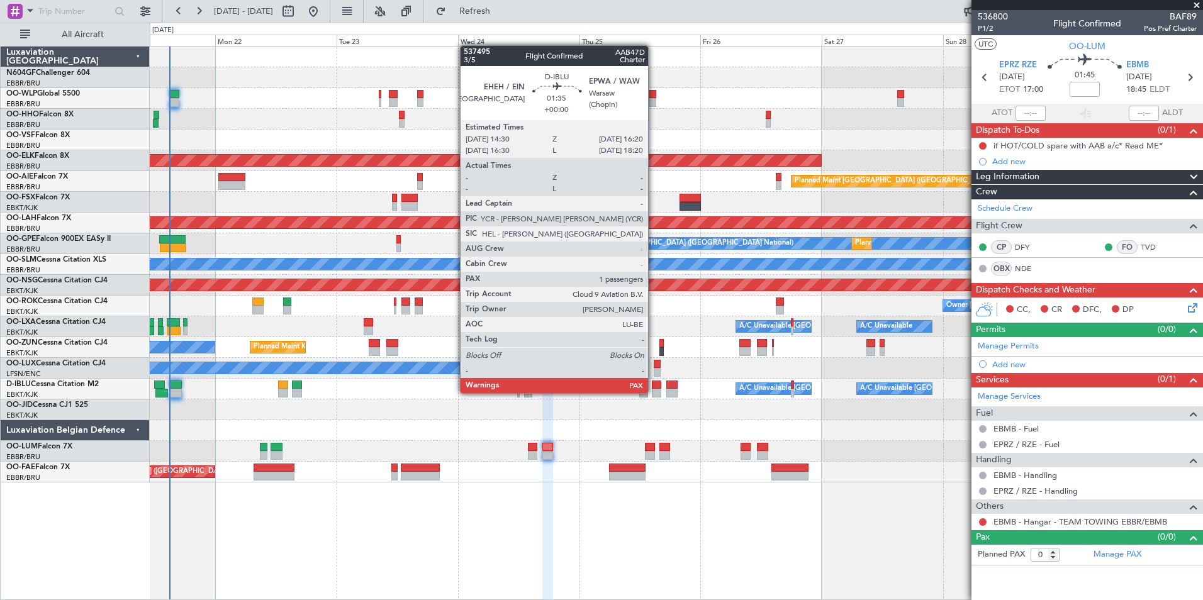
click at [654, 392] on div at bounding box center [656, 393] width 9 height 9
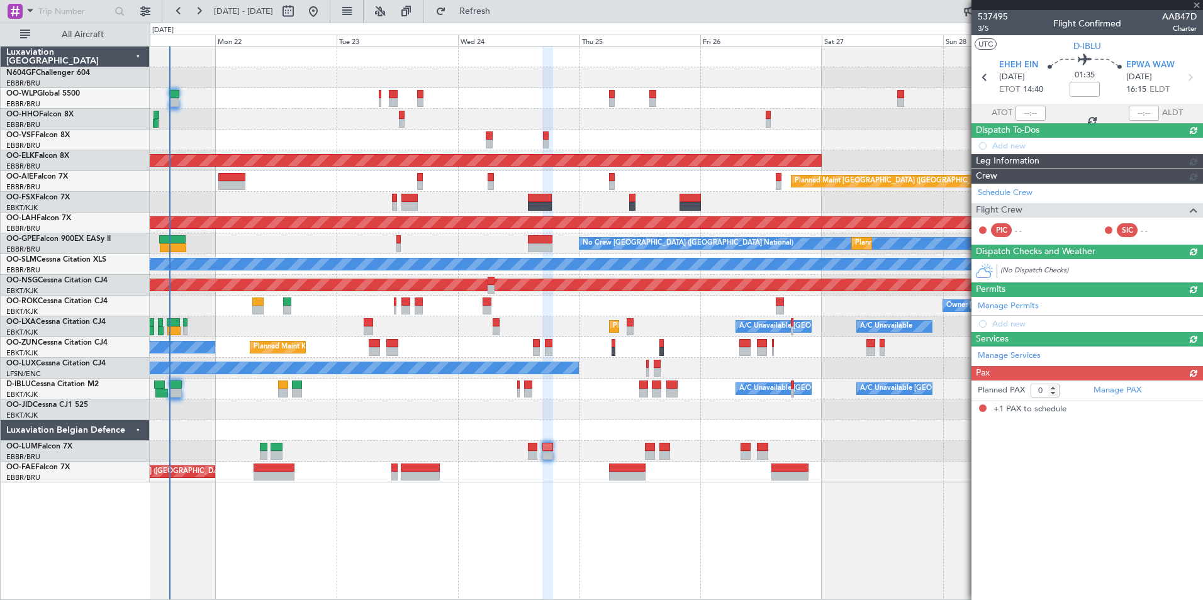
type input "1"
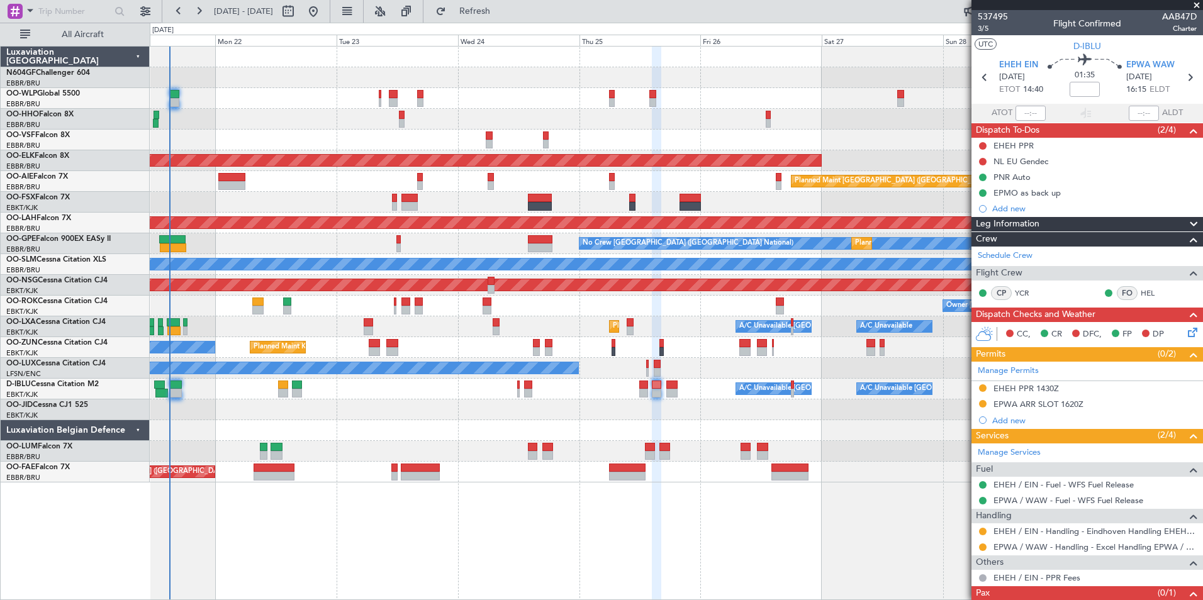
scroll to position [37, 0]
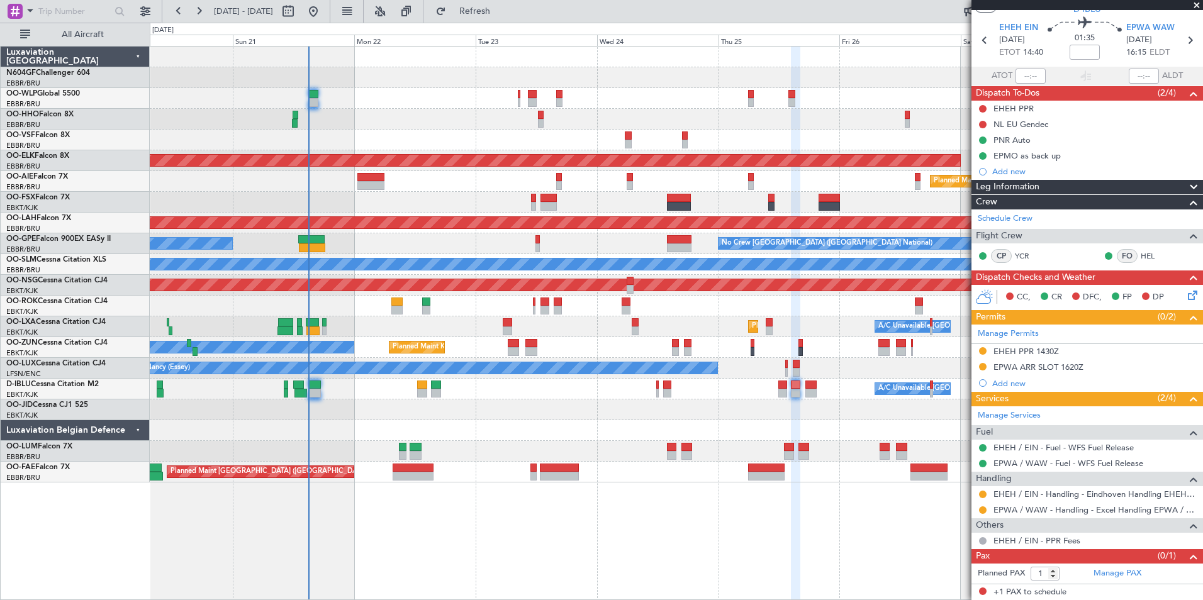
click at [495, 431] on div "Planned Maint Liege AOG Maint [GEOGRAPHIC_DATA] ([GEOGRAPHIC_DATA]) Planned Mai…" at bounding box center [676, 265] width 1052 height 436
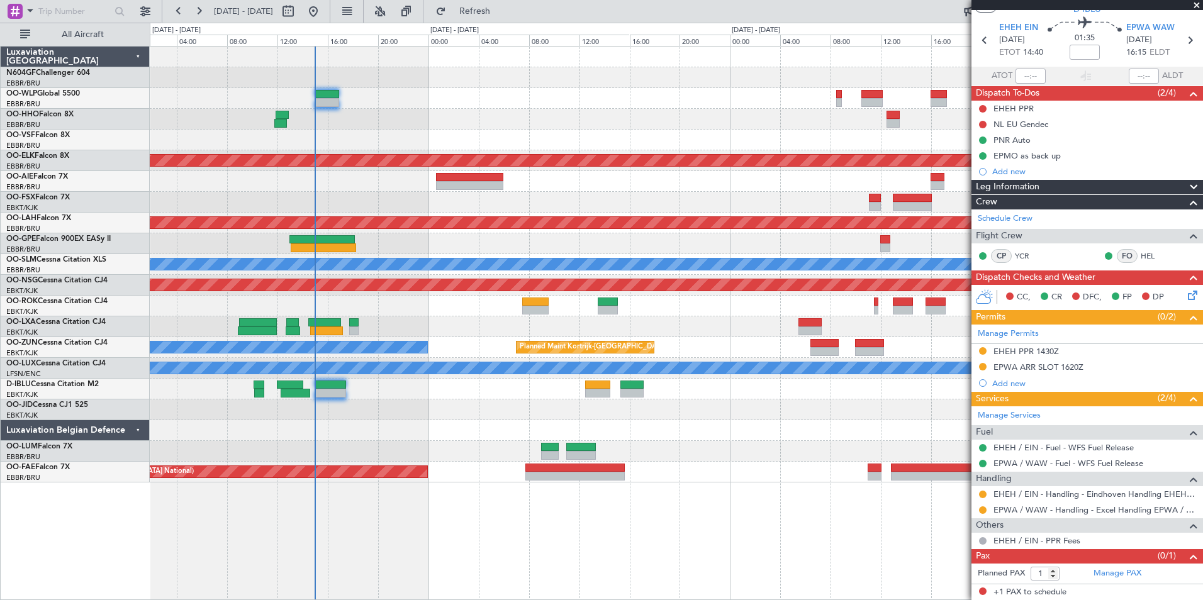
click at [326, 420] on div at bounding box center [676, 409] width 1052 height 21
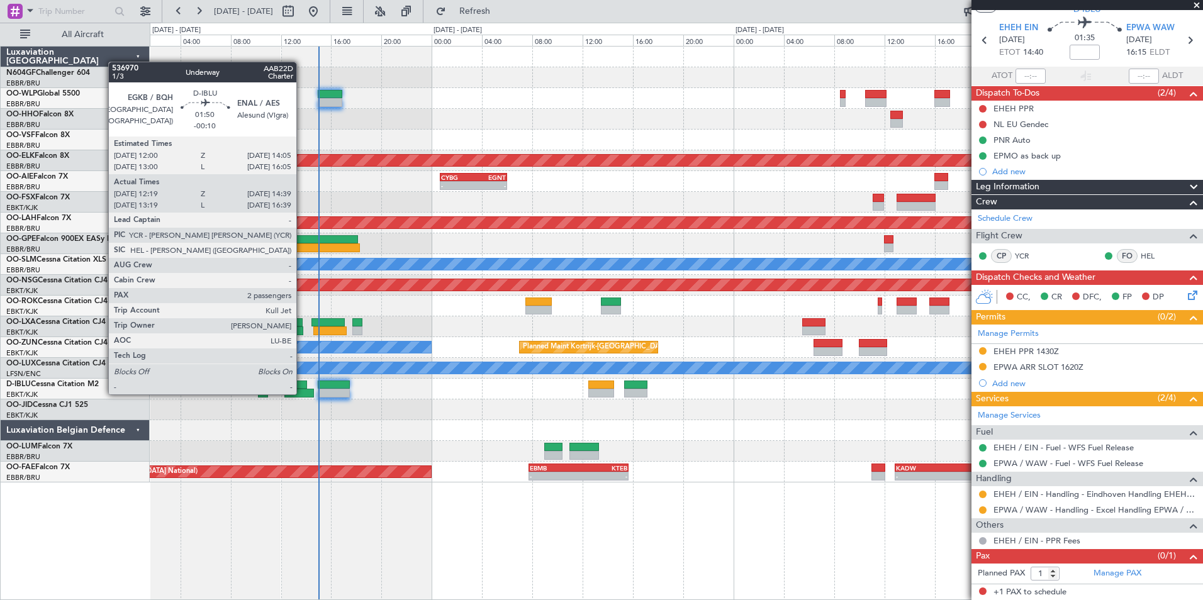
click at [302, 393] on div at bounding box center [299, 393] width 30 height 9
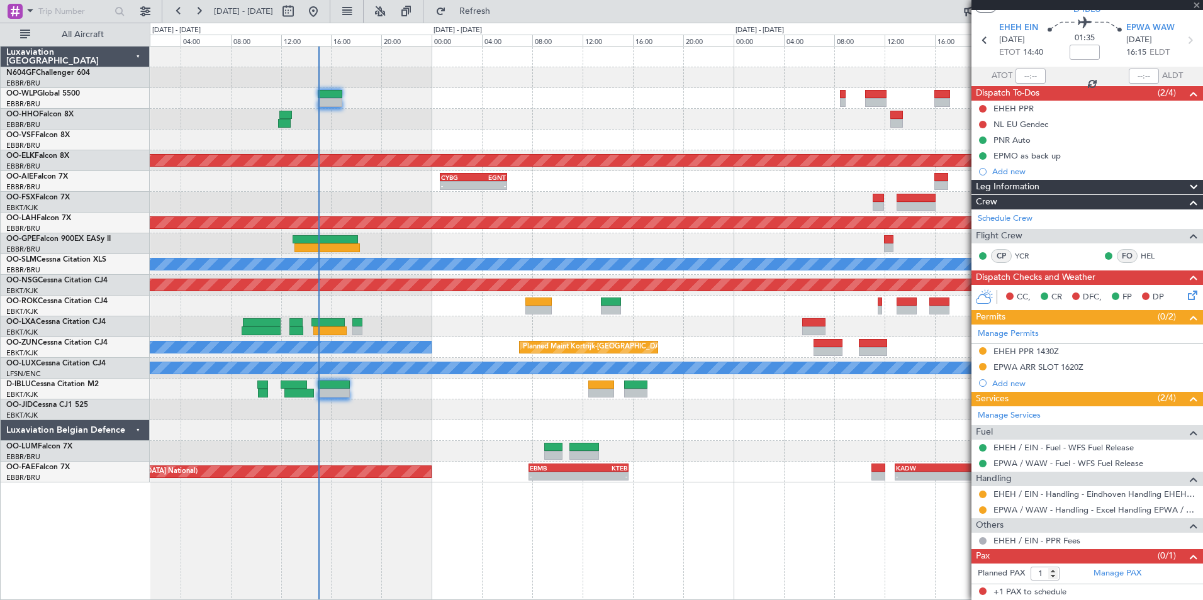
type input "-00:10"
type input "12:29"
type input "14:34"
type input "2"
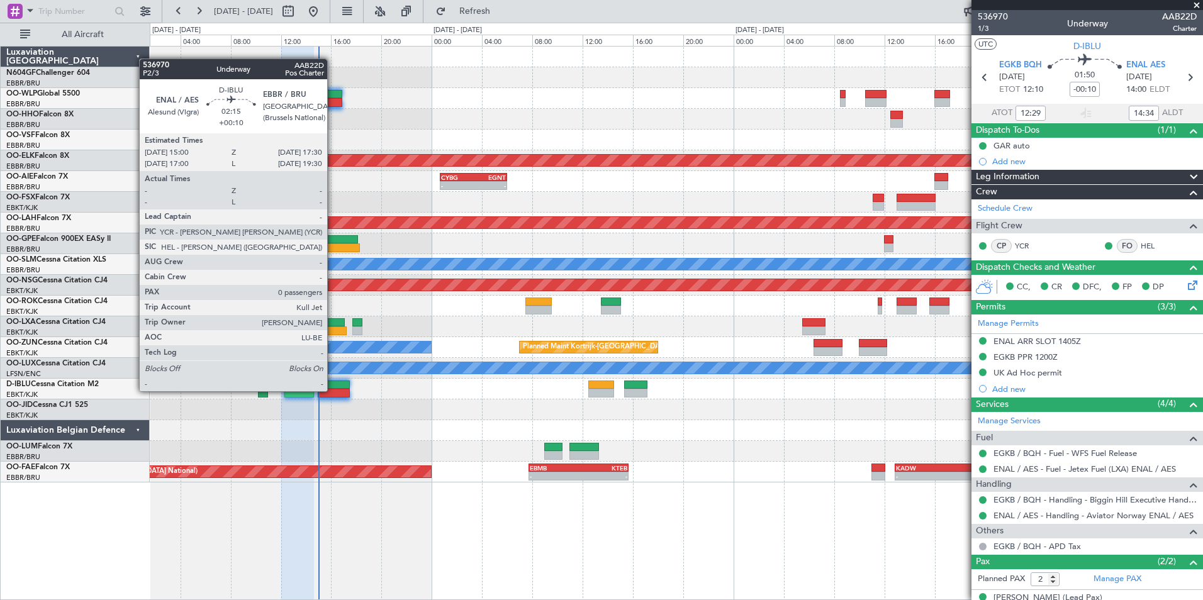
click at [333, 391] on div at bounding box center [333, 393] width 31 height 9
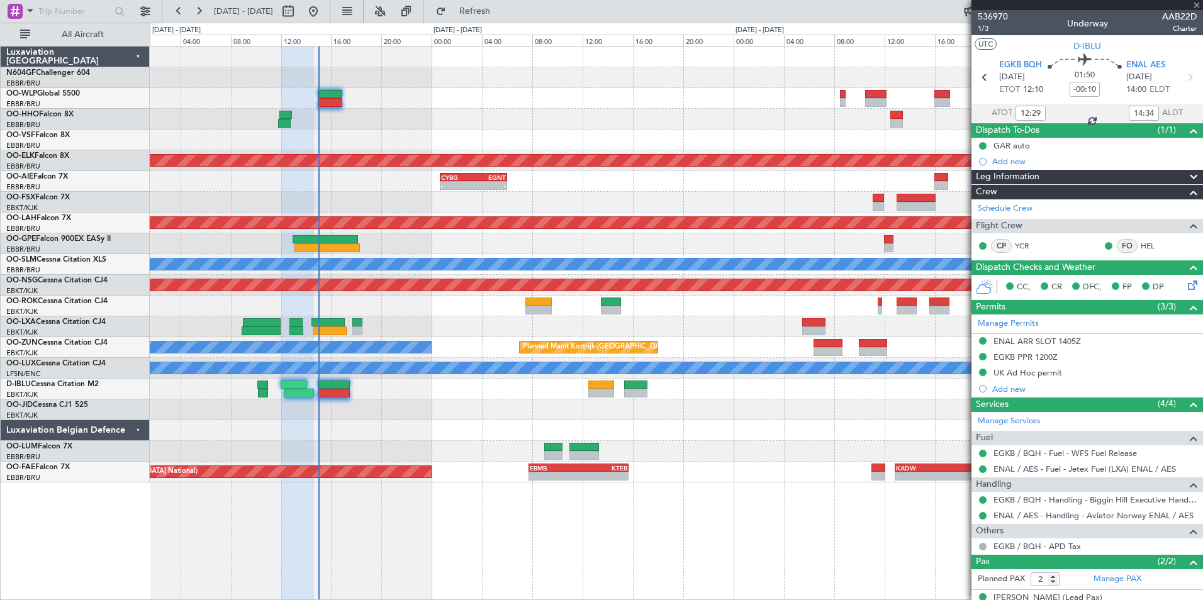
type input "+00:10"
type input "0"
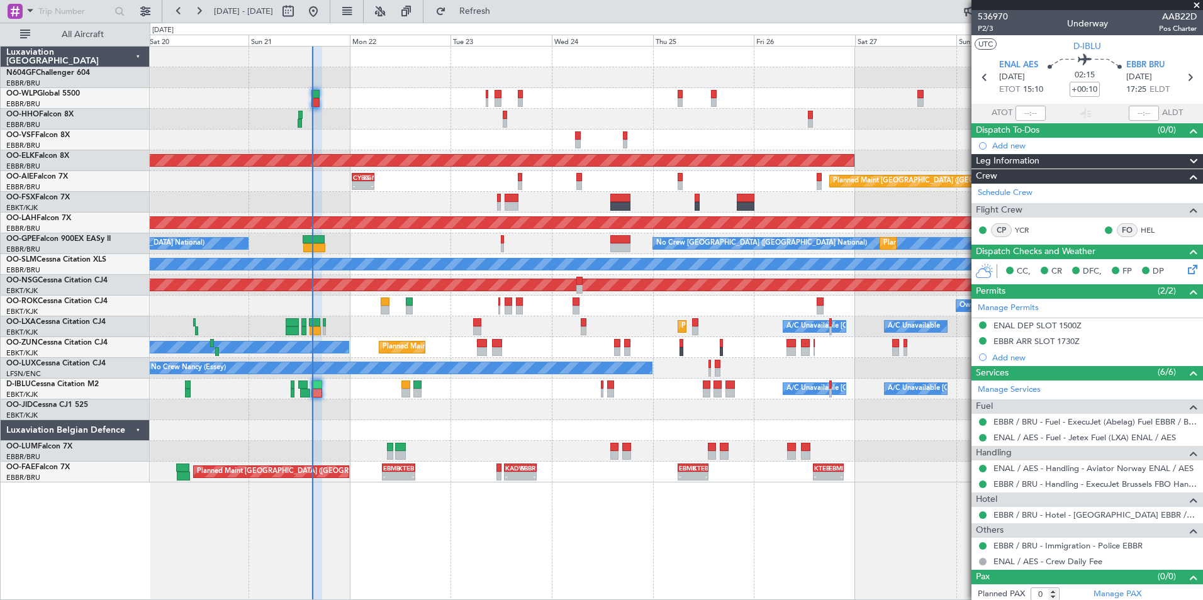
click at [385, 131] on div "Planned Maint Liege AOG Maint [GEOGRAPHIC_DATA] ([GEOGRAPHIC_DATA]) Planned Mai…" at bounding box center [676, 265] width 1052 height 436
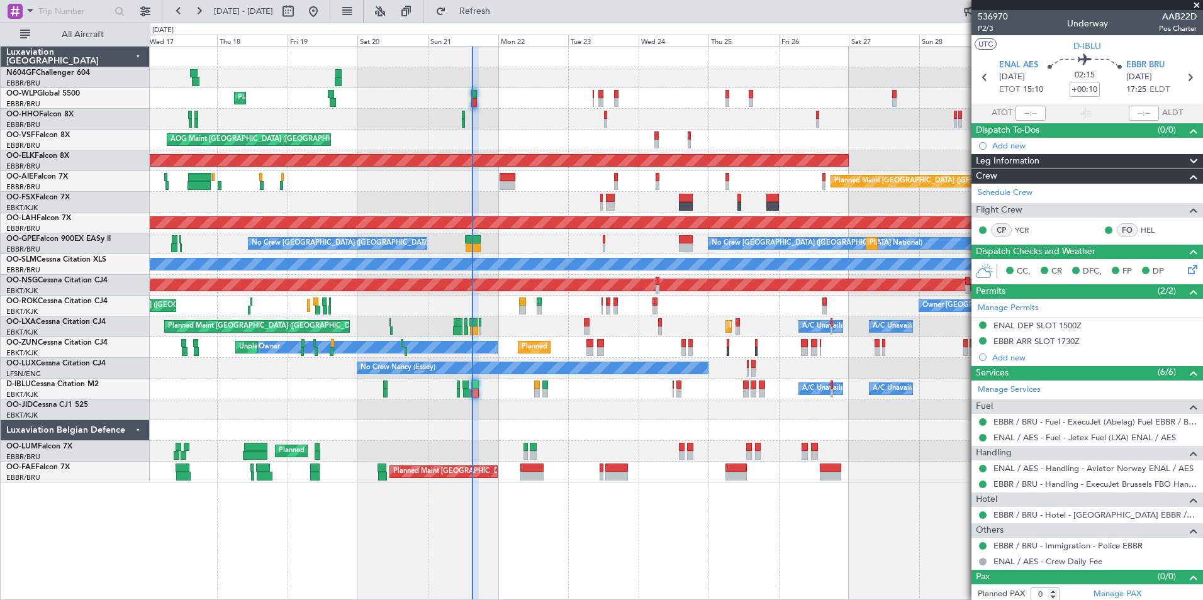
click at [593, 331] on div "Planned Maint Kortrijk-[GEOGRAPHIC_DATA] Planned Maint [GEOGRAPHIC_DATA] ([GEOG…" at bounding box center [676, 326] width 1052 height 21
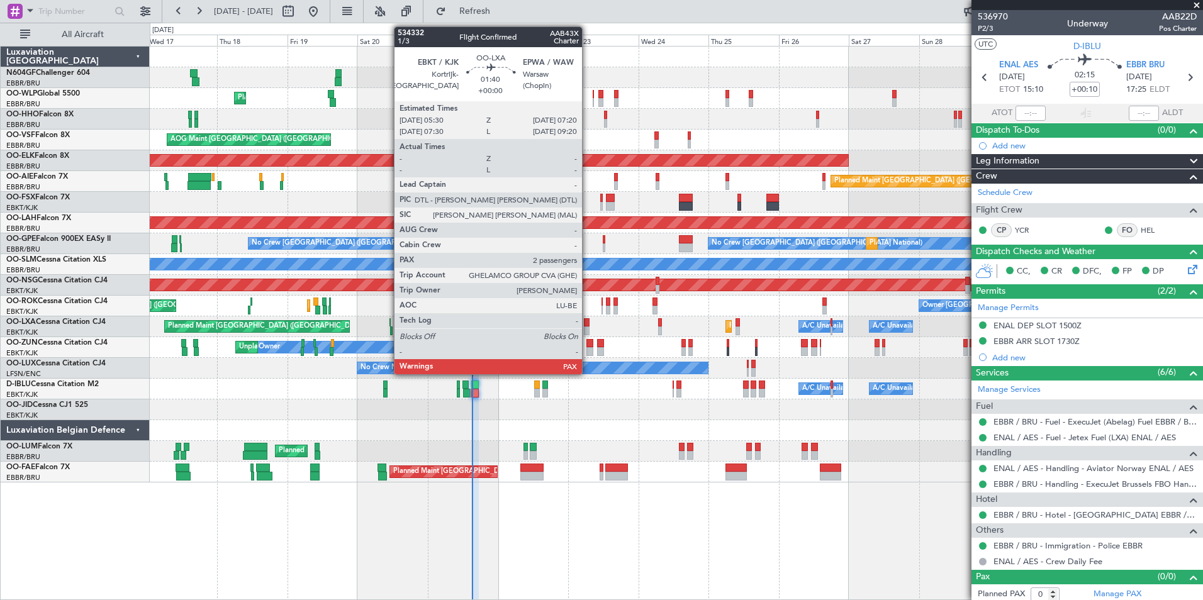
click at [588, 327] on div at bounding box center [587, 331] width 6 height 9
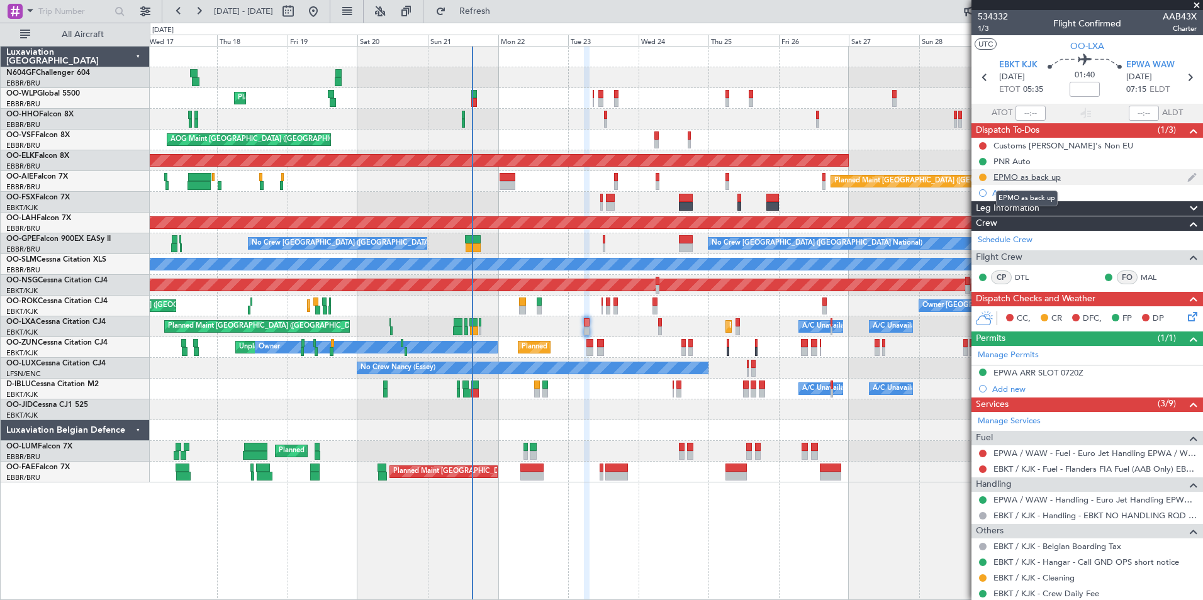
click at [1049, 176] on div "EPMO as back up" at bounding box center [1026, 177] width 67 height 11
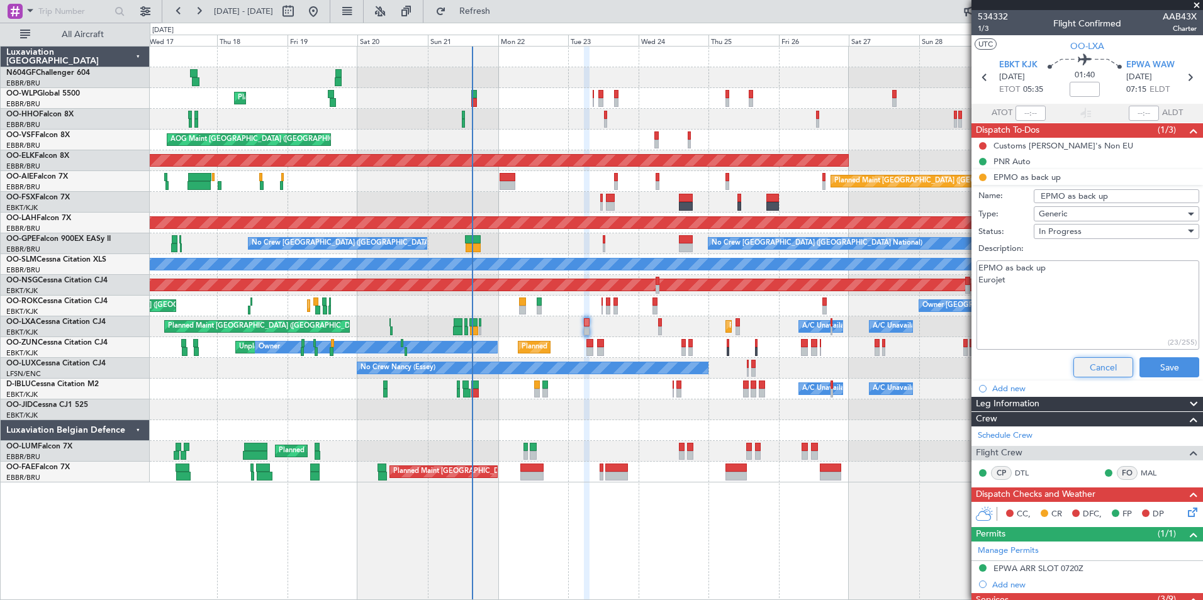
click at [1078, 364] on button "Cancel" at bounding box center [1103, 367] width 60 height 20
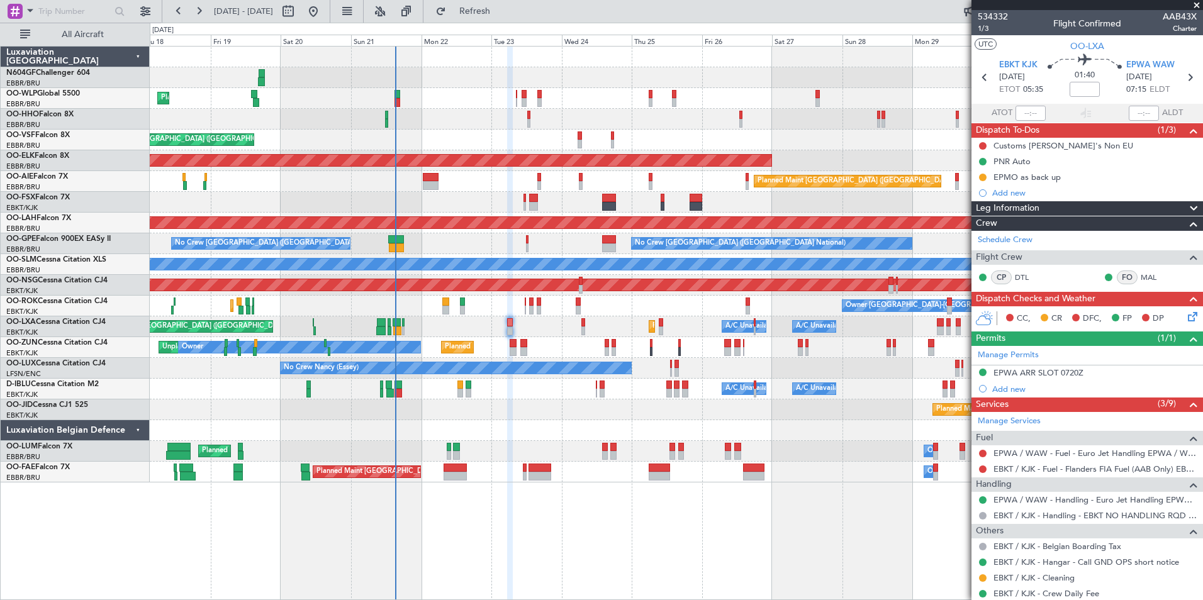
click at [623, 184] on div "Planned Maint [GEOGRAPHIC_DATA] ([GEOGRAPHIC_DATA])" at bounding box center [676, 181] width 1052 height 21
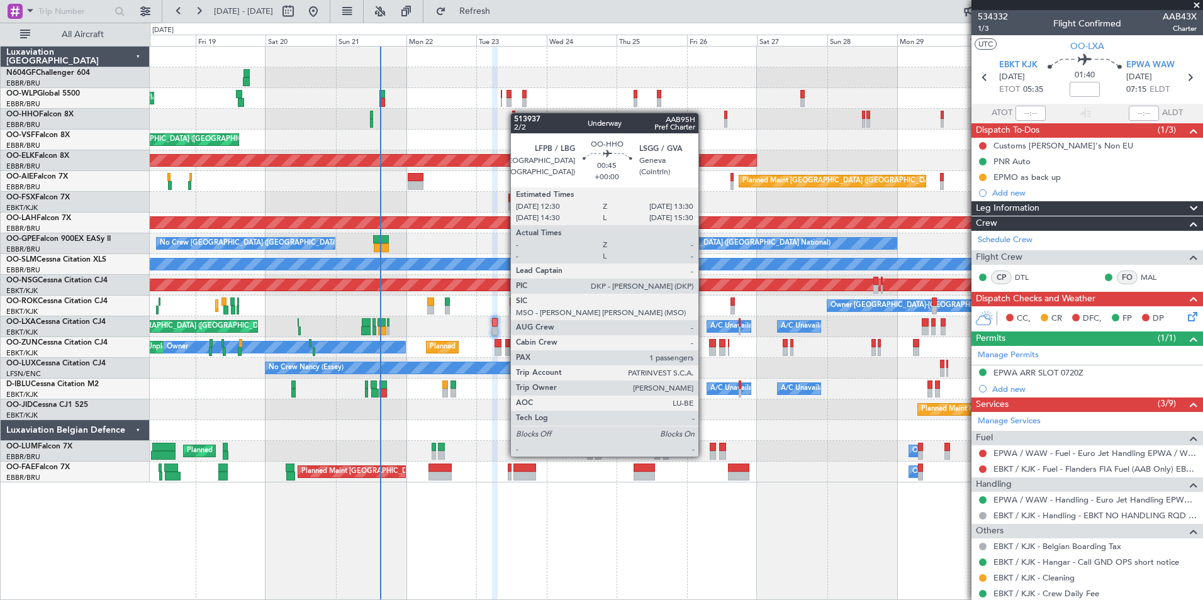
click at [512, 111] on div at bounding box center [513, 115] width 3 height 9
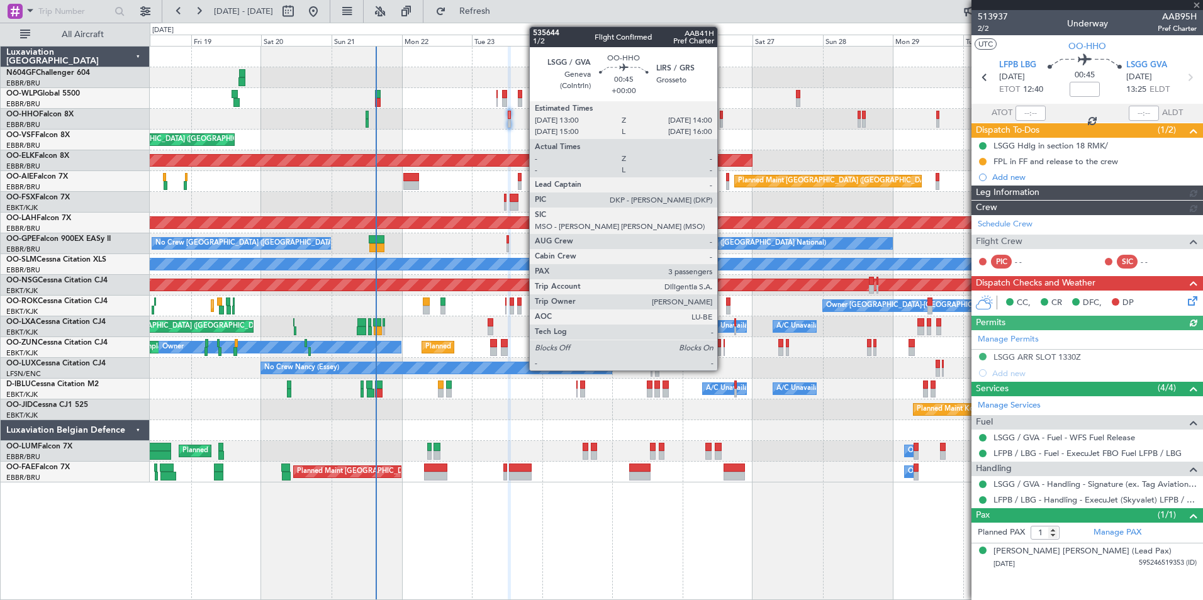
click at [723, 121] on div at bounding box center [721, 123] width 3 height 9
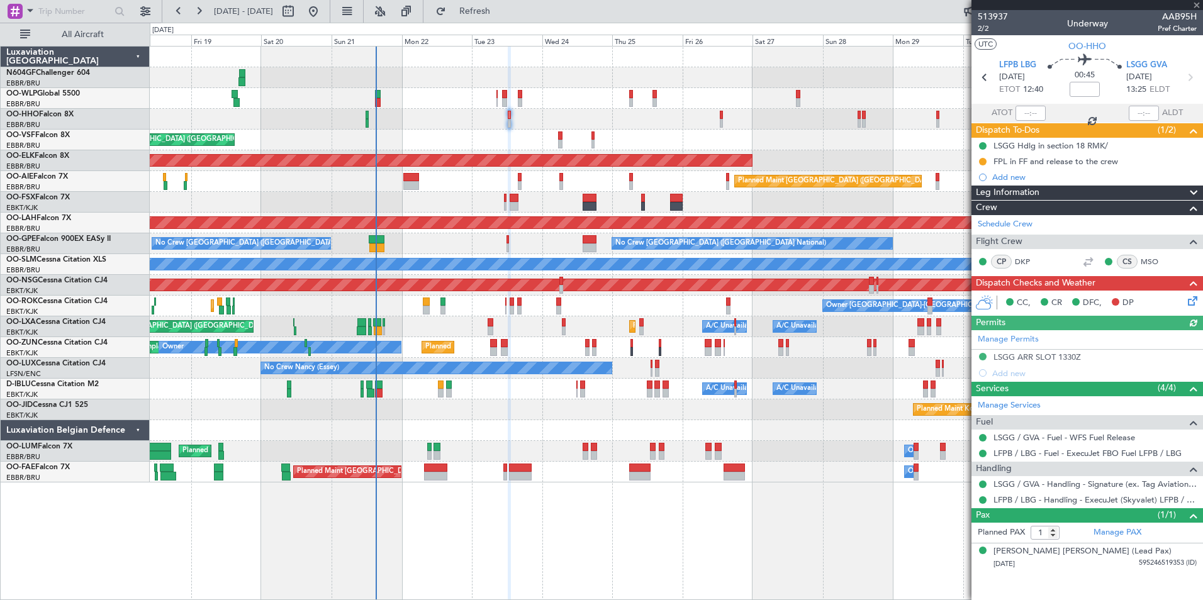
type input "3"
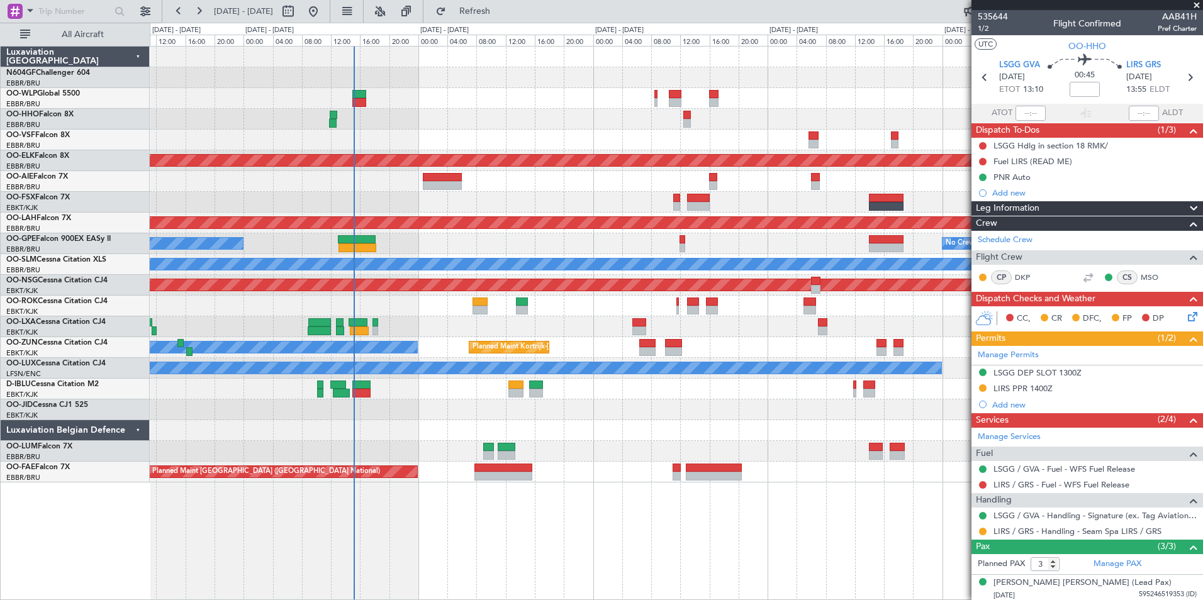
click at [362, 404] on div "AOG Maint [GEOGRAPHIC_DATA] ([GEOGRAPHIC_DATA] National) Planned Maint [GEOGRAP…" at bounding box center [676, 265] width 1052 height 436
click at [362, 376] on div "No Crew Nancy (Essey)" at bounding box center [676, 368] width 1052 height 21
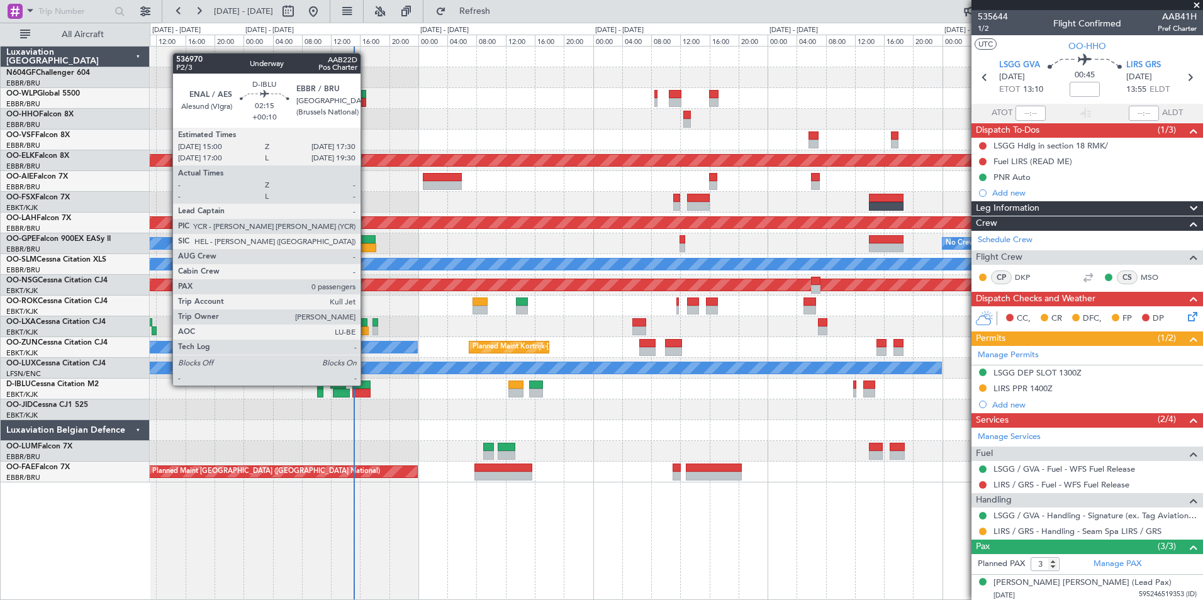
click at [367, 388] on div at bounding box center [361, 385] width 18 height 9
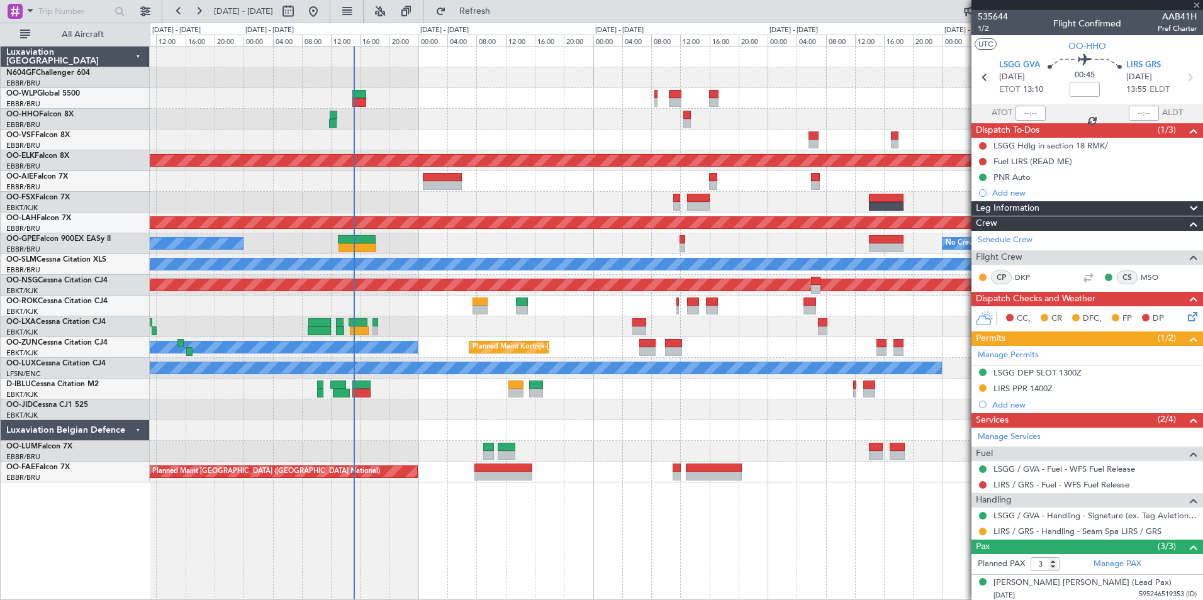
type input "+00:10"
type input "0"
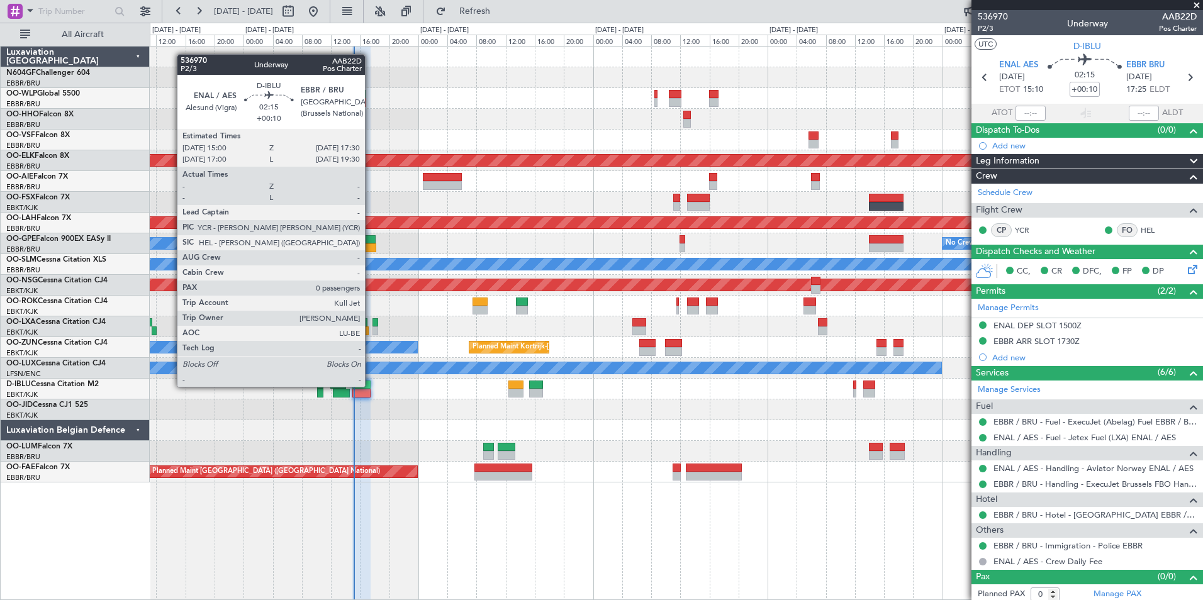
click at [367, 388] on div at bounding box center [361, 385] width 18 height 9
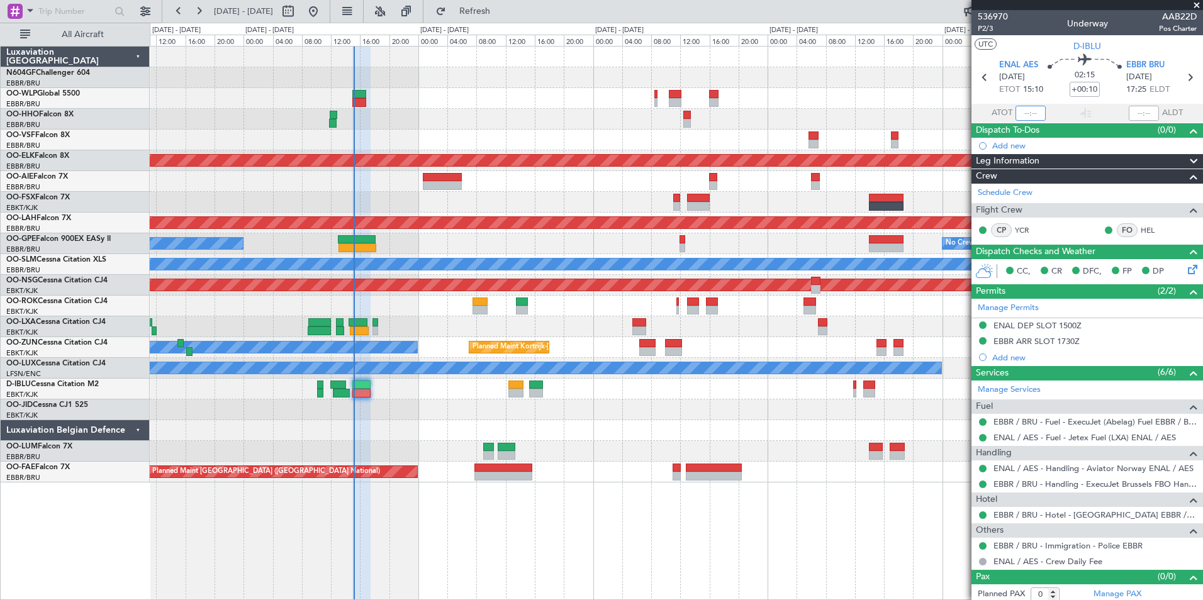
click at [1025, 113] on input "text" at bounding box center [1030, 113] width 30 height 15
click at [877, 113] on div at bounding box center [676, 119] width 1052 height 21
click at [535, 400] on div at bounding box center [676, 409] width 1052 height 21
click at [515, 408] on div at bounding box center [676, 409] width 1052 height 21
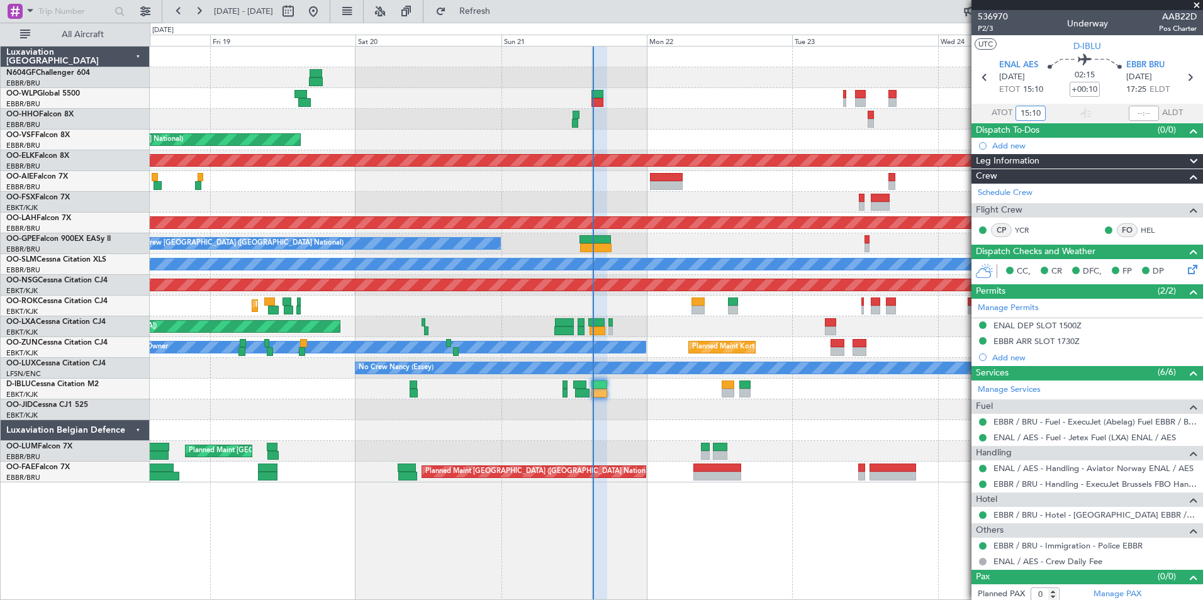
type input "15:10"
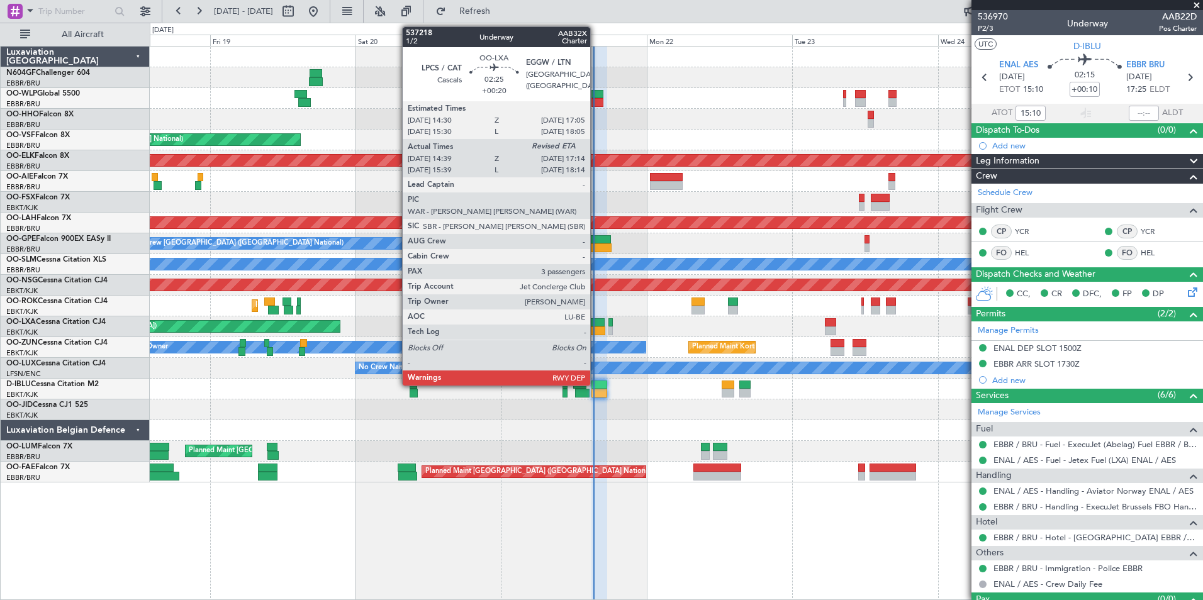
click at [596, 330] on div at bounding box center [597, 331] width 16 height 9
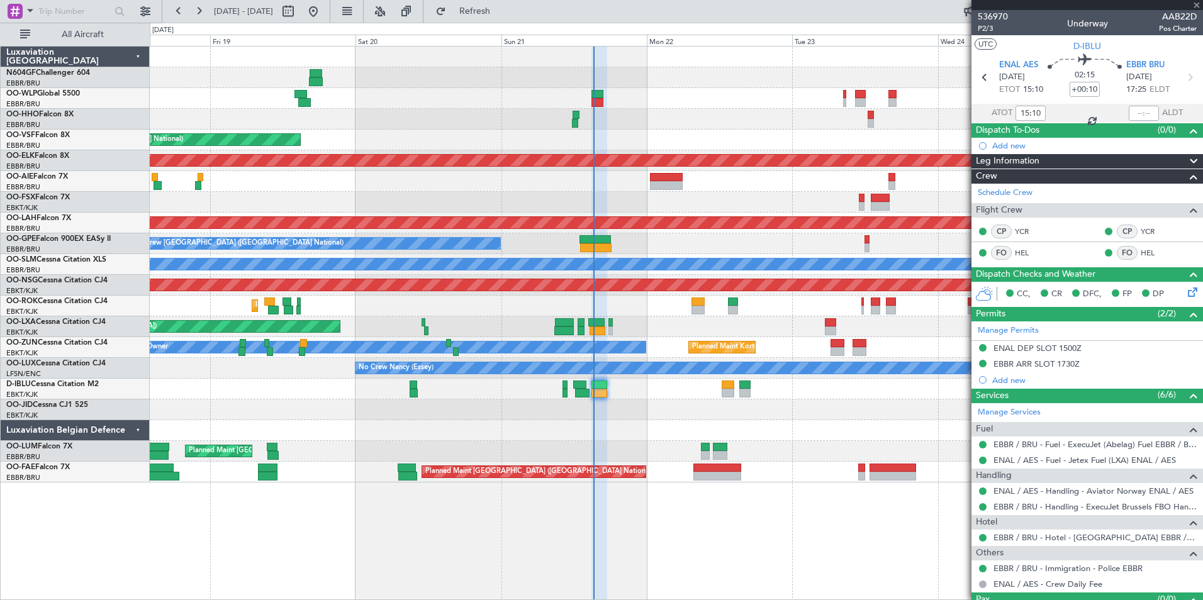
type input "+00:20"
type input "14:44"
type input "3"
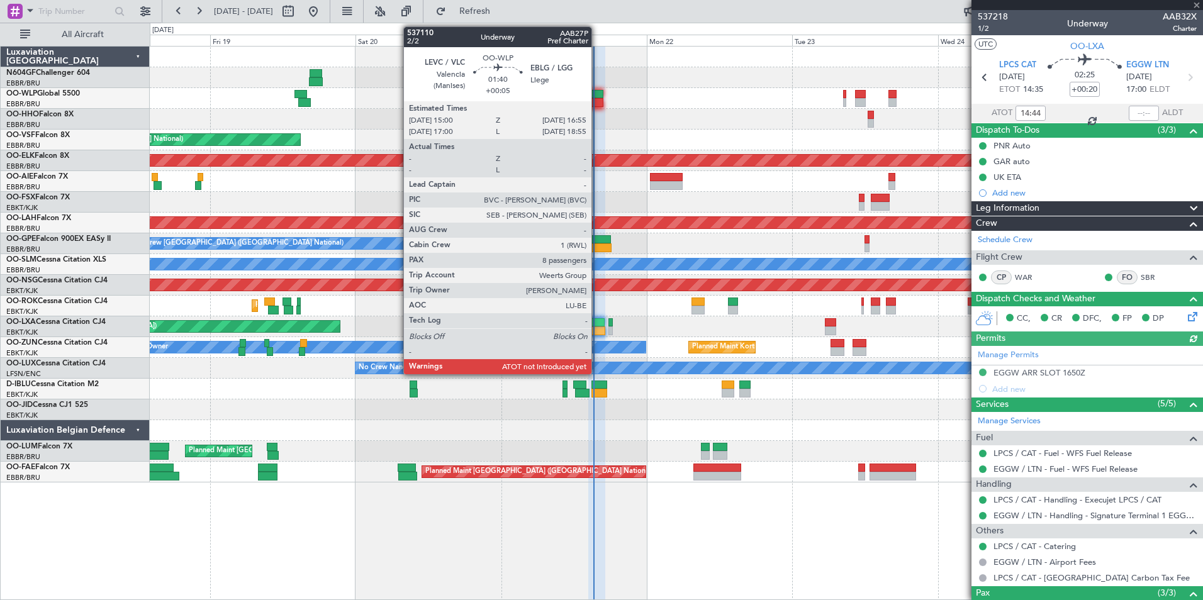
click at [597, 98] on div at bounding box center [597, 94] width 12 height 9
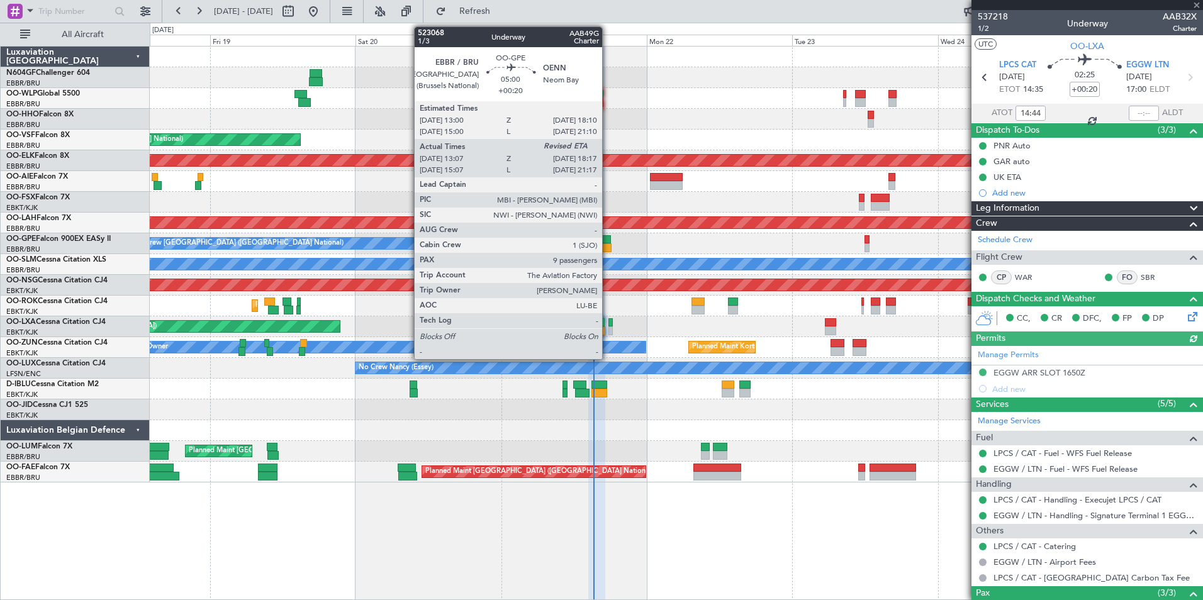
type input "+00:05"
type input "8"
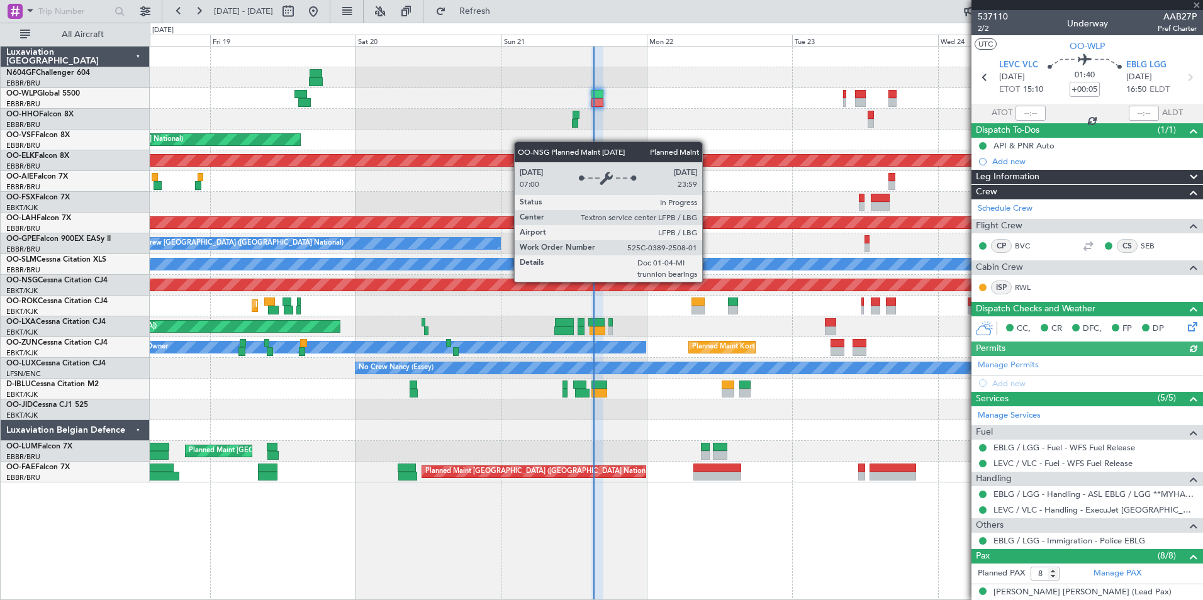
click at [735, 285] on div "Planned Maint [GEOGRAPHIC_DATA] ([GEOGRAPHIC_DATA])" at bounding box center [526, 284] width 2857 height 11
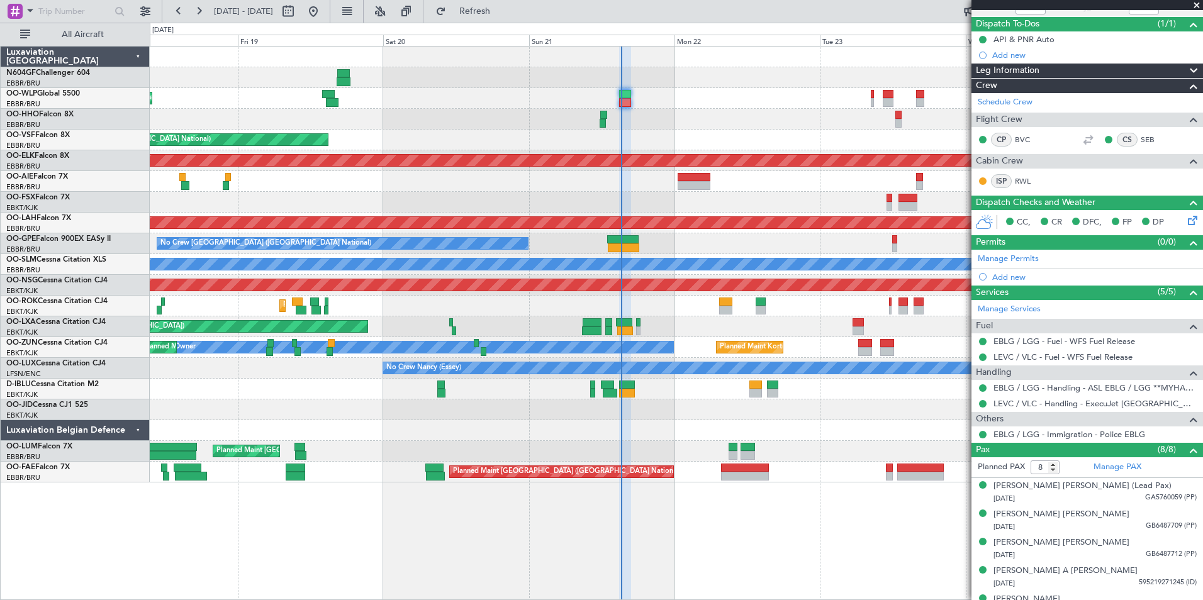
scroll to position [89, 0]
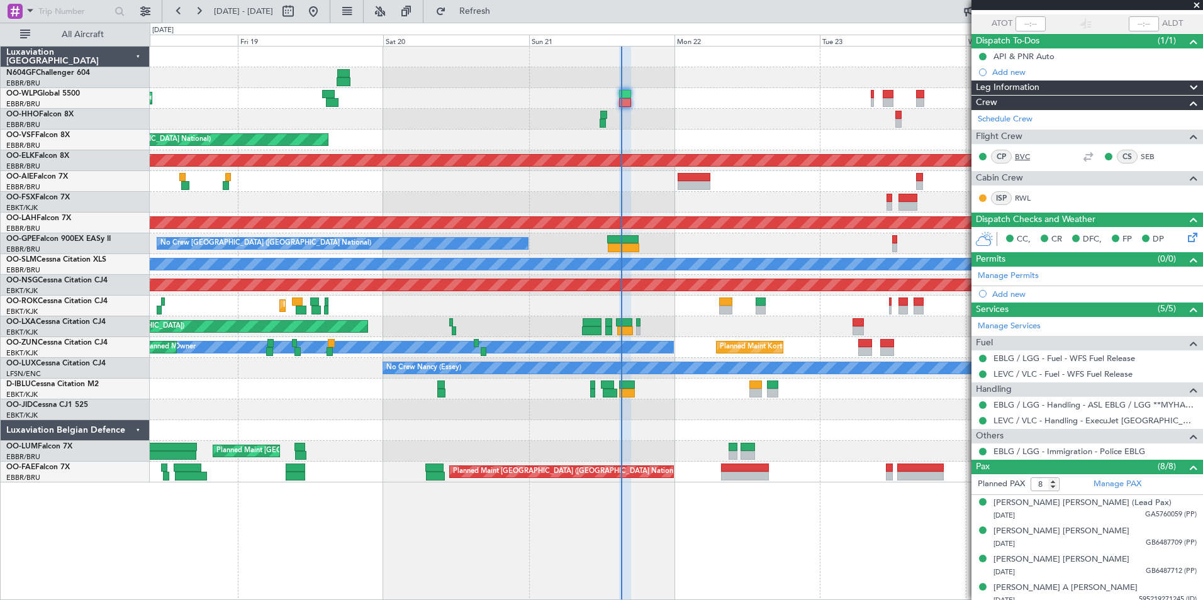
click at [1026, 157] on link "BVC" at bounding box center [1029, 156] width 28 height 11
click at [479, 17] on button "Refresh" at bounding box center [467, 11] width 75 height 20
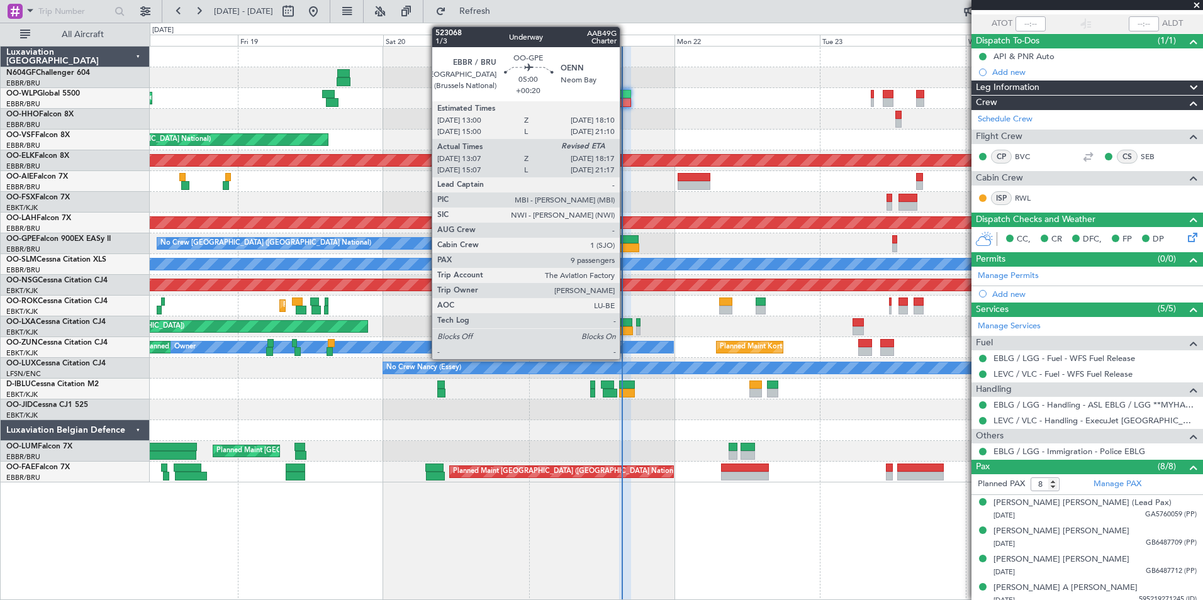
click at [625, 240] on div at bounding box center [622, 239] width 31 height 9
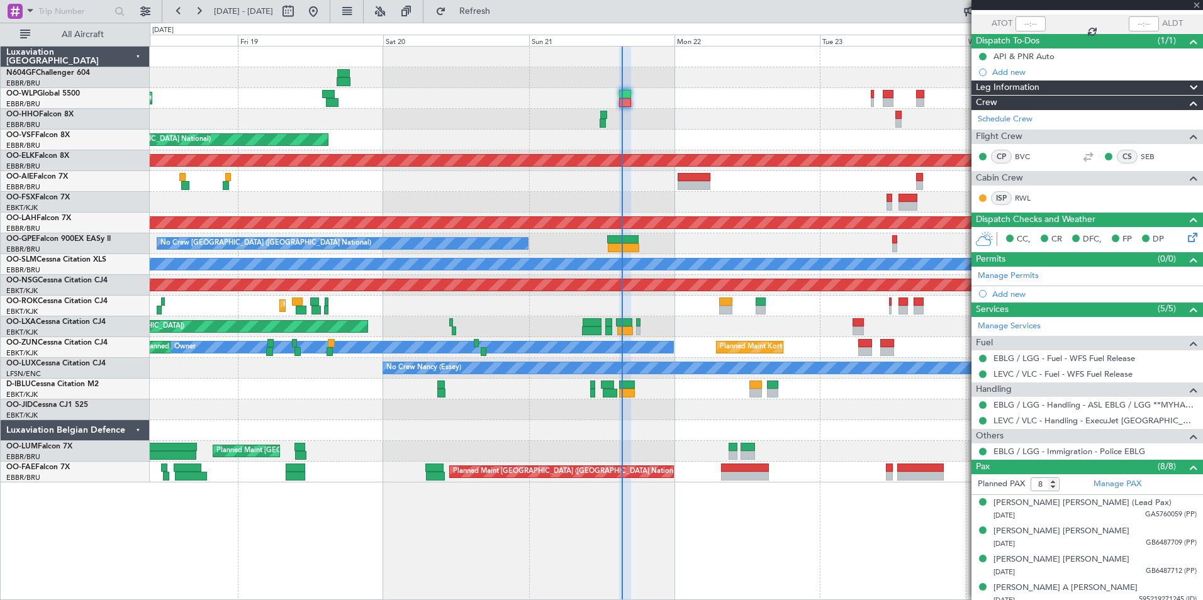
type input "+00:20"
type input "13:12"
type input "9"
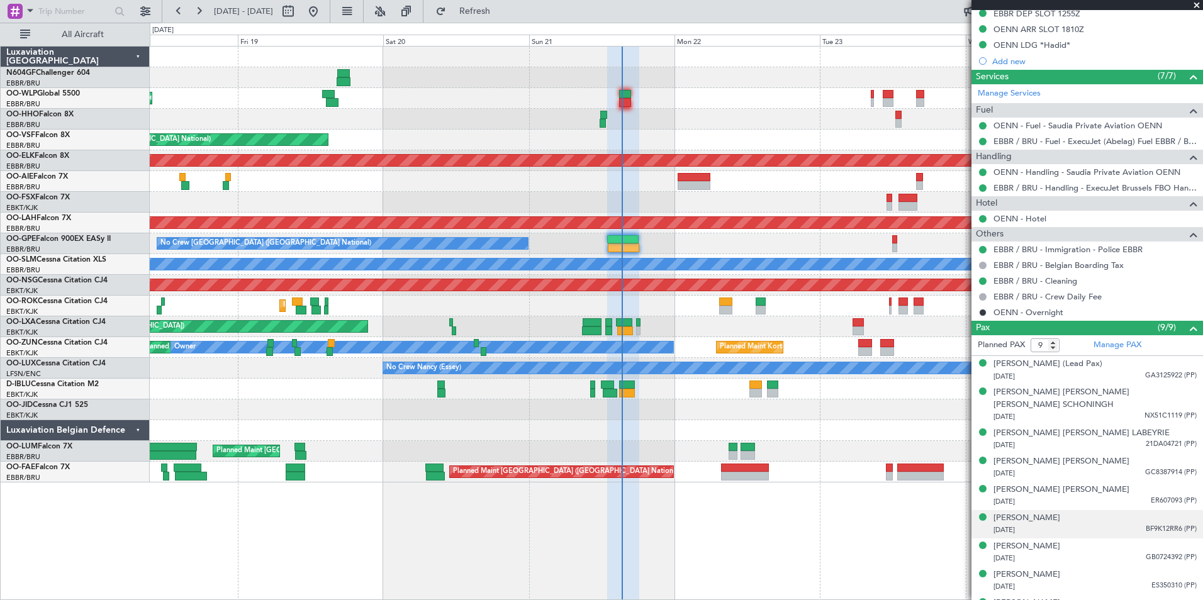
scroll to position [411, 0]
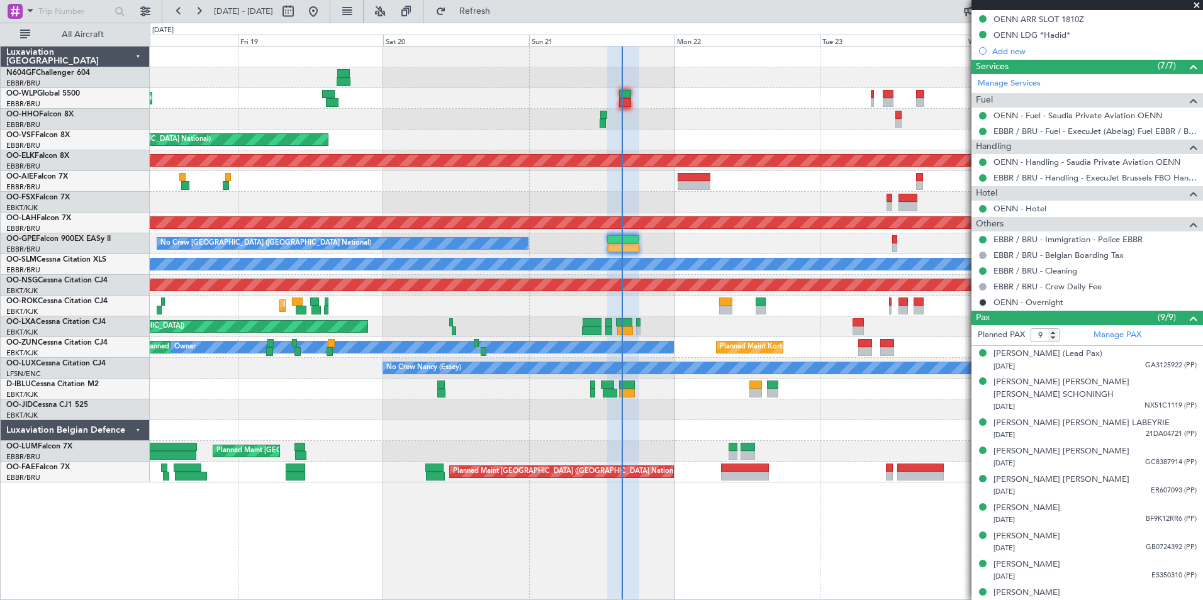
click at [689, 248] on div "No Crew [GEOGRAPHIC_DATA] ([GEOGRAPHIC_DATA] National) No Crew [GEOGRAPHIC_DATA…" at bounding box center [676, 243] width 1052 height 21
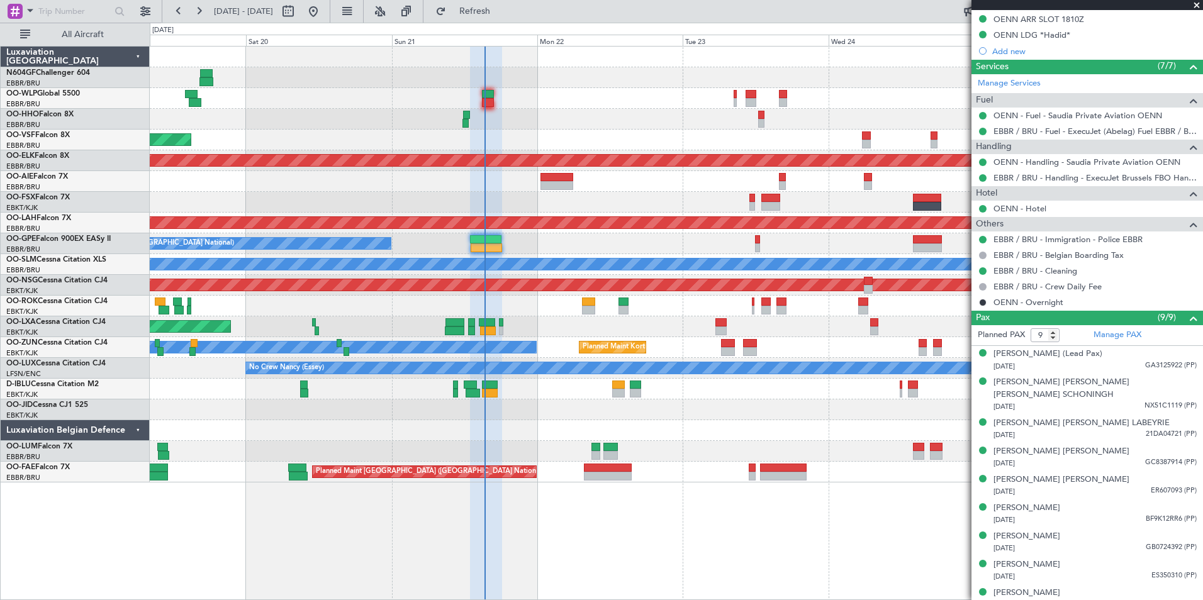
click at [639, 247] on div "No Crew [GEOGRAPHIC_DATA] ([GEOGRAPHIC_DATA] National) No Crew [GEOGRAPHIC_DATA…" at bounding box center [676, 243] width 1052 height 21
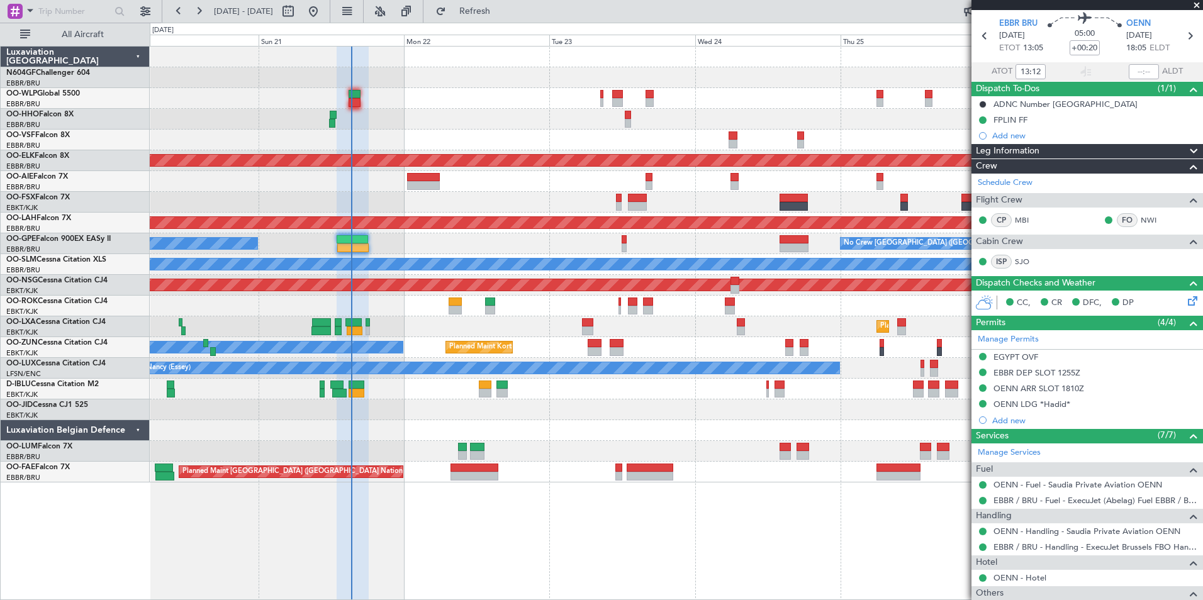
scroll to position [0, 0]
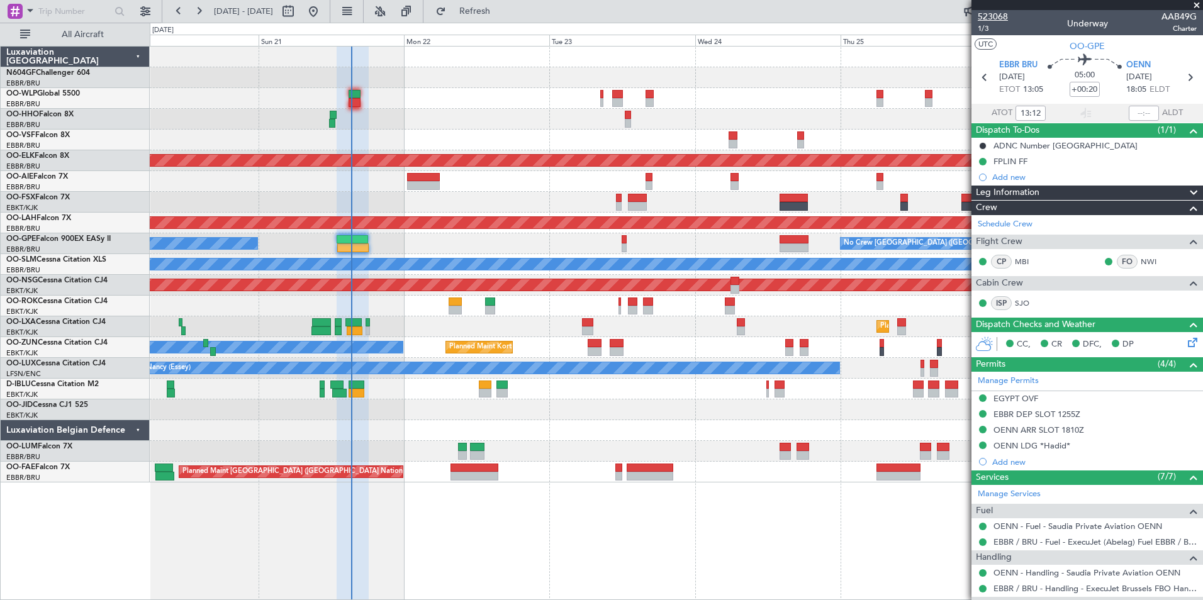
click at [988, 17] on span "523068" at bounding box center [993, 16] width 30 height 13
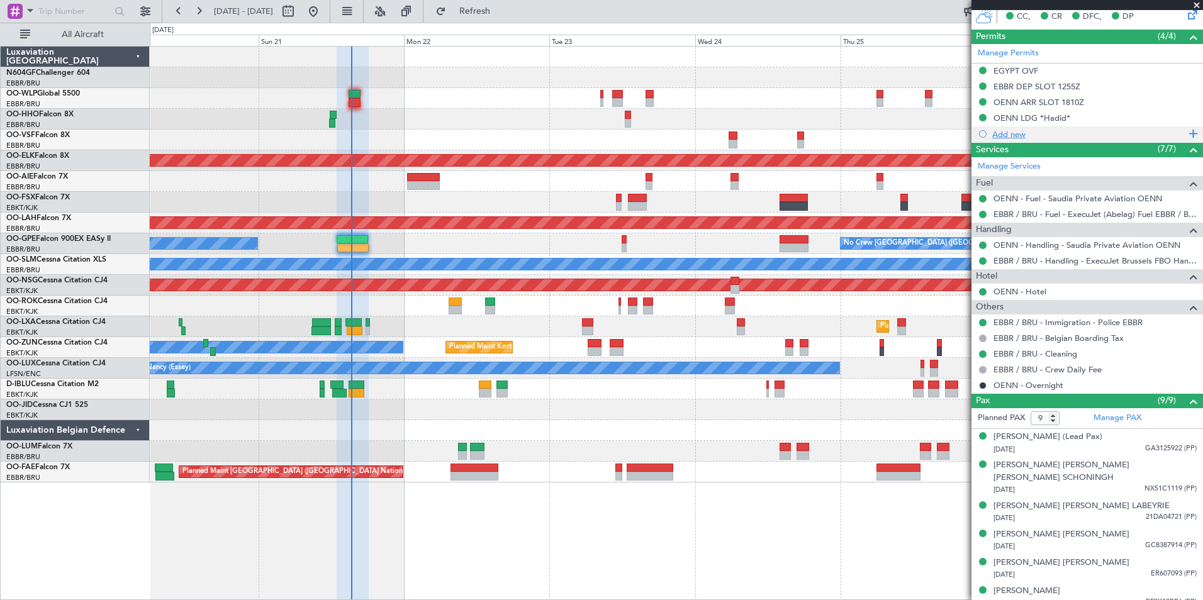
scroll to position [411, 0]
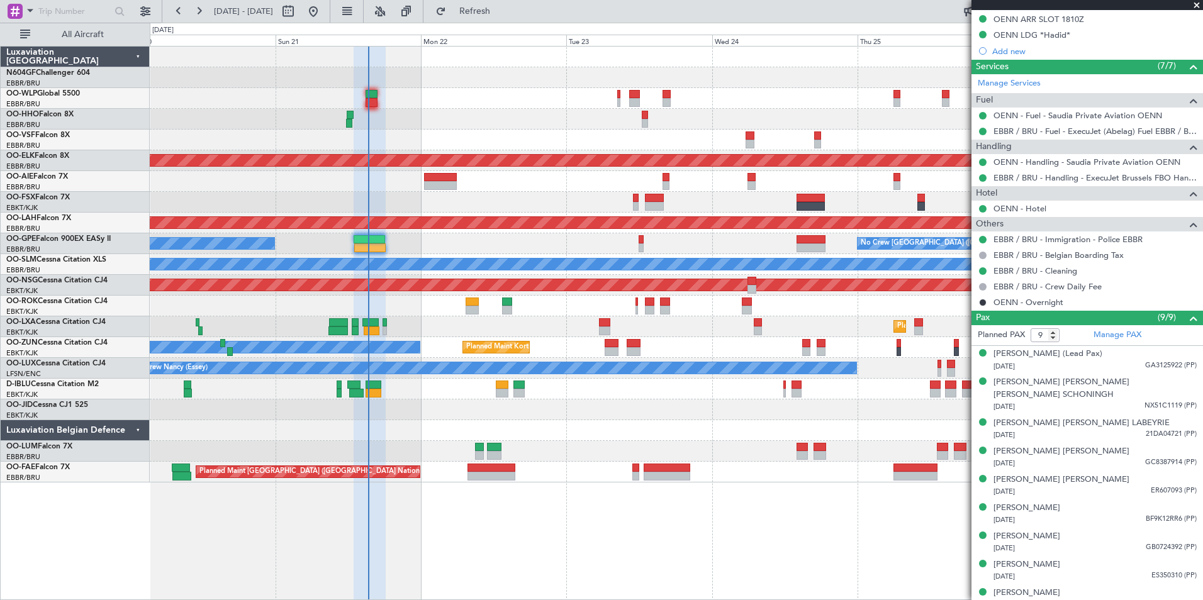
click at [663, 419] on div at bounding box center [676, 409] width 1052 height 21
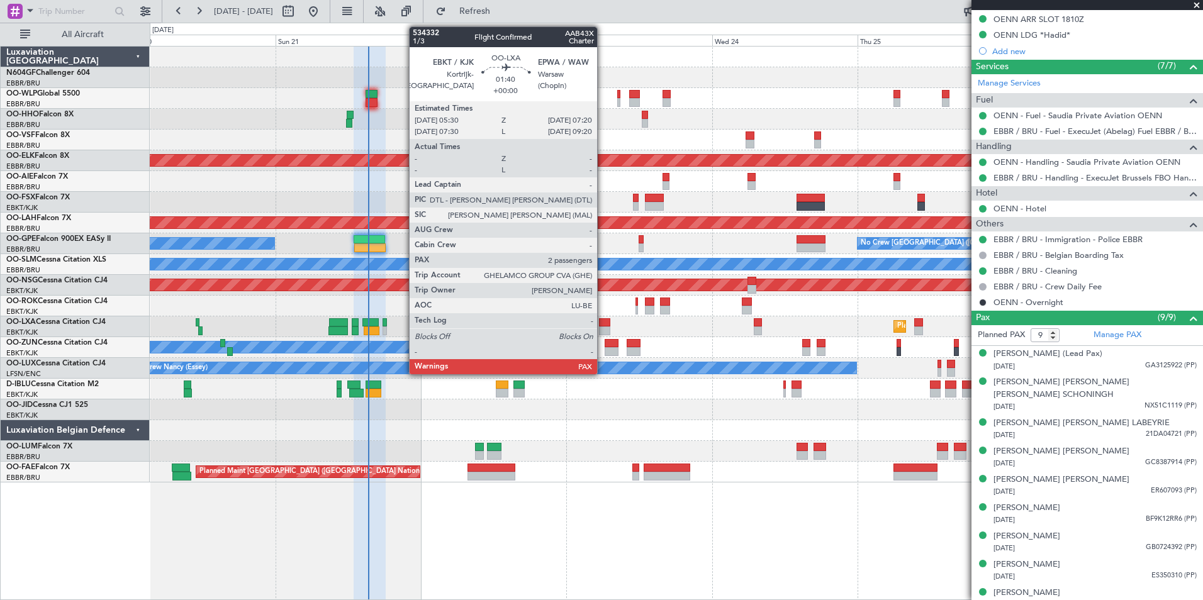
click at [603, 328] on div at bounding box center [604, 331] width 11 height 9
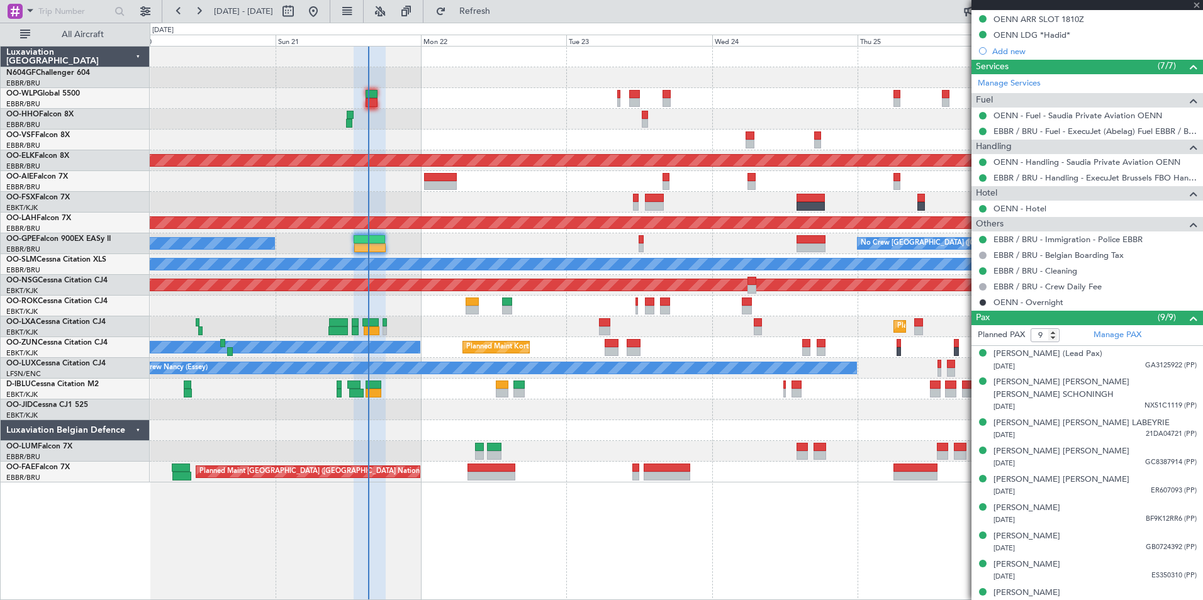
type input "2"
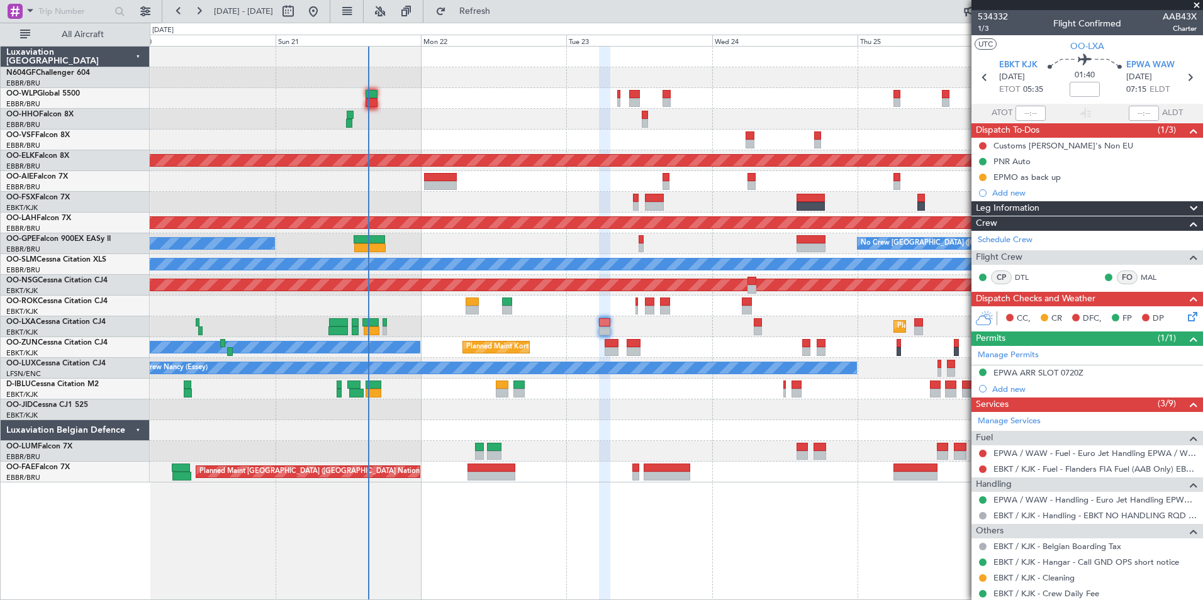
scroll to position [100, 0]
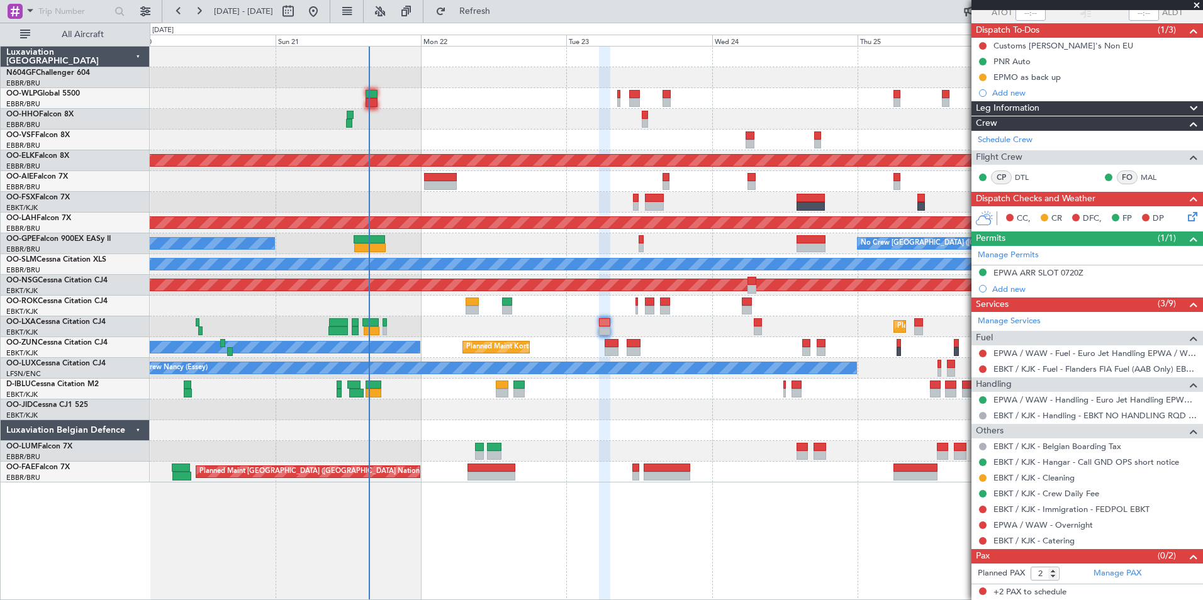
click at [661, 344] on div "Owner Planned Maint [GEOGRAPHIC_DATA]-[GEOGRAPHIC_DATA] Unplanned Maint [GEOGRA…" at bounding box center [676, 347] width 1052 height 21
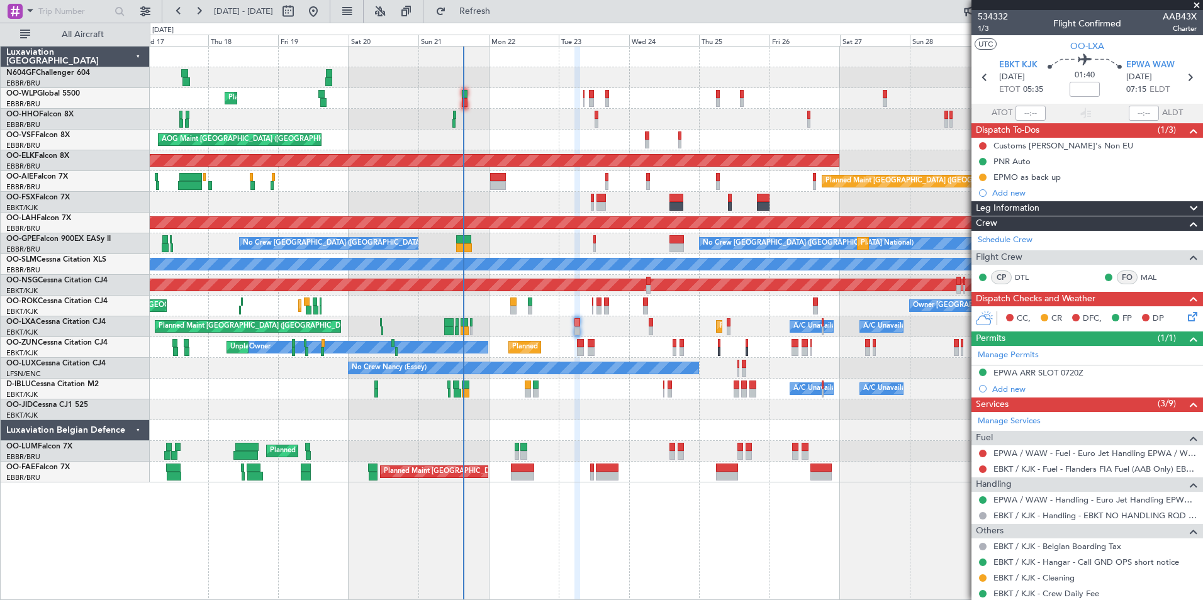
scroll to position [100, 0]
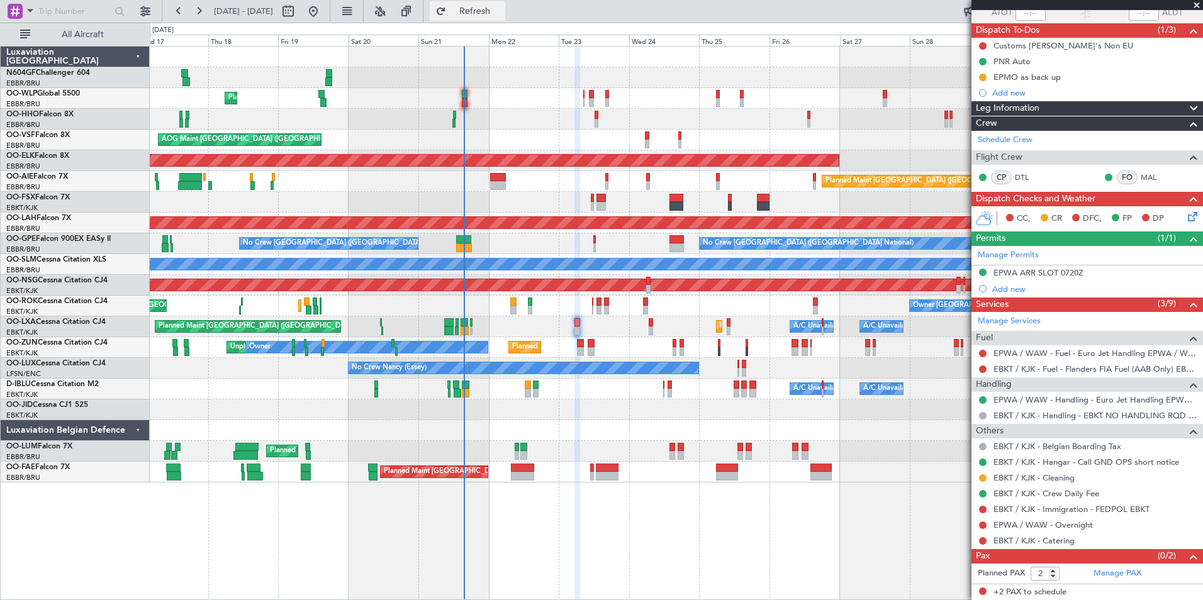
click at [505, 19] on button "Refresh" at bounding box center [467, 11] width 75 height 20
click at [612, 378] on div "Planned Maint Liege AOG Maint [GEOGRAPHIC_DATA] ([GEOGRAPHIC_DATA]) Planned Mai…" at bounding box center [676, 265] width 1052 height 436
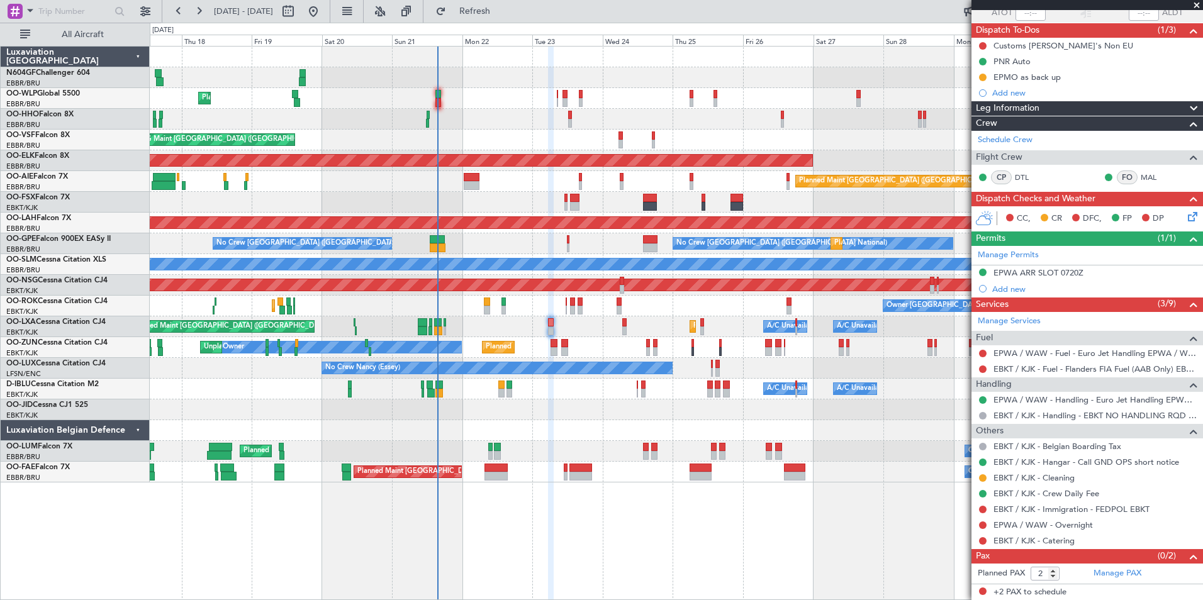
click at [706, 398] on div "Planned Maint Liege AOG Maint [GEOGRAPHIC_DATA] ([GEOGRAPHIC_DATA]) Planned Mai…" at bounding box center [676, 265] width 1052 height 436
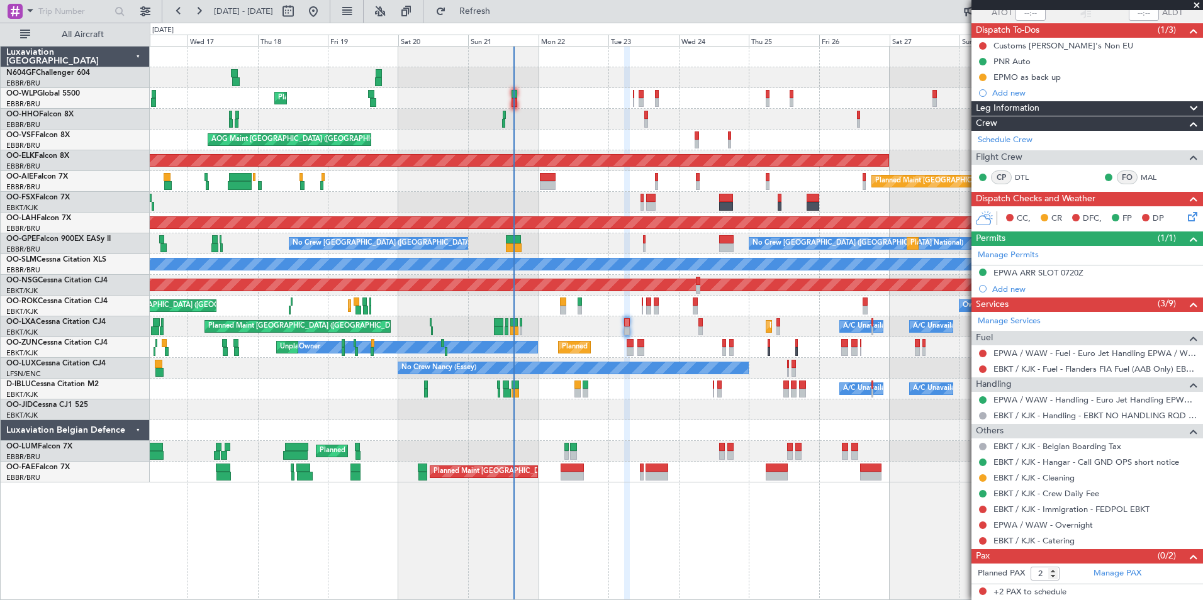
click at [649, 416] on div "Planned Maint Liege AOG Maint [GEOGRAPHIC_DATA] ([GEOGRAPHIC_DATA]) Planned Mai…" at bounding box center [676, 265] width 1052 height 436
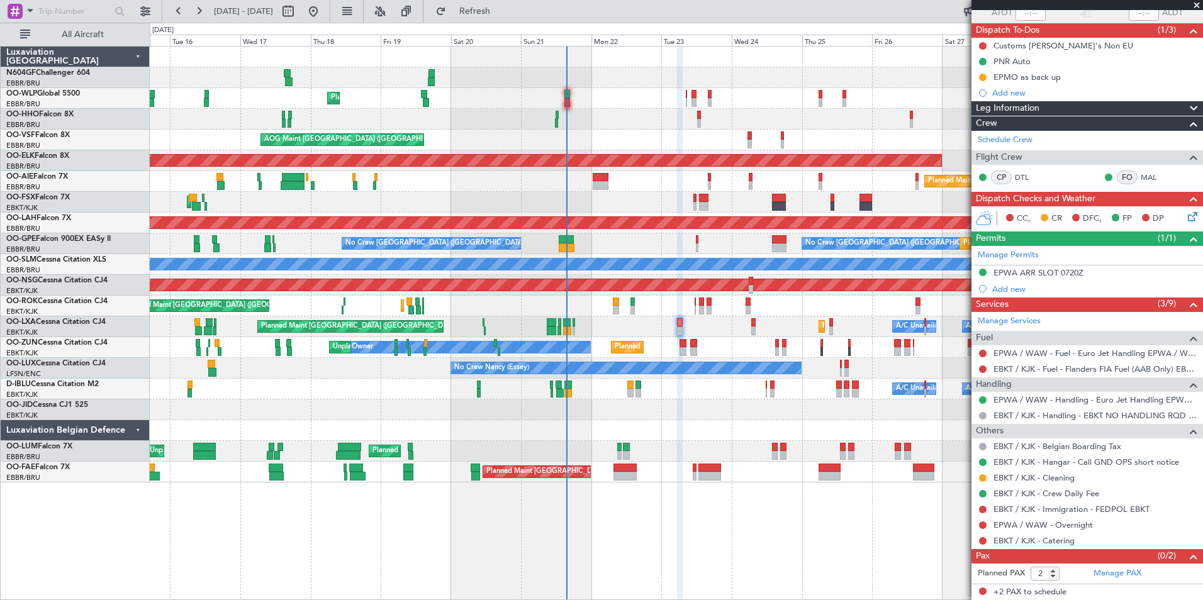
click at [566, 301] on div "Planned Maint Liege Planned Maint Geneva ([GEOGRAPHIC_DATA]) AOG Maint [GEOGRAP…" at bounding box center [676, 265] width 1052 height 436
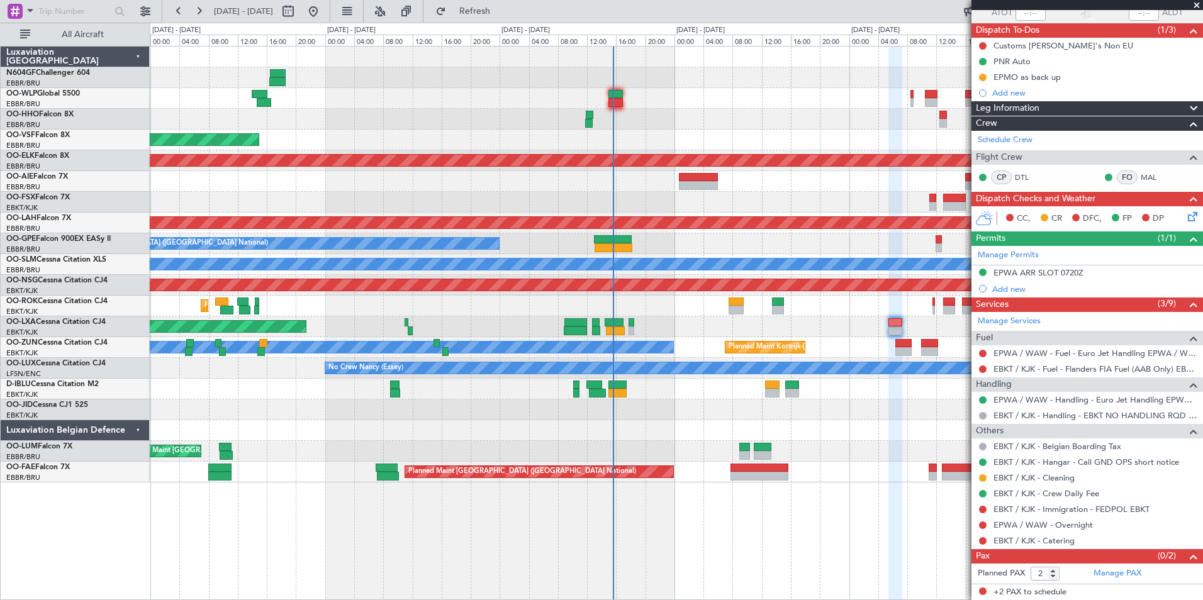
click at [643, 199] on div at bounding box center [676, 202] width 1052 height 21
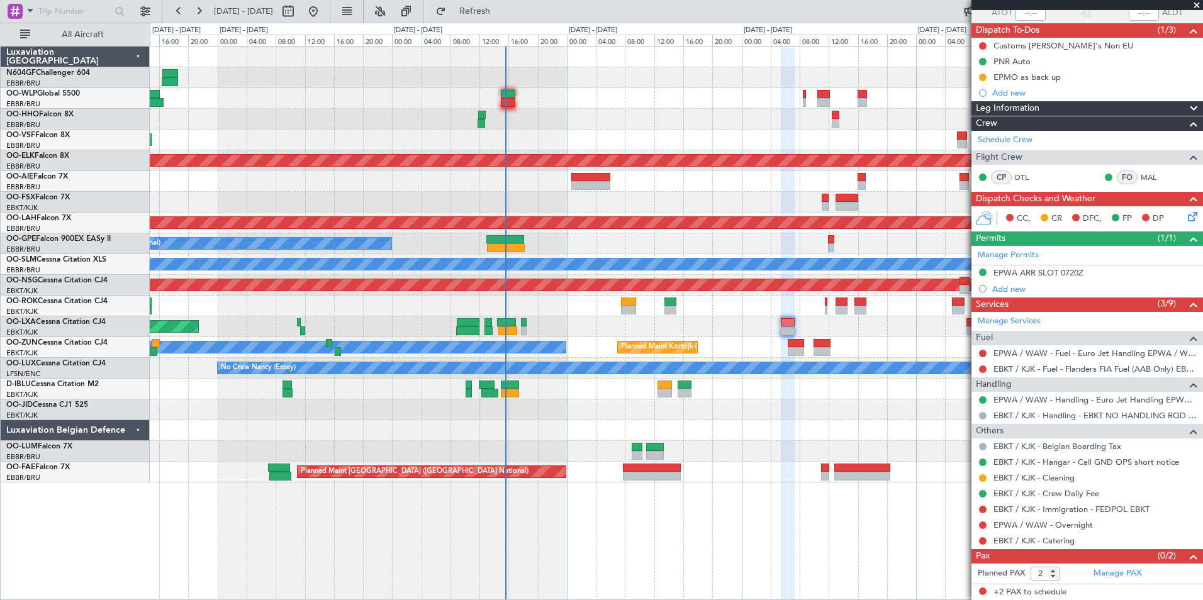
click at [533, 199] on div at bounding box center [676, 202] width 1052 height 21
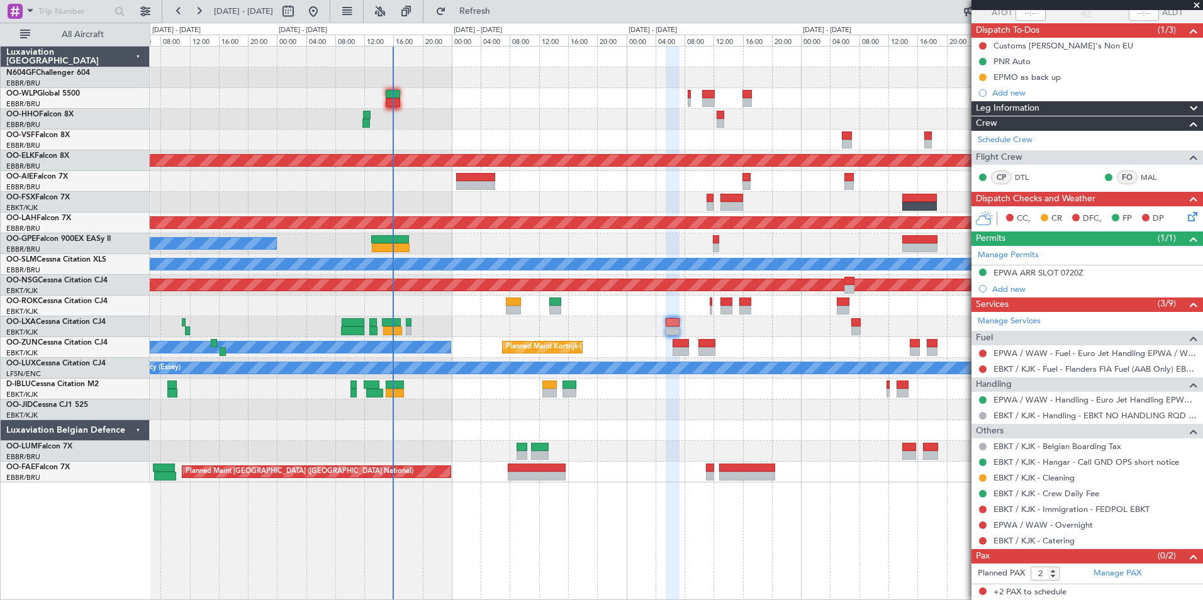
click at [486, 315] on div "AOG Maint [GEOGRAPHIC_DATA] ([GEOGRAPHIC_DATA] National) Planned Maint [GEOGRAP…" at bounding box center [676, 265] width 1052 height 436
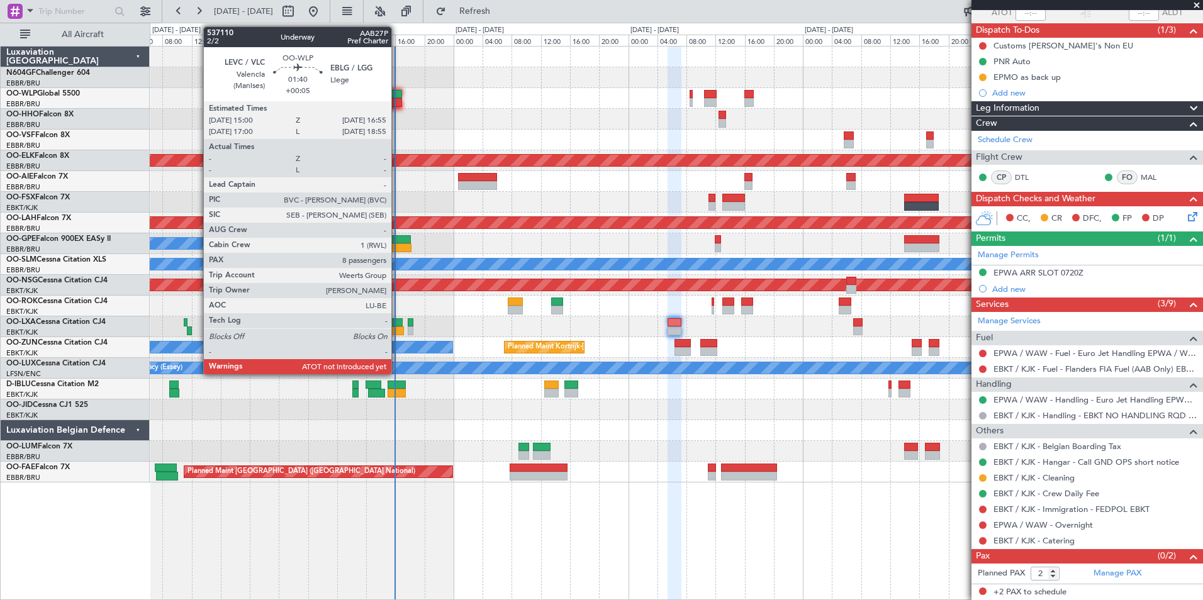
click at [397, 99] on div at bounding box center [395, 102] width 14 height 9
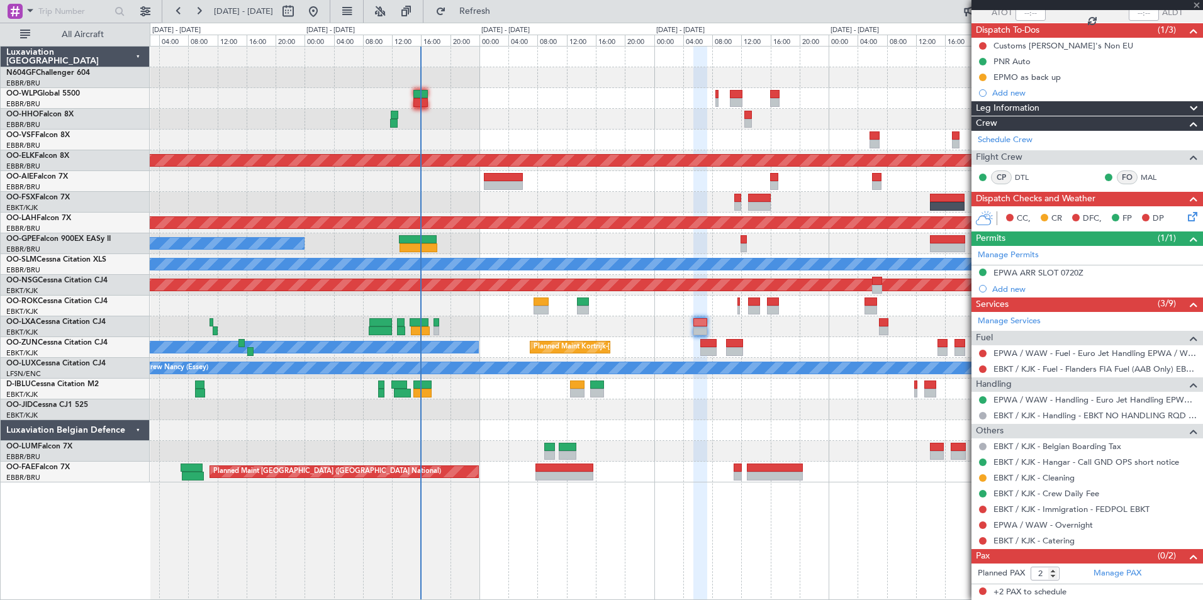
type input "+00:05"
type input "8"
click at [530, 256] on div "AOG Maint [GEOGRAPHIC_DATA] ([GEOGRAPHIC_DATA] National) Planned Maint [GEOGRAP…" at bounding box center [676, 265] width 1052 height 436
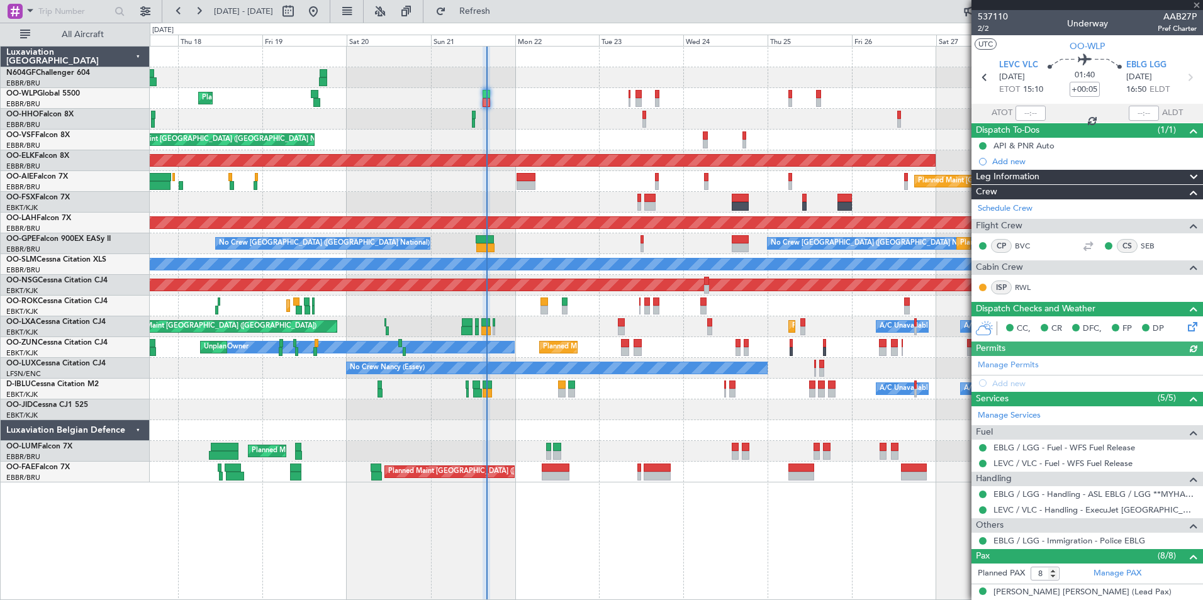
click at [603, 360] on div "No Crew Nancy (Essey)" at bounding box center [676, 368] width 1052 height 21
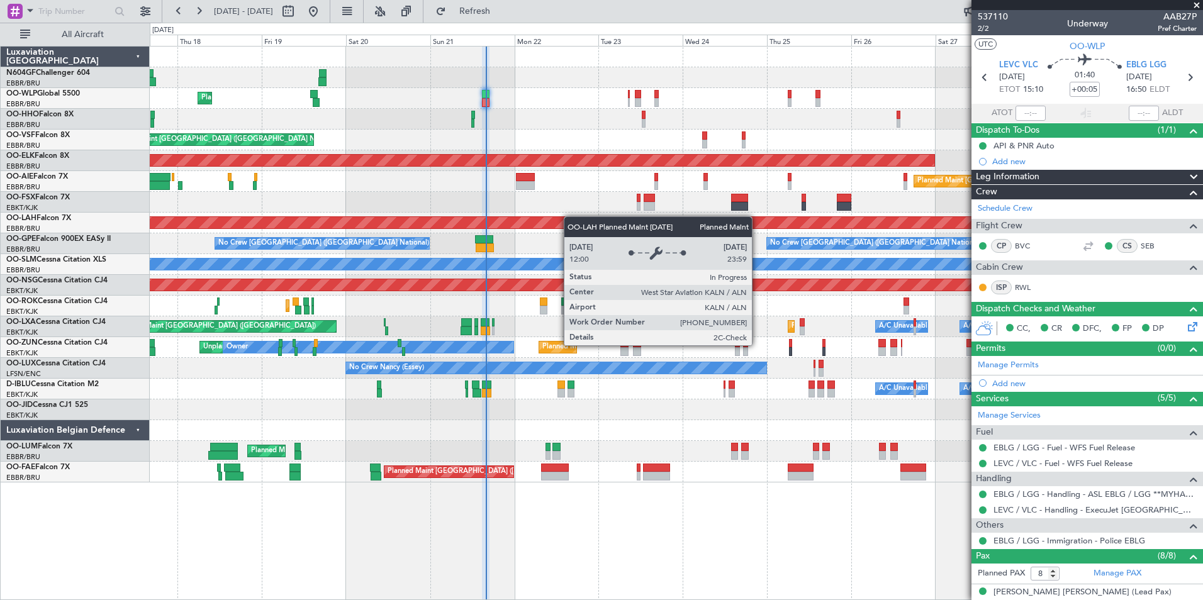
click at [631, 232] on div "Planned Maint [PERSON_NAME]-[GEOGRAPHIC_DATA][PERSON_NAME] ([GEOGRAPHIC_DATA][P…" at bounding box center [676, 223] width 1052 height 21
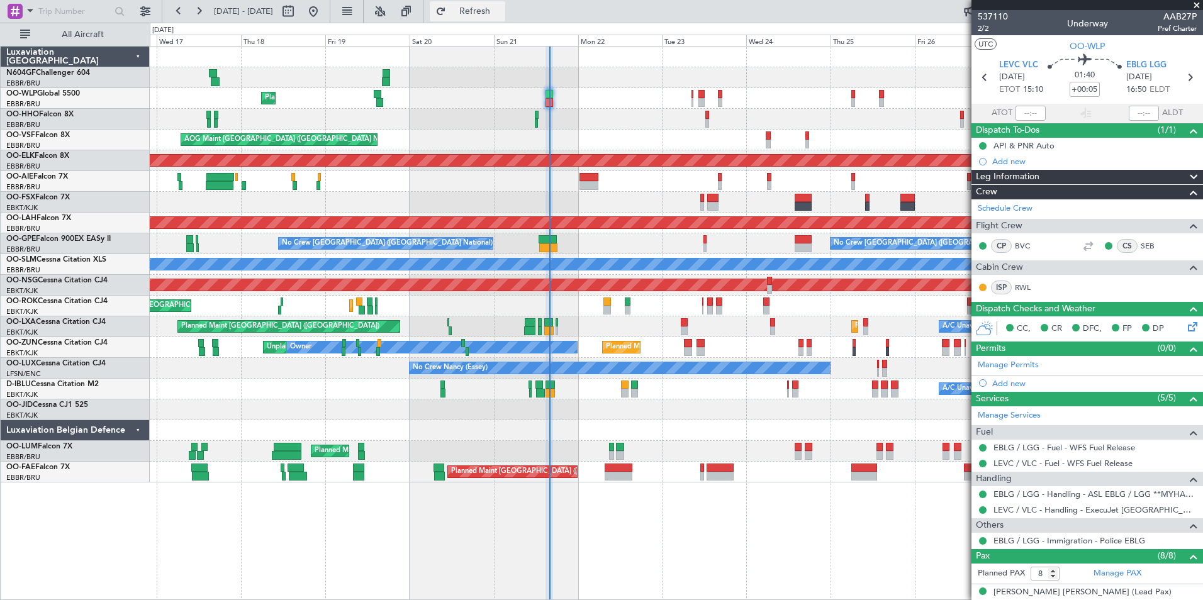
click at [505, 3] on button "Refresh" at bounding box center [467, 11] width 75 height 20
click at [554, 101] on div "Planned Maint Liege" at bounding box center [676, 98] width 1052 height 21
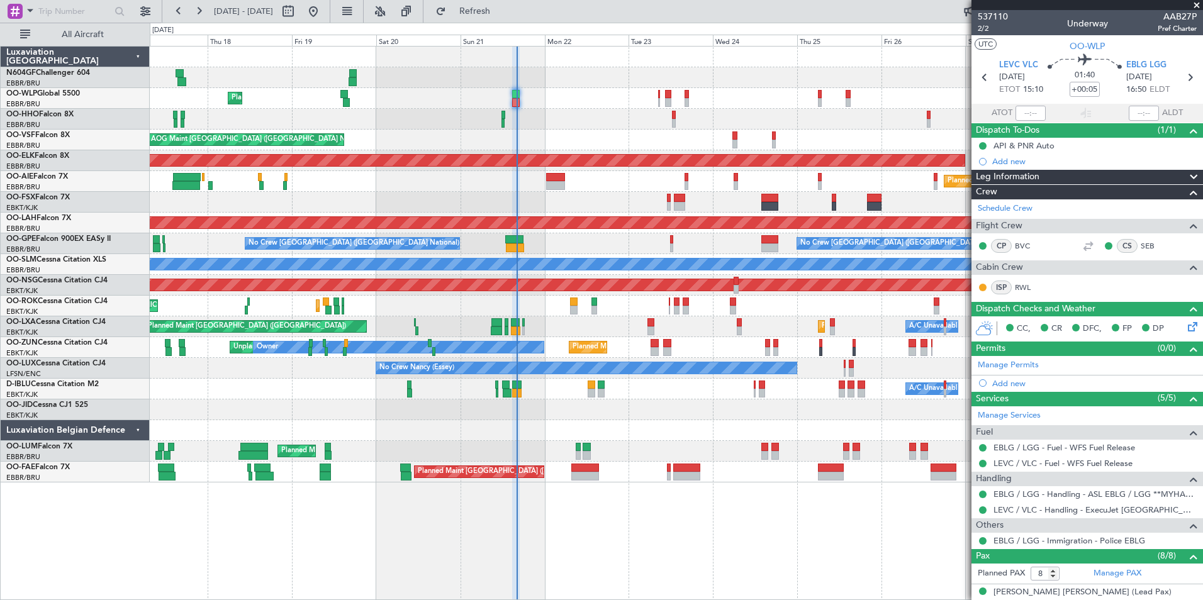
click at [604, 308] on div "Owner [GEOGRAPHIC_DATA]-[GEOGRAPHIC_DATA] Planned Maint [GEOGRAPHIC_DATA]-[GEOG…" at bounding box center [676, 306] width 1052 height 21
click at [513, 435] on div at bounding box center [676, 430] width 1052 height 21
click at [569, 426] on div "Planned Maint Liege AOG Maint [GEOGRAPHIC_DATA] ([GEOGRAPHIC_DATA]) Planned Mai…" at bounding box center [676, 265] width 1052 height 436
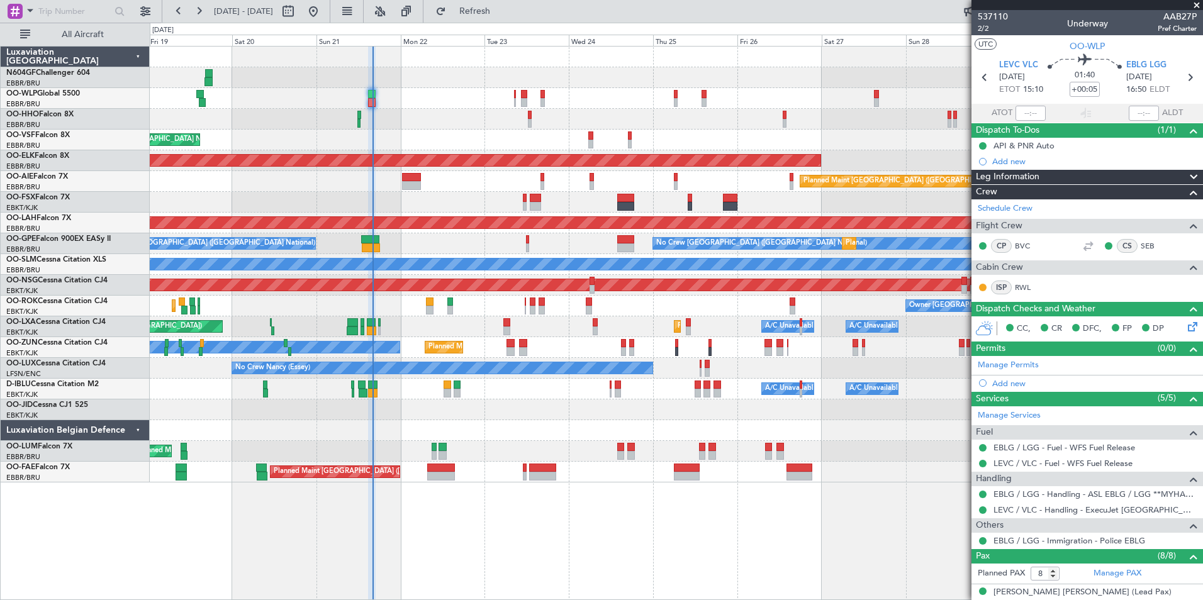
click at [595, 421] on div at bounding box center [676, 430] width 1052 height 21
